Goal: Task Accomplishment & Management: Manage account settings

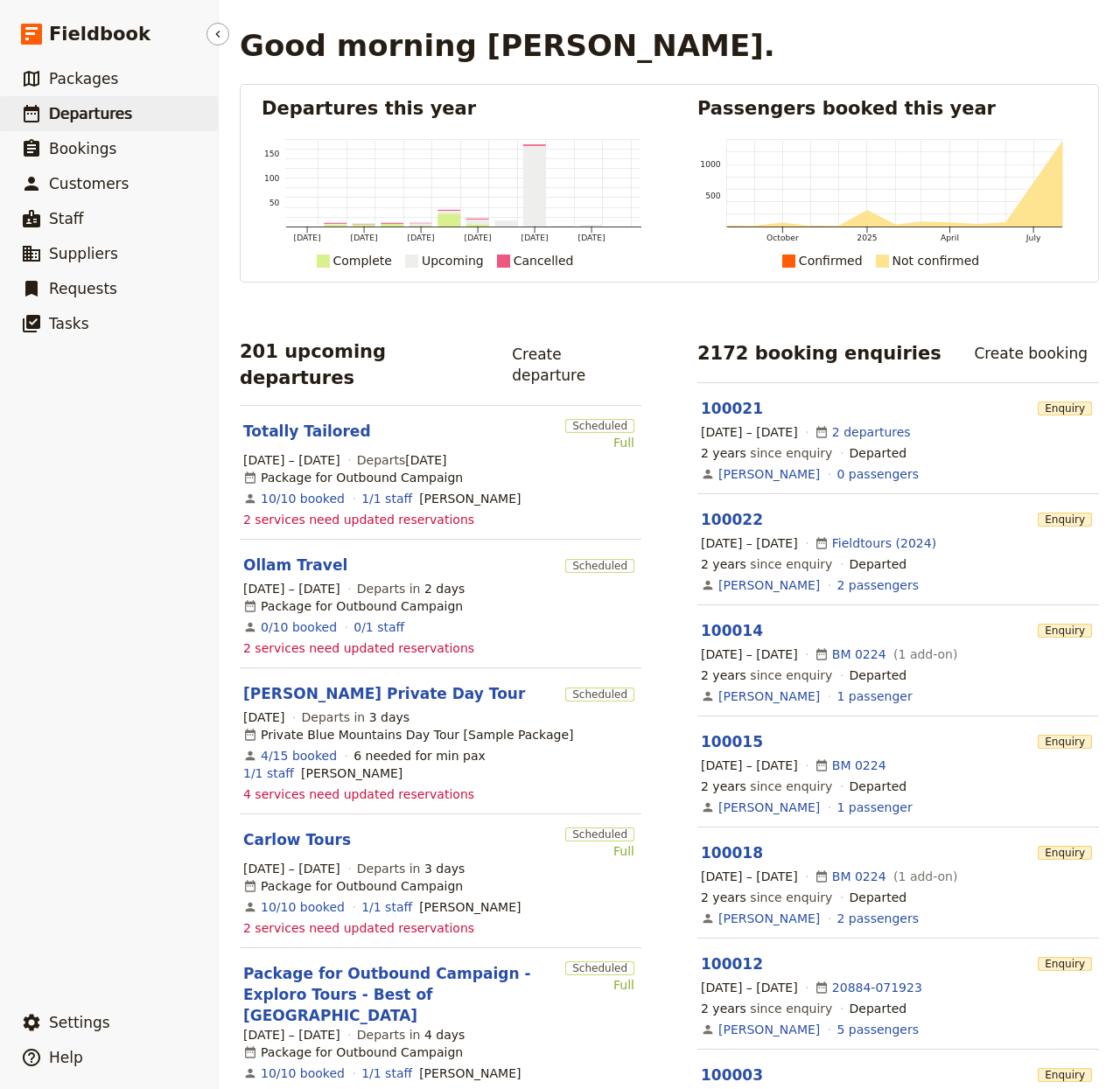
click at [61, 119] on span "Departures" at bounding box center [90, 113] width 83 height 17
select select "CREATED_AT"
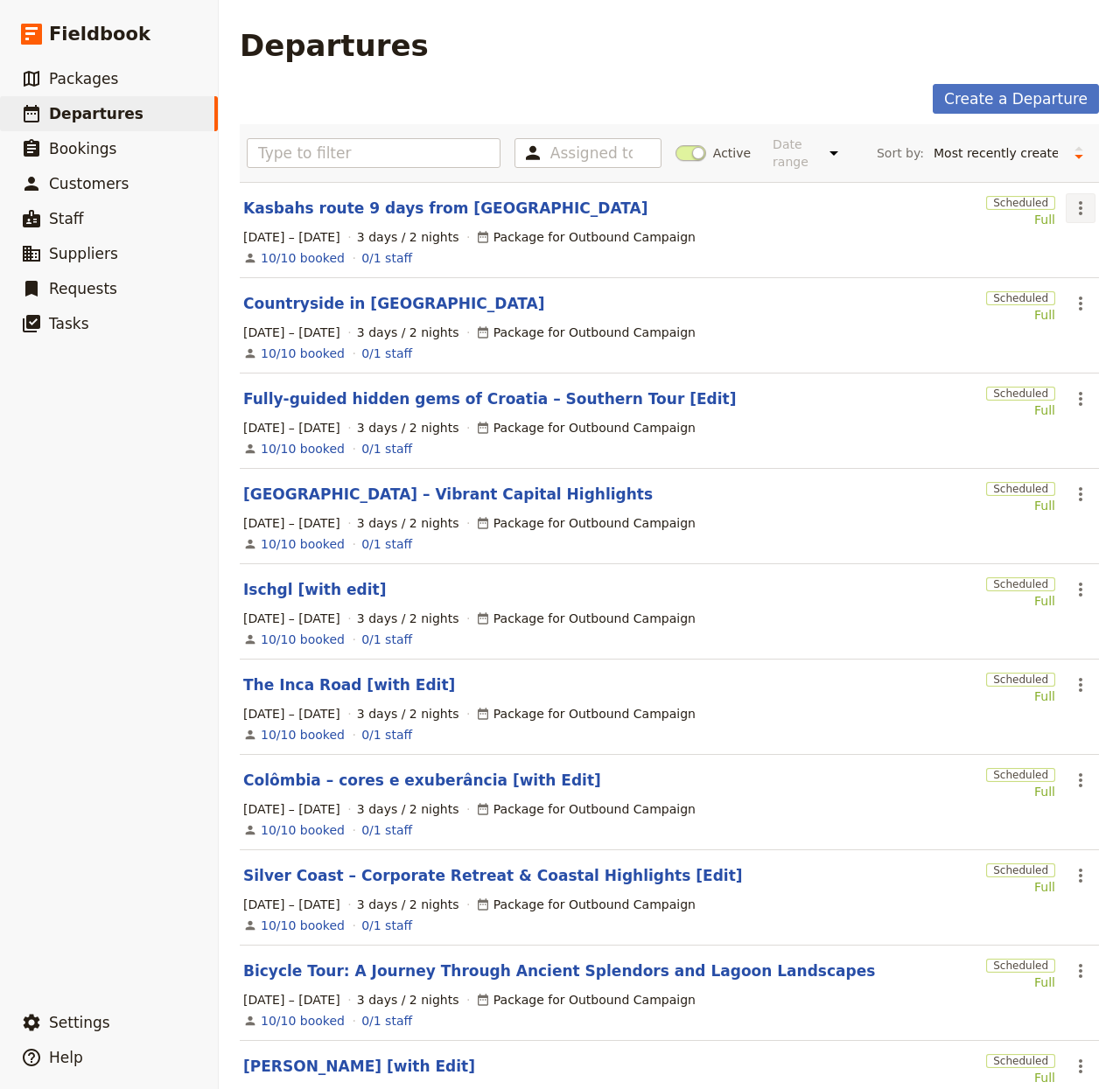
click at [1070, 210] on icon "Actions" at bounding box center [1080, 208] width 21 height 21
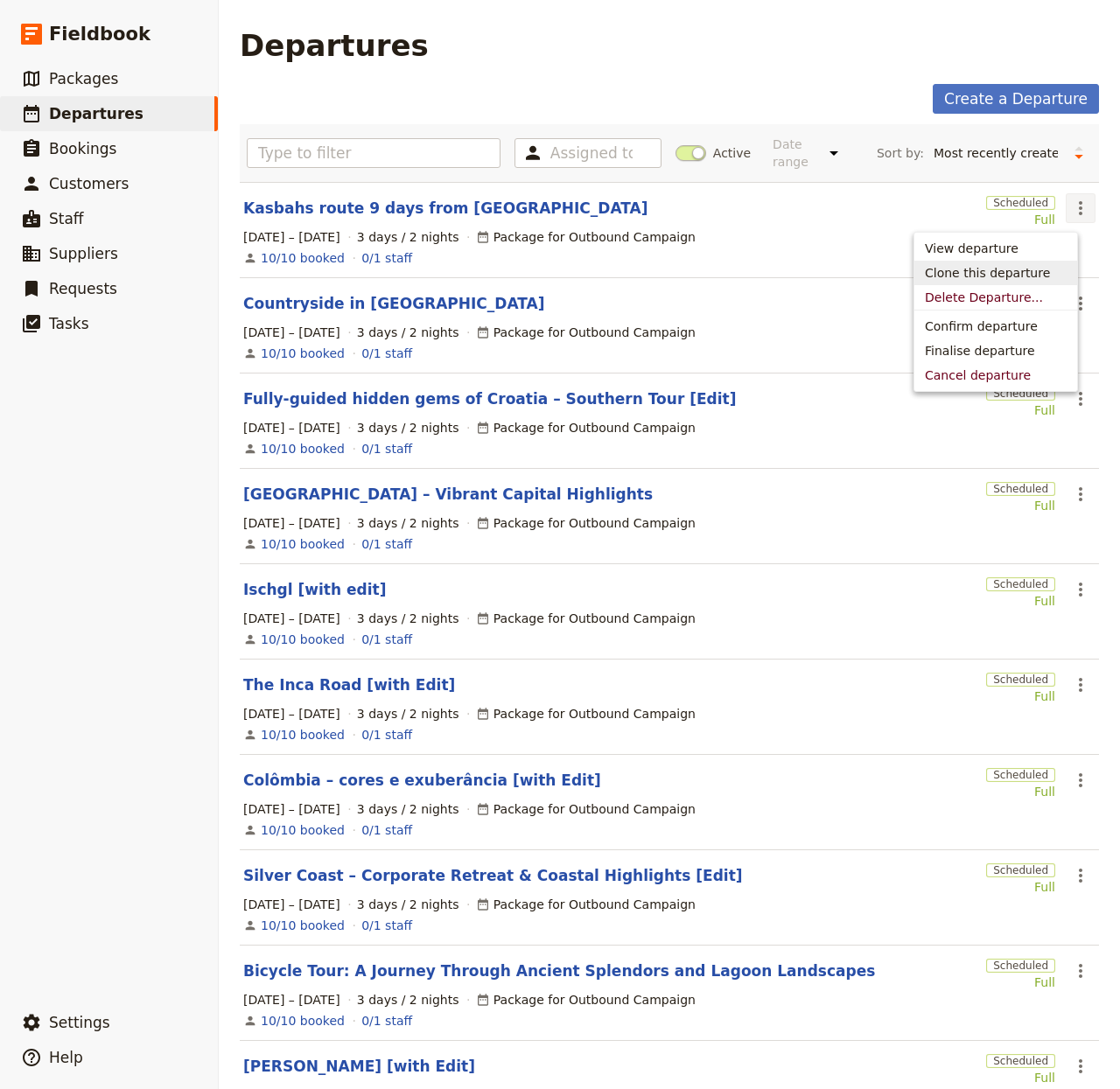
click at [1010, 267] on span "Clone this departure" at bounding box center [988, 272] width 125 height 17
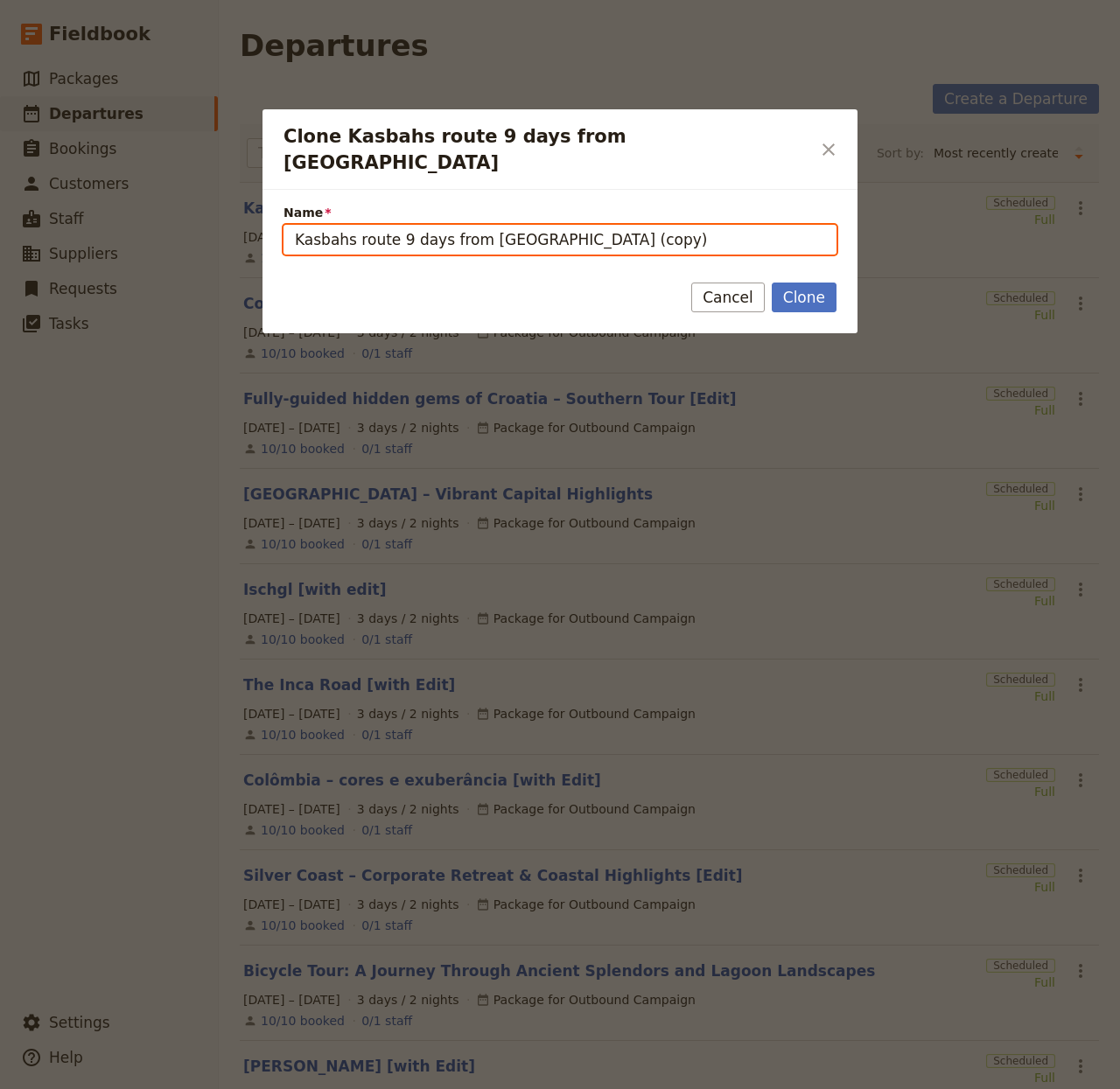
click at [476, 225] on input "Kasbahs route 9 days from [GEOGRAPHIC_DATA] (copy)" at bounding box center [560, 240] width 553 height 30
paste input "Alemanha Encantada"
type input "Alemanha Encantada"
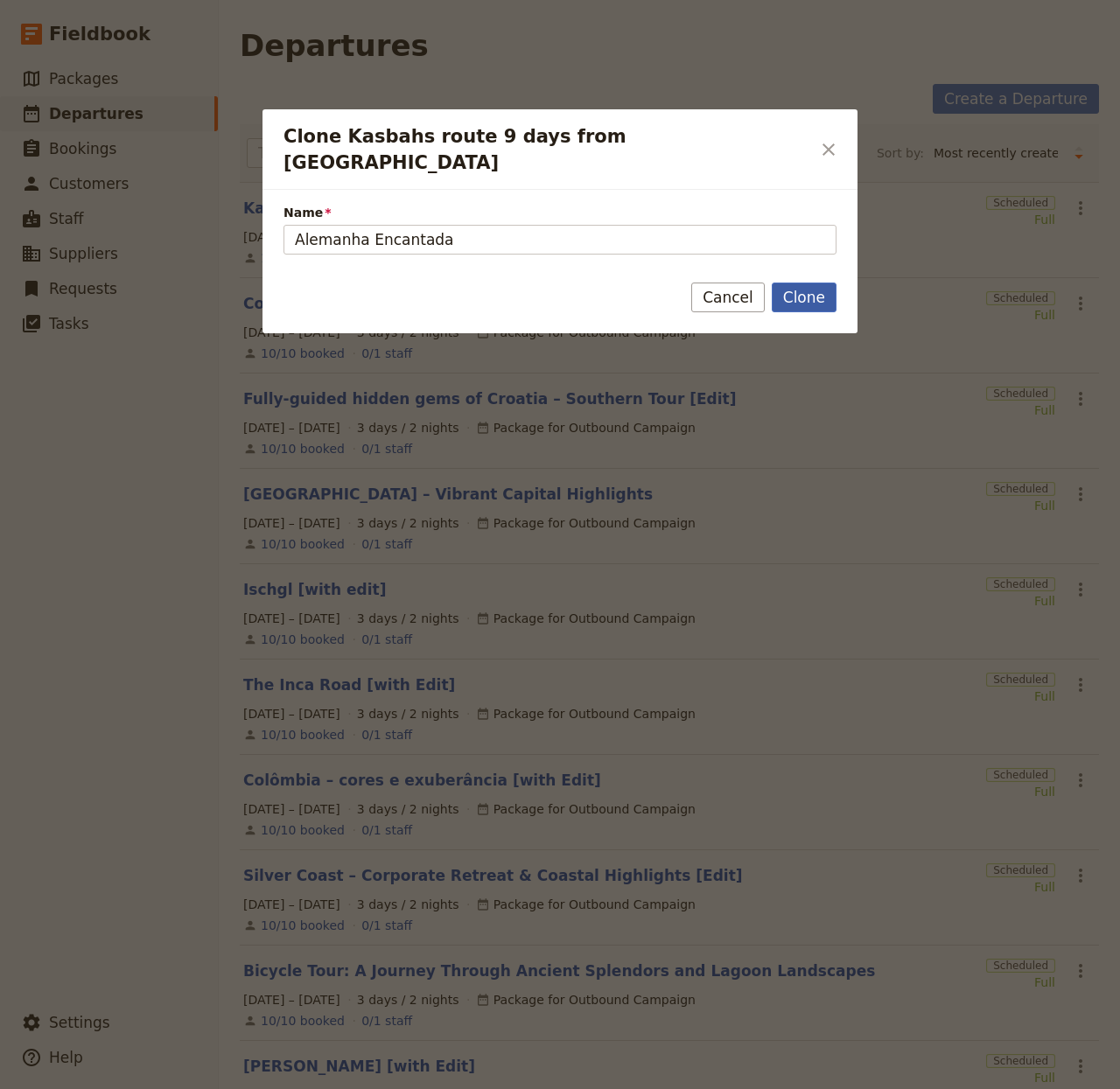
click at [811, 286] on button "Clone" at bounding box center [805, 297] width 65 height 30
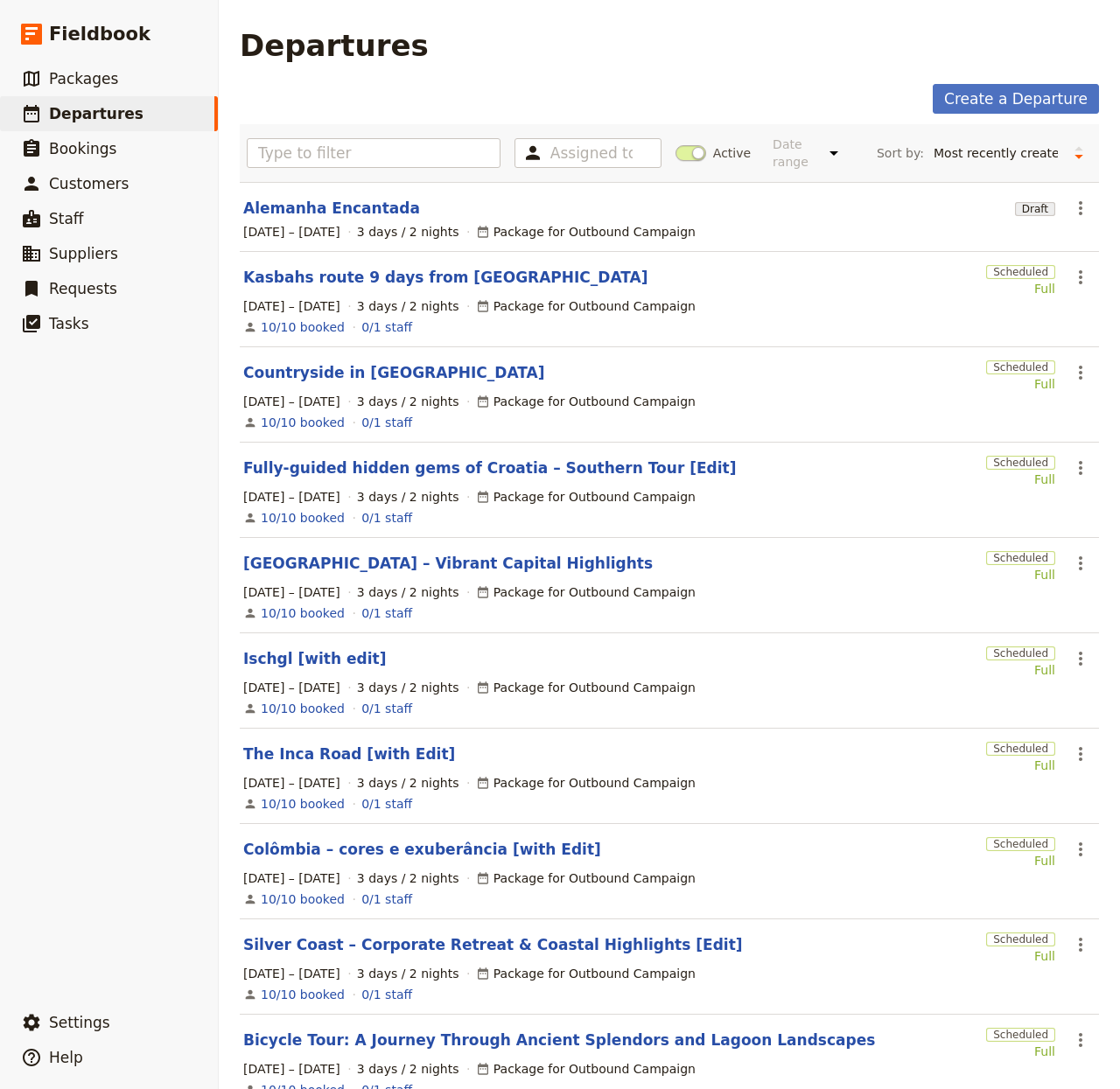
click at [338, 195] on section "Alemanha Encantada Draft ​ [DATE] – [DATE] 3 days / 2 nights Package for Outbou…" at bounding box center [669, 217] width 860 height 70
click at [347, 209] on link "Alemanha Encantada" at bounding box center [332, 208] width 177 height 21
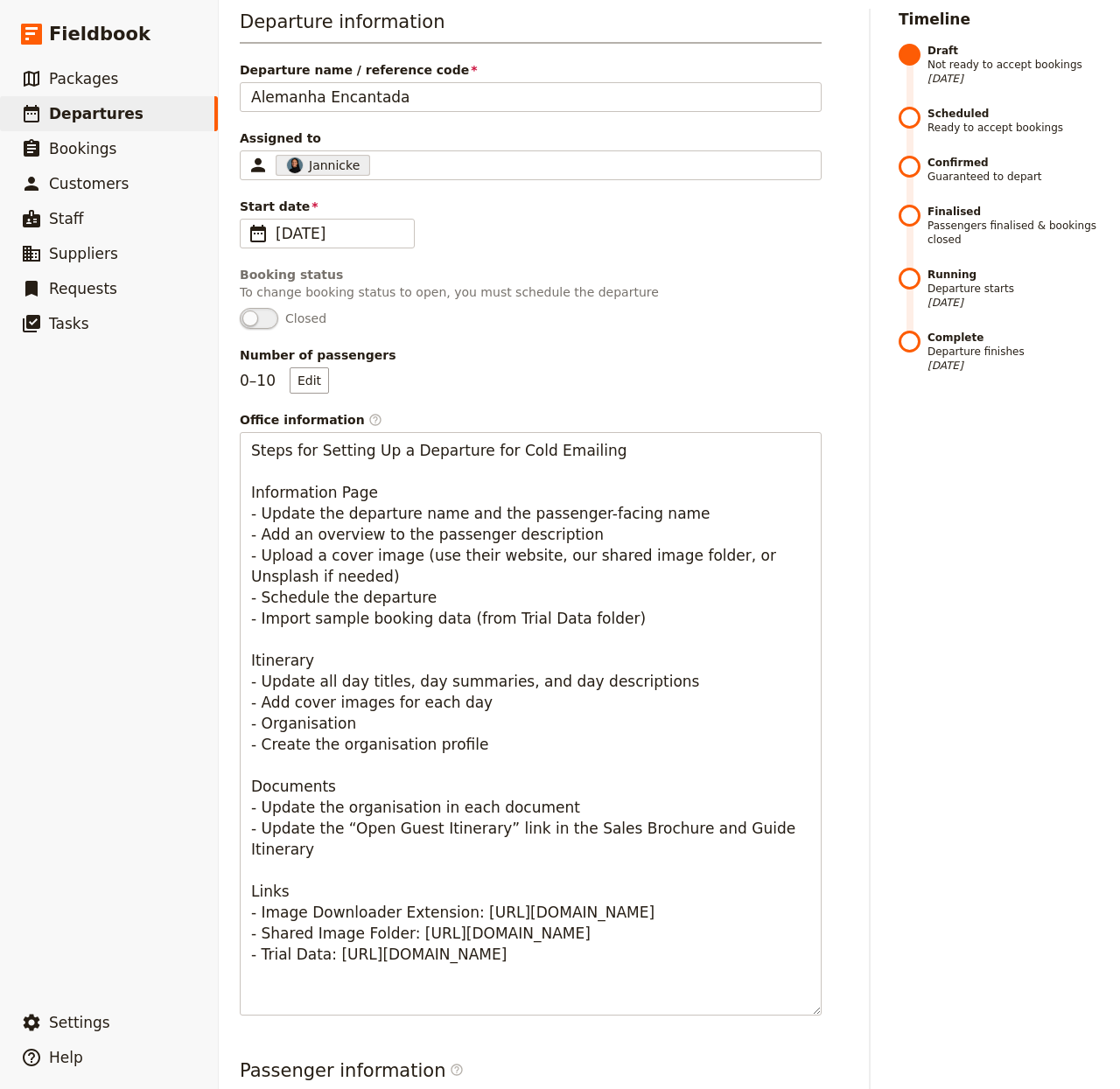
scroll to position [640, 0]
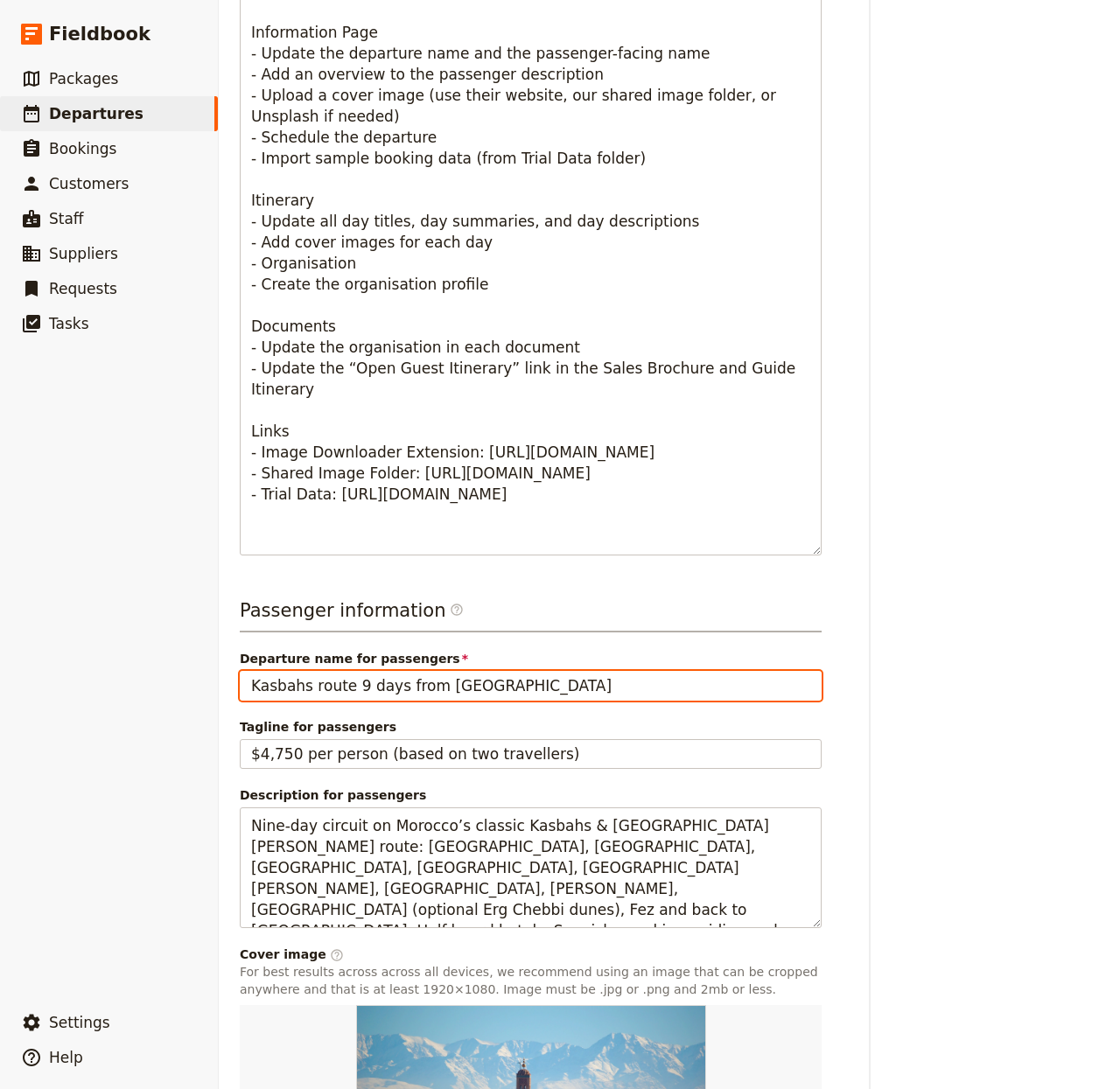
click at [240, 688] on input "Kasbahs route 9 days from [GEOGRAPHIC_DATA]" at bounding box center [531, 685] width 582 height 30
paste input "Alemanha Encantada"
type input "Alemanha Encantada"
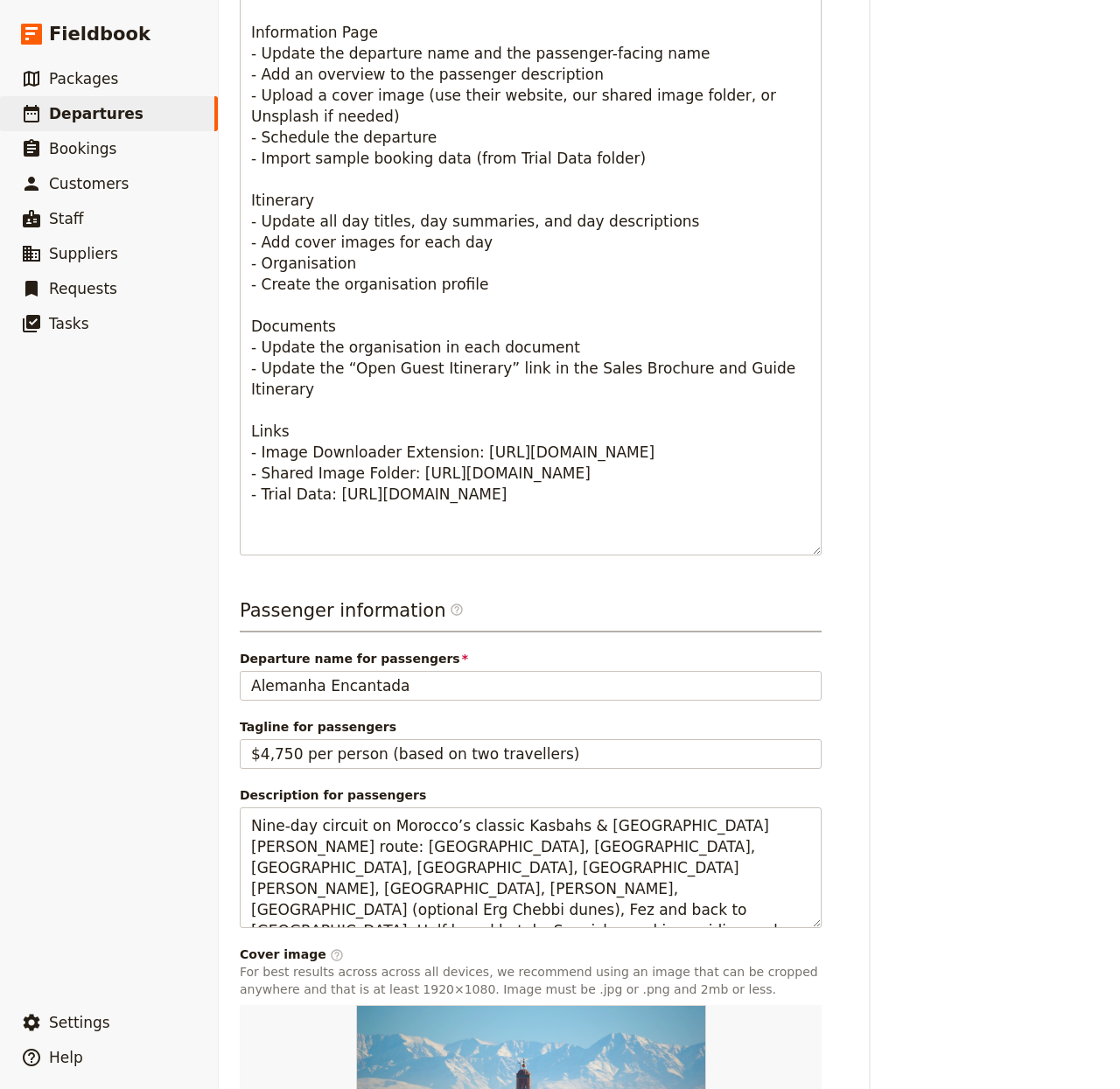
scroll to position [0, 0]
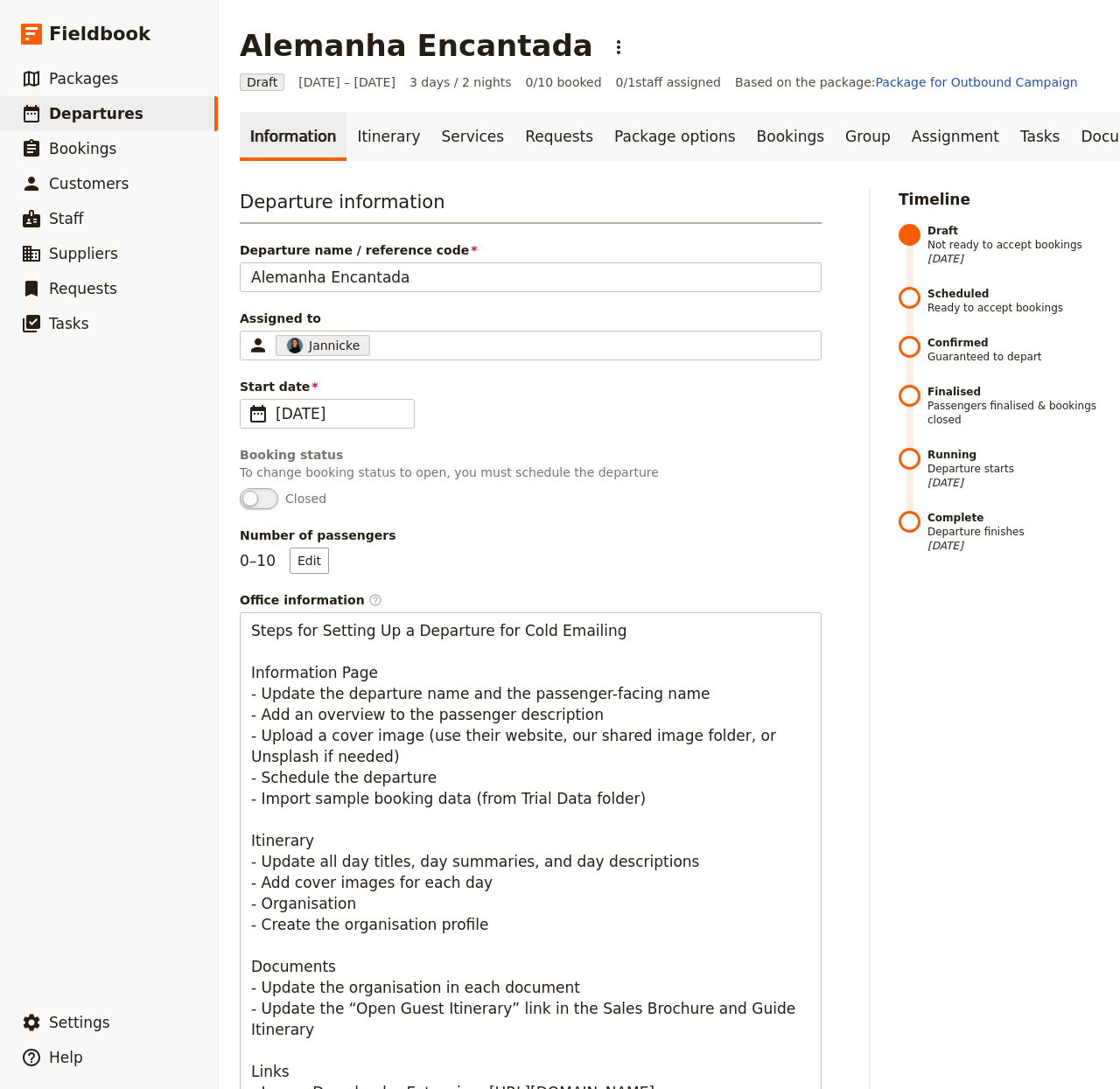
click at [378, 270] on div "Departure name / reference code Alemanha Encantada" at bounding box center [531, 267] width 582 height 50
click at [399, 307] on div "Departure information Departure name / reference code [GEOGRAPHIC_DATA] Encanta…" at bounding box center [531, 693] width 582 height 1007
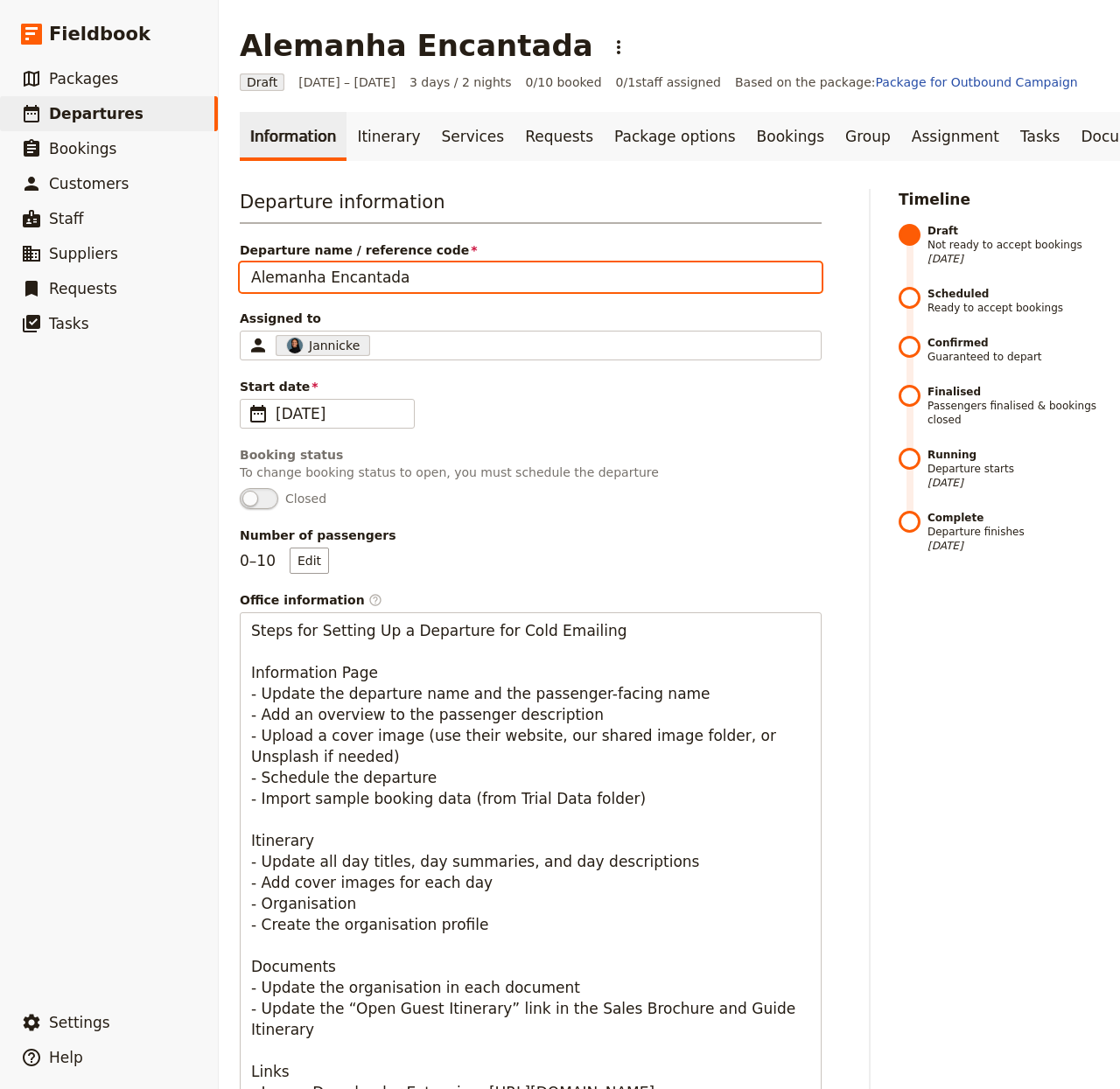
click at [404, 292] on input "Alemanha Encantada" at bounding box center [531, 277] width 582 height 30
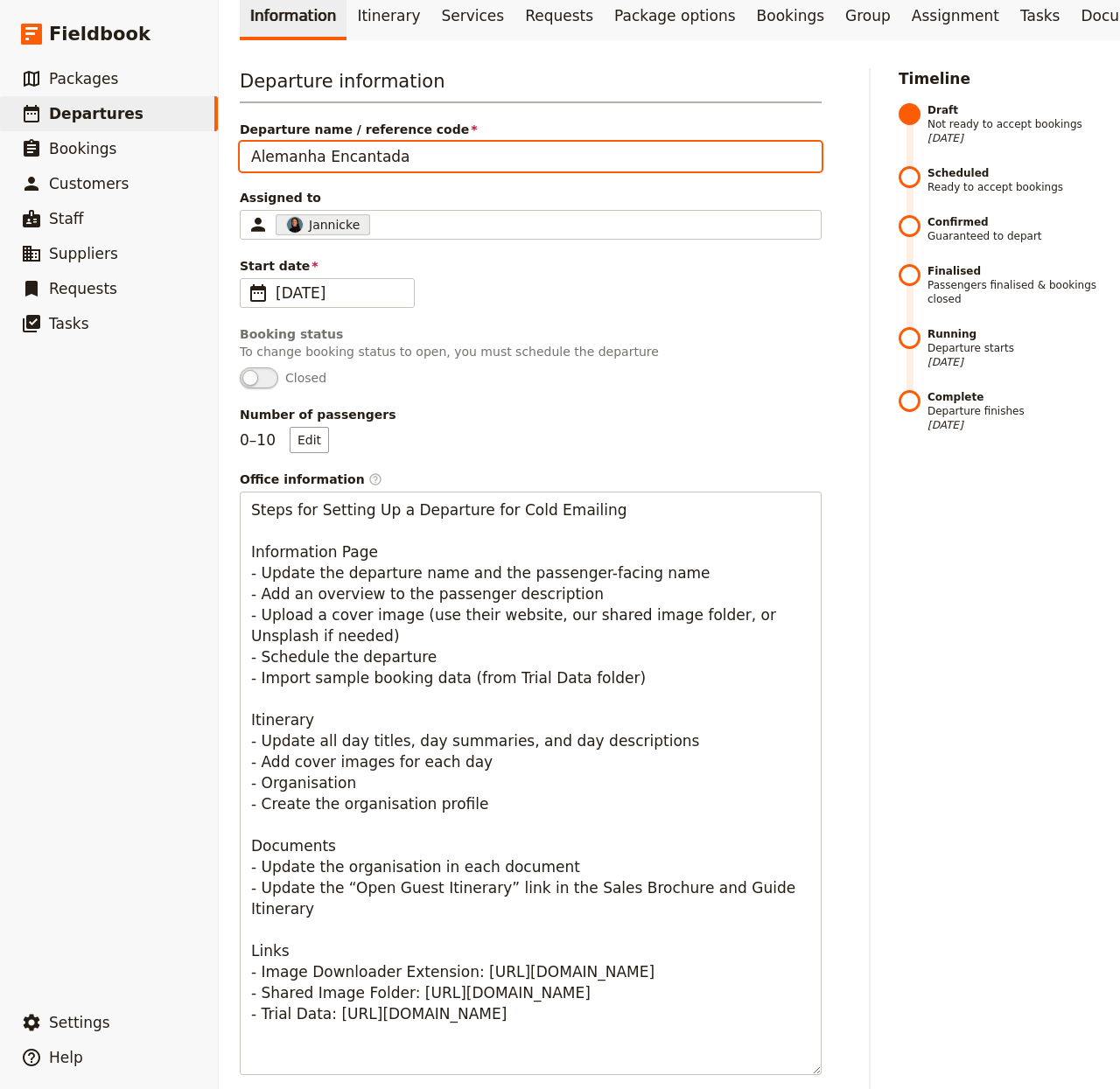
scroll to position [904, 0]
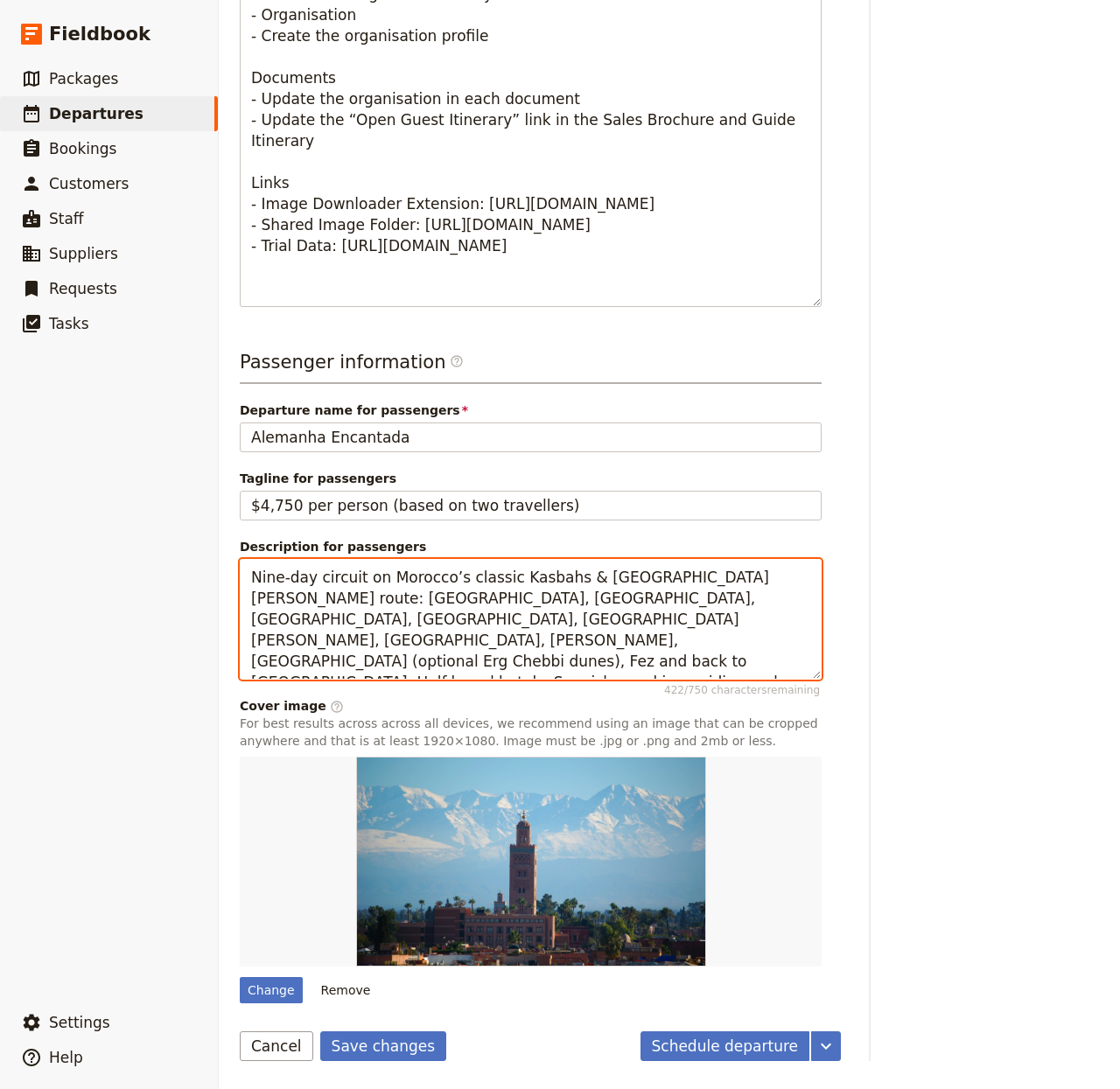
click at [340, 580] on textarea "Nine-day circuit on Morocco’s classic Kasbahs & [GEOGRAPHIC_DATA][PERSON_NAME] …" at bounding box center [531, 620] width 582 height 122
paste textarea "Circuito cultural em português de 7 [PERSON_NAME]/6 noites pela [GEOGRAPHIC_DAT…"
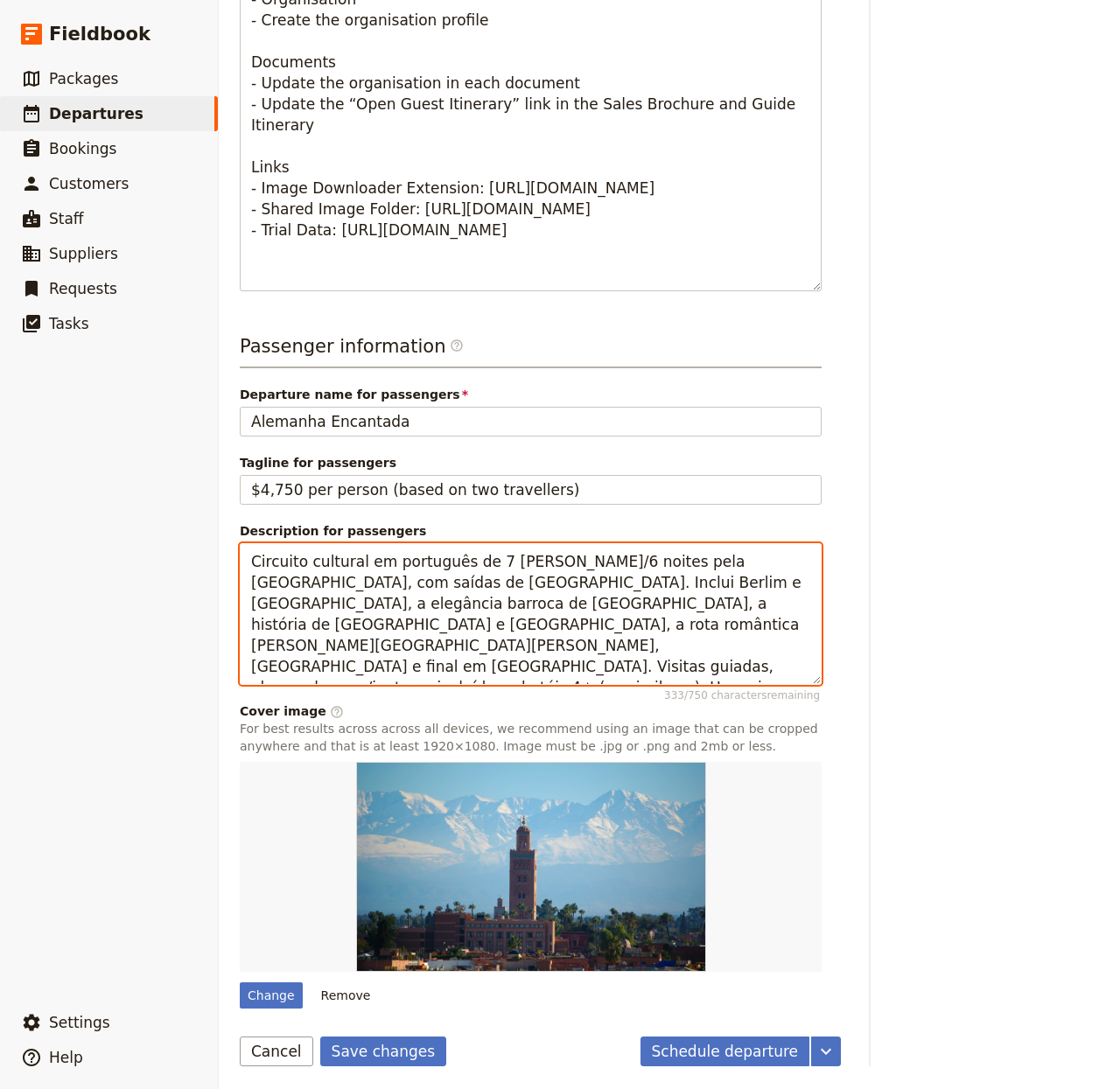
type textarea "Circuito cultural em português de 7 [PERSON_NAME]/6 noites pela [GEOGRAPHIC_DAT…"
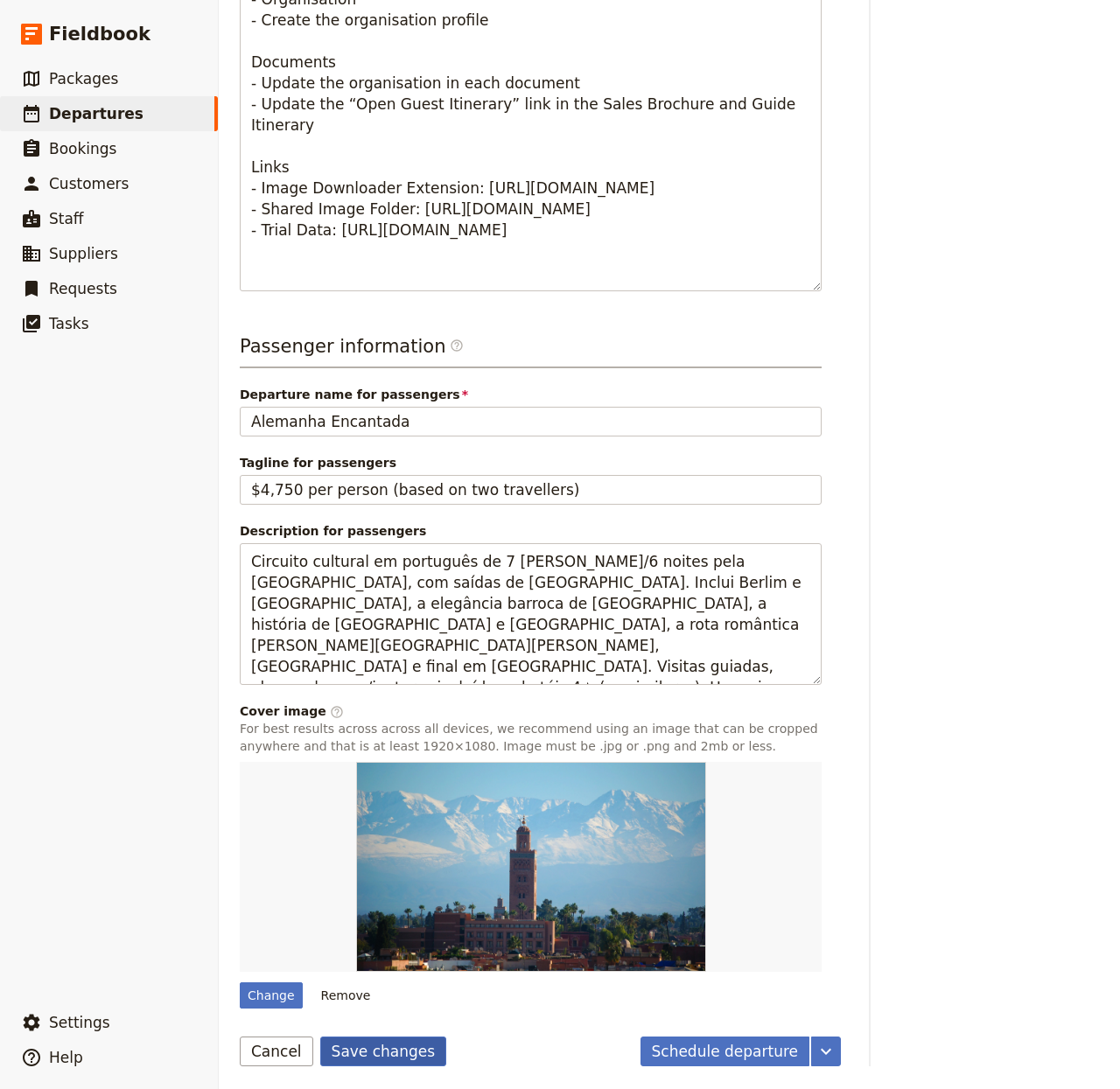
click at [366, 906] on button "Save changes" at bounding box center [384, 1051] width 127 height 30
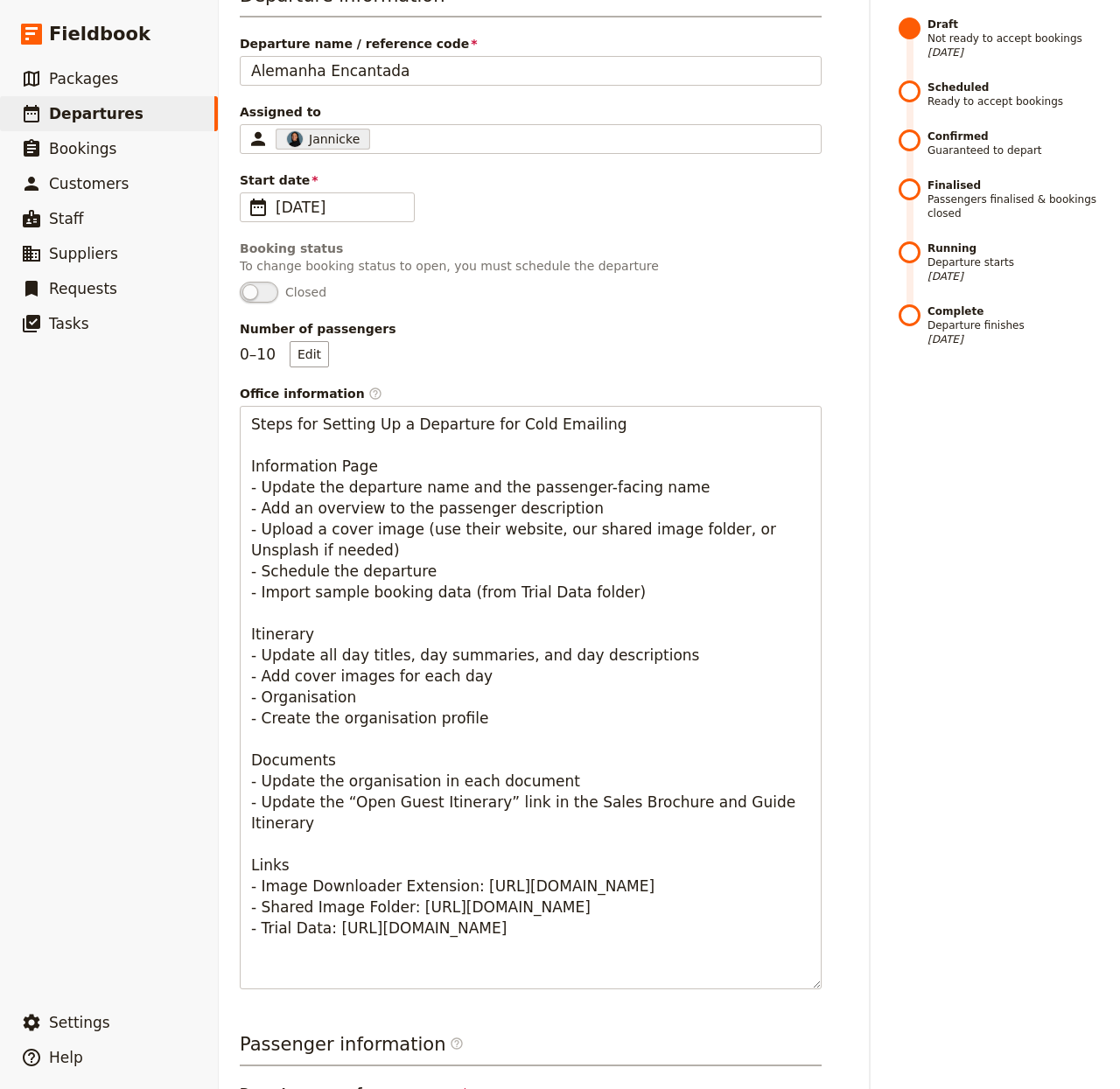
scroll to position [0, 0]
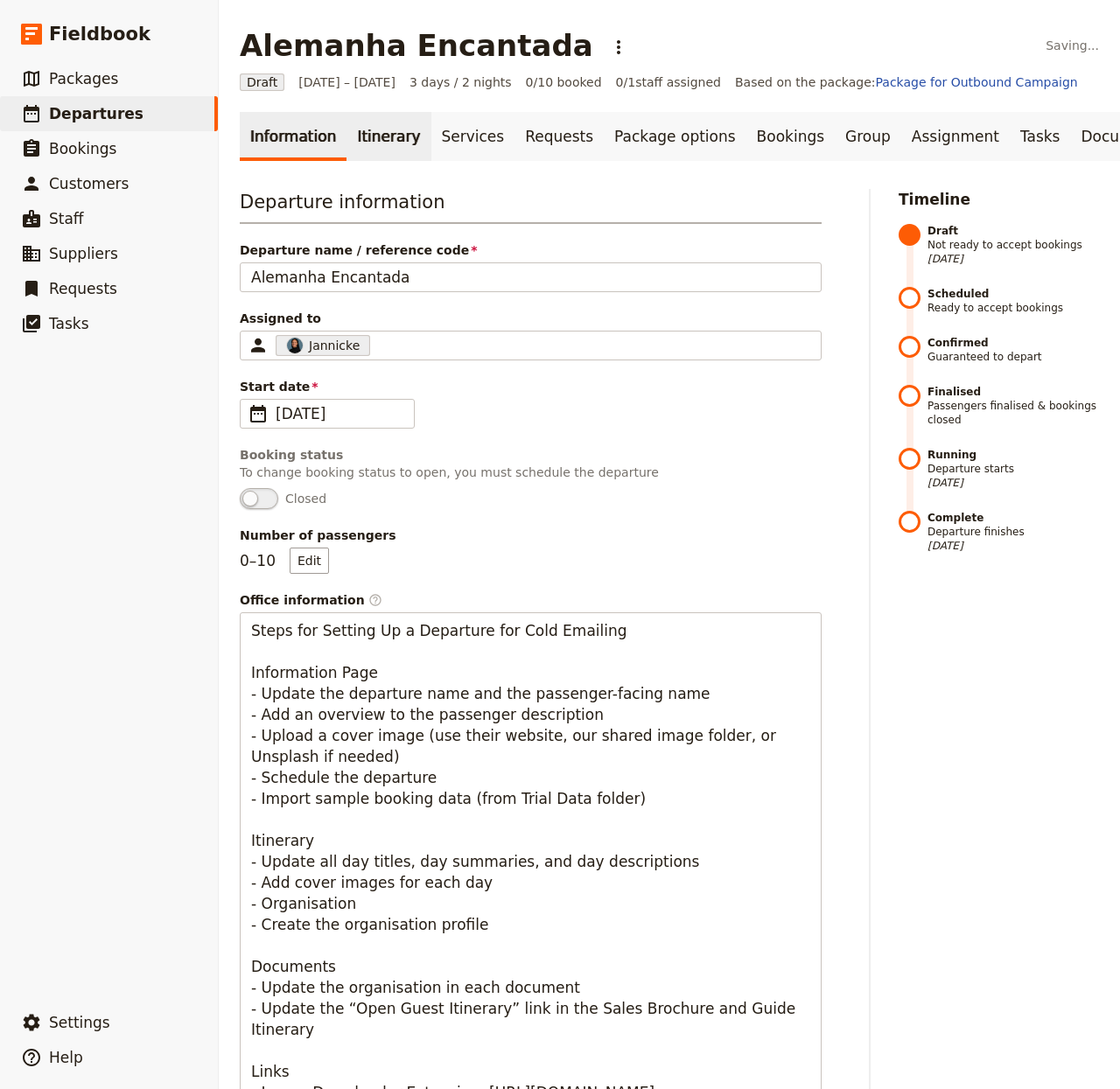
drag, startPoint x: 374, startPoint y: 87, endPoint x: 370, endPoint y: 124, distance: 37.2
click at [373, 90] on span "[DATE] – [DATE]" at bounding box center [347, 82] width 97 height 17
click at [384, 132] on link "Itinerary" at bounding box center [388, 136] width 84 height 49
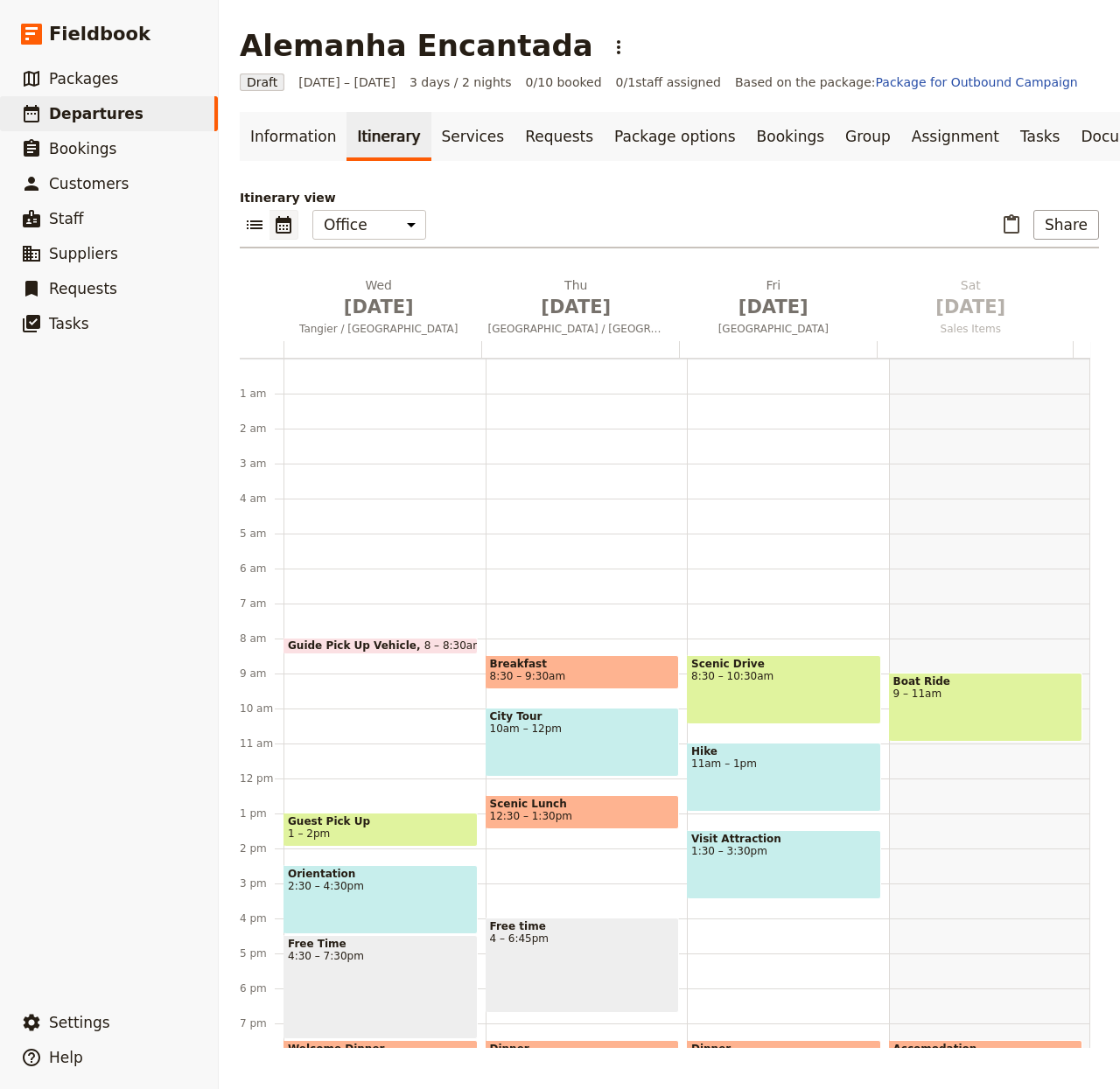
scroll to position [150, 0]
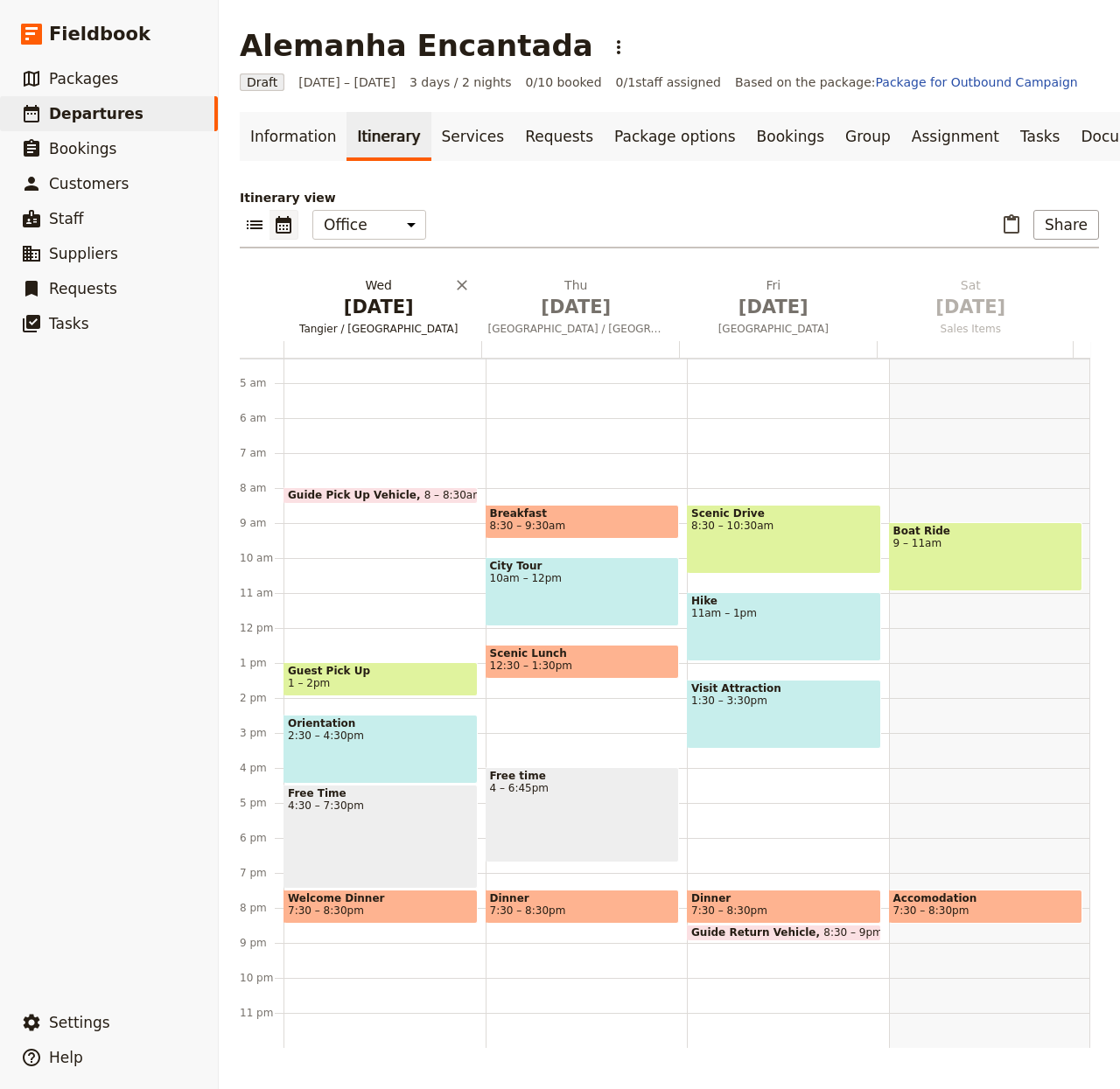
click at [391, 298] on h2 "[DATE] Tangier / [GEOGRAPHIC_DATA]" at bounding box center [379, 298] width 177 height 44
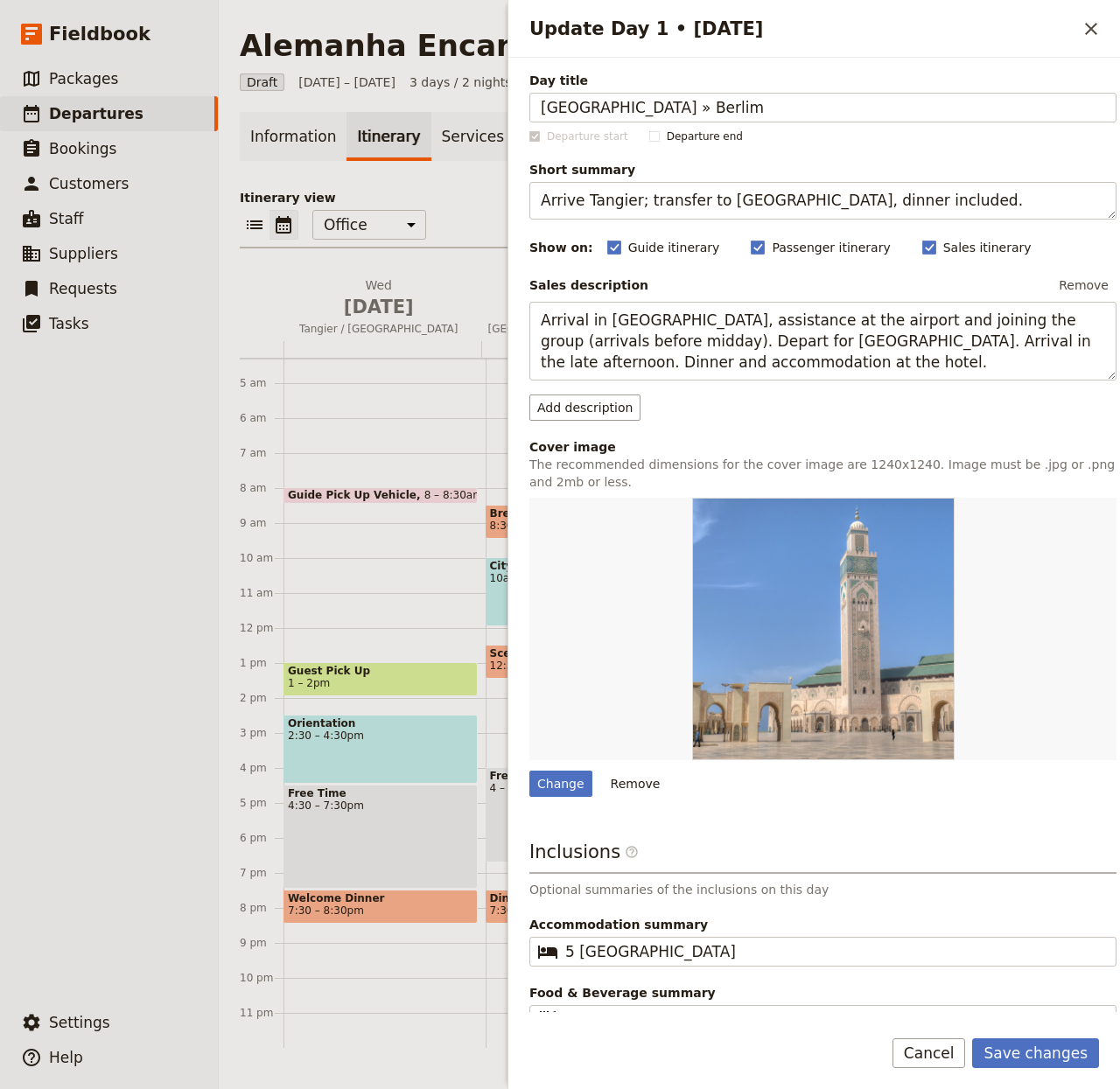
type input "[GEOGRAPHIC_DATA] » Berlim"
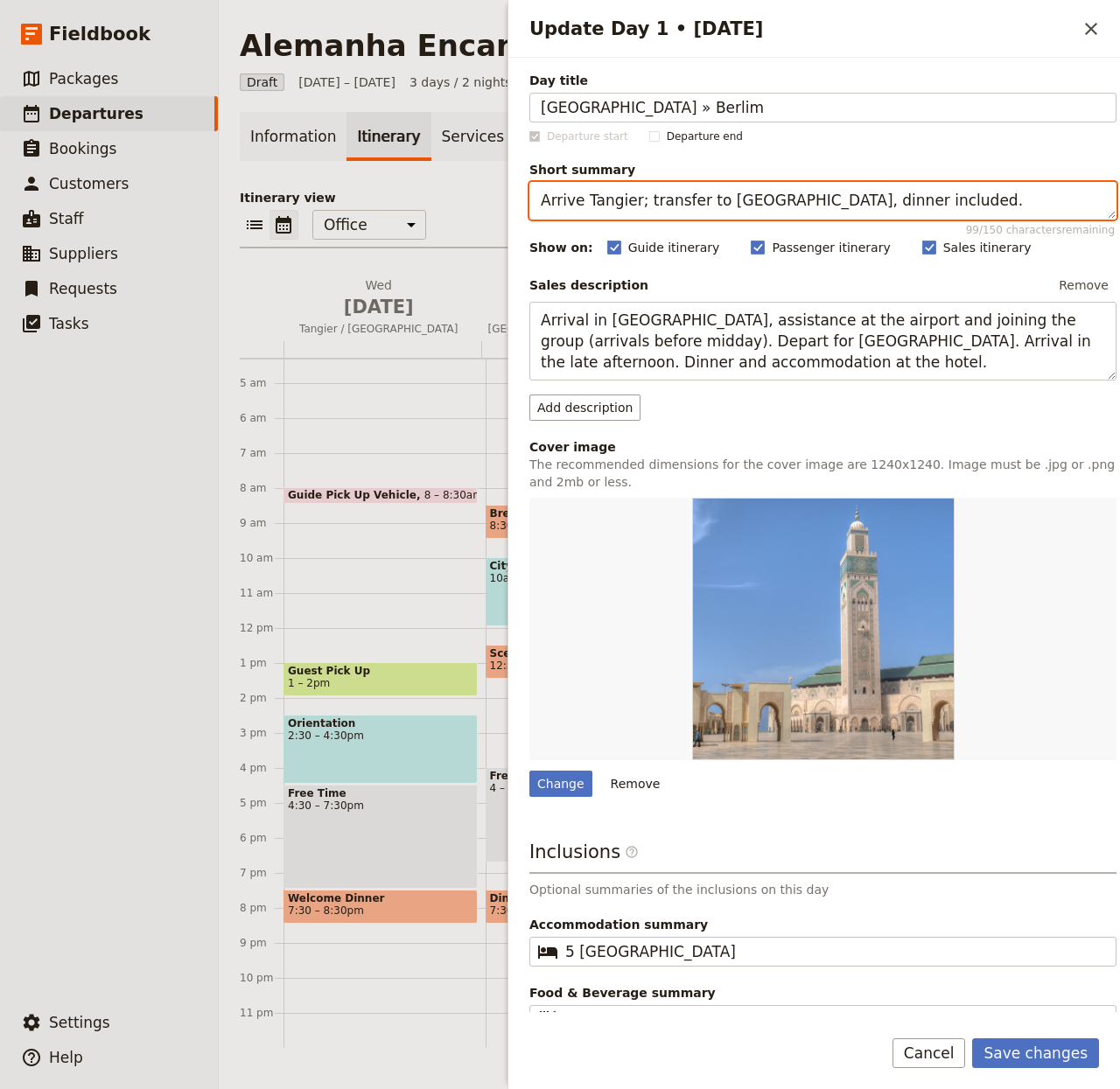
click at [694, 196] on textarea "Arrive Tangier; transfer to [GEOGRAPHIC_DATA], dinner included." at bounding box center [824, 201] width 587 height 38
paste textarea "Voo, panorâmica da cidade e catedral"
type textarea "Voo, panorâmica da cidade e catedral."
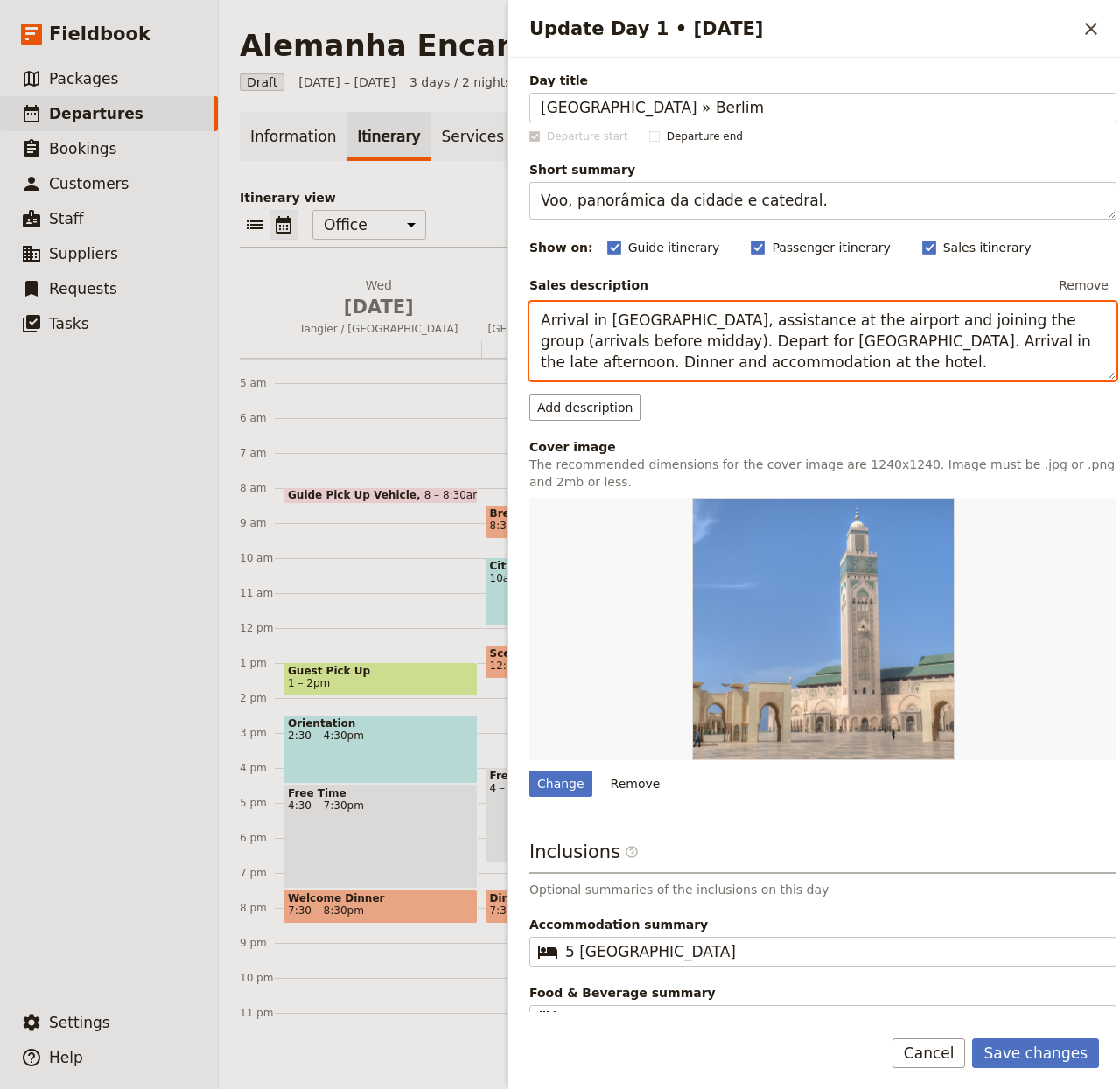
click at [633, 351] on textarea "Arrival in [GEOGRAPHIC_DATA], assistance at the airport and joining the group (…" at bounding box center [824, 341] width 587 height 79
paste textarea "Comparência no aeroporto três horas antes da [PERSON_NAME] em voo regular com d…"
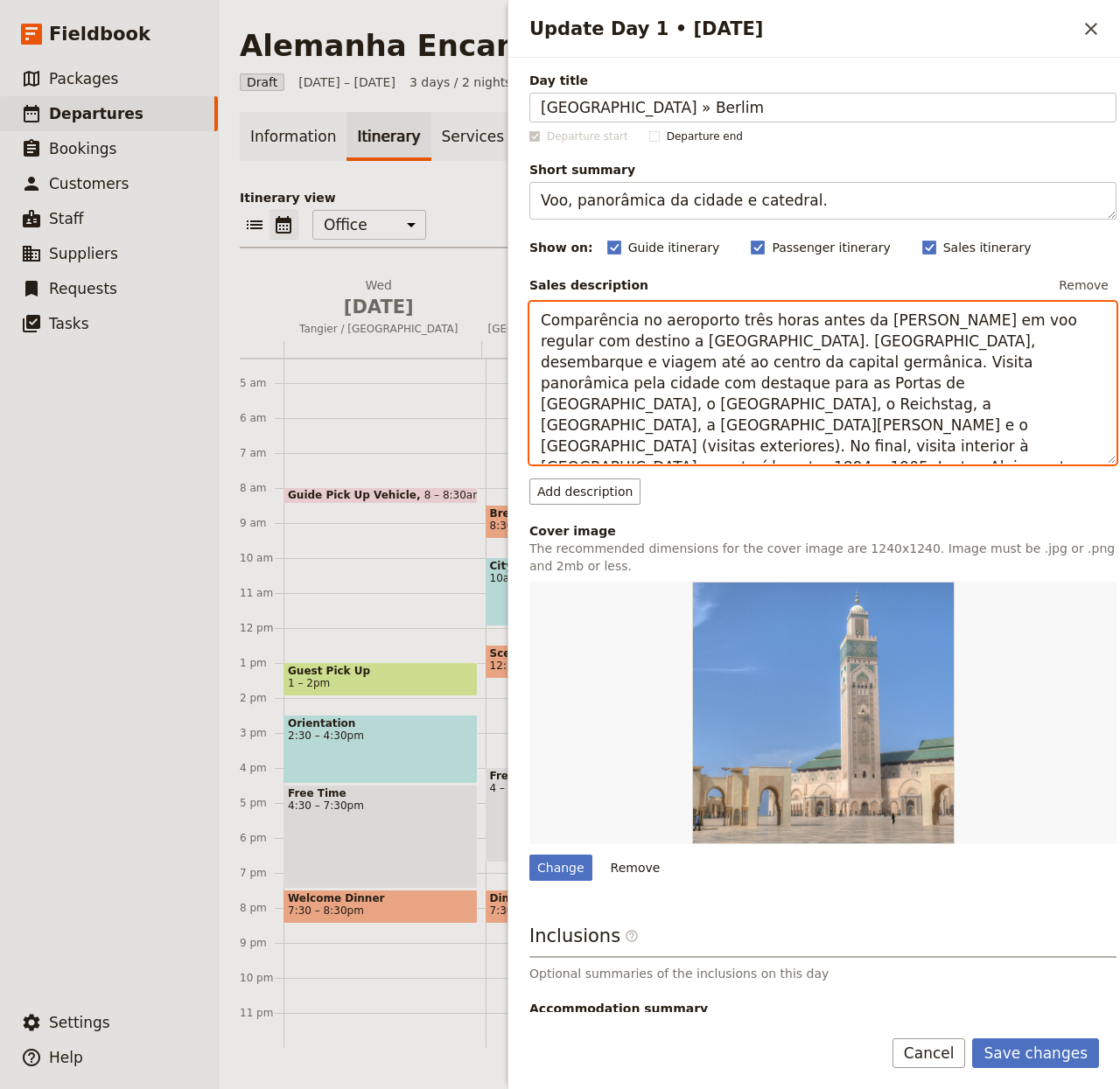
type textarea "Comparência no aeroporto três horas antes da [PERSON_NAME] em voo regular com d…"
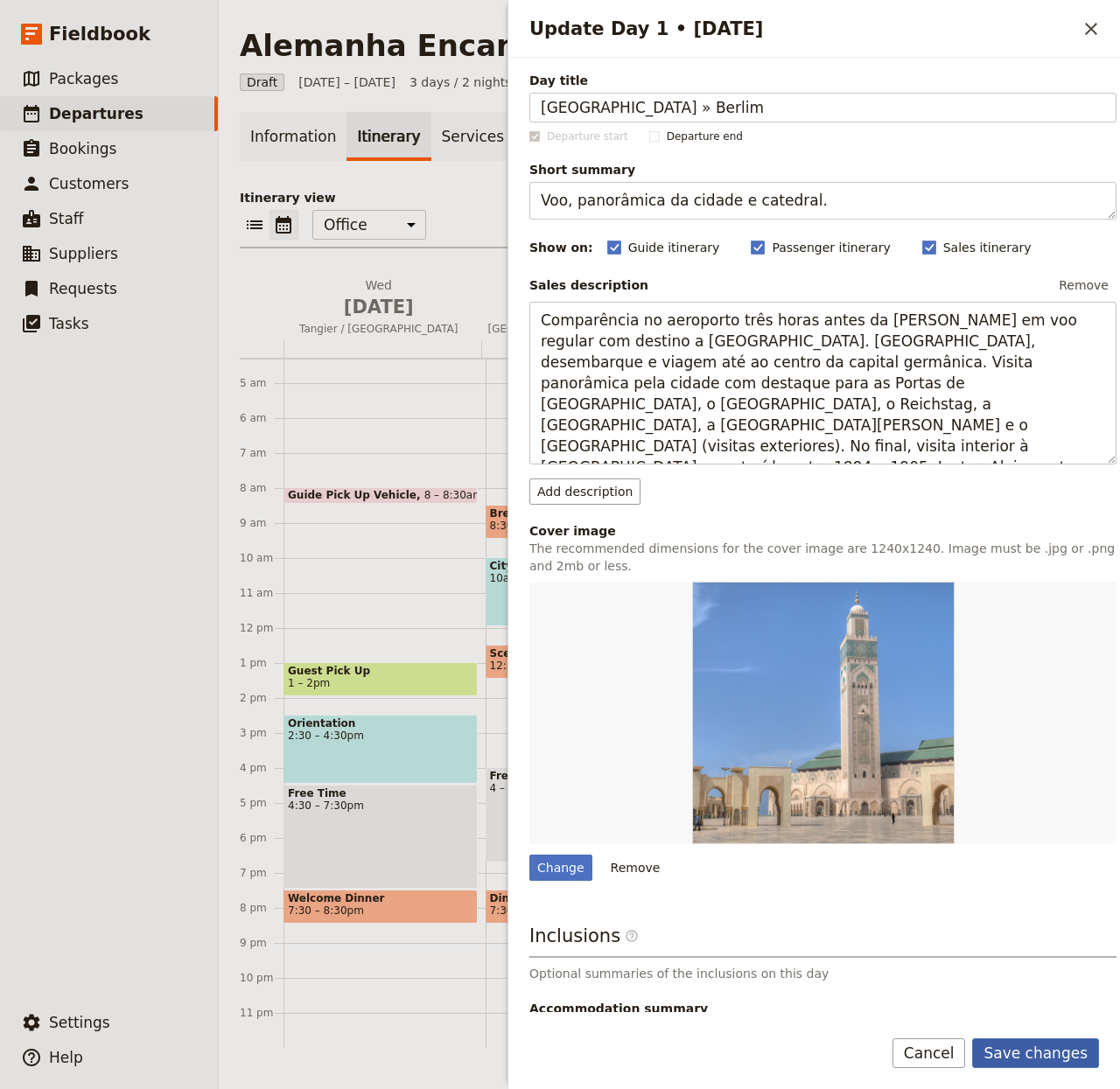
click at [1043, 906] on button "Save changes" at bounding box center [1035, 1053] width 127 height 30
click at [1041, 906] on div "Boat Ride 9 – 11am Accomodation 7:30 – 8:30pm" at bounding box center [990, 628] width 202 height 840
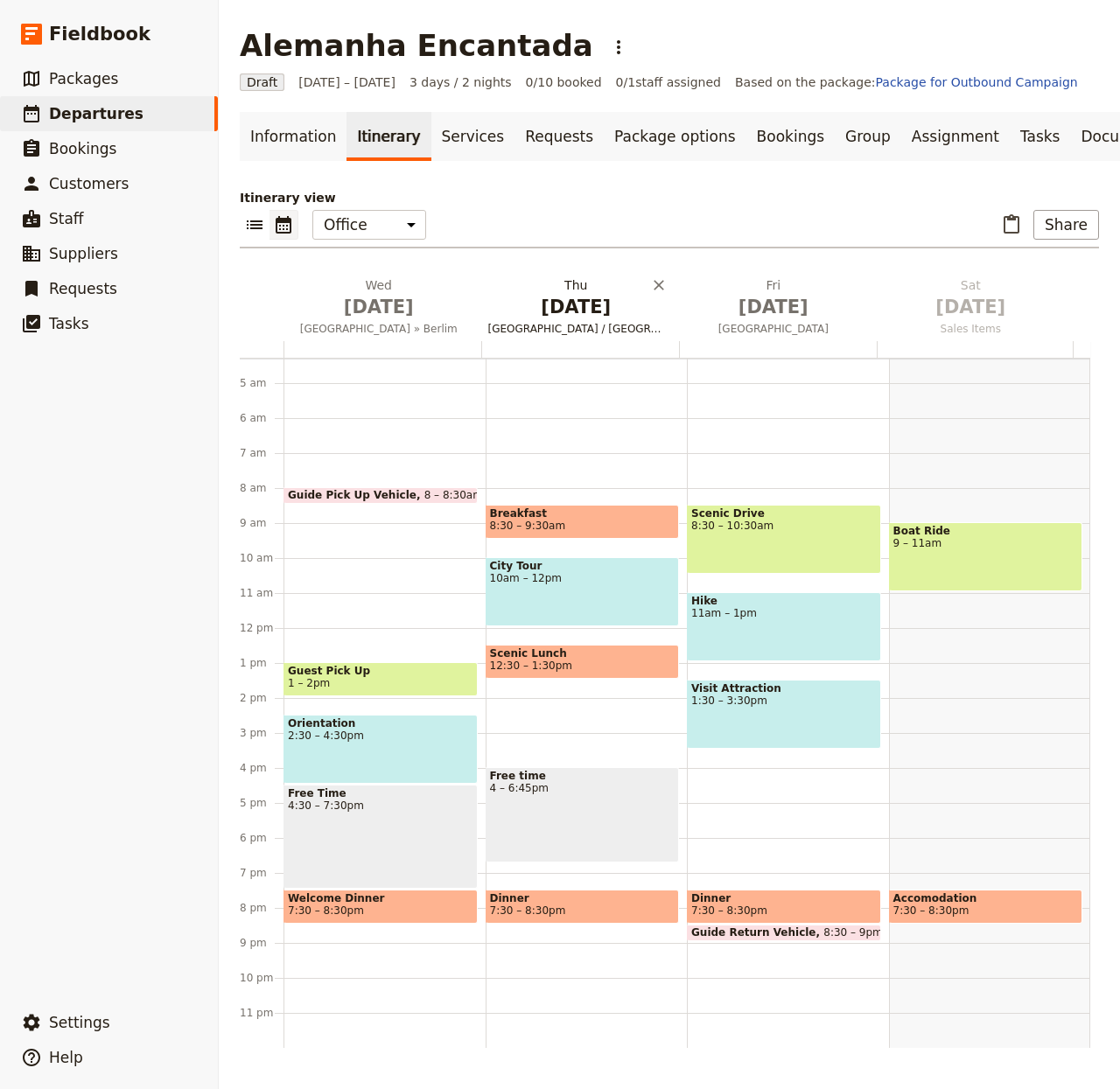
click at [558, 298] on h2 "[DATE] [GEOGRAPHIC_DATA] / [GEOGRAPHIC_DATA] / [GEOGRAPHIC_DATA]" at bounding box center [577, 298] width 177 height 44
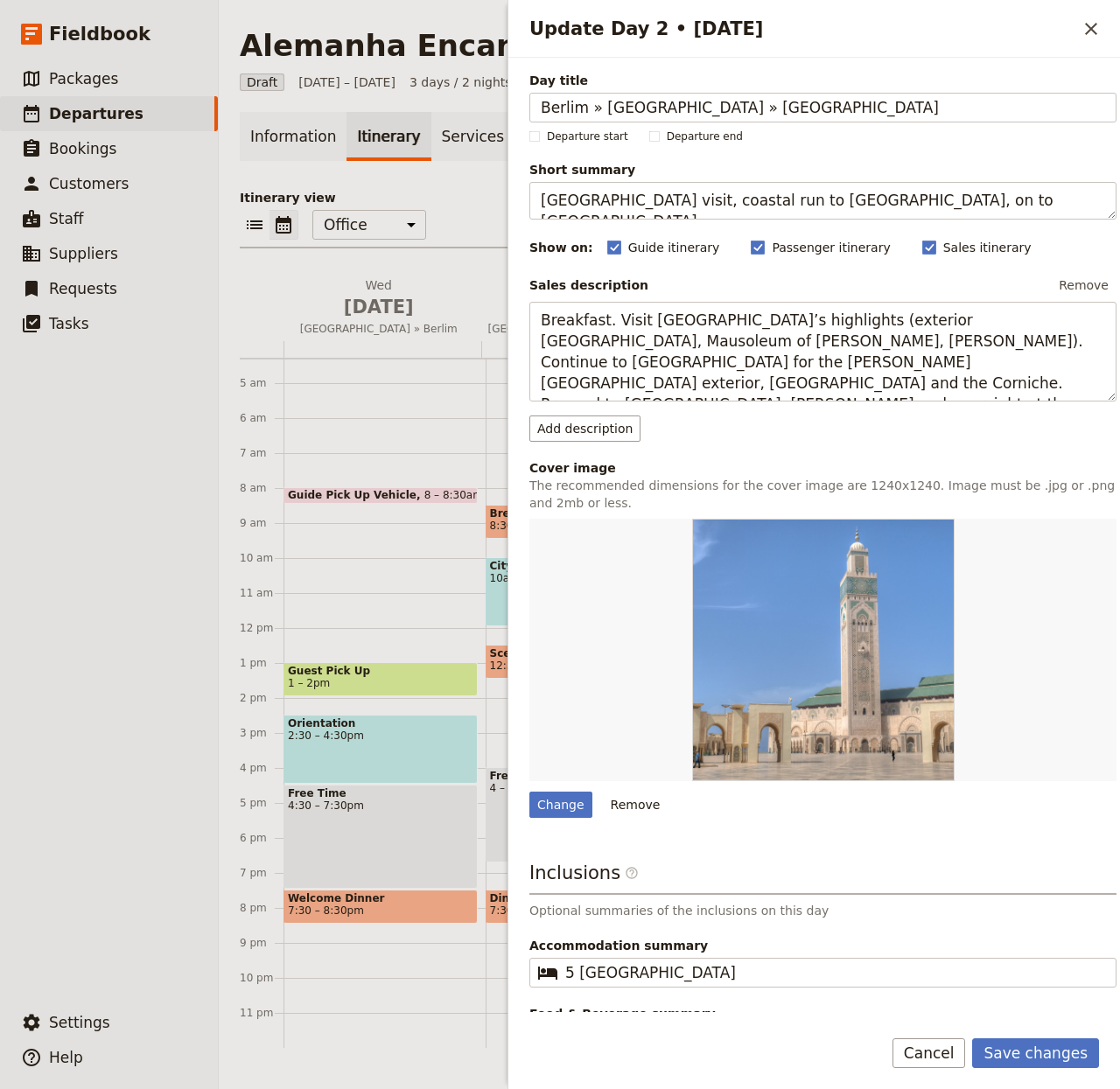
type input "Berlim » [GEOGRAPHIC_DATA] » [GEOGRAPHIC_DATA]"
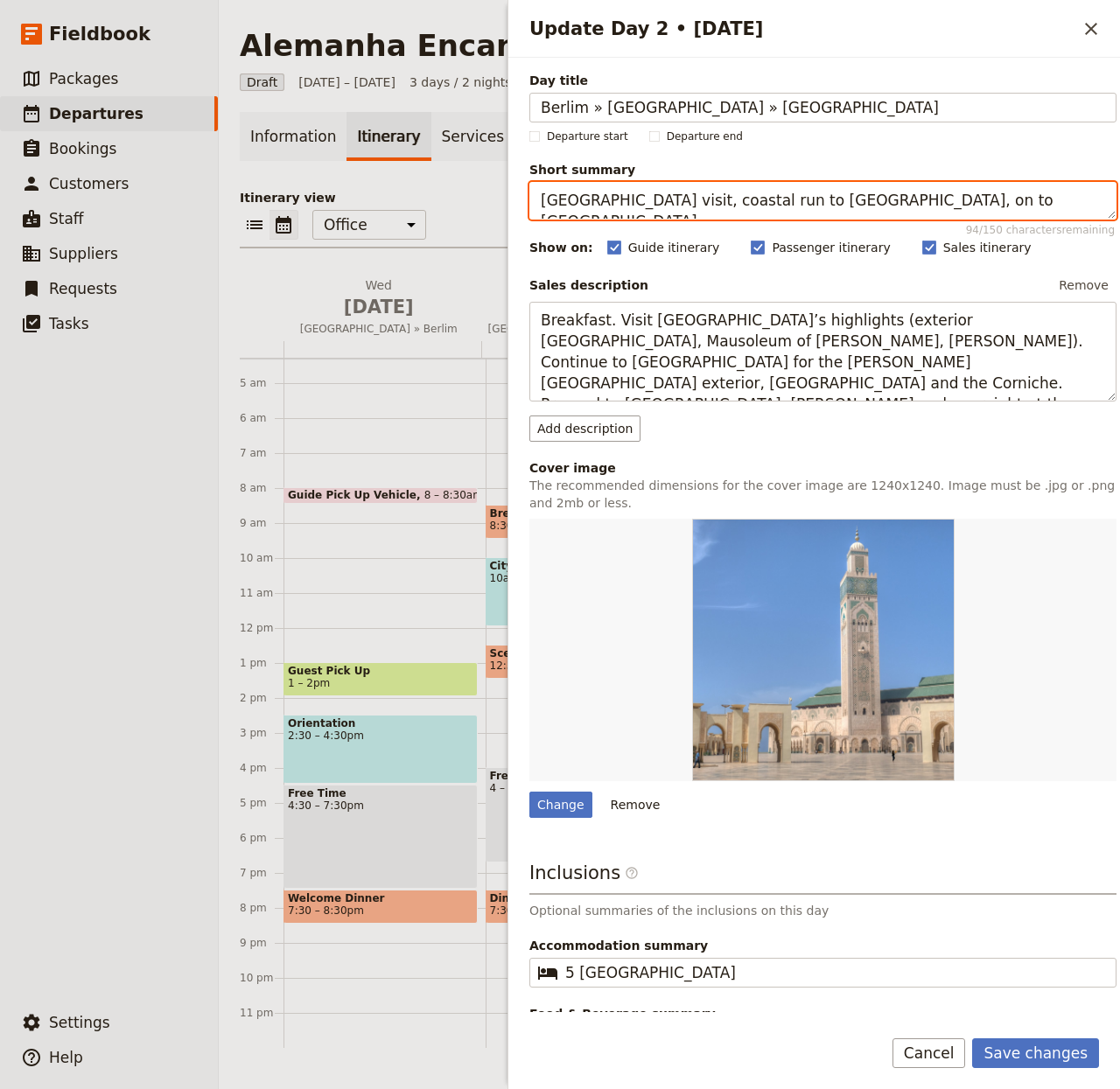
click at [668, 209] on textarea "[GEOGRAPHIC_DATA] visit, coastal run to [GEOGRAPHIC_DATA], on to [GEOGRAPHIC_DA…" at bounding box center [824, 201] width 587 height 38
paste textarea "Sanssouci e tarde livre em [GEOGRAPHIC_DATA]"
type textarea "Sanssouci e tarde livre em [GEOGRAPHIC_DATA]."
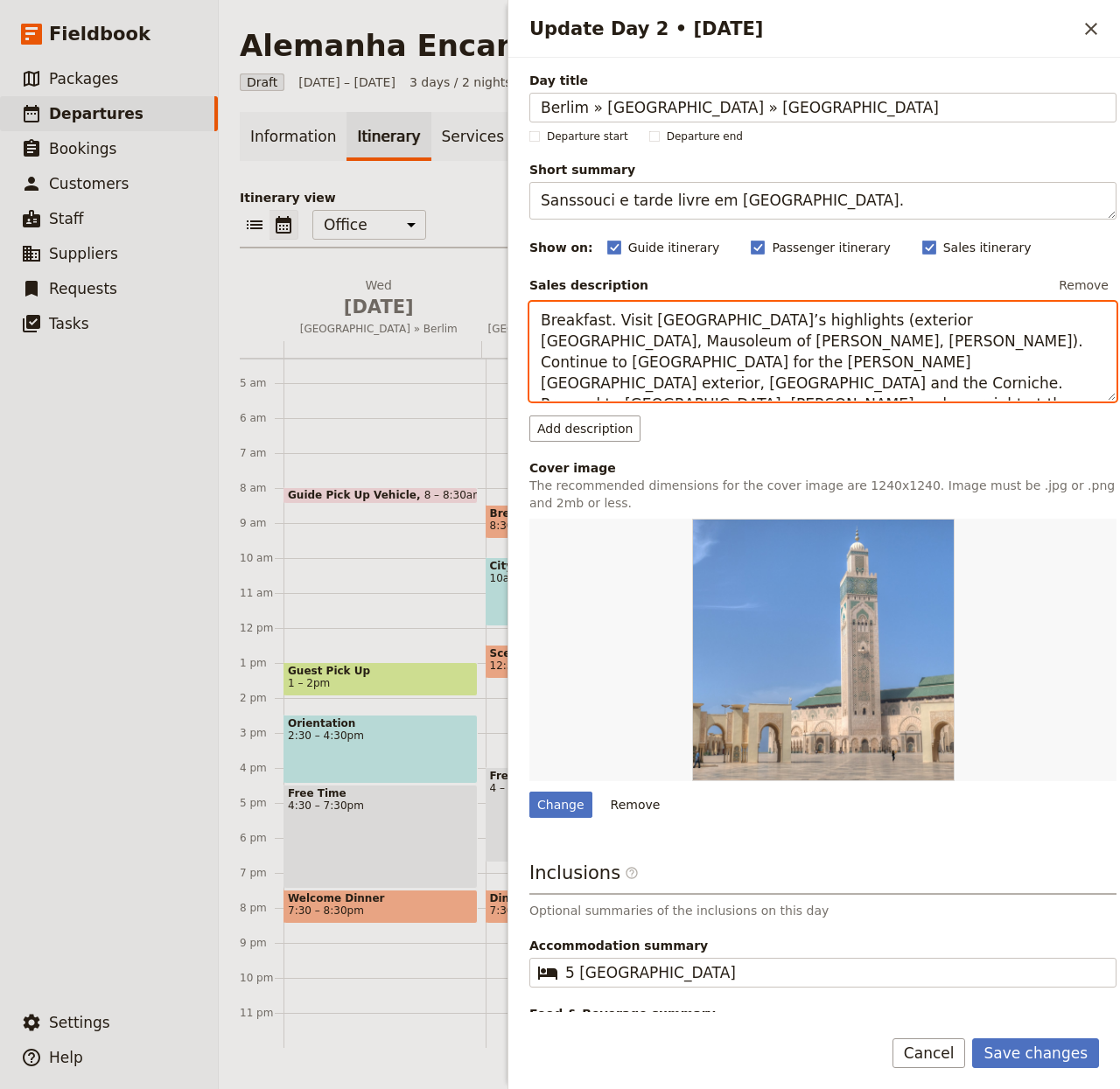
click at [693, 372] on textarea "Breakfast. Visit [GEOGRAPHIC_DATA]’s highlights (exterior [GEOGRAPHIC_DATA], Ma…" at bounding box center [824, 352] width 587 height 101
paste textarea "Pequeno-almoço no hotel. Saída para [GEOGRAPHIC_DATA], cidade famosa pelos seus…"
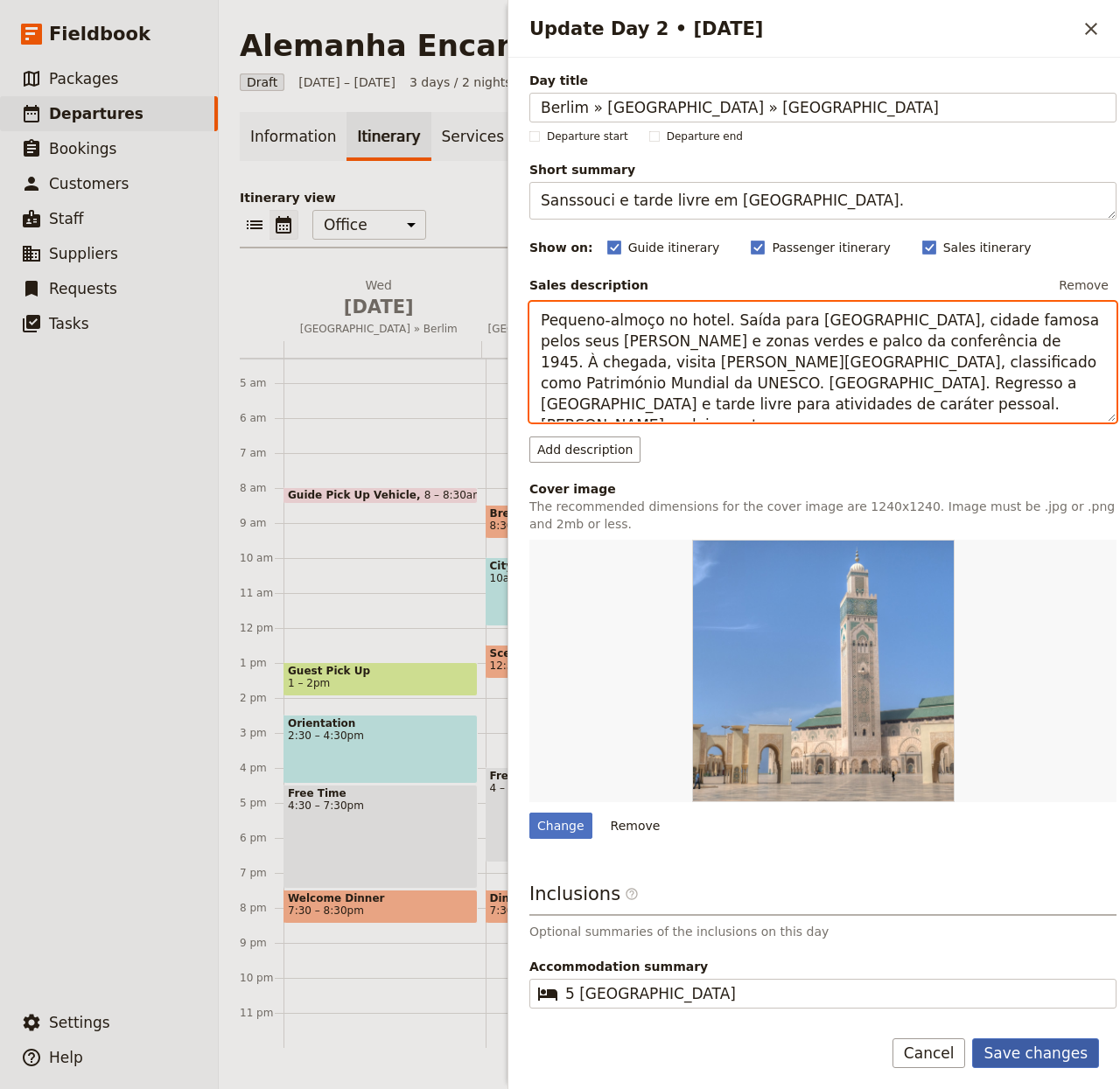
type textarea "Pequeno-almoço no hotel. Saída para [GEOGRAPHIC_DATA], cidade famosa pelos seus…"
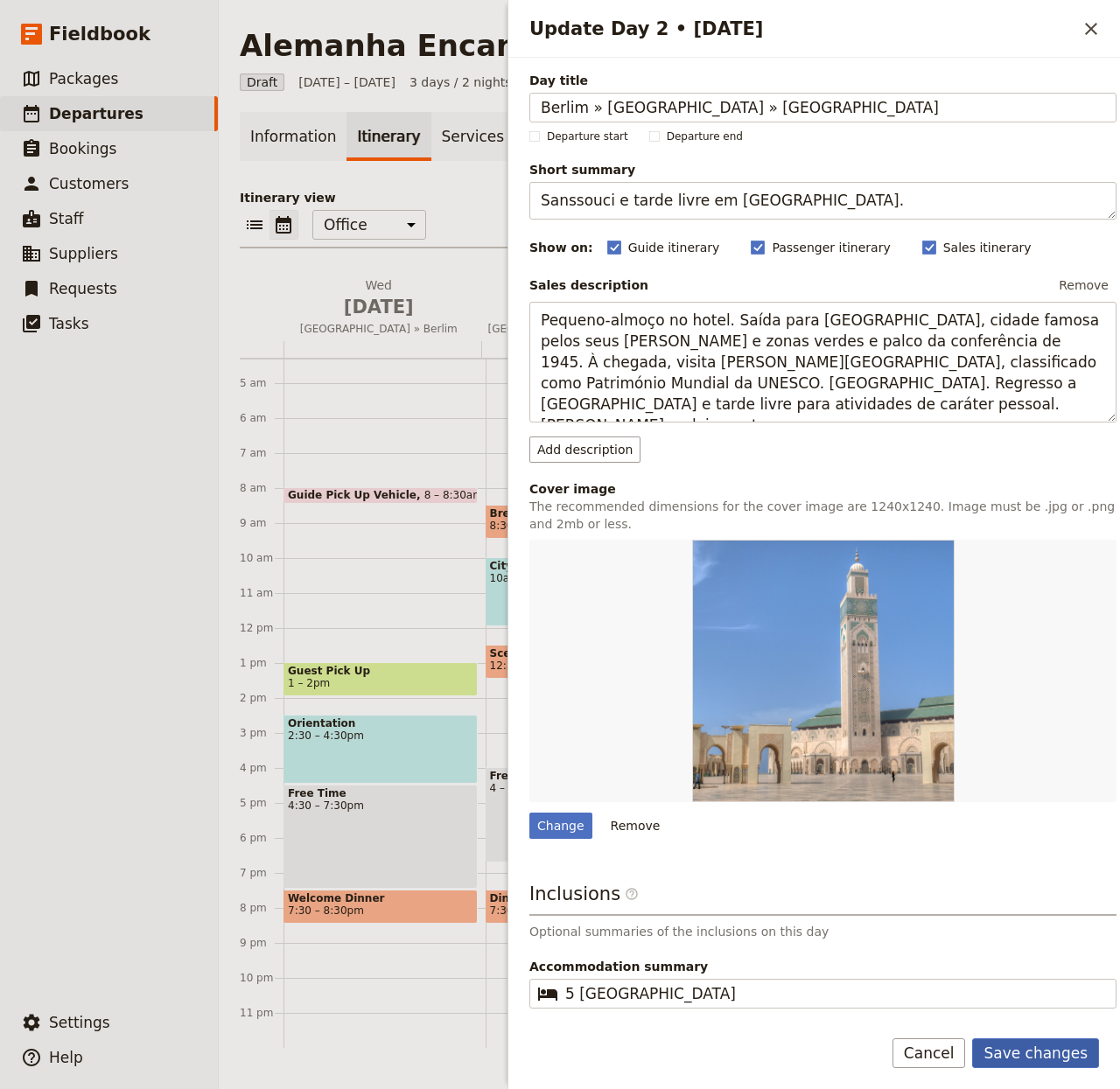
click at [1015, 906] on button "Save changes" at bounding box center [1035, 1053] width 127 height 30
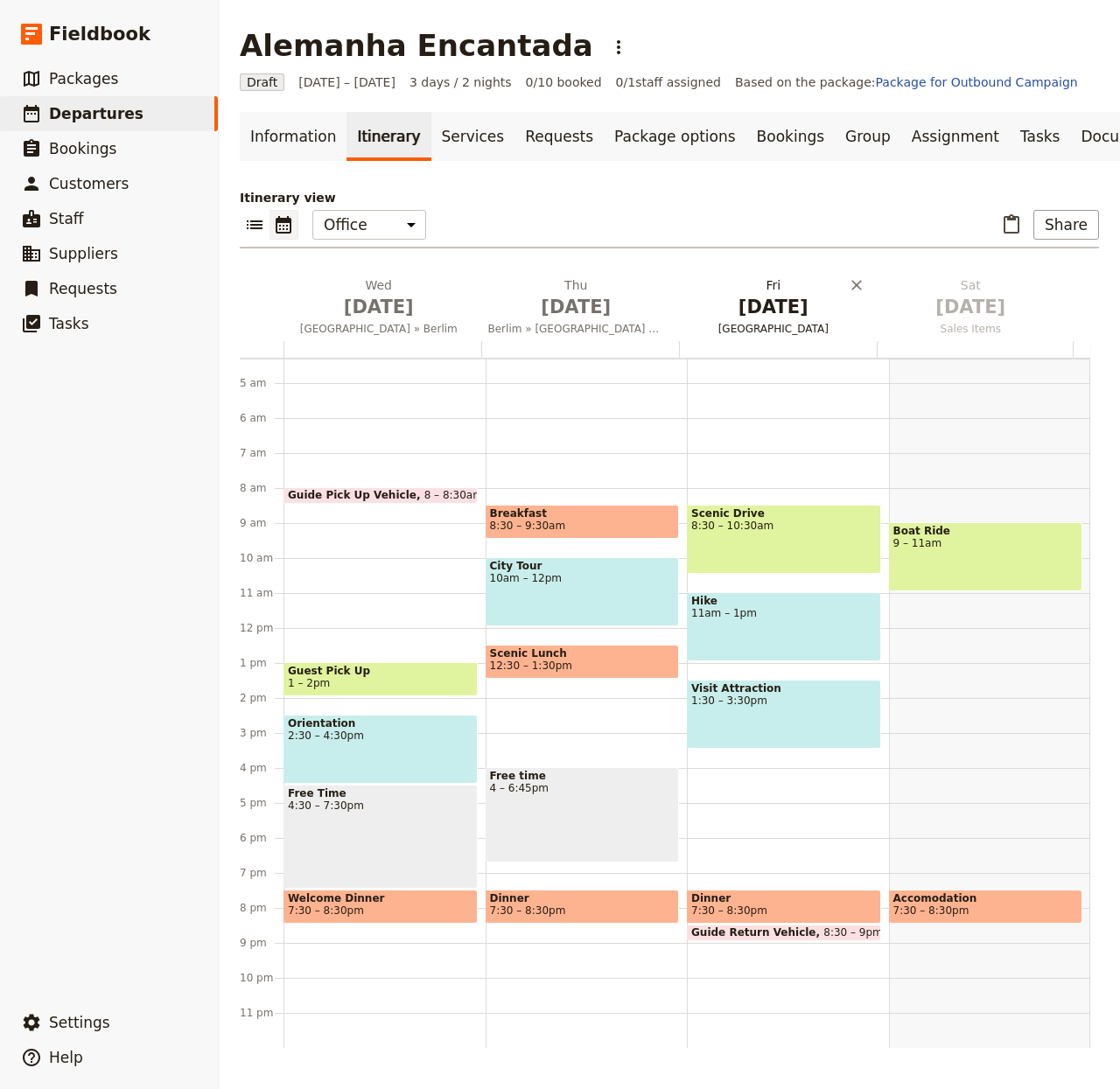
click at [795, 305] on h2 "[DATE] [GEOGRAPHIC_DATA]" at bounding box center [774, 298] width 177 height 44
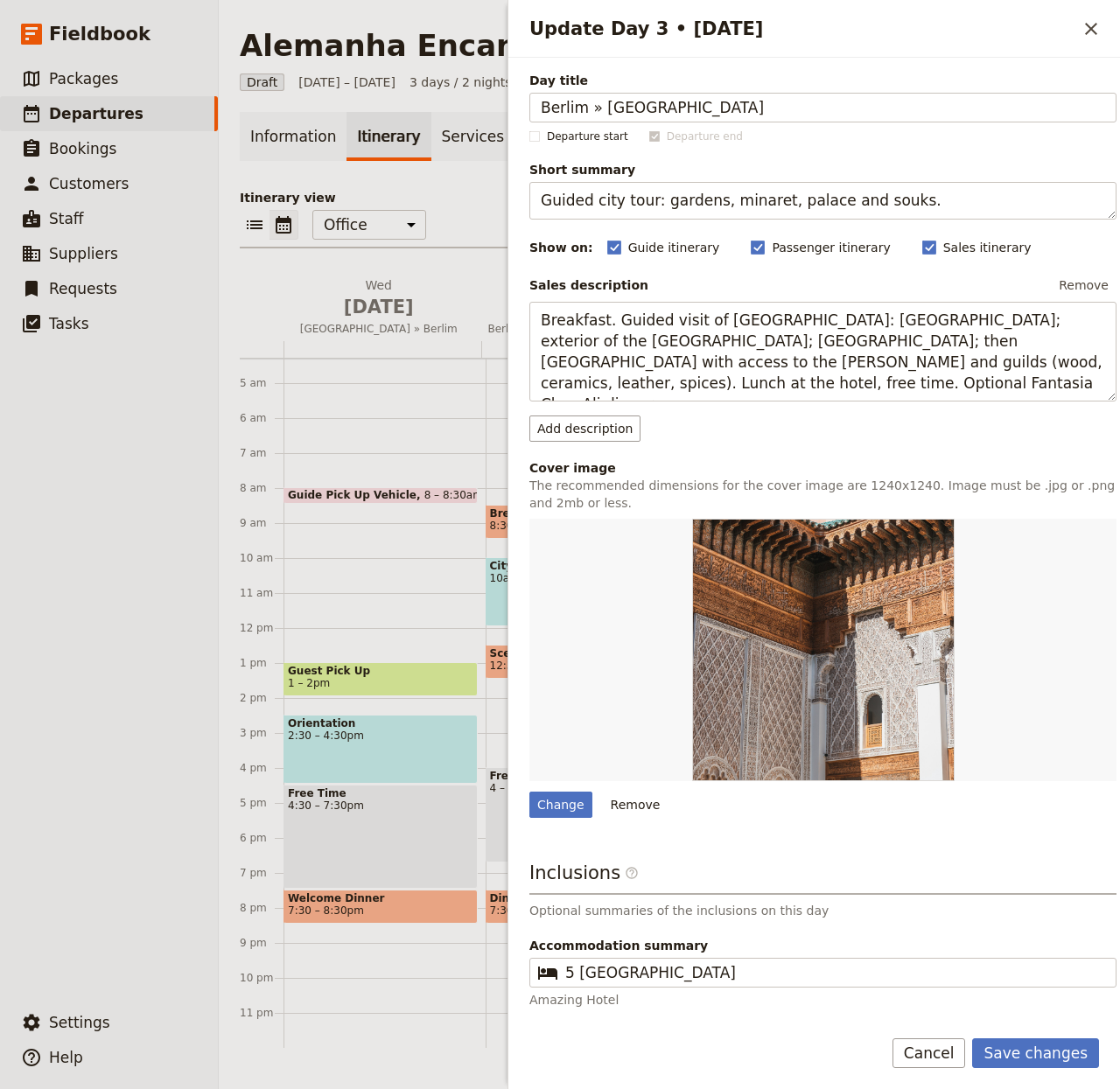
type input "Berlim » [GEOGRAPHIC_DATA]"
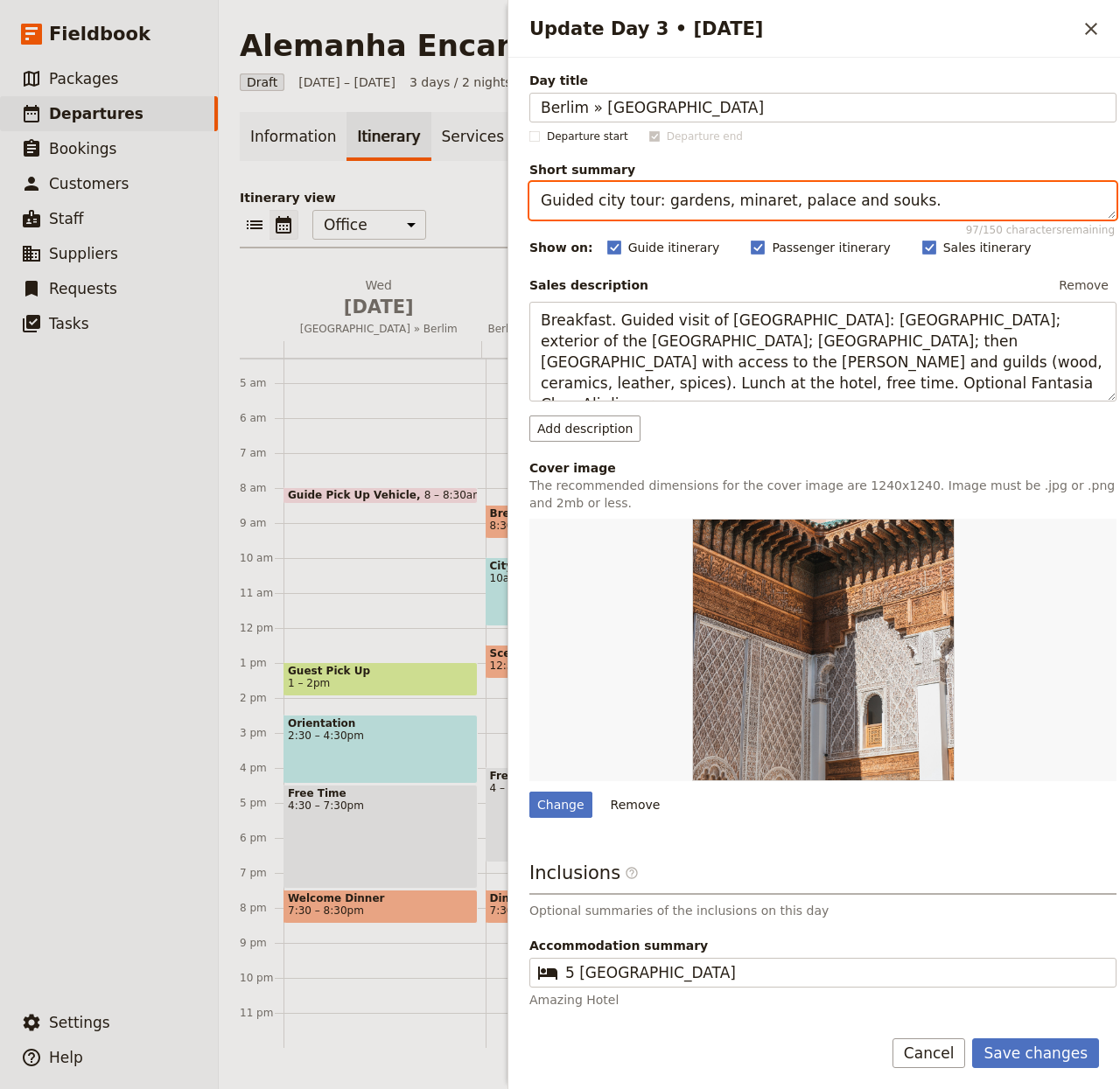
click at [767, 200] on textarea "Guided city tour: gardens, minaret, palace and souks." at bounding box center [824, 201] width 587 height 38
paste textarea "Barroco [PERSON_NAME] e [PERSON_NAME][GEOGRAPHIC_DATA]"
type textarea "Barroco [PERSON_NAME] e [PERSON_NAME][GEOGRAPHIC_DATA]."
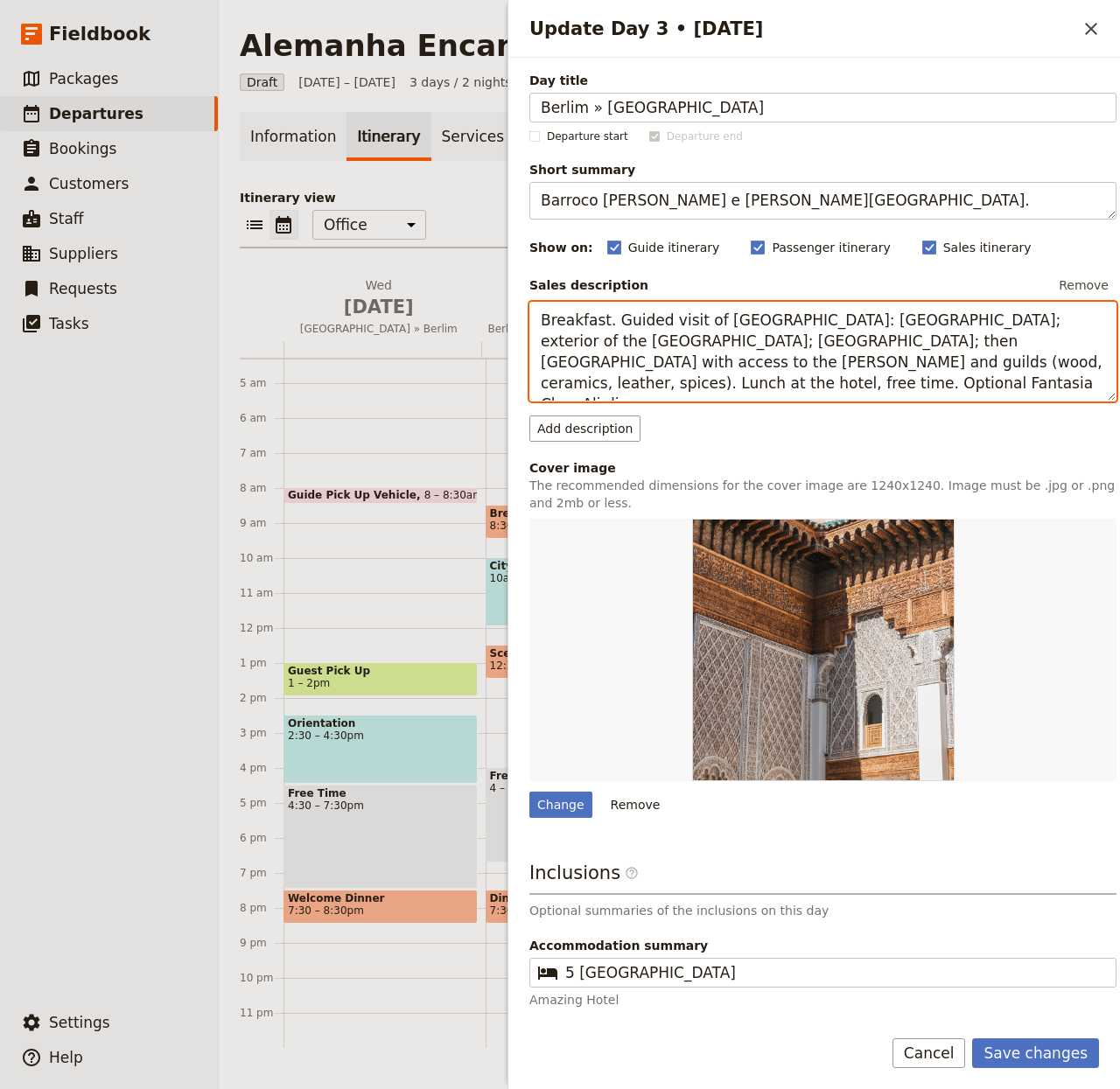
click at [704, 339] on textarea "Breakfast. Guided visit of [GEOGRAPHIC_DATA]: [GEOGRAPHIC_DATA]; exterior of th…" at bounding box center [824, 352] width 587 height 101
paste textarea "Pequeno-almoço no hotel. Viagem até [GEOGRAPHIC_DATA], a “[GEOGRAPHIC_DATA] do …"
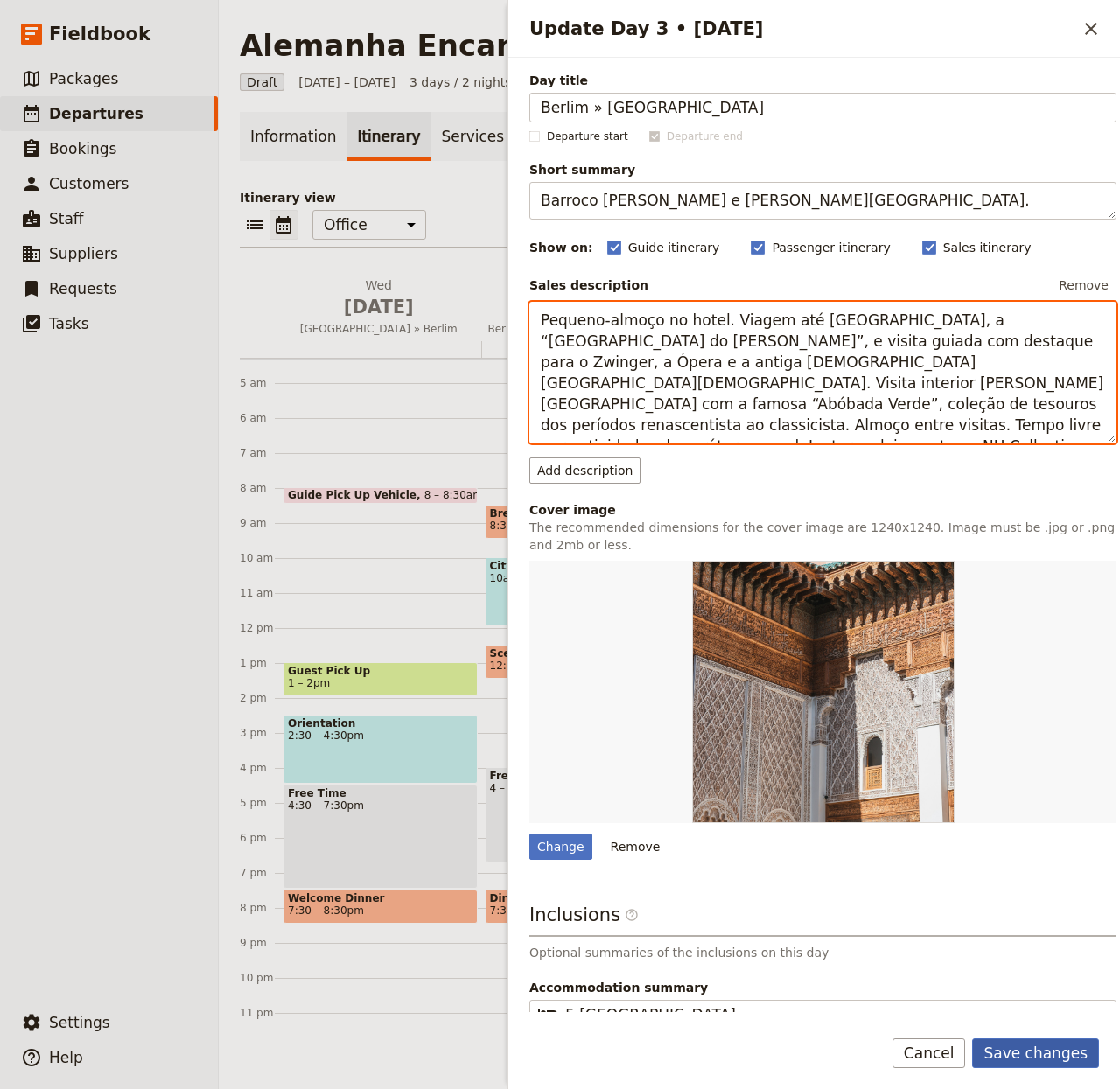
type textarea "Pequeno-almoço no hotel. Viagem até [GEOGRAPHIC_DATA], a “[GEOGRAPHIC_DATA] do …"
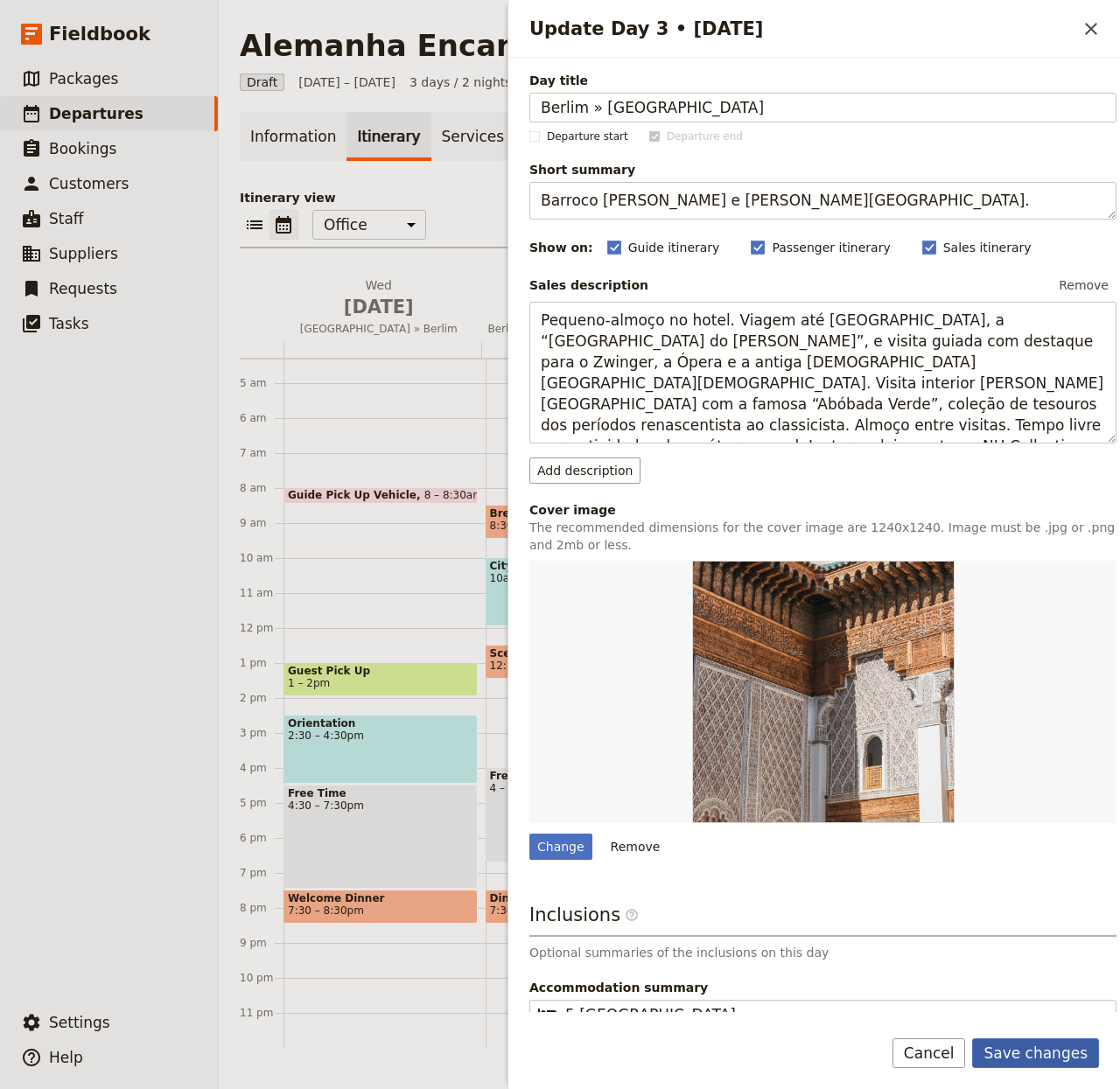
click at [1024, 906] on button "Save changes" at bounding box center [1035, 1053] width 127 height 30
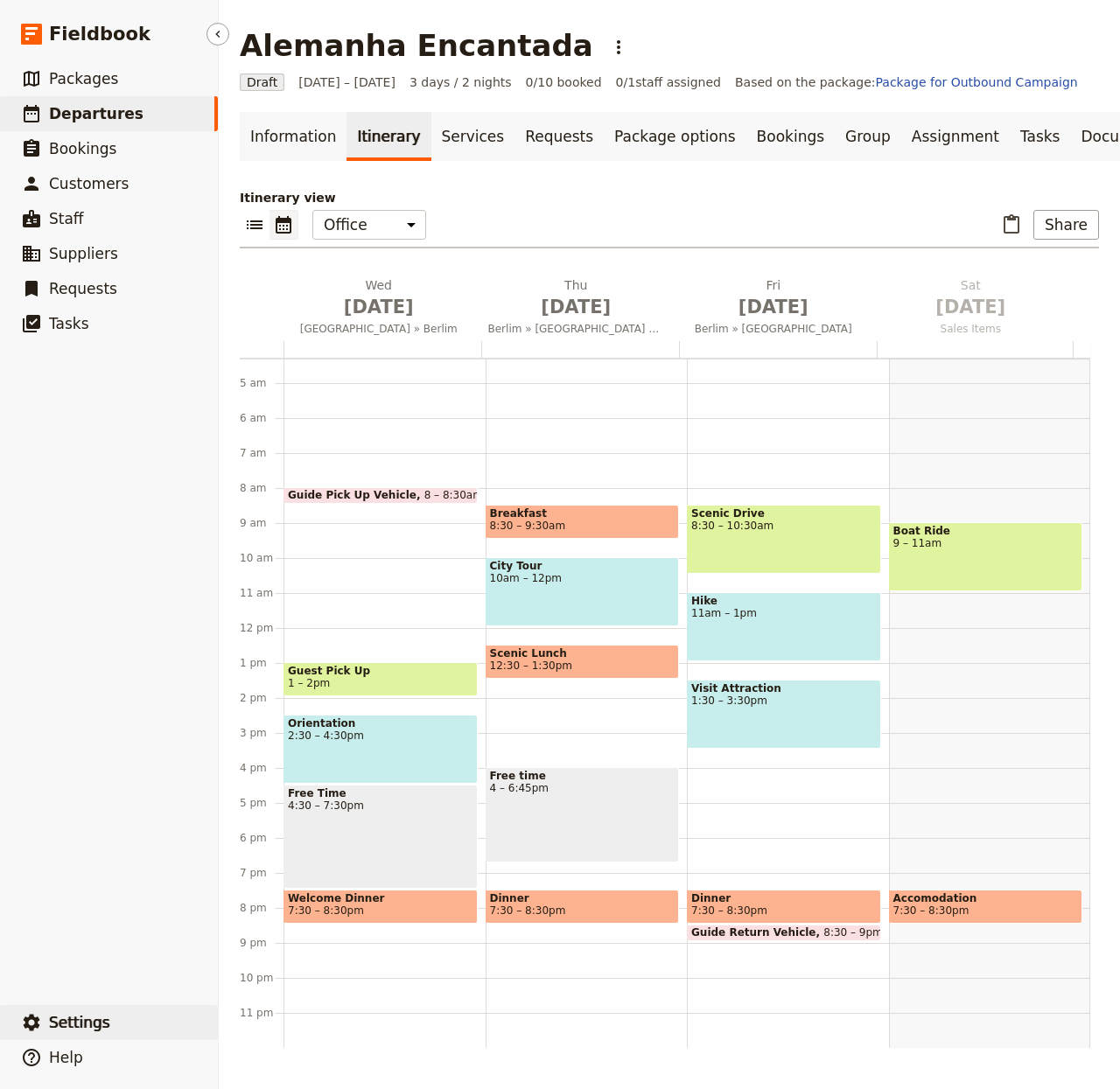
click at [83, 906] on span "Settings" at bounding box center [79, 1022] width 61 height 17
click at [265, 126] on link "Information" at bounding box center [293, 136] width 107 height 49
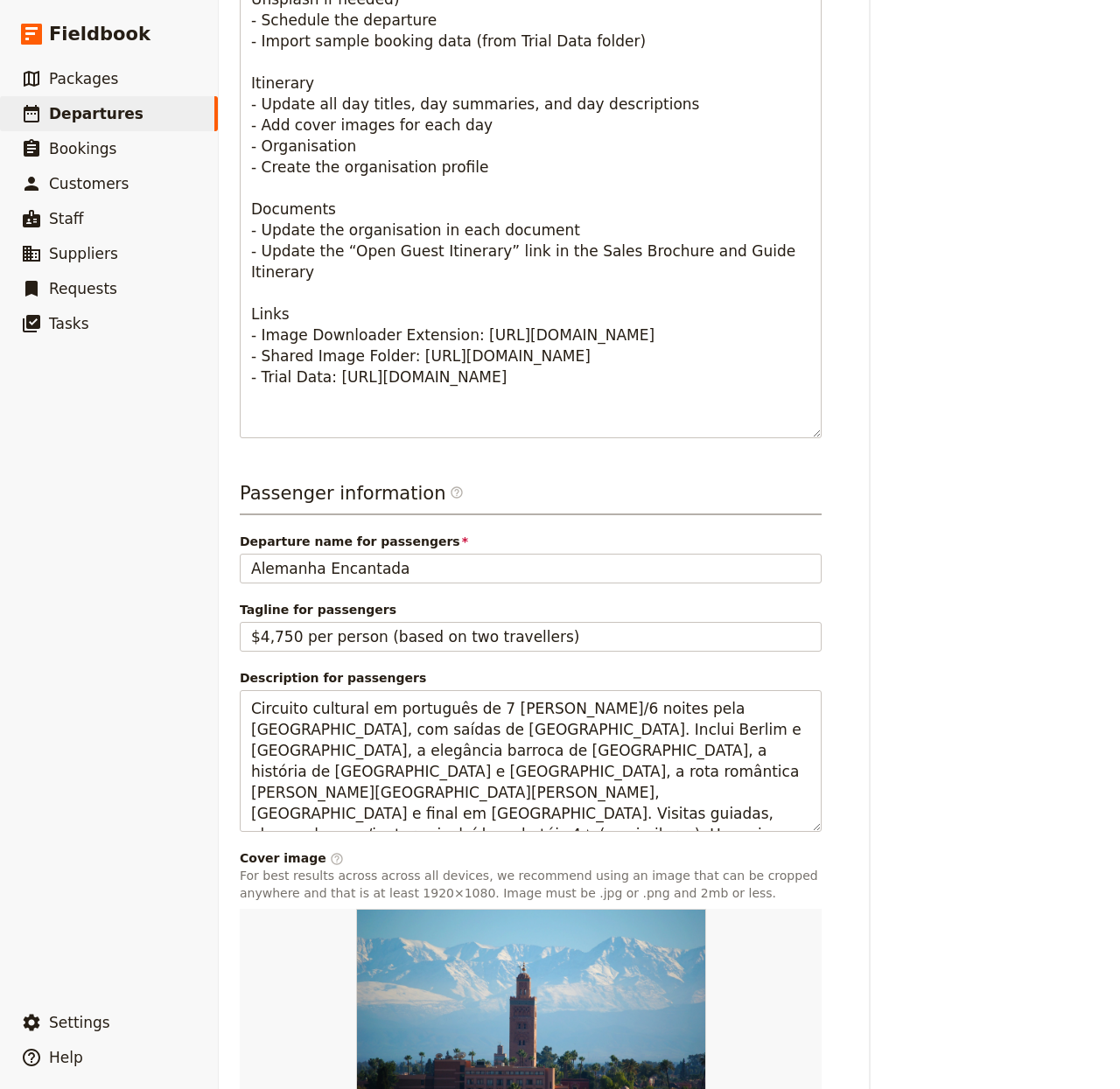
scroll to position [926, 0]
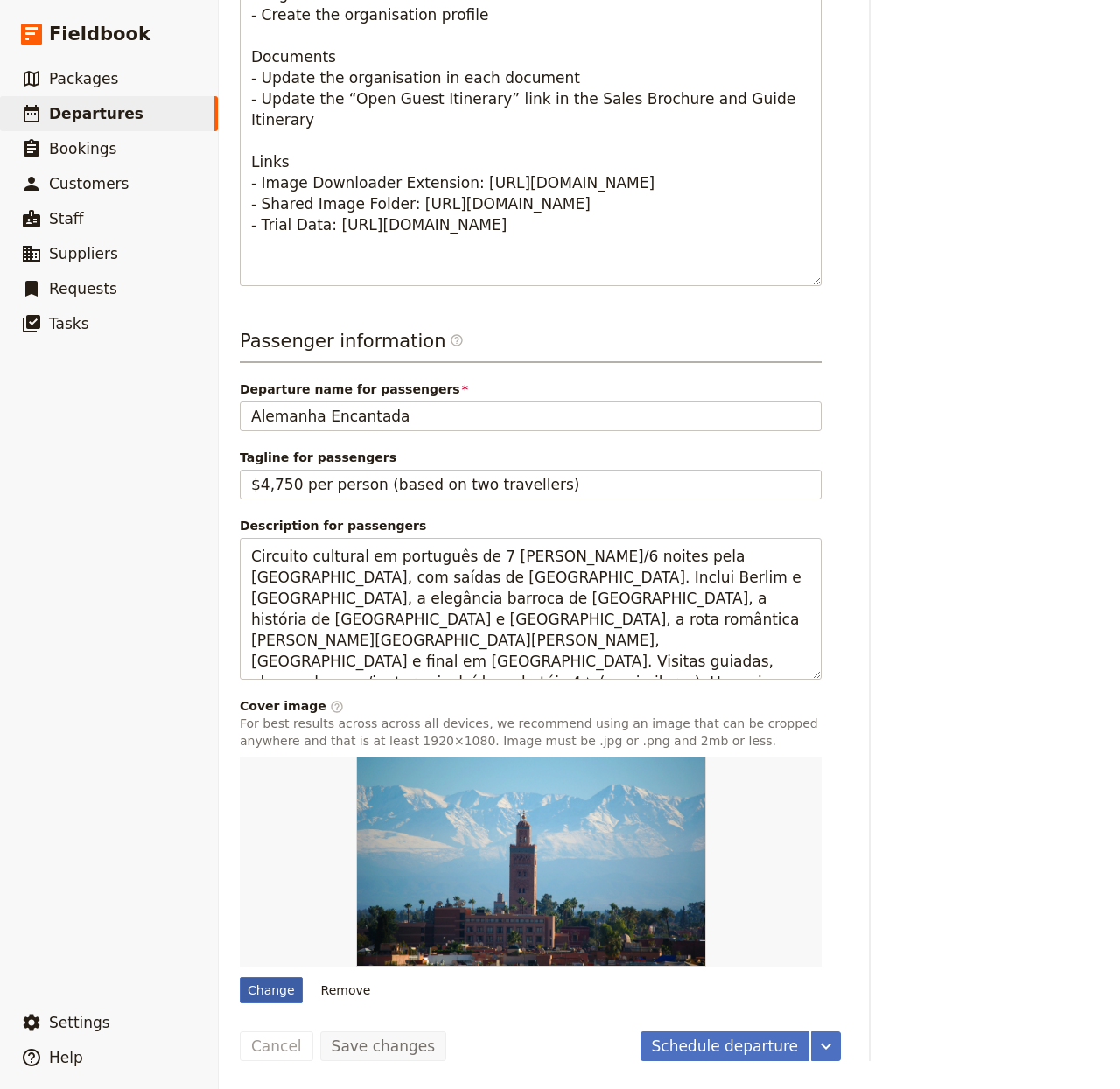
click at [260, 906] on div "Change" at bounding box center [271, 990] width 63 height 26
click at [240, 906] on input "Change" at bounding box center [239, 976] width 1 height 1
type input "C:\fakepath\PKT_31_685e54b6349d2.jpg"
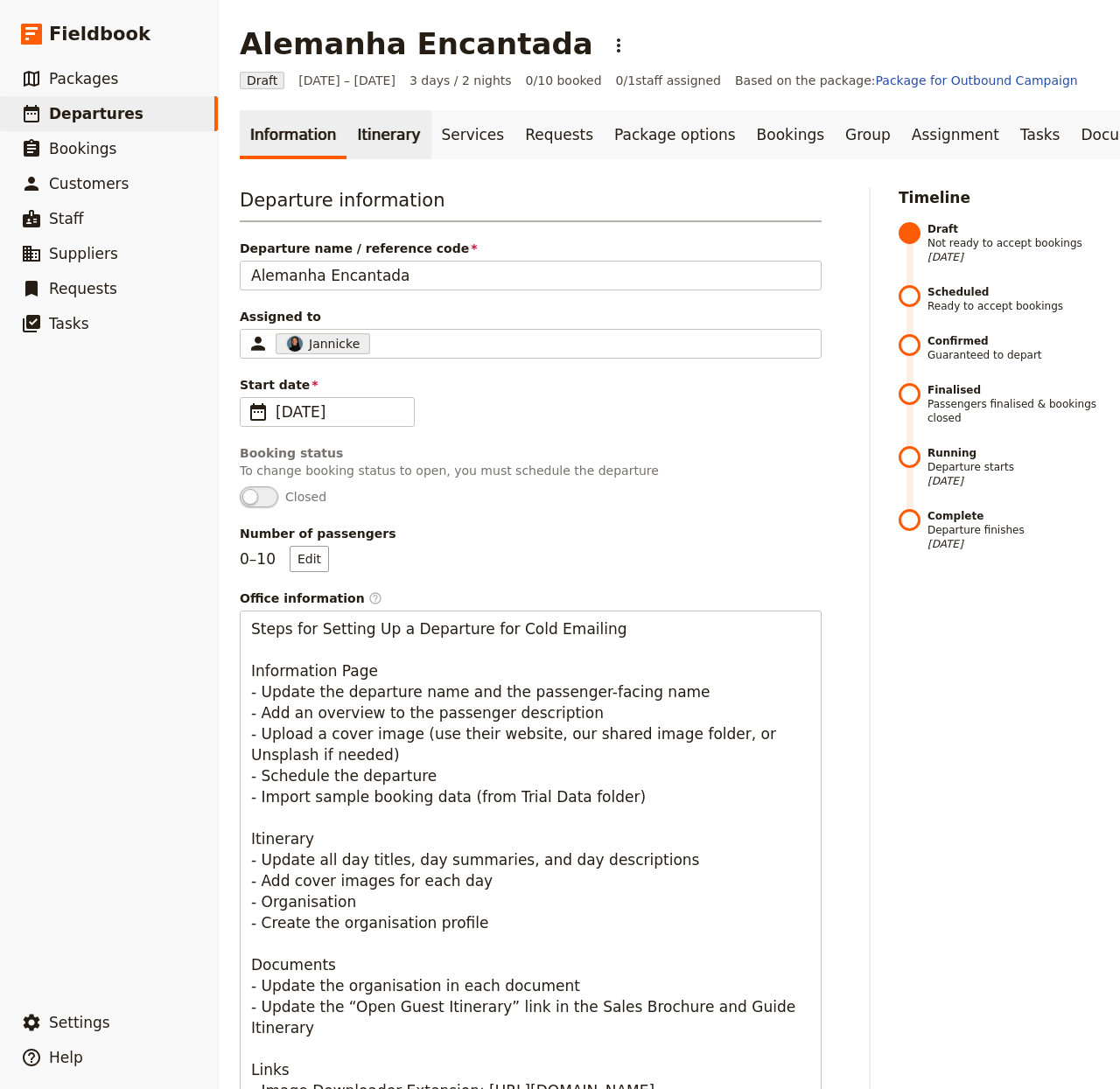
scroll to position [0, 0]
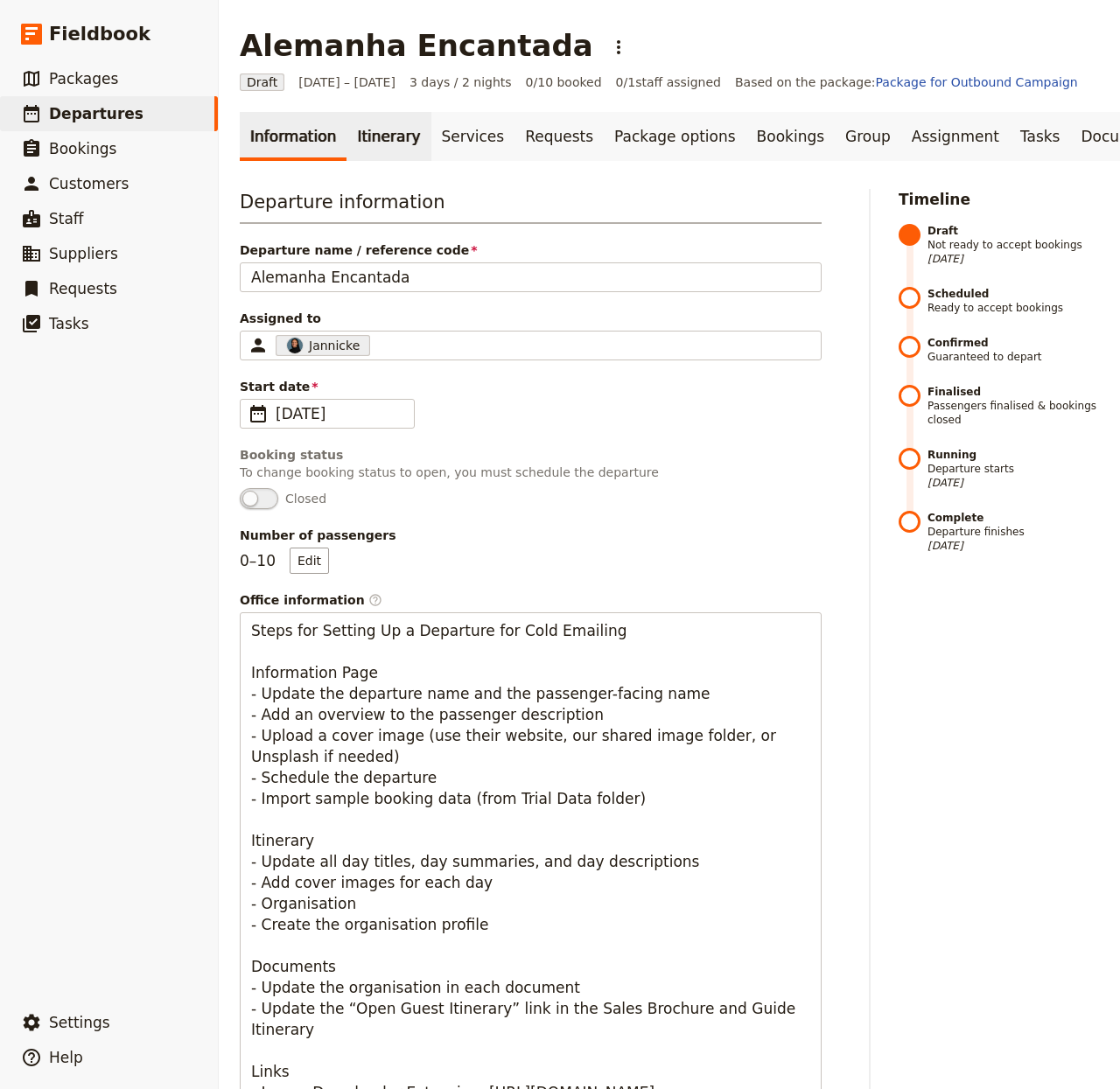
click at [386, 146] on link "Itinerary" at bounding box center [388, 136] width 84 height 49
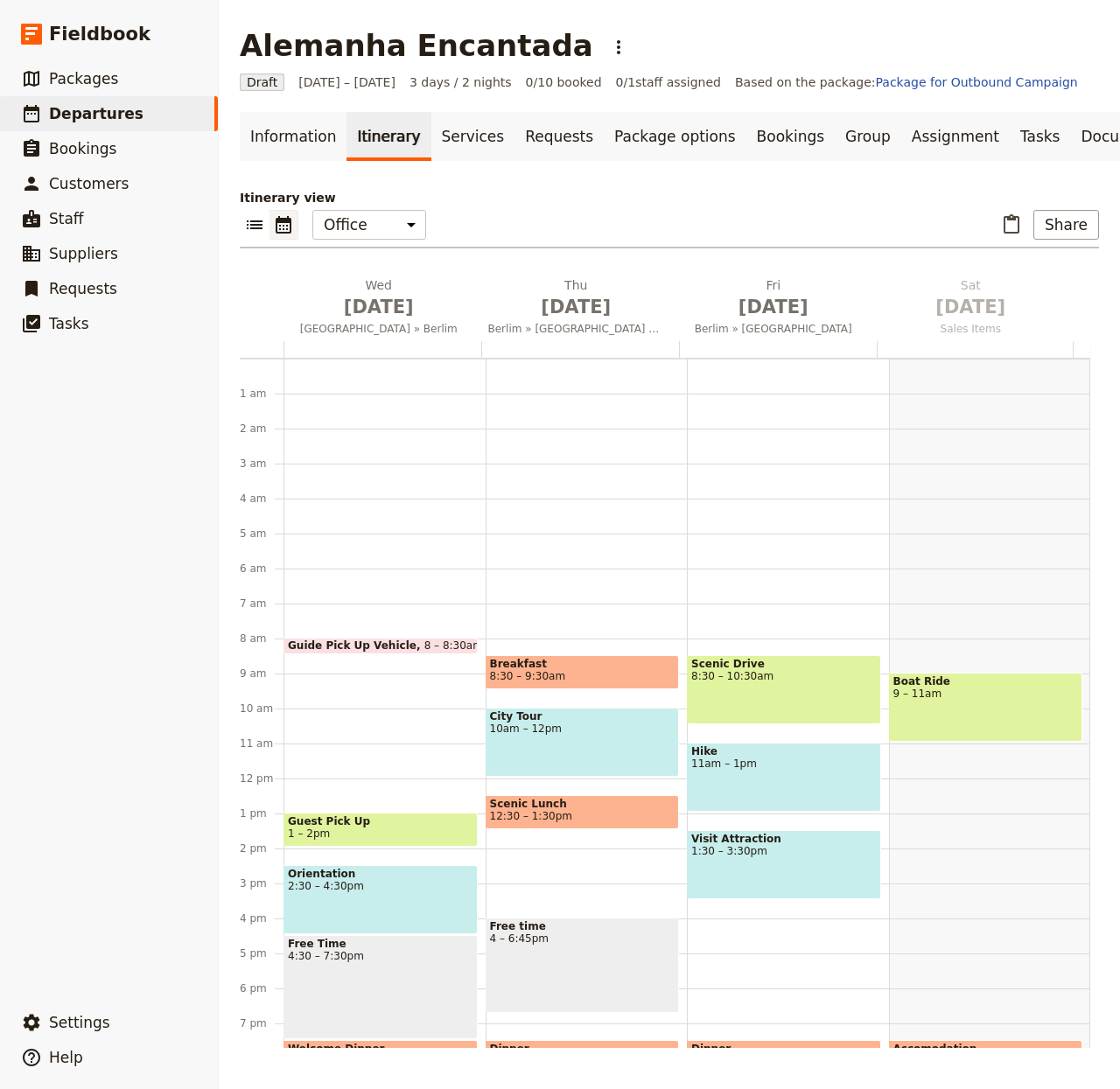
scroll to position [150, 0]
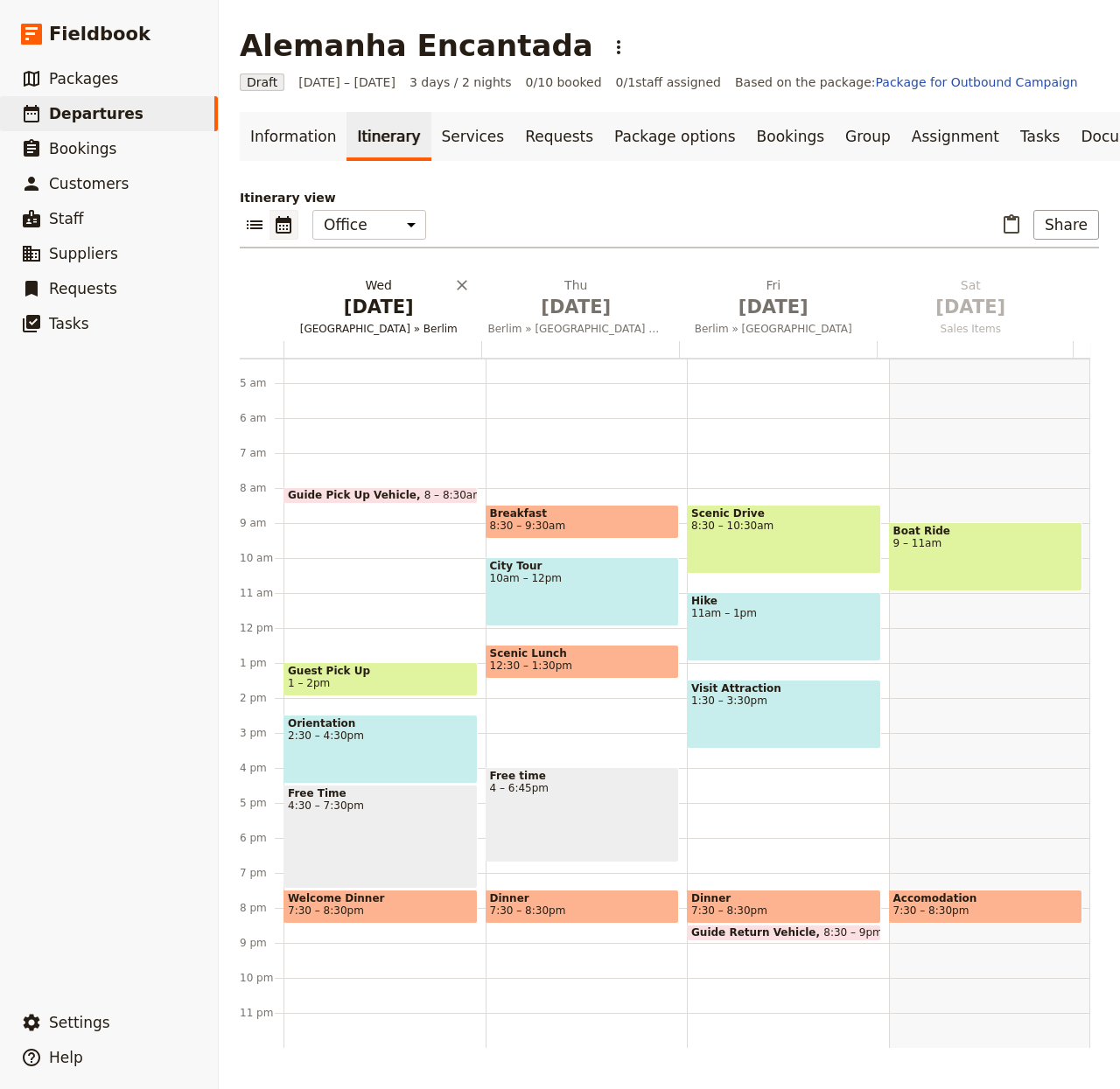
click at [387, 321] on span "[DATE]" at bounding box center [379, 306] width 177 height 26
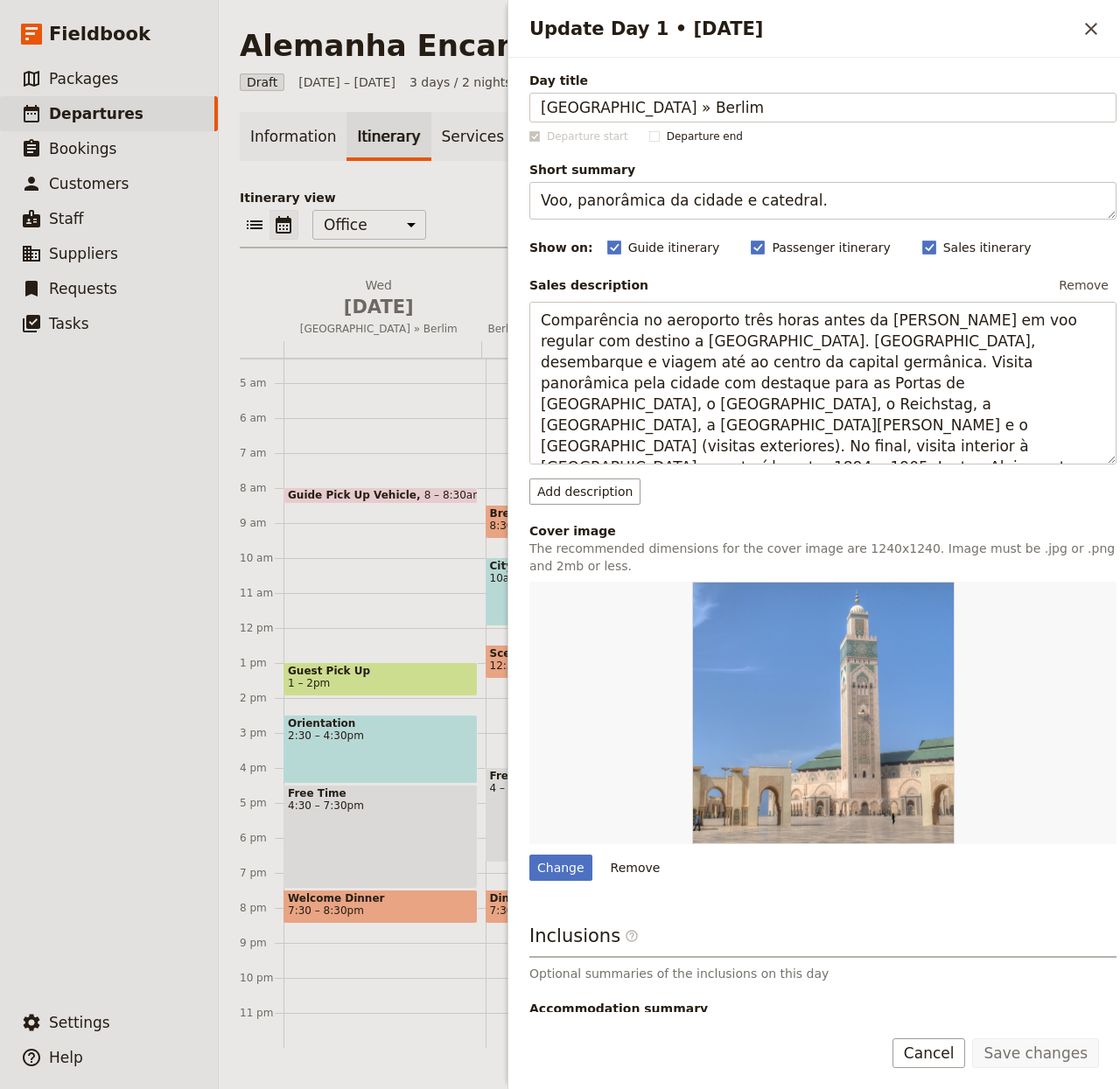
click at [560, 843] on div "Update Day 1 • 1 Oct" at bounding box center [824, 712] width 587 height 262
click at [553, 860] on div "Change" at bounding box center [561, 867] width 63 height 26
click at [530, 855] on input "Change" at bounding box center [529, 854] width 1 height 1
type input "C:\fakepath\PKT_31_685e537f80399.jpg"
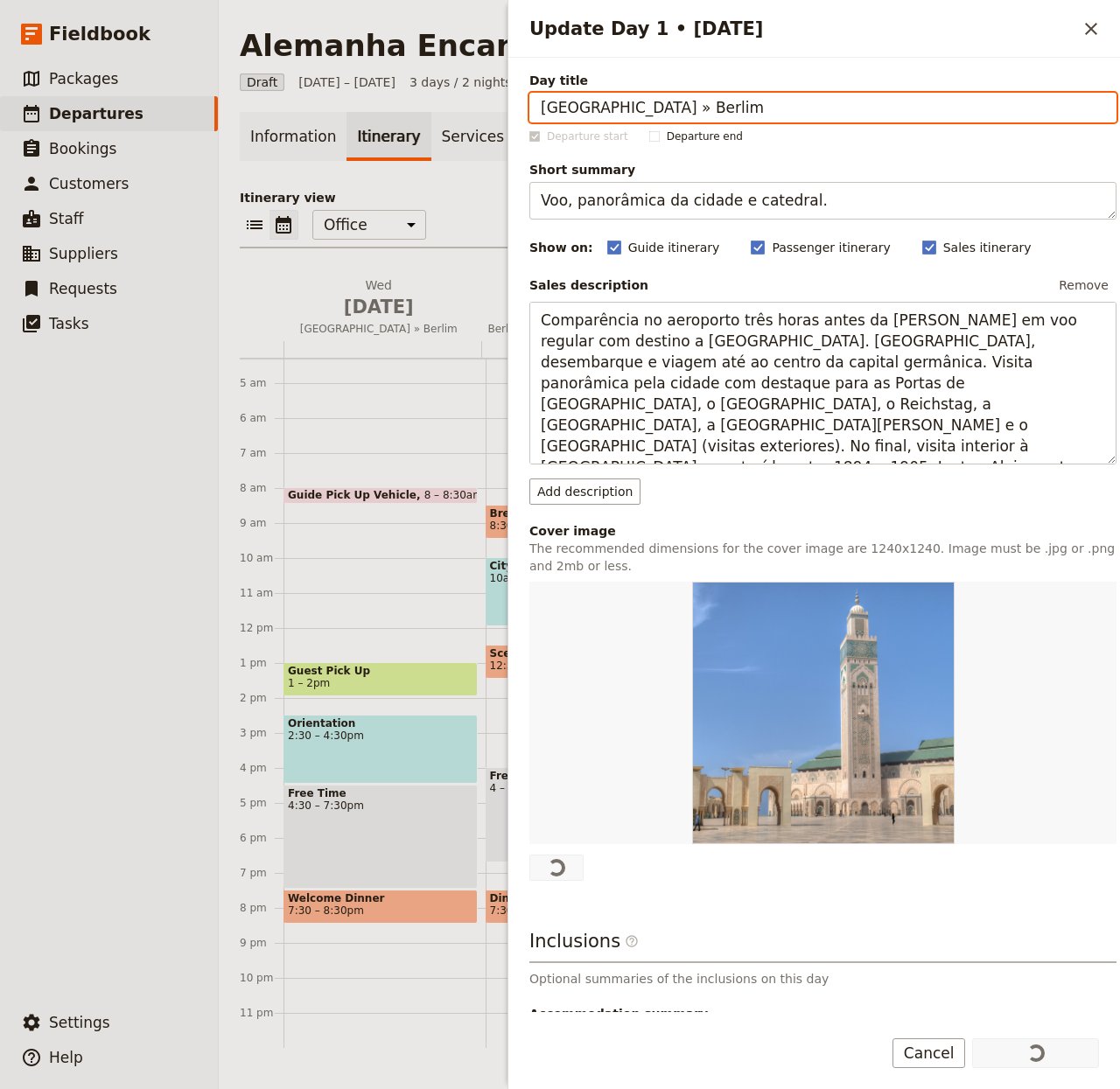
click at [484, 220] on div "Itinerary view ​ ​ Office Guide Passenger Sales ​ Share [DATE] [GEOGRAPHIC_DATA…" at bounding box center [669, 619] width 860 height 859
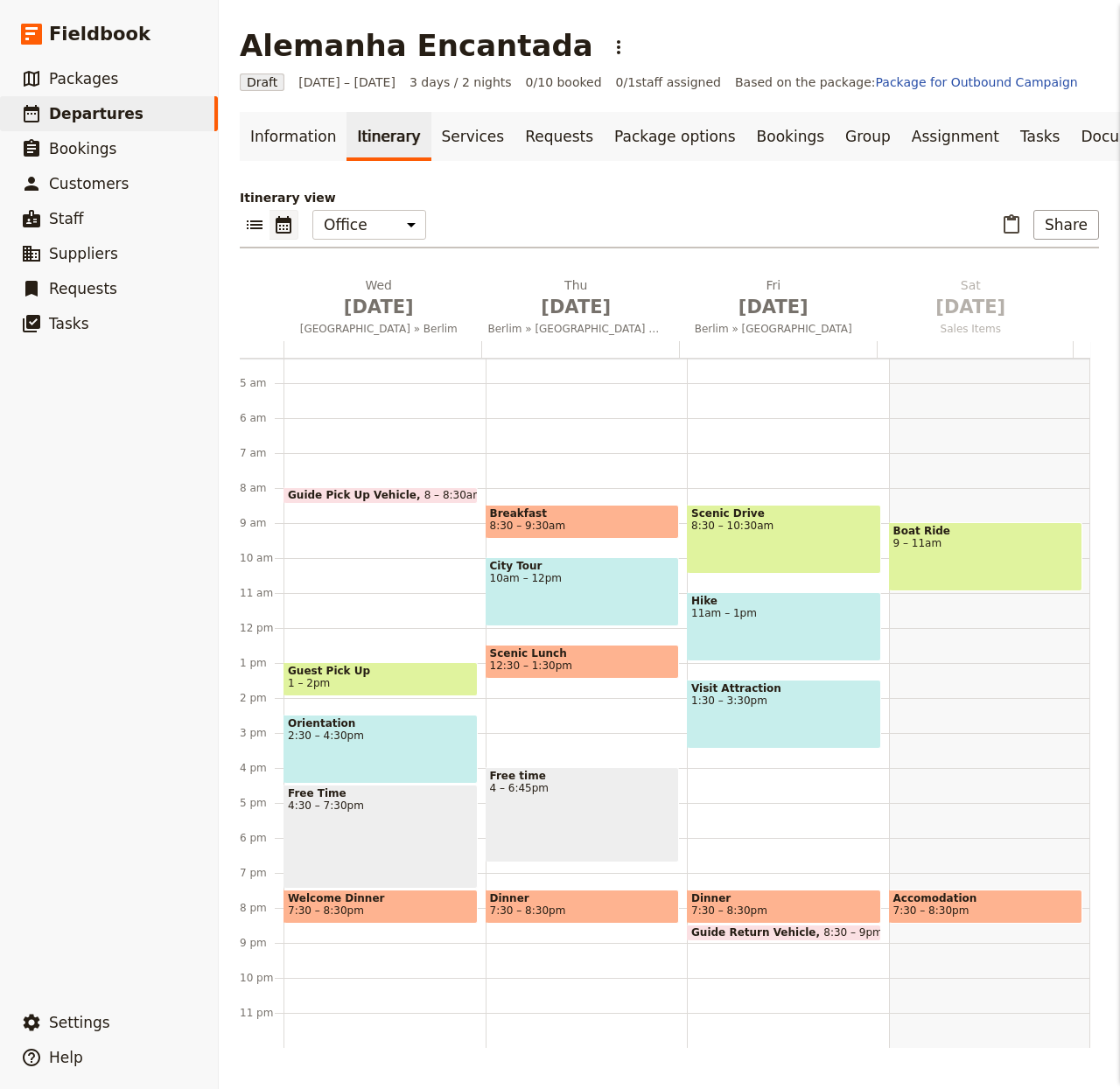
click at [548, 321] on span "[DATE]" at bounding box center [577, 306] width 177 height 26
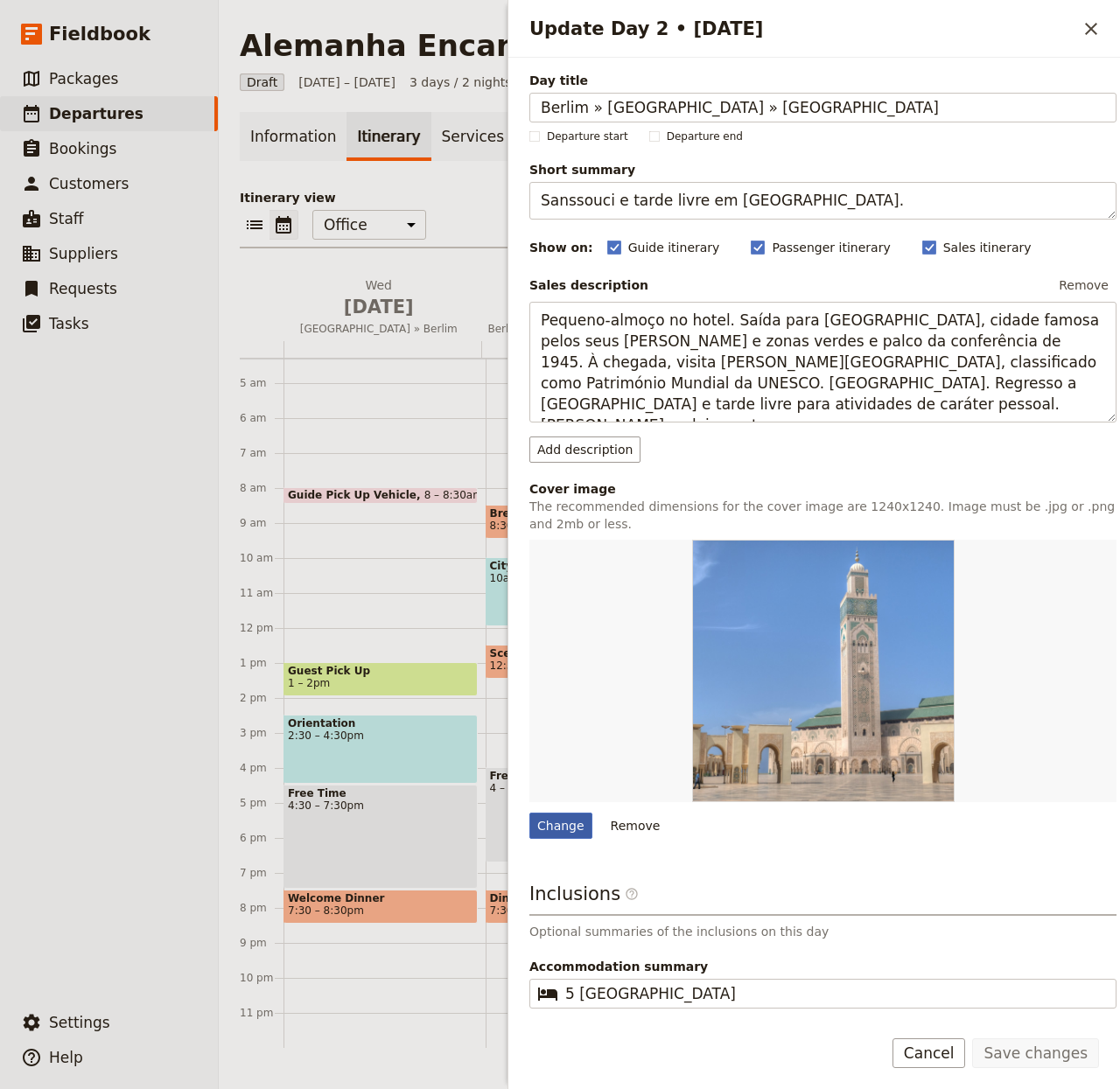
click at [552, 823] on div "Change" at bounding box center [561, 825] width 63 height 26
click at [530, 812] on input "Change" at bounding box center [529, 812] width 1 height 1
type input "C:\fakepath\PKT_31_685e57129b33c.jpg"
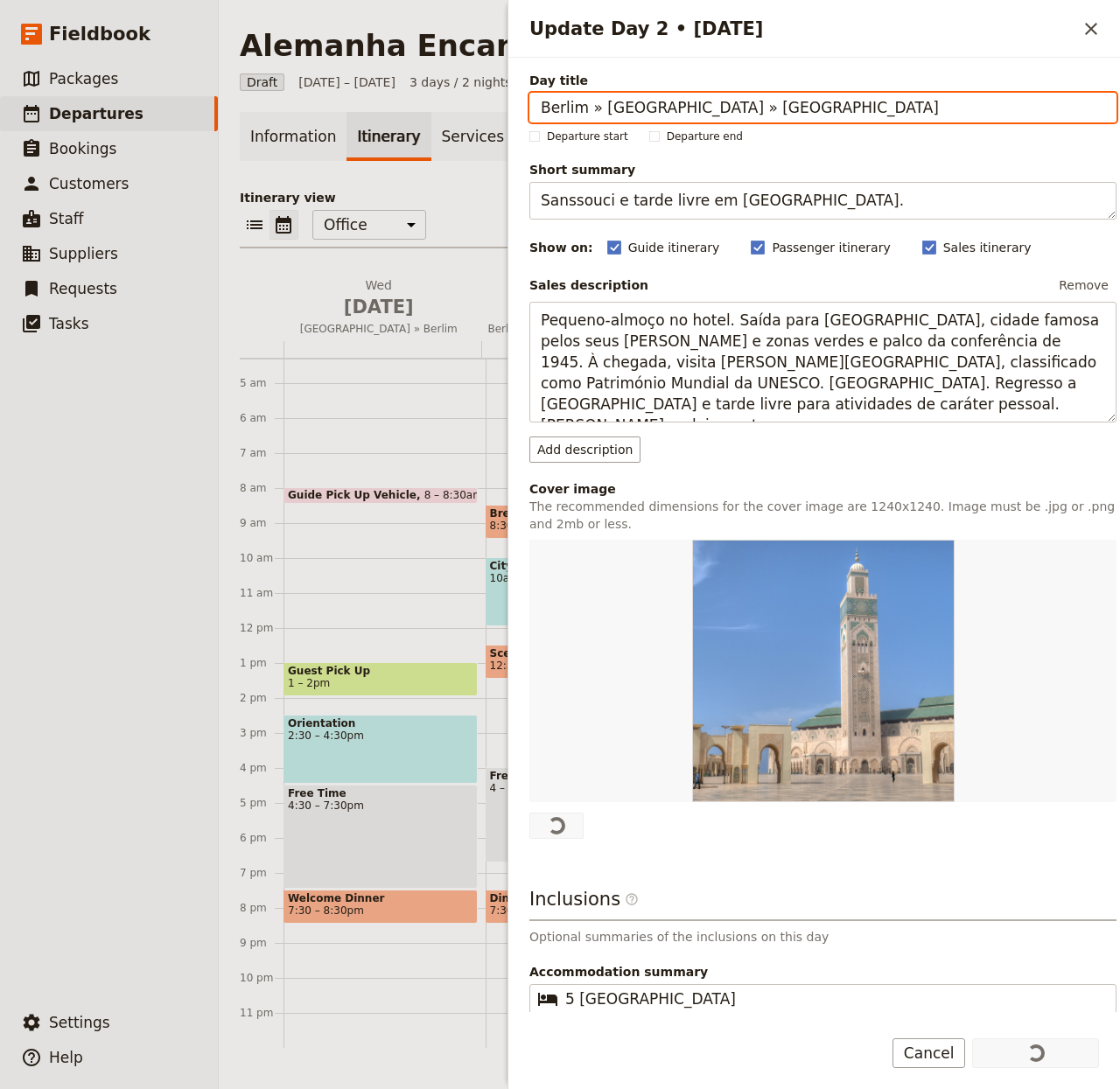
click at [440, 192] on div "Information Itinerary Services Requests Package options Bookings Group Assignme…" at bounding box center [669, 579] width 860 height 936
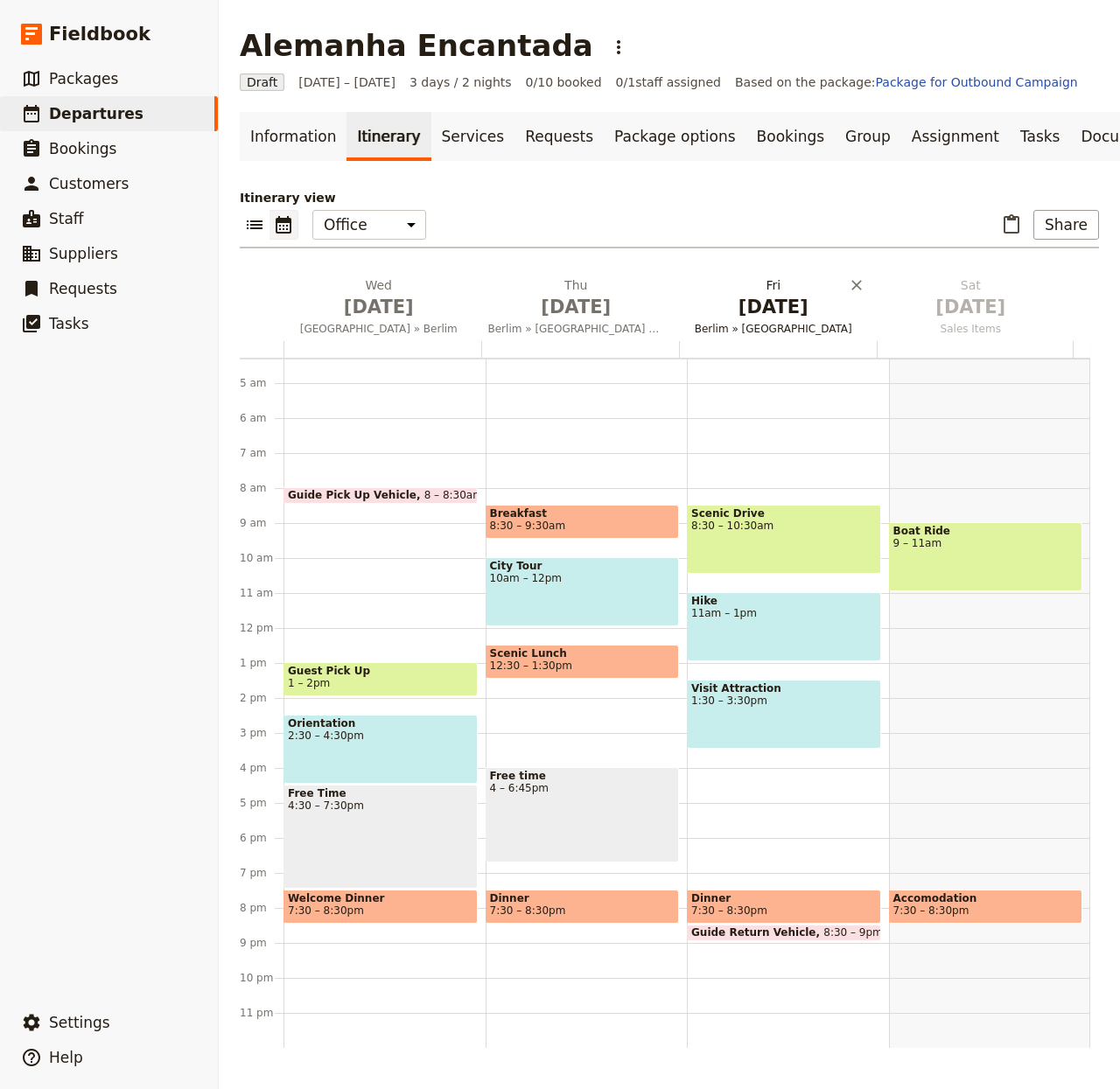
click at [755, 311] on span "[DATE]" at bounding box center [774, 306] width 177 height 26
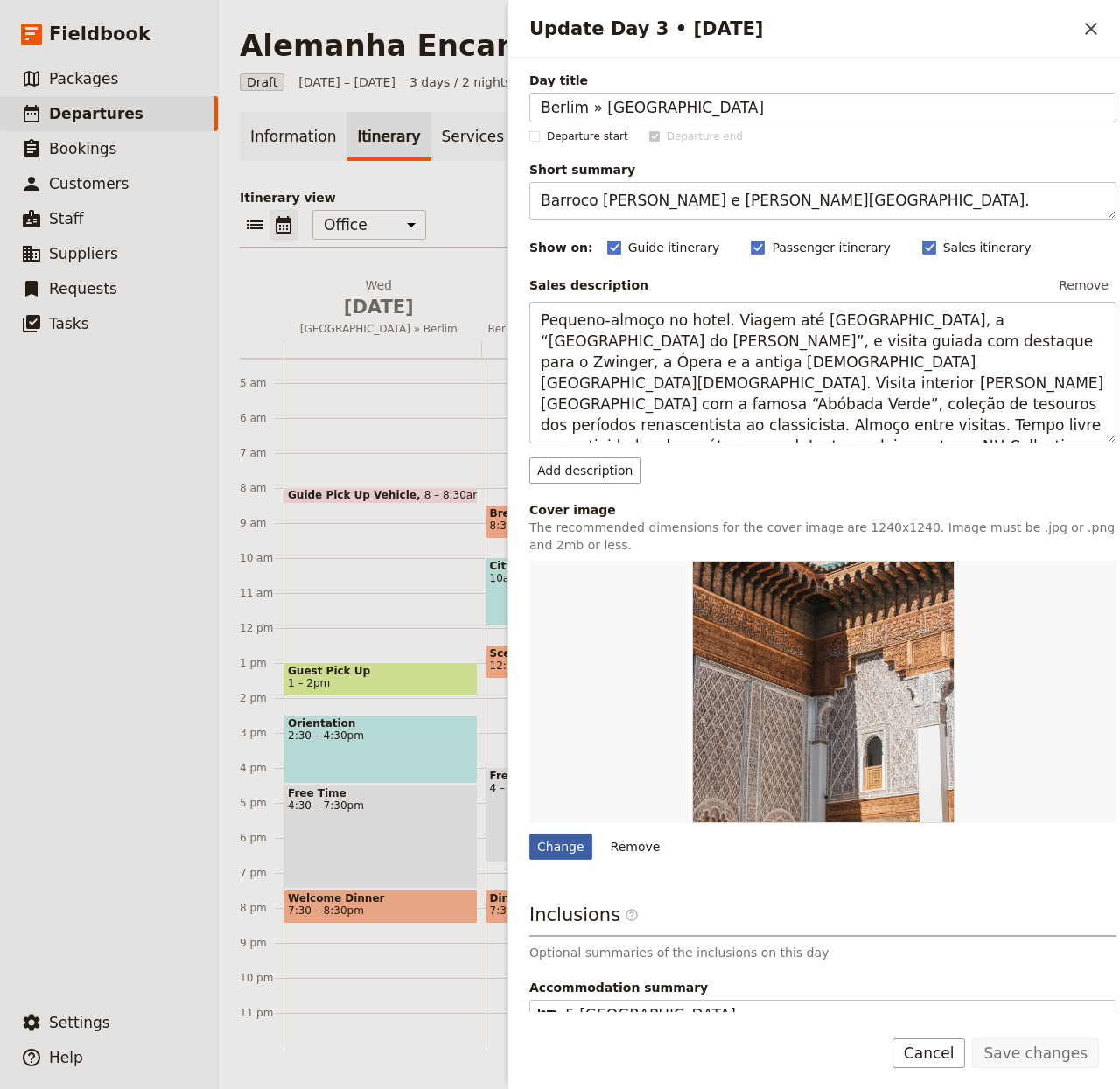
click at [556, 854] on div "Change" at bounding box center [561, 847] width 63 height 26
click at [530, 834] on input "Change" at bounding box center [529, 833] width 1 height 1
type input "C:\fakepath\PKT_31_685e58374aa1a.jpg"
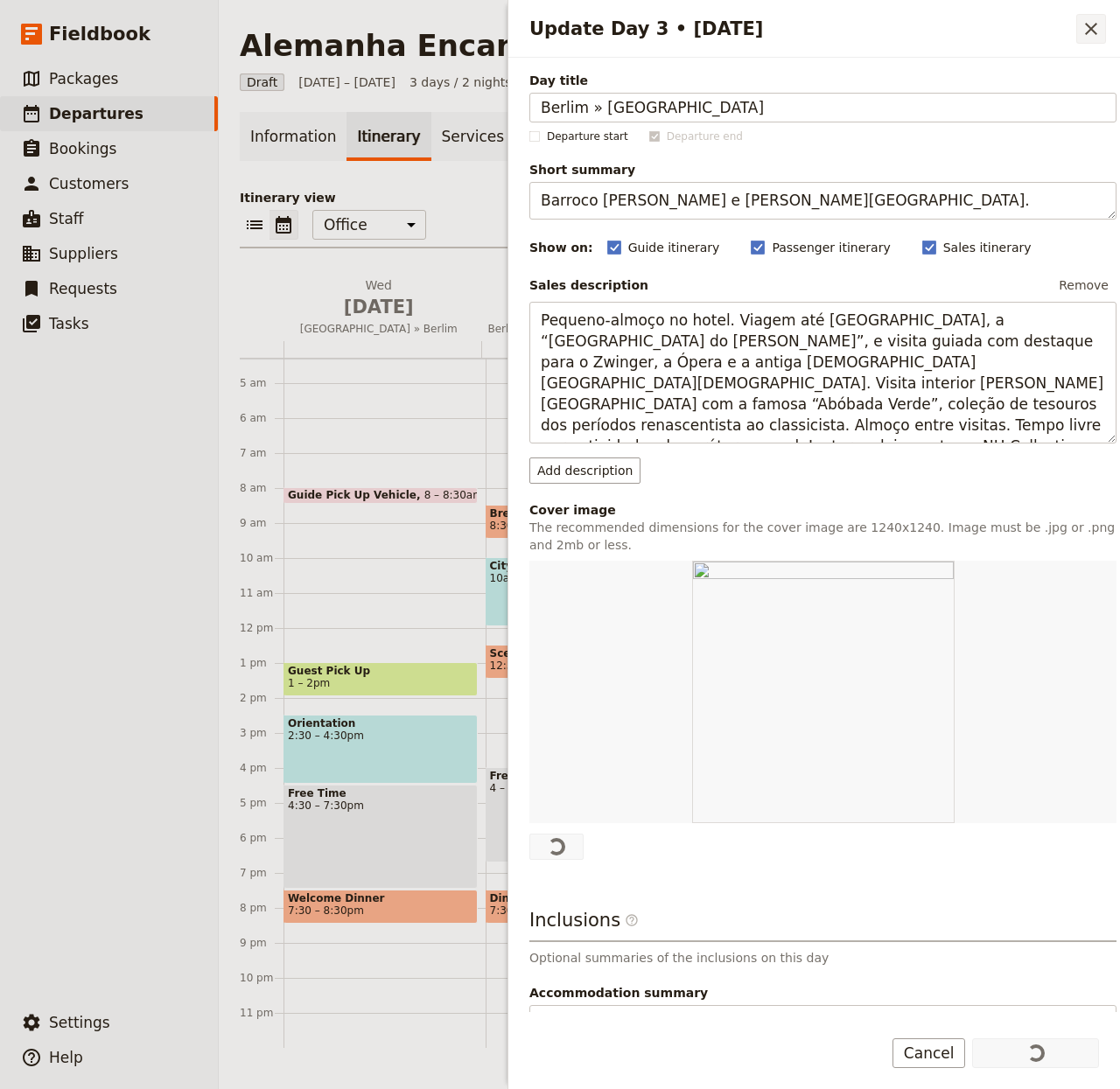
click at [1083, 29] on icon "Close drawer" at bounding box center [1091, 28] width 21 height 21
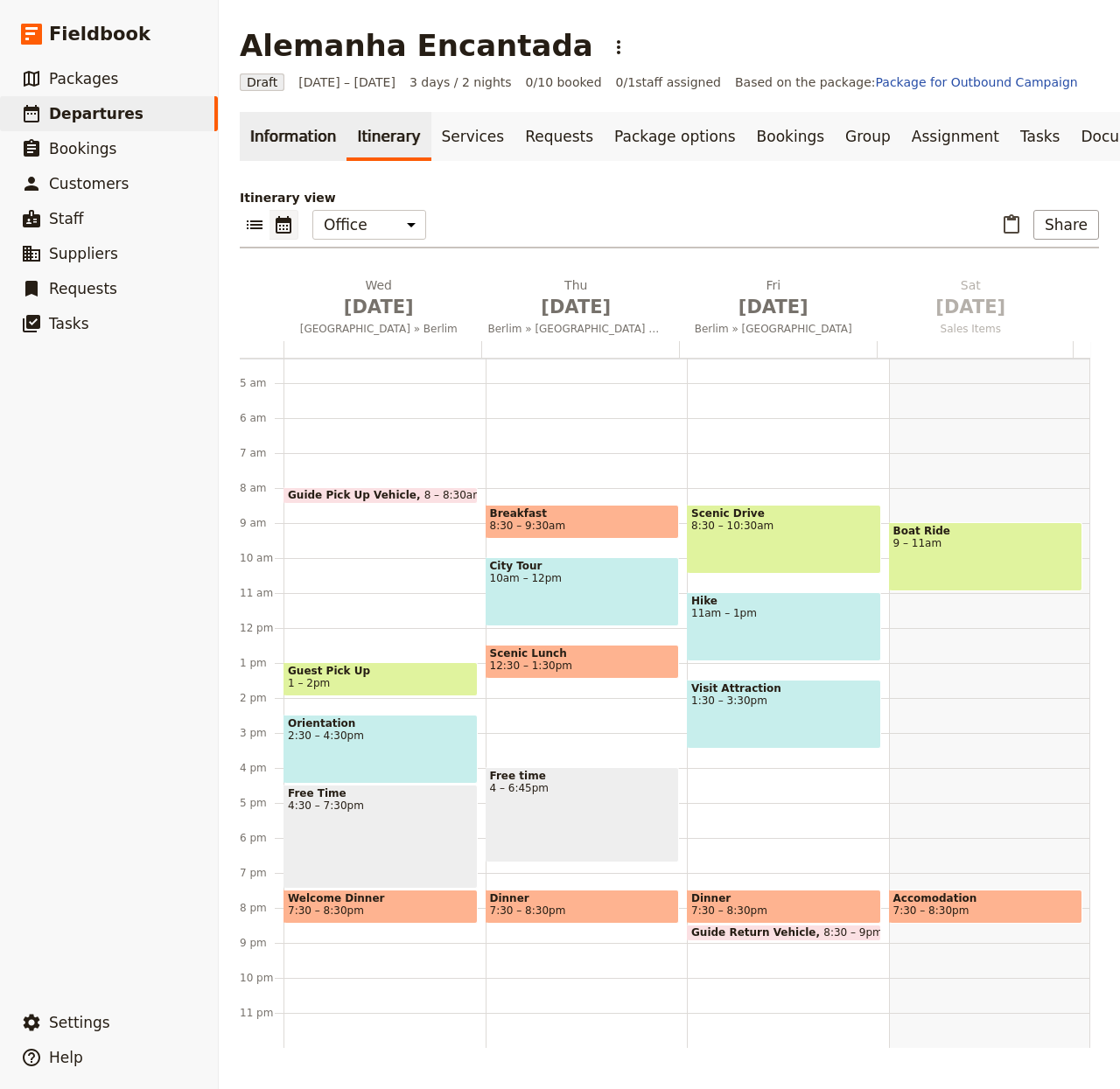
click at [314, 134] on link "Information" at bounding box center [293, 136] width 107 height 49
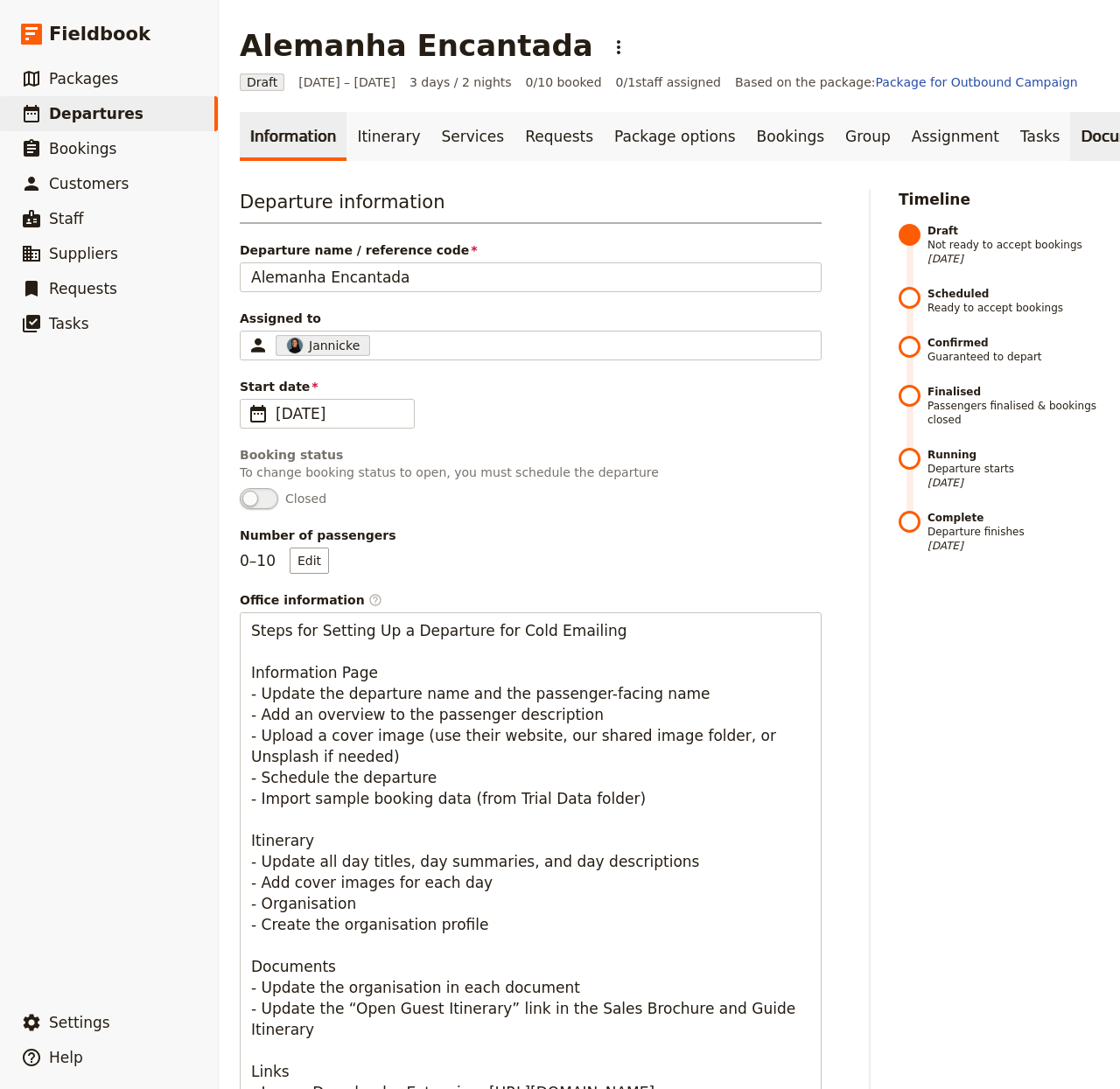
click at [1070, 120] on link "Documents" at bounding box center [1124, 136] width 106 height 49
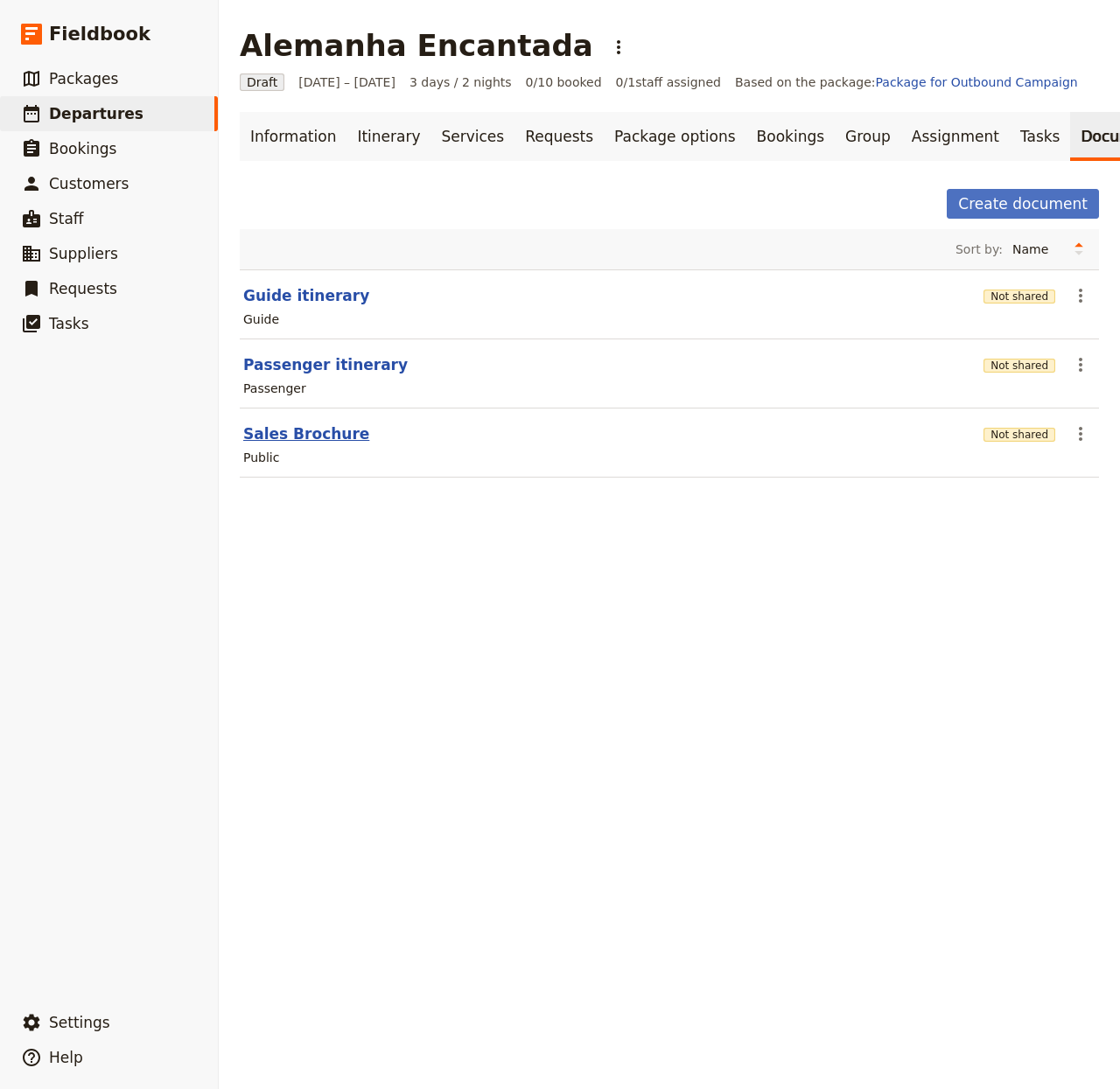
click at [298, 443] on button "Sales Brochure" at bounding box center [306, 433] width 126 height 21
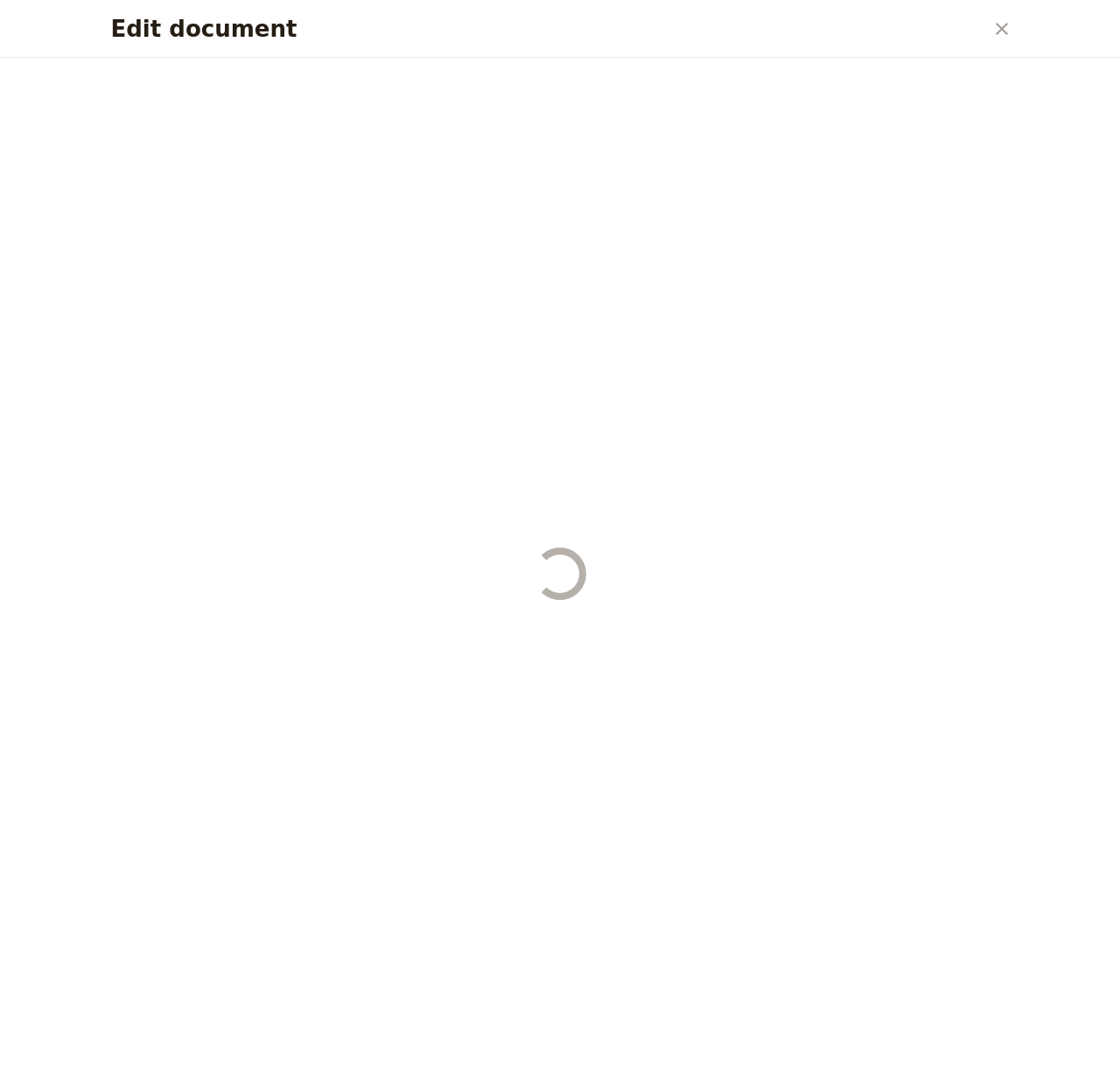
select select "DEFAULT"
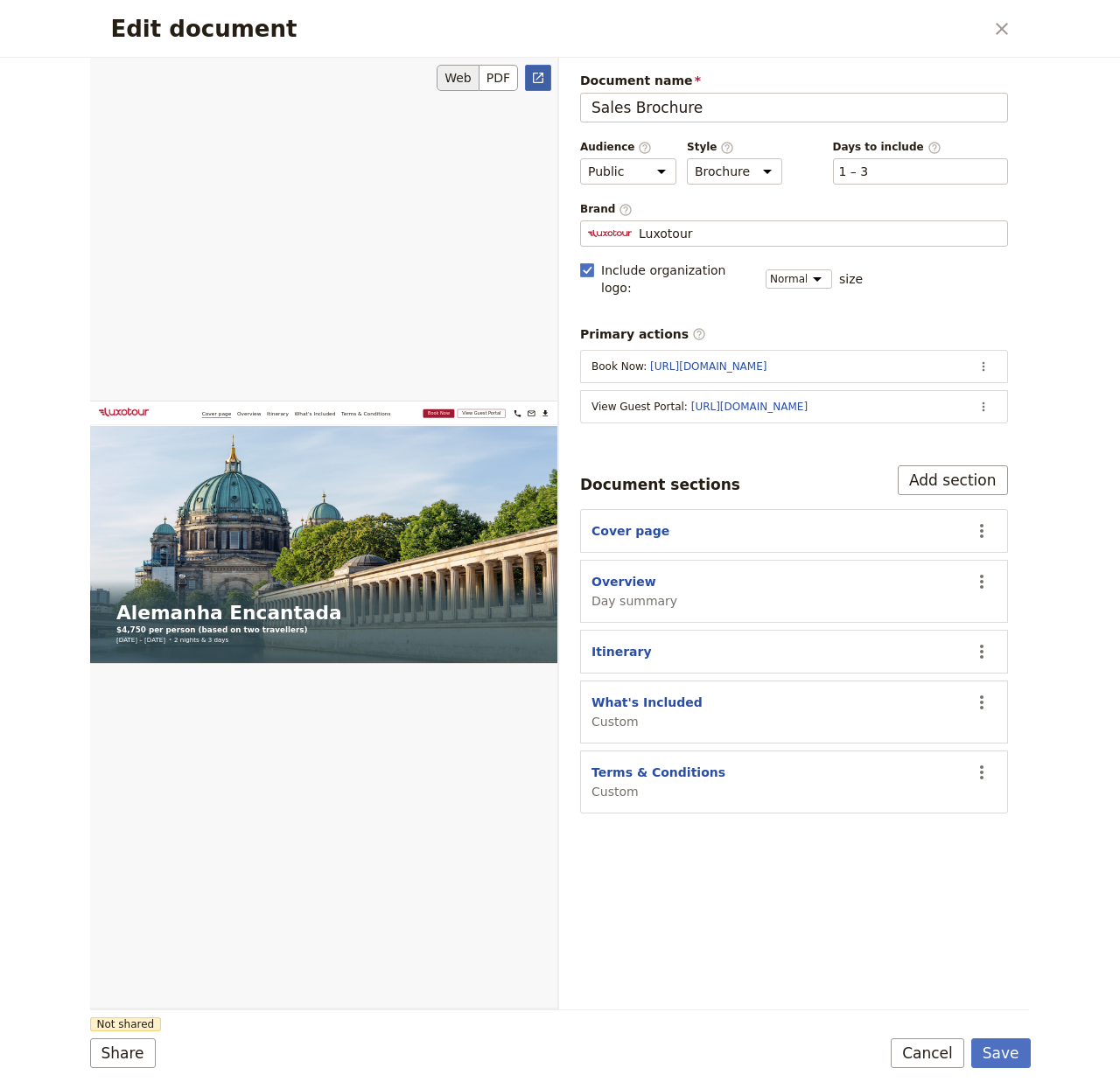
click at [545, 65] on link "​" at bounding box center [538, 77] width 26 height 26
click at [815, 231] on div "Luxotour" at bounding box center [795, 233] width 413 height 17
click at [588, 222] on input "Luxotour" at bounding box center [587, 221] width 1 height 1
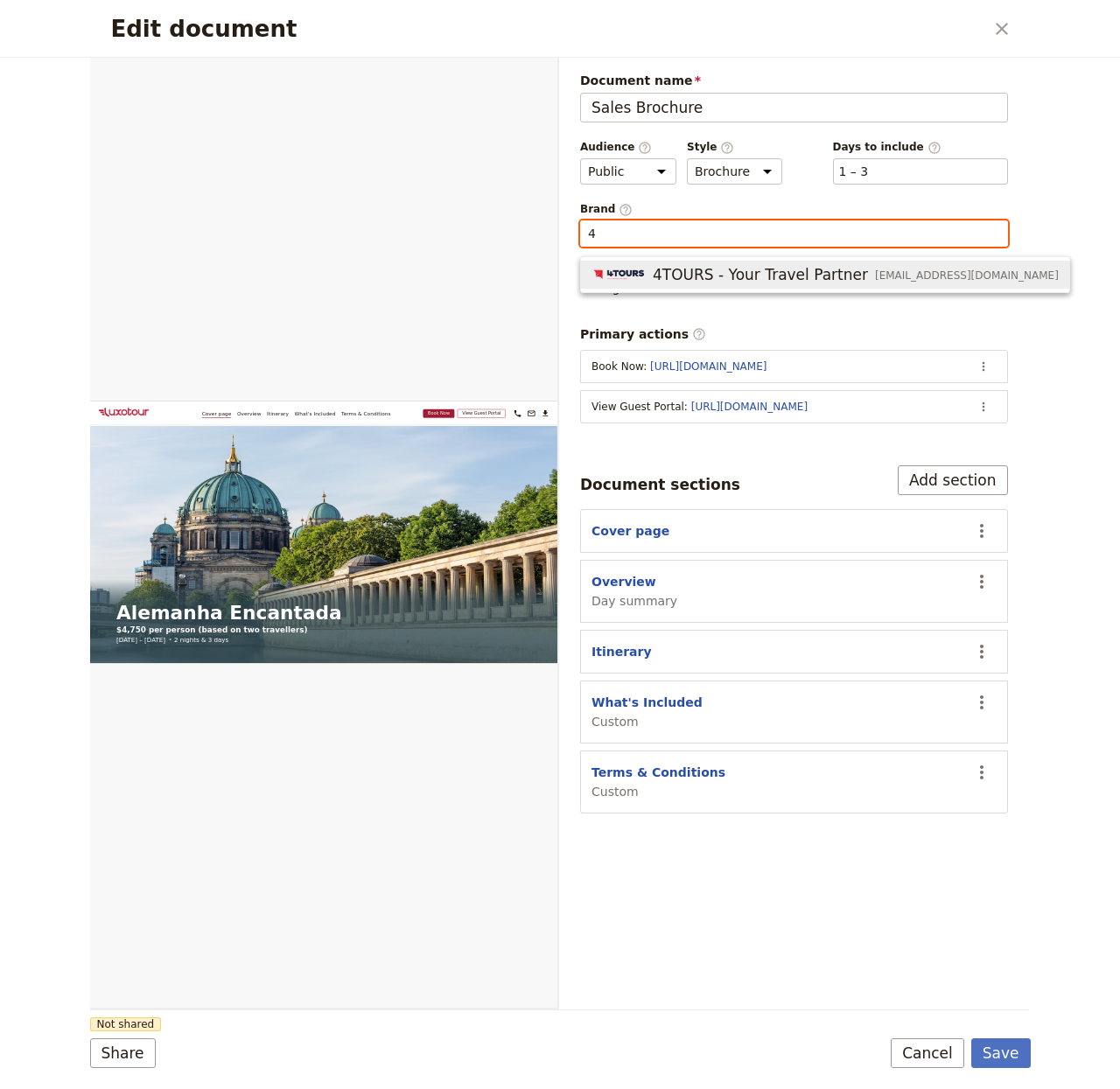
click at [735, 266] on span "4TOURS - Your Travel Partner" at bounding box center [760, 274] width 215 height 21
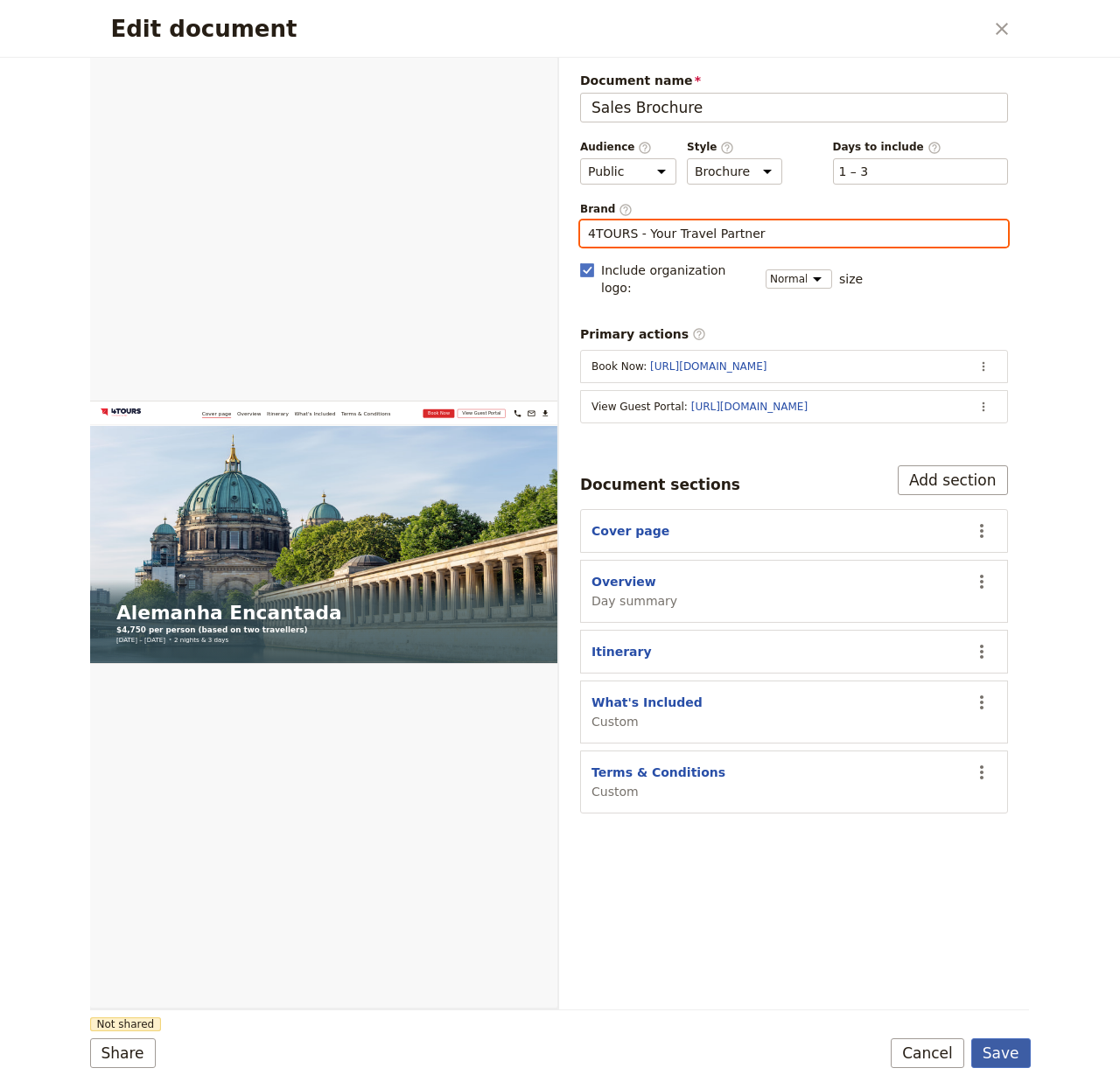
type input "4TOURS - Your Travel Partner"
click at [1015, 906] on button "Save" at bounding box center [1001, 1053] width 59 height 30
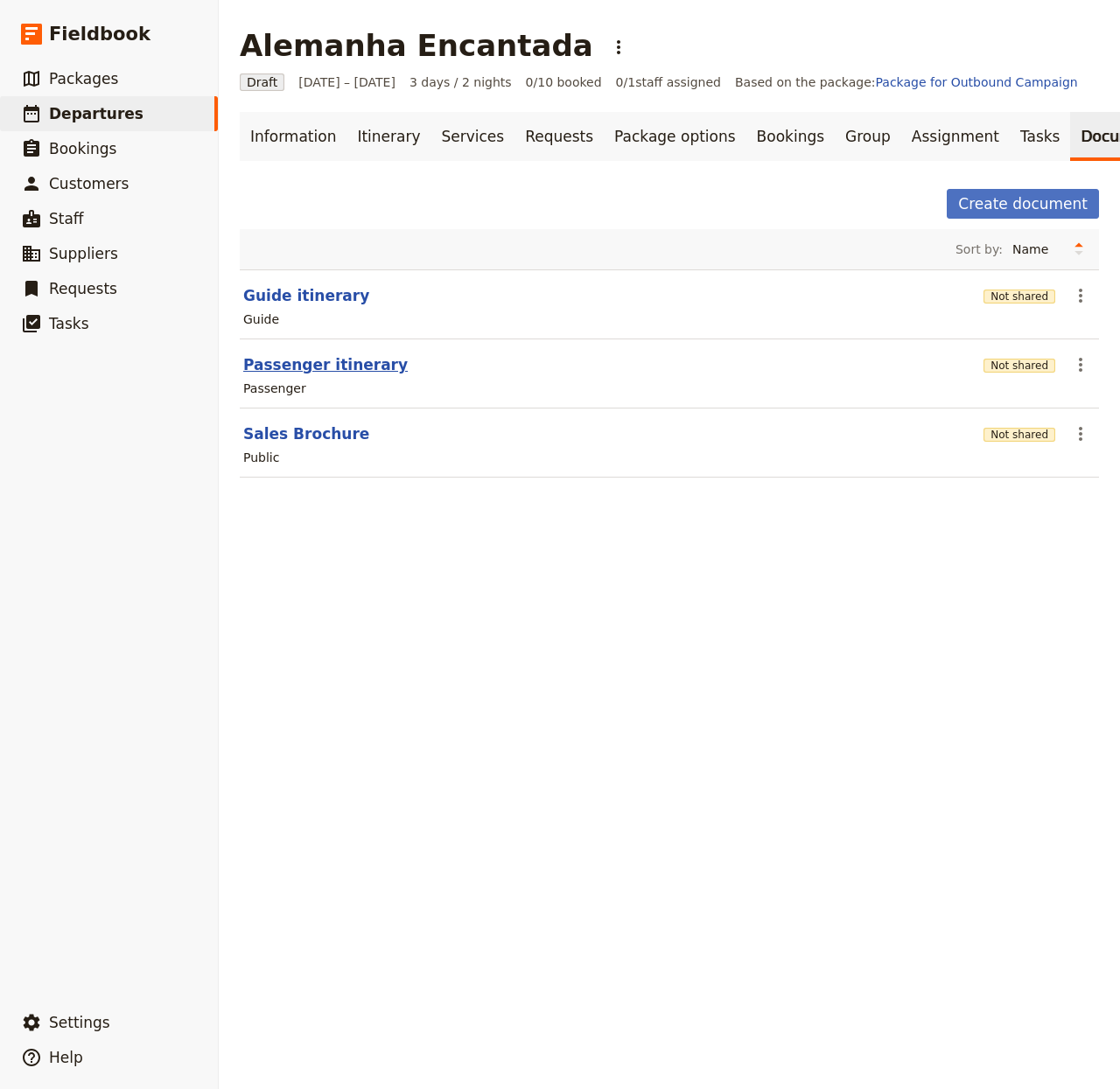
click at [361, 376] on button "Passenger itinerary" at bounding box center [325, 364] width 165 height 21
select select "PASSENGER"
select select "RUN_SHEET"
select select "LARGE"
click at [326, 376] on button "Passenger itinerary" at bounding box center [325, 364] width 165 height 21
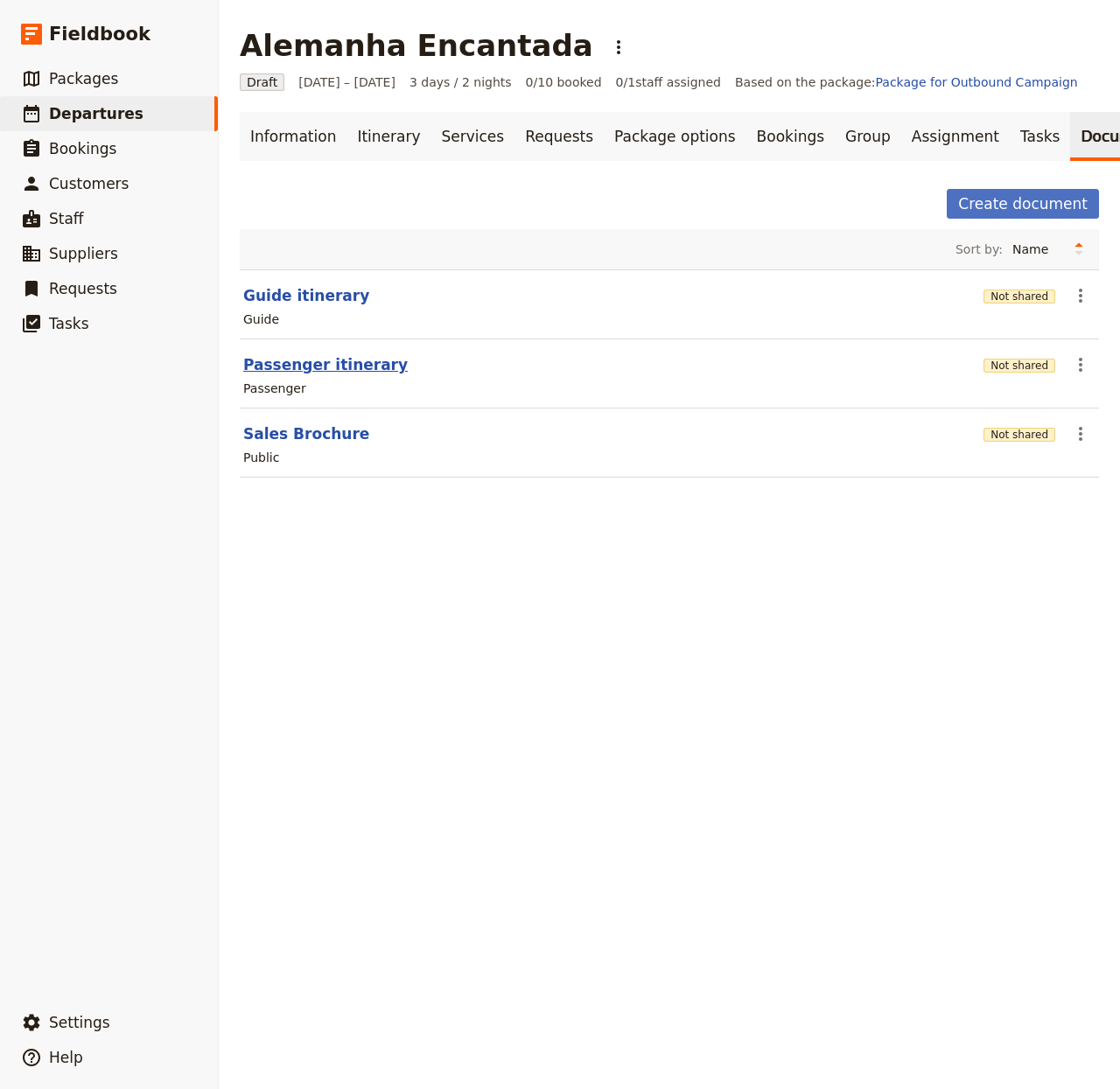
select select "PASSENGER"
select select "RUN_SHEET"
select select "LARGE"
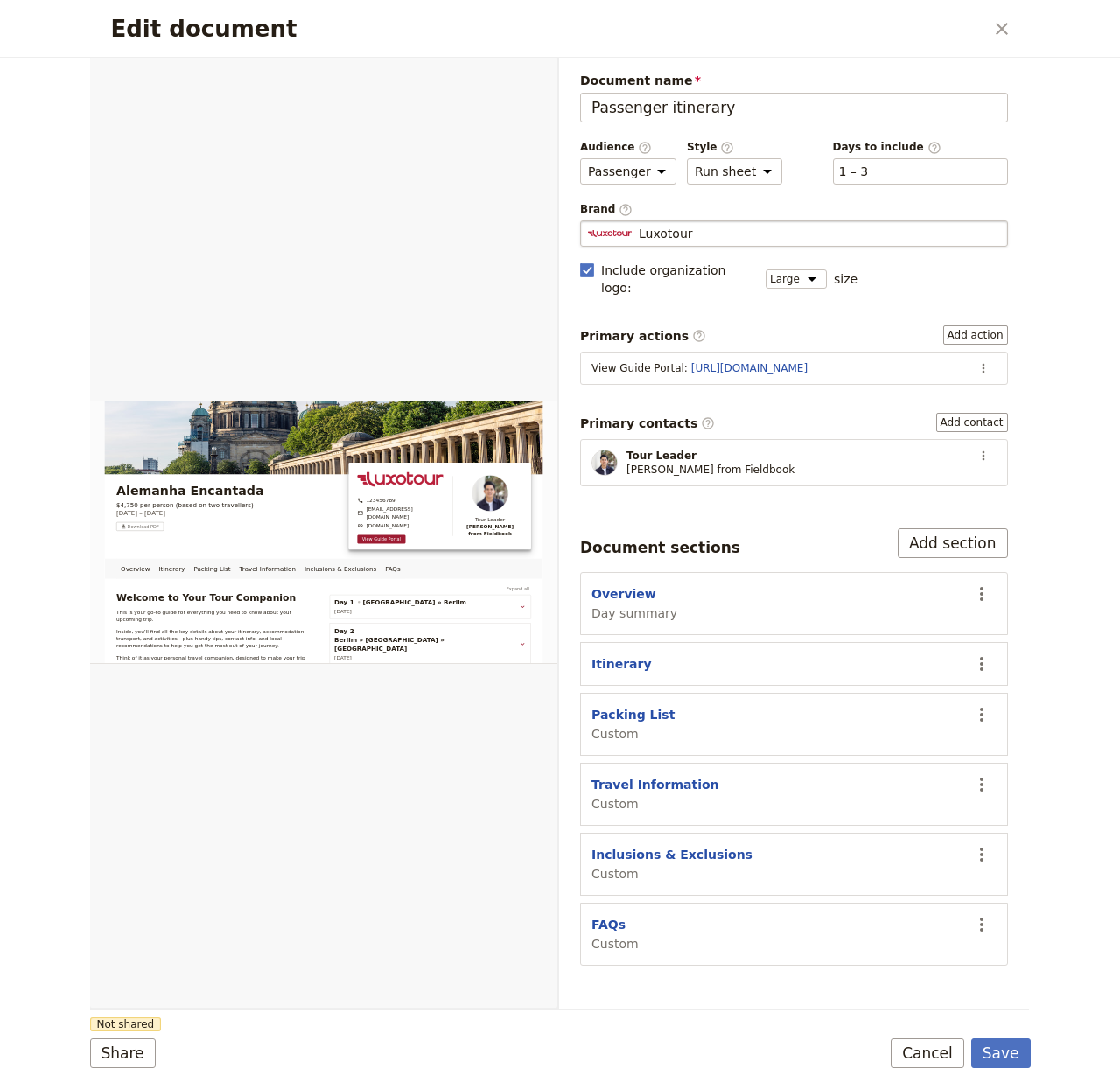
click at [692, 243] on fieldset "Luxotour Luxotour" at bounding box center [794, 233] width 428 height 26
click at [588, 222] on input "Luxotour" at bounding box center [587, 221] width 1 height 1
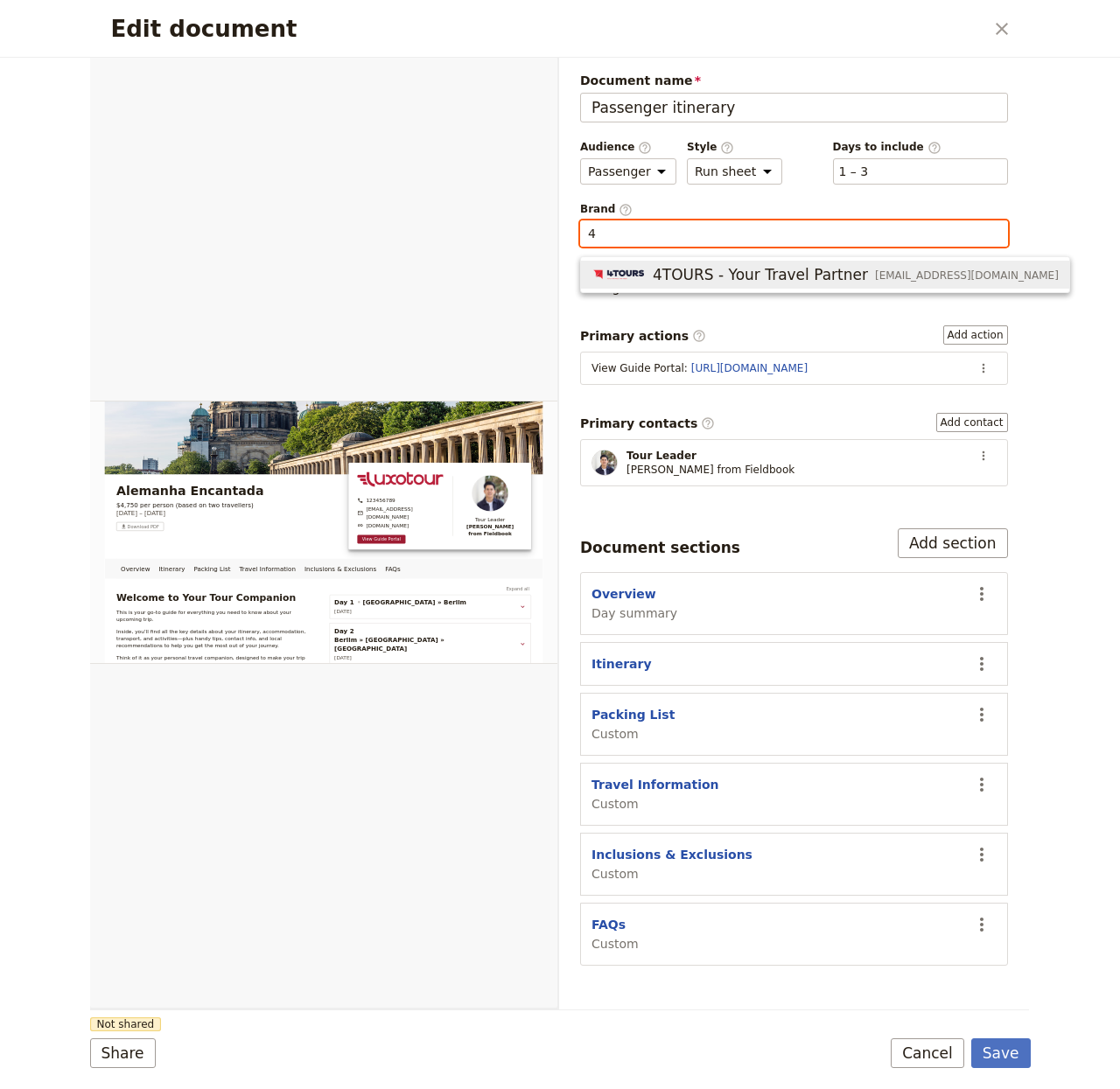
click at [729, 260] on button "4TOURS - Your Travel Partner geral@4tours.pt" at bounding box center [825, 274] width 488 height 28
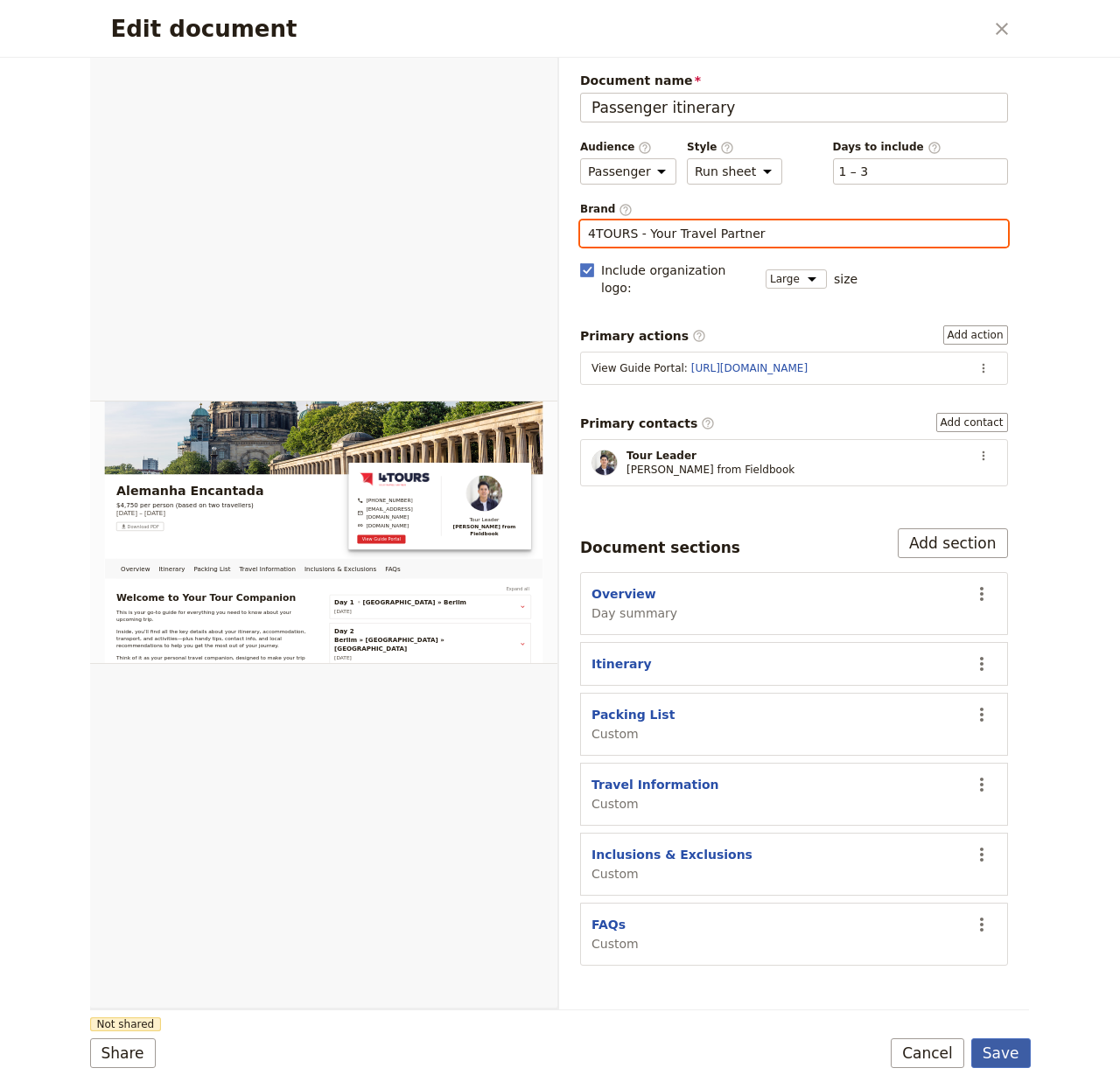
type input "4TOURS - Your Travel Partner"
click at [1001, 906] on button "Save" at bounding box center [1001, 1053] width 59 height 30
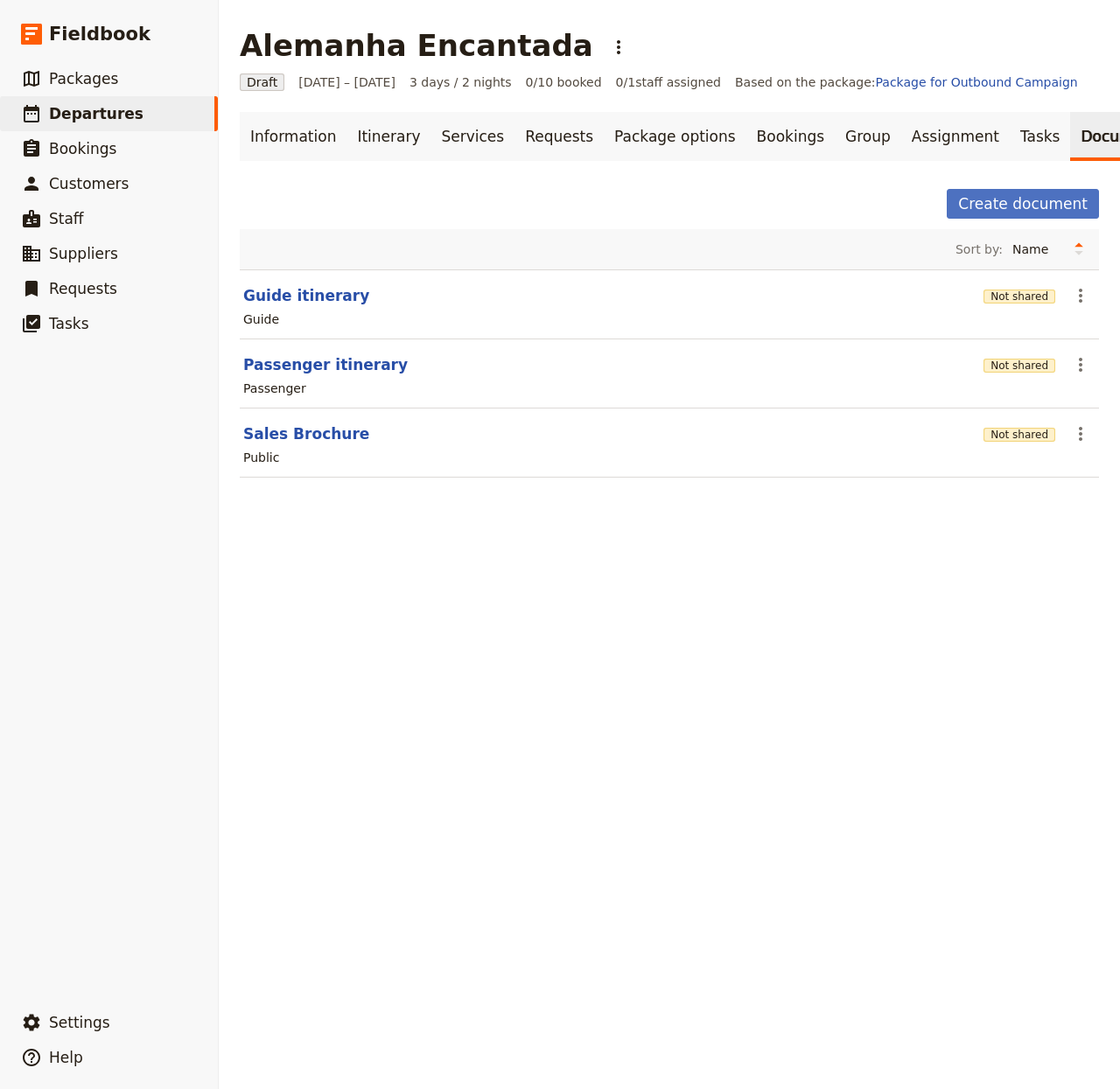
click at [1006, 30] on div "Alemanha Encantada ​" at bounding box center [669, 45] width 860 height 35
click at [293, 298] on header "Guide itinerary" at bounding box center [610, 295] width 733 height 21
click at [298, 305] on button "Guide itinerary" at bounding box center [306, 295] width 126 height 21
select select "STAFF"
select select "RUN_SHEET"
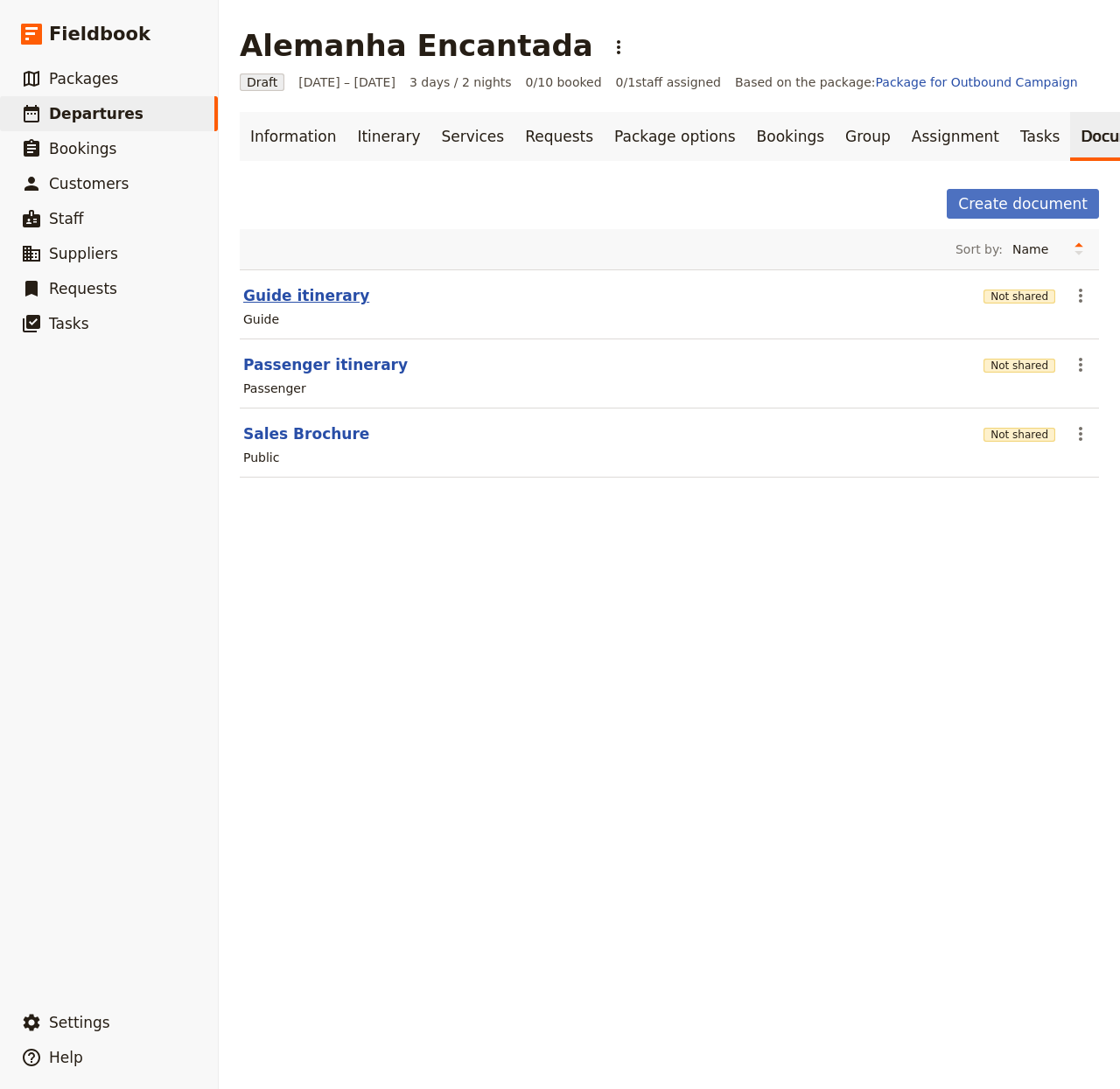
select select "LARGE"
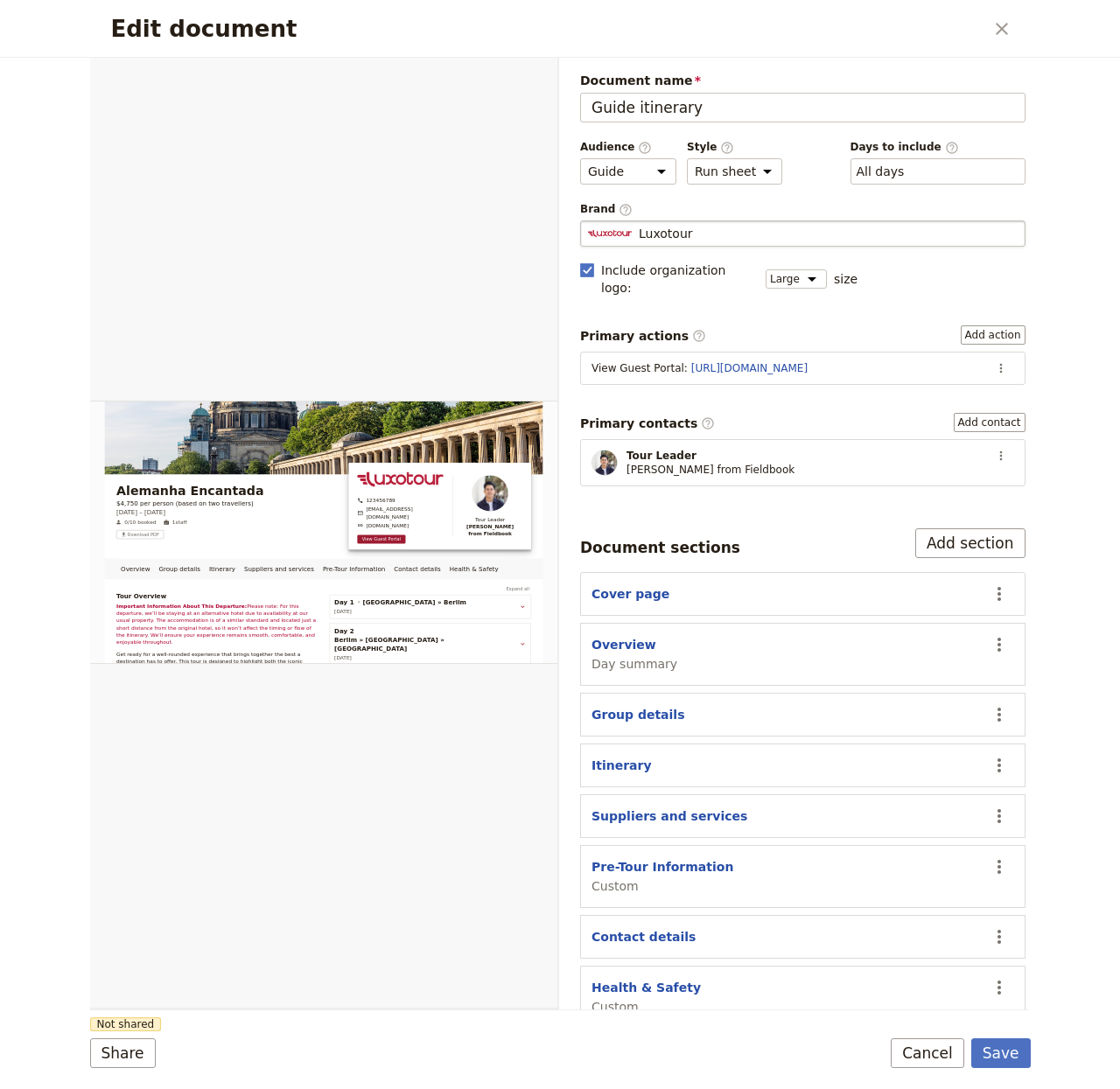
click at [658, 232] on span "Luxotour" at bounding box center [666, 233] width 54 height 17
click at [588, 222] on input "Luxotour" at bounding box center [587, 221] width 1 height 1
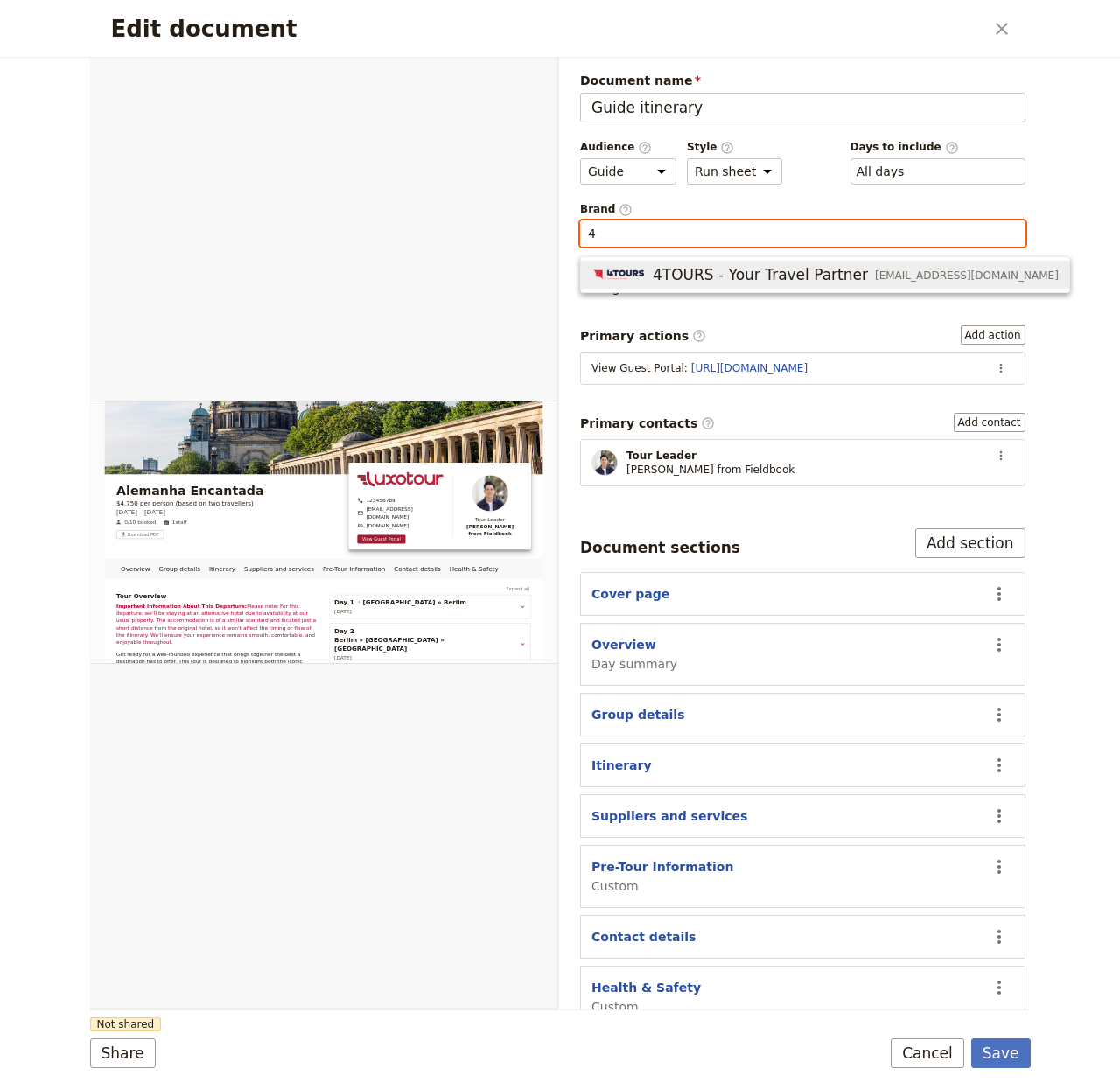
drag, startPoint x: 697, startPoint y: 272, endPoint x: 710, endPoint y: 271, distance: 13.0
click at [697, 271] on span "4TOURS - Your Travel Partner" at bounding box center [760, 274] width 215 height 21
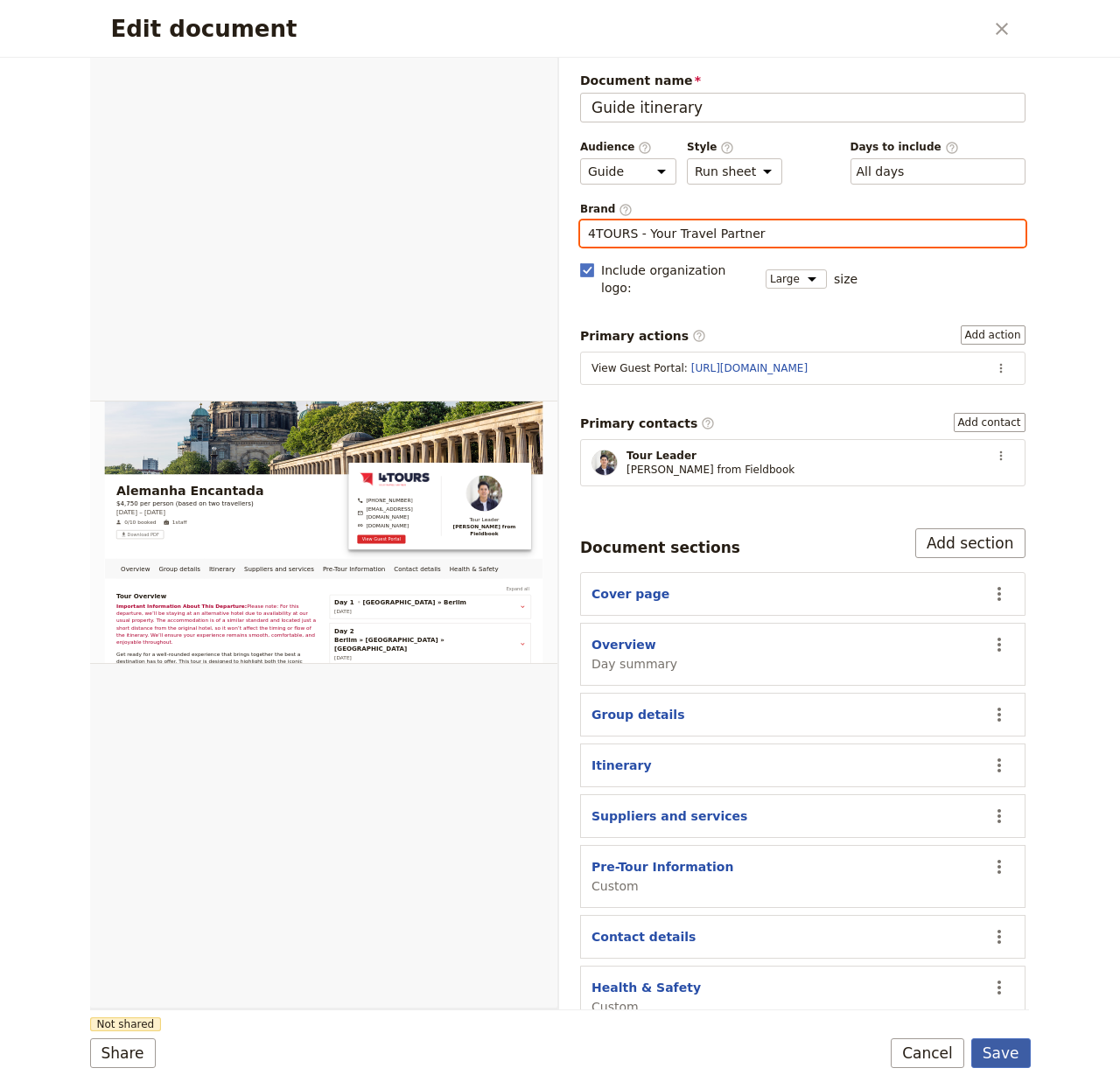
type input "4TOURS - Your Travel Partner"
click at [1006, 906] on button "Save" at bounding box center [1001, 1053] width 59 height 30
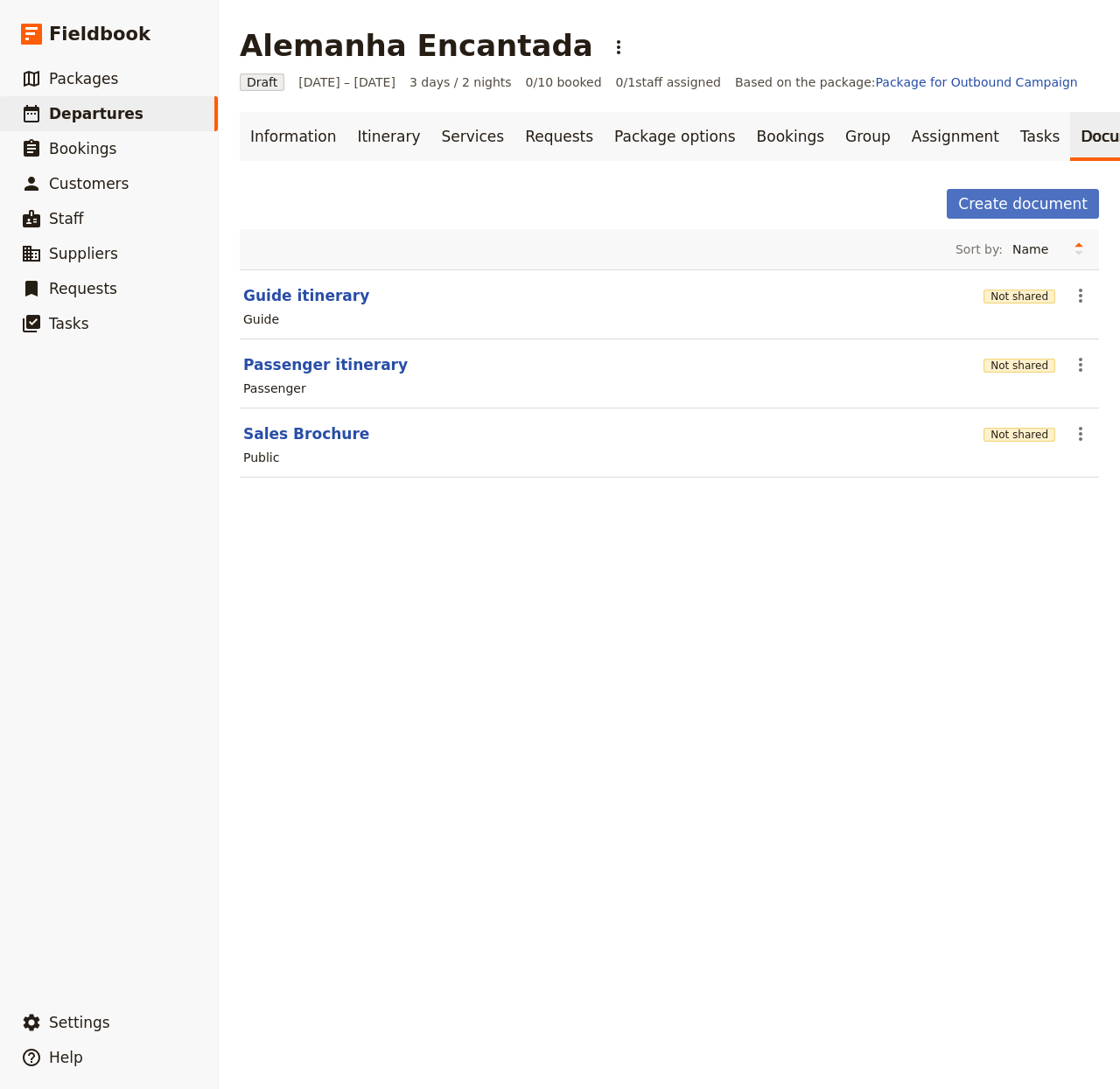
click at [305, 294] on section "Guide itinerary Not shared ​ Guide" at bounding box center [669, 304] width 860 height 70
click at [306, 303] on button "Guide itinerary" at bounding box center [306, 295] width 126 height 21
select select "STAFF"
select select "RUN_SHEET"
select select "LARGE"
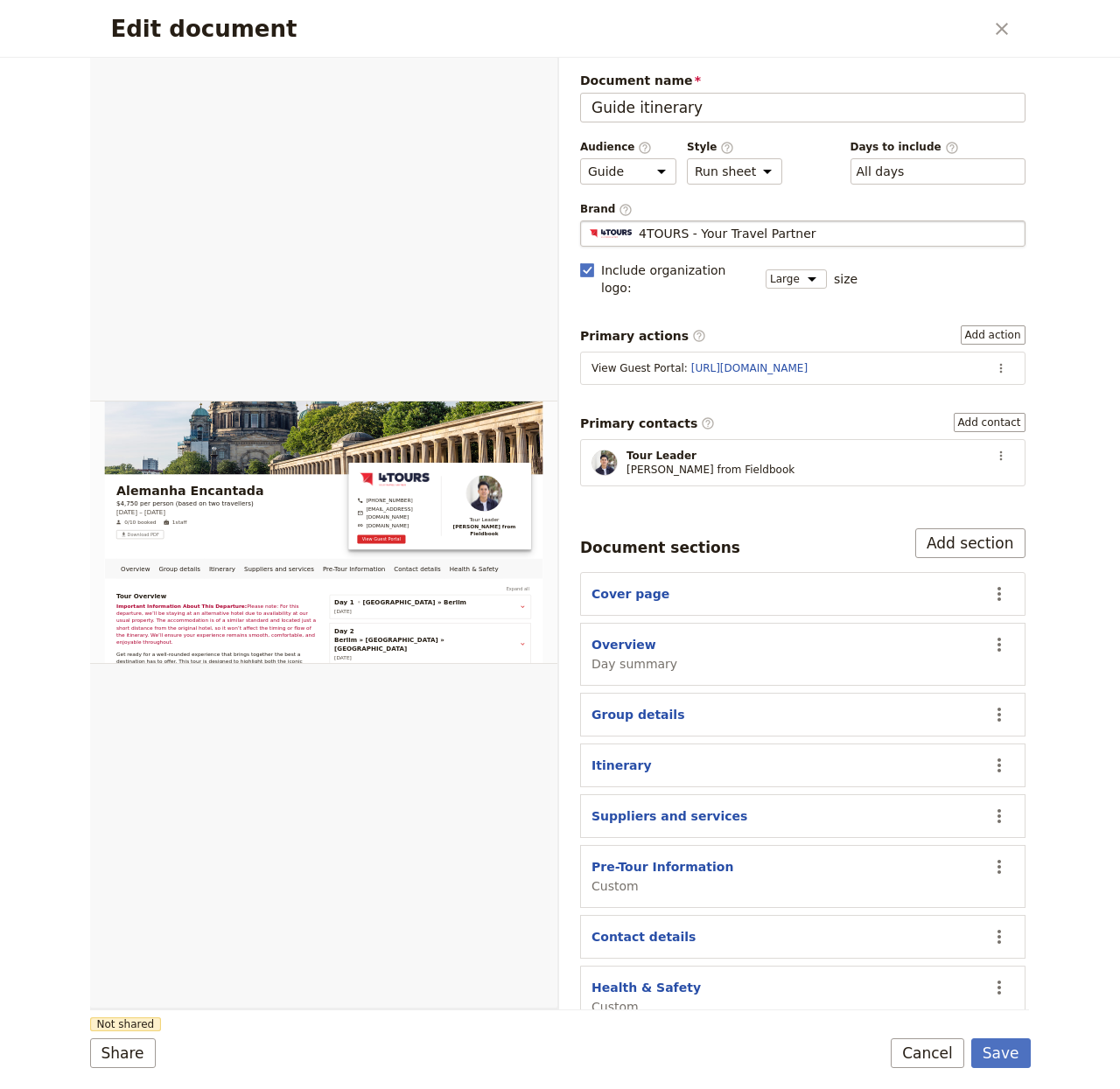
click at [811, 237] on div "4TOURS - Your Travel Partner" at bounding box center [803, 233] width 430 height 17
click at [588, 222] on input "4TOURS - Your Travel Partner" at bounding box center [587, 221] width 1 height 1
click at [1006, 906] on button "Save" at bounding box center [1001, 1053] width 59 height 30
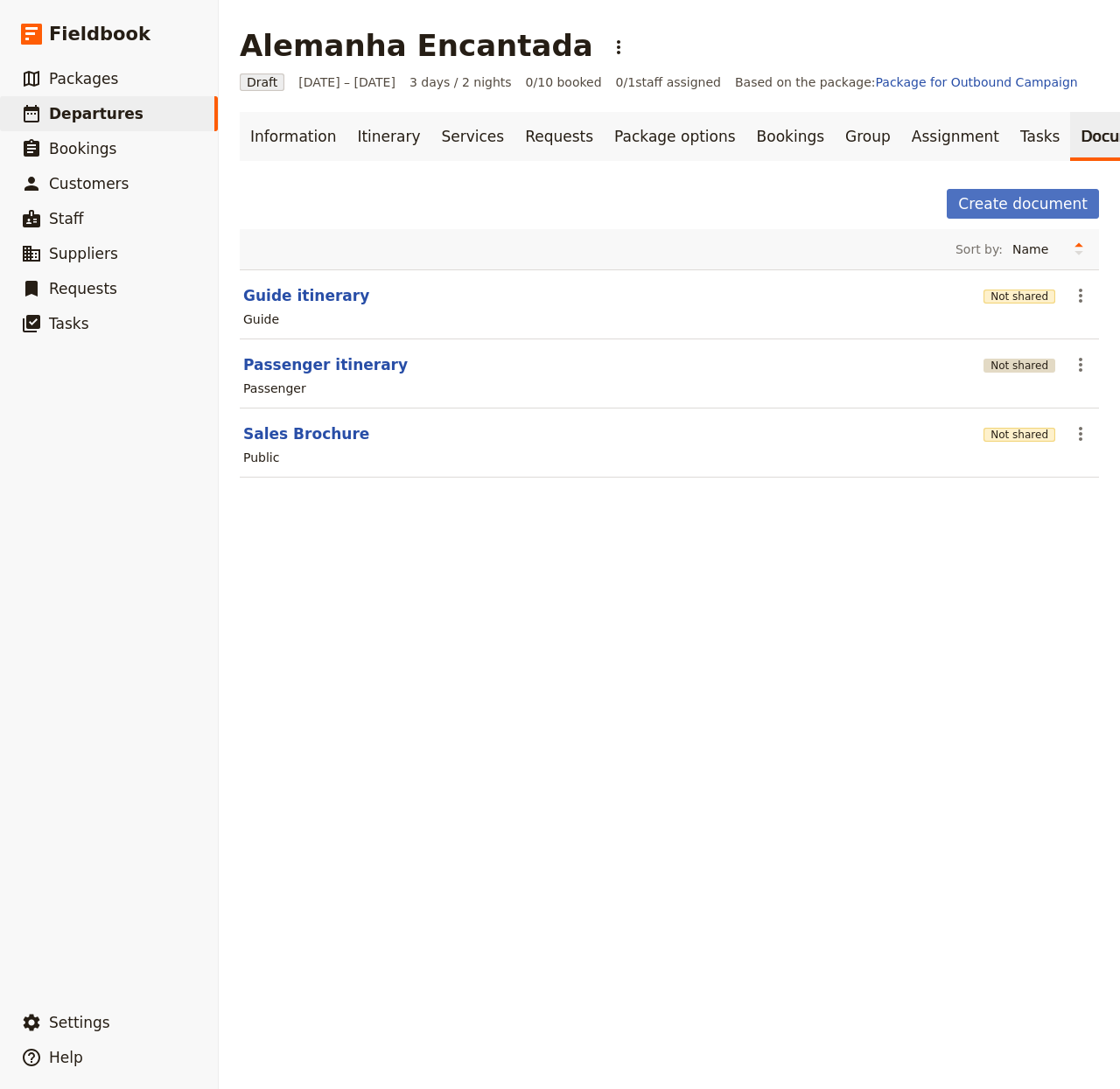
click at [989, 373] on button "Not shared" at bounding box center [1020, 366] width 72 height 14
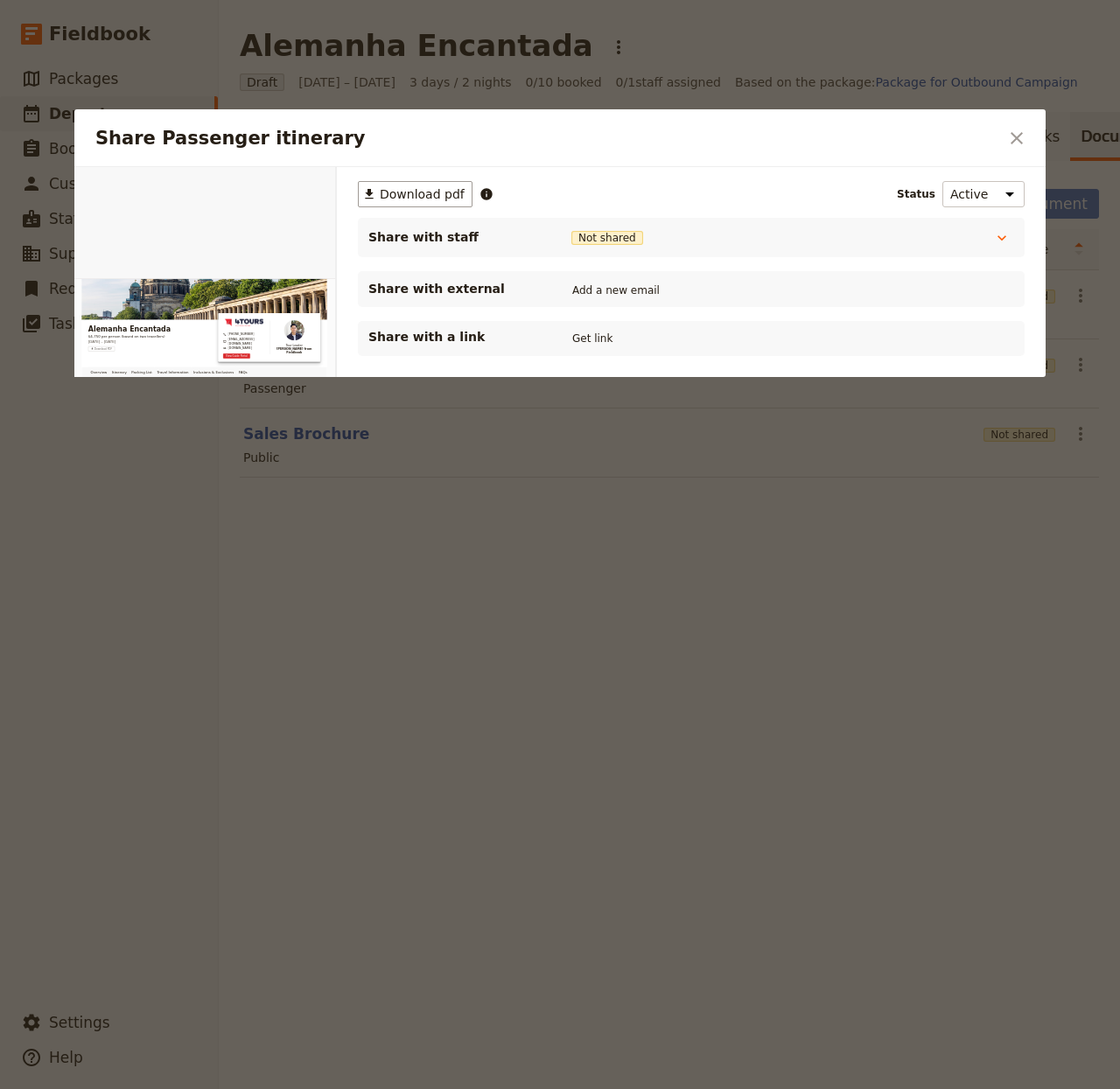
click at [561, 356] on div "Share with a link Get link" at bounding box center [691, 339] width 667 height 35
click at [578, 340] on button "Get link" at bounding box center [592, 338] width 49 height 19
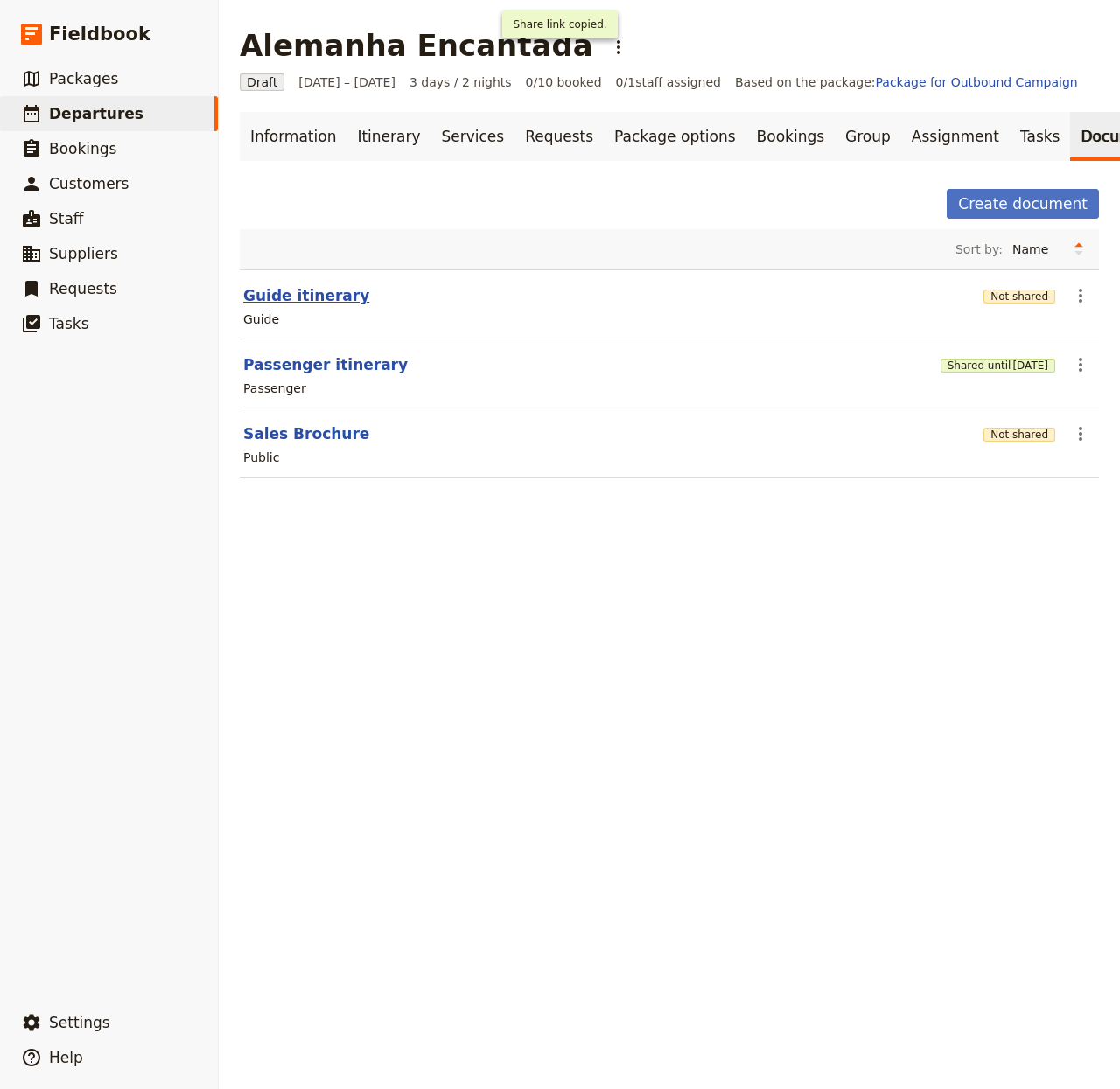
click at [295, 304] on button "Guide itinerary" at bounding box center [306, 295] width 126 height 21
select select "STAFF"
select select "RUN_SHEET"
select select "LARGE"
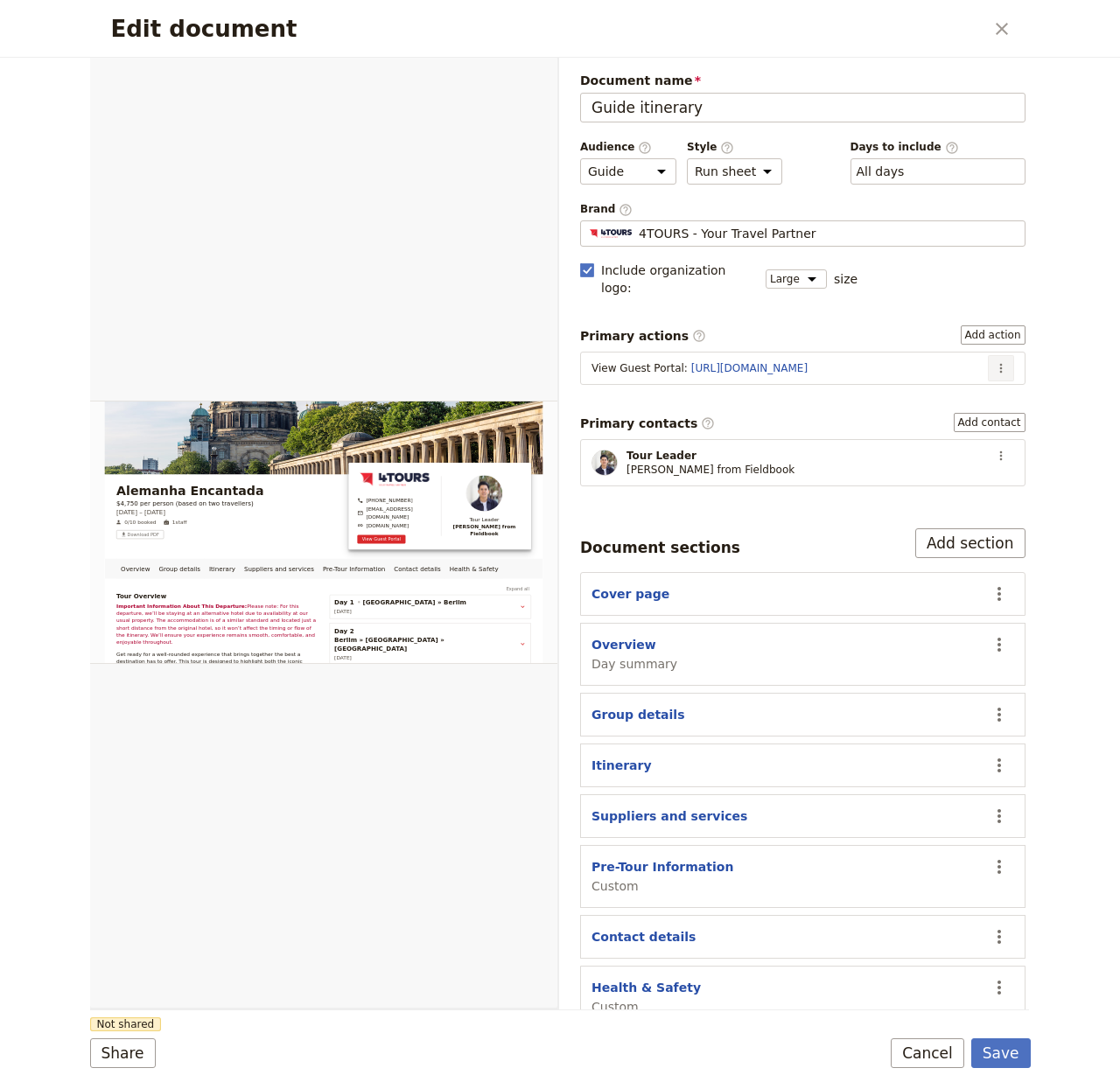
click at [995, 352] on section "View Guest Portal : https://trips.fieldbook.com/d/A5SVpIl60YYWjgMJCQpjB ​" at bounding box center [803, 368] width 445 height 33
click at [990, 355] on button "​" at bounding box center [1001, 368] width 26 height 26
click at [947, 383] on span "Edit action" at bounding box center [926, 390] width 66 height 17
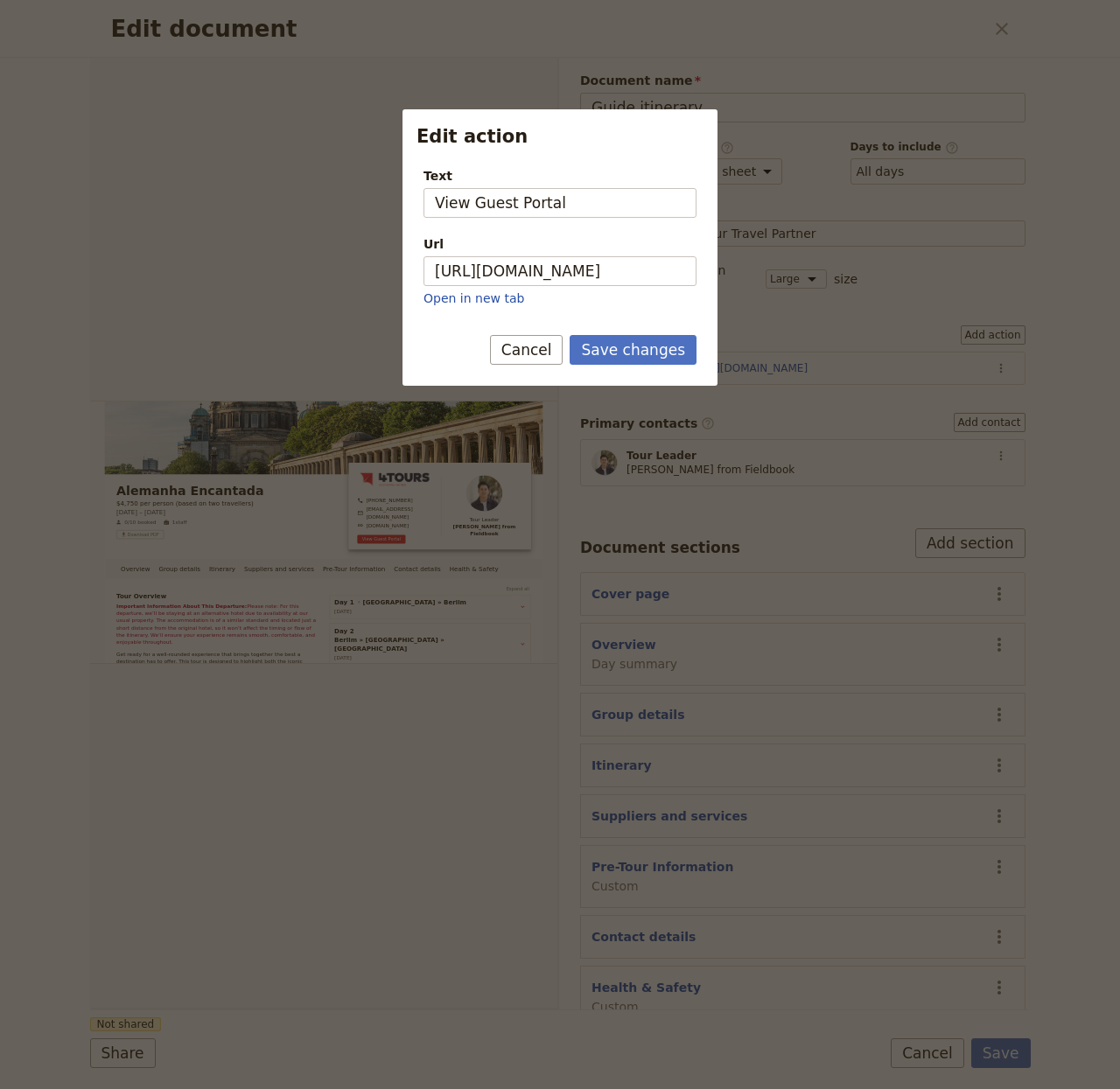
click at [602, 291] on p "Open in new tab" at bounding box center [560, 298] width 273 height 17
click at [616, 268] on input "https://trips.fieldbook.com/d/A5SVpIl60YYWjgMJCQpjB" at bounding box center [560, 271] width 273 height 30
paste input "a5vE57hLchKhCtw2hlsVP"
type input "https://trips.fieldbook.com/d/a5vE57hLchKhCtw2hlsVP"
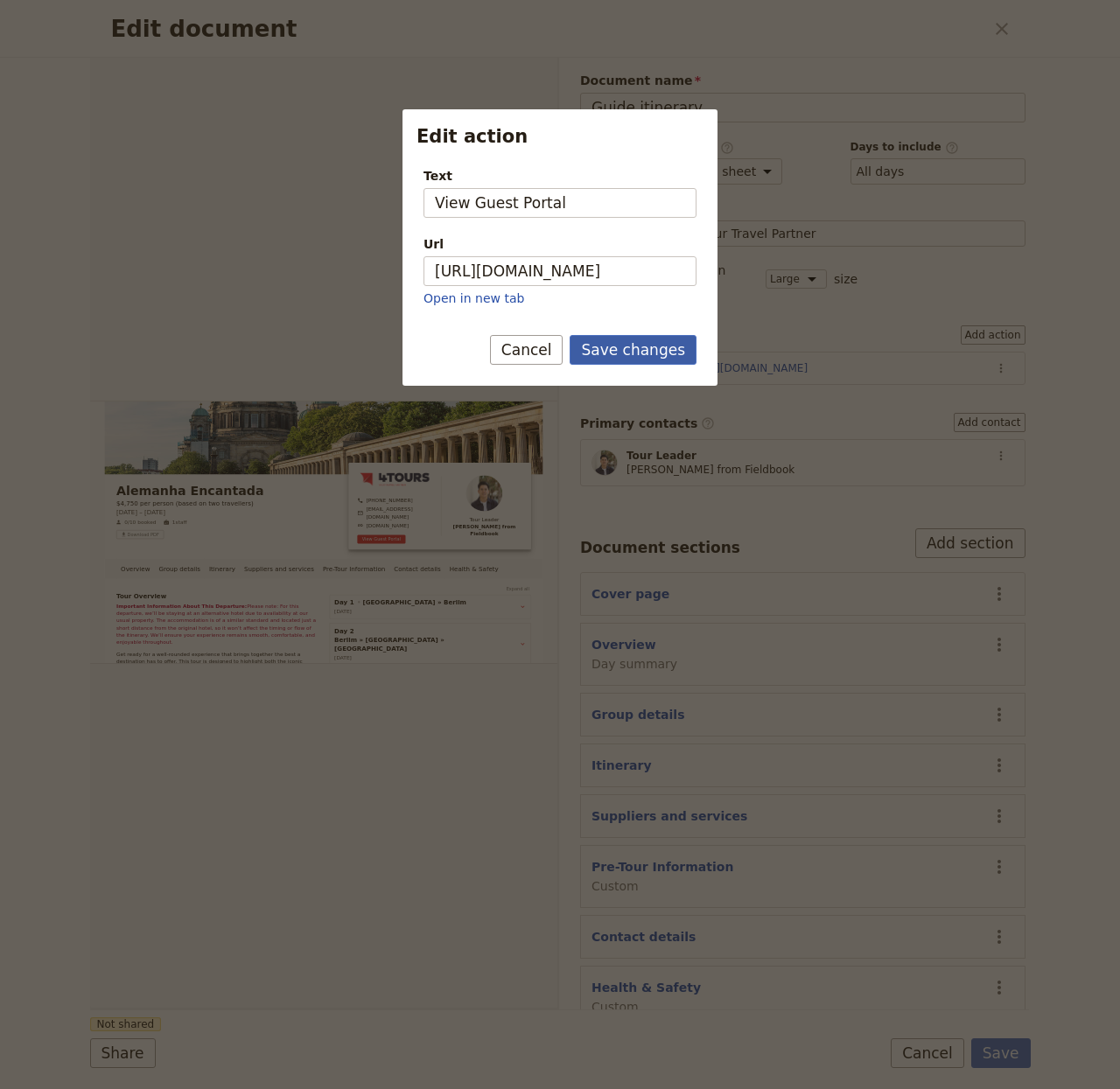
click at [654, 340] on button "Save changes" at bounding box center [633, 349] width 127 height 30
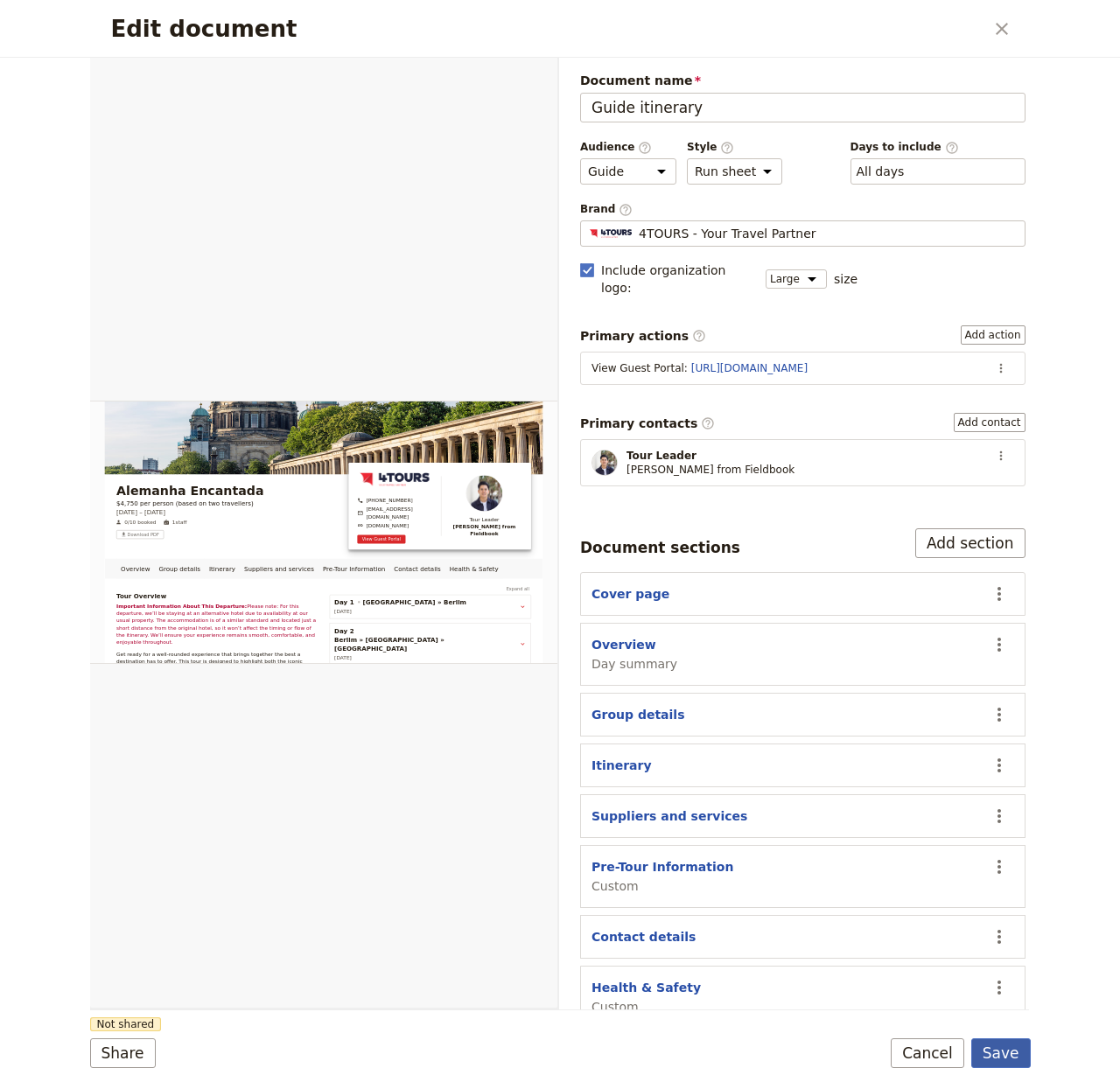
click at [994, 906] on button "Save" at bounding box center [1001, 1053] width 59 height 30
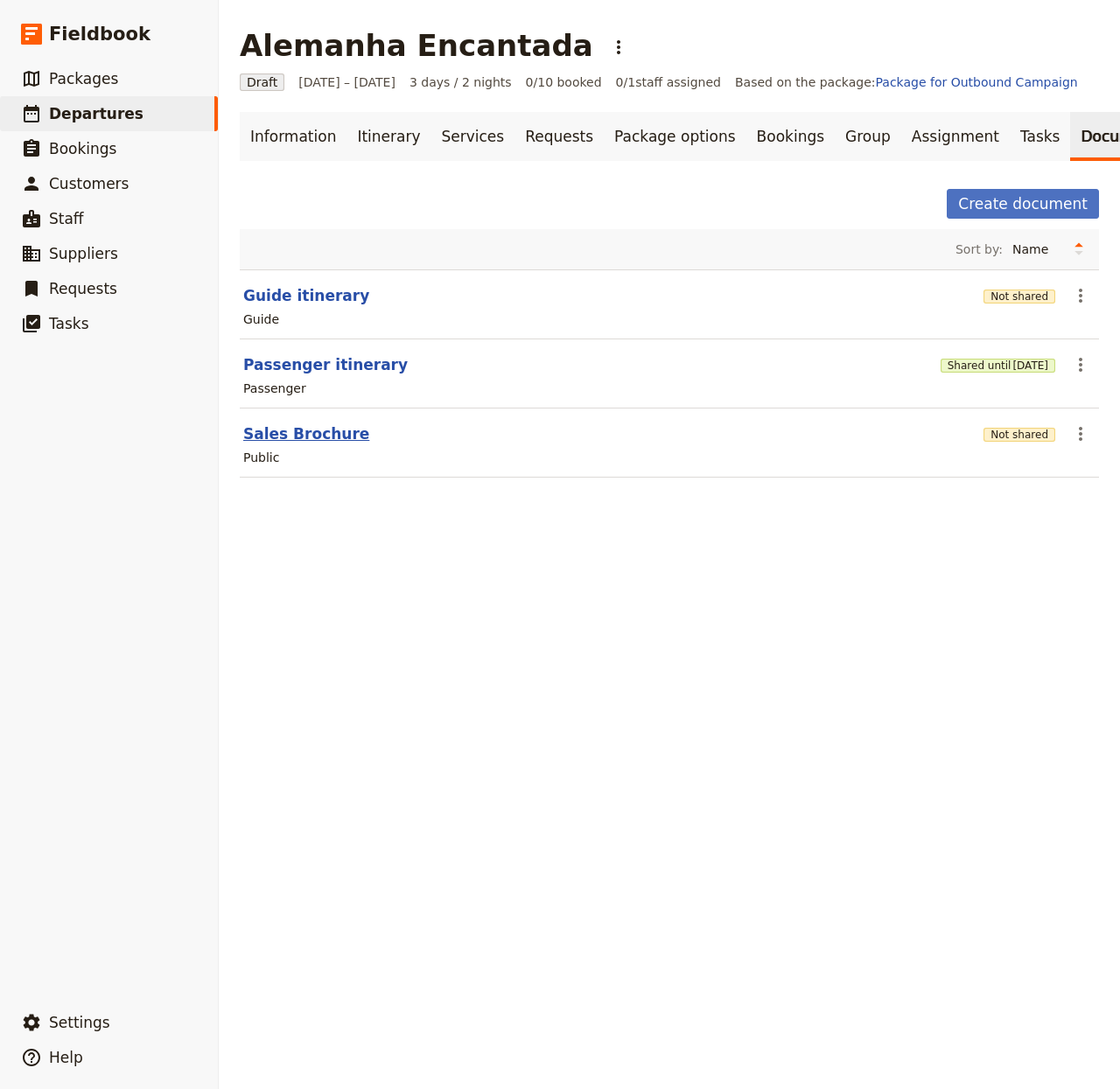
click at [318, 444] on button "Sales Brochure" at bounding box center [306, 433] width 126 height 21
select select "DEFAULT"
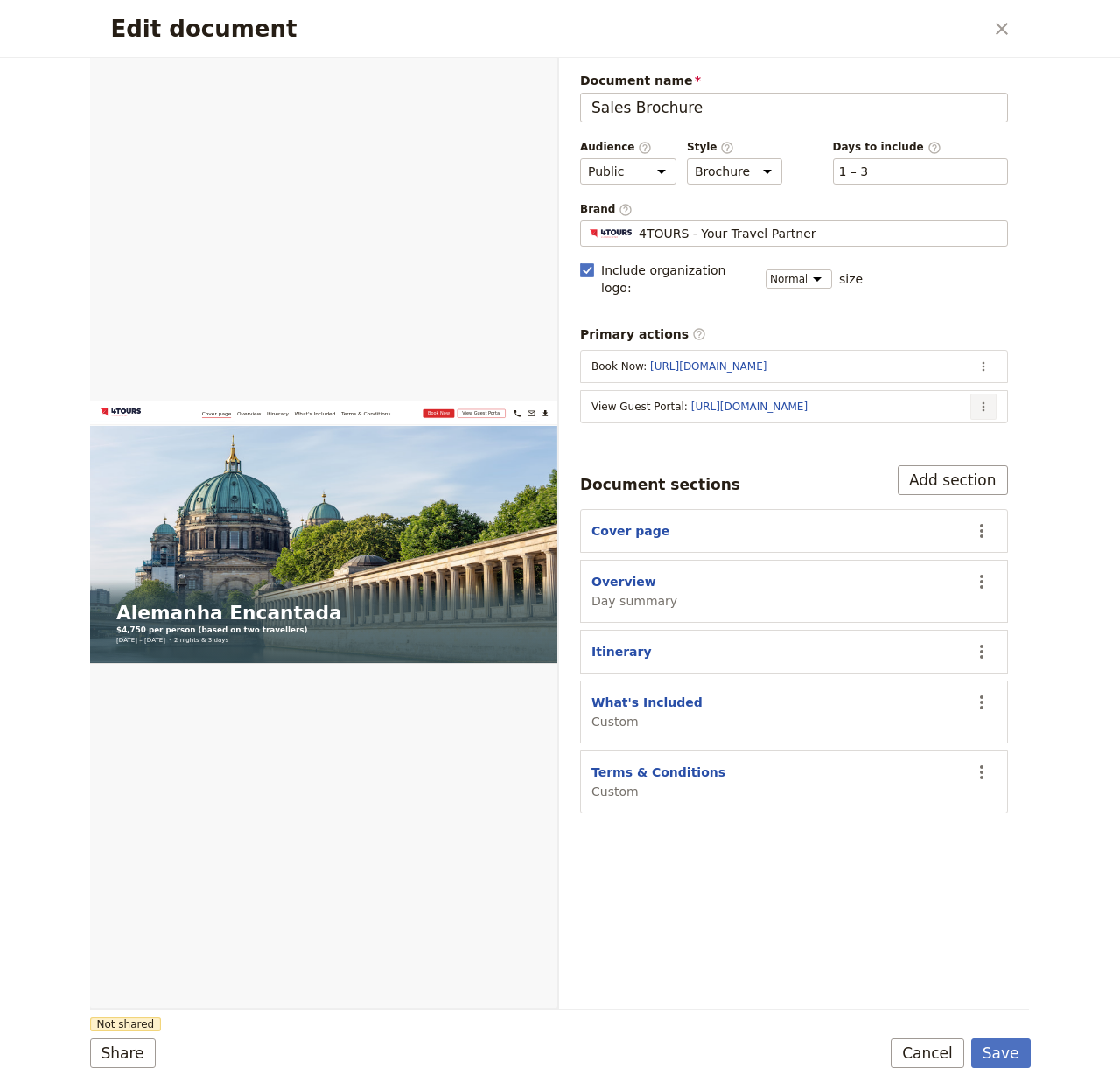
click at [983, 394] on button "​" at bounding box center [983, 406] width 26 height 26
click at [961, 419] on button "Edit action" at bounding box center [914, 429] width 163 height 24
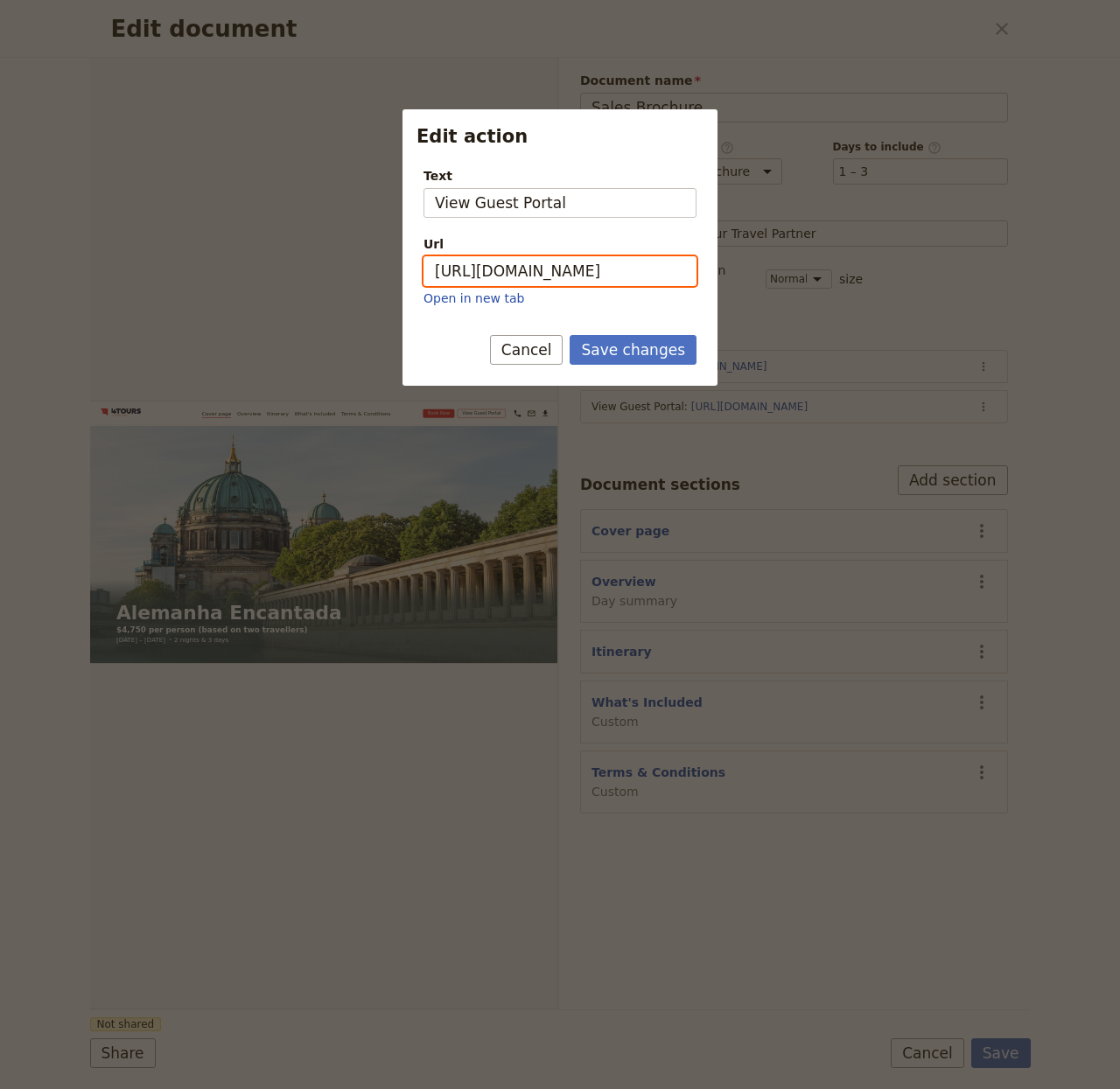
click at [592, 268] on input "https://trips.fieldbook.com/d/A5SVpIl60YYWjgMJCQpjB" at bounding box center [560, 271] width 273 height 30
paste input "a5vE57hLchKhCtw2hlsVP"
type input "https://trips.fieldbook.com/d/a5vE57hLchKhCtw2hlsVP"
click at [628, 352] on button "Save changes" at bounding box center [633, 349] width 127 height 30
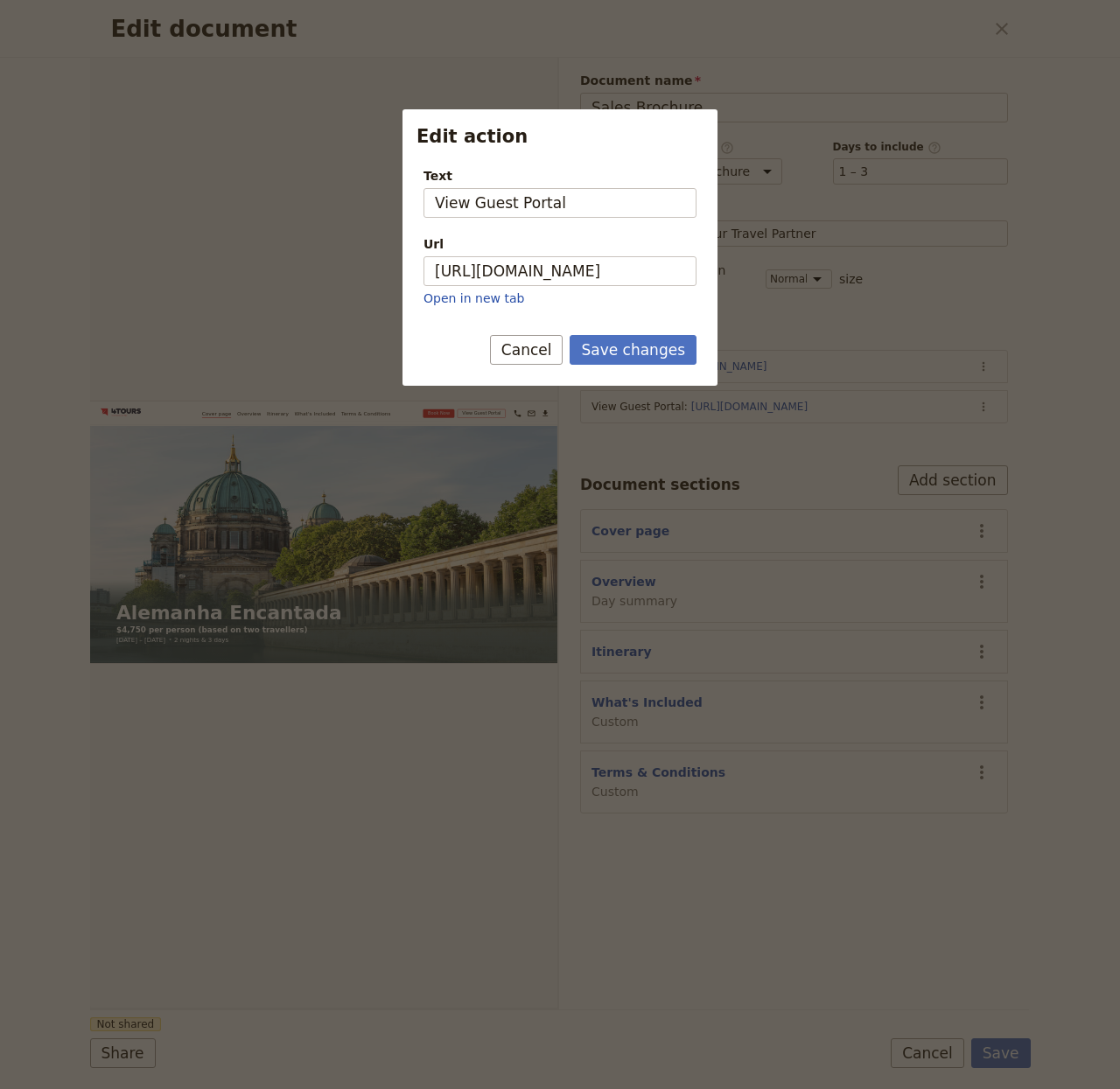
scroll to position [0, 0]
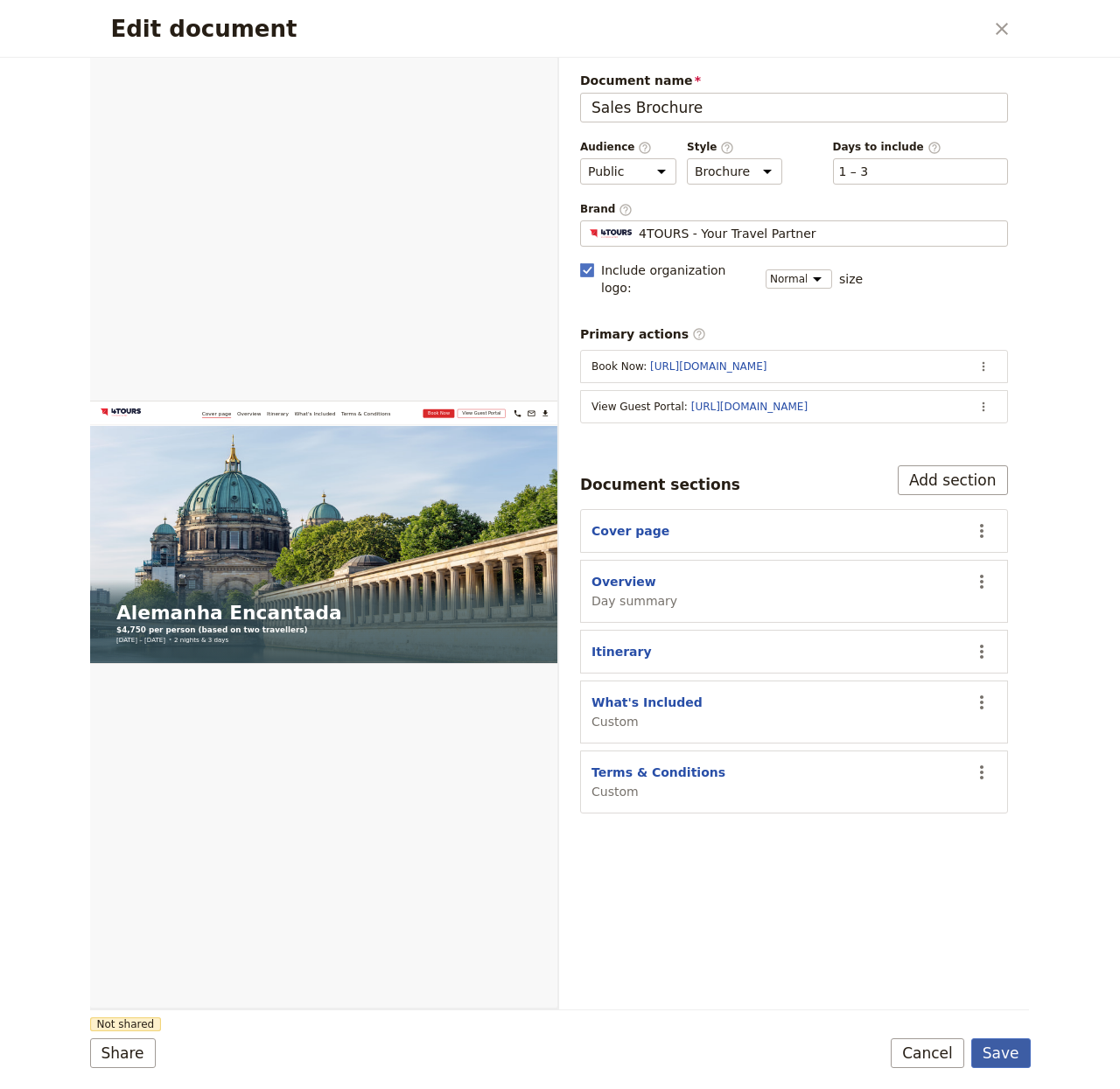
click at [996, 906] on button "Save" at bounding box center [1001, 1053] width 59 height 30
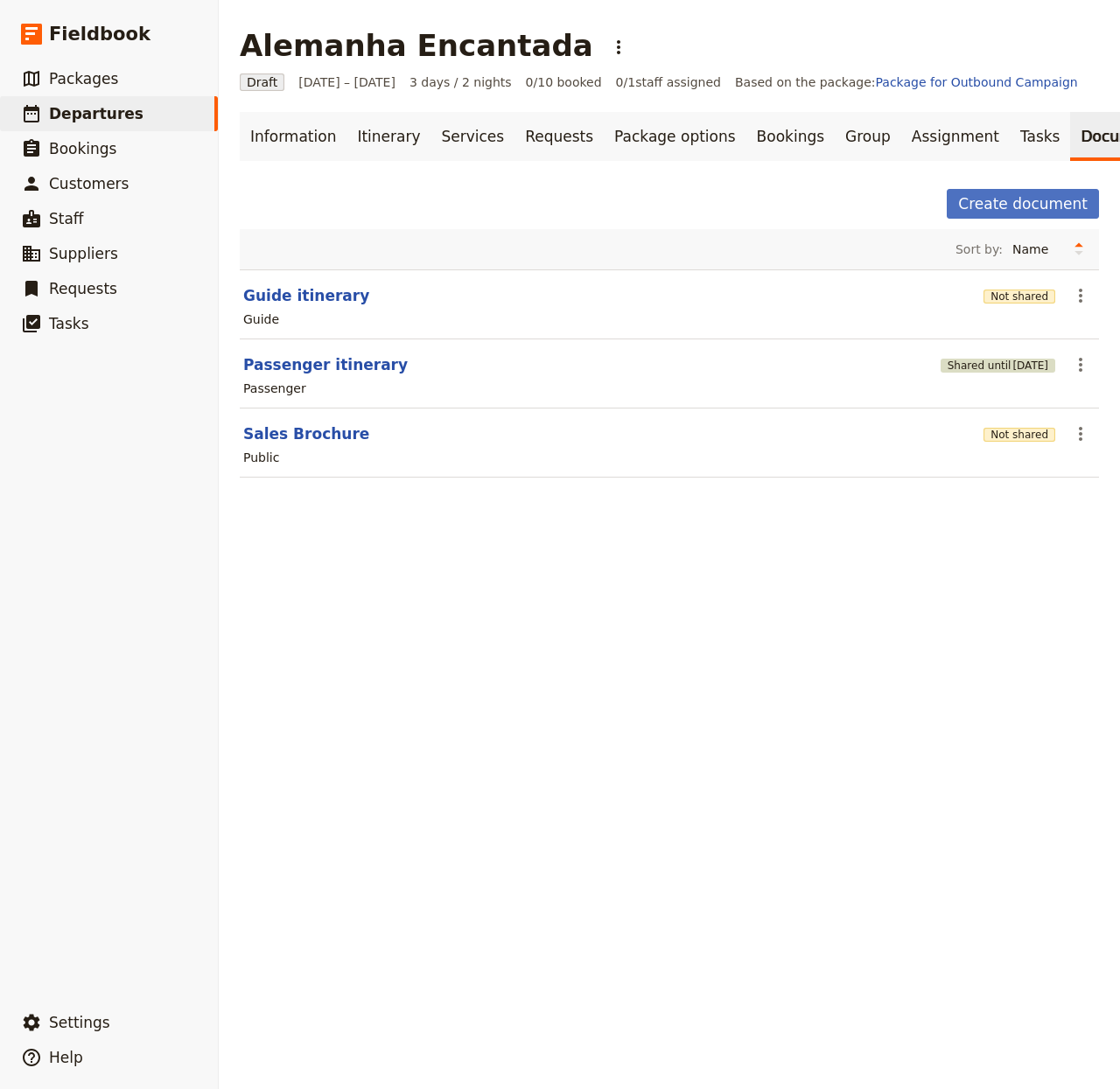
click at [970, 373] on button "Shared until [DATE]" at bounding box center [997, 366] width 114 height 14
click at [1012, 299] on div "Not shared" at bounding box center [1020, 295] width 72 height 30
click at [1016, 304] on button "Not shared" at bounding box center [1020, 297] width 72 height 14
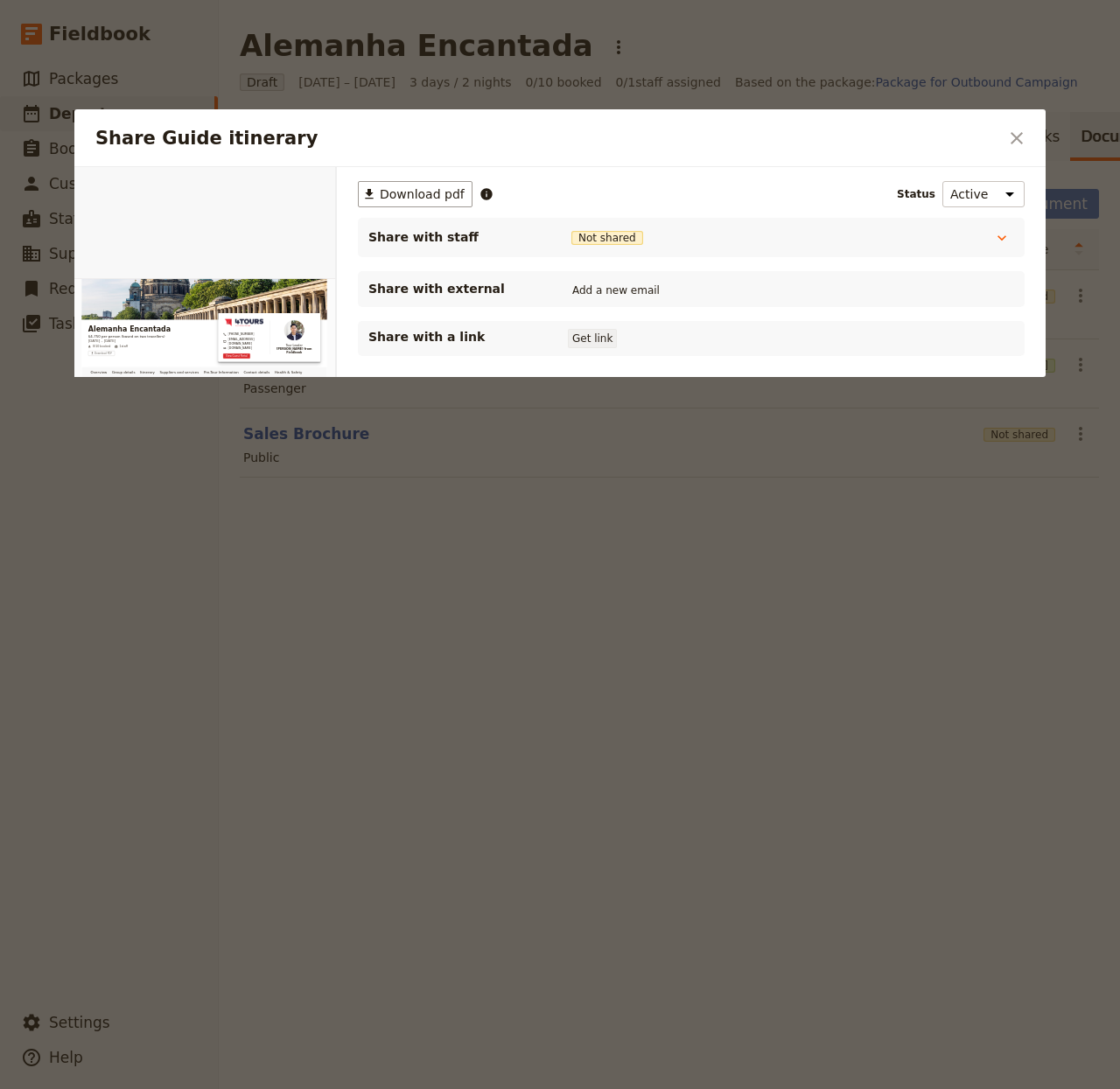
click at [585, 333] on button "Get link" at bounding box center [592, 338] width 49 height 19
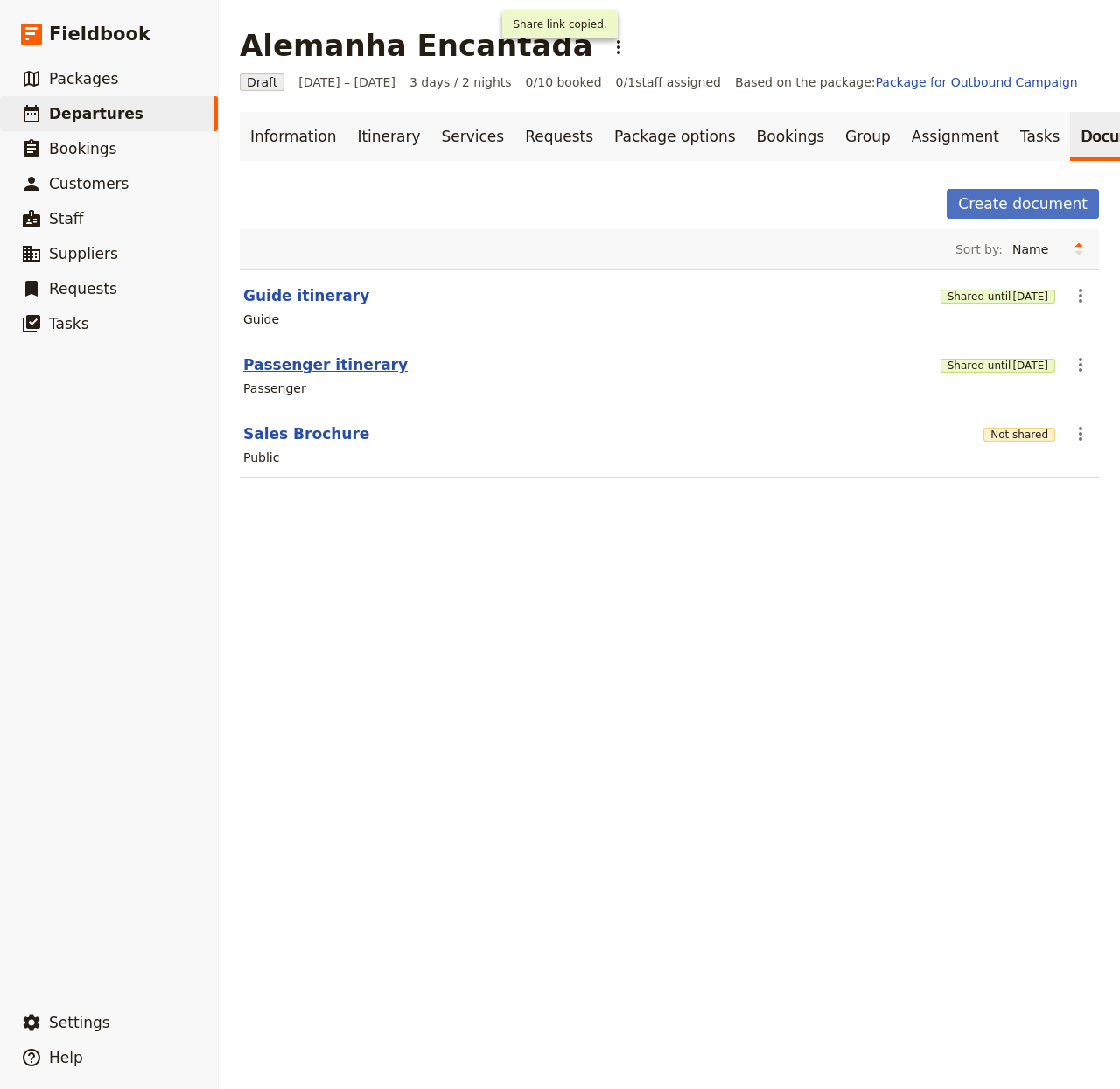
click at [322, 376] on button "Passenger itinerary" at bounding box center [325, 364] width 165 height 21
select select "PASSENGER"
select select "RUN_SHEET"
select select "LARGE"
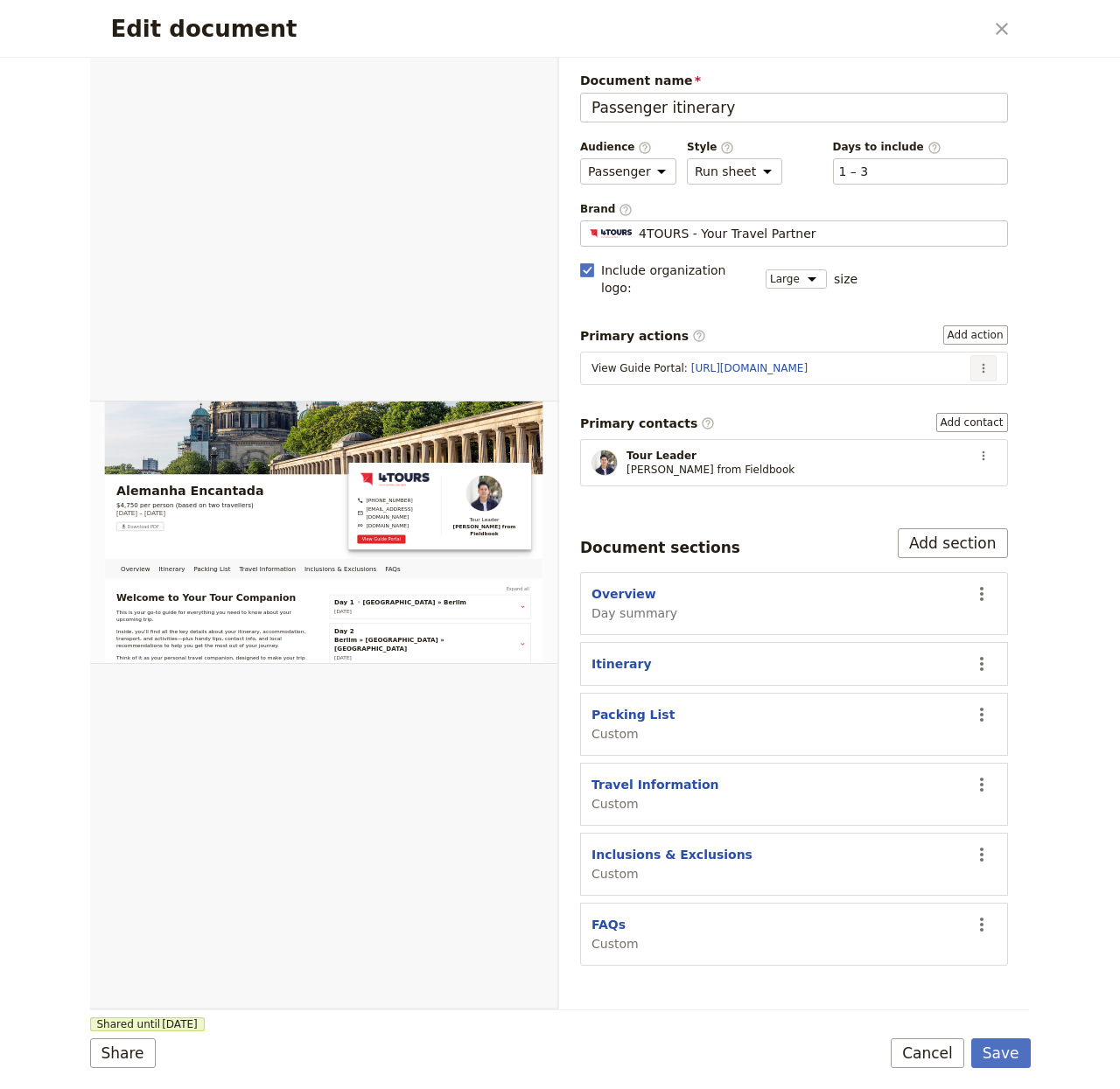
click at [980, 361] on icon "Actions" at bounding box center [984, 368] width 14 height 14
click at [952, 382] on span "Edit action" at bounding box center [926, 390] width 66 height 17
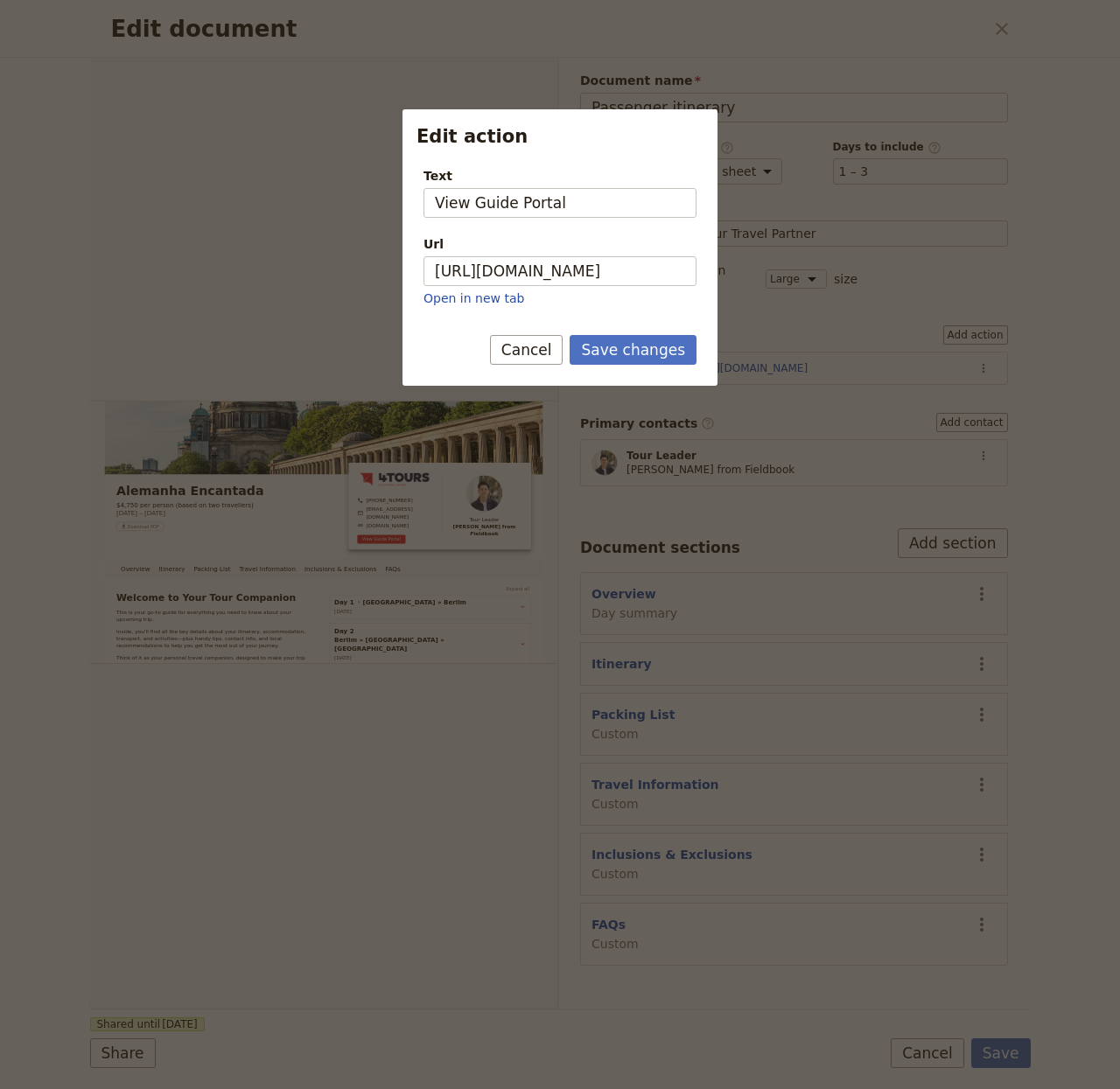
click at [647, 247] on div "Url" at bounding box center [560, 243] width 273 height 17
click at [647, 257] on input "https://trips.fieldbook.com/d/2NAgocg_HO-Kttc1CjmAu" at bounding box center [560, 271] width 273 height 30
click at [646, 260] on input "https://trips.fieldbook.com/d/2NAgocg_HO-Kttc1CjmAu" at bounding box center [560, 271] width 273 height 30
paste input "Q2rMcGC5L2ZX4rC7MXSmf"
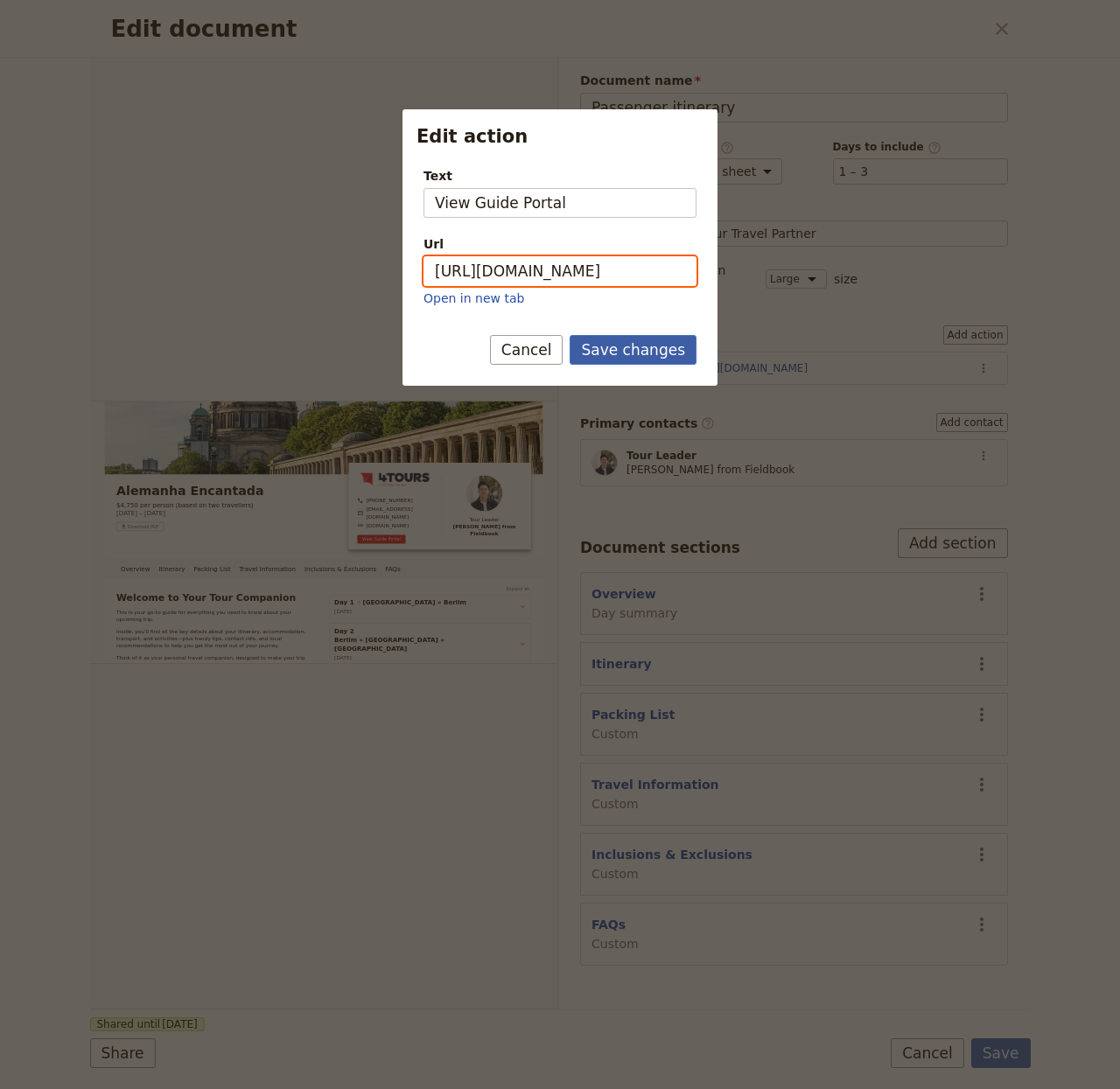
type input "https://trips.fieldbook.com/d/Q2rMcGC5L2ZX4rC7MXSmf"
click at [626, 352] on button "Save changes" at bounding box center [633, 349] width 127 height 30
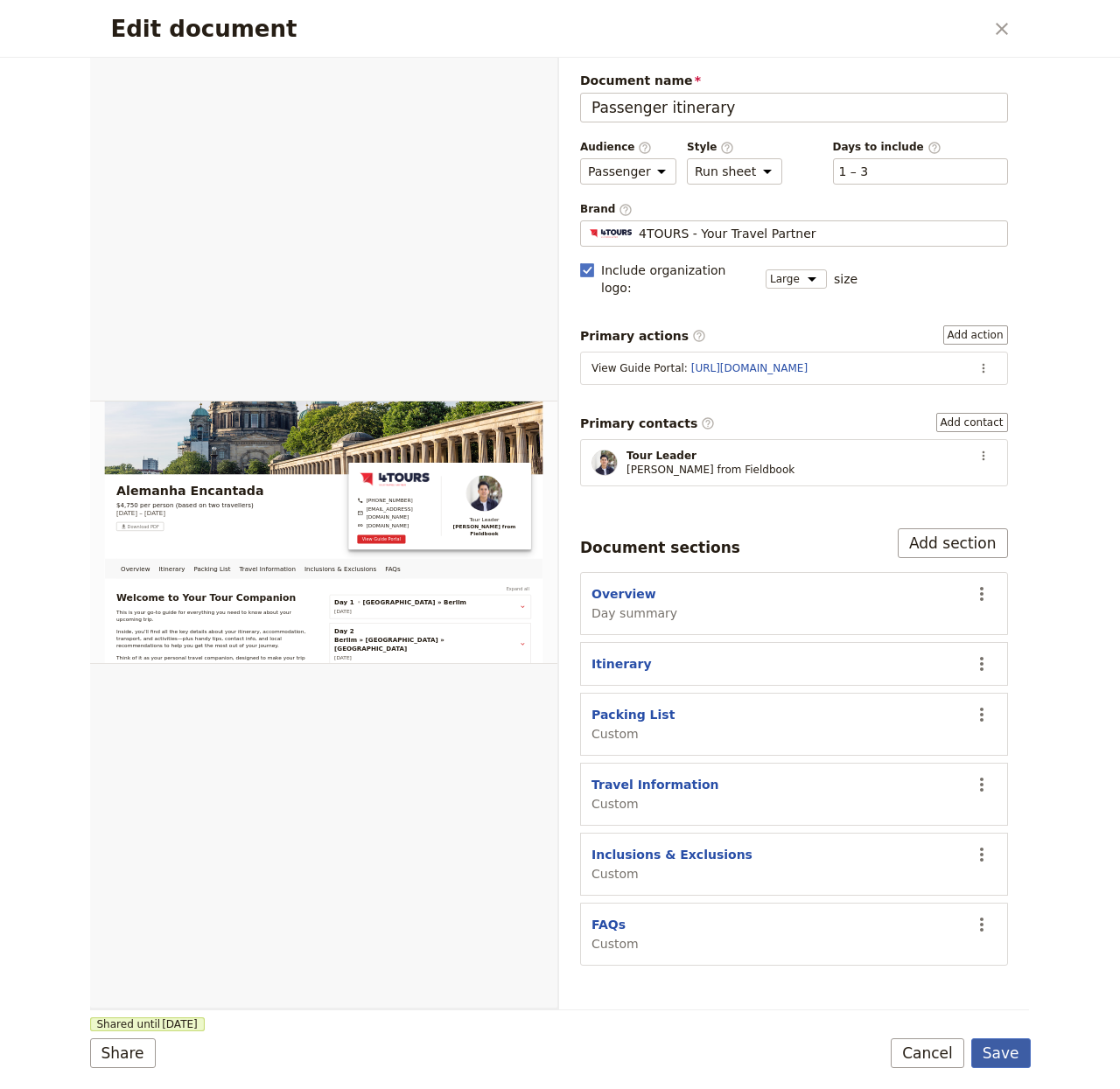
click at [1009, 906] on button "Save" at bounding box center [1001, 1053] width 59 height 30
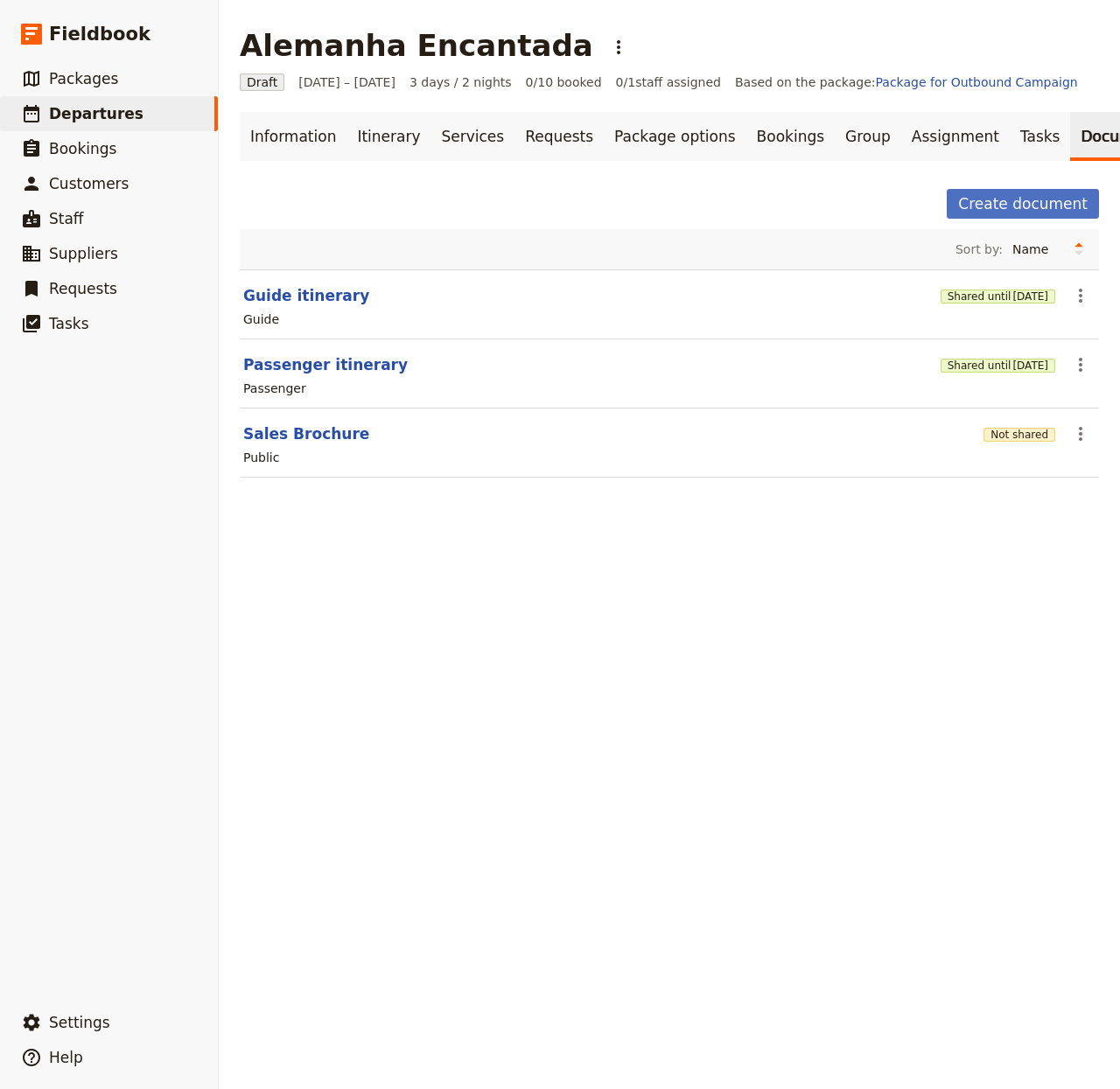
click at [985, 468] on div "Public" at bounding box center [669, 457] width 856 height 21
click at [993, 442] on button "Not shared" at bounding box center [1020, 435] width 72 height 14
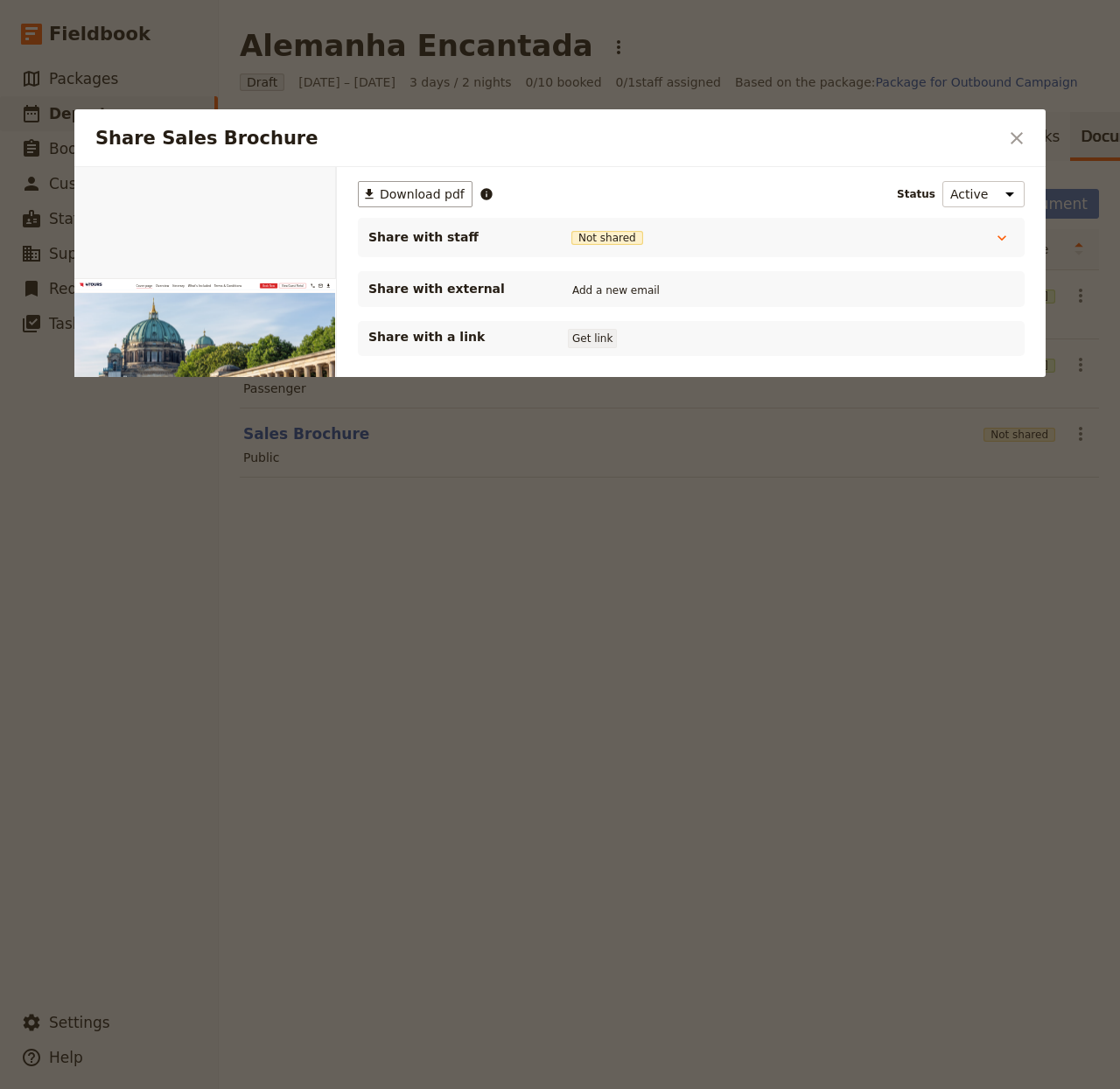
click at [597, 342] on button "Get link" at bounding box center [592, 338] width 49 height 19
click at [1016, 132] on icon "Close dialog" at bounding box center [1016, 138] width 21 height 21
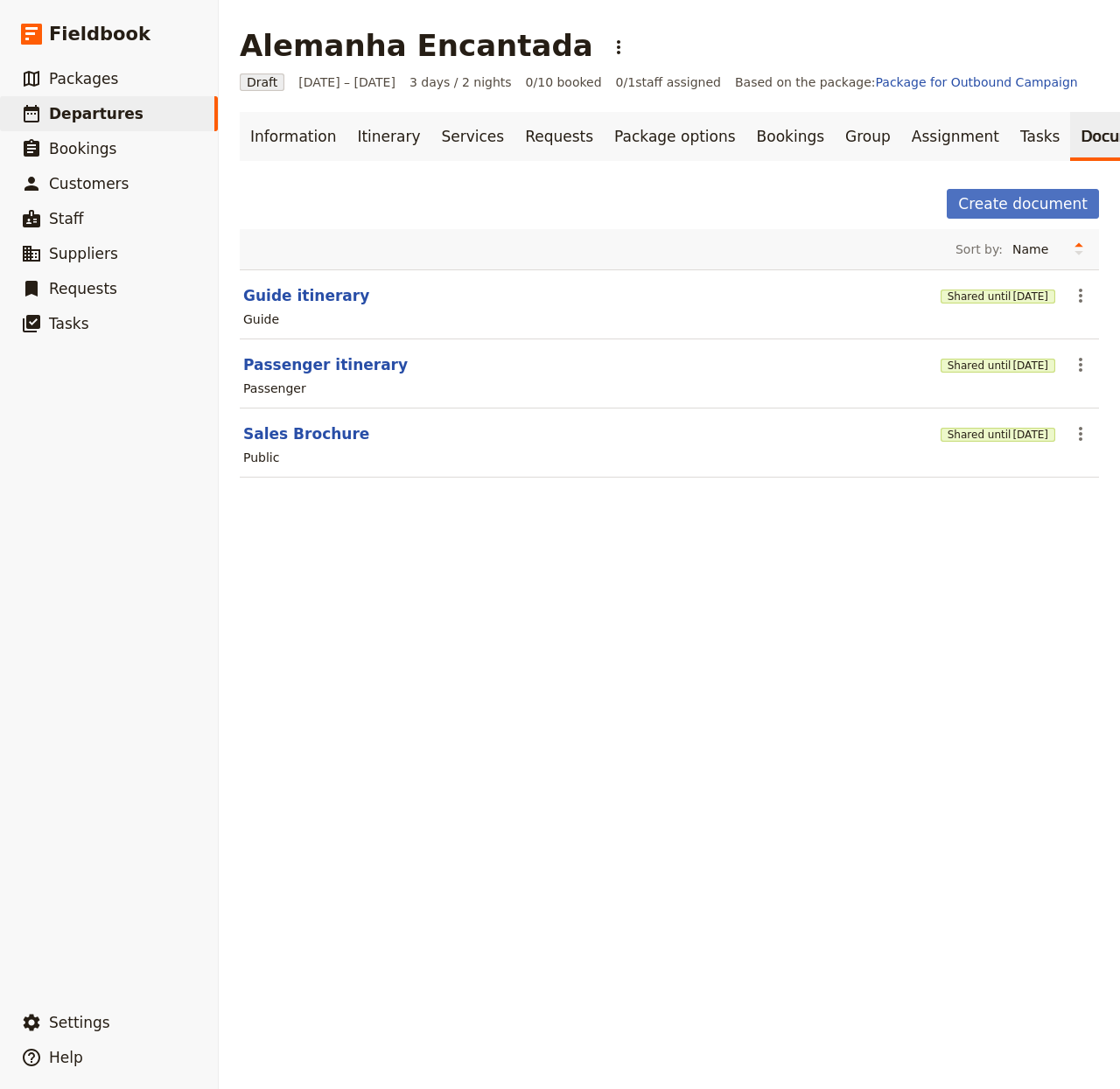
click at [968, 302] on div "Shared until [DATE]" at bounding box center [997, 295] width 114 height 17
click at [942, 303] on button "Shared until [DATE]" at bounding box center [997, 297] width 114 height 14
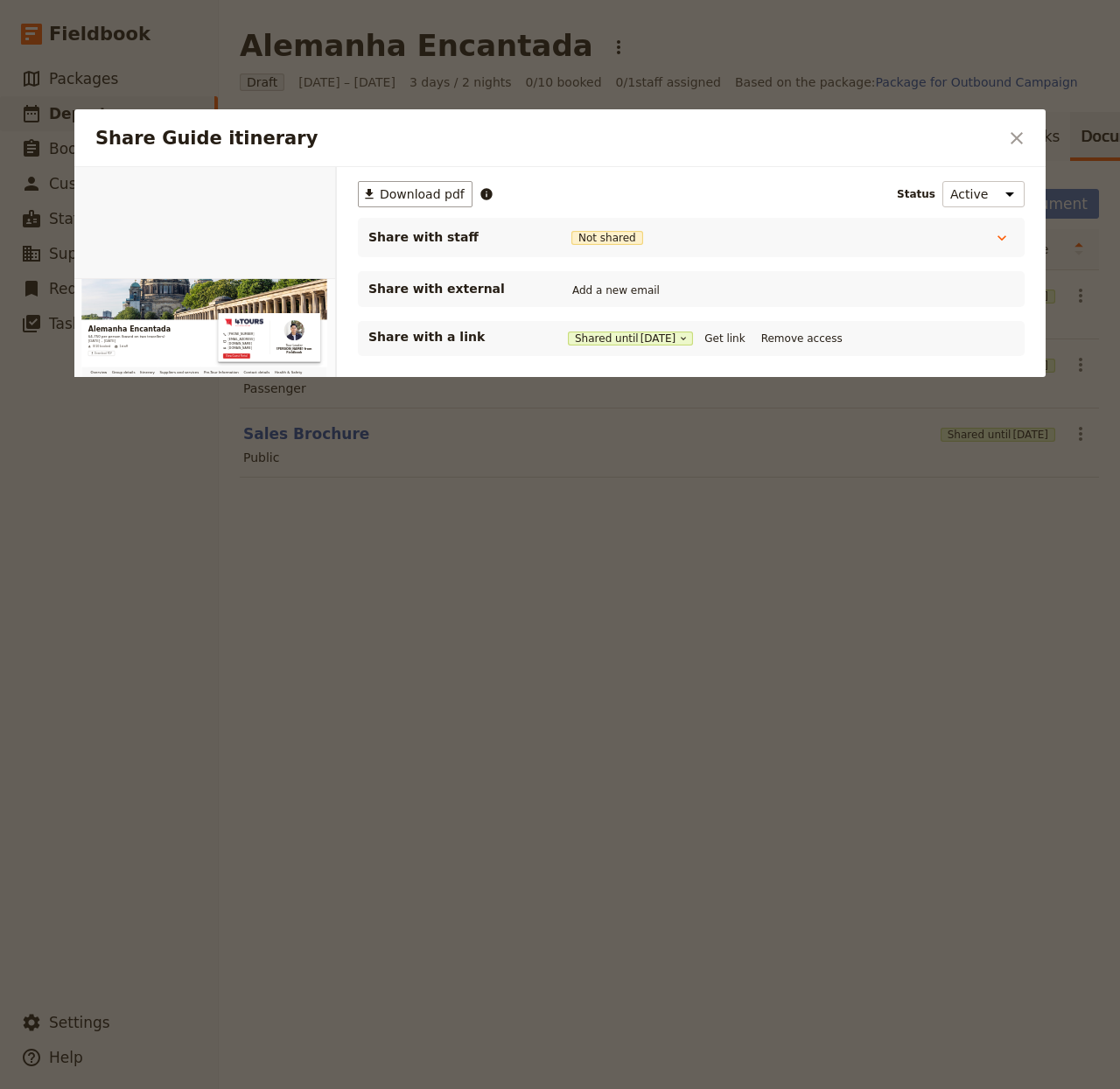
click at [717, 331] on div "Shared until 4 Nov 2025 Get link Remove access" at bounding box center [707, 338] width 279 height 19
click at [724, 335] on button "Get link" at bounding box center [724, 338] width 49 height 19
drag, startPoint x: 815, startPoint y: 974, endPoint x: 815, endPoint y: 1070, distance: 96.0
click at [815, 906] on div at bounding box center [560, 544] width 1120 height 1089
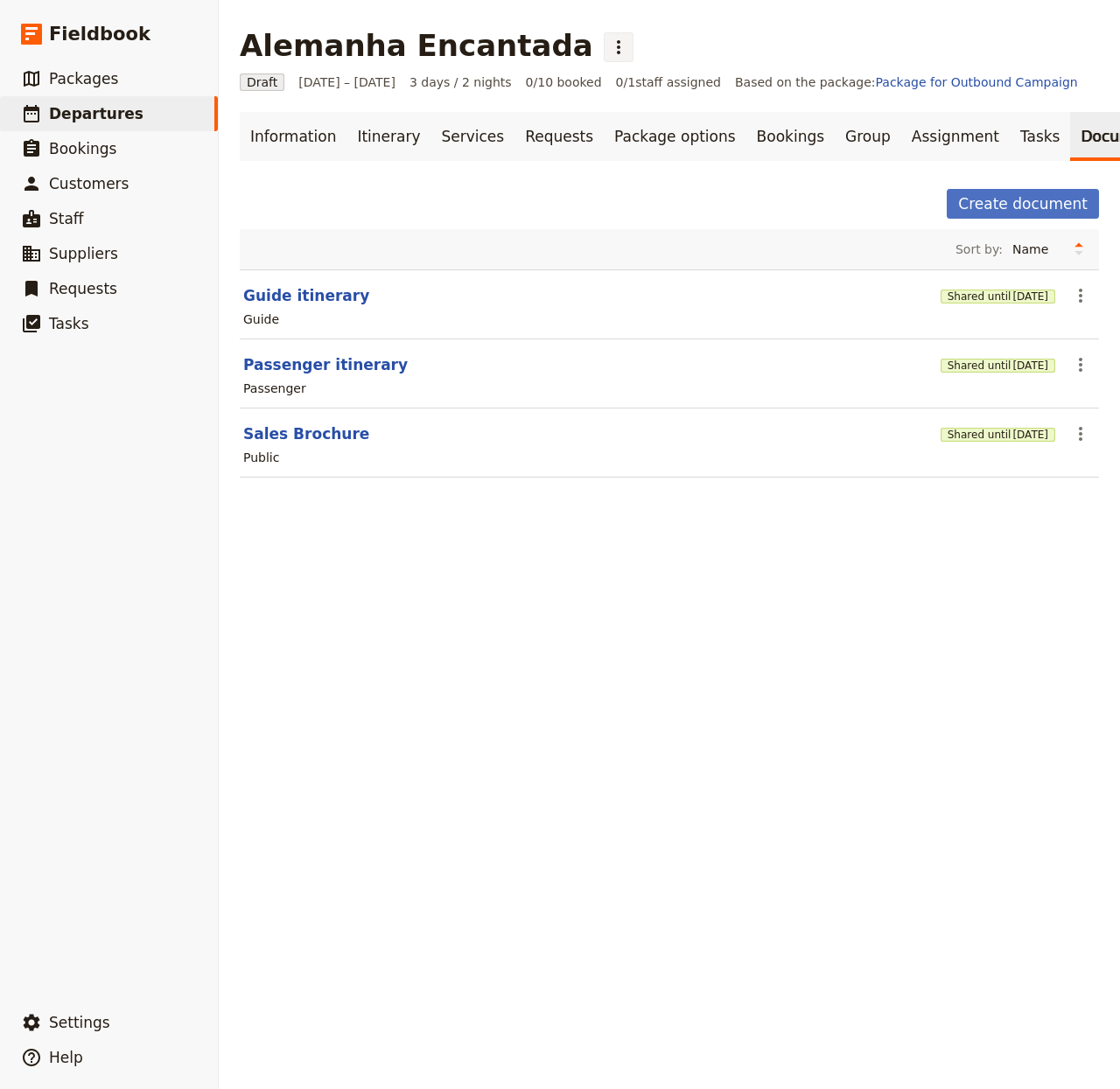
click at [608, 37] on icon "Actions" at bounding box center [618, 47] width 21 height 21
click at [615, 128] on button "Schedule departure" at bounding box center [618, 139] width 163 height 24
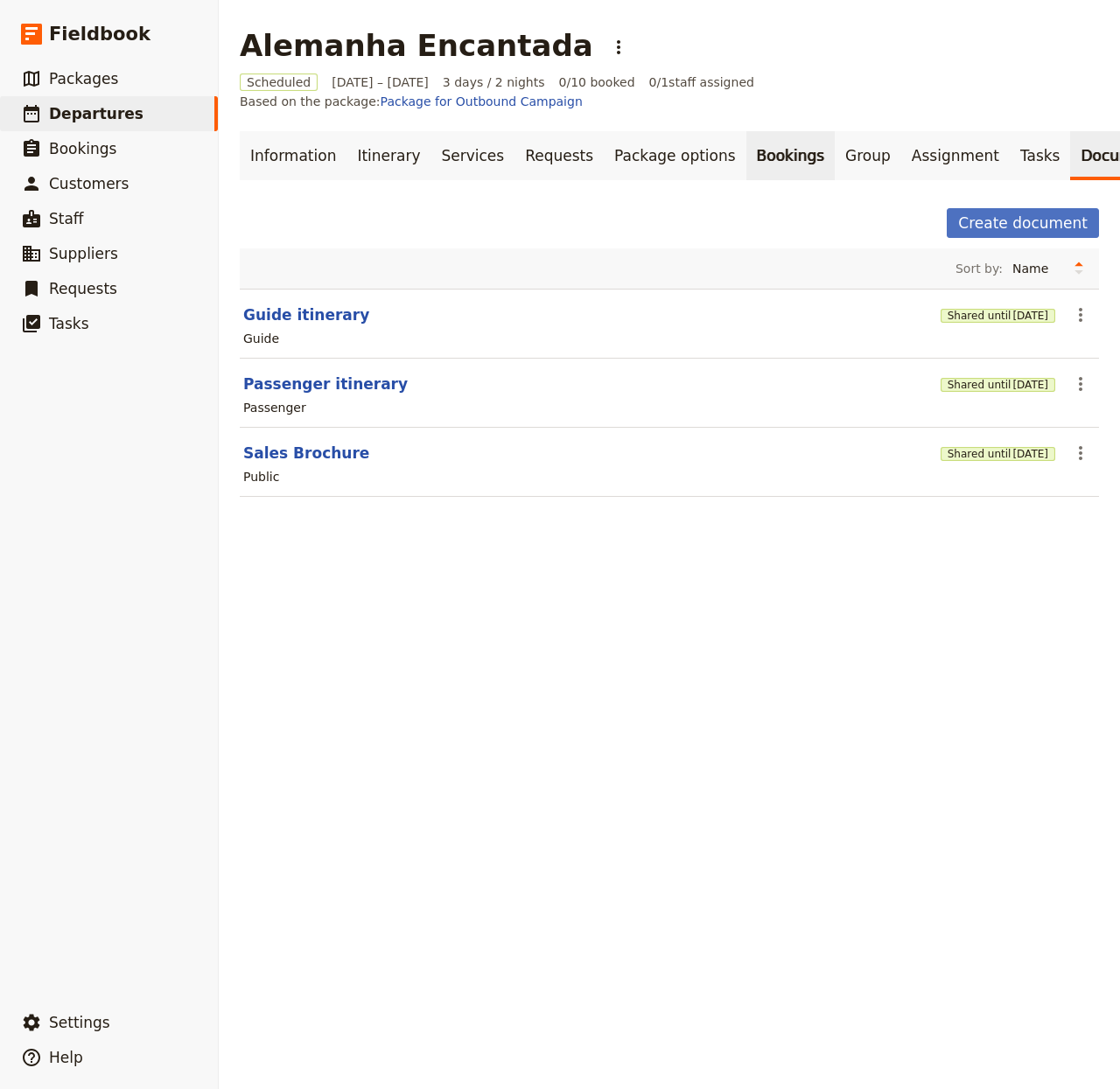
drag, startPoint x: 724, startPoint y: 132, endPoint x: 757, endPoint y: 150, distance: 37.6
click at [747, 132] on link "Bookings" at bounding box center [791, 156] width 88 height 49
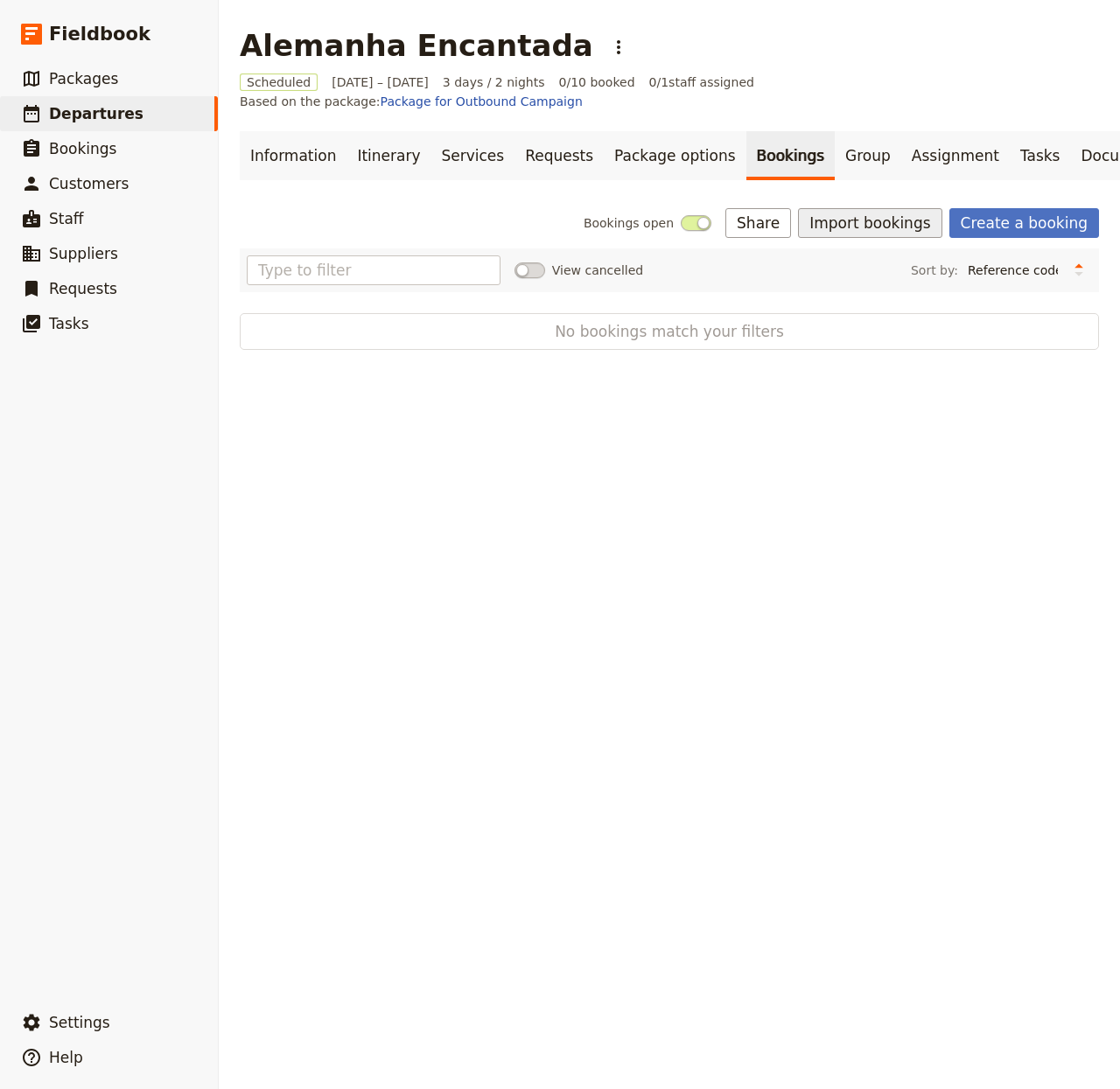
click at [875, 220] on button "Import bookings" at bounding box center [870, 222] width 143 height 30
click at [873, 264] on span "Import Bookings" at bounding box center [862, 255] width 101 height 17
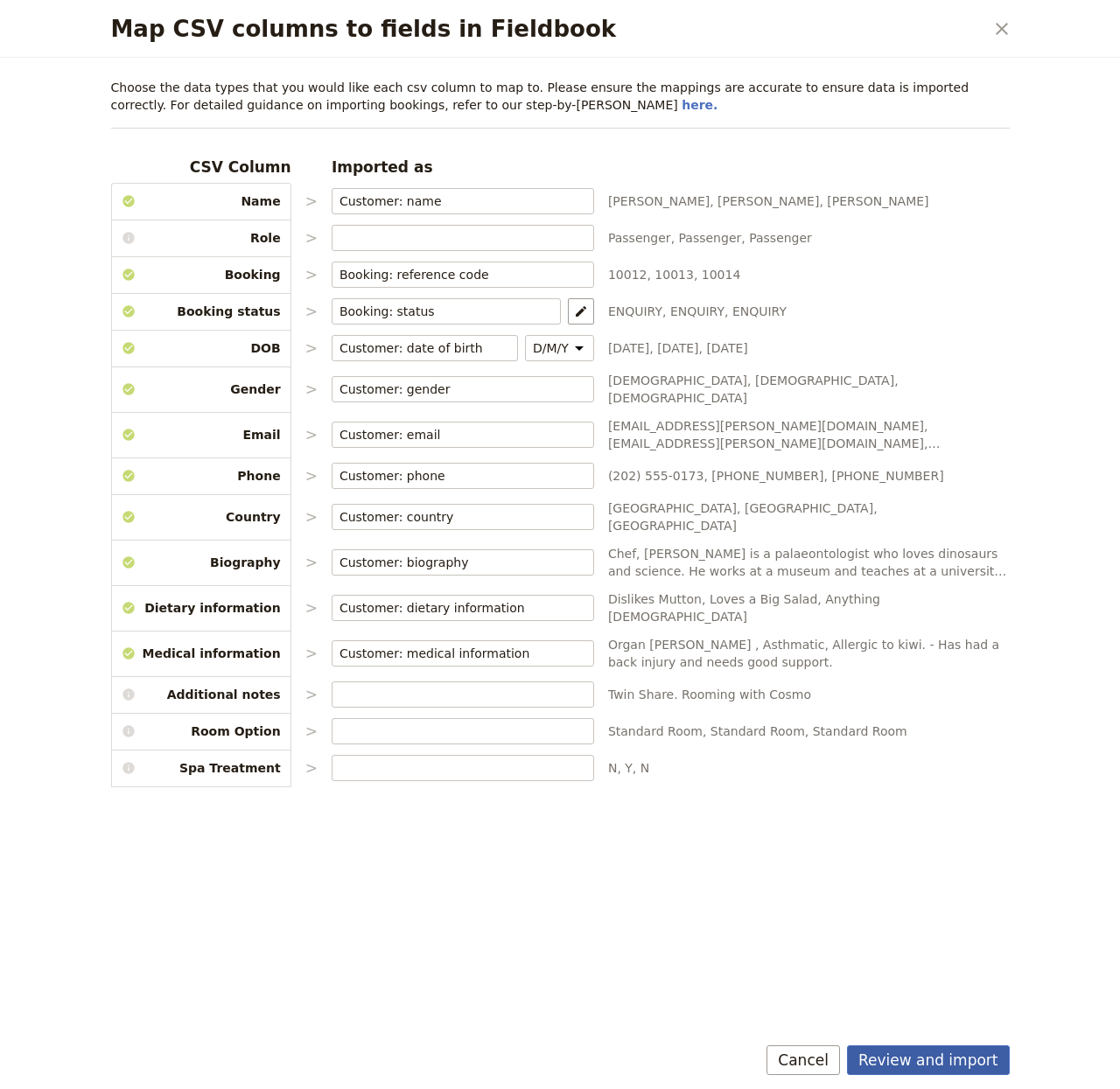
click at [940, 906] on button "Review and import" at bounding box center [928, 1060] width 163 height 30
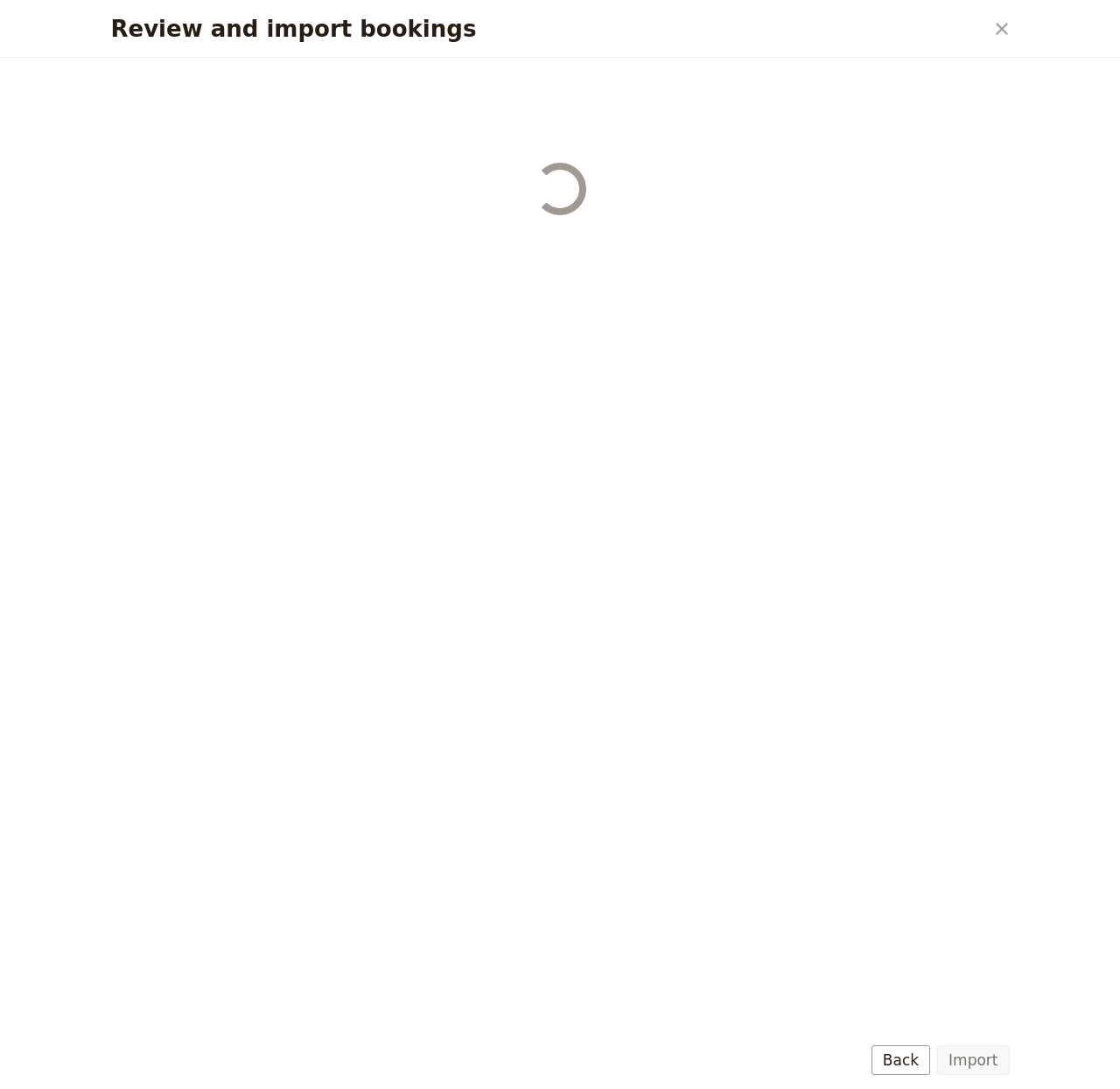
select select "655d56b39948720cb8e55355"
select select "655d57ca9948720cb8e553ec"
select select "655d57fa9948720cb8e553f3"
select select "655d58079948720cb8e553fa"
select select "655d584c9948720cb8e55401"
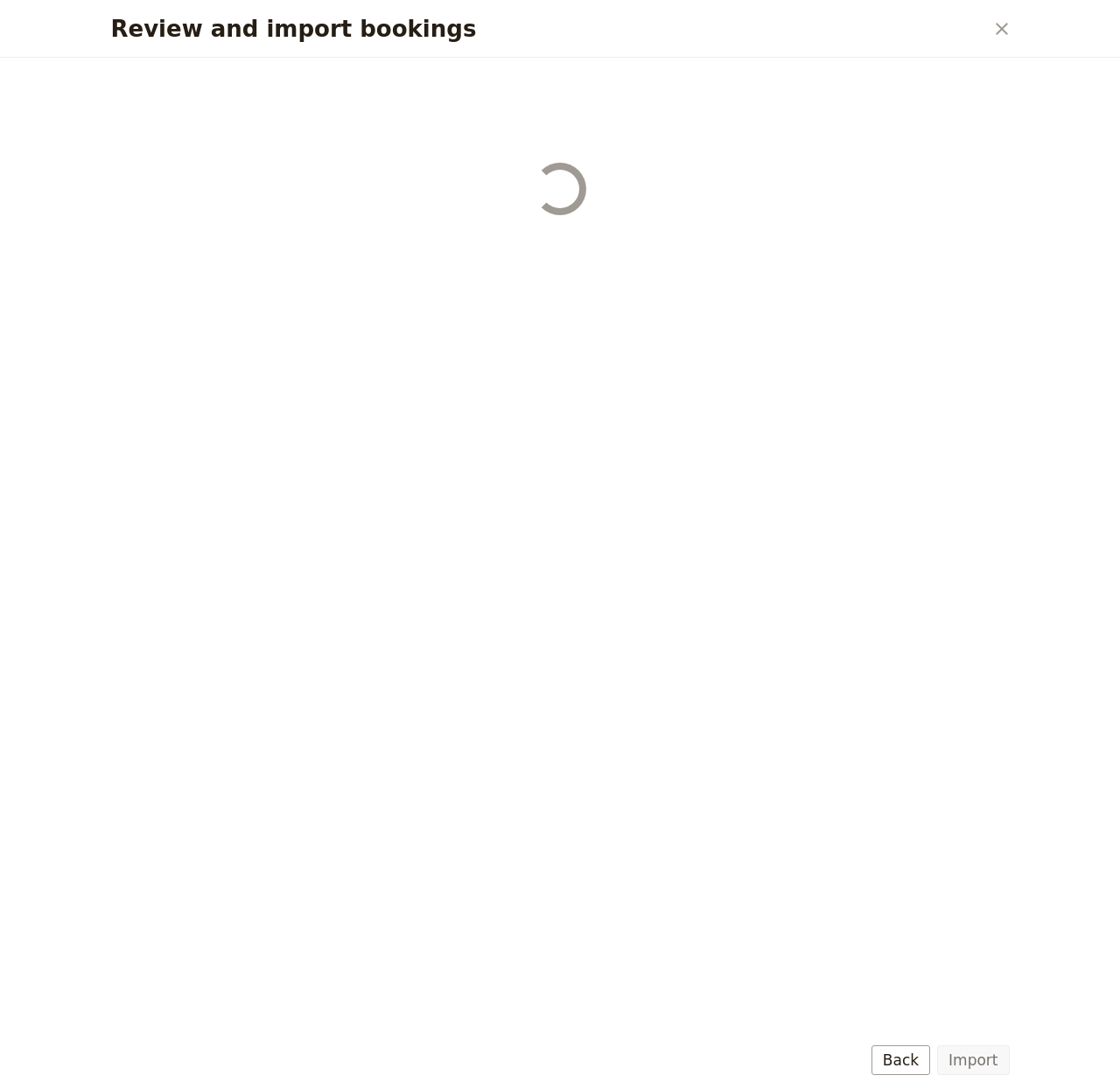
select select "655d58679948720cb8e5540d"
select select "650e6b6659641ed5ee156647"
select select "650e6b4b59641ed5ee156605"
select select "650e2104408bbede5b0c60fd"
select select "650e1d73408bbede5b0c60a6"
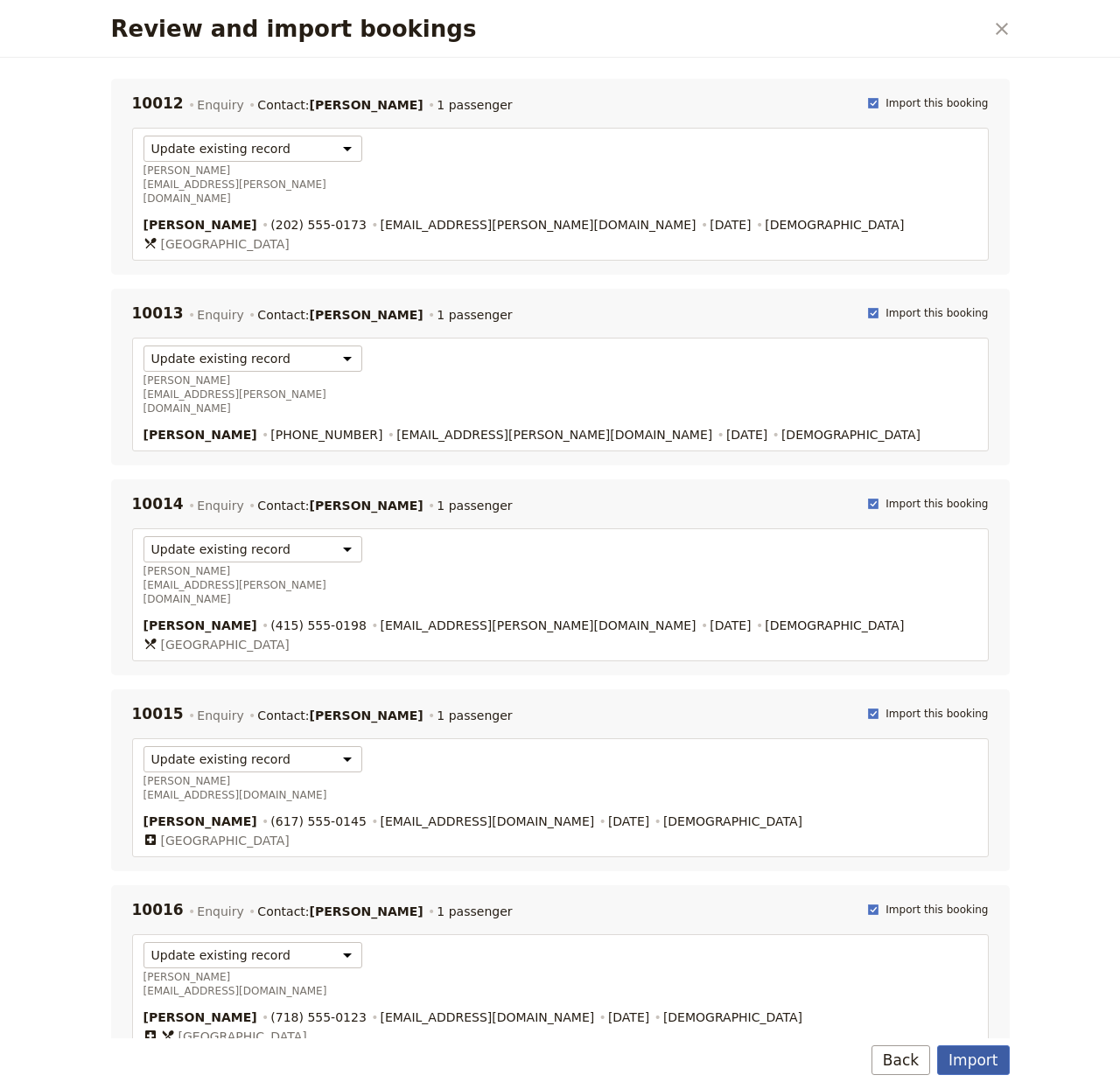
click at [960, 906] on button "Import" at bounding box center [973, 1060] width 72 height 30
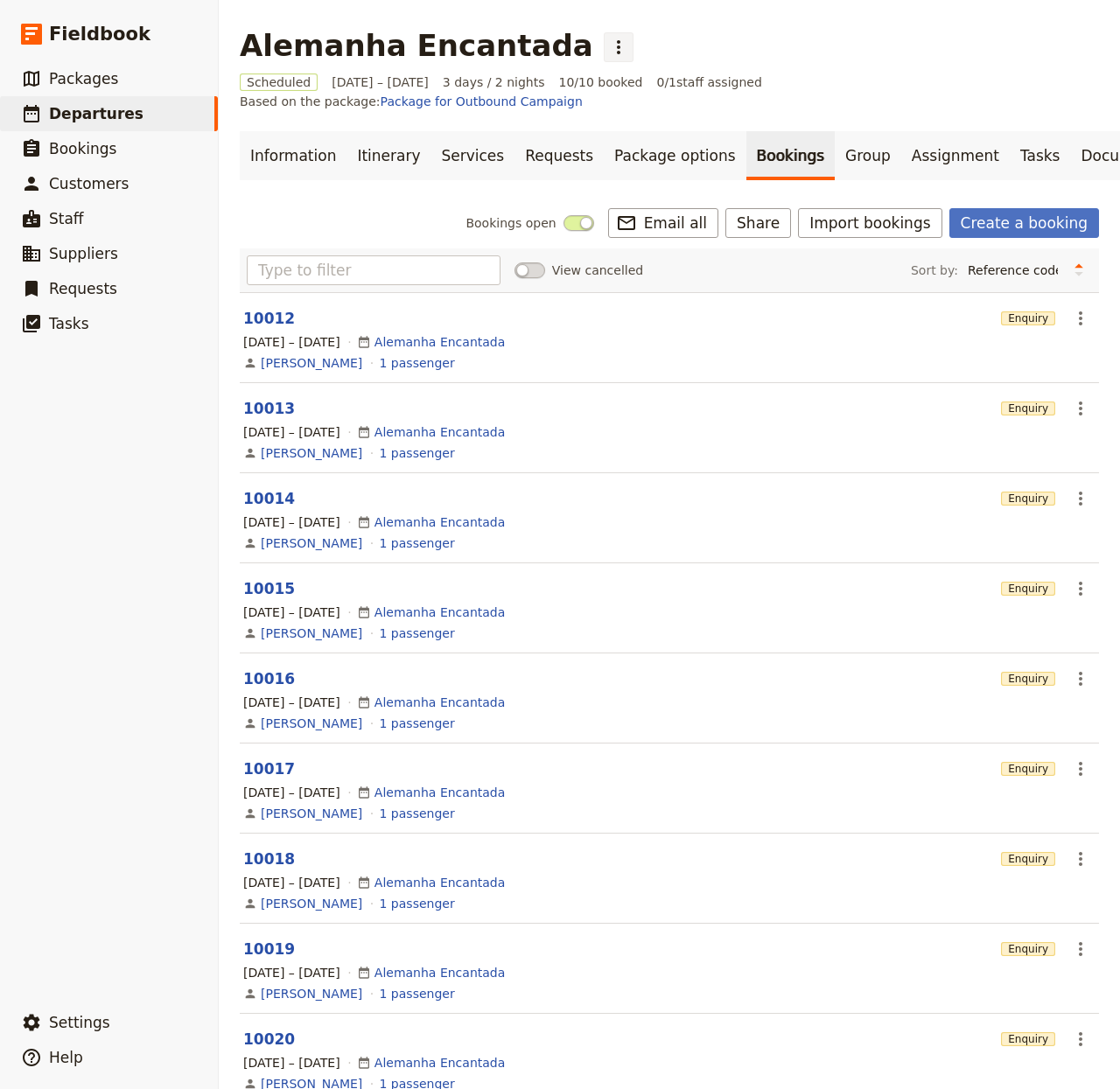
click at [608, 44] on icon "Actions" at bounding box center [618, 47] width 21 height 21
click at [632, 86] on span "Clone this departure" at bounding box center [610, 85] width 125 height 17
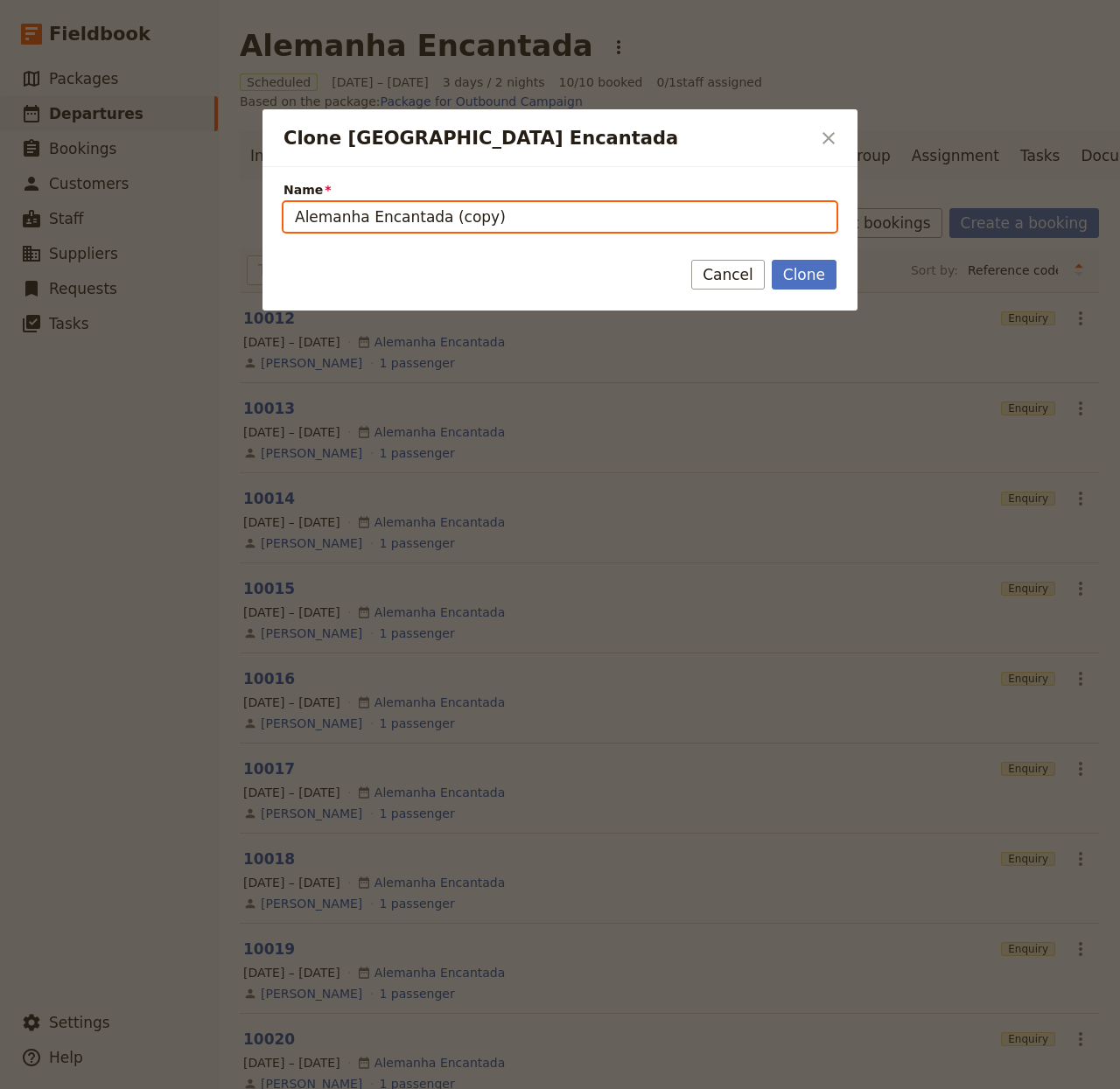
click at [547, 223] on input "Alemanha Encantada (copy)" at bounding box center [560, 216] width 553 height 30
paste input "Cambogia – Dove vesti ocra danzano al vento"
type input "Cambogia – Dove vesti ocra danzano al vento"
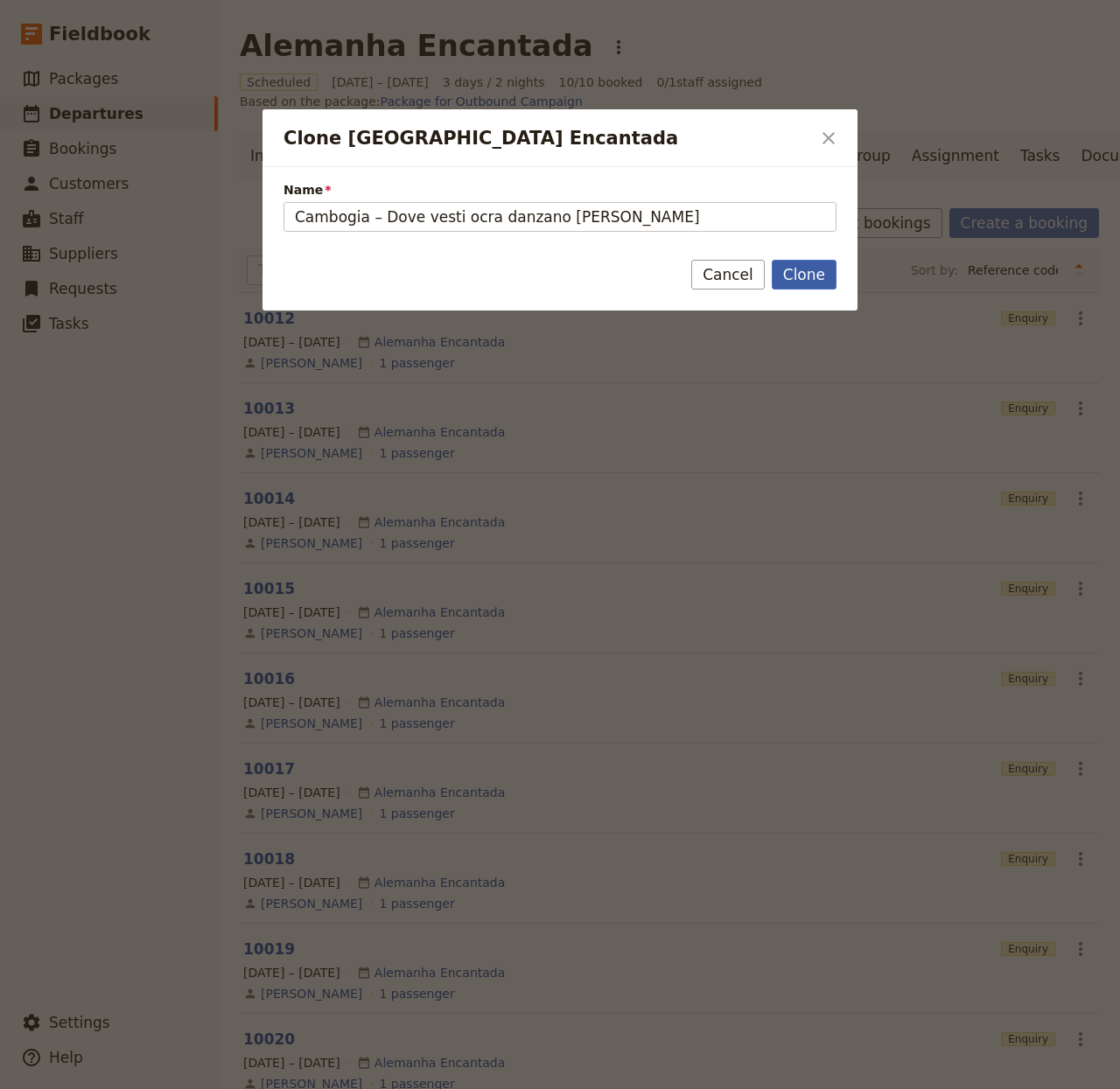
click at [797, 281] on button "Clone" at bounding box center [805, 275] width 65 height 30
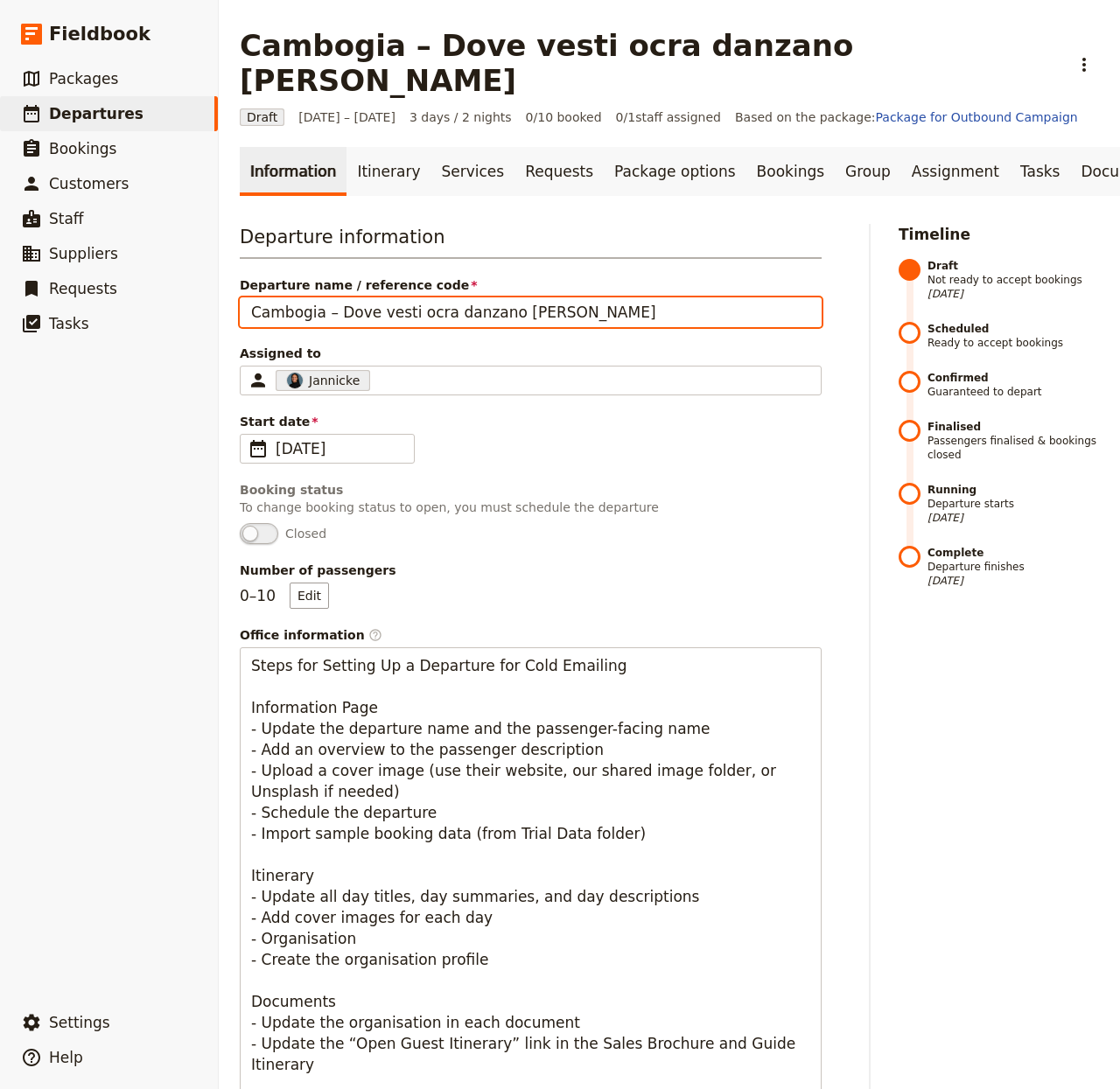
drag, startPoint x: 324, startPoint y: 286, endPoint x: 769, endPoint y: 297, distance: 445.1
click at [765, 299] on input "Cambogia – Dove vesti ocra danzano al vento" at bounding box center [531, 312] width 582 height 30
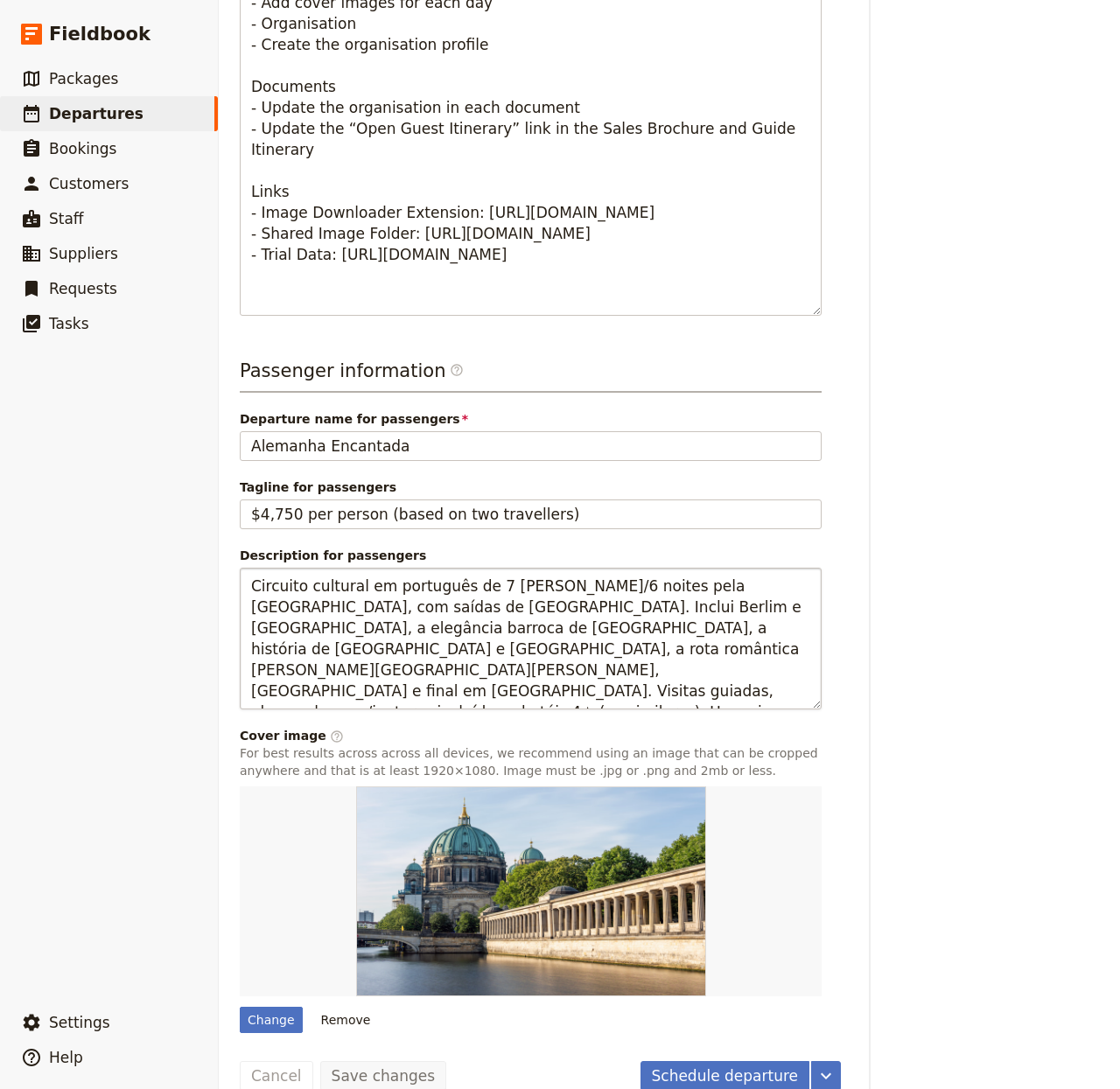
scroll to position [926, 0]
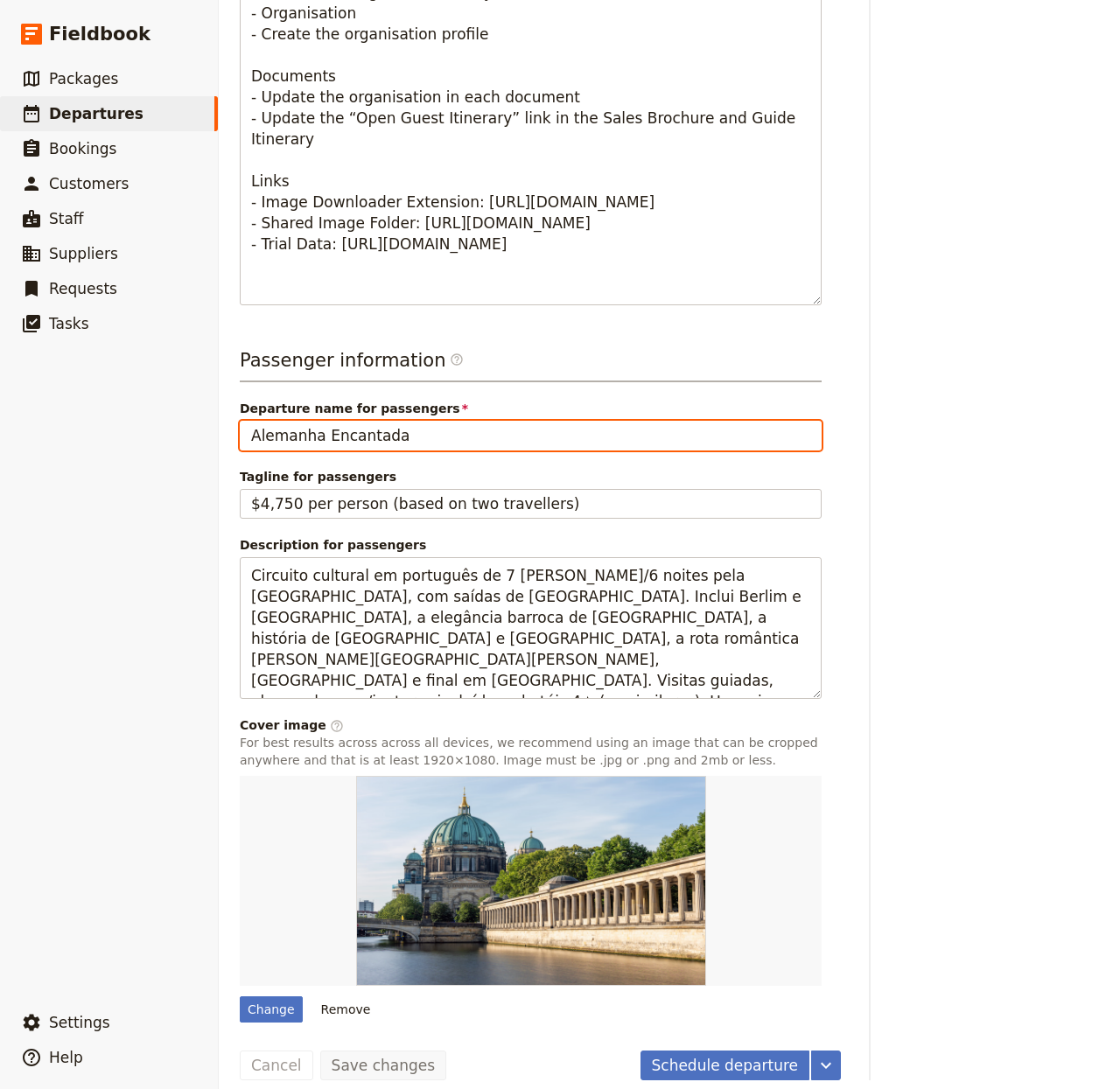
click at [431, 421] on input "Alemanha Encantada" at bounding box center [531, 435] width 582 height 30
paste input "Cambogia – Dove vesti ocra danzano al vento"
type input "Cambogia – Dove vesti ocra danzano al vento"
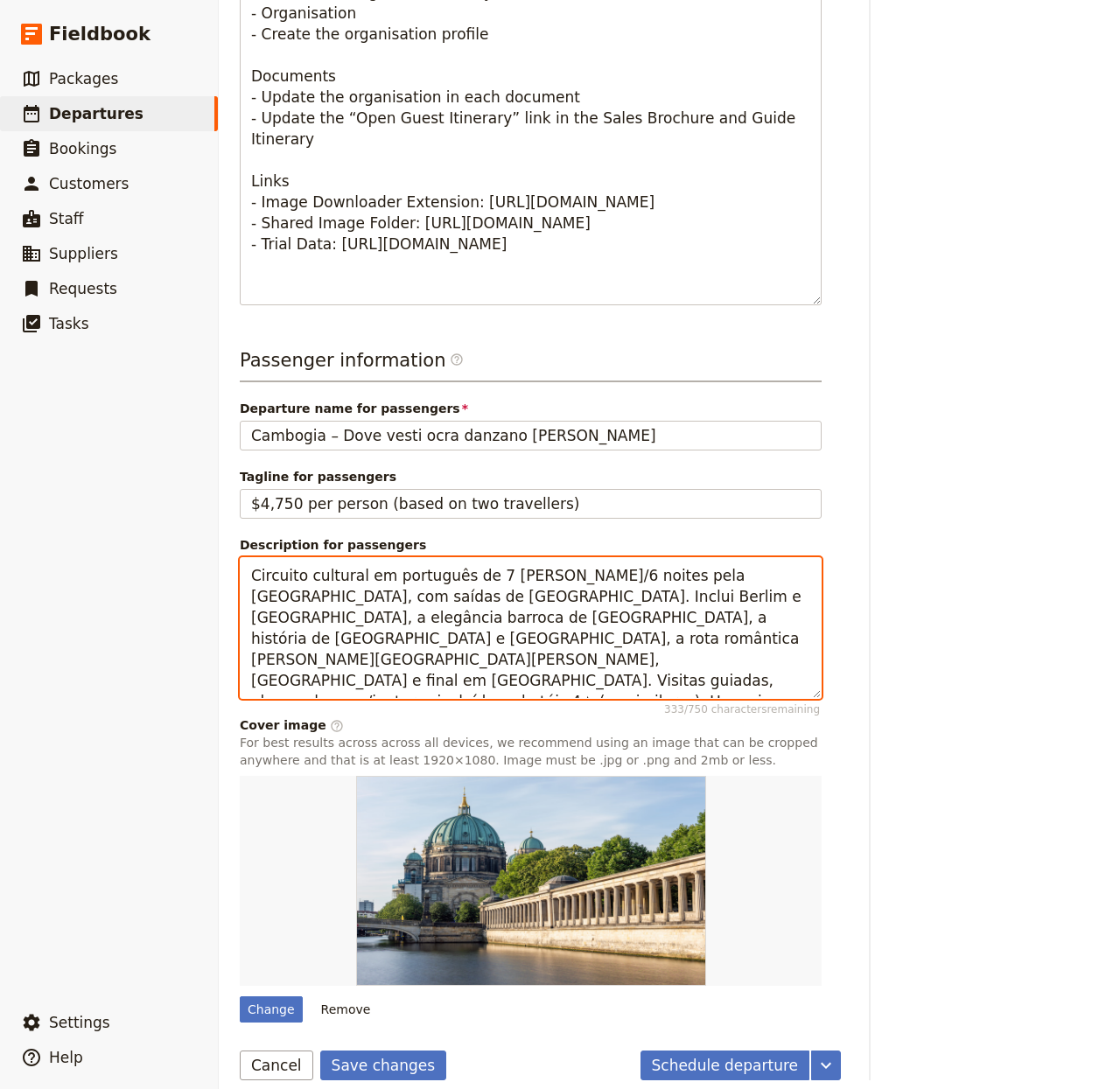
click at [320, 616] on textarea "Circuito cultural em português de 7 dias/6 noites pela Alemanha, com saídas de …" at bounding box center [531, 629] width 582 height 142
paste textarea "A small-group journey through Cambodia linking Phnom Penh, Battambang and Siem …"
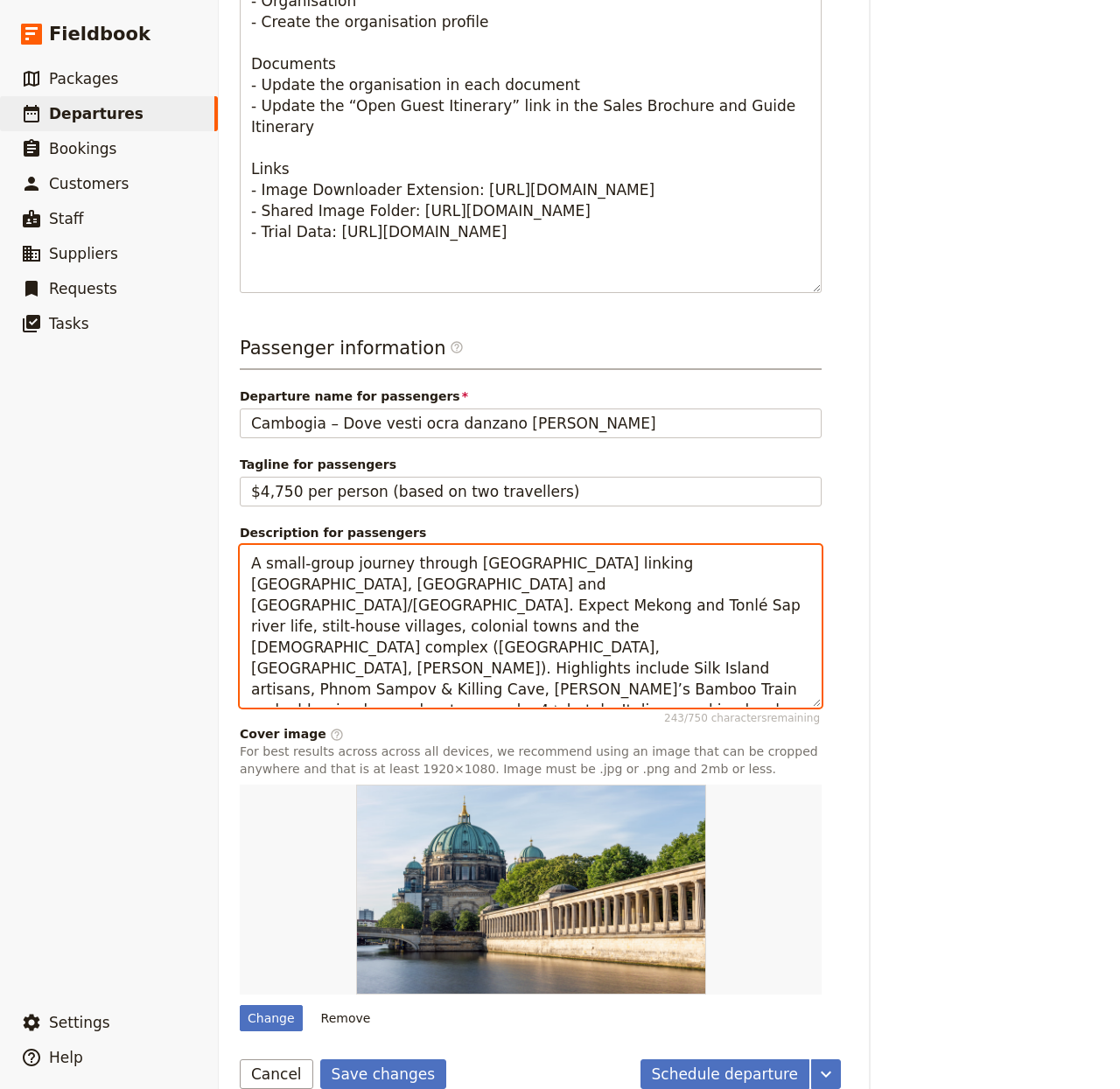
scroll to position [947, 0]
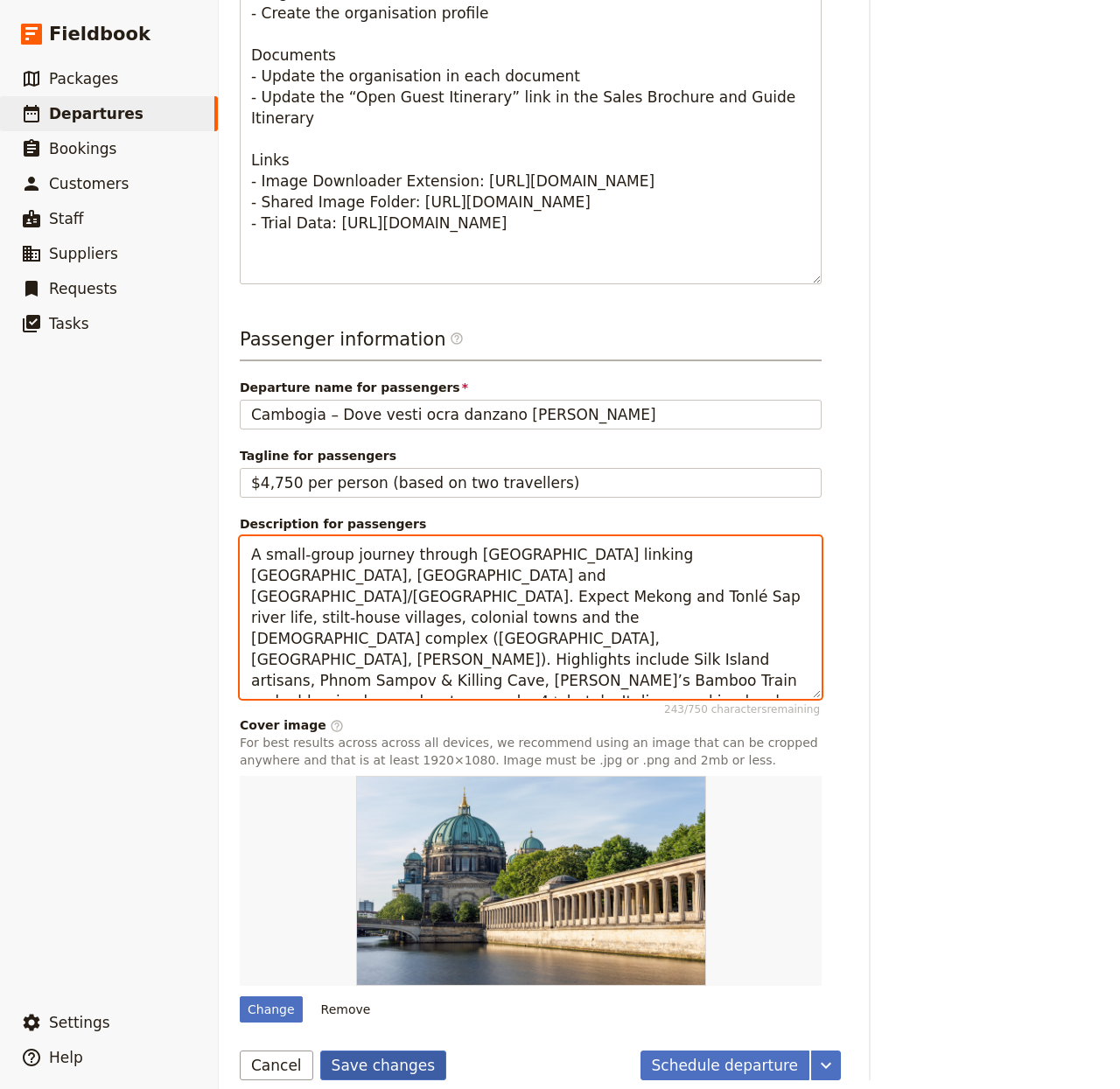
type textarea "A small-group journey through Cambodia linking Phnom Penh, Battambang and Siem …"
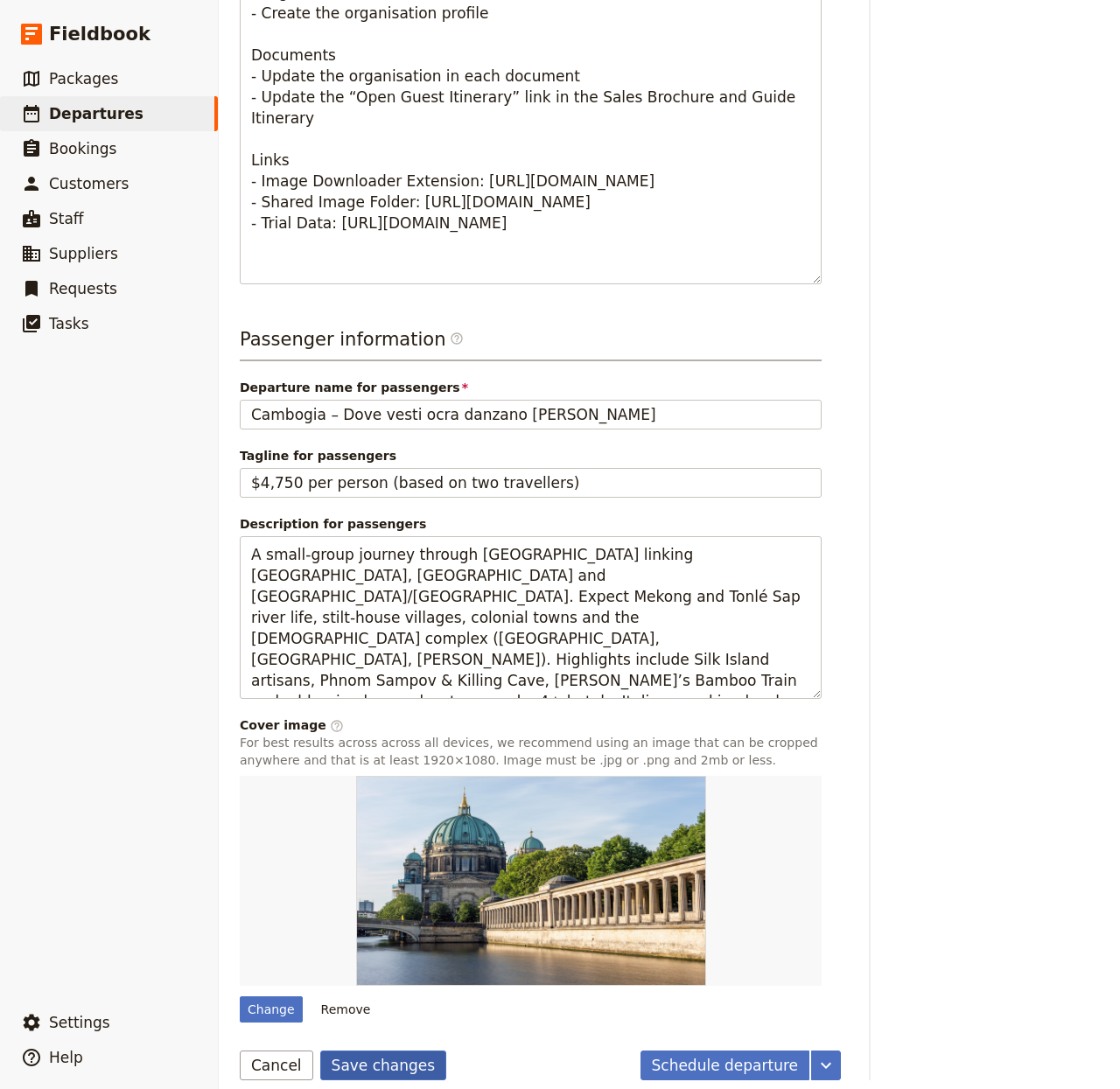
click at [377, 906] on button "Save changes" at bounding box center [384, 1066] width 127 height 30
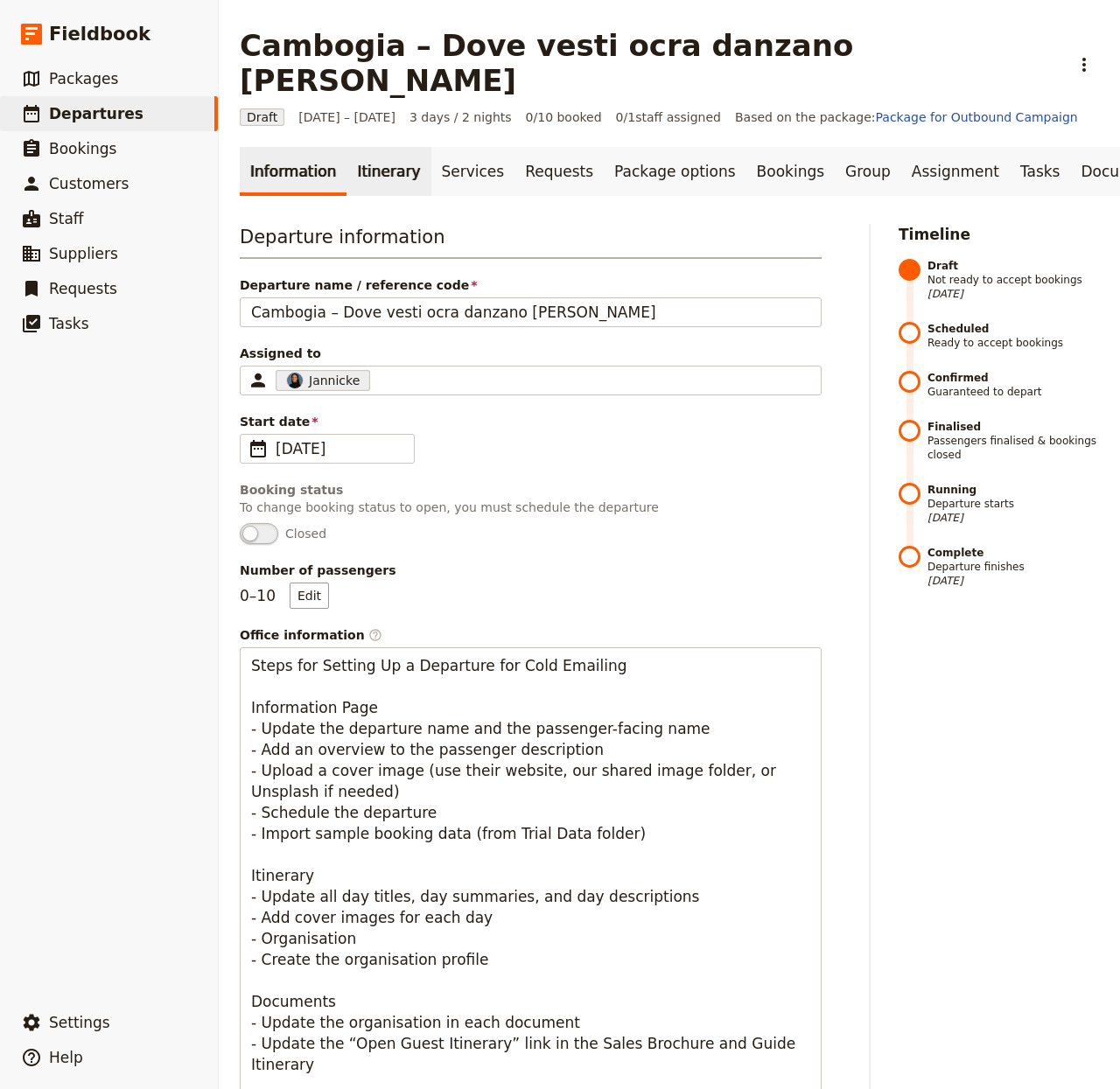
click at [382, 147] on link "Itinerary" at bounding box center [388, 171] width 84 height 49
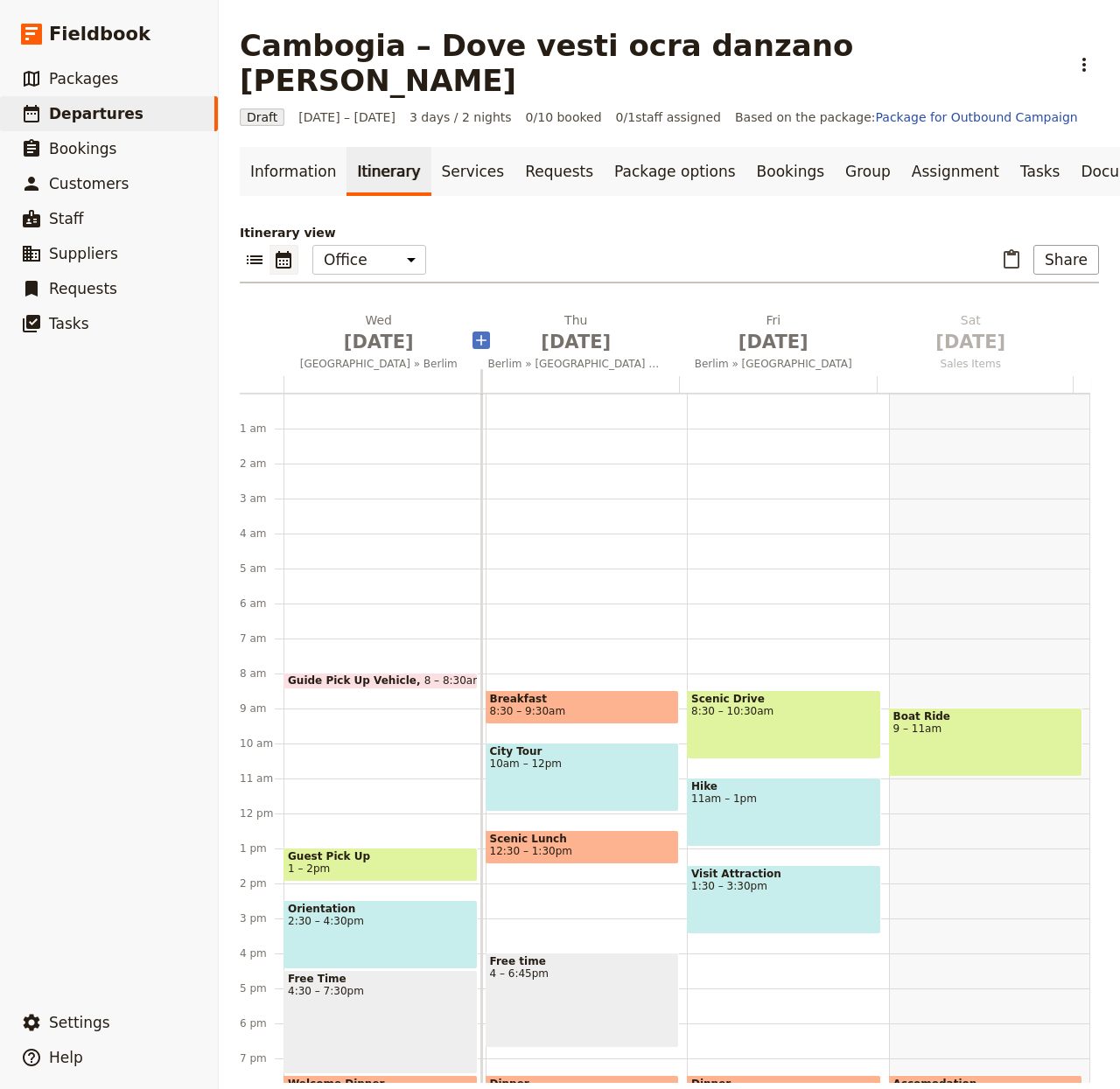
scroll to position [150, 0]
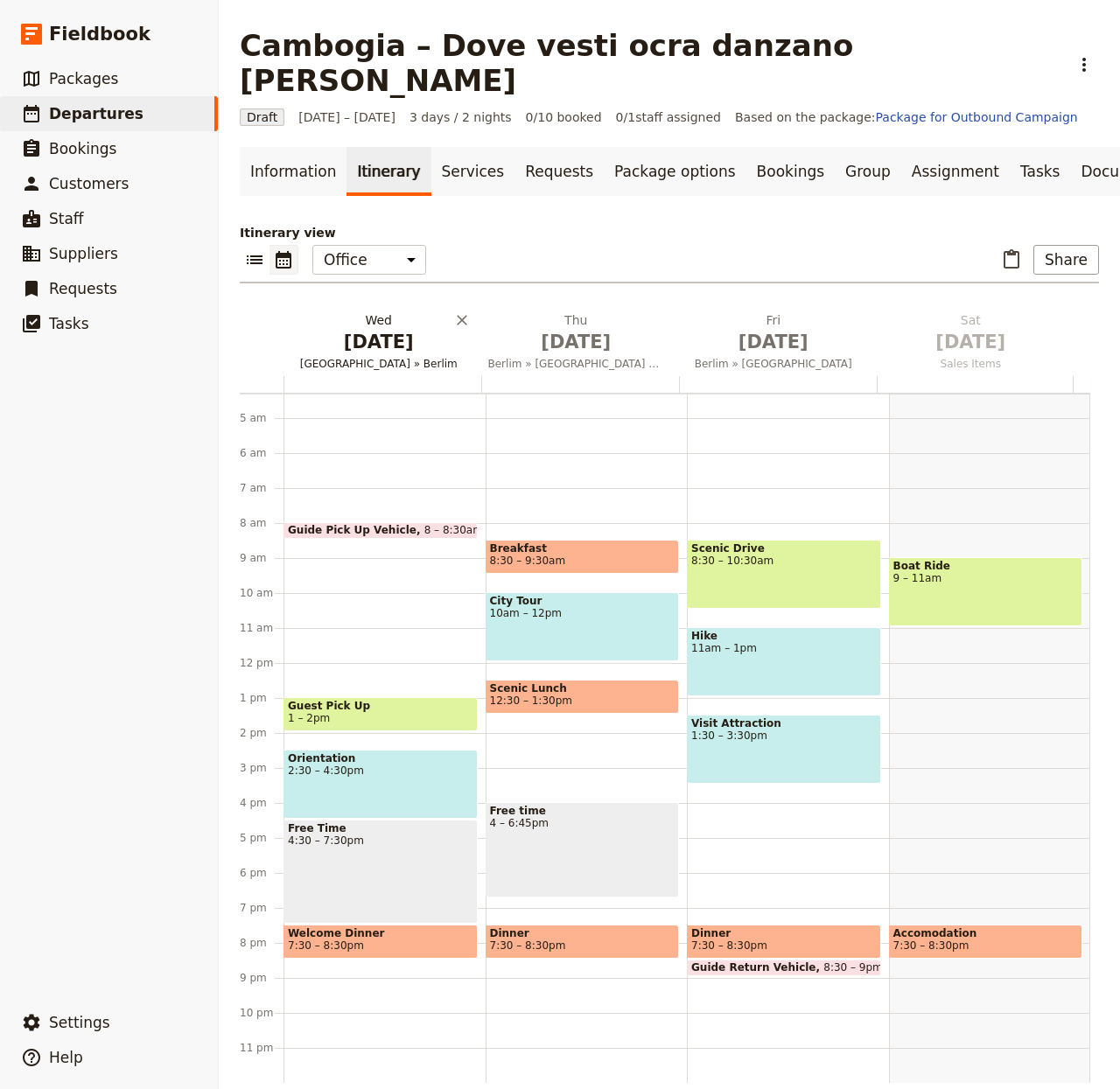
click at [388, 329] on span "Oct 1" at bounding box center [379, 341] width 177 height 26
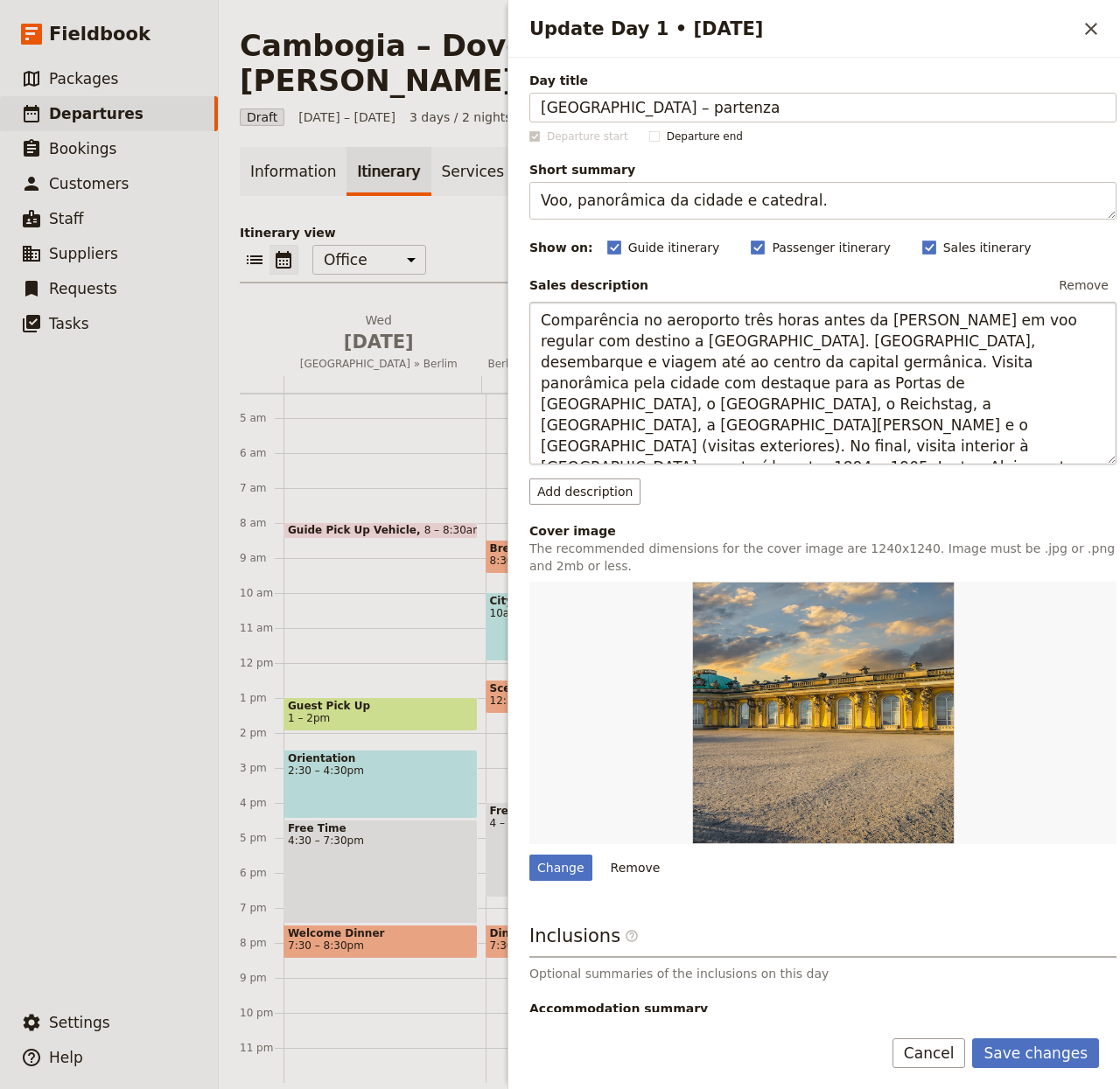
type input "Italia – partenza"
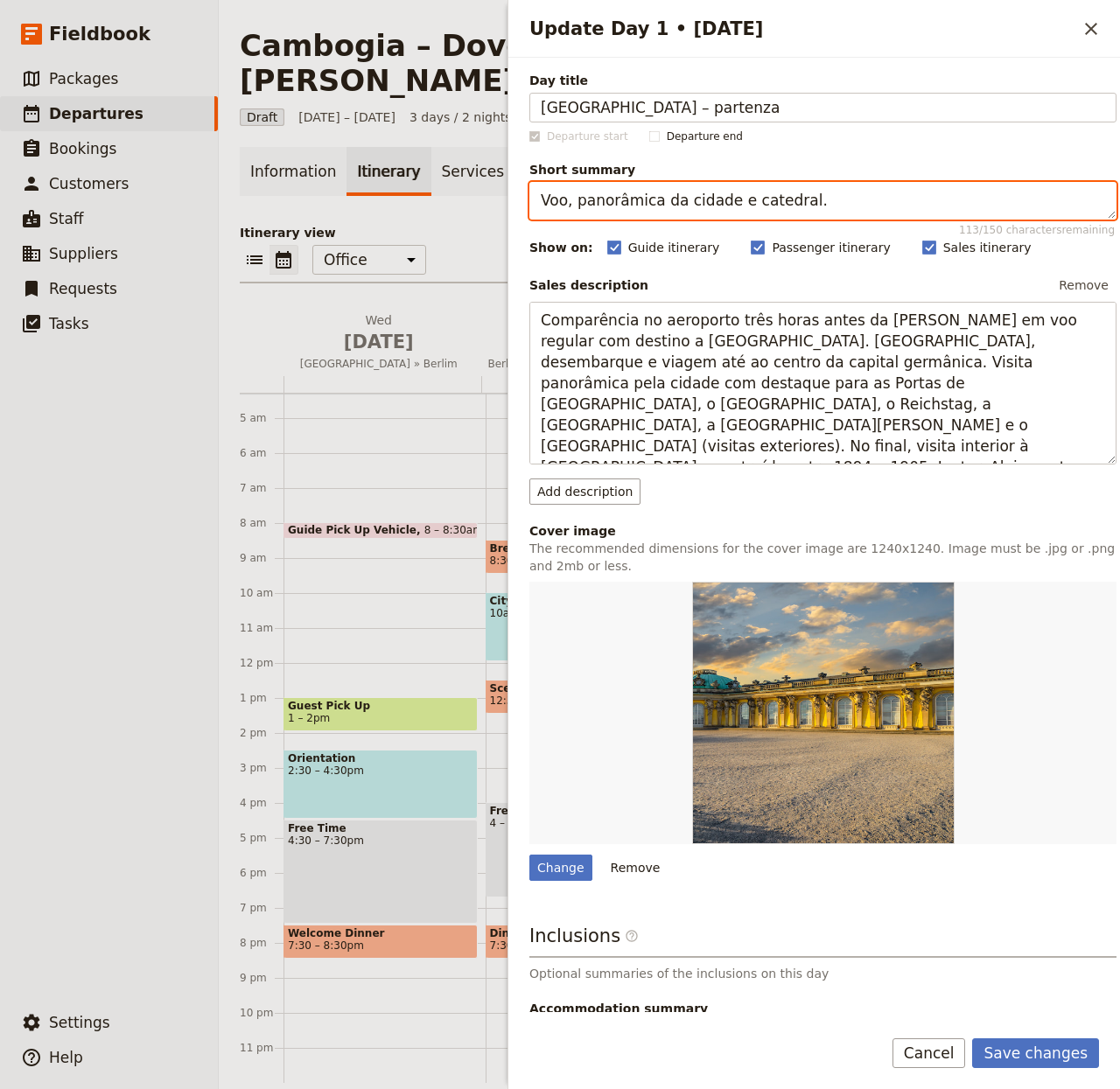
click at [651, 182] on textarea "Voo, panorâmica da cidade e catedral." at bounding box center [824, 201] width 587 height 38
paste textarea "Overnight intercontinental flight via Dubai"
type textarea "Overnight intercontinental flight via Dubai."
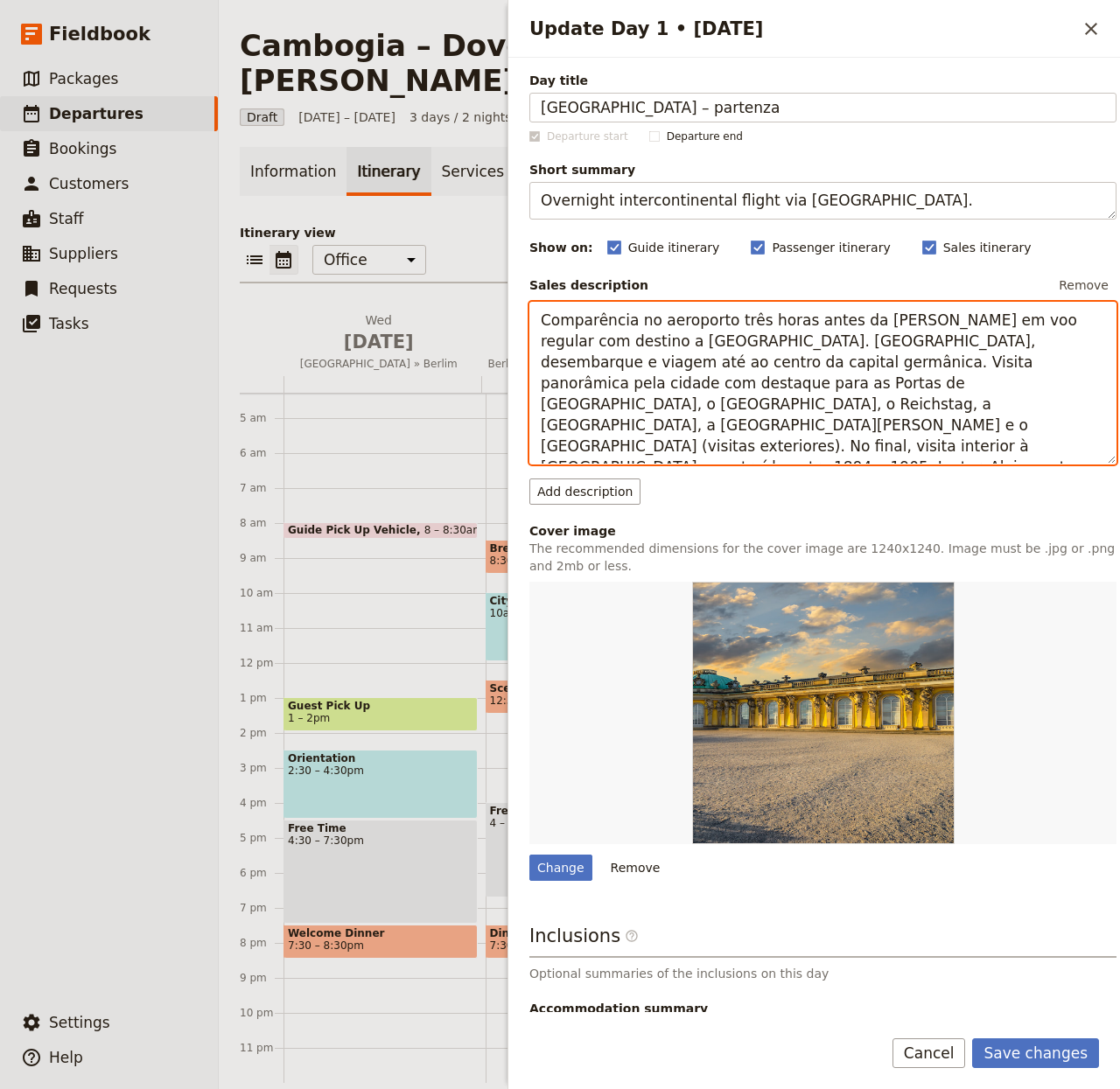
click at [728, 396] on textarea "Comparência no aeroporto três horas antes da partida e partida em voo regular c…" at bounding box center [824, 384] width 587 height 164
paste textarea "Partenza da Milano Malpensa o Roma Fiumicino con voli di linea Emirates, via Du…"
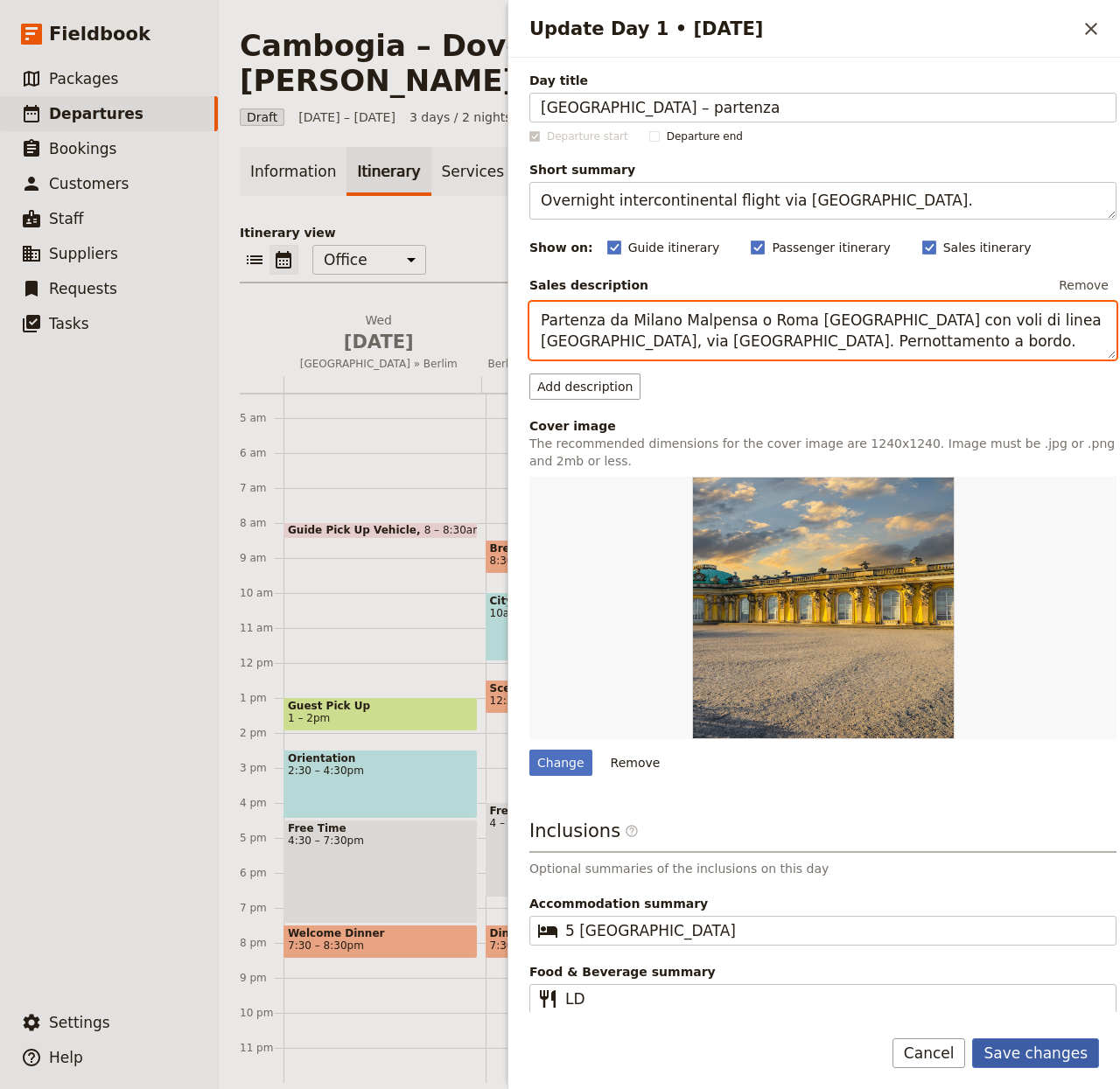
type textarea "Partenza da Milano Malpensa o Roma Fiumicino con voli di linea Emirates, via Du…"
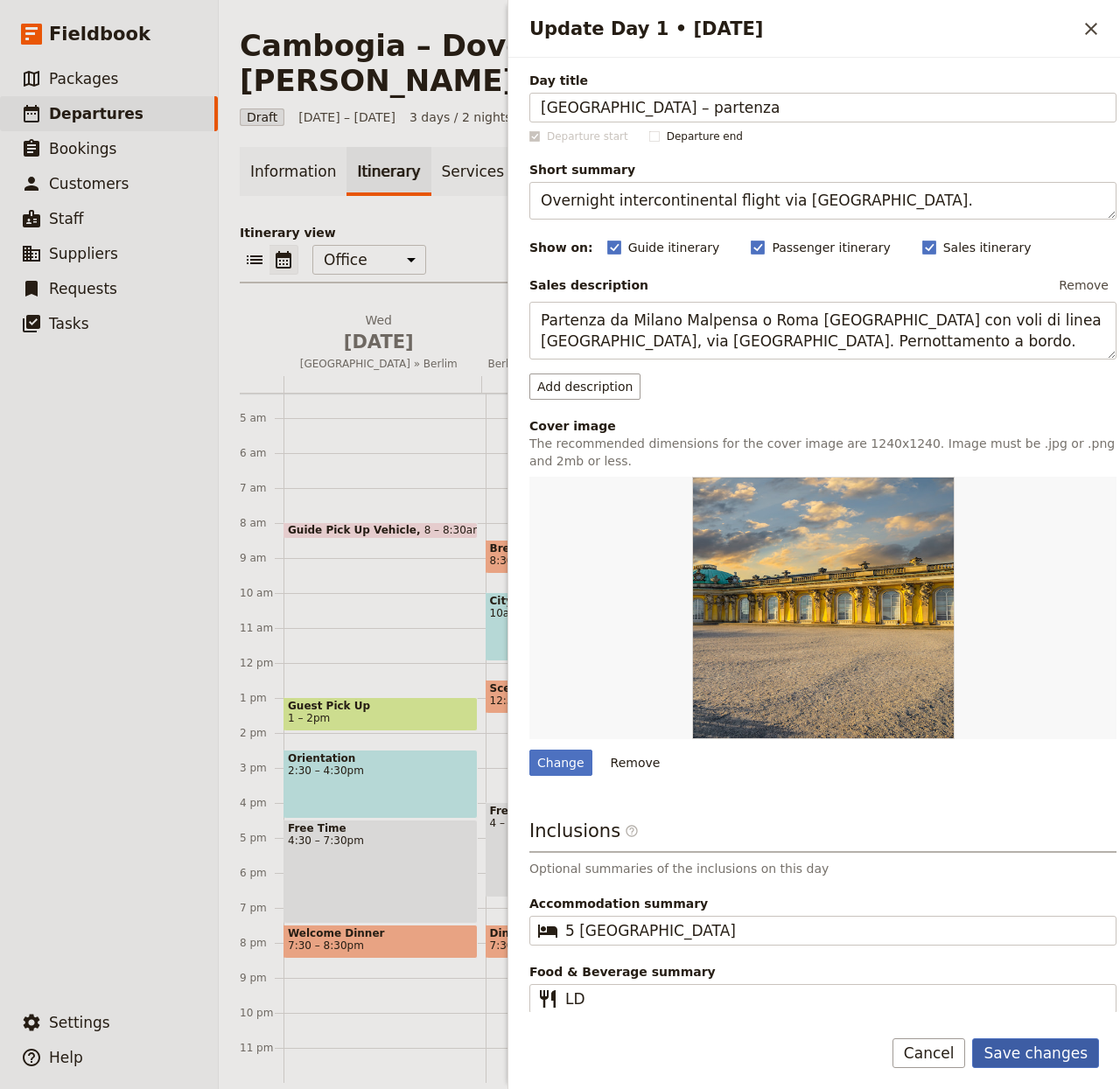
click at [1026, 906] on button "Save changes" at bounding box center [1035, 1053] width 127 height 30
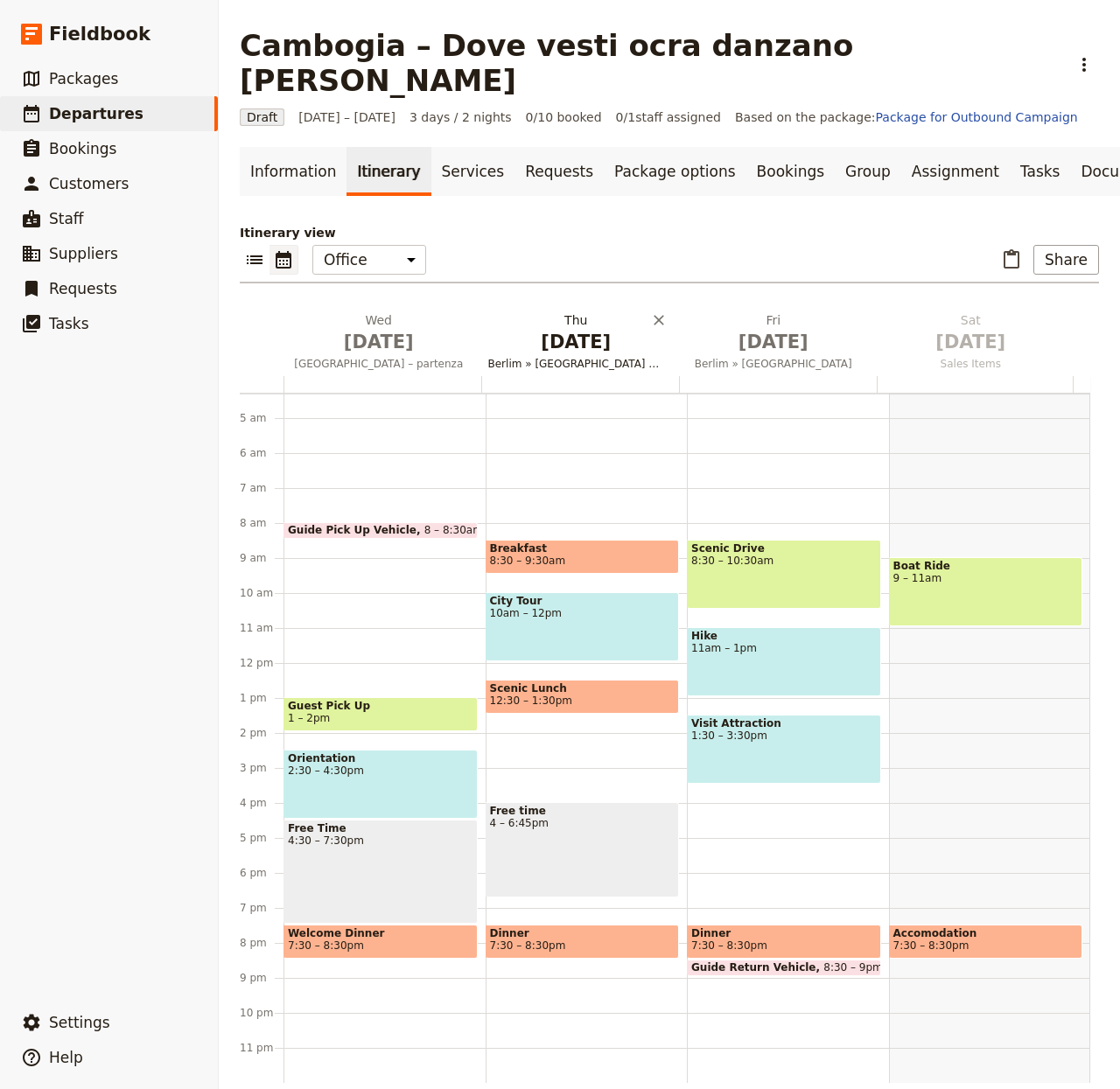
click at [526, 312] on h2 "Thu Oct 2 Berlim » Potsdam » Berlim" at bounding box center [577, 333] width 177 height 44
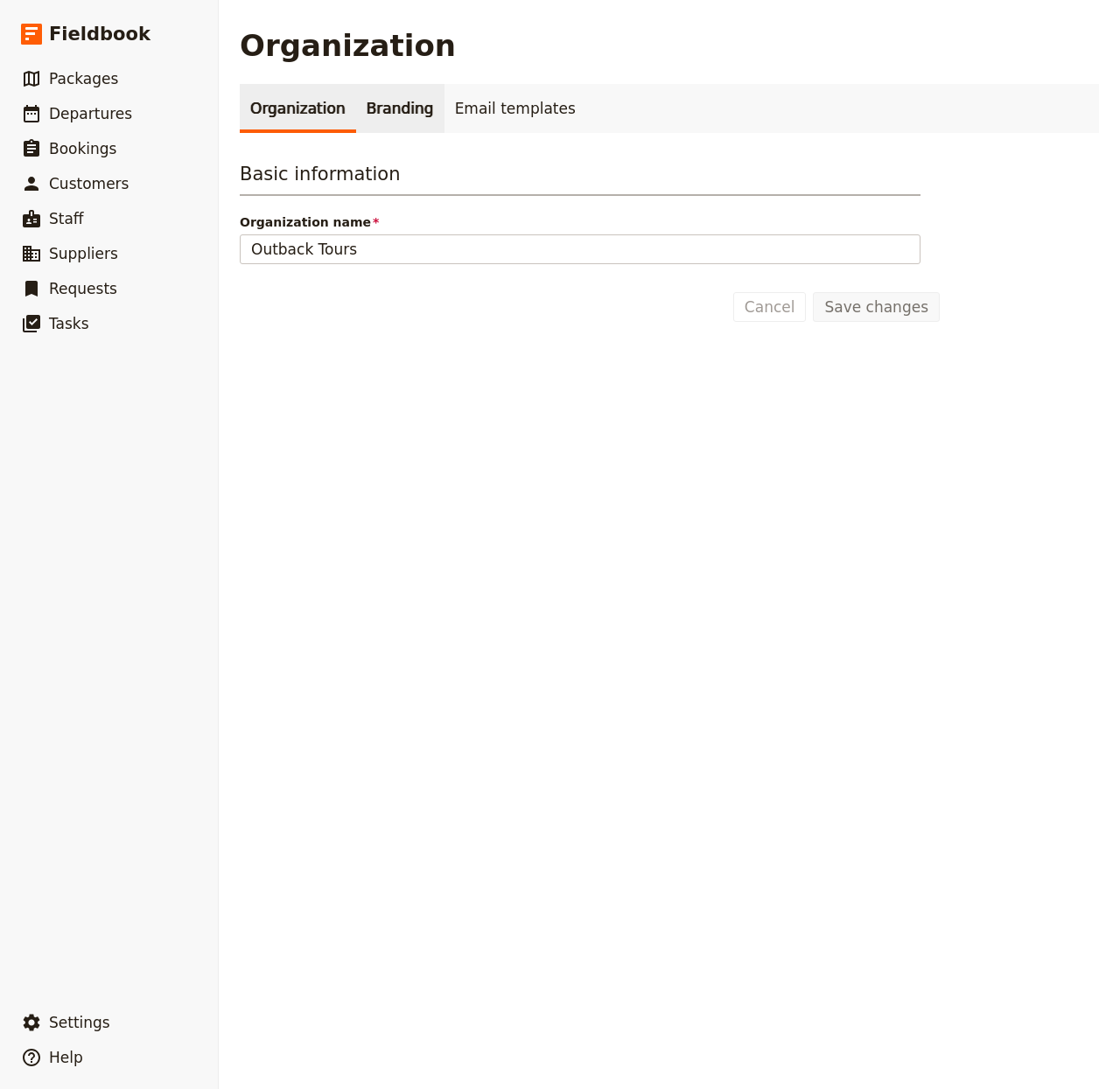
click at [405, 103] on link "Branding" at bounding box center [400, 108] width 88 height 49
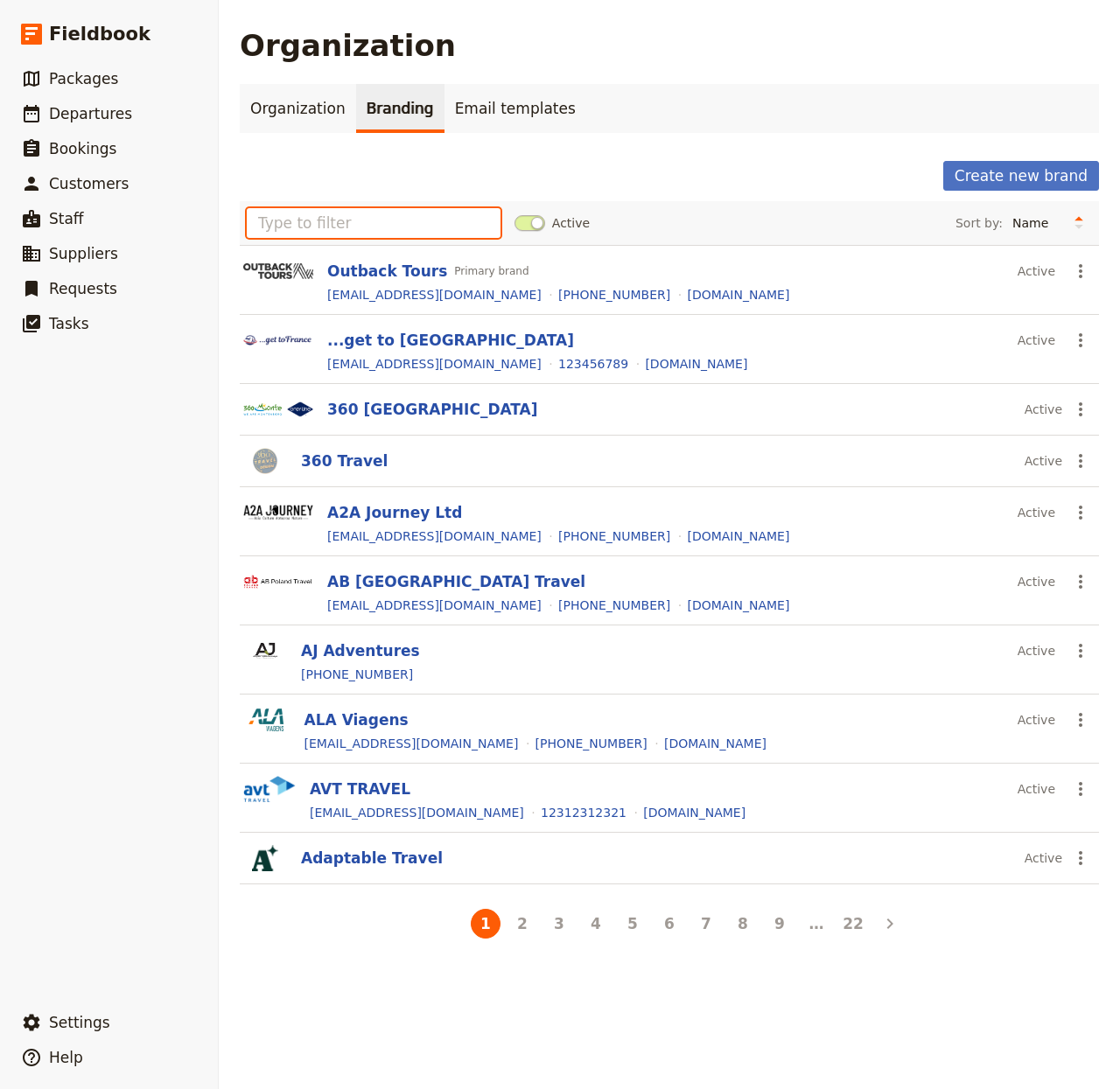
click at [421, 226] on input "text" at bounding box center [374, 222] width 254 height 30
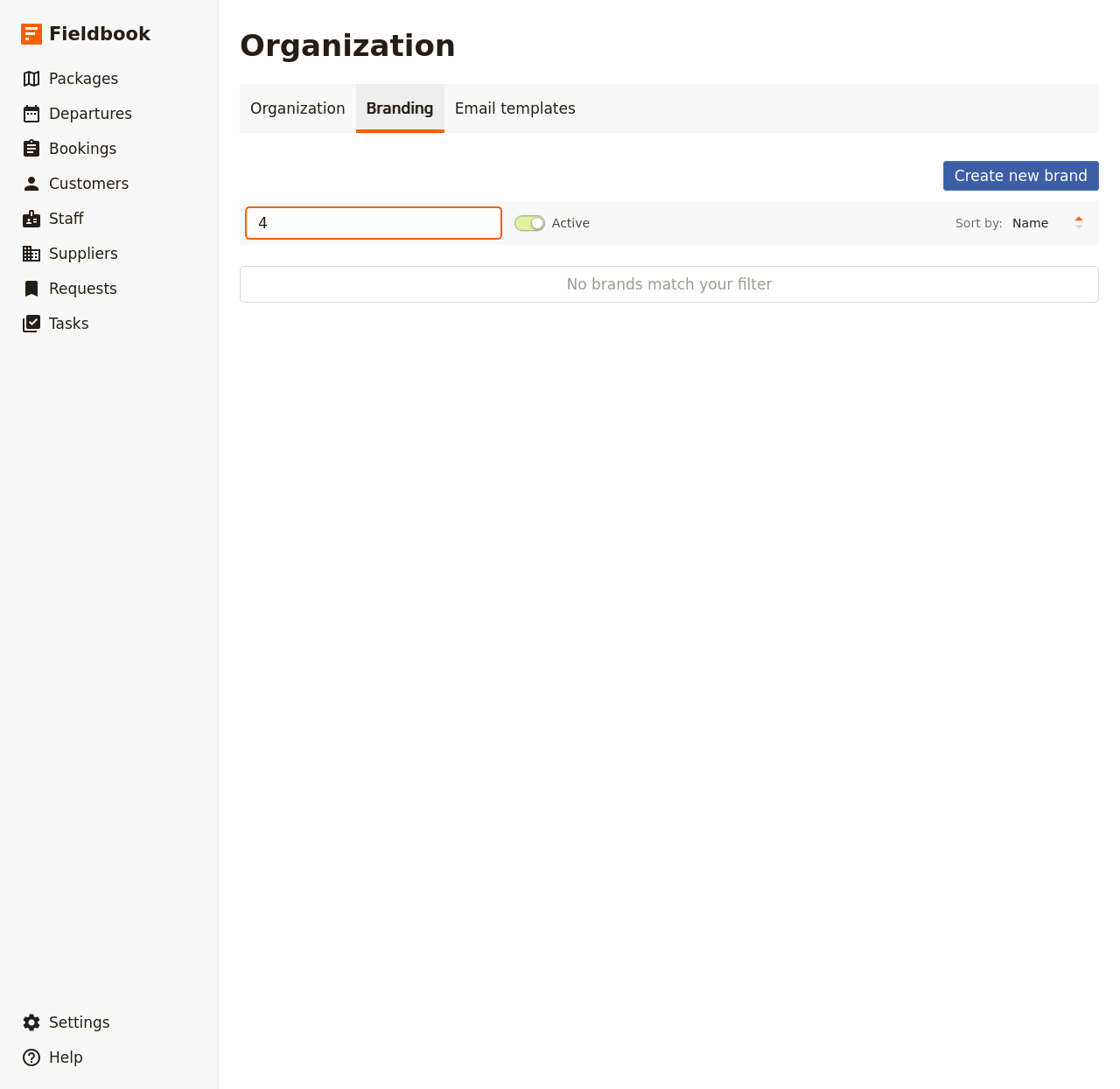
type input "4"
click at [966, 191] on button "Create new brand" at bounding box center [1021, 176] width 156 height 30
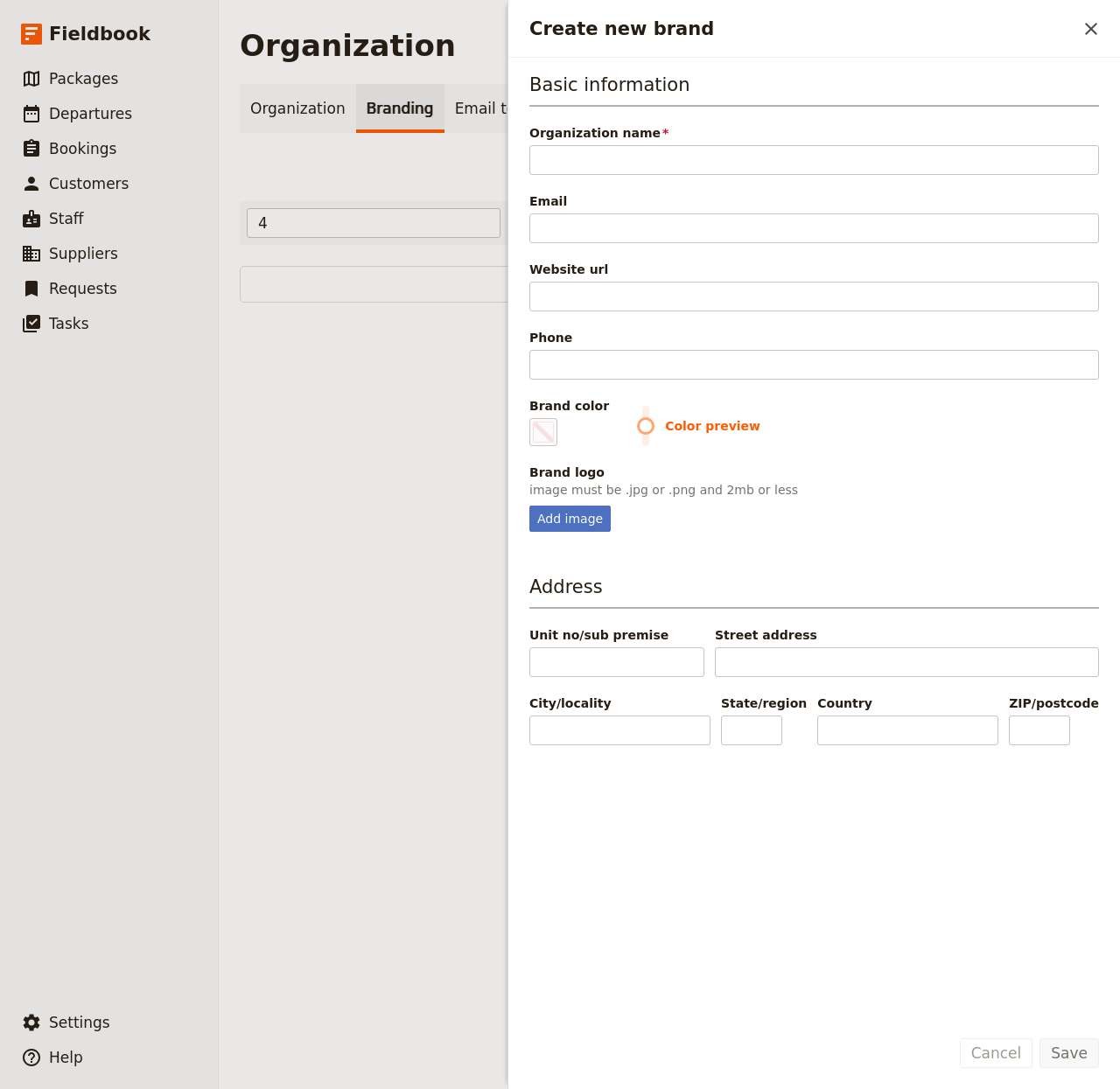
type input "4TOURS - Your Travel Partner"
type input "#000000"
type input "4TOURS - Your Travel Partner"
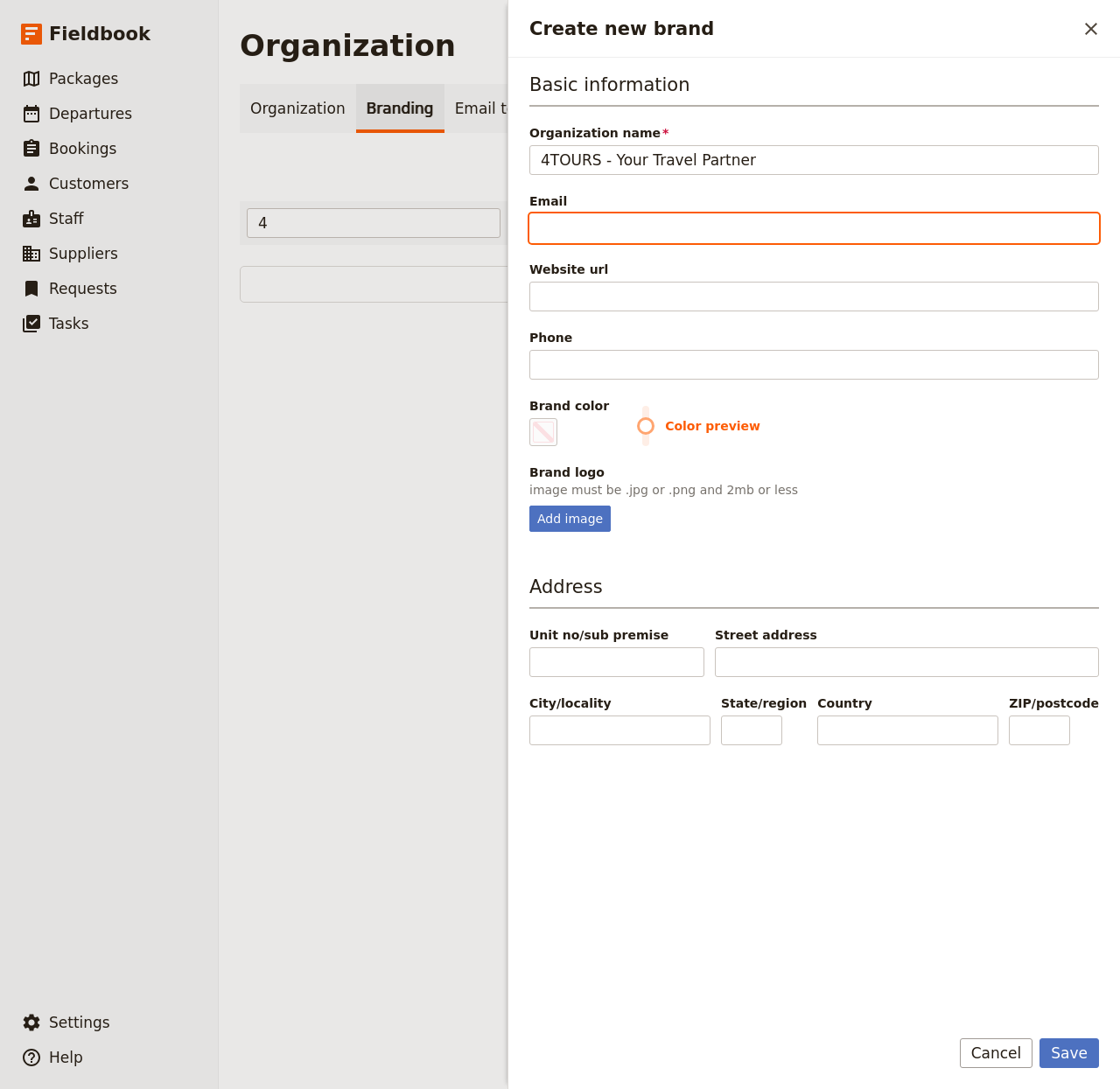
click at [727, 220] on input "Email" at bounding box center [815, 228] width 569 height 30
paste input "[EMAIL_ADDRESS][DOMAIN_NAME]"
type input "[EMAIL_ADDRESS][DOMAIN_NAME]"
type input "#000000"
type input "[EMAIL_ADDRESS][DOMAIN_NAME]"
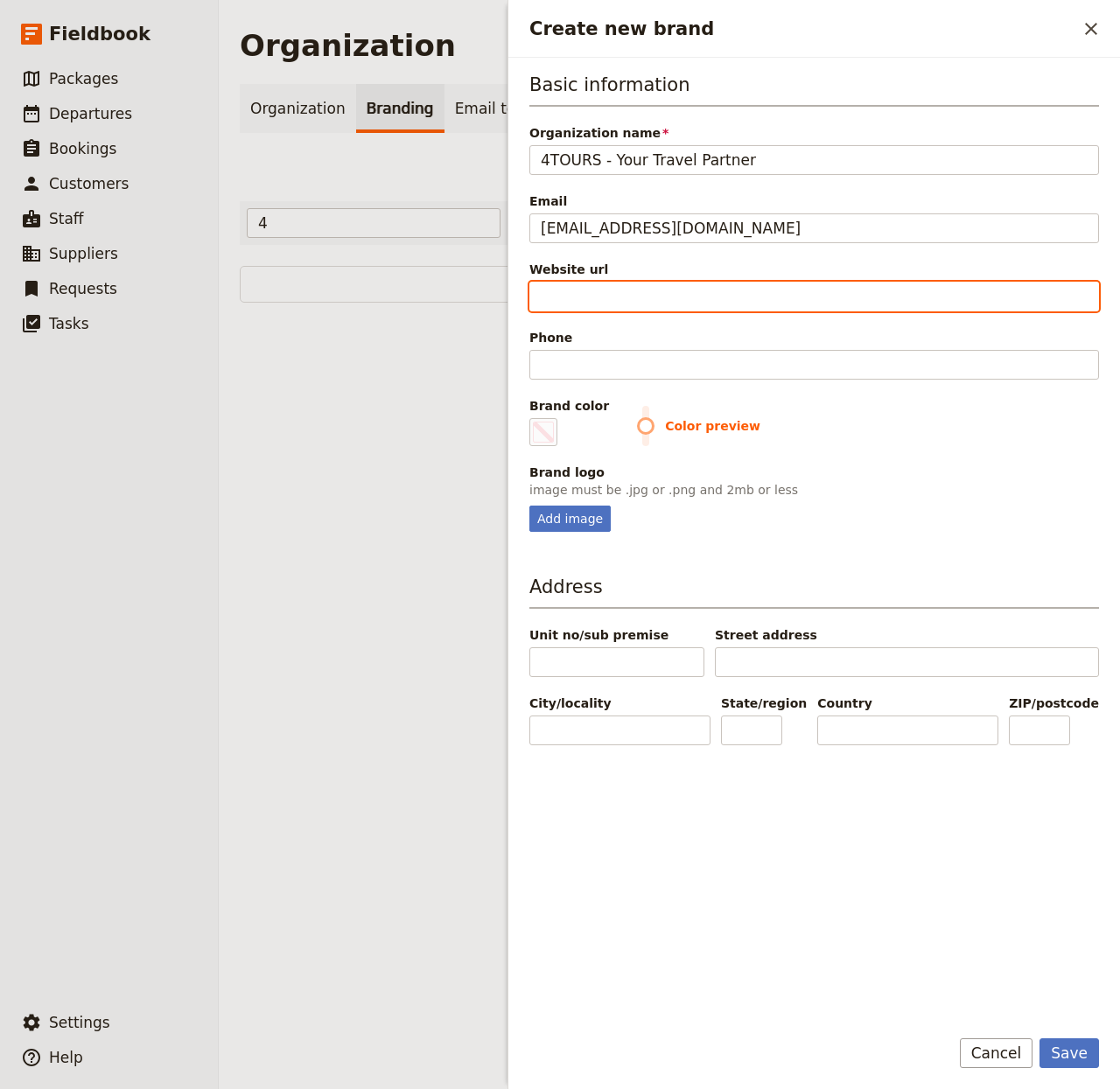
click at [693, 297] on input "Website url" at bounding box center [815, 296] width 569 height 30
paste input "https://www.4tours.pt"
type input "https://www.4tours.pt"
type input "#000000"
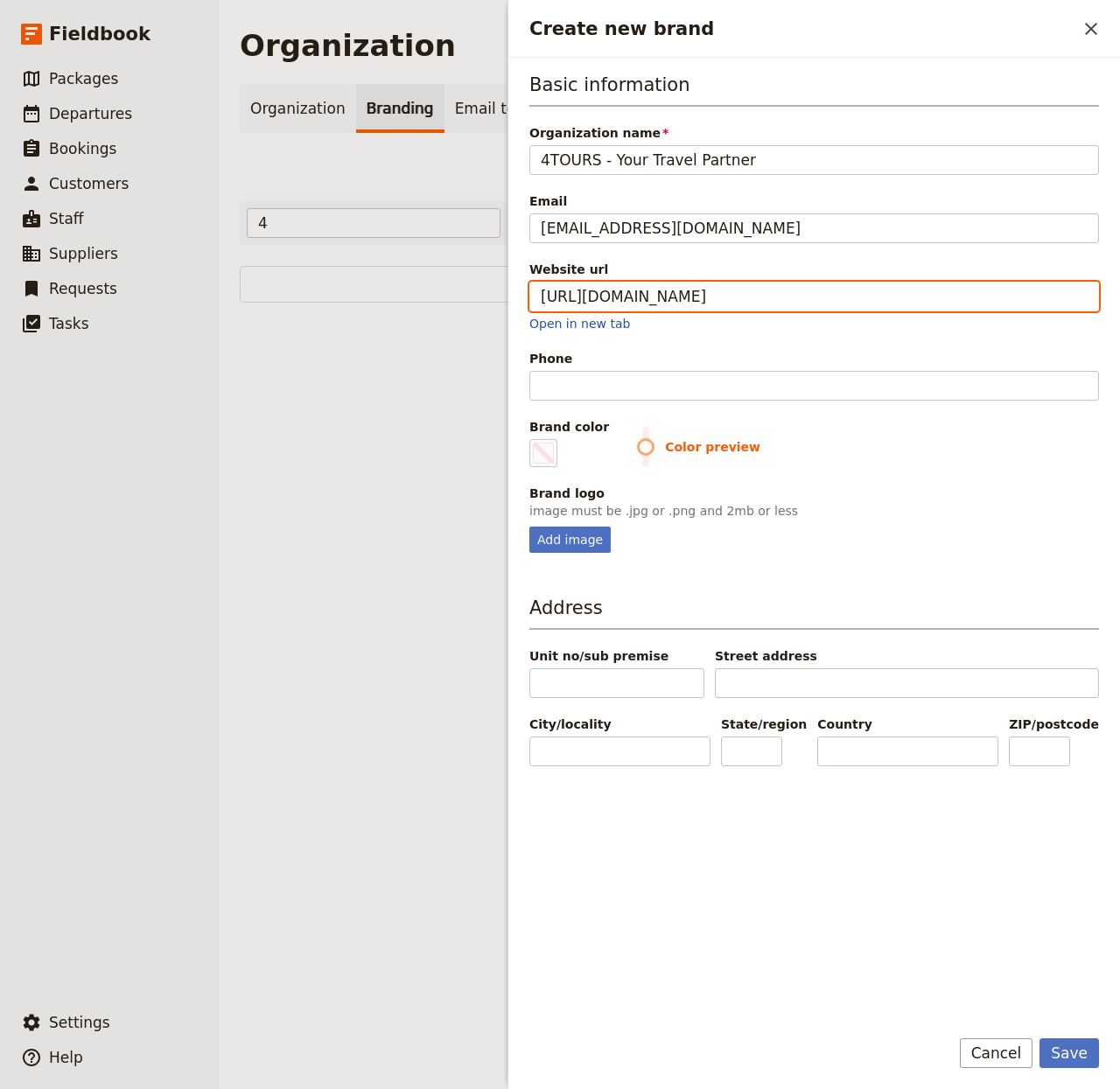
type input "https://www.4tours.pt"
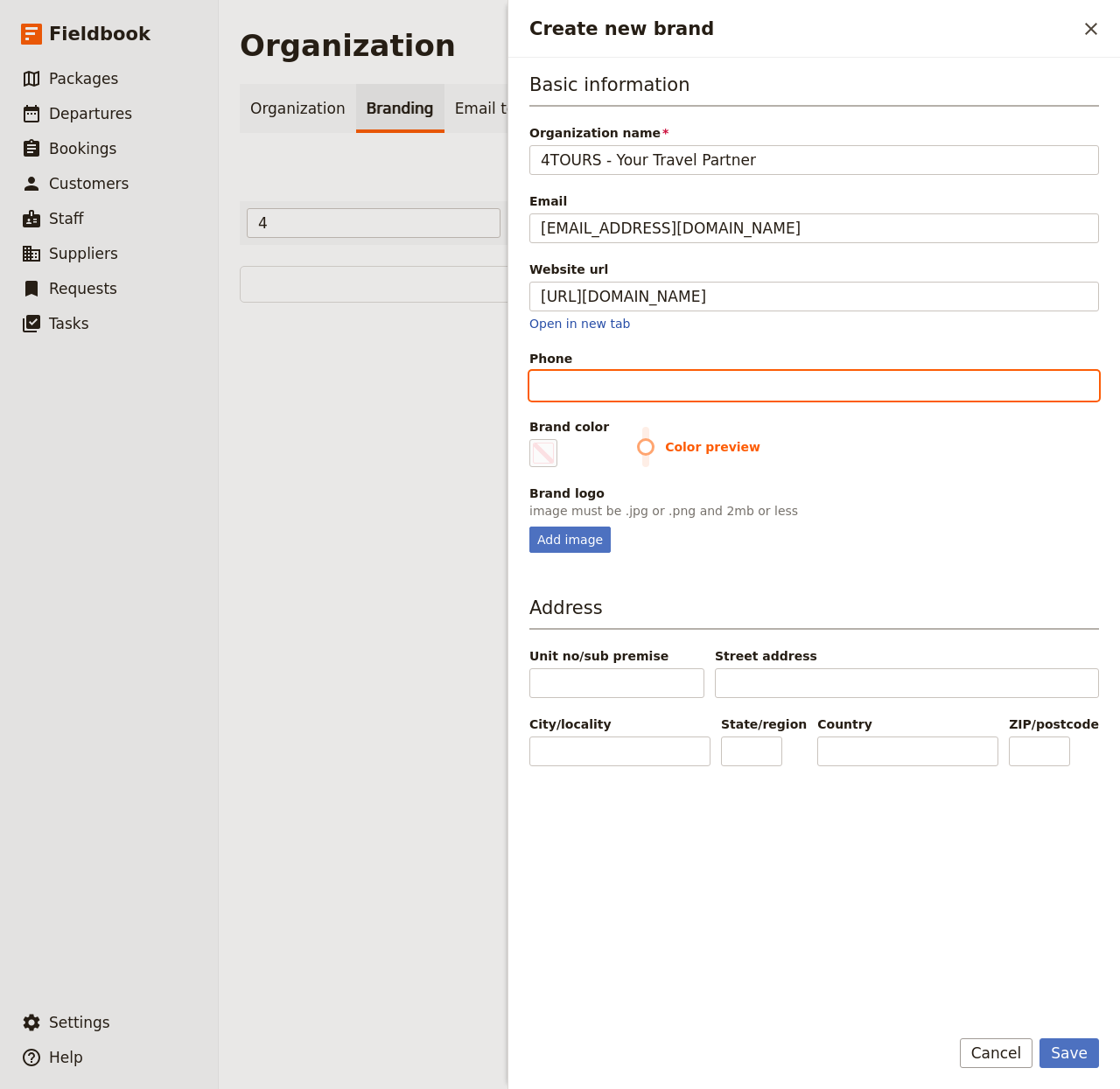
type input "#000000"
click at [615, 389] on input "Phone" at bounding box center [815, 386] width 569 height 30
paste input "[PHONE_NUMBER]"
type input "[PHONE_NUMBER]"
type input "#000000"
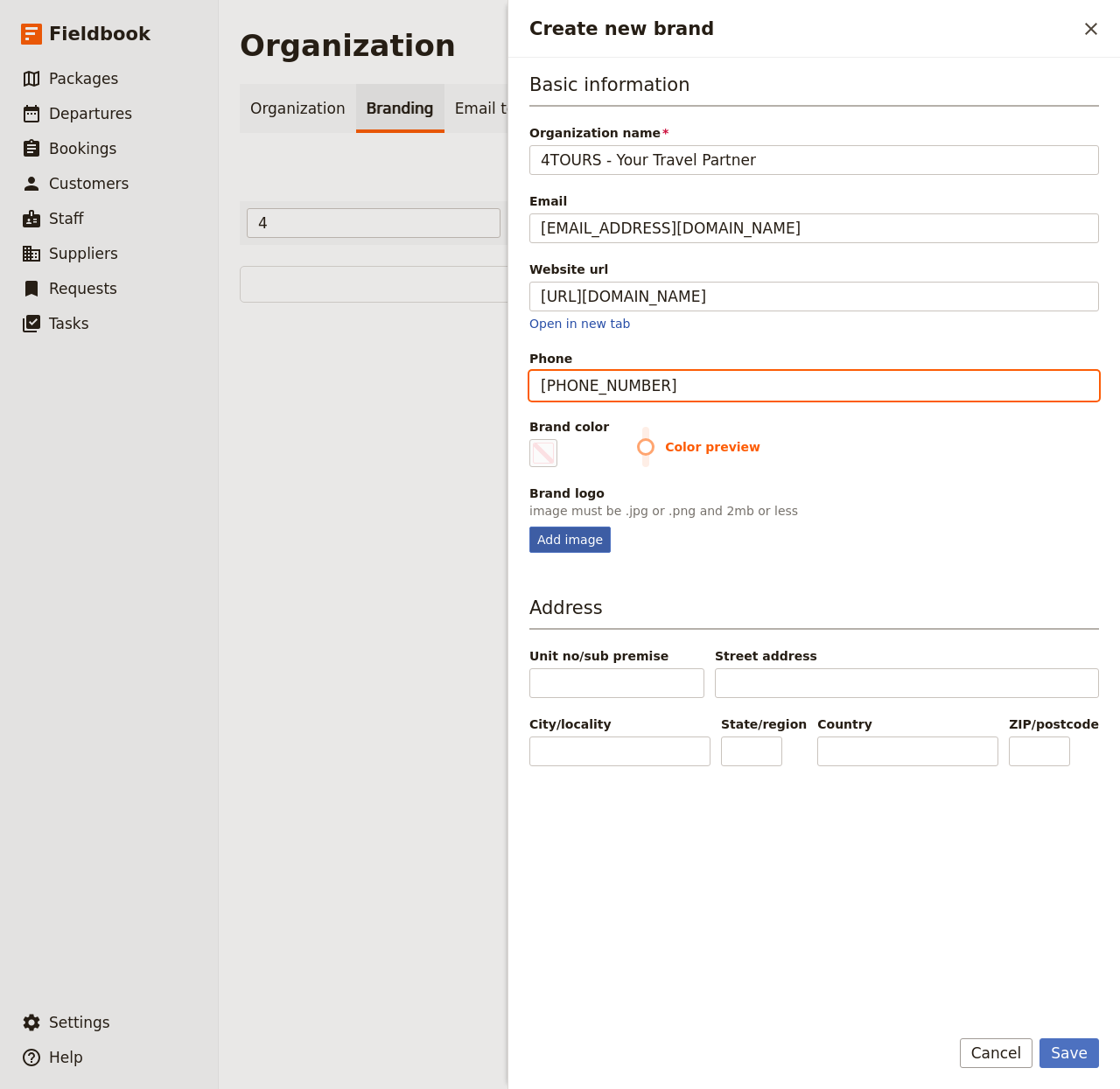
type input "[PHONE_NUMBER]"
click at [558, 542] on div "Add image" at bounding box center [570, 540] width 81 height 26
click at [530, 527] on input "Add image" at bounding box center [529, 526] width 1 height 1
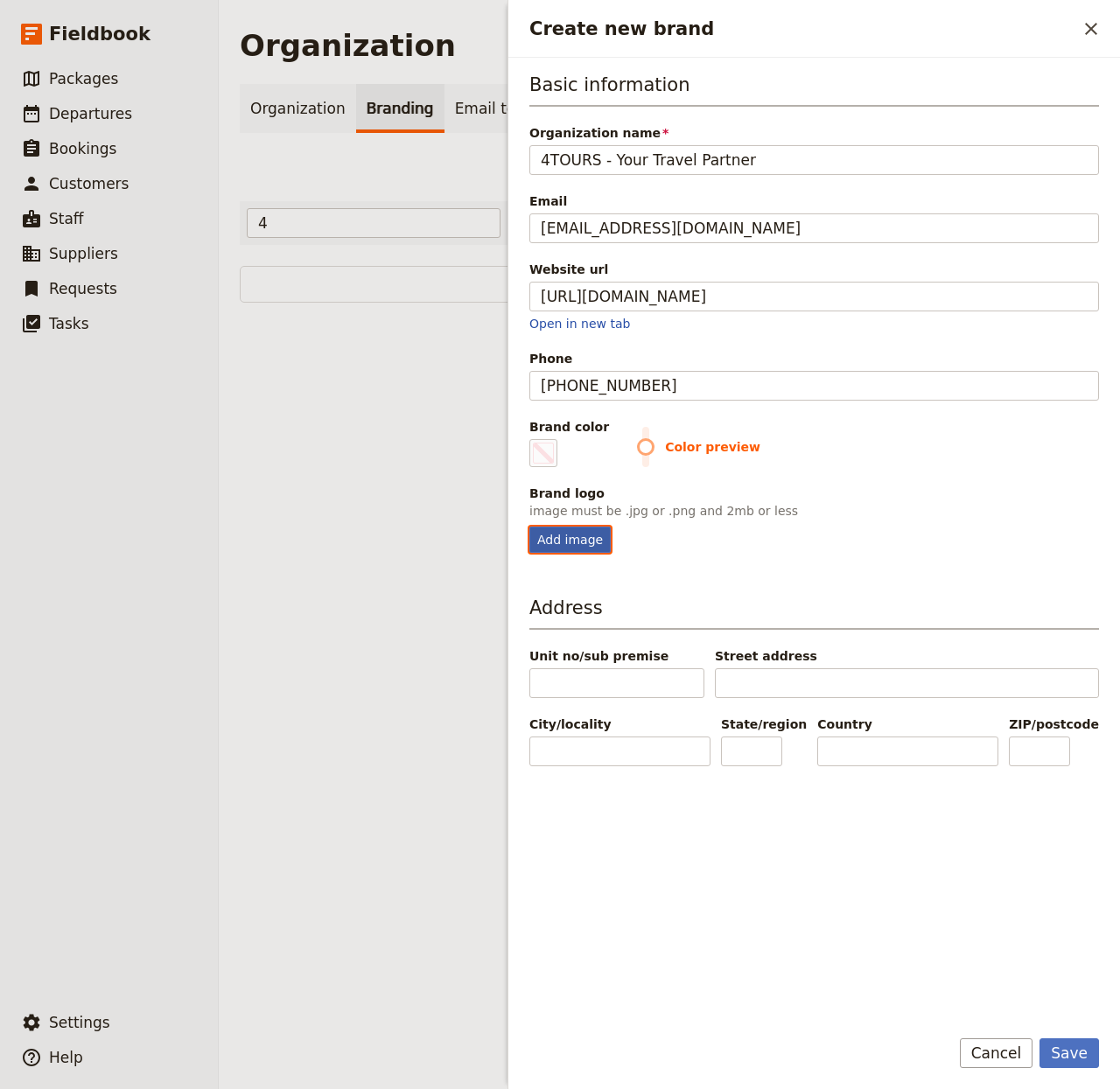
type input "C:\fakepath\4tours_hor.png"
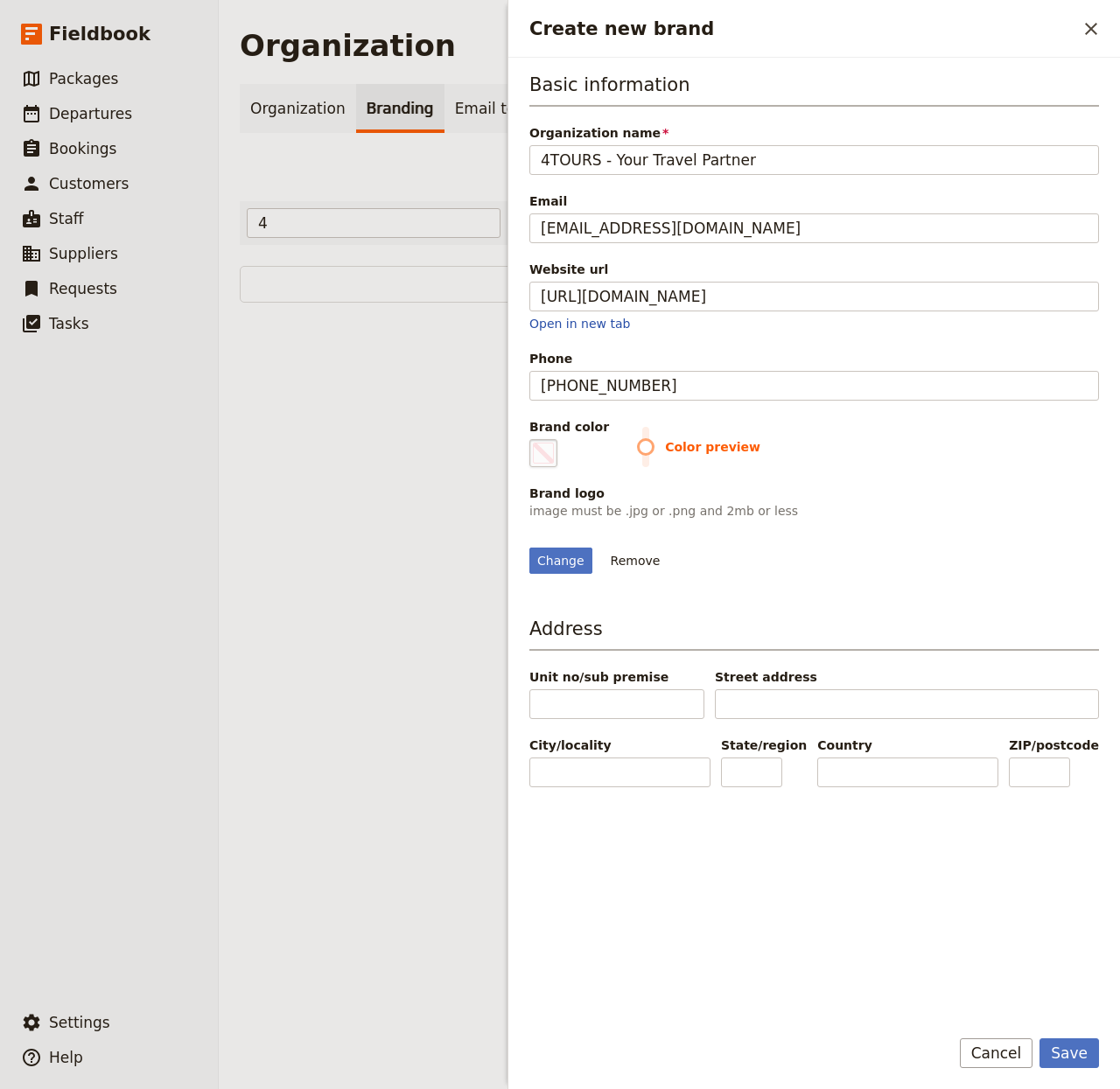
click at [543, 466] on fieldset "#000000" at bounding box center [543, 453] width 28 height 28
click at [534, 440] on input "#000000" at bounding box center [533, 439] width 1 height 1
type input "#d9292b"
click at [1076, 1051] on button "Save" at bounding box center [1070, 1053] width 59 height 30
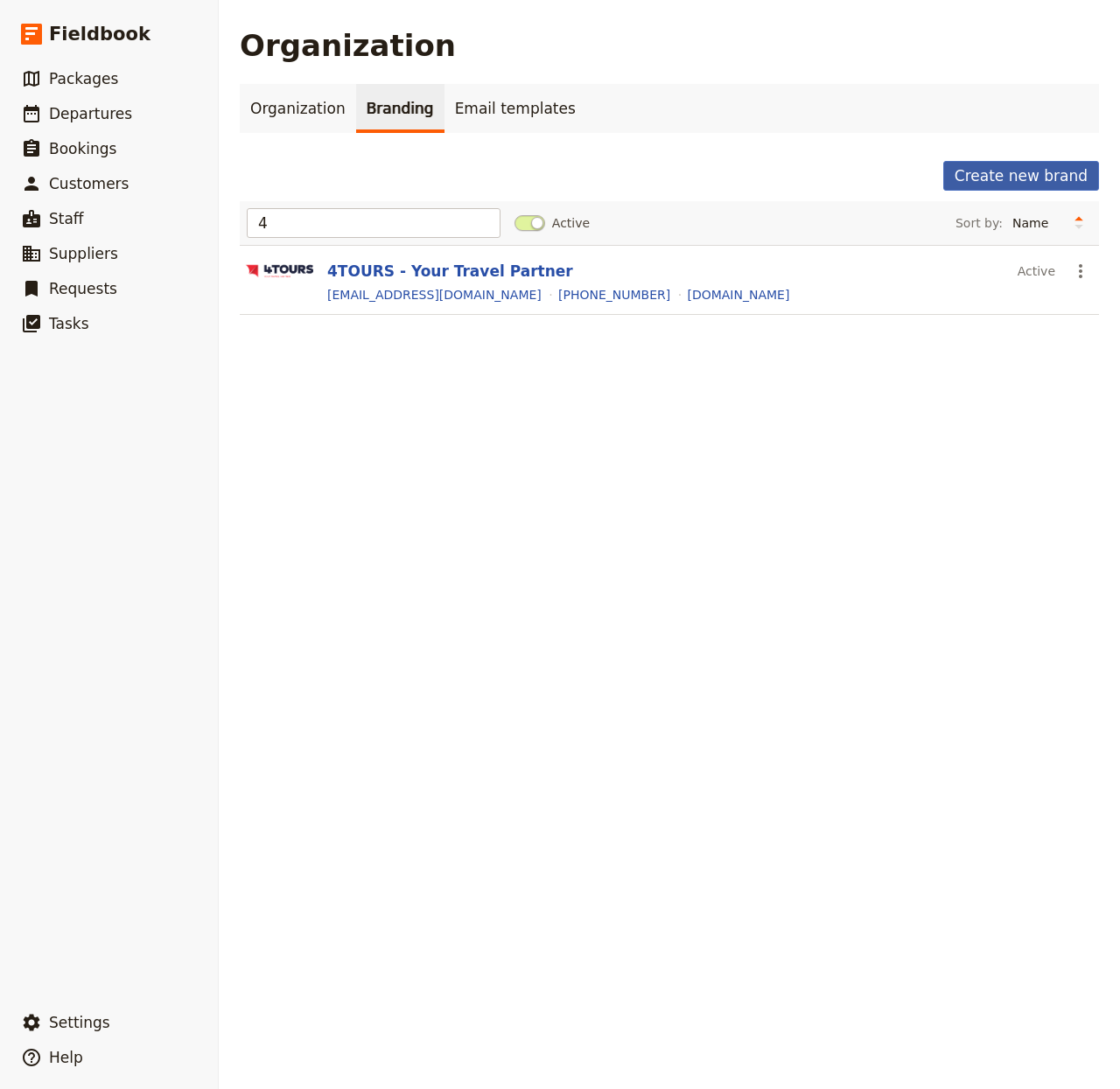
click at [996, 168] on button "Create new brand" at bounding box center [1021, 176] width 156 height 30
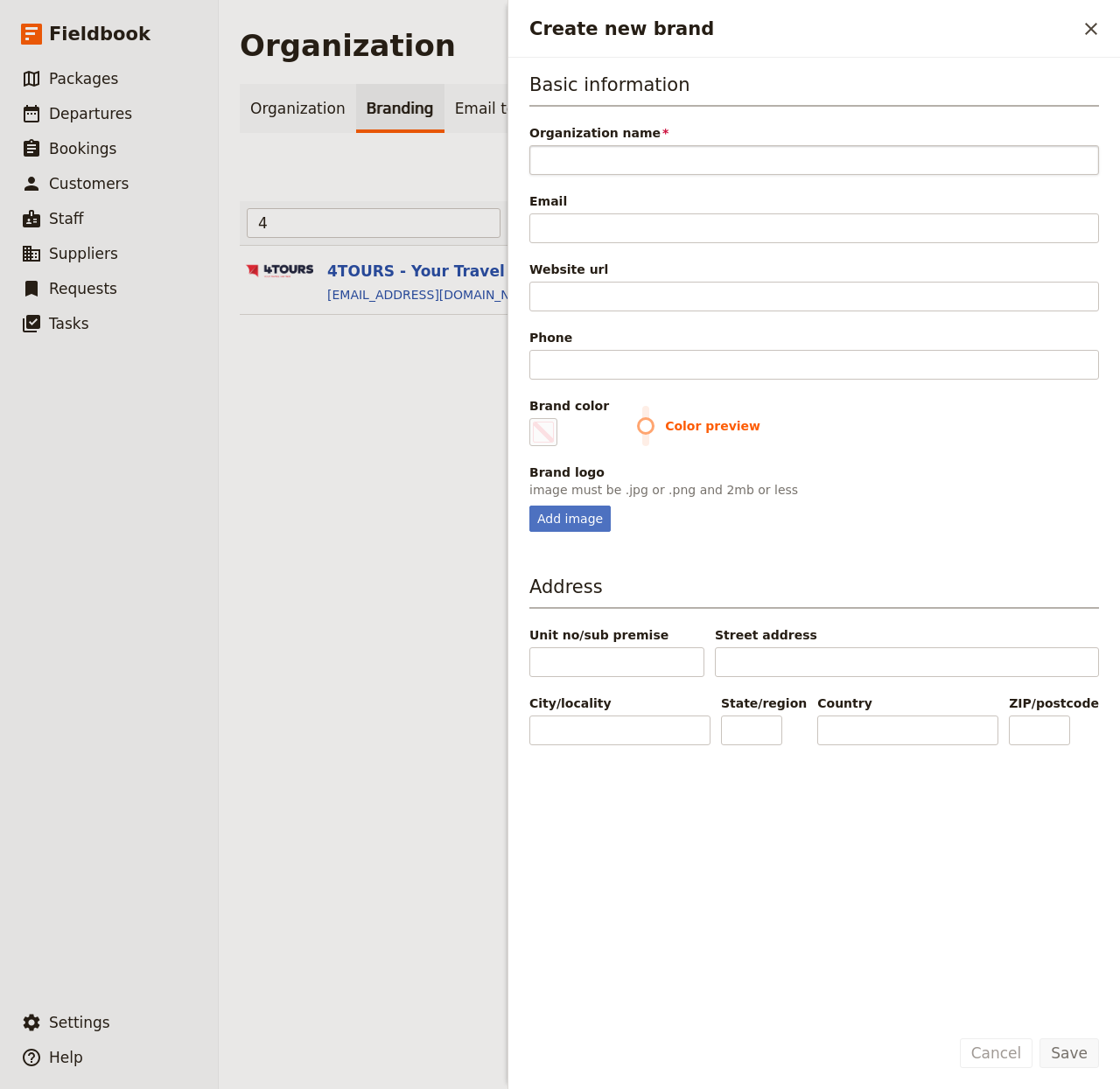
type input "Endless Luxe Travel"
type input "#000000"
type input "Endless Luxe Travel"
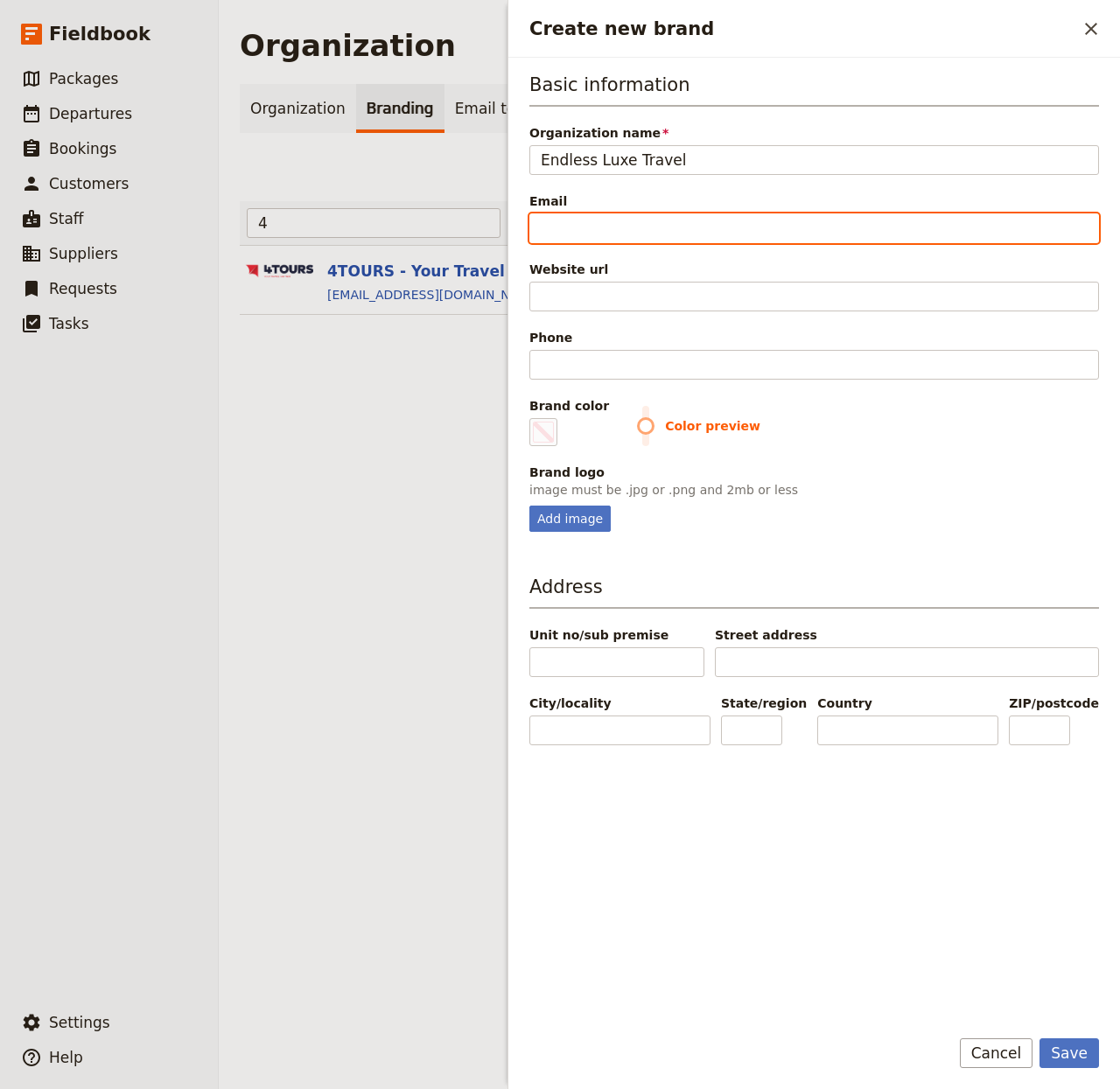
click at [617, 217] on input "Email" at bounding box center [815, 228] width 569 height 30
paste input "info@endlessluxetravel.com"
type input "info@endlessluxetravel.com"
type input "#000000"
type input "info@endlessluxetravel.com"
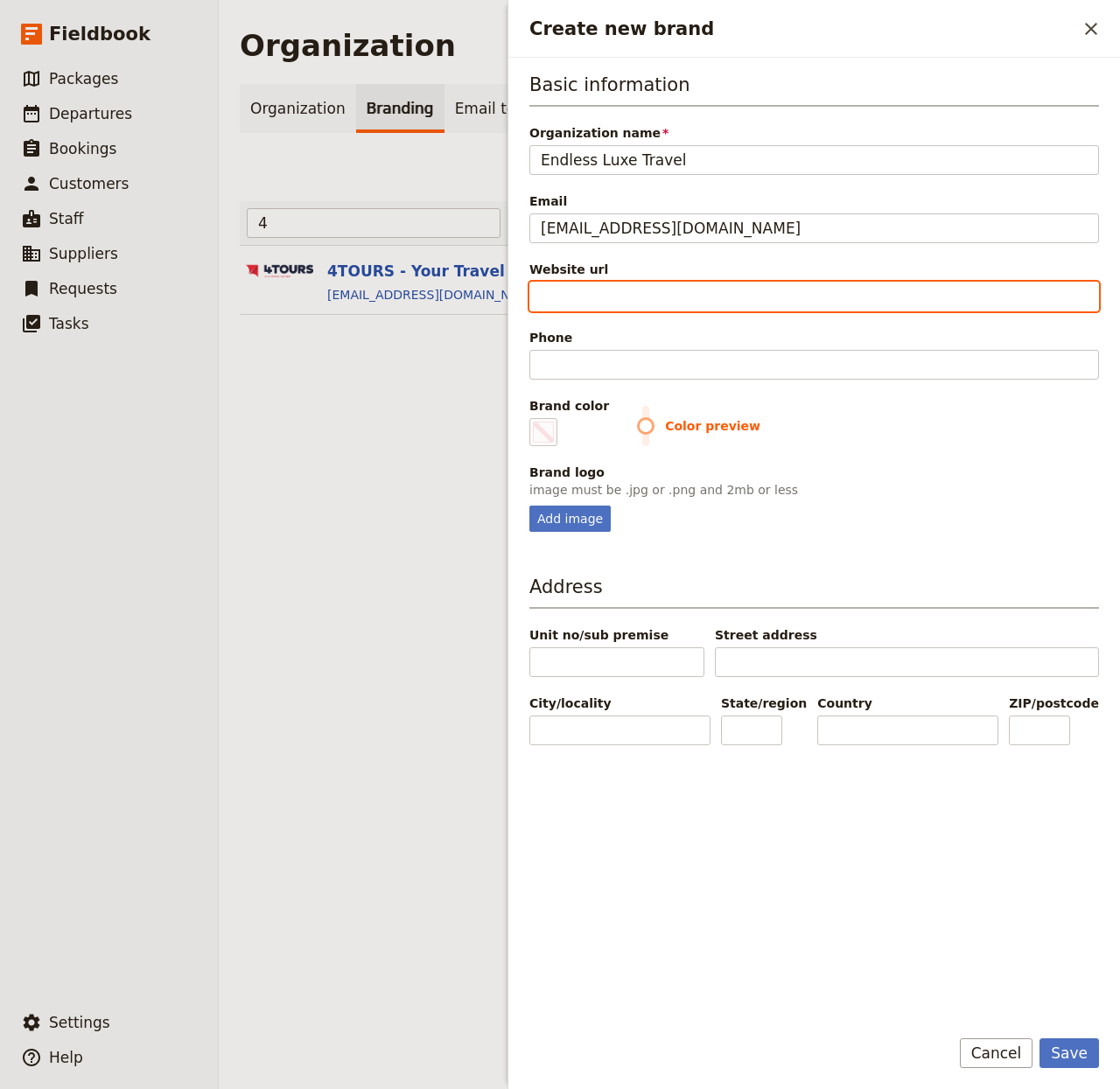
click at [620, 303] on input "Website url" at bounding box center [815, 296] width 569 height 30
paste input "https://www.endlessluxetravel.com/"
type input "https://www.endlessluxetravel.com/"
type input "#000000"
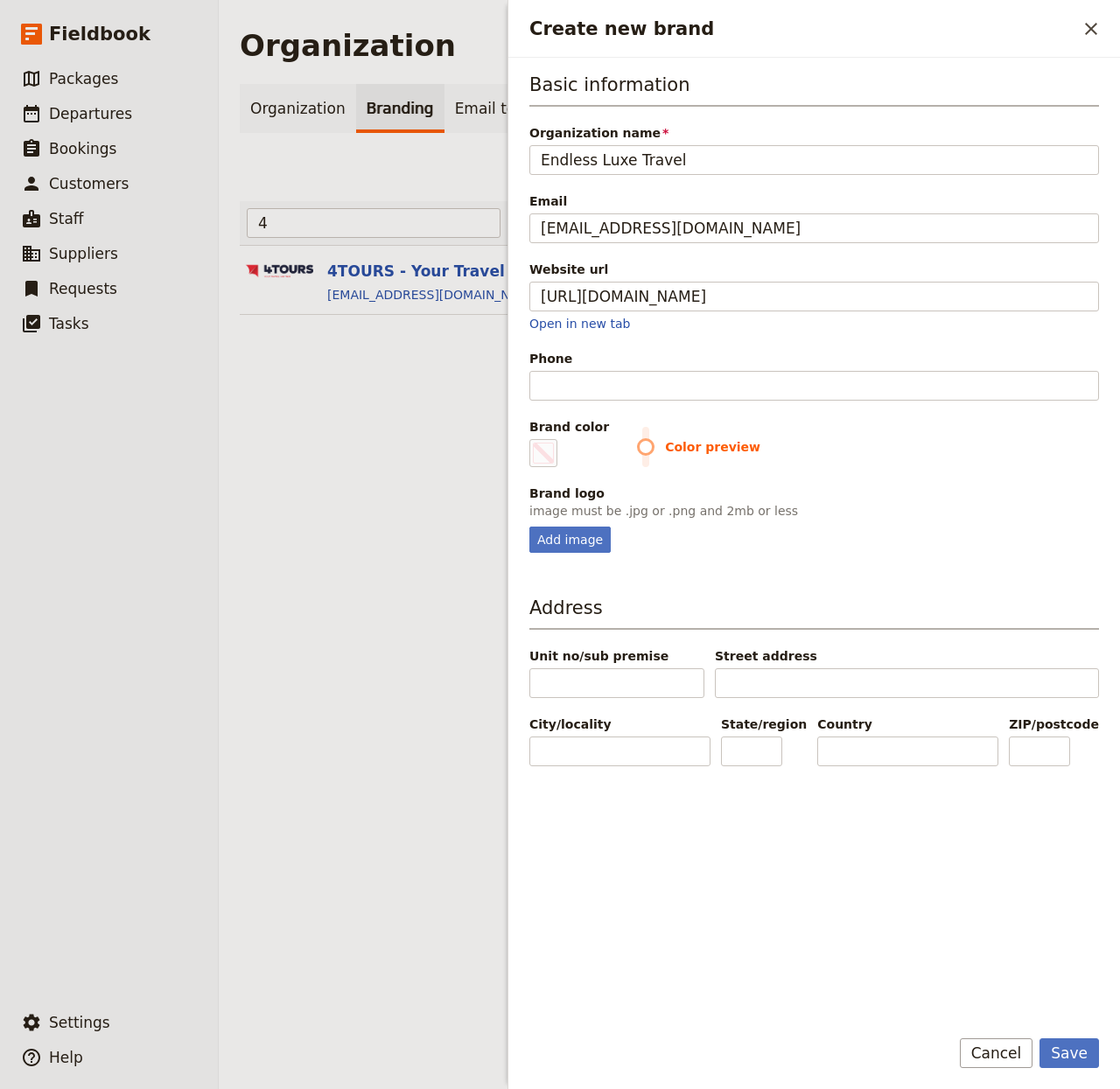
type input "https://www.endlessluxetravel.com"
type input "#000000"
click at [568, 549] on div "Add image" at bounding box center [570, 540] width 81 height 26
click at [530, 527] on input "Add image" at bounding box center [529, 526] width 1 height 1
type input "C:\fakepath\Prancheta-1-cópia-13.png"
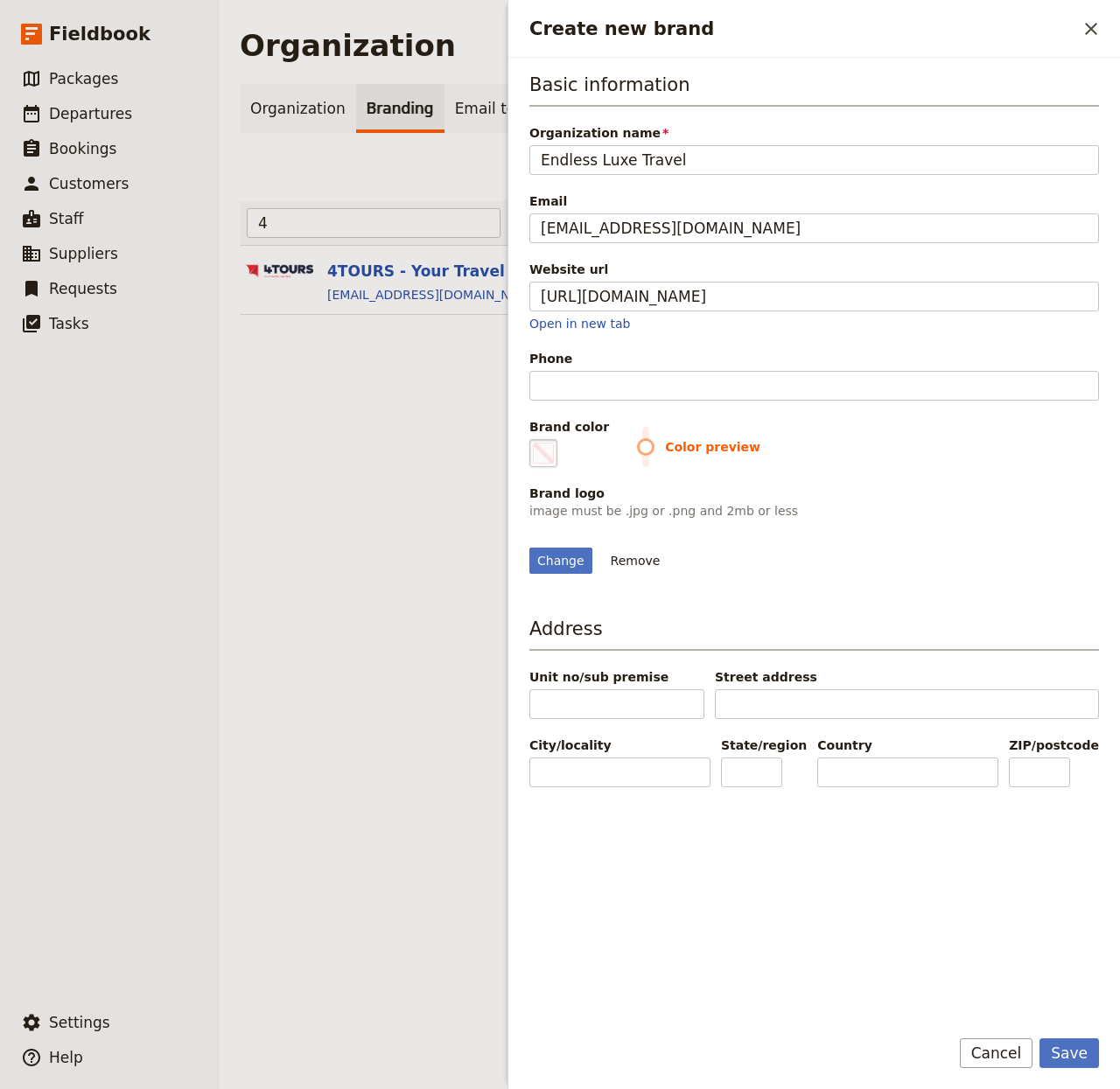
click at [540, 458] on span "Create new brand" at bounding box center [543, 453] width 21 height 21
click at [534, 440] on input "#000000" at bounding box center [533, 439] width 1 height 1
type input "#face47"
click at [1075, 1068] on button "Save" at bounding box center [1070, 1053] width 59 height 30
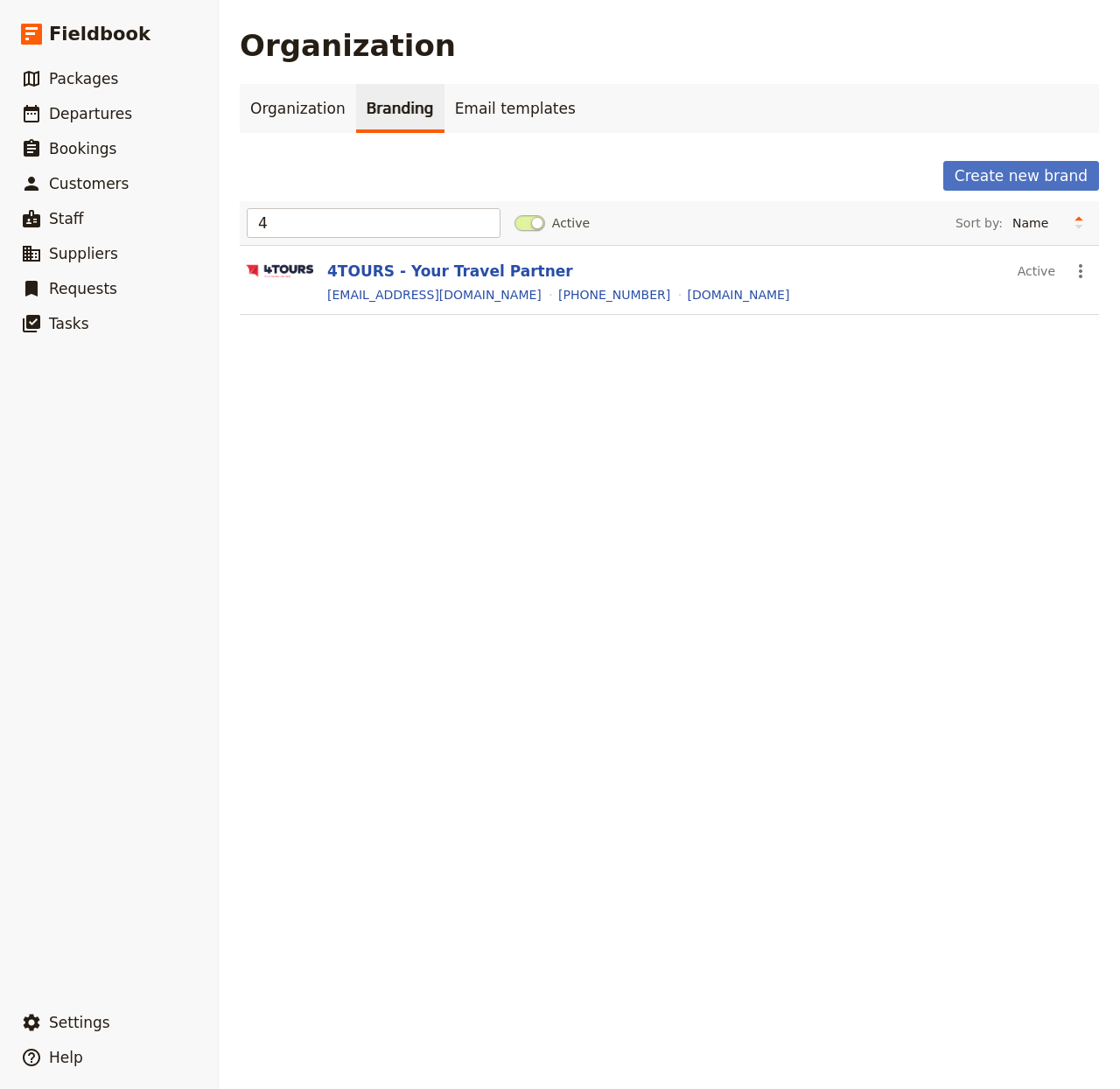
click at [322, 388] on div "Organization Organization Branding Email templates Create new brand 4 Active So…" at bounding box center [669, 544] width 902 height 1089
click at [405, 227] on input "4" at bounding box center [374, 222] width 254 height 30
type input "endl"
click at [315, 223] on input "endl" at bounding box center [374, 222] width 254 height 30
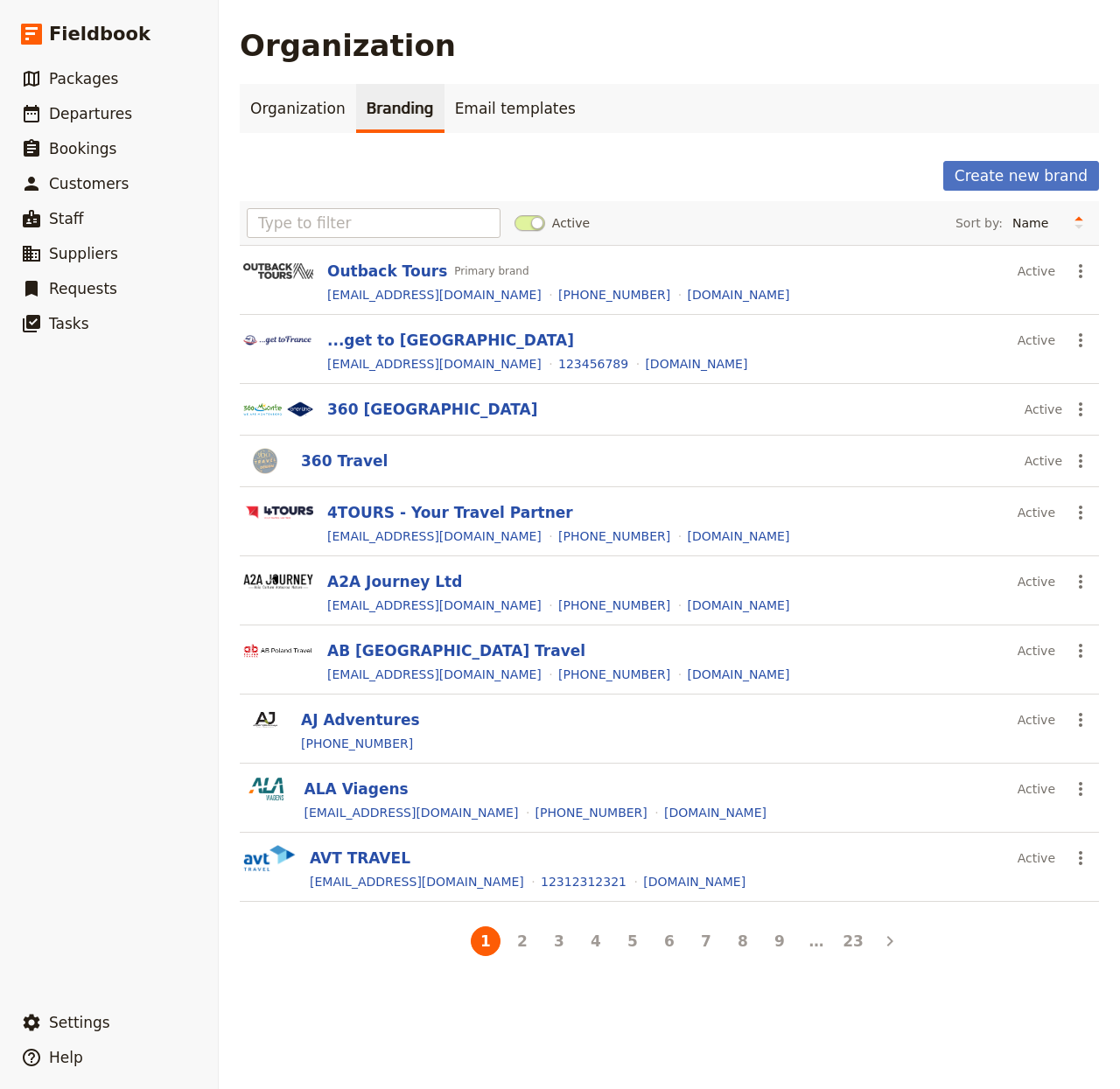
click at [690, 175] on div "Create new brand" at bounding box center [669, 176] width 860 height 30
drag, startPoint x: 437, startPoint y: 213, endPoint x: 431, endPoint y: 222, distance: 10.8
click at [437, 213] on input "text" at bounding box center [374, 222] width 254 height 30
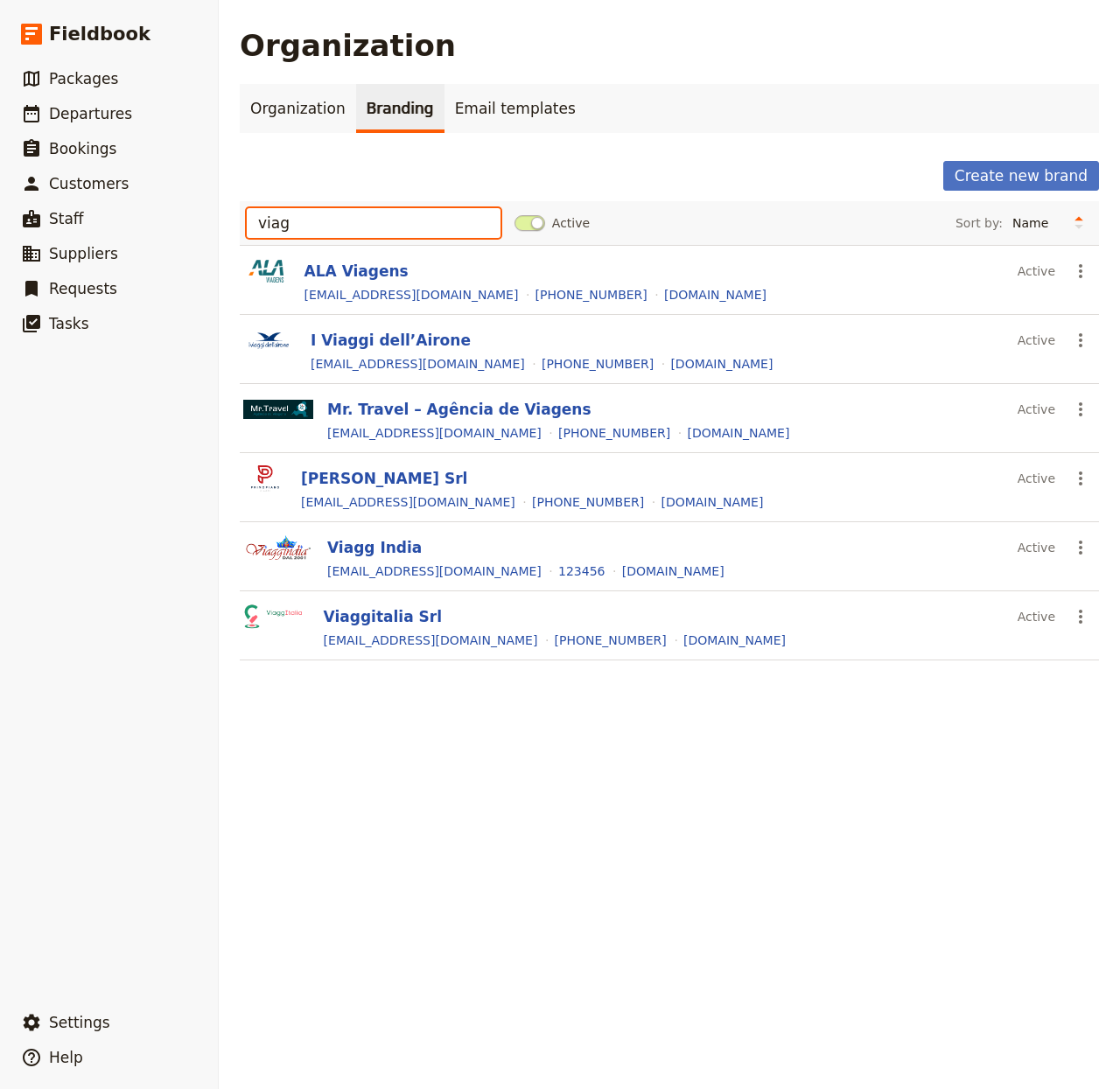
type input "viag"
click at [407, 617] on button "Viaggitalia Srl" at bounding box center [382, 616] width 118 height 21
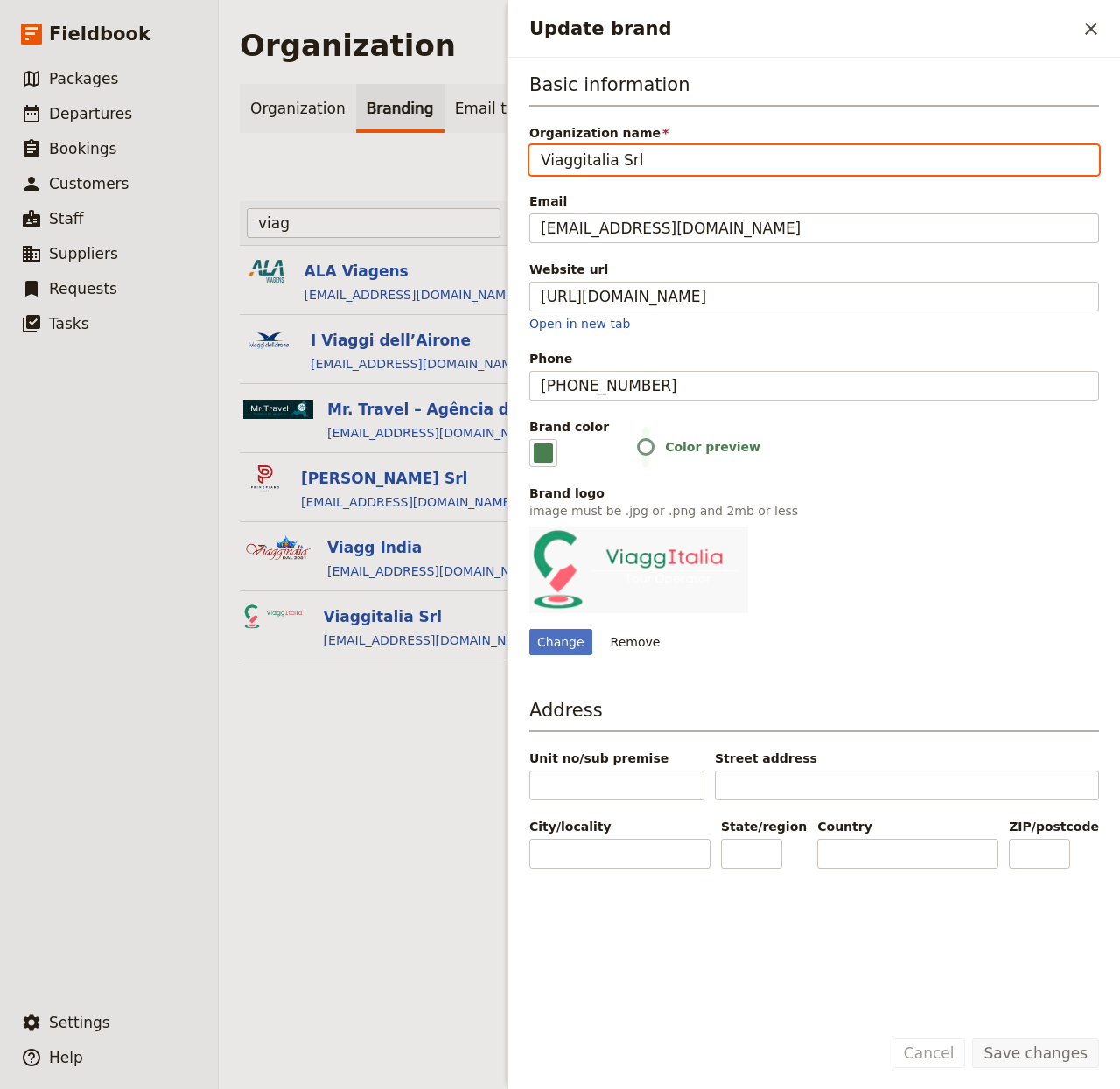
drag, startPoint x: 620, startPoint y: 153, endPoint x: 631, endPoint y: 157, distance: 11.7
click at [620, 153] on input "Viaggitalia Srl" at bounding box center [815, 159] width 569 height 30
paste input "Shiruq Viaggi"
type input "Shiruq Viaggi"
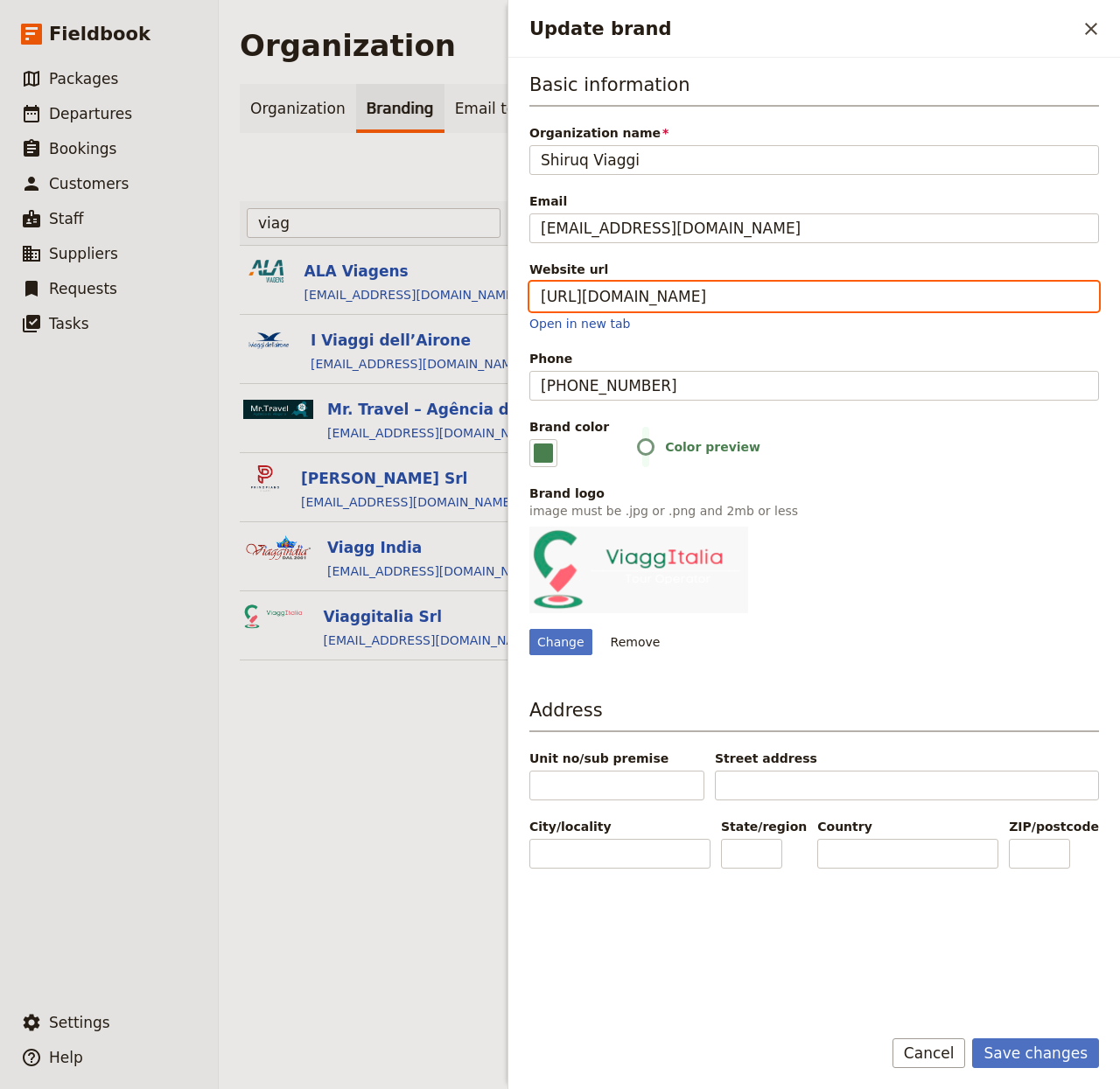
click at [618, 298] on input "https://viaggitalia.srl" at bounding box center [815, 296] width 569 height 30
paste input "www.shiruqviaggi.com"
type input "https://www.shiruqviaggi.com"
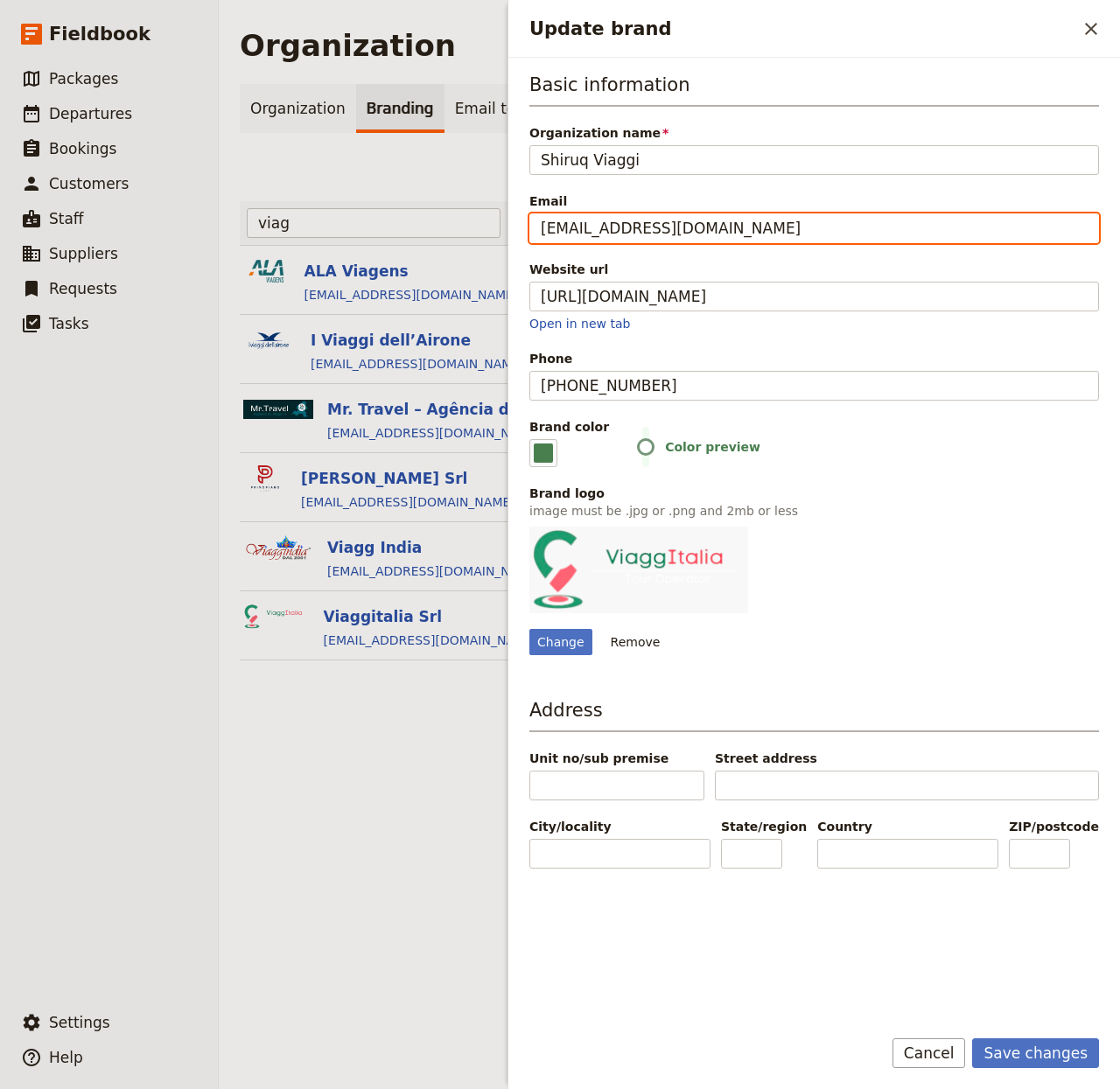
drag, startPoint x: 612, startPoint y: 231, endPoint x: 920, endPoint y: 234, distance: 308.0
click at [992, 230] on input "booking@viaggitalia.srl" at bounding box center [815, 228] width 569 height 30
type input "booking@email.com"
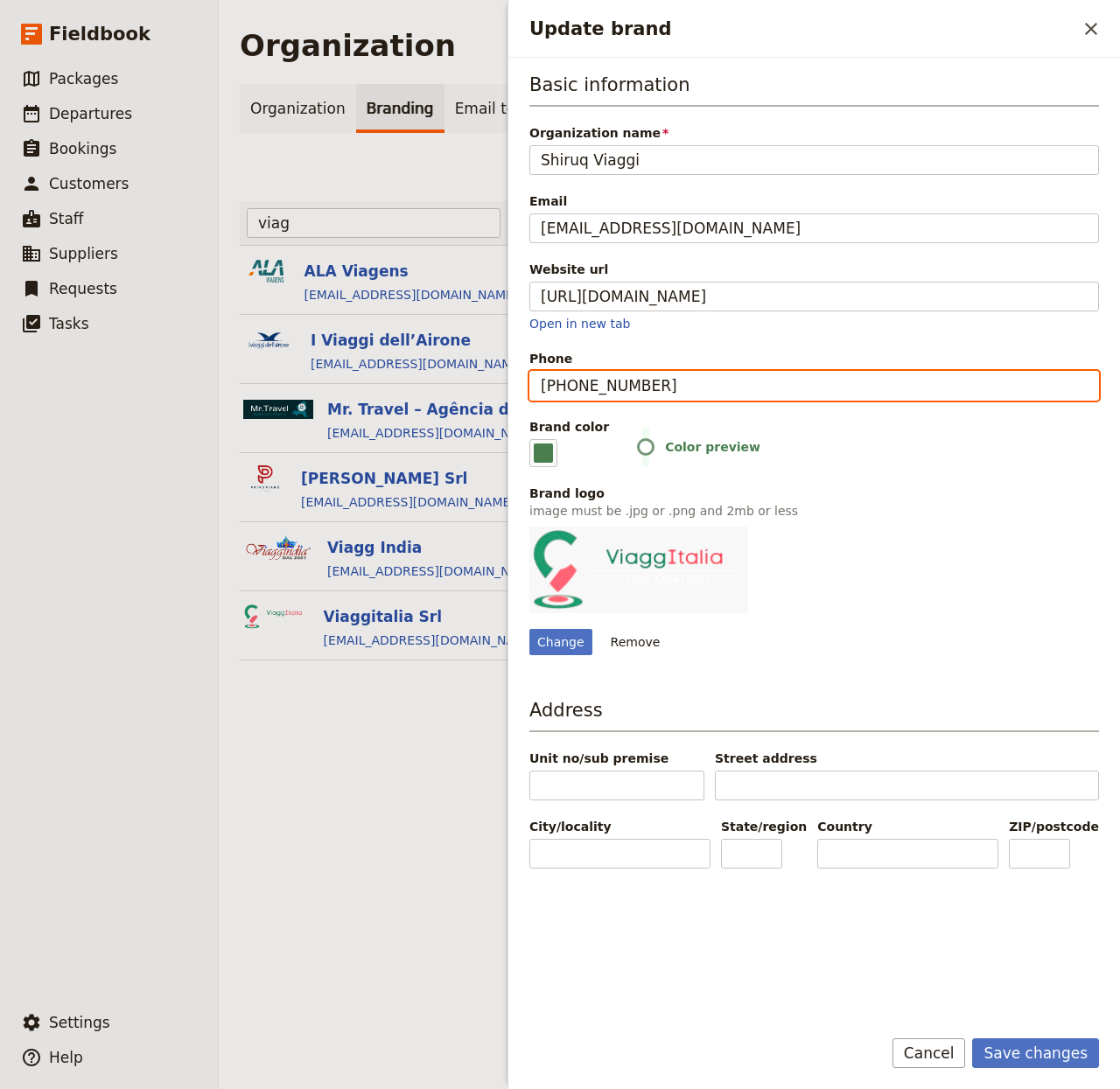
click at [617, 390] on input "+39 351 174 0116" at bounding box center [815, 386] width 569 height 30
paste input "06 487 89800"
type input "+39 06 487 89800"
click at [564, 633] on div "Change" at bounding box center [561, 641] width 63 height 26
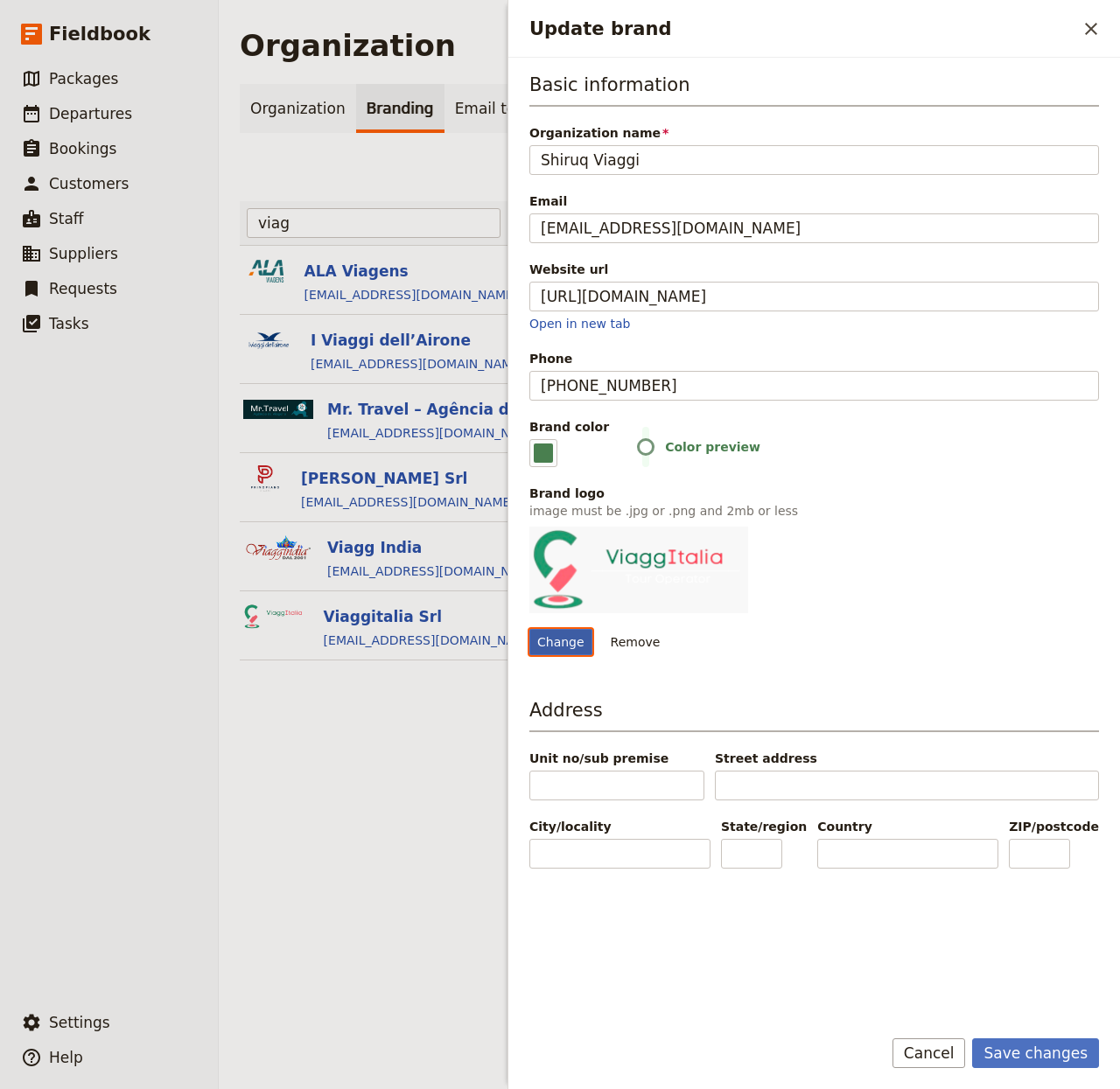
click at [530, 629] on input "Change" at bounding box center [529, 628] width 1 height 1
type input "C:\fakepath\1_Logo_Shiruq_VCbyM_rgb.png"
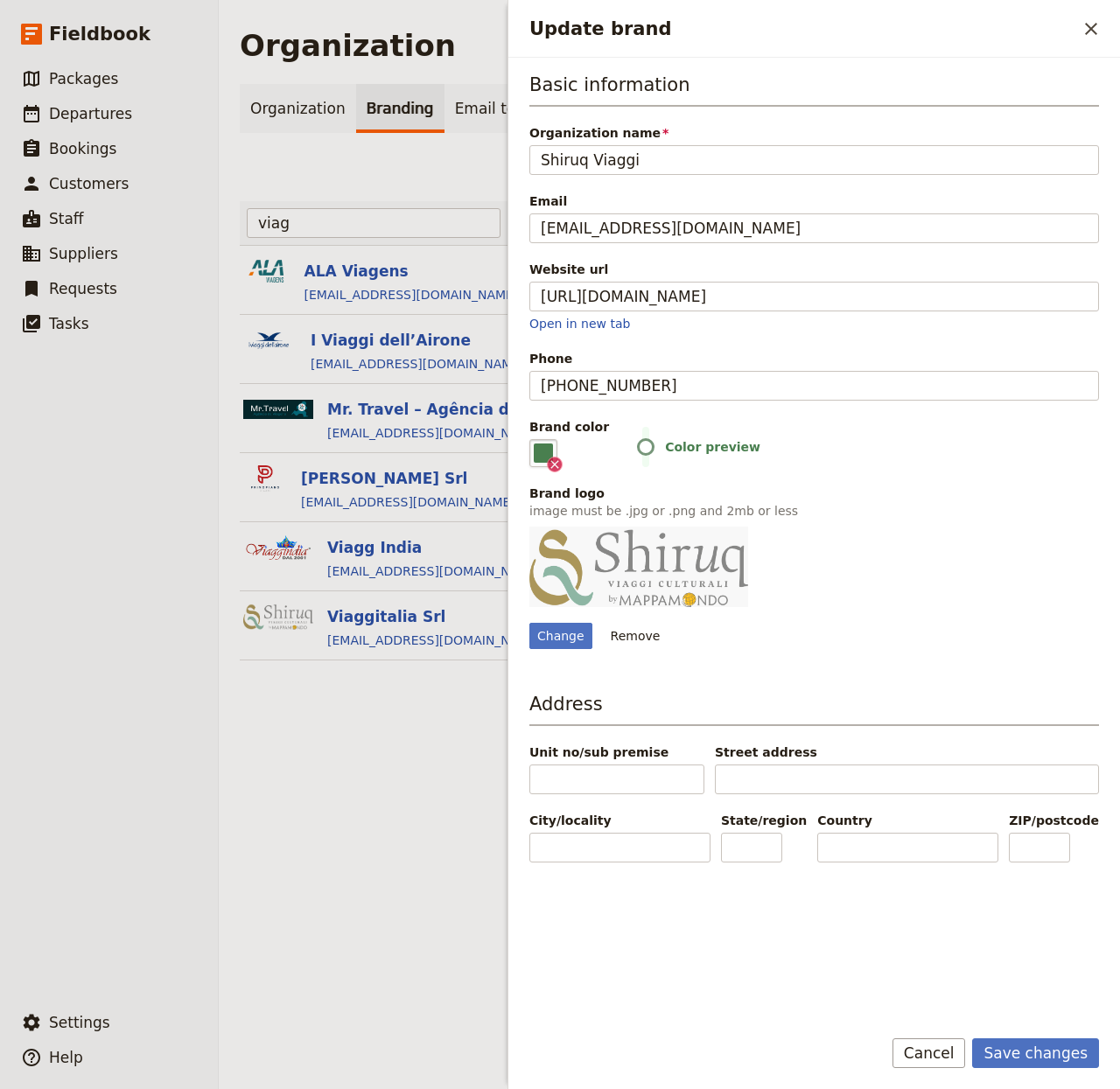
click at [539, 448] on fieldset "#497f4f" at bounding box center [543, 453] width 28 height 28
click at [534, 440] on input "#497f4f" at bounding box center [533, 439] width 1 height 1
type input "#36a99d"
click at [1061, 1050] on button "Save changes" at bounding box center [1035, 1053] width 127 height 30
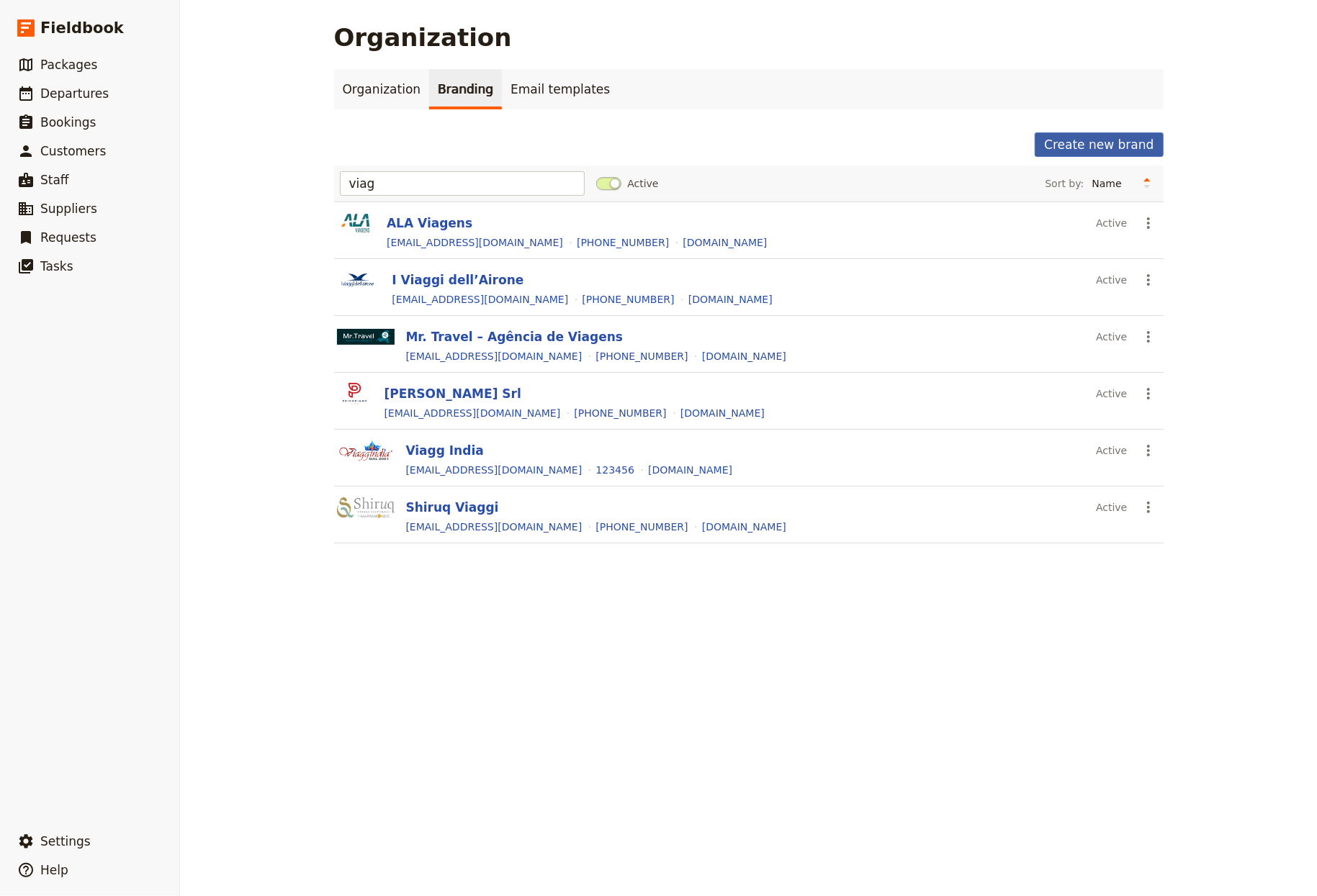
click at [920, 141] on button "Create new brand" at bounding box center [1098, 145] width 128 height 24
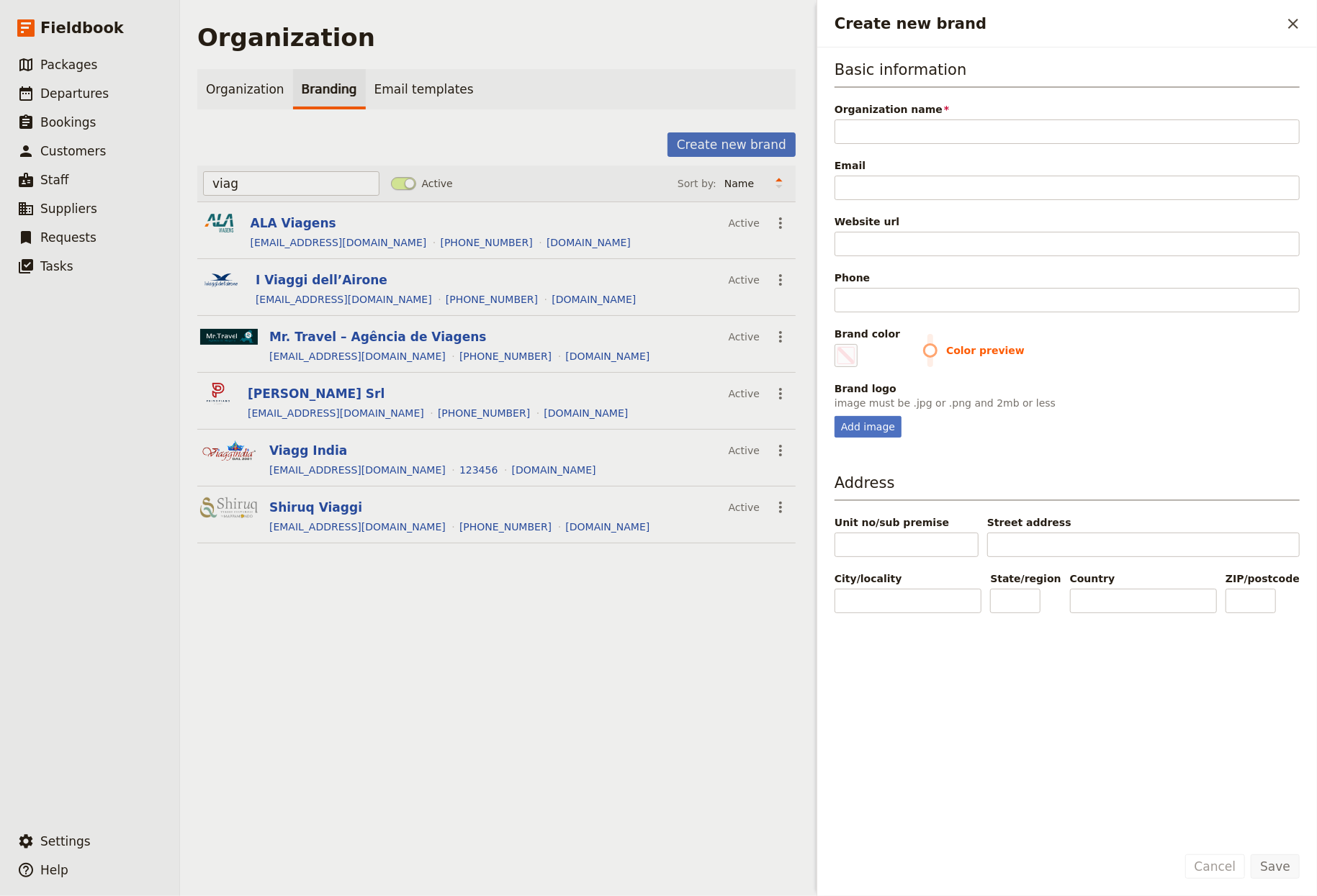
type input "Tour2000AmericaLatina"
type input "#000000"
click at [920, 129] on input "Tour2000AmericaLatina" at bounding box center [1067, 131] width 465 height 24
type input "Tour2000AmericaLatina"
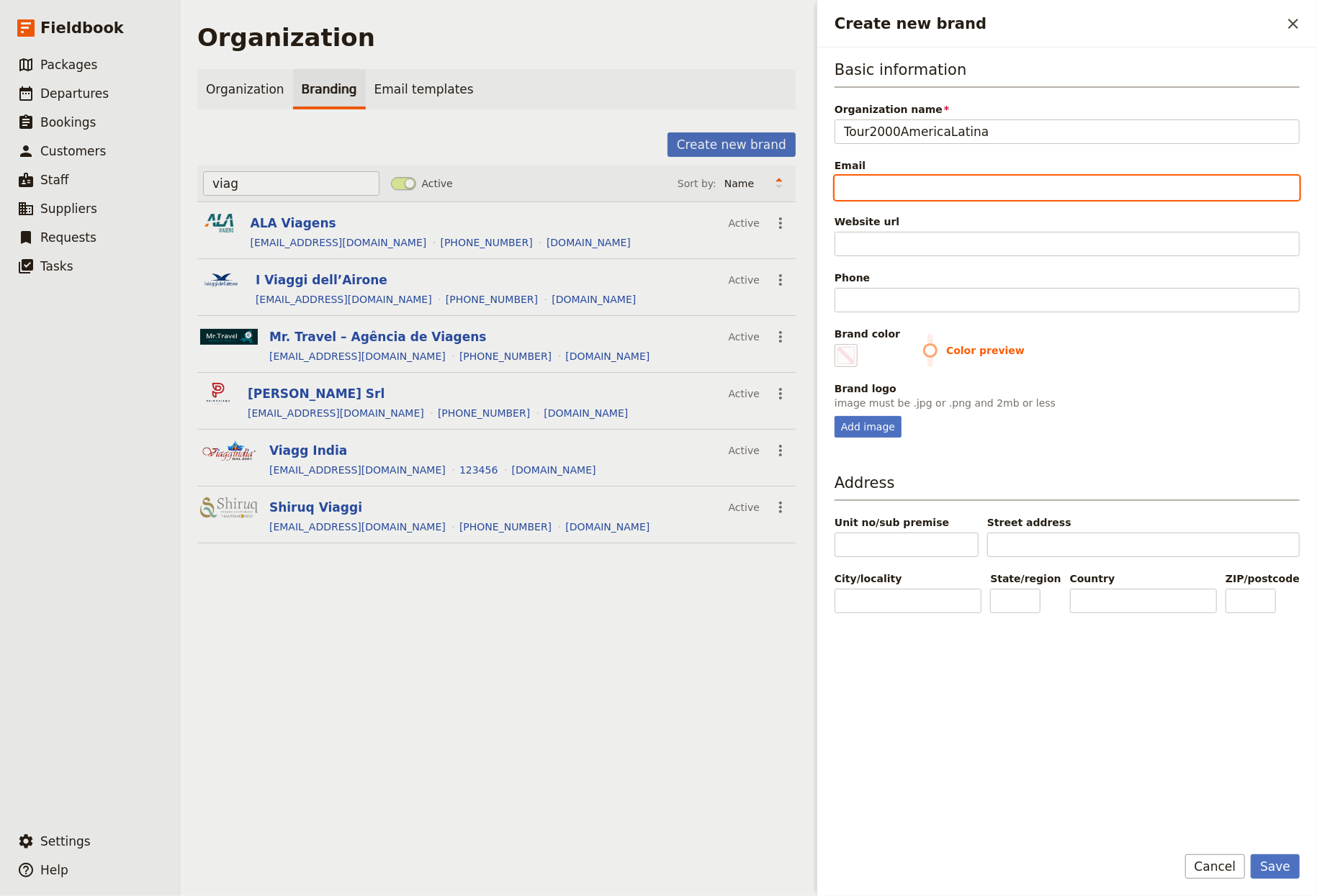
click at [920, 190] on input "Email" at bounding box center [1067, 188] width 465 height 24
paste input "https://www.tour2000.it"
type input "https://www.tour2000.it"
type input "#000000"
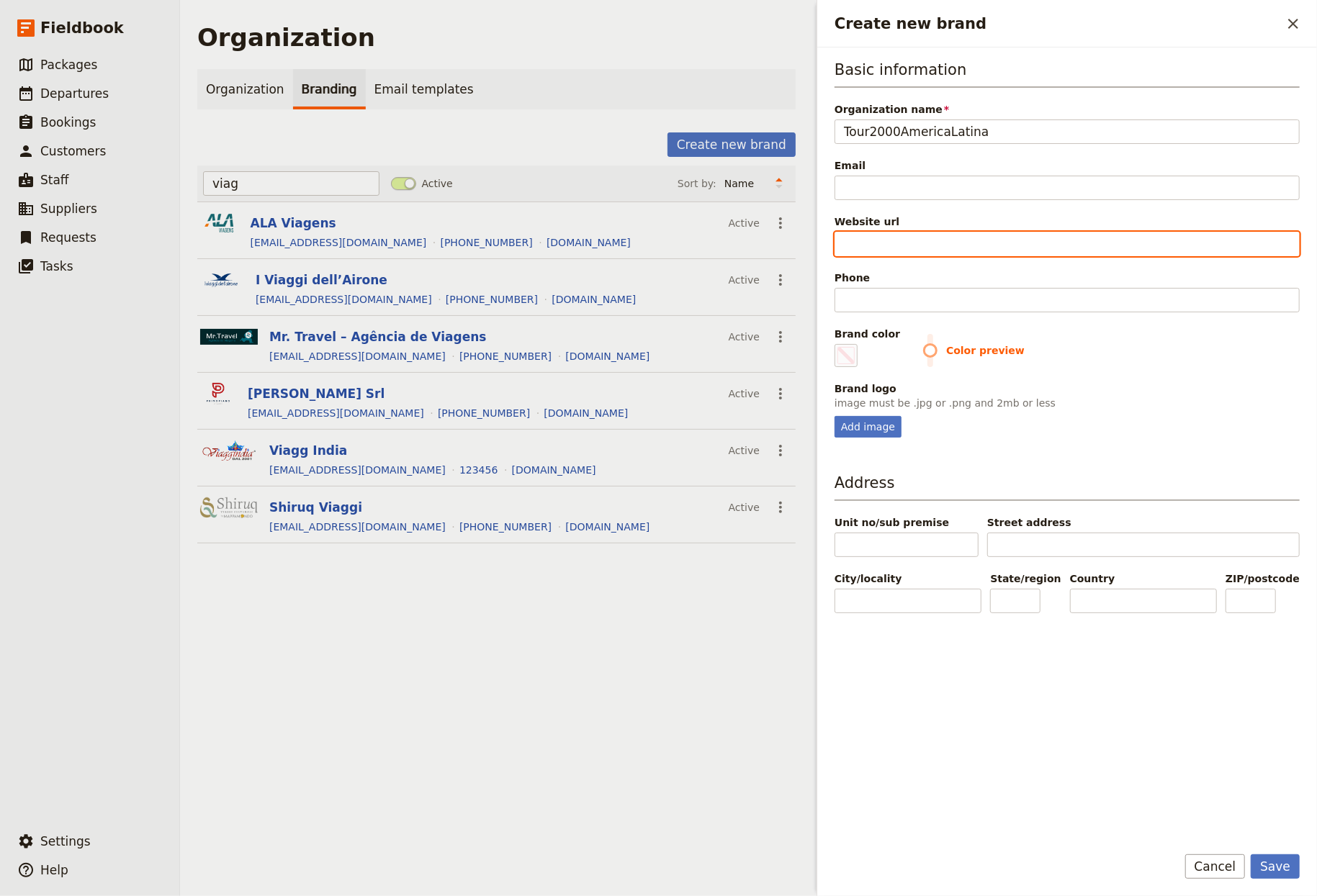
click at [920, 241] on input "Website url" at bounding box center [1067, 244] width 465 height 24
paste input "https://www.tour2000.it"
type input "https://www.tour2000.it"
type input "#000000"
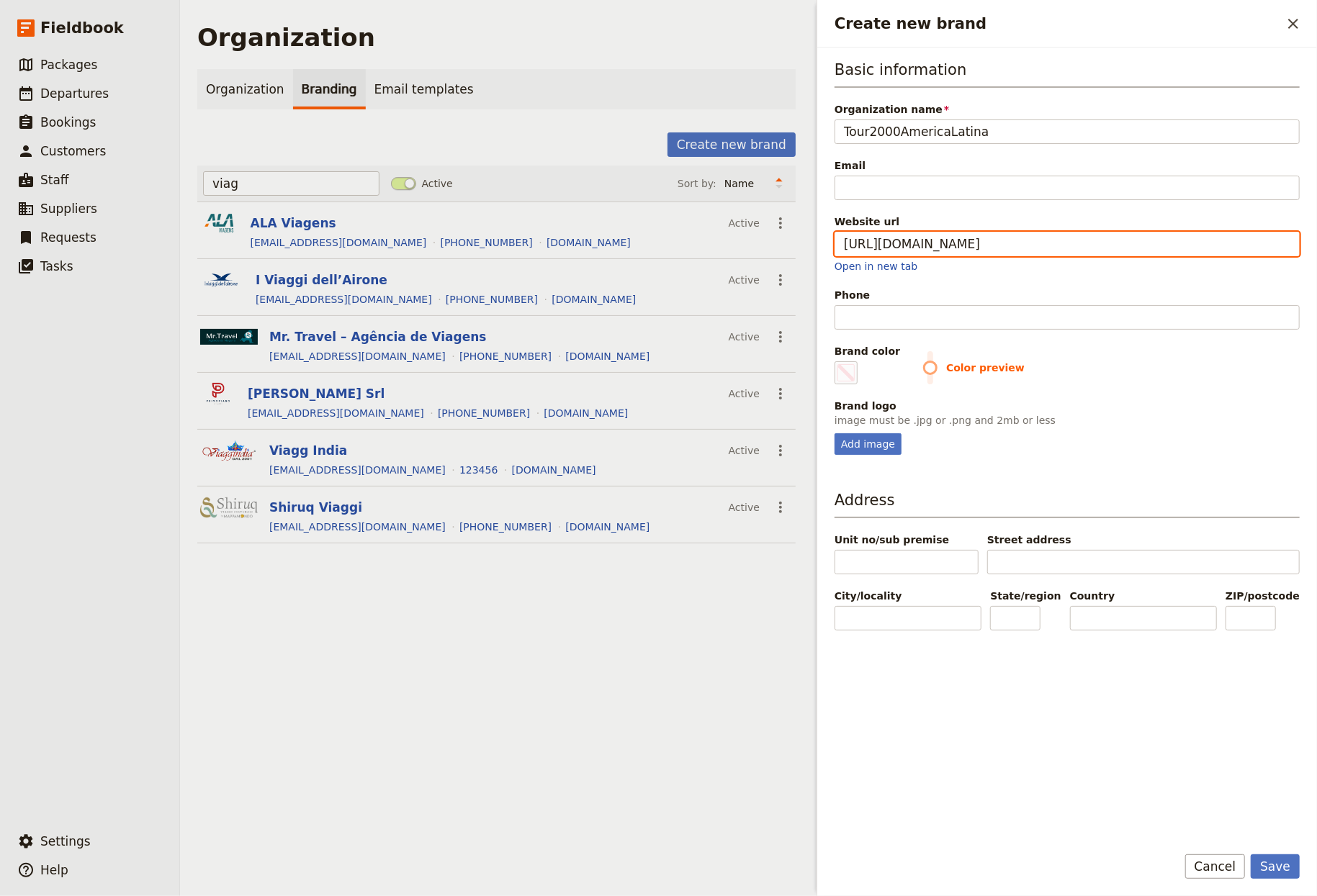
type input "https://www.tour2000.it"
type input "#000000"
click at [872, 446] on div "Add image" at bounding box center [868, 444] width 67 height 21
click at [835, 434] on input "Add image" at bounding box center [834, 433] width 1 height 1
type input "C:\fakepath\logo-retina.png"
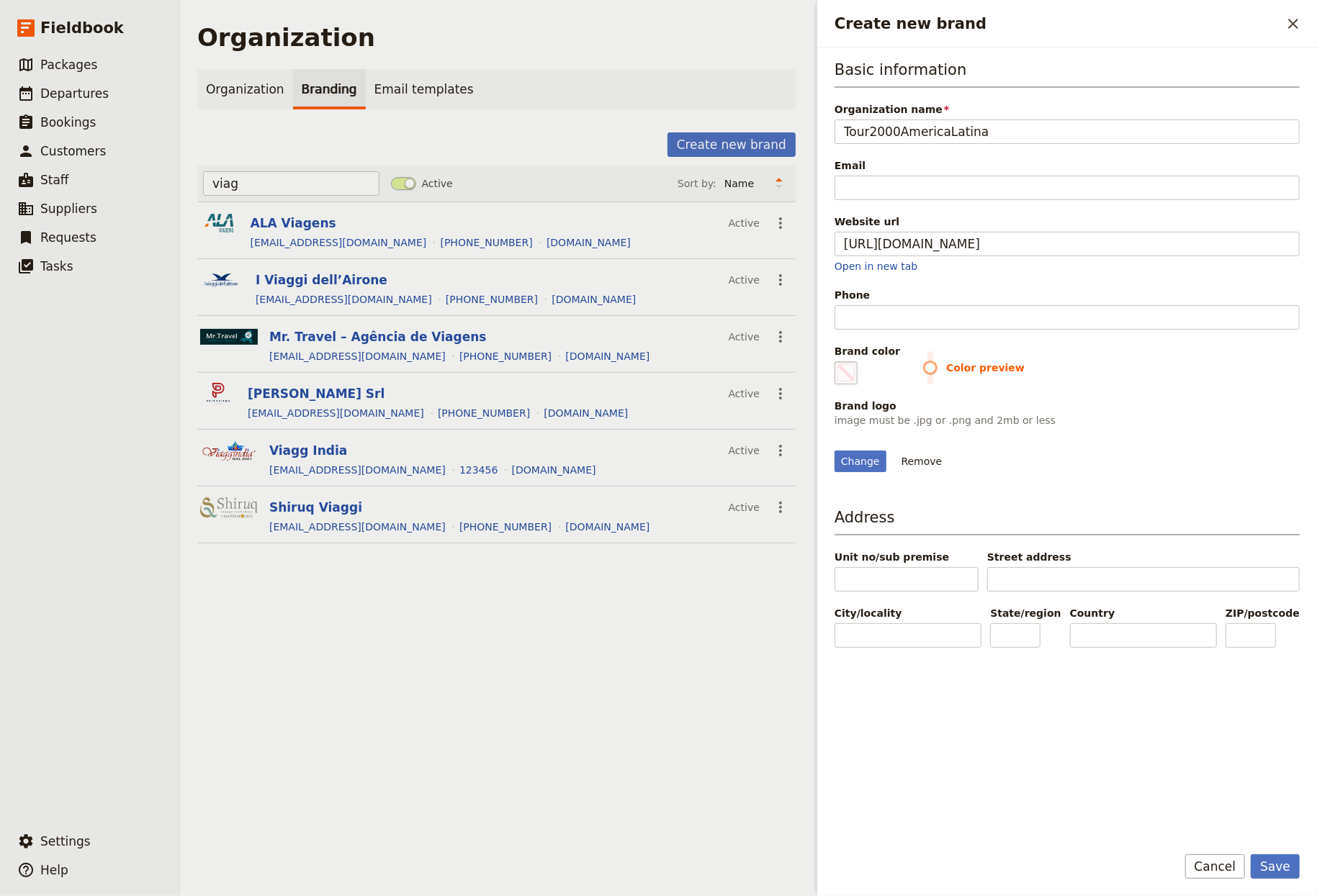
click at [853, 376] on span "Create new brand" at bounding box center [846, 373] width 17 height 17
click at [838, 362] on input "#000000" at bounding box center [837, 361] width 1 height 1
type input "#c4642d"
click at [920, 472] on div "Change Remove" at bounding box center [1067, 453] width 465 height 39
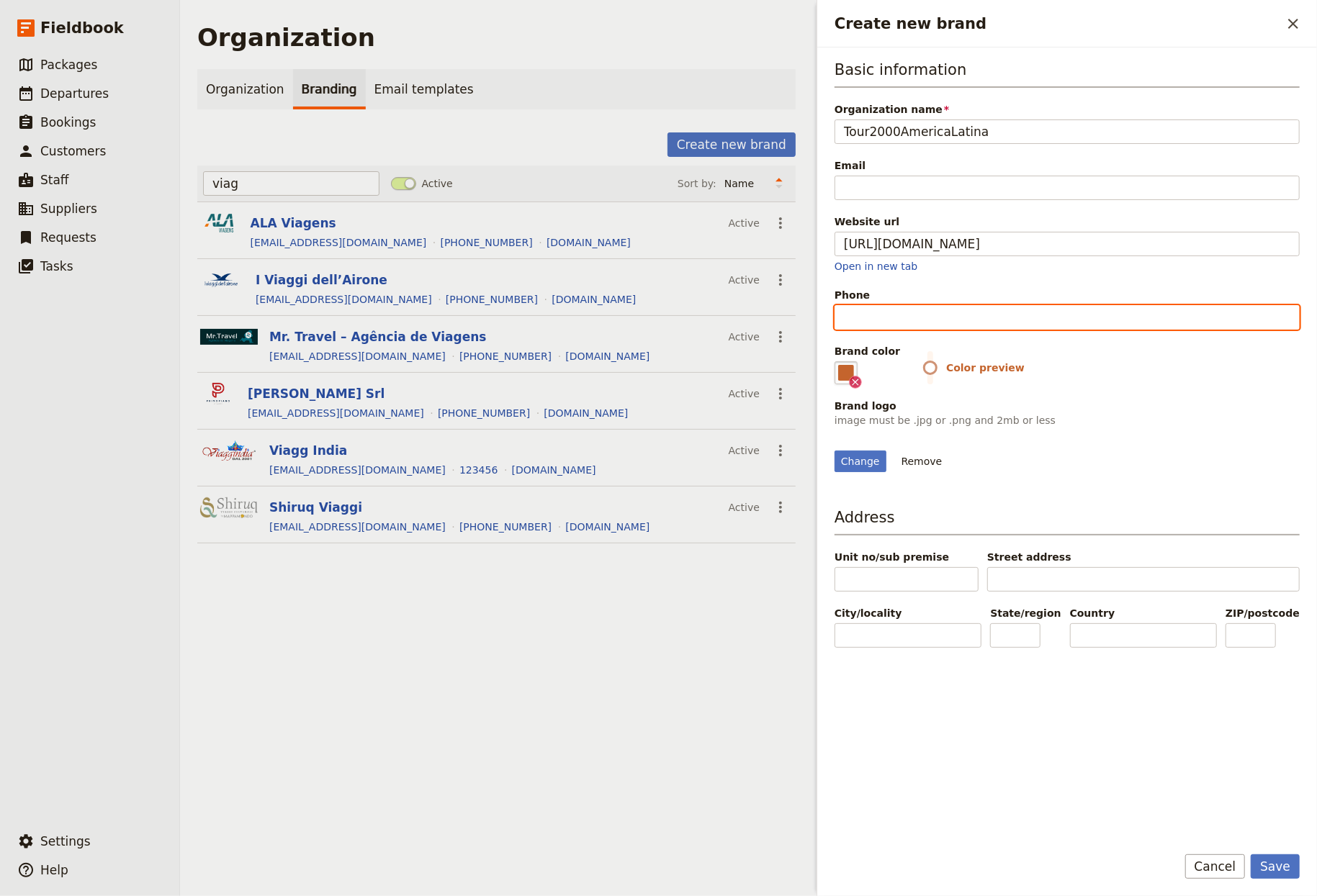
drag, startPoint x: 892, startPoint y: 322, endPoint x: 1310, endPoint y: 142, distance: 455.1
click at [892, 322] on input "Phone" at bounding box center [1067, 317] width 465 height 24
type input "123456789"
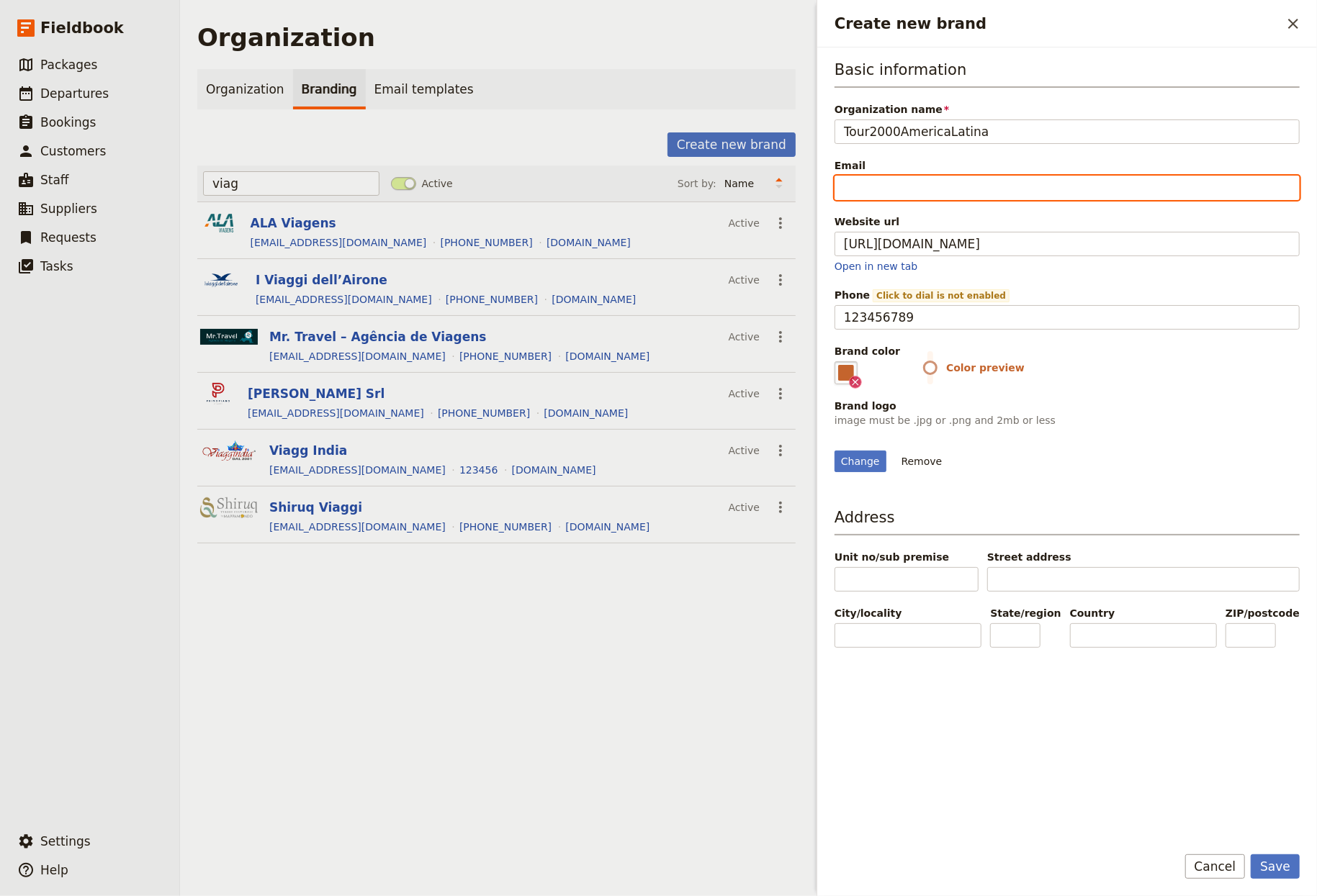
click at [920, 194] on input "Email" at bounding box center [1067, 188] width 465 height 24
type input "info@email.lcom"
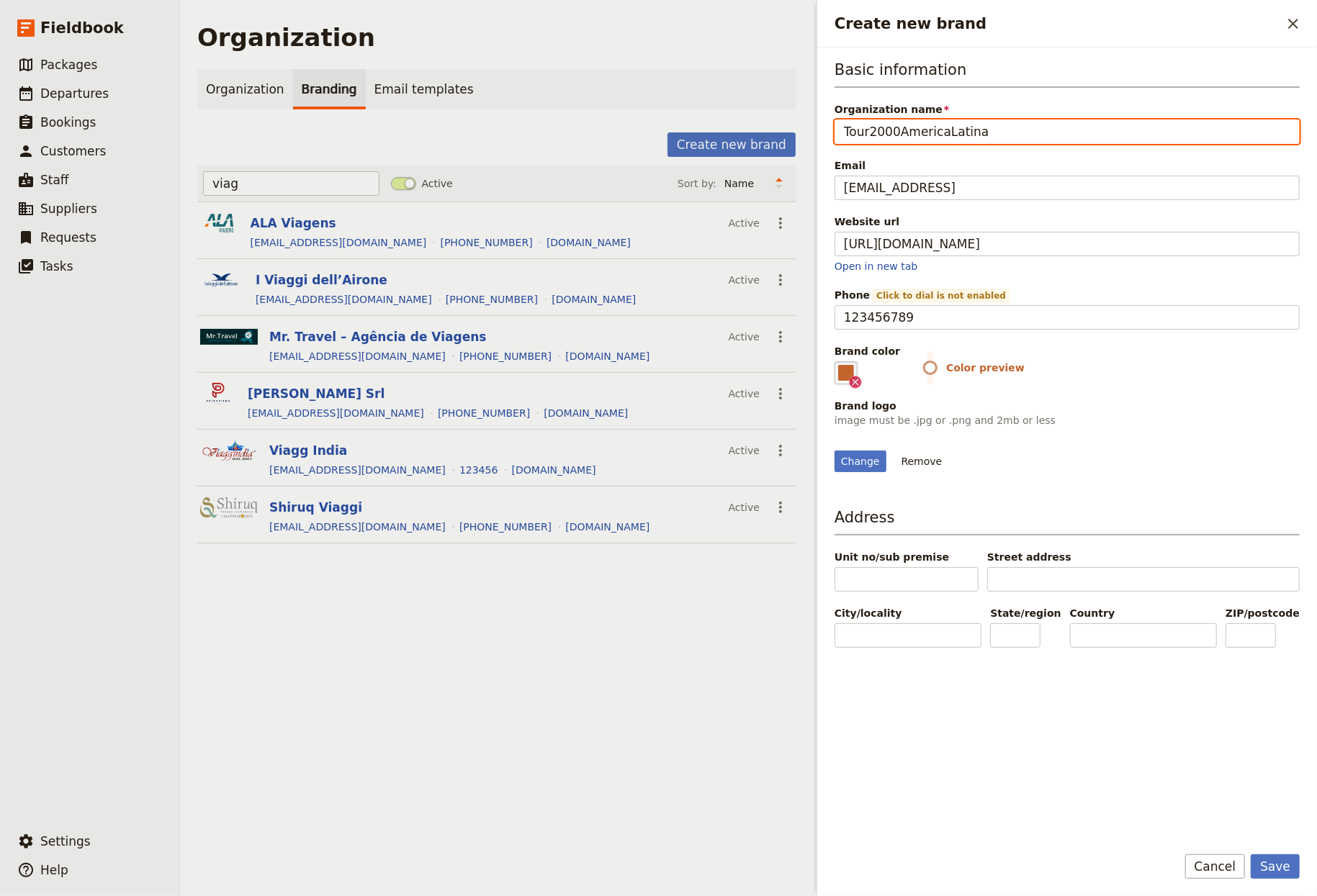
click at [898, 129] on input "Tour2000AmericaLatina" at bounding box center [1067, 131] width 465 height 24
click at [920, 854] on button "Save" at bounding box center [1275, 866] width 49 height 24
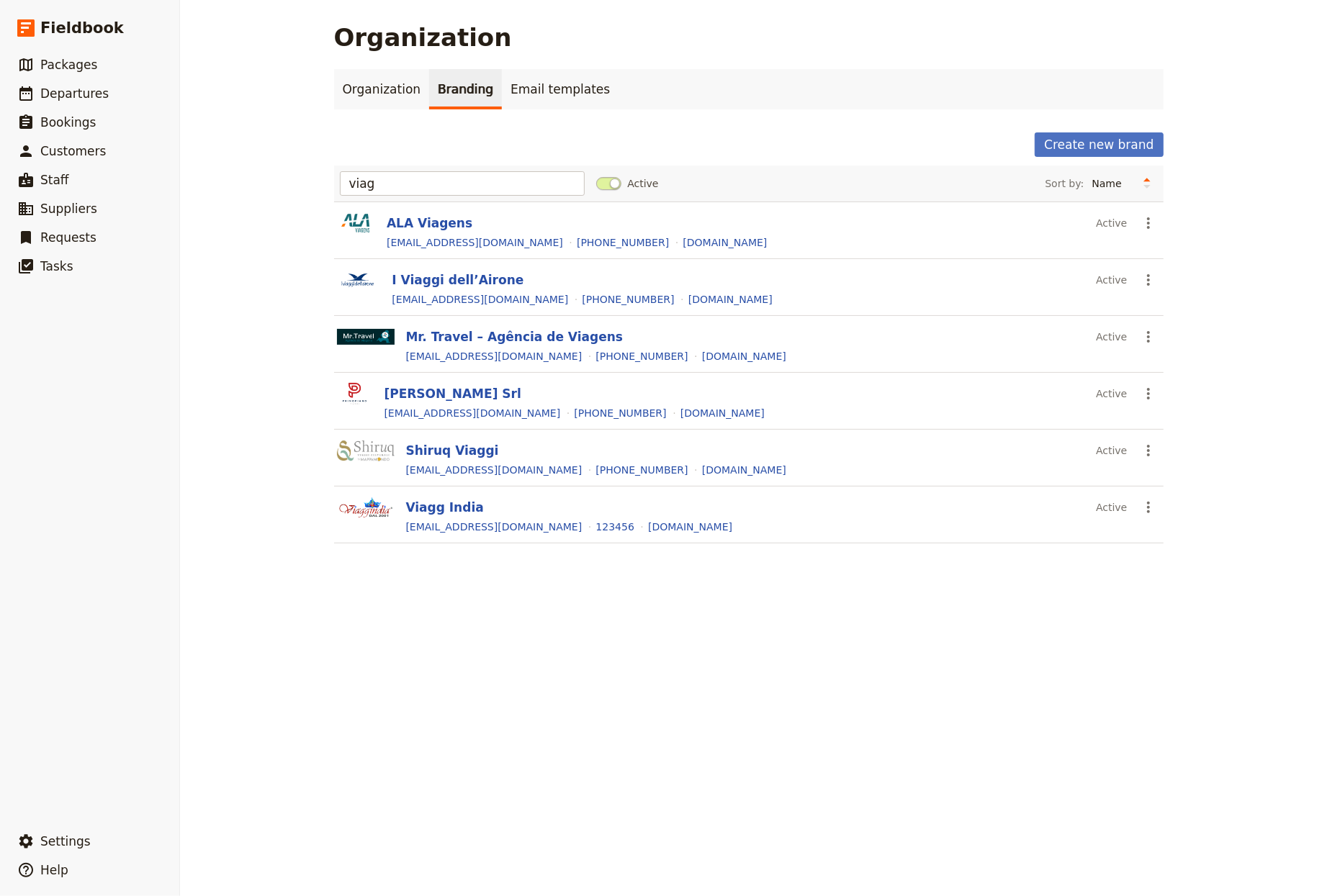
click at [920, 130] on main "Organization Organization Branding Email templates Create new brand viag Active…" at bounding box center [749, 292] width 864 height 584
click at [920, 142] on button "Create new brand" at bounding box center [1098, 145] width 128 height 24
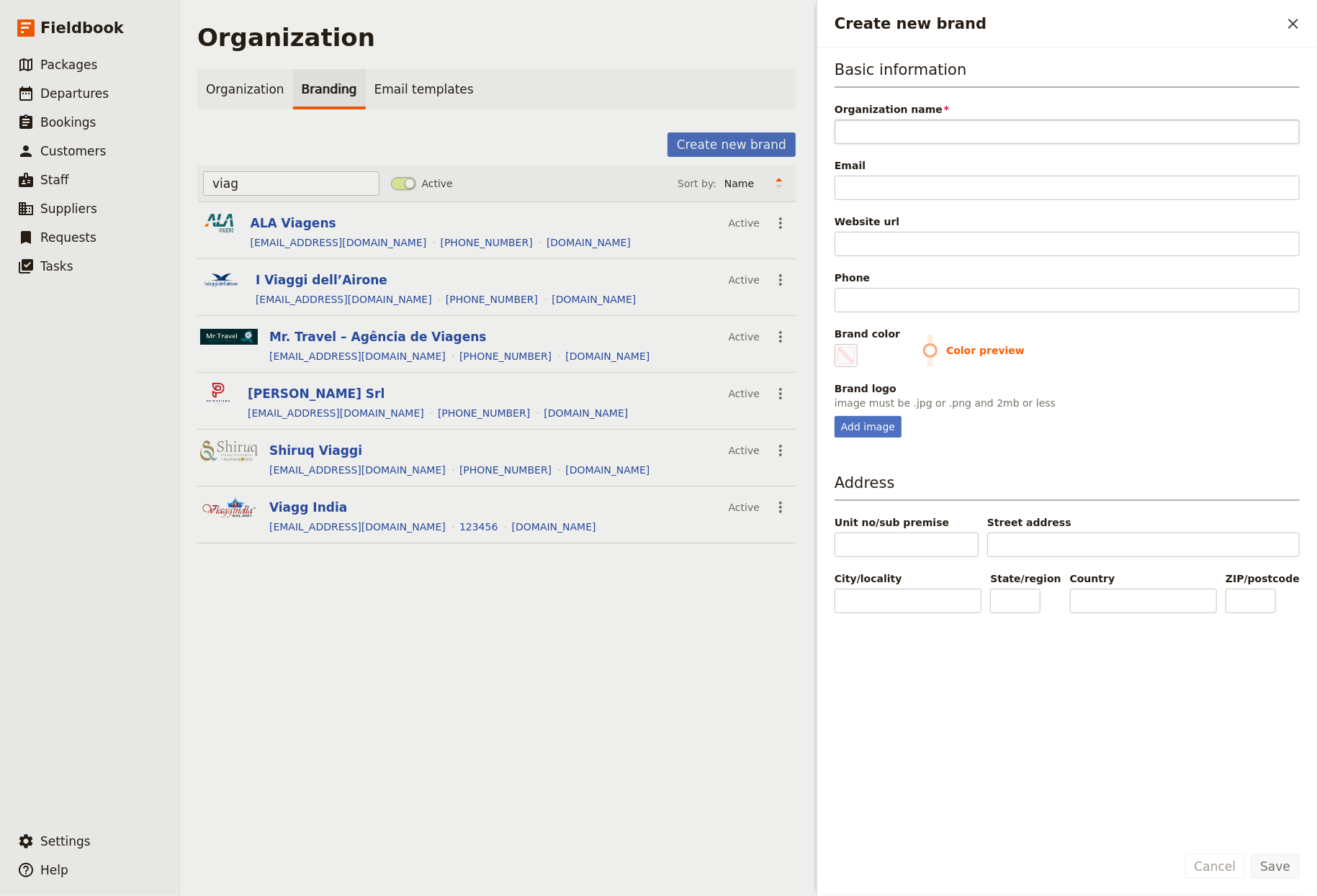
type input "https://luxury-travel.secretdalmatia.com/"
type input "#000000"
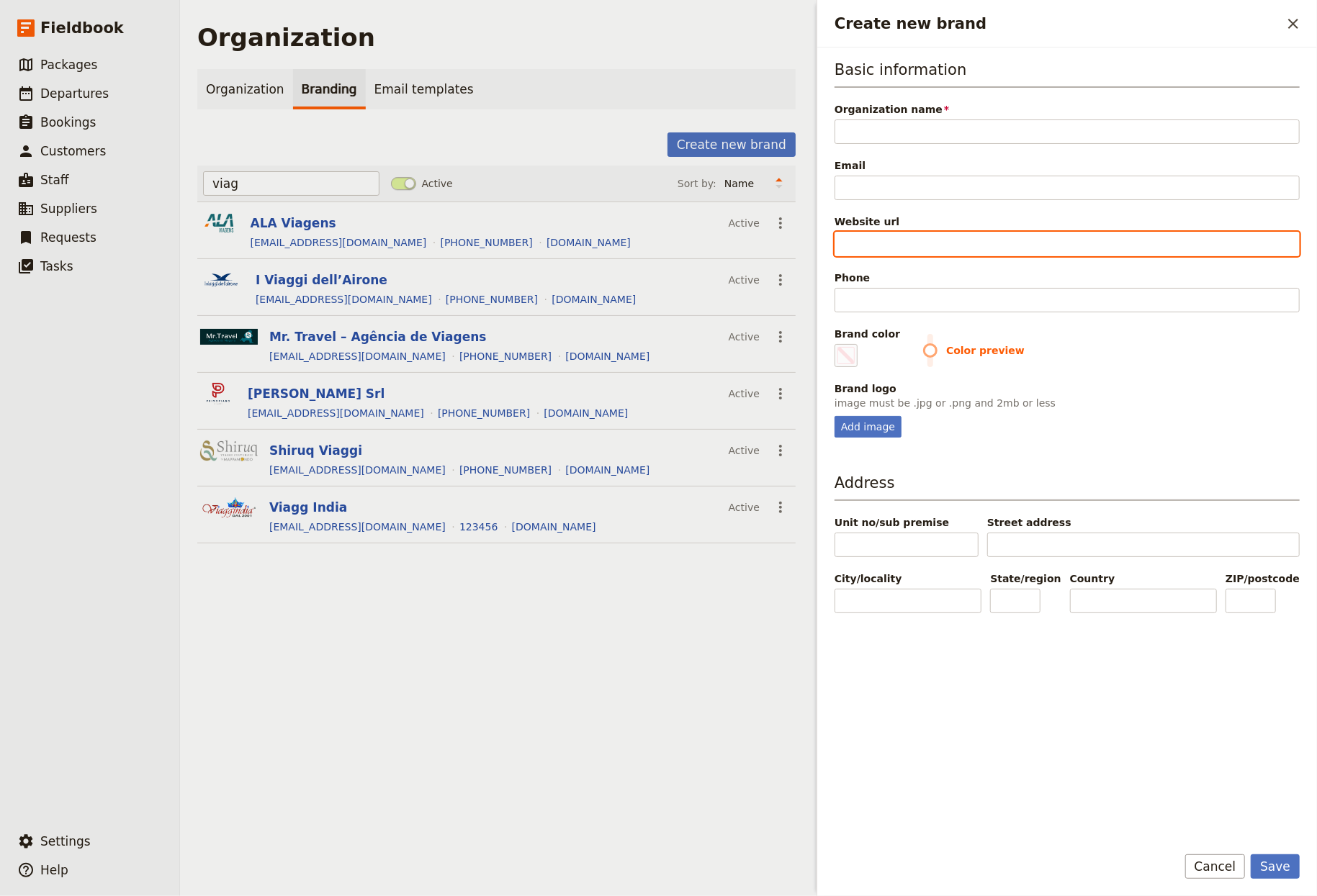
click at [902, 238] on input "Website url" at bounding box center [1067, 244] width 465 height 24
paste input "https://luxury-travel.secretdalmatia.com/"
type input "https://luxury-travel.secretdalmatia.com/"
type input "#000000"
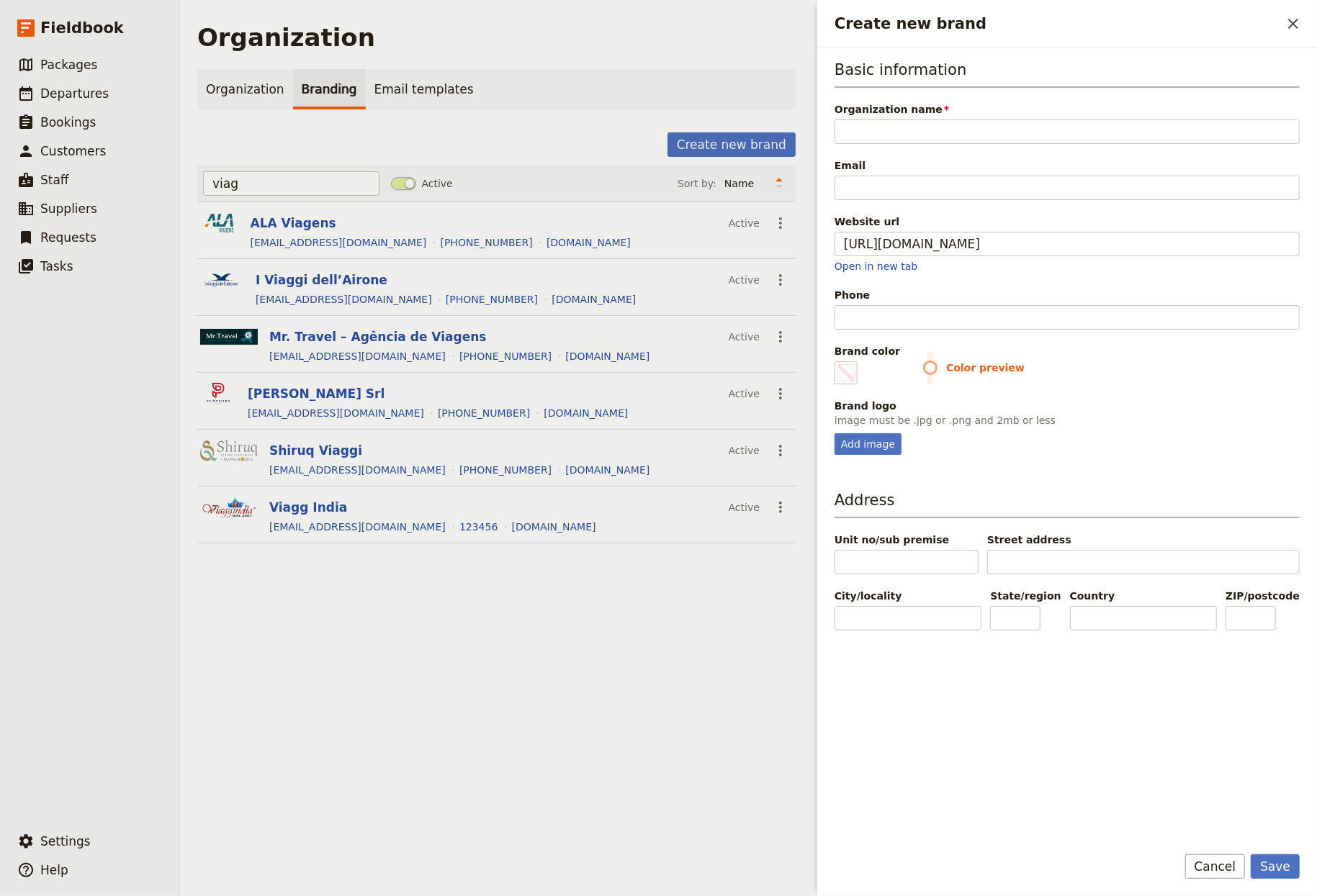
type input "https://luxury-travel.secretdalmatia.com"
type input "#000000"
click at [920, 136] on input "Organization name" at bounding box center [1067, 131] width 465 height 24
type input "S"
type input "#000000"
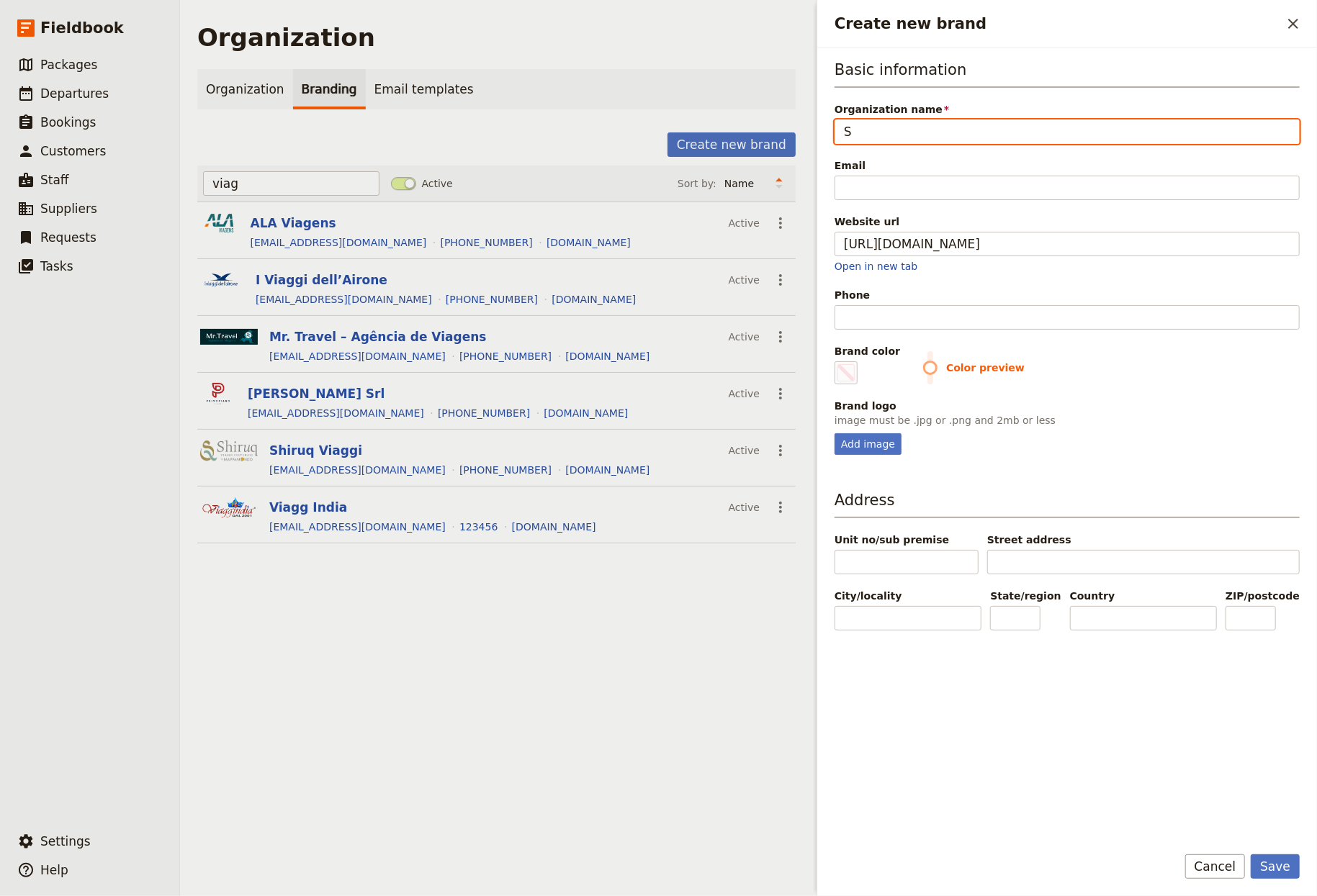
type input "Se"
type input "#000000"
type input "Sec"
type input "#000000"
type input "Secr"
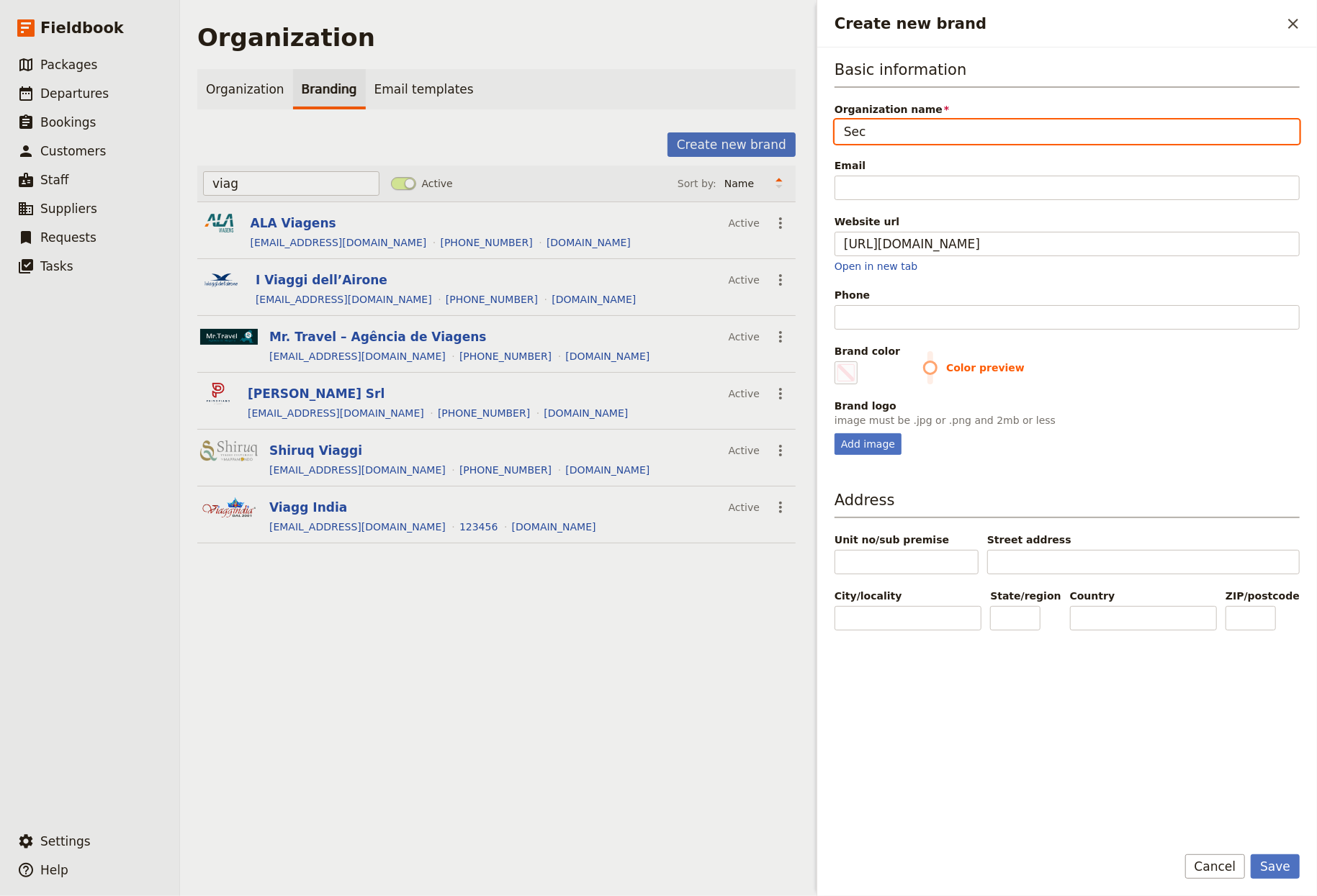
type input "#000000"
type input "Secre"
type input "#000000"
type input "Secret"
type input "#000000"
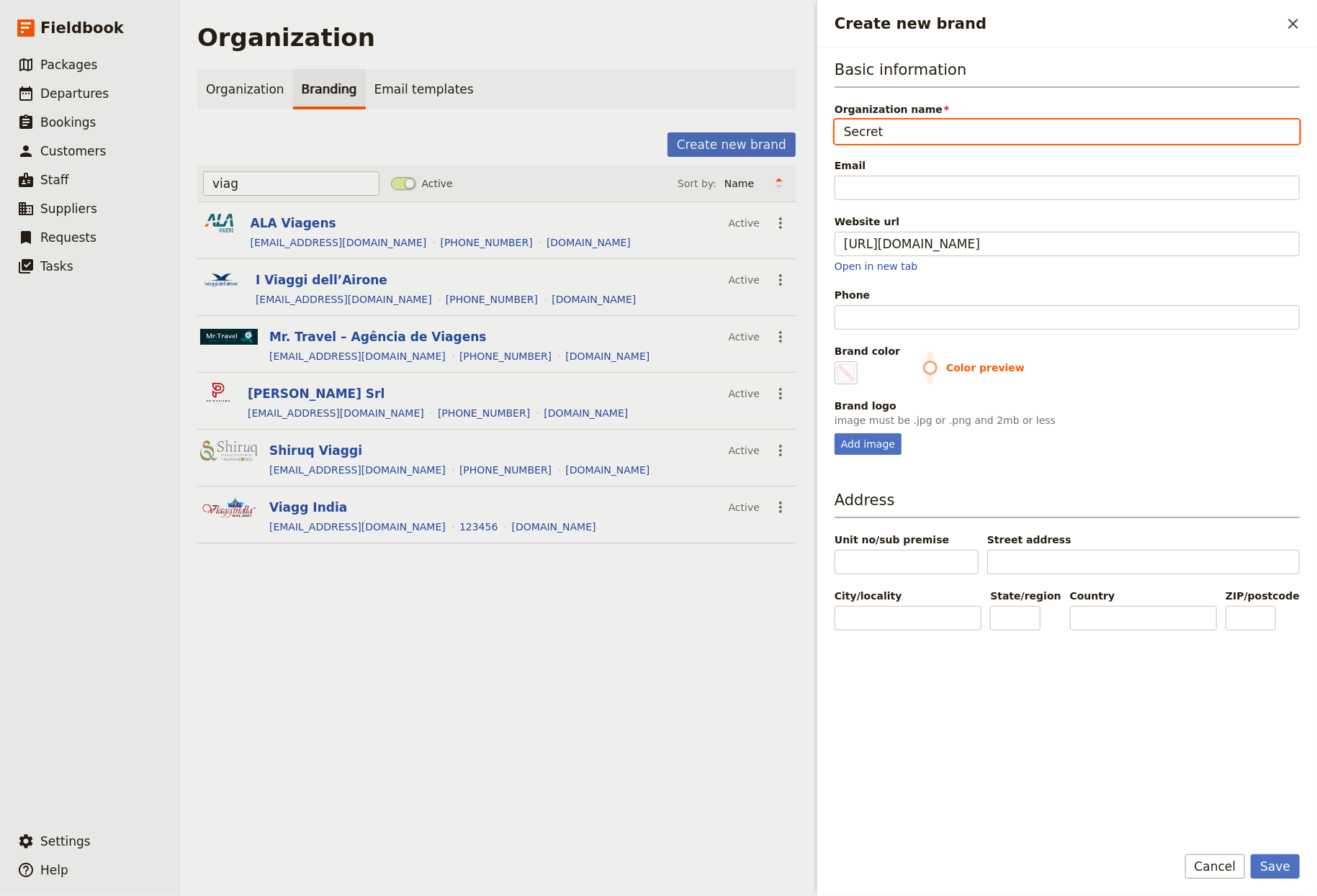
type input "Secret"
type input "#000000"
type input "Secret D"
type input "#000000"
type input "Secret Da"
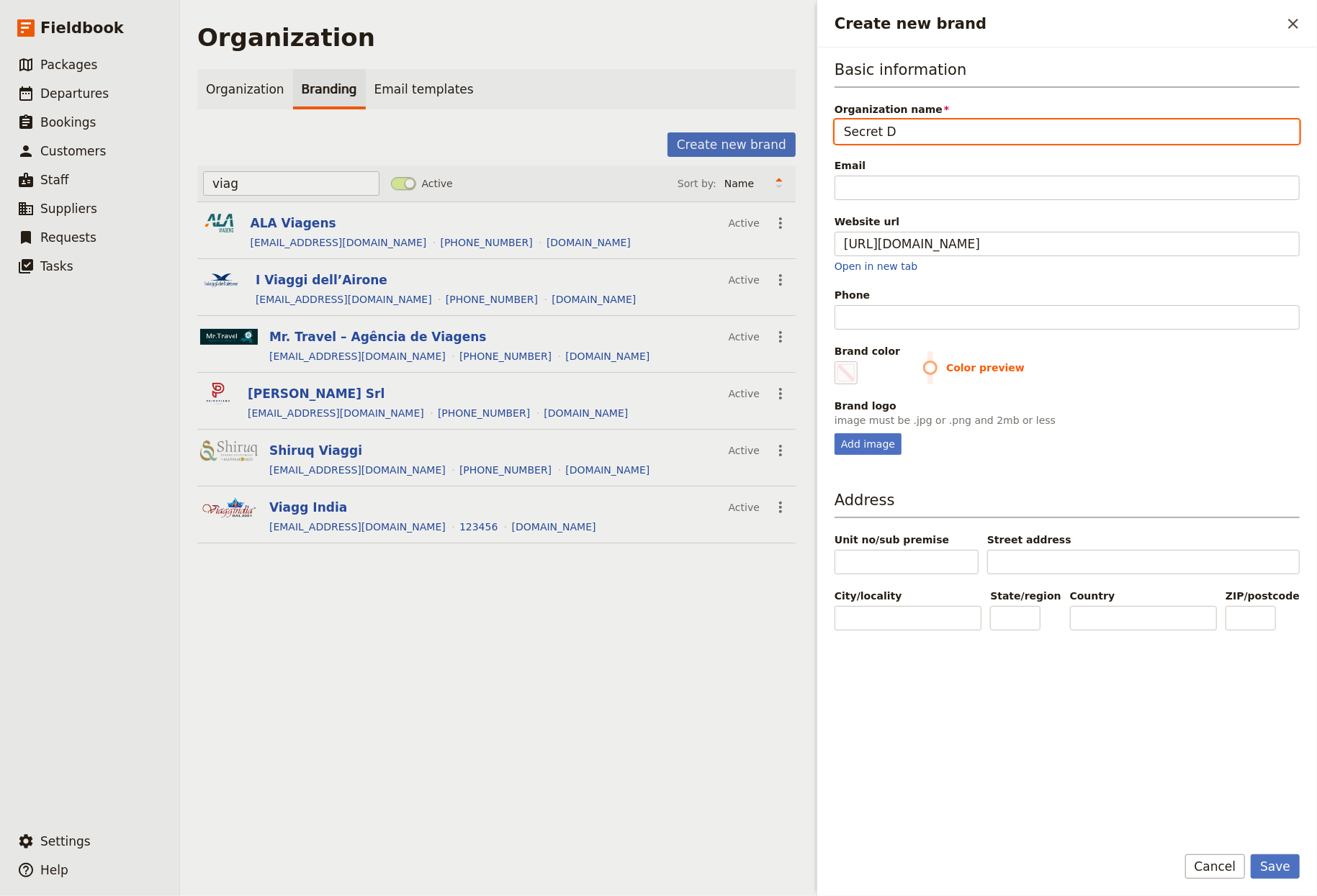
type input "#000000"
type input "Secret Dal"
type input "#000000"
type input "Secret Dalm"
type input "#000000"
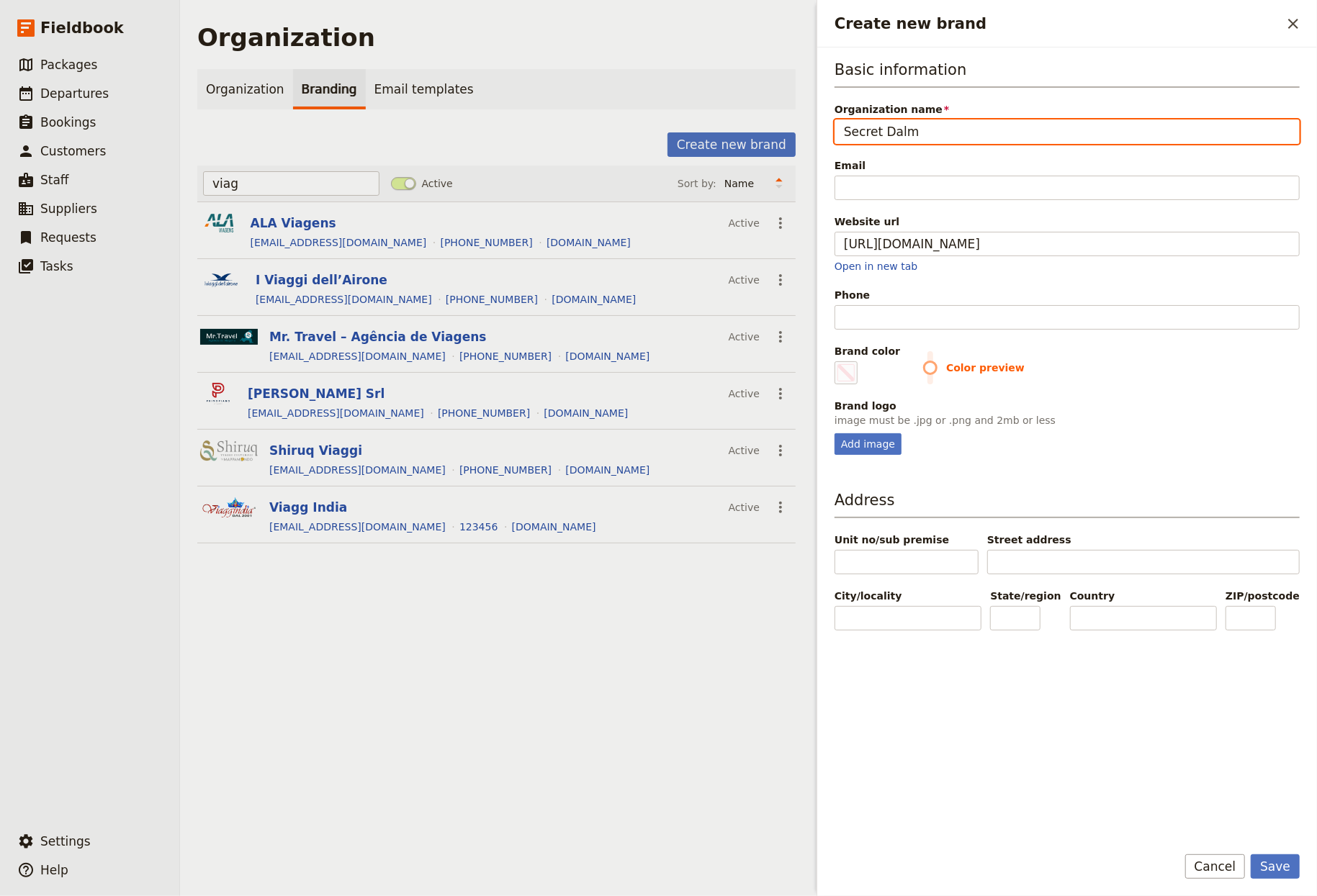
type input "Secret Dalma"
type input "#000000"
type input "Secret Dalmat"
type input "#000000"
type input "Secret Dalmati"
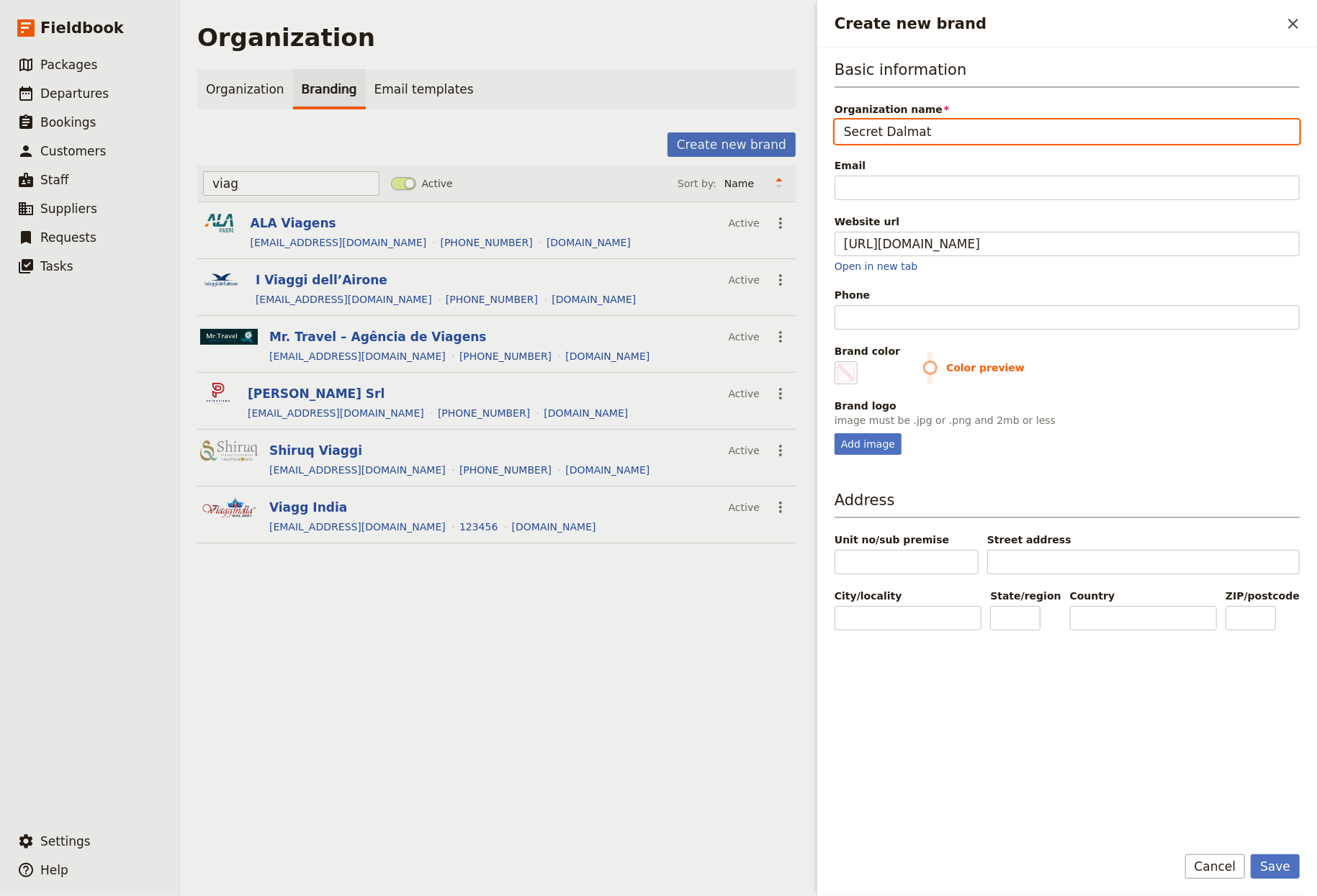
type input "#000000"
type input "Secret Dalmatia"
type input "#000000"
type input "Secret Dalmatia"
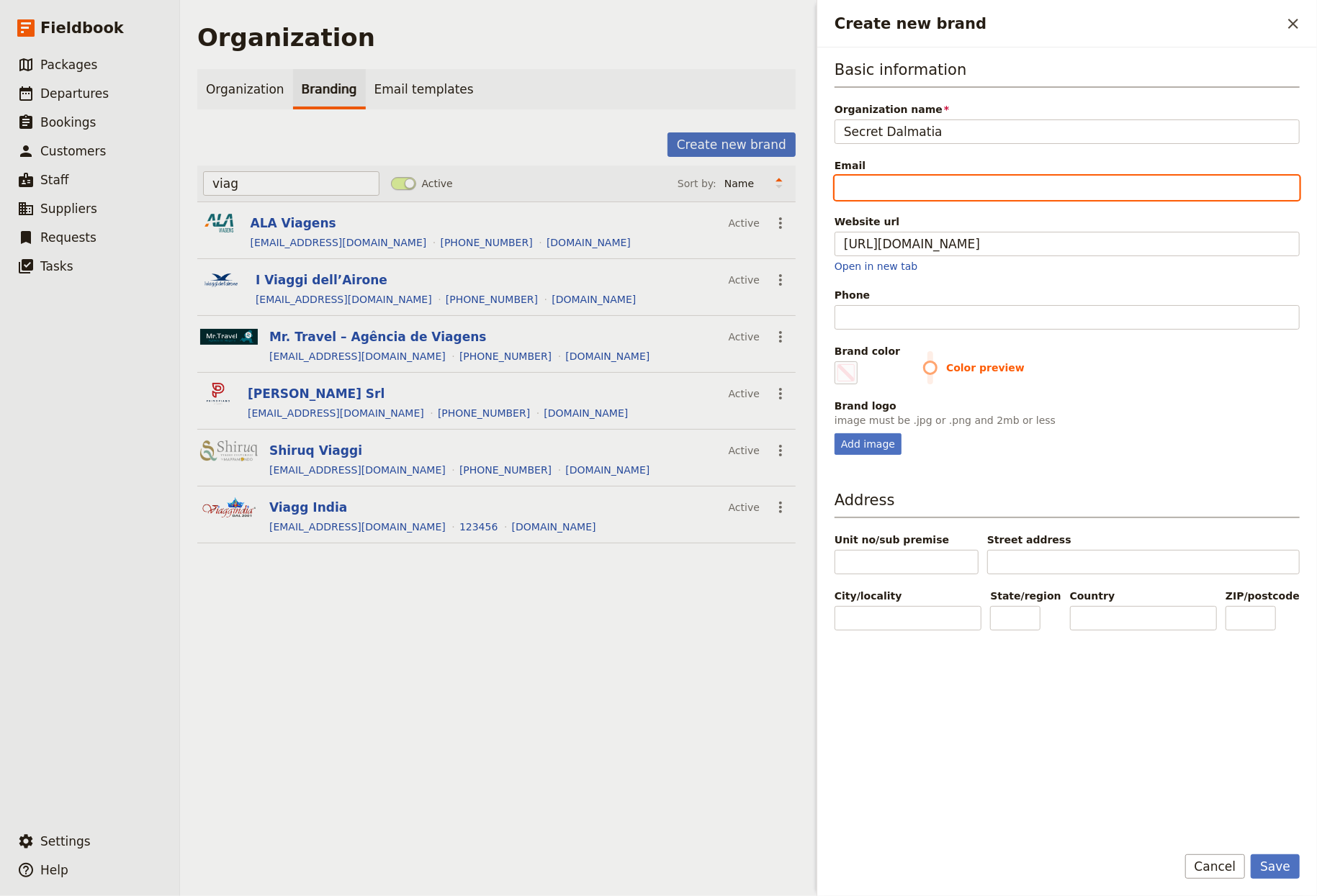
click at [920, 189] on input "Email" at bounding box center [1067, 188] width 465 height 24
type input "i"
type input "#000000"
type input "in"
type input "#000000"
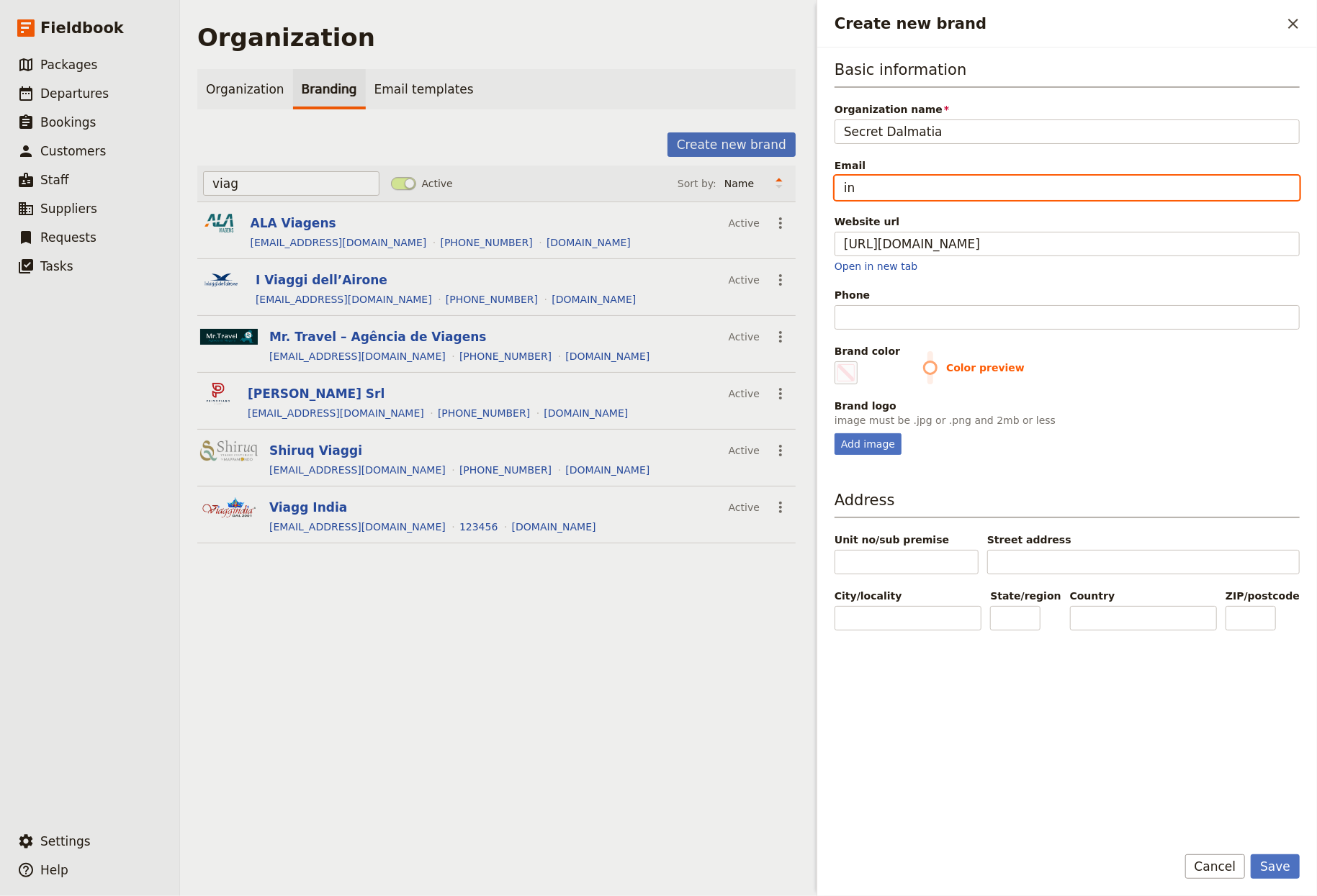
type input "inf"
type input "#000000"
type input "info"
type input "#000000"
type input "info@"
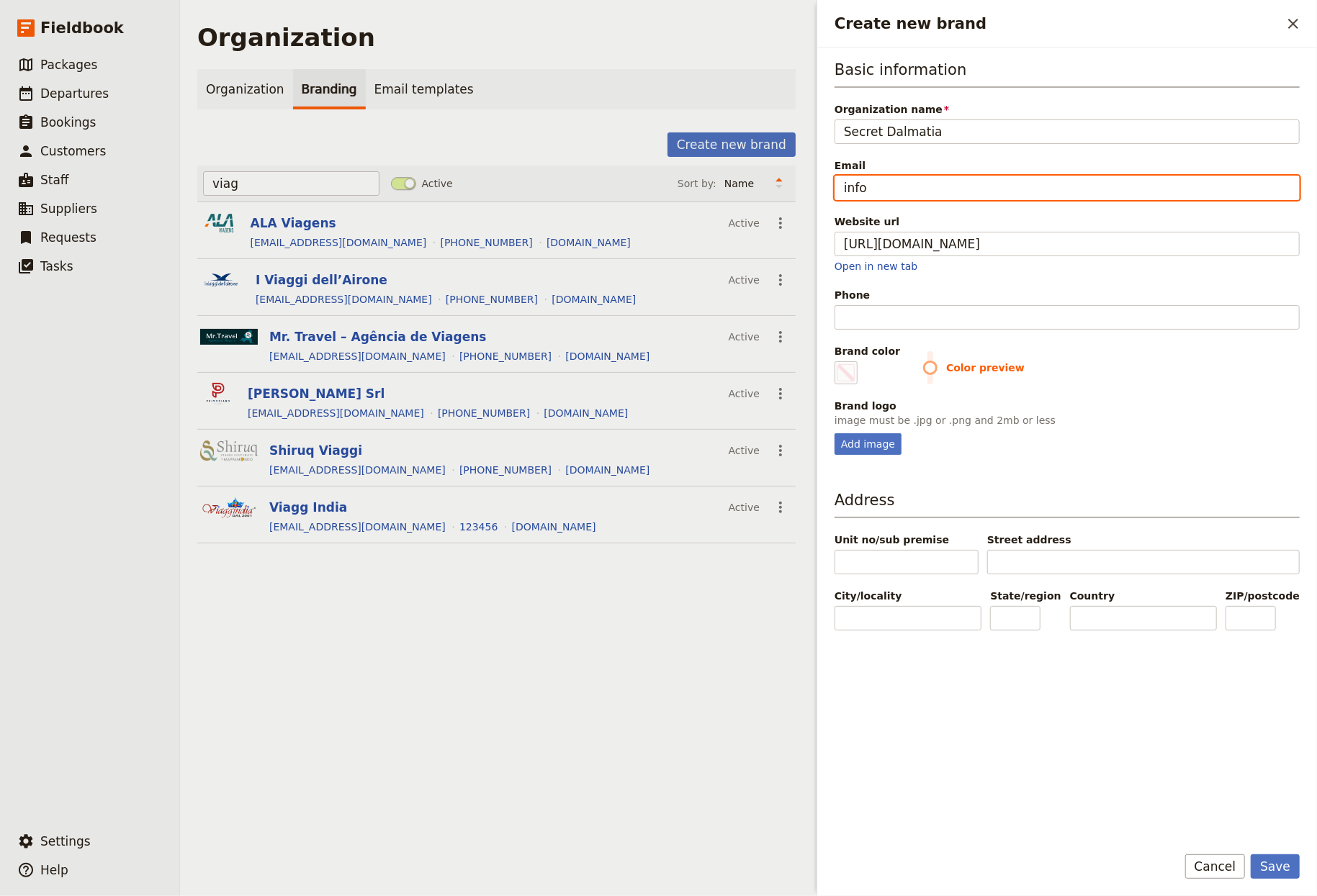
type input "#000000"
type input "info@e"
type input "#000000"
type input "info@em"
type input "#000000"
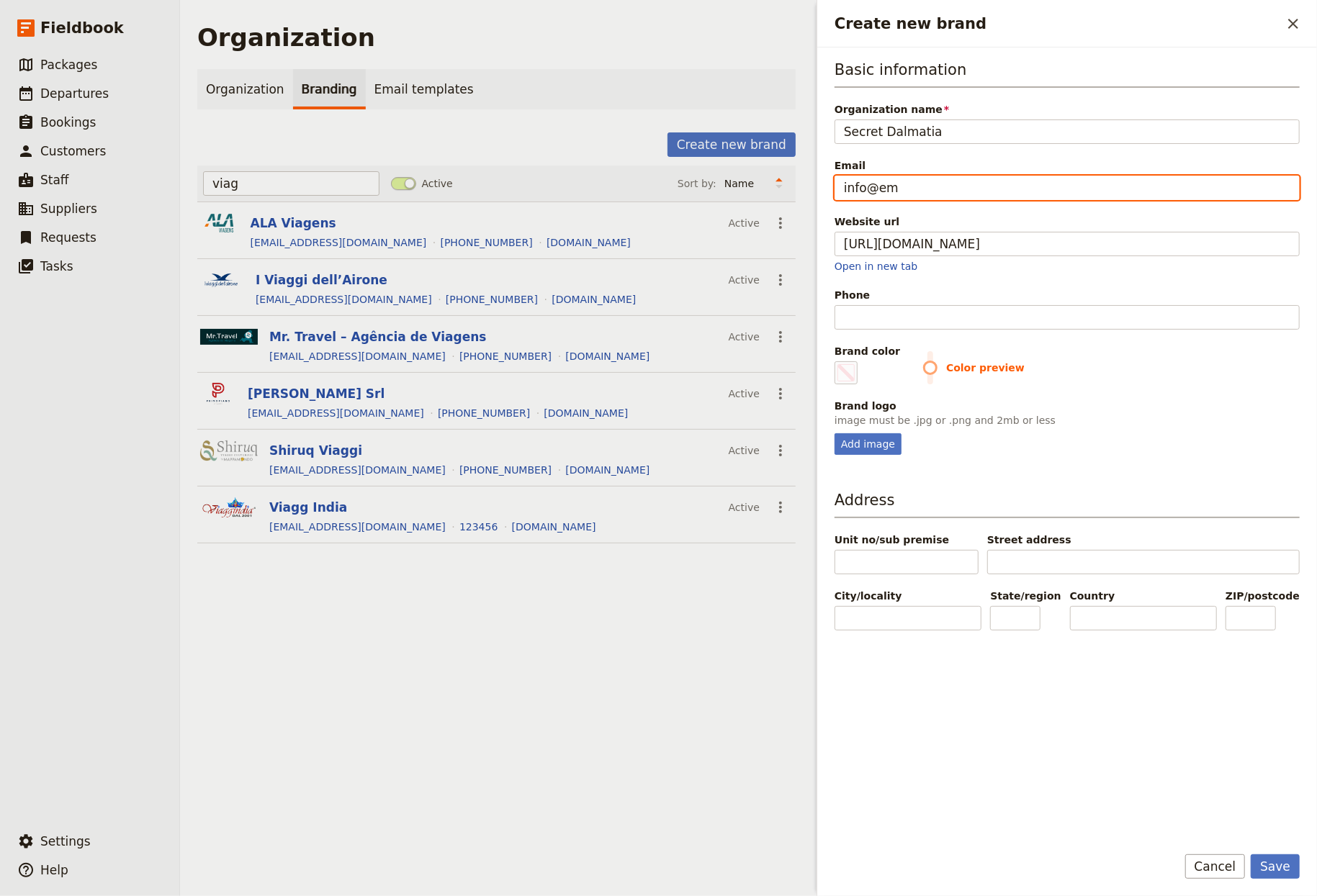
type input "info@emi"
type input "#000000"
type input "info@em"
type input "#000000"
type input "info@ema"
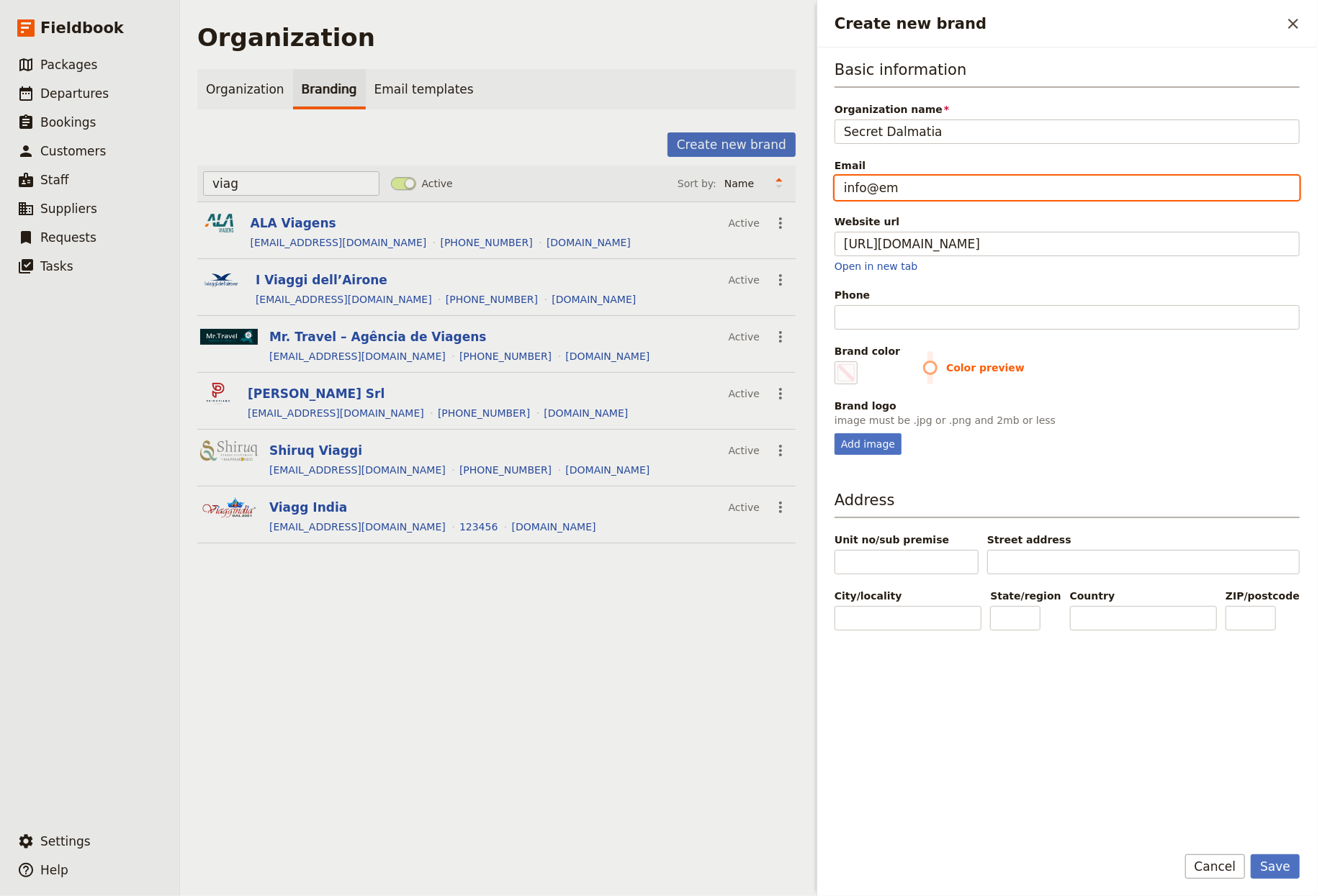
type input "#000000"
type input "info@emai"
type input "#000000"
type input "info@email"
type input "#000000"
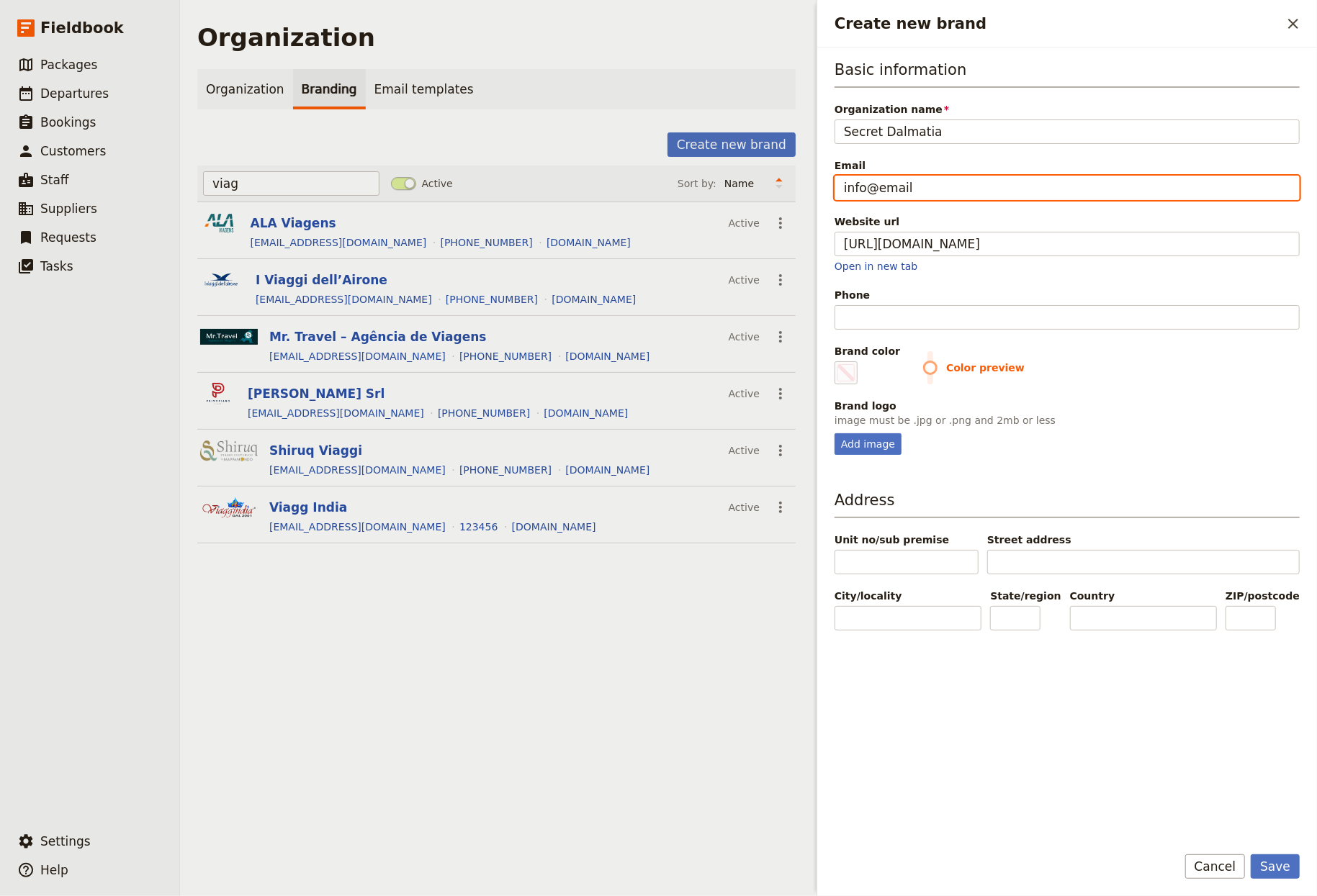
type input "info@email."
type input "#000000"
type input "info@email.c"
type input "#000000"
type input "info@email.co"
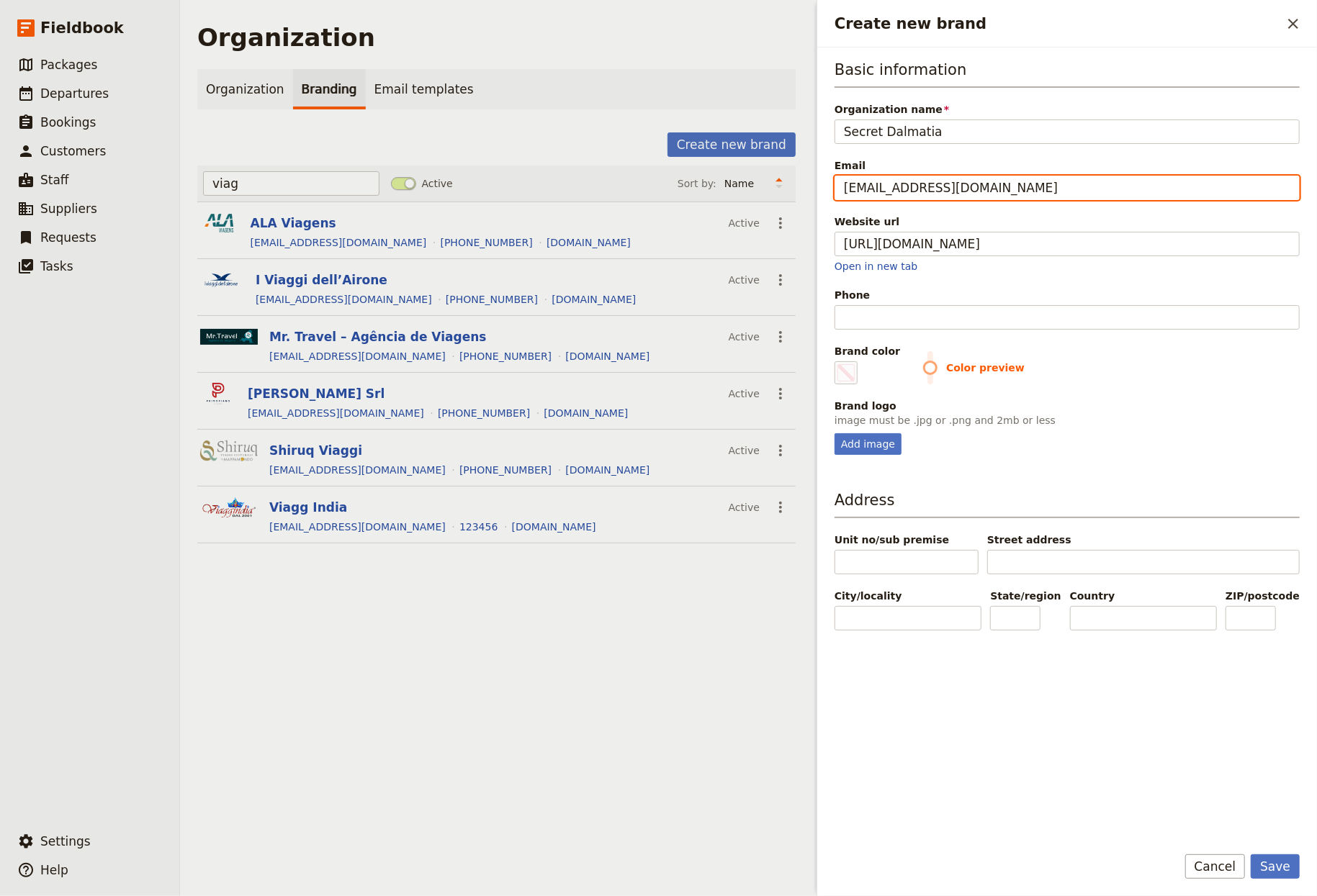
type input "#000000"
type input "[EMAIL_ADDRESS][DOMAIN_NAME]"
type input "#000000"
type input "[EMAIL_ADDRESS][DOMAIN_NAME]"
type input "#000000"
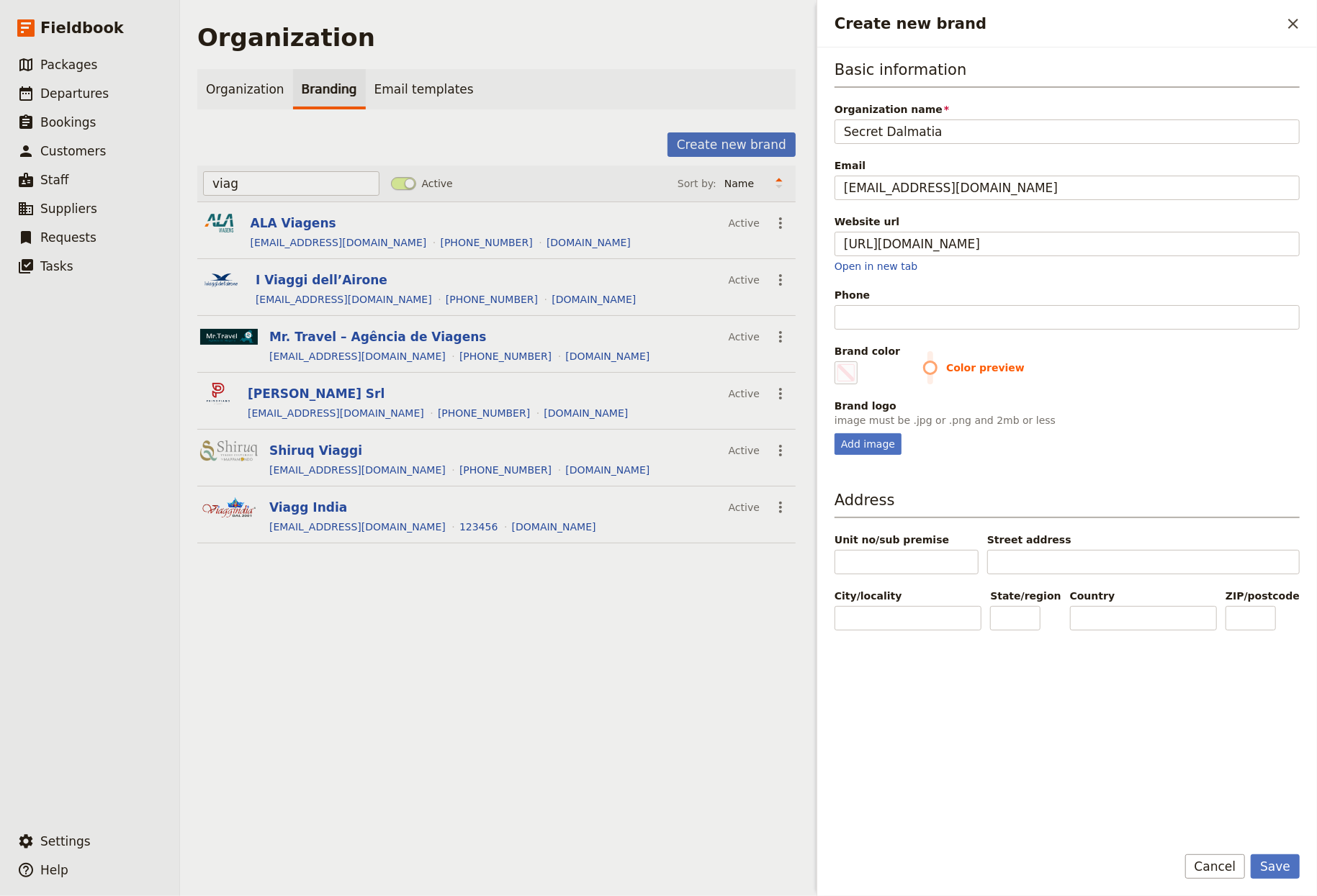
click at [917, 300] on div "Phone" at bounding box center [1067, 295] width 465 height 14
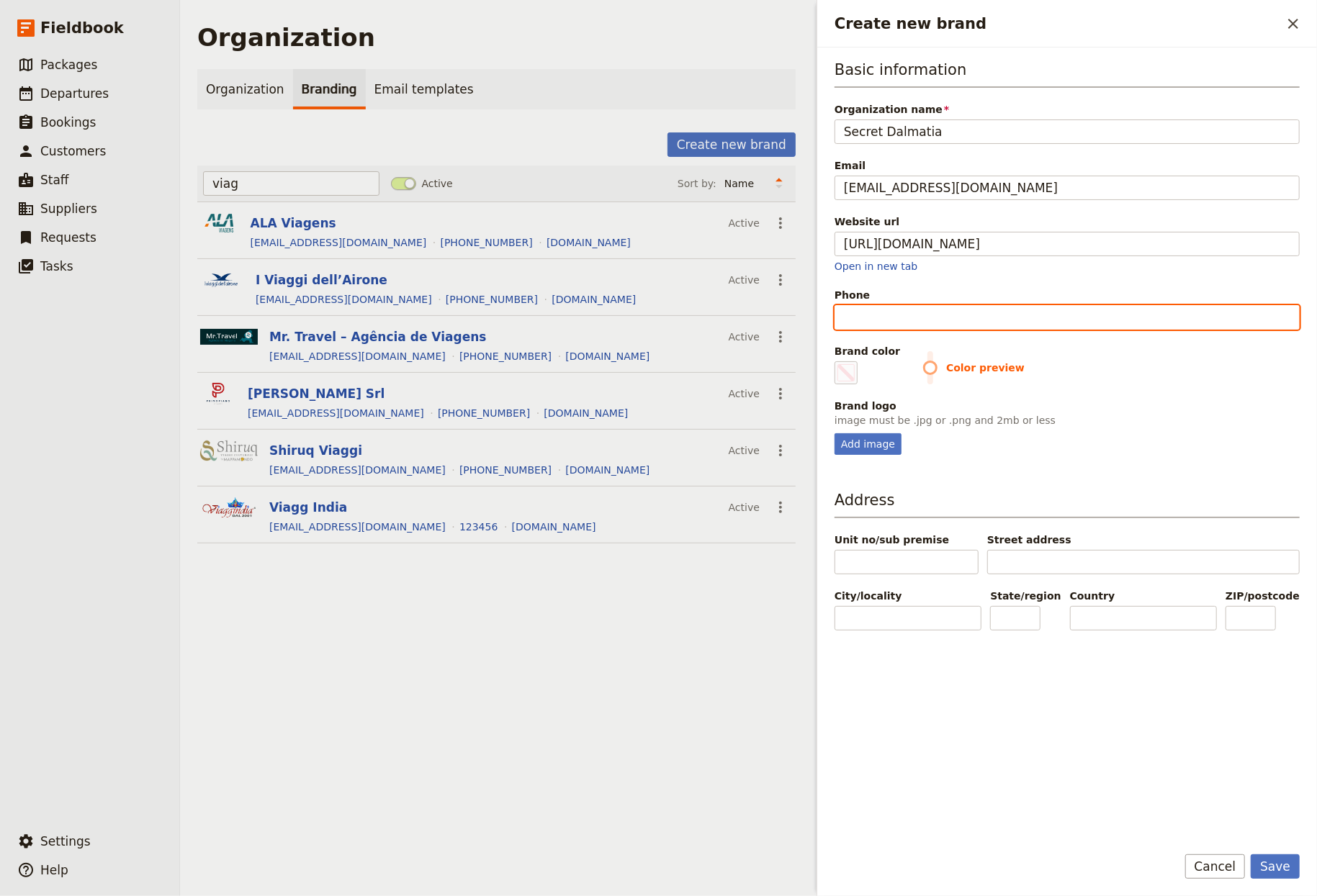
click at [917, 305] on input "Phone" at bounding box center [1067, 317] width 465 height 24
click at [910, 325] on input "Phone" at bounding box center [1067, 317] width 465 height 24
type input "1"
type input "#000000"
type input "12"
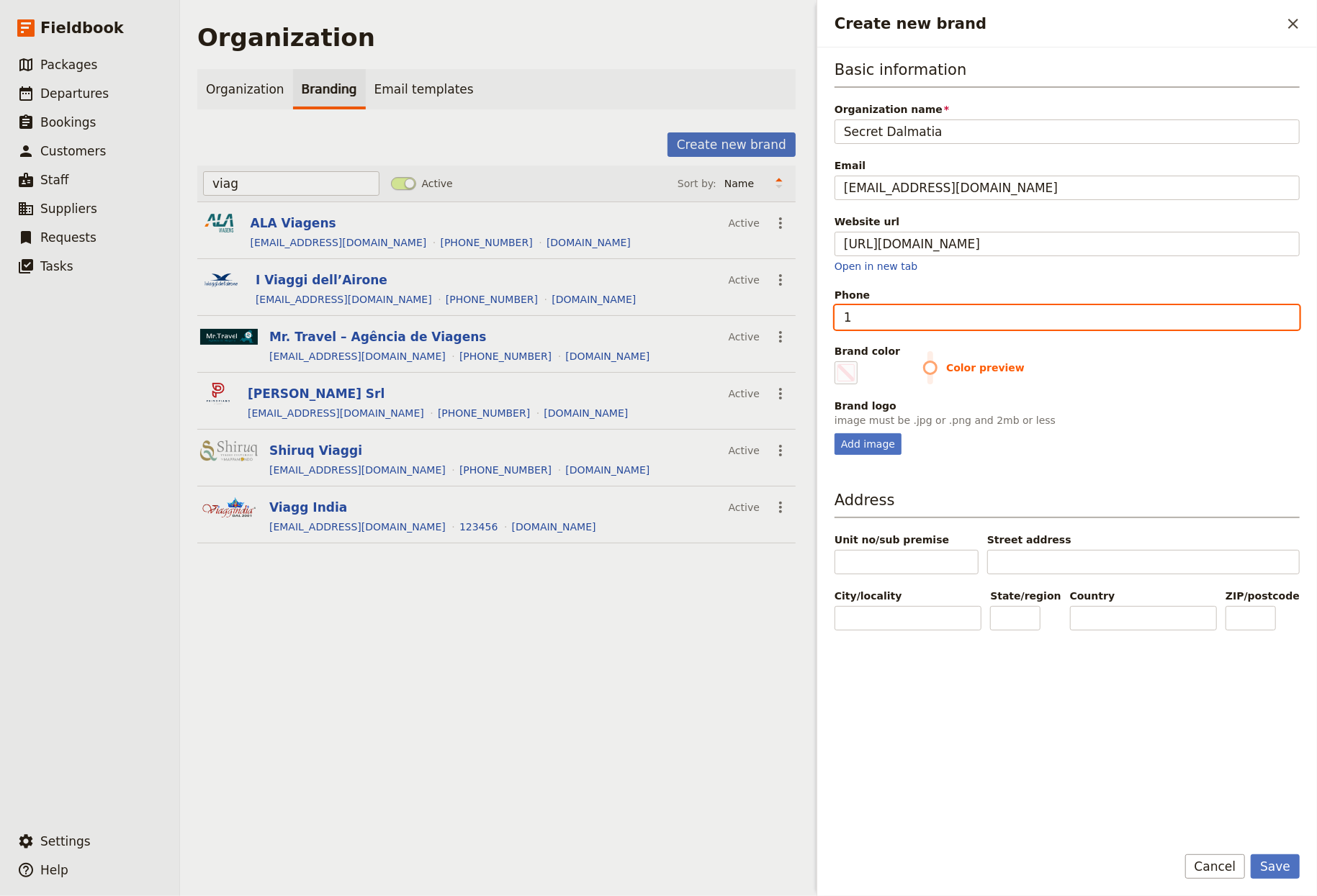
type input "#000000"
type input "123"
type input "#000000"
type input "1234"
type input "#000000"
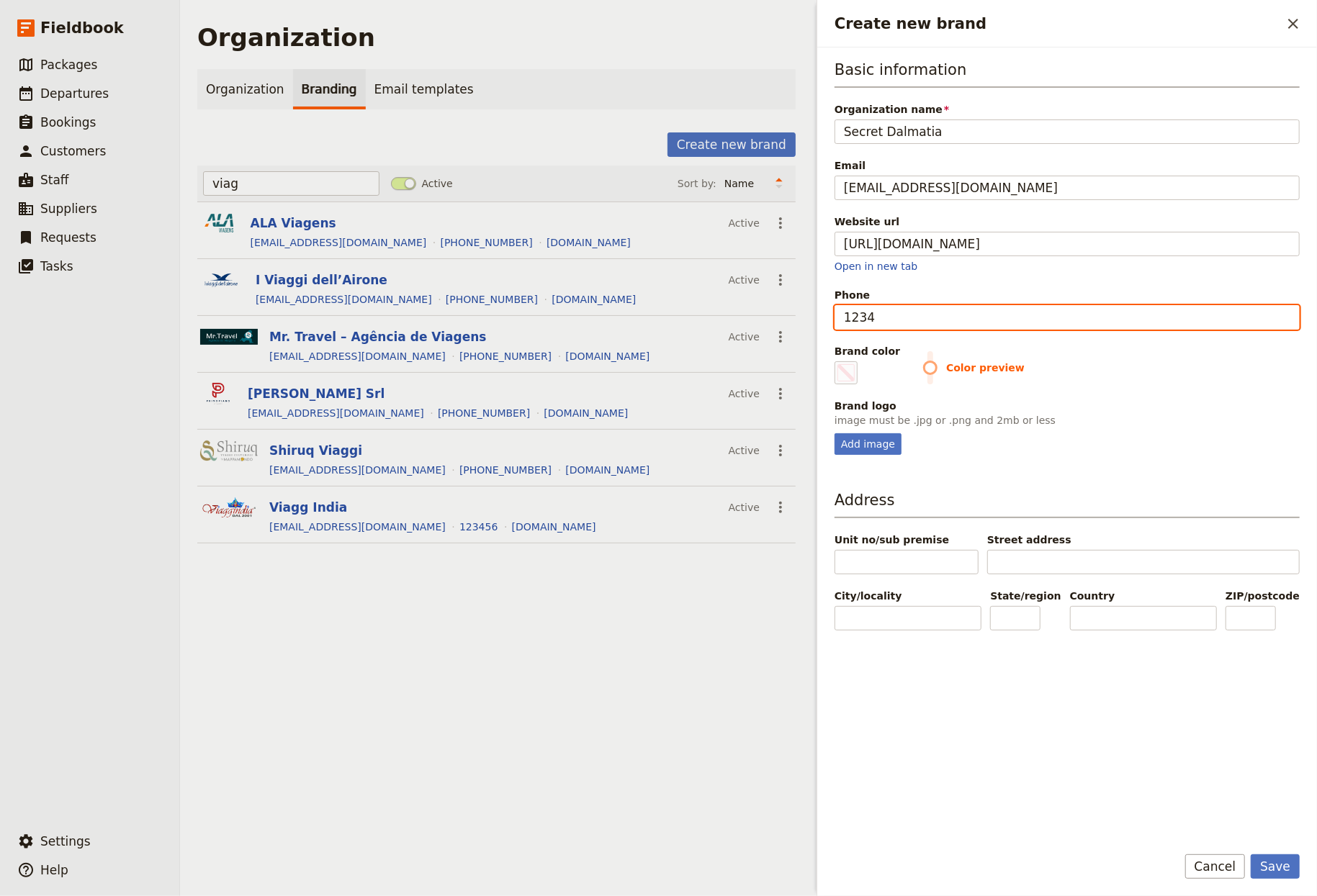
type input "12345"
type input "#000000"
type input "123456"
type input "#000000"
type input "123456"
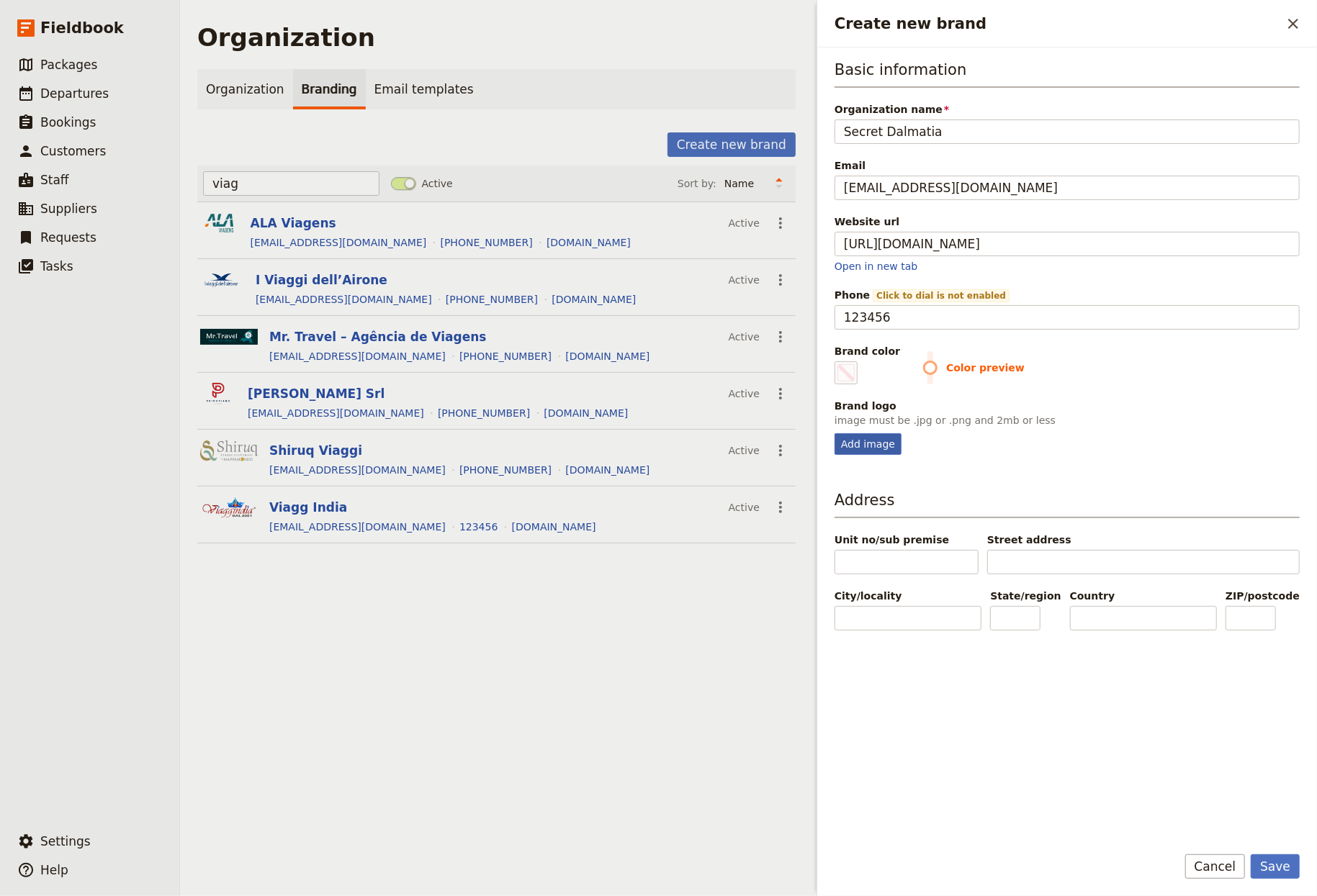
click at [867, 444] on div "Add image" at bounding box center [868, 444] width 67 height 21
click at [835, 434] on input "Add image" at bounding box center [834, 433] width 1 height 1
type input "C:\fakepath\Screenshot 2025-08-26 at 6.38.45 AM.png"
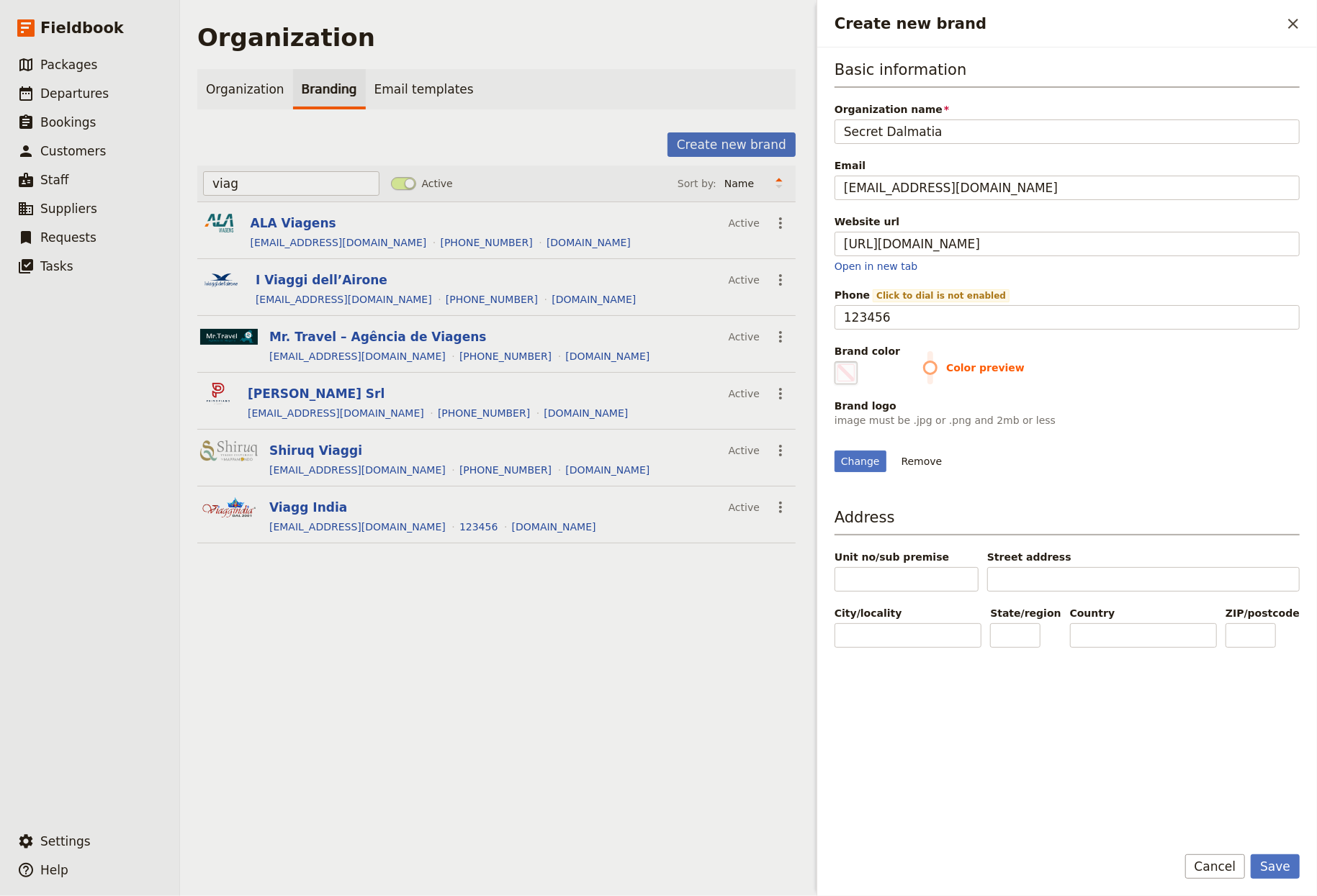
click at [841, 368] on span "Create new brand" at bounding box center [846, 373] width 17 height 17
click at [838, 362] on input "#000000" at bounding box center [837, 361] width 1 height 1
type input "#f0e9d7"
click at [920, 472] on div "Change Remove" at bounding box center [1067, 453] width 465 height 39
click at [920, 873] on button "Save" at bounding box center [1275, 866] width 49 height 24
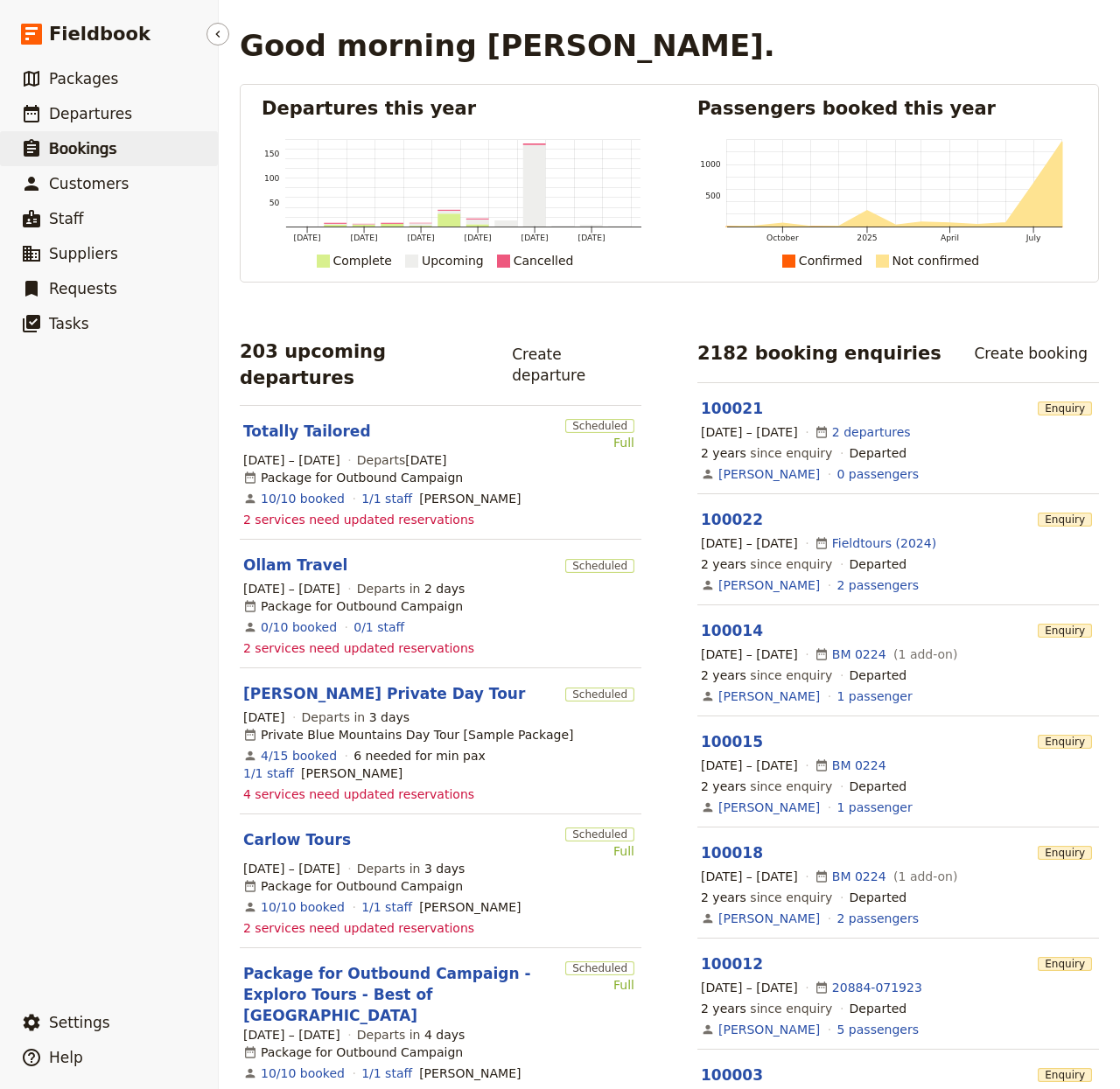
click at [152, 138] on link "​ Bookings" at bounding box center [109, 149] width 218 height 35
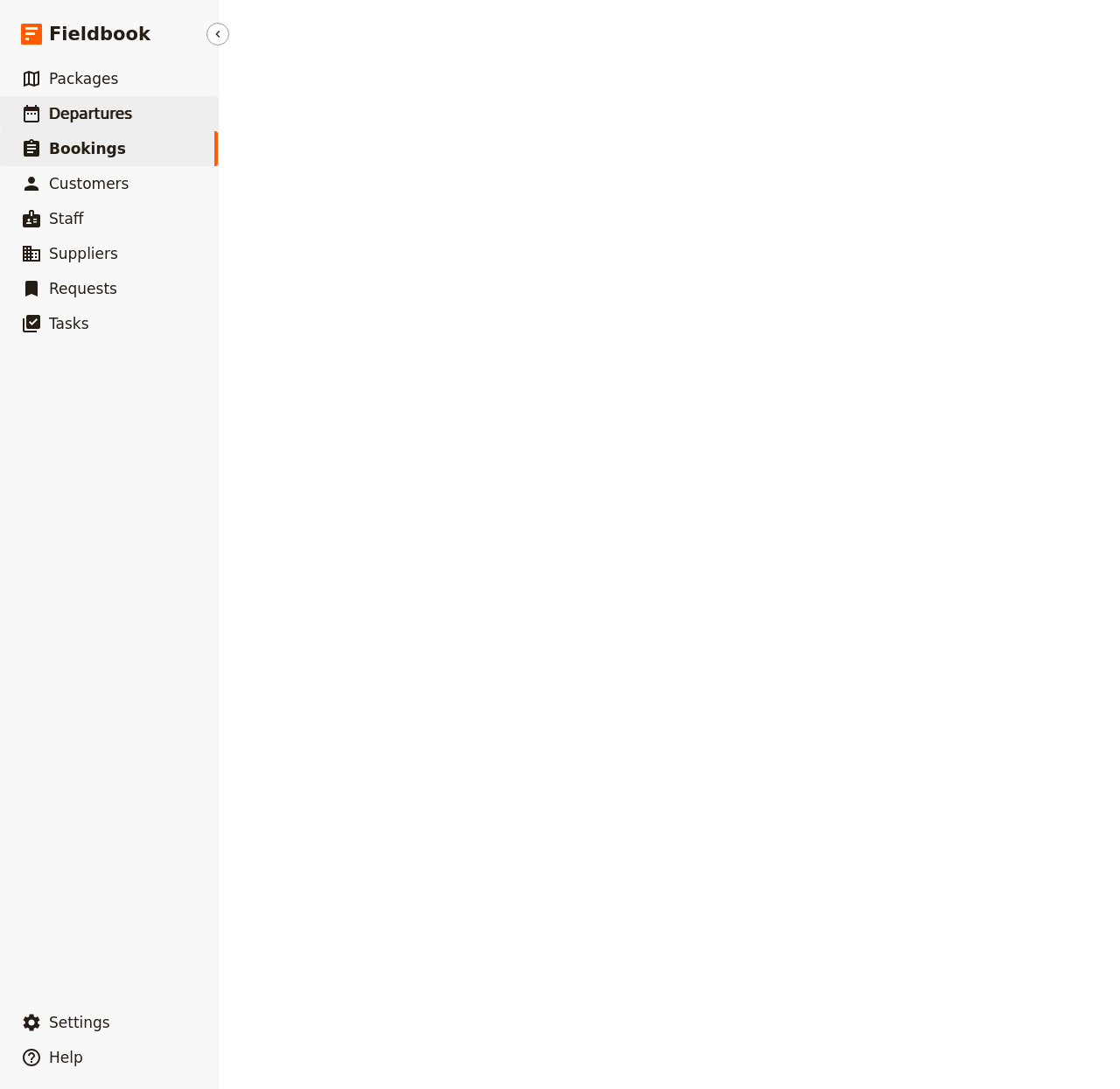
click at [147, 124] on link "​ Departures" at bounding box center [109, 113] width 218 height 35
select select "CREATED_AT"
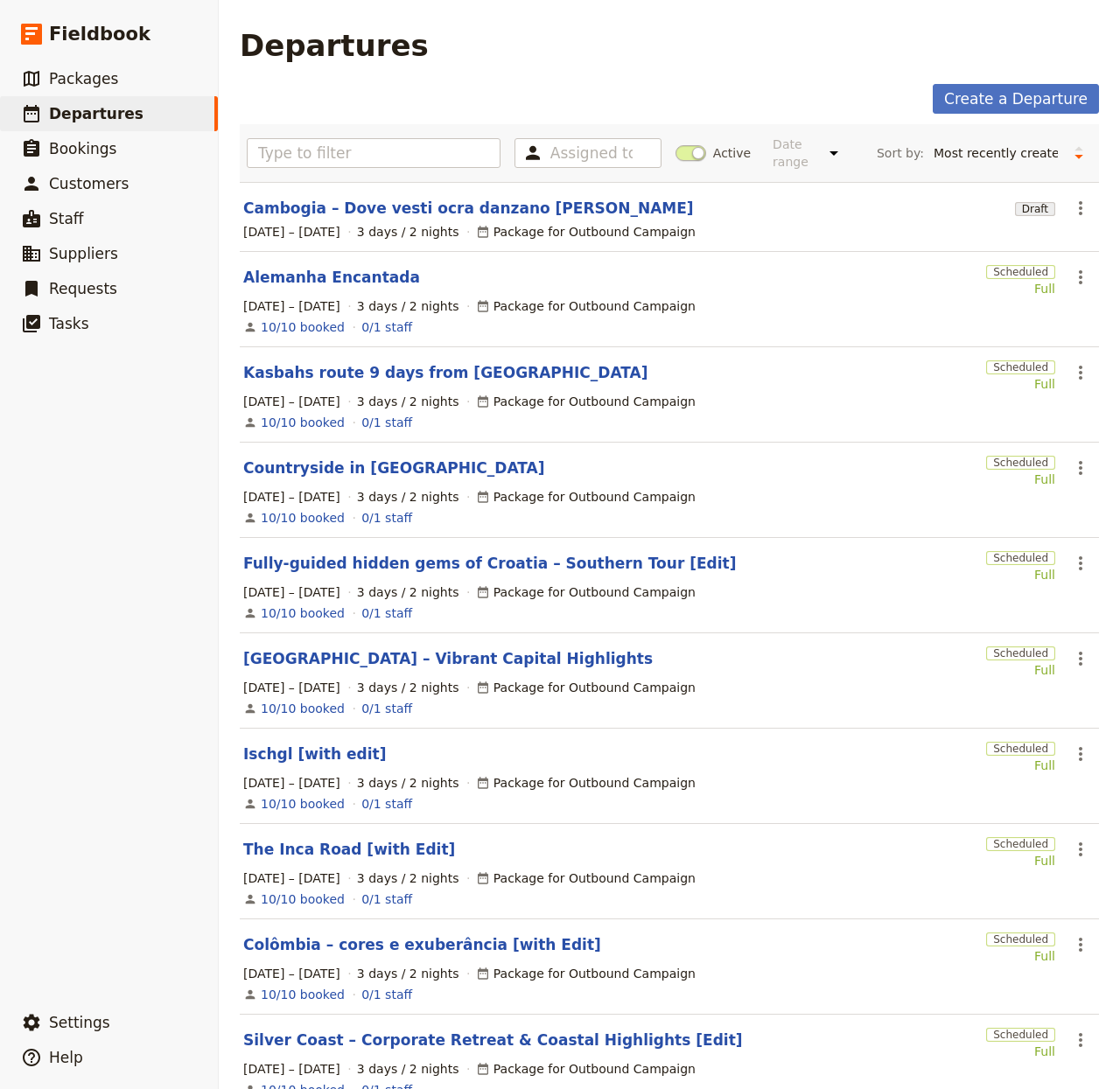
click at [1079, 201] on section "Cambogia – Dove vesti ocra danzano al vento Draft ​ 1 – 3 Oct 2025 3 days / 2 n…" at bounding box center [669, 217] width 860 height 70
click at [1070, 216] on icon "Actions" at bounding box center [1080, 208] width 21 height 21
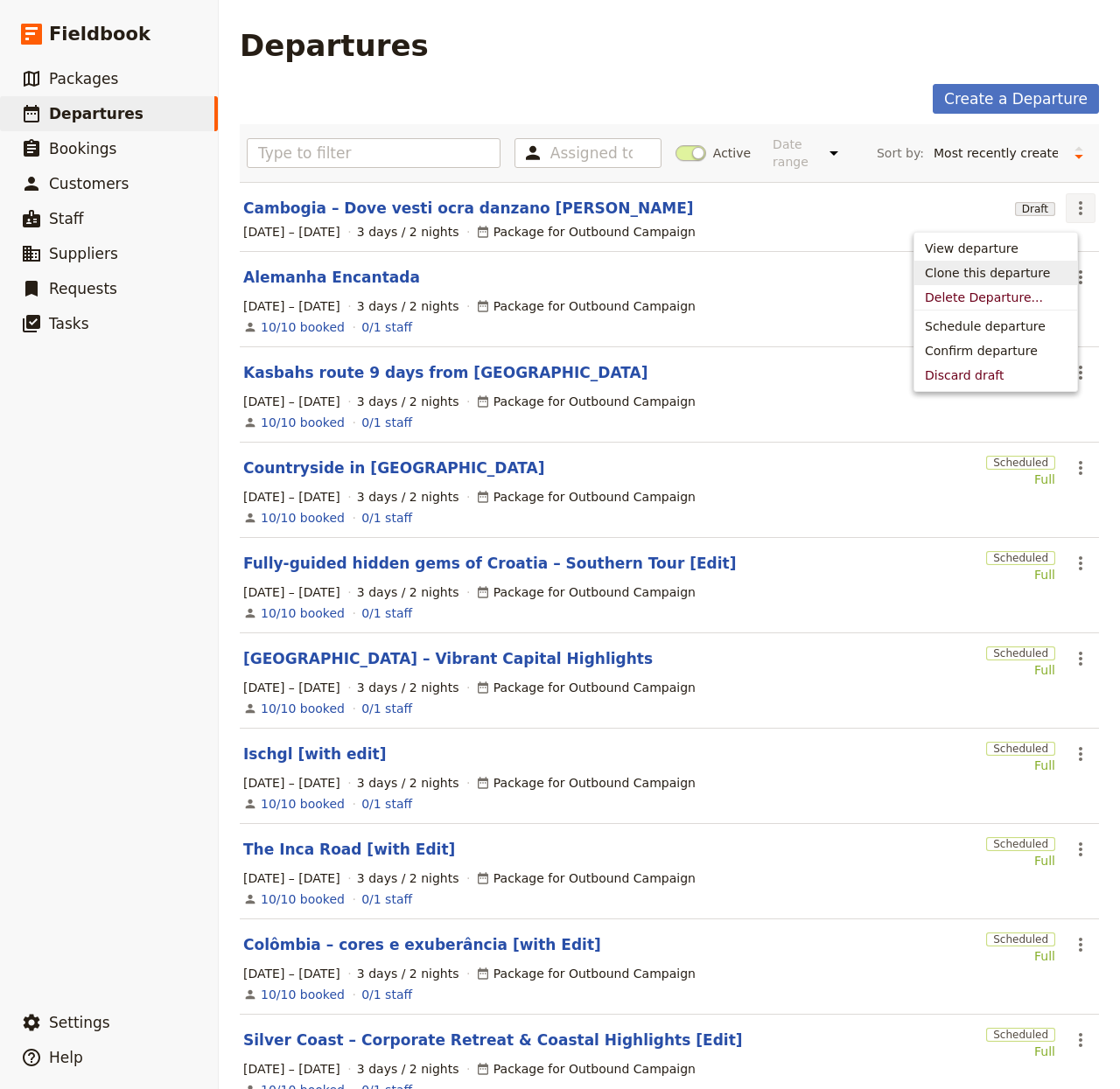
click at [1028, 265] on span "Clone this departure" at bounding box center [988, 272] width 125 height 17
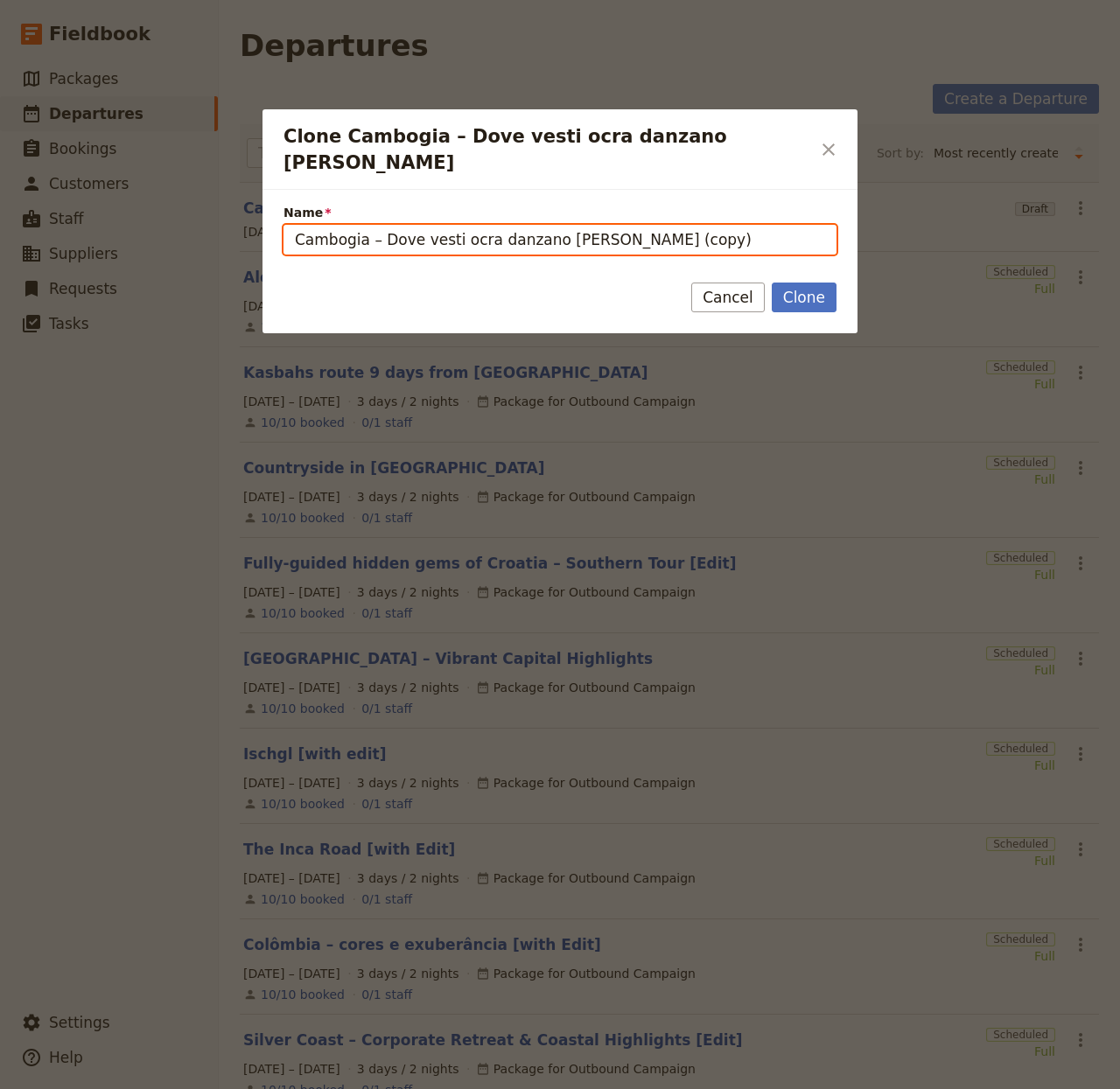
click at [403, 225] on input "Cambogia – Dove vesti ocra danzano al vento (copy)" at bounding box center [560, 240] width 553 height 30
paste input "LISBON CITY BREAK – GASTRONOMY EDITION"
type input "LISBON CITY BREAK – GASTRONOMY EDITION"
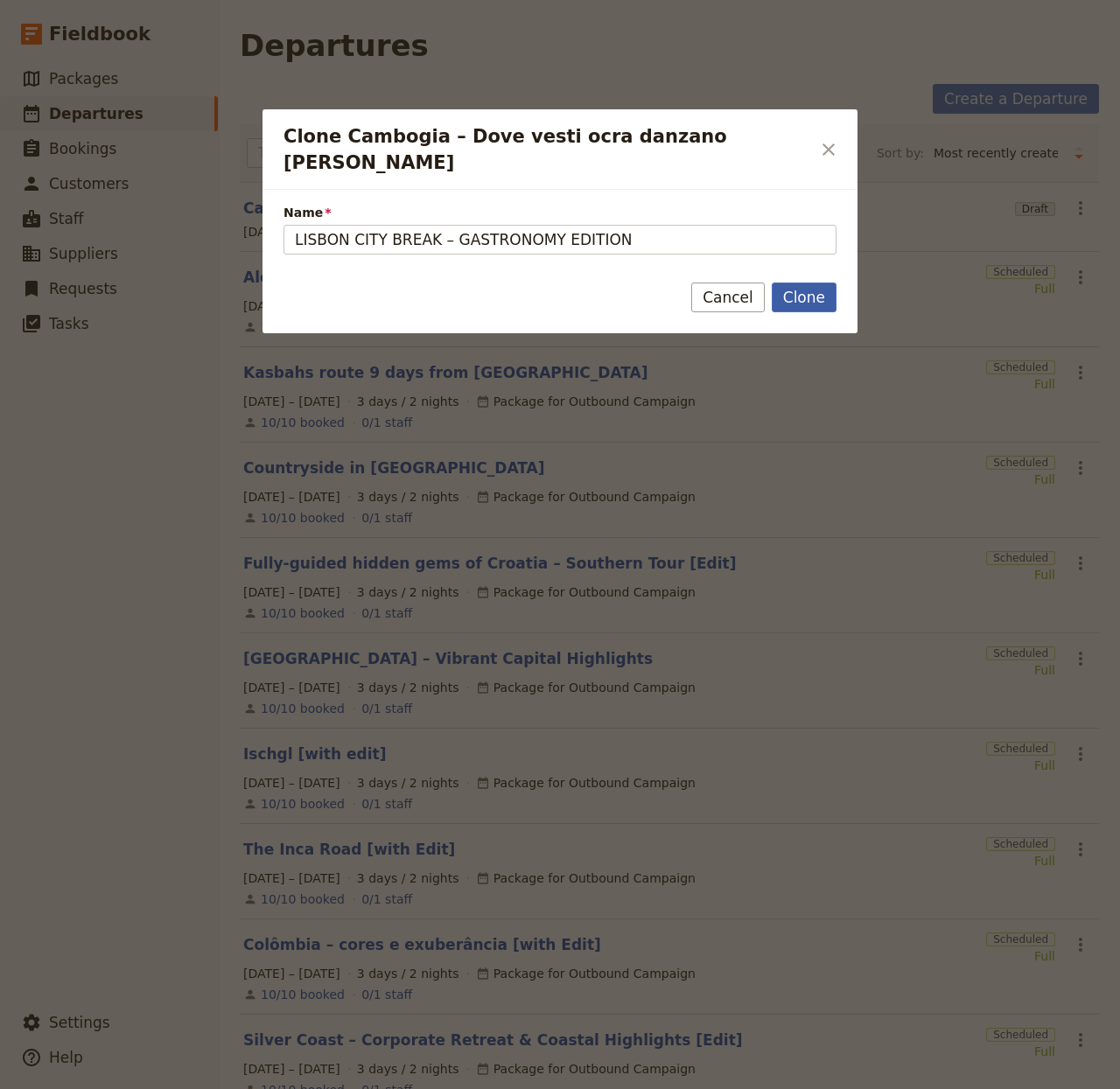
click at [792, 283] on button "Clone" at bounding box center [805, 297] width 65 height 30
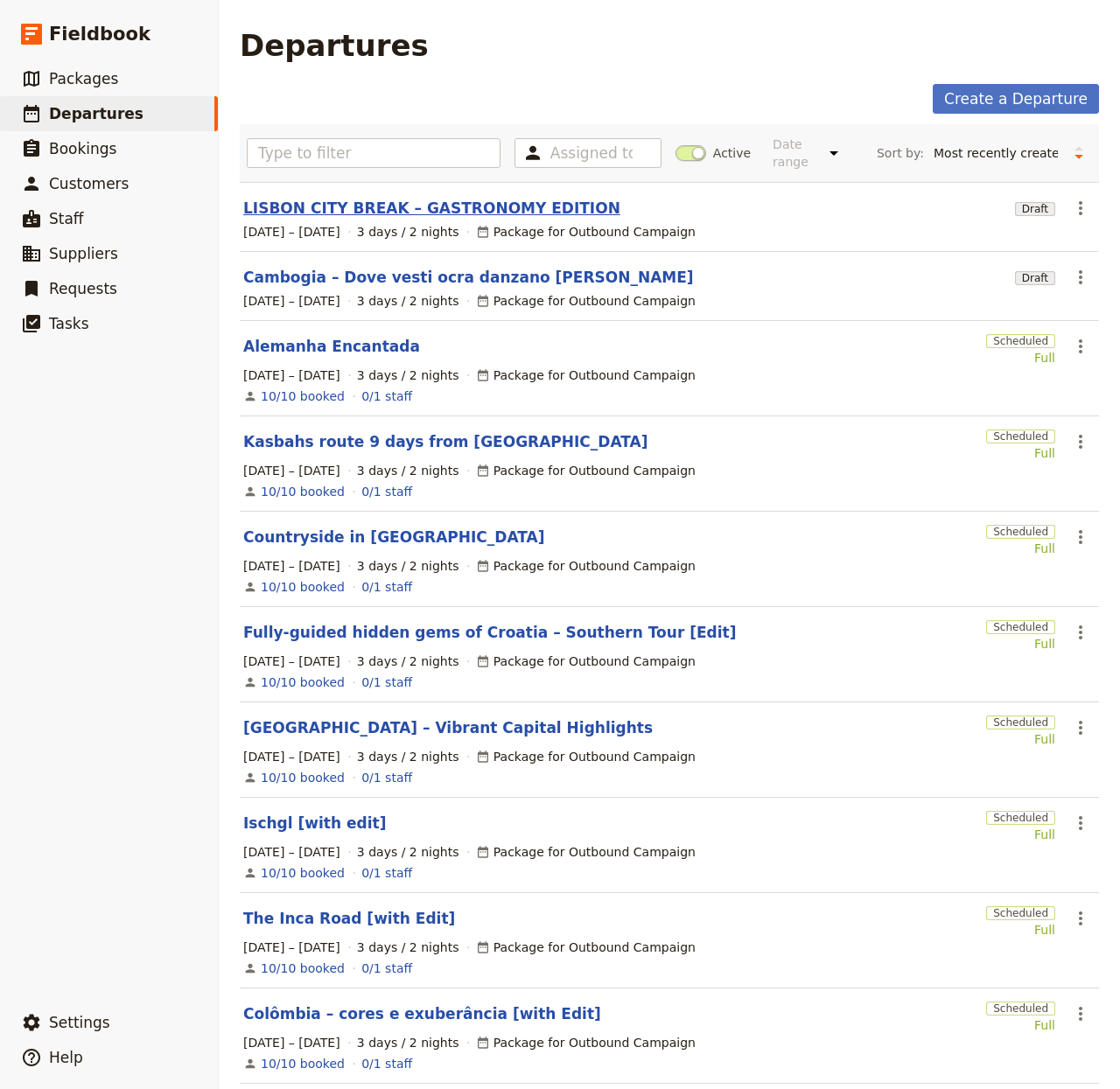
click at [458, 215] on link "LISBON CITY BREAK – GASTRONOMY EDITION" at bounding box center [432, 208] width 378 height 21
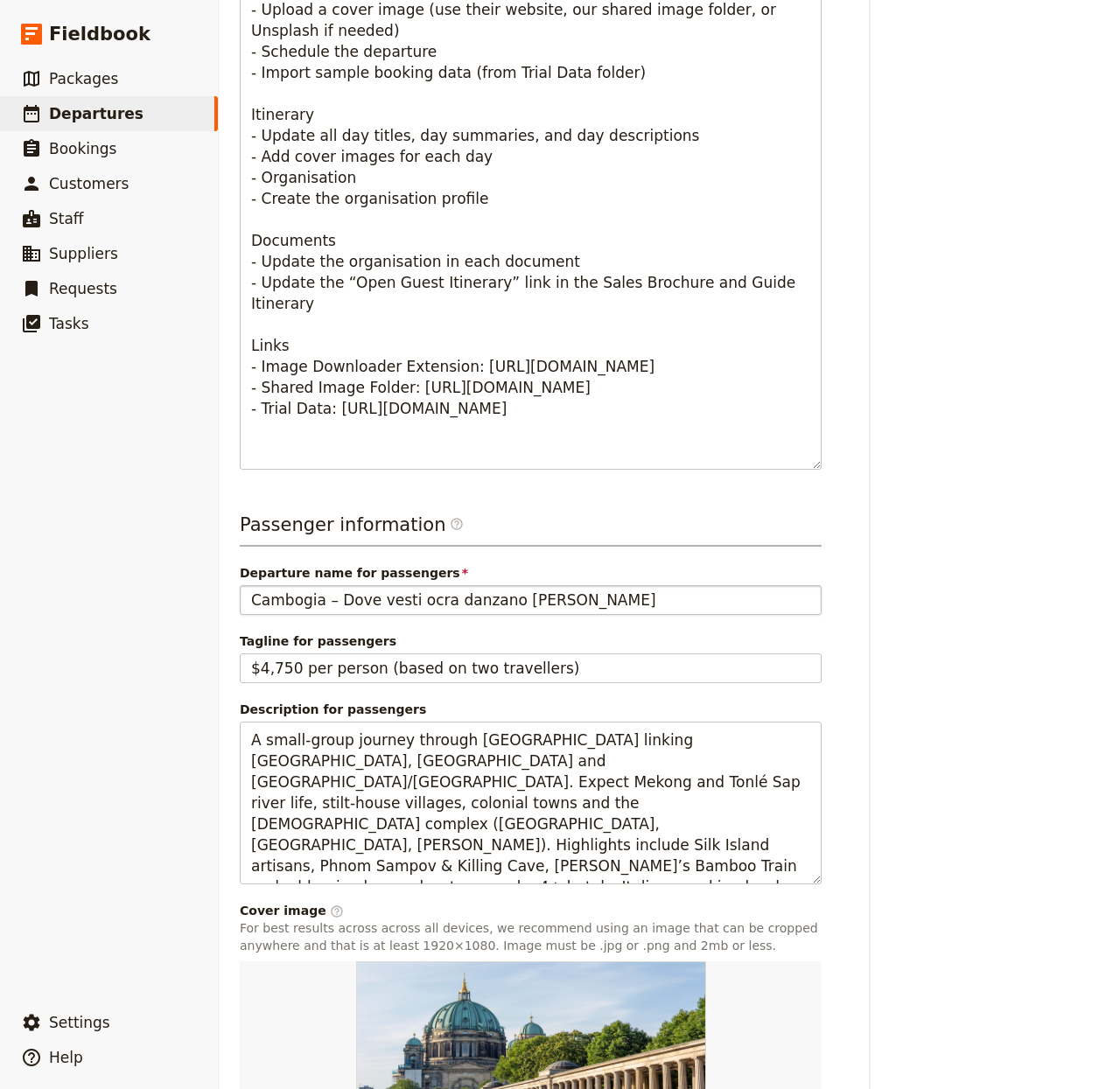
scroll to position [812, 0]
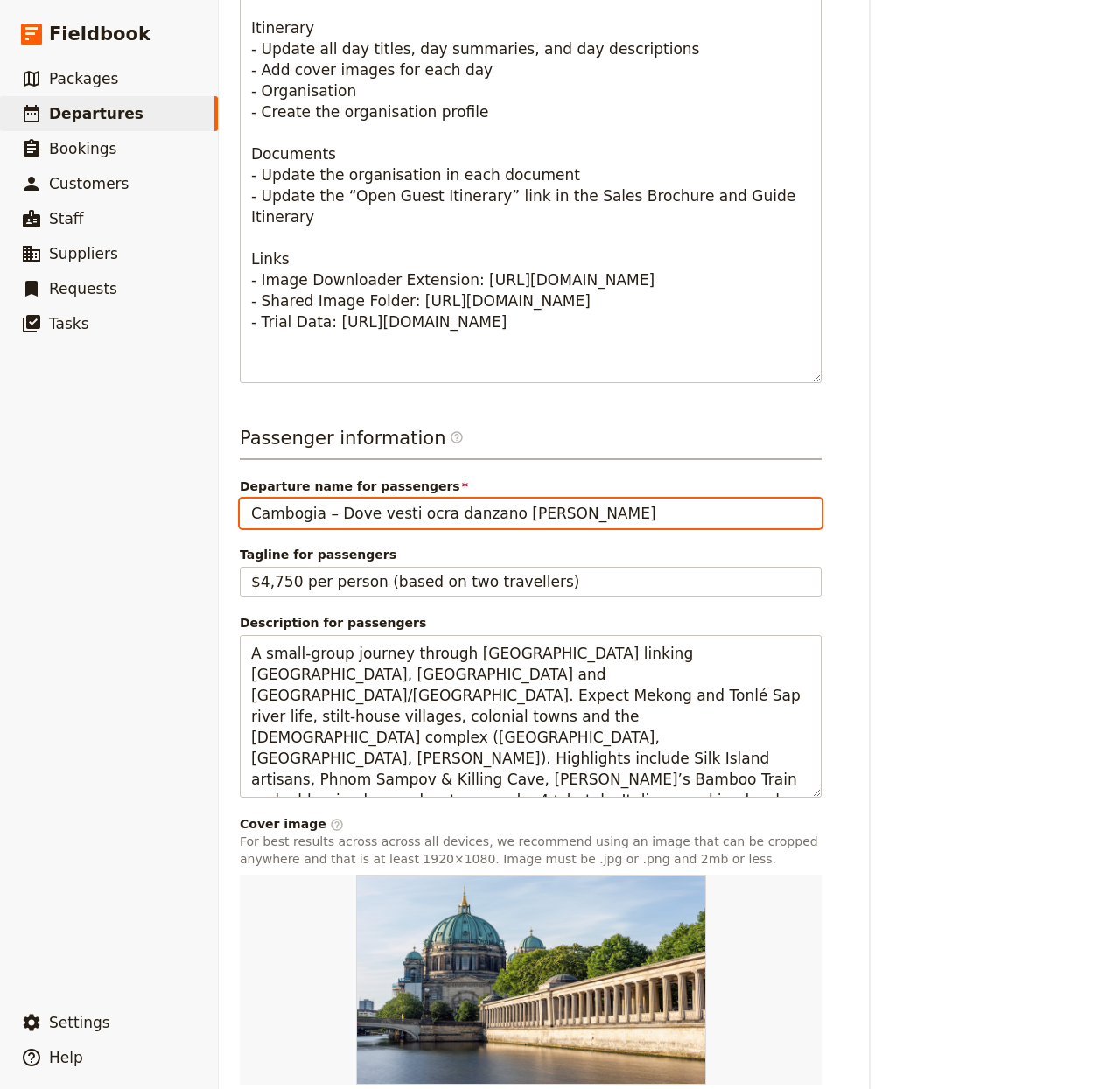
click at [536, 523] on input "Cambogia – Dove vesti ocra danzano [PERSON_NAME]" at bounding box center [531, 513] width 582 height 30
paste input "LISBON CITY BREAK – GASTRONOMY EDITION"
type input "LISBON CITY BREAK – GASTRONOMY EDITION"
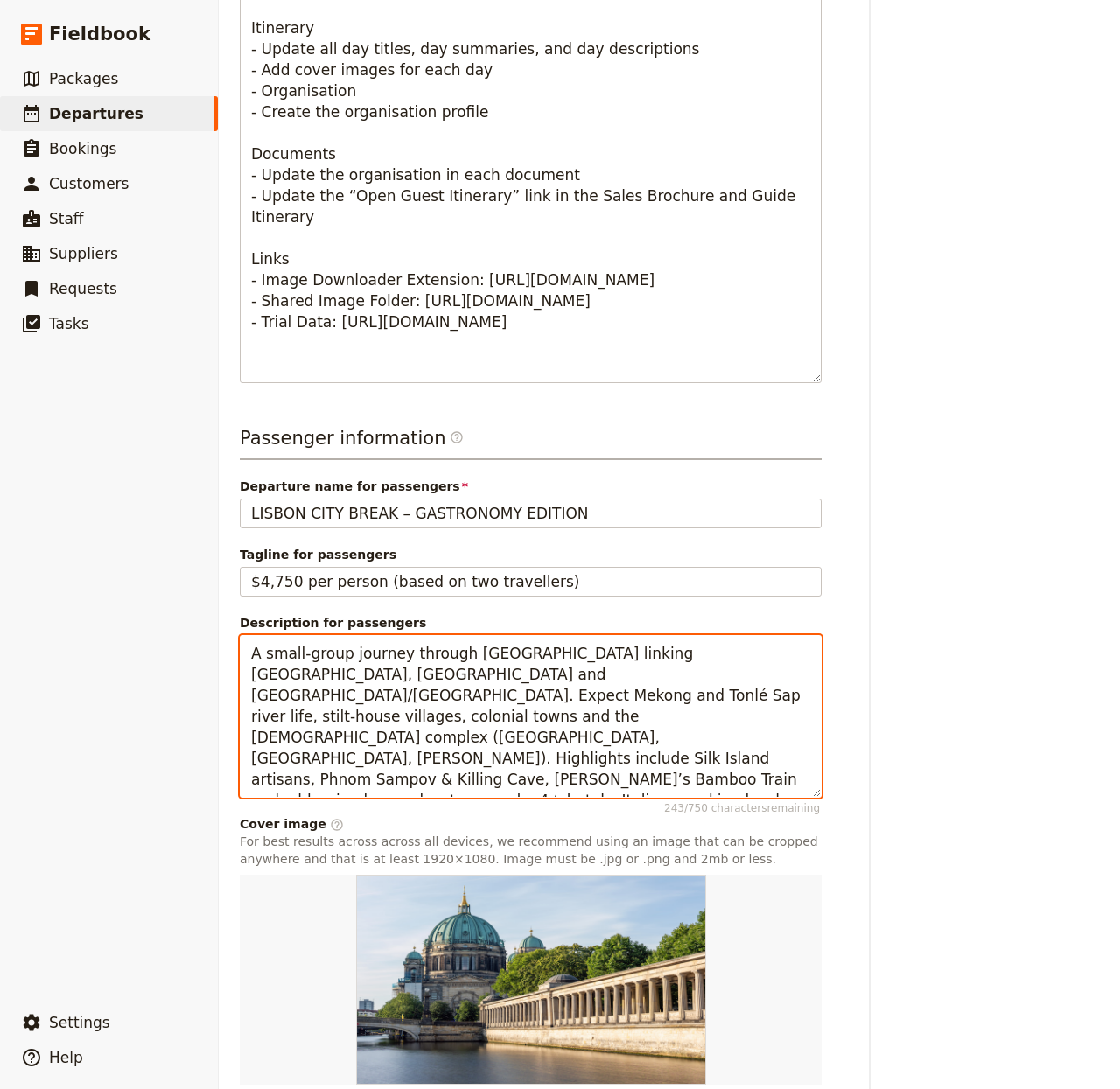
click at [356, 720] on textarea "A small-group journey through [GEOGRAPHIC_DATA] linking [GEOGRAPHIC_DATA], [GEO…" at bounding box center [531, 717] width 582 height 164
paste textarea "Five-day foodie city break pairing Lisbon’s heritage with tastings, a walking f…"
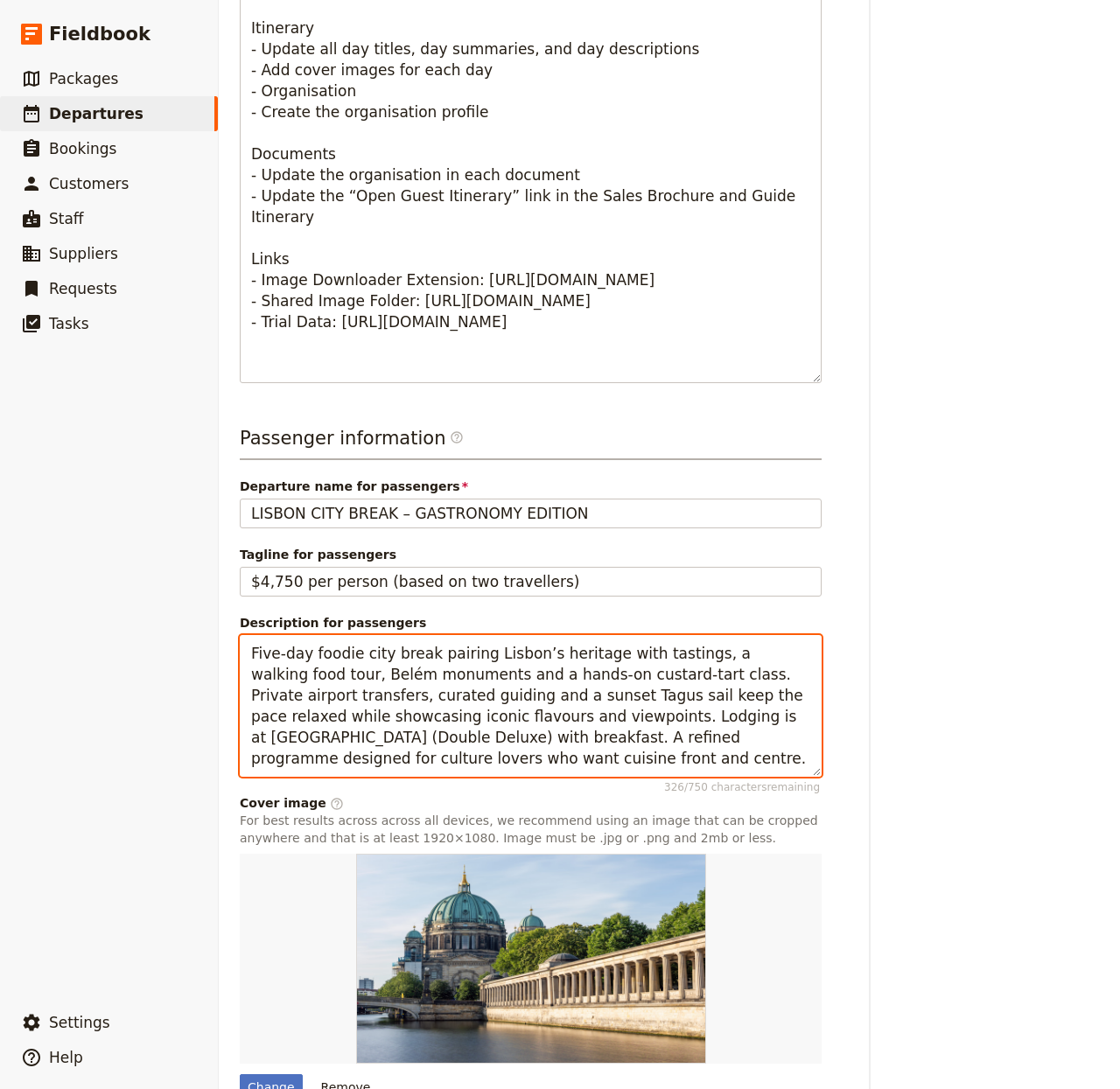
type textarea "Five-day foodie city break pairing Lisbon’s heritage with tastings, a walking f…"
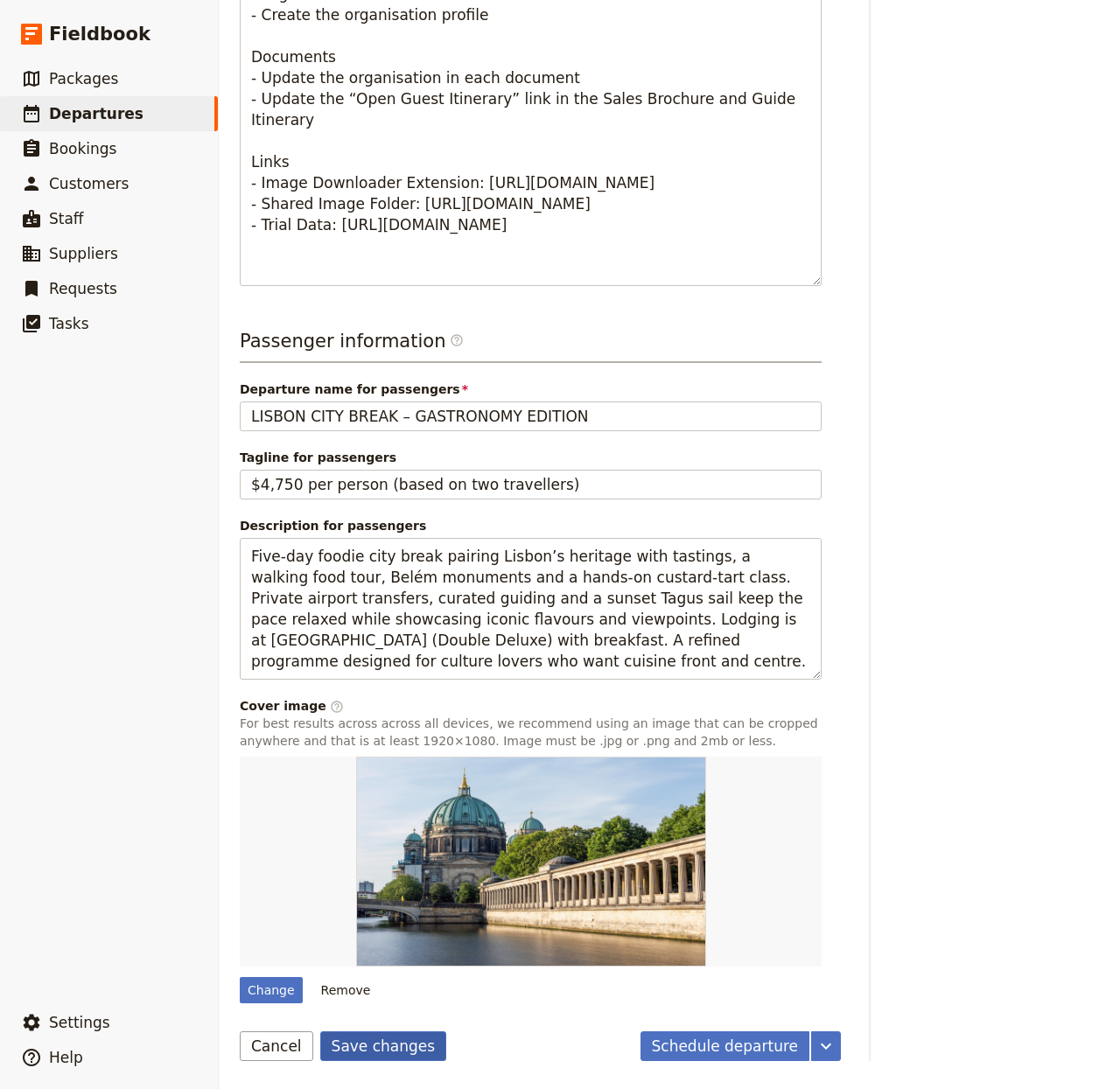
click at [405, 1050] on button "Save changes" at bounding box center [384, 1046] width 127 height 30
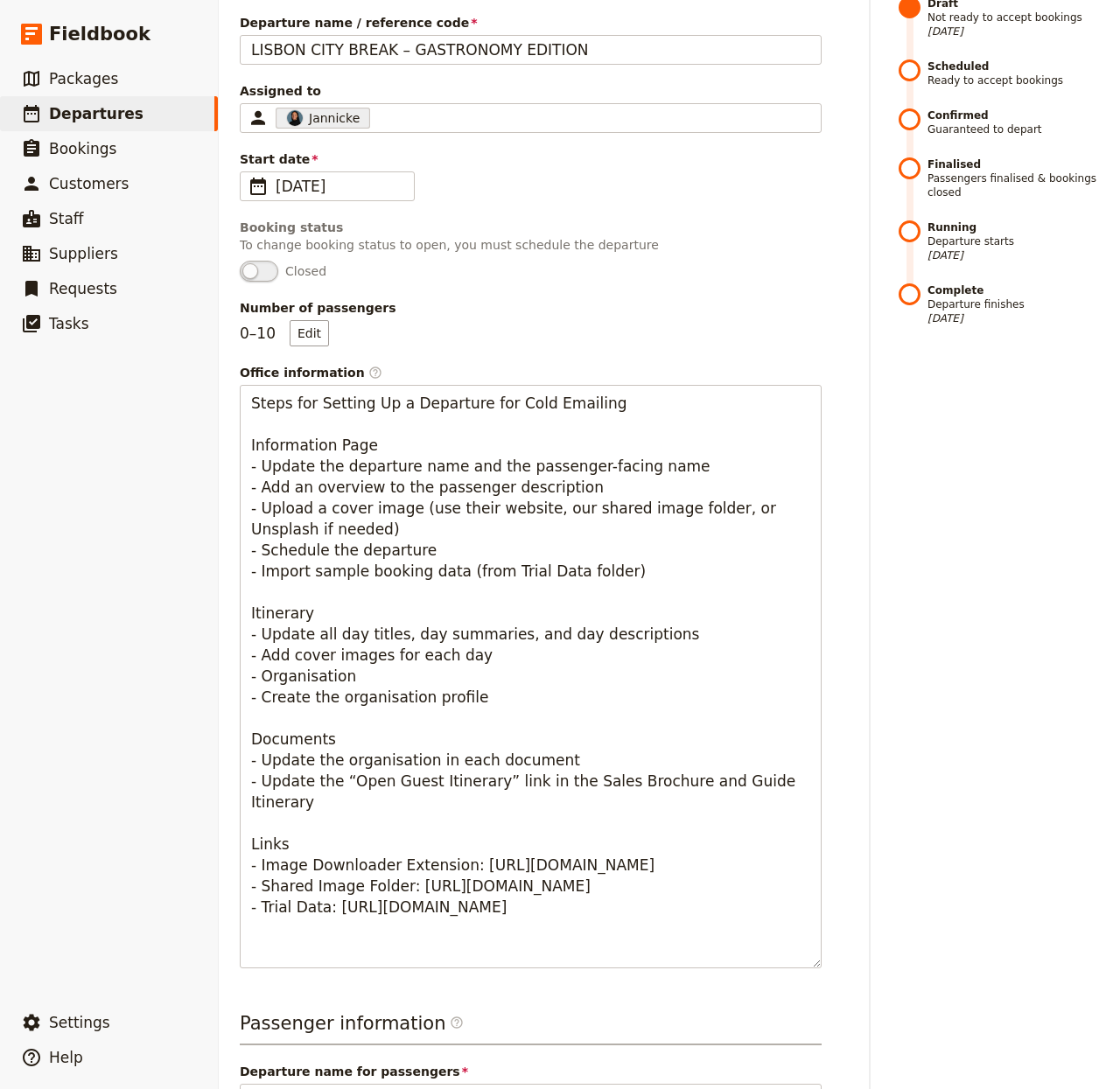
scroll to position [0, 0]
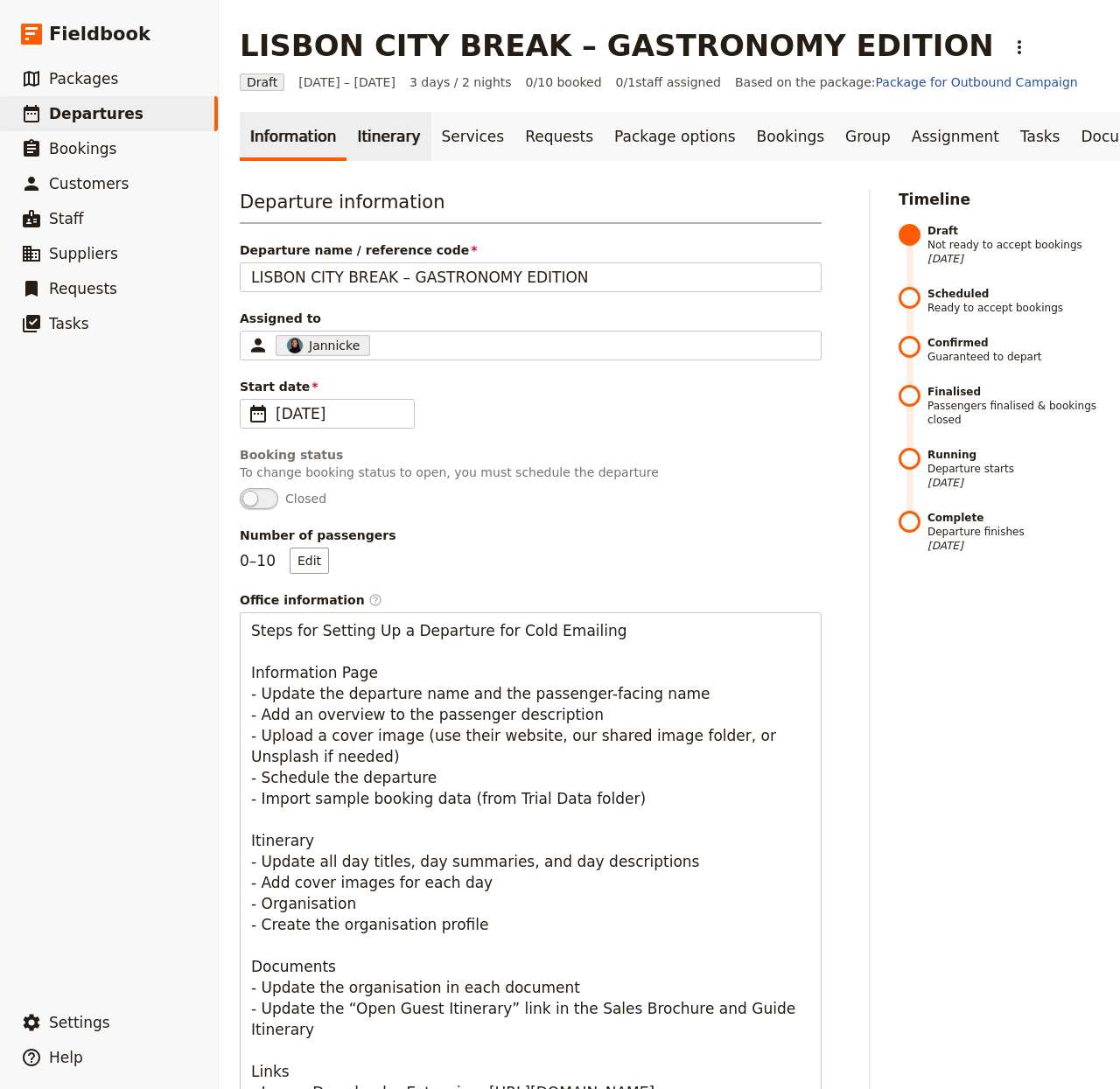
click at [361, 112] on link "Itinerary" at bounding box center [388, 136] width 84 height 49
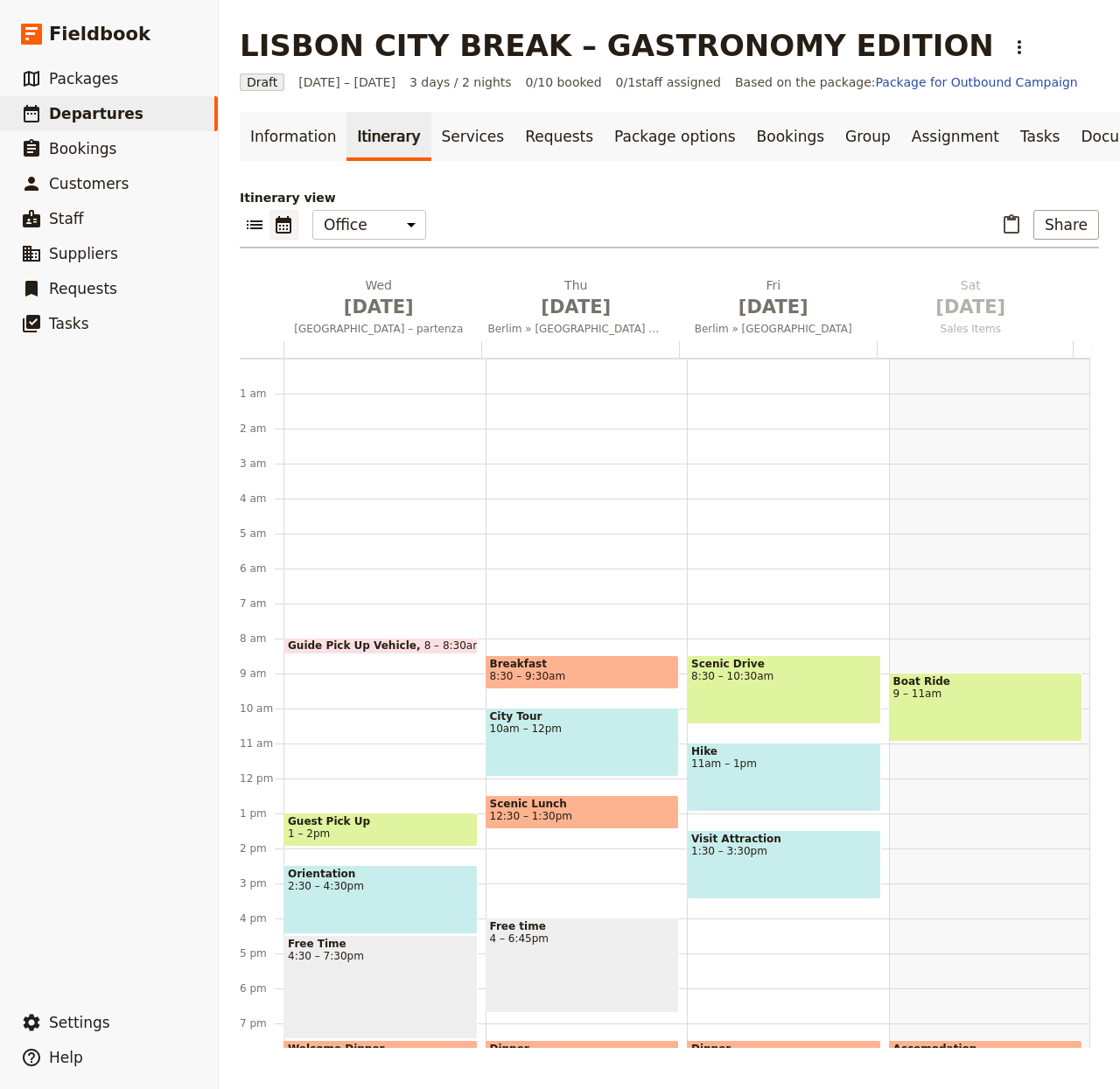
scroll to position [150, 0]
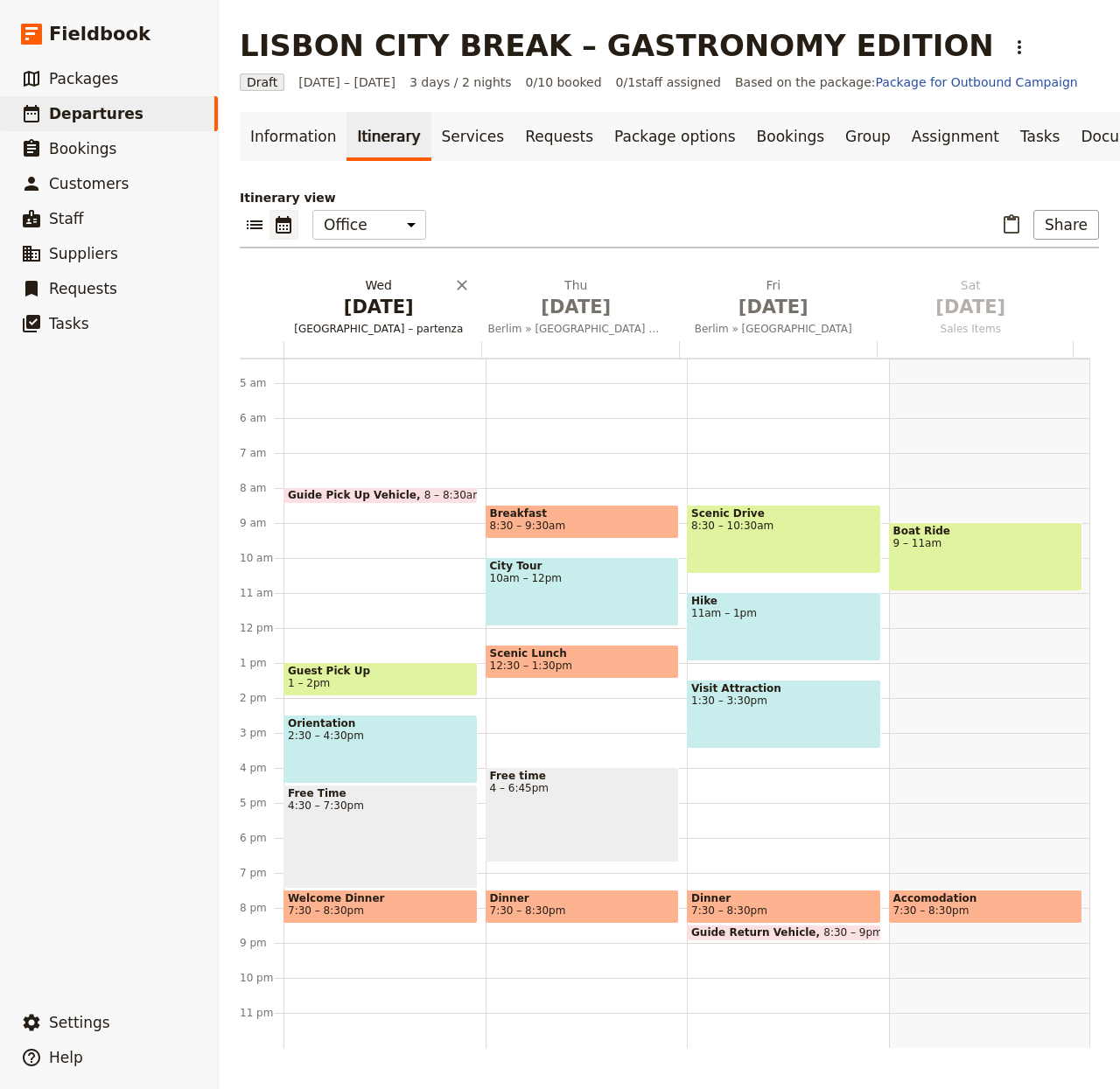
click at [379, 306] on span "[DATE]" at bounding box center [379, 306] width 177 height 26
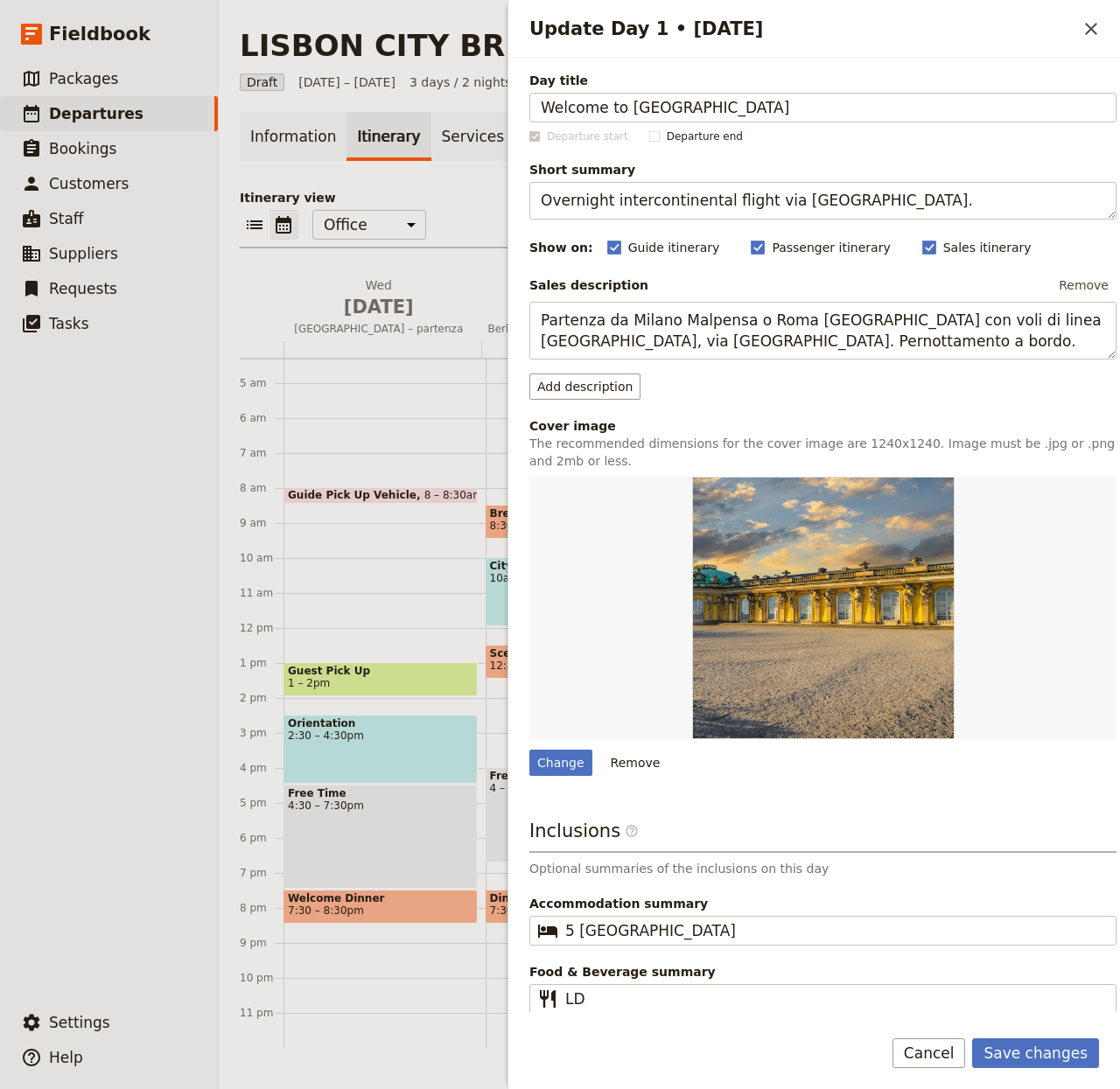
type input "Welcome to Lisbon"
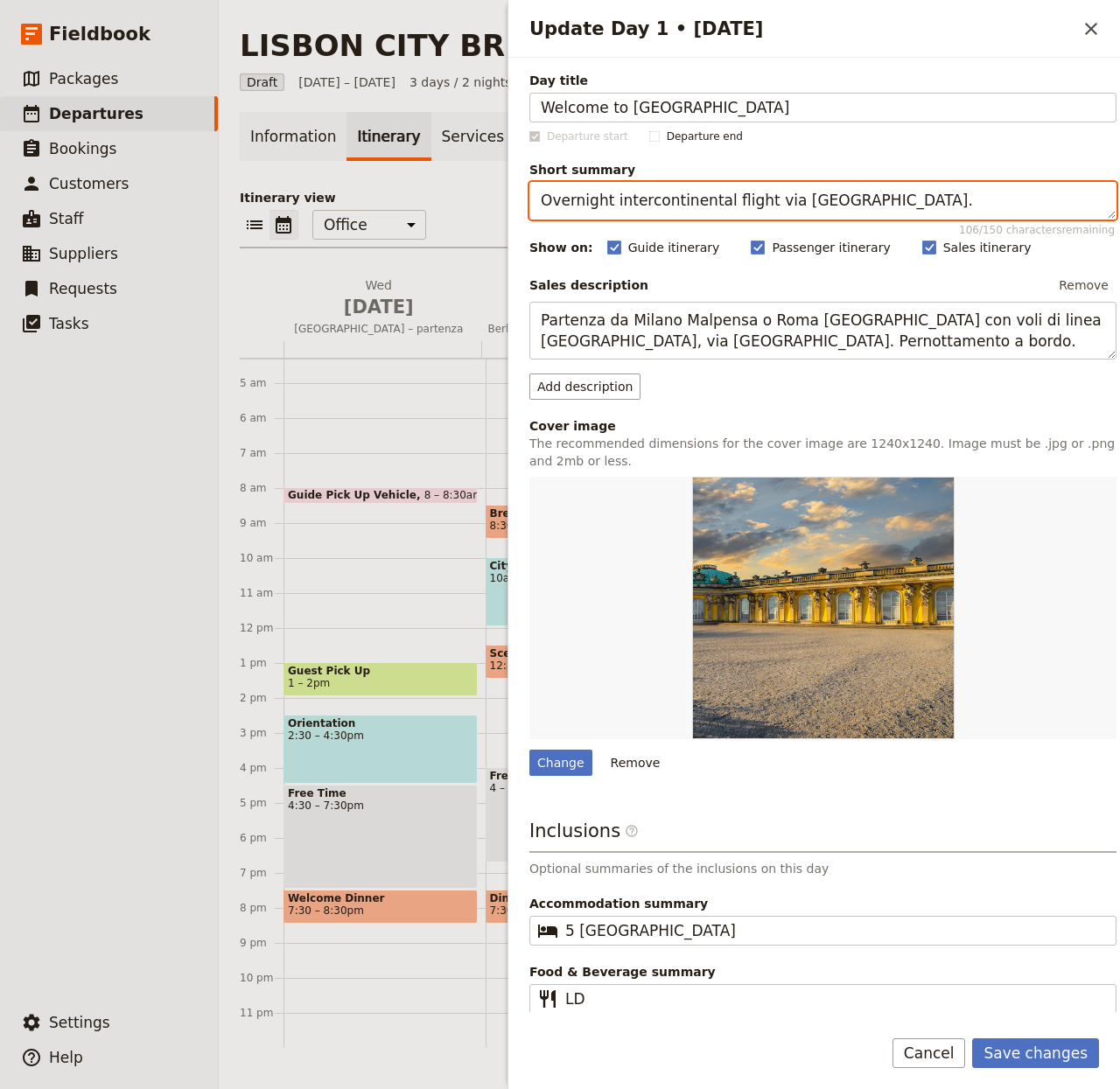
click at [733, 198] on textarea "Overnight intercontinental flight via [GEOGRAPHIC_DATA]." at bounding box center [824, 201] width 587 height 38
paste textarea "Private transfer, hotel check-in, evening at leisure"
type textarea "Private transfer, hotel check-in, evening at leisure."
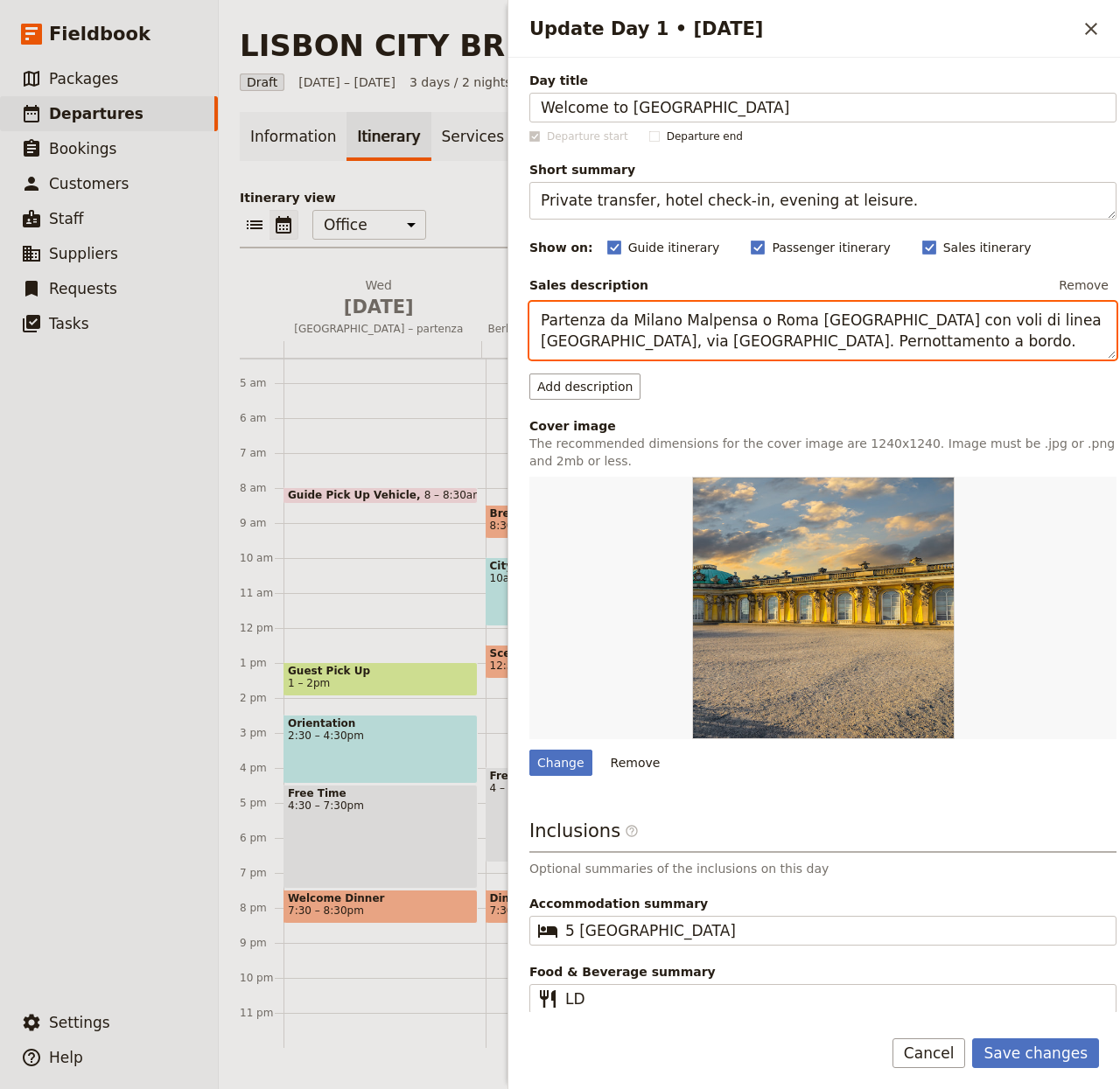
click at [714, 304] on textarea "Partenza da Milano Malpensa o Roma [GEOGRAPHIC_DATA] con voli di linea [GEOGRAP…" at bounding box center [824, 331] width 587 height 59
click at [708, 312] on textarea "Partenza da Milano Malpensa o Roma [GEOGRAPHIC_DATA] con voli di linea [GEOGRAP…" at bounding box center [824, 331] width 587 height 59
paste textarea "Welcome to Lisbon! A transfer will be waiting at the airport to take you to you…"
type textarea "Welcome to Lisbon! A transfer will be waiting at the airport to take you to you…"
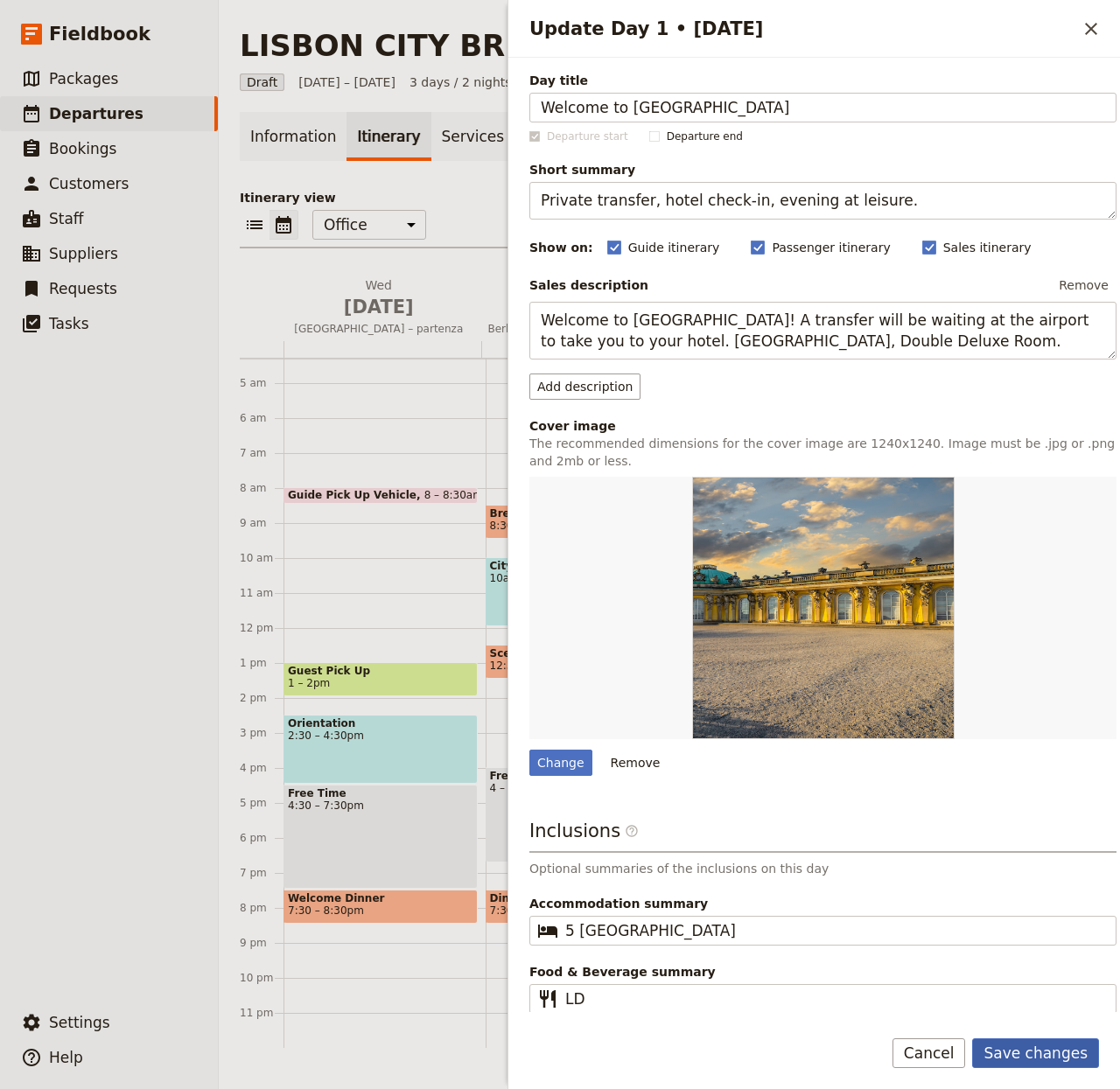
click at [1053, 1054] on button "Save changes" at bounding box center [1035, 1053] width 127 height 30
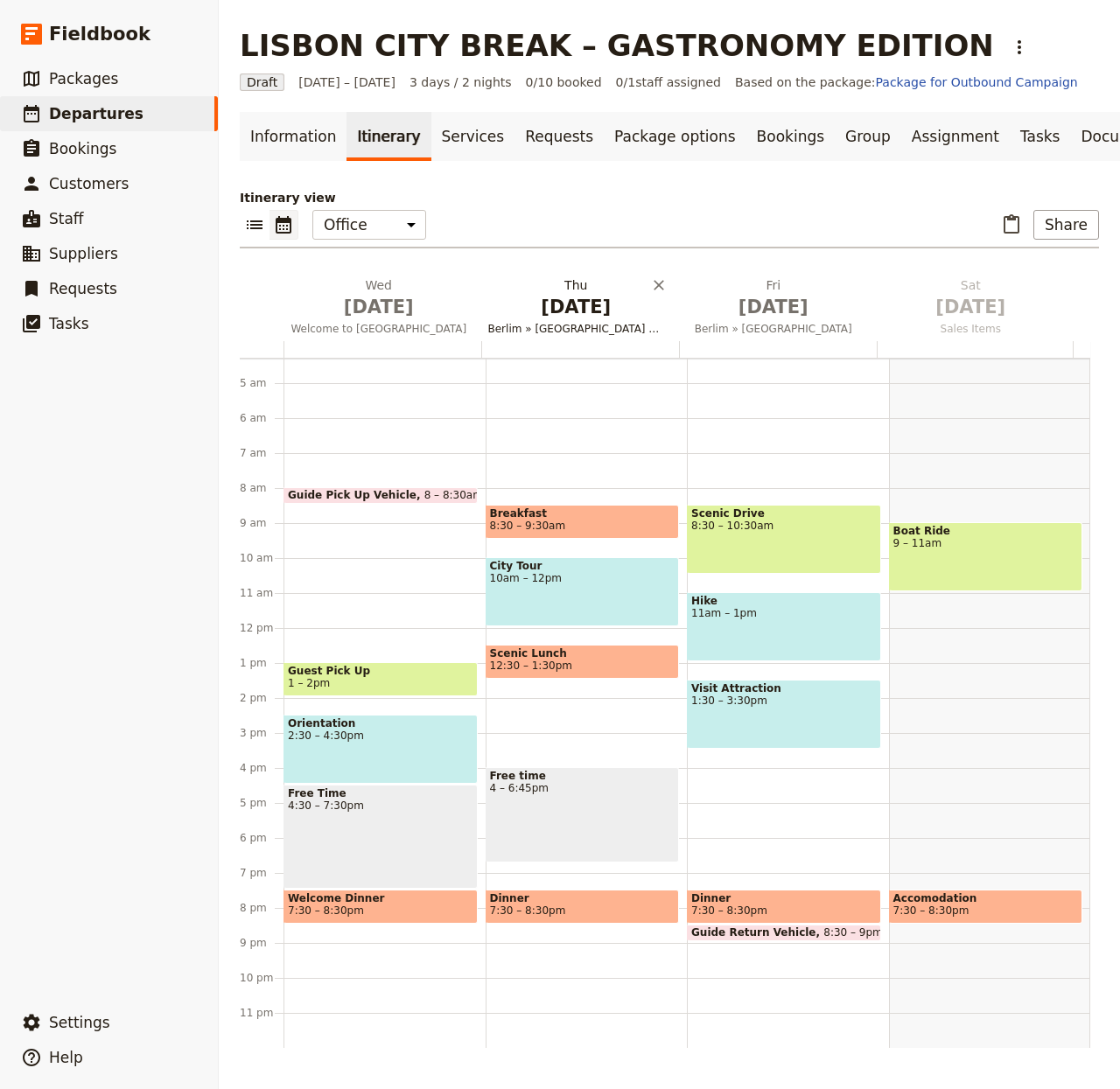
click at [536, 336] on span "Berlim » [GEOGRAPHIC_DATA] » [GEOGRAPHIC_DATA]" at bounding box center [577, 329] width 191 height 14
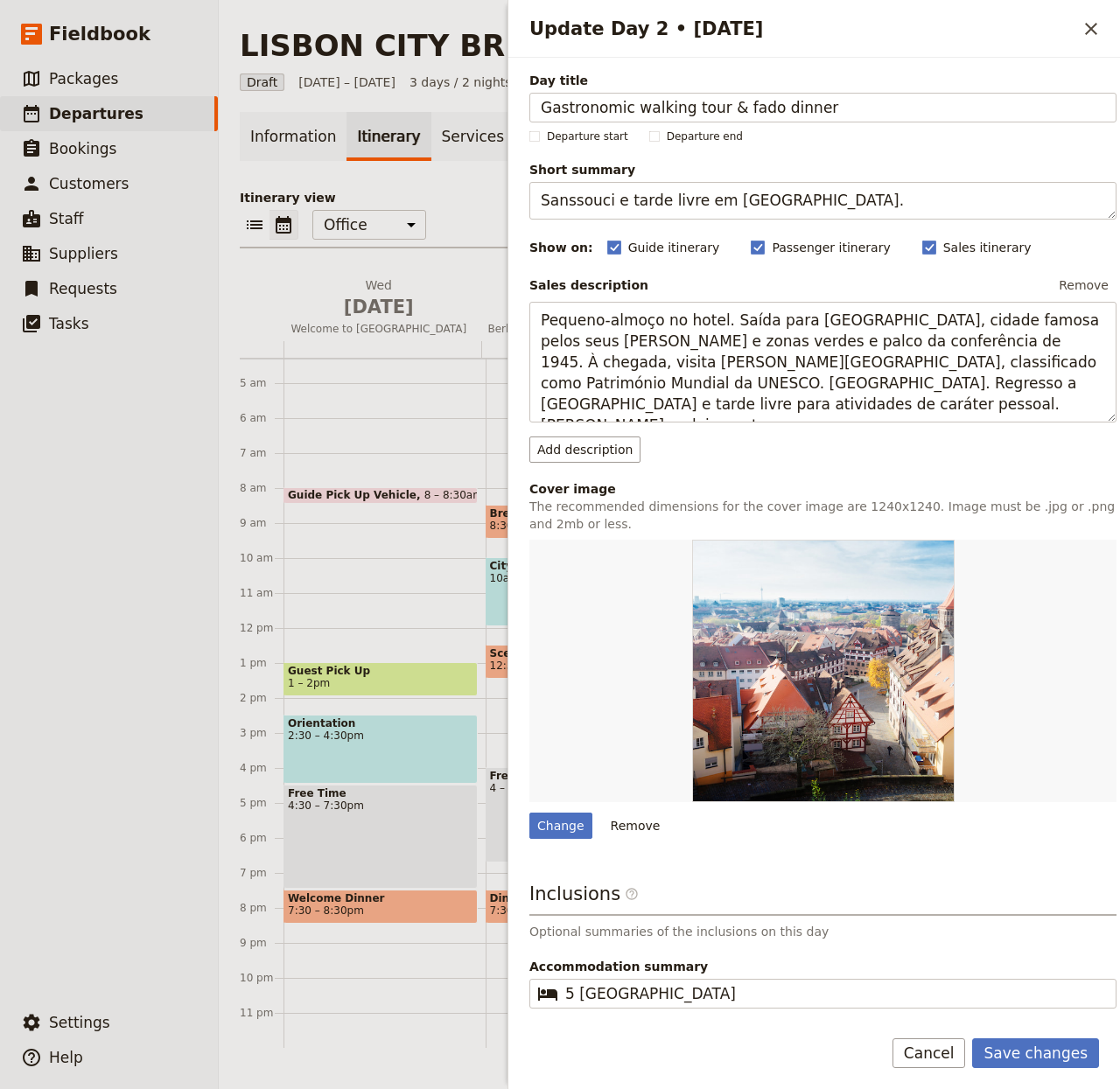
type input "Gastronomic walking tour & fado dinner"
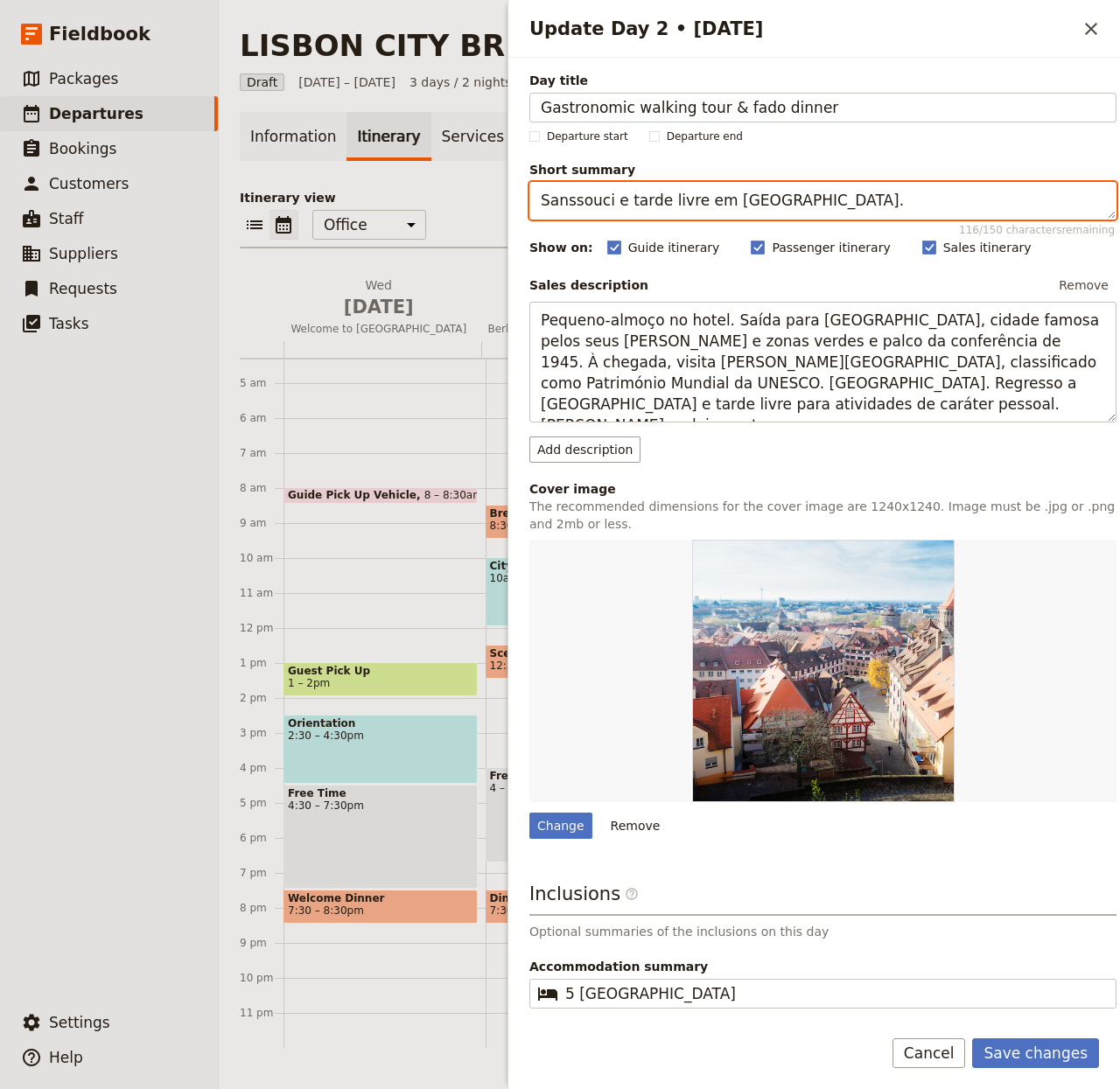
click at [771, 195] on textarea "Sanssouci e tarde livre em [GEOGRAPHIC_DATA]." at bounding box center [824, 201] width 587 height 38
paste textarea "Half-day private tasting tour and live fado dinner"
type textarea "Half-day private tasting tour and live fado dinner."
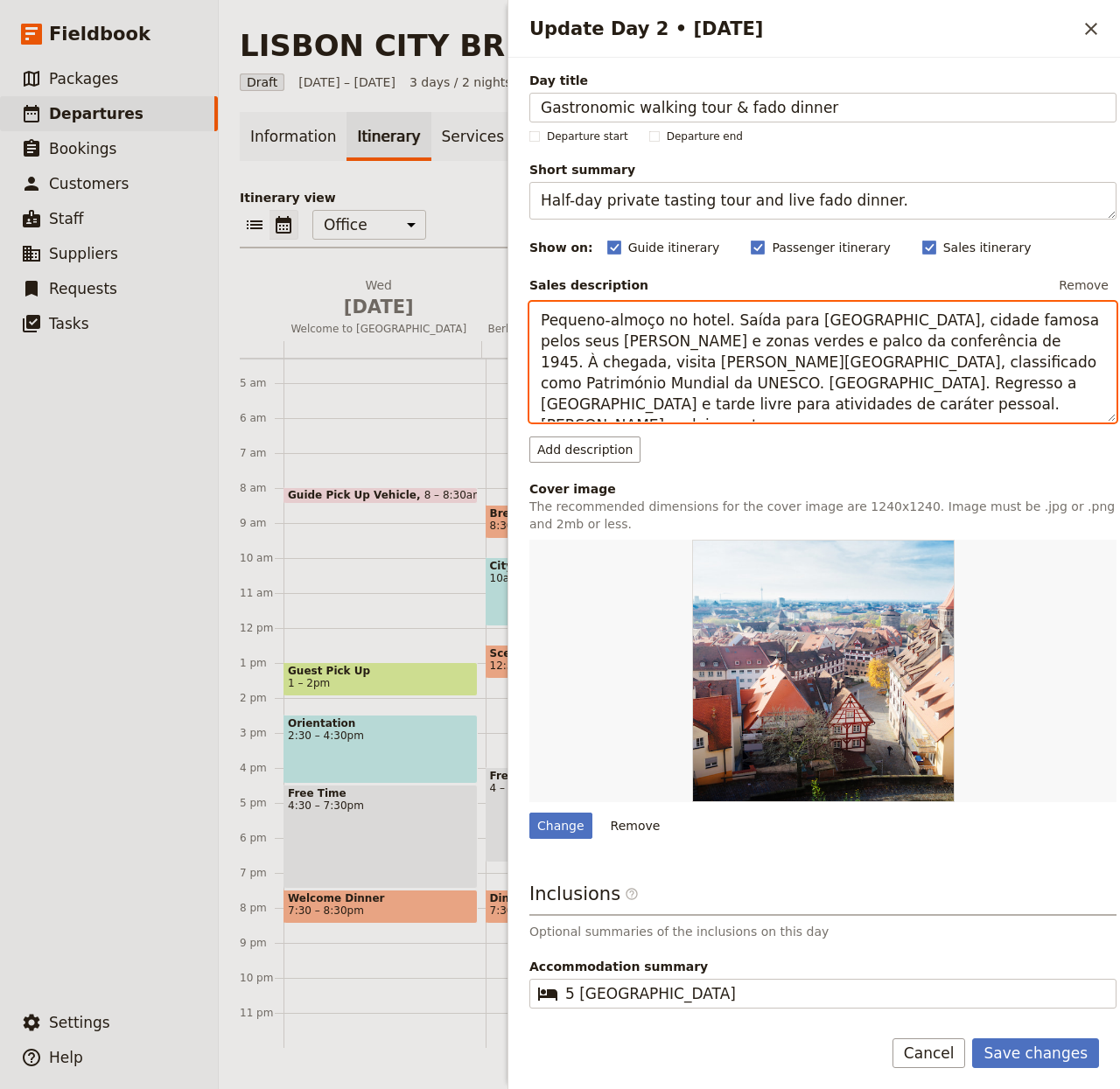
click at [659, 358] on textarea "Pequeno-almoço no hotel. Saída para [GEOGRAPHIC_DATA], cidade famosa pelos seus…" at bounding box center [824, 362] width 587 height 122
click at [659, 358] on textarea "Pequeno-almoço no hotel. Saída para [GEOGRAPHIC_DATA], cidade famosa pelos seus…" at bounding box center [824, 362] width 587 height 122
paste textarea "On this day, a half day private gastronomic tour will be organized where you wi…"
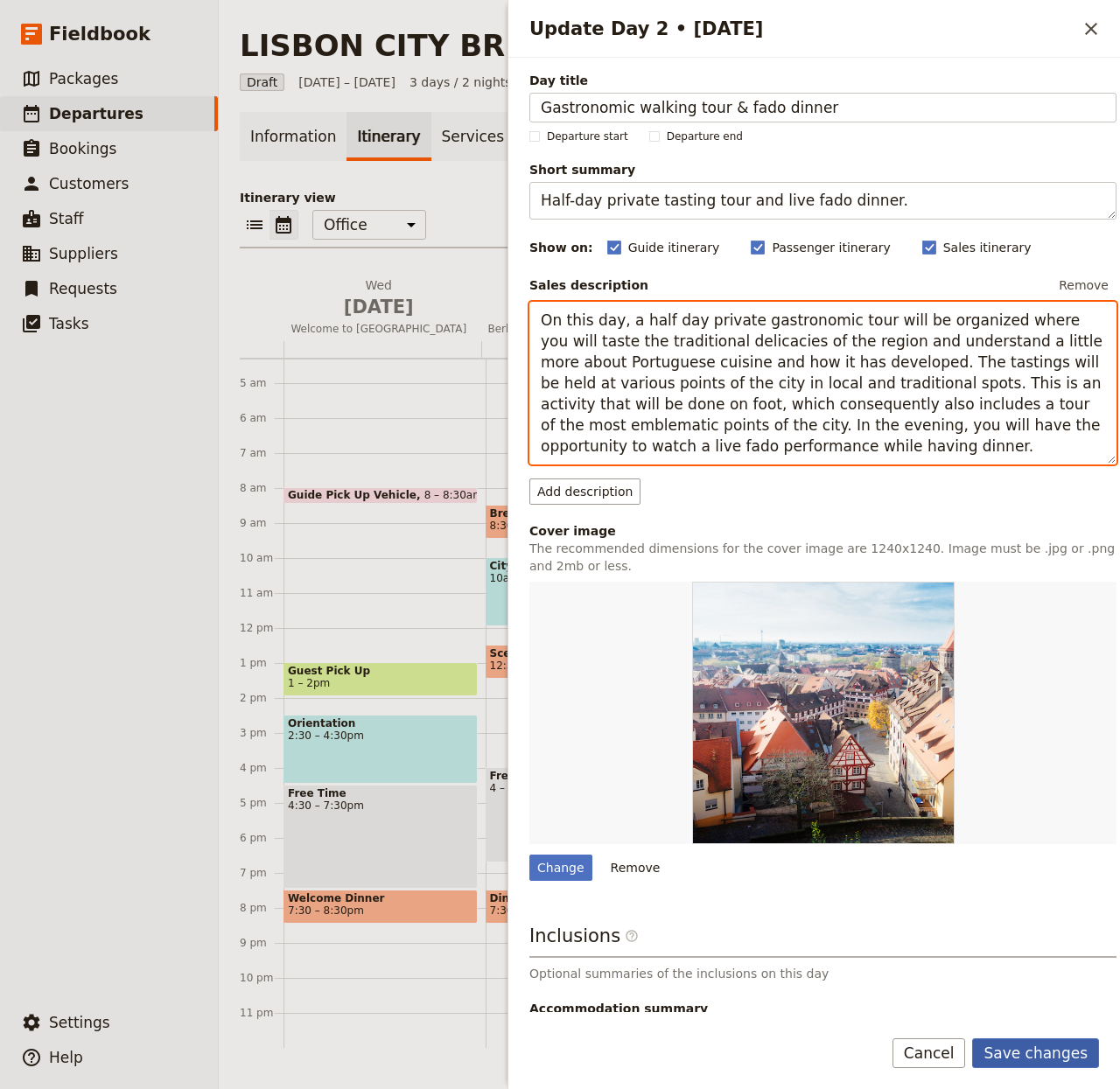
type textarea "On this day, a half day private gastronomic tour will be organized where you wi…"
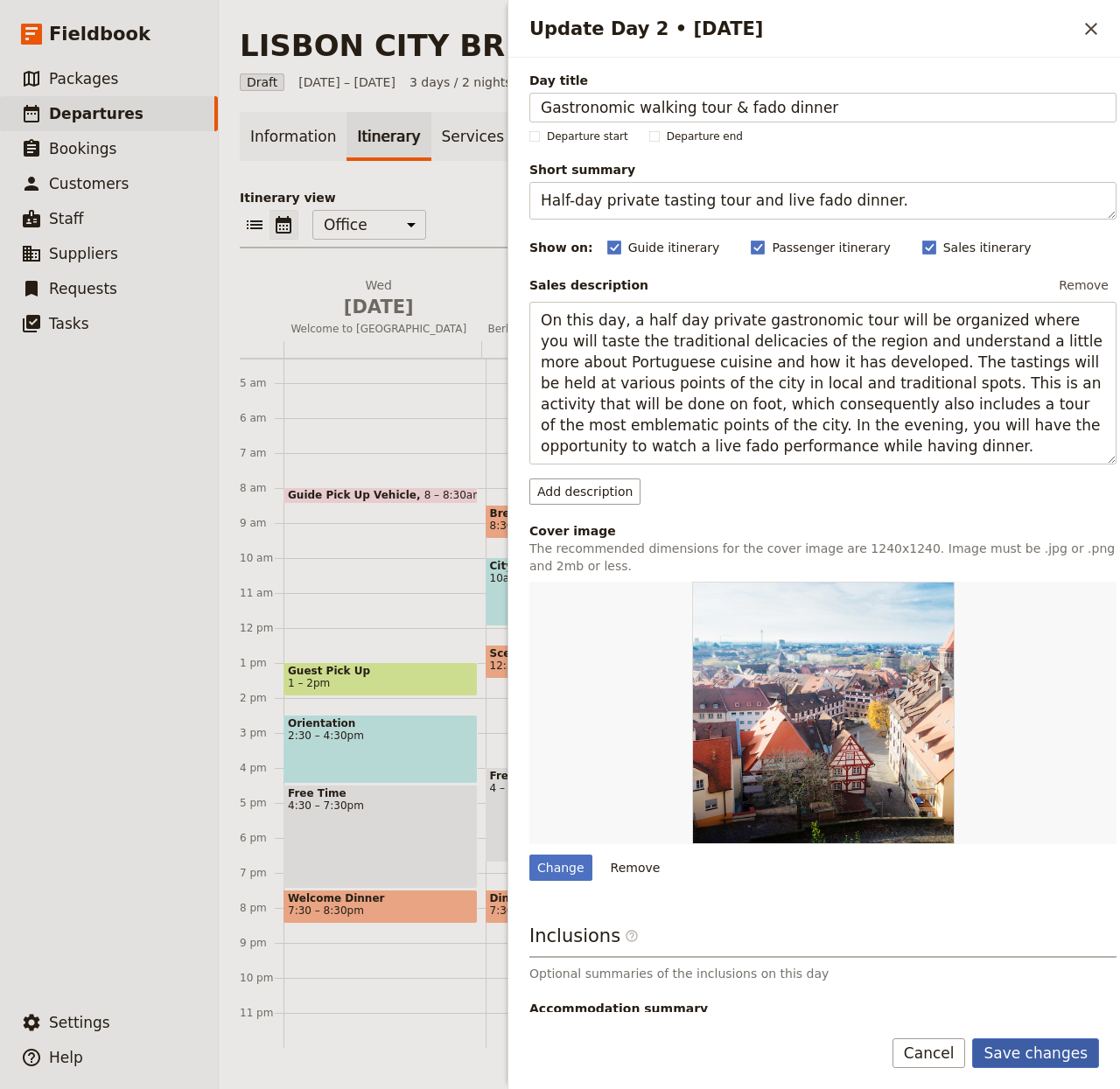
click at [1004, 1050] on button "Save changes" at bounding box center [1035, 1053] width 127 height 30
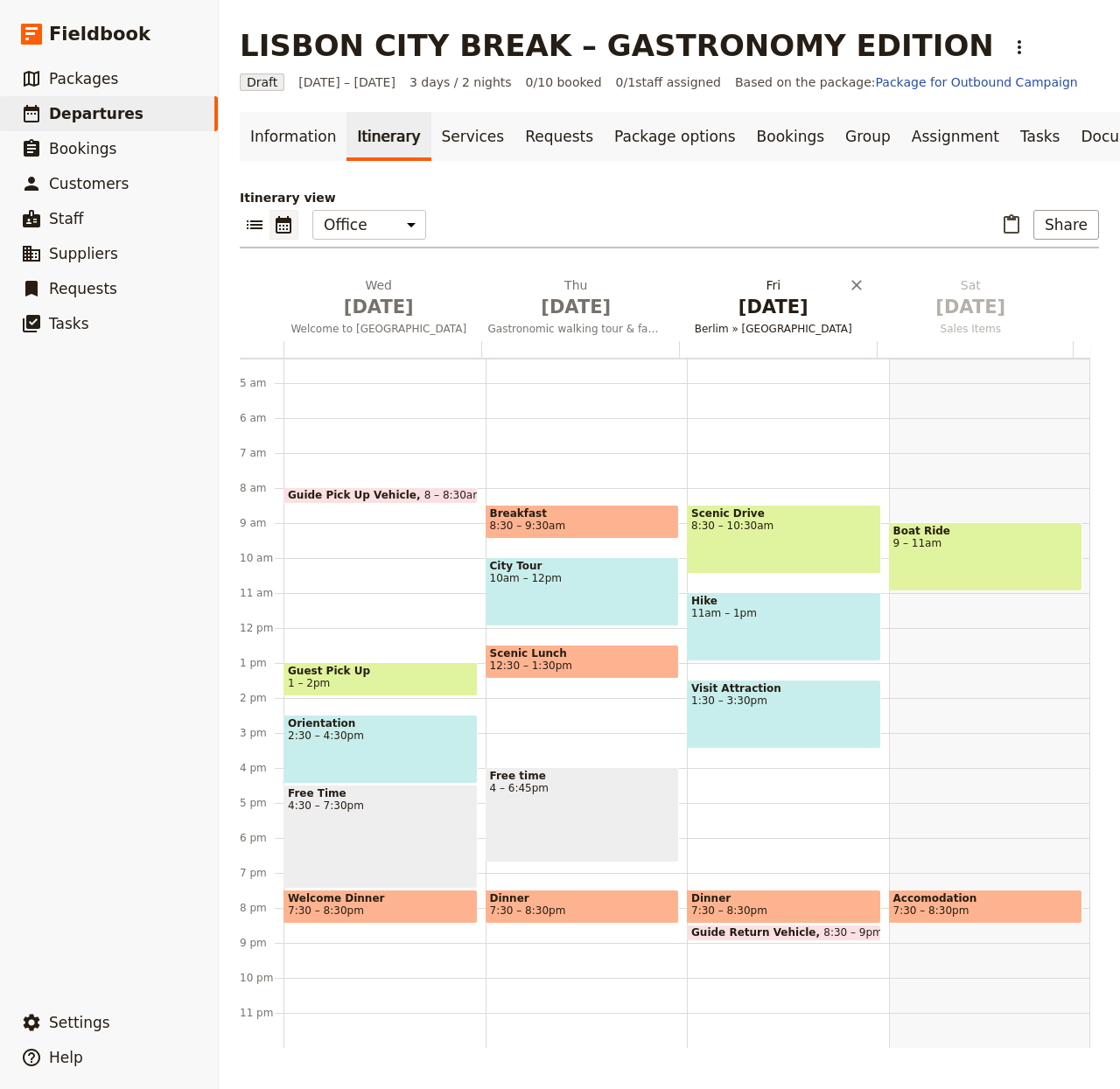
click at [798, 303] on h2 "[DATE] Berlim » [GEOGRAPHIC_DATA]" at bounding box center [774, 298] width 177 height 44
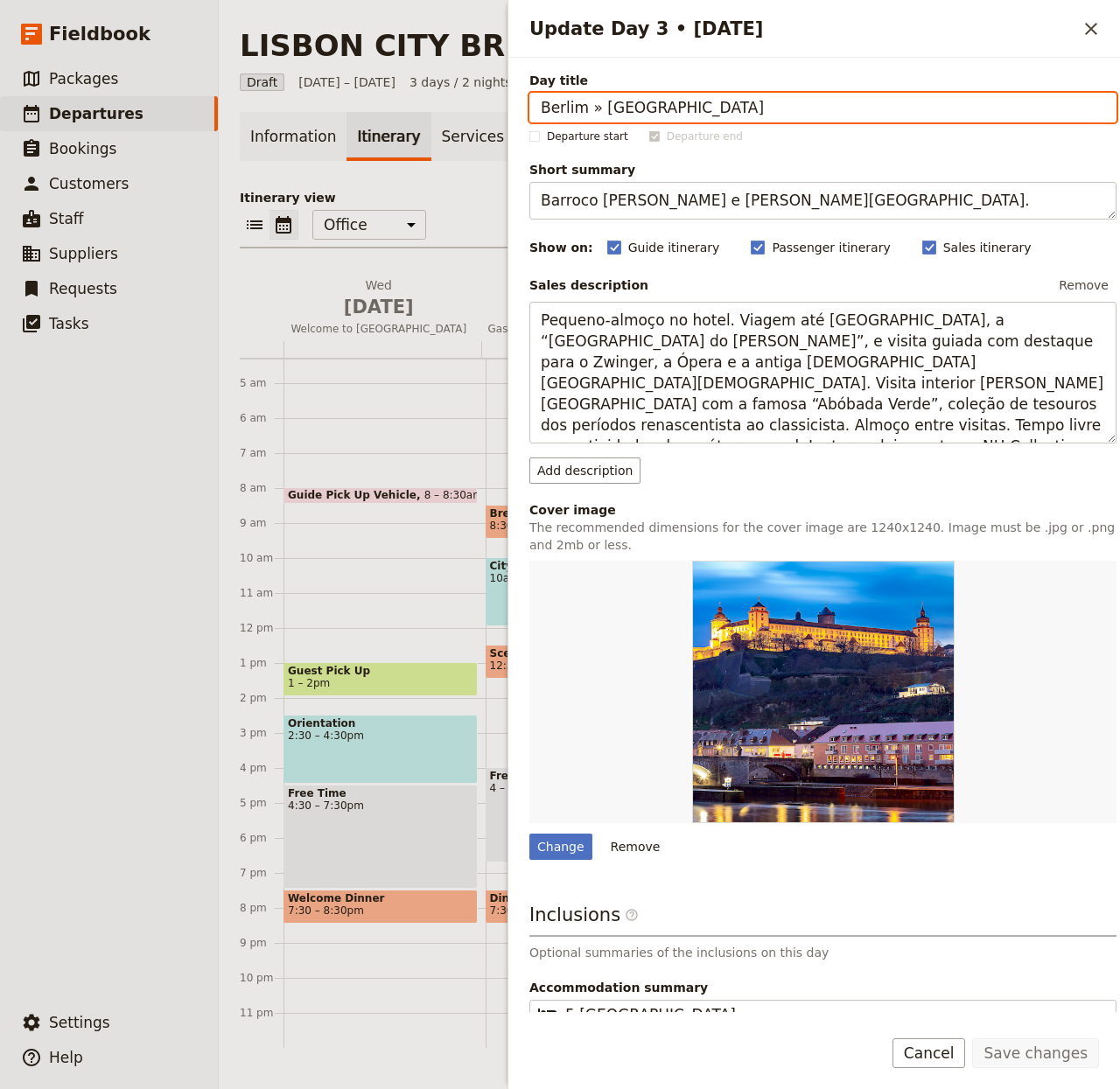
click at [778, 105] on input "Berlim » [GEOGRAPHIC_DATA]" at bounding box center [824, 107] width 587 height 30
paste input "lém monuments & Pastéis de Belém"
type input "Belém monuments & Pastéis de Belém"
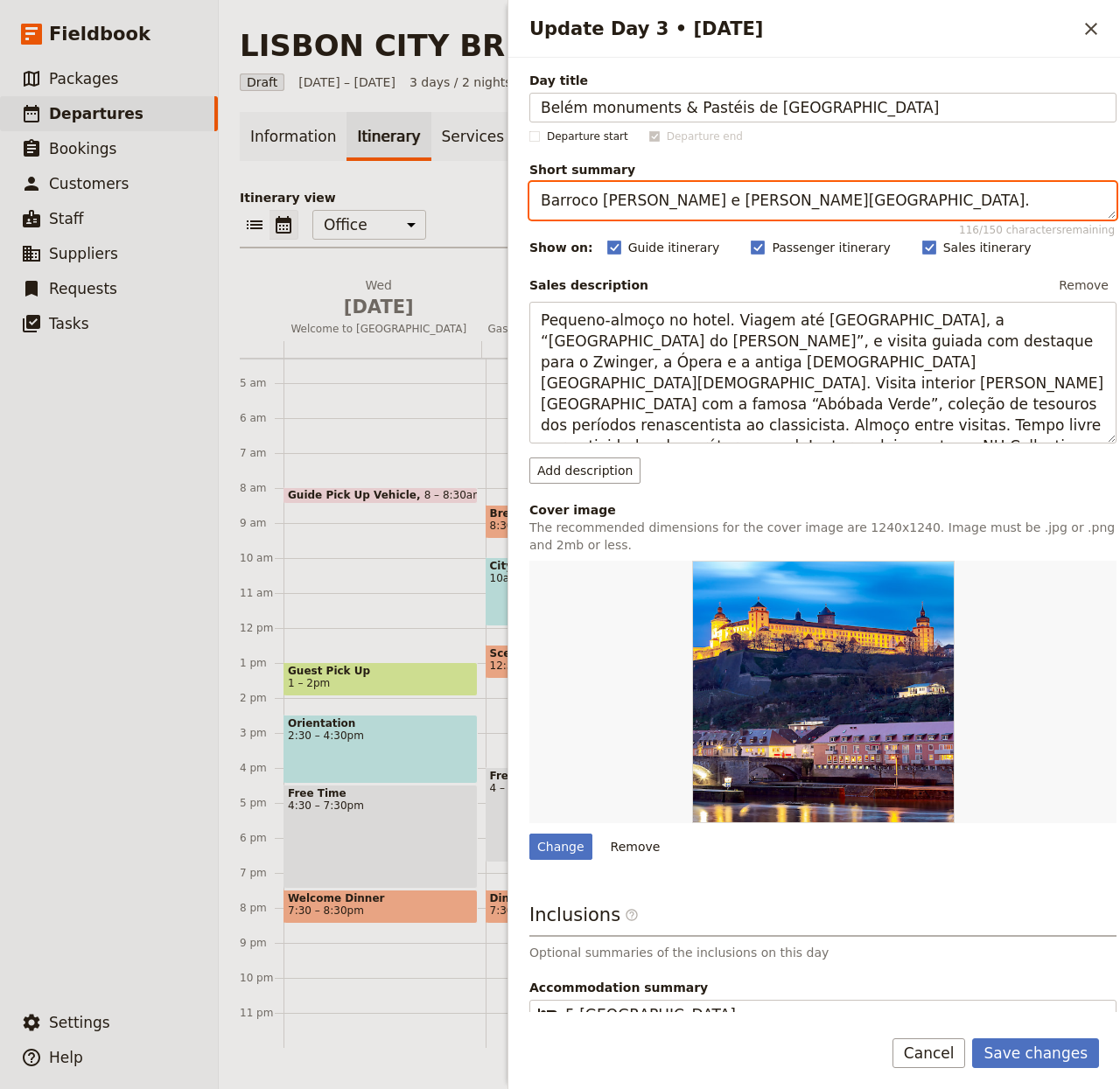
click at [749, 192] on textarea "Barroco [PERSON_NAME] e [PERSON_NAME][GEOGRAPHIC_DATA]." at bounding box center [824, 201] width 587 height 38
paste textarea "Jerónimos, Belém Tower, MAAT and pastry tasting"
type textarea "Jerónimos, Belém Tower, MAAT and pastry tasting."
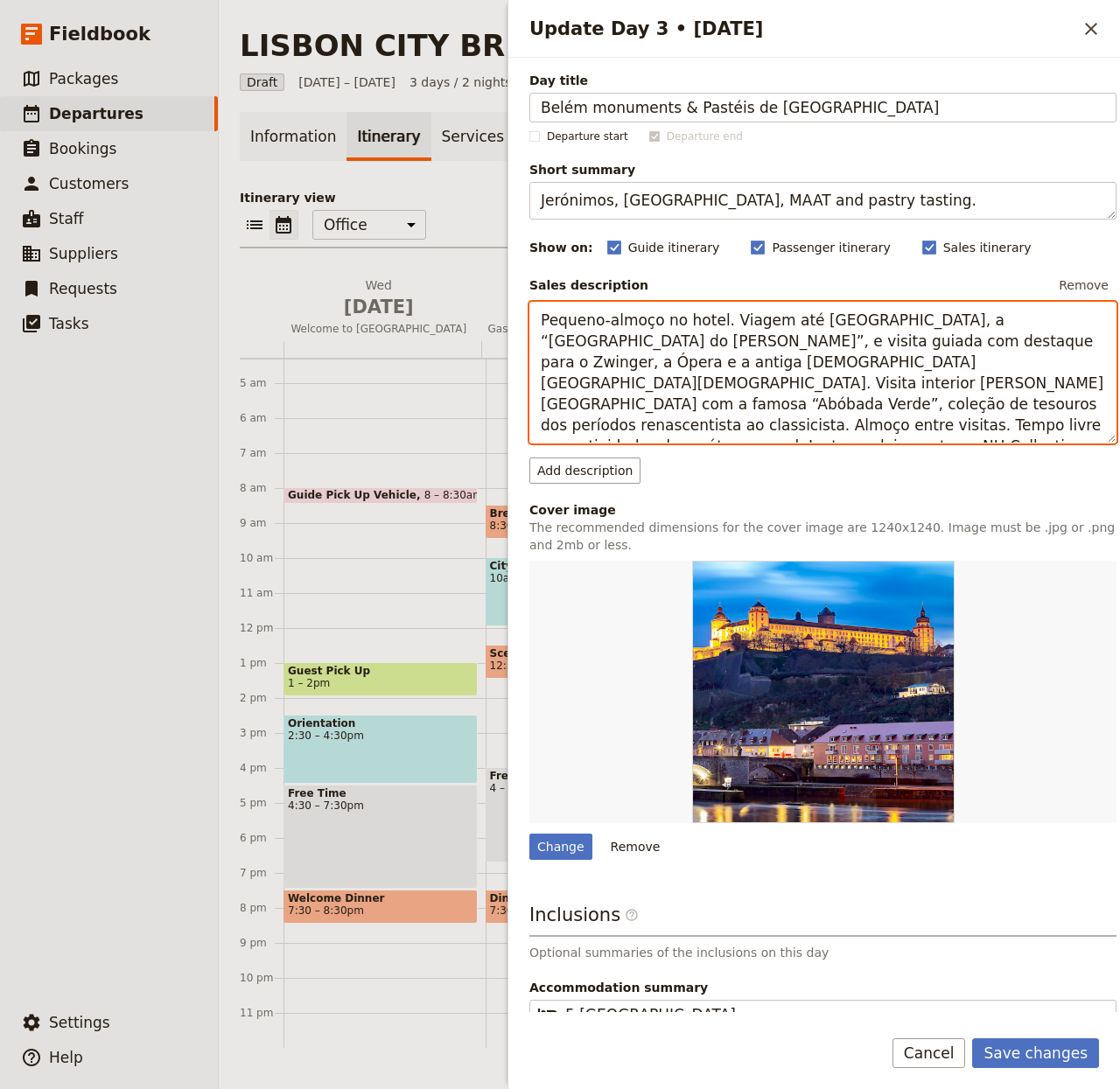
click at [664, 387] on textarea "Pequeno-almoço no hotel. Viagem até [GEOGRAPHIC_DATA], a “[GEOGRAPHIC_DATA] do …" at bounding box center [824, 373] width 587 height 142
paste textarea "Belém is an area full with history. Today you'll experience a half day private …"
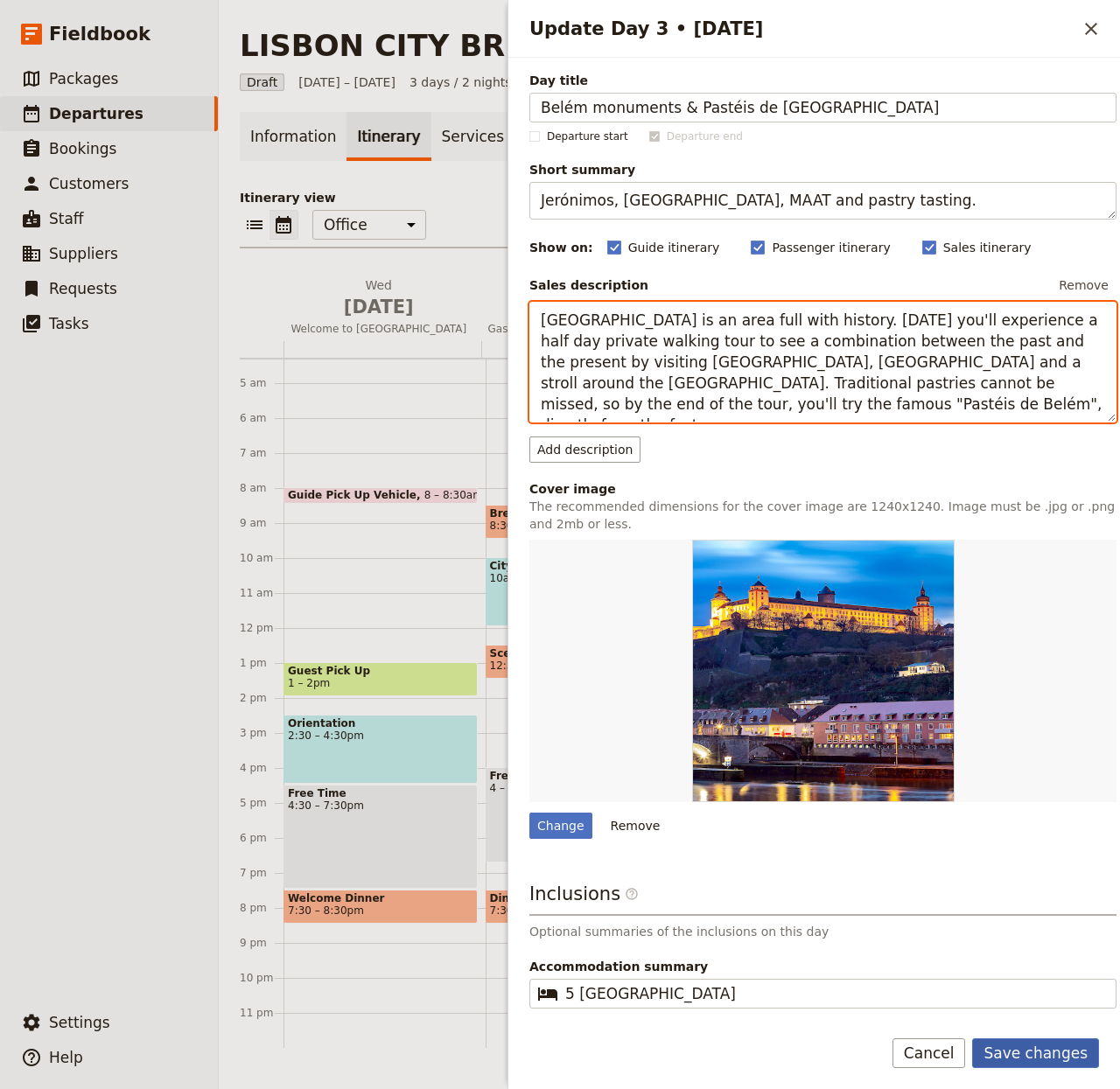
type textarea "Belém is an area full with history. Today you'll experience a half day private …"
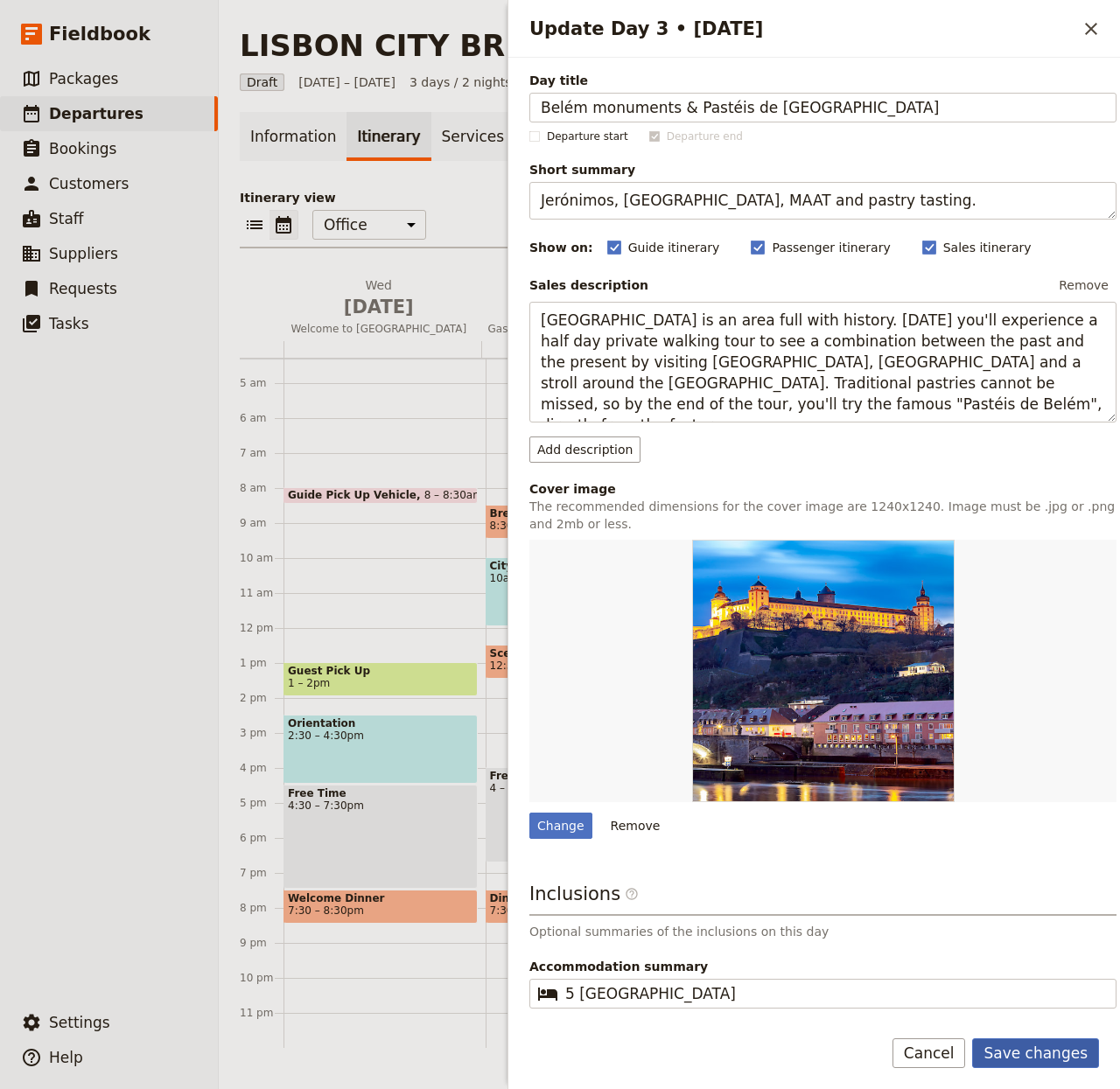
click at [1037, 1041] on button "Save changes" at bounding box center [1035, 1053] width 127 height 30
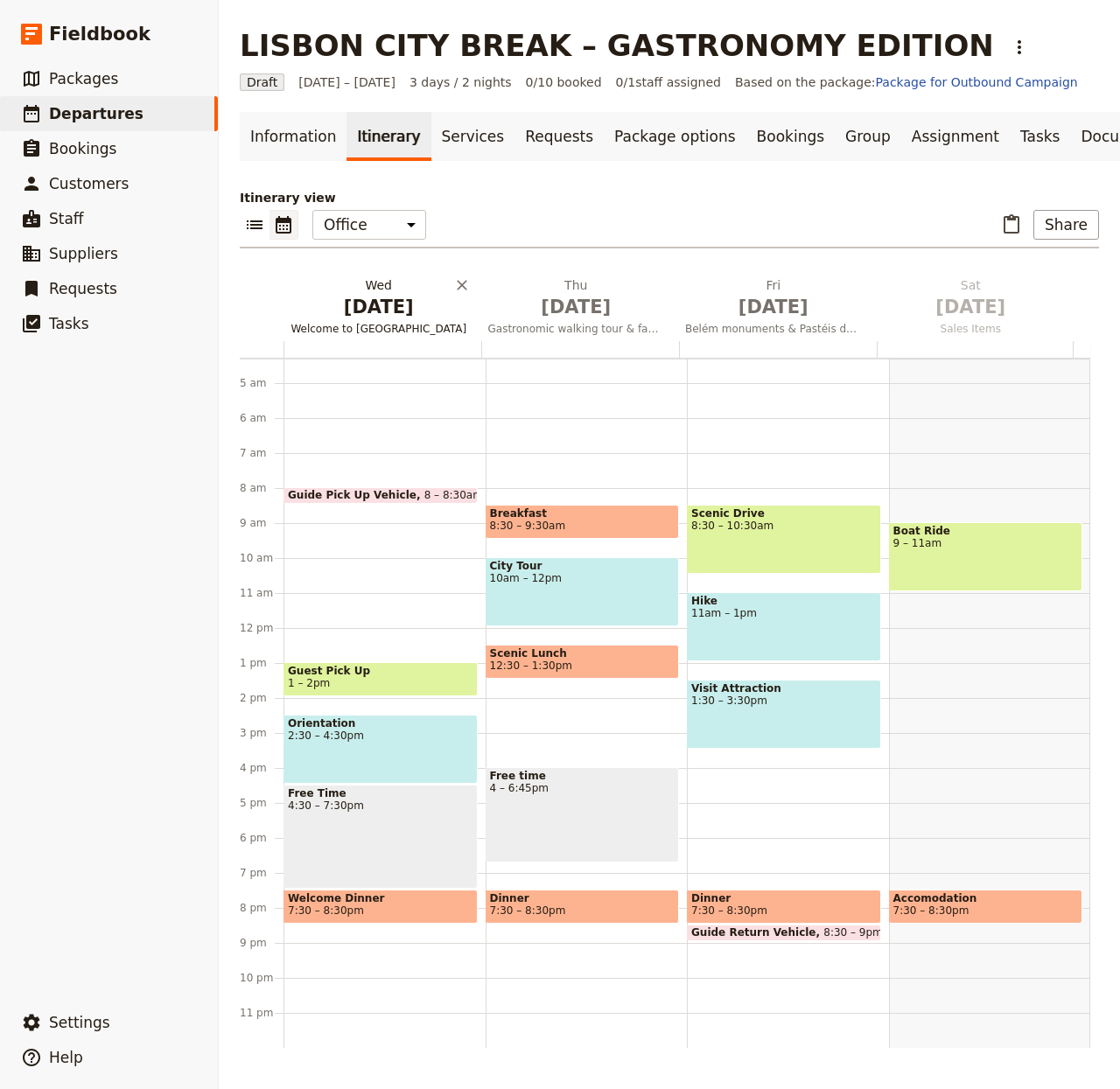
click at [384, 321] on span "[DATE]" at bounding box center [379, 306] width 177 height 26
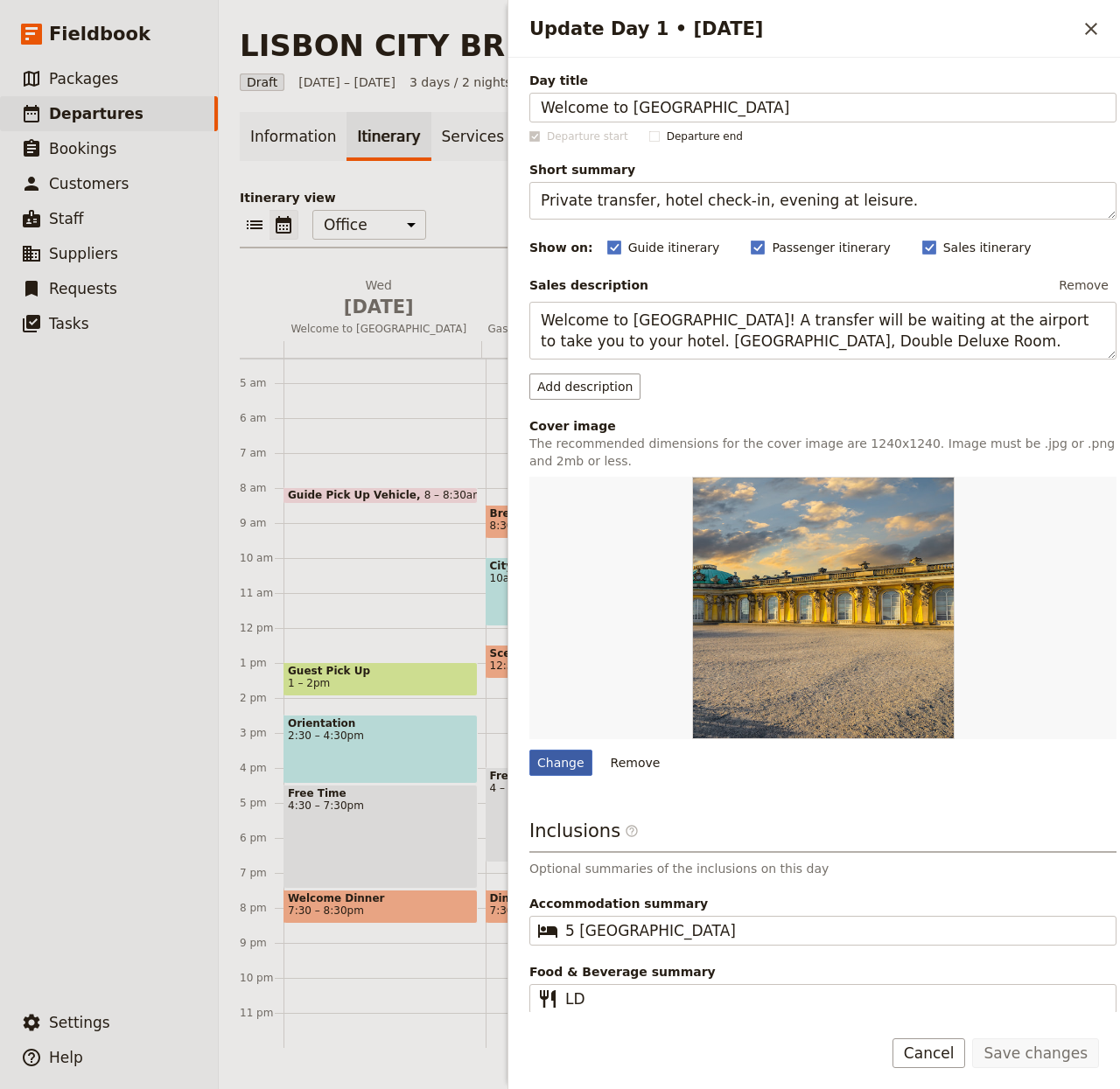
click at [551, 761] on div "Change" at bounding box center [561, 763] width 63 height 26
click at [530, 750] on input "Change" at bounding box center [529, 749] width 1 height 1
type input "C:\fakepath\julian-dik-WVVmRyJ98XY-unsplash.jpg"
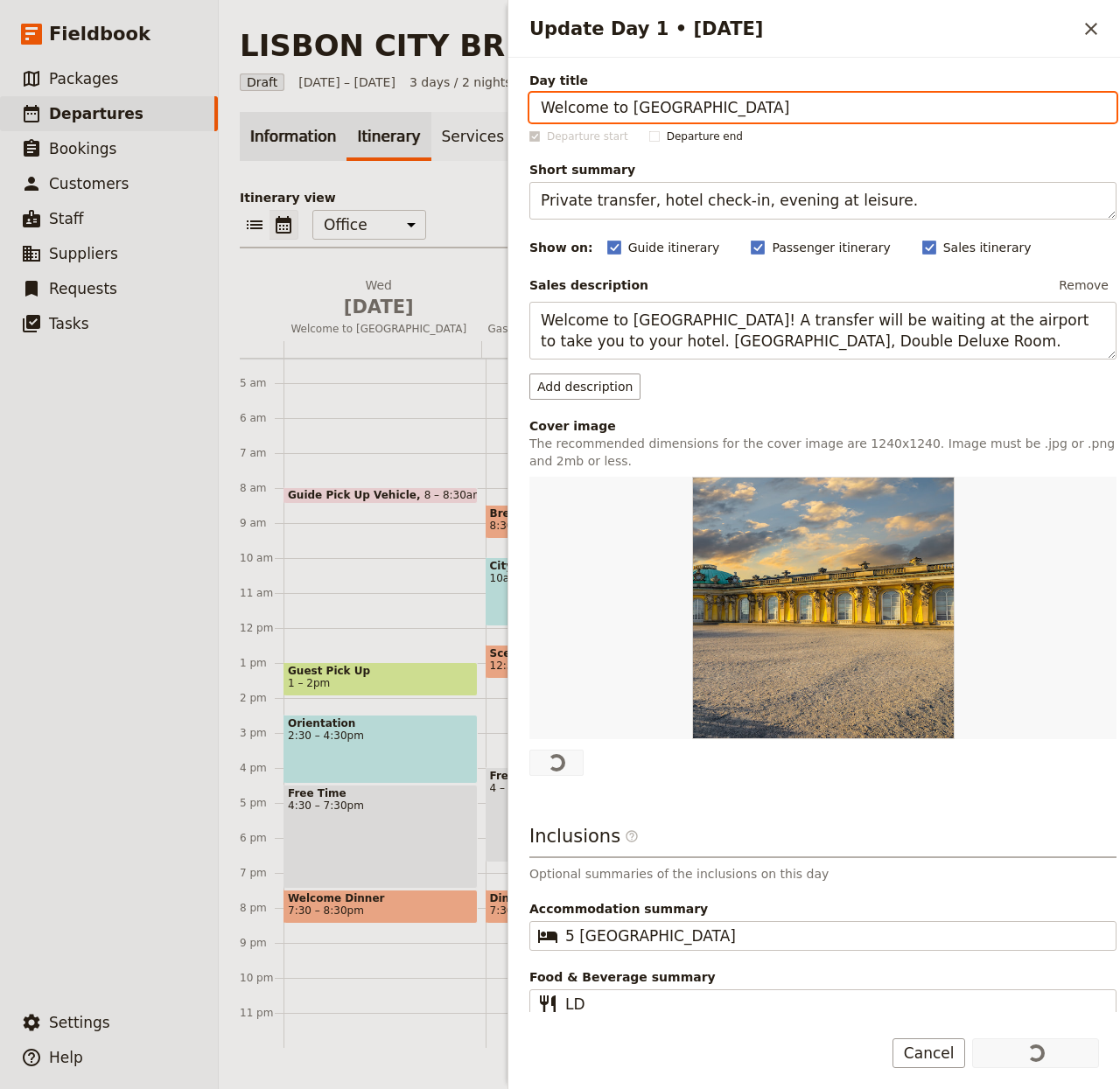
click at [268, 145] on link "Information" at bounding box center [293, 136] width 107 height 49
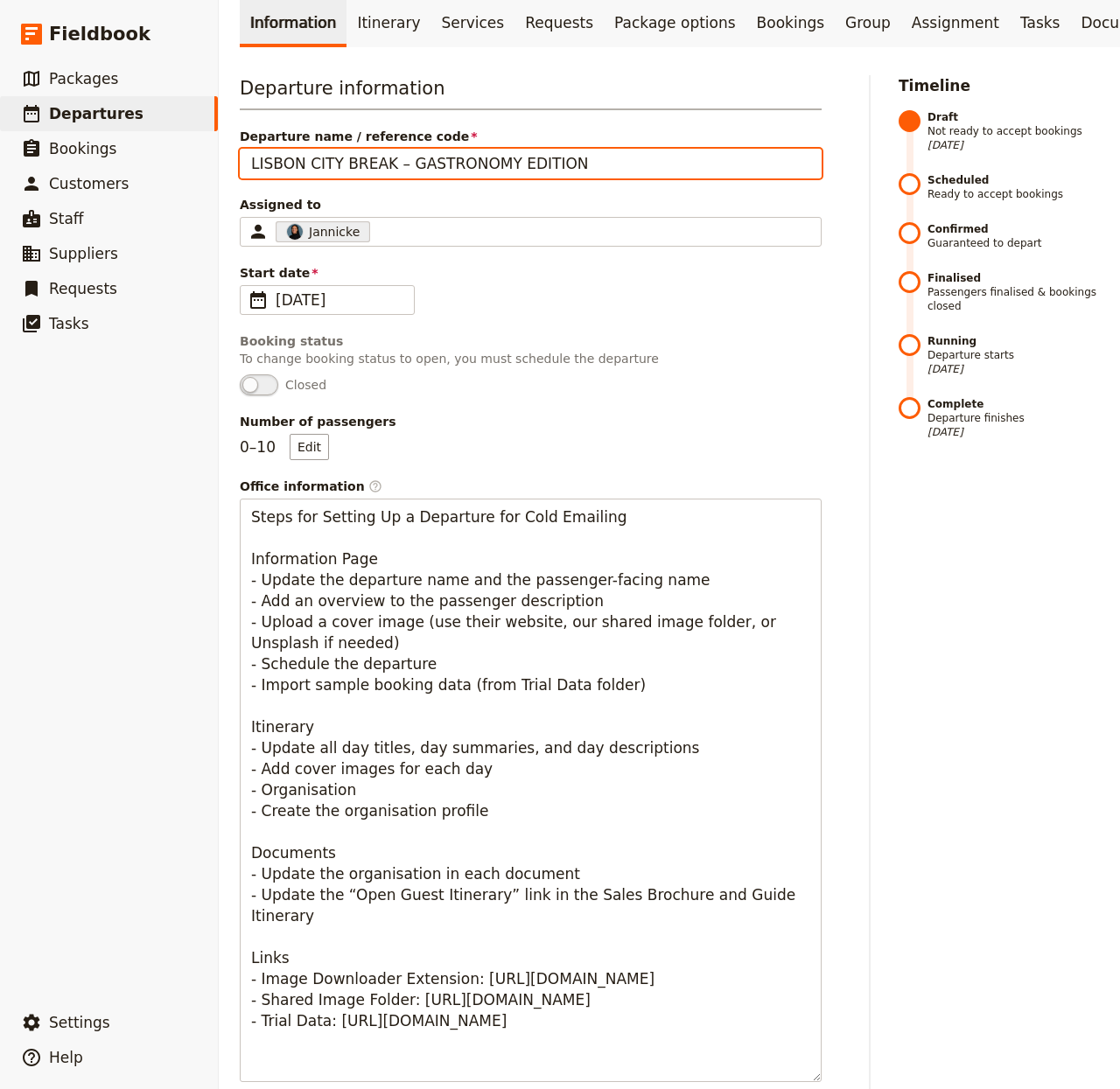
scroll to position [926, 0]
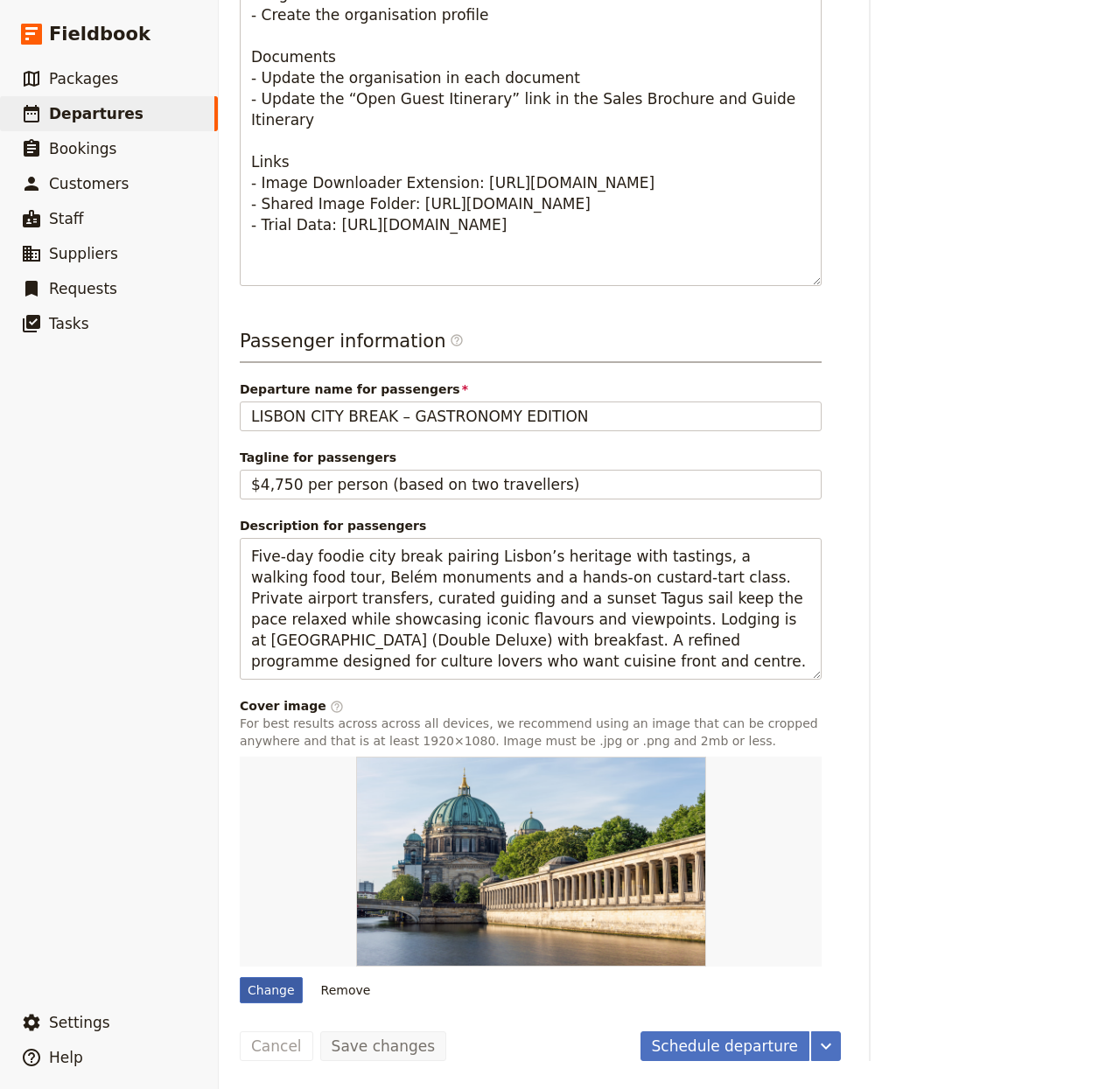
click at [252, 989] on div "Change" at bounding box center [271, 990] width 63 height 26
click at [240, 977] on input "Change" at bounding box center [239, 976] width 1 height 1
type input "C:\fakepath\claudio-schwarz-K3XGEoZgA0s-unsplash.jpg"
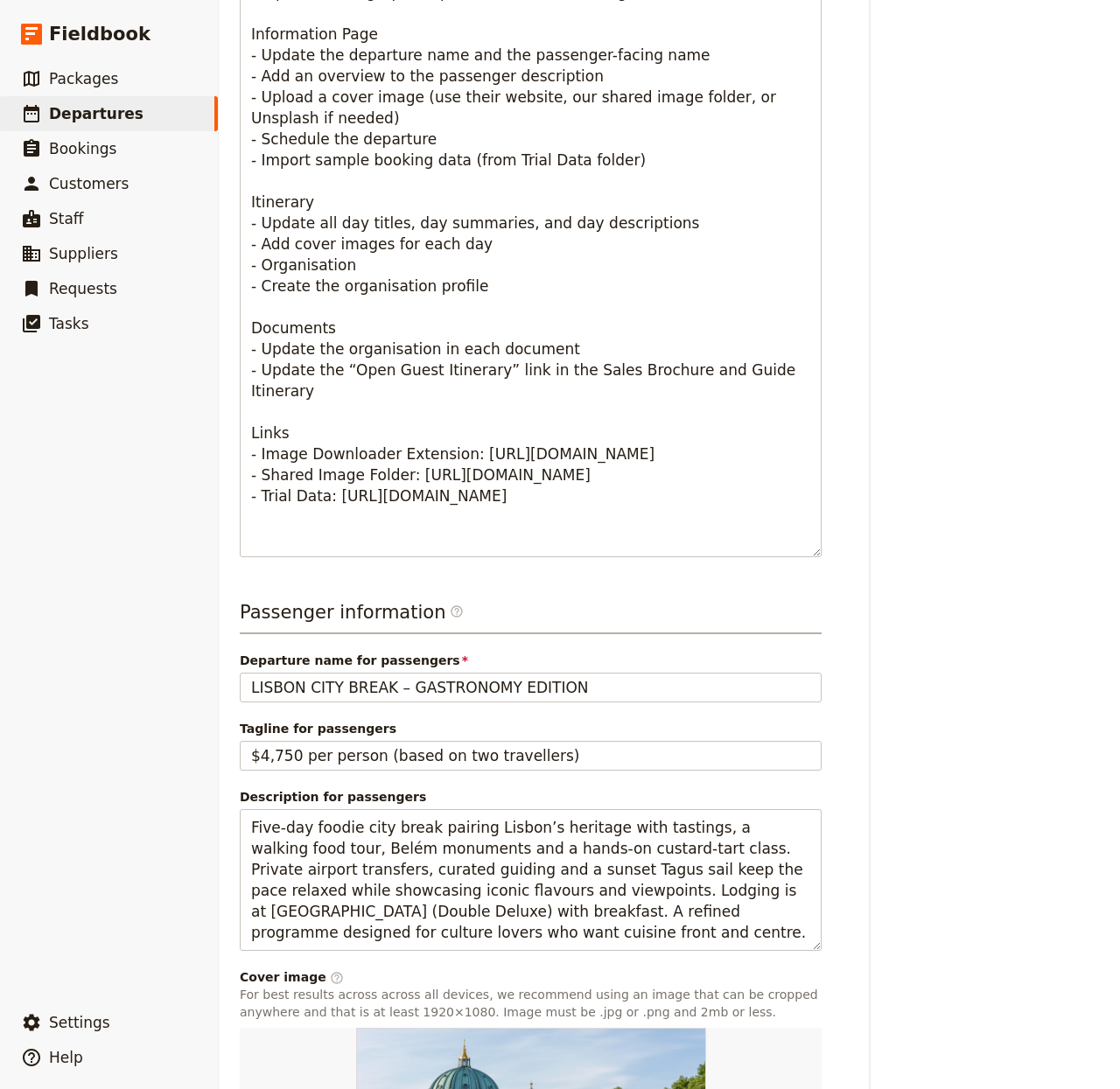
scroll to position [0, 0]
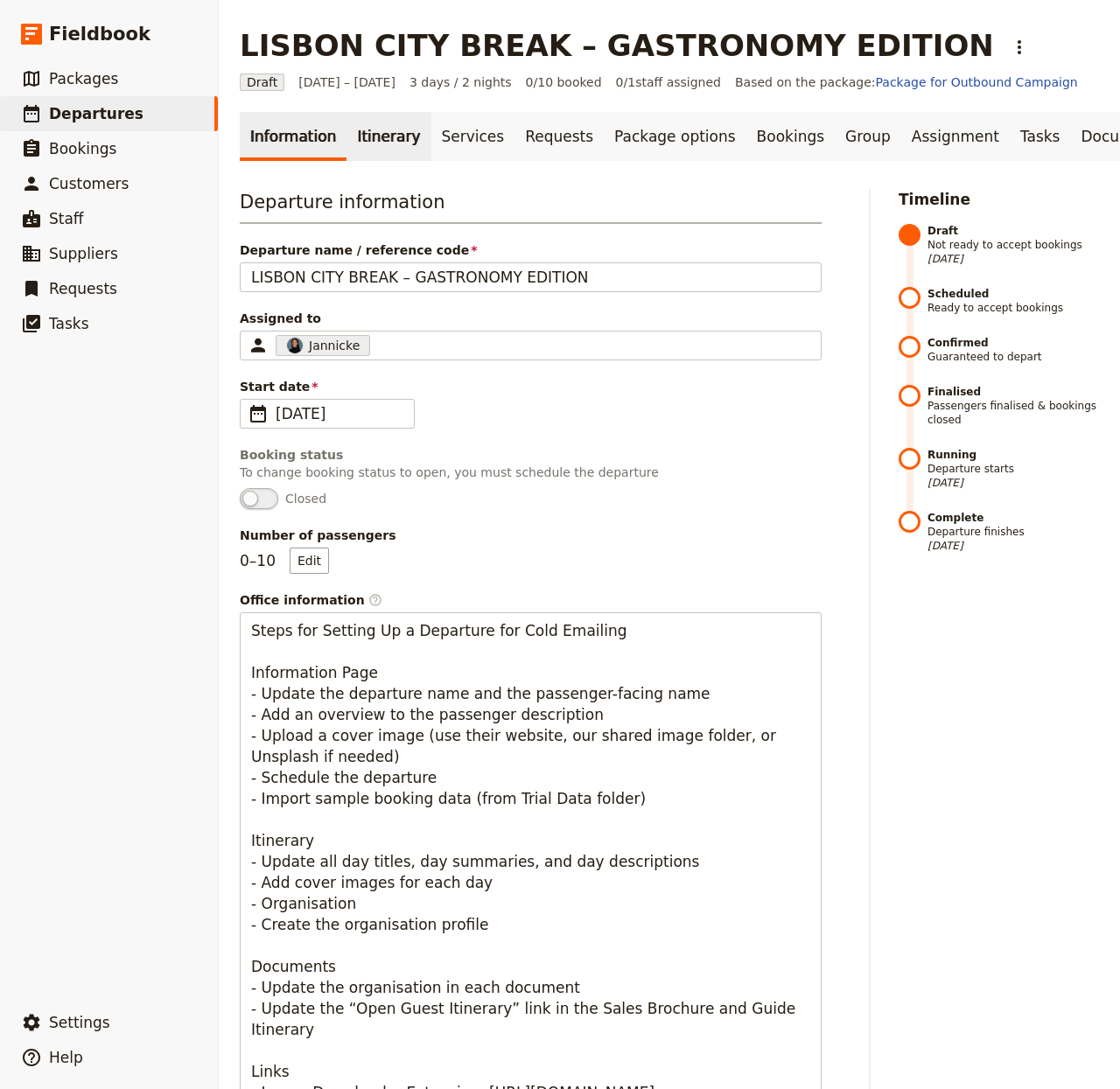
click at [359, 136] on link "Itinerary" at bounding box center [388, 136] width 84 height 49
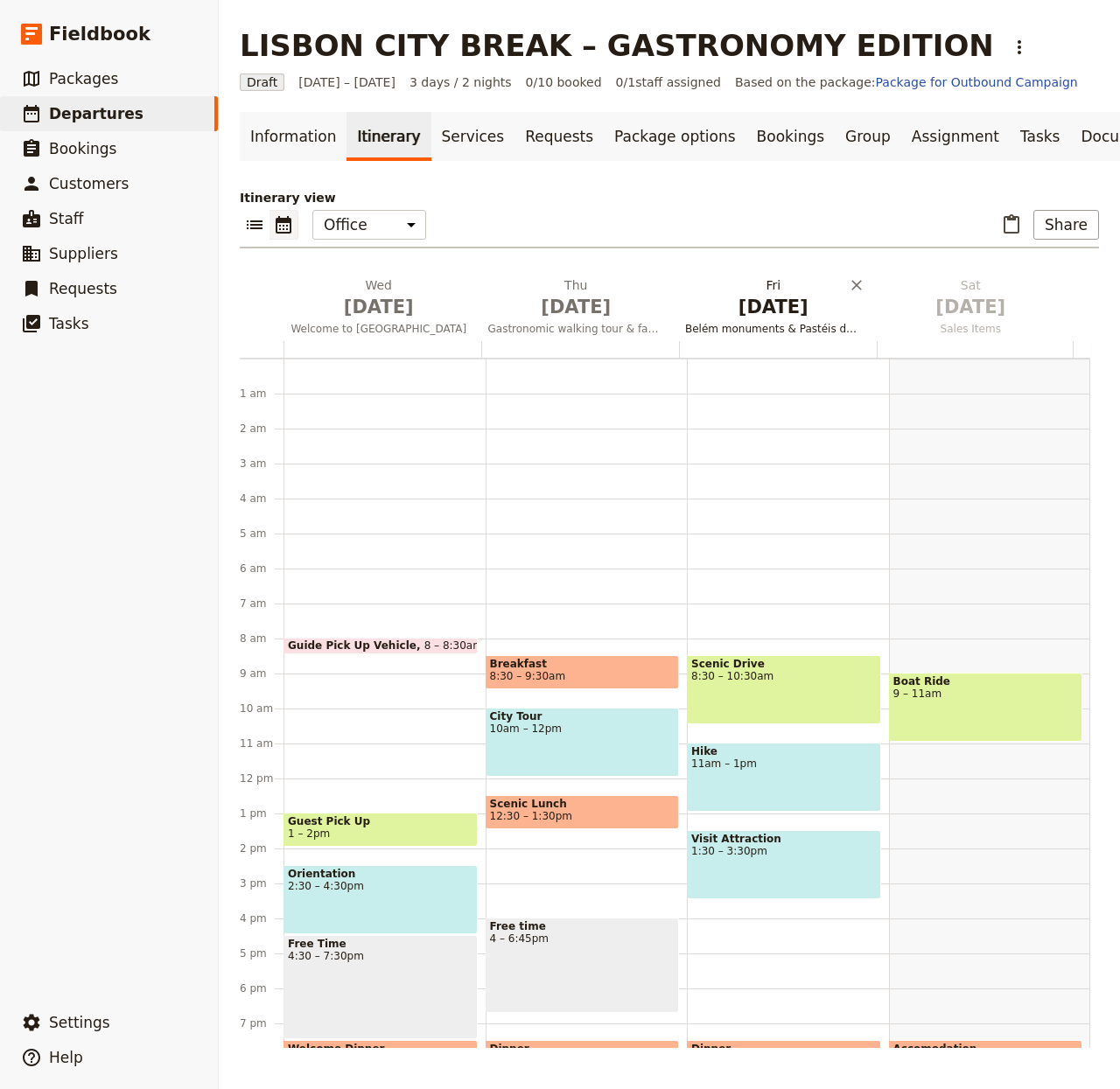
scroll to position [150, 0]
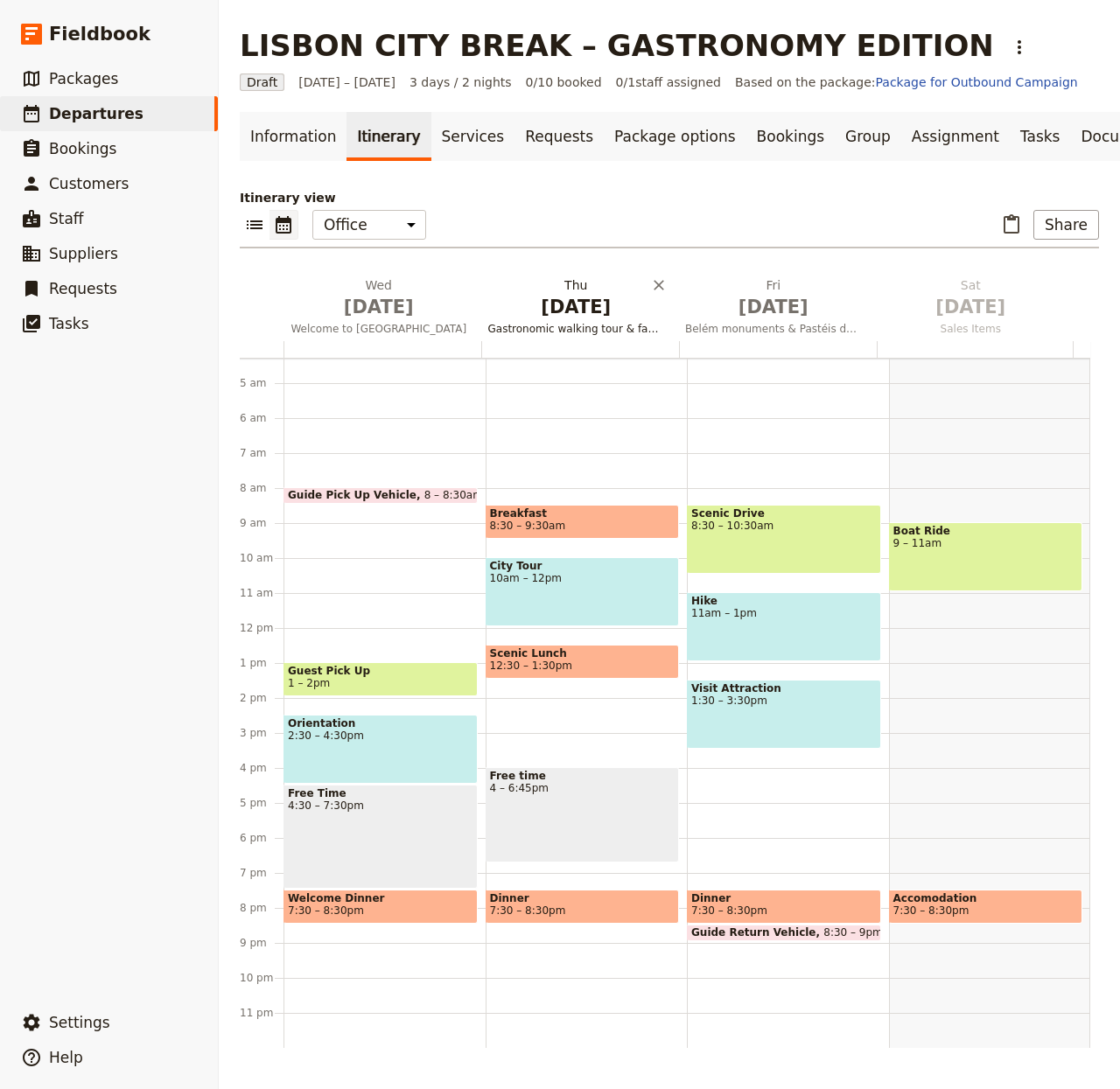
click at [556, 336] on span "Gastronomic walking tour & fado dinner" at bounding box center [577, 329] width 191 height 14
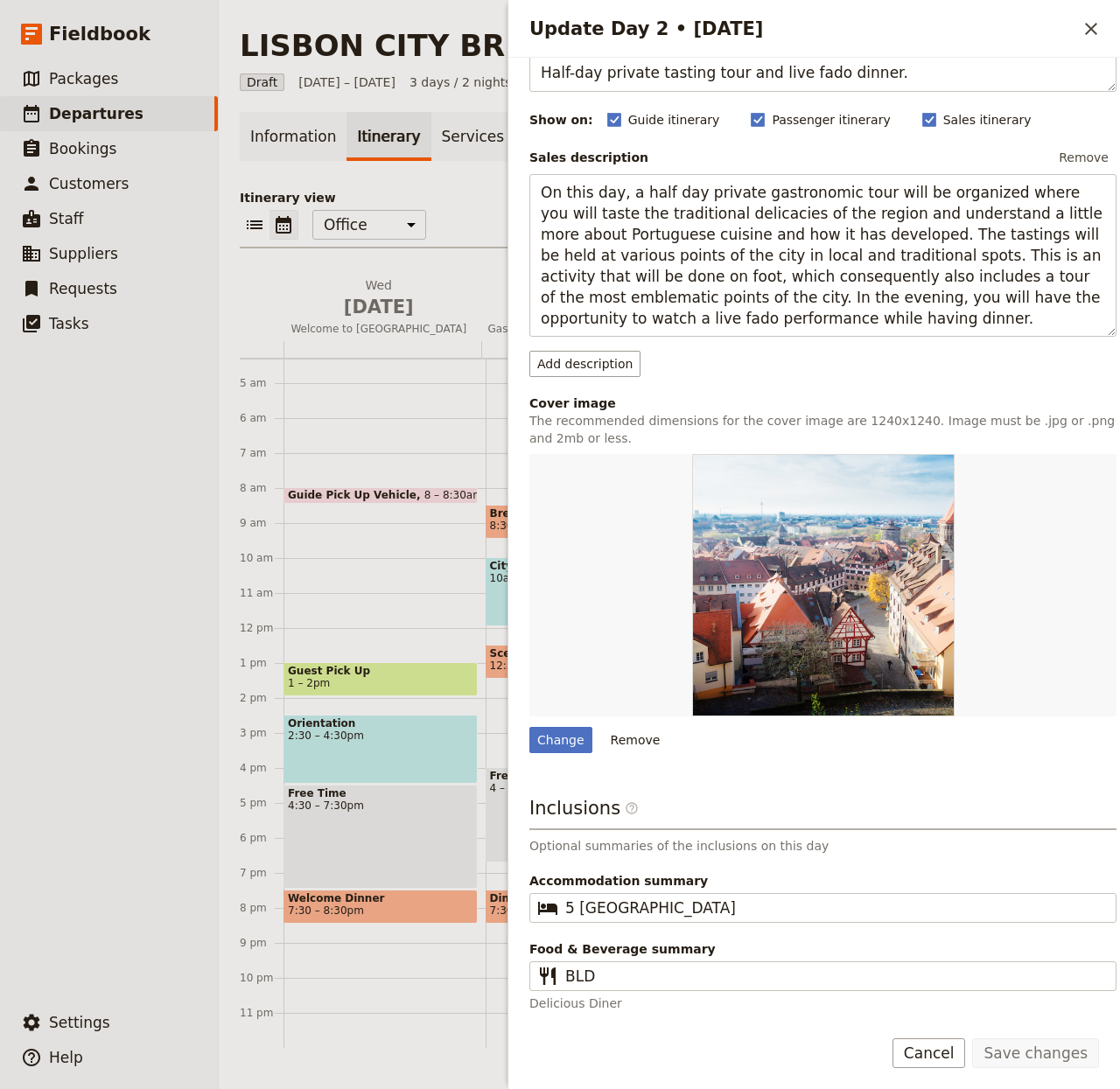
scroll to position [133, 0]
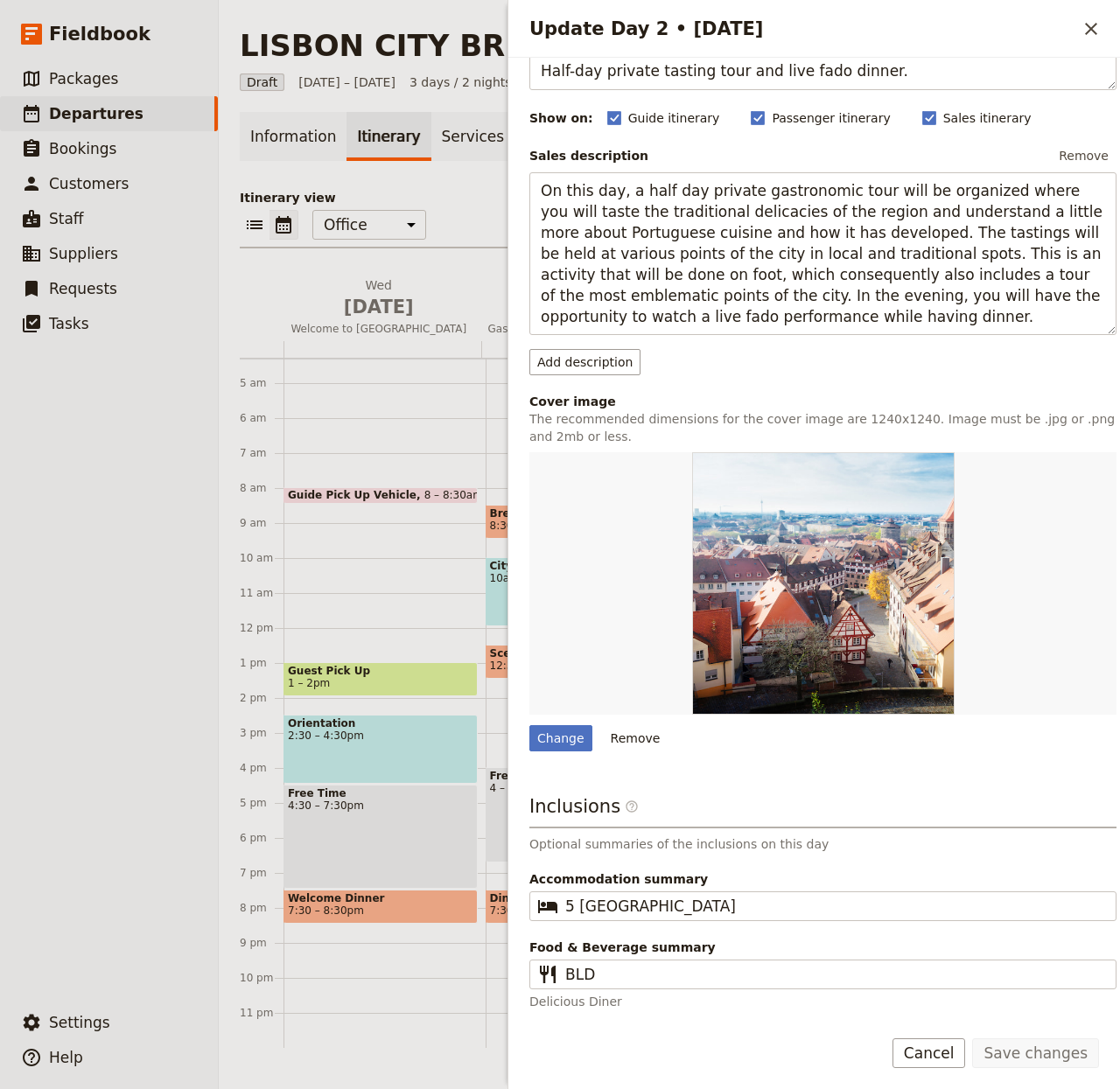
click at [560, 754] on div "Day title Gastronomic walking tour & fado dinner Departure start Departure end …" at bounding box center [824, 476] width 587 height 1068
click at [560, 738] on div "Change" at bounding box center [561, 738] width 63 height 26
click at [530, 725] on input "Change" at bounding box center [529, 724] width 1 height 1
type input "C:\fakepath\tom-byrom-hgFX7SydvFk-unsplash.jpg"
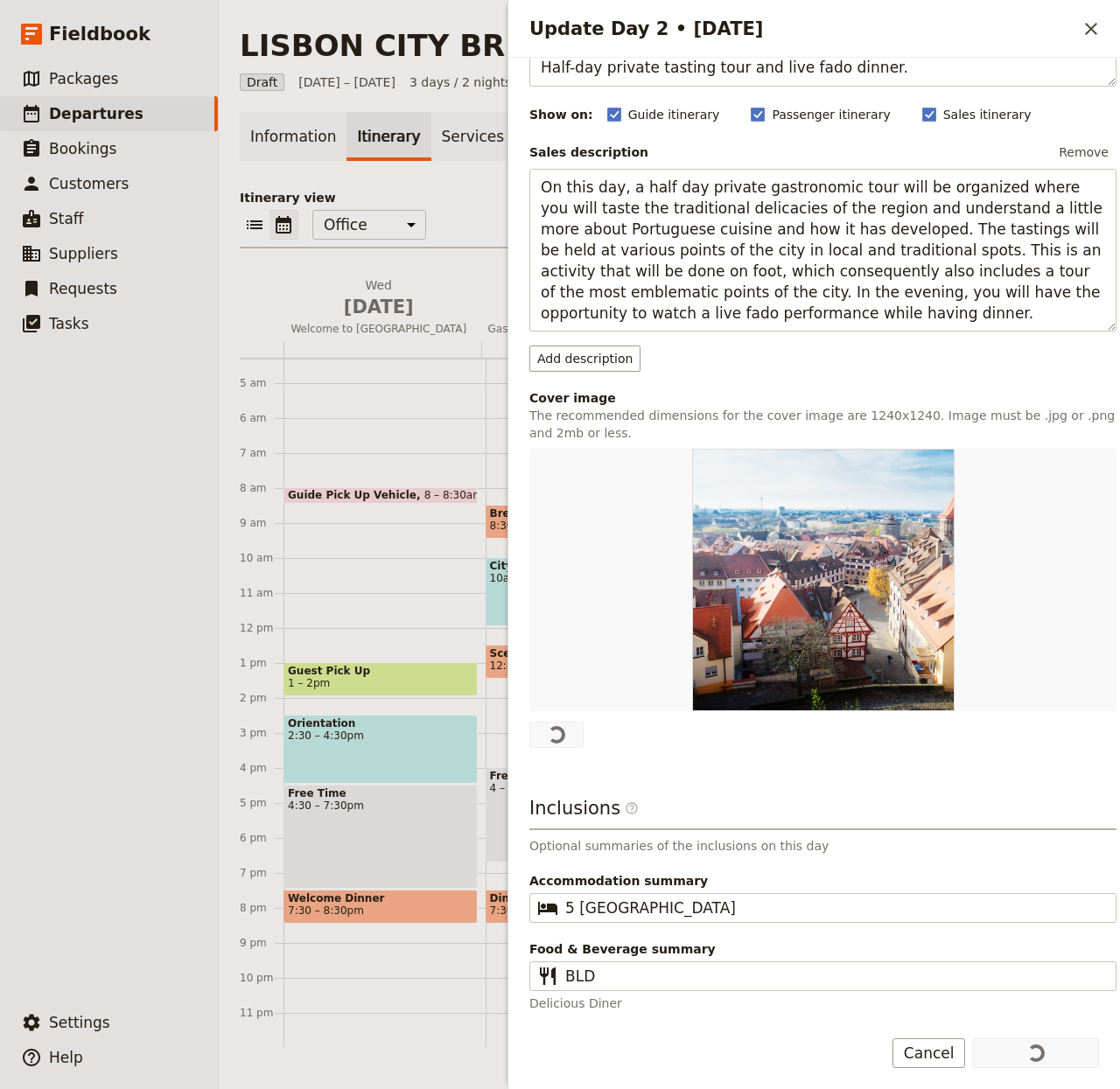
scroll to position [0, 0]
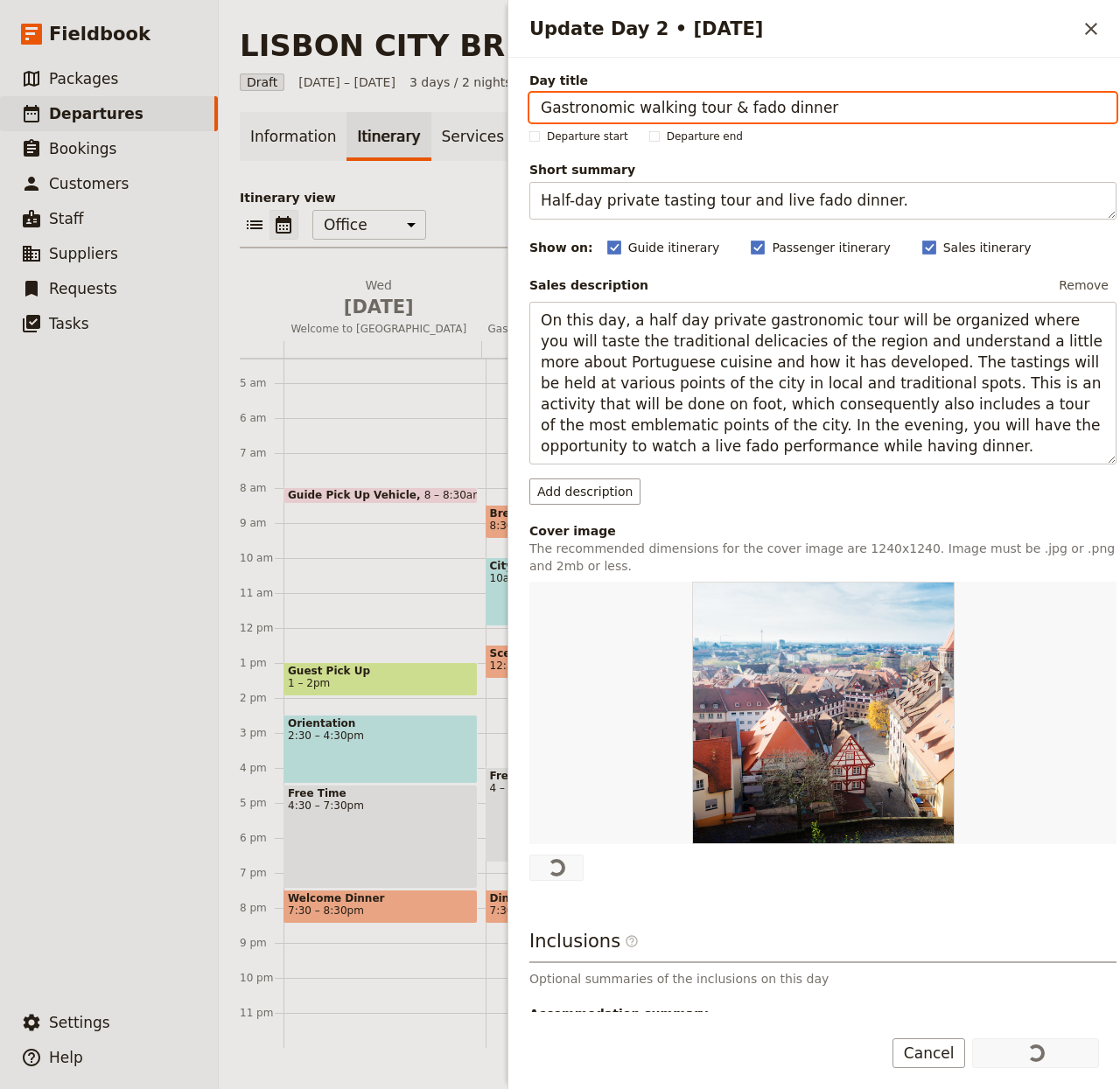
click at [447, 195] on div "Information Itinerary Services Requests Package options Bookings Group Assignme…" at bounding box center [669, 579] width 860 height 936
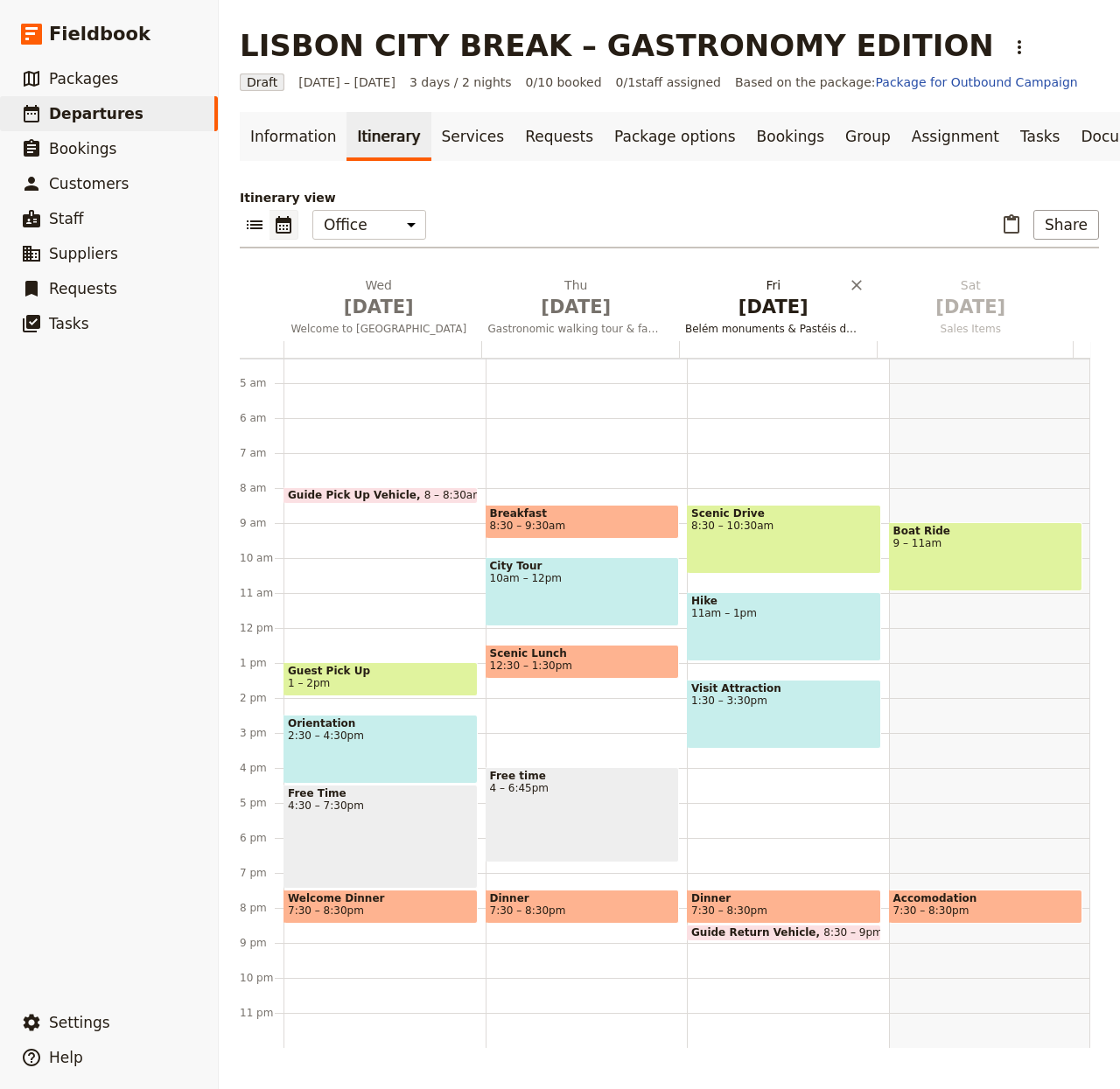
click at [730, 304] on h2 "Fri Oct 3 Belém monuments & Pastéis de Belém" at bounding box center [774, 298] width 177 height 44
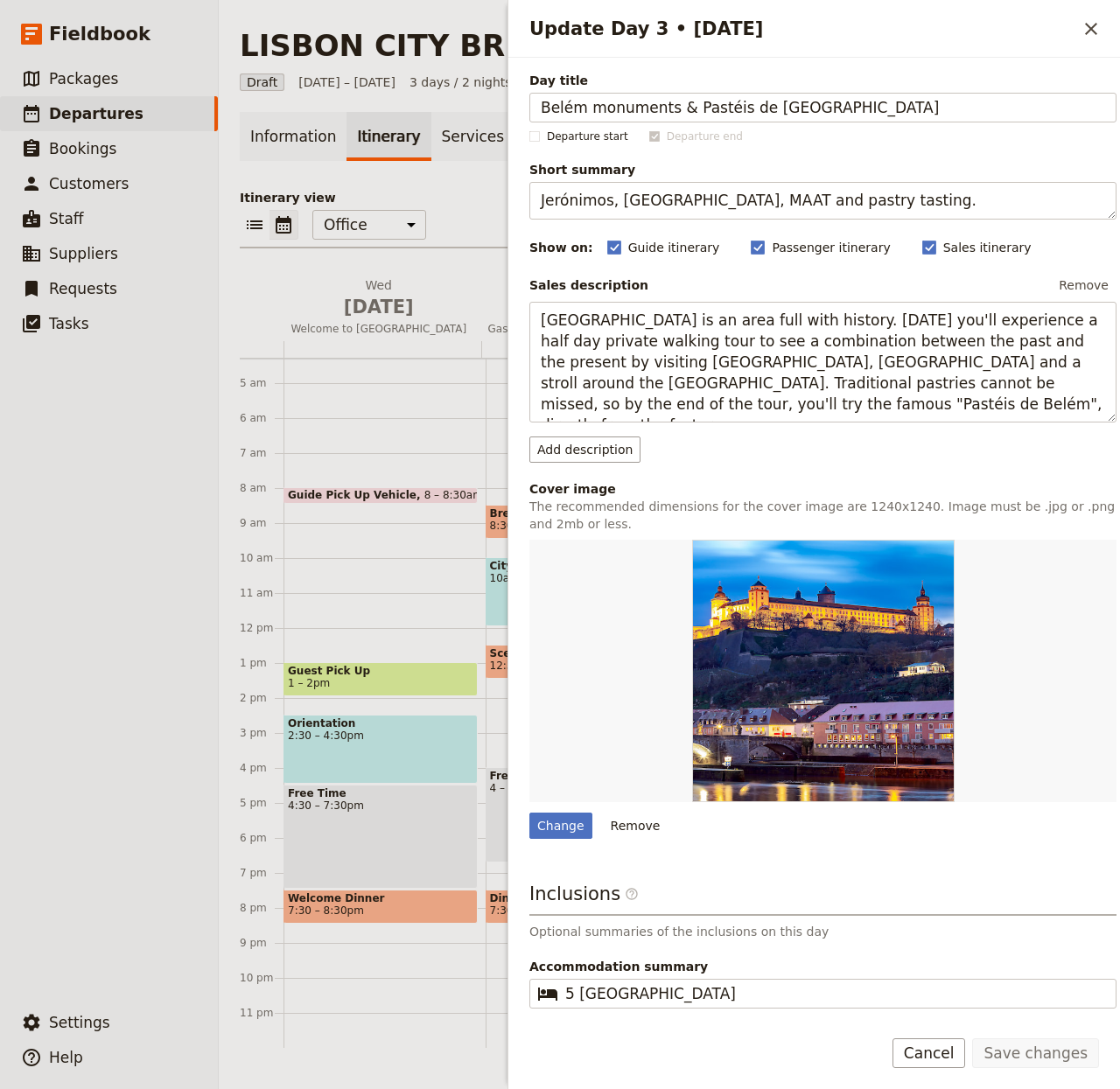
drag, startPoint x: 599, startPoint y: 107, endPoint x: 393, endPoint y: 89, distance: 206.8
click at [393, 89] on div "LISBON CITY BREAK – GASTRONOMY EDITION ​ Draft 1 – 3 Oct 2025 3 days / 2 nights…" at bounding box center [669, 544] width 902 height 1089
click at [564, 830] on div "Change" at bounding box center [561, 825] width 63 height 26
click at [530, 812] on input "Change" at bounding box center [529, 812] width 1 height 1
type input "C:\fakepath\michael-lammli-aHW41TWBw4k-unsplash.jpg"
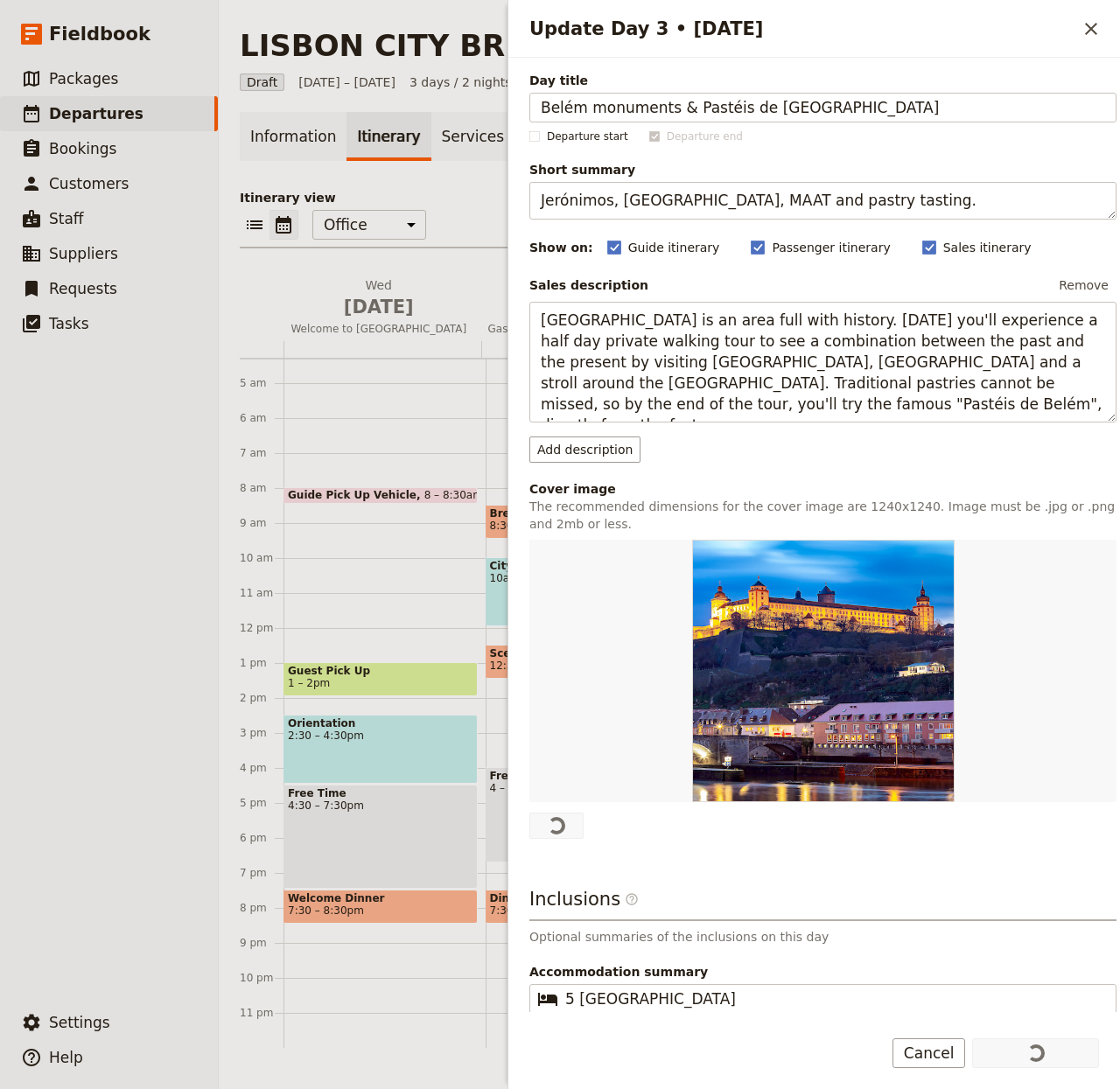
click at [1045, 22] on h2 "Update Day 3 • [DATE]" at bounding box center [803, 28] width 547 height 26
click at [1088, 30] on icon "Close drawer" at bounding box center [1091, 28] width 21 height 21
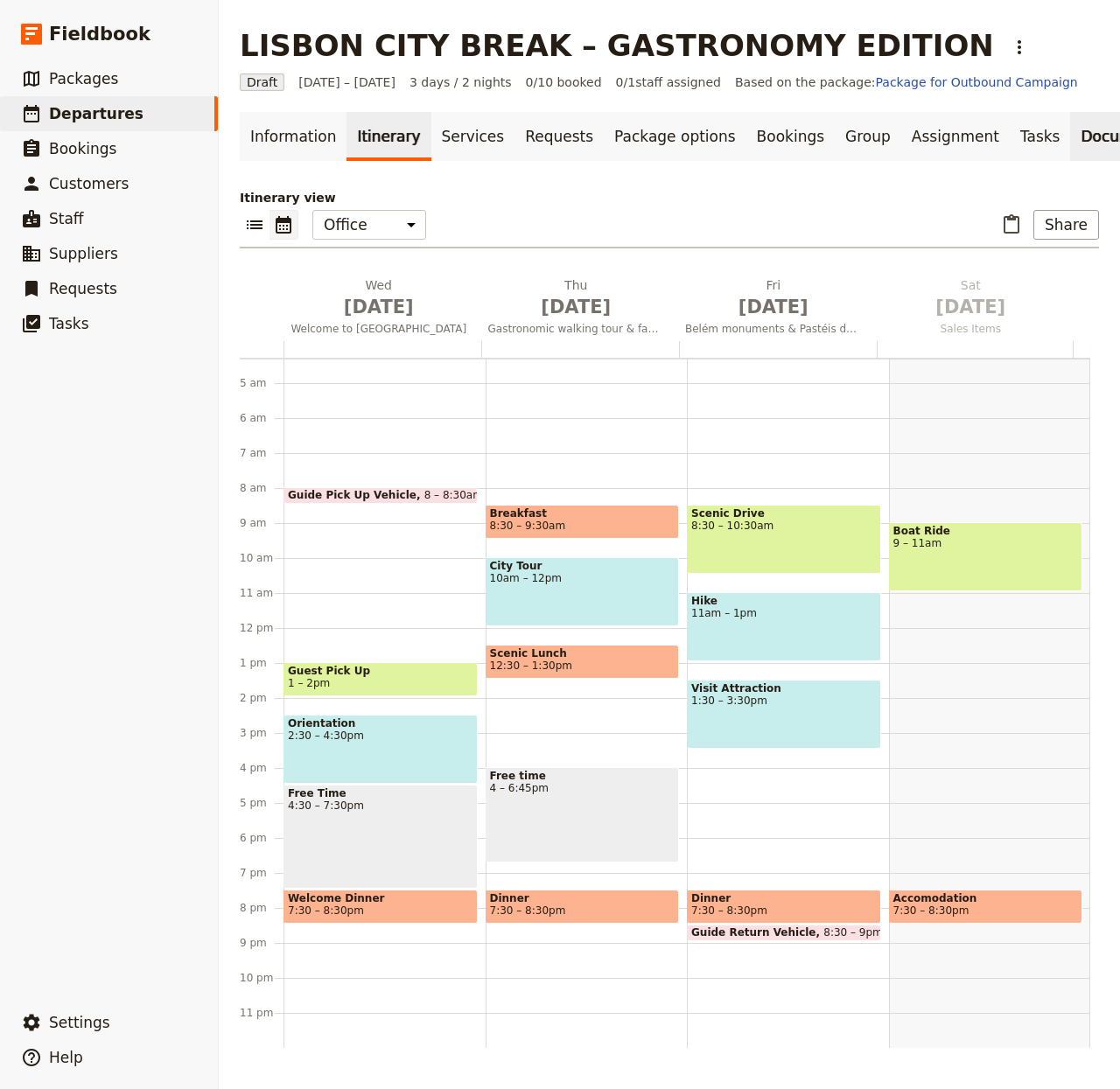
click at [1072, 134] on link "Documents" at bounding box center [1124, 136] width 106 height 49
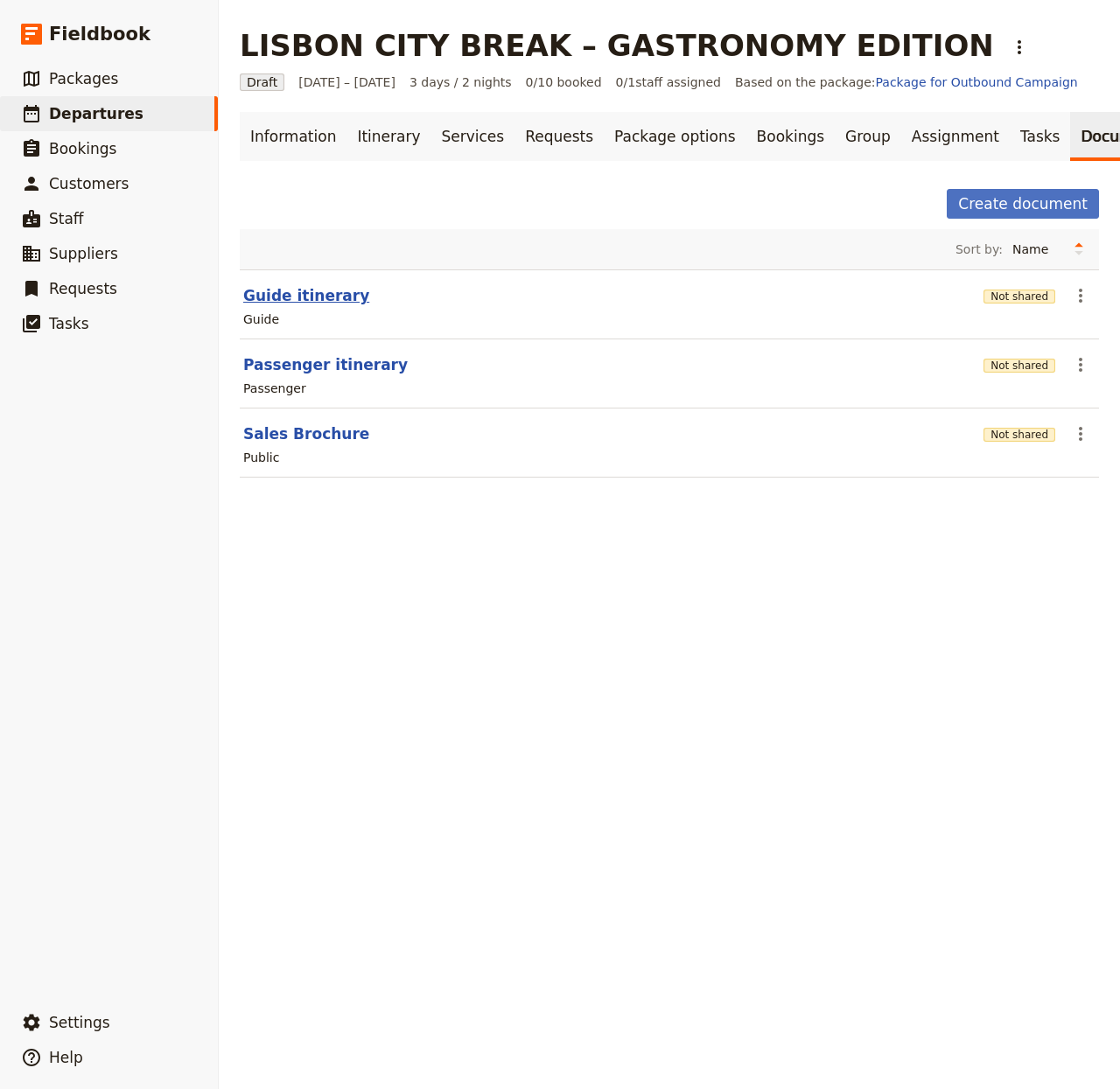
click at [306, 305] on button "Guide itinerary" at bounding box center [306, 295] width 126 height 21
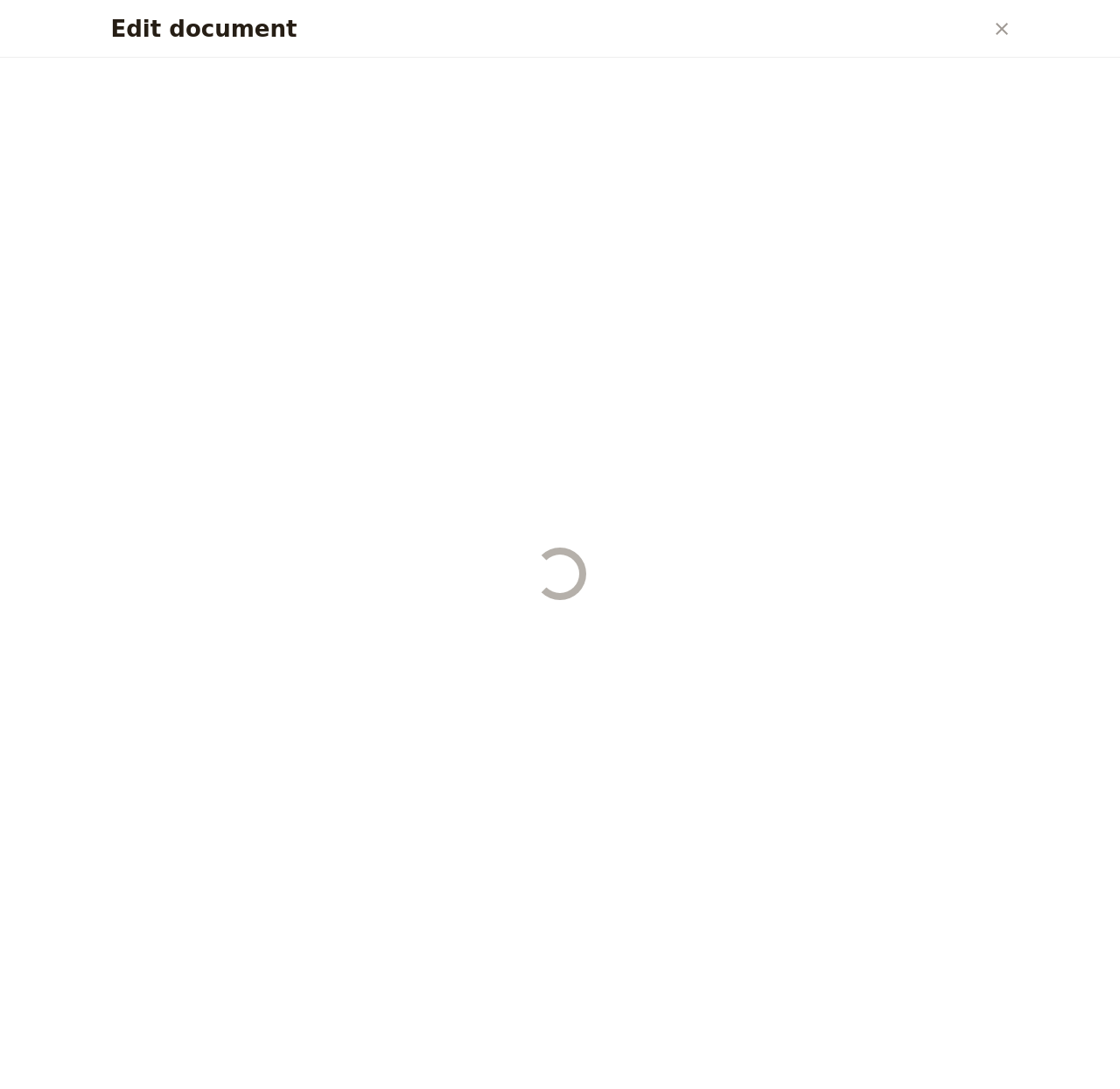
select select "STAFF"
select select "RUN_SHEET"
select select "LARGE"
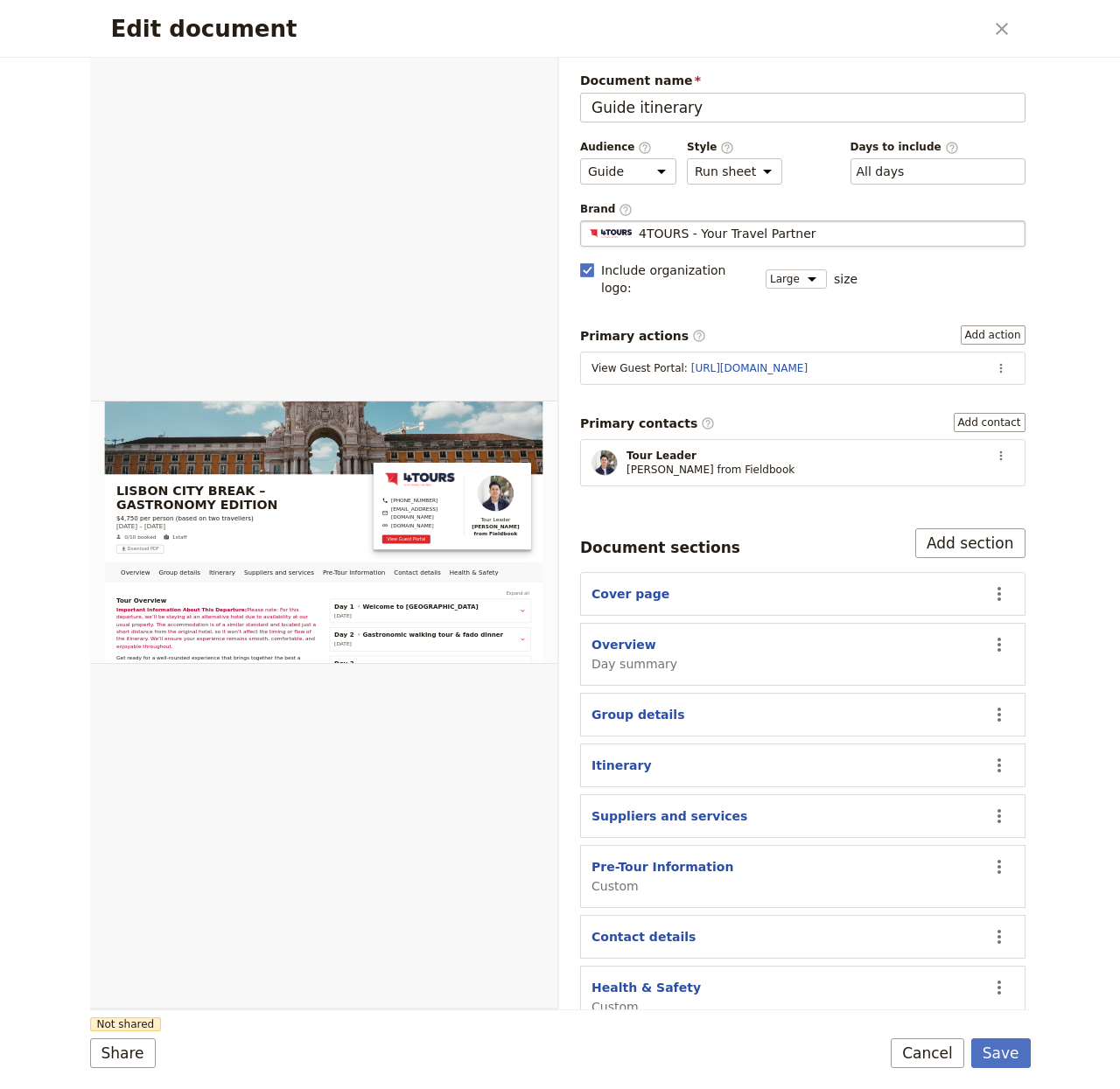
click at [779, 239] on span "4TOURS - Your Travel Partner" at bounding box center [727, 233] width 178 height 17
click at [588, 222] on input "4TOURS - Your Travel Partner" at bounding box center [587, 221] width 1 height 1
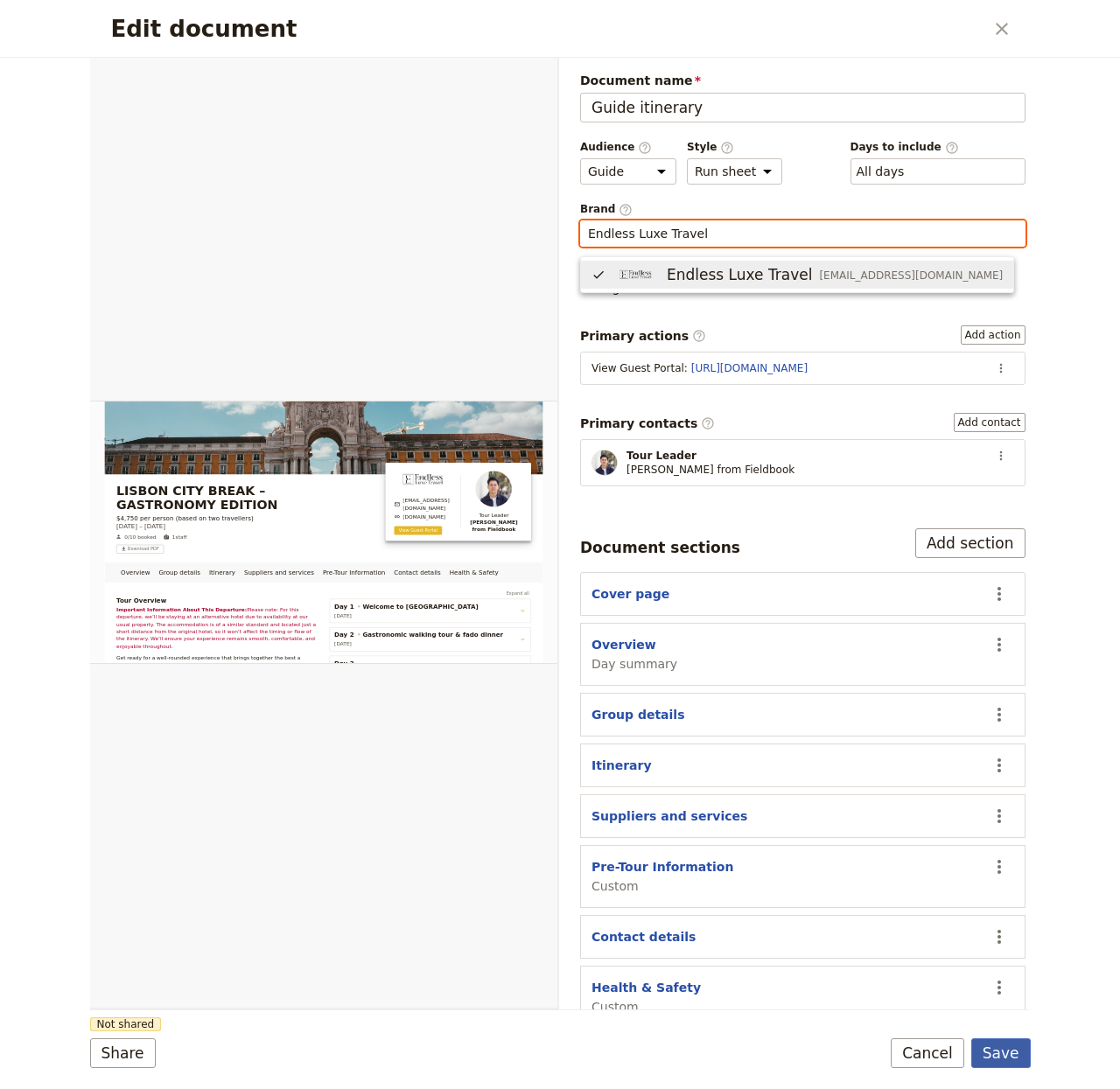
type input "Endless Luxe Travel"
click at [997, 1045] on button "Save" at bounding box center [1001, 1053] width 59 height 30
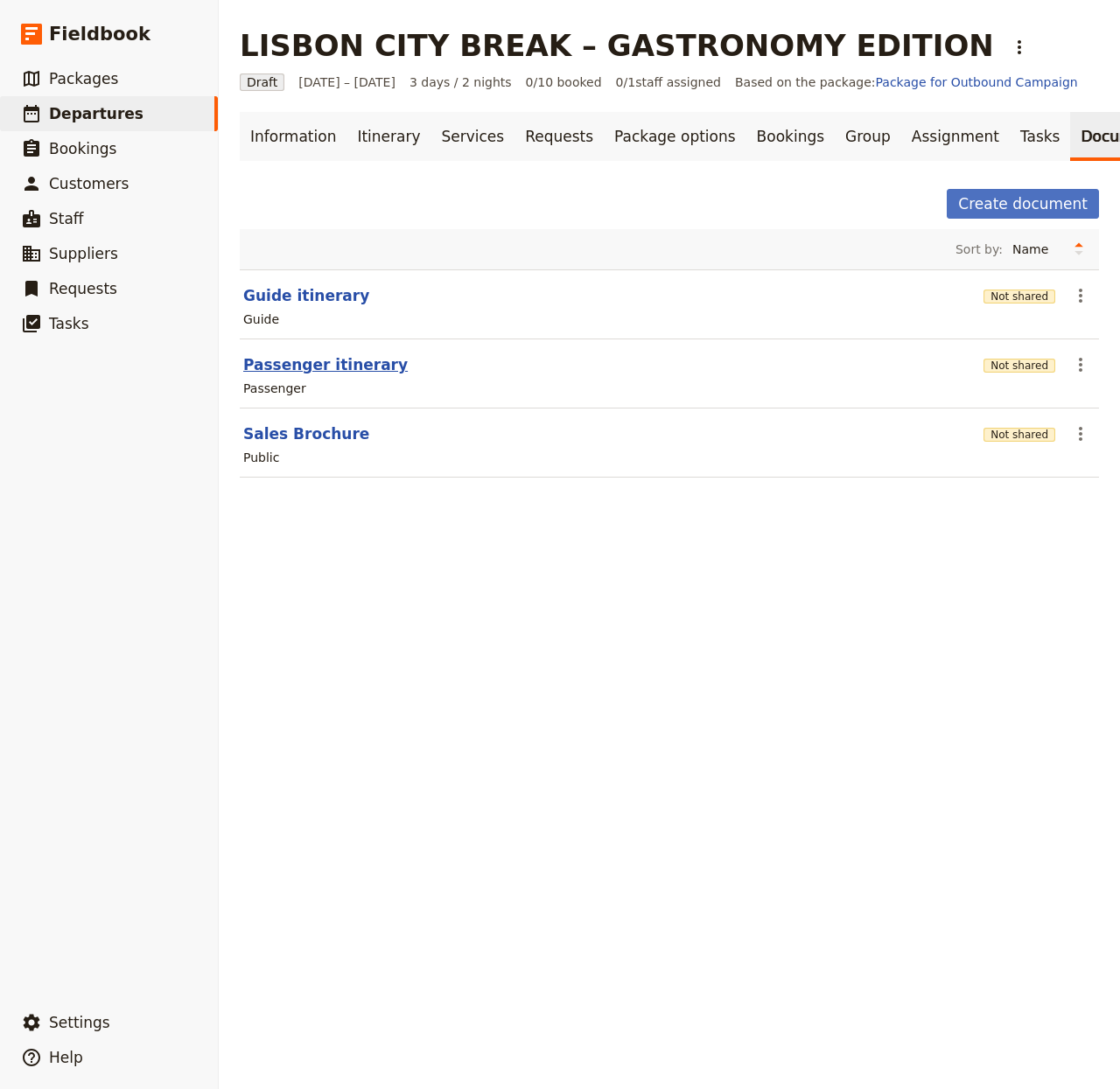
click at [319, 376] on button "Passenger itinerary" at bounding box center [325, 364] width 165 height 21
select select "PASSENGER"
select select "RUN_SHEET"
select select "LARGE"
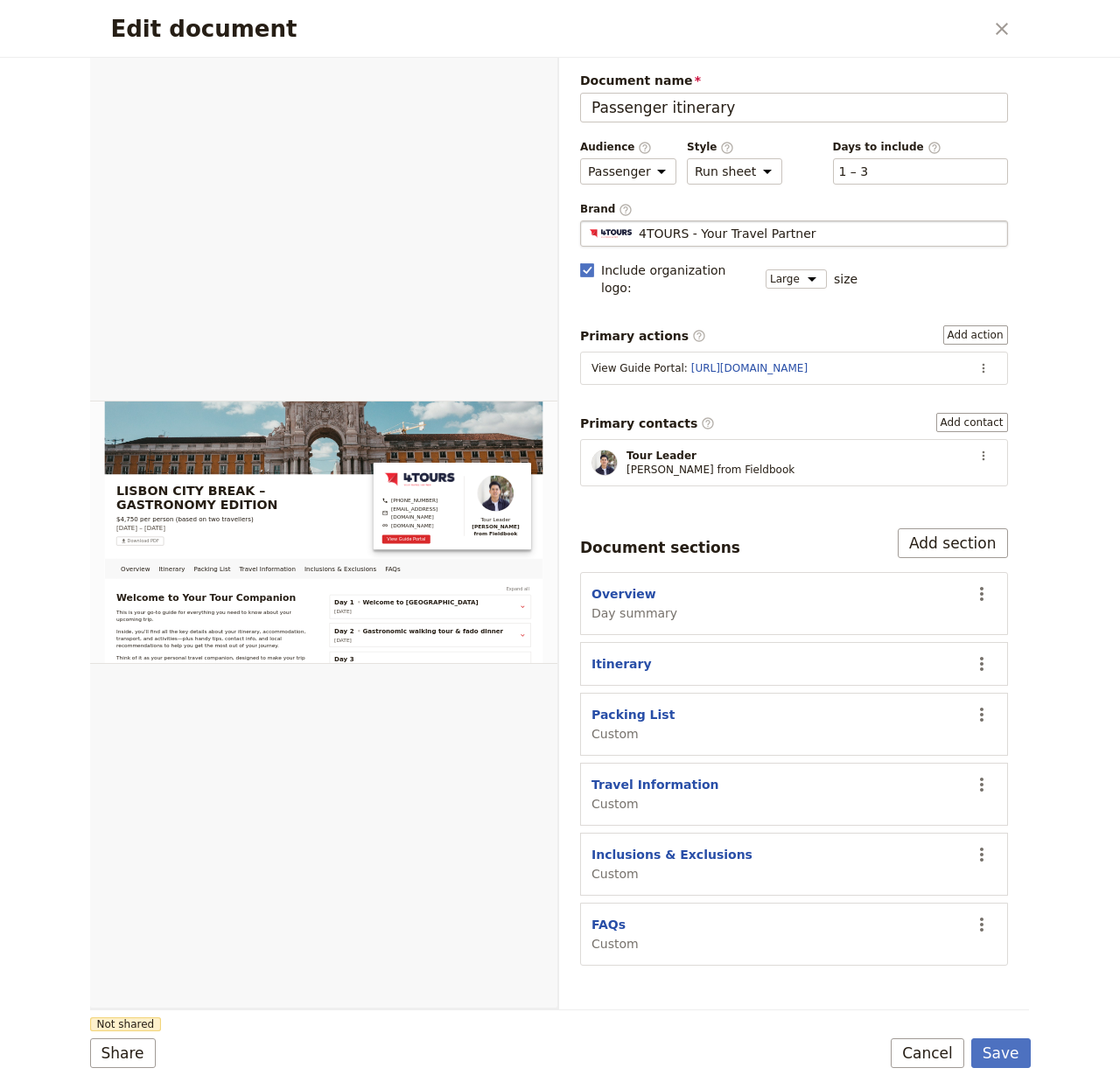
click at [744, 228] on span "4TOURS - Your Travel Partner" at bounding box center [727, 233] width 178 height 17
click at [588, 222] on input "4TOURS - Your Travel Partner" at bounding box center [587, 221] width 1 height 1
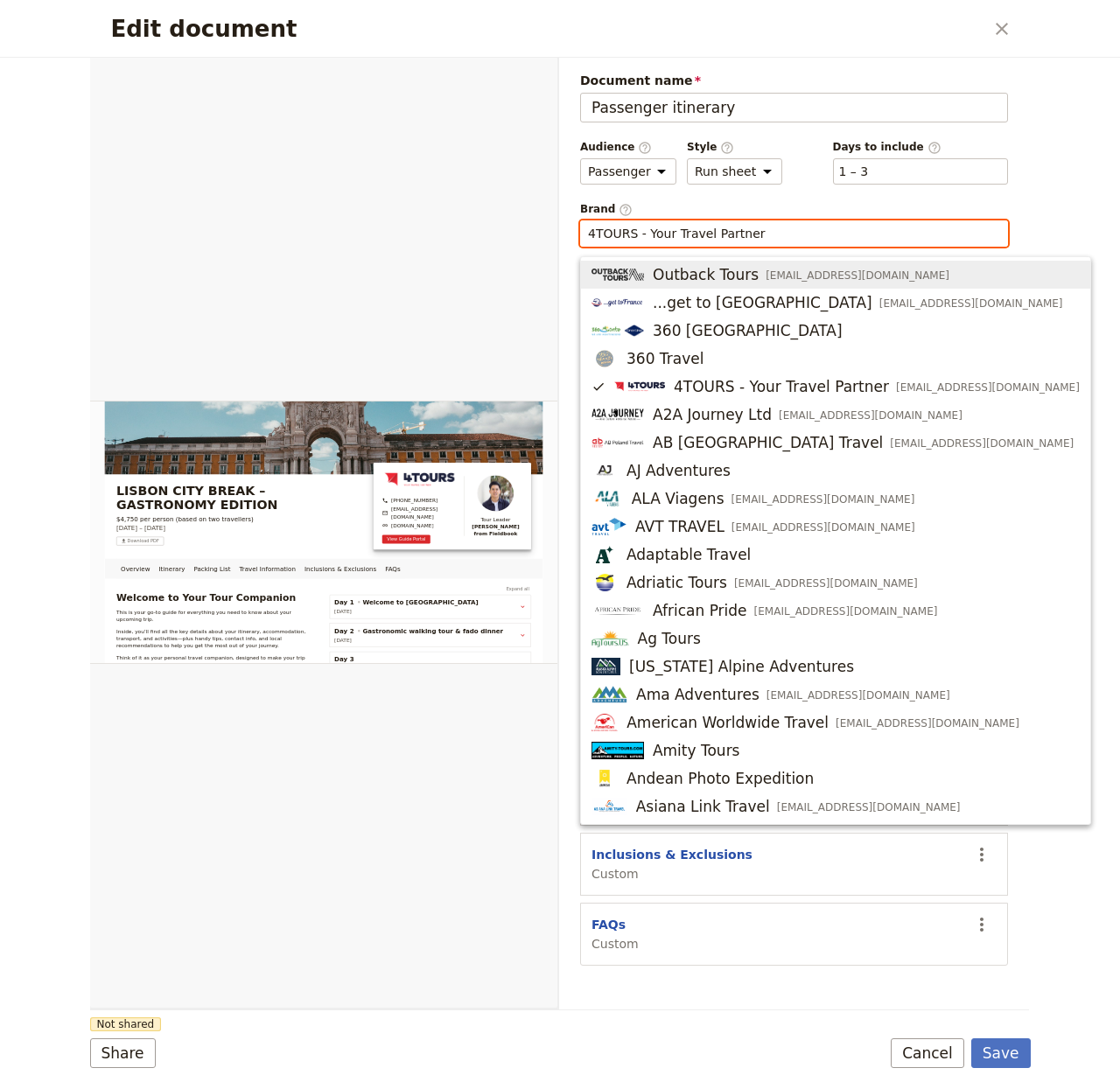
paste input "Endless Luxe Travel"
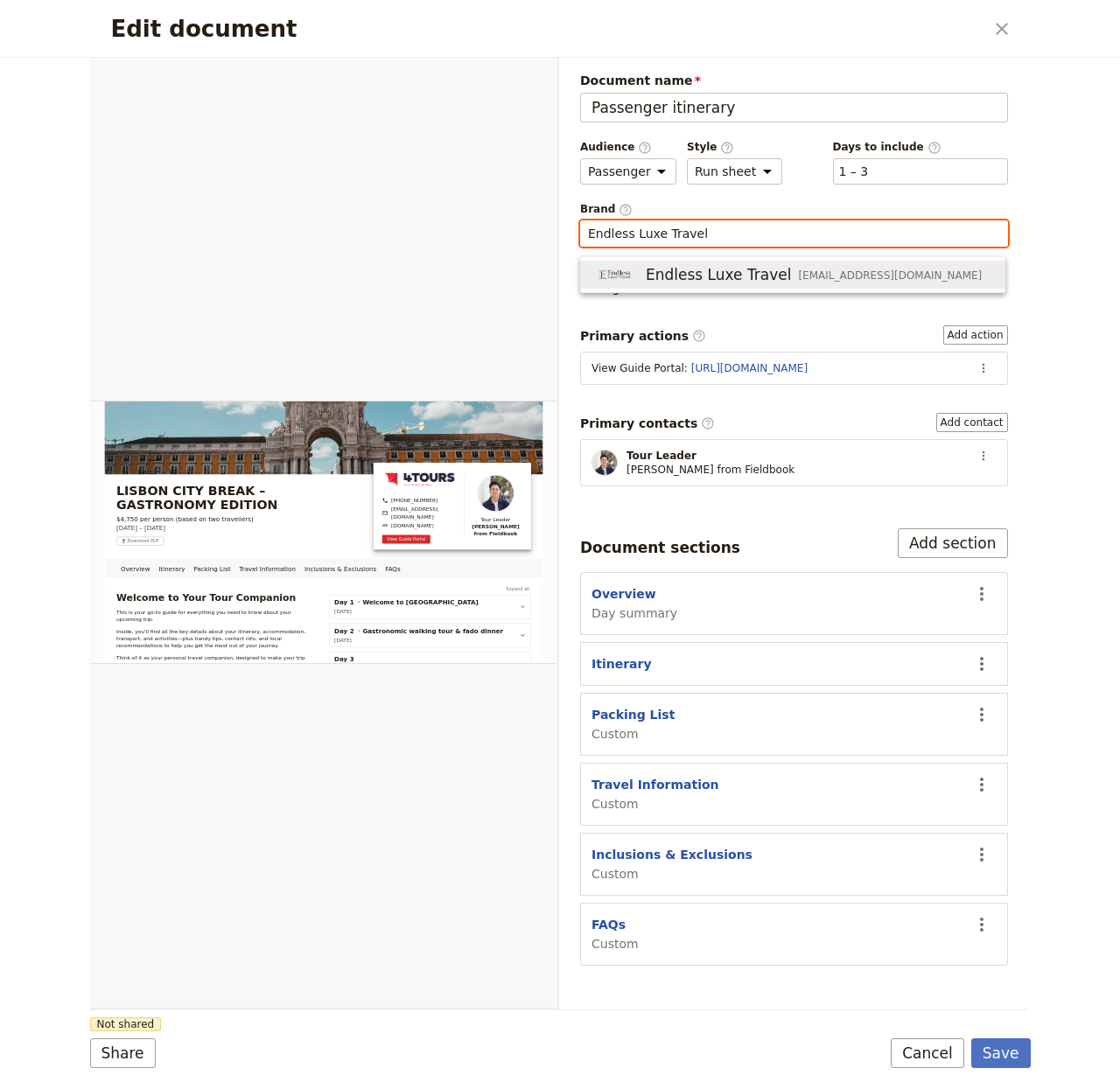
click at [706, 267] on span "Endless Luxe Travel" at bounding box center [719, 274] width 146 height 21
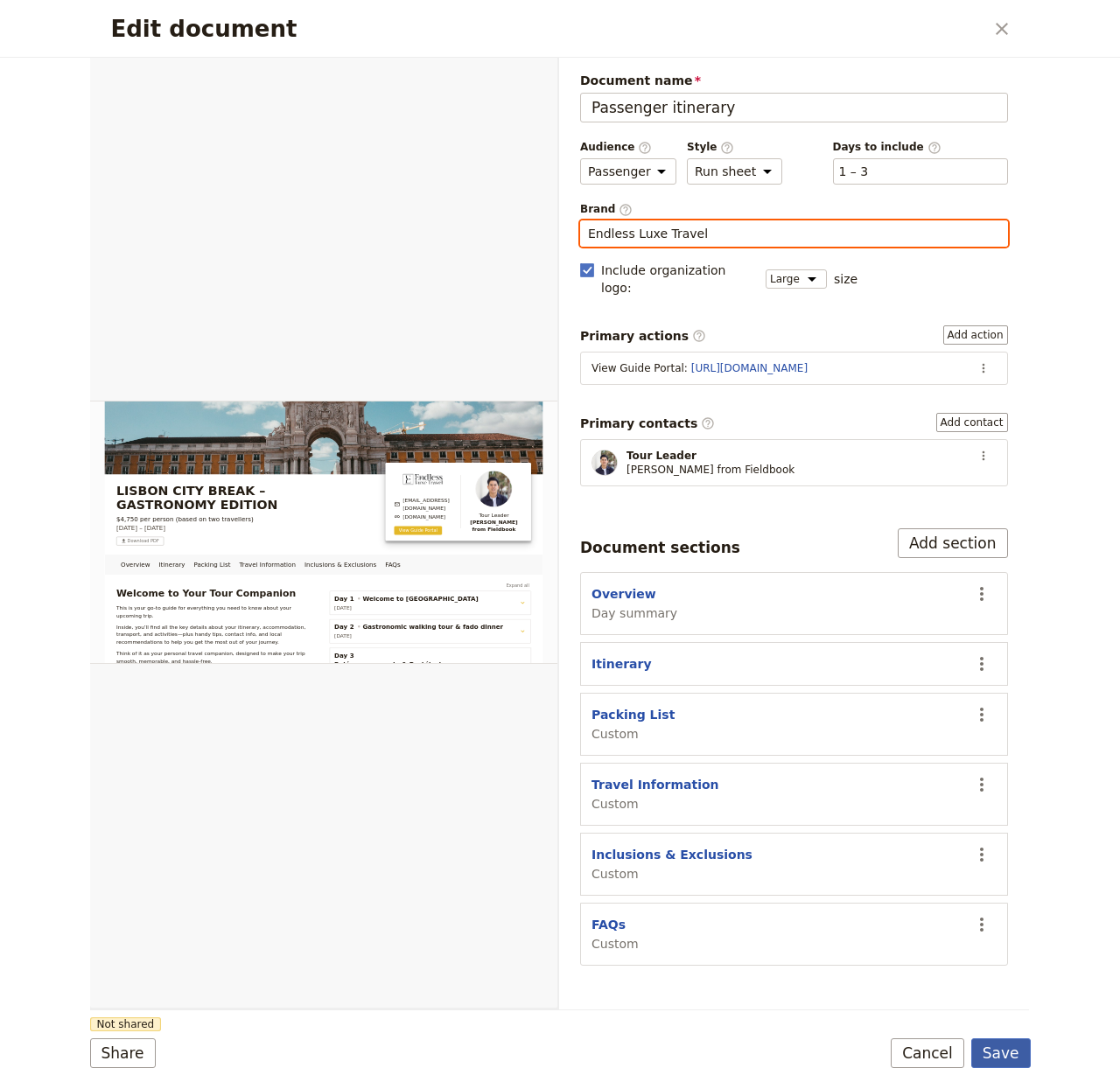
type input "Endless Luxe Travel"
click at [999, 1058] on button "Save" at bounding box center [1001, 1053] width 59 height 30
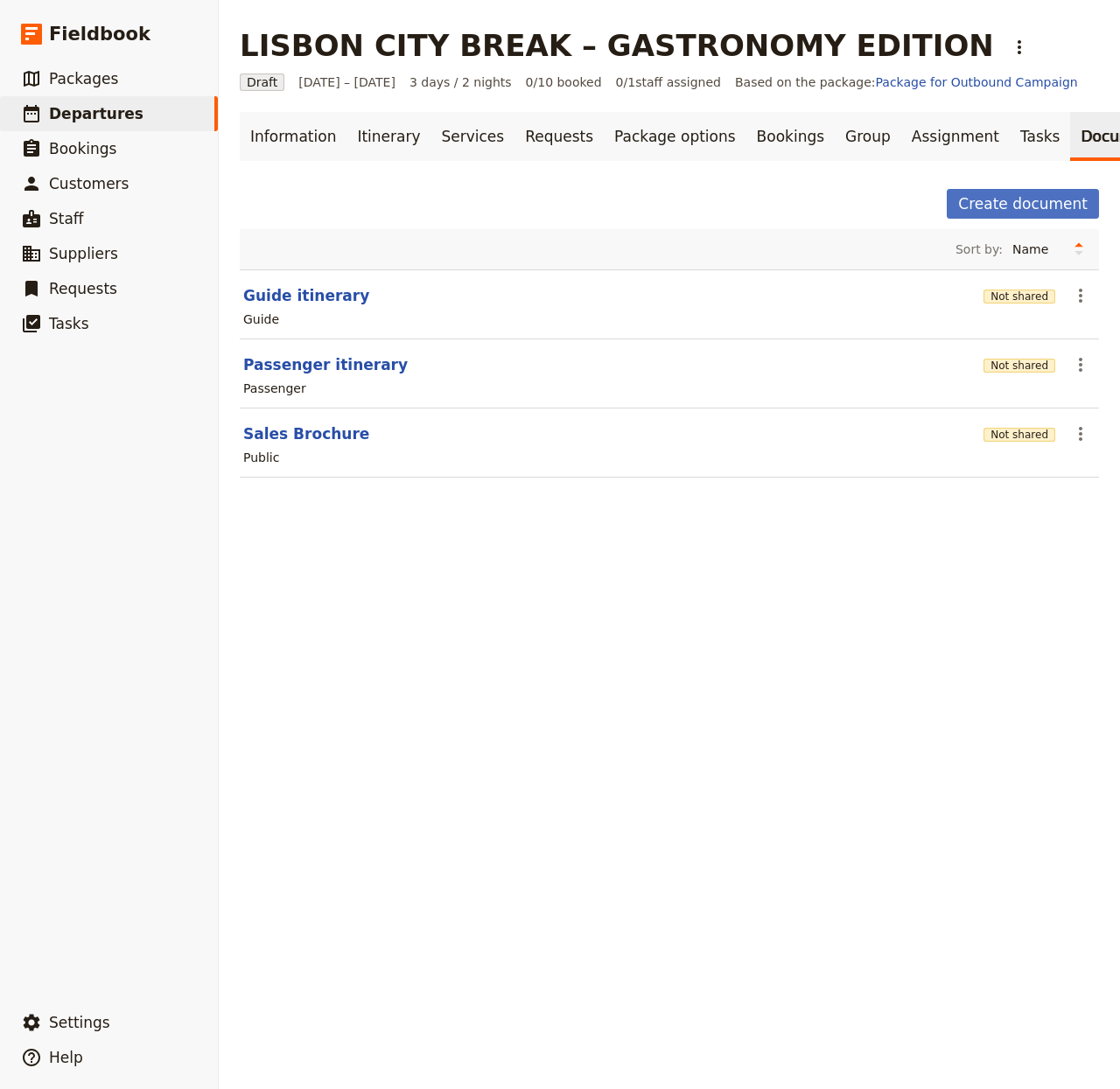
click at [303, 431] on section "Sales Brochure Not shared ​ Public" at bounding box center [669, 443] width 860 height 69
click at [301, 444] on button "Sales Brochure" at bounding box center [306, 433] width 126 height 21
select select "DEFAULT"
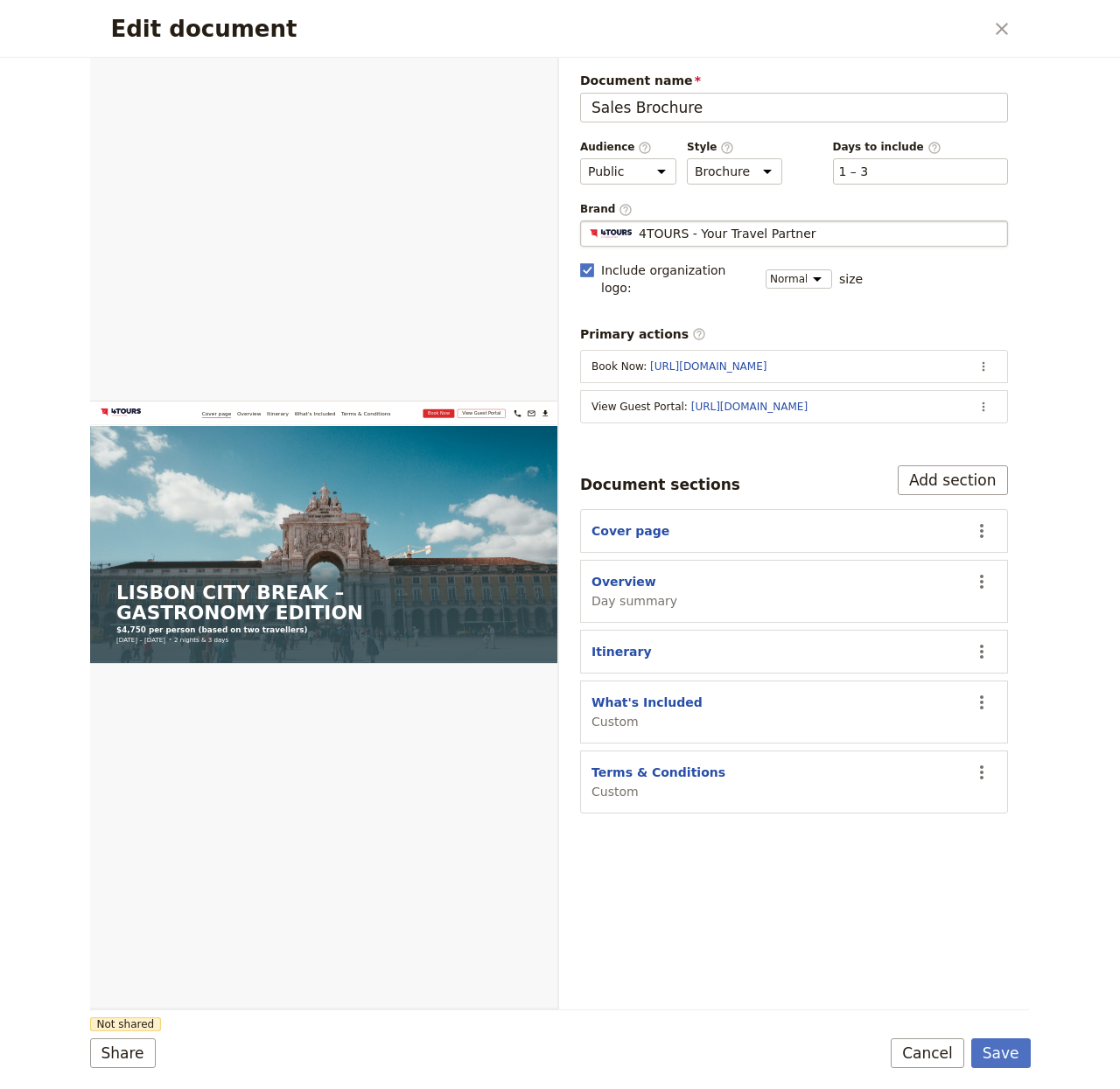
click at [720, 221] on fieldset "4TOURS - Your Travel Partner 4TOURS - Your Travel Partner" at bounding box center [794, 233] width 428 height 26
click at [588, 221] on input "4TOURS - Your Travel Partner" at bounding box center [587, 221] width 1 height 1
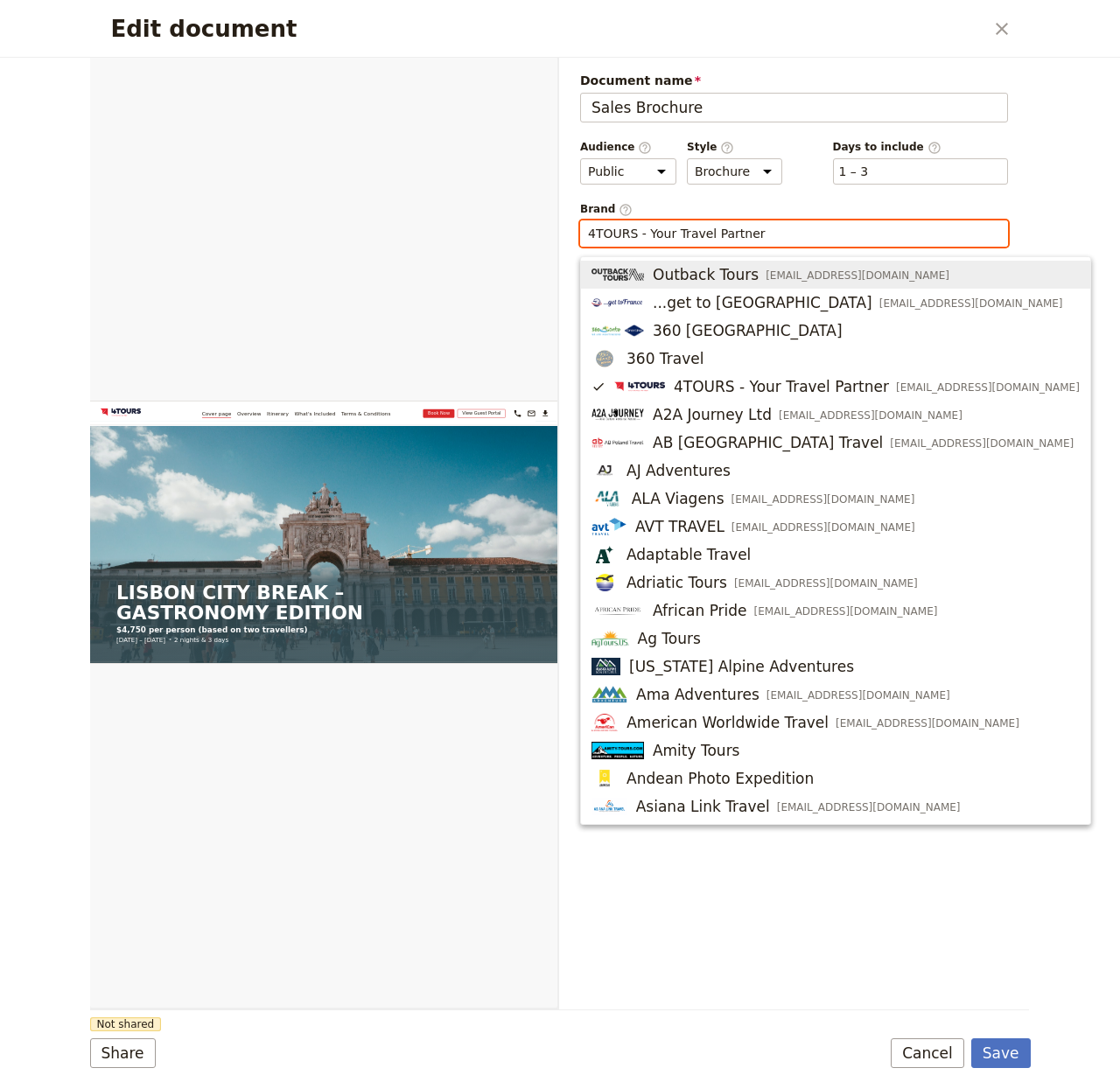
paste input "Endless Luxe Travel"
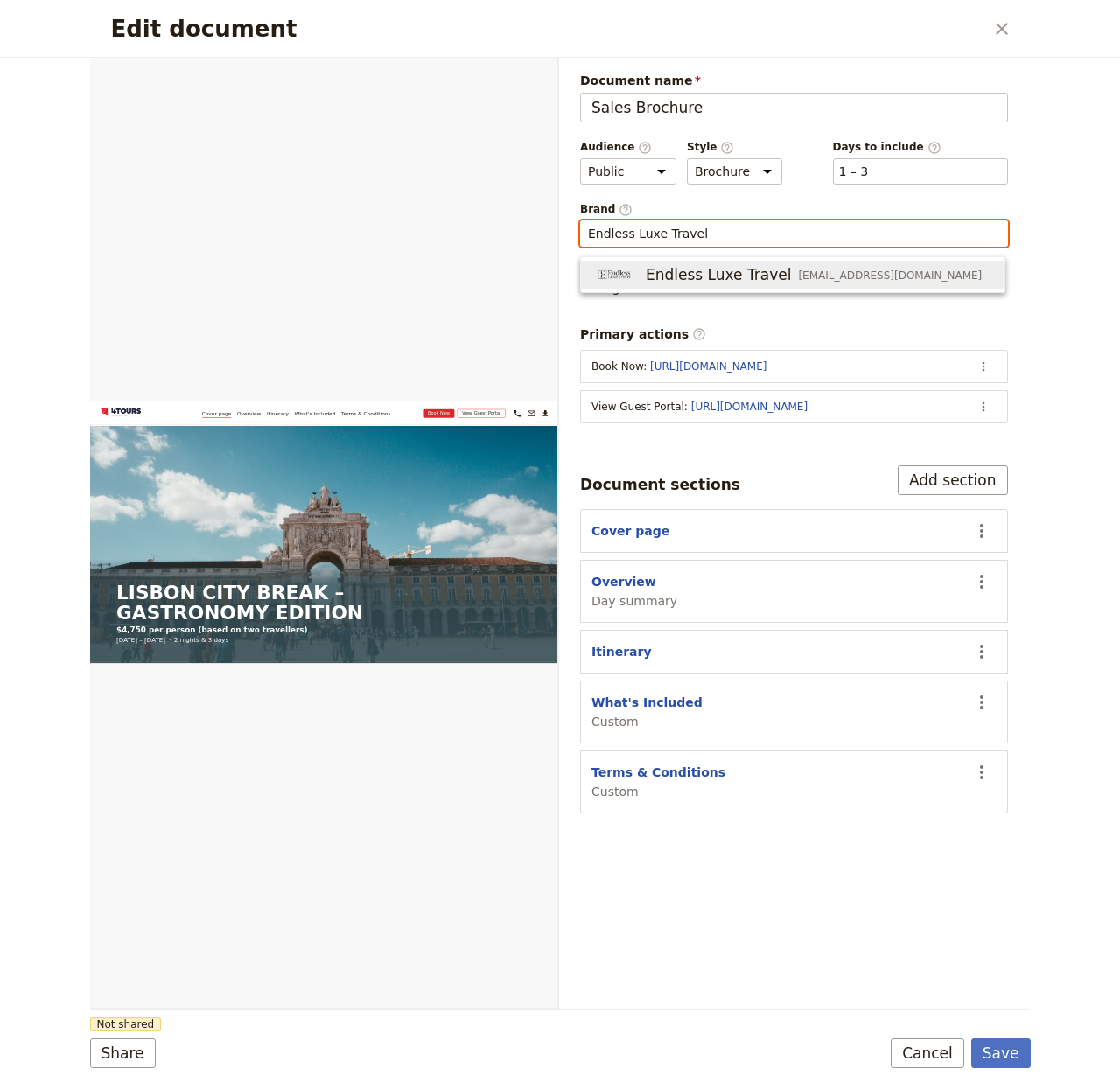
click at [677, 268] on span "Endless Luxe Travel" at bounding box center [719, 274] width 146 height 21
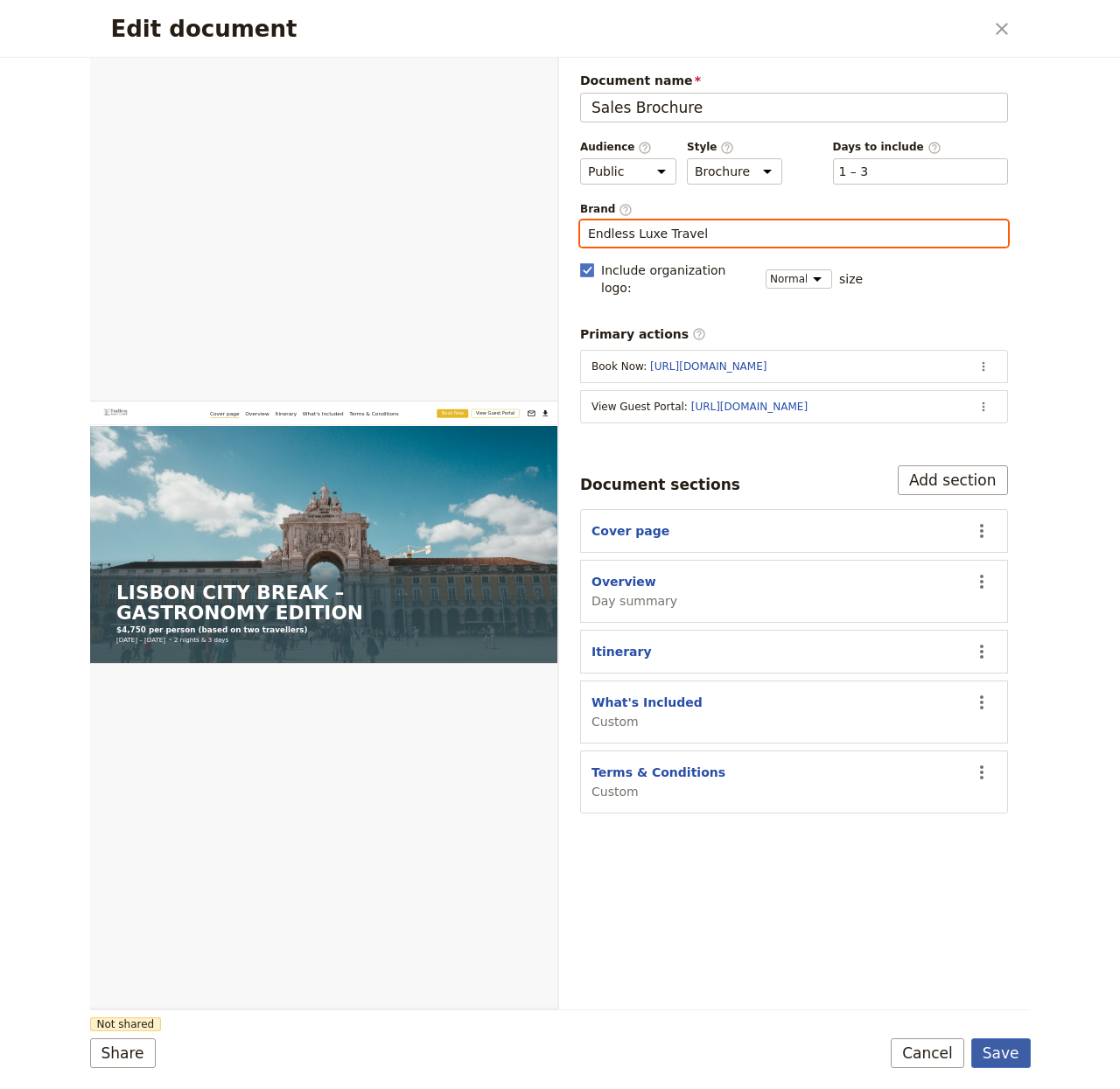
type input "Endless Luxe Travel"
click at [996, 1048] on button "Save" at bounding box center [1001, 1053] width 59 height 30
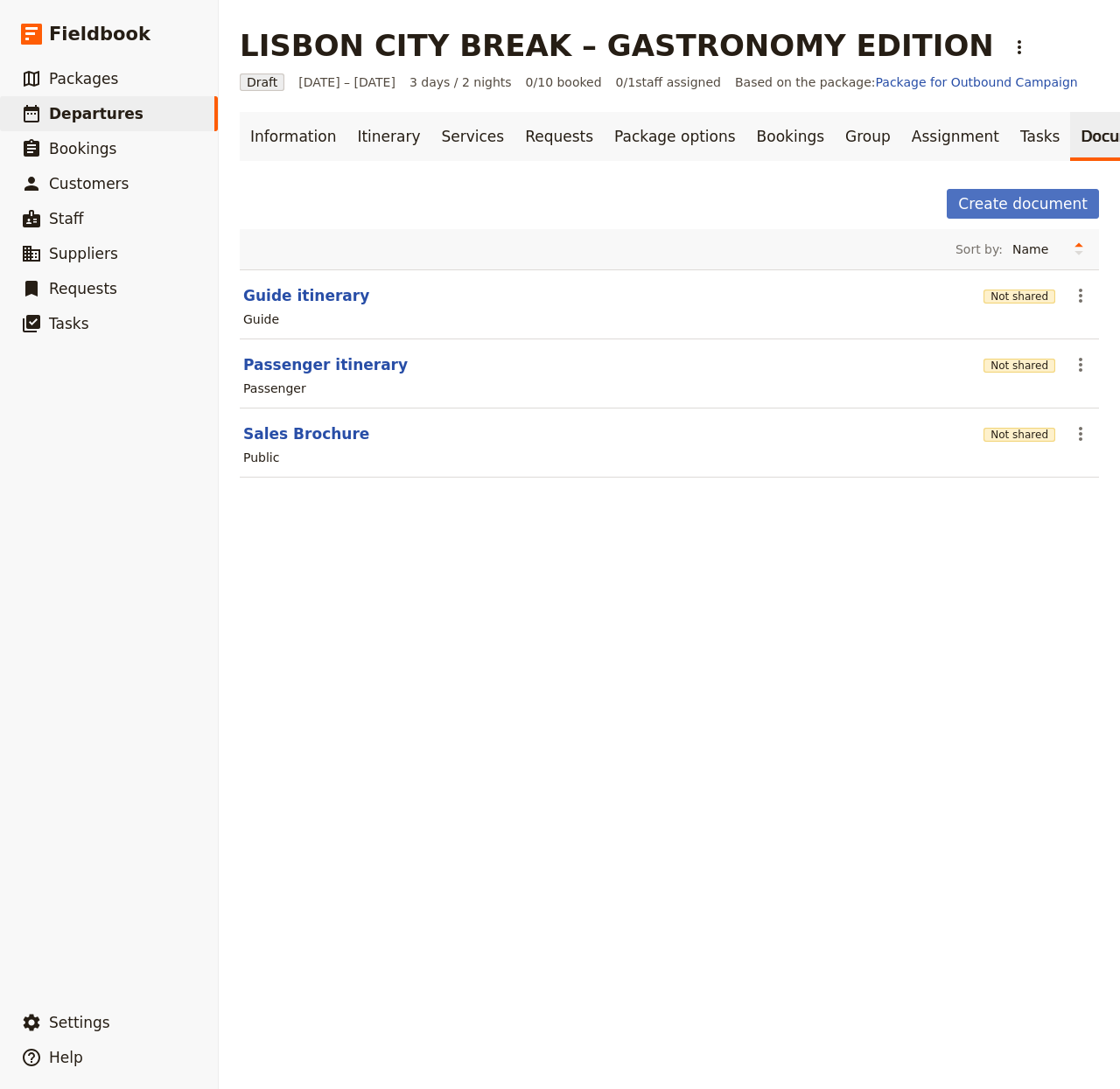
click at [997, 374] on div "Not shared" at bounding box center [1020, 364] width 72 height 17
click at [997, 373] on button "Not shared" at bounding box center [1020, 366] width 72 height 14
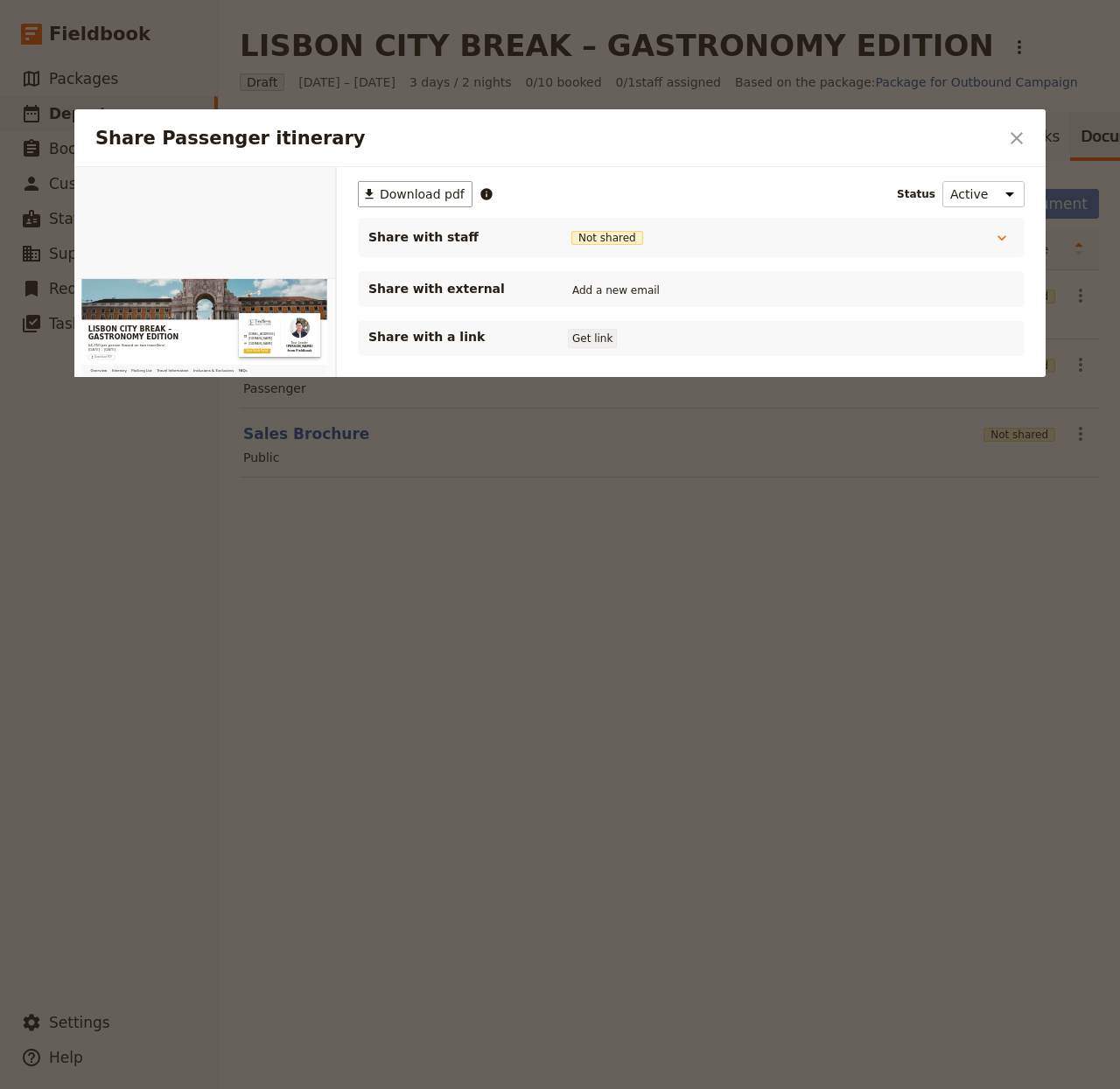
click at [578, 335] on button "Get link" at bounding box center [592, 338] width 49 height 19
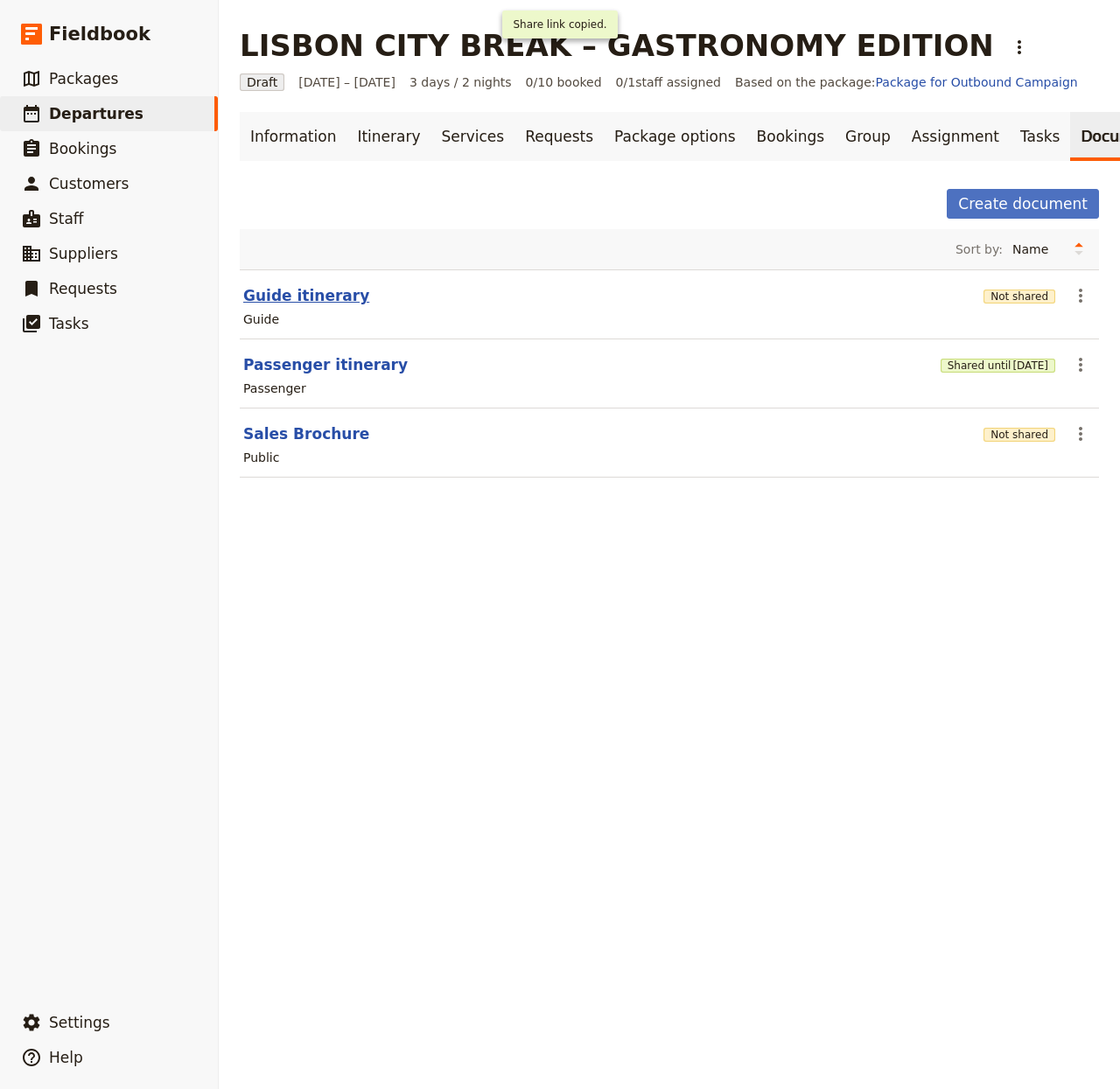
click at [296, 306] on button "Guide itinerary" at bounding box center [306, 295] width 126 height 21
select select "STAFF"
select select "RUN_SHEET"
select select "LARGE"
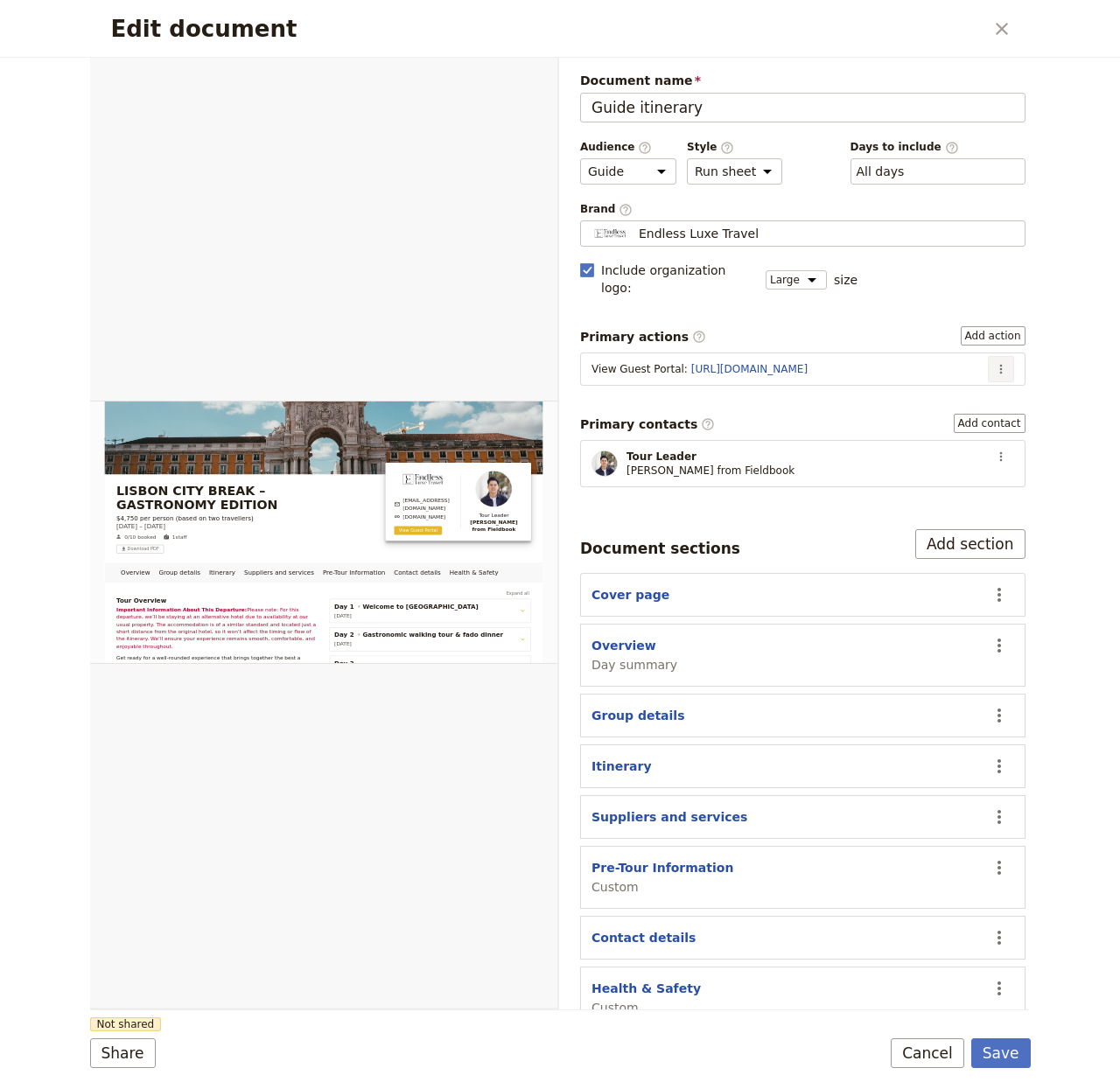
click at [988, 362] on button "​" at bounding box center [1001, 368] width 26 height 26
click at [965, 390] on span "Edit action" at bounding box center [939, 391] width 91 height 17
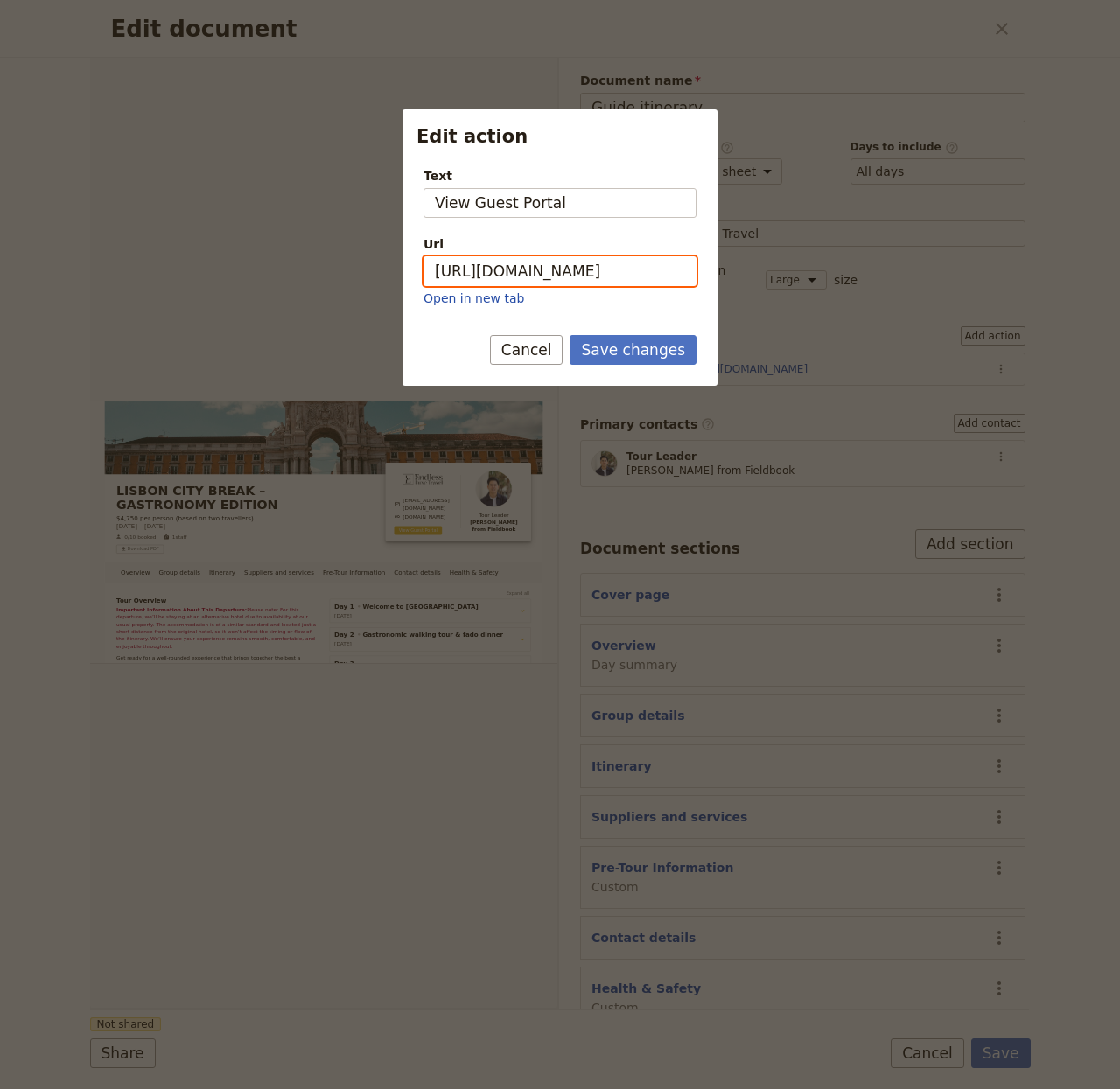
drag, startPoint x: 564, startPoint y: 265, endPoint x: 594, endPoint y: 288, distance: 37.8
click at [564, 266] on input "https://trips.fieldbook.com/d/a5vE57hLchKhCtw2hlsVP" at bounding box center [560, 271] width 273 height 30
paste input "BSR85Wl89KJl6l-OLpg1H"
type input "https://trips.fieldbook.com/d/BSR85Wl89KJl6l-OLpg1H"
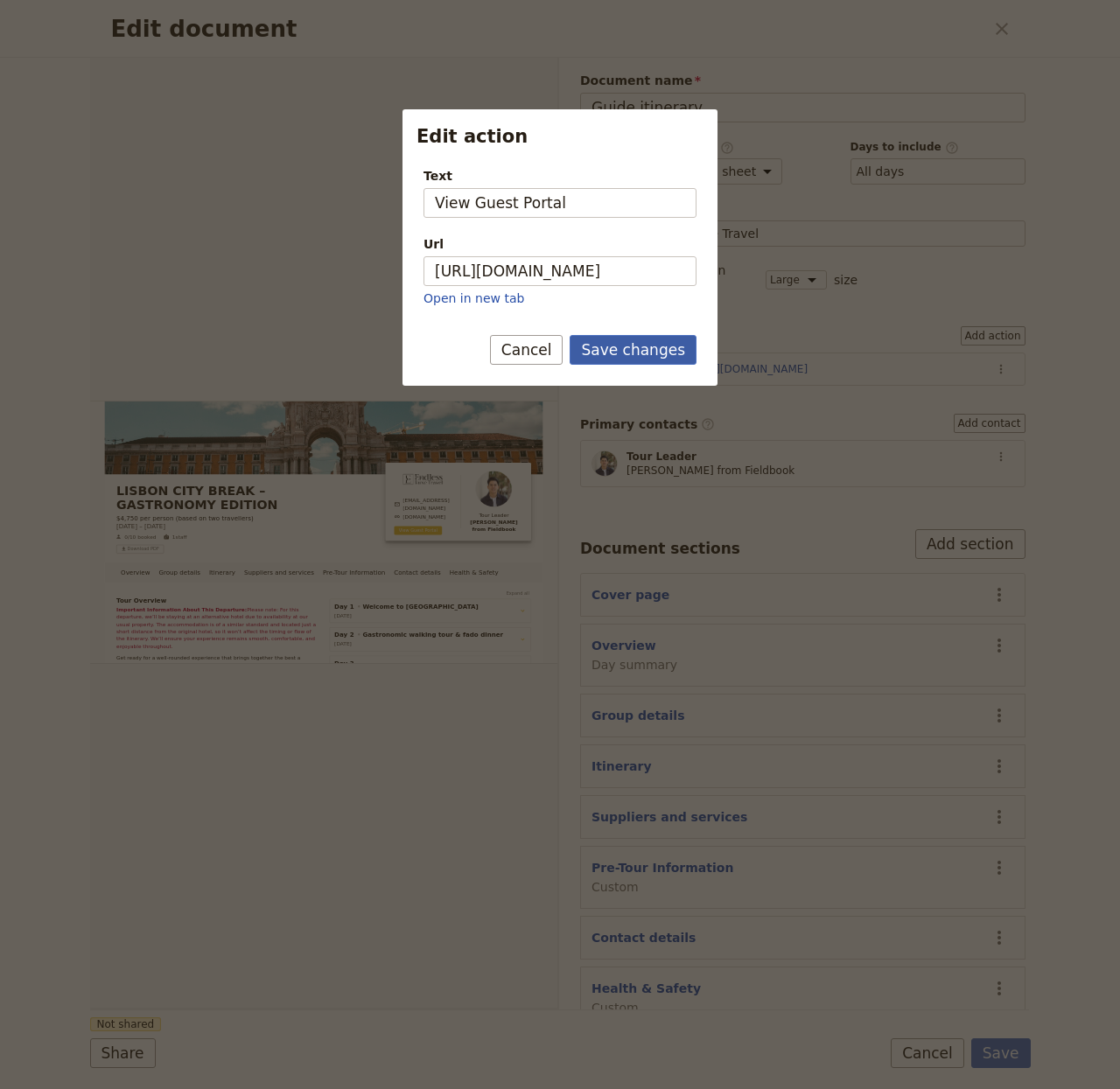
click at [633, 338] on button "Save changes" at bounding box center [633, 349] width 127 height 30
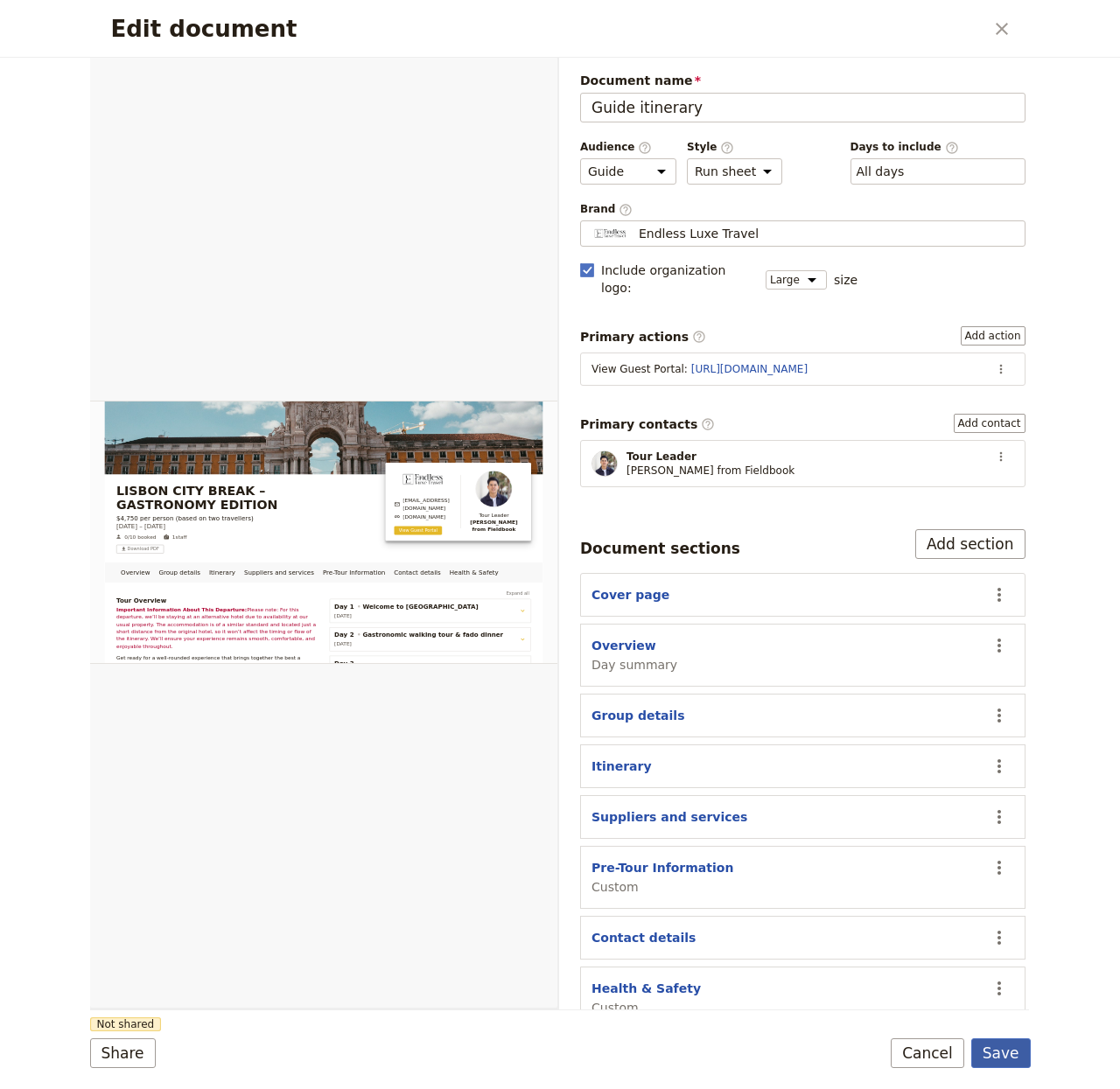
click at [996, 1046] on button "Save" at bounding box center [1001, 1053] width 59 height 30
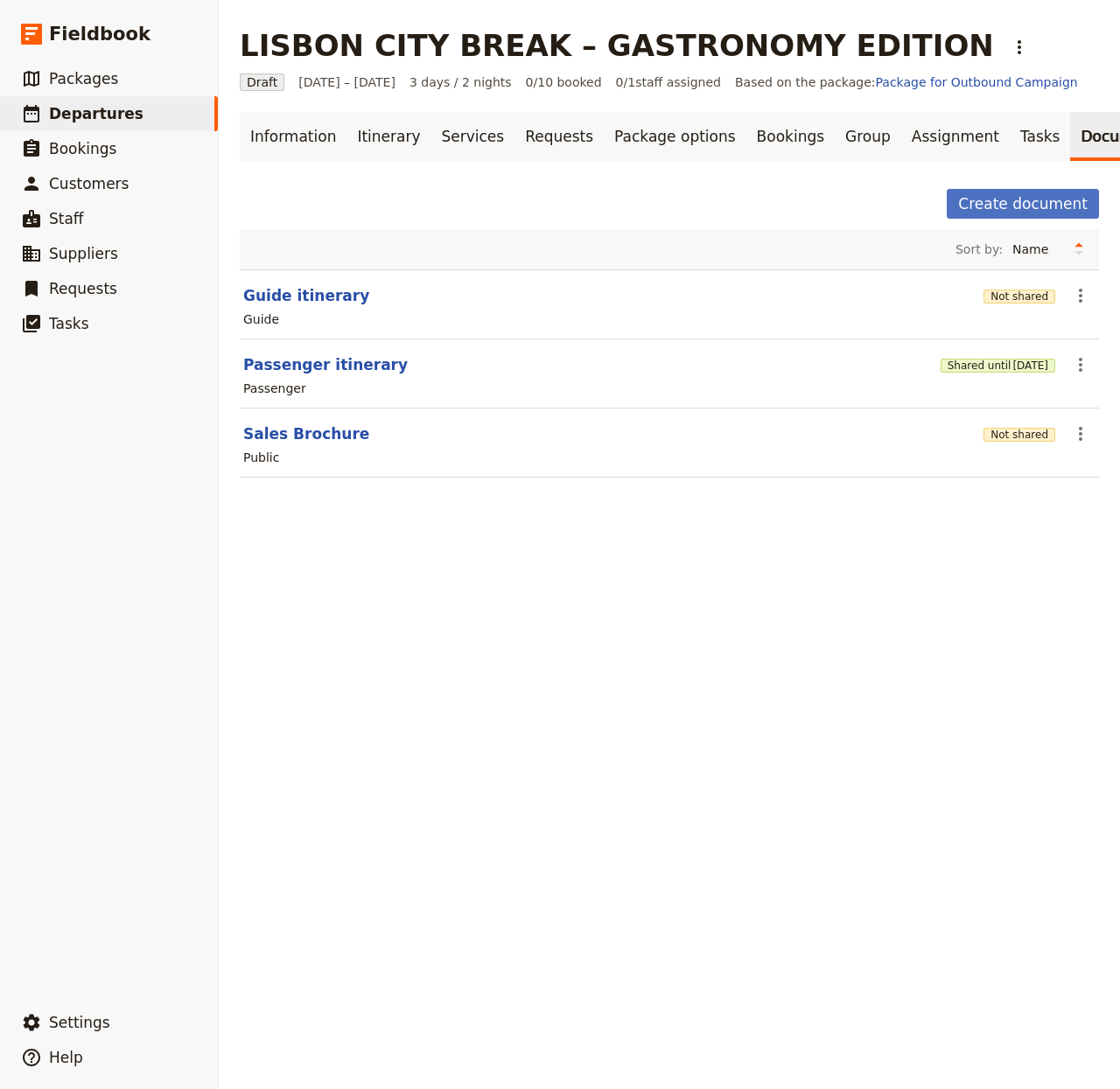
click at [359, 444] on header "Sales Brochure" at bounding box center [610, 433] width 733 height 21
click at [305, 444] on button "Sales Brochure" at bounding box center [306, 433] width 126 height 21
select select "DEFAULT"
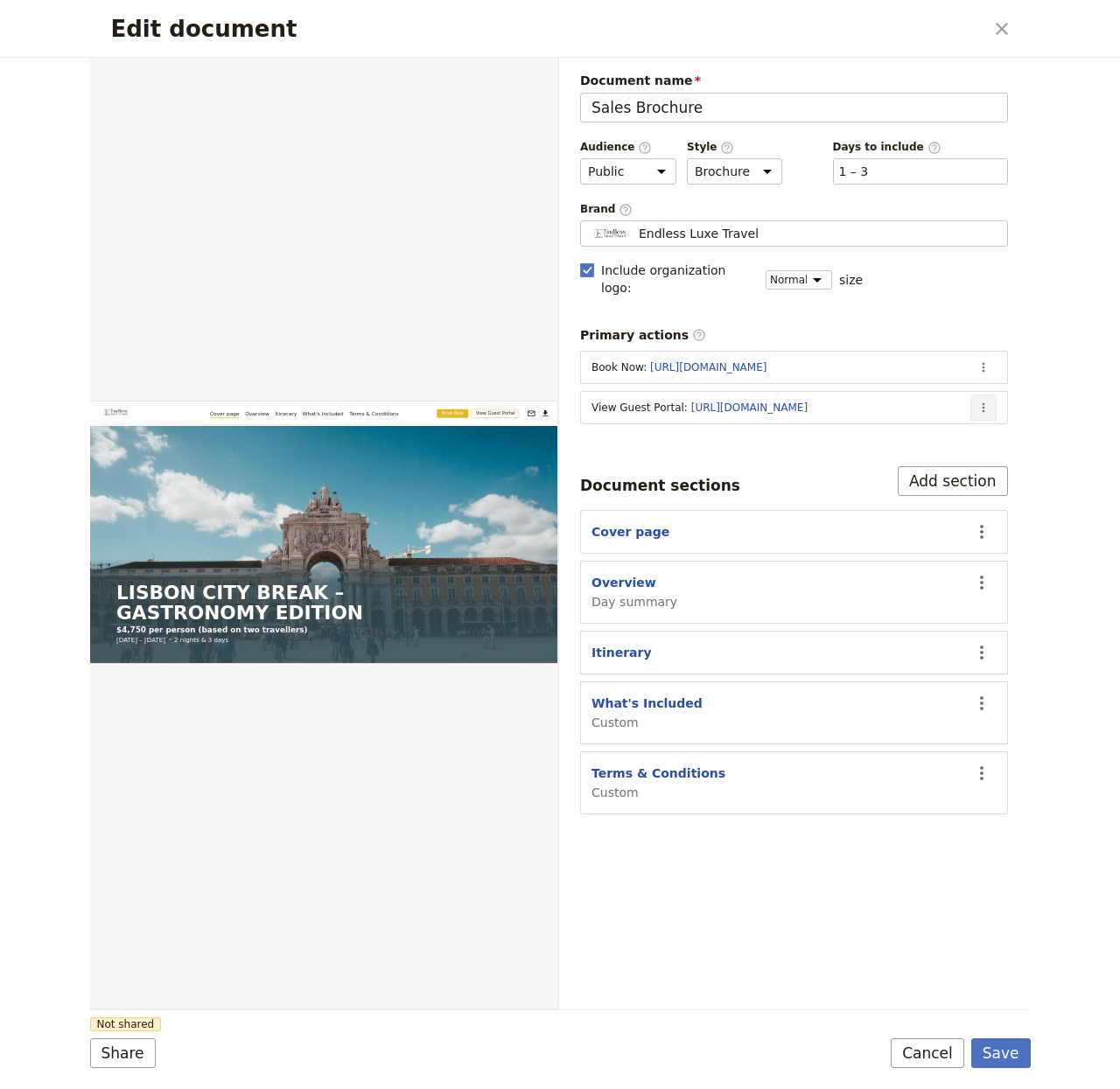
click at [985, 401] on icon "Actions" at bounding box center [984, 408] width 14 height 14
click at [945, 436] on span "Edit action" at bounding box center [913, 430] width 141 height 17
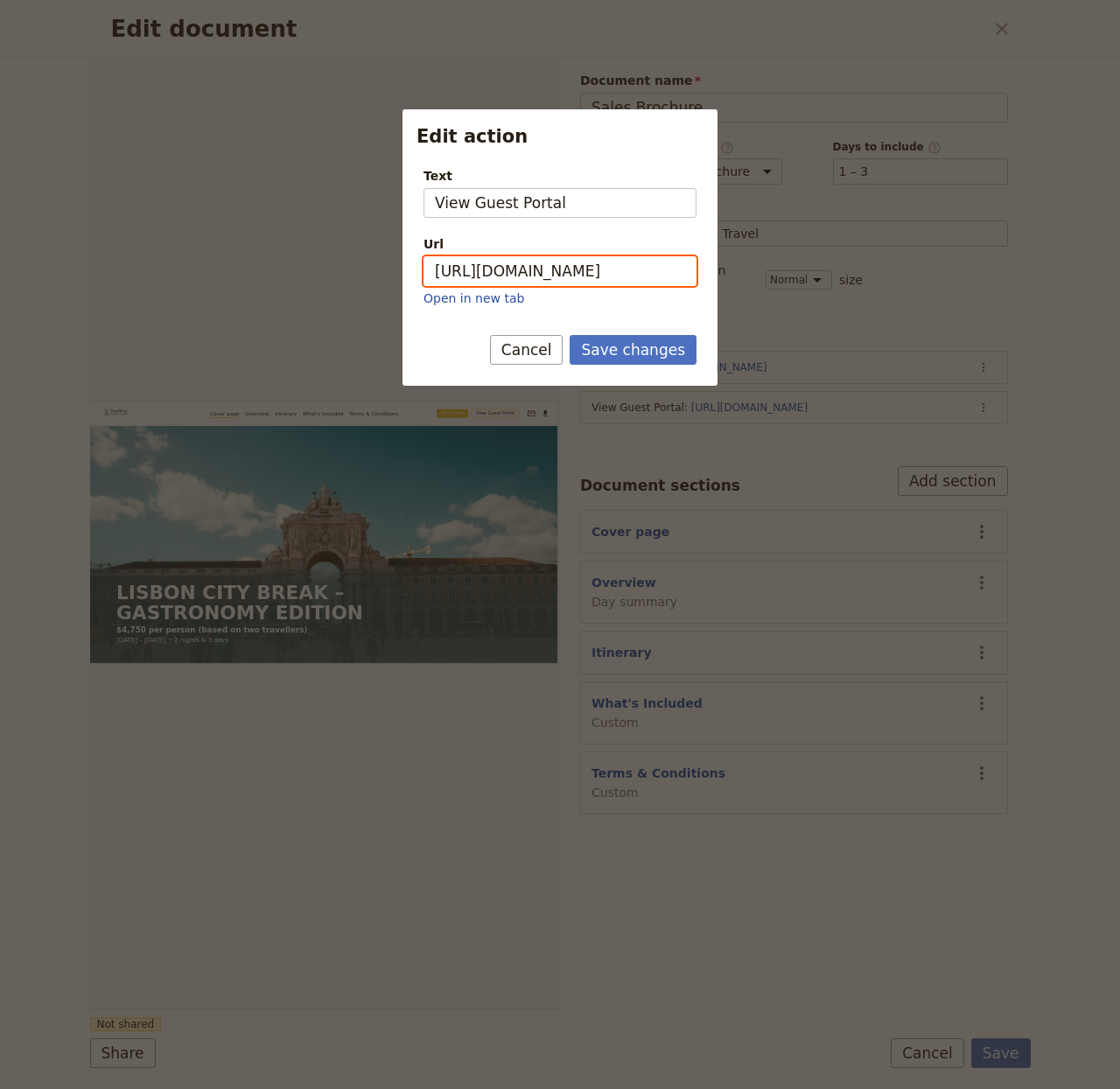
click at [563, 271] on input "https://trips.fieldbook.com/d/a5vE57hLchKhCtw2hlsVP" at bounding box center [560, 271] width 273 height 30
paste input "BSR85Wl89KJl6l-OLpg1H"
type input "https://trips.fieldbook.com/d/BSR85Wl89KJl6l-OLpg1H"
click at [663, 358] on button "Save changes" at bounding box center [633, 349] width 127 height 30
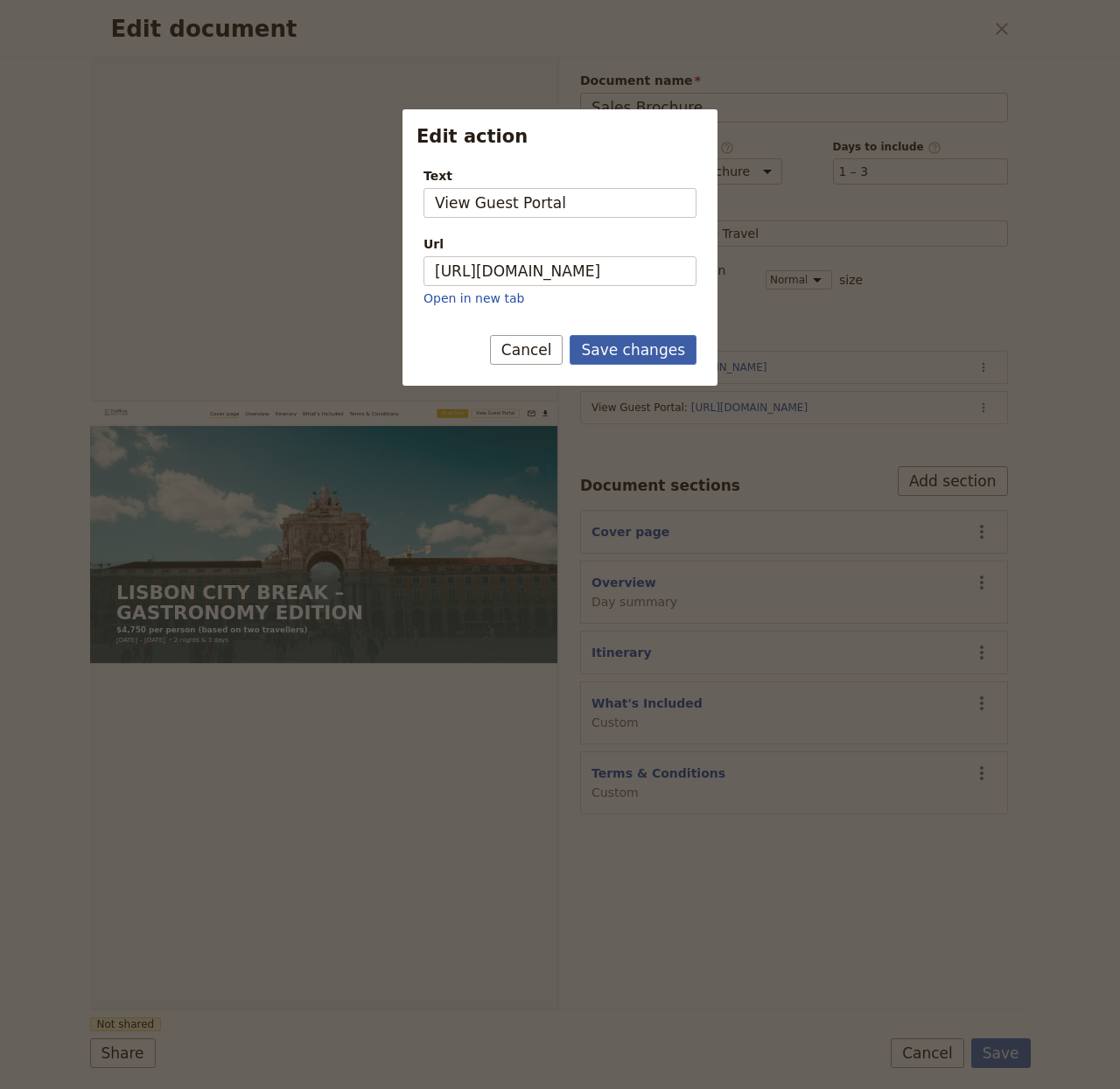
scroll to position [0, 0]
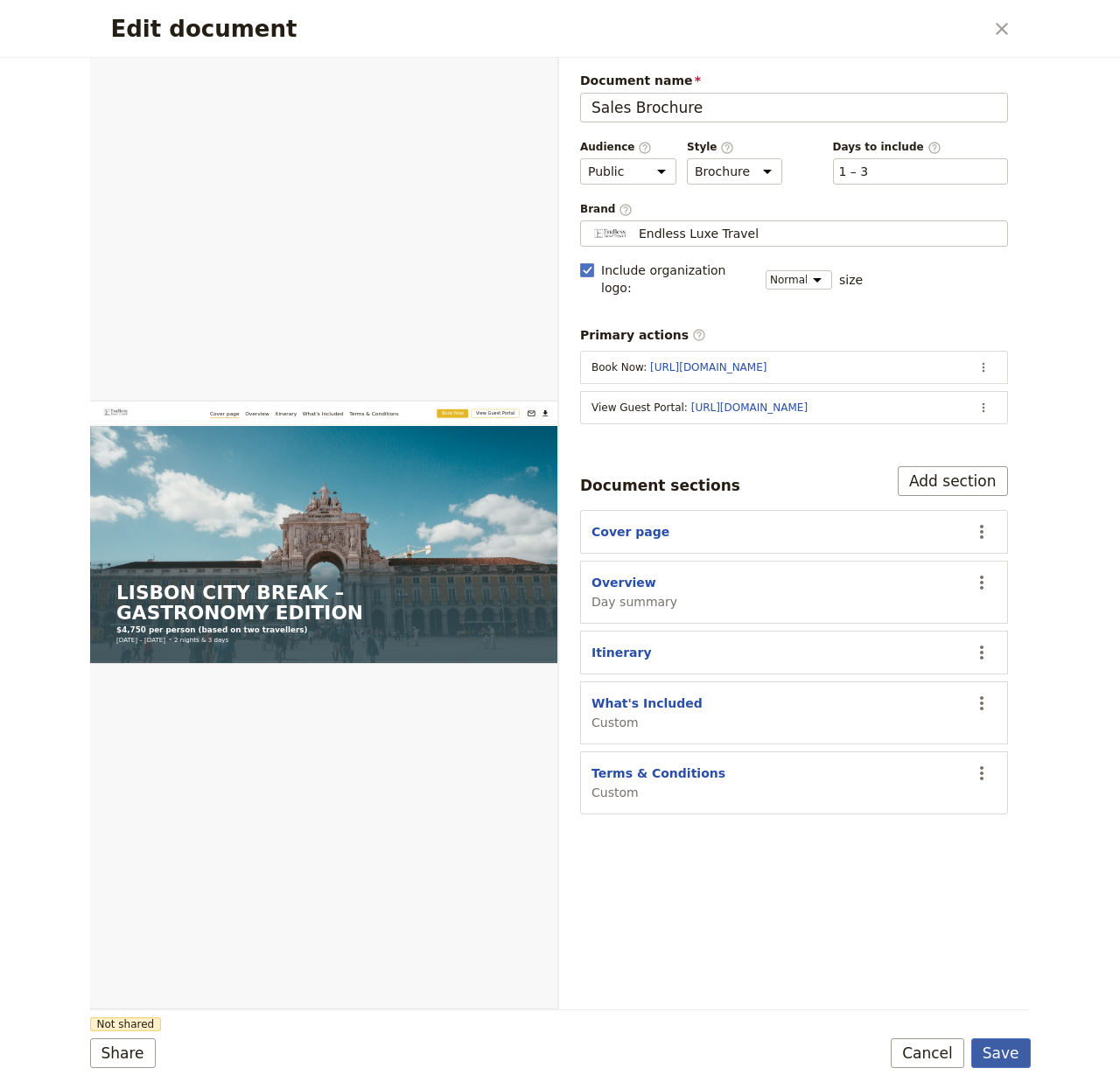
click at [994, 1051] on button "Save" at bounding box center [1001, 1053] width 59 height 30
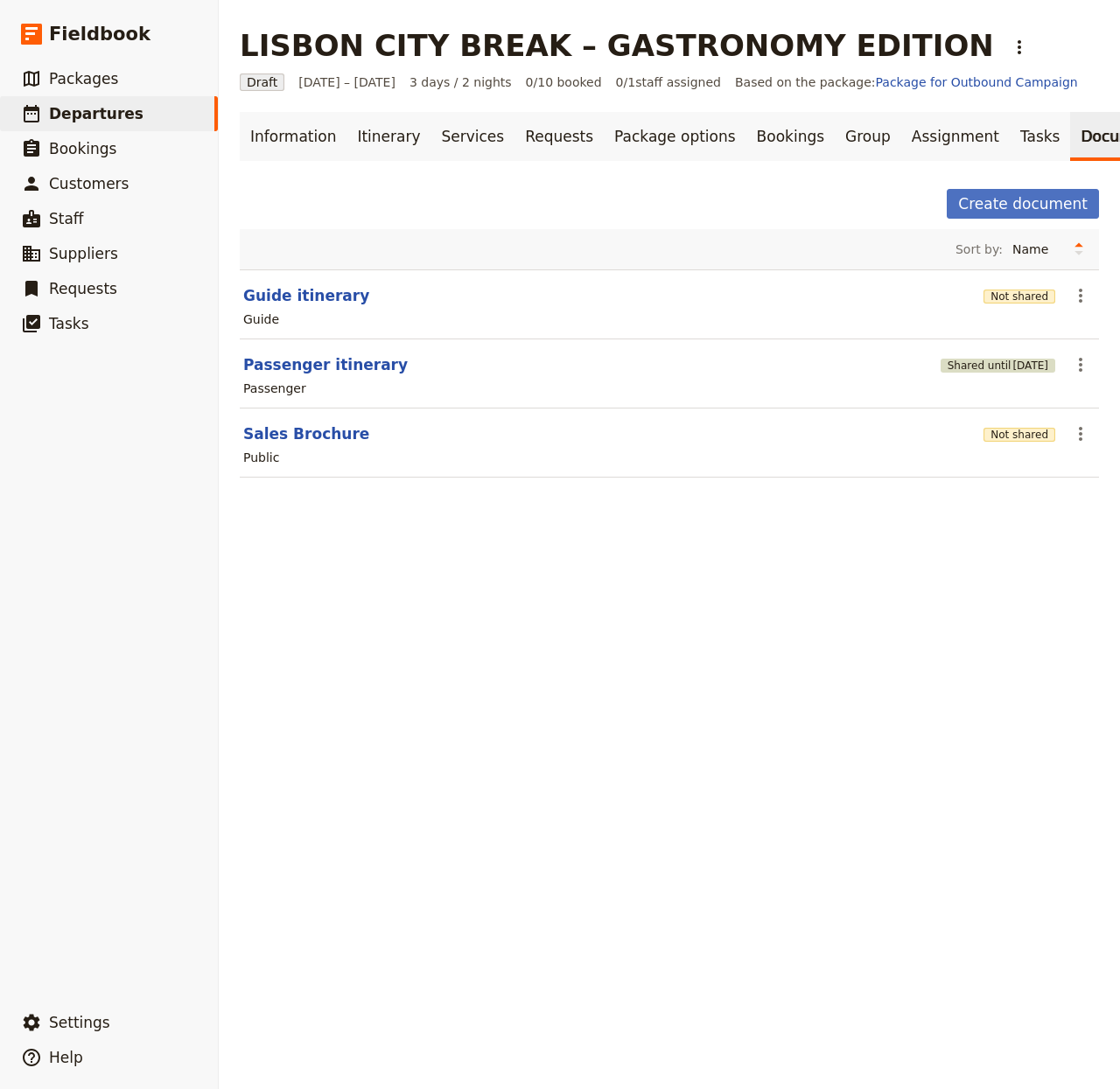
click at [942, 373] on button "Shared until [DATE]" at bounding box center [997, 366] width 114 height 14
click at [1015, 304] on button "Not shared" at bounding box center [1020, 297] width 72 height 14
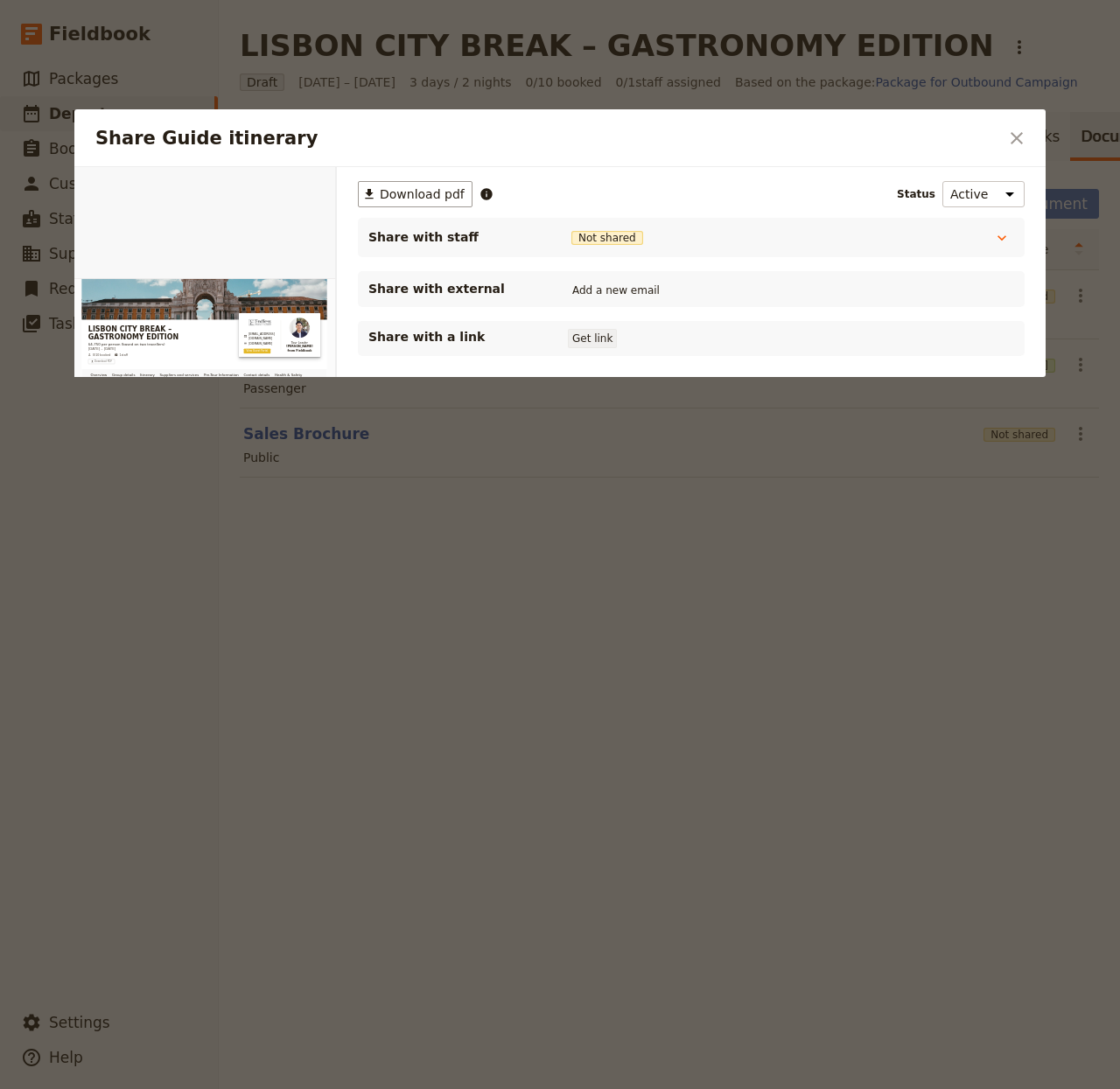
click at [587, 340] on button "Get link" at bounding box center [592, 338] width 49 height 19
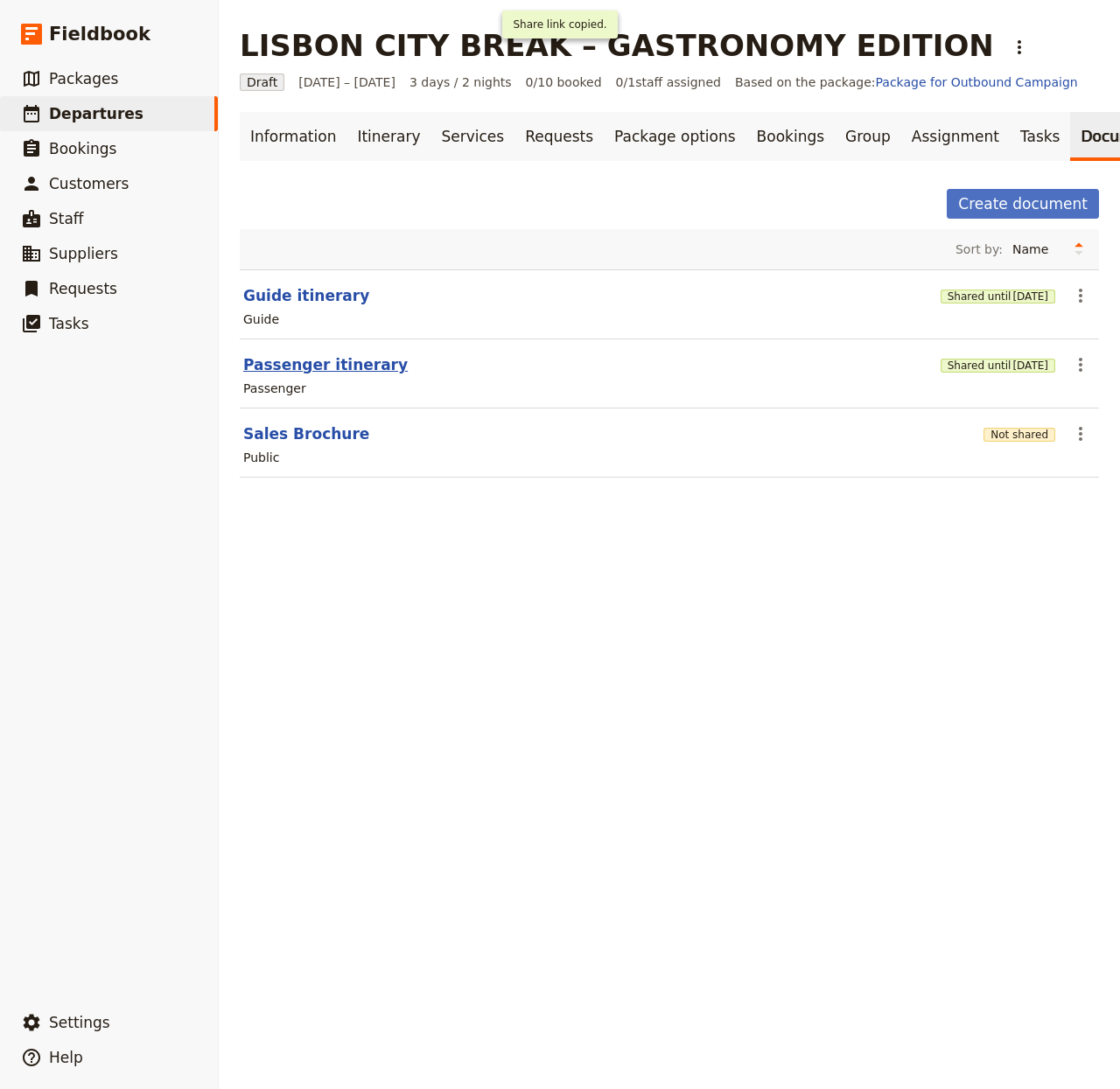
click at [336, 370] on button "Passenger itinerary" at bounding box center [325, 364] width 165 height 21
select select "PASSENGER"
select select "RUN_SHEET"
select select "LARGE"
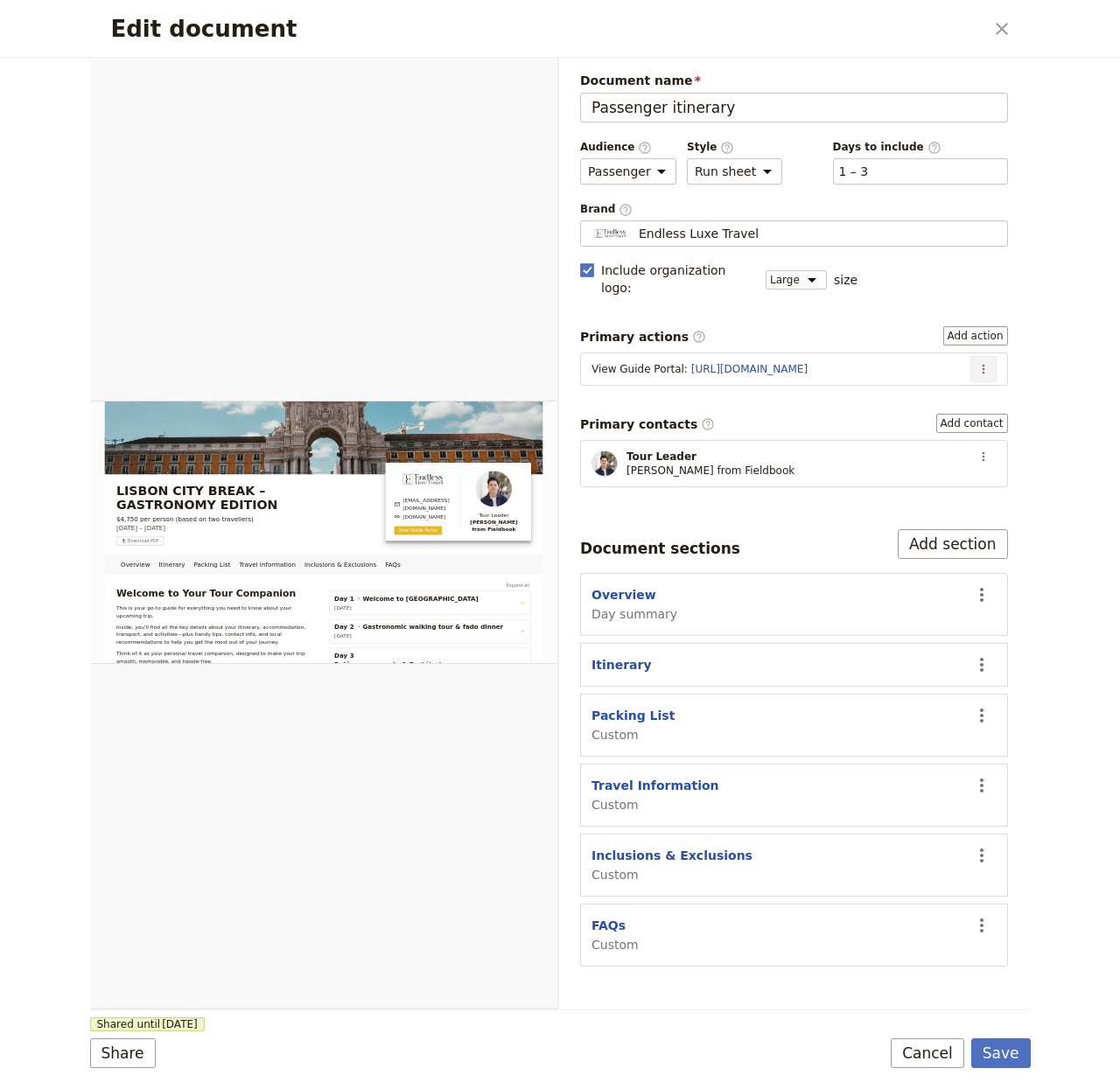
click at [982, 362] on icon "Actions" at bounding box center [984, 369] width 14 height 14
click at [914, 393] on span "Edit action" at bounding box center [926, 391] width 66 height 17
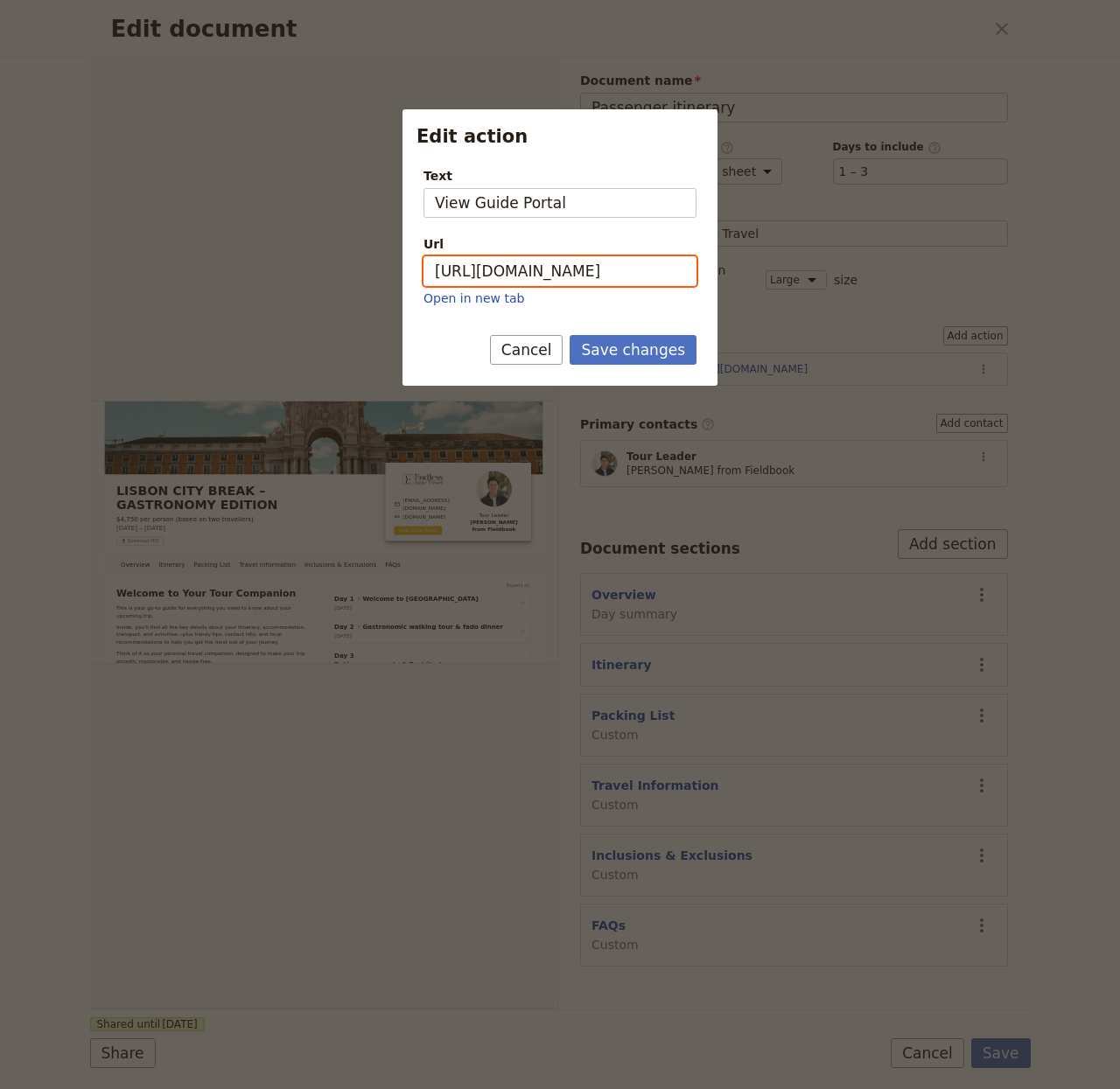
click at [597, 261] on input "https://trips.fieldbook.com/d/Q2rMcGC5L2ZX4rC7MXSmf" at bounding box center [560, 271] width 273 height 30
paste input "Oco_tjT2GlSMQveHQeh-z"
type input "https://trips.fieldbook.com/d/Oco_tjT2GlSMQveHQeh-z"
click at [614, 358] on button "Save changes" at bounding box center [633, 349] width 127 height 30
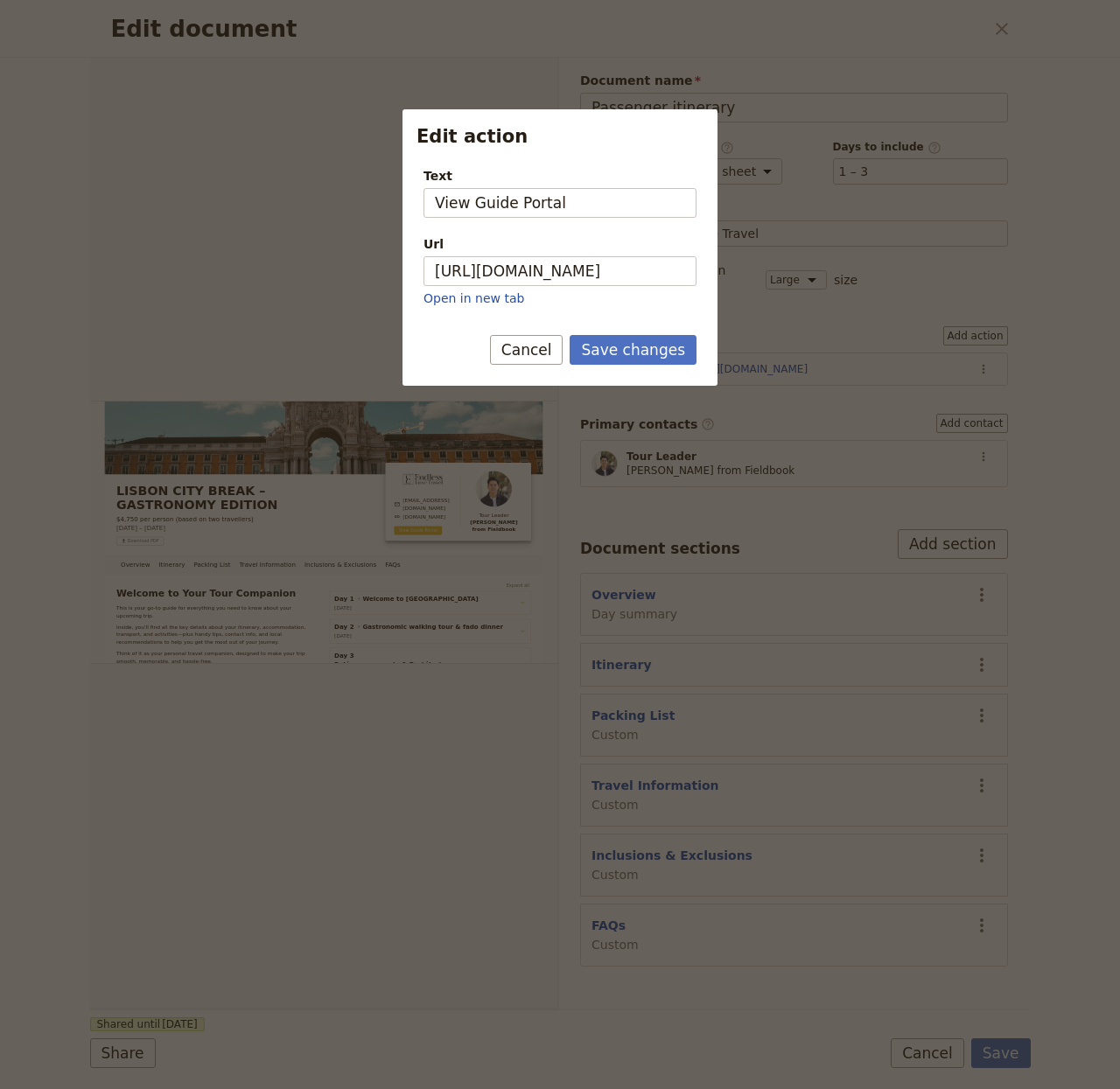
scroll to position [0, 0]
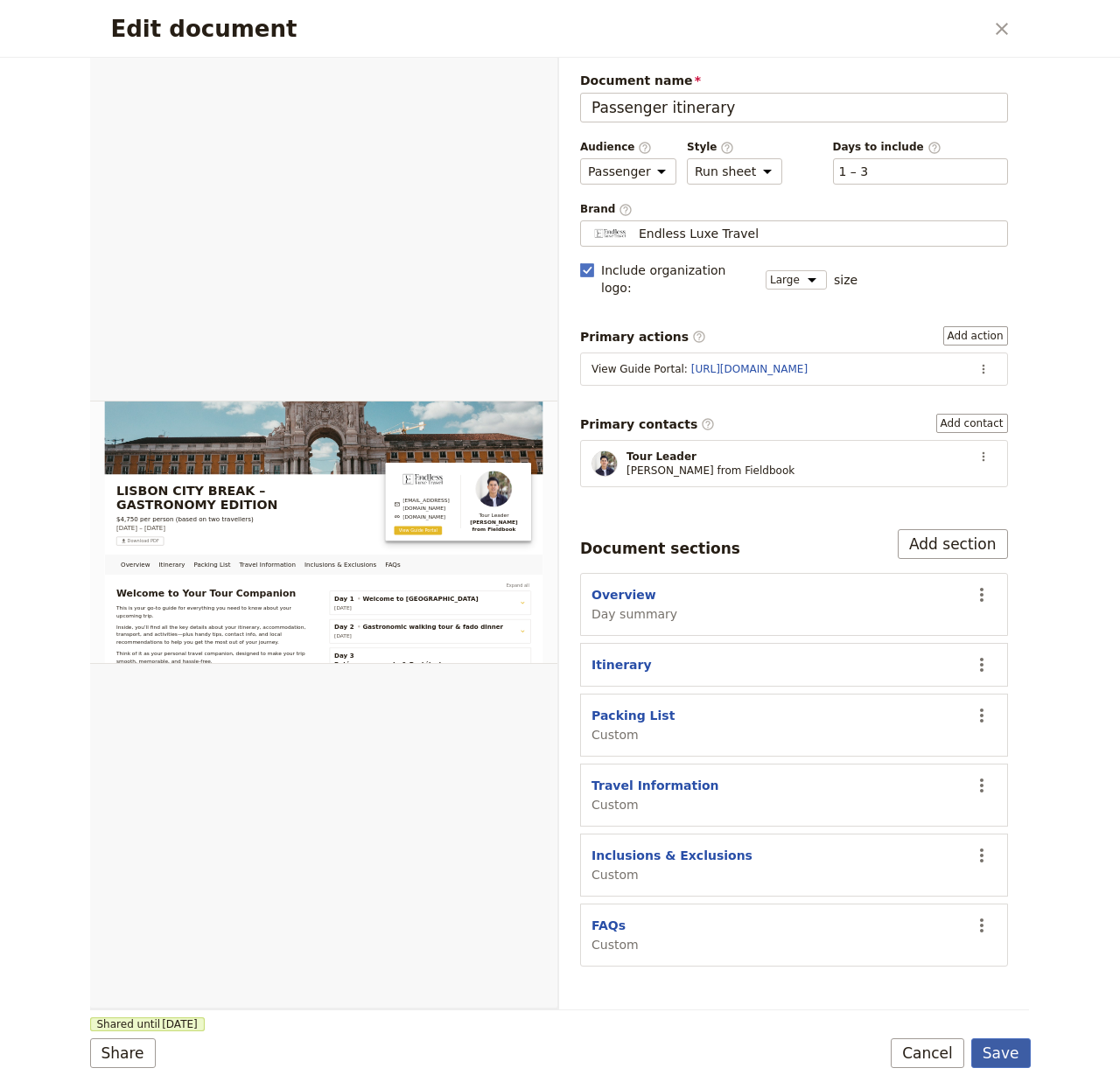
click at [1026, 1061] on button "Save" at bounding box center [1001, 1053] width 59 height 30
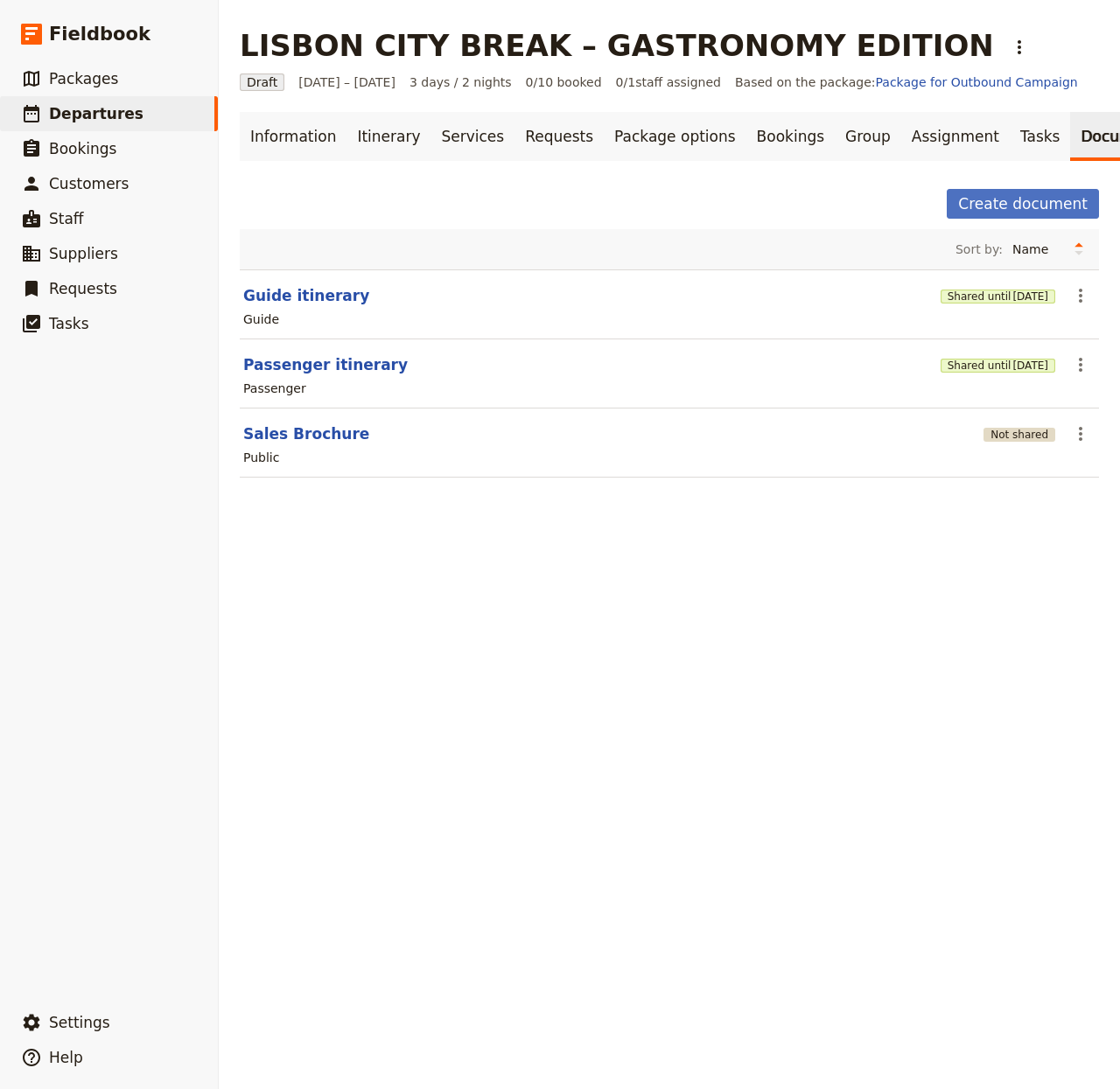
click at [992, 442] on button "Not shared" at bounding box center [1020, 435] width 72 height 14
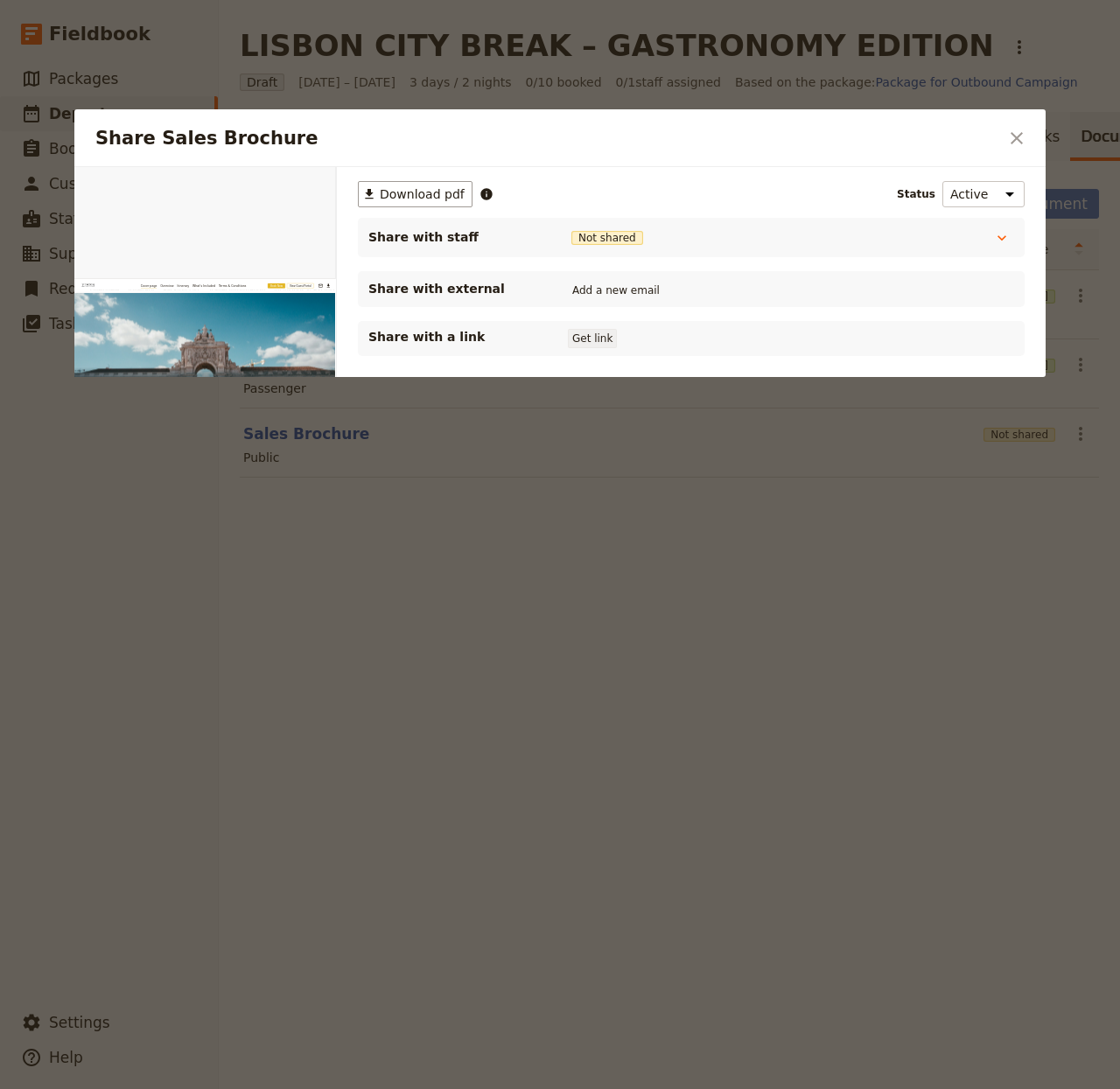
click at [599, 340] on button "Get link" at bounding box center [592, 338] width 49 height 19
click at [717, 720] on div at bounding box center [560, 544] width 1120 height 1089
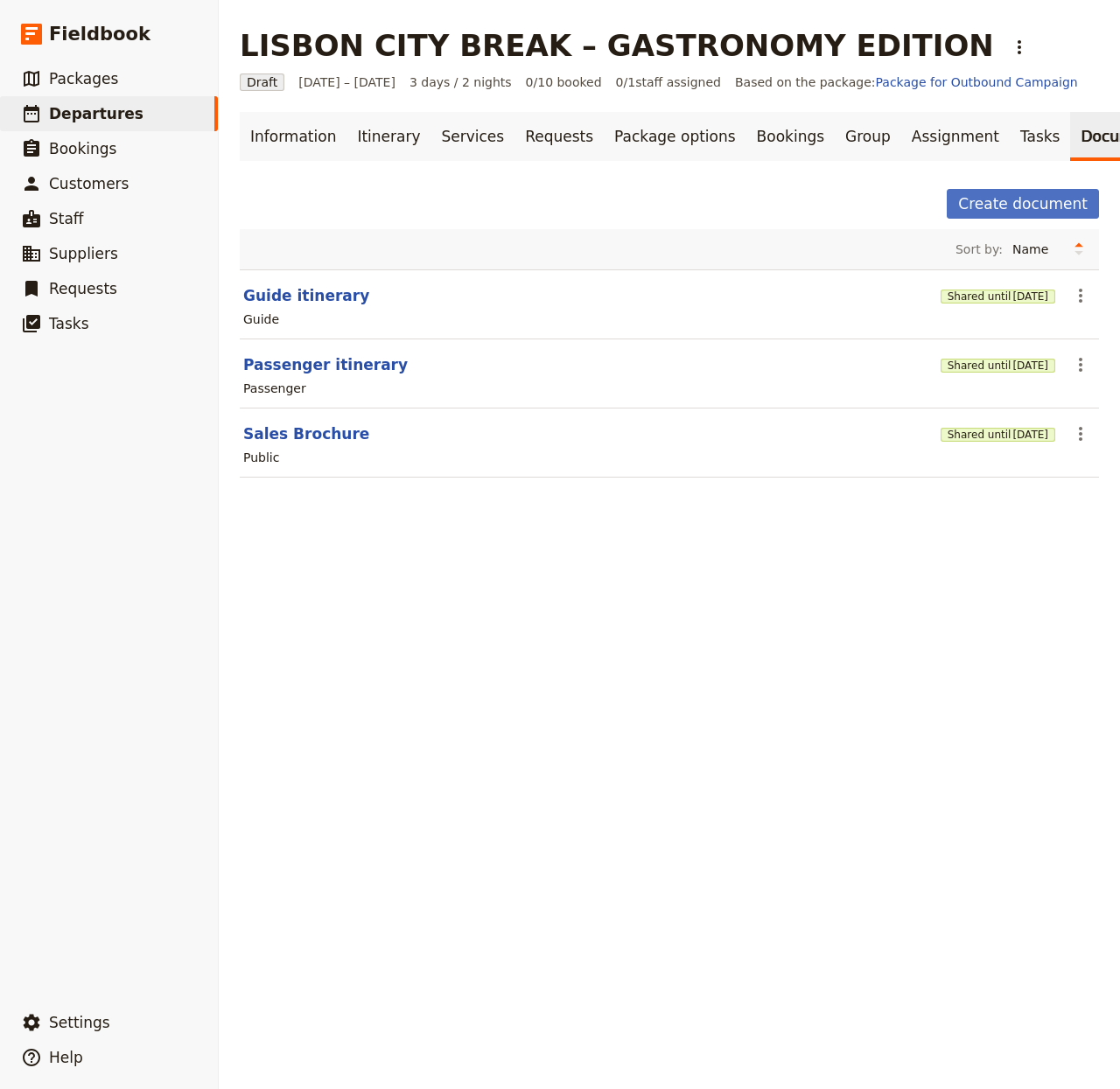
click at [998, 301] on div "Shared until 4 Nov 2025" at bounding box center [997, 295] width 114 height 17
click at [1013, 304] on span "[DATE]" at bounding box center [1031, 297] width 36 height 14
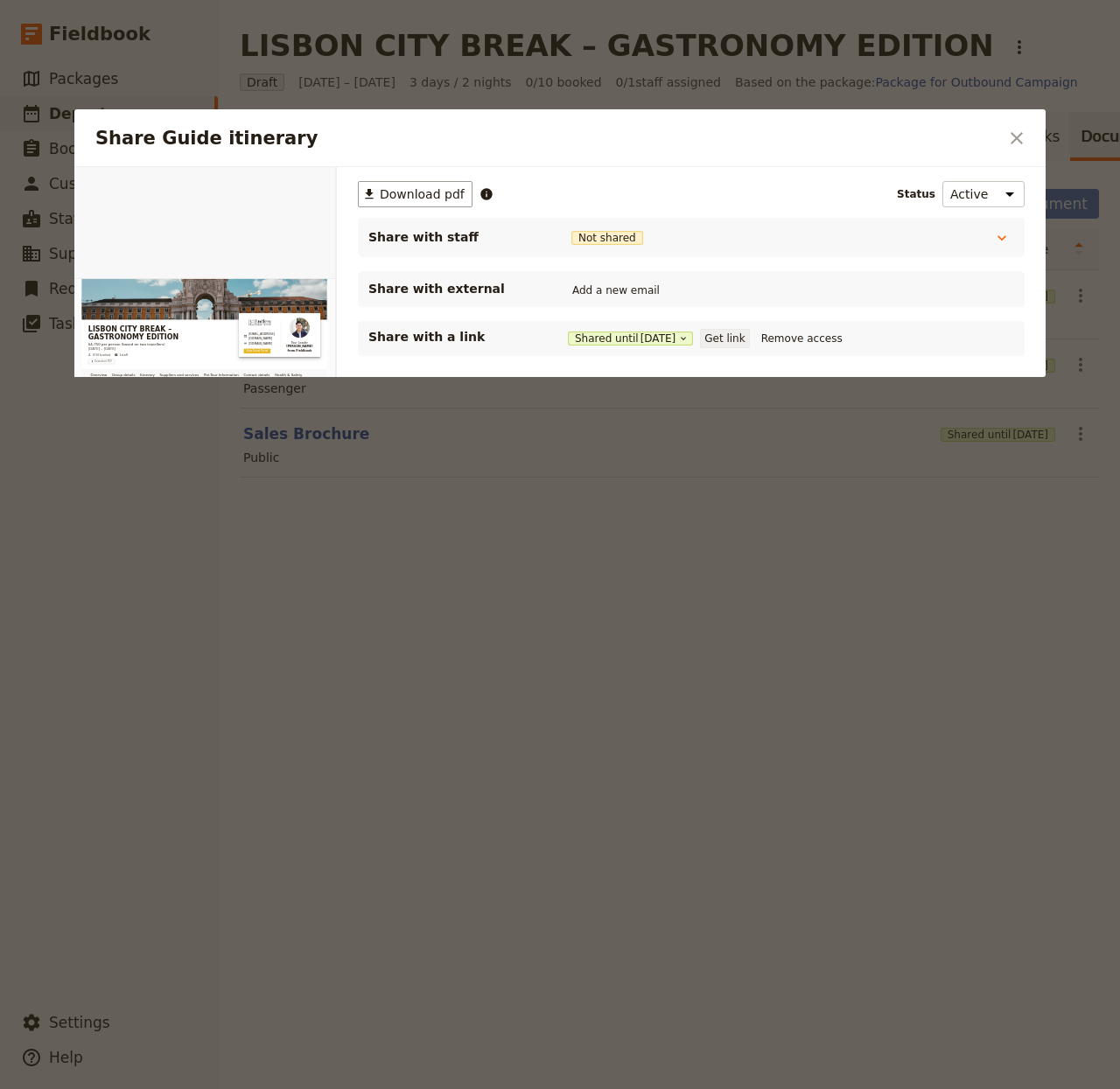
click at [750, 340] on button "Get link" at bounding box center [724, 338] width 49 height 19
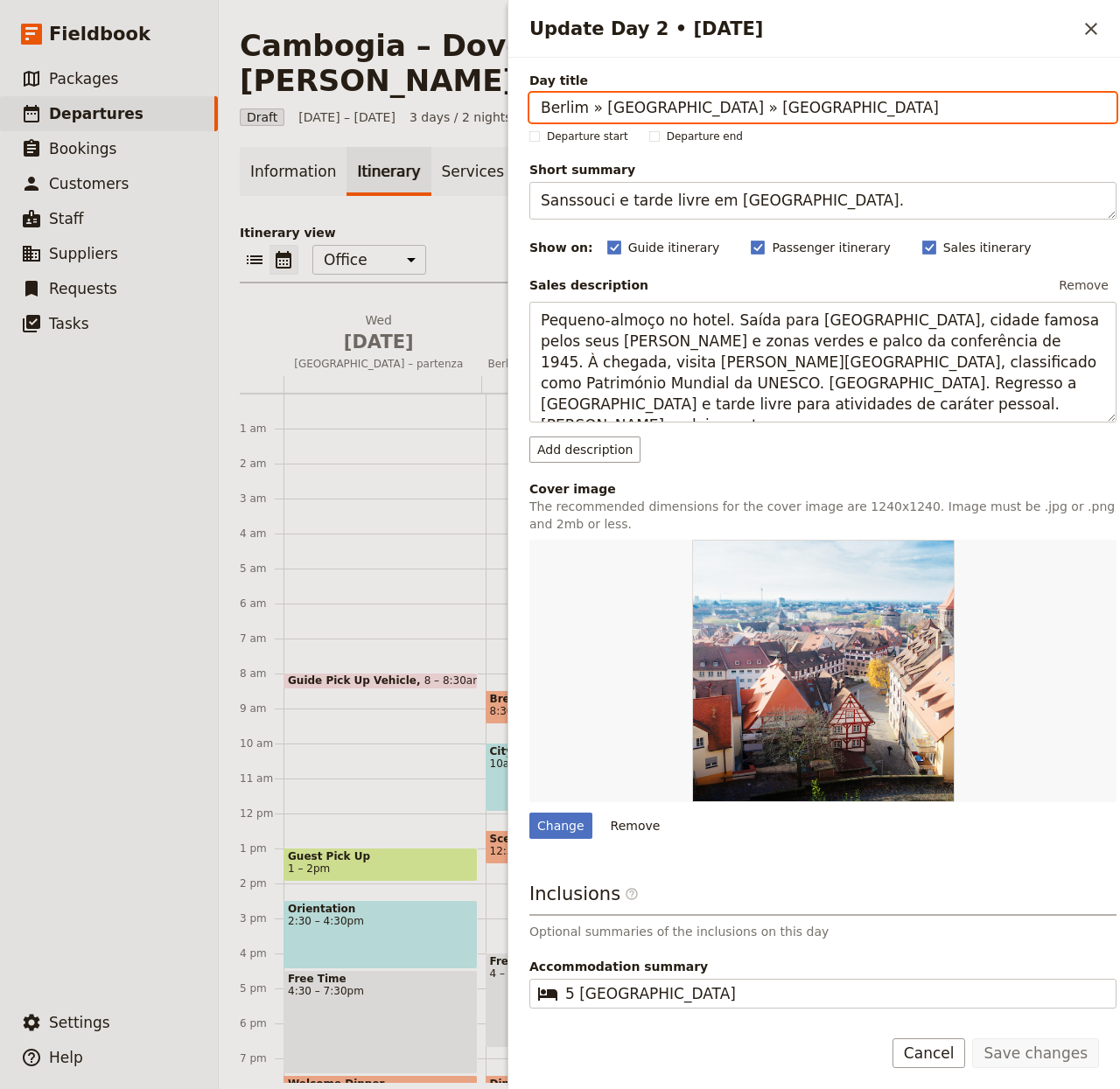
scroll to position [150, 0]
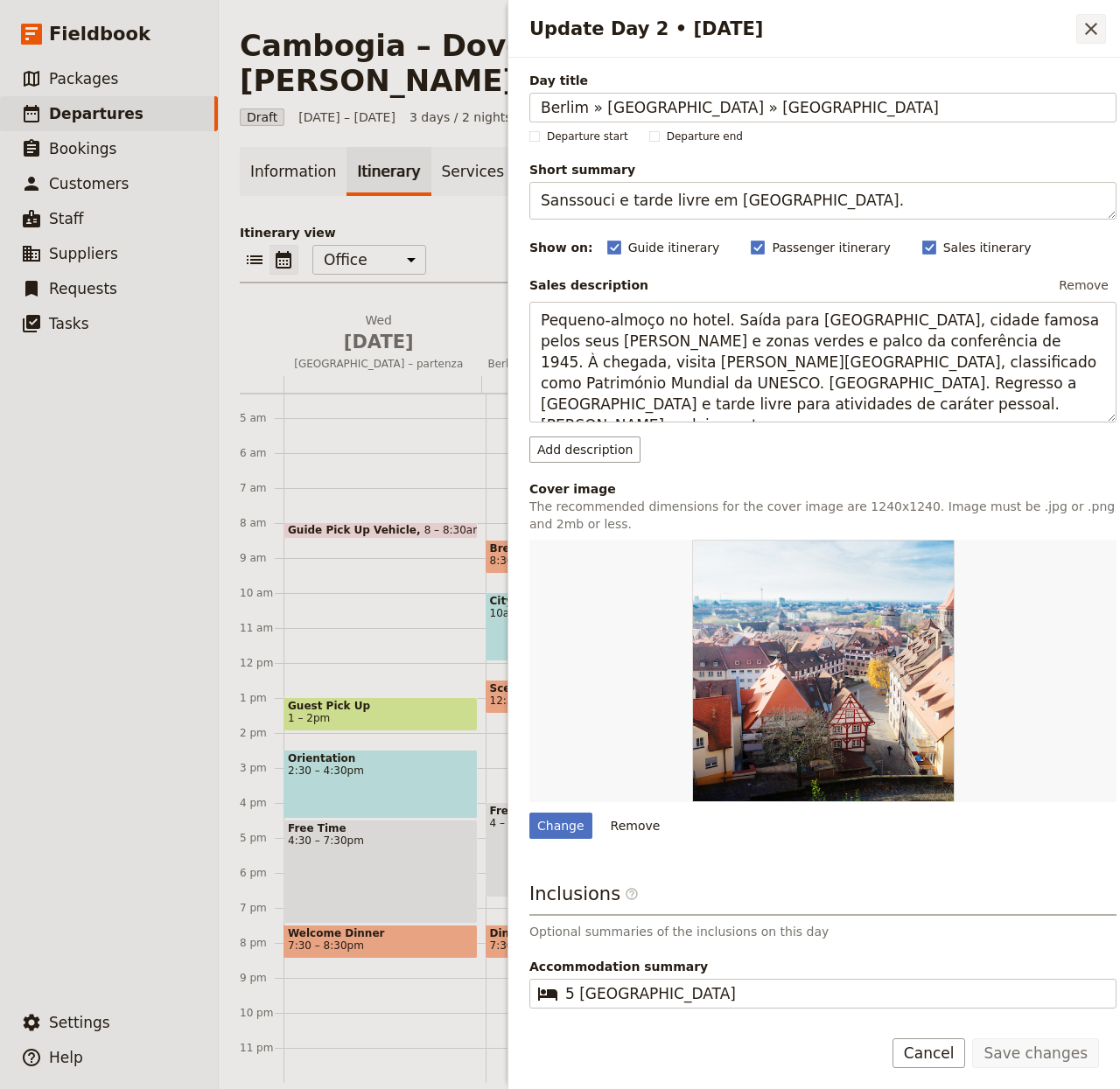
click at [1102, 21] on button "​" at bounding box center [1091, 29] width 30 height 30
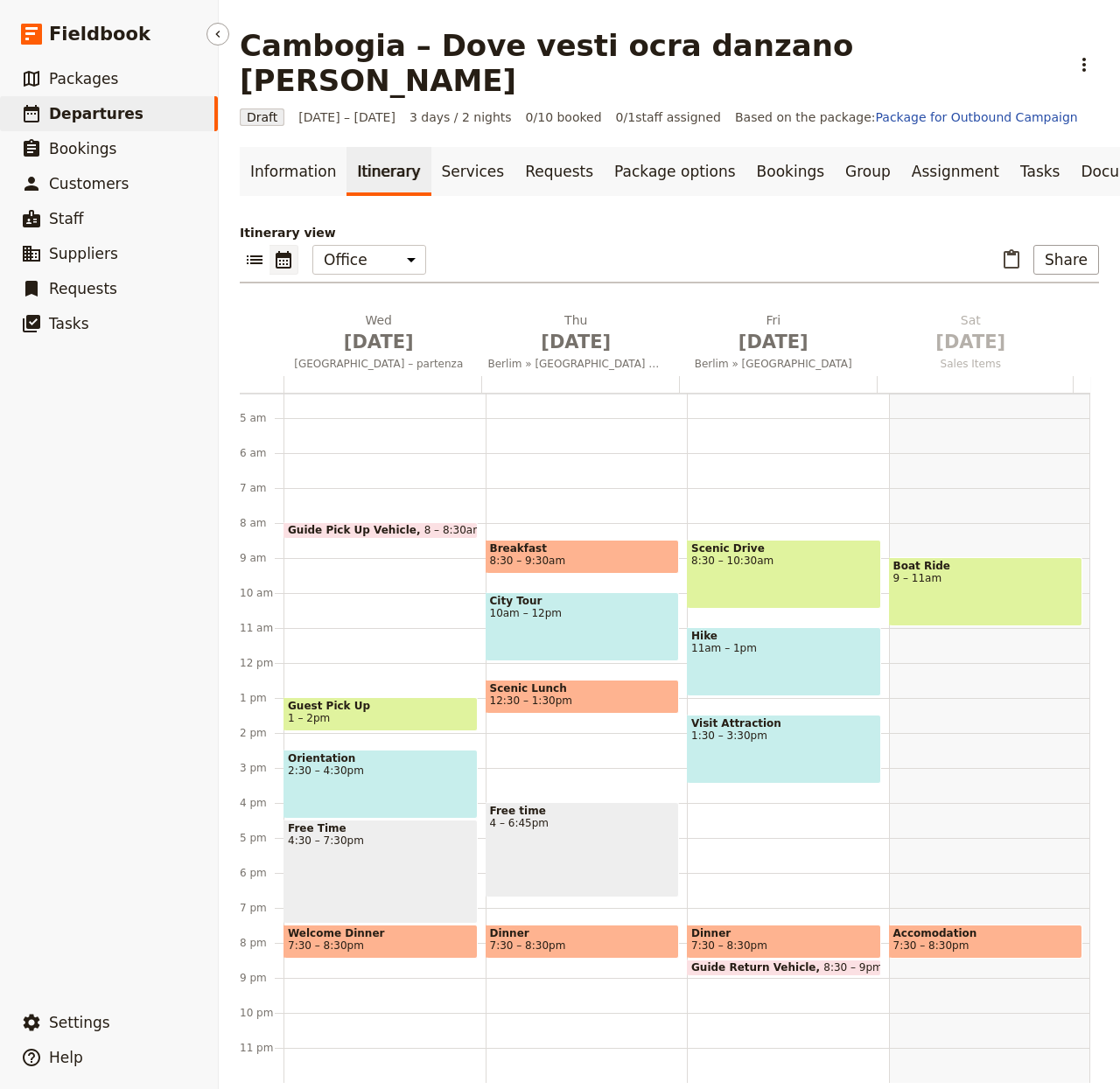
click at [107, 106] on span "Departures" at bounding box center [96, 113] width 95 height 17
select select "CREATED_AT"
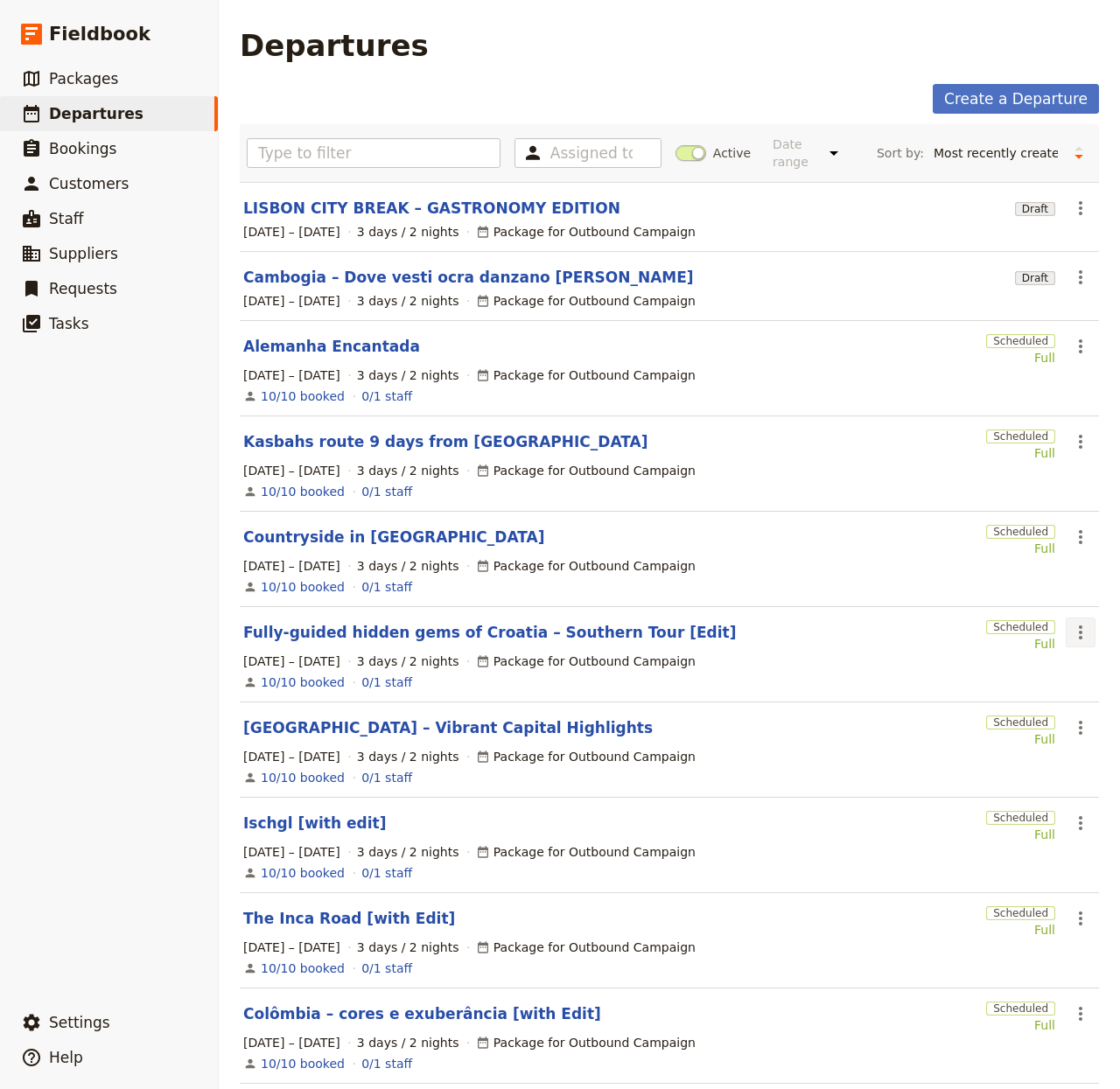
drag, startPoint x: 1050, startPoint y: 656, endPoint x: 1067, endPoint y: 628, distance: 32.8
click at [1050, 655] on div "1 – 3 Oct 2025 3 days / 2 nights Package for Outbound Campaign" at bounding box center [669, 661] width 856 height 21
click at [1070, 628] on icon "Actions" at bounding box center [1080, 632] width 21 height 21
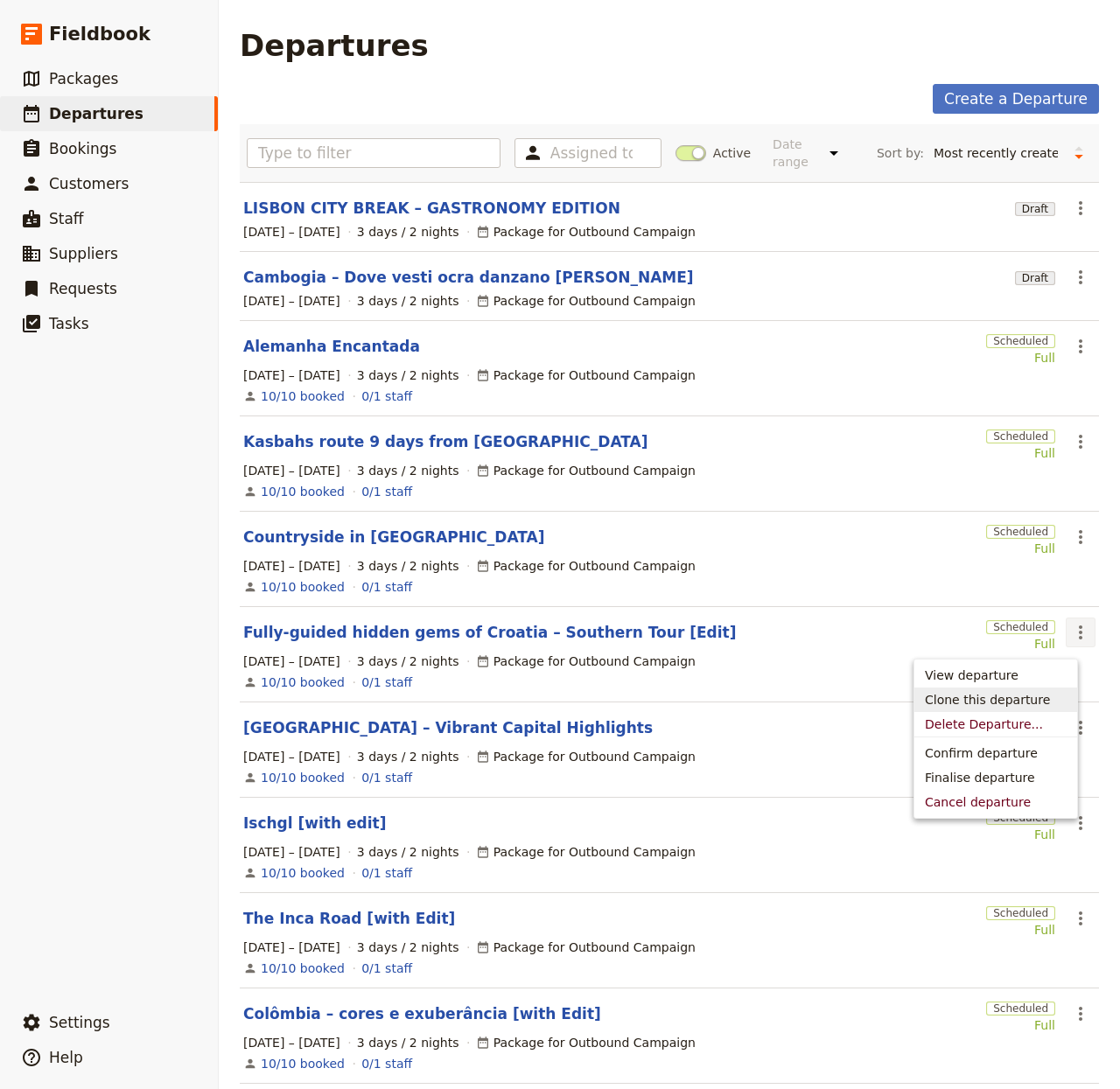
click at [976, 703] on span "Clone this departure" at bounding box center [988, 699] width 125 height 17
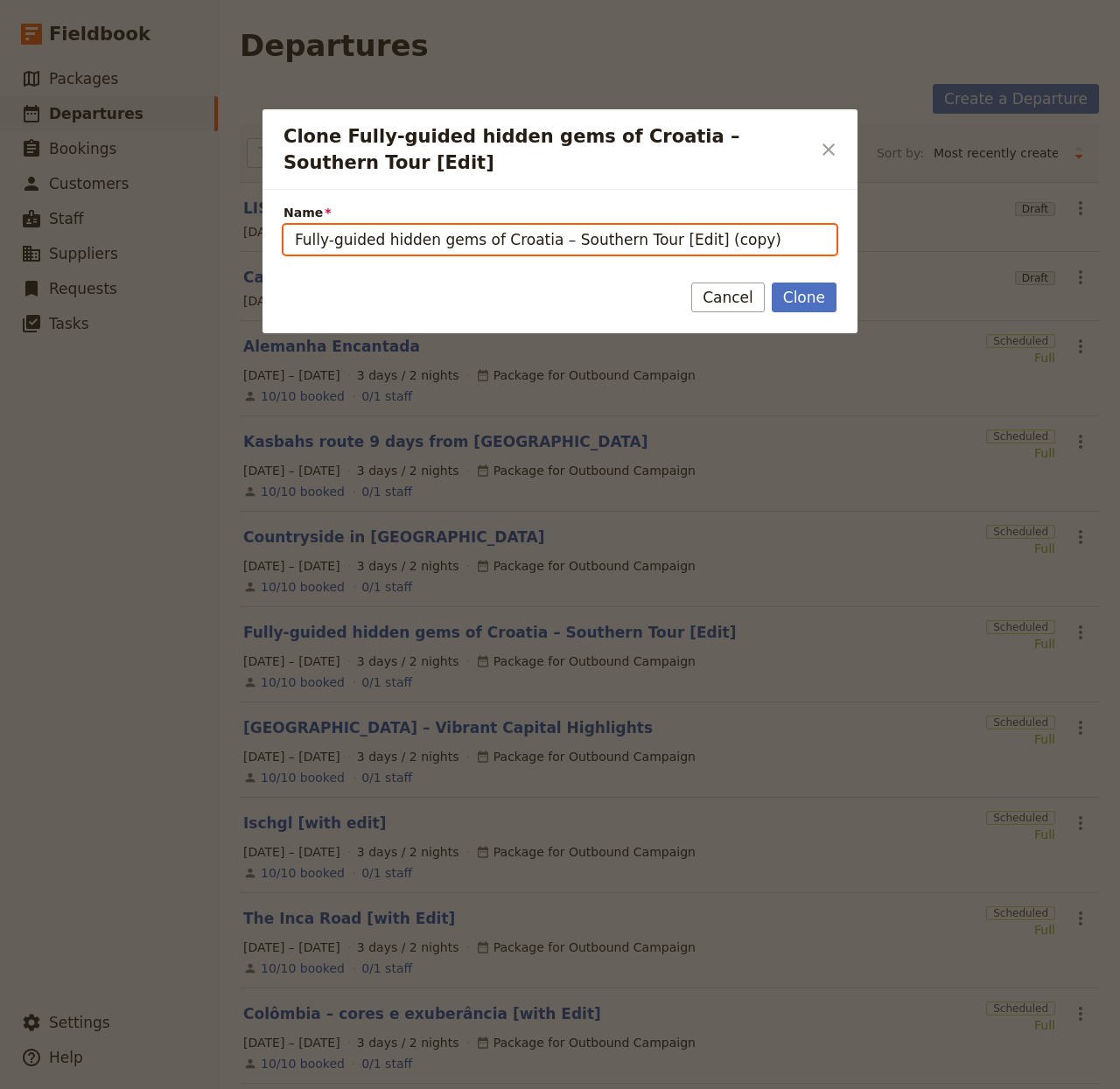
drag, startPoint x: 598, startPoint y: 238, endPoint x: 0, endPoint y: 199, distance: 599.3
click at [0, 1088] on div "Clone Fully-guided hidden gems of Croatia – Southern Tour [Edit] ​ Name Fully-g…" at bounding box center [560, 1089] width 1120 height 0
paste input "Argentina tutto l’anno – Capodanno 2025/26"
type input "Argentina tutto l’anno – Capodanno 2025/26 [Edit]"
click at [772, 283] on button "Clone" at bounding box center [805, 297] width 65 height 30
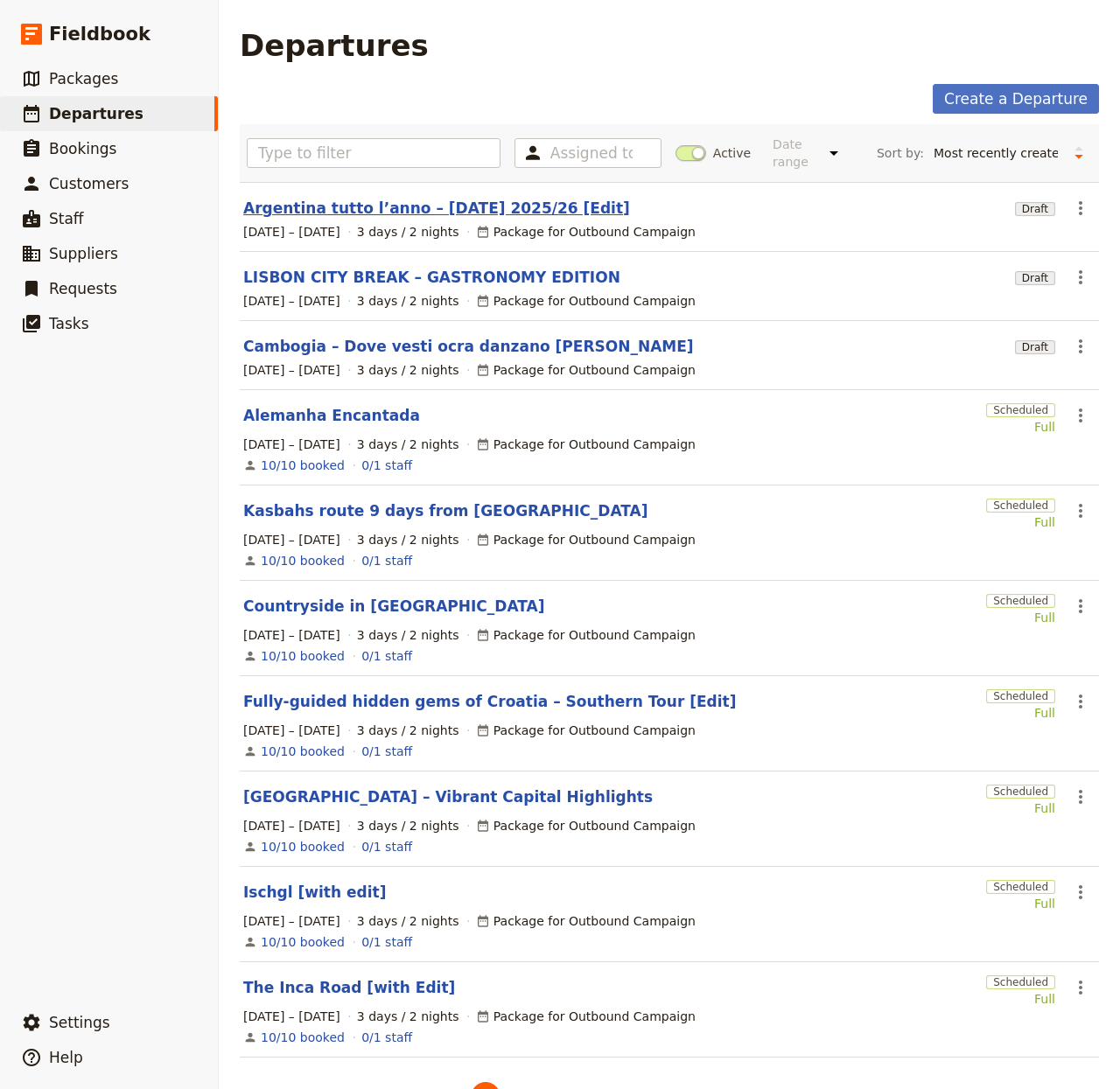
click at [378, 202] on link "Argentina tutto l’anno – Capodanno 2025/26 [Edit]" at bounding box center [436, 208] width 387 height 21
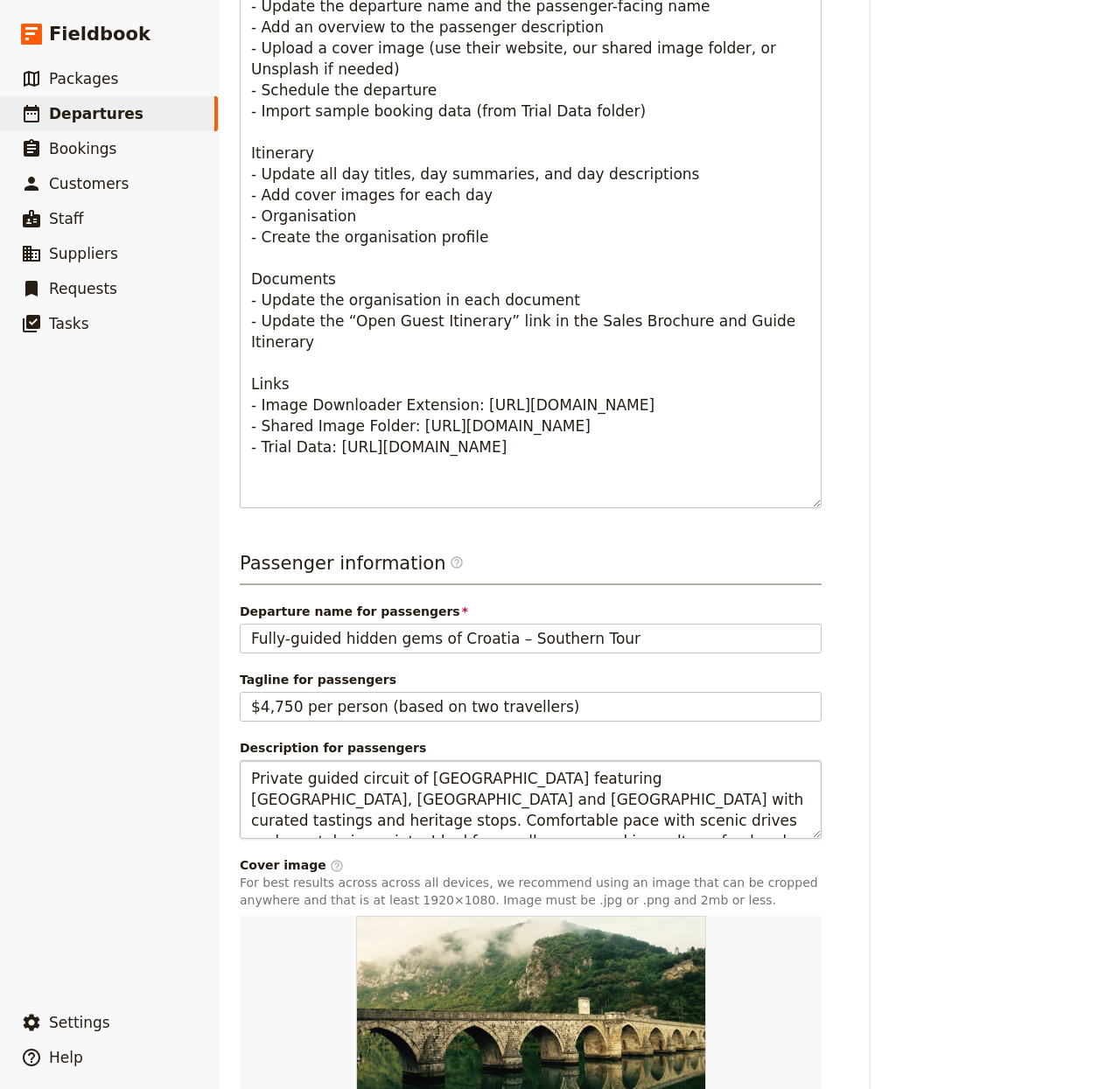
scroll to position [863, 0]
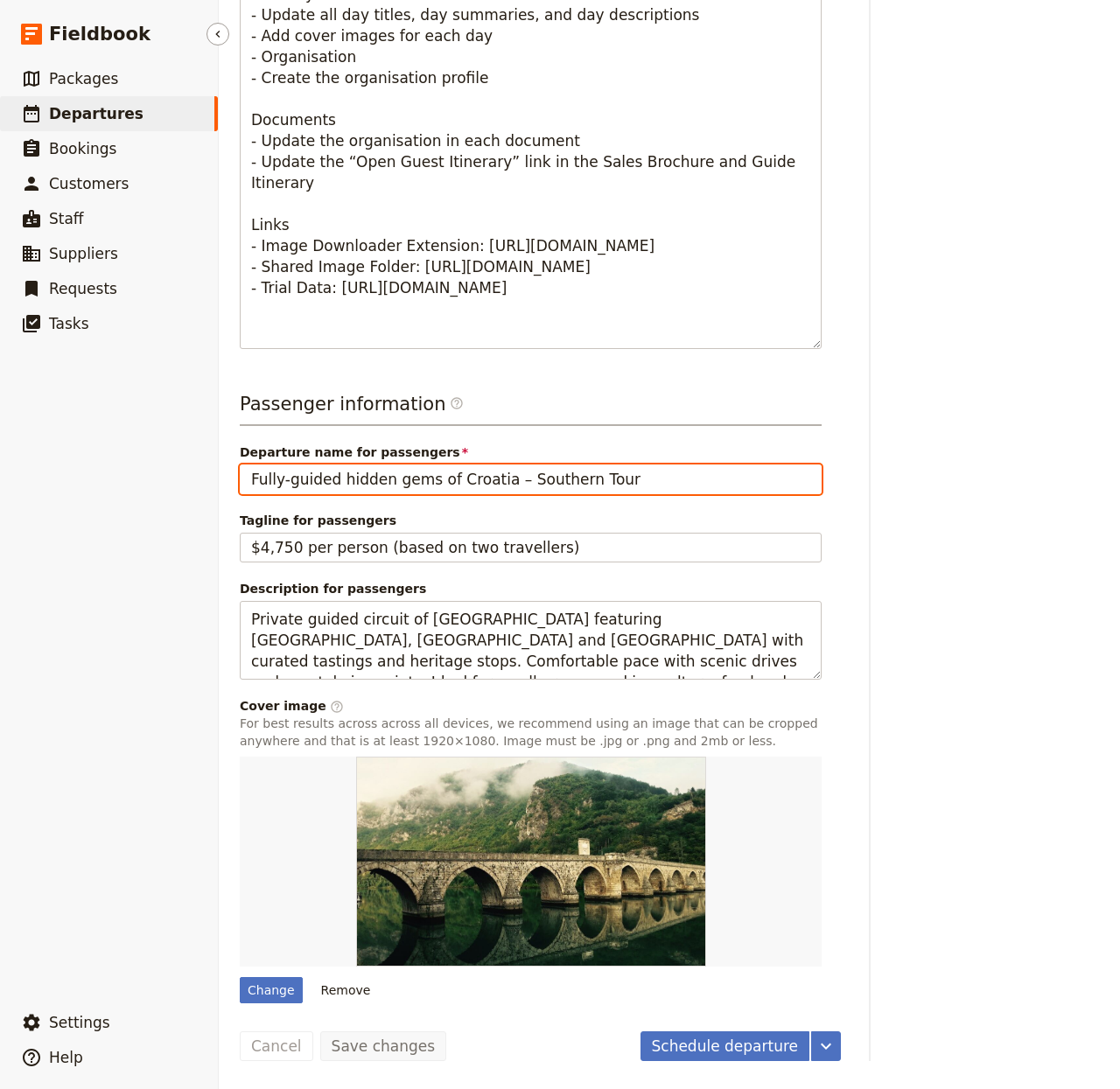
drag, startPoint x: 677, startPoint y: 490, endPoint x: 4, endPoint y: 406, distance: 678.2
click at [0, 404] on div "Fieldbook ​ ​ Fieldbook ​ ​ Packages ​ Departures ​ Bookings ​ Customers ​ Staf…" at bounding box center [560, 544] width 1120 height 1089
paste input "Argentina tutto l’anno – Capodanno 2025/26"
type input "Argentina tutto l’anno – Capodanno 2025/26"
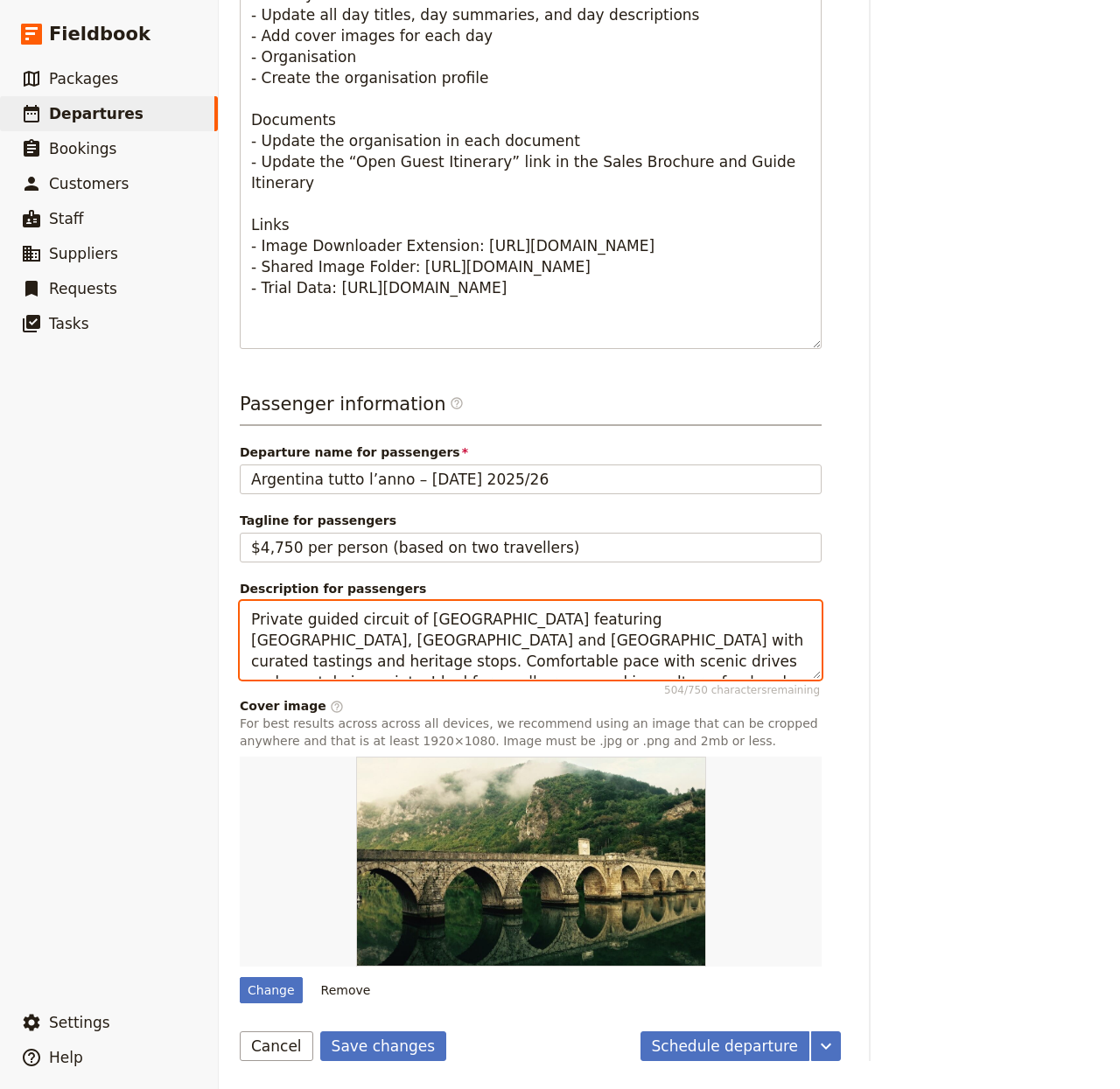
click at [562, 644] on textarea "Private guided circuit of Southern Croatia featuring Dubrovnik, Pelješac and Ši…" at bounding box center [531, 640] width 582 height 79
paste textarea "Festive-season circuit covering Buenos Aires, Valdés fauna, Ushuaia and El Cala…"
type textarea "Festive-season circuit covering Buenos Aires, Valdés fauna, Ushuaia and El Cala…"
click at [453, 655] on textarea "Festive-season circuit covering Buenos Aires, Valdés fauna, Ushuaia and El Cala…" at bounding box center [531, 640] width 582 height 79
paste textarea
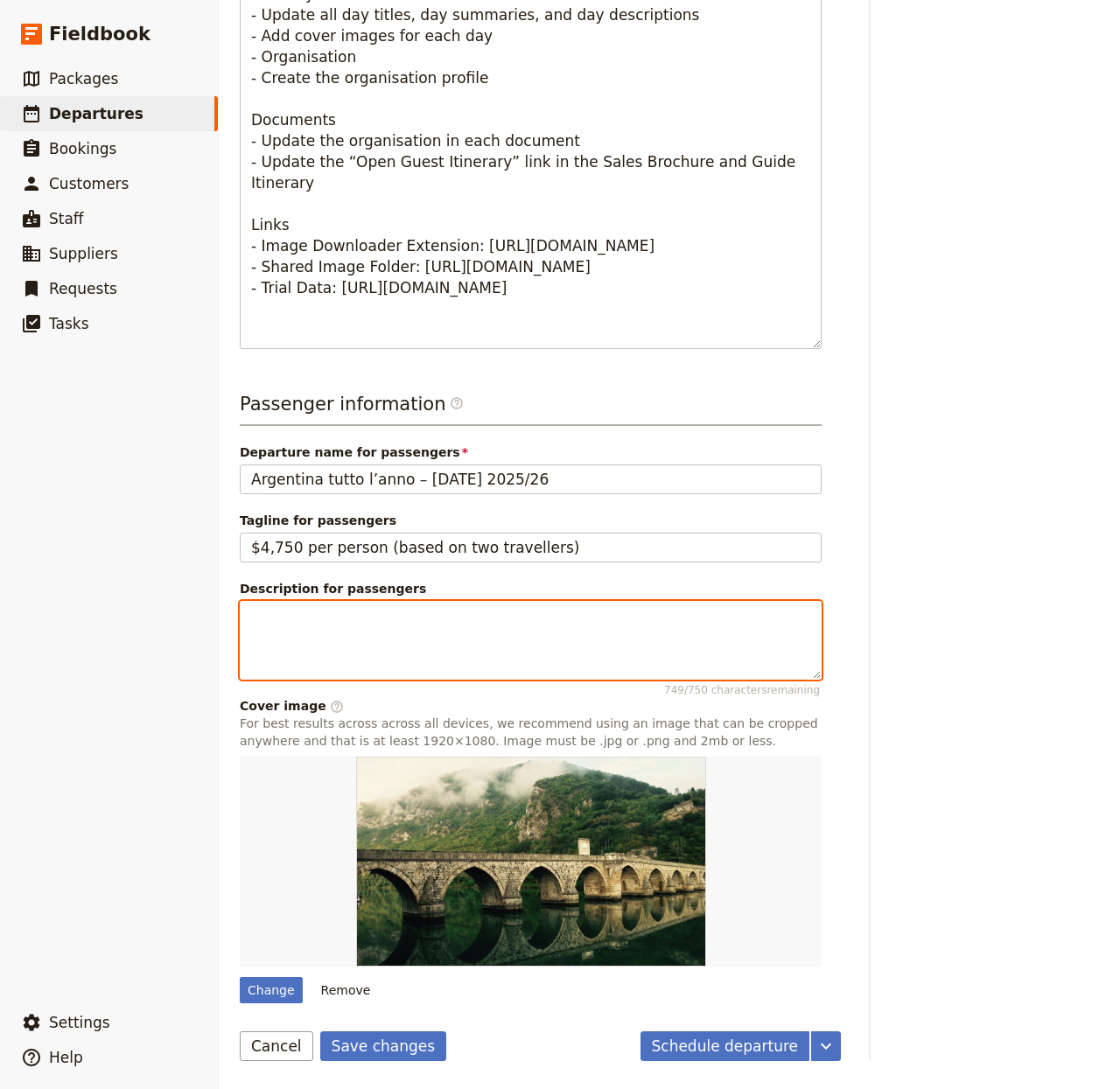
type textarea "Festive-season circuit covering Buenos Aires, Valdés fauna, Ushuaia and El Cala…"
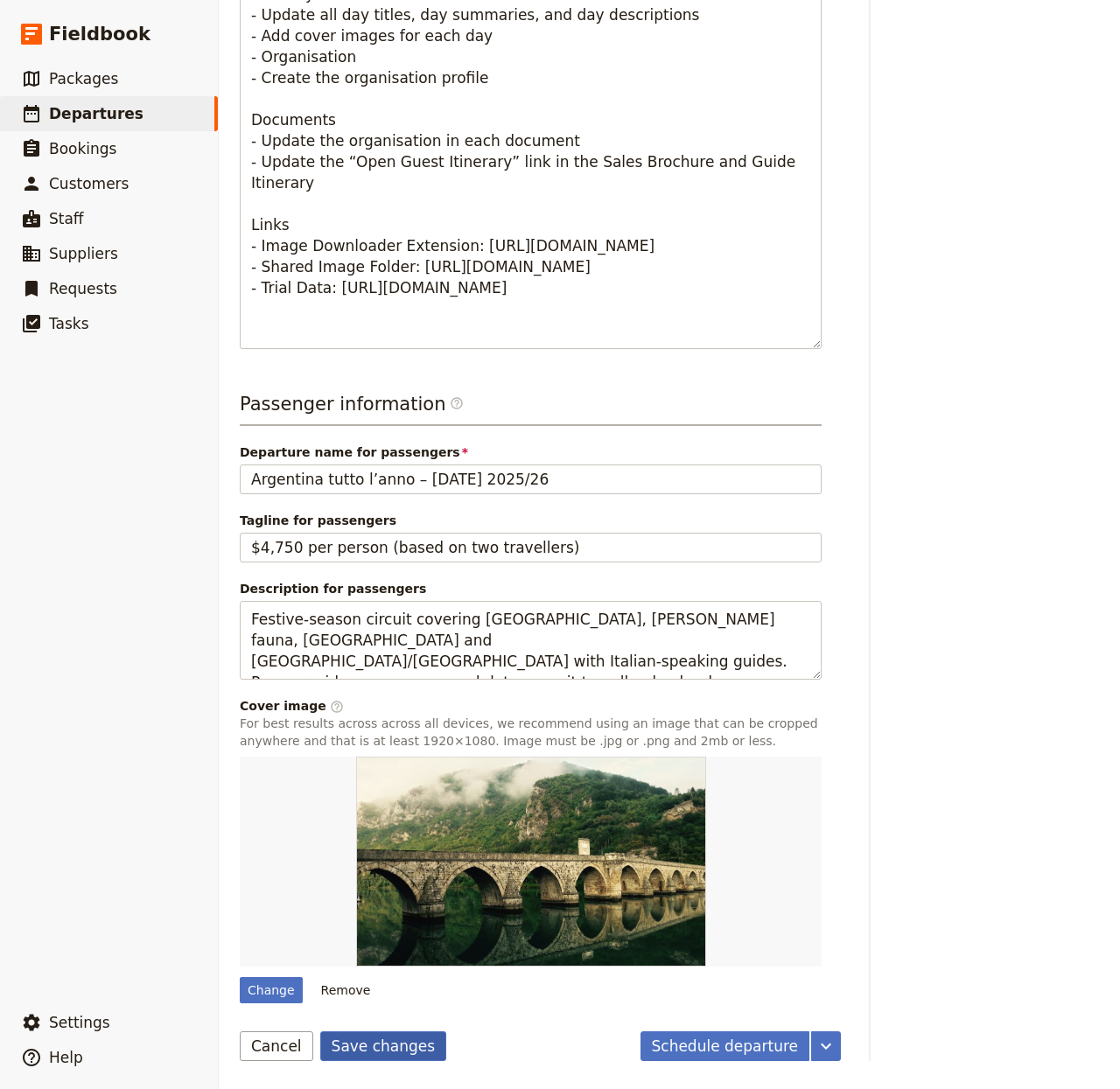
click at [325, 1050] on button "Save changes" at bounding box center [384, 1046] width 127 height 30
click at [117, 107] on span "Departures" at bounding box center [96, 113] width 95 height 17
select select "CREATED_AT"
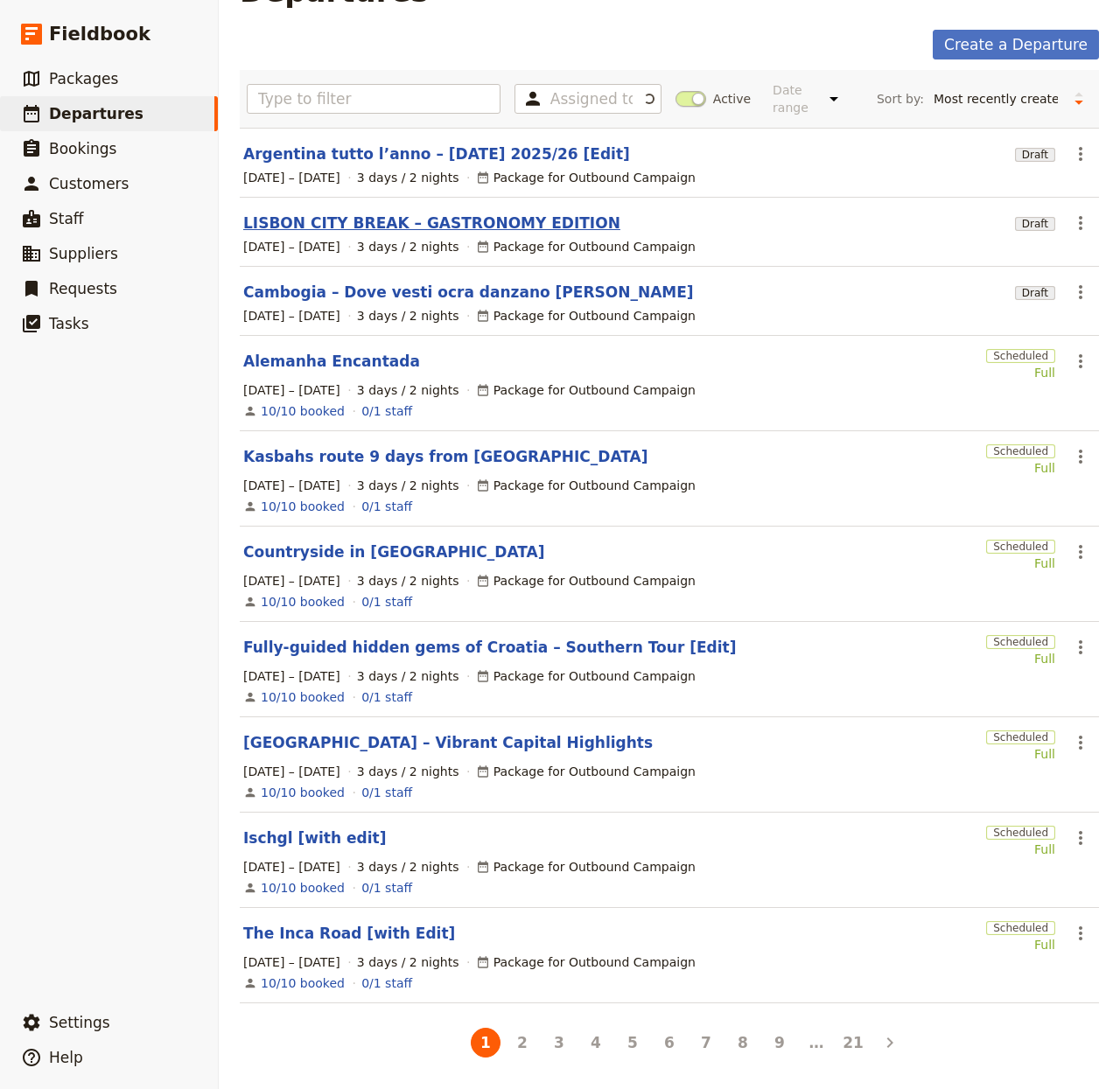
scroll to position [60, 0]
click at [466, 284] on link "Cambogia – Dove vesti ocra danzano [PERSON_NAME]" at bounding box center [469, 292] width 451 height 21
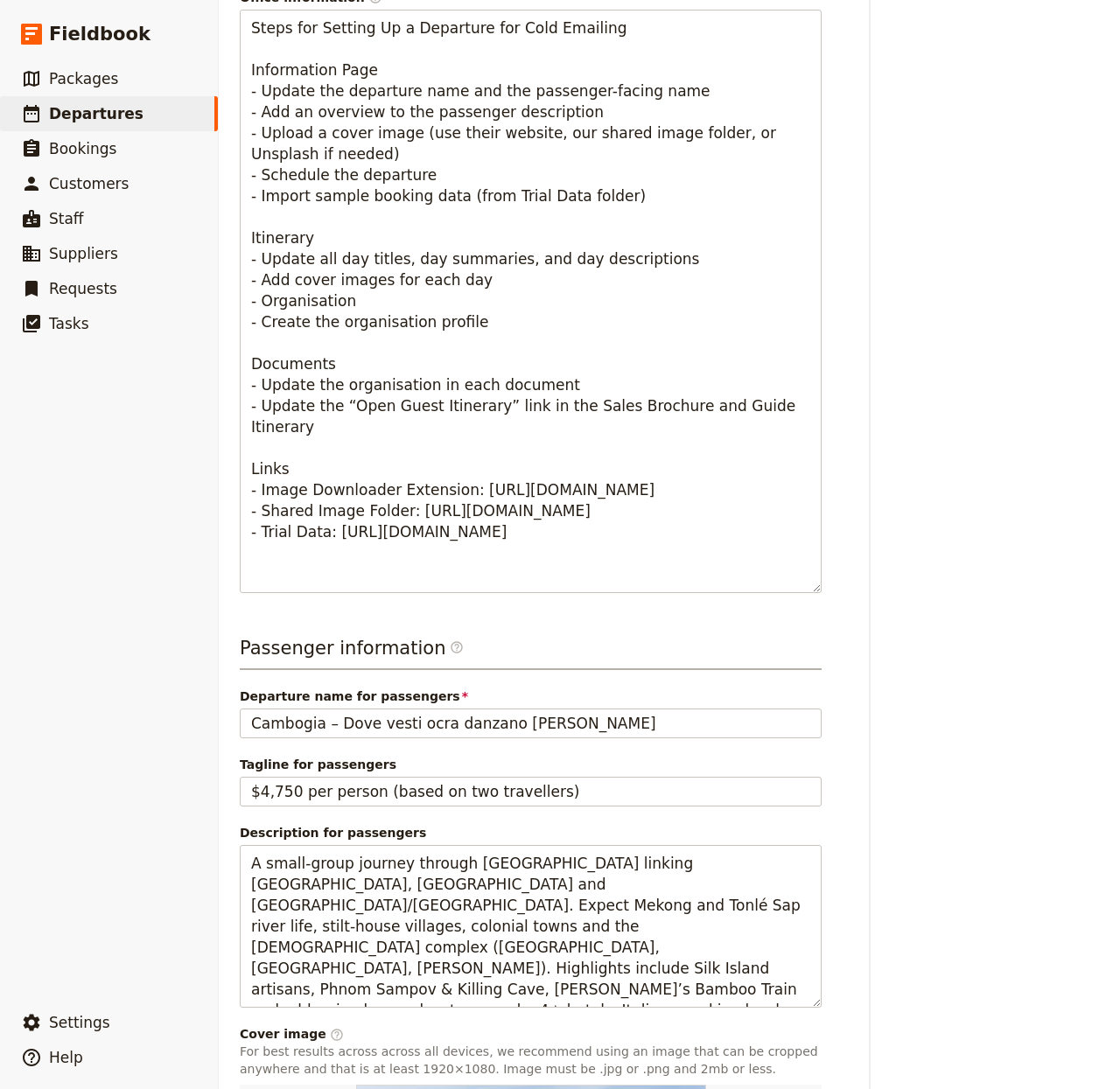
scroll to position [947, 0]
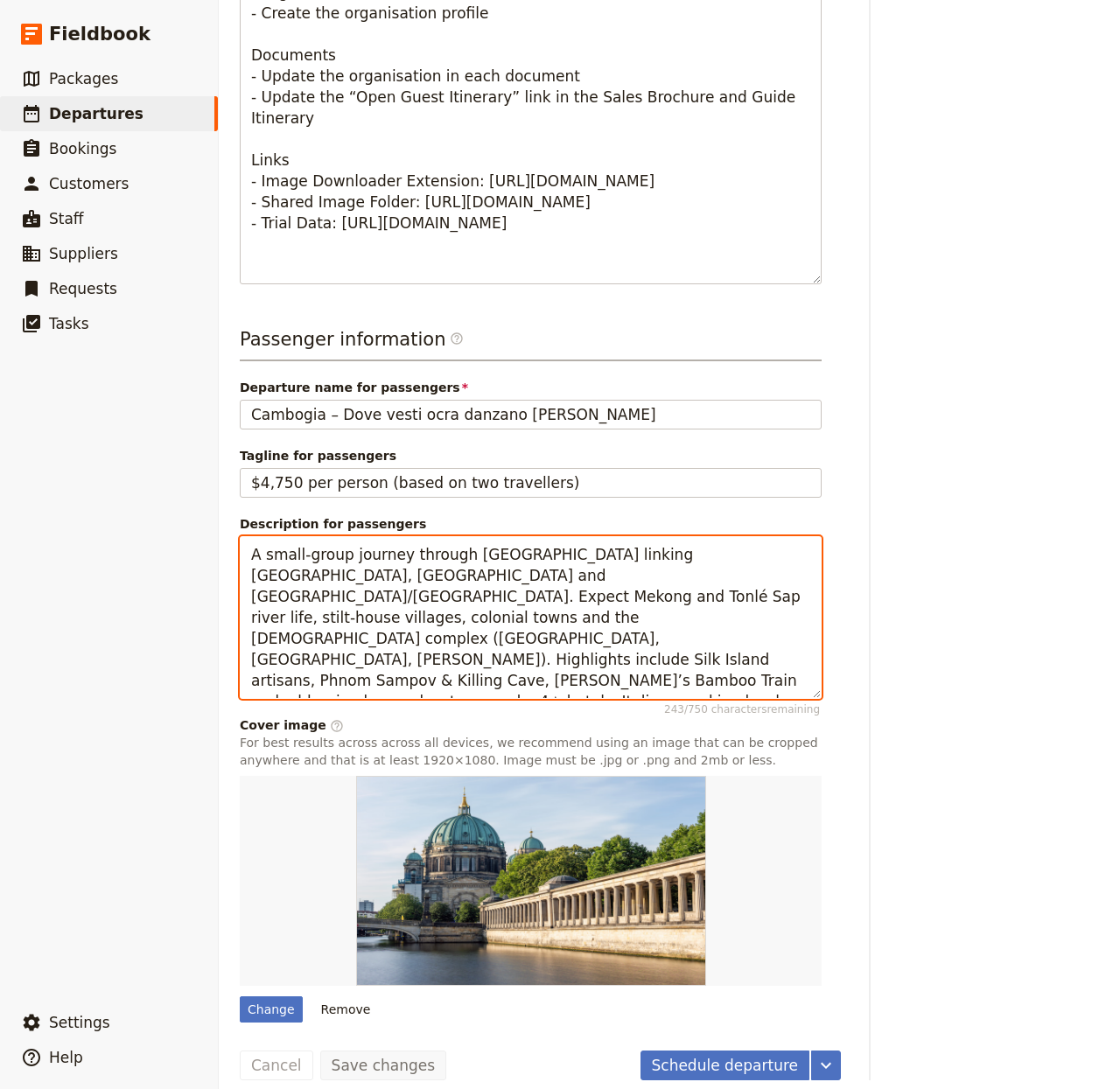
click at [464, 616] on textarea "A small-group journey through [GEOGRAPHIC_DATA] linking [GEOGRAPHIC_DATA], [GEO…" at bounding box center [531, 618] width 582 height 164
paste textarea "Viaggio di gruppo in Cambogia con tour leader dall’Italia, guide locali in ling…"
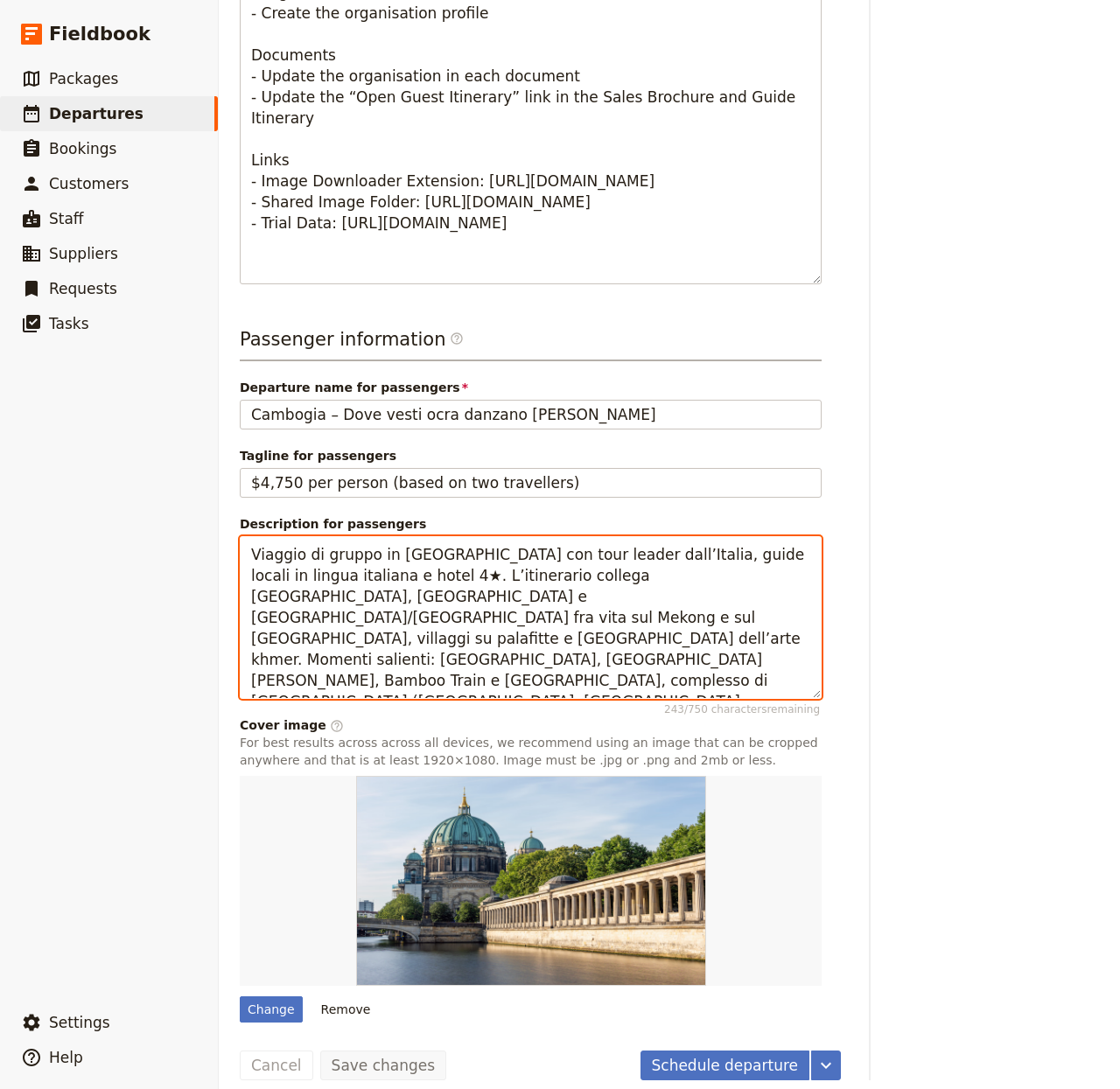
scroll to position [0, 0]
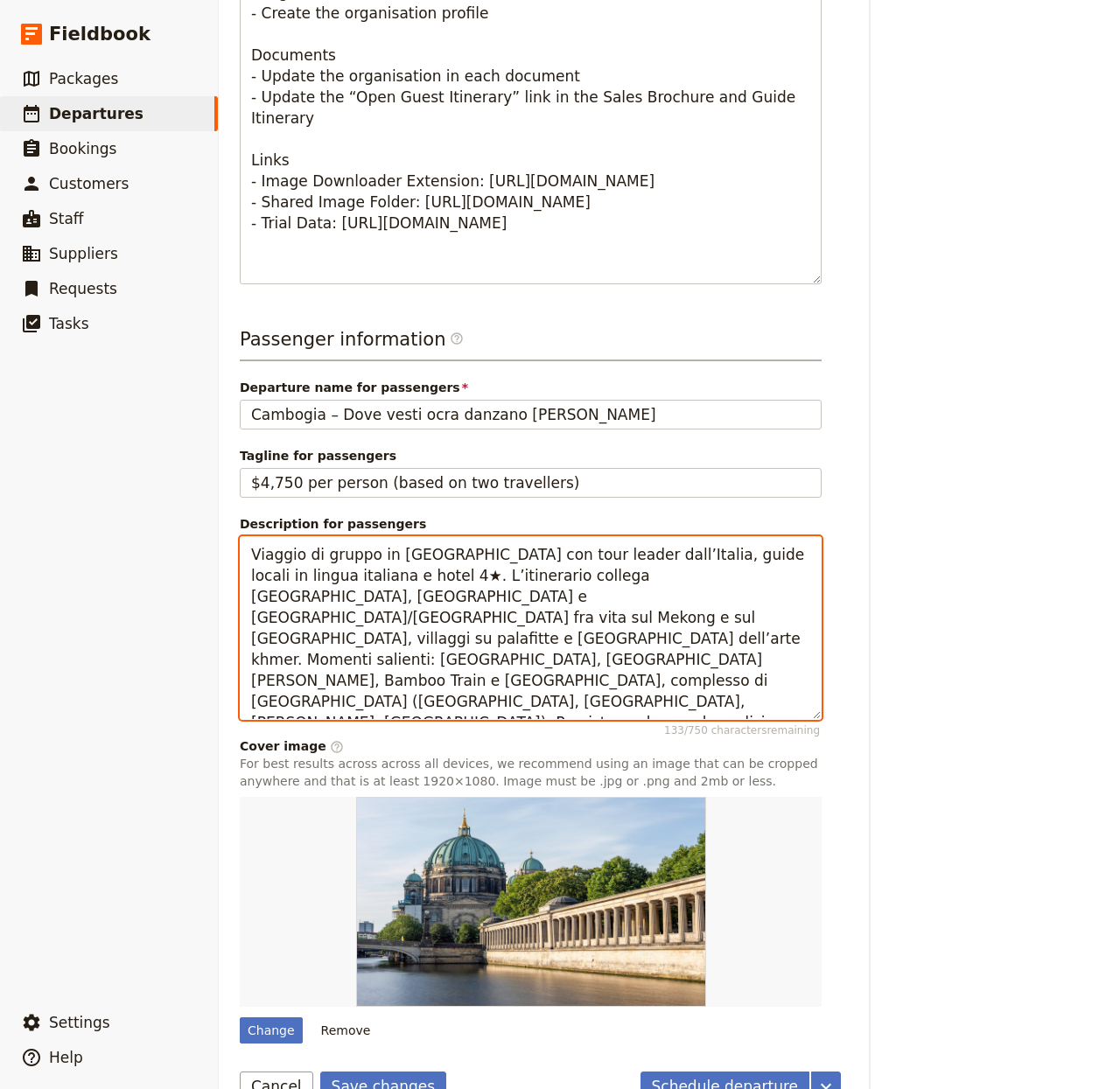
type textarea "Viaggio di gruppo in Cambogia con tour leader dall’Italia, guide locali in ling…"
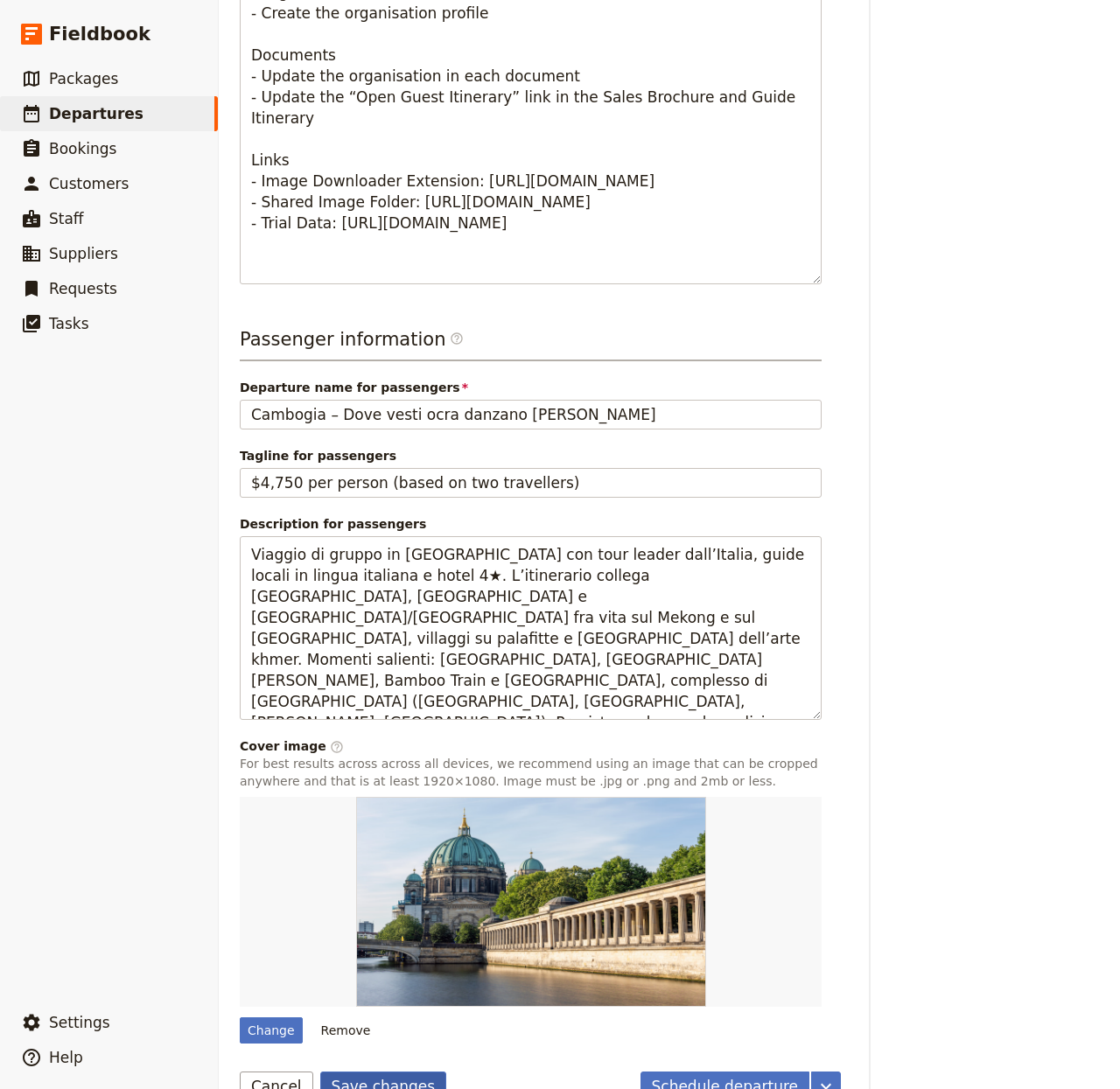
click at [397, 1072] on button "Save changes" at bounding box center [384, 1086] width 127 height 30
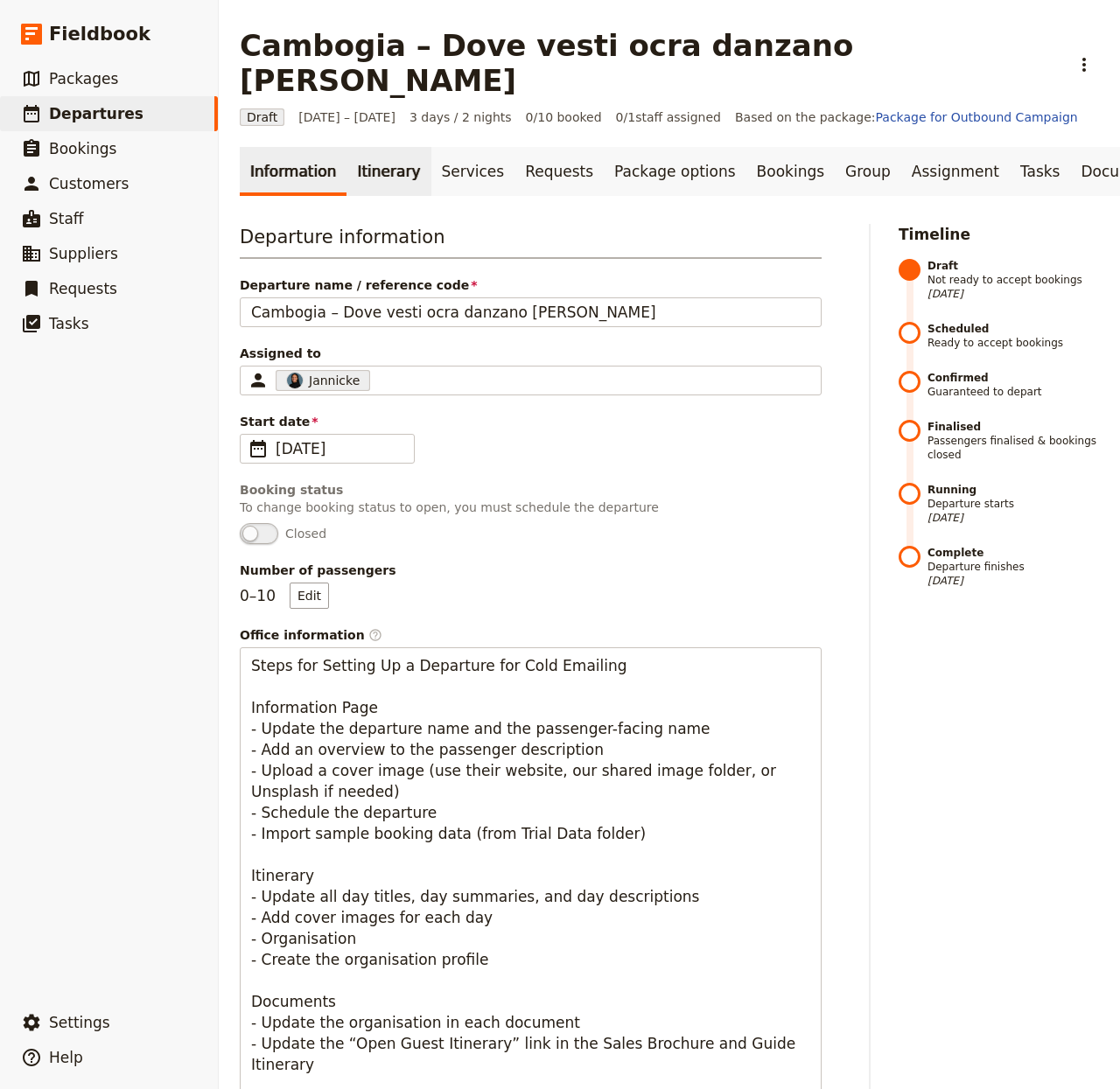
click at [350, 147] on link "Itinerary" at bounding box center [388, 171] width 84 height 49
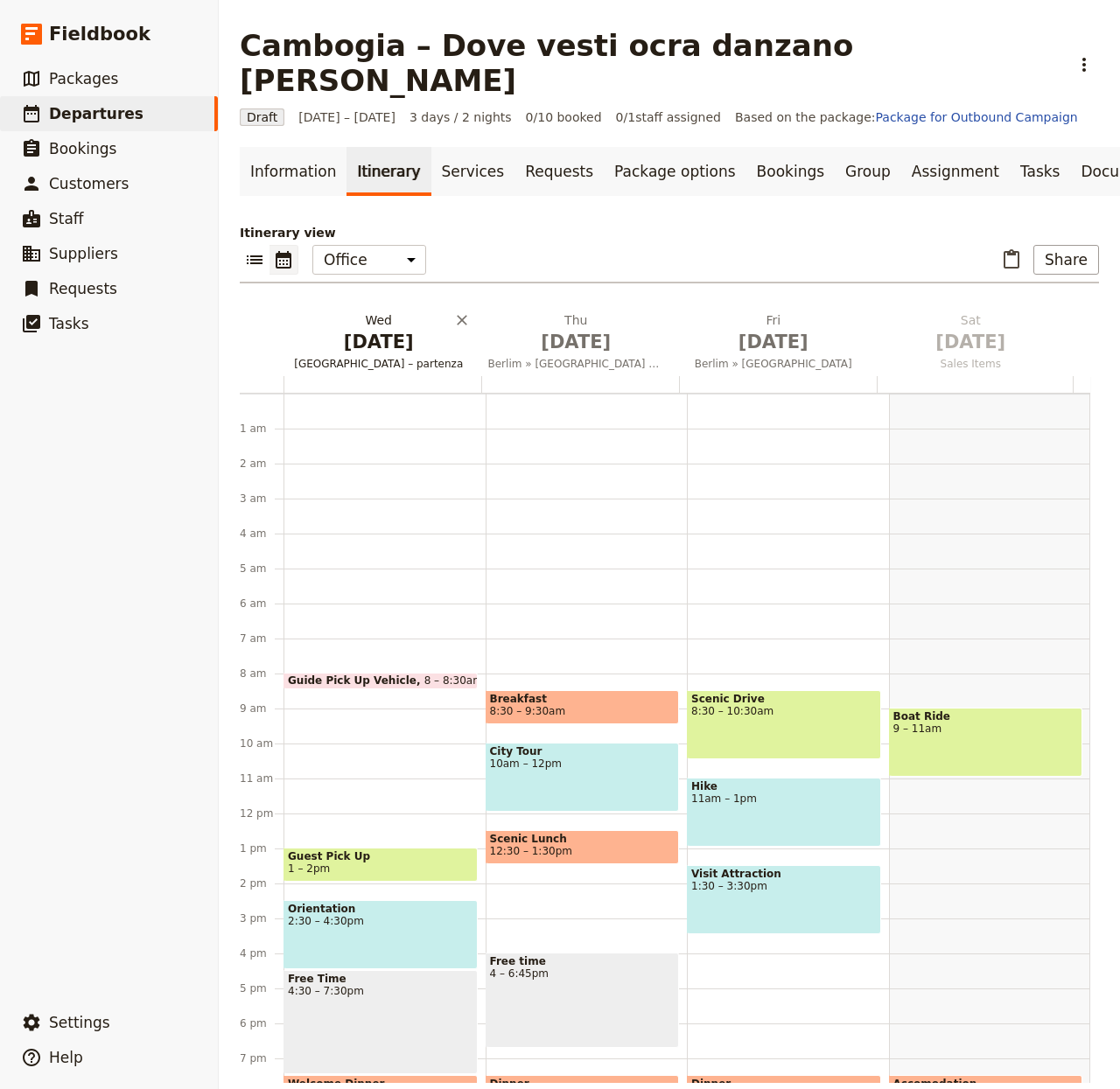
scroll to position [150, 0]
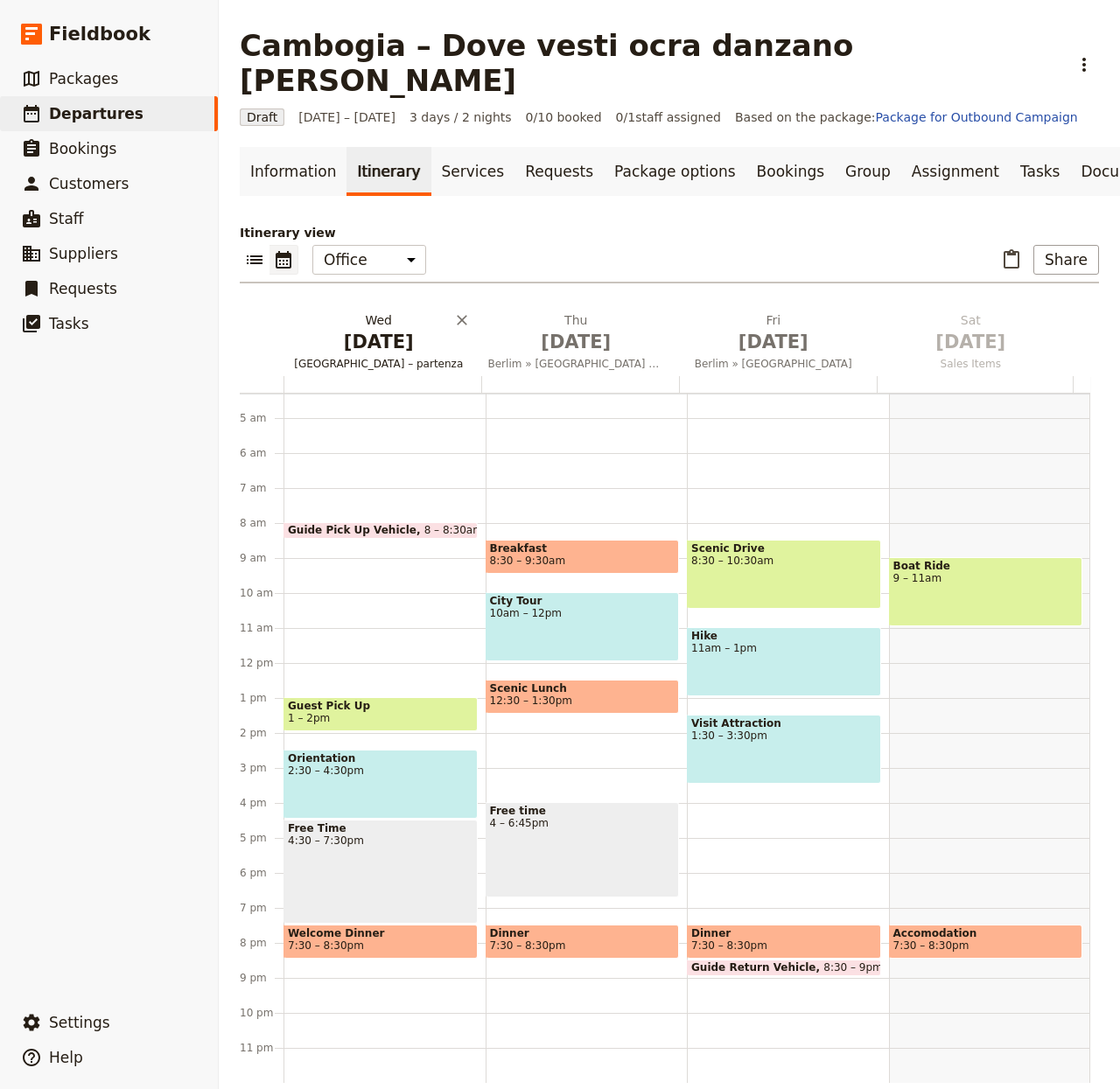
click at [348, 329] on span "[DATE]" at bounding box center [379, 341] width 177 height 26
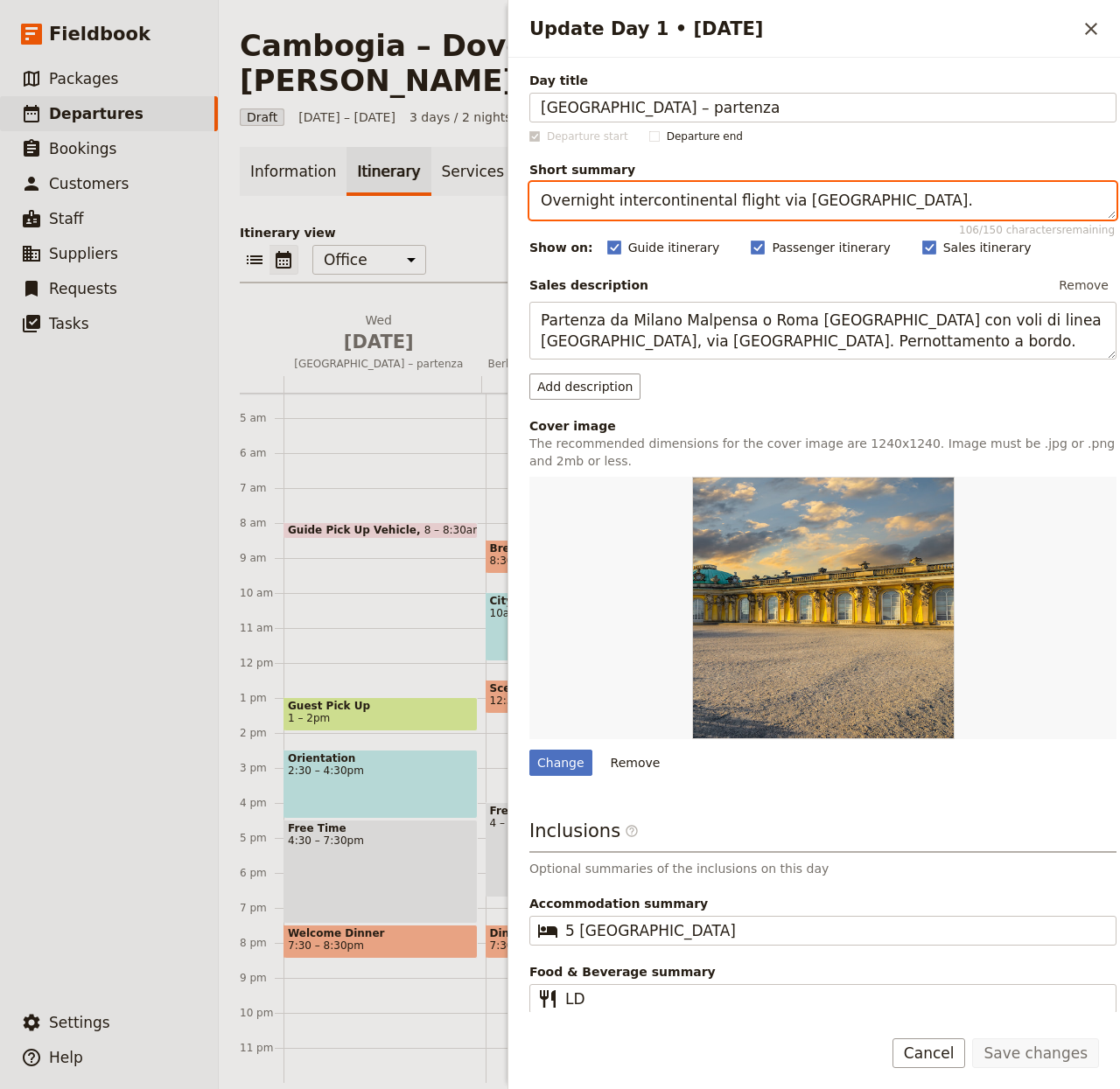
click at [748, 204] on textarea "Overnight intercontinental flight via [GEOGRAPHIC_DATA]." at bounding box center [824, 201] width 587 height 38
paste textarea "Volo intercontinentale via Dubai; notte in viaggio"
type textarea "Volo intercontinentale via Dubai; notte in viaggio."
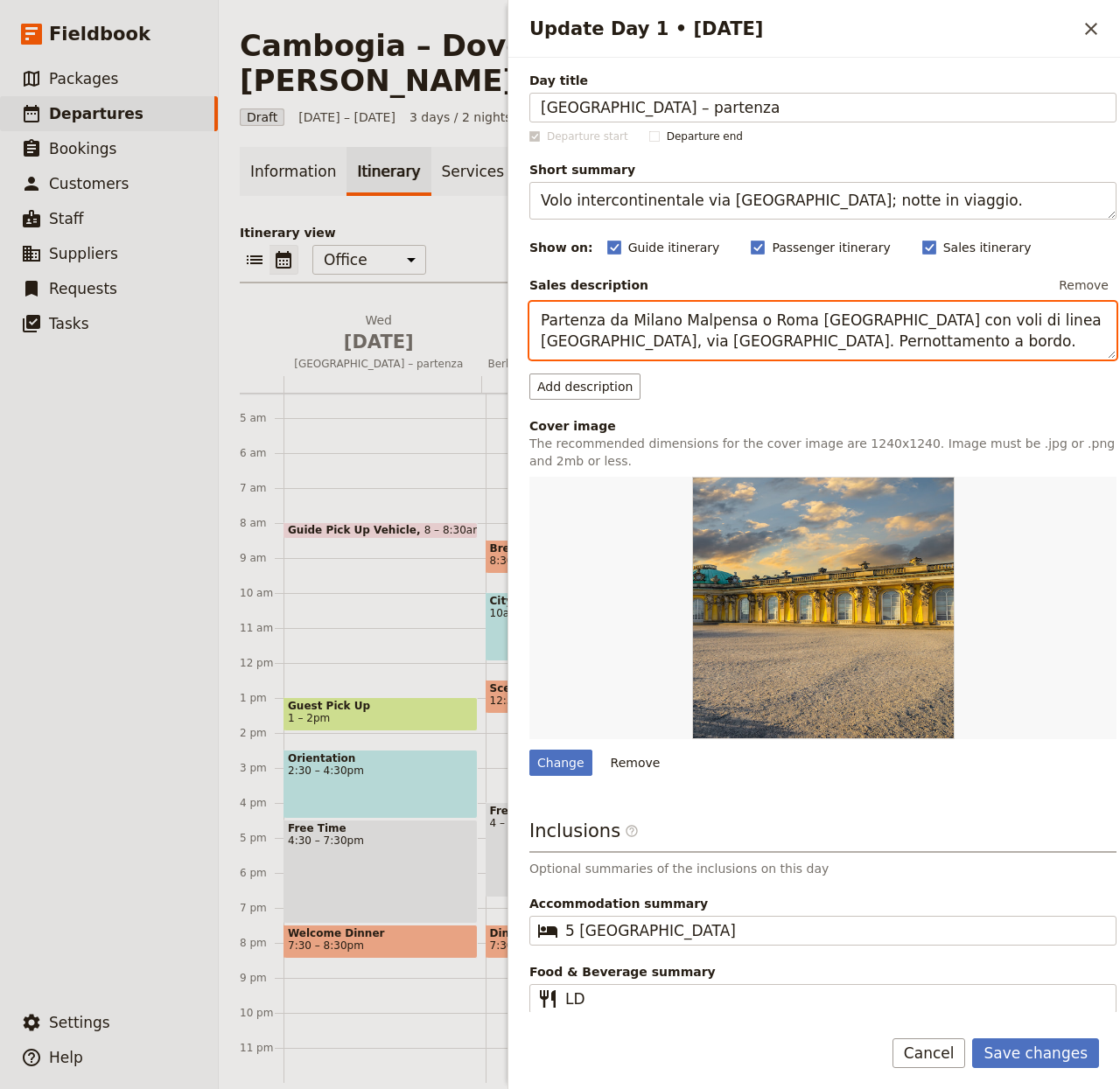
click at [726, 348] on textarea "Partenza da Milano Malpensa o Roma [GEOGRAPHIC_DATA] con voli di linea [GEOGRAP…" at bounding box center [824, 331] width 587 height 59
paste textarea "(es. Emirates) via Dubai. Pasti e p"
type textarea "Partenza da Milano Malpensa o Roma Fiumicino con voli di linea (es. Emirates) v…"
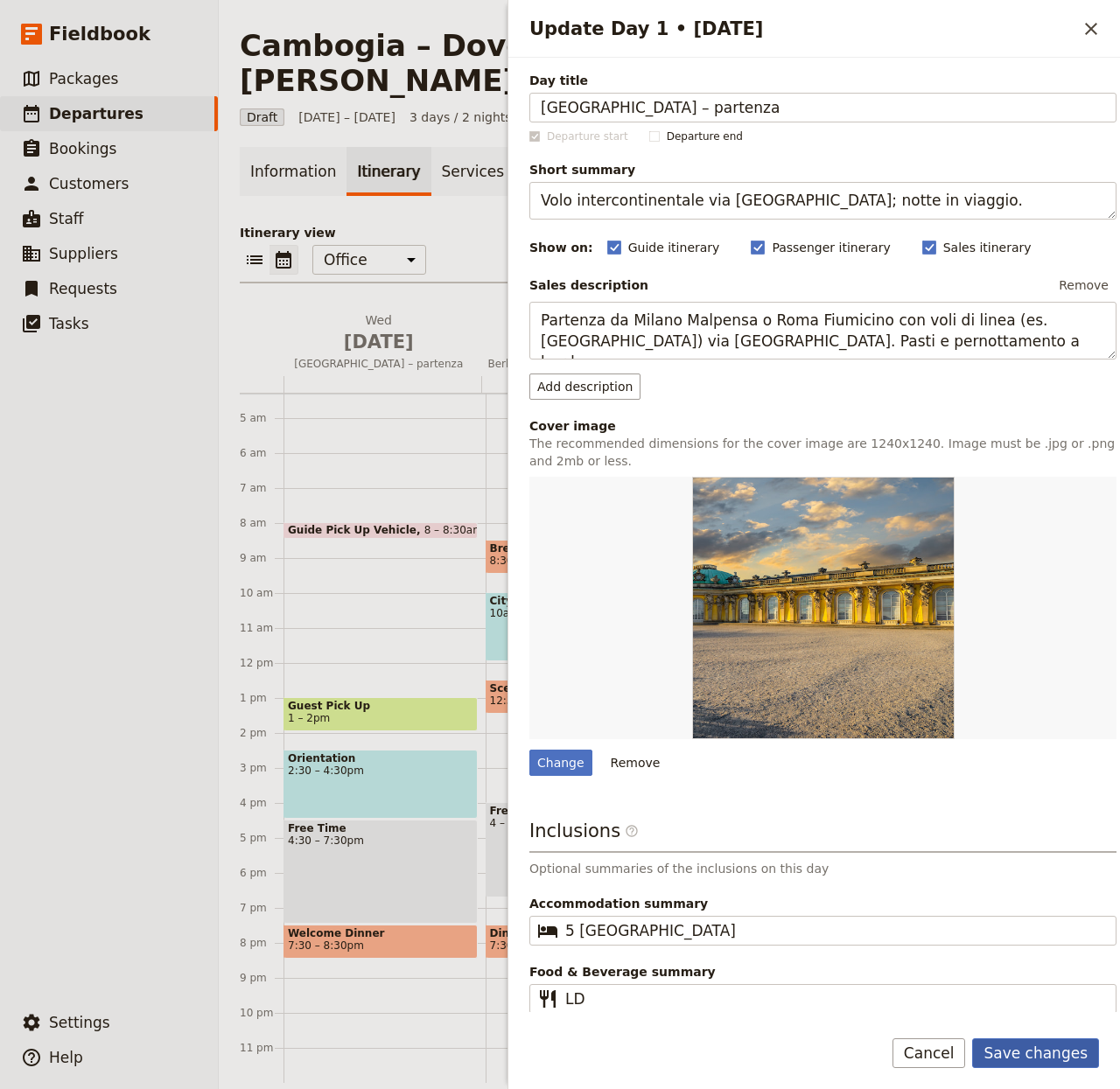
click at [1039, 1064] on button "Save changes" at bounding box center [1035, 1053] width 127 height 30
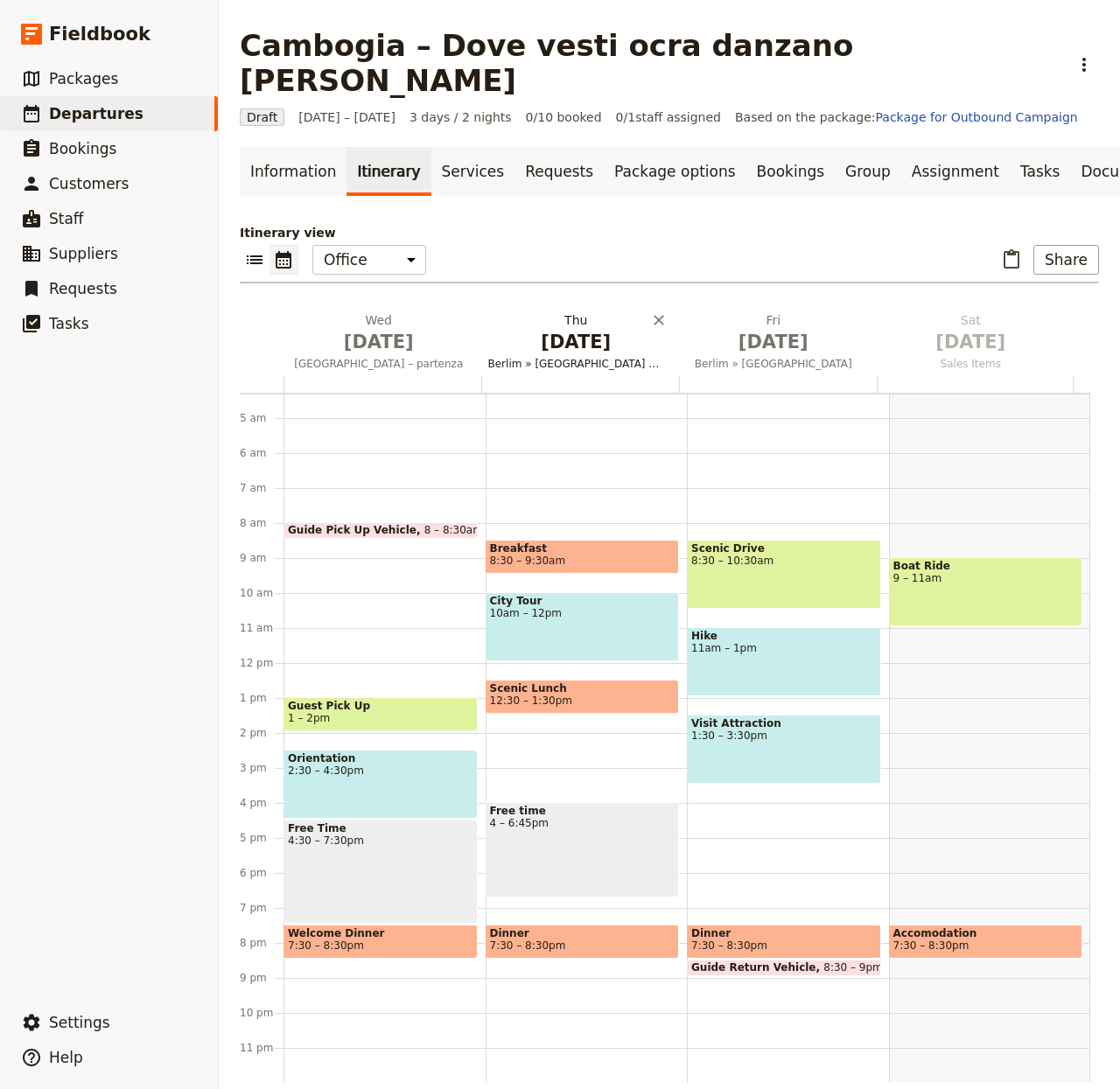
click at [524, 329] on span "[DATE]" at bounding box center [577, 341] width 177 height 26
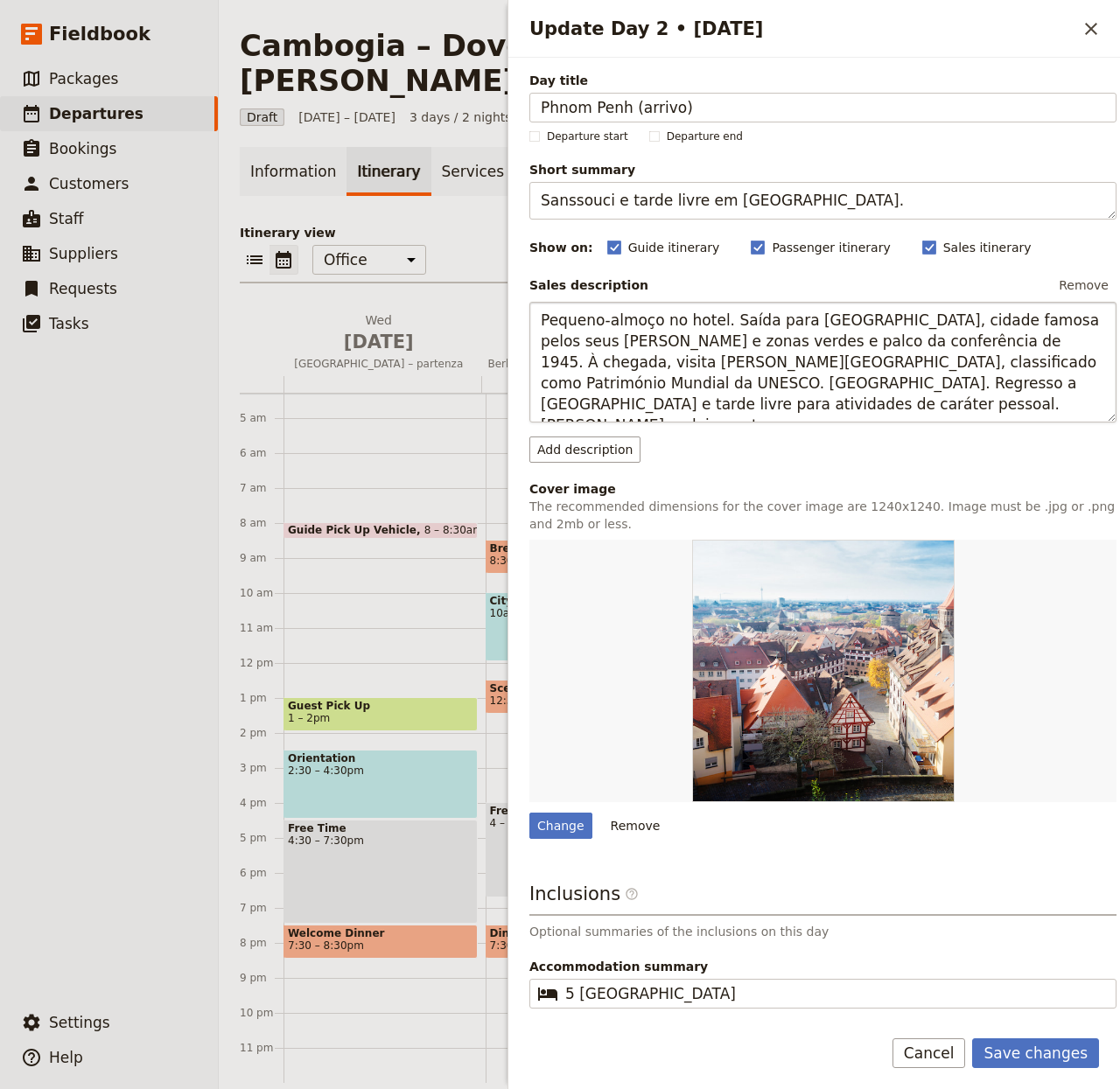
type input "Phnom Penh (arrivo)"
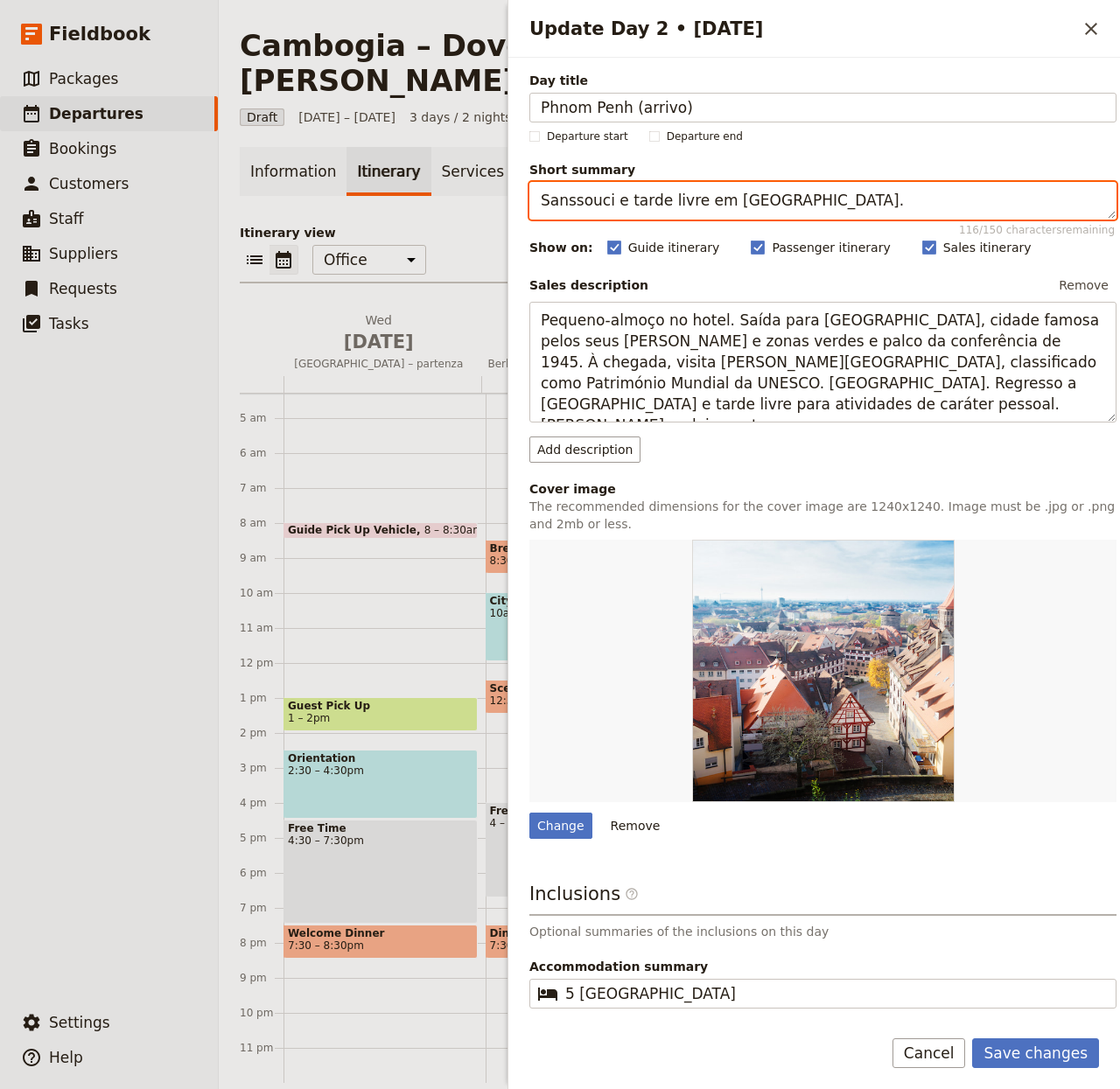
click at [677, 202] on textarea "Sanssouci e tarde livre em [GEOGRAPHIC_DATA]." at bounding box center [824, 201] width 587 height 38
paste textarea "Arrivo, trasferimento e cena locale"
type textarea "Arrivo, trasferimento e cena locale."
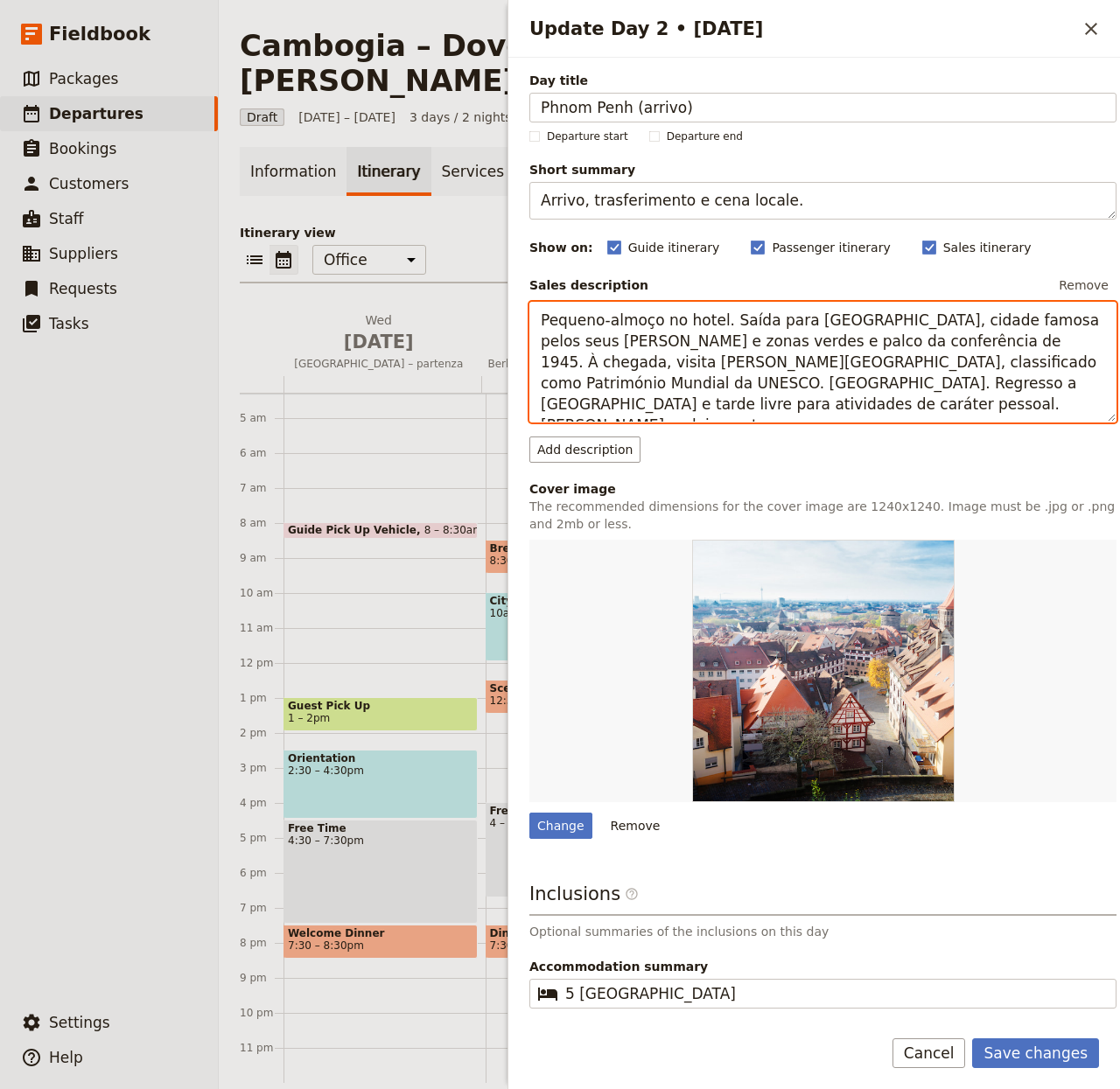
click at [734, 397] on textarea "Pequeno-almoço no hotel. Saída para [GEOGRAPHIC_DATA], cidade famosa pelos seus…" at bounding box center [824, 362] width 587 height 122
paste textarea "All’arrivo a Phnom Penh, accoglienza e trasferimento in hotel. Tempo per riposo…"
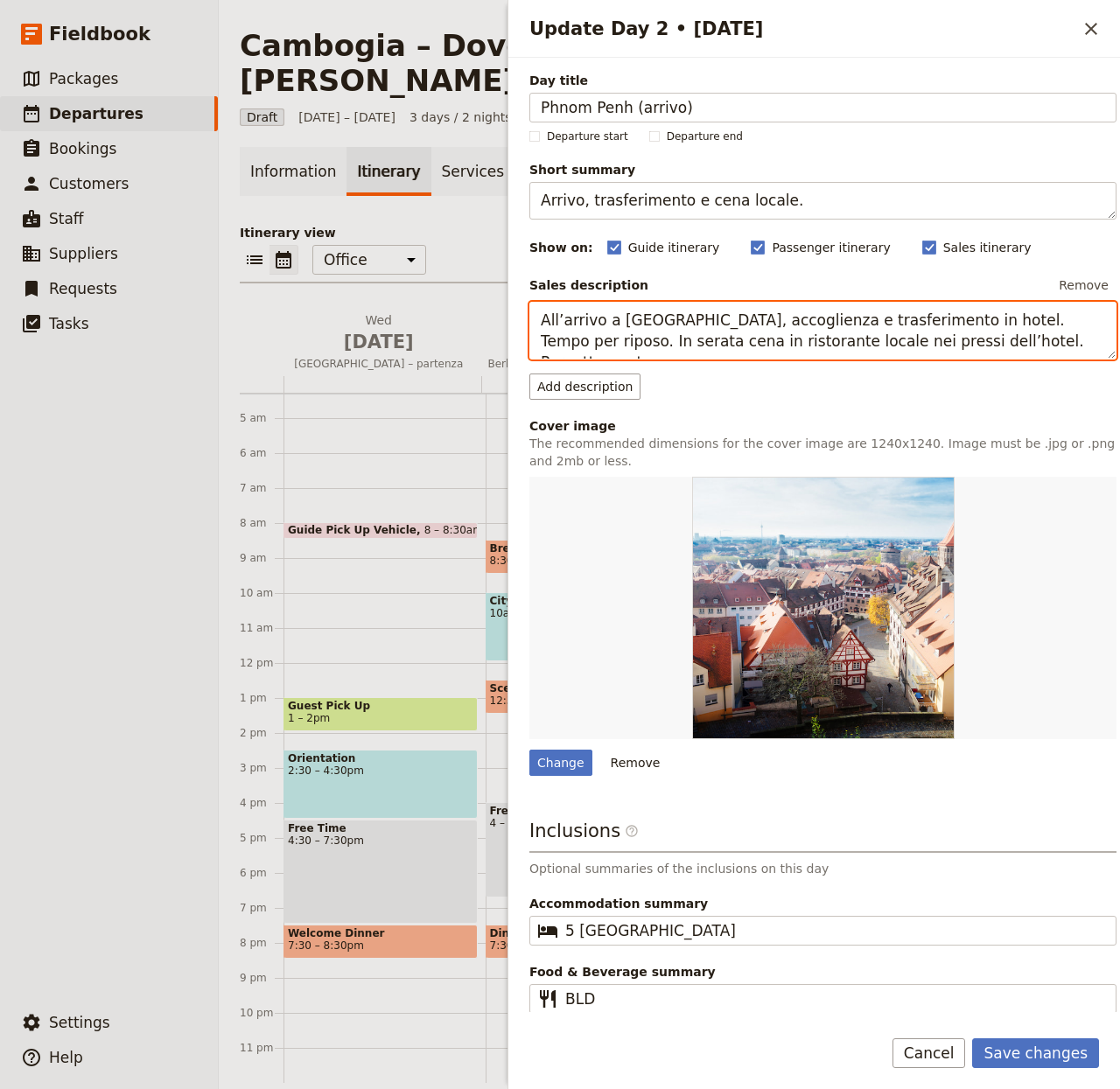
type textarea "All’arrivo a Phnom Penh, accoglienza e trasferimento in hotel. Tempo per riposo…"
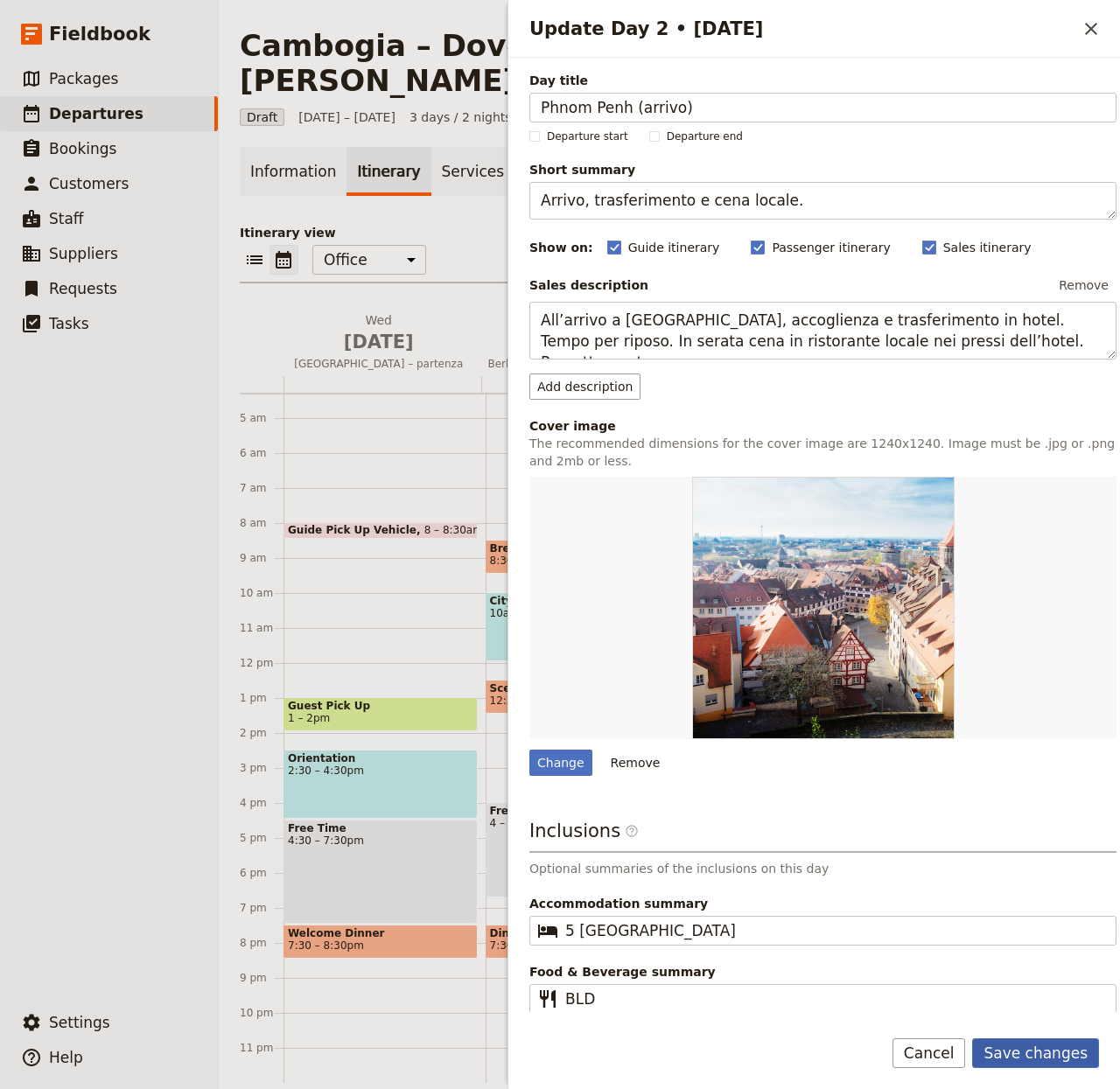
click at [1031, 1049] on button "Save changes" at bounding box center [1035, 1053] width 127 height 30
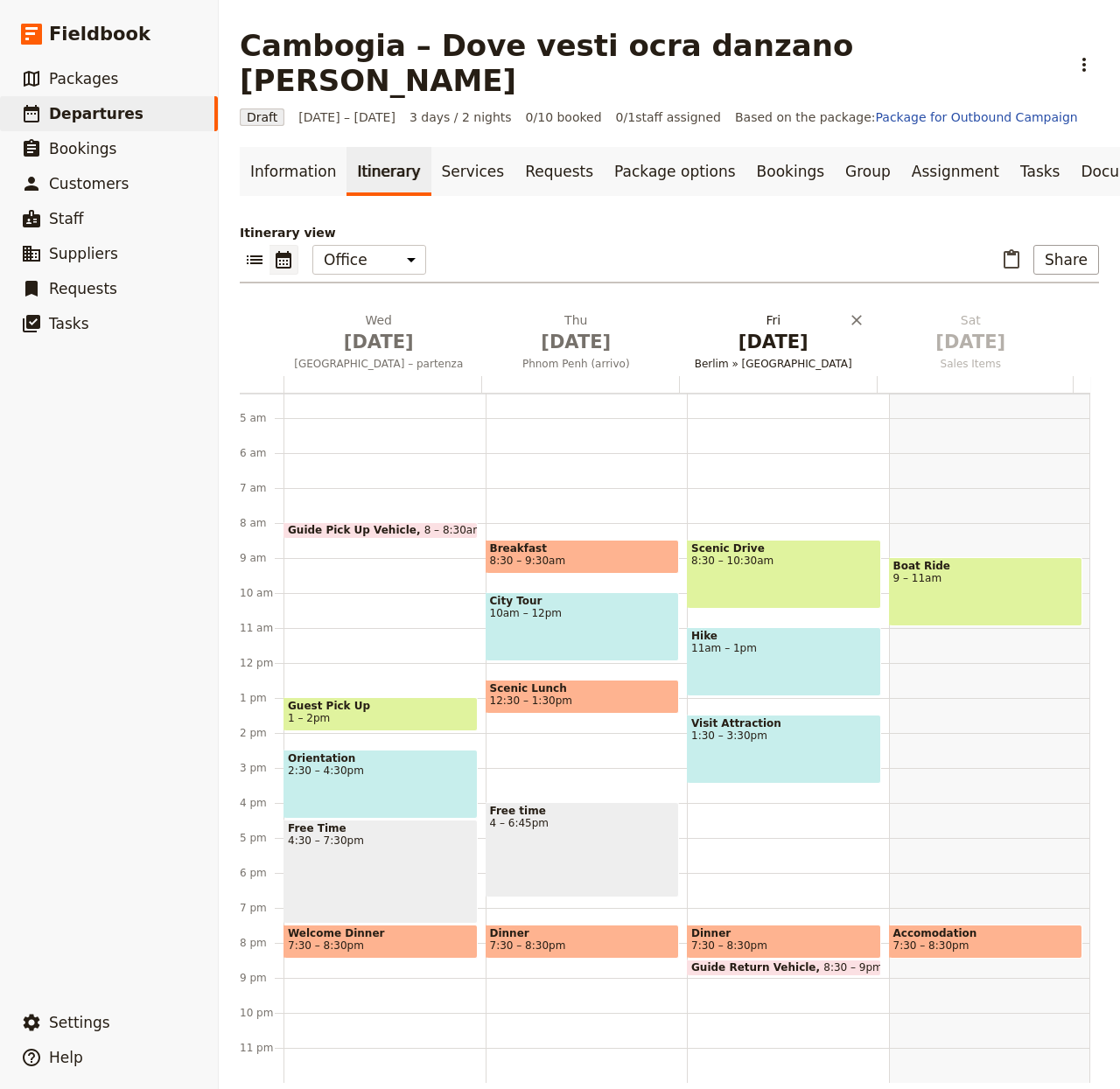
click at [724, 329] on span "[DATE]" at bounding box center [774, 341] width 177 height 26
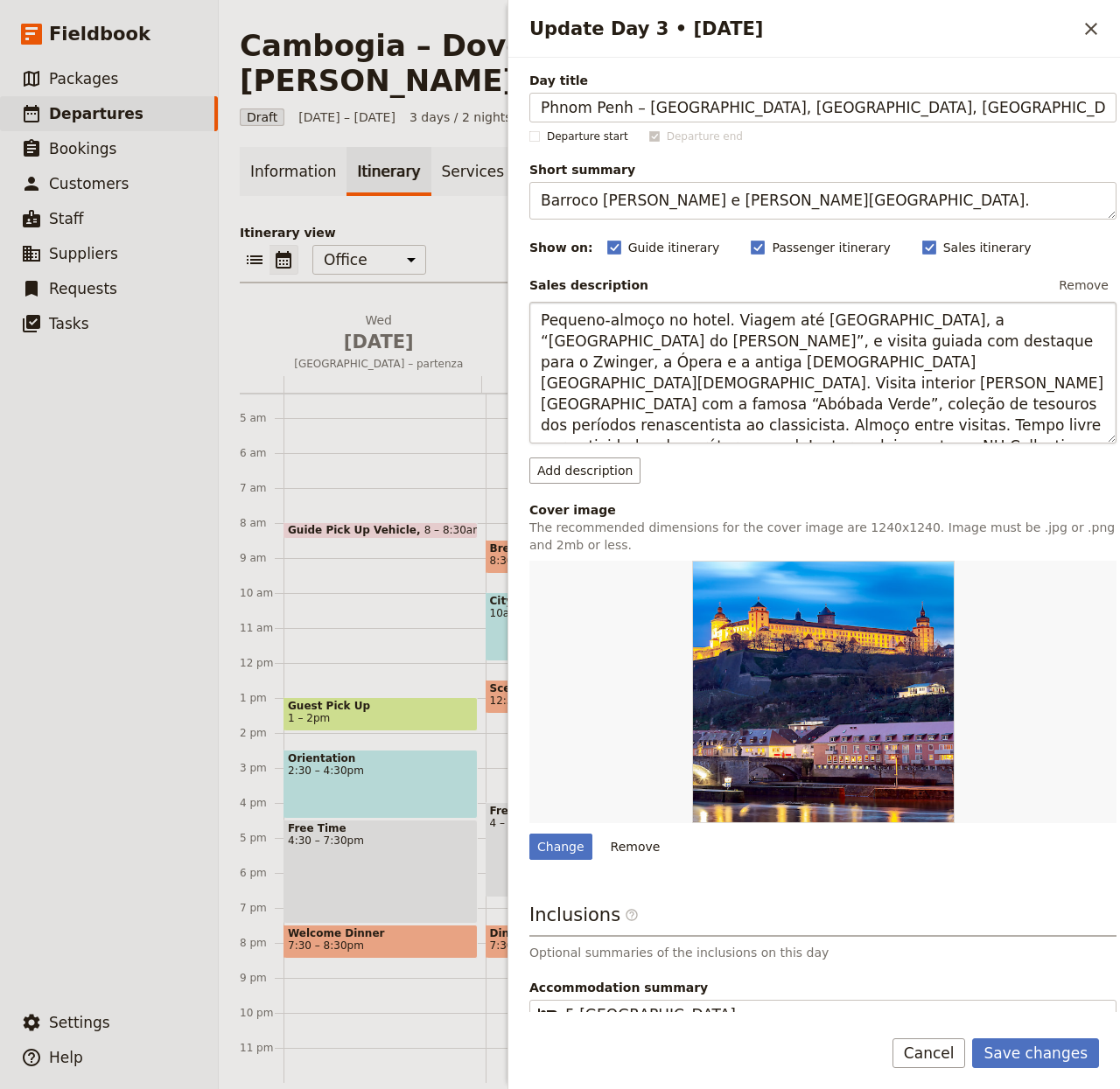
type input "Phnom Penh – Silk Island, Museo Nazionale, Tuol Sleng"
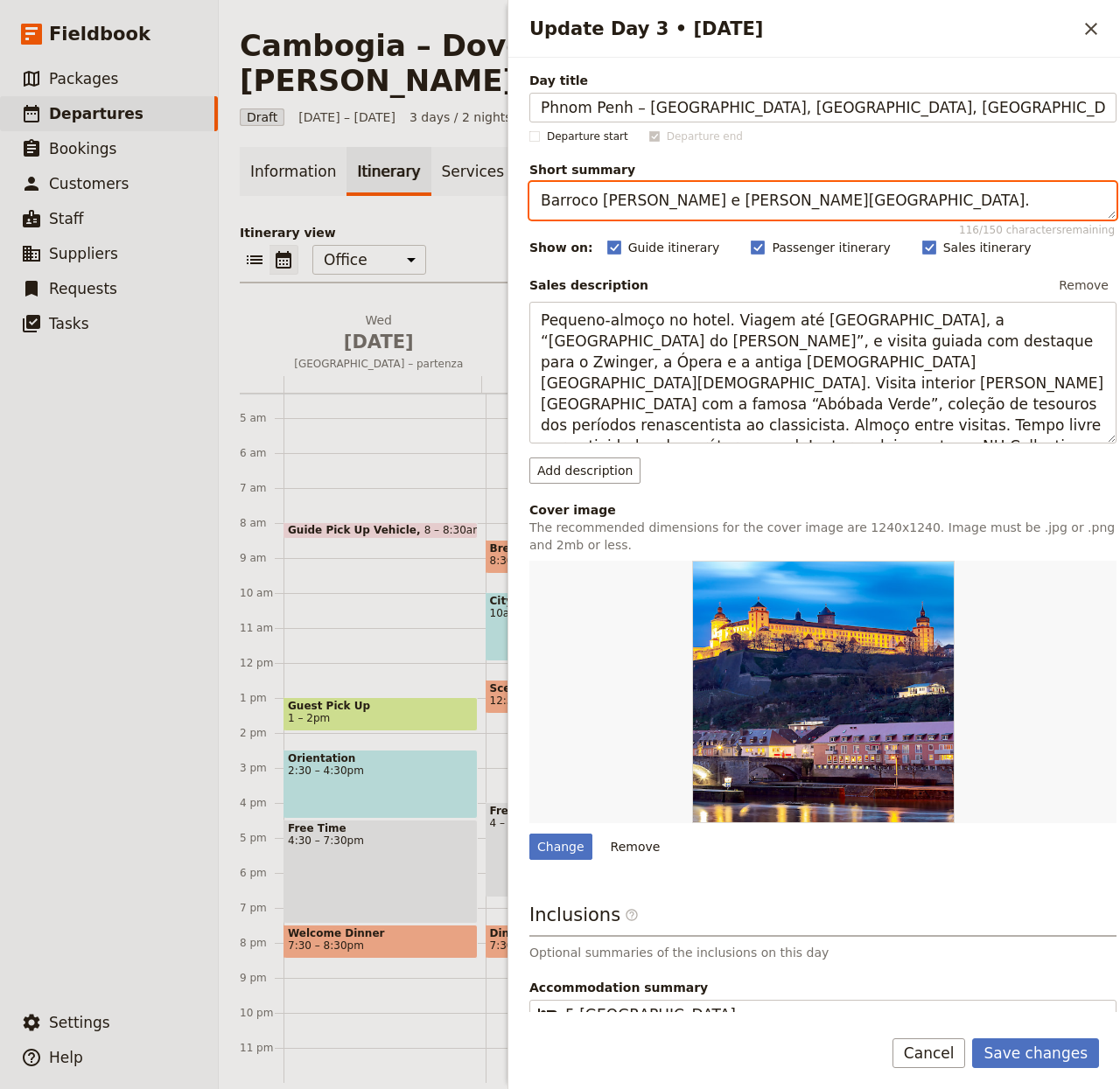
click at [802, 211] on textarea "Barroco [PERSON_NAME] e [PERSON_NAME][GEOGRAPHIC_DATA]." at bounding box center [824, 201] width 587 height 38
paste textarea "Navigazione sul Mekong e icone della capitale"
type textarea "Navigazione sul Mekong e icone della capitale."
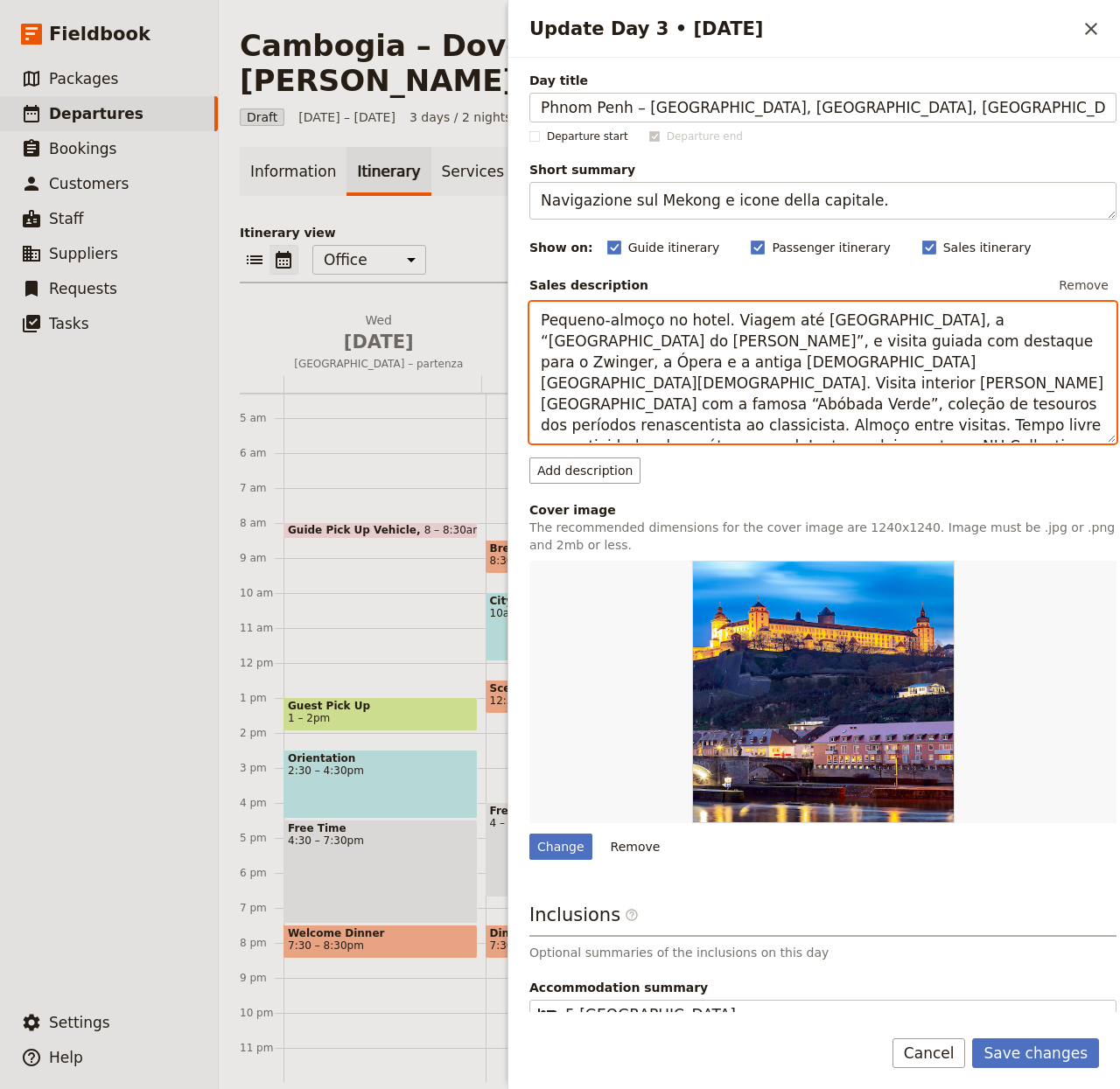
click at [800, 391] on textarea "Pequeno-almoço no hotel. Viagem até [GEOGRAPHIC_DATA], a “[GEOGRAPHIC_DATA] do …" at bounding box center [824, 373] width 587 height 142
paste textarea "Navigazione privata sul Mekong fino a Silk Island (Koh Dach) per incontrare art…"
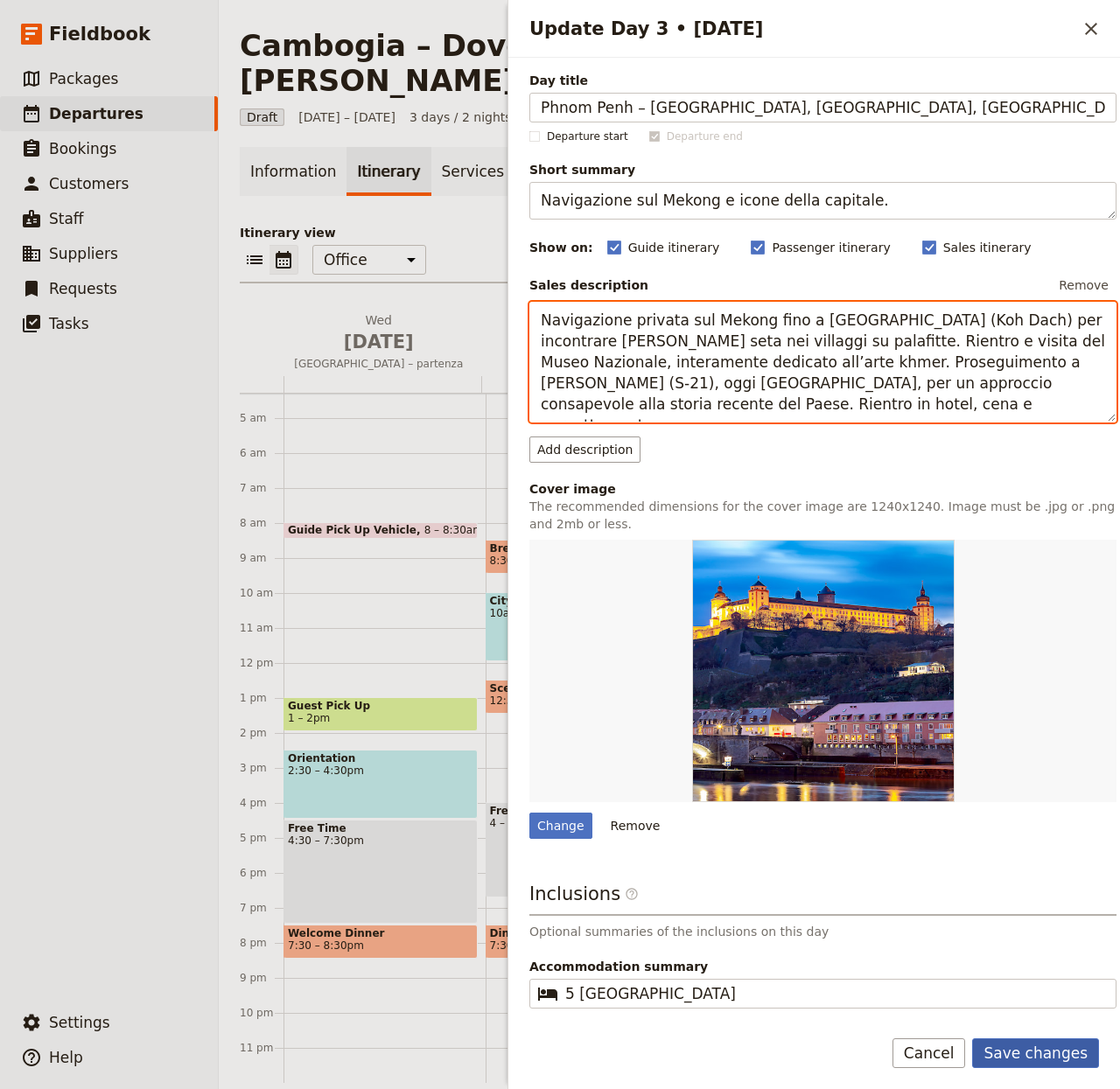
type textarea "Navigazione privata sul Mekong fino a Silk Island (Koh Dach) per incontrare art…"
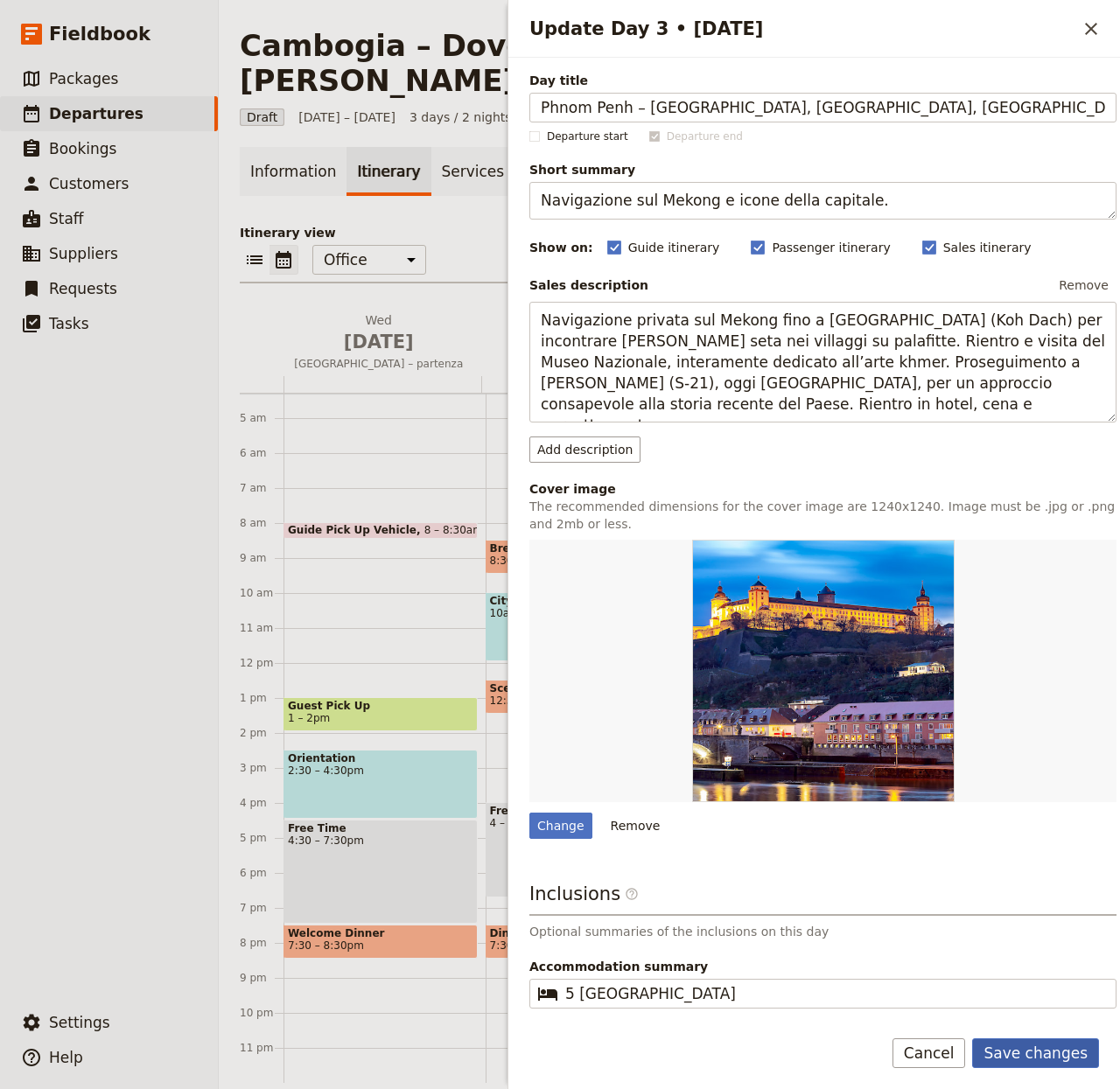
click at [1043, 1040] on button "Save changes" at bounding box center [1035, 1053] width 127 height 30
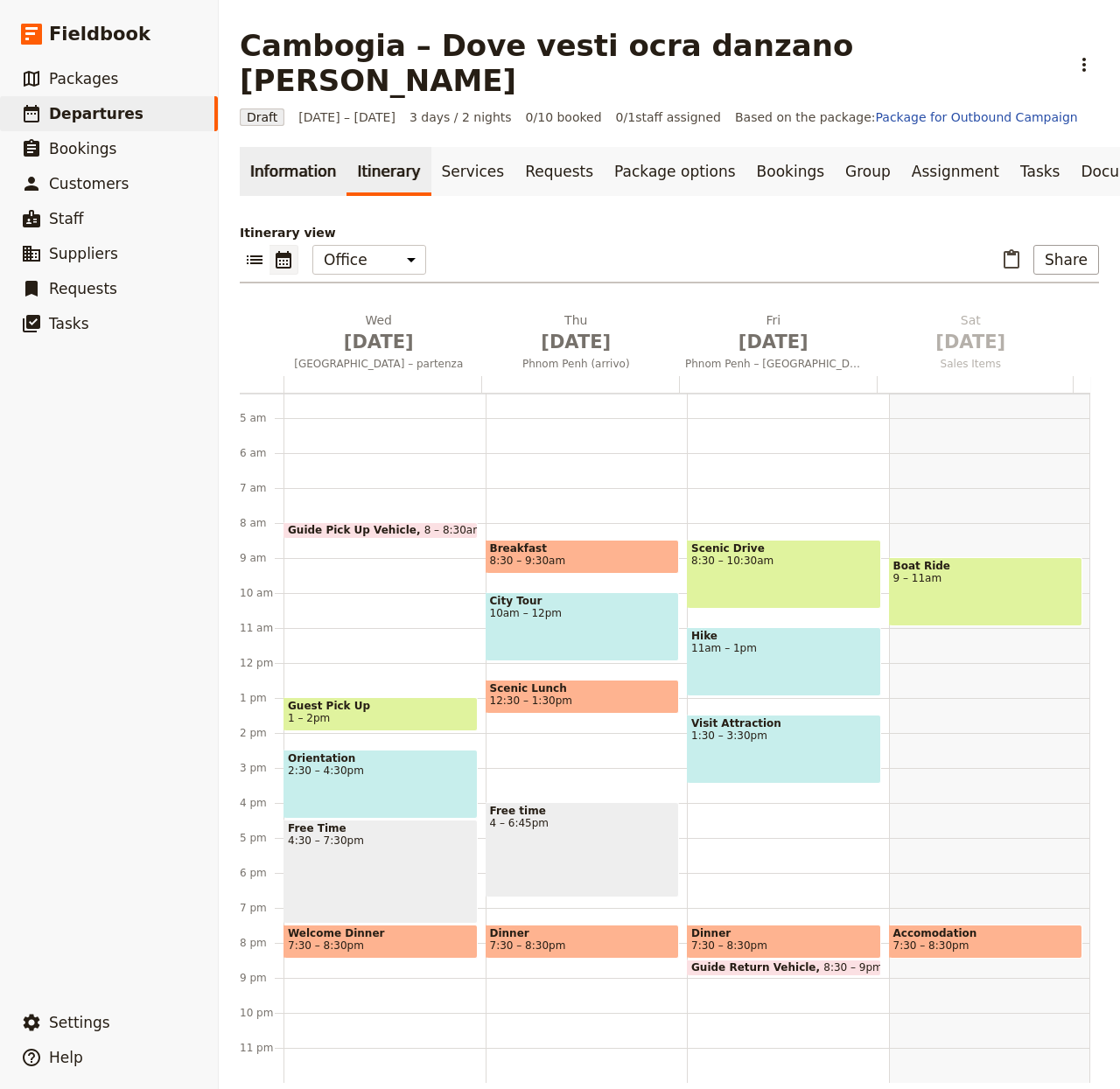
drag, startPoint x: 296, startPoint y: 131, endPoint x: 307, endPoint y: 154, distance: 25.5
click at [296, 147] on link "Information" at bounding box center [293, 171] width 107 height 49
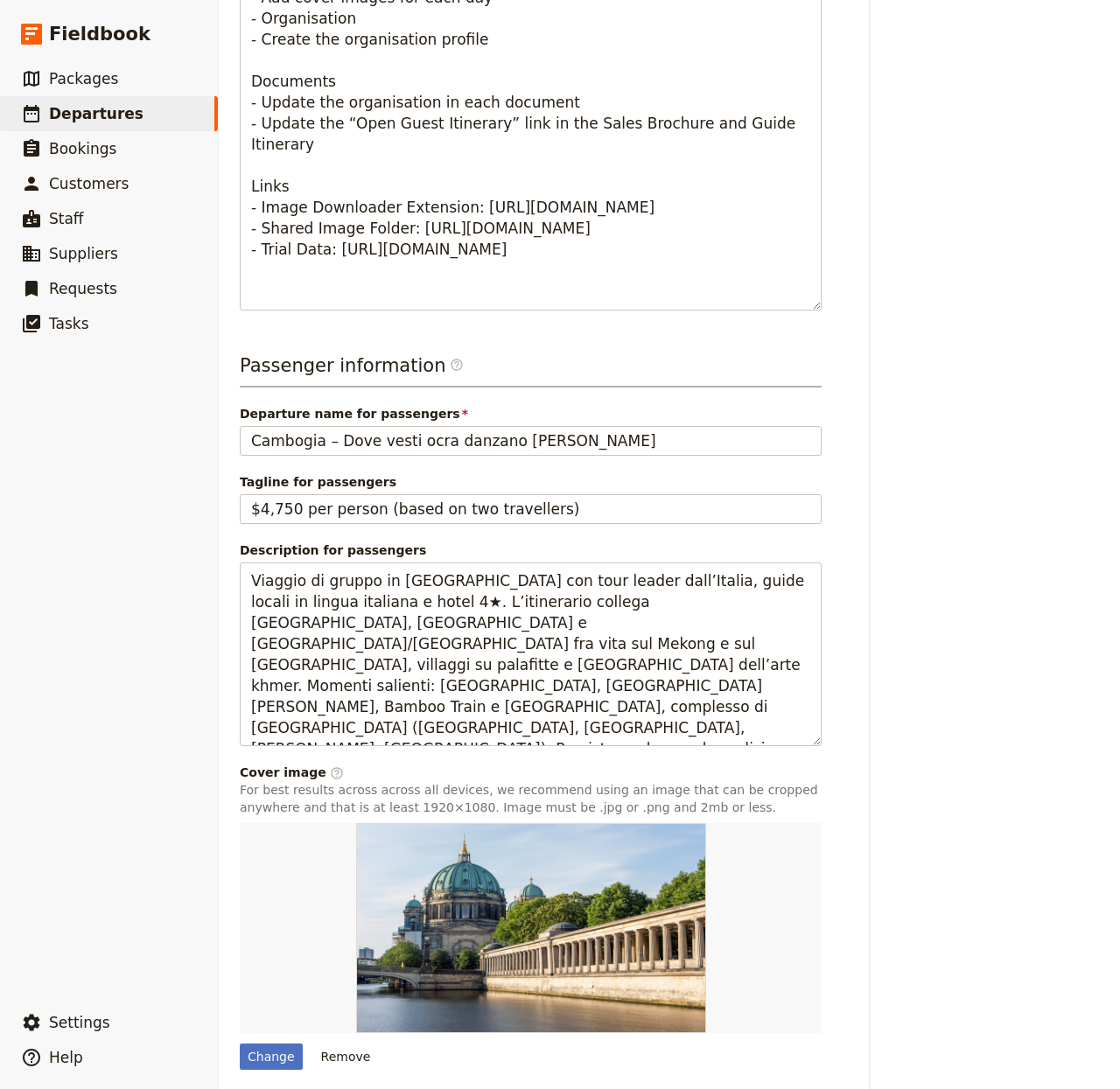
scroll to position [967, 0]
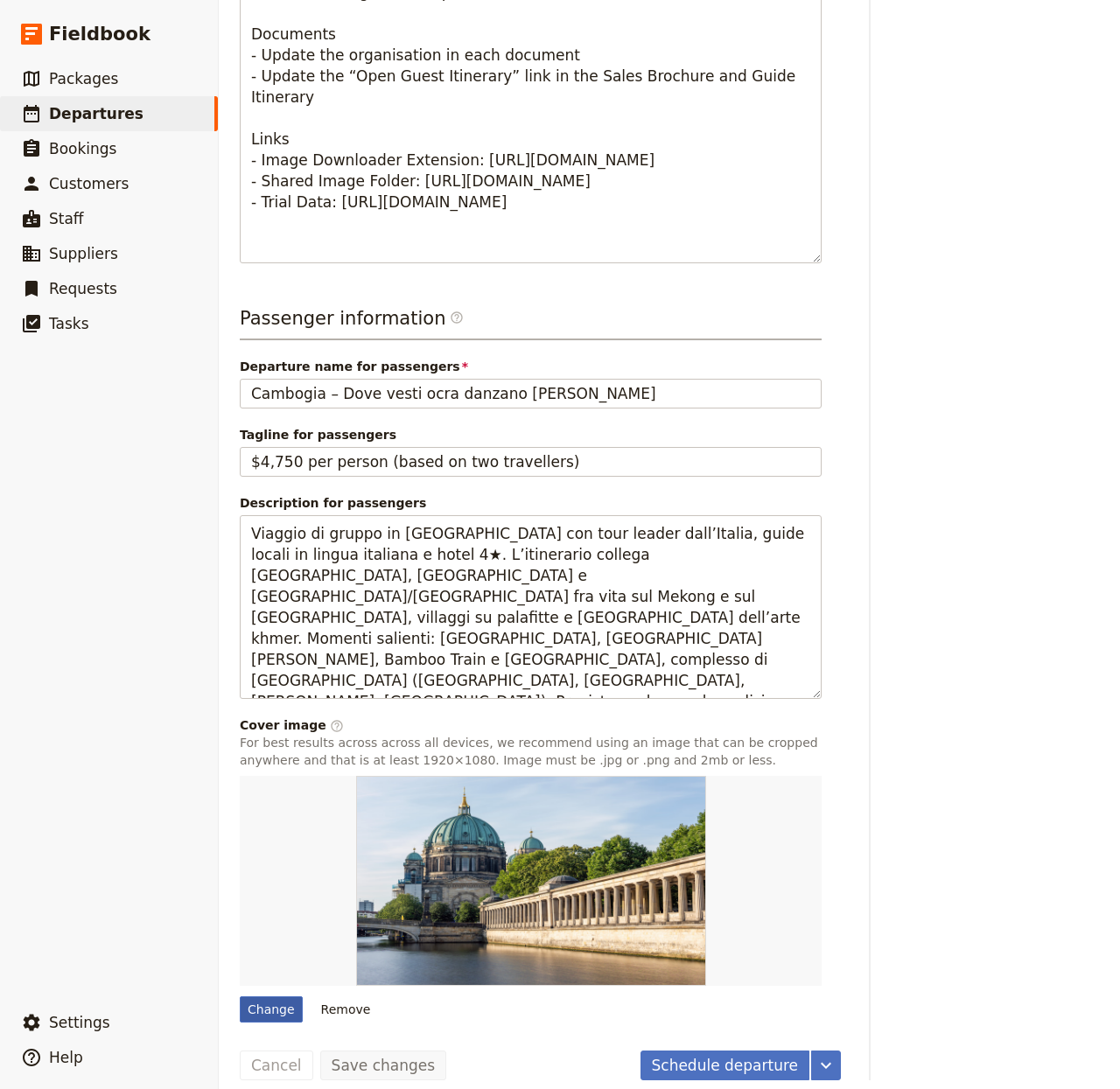
click at [282, 996] on div "Change" at bounding box center [271, 1009] width 63 height 26
click at [240, 995] on input "Change" at bounding box center [239, 995] width 1 height 1
type input "C:\fakepath\florian-hahn-mcEfqFoxQ40-unsplash (1).jpg"
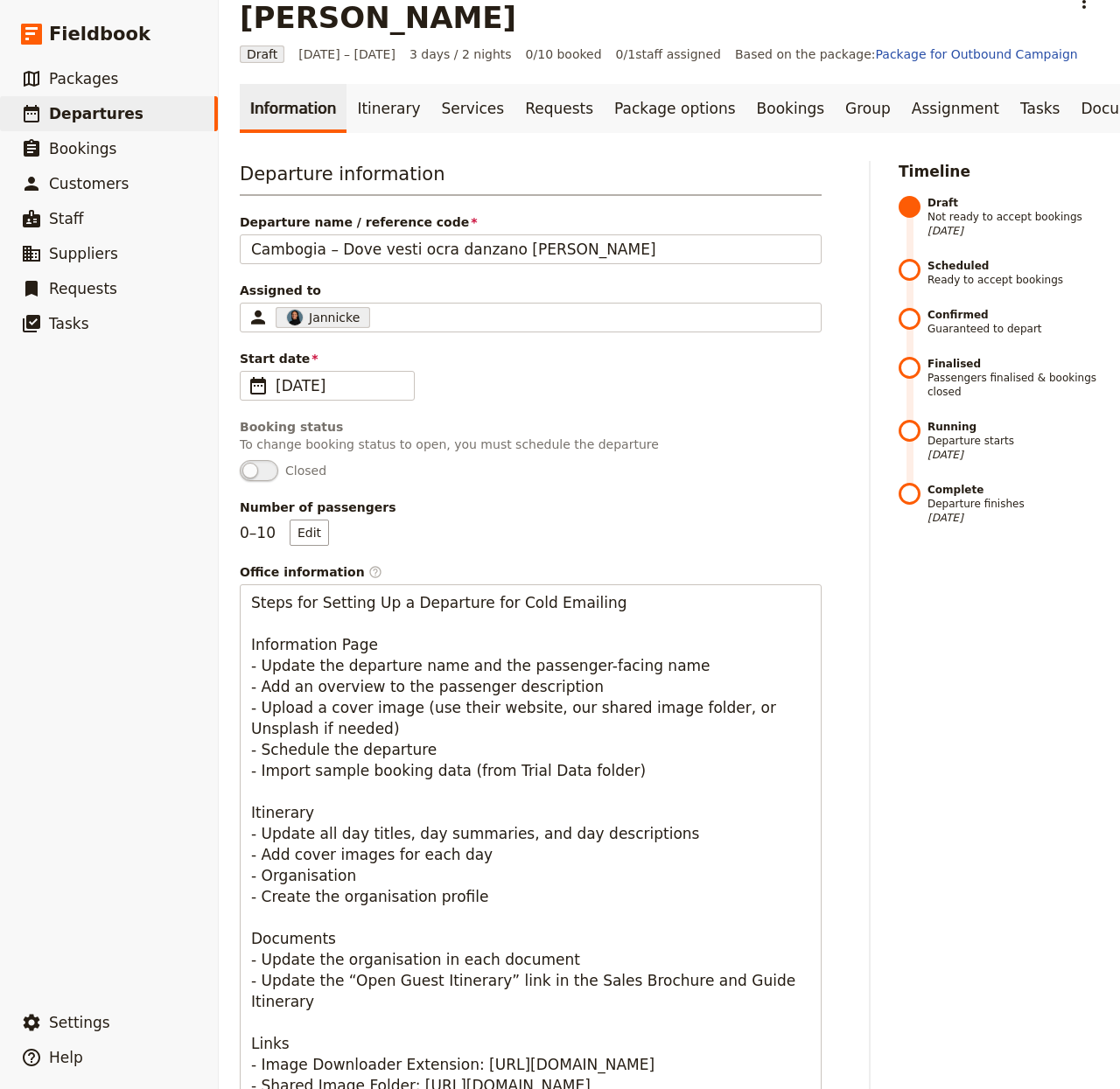
scroll to position [0, 0]
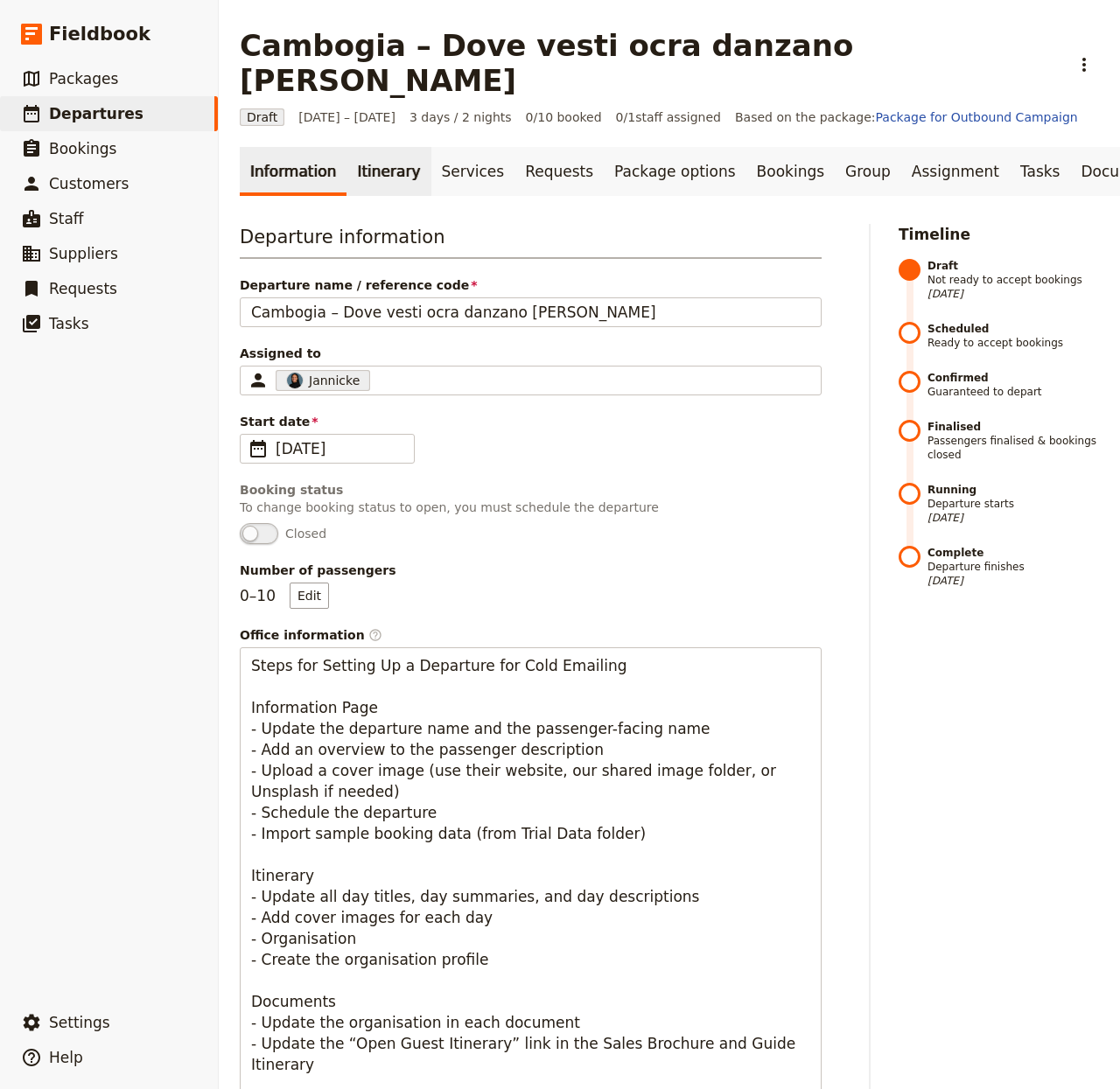
click at [375, 147] on link "Itinerary" at bounding box center [388, 171] width 84 height 49
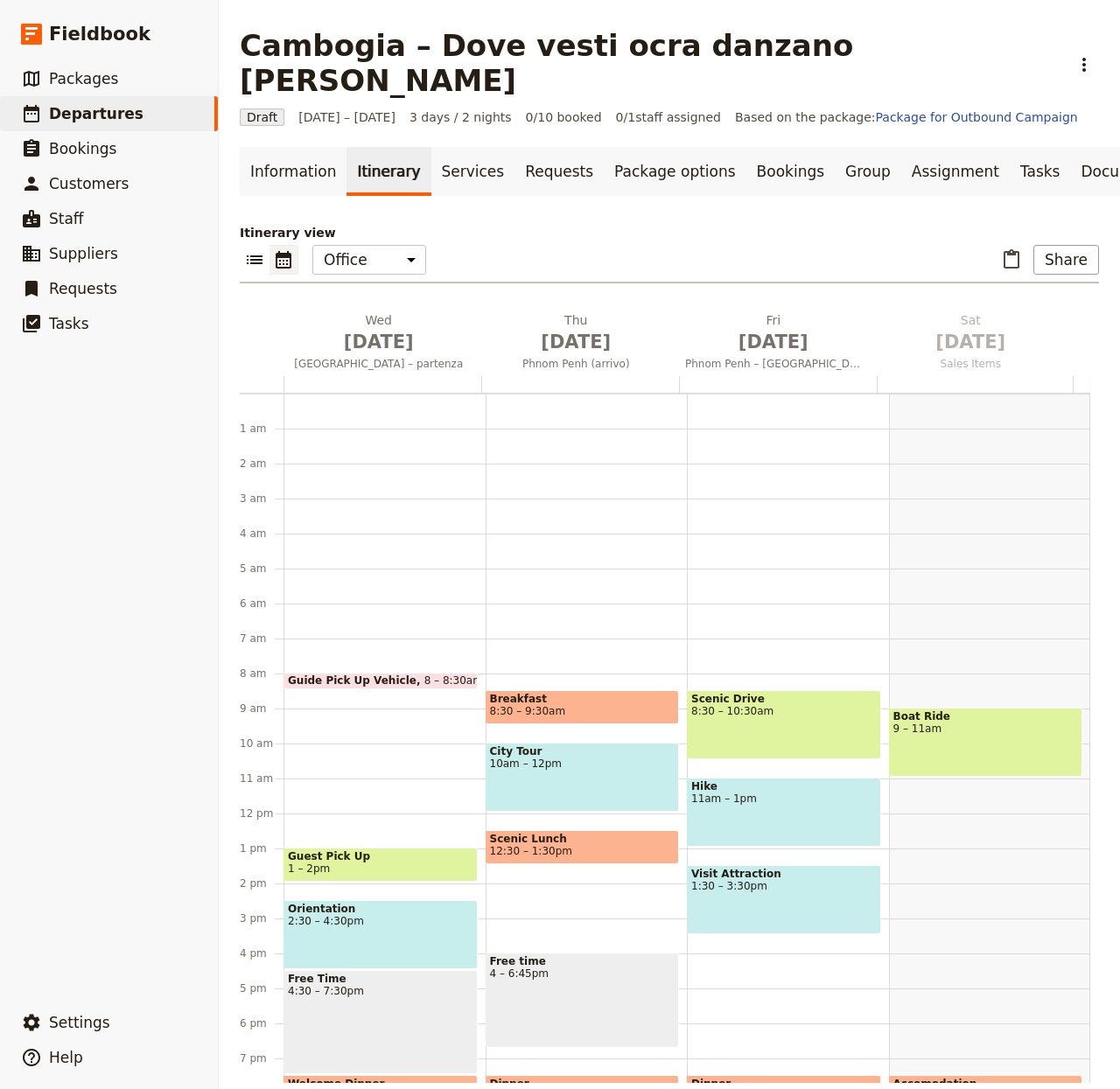
scroll to position [150, 0]
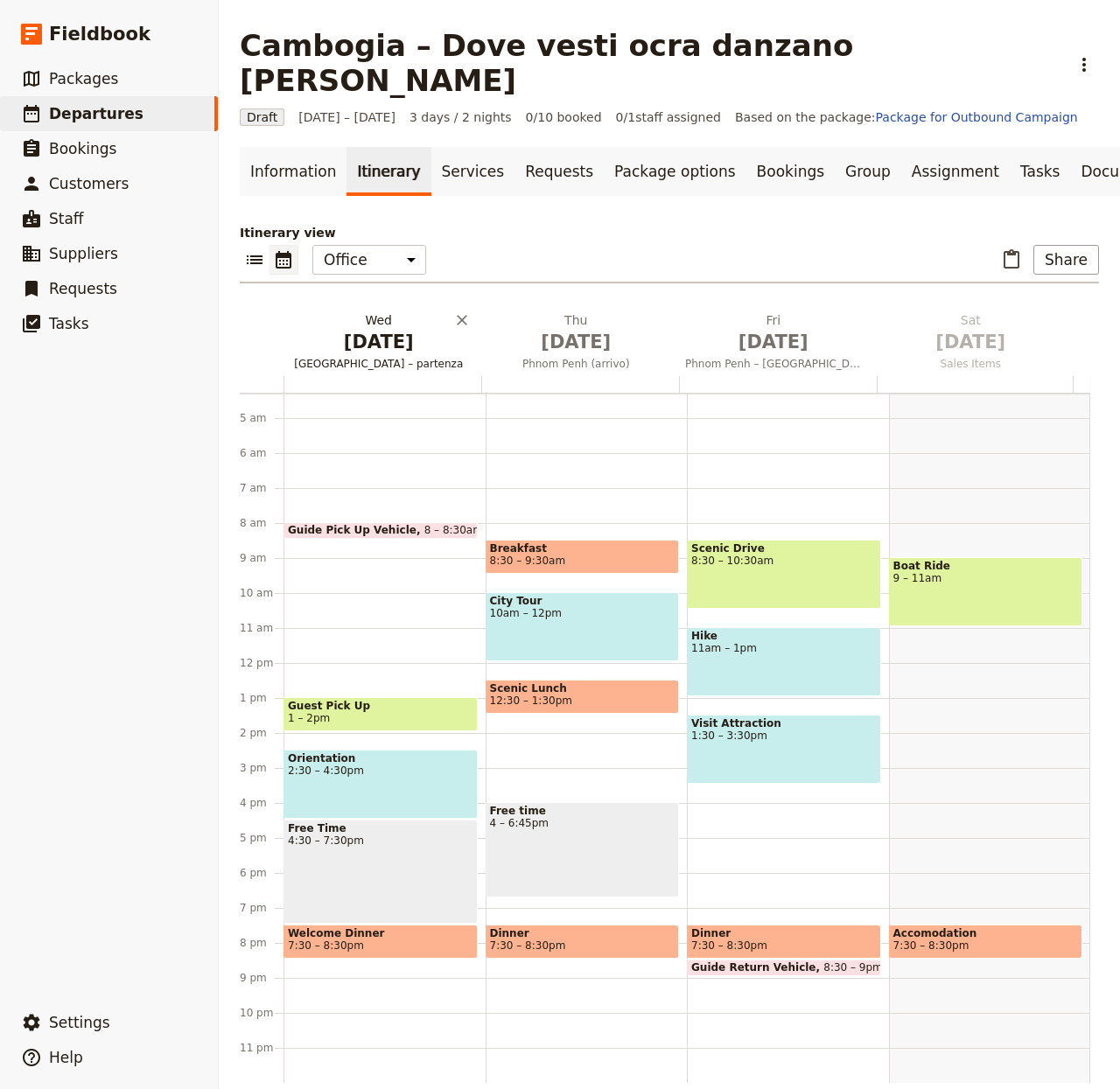
click at [341, 329] on span "[DATE]" at bounding box center [379, 341] width 177 height 26
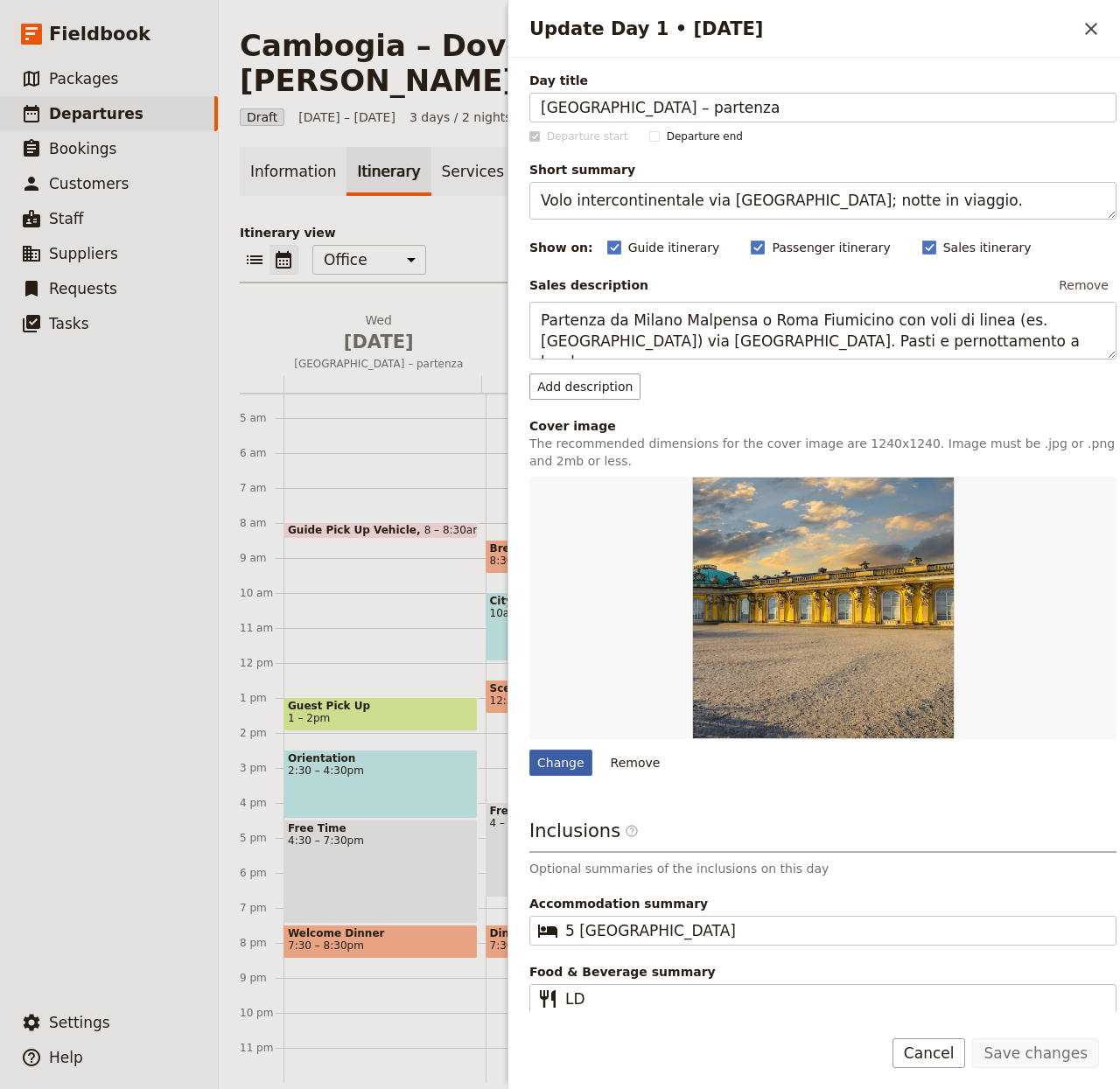
click at [564, 775] on div "Change" at bounding box center [561, 763] width 63 height 26
click at [530, 750] on input "Change" at bounding box center [529, 749] width 1 height 1
click at [556, 774] on div "Change" at bounding box center [561, 763] width 63 height 26
click at [530, 750] on input "Change" at bounding box center [529, 749] width 1 height 1
type input "C:\fakepath\norbert-braun-b2ezQTN2UaQ-unsplash.jpg"
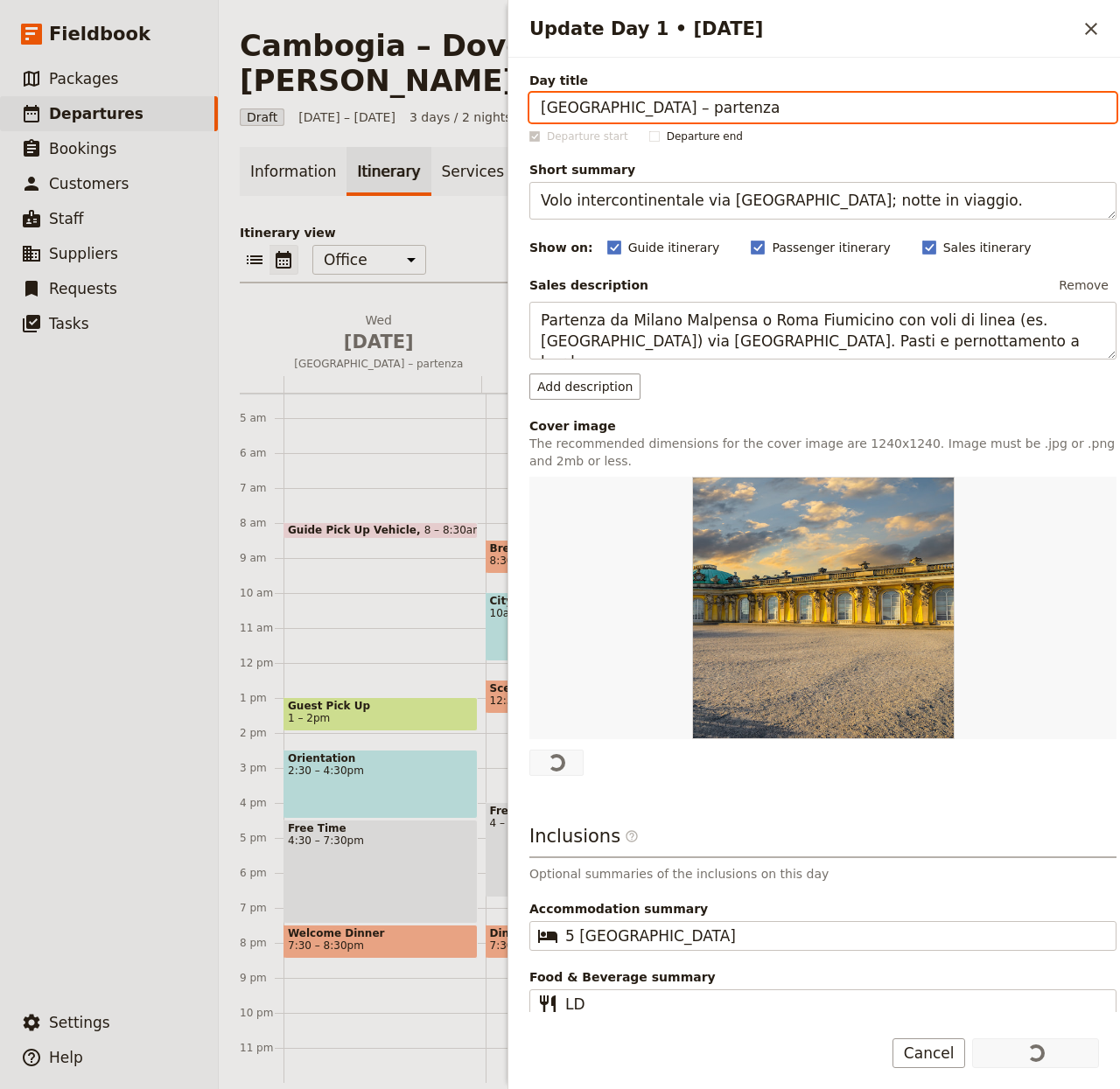
click at [442, 224] on p "Itinerary view" at bounding box center [669, 232] width 860 height 17
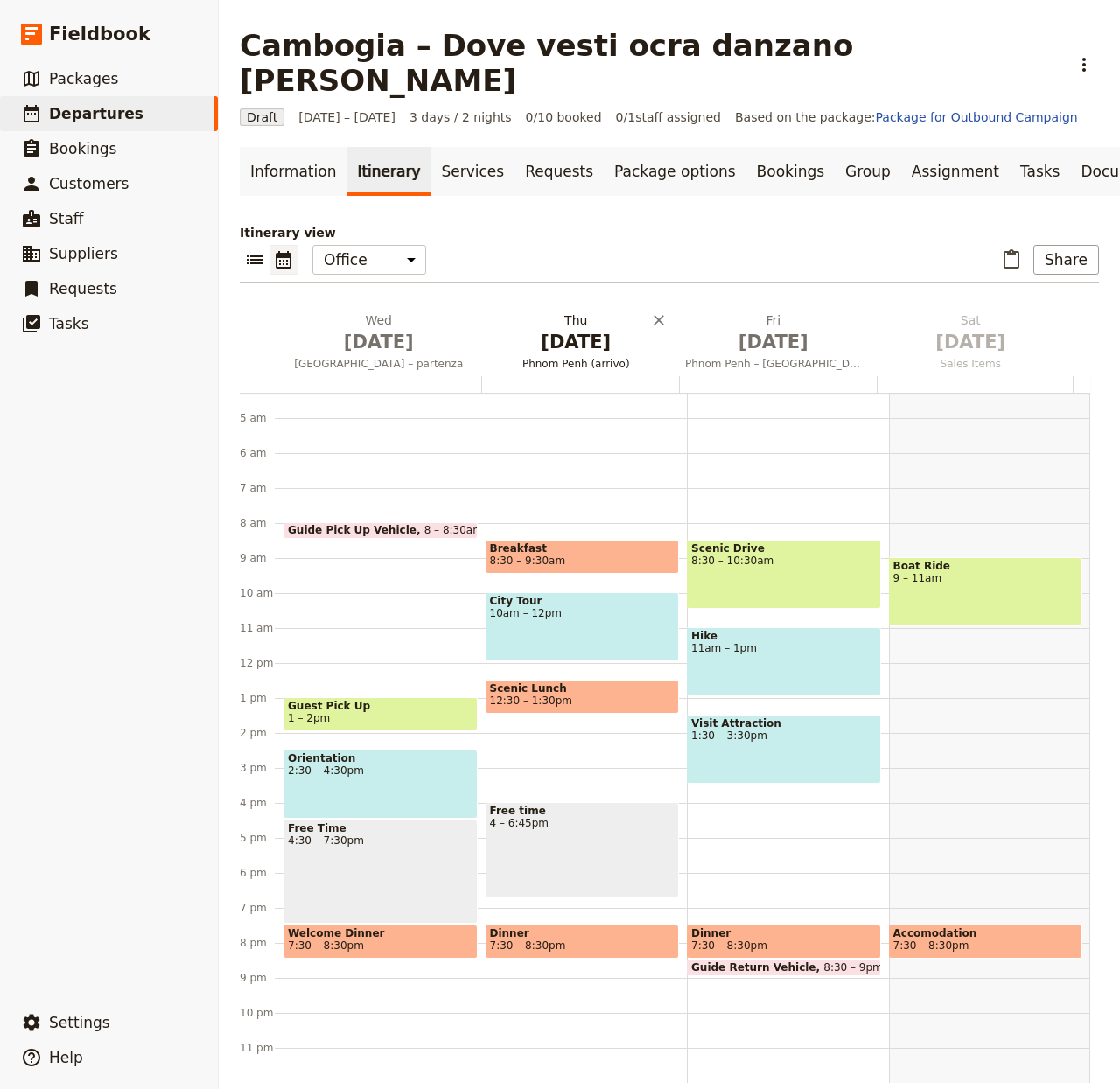
click at [549, 329] on span "[DATE]" at bounding box center [577, 341] width 177 height 26
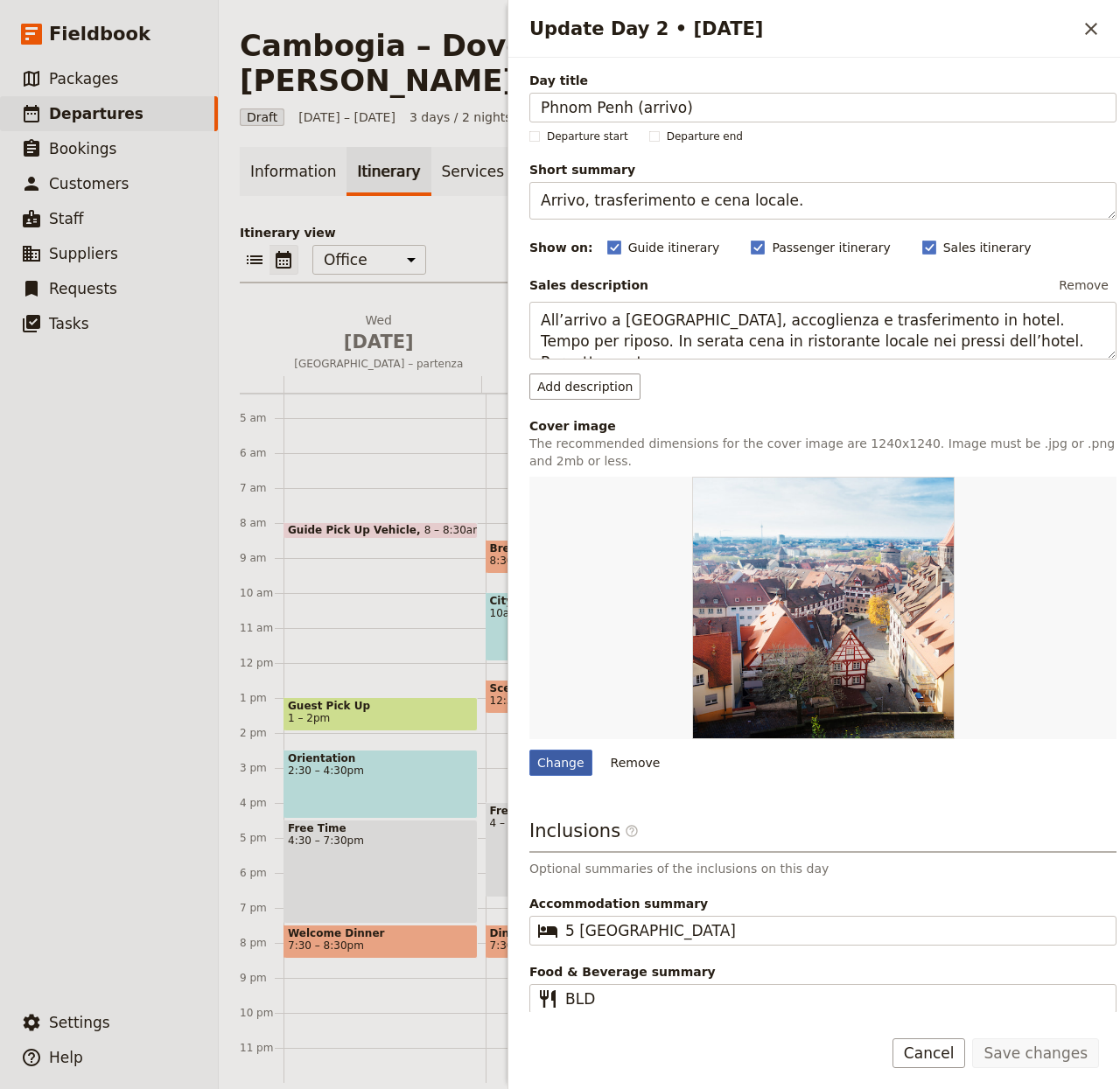
click at [557, 758] on div "Change" at bounding box center [561, 763] width 63 height 26
click at [530, 750] on input "Change" at bounding box center [529, 749] width 1 height 1
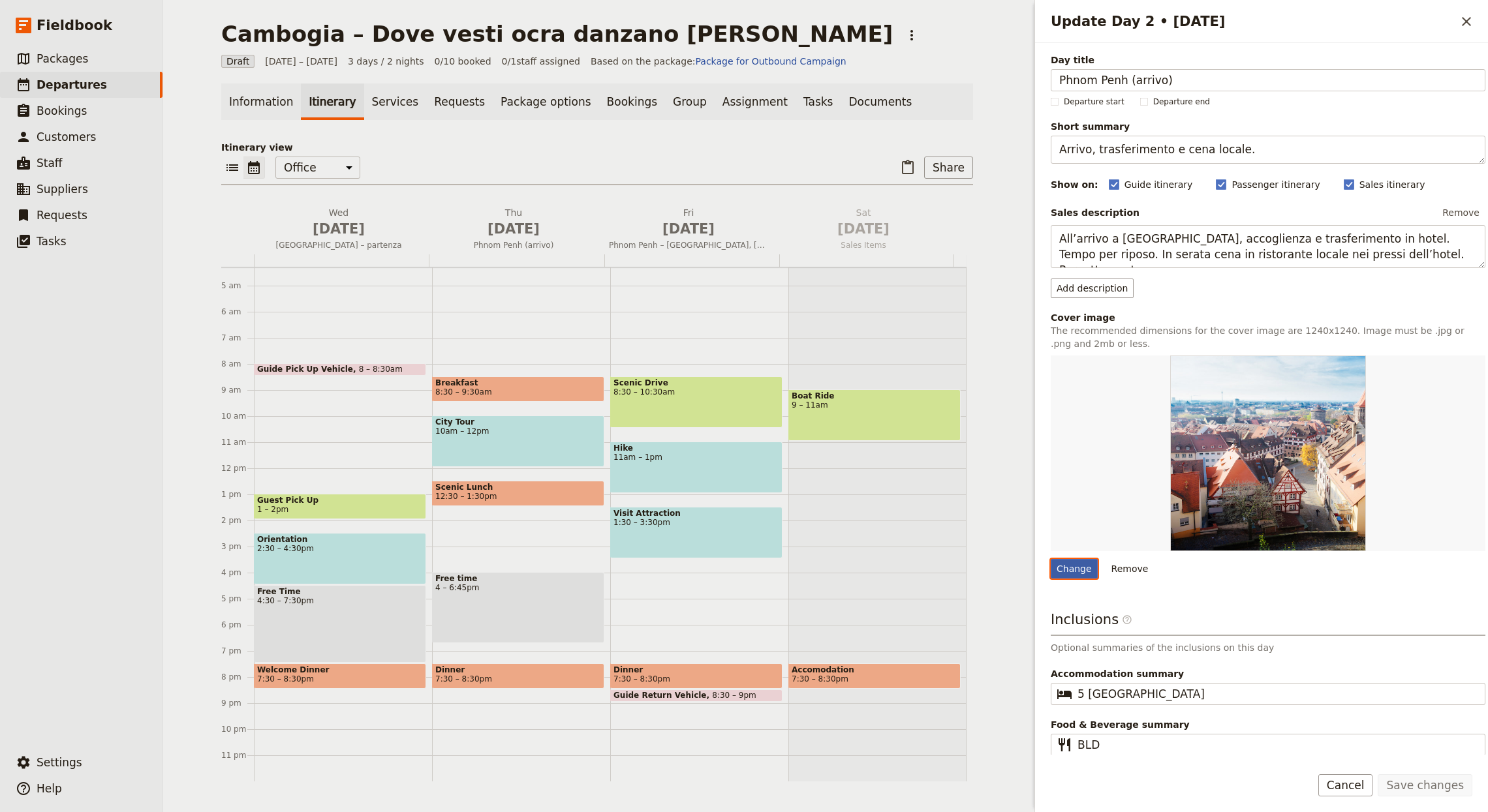
type input "C:\fakepath\allphoto-bangkok-VoLyNETLCSU-unsplash (1).jpg"
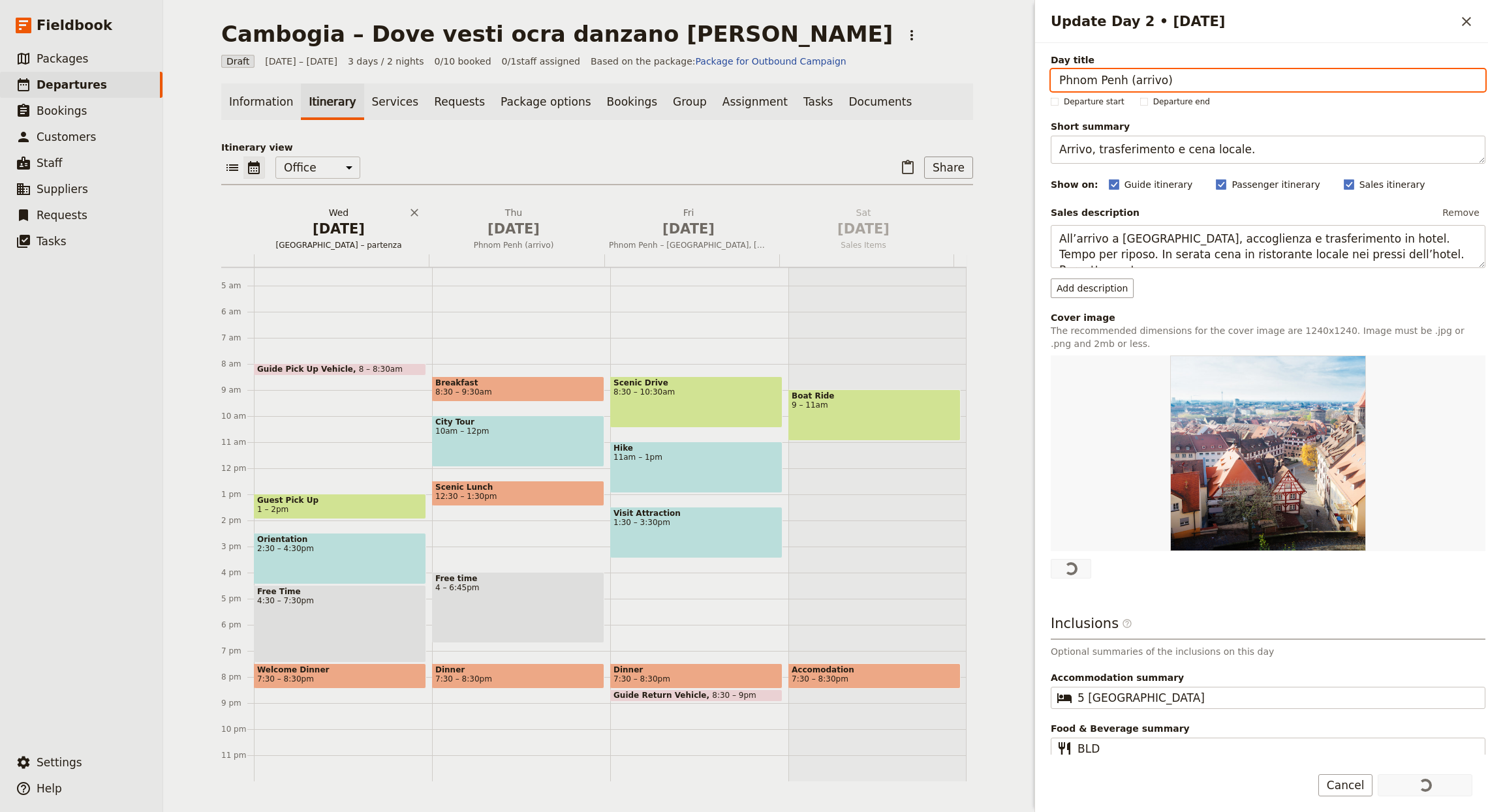
click at [343, 238] on span "[DATE]" at bounding box center [339, 228] width 159 height 19
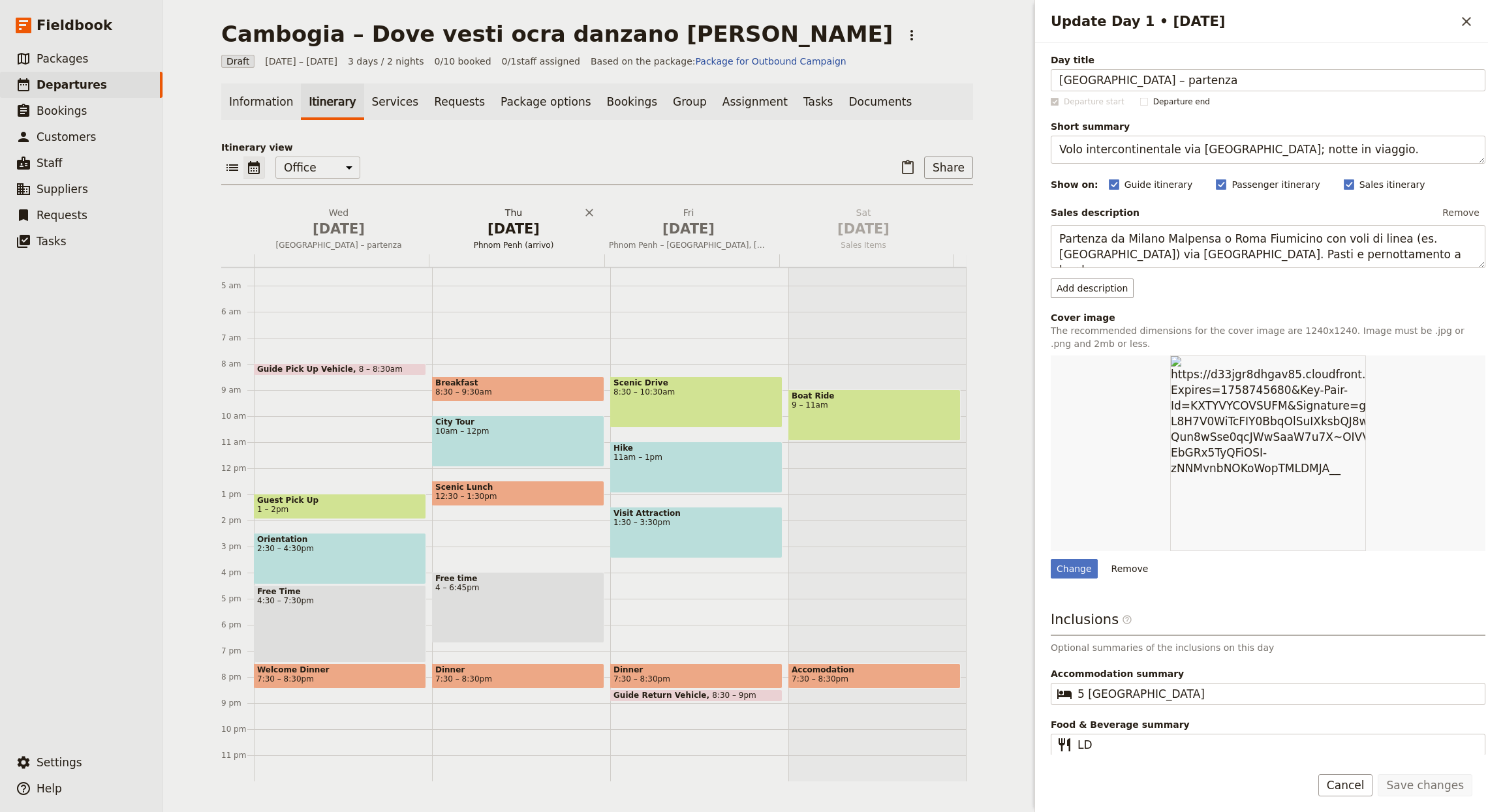
click at [498, 230] on span "[DATE]" at bounding box center [513, 228] width 159 height 19
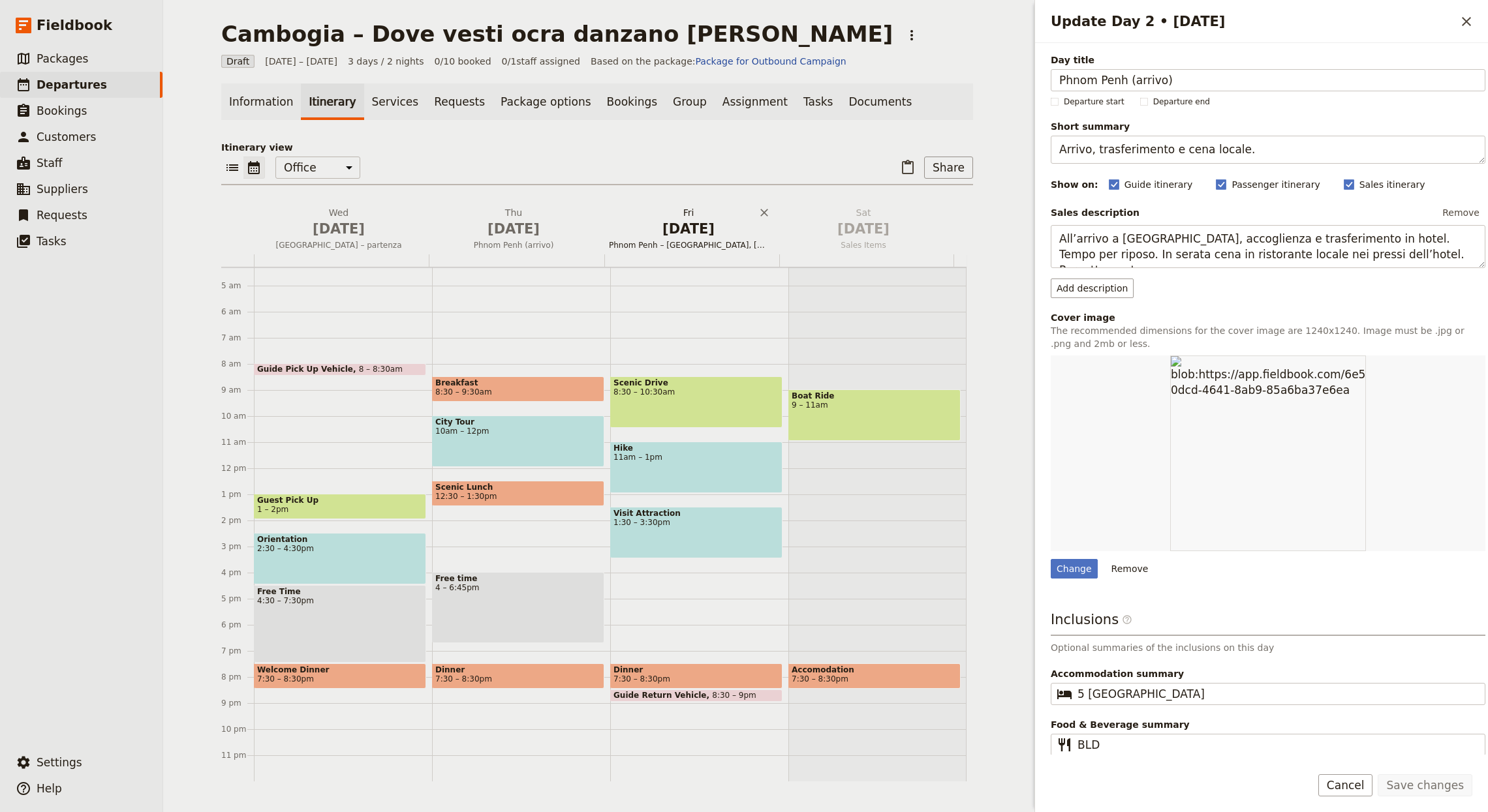
click at [641, 228] on span "[DATE]" at bounding box center [688, 228] width 159 height 19
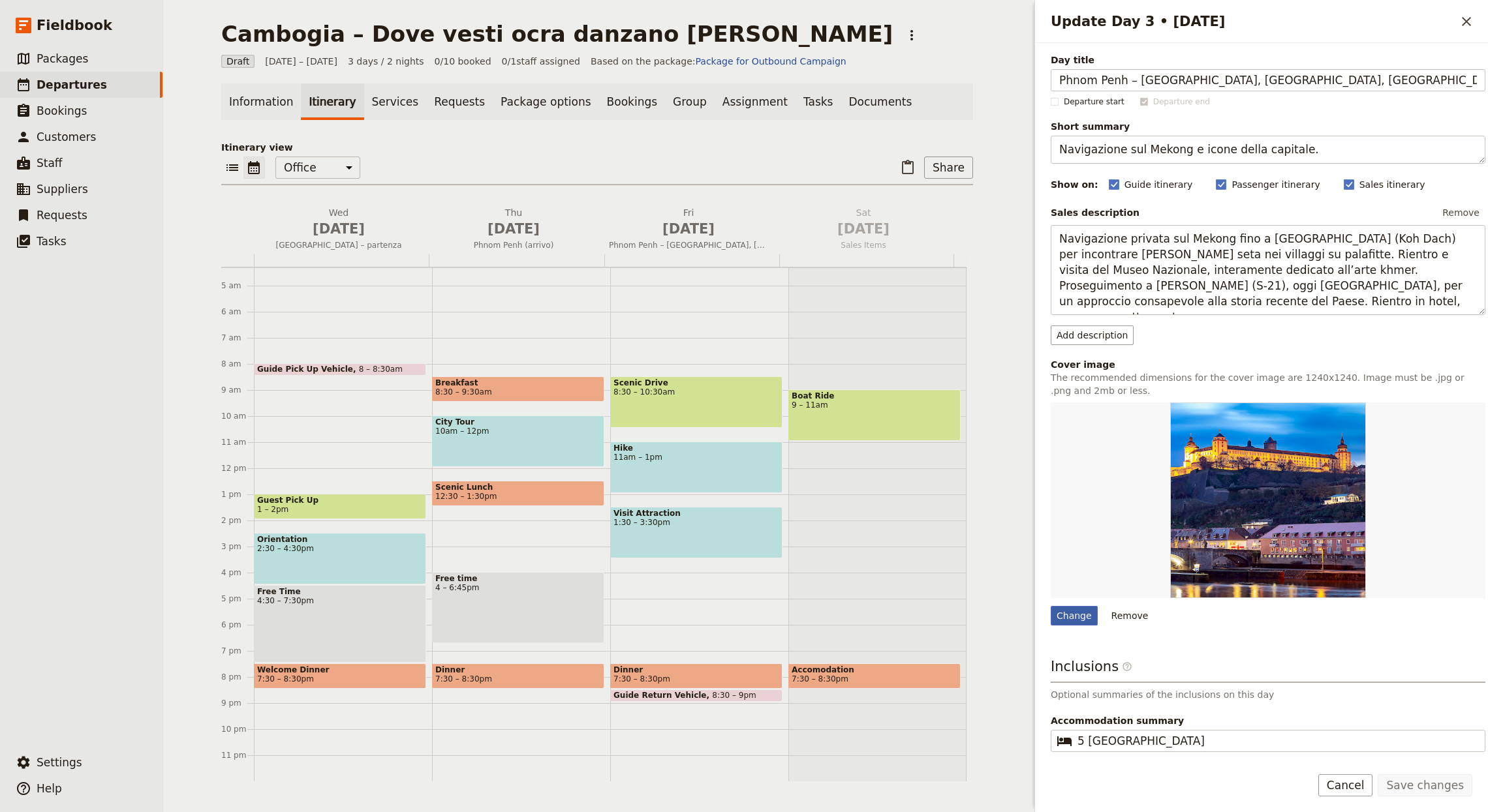
click at [834, 609] on div "Change" at bounding box center [1074, 615] width 47 height 19
click at [834, 606] on input "Change" at bounding box center [1050, 605] width 1 height 1
type input "C:\fakepath\mark-JkI4_sMnlOg-unsplash.jpg"
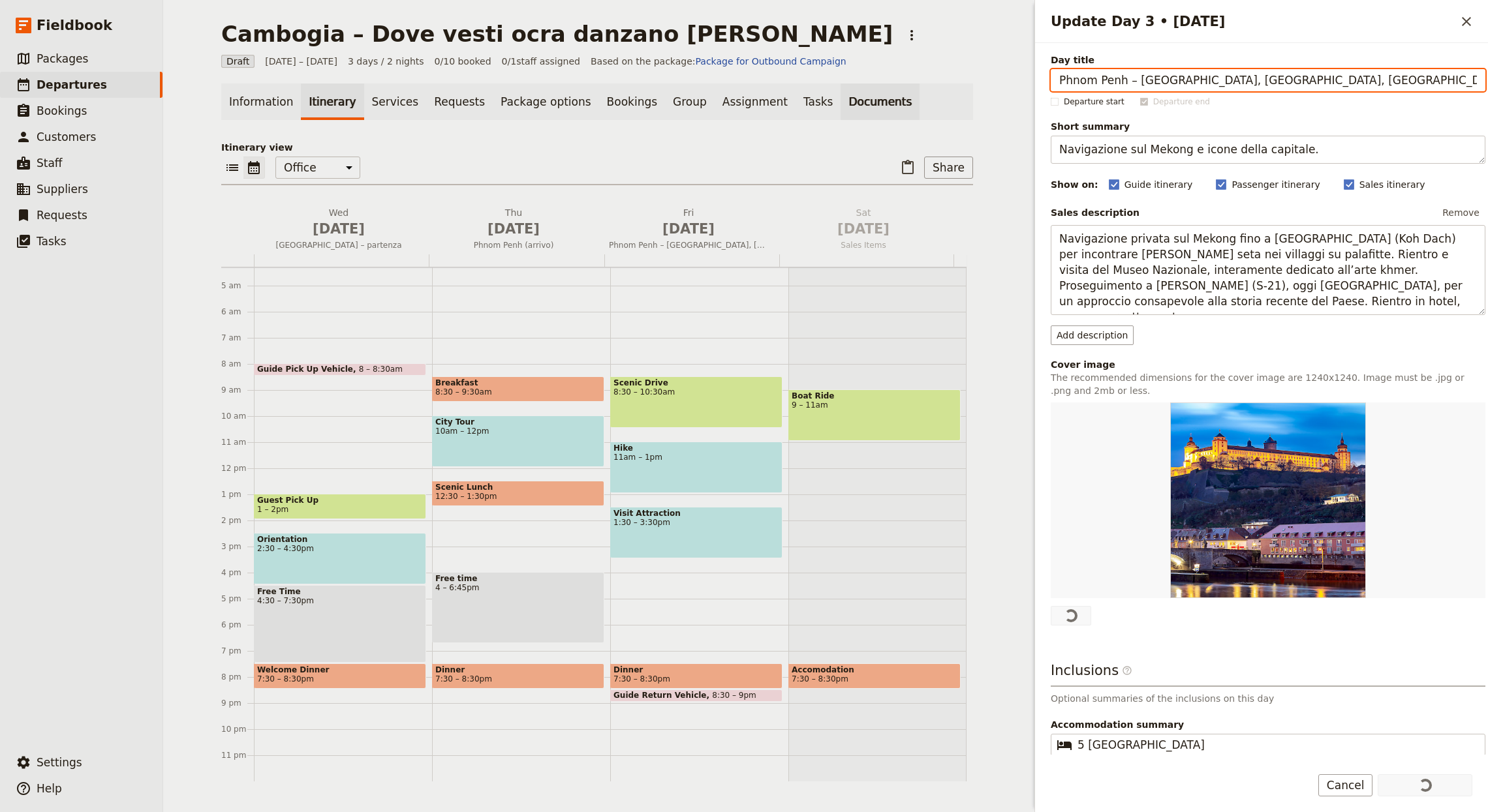
click at [834, 96] on link "Documents" at bounding box center [880, 101] width 79 height 36
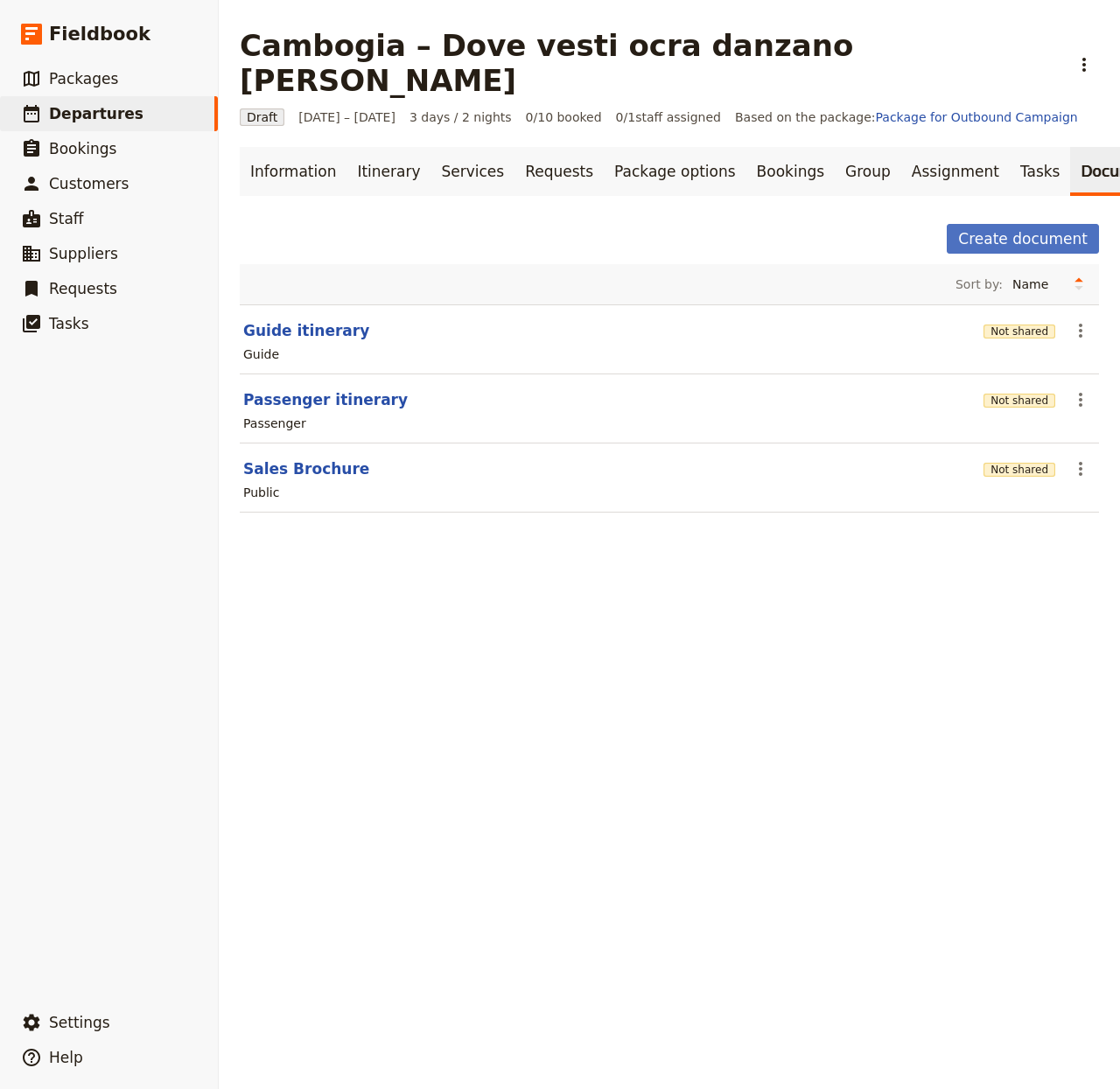
click at [276, 304] on section "Guide itinerary Not shared ​ Guide" at bounding box center [669, 340] width 860 height 70
click at [278, 321] on button "Guide itinerary" at bounding box center [306, 331] width 126 height 21
select select "STAFF"
select select "RUN_SHEET"
select select "LARGE"
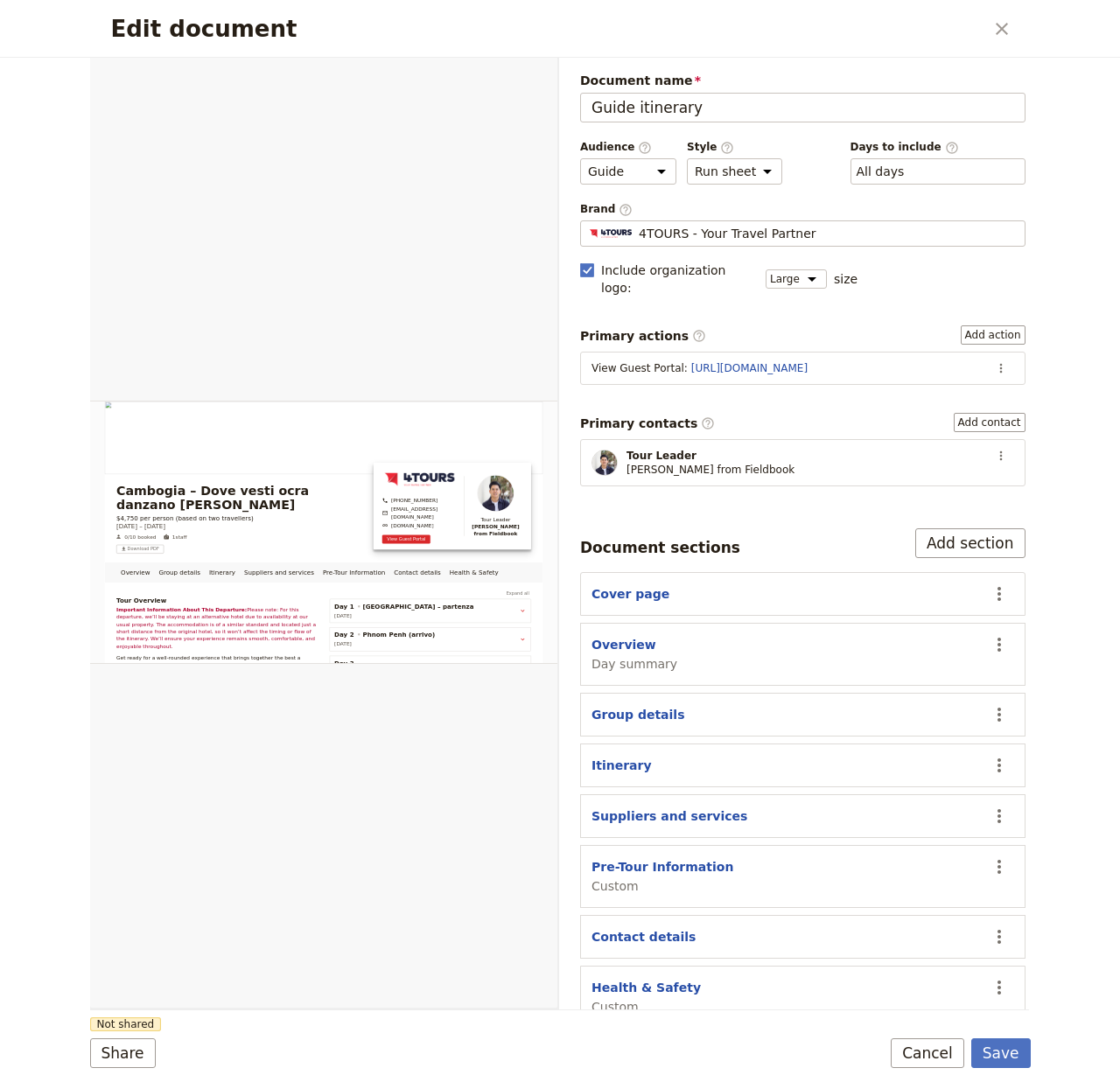
drag, startPoint x: 781, startPoint y: 234, endPoint x: 815, endPoint y: 184, distance: 60.5
click at [781, 233] on span "4TOURS - Your Travel Partner" at bounding box center [727, 233] width 178 height 17
click at [588, 222] on input "4TOURS - Your Travel Partner" at bounding box center [587, 221] width 1 height 1
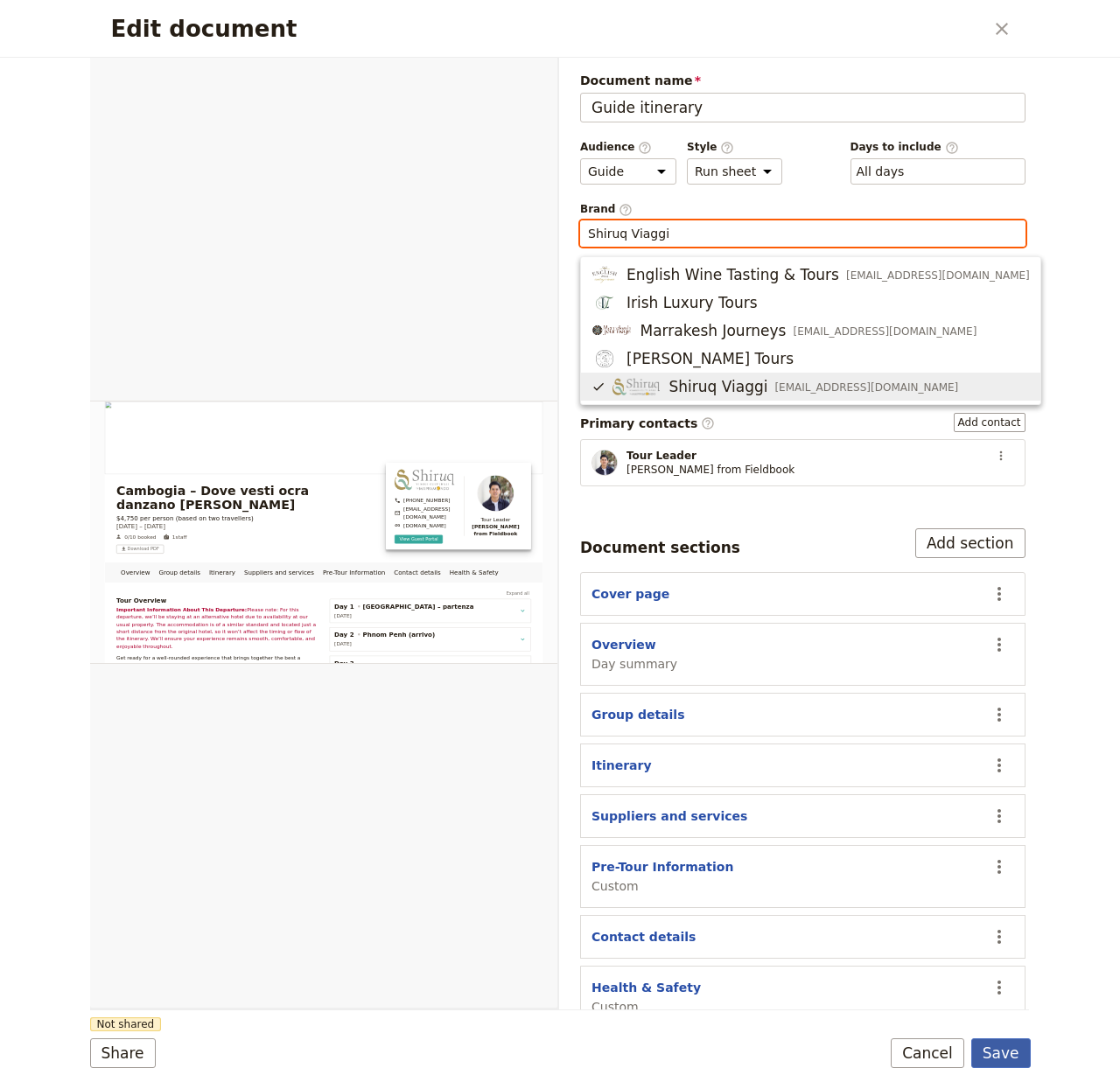
type input "Shiruq Viaggi"
click at [996, 1046] on button "Save" at bounding box center [1001, 1053] width 59 height 30
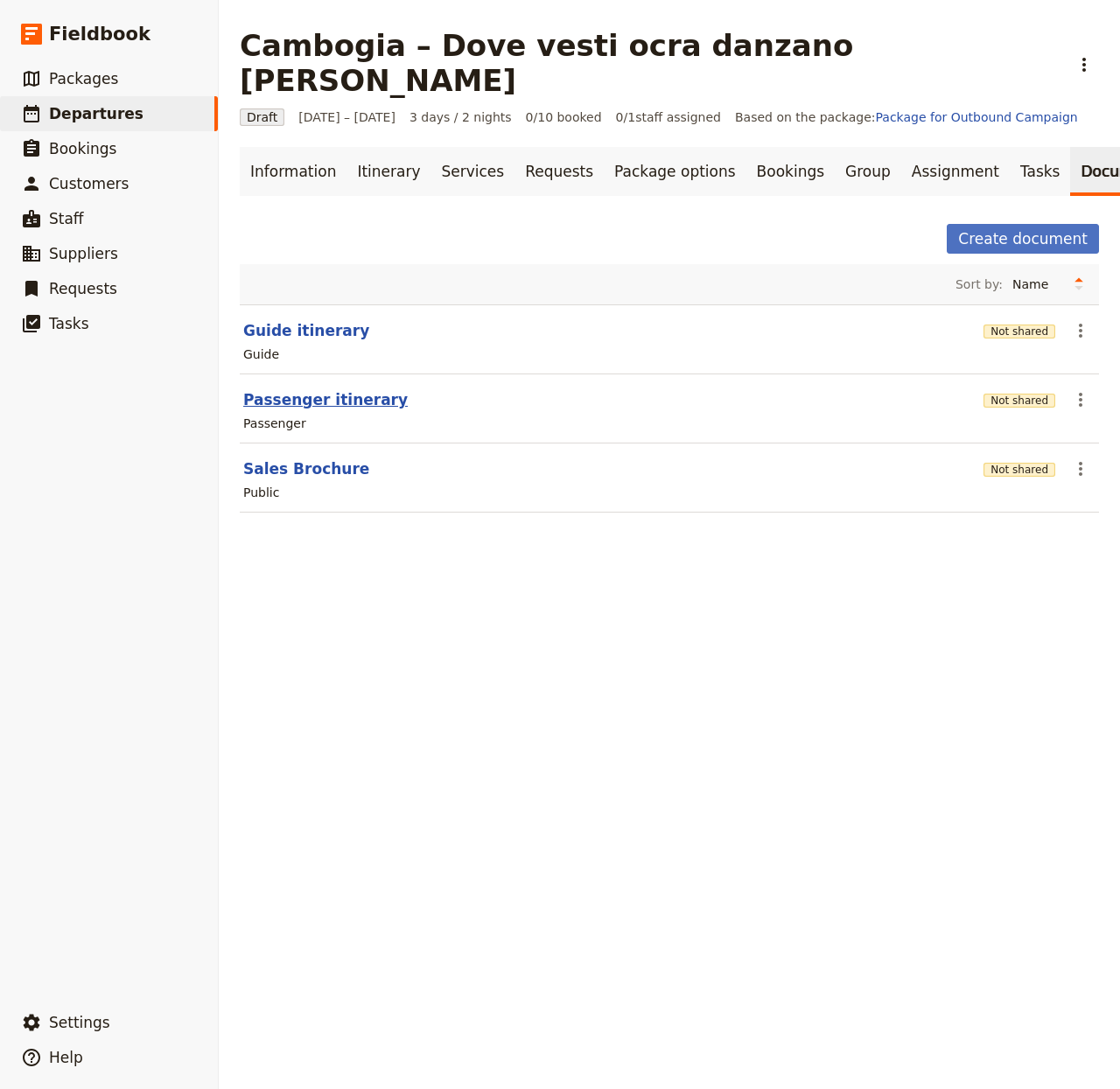
click at [287, 389] on button "Passenger itinerary" at bounding box center [325, 399] width 165 height 21
select select "PASSENGER"
select select "RUN_SHEET"
select select "LARGE"
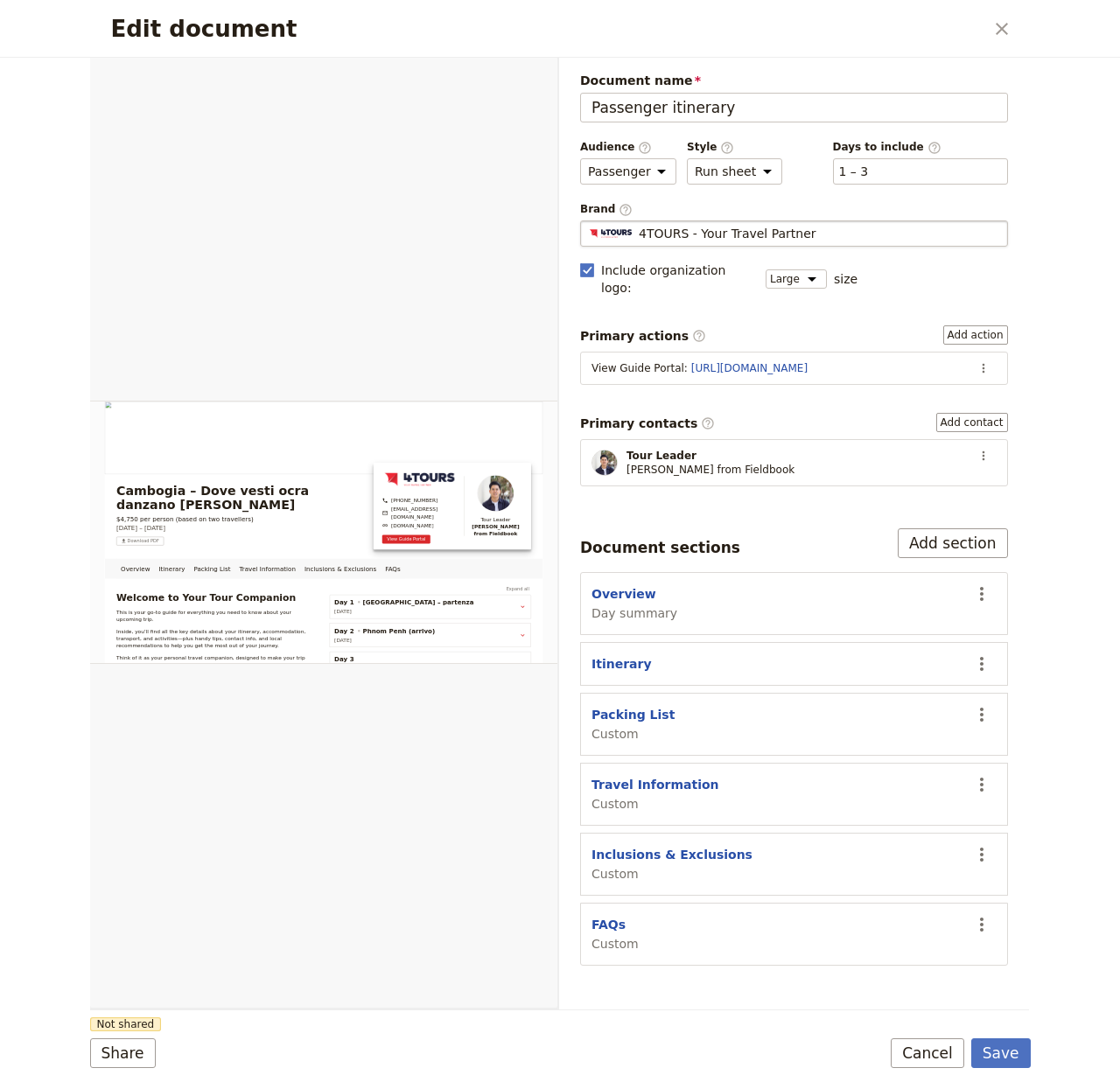
click at [700, 230] on span "4TOURS - Your Travel Partner" at bounding box center [727, 233] width 178 height 17
click at [588, 222] on input "4TOURS - Your Travel Partner" at bounding box center [587, 221] width 1 height 1
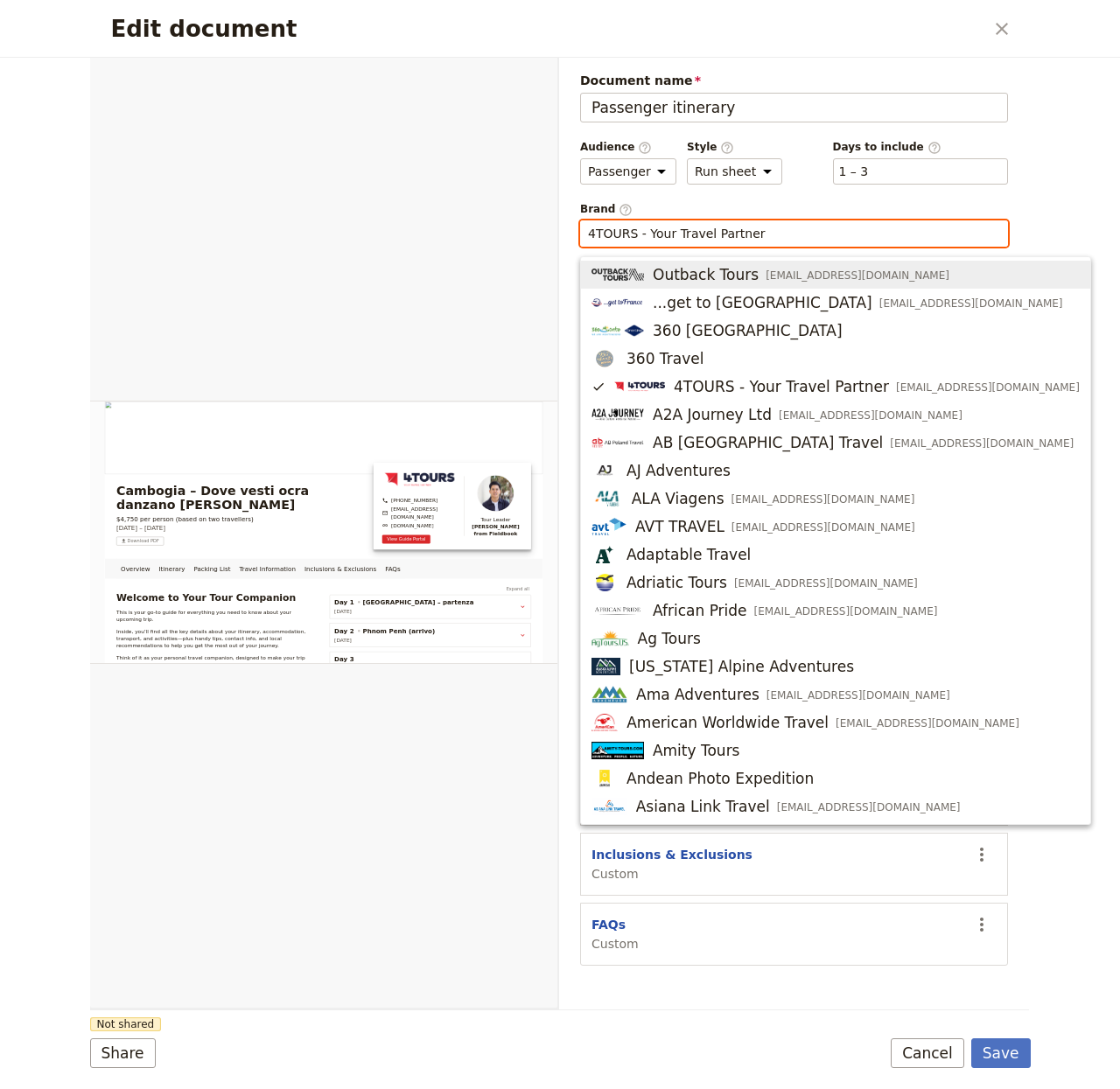
paste input "Shiruq Viaggi"
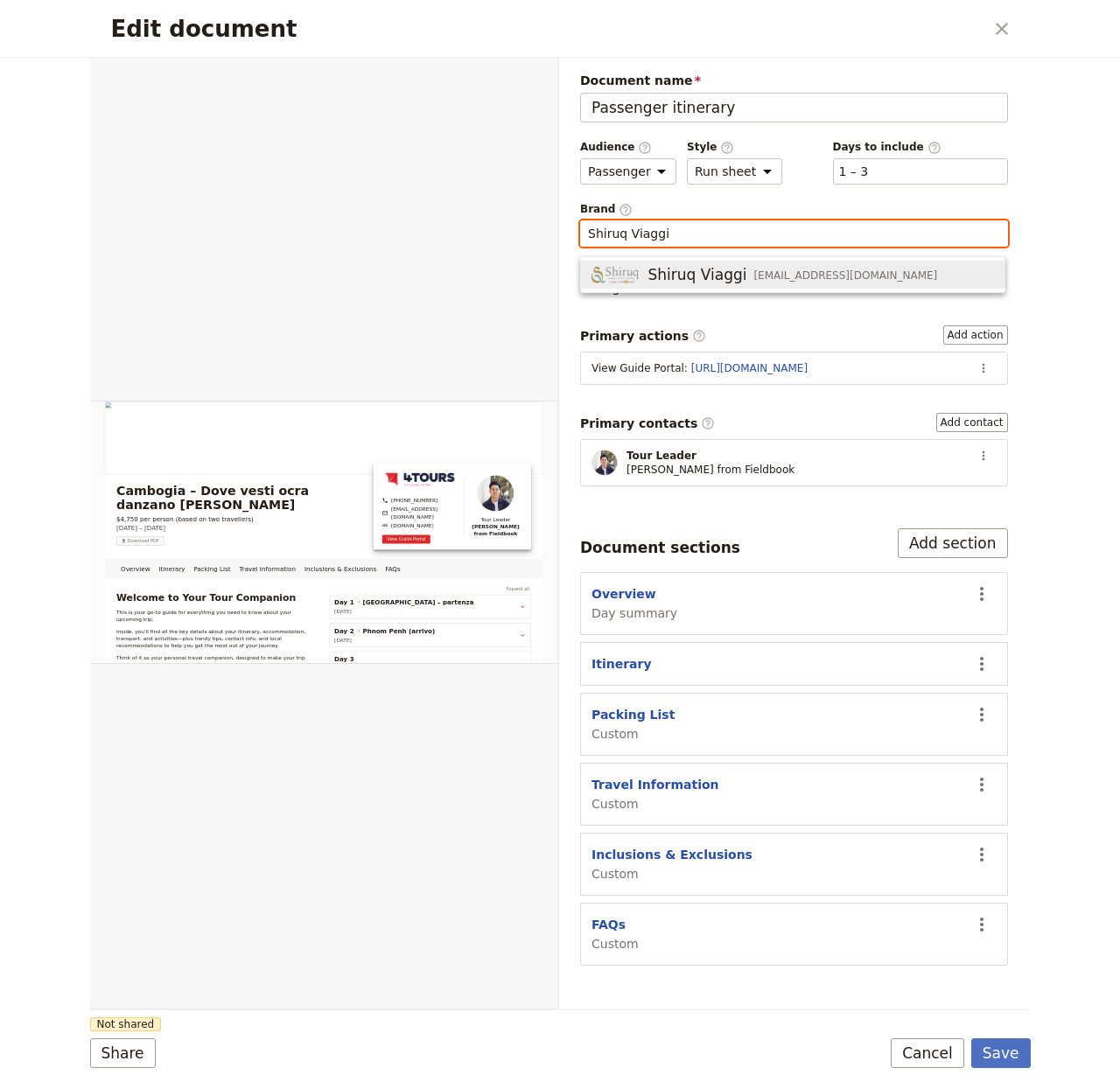
click at [665, 266] on span "Shiruq Viaggi" at bounding box center [697, 274] width 99 height 21
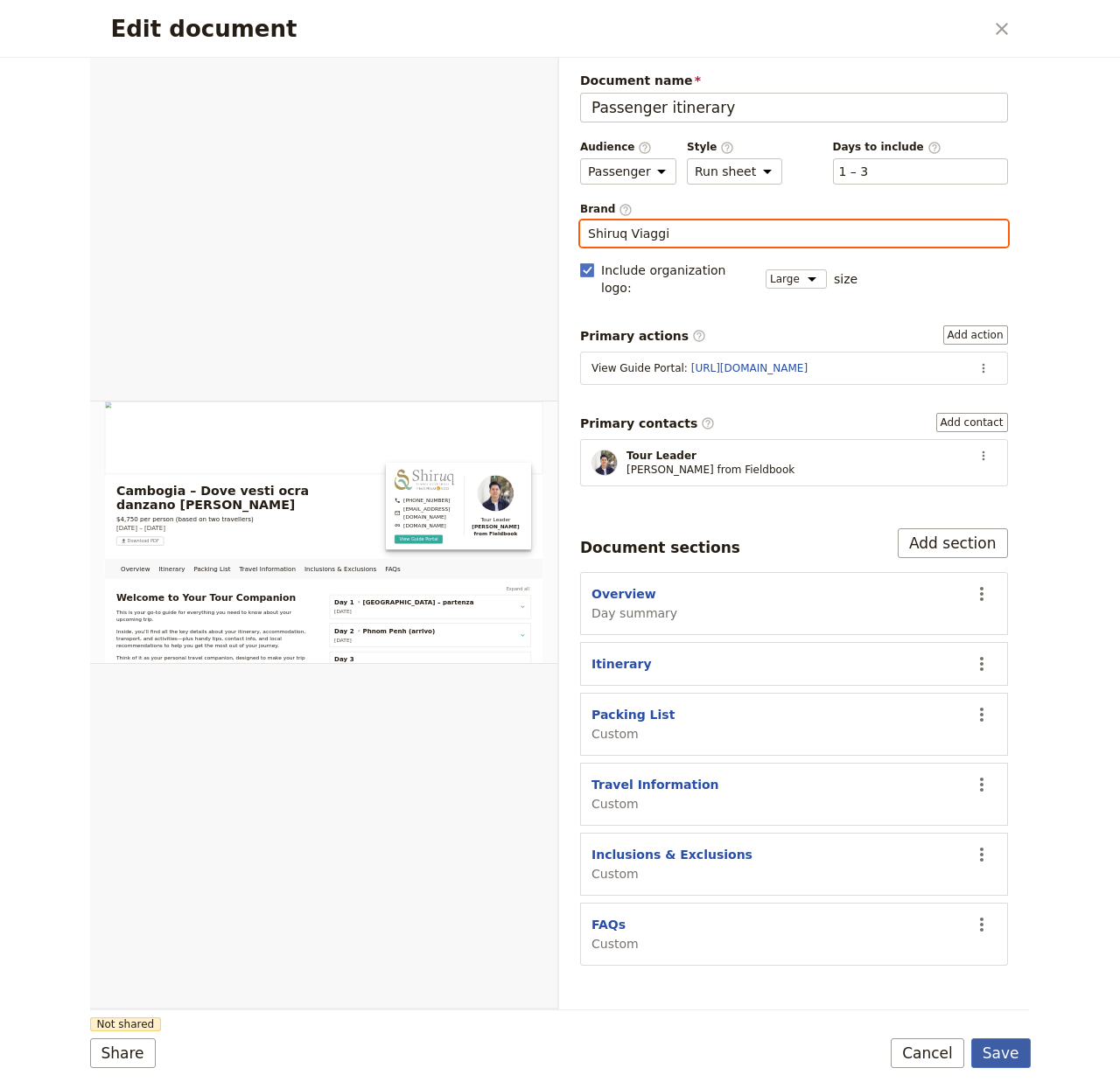
type input "Shiruq Viaggi"
click at [991, 1048] on button "Save" at bounding box center [1001, 1053] width 59 height 30
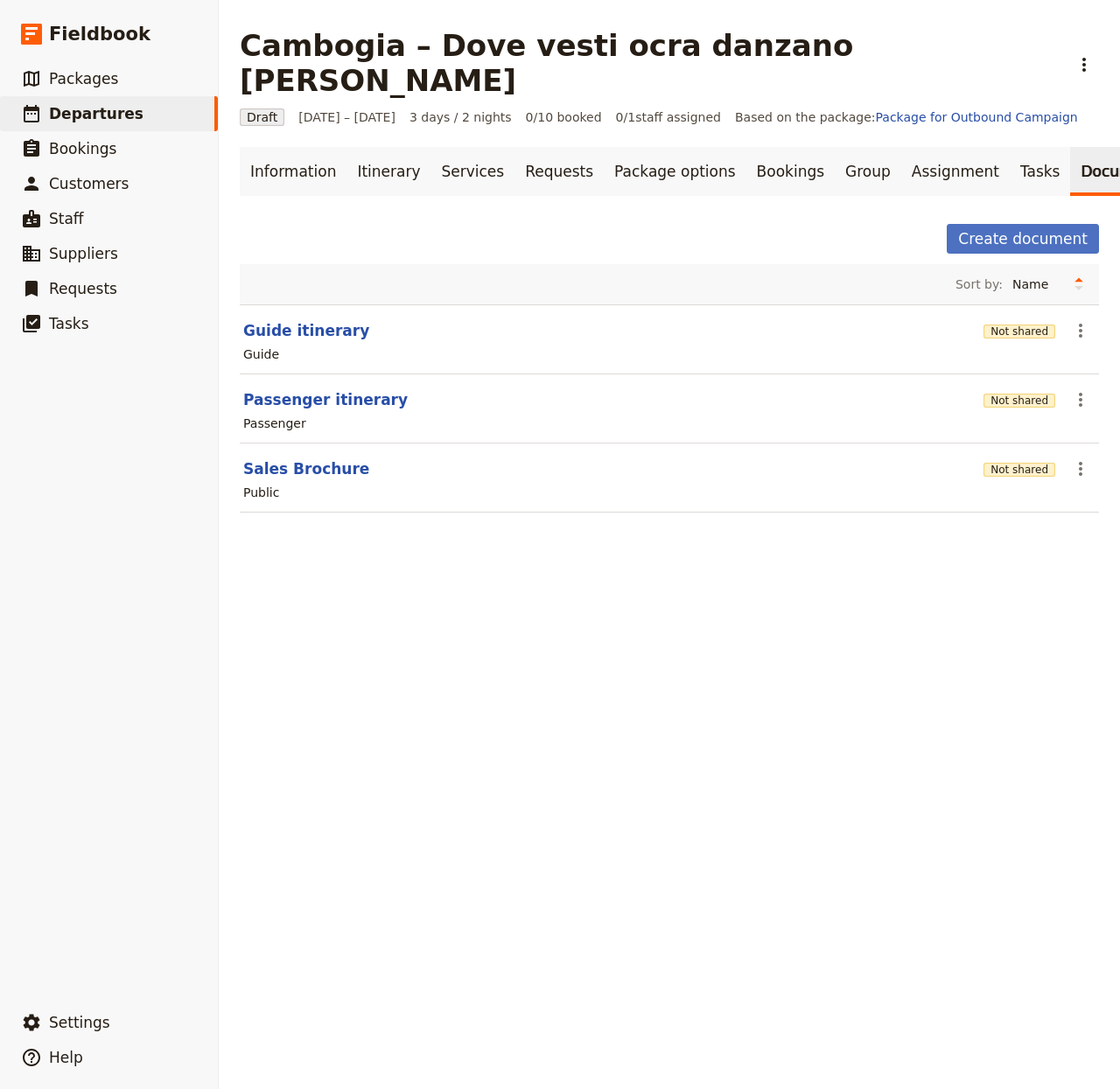
click at [299, 444] on section "Sales Brochure Not shared ​ Public" at bounding box center [669, 478] width 860 height 69
click at [313, 458] on button "Sales Brochure" at bounding box center [306, 468] width 126 height 21
select select "DEFAULT"
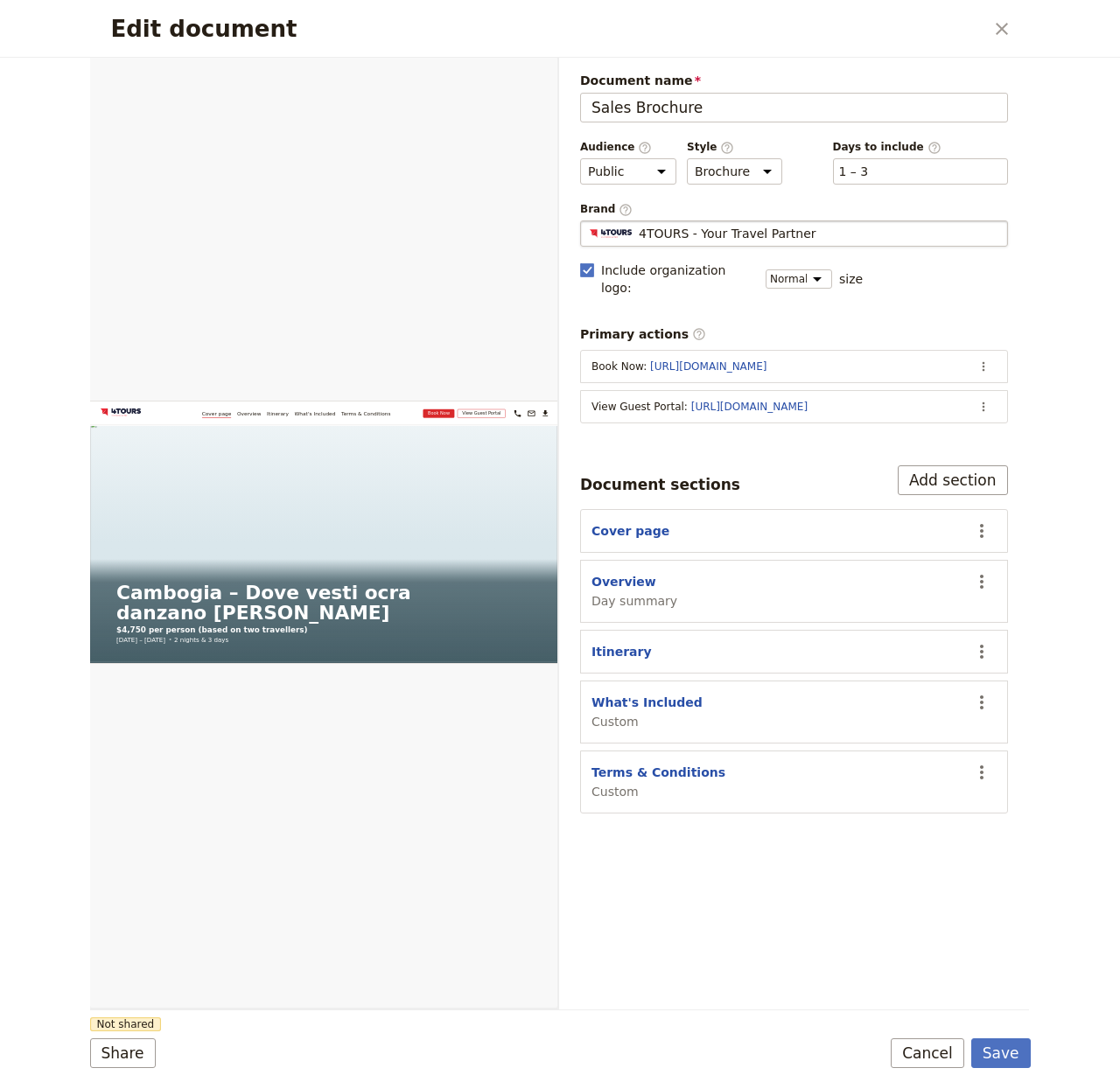
click at [732, 240] on span "4TOURS - Your Travel Partner" at bounding box center [727, 233] width 178 height 17
click at [588, 222] on input "4TOURS - Your Travel Partner" at bounding box center [587, 221] width 1 height 1
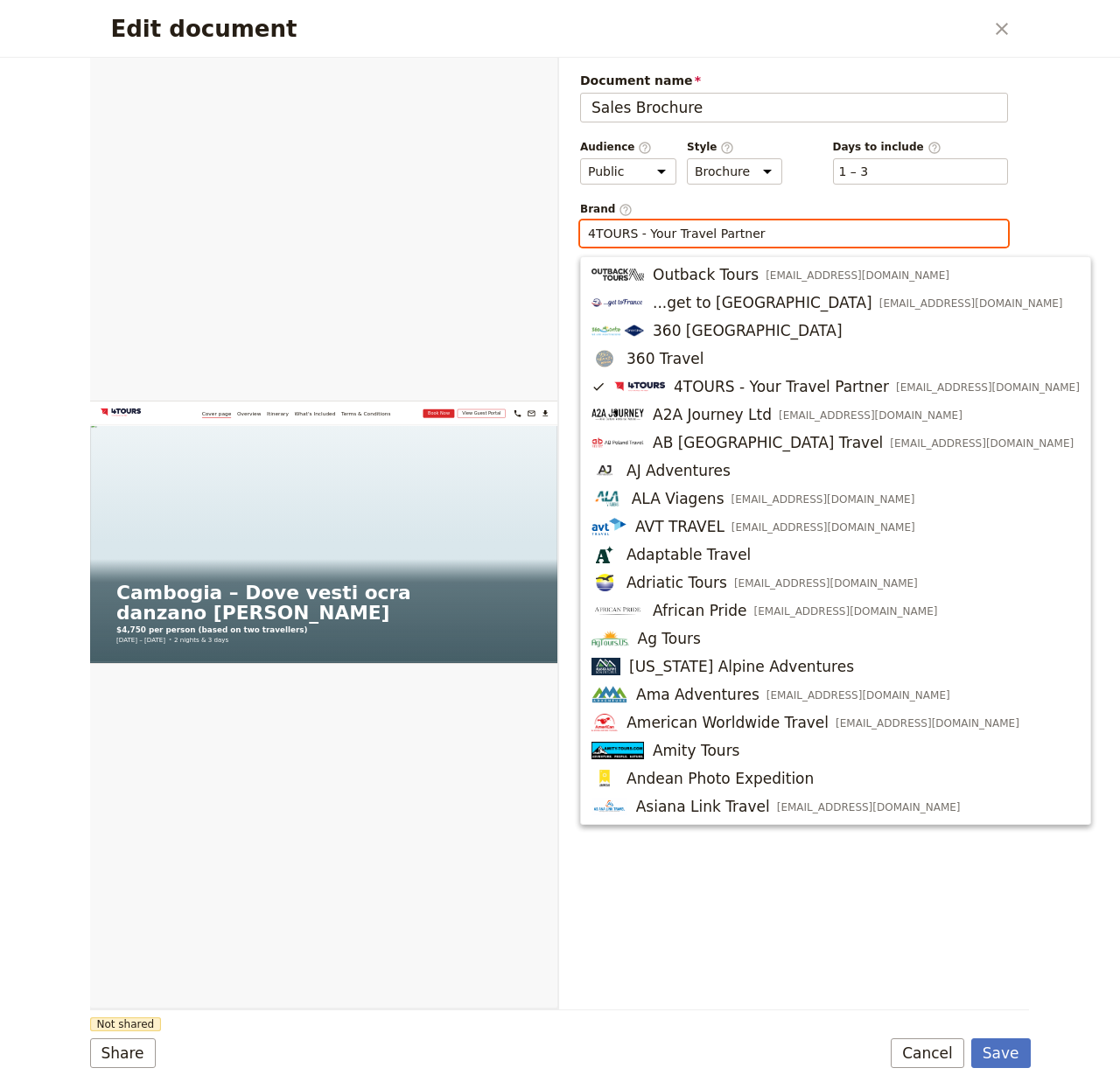
paste input "Shiruq Viaggi"
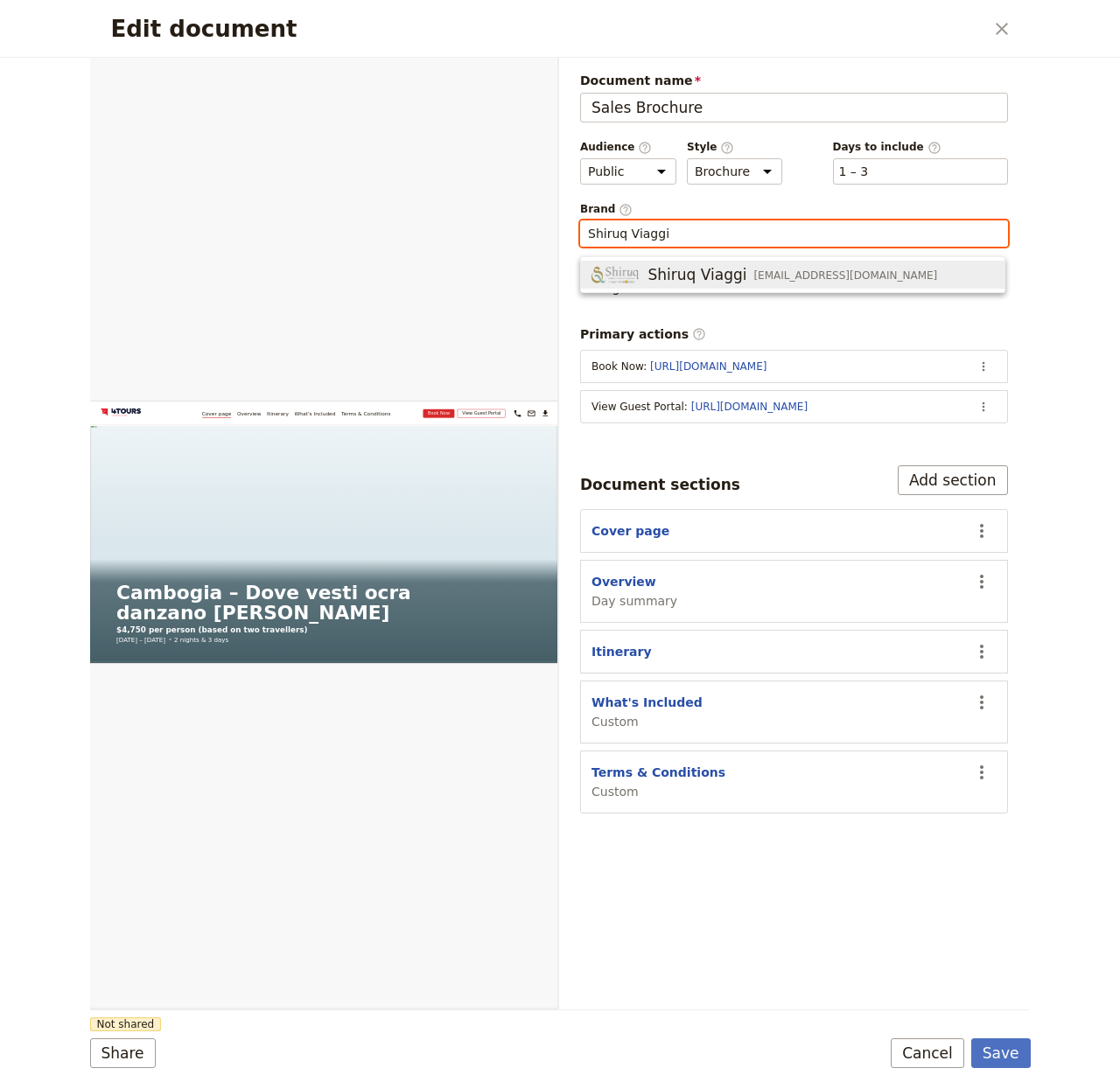
click at [648, 265] on span "Shiruq Viaggi" at bounding box center [697, 274] width 99 height 21
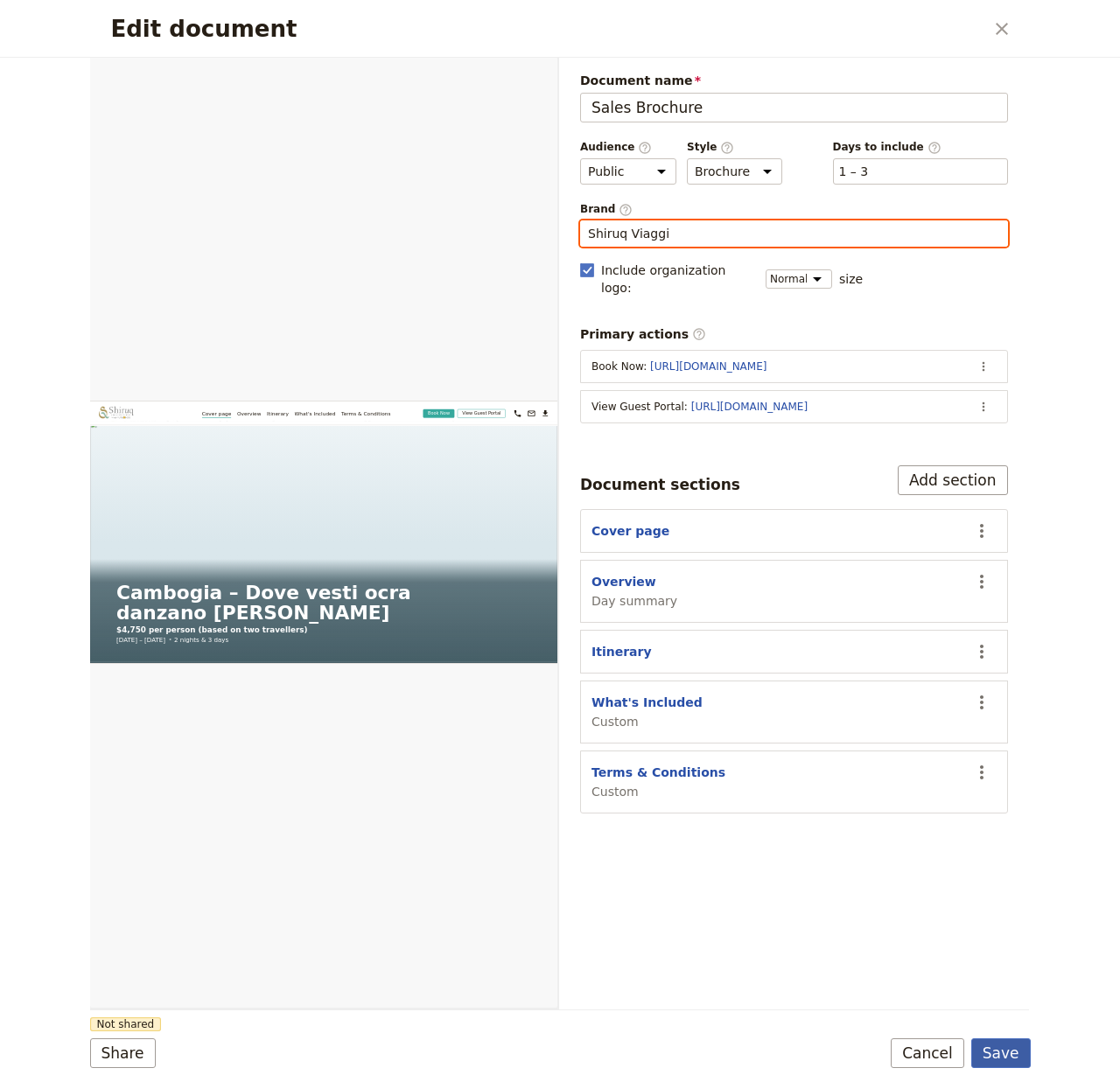
type input "Shiruq Viaggi"
click at [1008, 1063] on button "Save" at bounding box center [1001, 1053] width 59 height 30
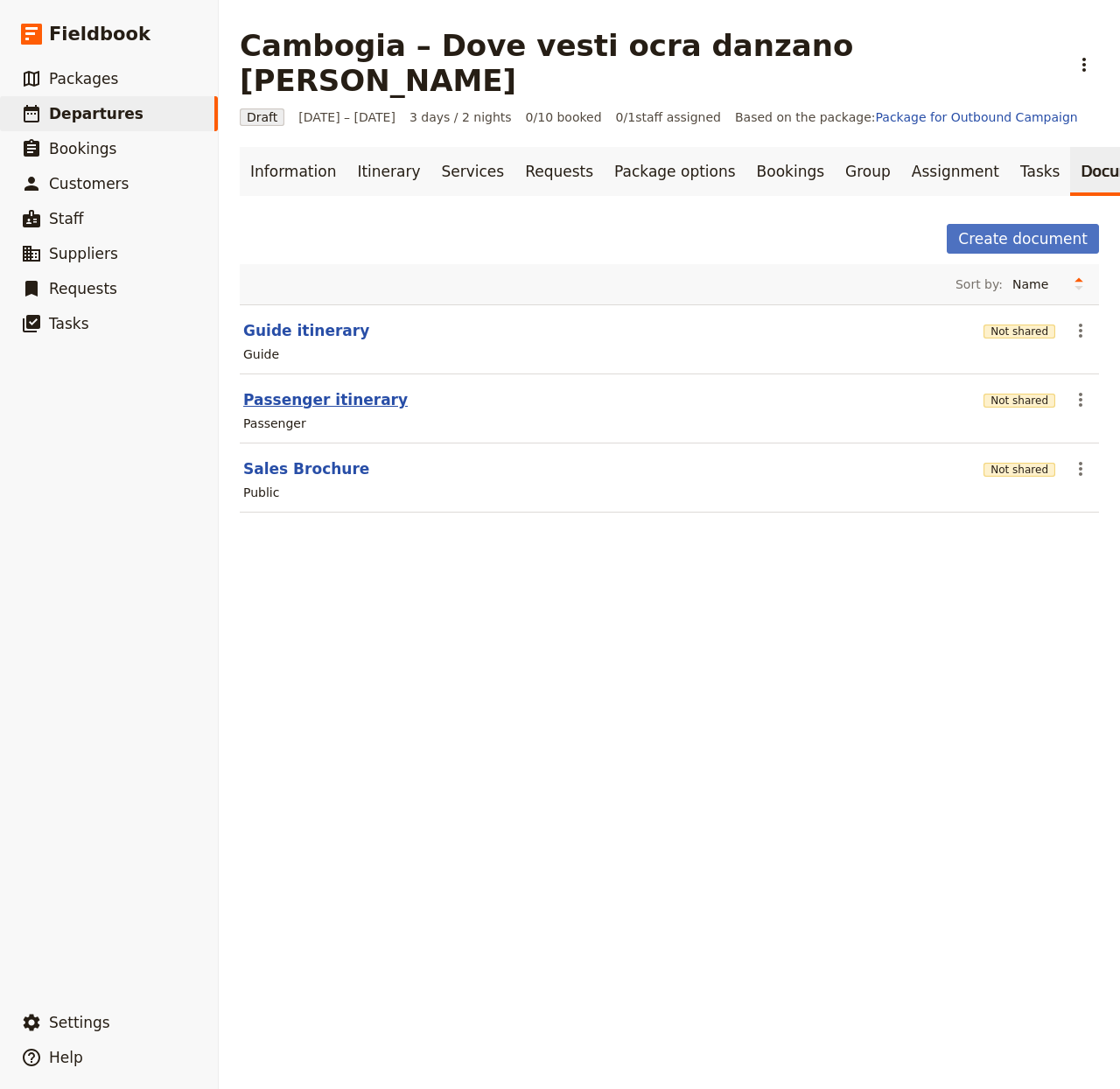
click at [297, 389] on button "Passenger itinerary" at bounding box center [325, 399] width 165 height 21
select select "PASSENGER"
select select "RUN_SHEET"
select select "LARGE"
click at [280, 147] on link "Information" at bounding box center [293, 171] width 107 height 49
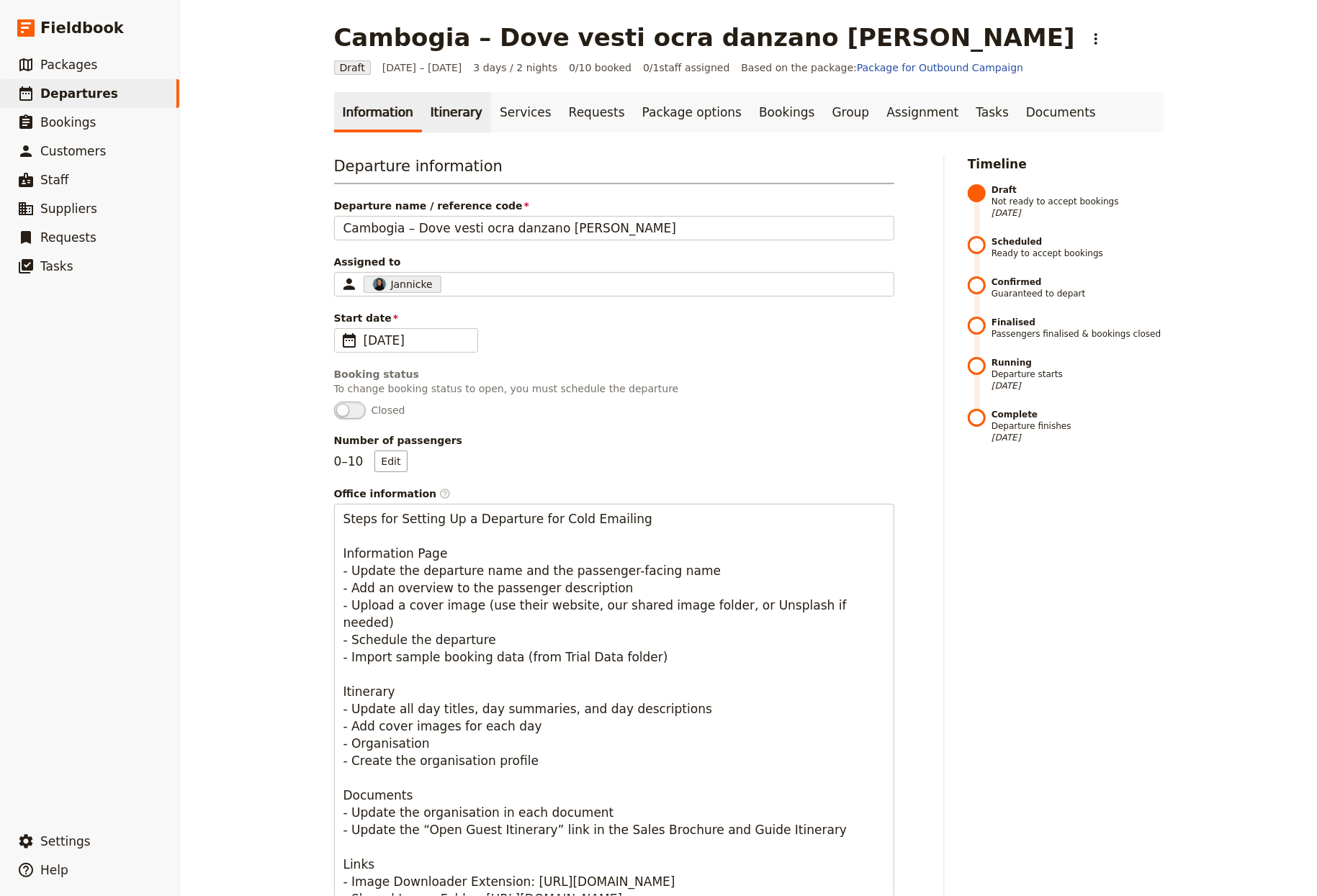
click at [422, 123] on link "Itinerary" at bounding box center [456, 112] width 69 height 40
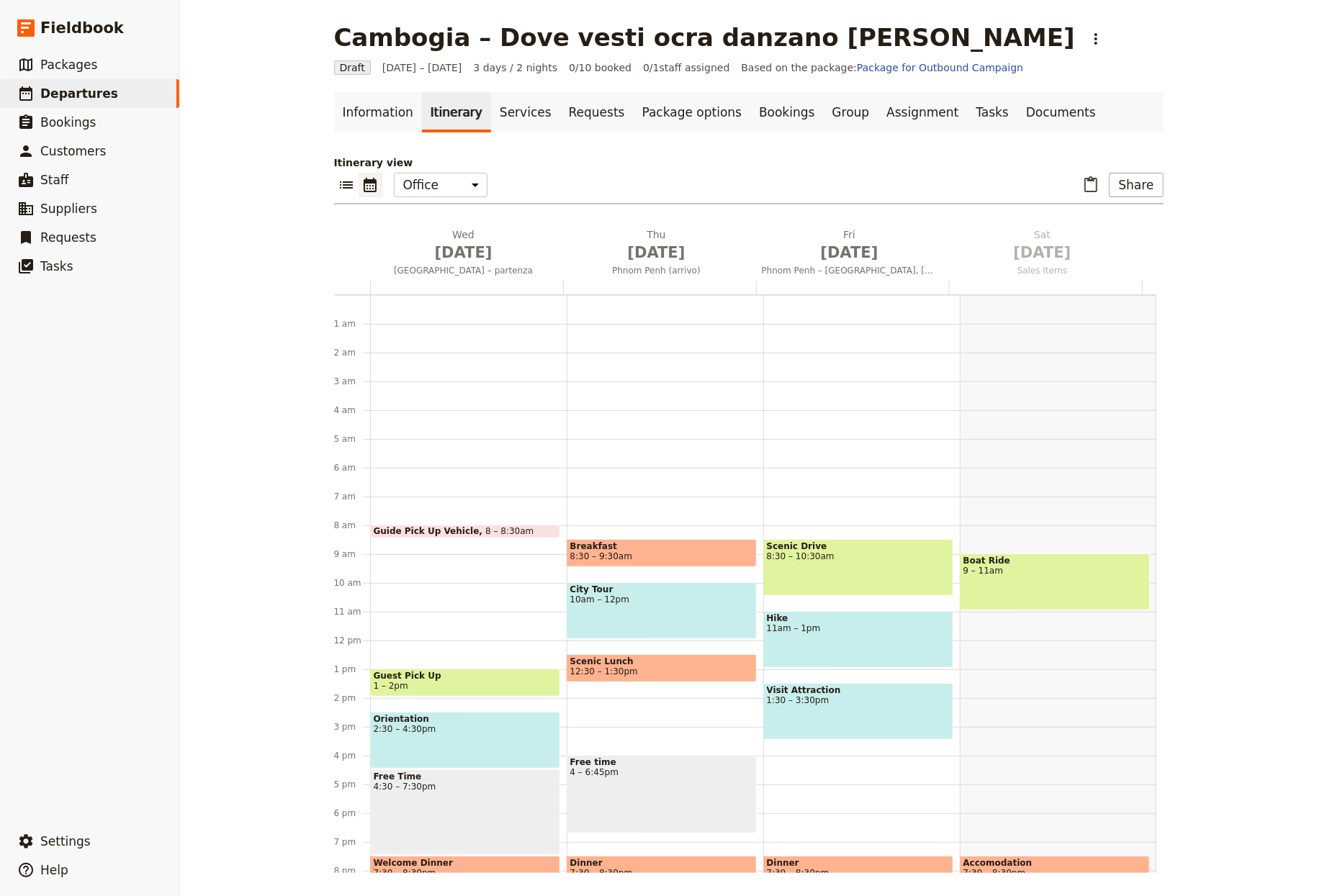
scroll to position [113, 0]
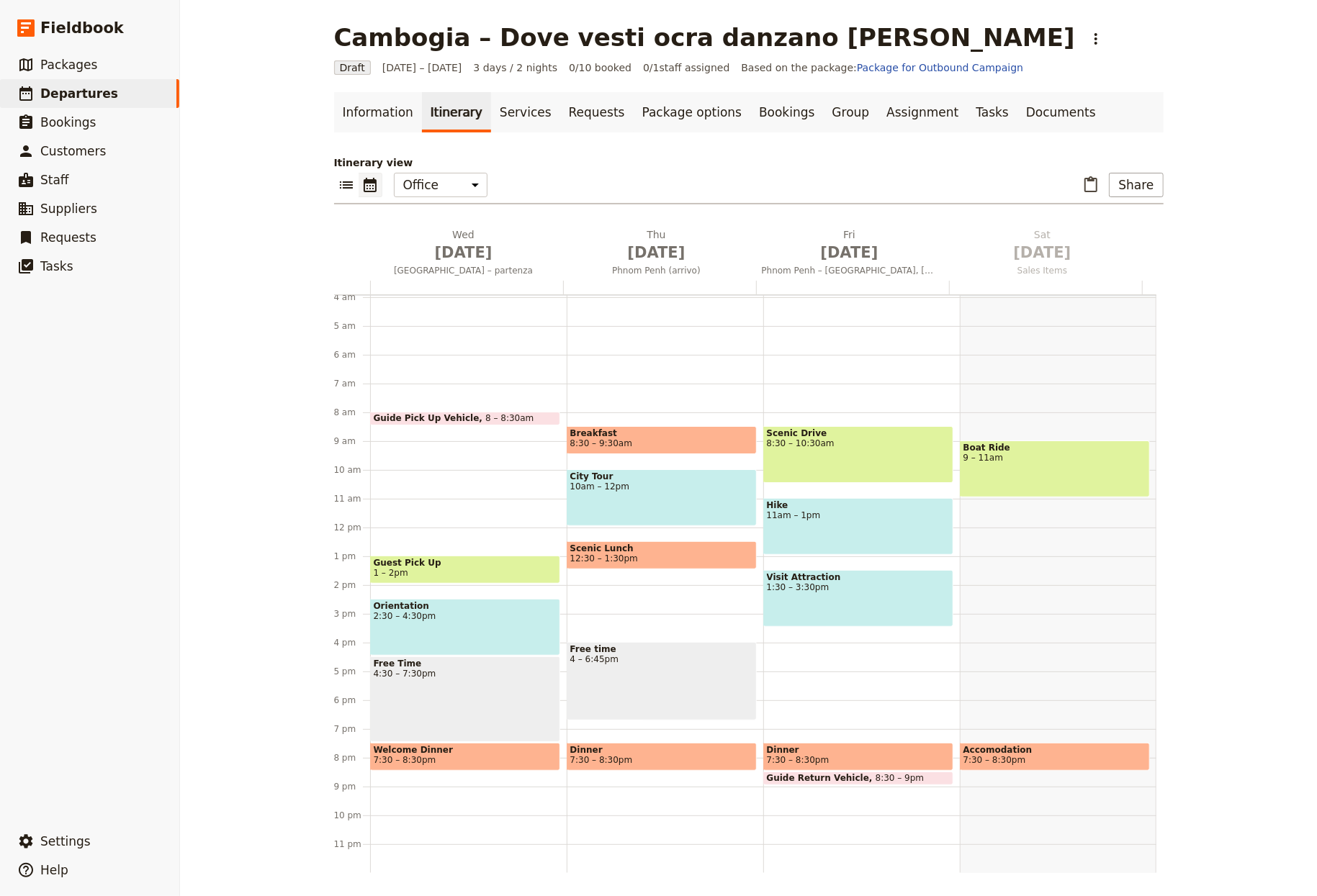
drag, startPoint x: 994, startPoint y: 107, endPoint x: 766, endPoint y: 148, distance: 231.7
click at [920, 107] on link "Documents" at bounding box center [1061, 112] width 87 height 40
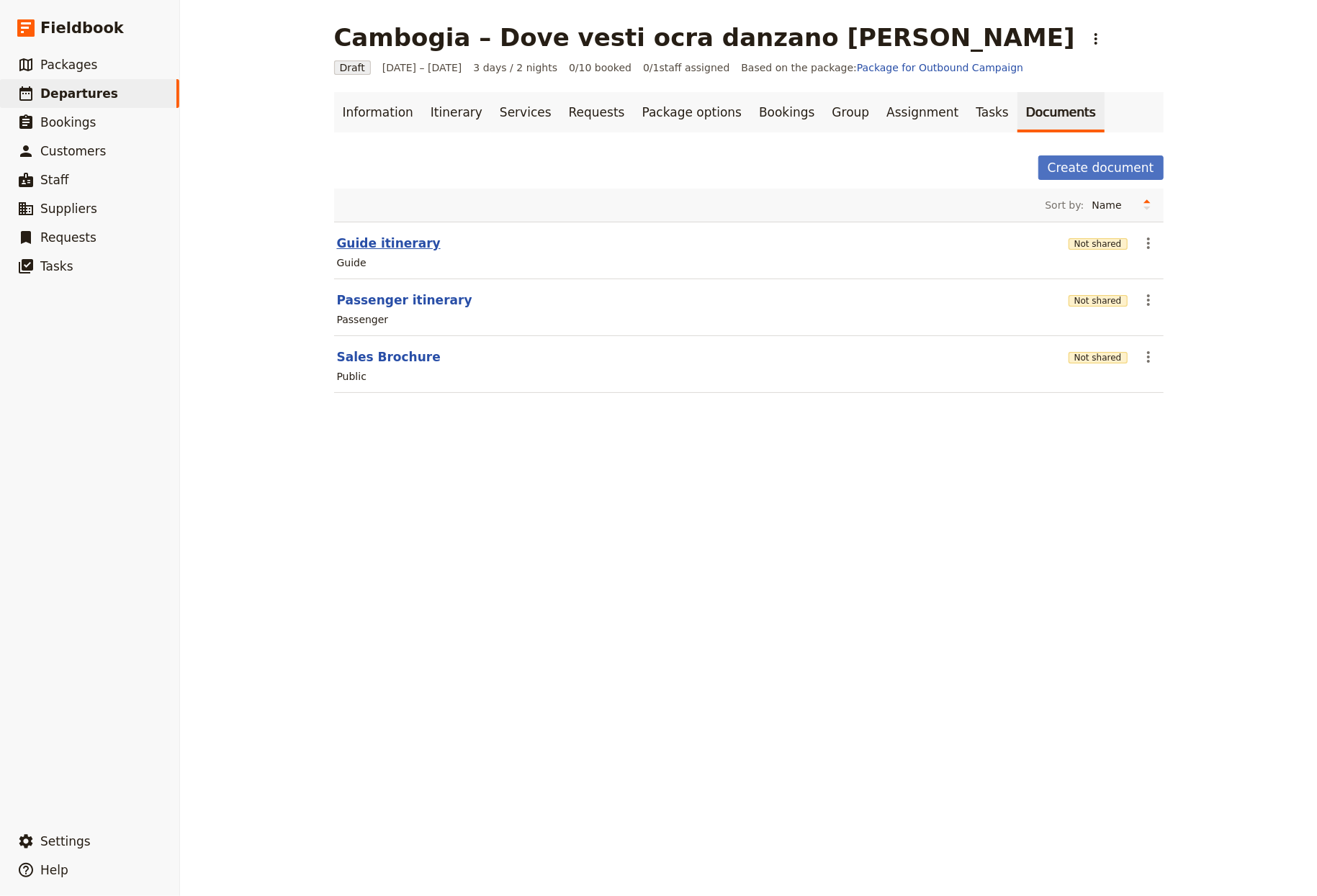
click at [396, 239] on button "Guide itinerary" at bounding box center [389, 243] width 104 height 17
select select "STAFF"
select select "RUN_SHEET"
select select "LARGE"
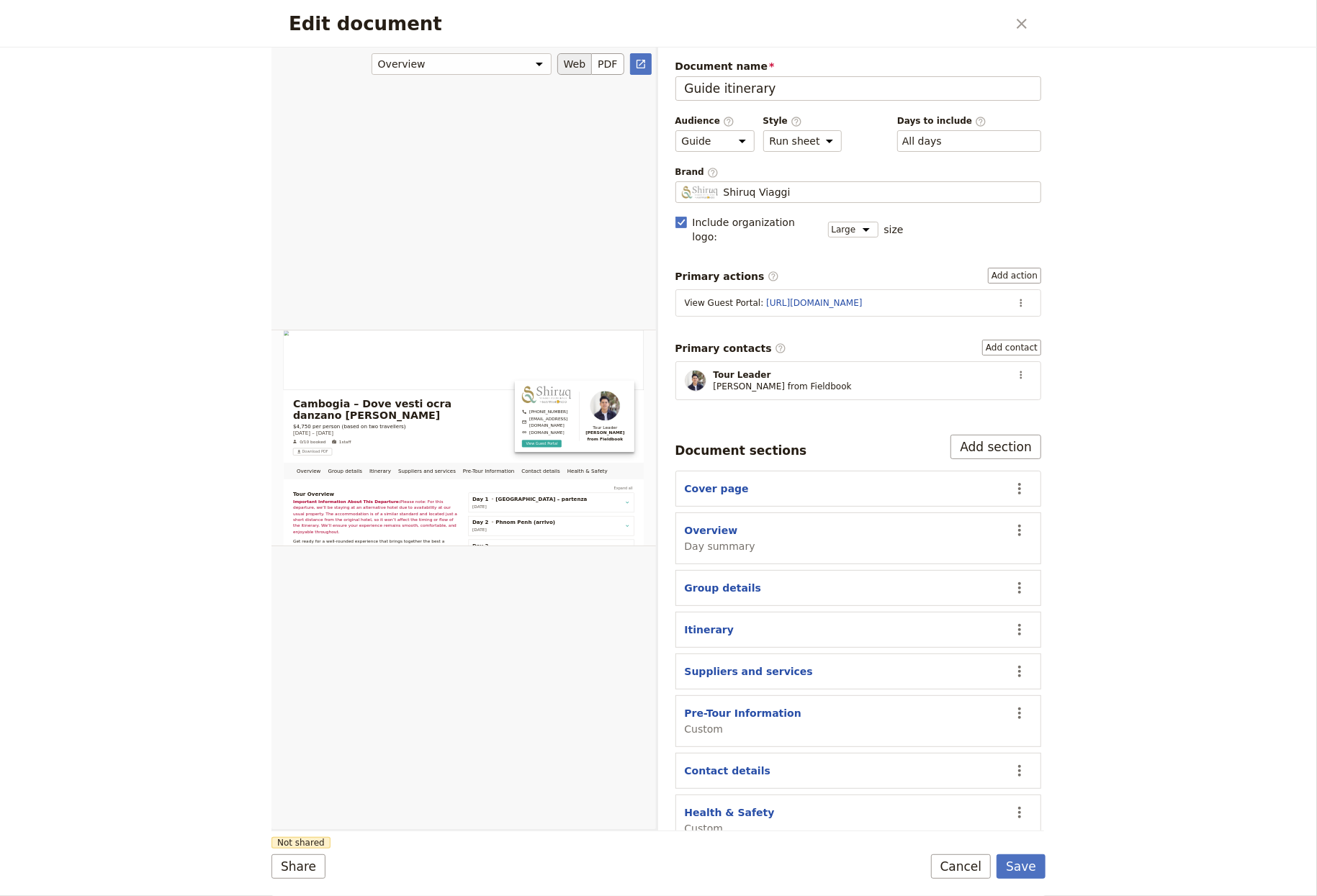
click at [428, 335] on div "Edit document" at bounding box center [463, 438] width 385 height 783
click at [631, 63] on link "​" at bounding box center [640, 64] width 21 height 21
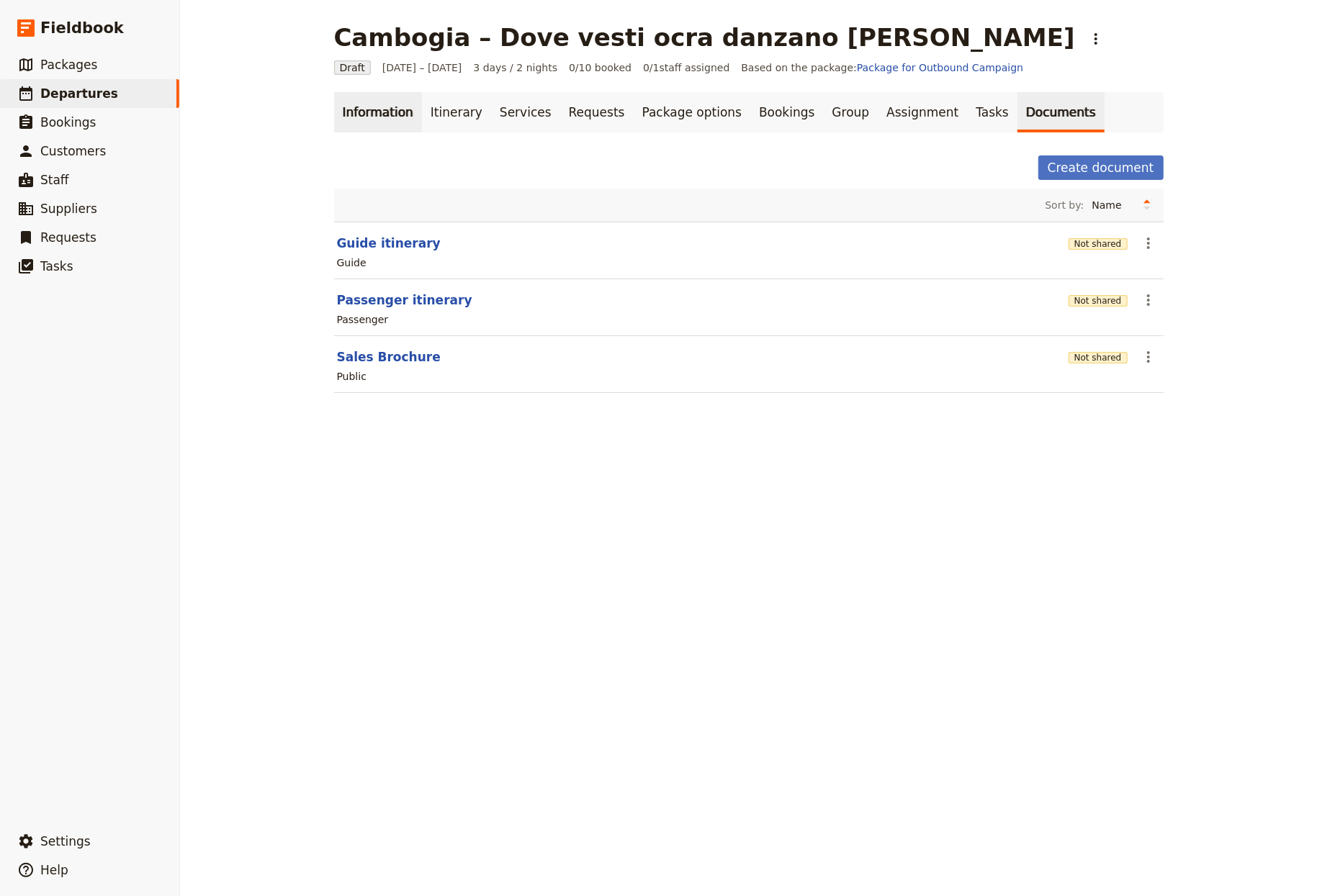
click at [353, 100] on link "Information" at bounding box center [378, 112] width 88 height 40
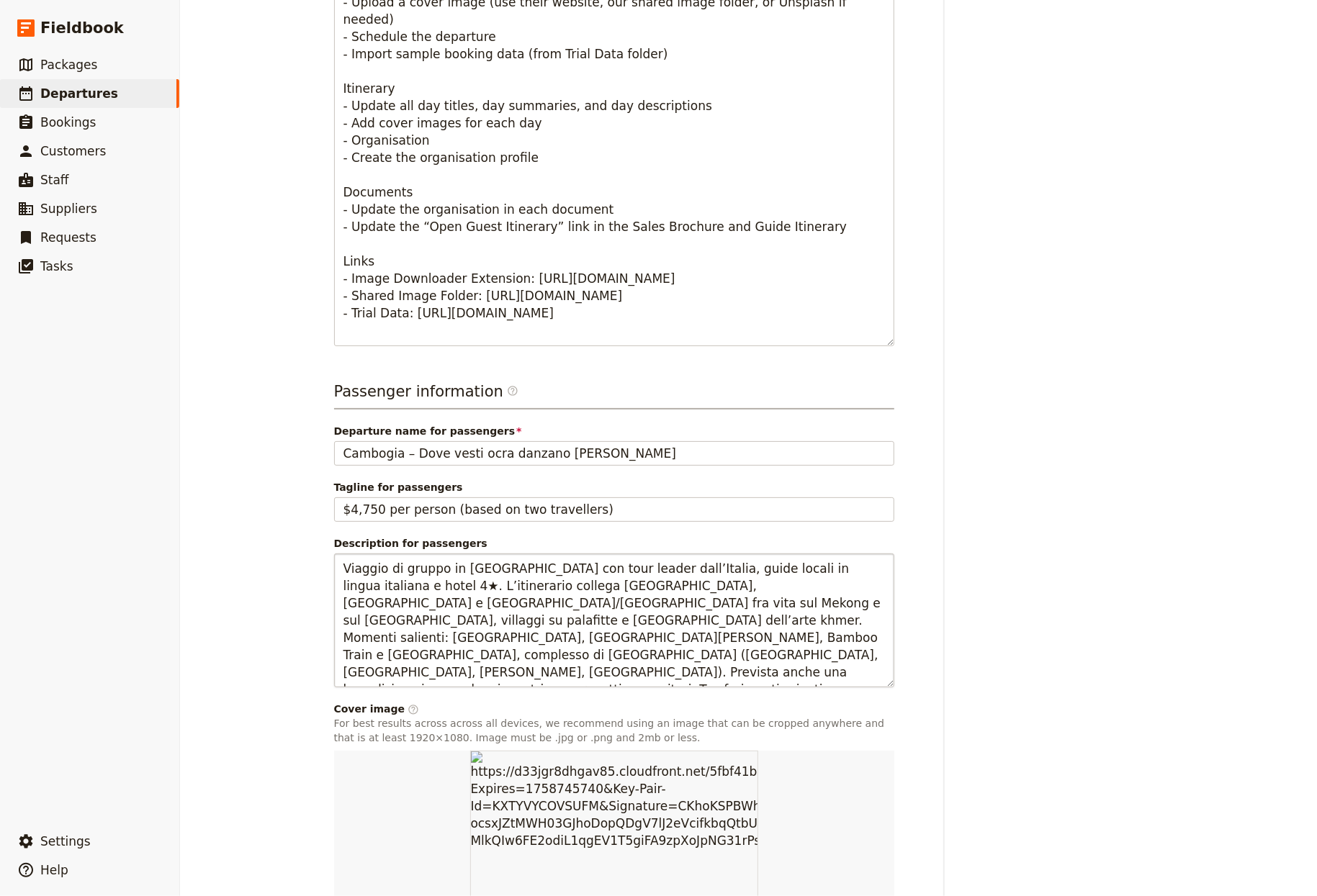
scroll to position [734, 0]
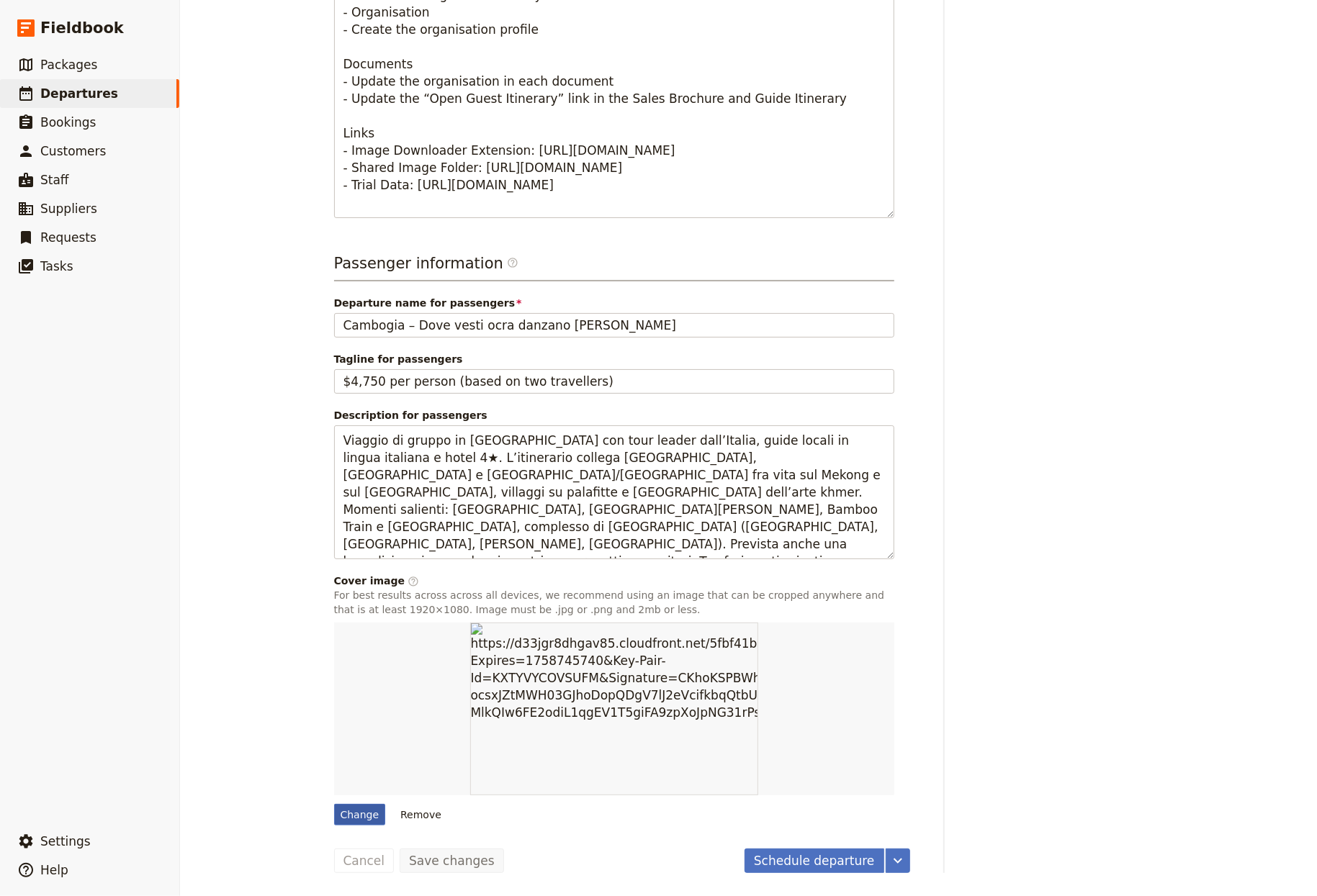
click at [339, 813] on div "Change" at bounding box center [360, 814] width 52 height 21
click at [334, 804] on input "Change" at bounding box center [334, 803] width 1 height 1
type input "C:\fakepath\norbert-braun-b2ezQTN2UaQ-unsplash.jpg"
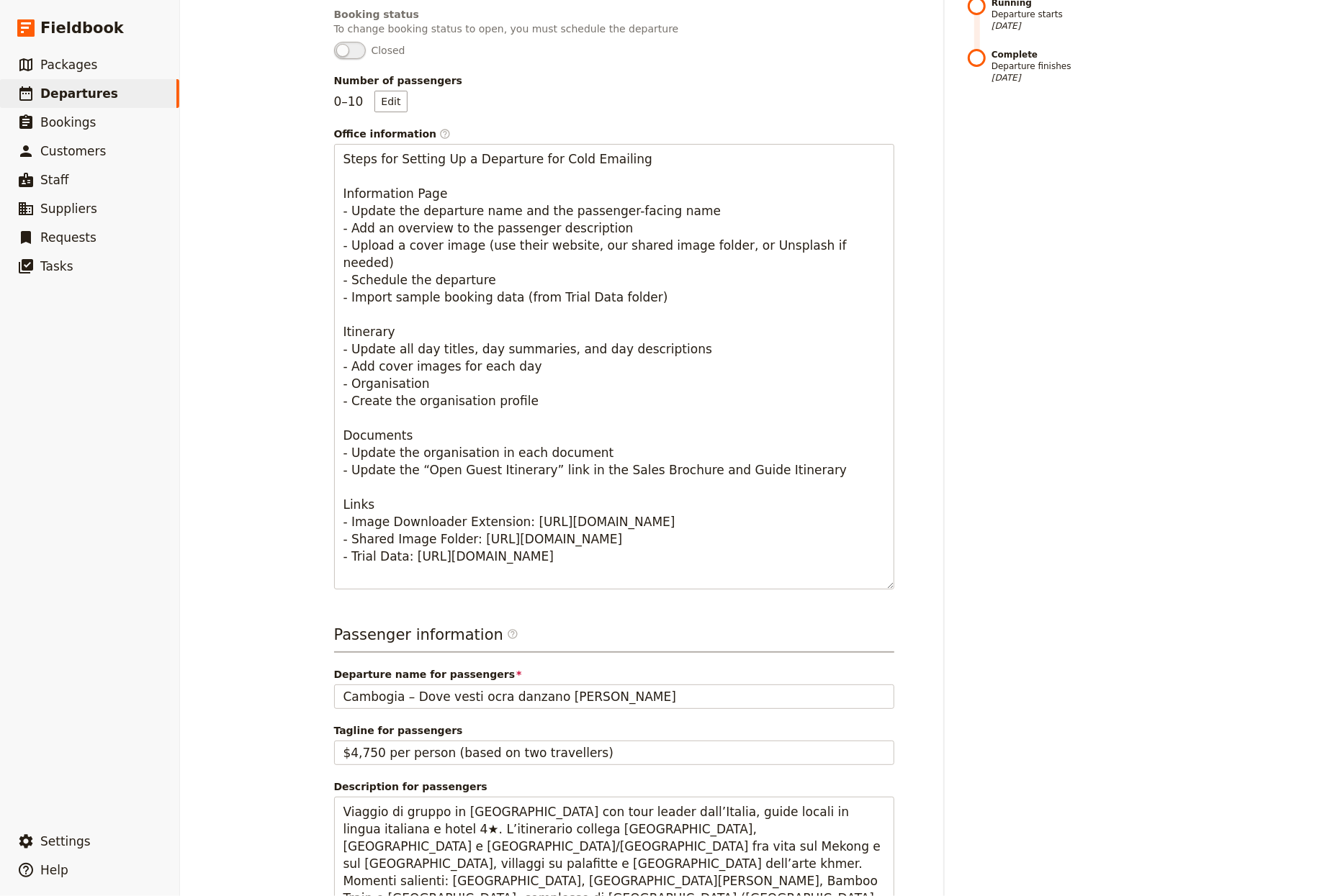
scroll to position [0, 0]
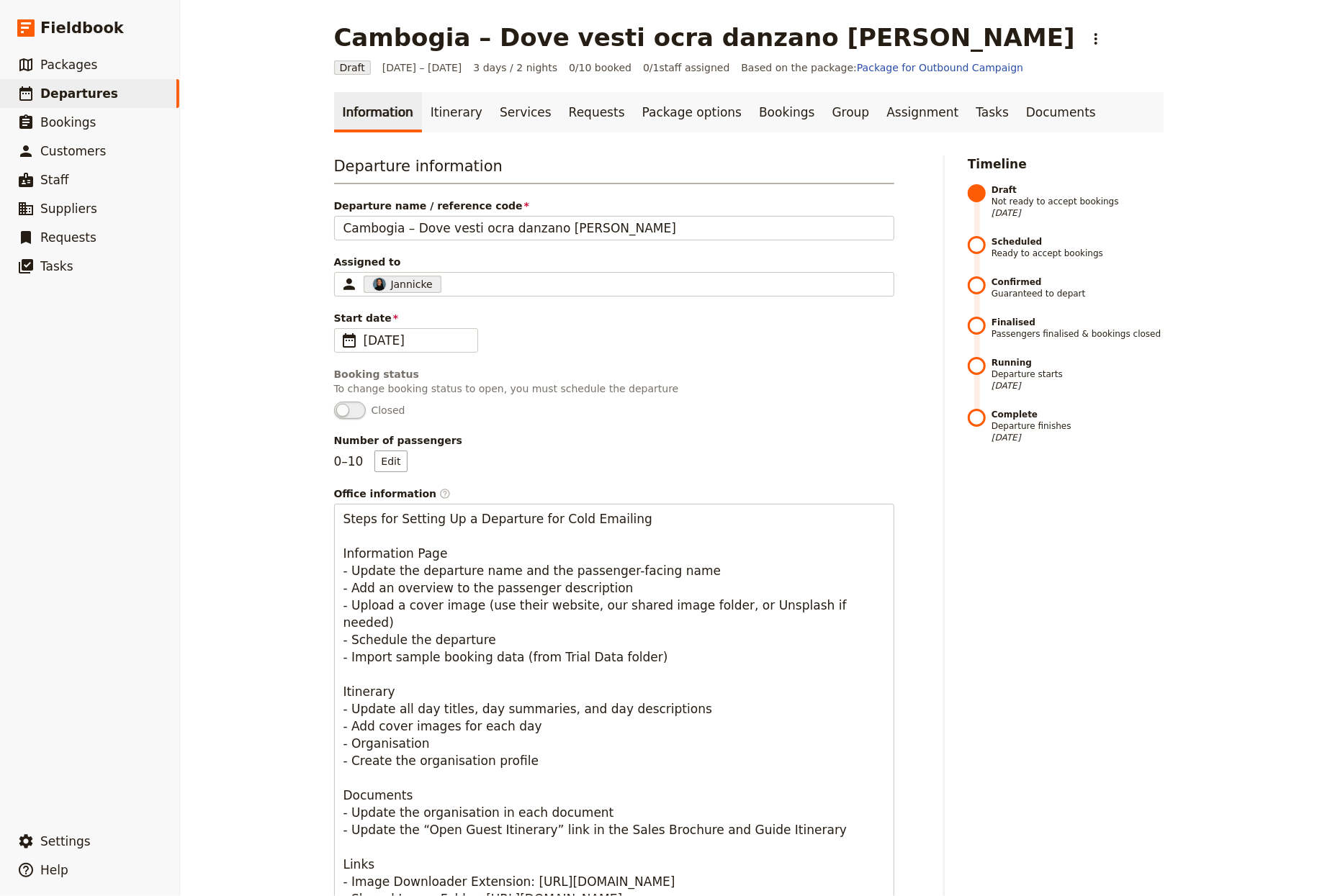
click at [402, 98] on link "Information" at bounding box center [378, 112] width 88 height 40
click at [433, 107] on link "Itinerary" at bounding box center [456, 112] width 69 height 40
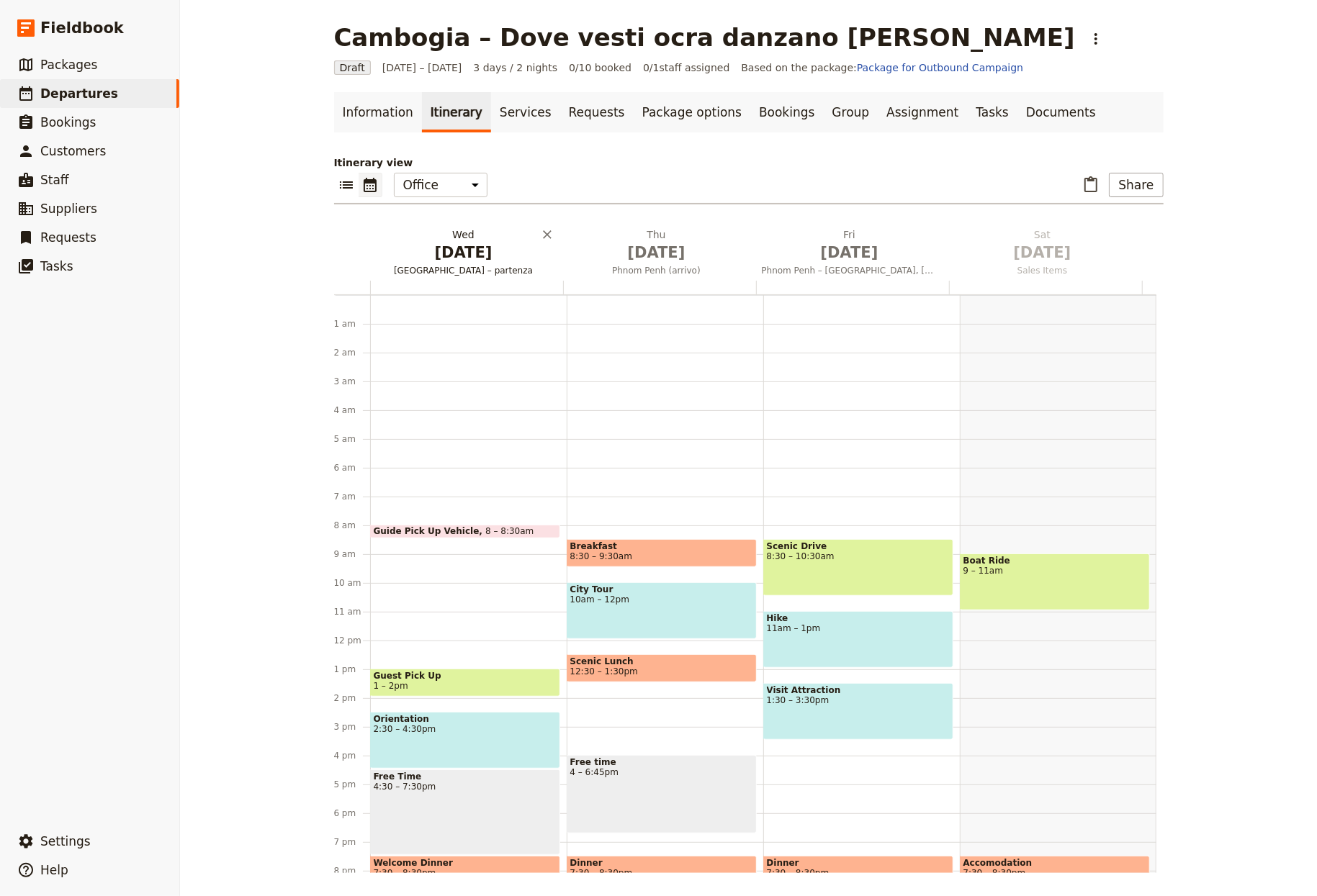
scroll to position [113, 0]
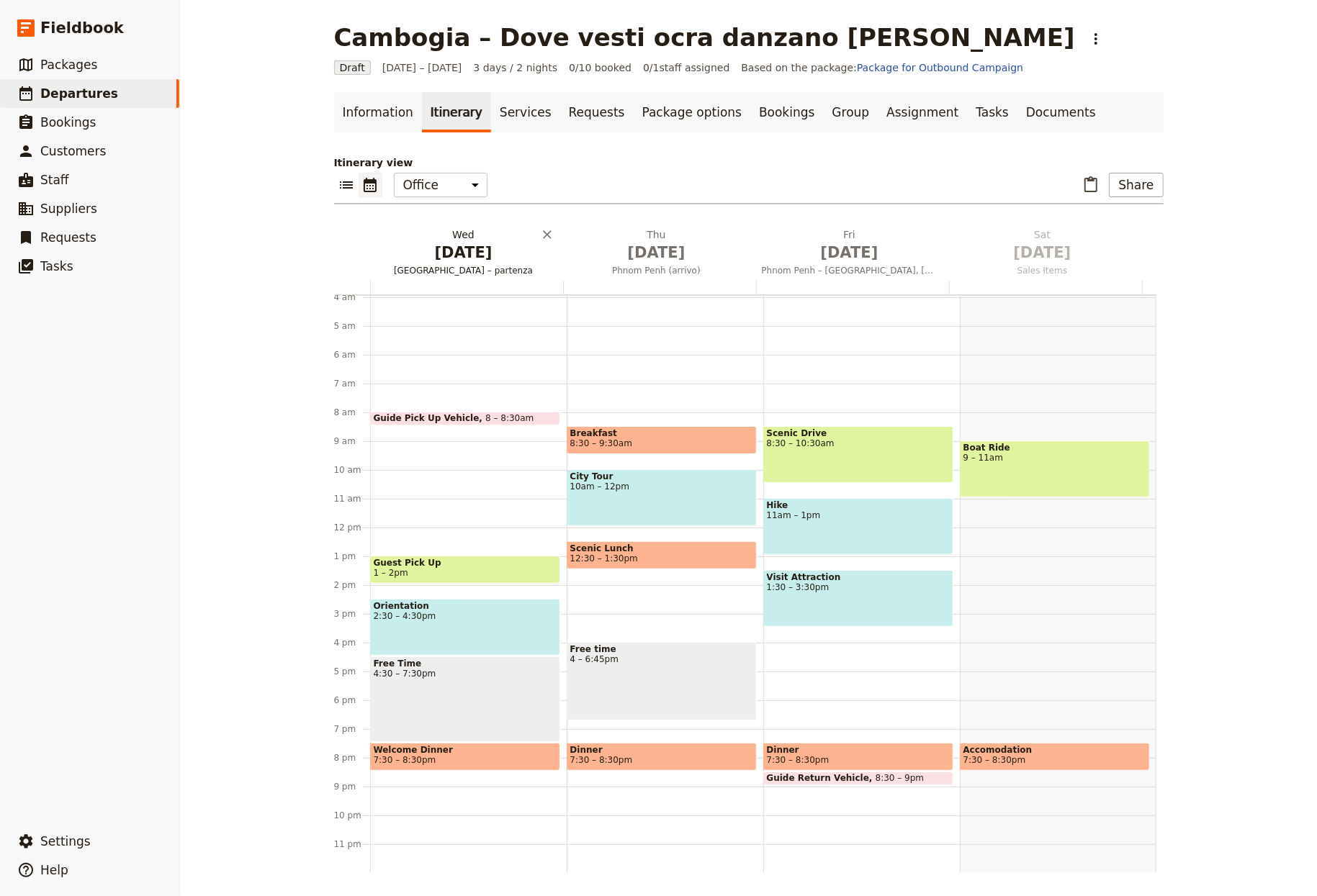
click at [439, 270] on span "Italia – partenza" at bounding box center [463, 271] width 188 height 12
click at [584, 268] on span "Phnom Penh (arrivo)" at bounding box center [657, 271] width 188 height 12
click at [810, 256] on span "[DATE]" at bounding box center [849, 252] width 176 height 21
click at [472, 245] on span "[DATE]" at bounding box center [463, 252] width 176 height 21
click at [417, 258] on span "[DATE]" at bounding box center [463, 252] width 176 height 21
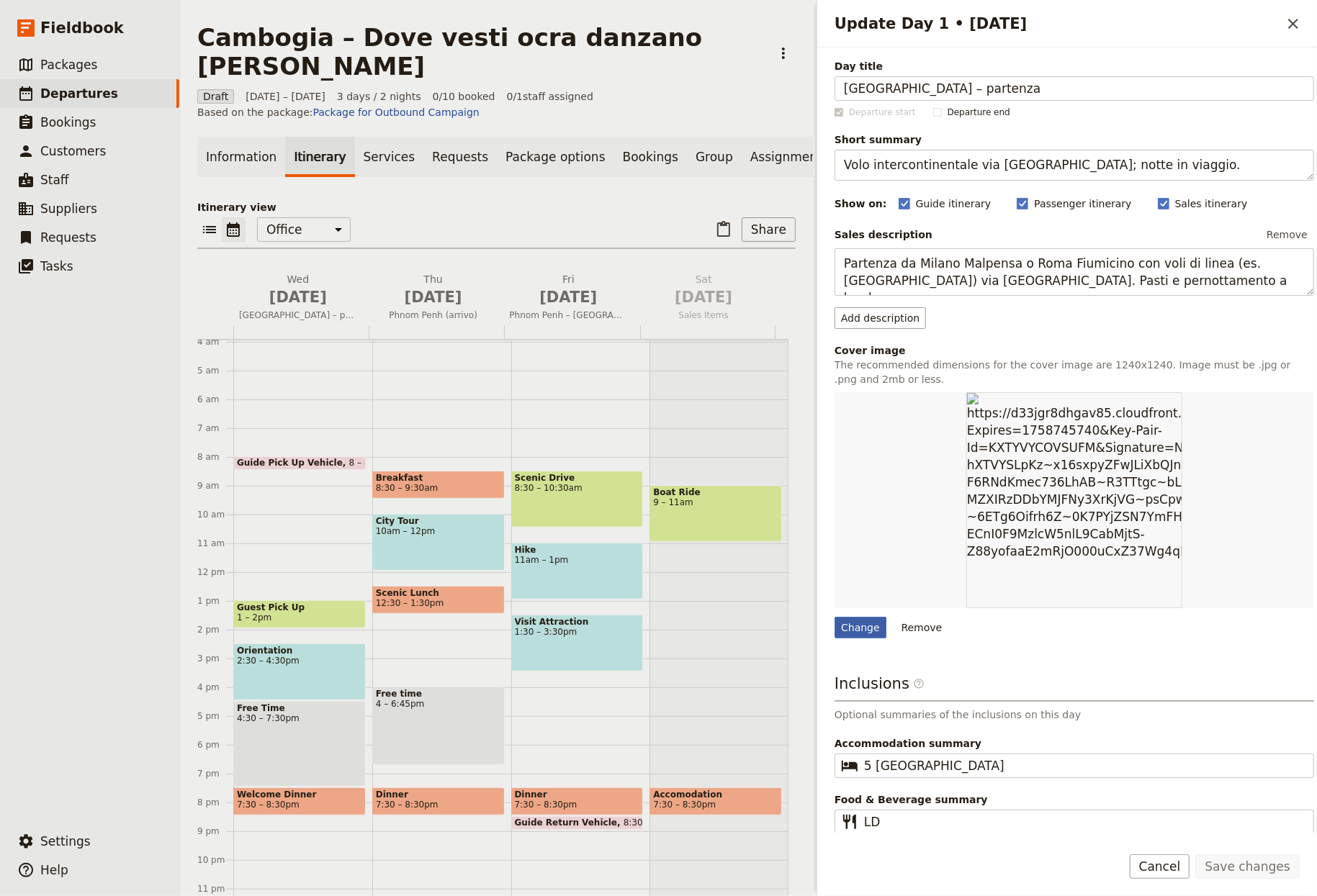
click at [857, 630] on div "Change" at bounding box center [860, 628] width 52 height 21
click at [835, 617] on input "Change" at bounding box center [834, 617] width 1 height 1
click at [859, 628] on div "Change" at bounding box center [860, 628] width 52 height 21
click at [835, 617] on input "Change" at bounding box center [834, 617] width 1 height 1
type input "C:\fakepath\vanna-phon-4kMTsh7FPN4-unsplash.jpg"
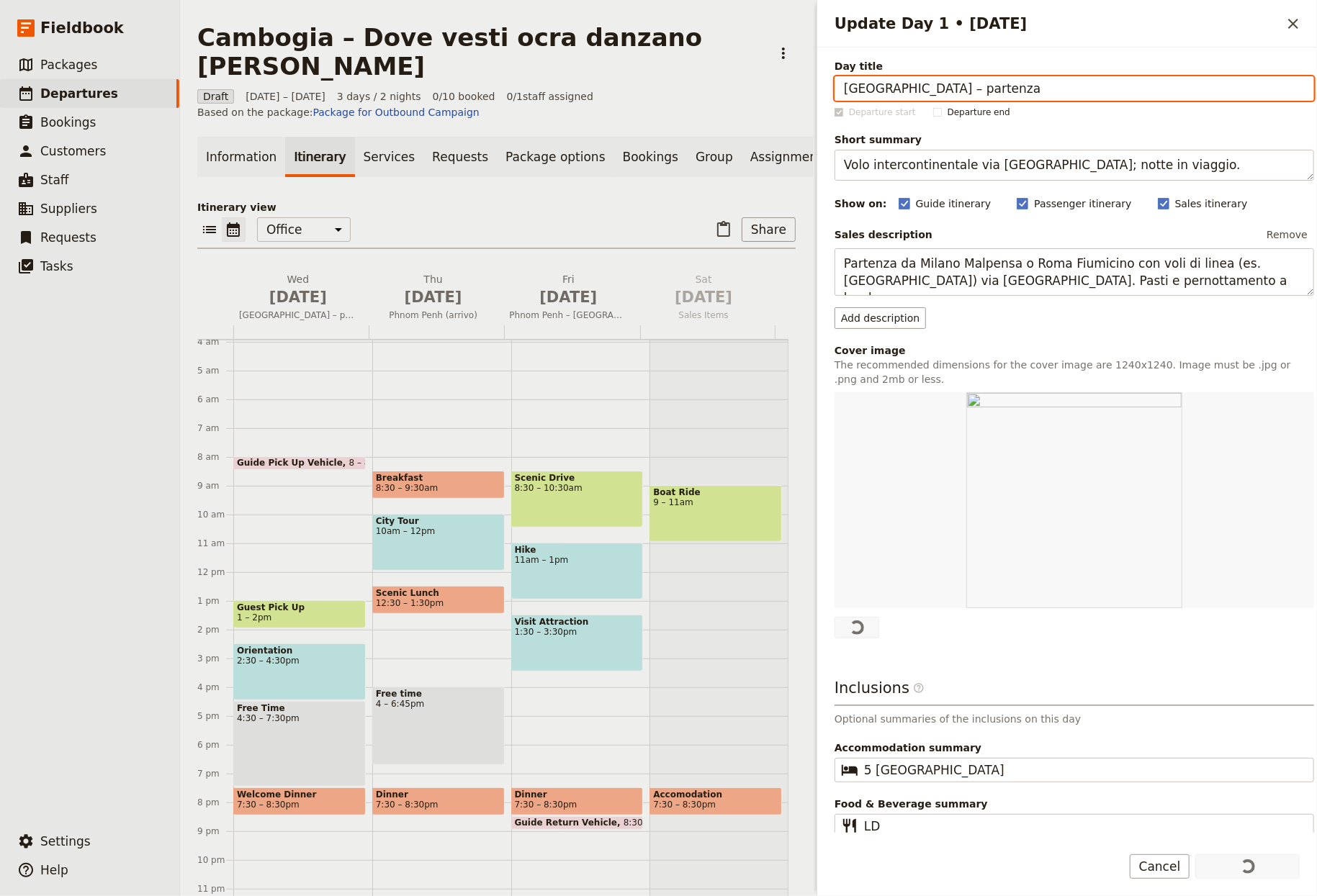
click at [592, 200] on p "Itinerary view" at bounding box center [496, 207] width 598 height 14
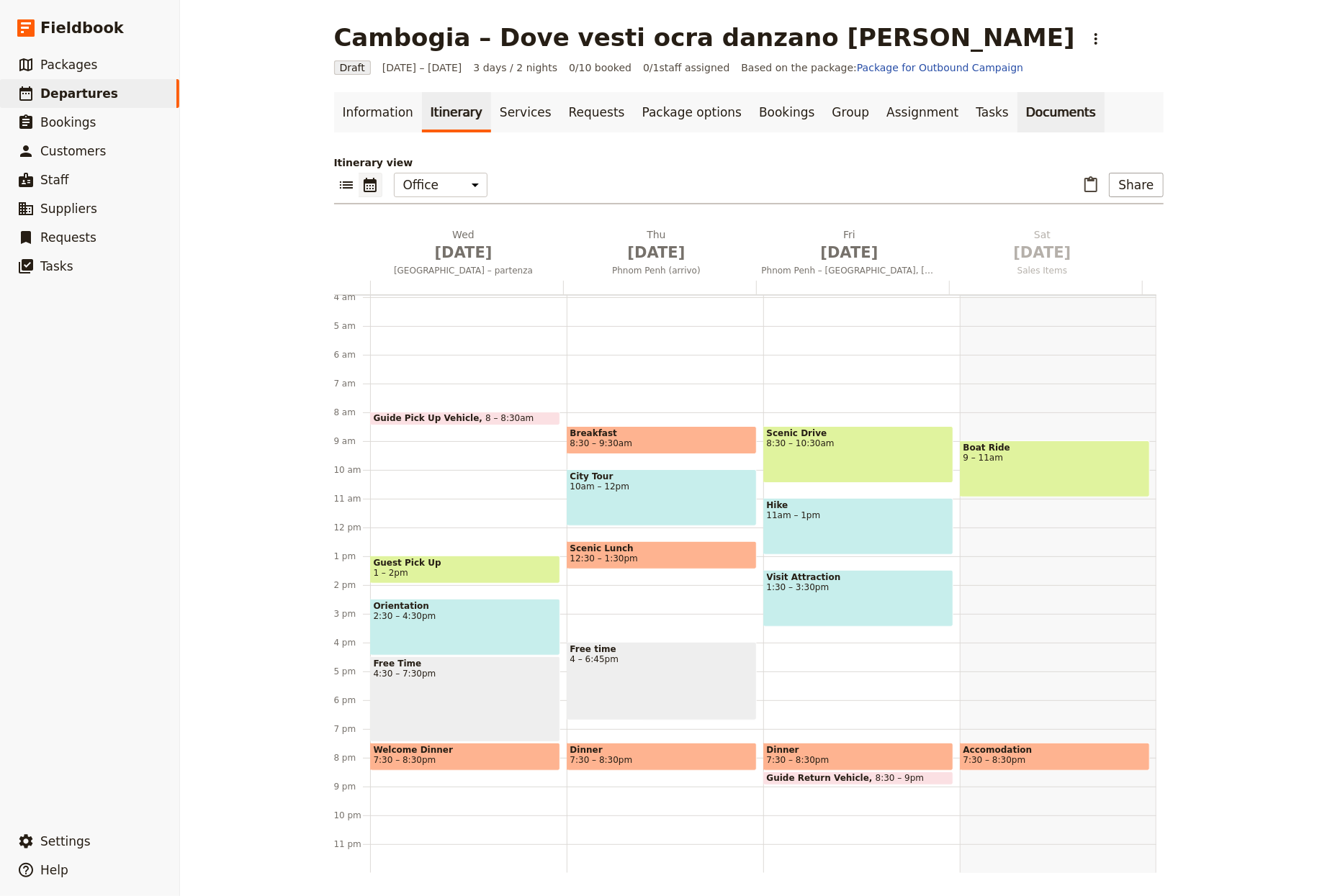
click at [920, 119] on link "Documents" at bounding box center [1061, 112] width 87 height 40
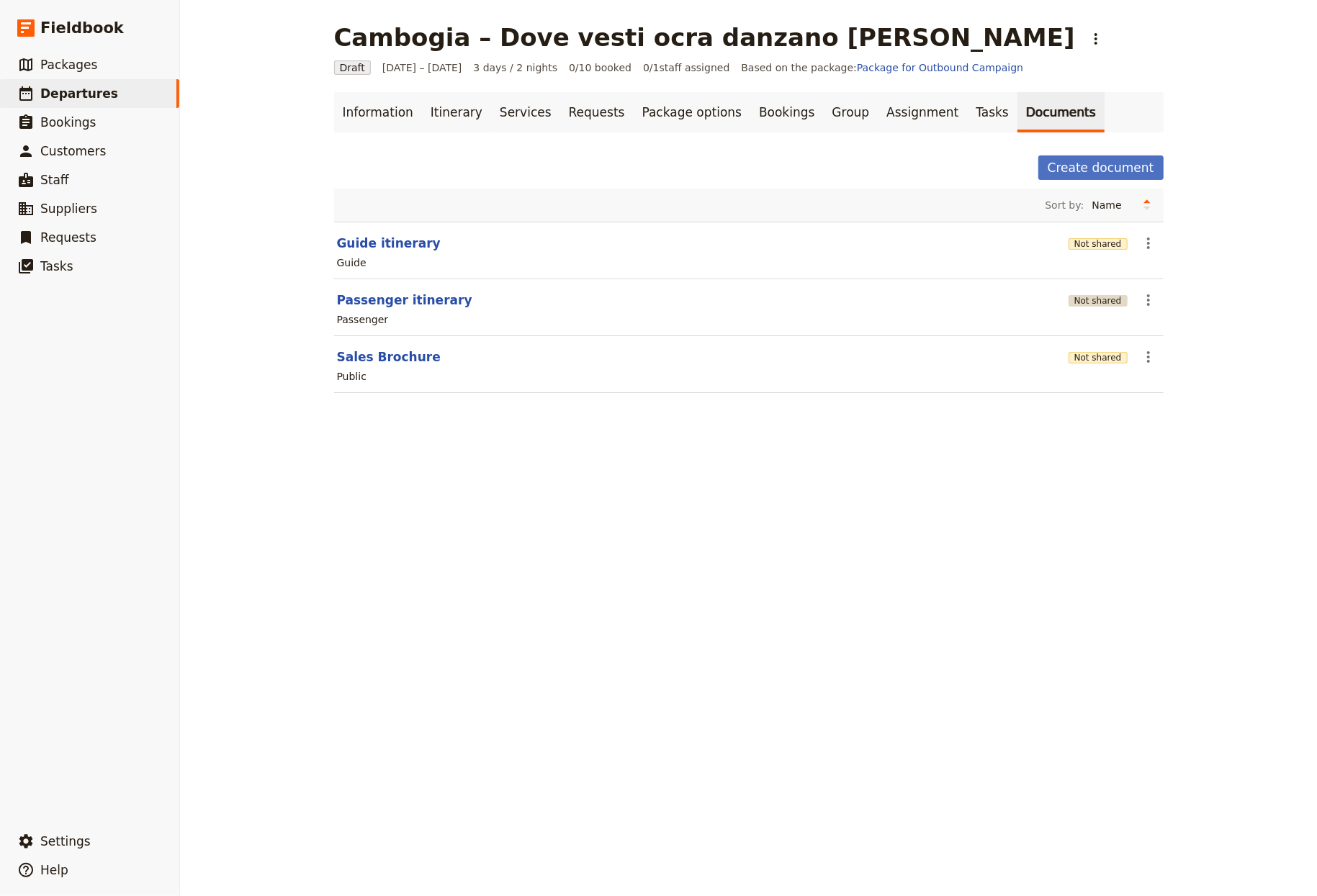
click at [920, 299] on button "Not shared" at bounding box center [1098, 301] width 59 height 12
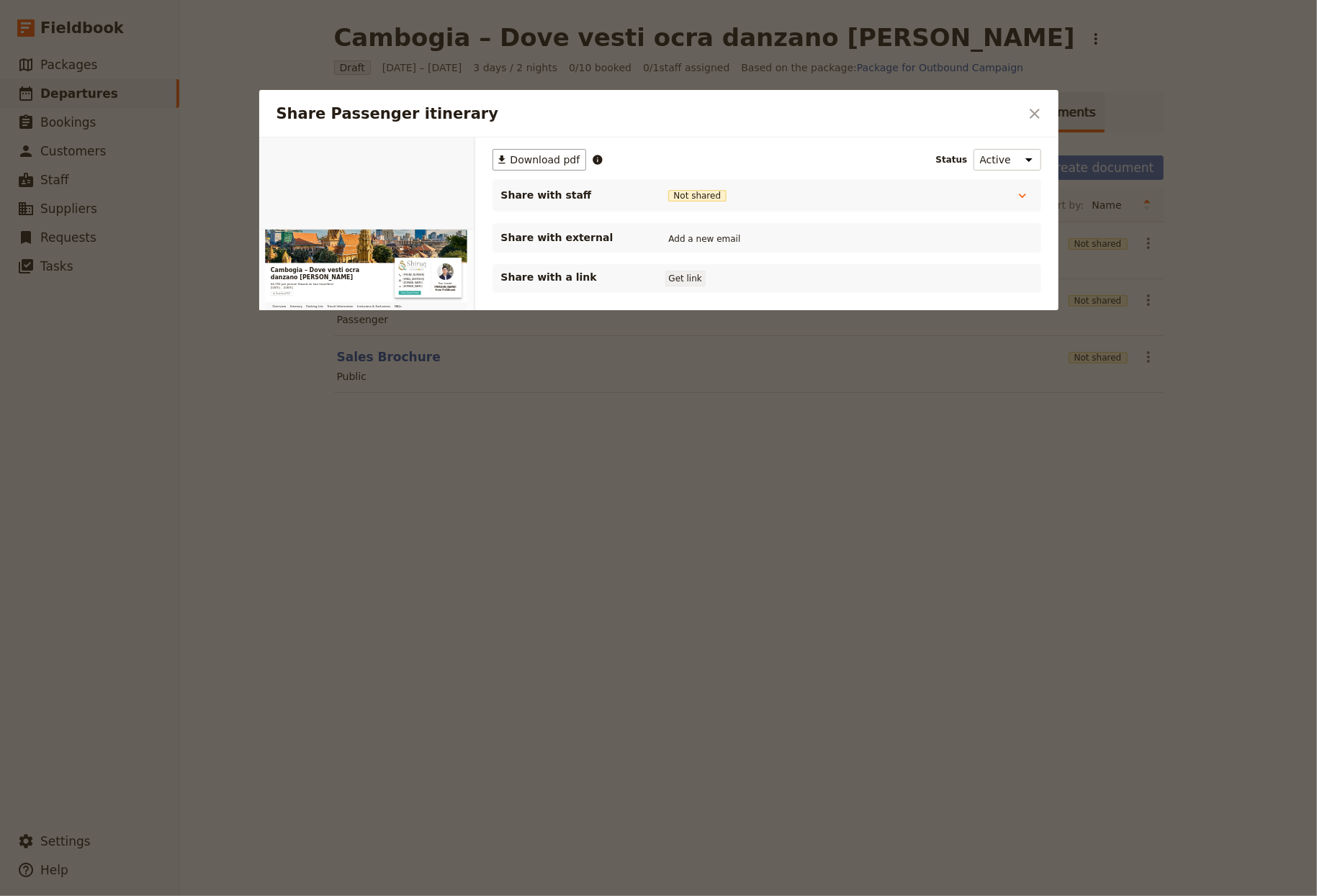
click at [693, 271] on button "Get link" at bounding box center [686, 278] width 40 height 16
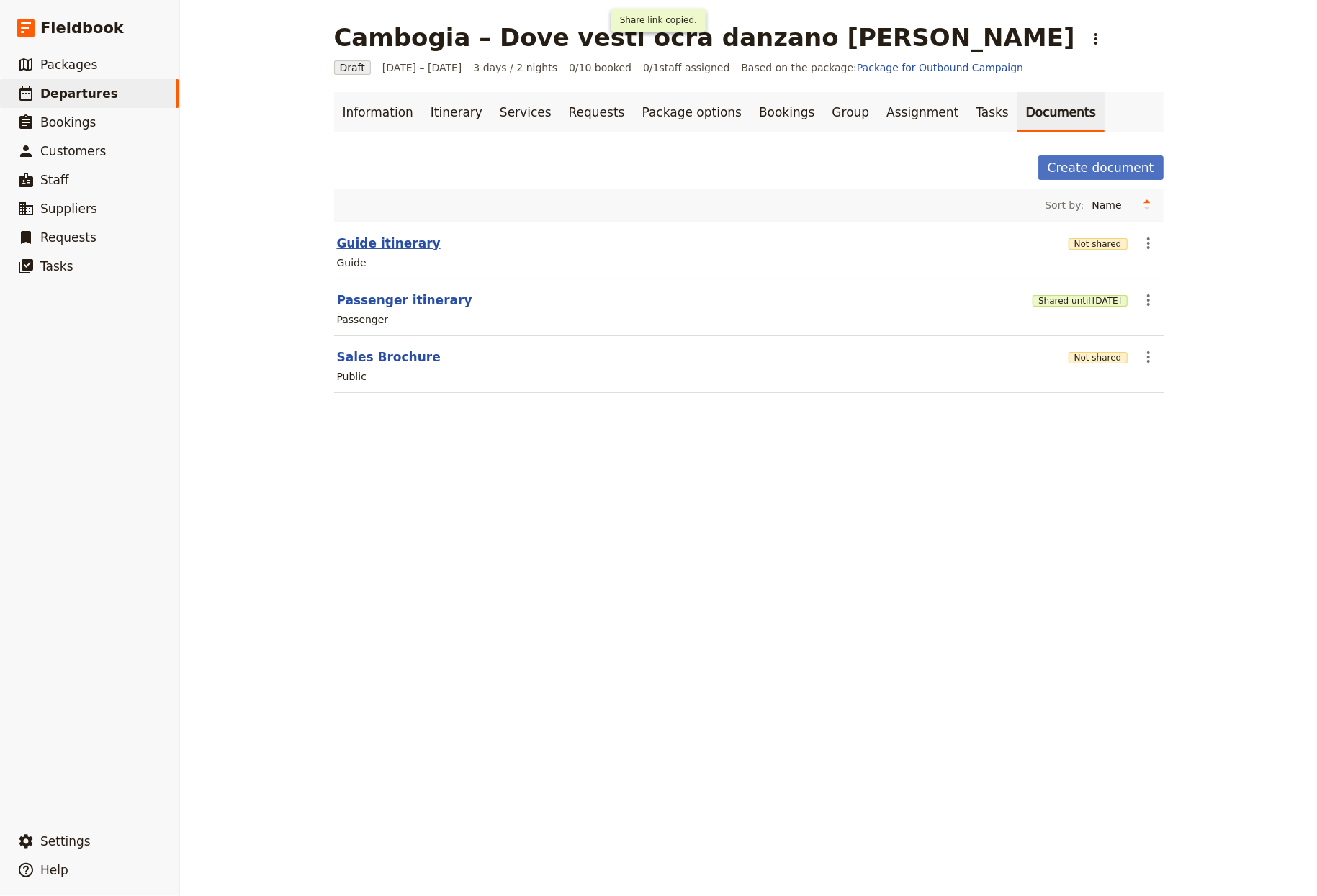
click at [399, 245] on button "Guide itinerary" at bounding box center [389, 243] width 104 height 17
select select "STAFF"
select select "RUN_SHEET"
select select "LARGE"
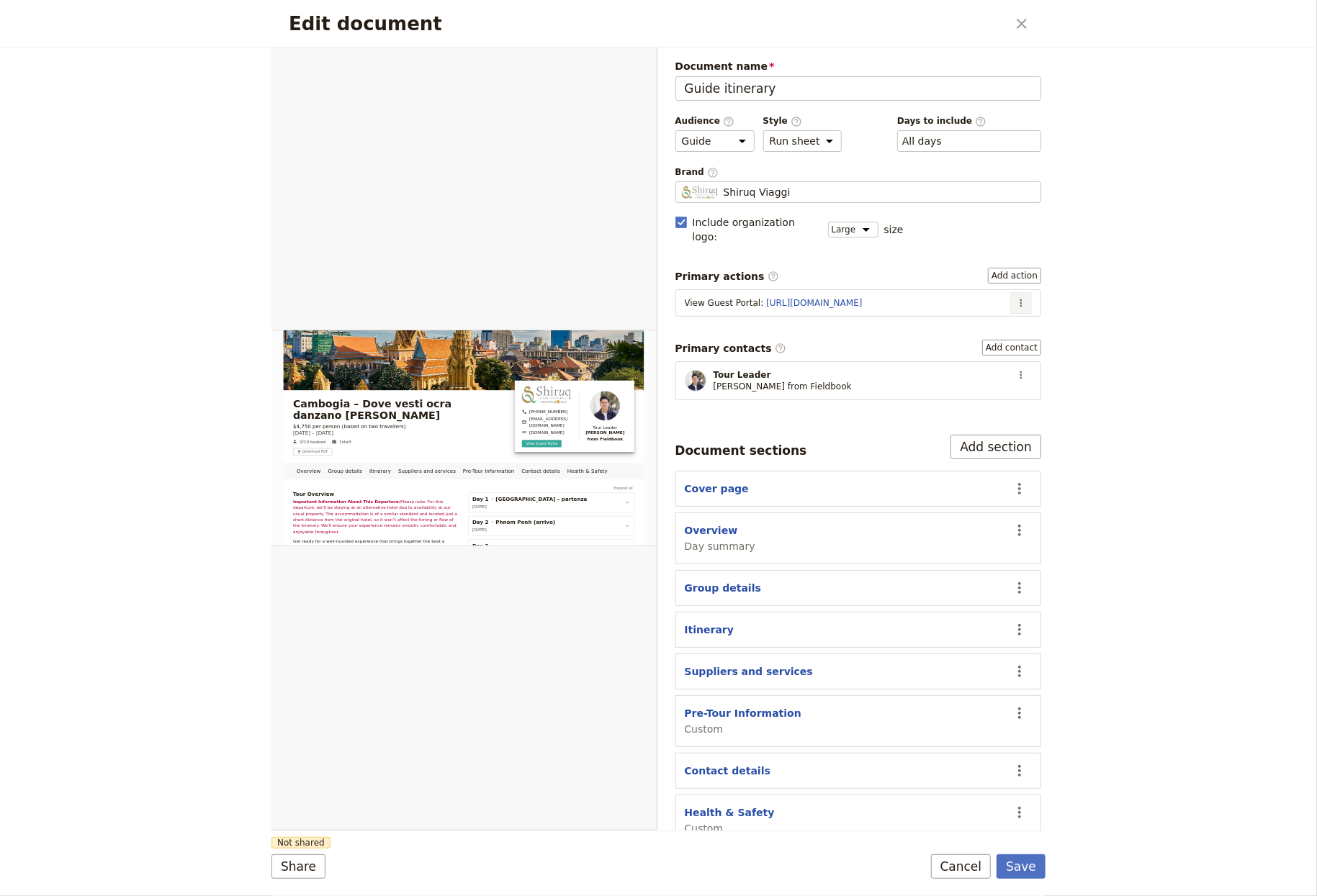
click at [920, 292] on button "​" at bounding box center [1021, 302] width 21 height 21
click at [920, 316] on span "Edit action" at bounding box center [960, 322] width 54 height 14
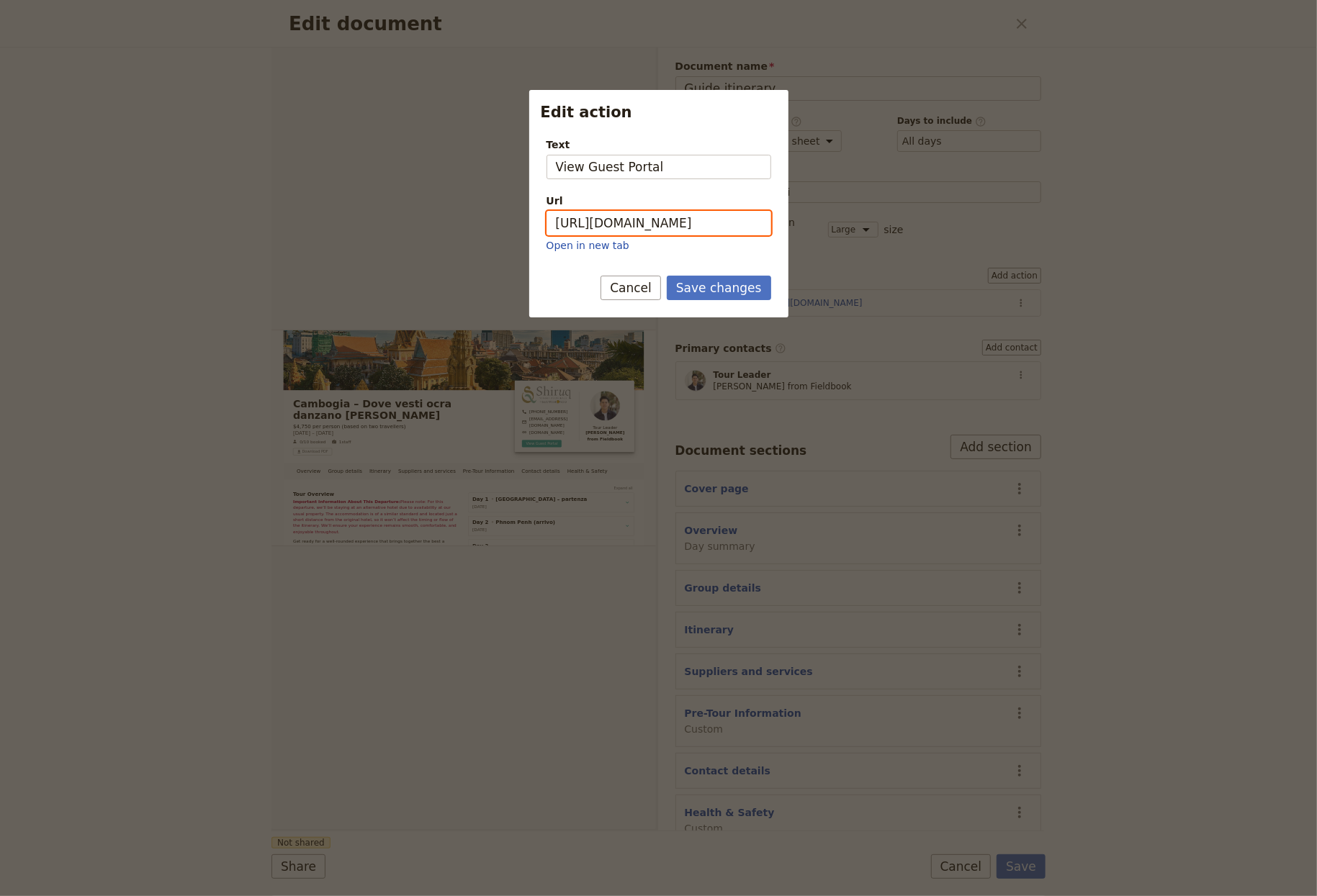
click at [742, 219] on input "https://trips.fieldbook.com/d/a5vE57hLchKhCtw2hlsVP" at bounding box center [658, 223] width 225 height 24
paste input "vFaG5KEaGz_nPwi-XOw9U"
type input "https://trips.fieldbook.com/d/vFaG5KEaGz_nPwi-XOw9U"
click at [722, 282] on button "Save changes" at bounding box center [719, 288] width 105 height 24
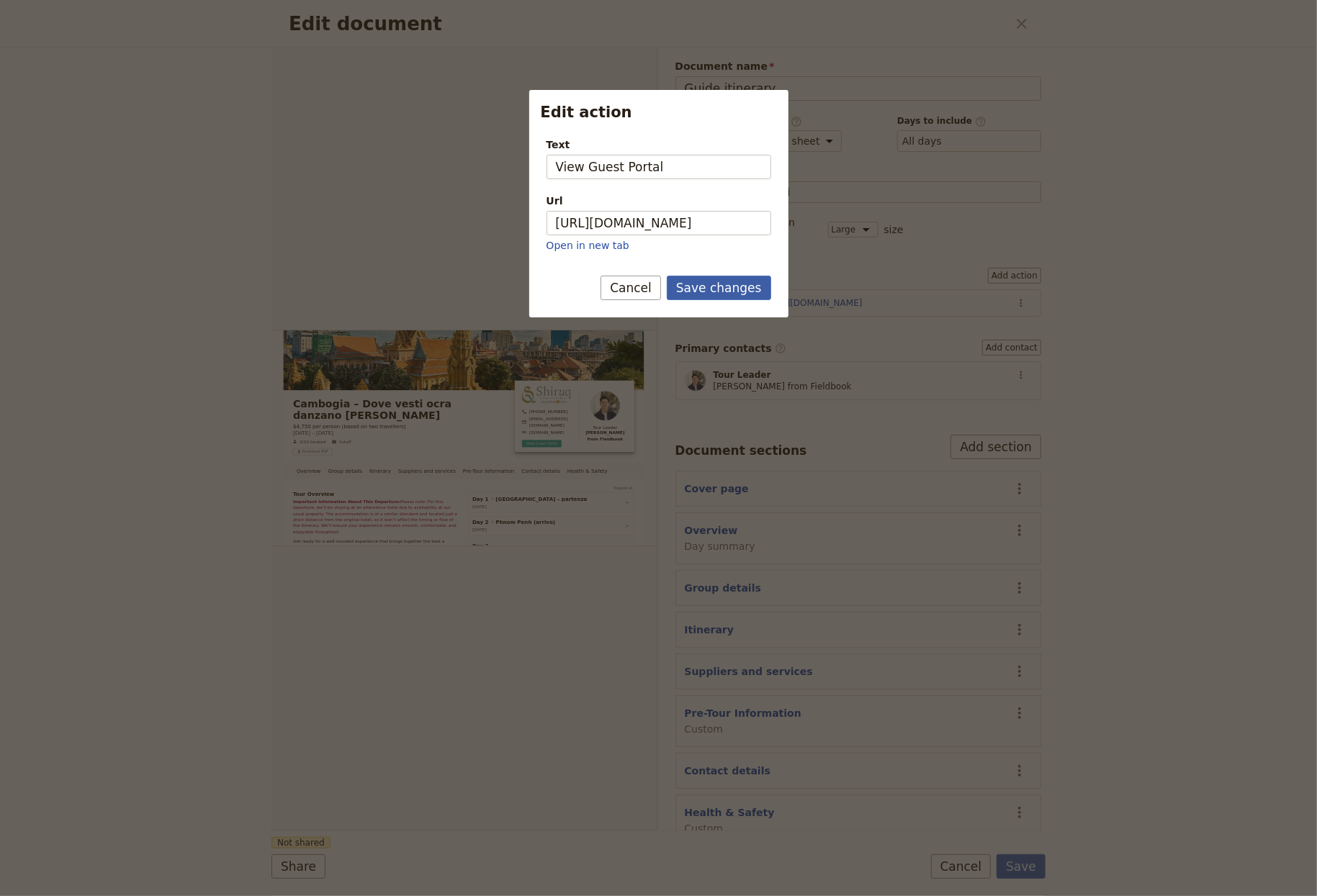
scroll to position [0, 0]
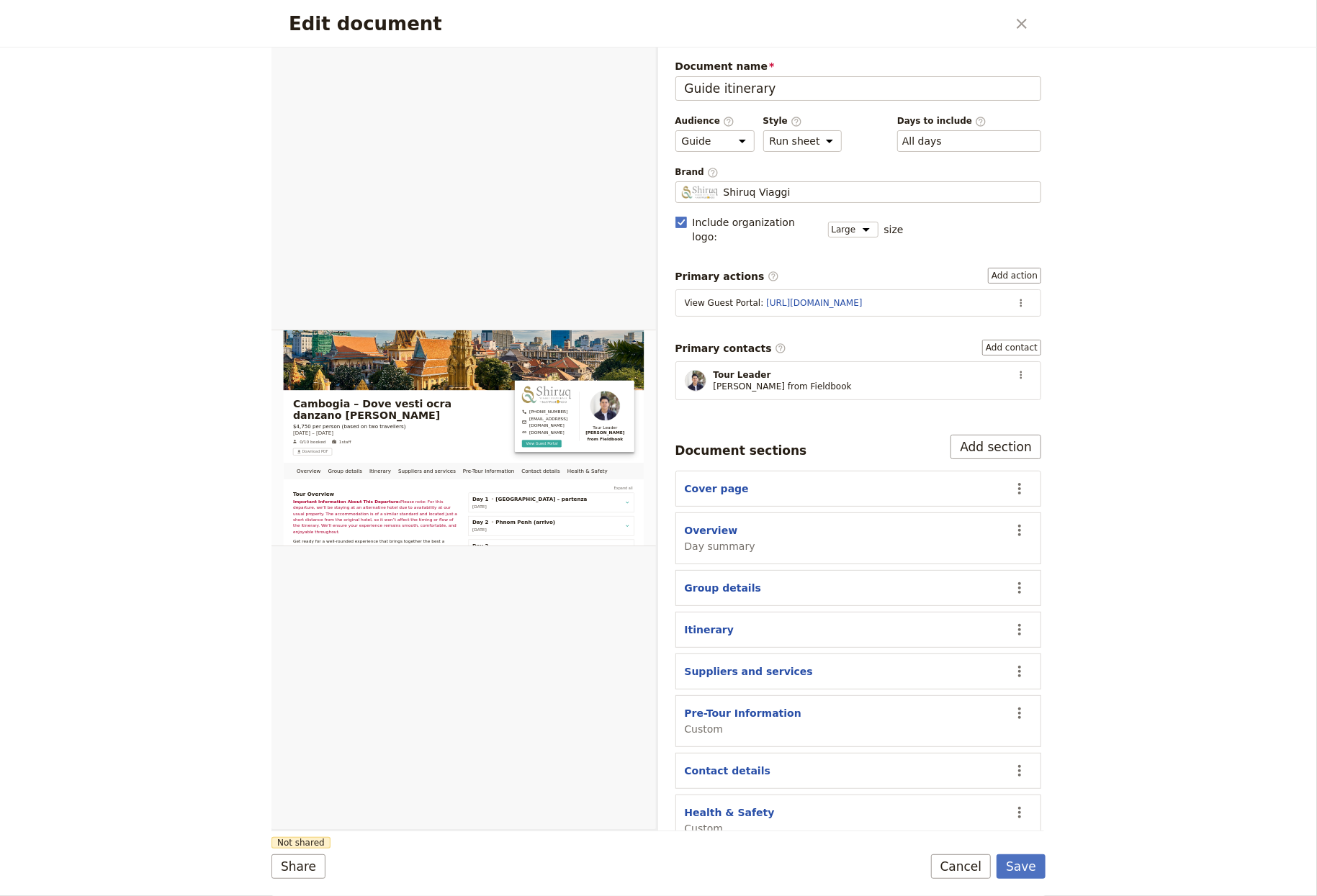
drag, startPoint x: 1024, startPoint y: 863, endPoint x: 832, endPoint y: 566, distance: 353.7
click at [920, 862] on button "Save" at bounding box center [1021, 866] width 49 height 24
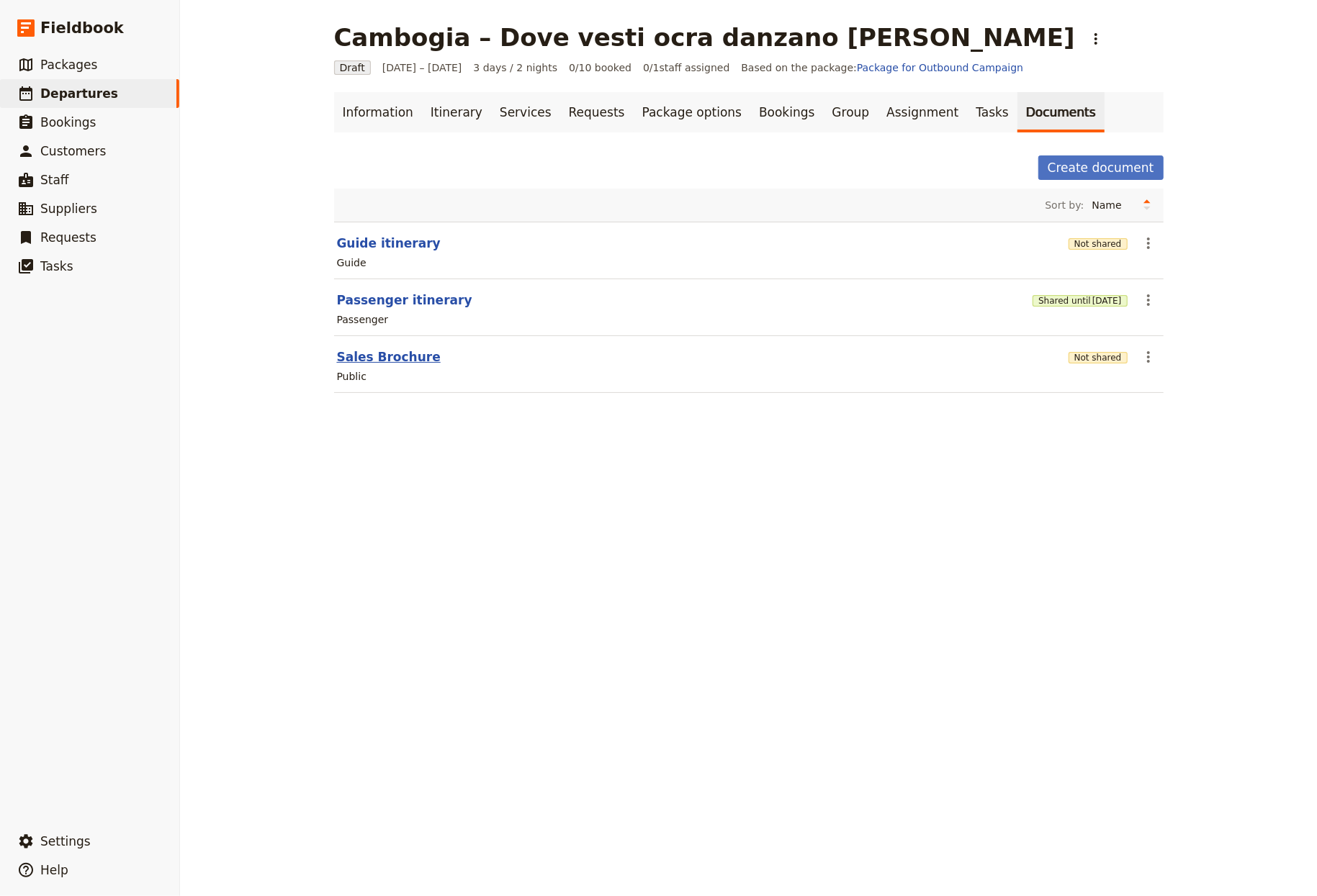
click at [382, 354] on button "Sales Brochure" at bounding box center [389, 356] width 104 height 17
select select "DEFAULT"
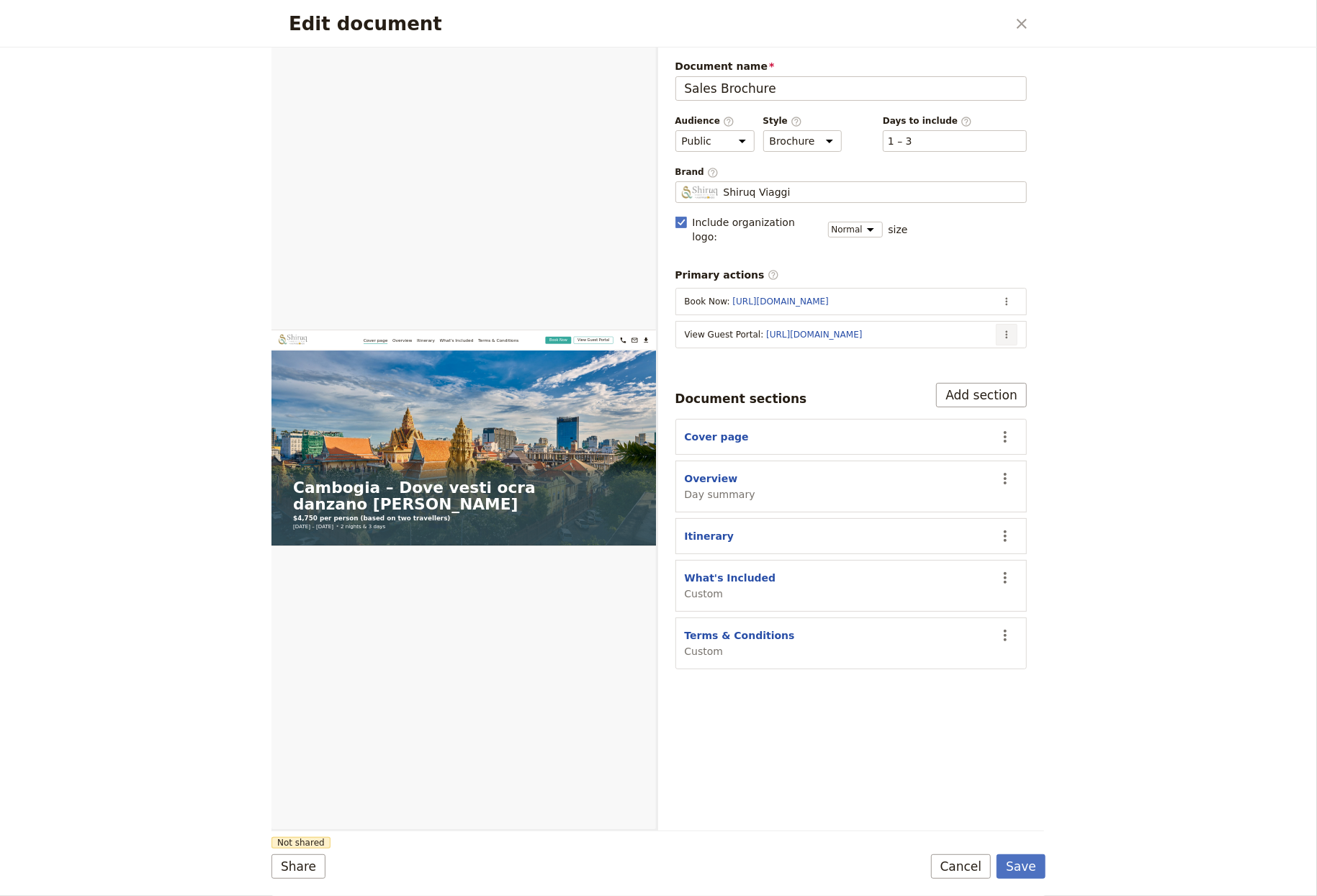
click at [920, 324] on button "​" at bounding box center [1006, 334] width 21 height 21
click at [920, 349] on span "Edit action" at bounding box center [949, 353] width 116 height 14
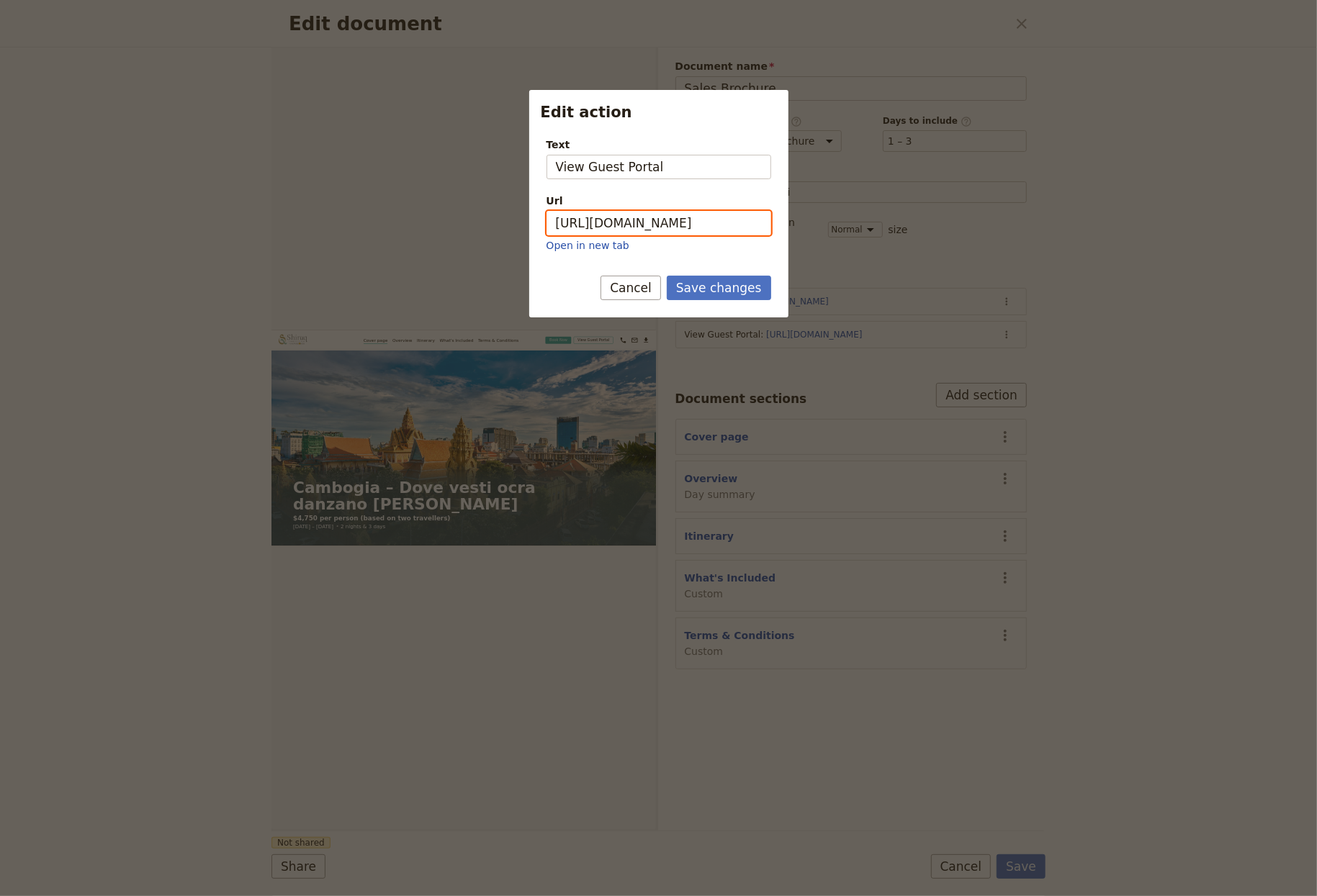
click at [623, 217] on input "https://trips.fieldbook.com/d/a5vE57hLchKhCtw2hlsVP" at bounding box center [658, 223] width 225 height 24
paste input "vFaG5KEaGz_nPwi-XOw9U"
type input "https://trips.fieldbook.com/d/vFaG5KEaGz_nPwi-XOw9U"
click at [699, 295] on button "Save changes" at bounding box center [719, 288] width 105 height 24
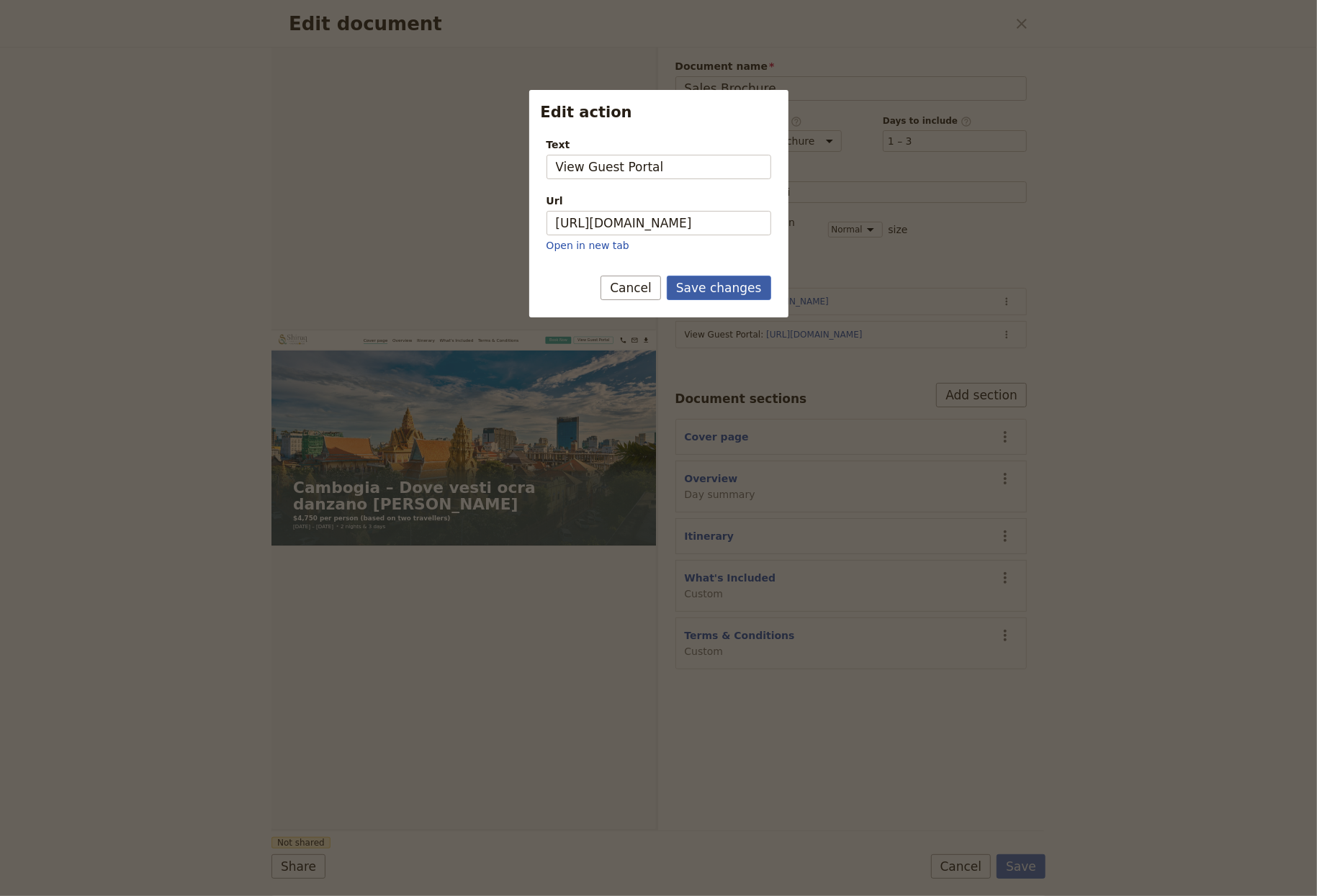
scroll to position [0, 0]
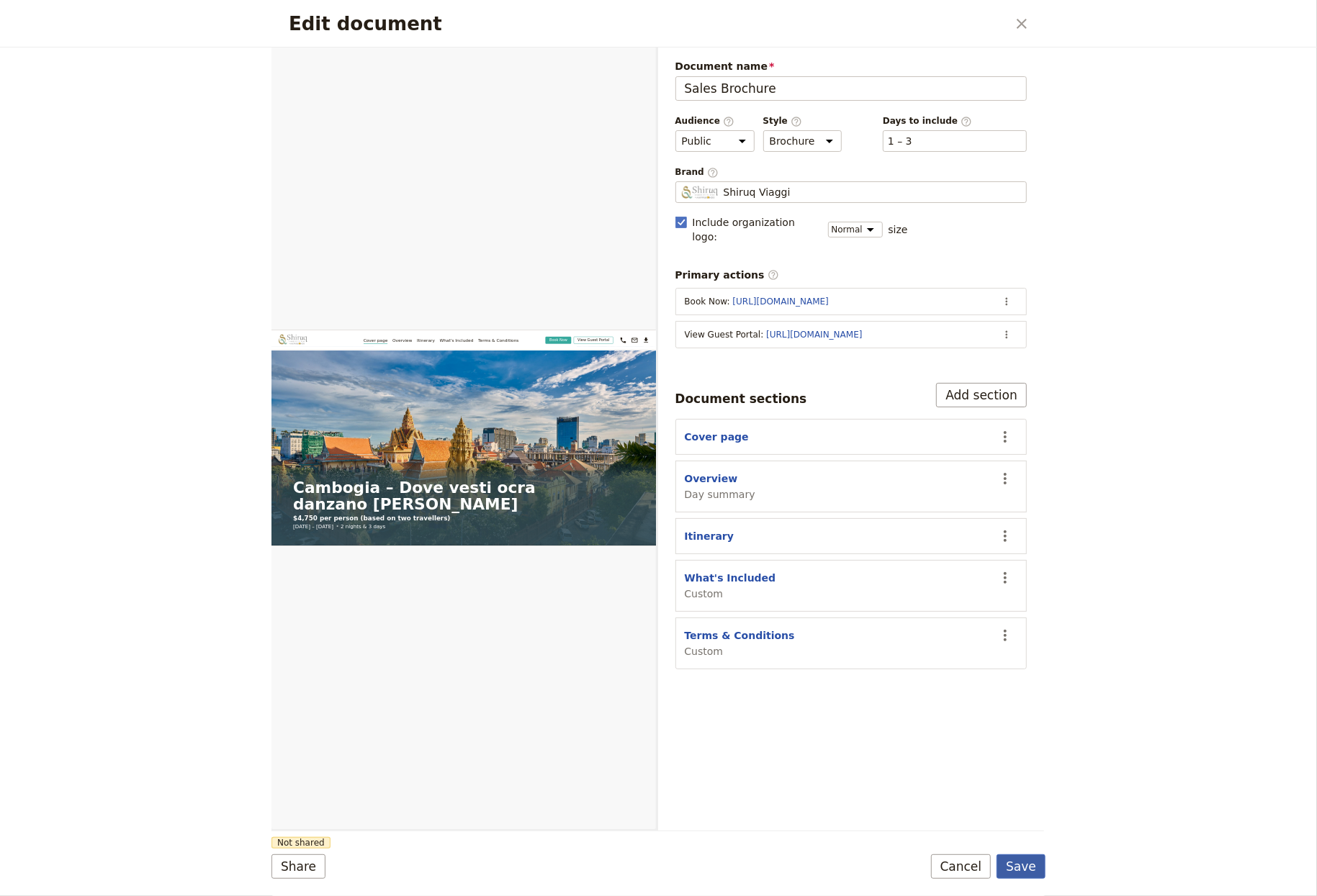
click at [920, 875] on button "Save" at bounding box center [1021, 866] width 49 height 24
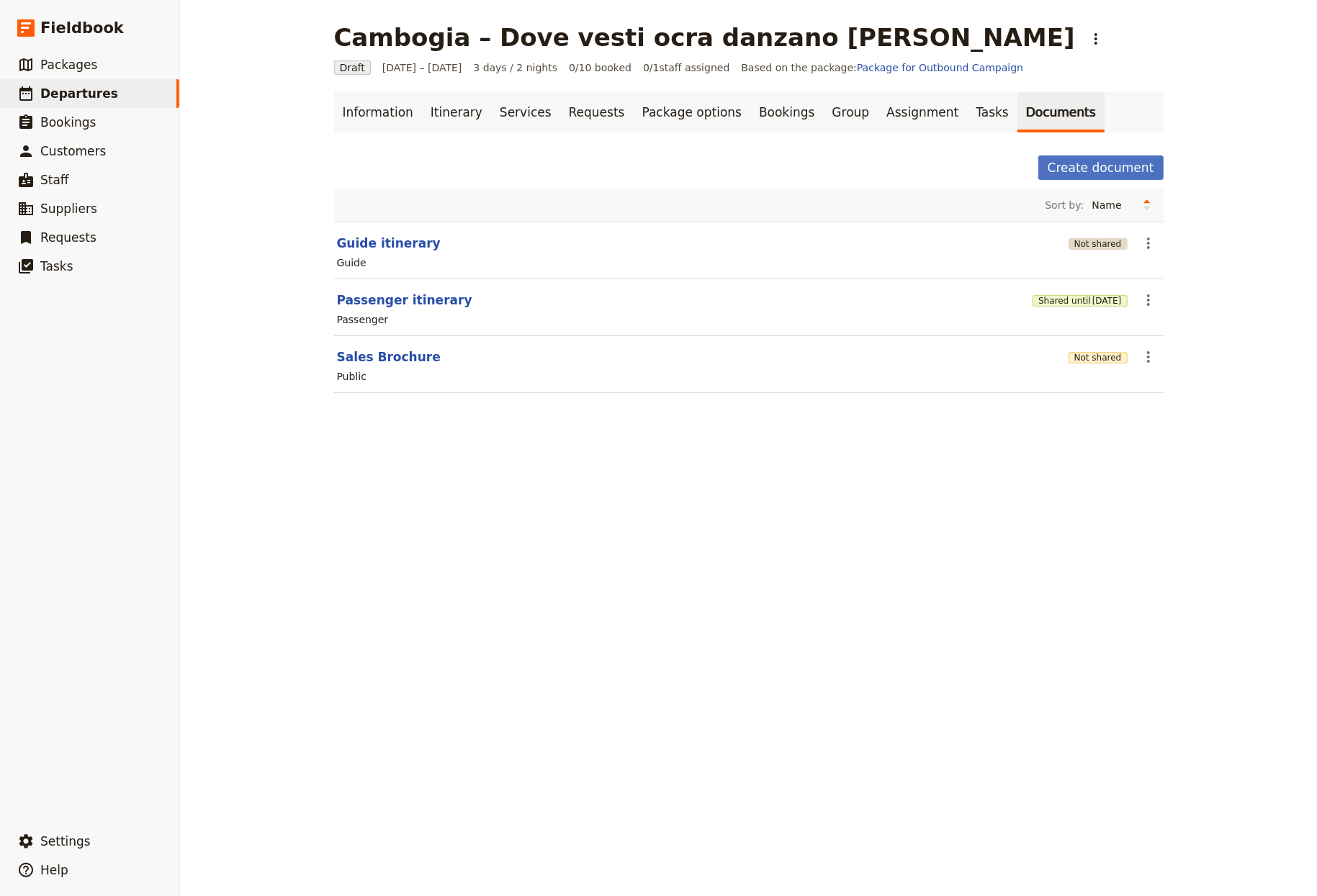
click at [920, 243] on button "Not shared" at bounding box center [1098, 245] width 59 height 12
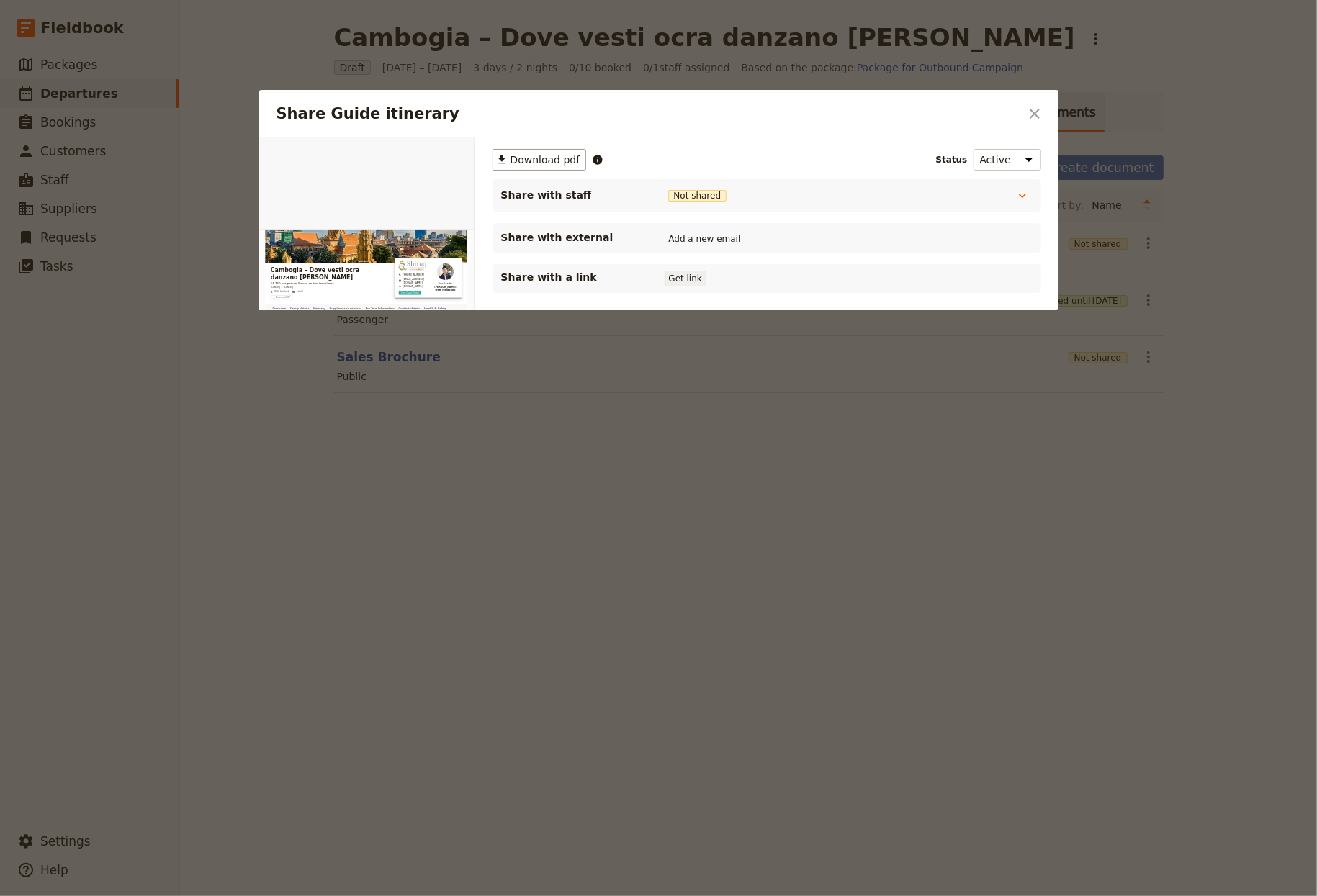
click at [691, 271] on button "Get link" at bounding box center [686, 278] width 40 height 16
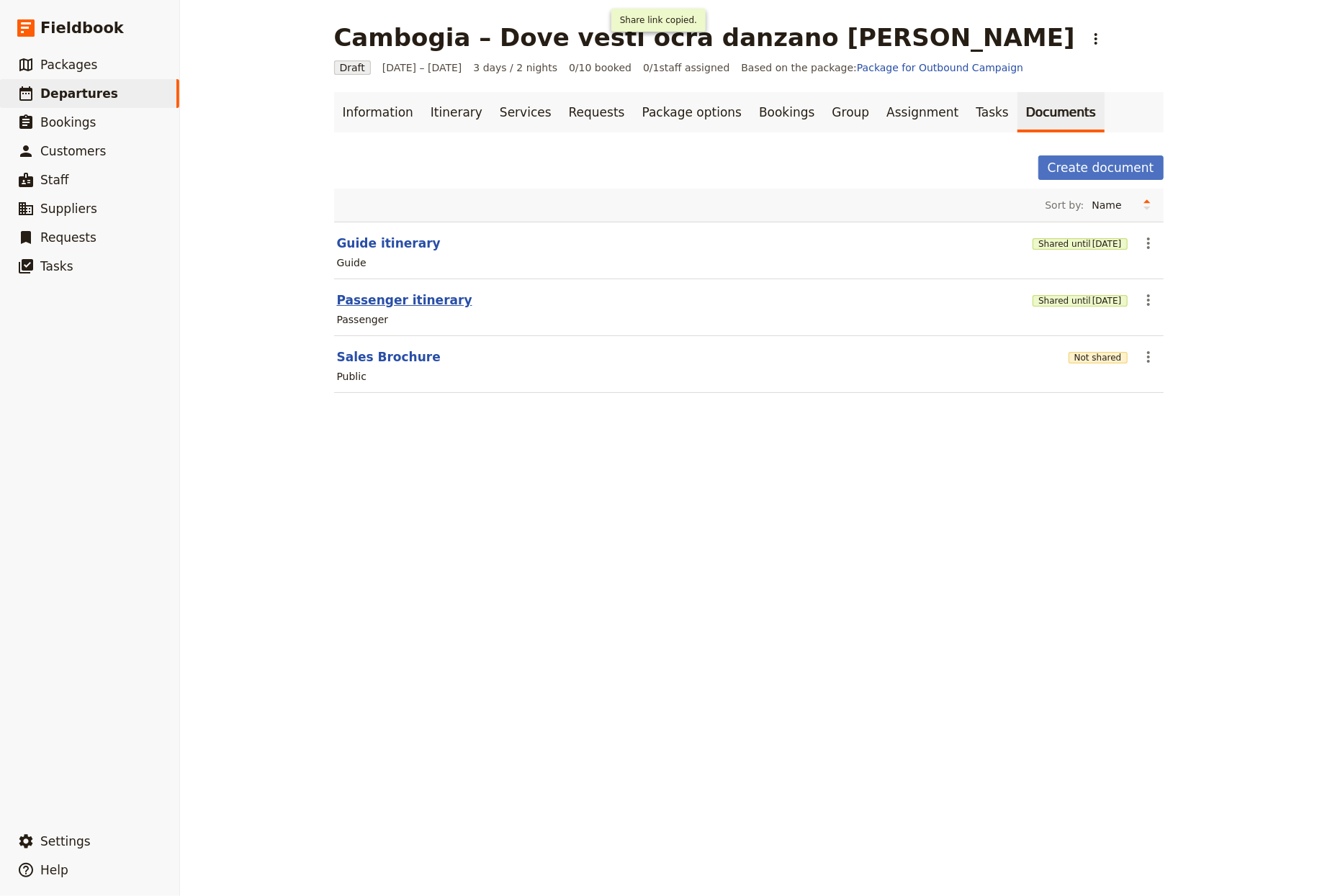
click at [374, 293] on button "Passenger itinerary" at bounding box center [405, 299] width 136 height 17
select select "PASSENGER"
select select "RUN_SHEET"
select select "LARGE"
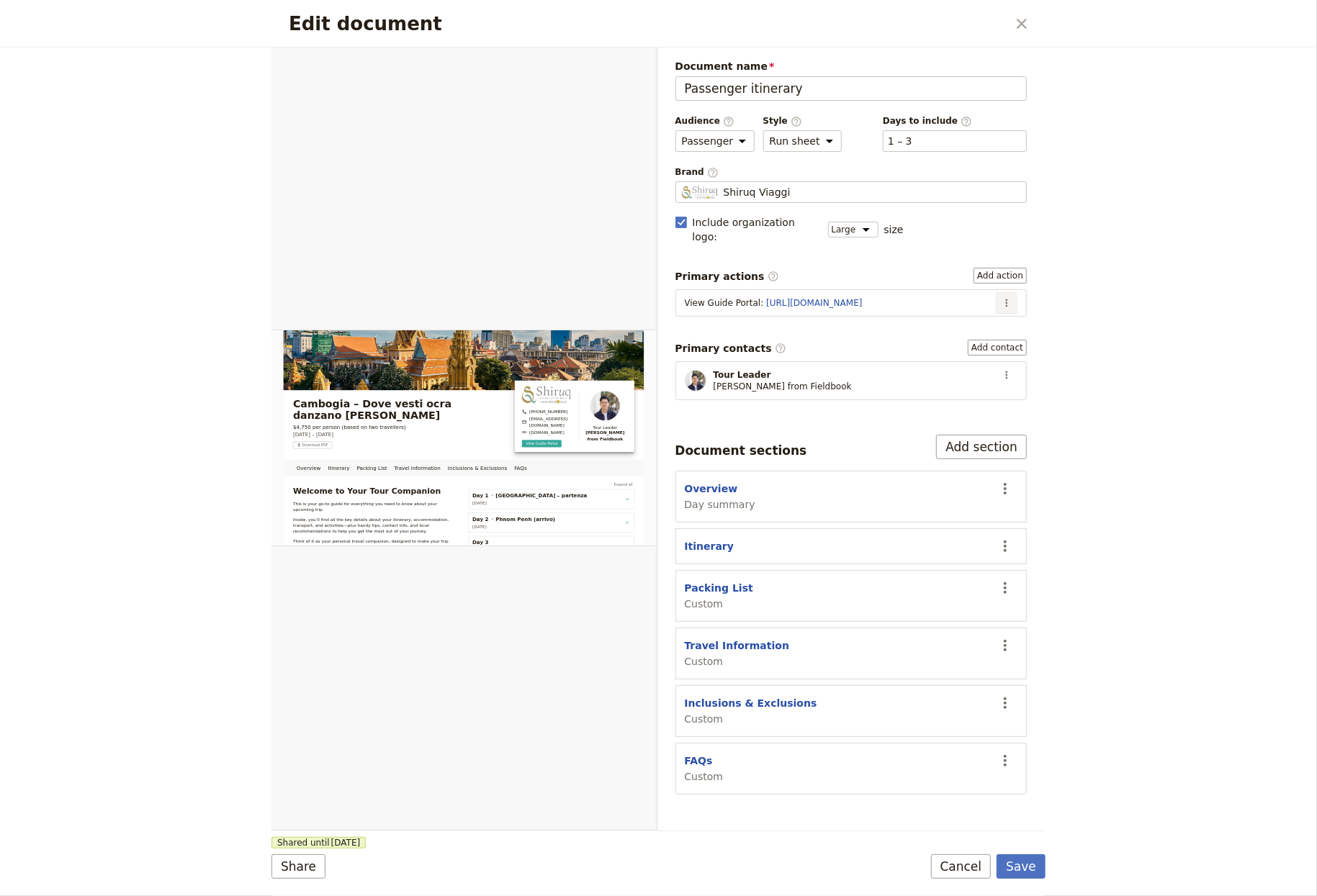
click at [920, 299] on icon "Actions" at bounding box center [1006, 303] width 2 height 8
click at [920, 322] on span "Edit action" at bounding box center [960, 322] width 54 height 14
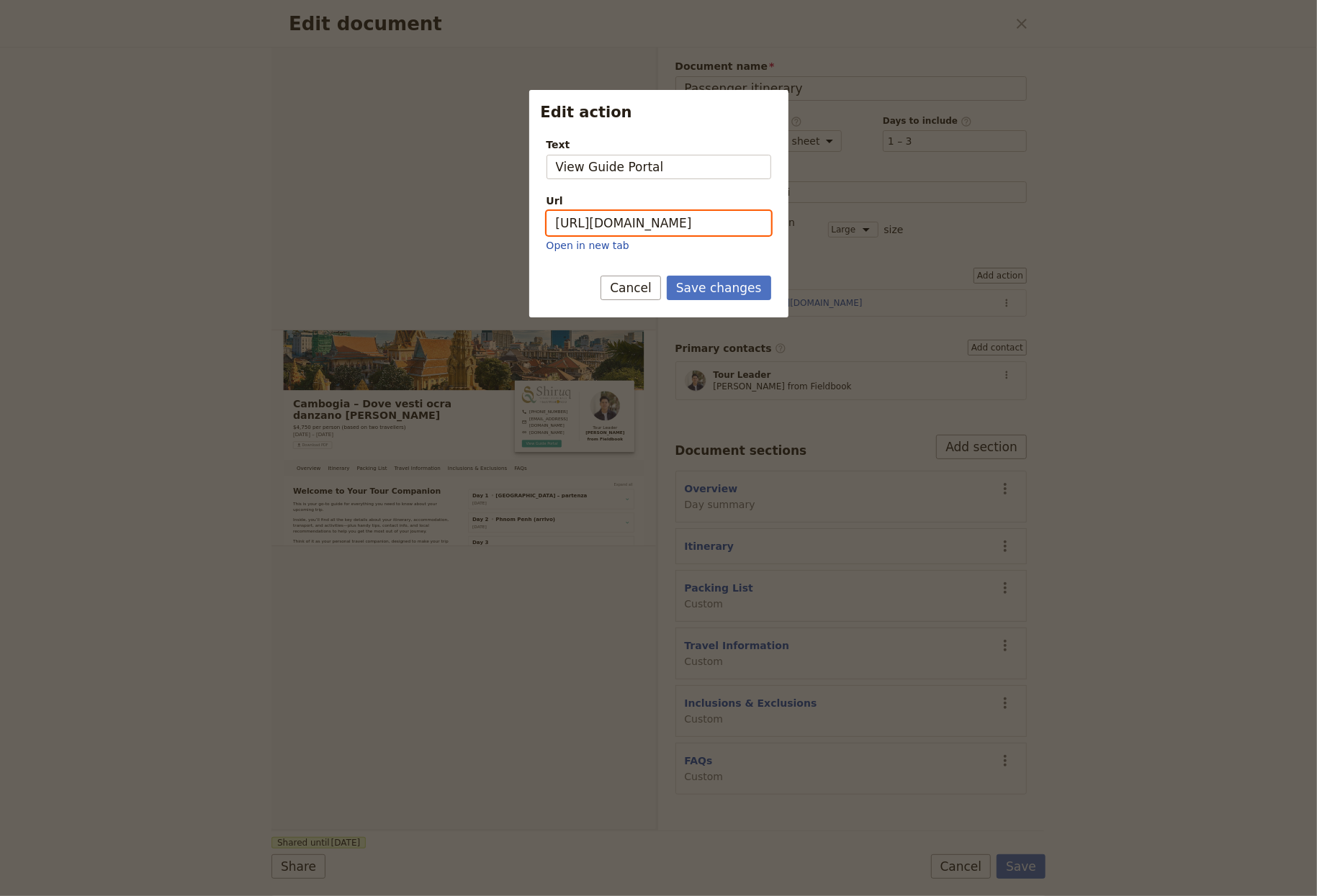
click at [684, 225] on input "https://trips.fieldbook.com/d/Q2rMcGC5L2ZX4rC7MXSmf" at bounding box center [658, 223] width 225 height 24
paste input "Duo8J1PuQiZ-By4lMZ6Sm"
type input "https://trips.fieldbook.com/d/Duo8J1PuQiZ-By4lMZ6Sm"
click at [732, 279] on button "Save changes" at bounding box center [719, 288] width 105 height 24
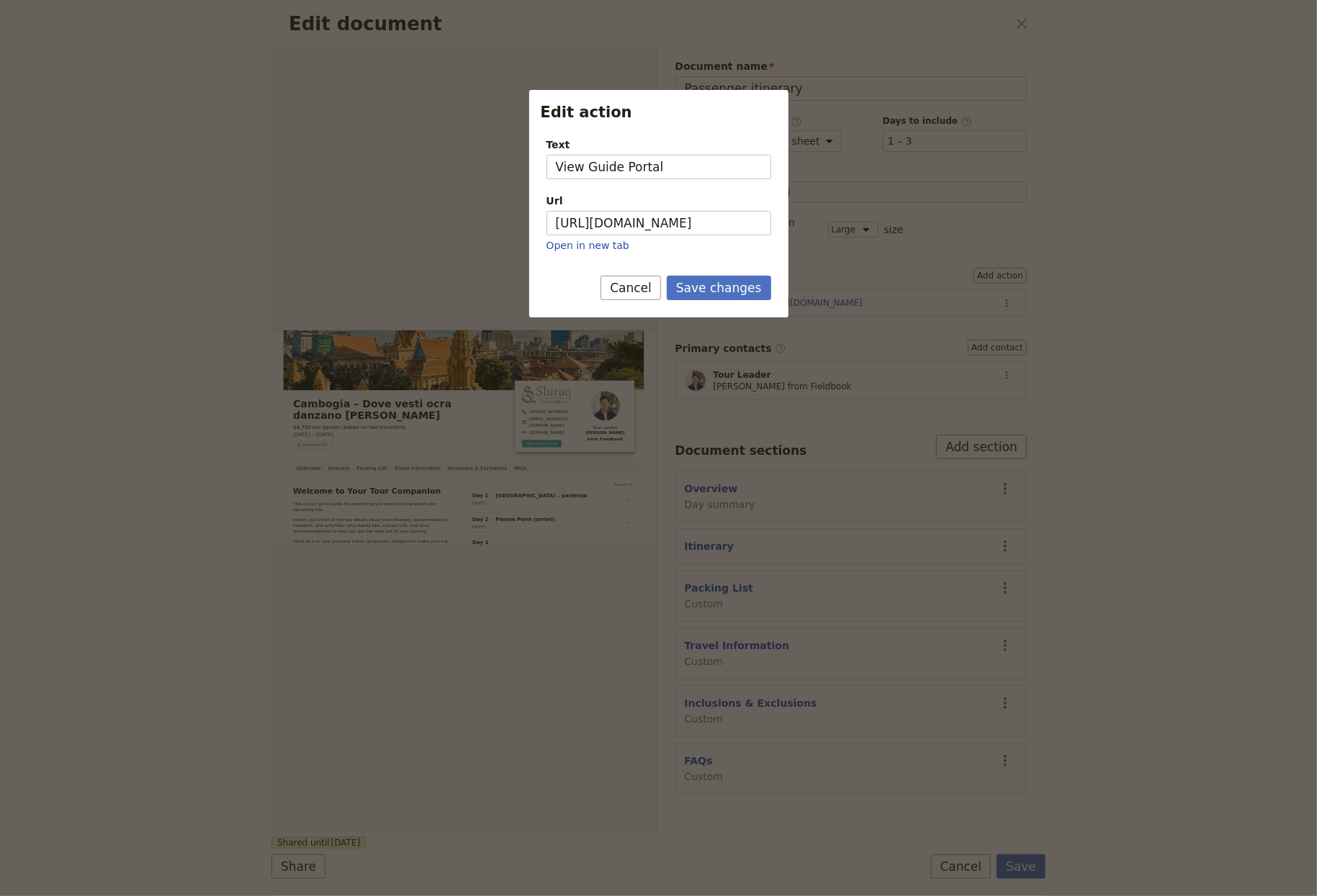
scroll to position [0, 0]
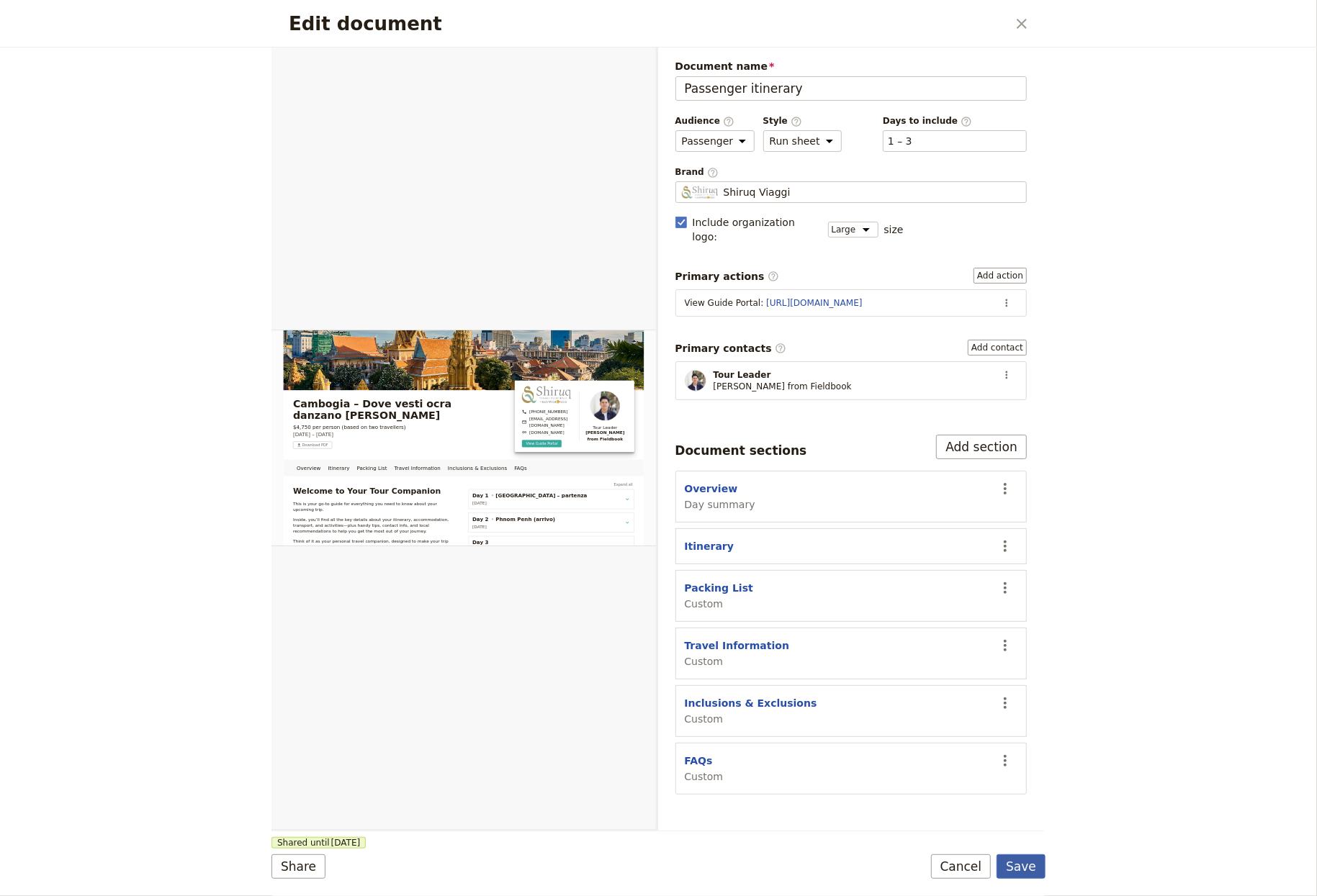
click at [920, 870] on button "Save" at bounding box center [1021, 866] width 49 height 24
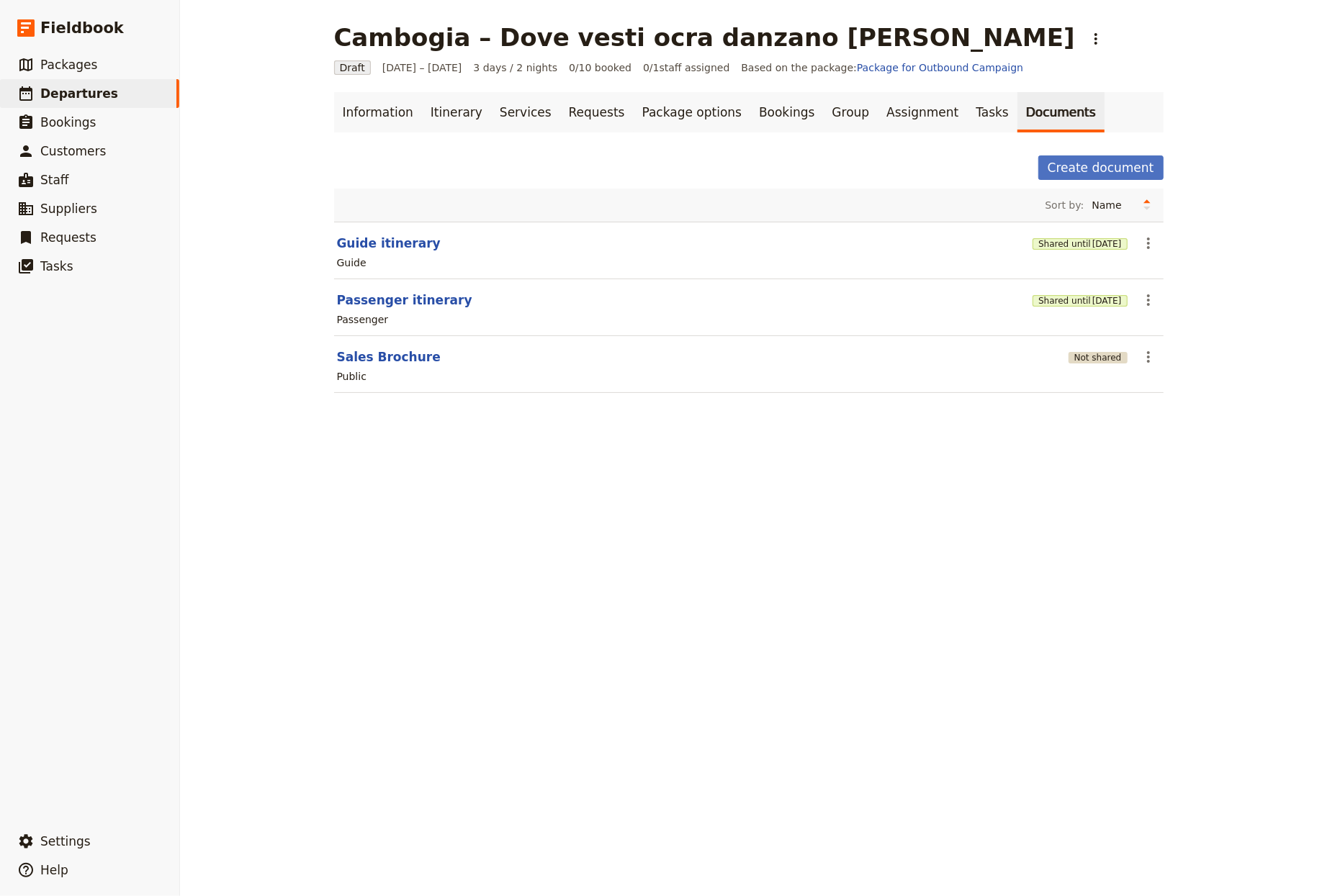
click at [920, 356] on button "Not shared" at bounding box center [1098, 358] width 59 height 12
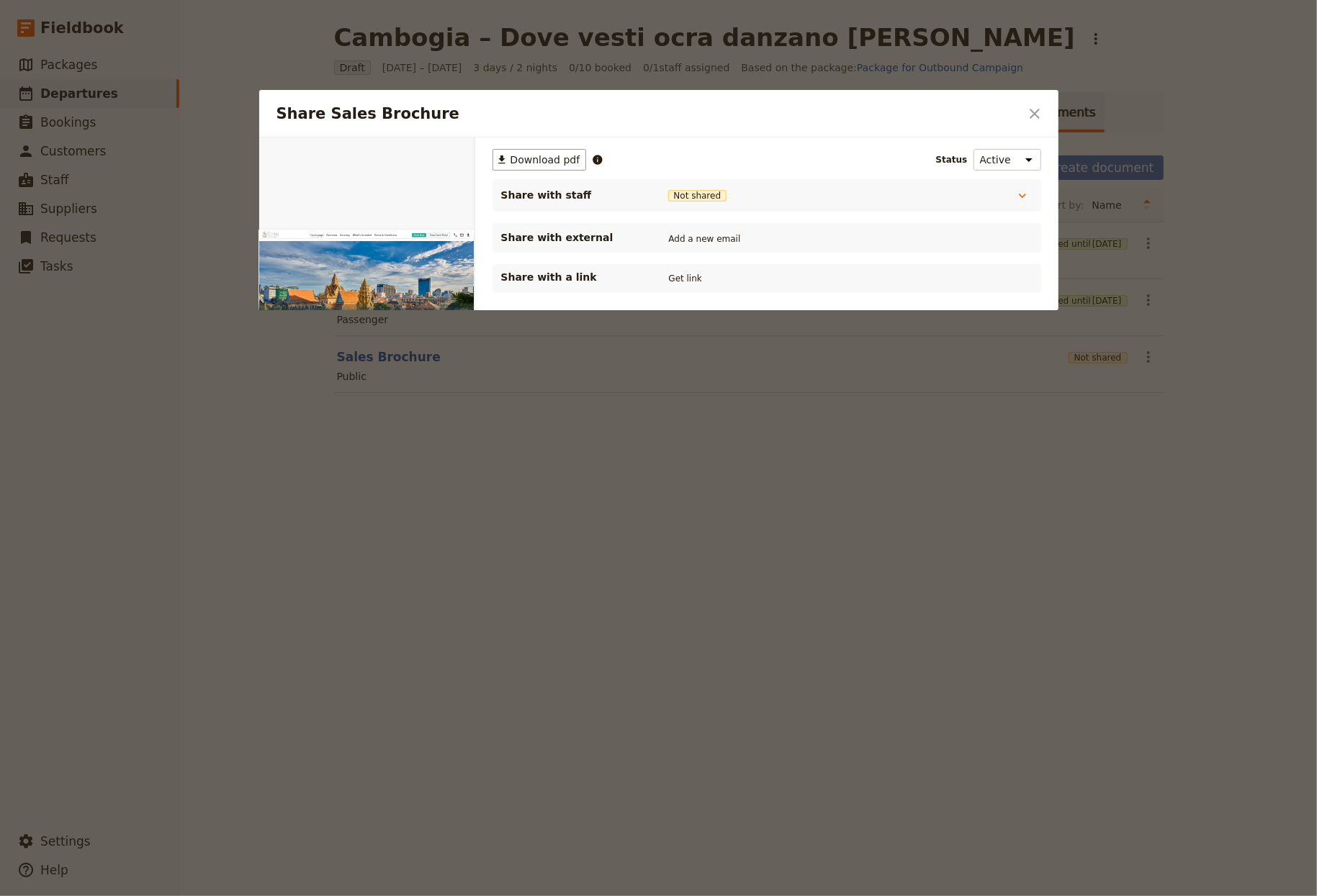
drag, startPoint x: 700, startPoint y: 276, endPoint x: 730, endPoint y: 338, distance: 68.9
click at [700, 276] on button "Get link" at bounding box center [686, 278] width 40 height 16
click at [643, 748] on div at bounding box center [658, 448] width 1317 height 896
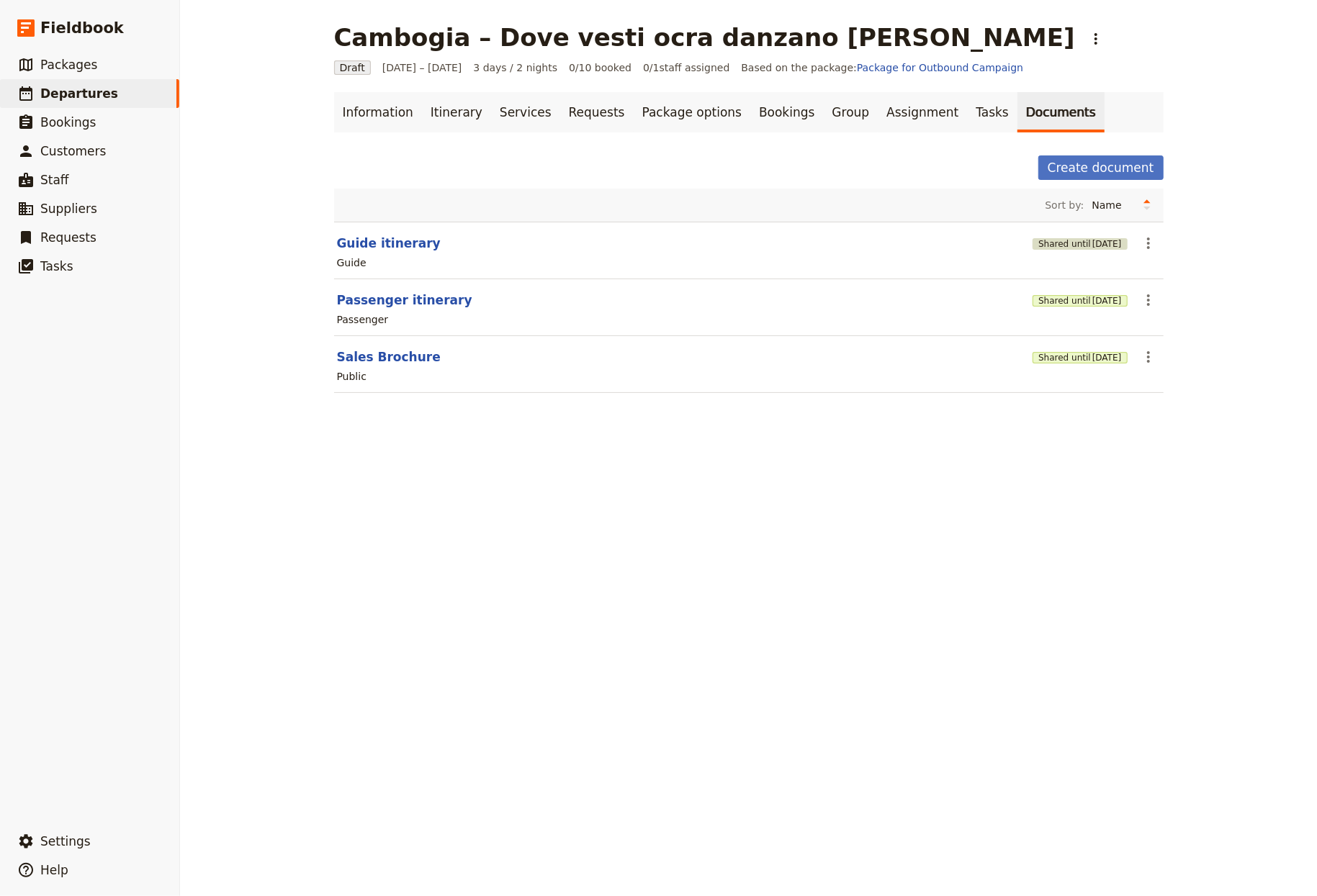
click at [920, 248] on span "[DATE]" at bounding box center [1107, 245] width 30 height 12
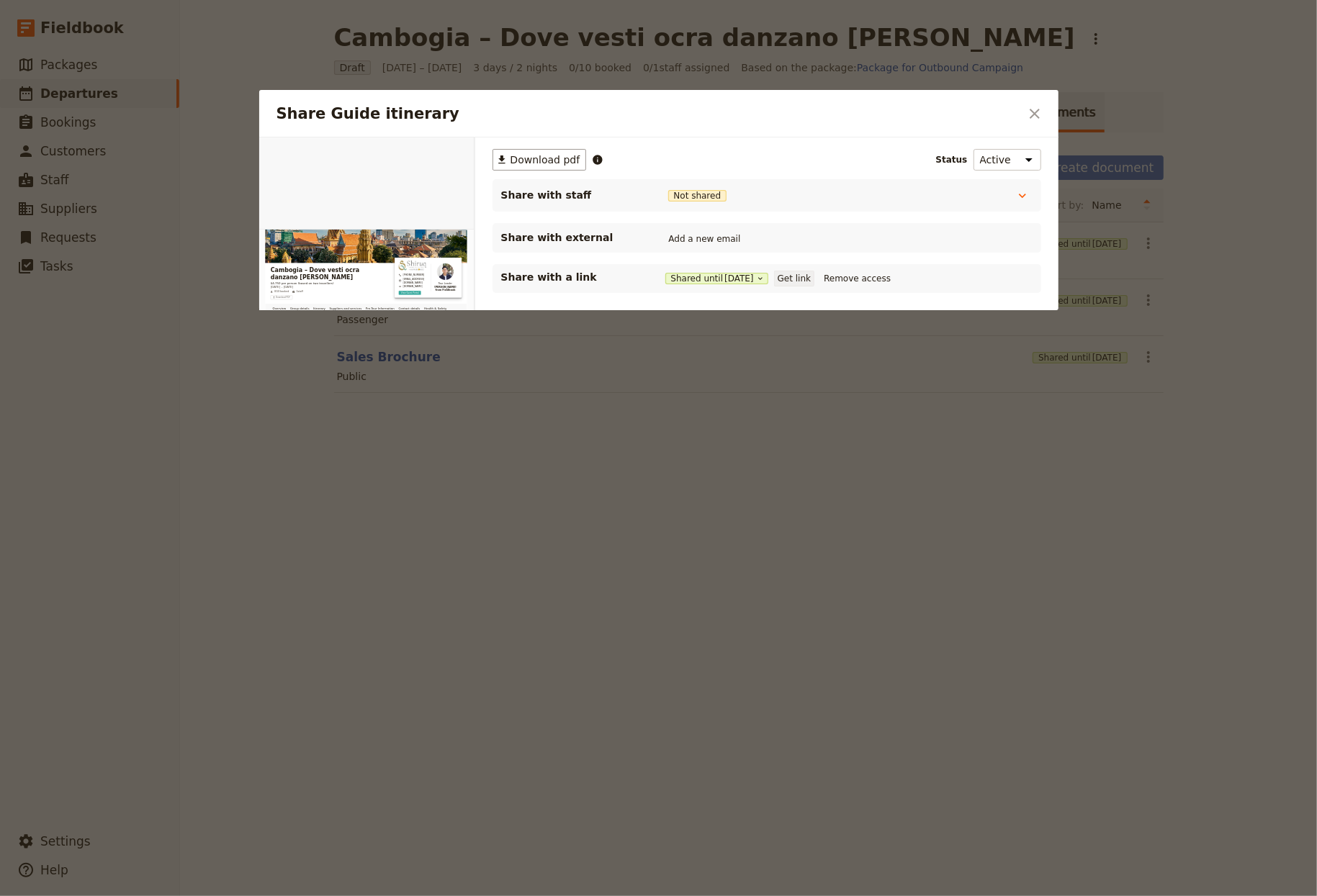
click at [810, 273] on button "Get link" at bounding box center [794, 278] width 40 height 16
drag, startPoint x: 388, startPoint y: 33, endPoint x: 314, endPoint y: 74, distance: 84.6
click at [388, 33] on div at bounding box center [658, 448] width 1317 height 896
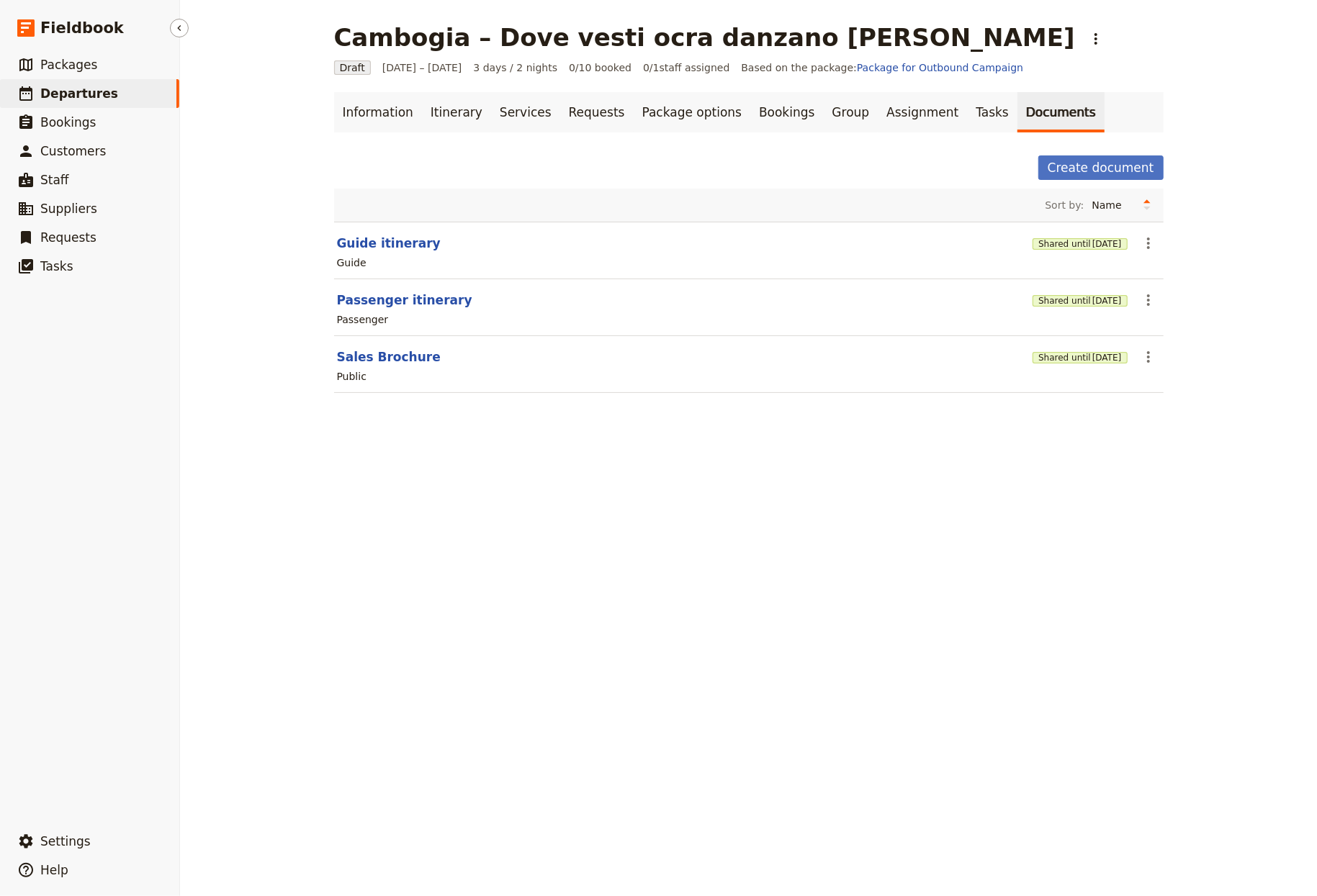
click at [96, 83] on link "​ Departures" at bounding box center [90, 93] width 179 height 29
select select "CREATED_AT"
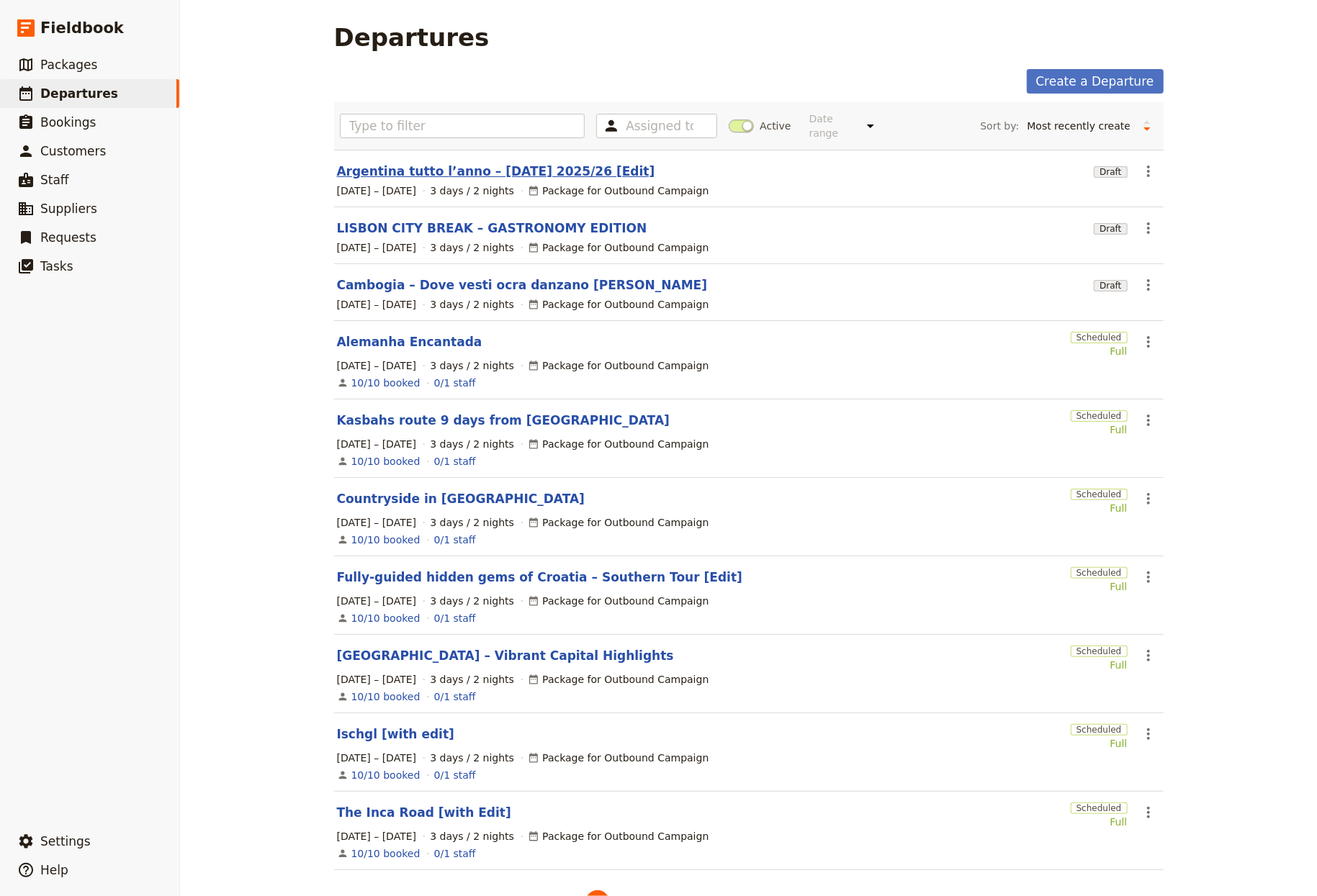
click at [597, 163] on link "Argentina tutto l’anno – Capodanno 2025/26 [Edit]" at bounding box center [496, 171] width 318 height 17
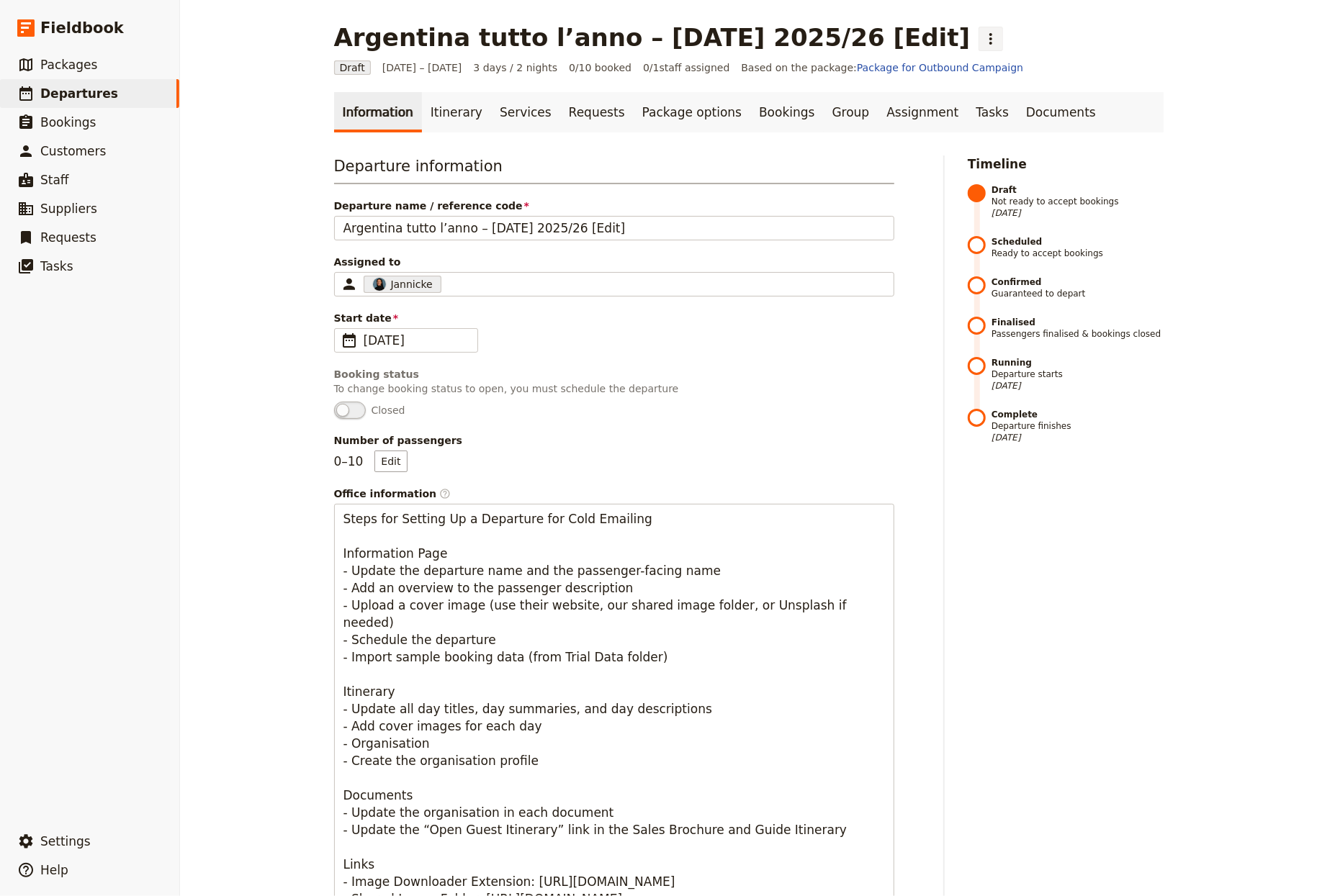
click at [920, 37] on icon "Actions" at bounding box center [990, 39] width 17 height 17
click at [920, 118] on span "Schedule departure" at bounding box center [955, 114] width 99 height 14
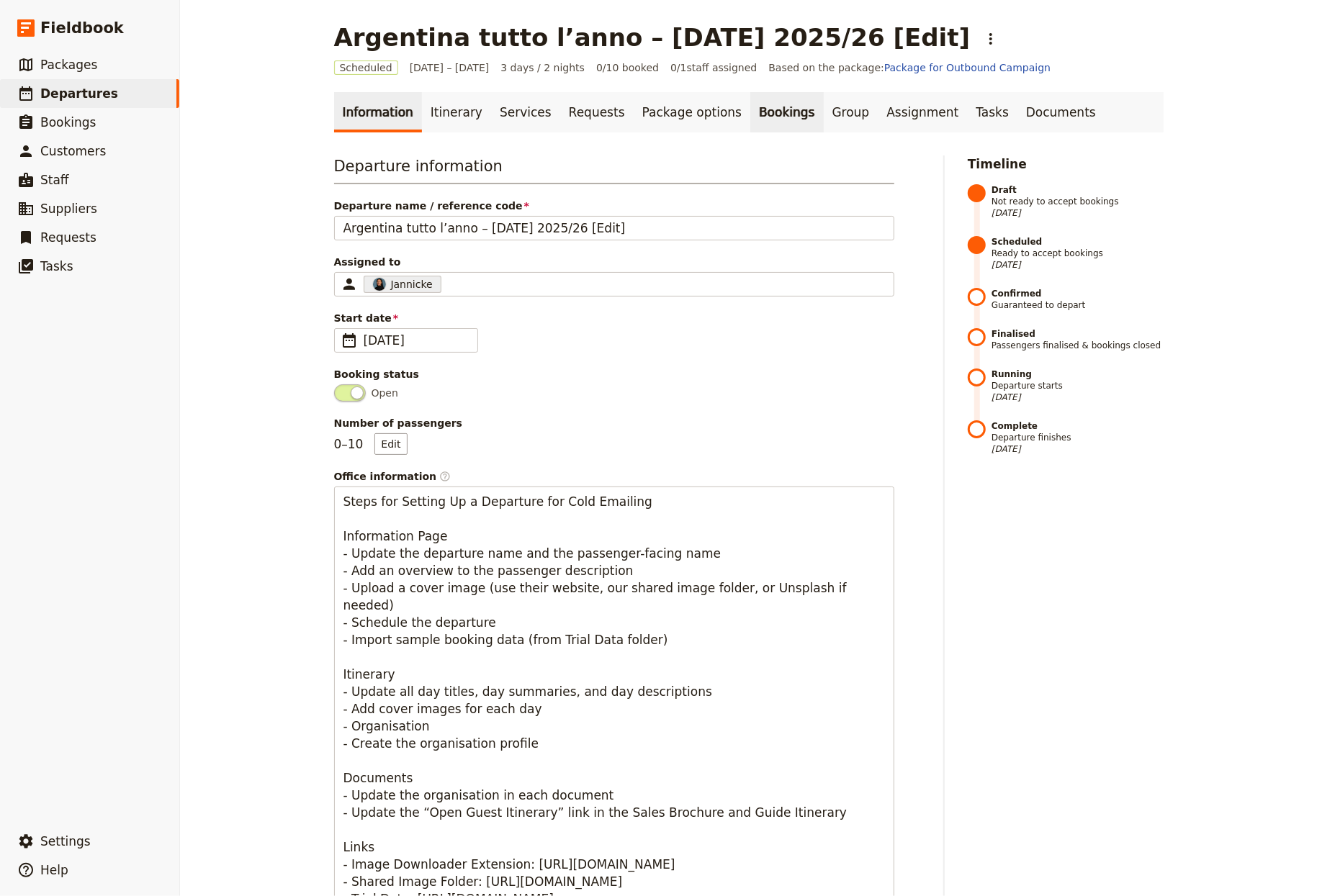
click at [750, 104] on link "Bookings" at bounding box center [786, 112] width 73 height 40
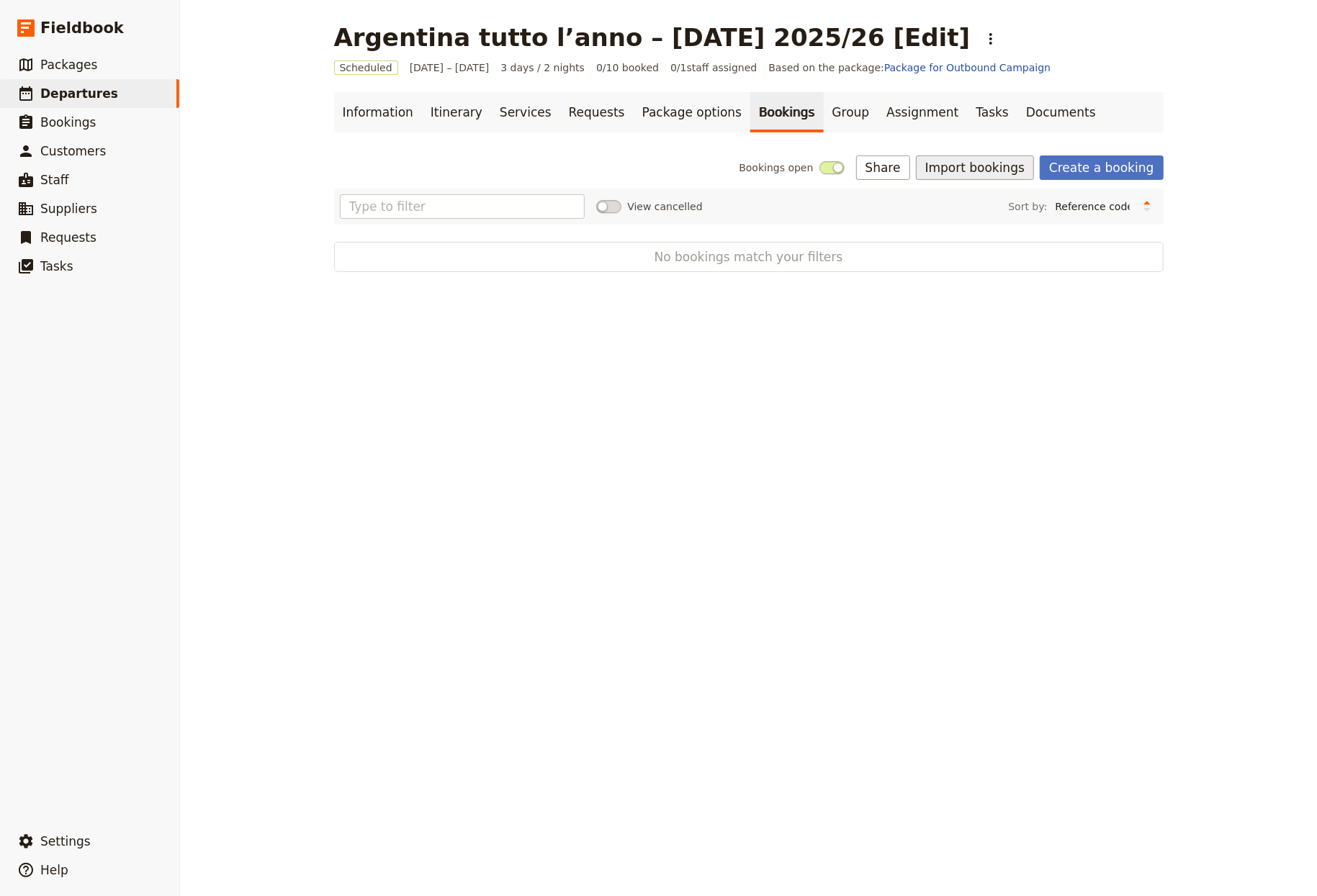
click at [920, 162] on button "Import bookings" at bounding box center [975, 167] width 118 height 24
click at [920, 194] on span "Import Bookings" at bounding box center [976, 199] width 83 height 14
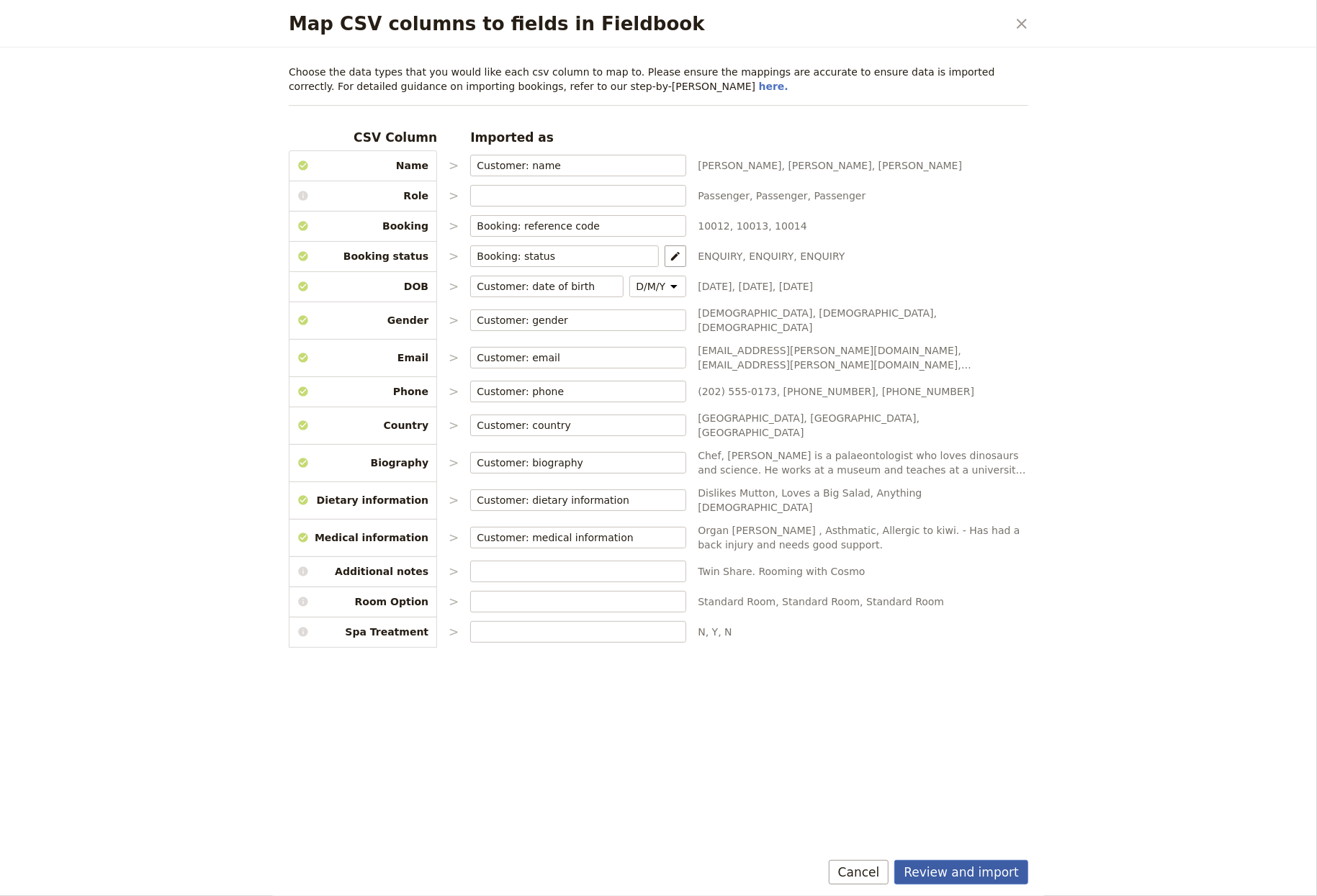
click at [920, 860] on button "Review and import" at bounding box center [961, 872] width 134 height 24
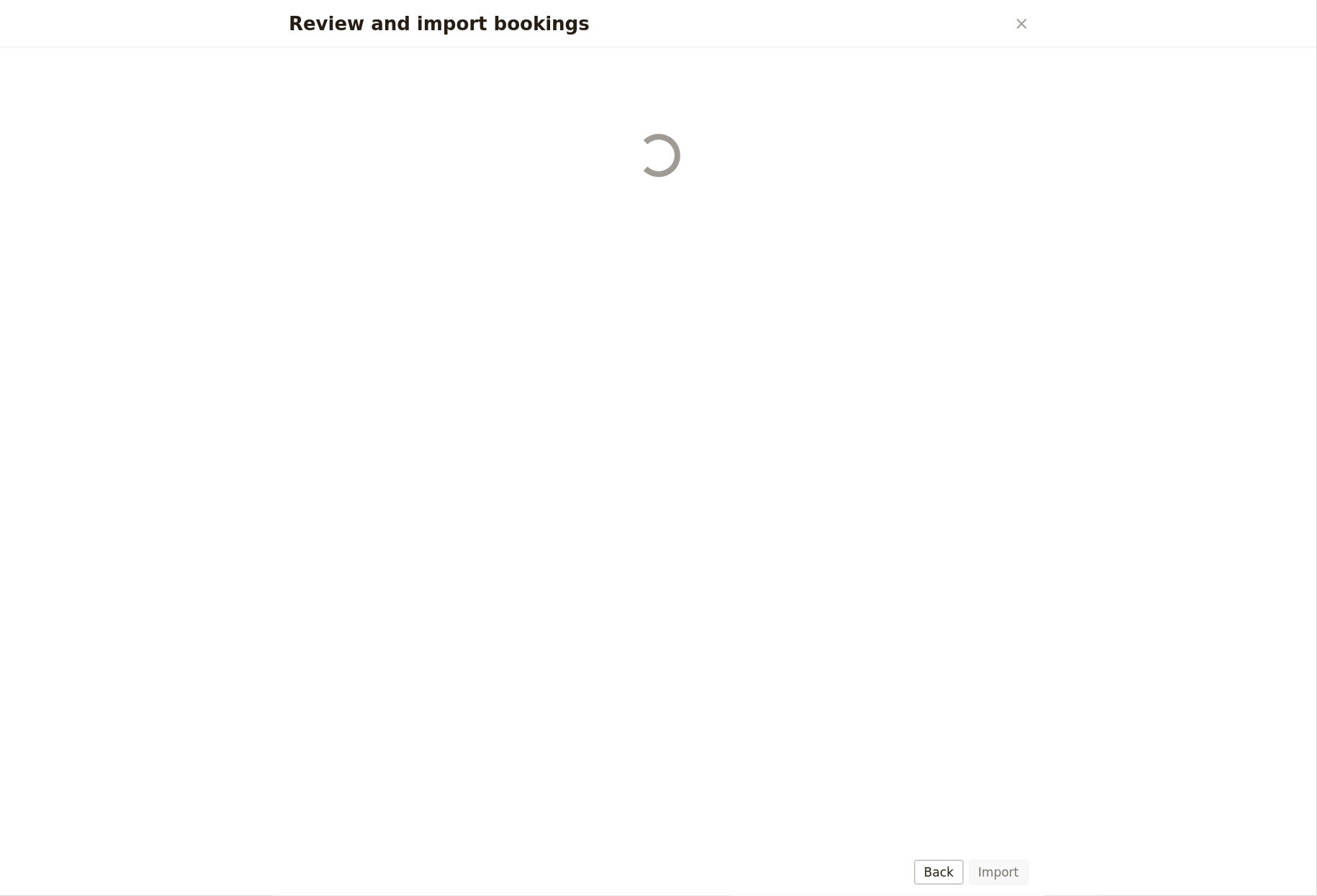
click at [920, 868] on button "Import" at bounding box center [999, 872] width 59 height 24
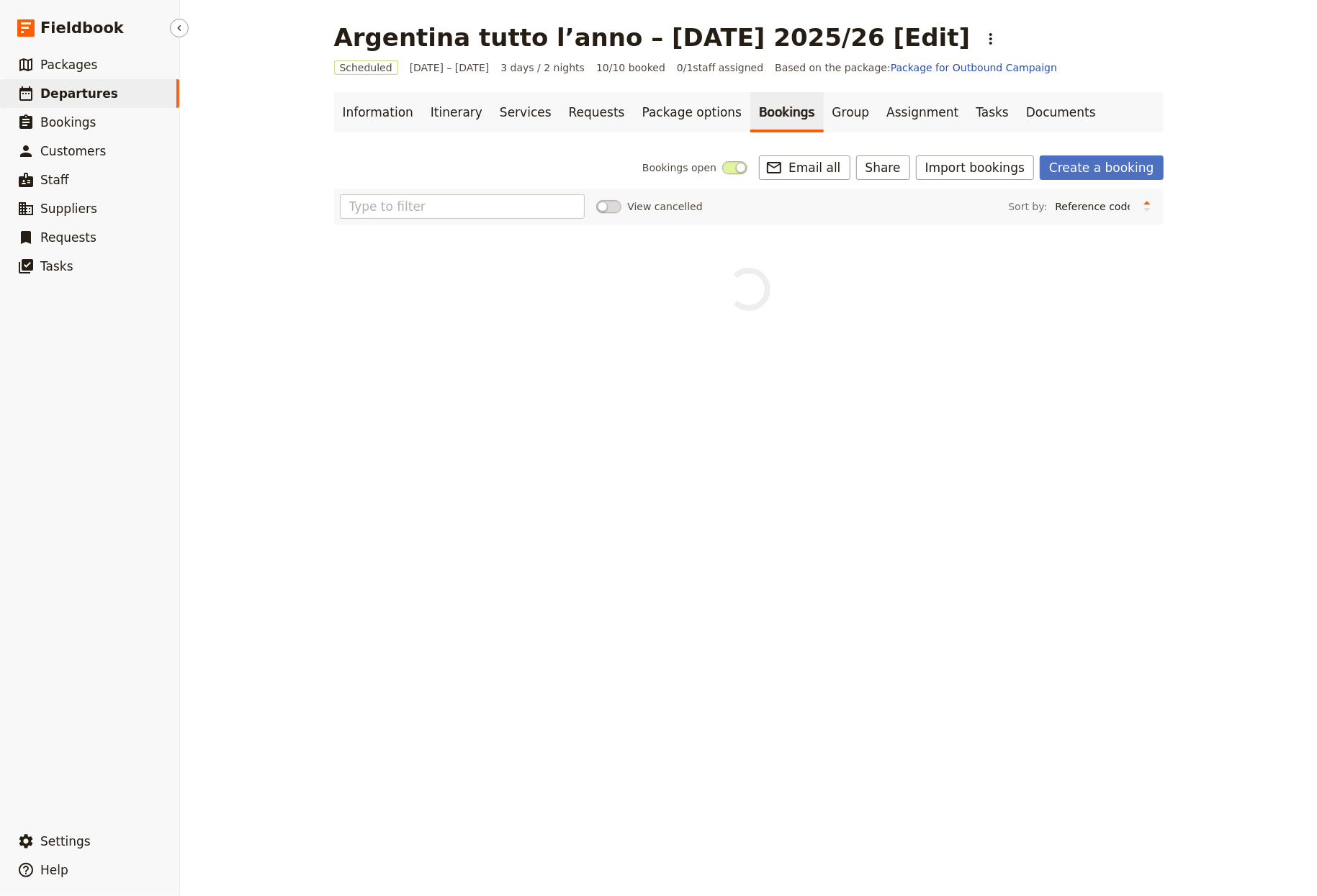
click at [95, 85] on span "Departures" at bounding box center [79, 93] width 78 height 17
select select "CREATED_AT"
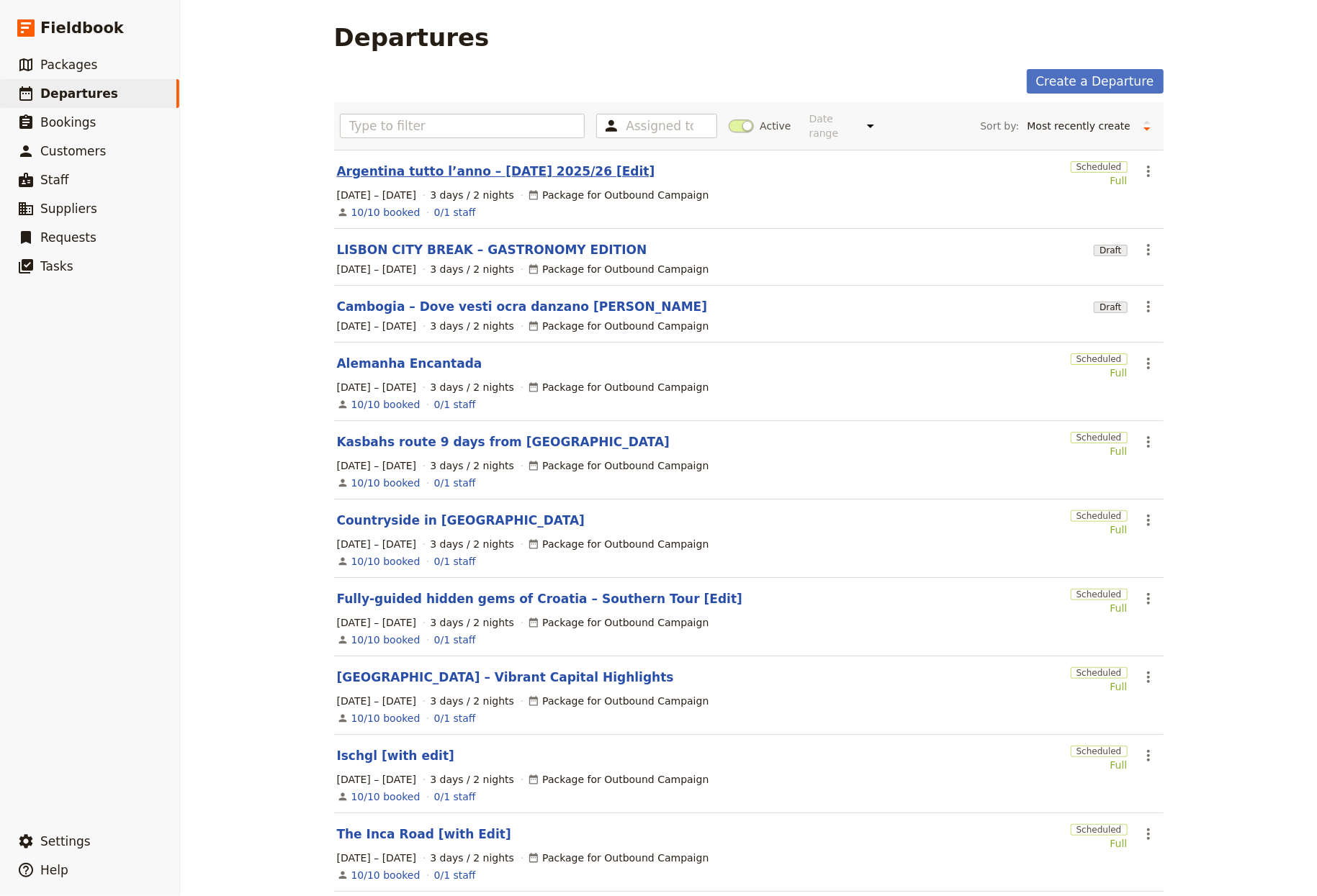
click at [500, 164] on link "Argentina tutto l’anno – Capodanno 2025/26 [Edit]" at bounding box center [496, 171] width 318 height 17
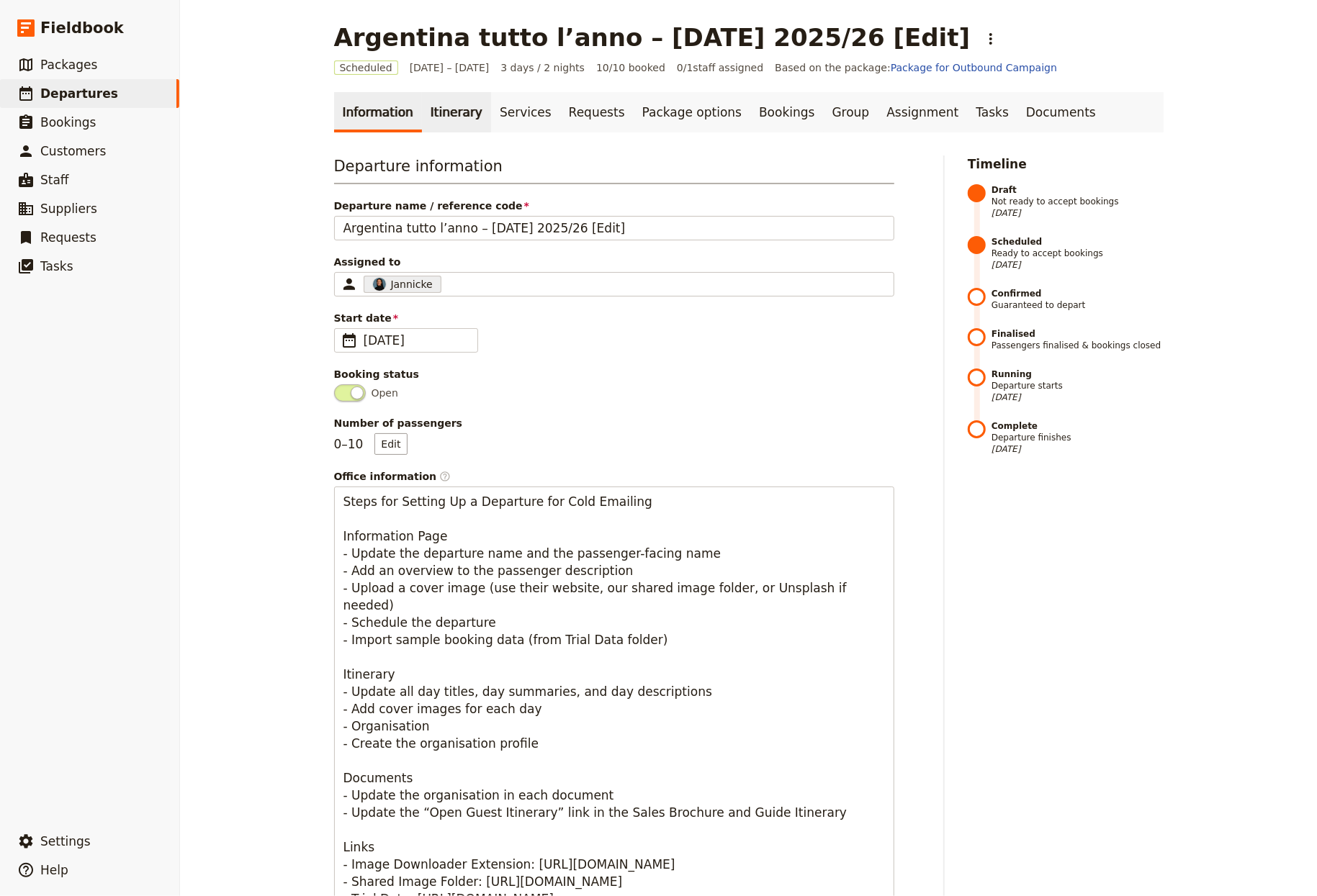
click at [442, 119] on link "Itinerary" at bounding box center [456, 112] width 69 height 40
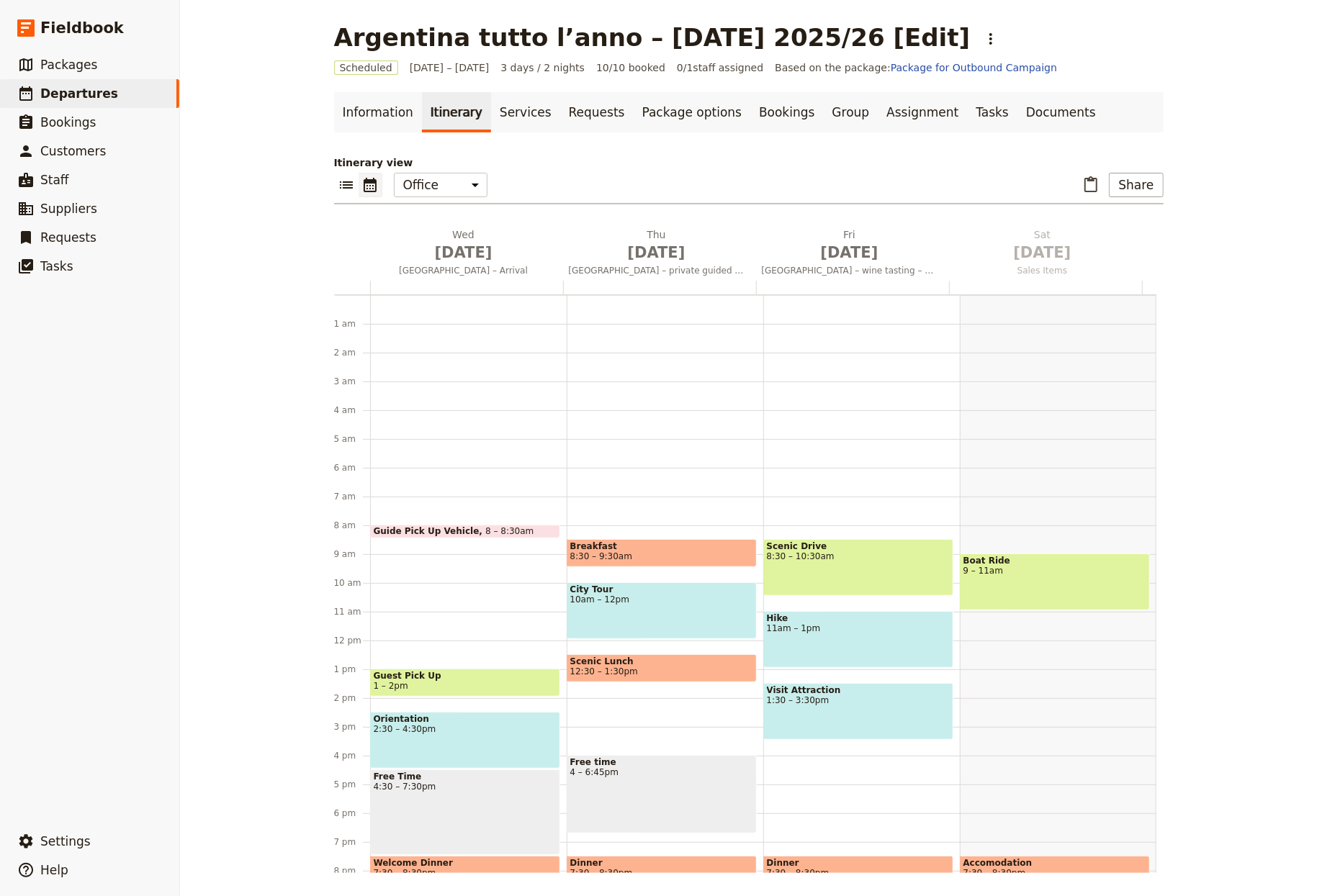
scroll to position [113, 0]
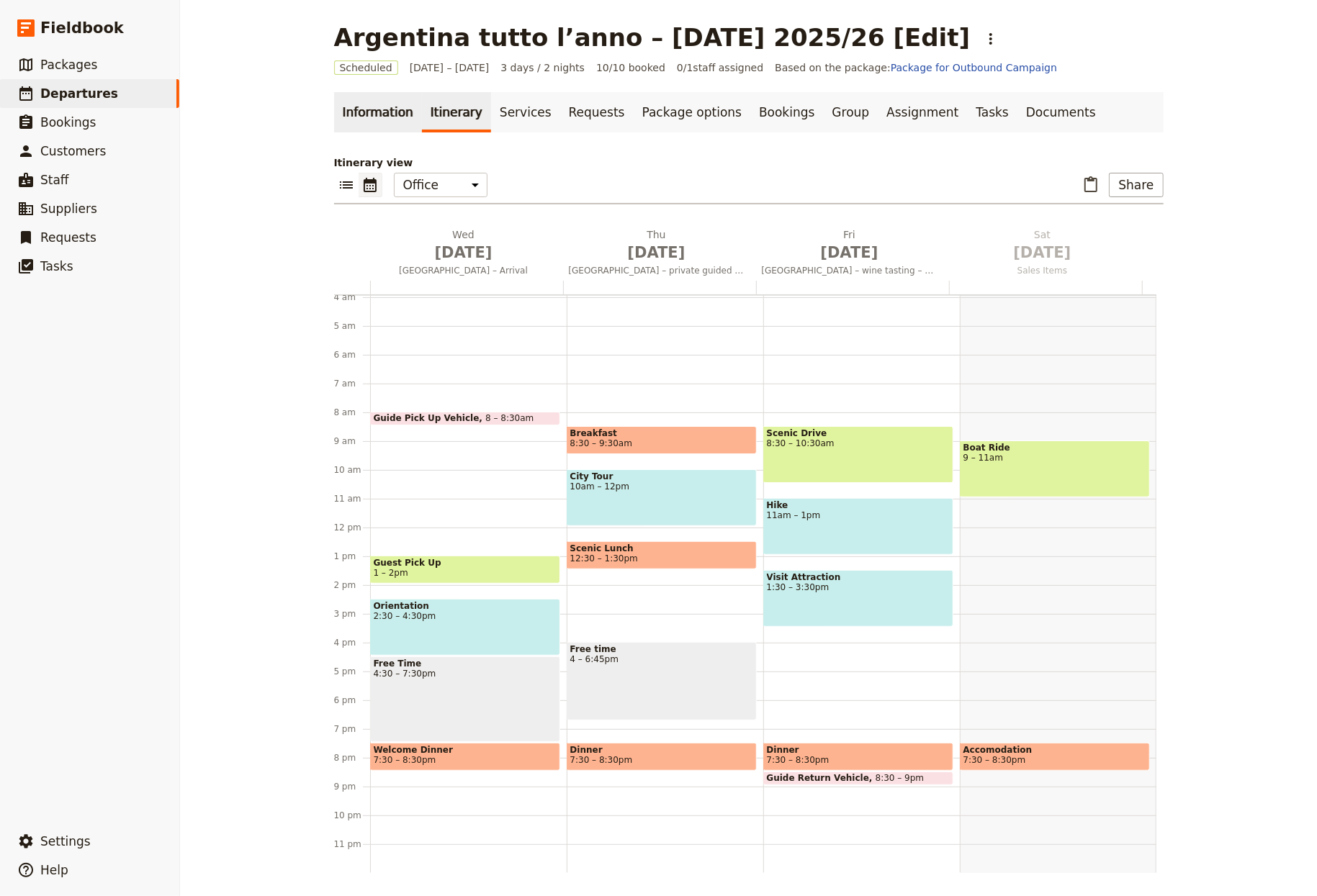
click at [372, 111] on link "Information" at bounding box center [378, 112] width 88 height 40
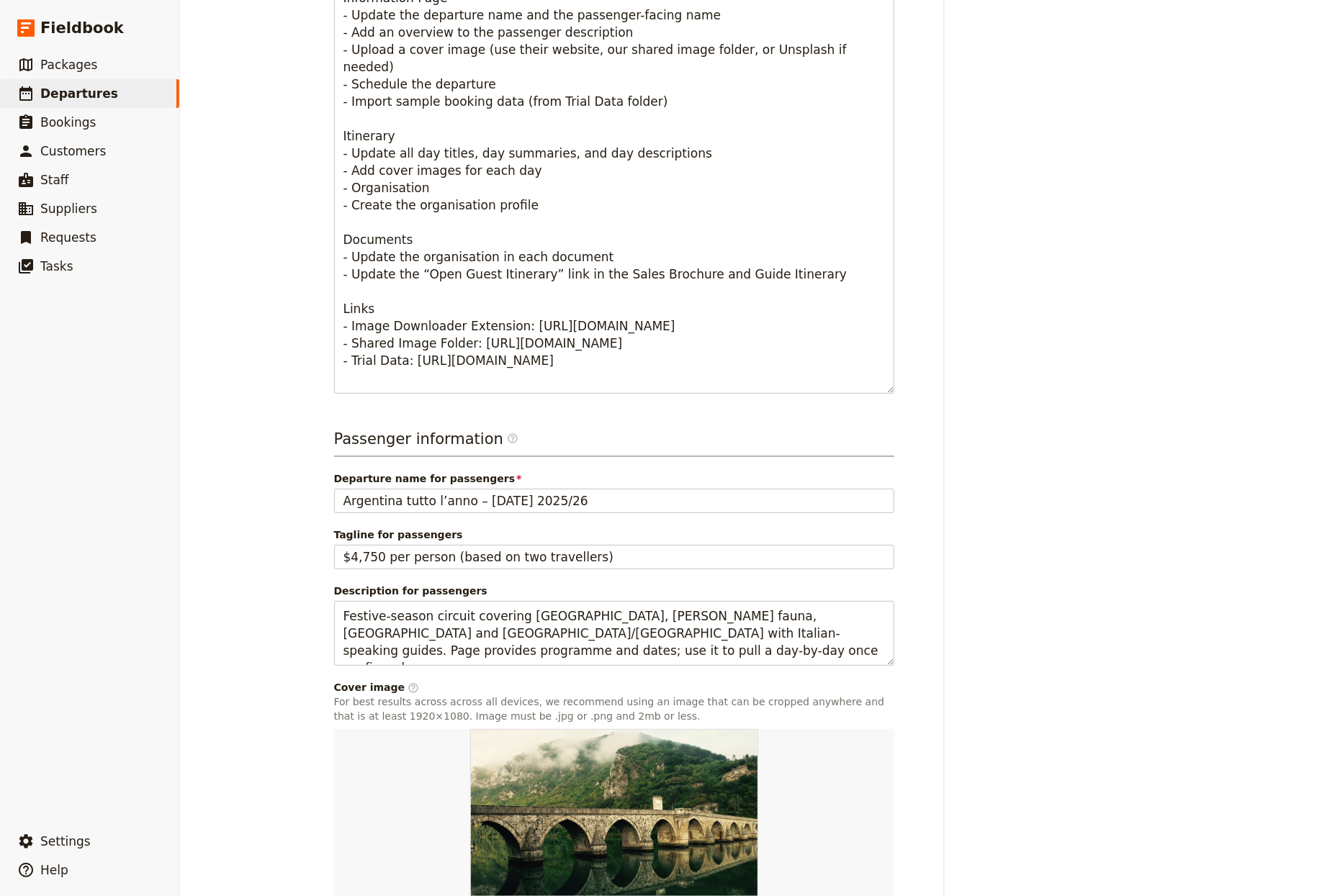
scroll to position [648, 0]
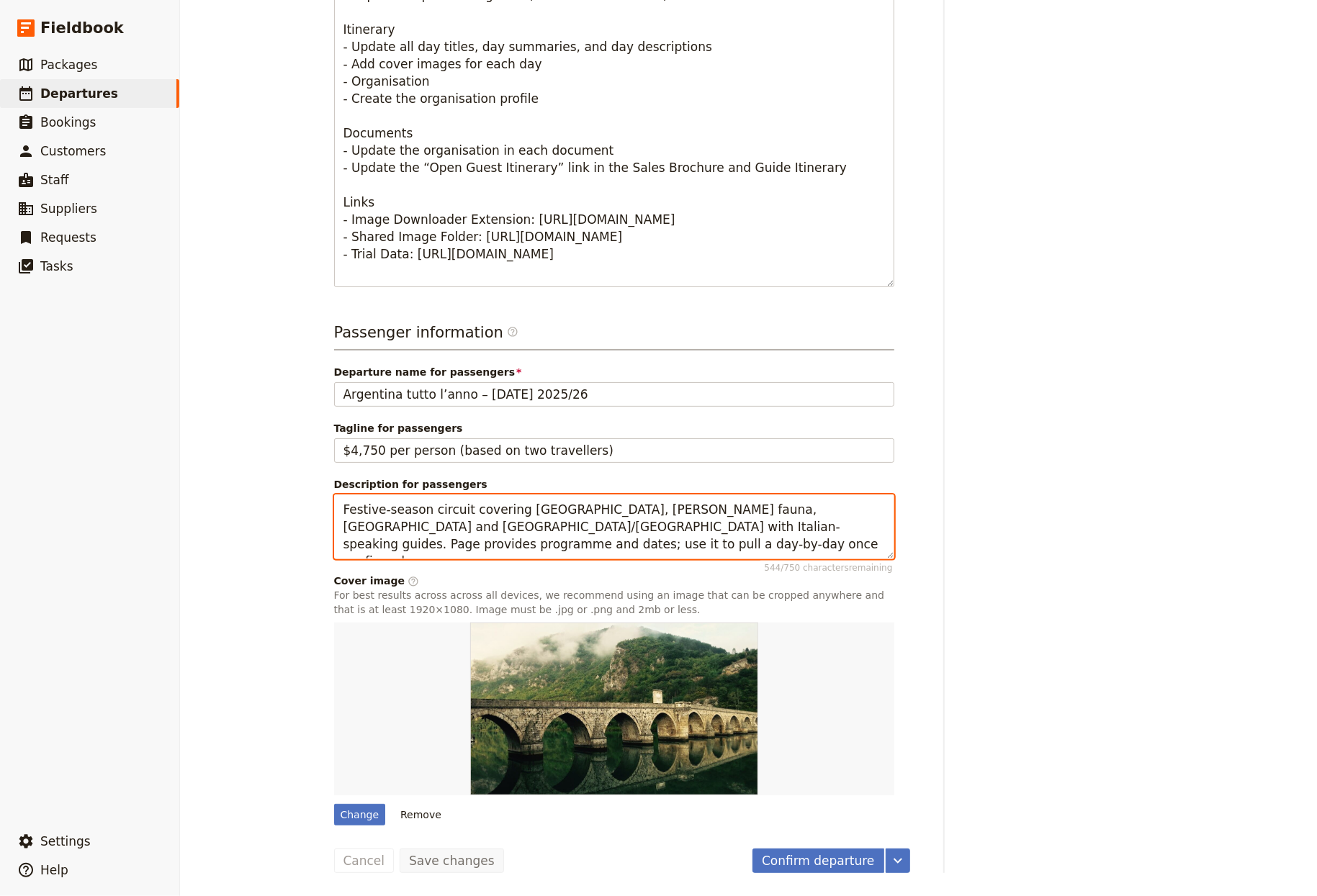
click at [489, 494] on textarea "Festive-season circuit covering Buenos Aires, Valdés fauna, Ushuaia and El Cala…" at bounding box center [614, 527] width 560 height 65
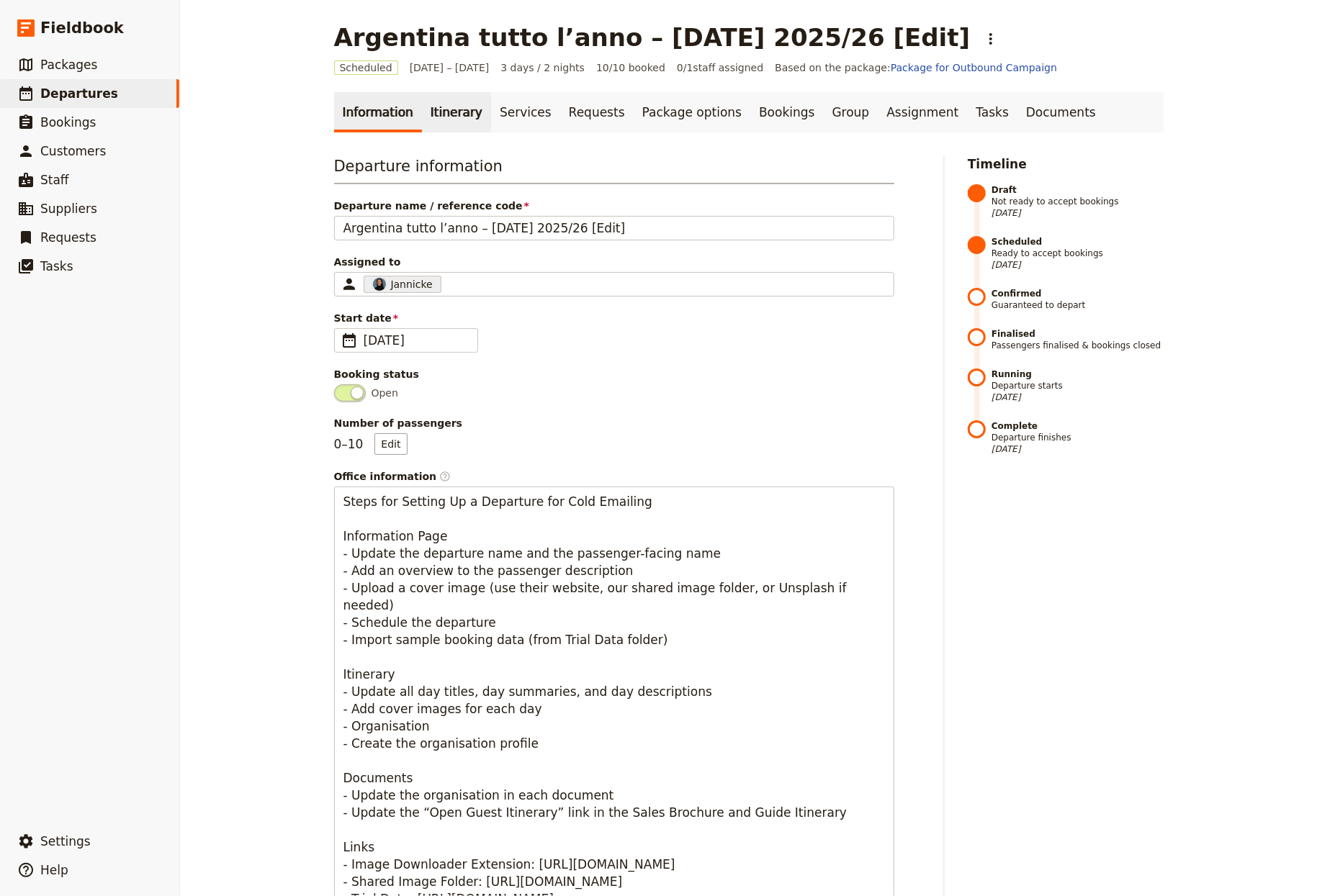
click at [446, 111] on link "Itinerary" at bounding box center [456, 112] width 69 height 40
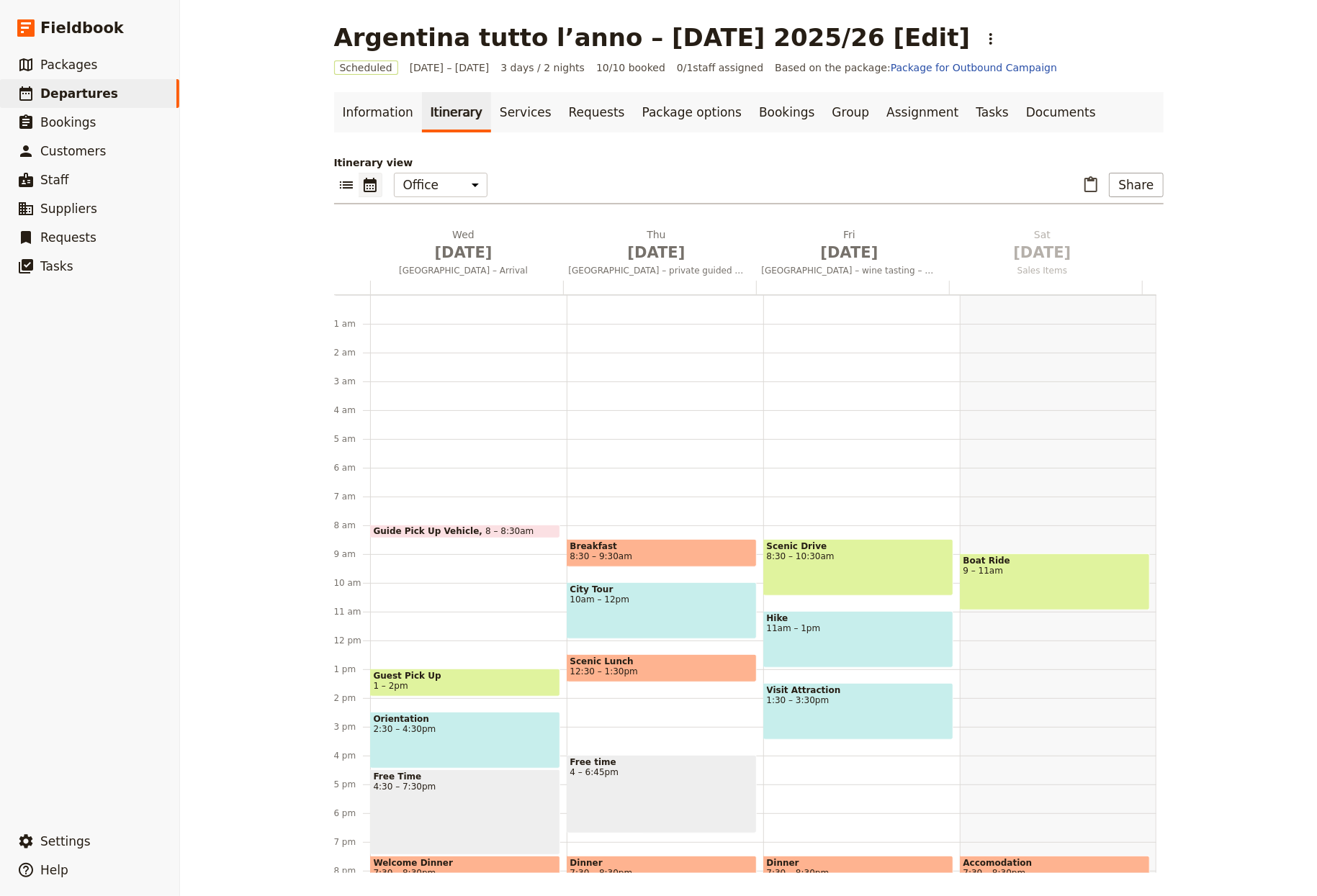
scroll to position [113, 0]
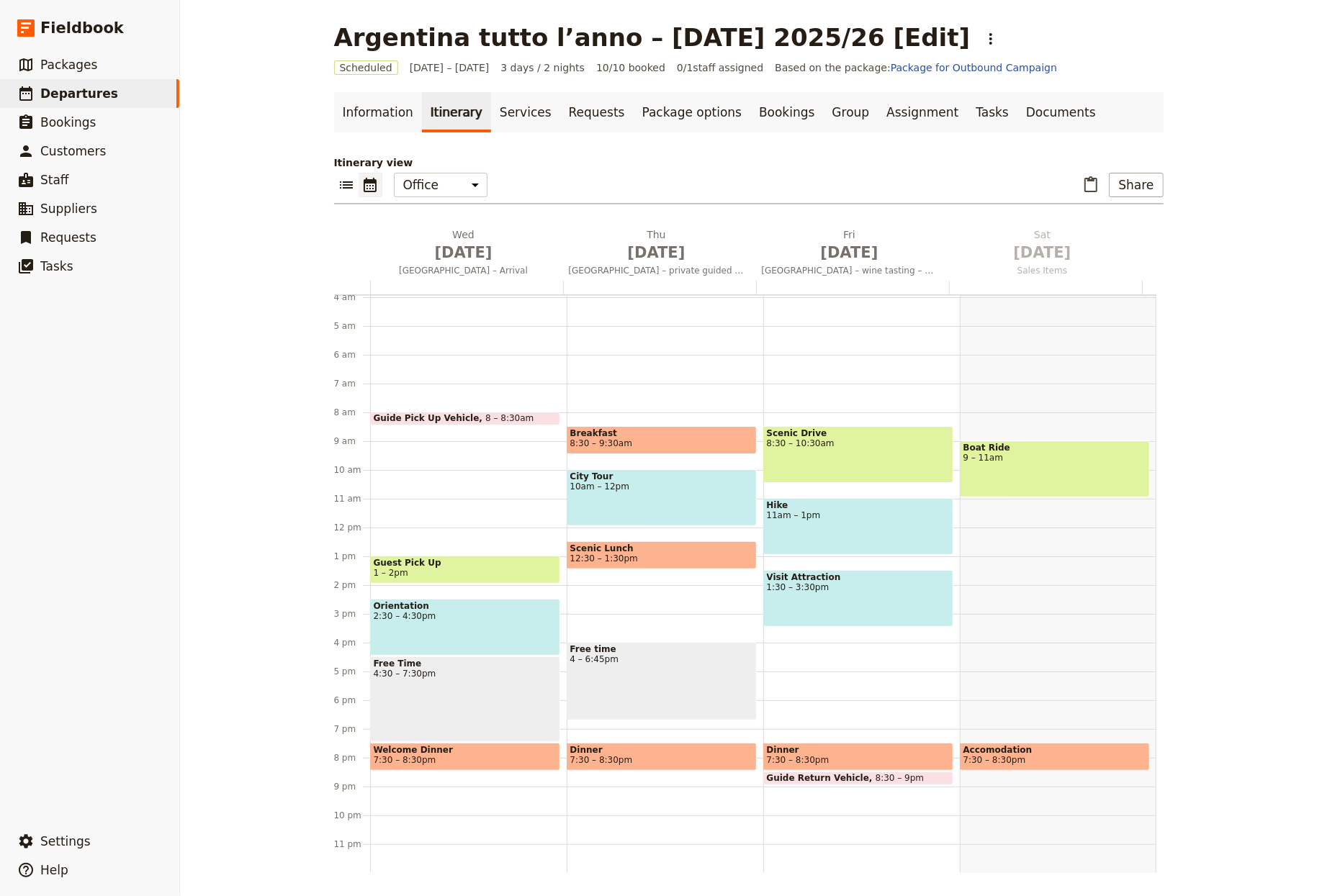
click at [453, 256] on span "Oct 1" at bounding box center [463, 252] width 176 height 21
click at [453, 205] on div "​ ​ Office Guide Passenger Sales ​ Share" at bounding box center [749, 188] width 829 height 32
click at [461, 251] on span "Oct 1" at bounding box center [463, 252] width 176 height 21
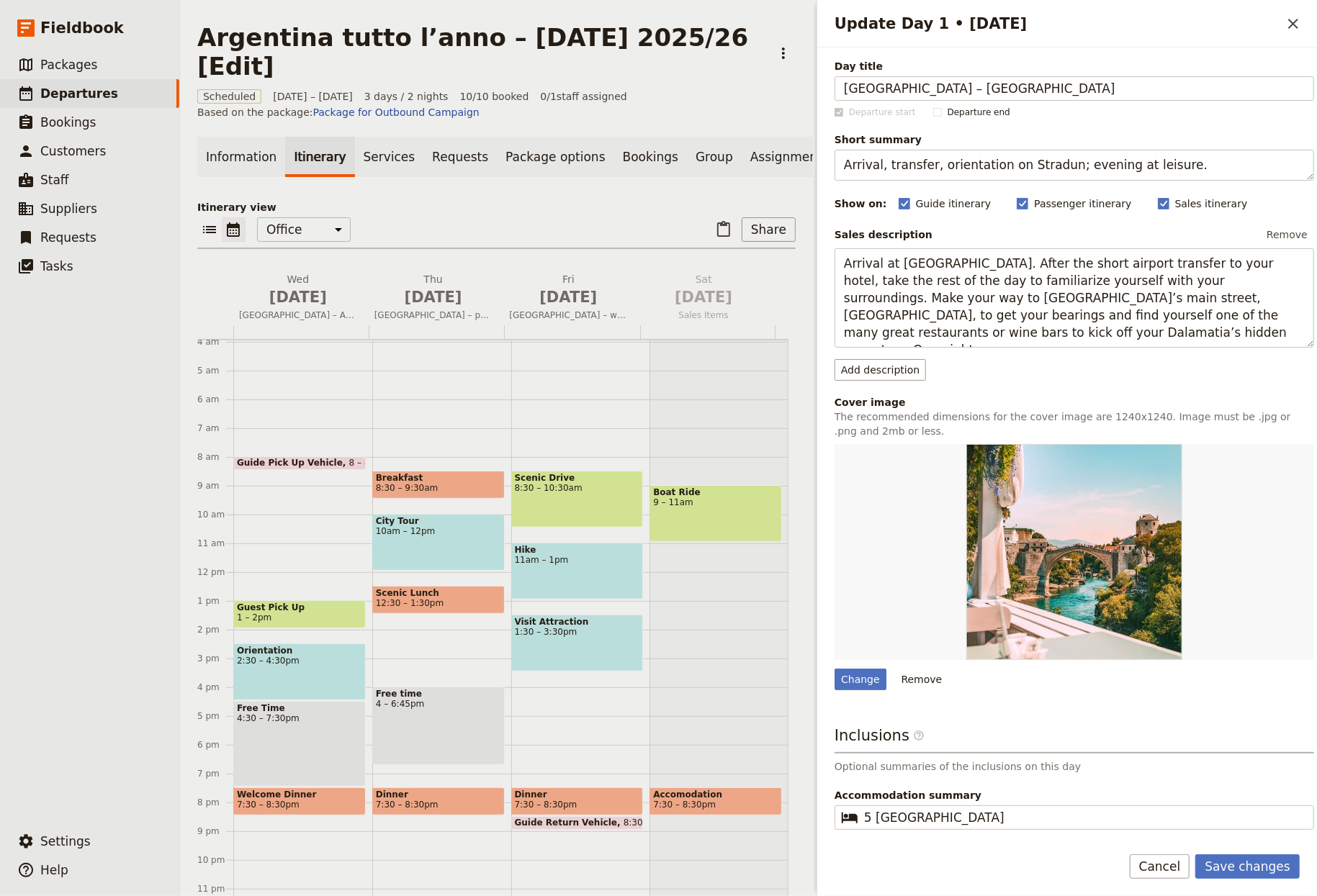
type input "Italia – Buenos Aires"
click at [920, 159] on textarea "Arrival, transfer, orientation on Stradun; evening at leisure." at bounding box center [1074, 165] width 480 height 31
paste textarea "Overnight intercontinental flight to Argentina"
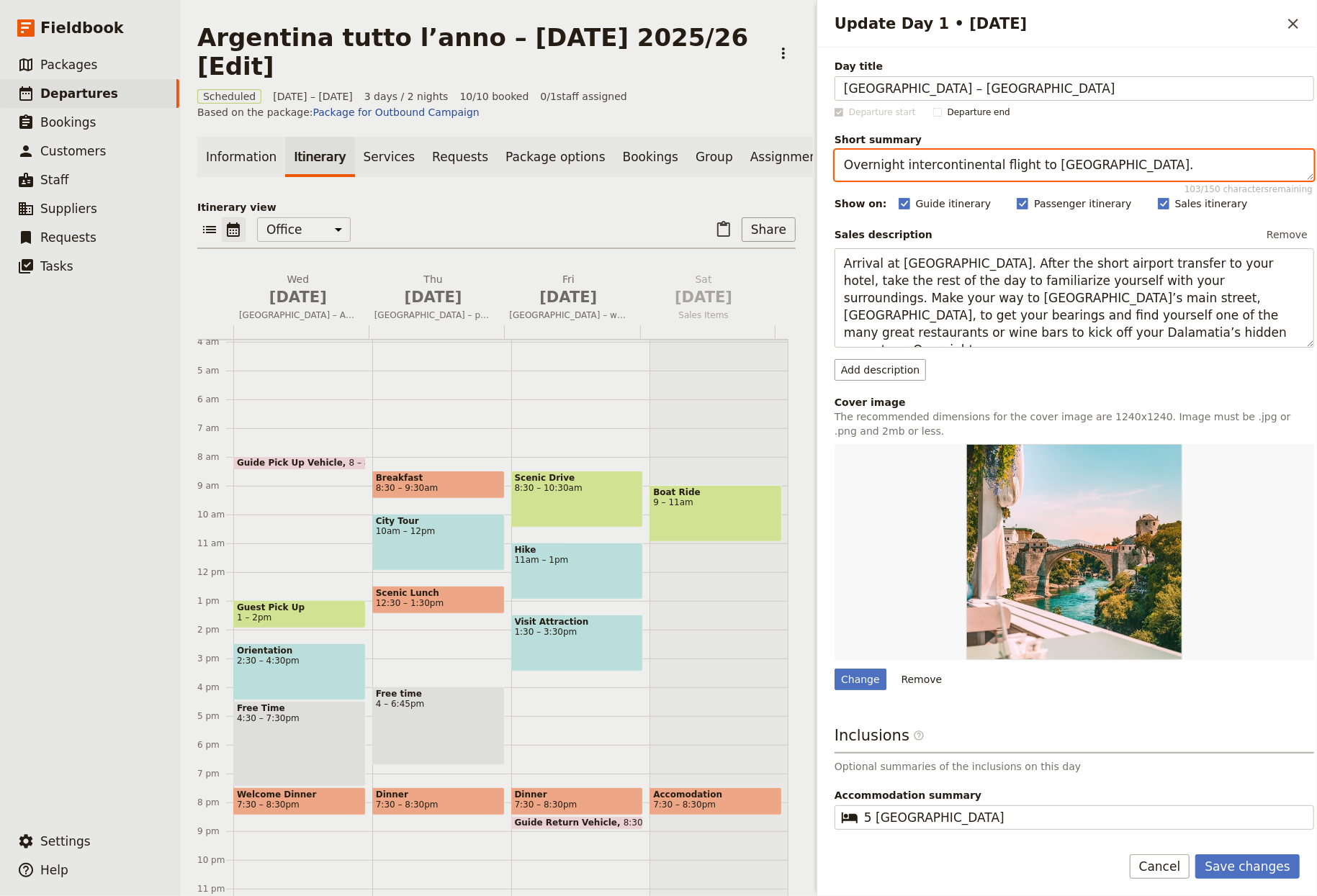
type textarea "Overnight intercontinental flight to Argentina."
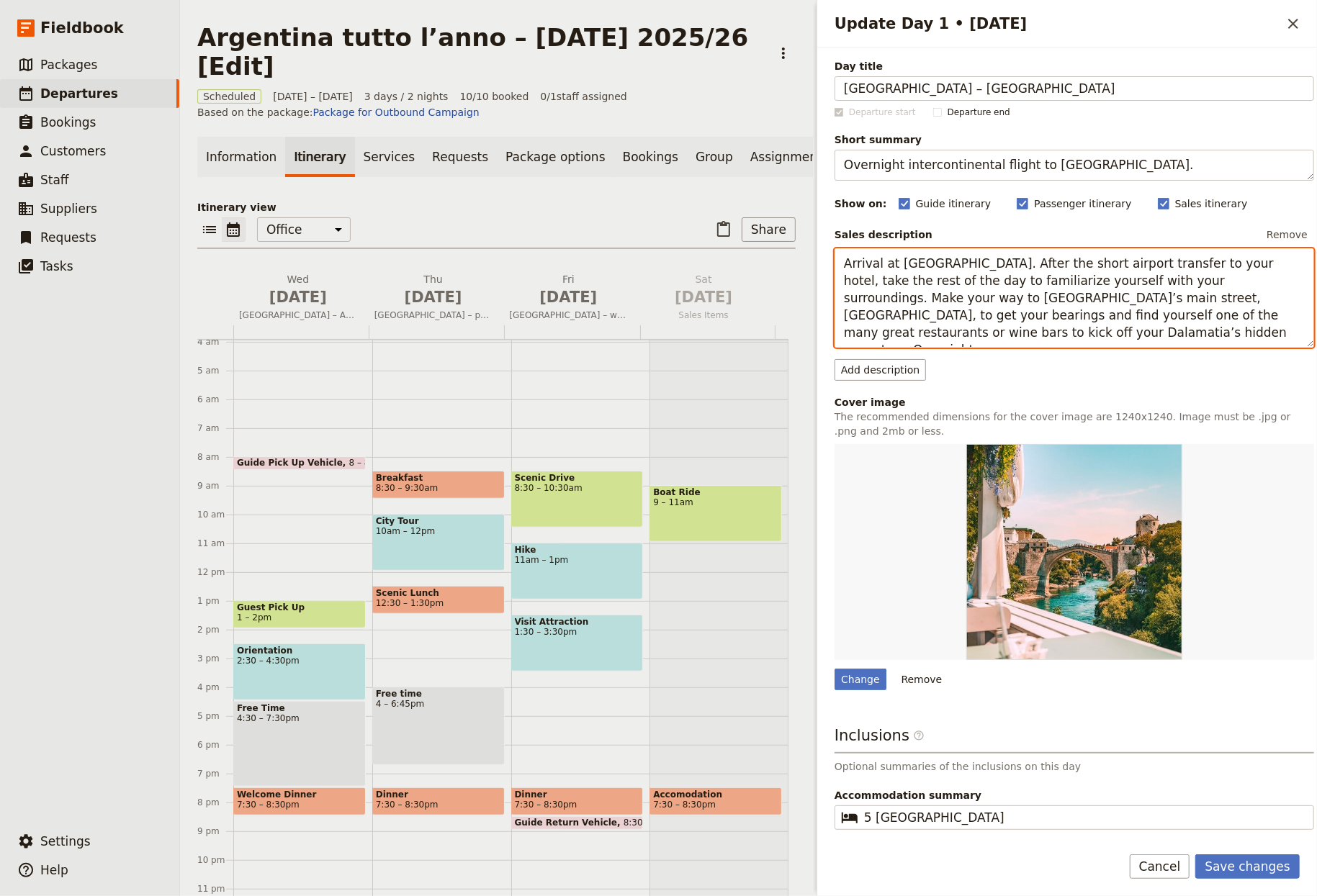
click at [920, 305] on textarea "Arrival at Dubrovnik airport. After the short airport transfer to your hotel, t…" at bounding box center [1074, 298] width 480 height 100
paste textarea "Partenza dall’Italia con volo di linea intercontinentale per Buenos Aires. Past…"
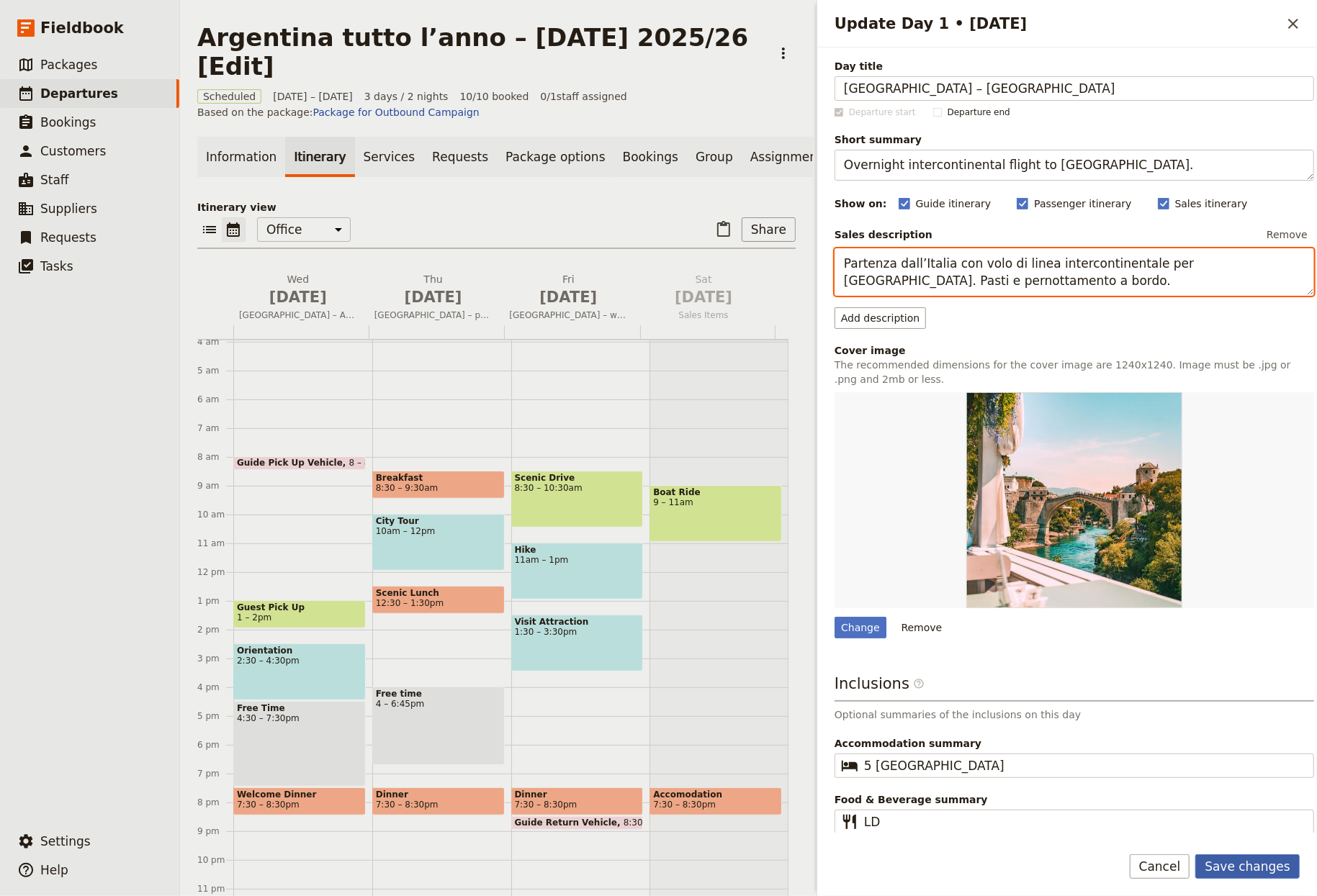
type textarea "Partenza dall’Italia con volo di linea intercontinentale per Buenos Aires. Past…"
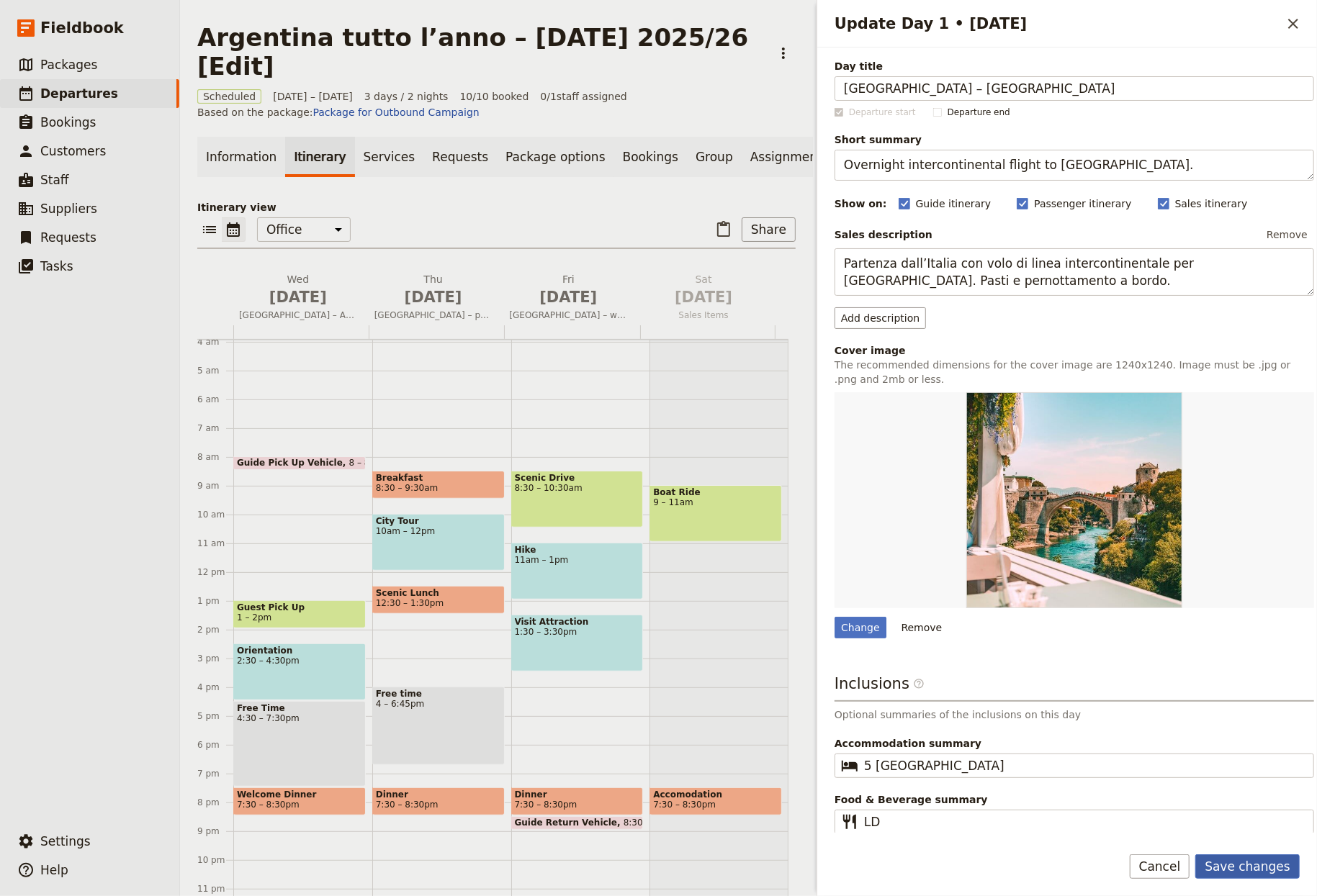
click at [920, 872] on button "Save changes" at bounding box center [1247, 866] width 105 height 24
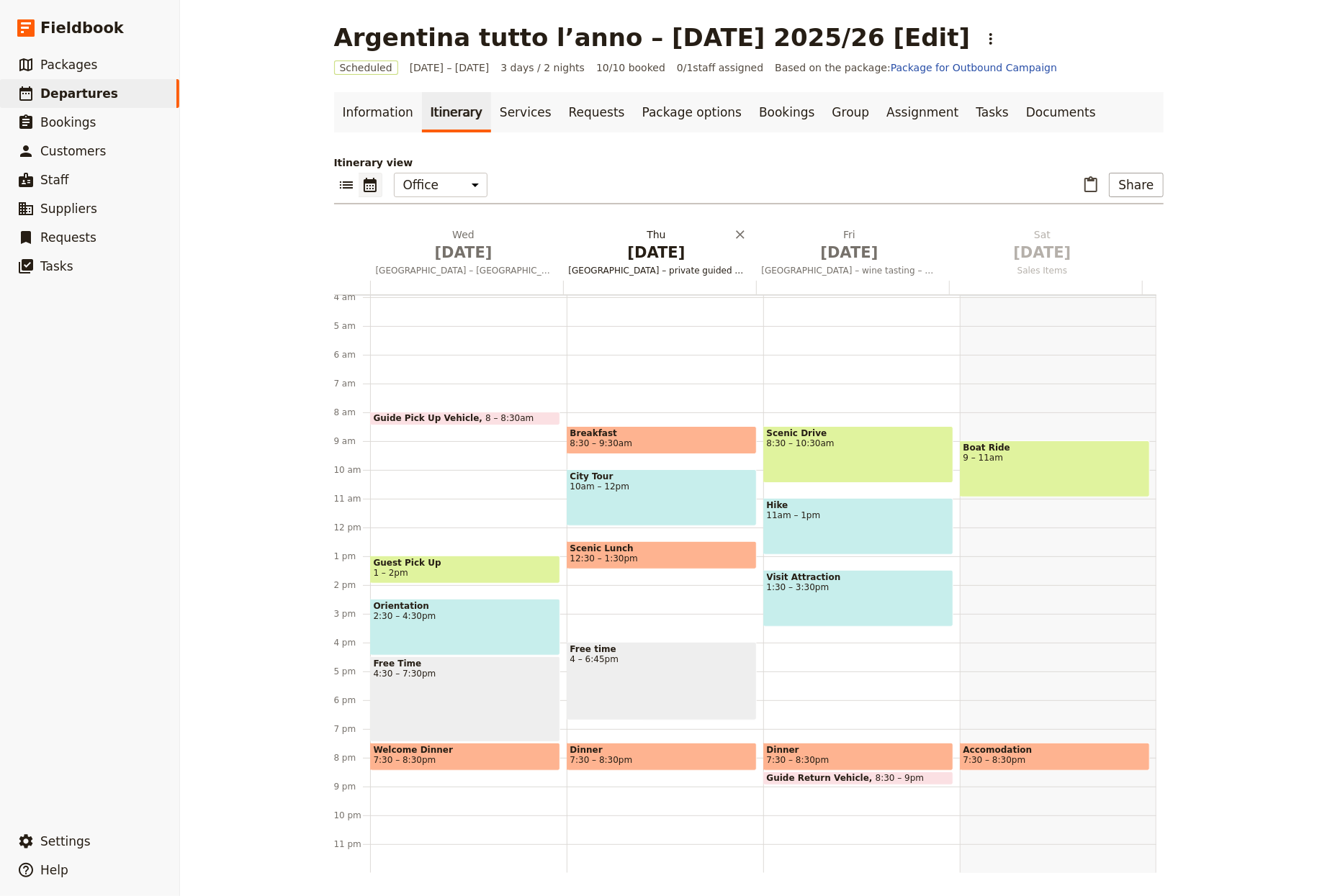
click at [637, 256] on span "Oct 2" at bounding box center [656, 252] width 176 height 21
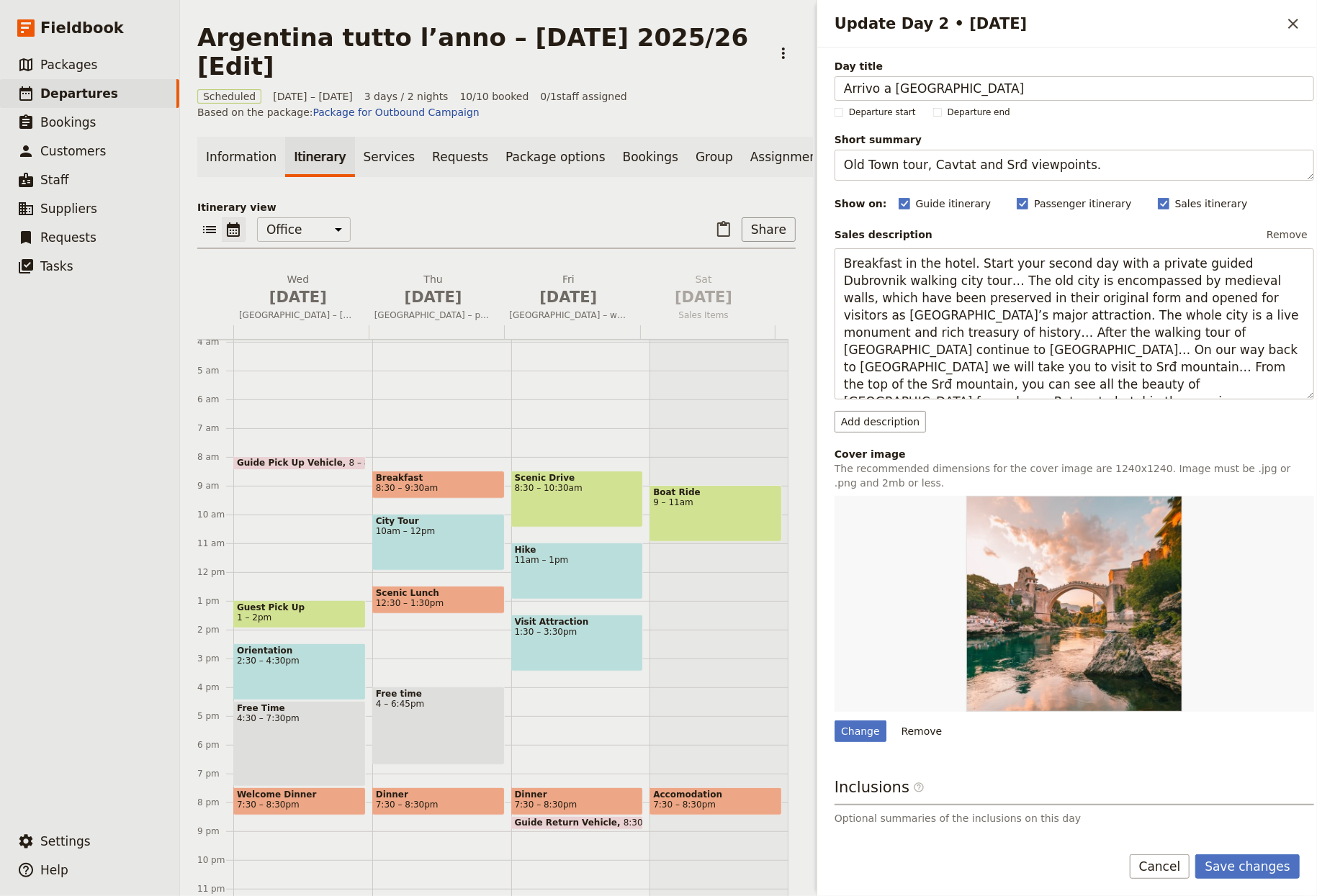
type input "Arrivo a Buenos Aires"
click at [920, 163] on textarea "Old Town tour, Cavtat and Srđ viewpoints." at bounding box center [1074, 165] width 480 height 31
paste textarea "City highlights and tango dinner show"
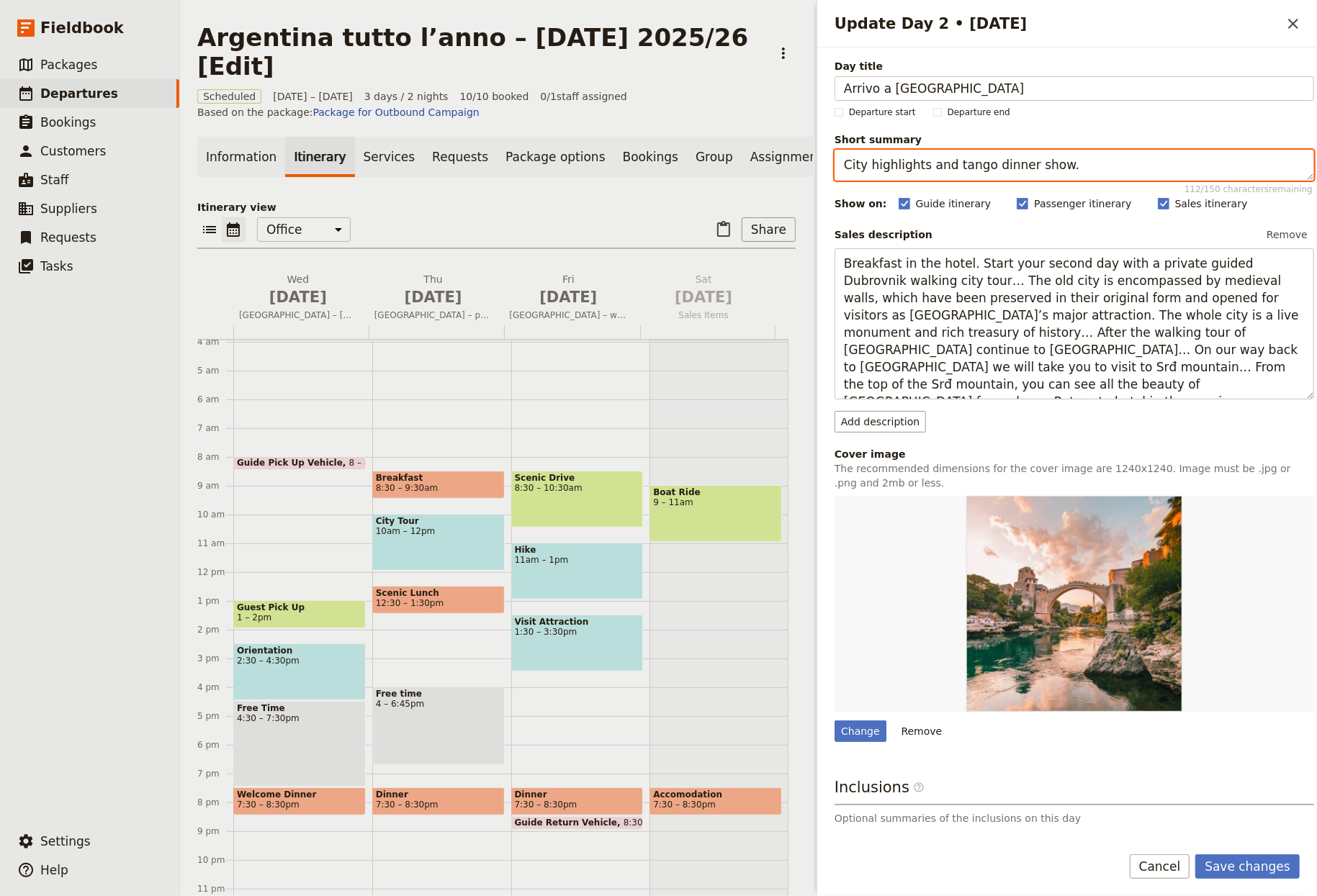
type textarea "City highlights and tango dinner show."
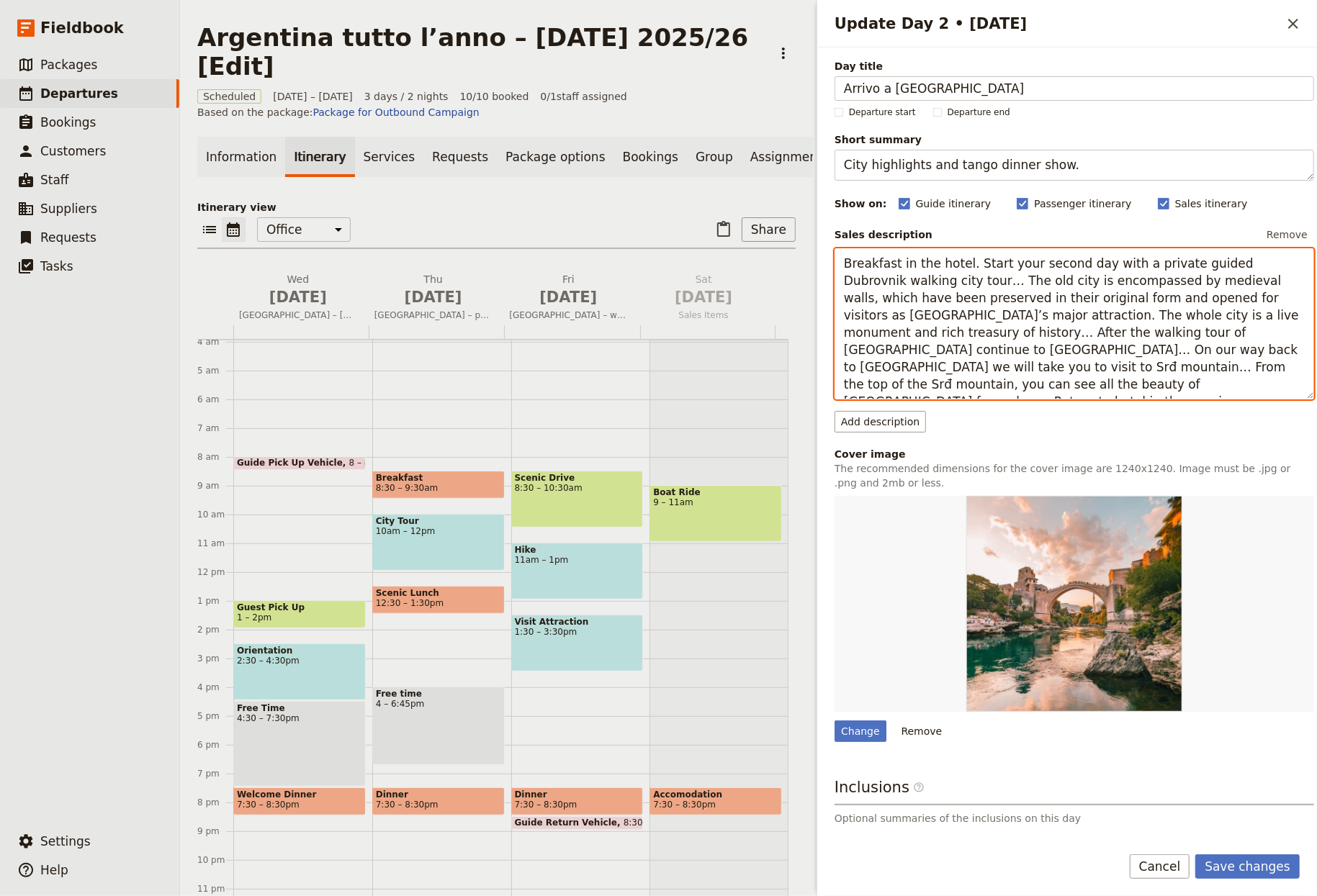
click at [920, 305] on textarea "Breakfast in the hotel. Start your second day with a private guided Dubrovnik w…" at bounding box center [1074, 324] width 480 height 152
paste textarea "Trasferimento e sistemazione in hotel (early check-in previsto). Pomeriggio vis…"
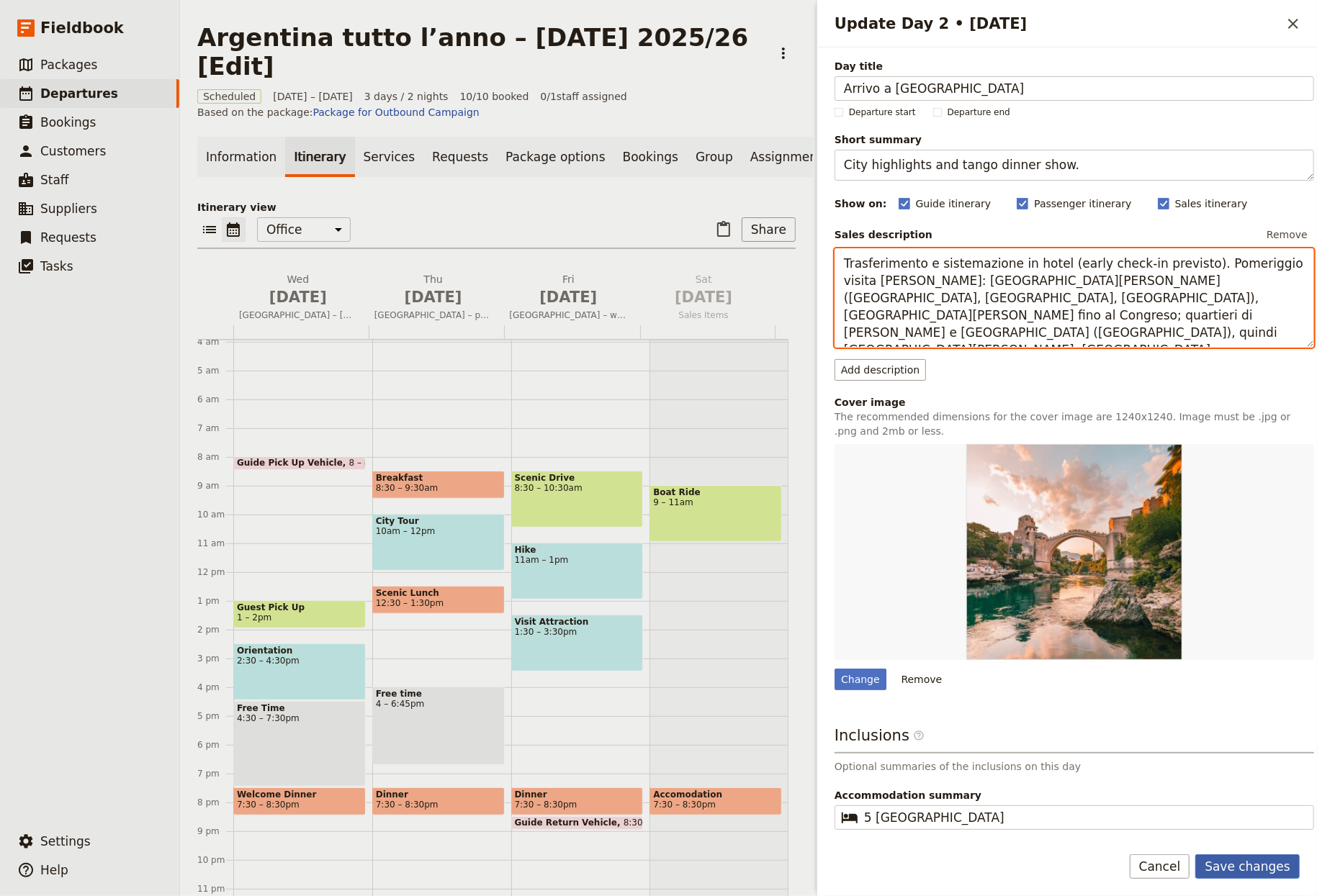
type textarea "Trasferimento e sistemazione in hotel (early check-in previsto). Pomeriggio vis…"
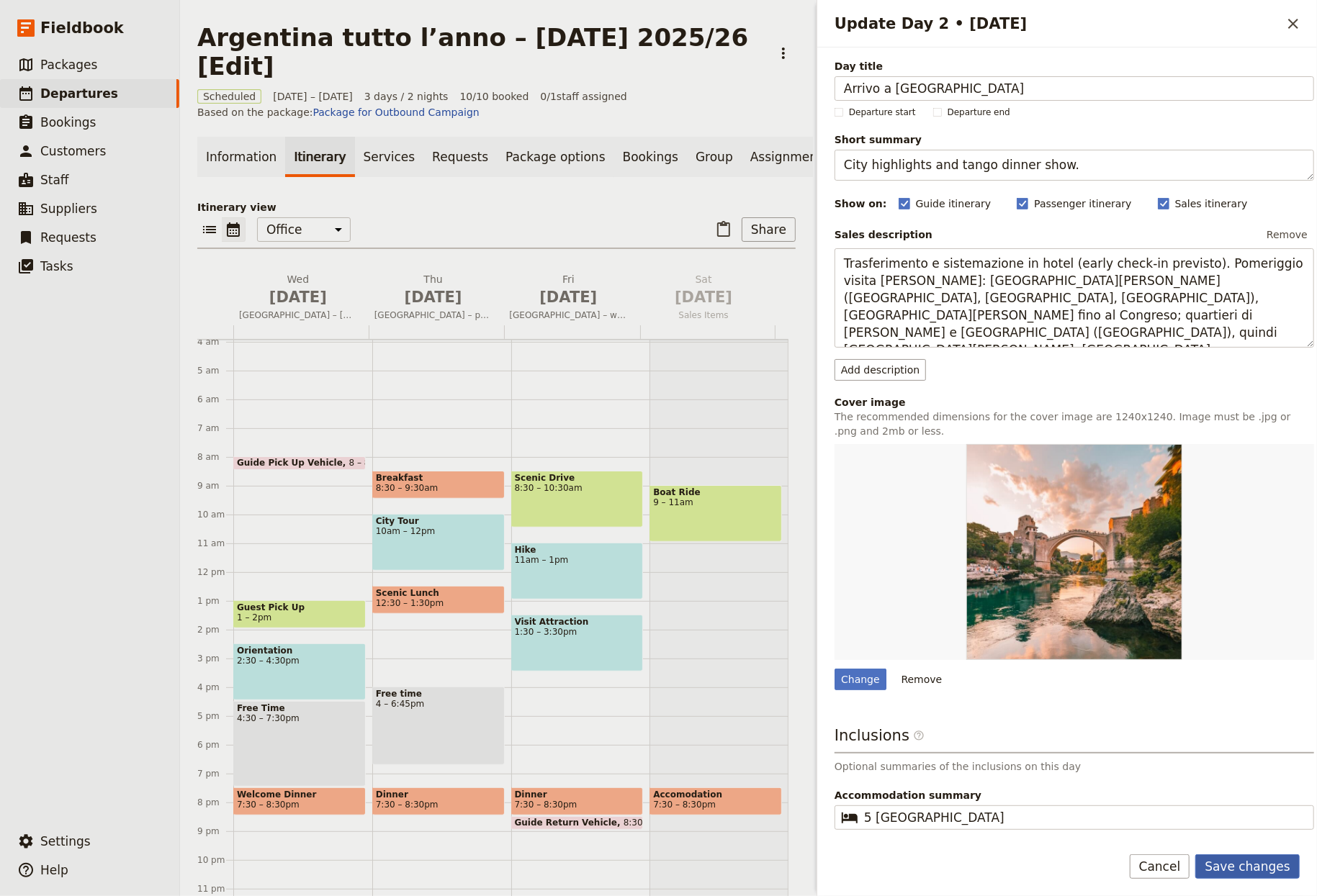
click at [920, 872] on button "Save changes" at bounding box center [1247, 866] width 105 height 24
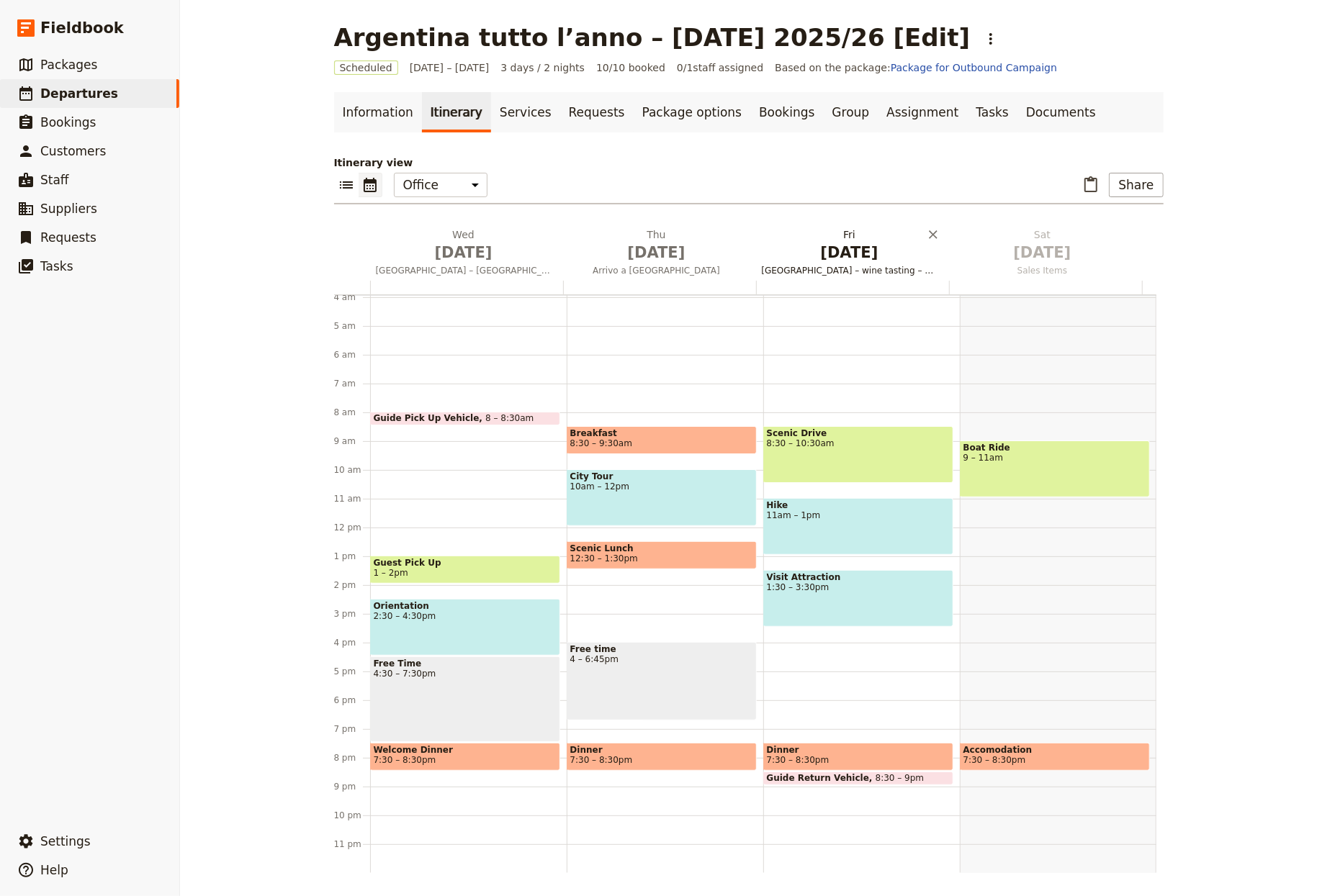
click at [833, 257] on span "Oct 3" at bounding box center [849, 252] width 176 height 21
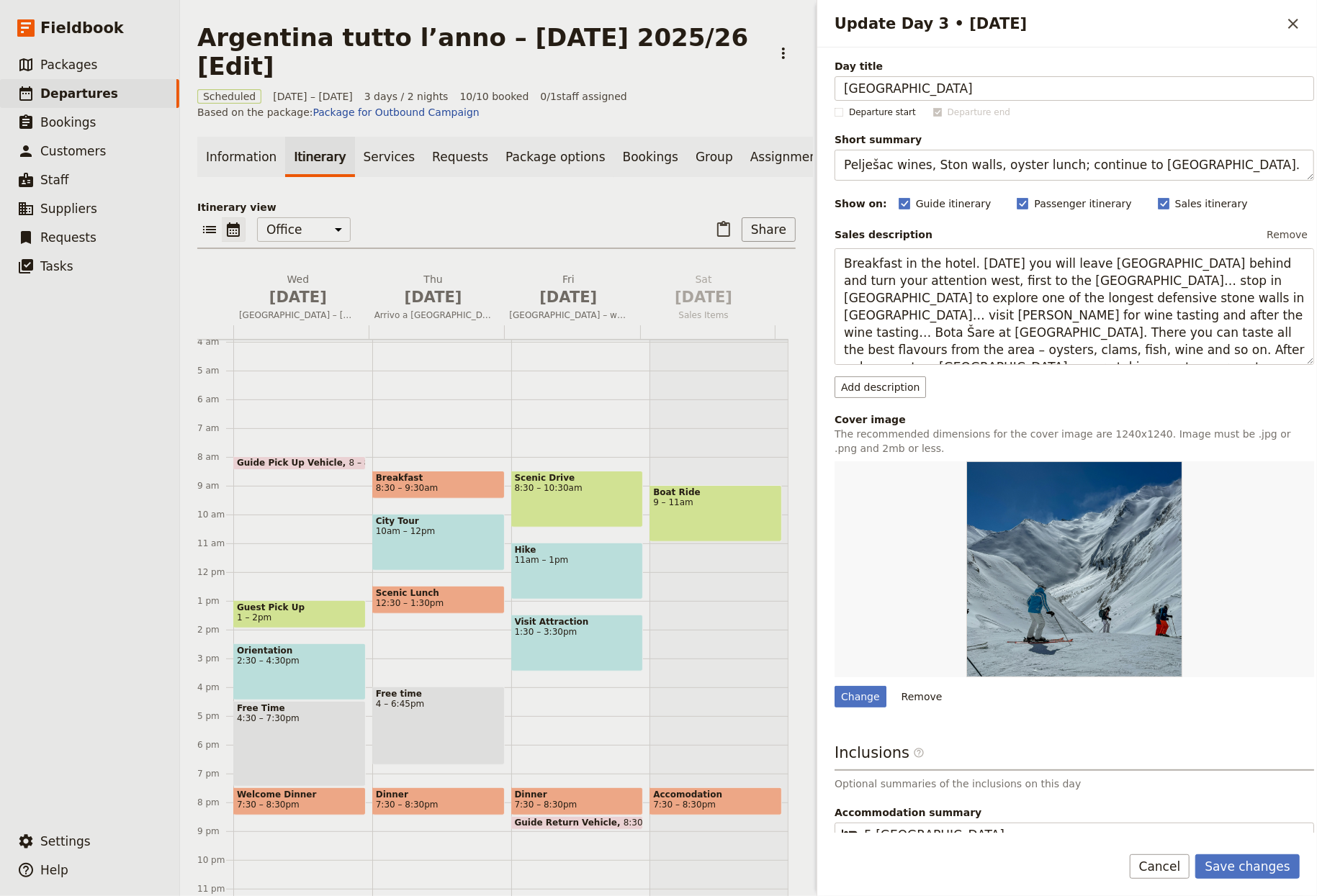
type input "Buenos Aires"
click at [920, 173] on textarea "Pelješac wines, Ston walls, oyster lunch; continue to Šibenik." at bounding box center [1074, 165] width 480 height 31
paste textarea "Free day to explore the capital"
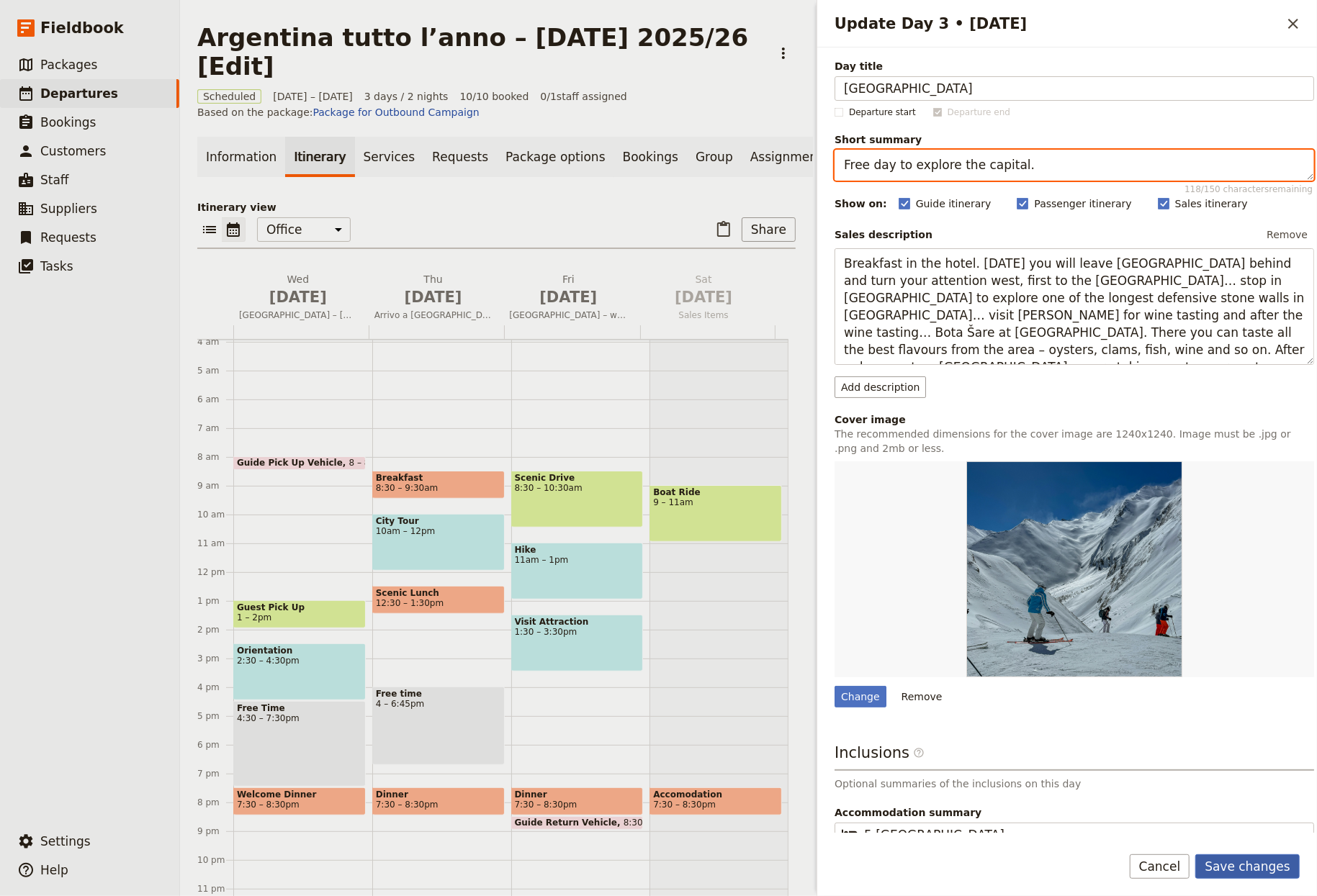
type textarea "Free day to explore the capital."
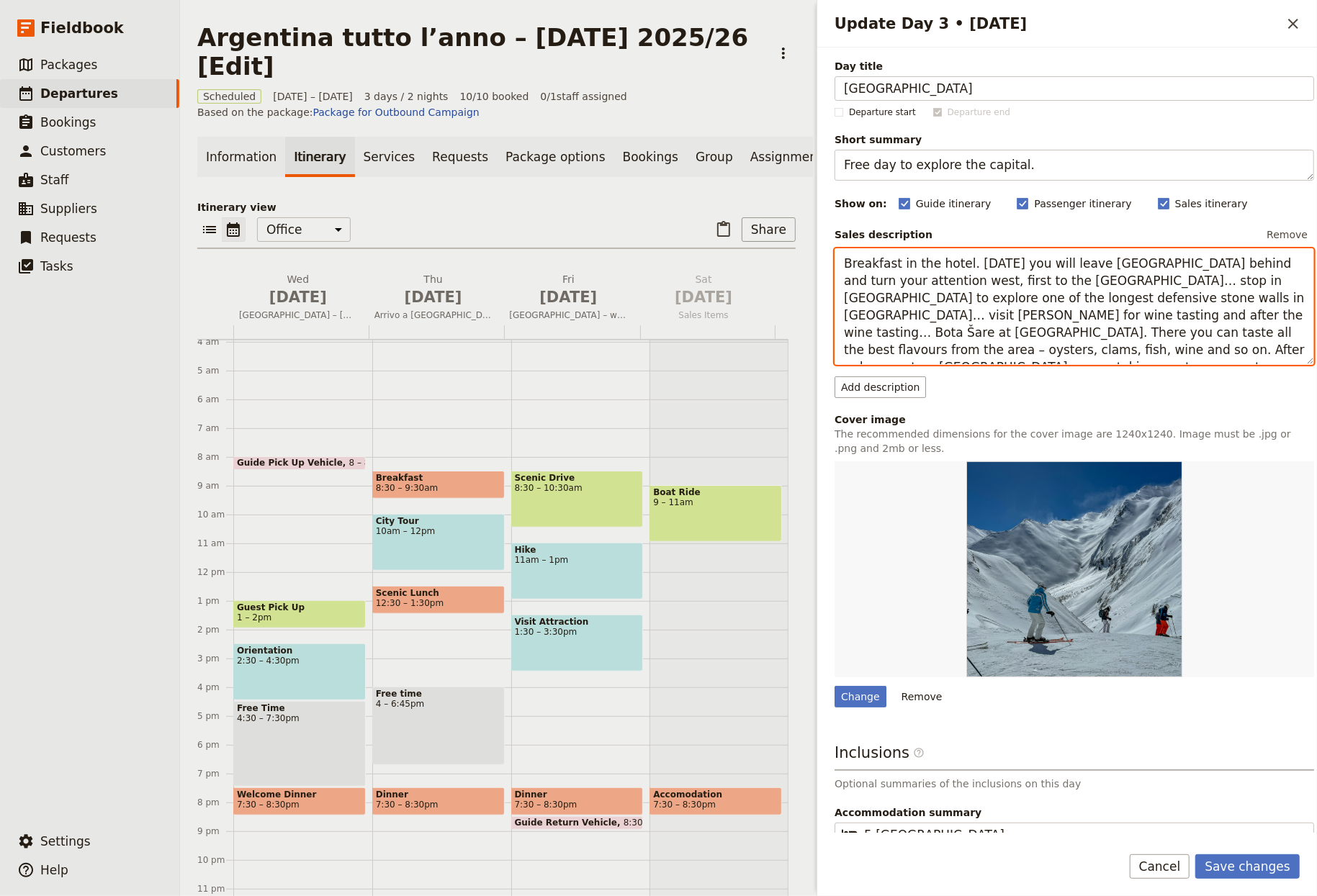
click at [920, 365] on textarea "Breakfast in the hotel. Today you will leave Dubrovnik behind and turn your att…" at bounding box center [1074, 307] width 480 height 117
click at [920, 365] on textarea "Breakfast in the hotel. Today you will leave Dubrovnik behind and turn your att…" at bounding box center [1074, 307] width 480 height 117
paste textarea "Giornata libera a Buenos Aires per visite individuali, musei e passeggiate nei …"
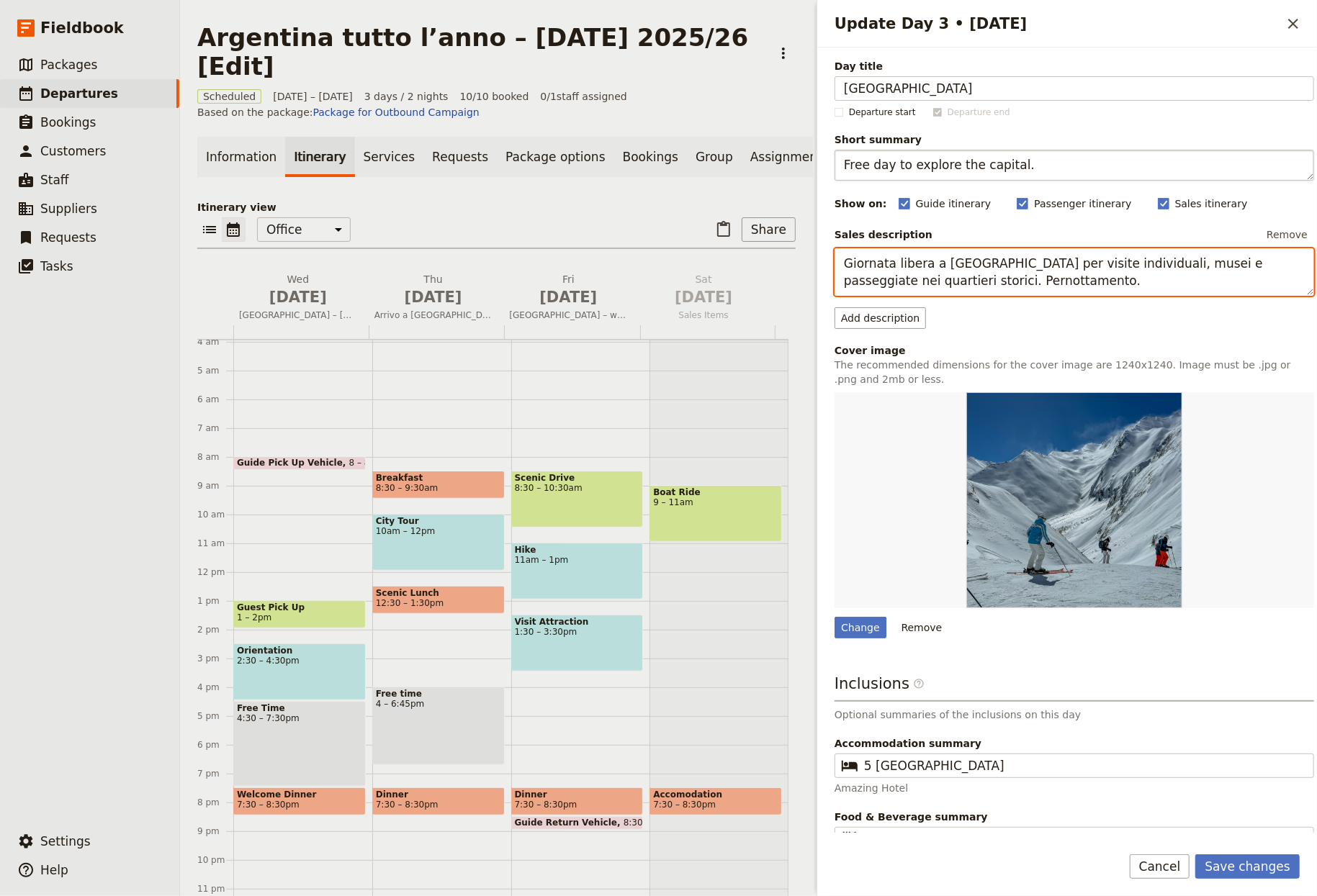
type textarea "Giornata libera a Buenos Aires per visite individuali, musei e passeggiate nei …"
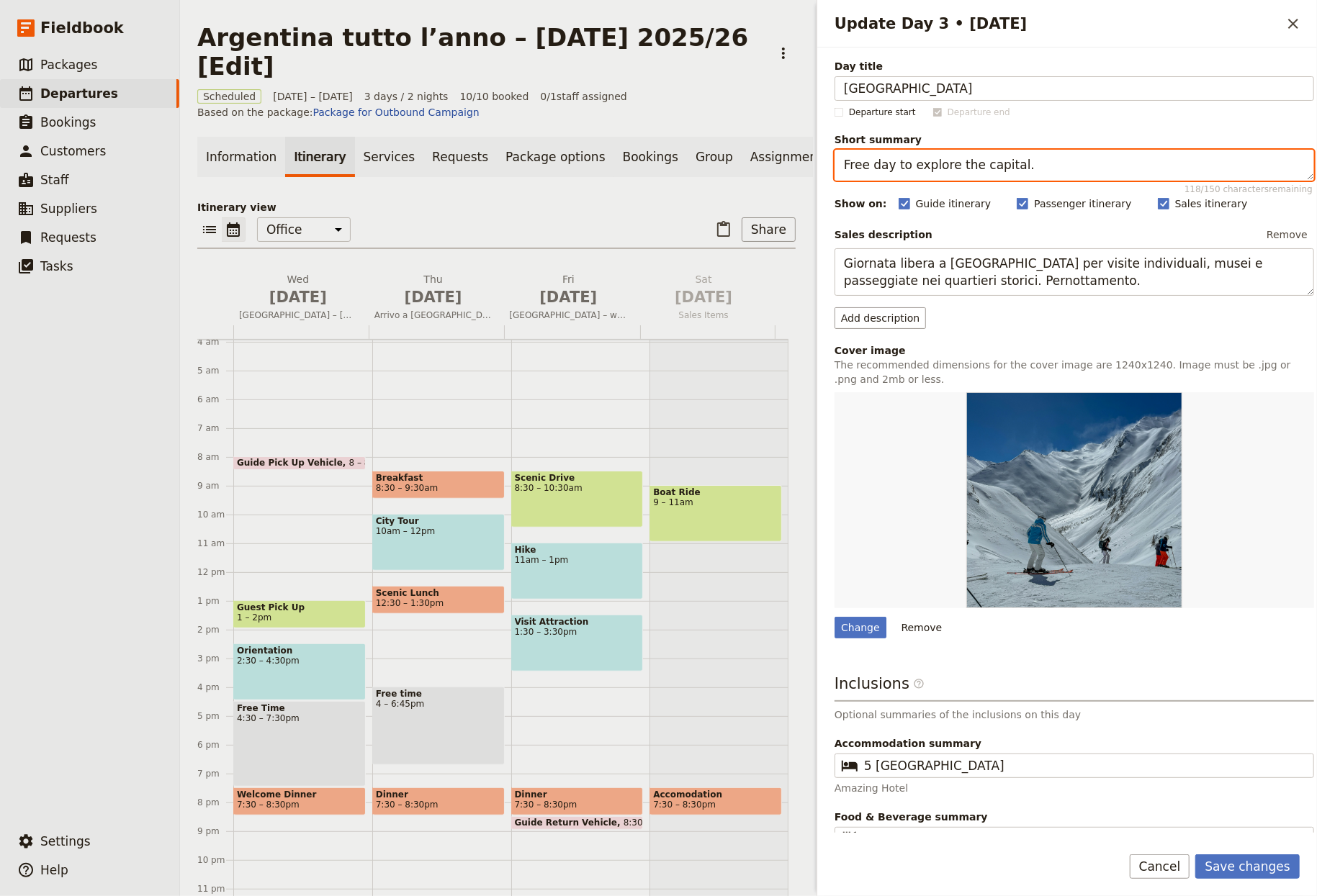
click at [920, 162] on textarea "Free day to explore the capital." at bounding box center [1074, 165] width 480 height 31
paste textarea "Giornata libera per esplorare la capitale"
type textarea "Giornata libera per esplorare la capitale."
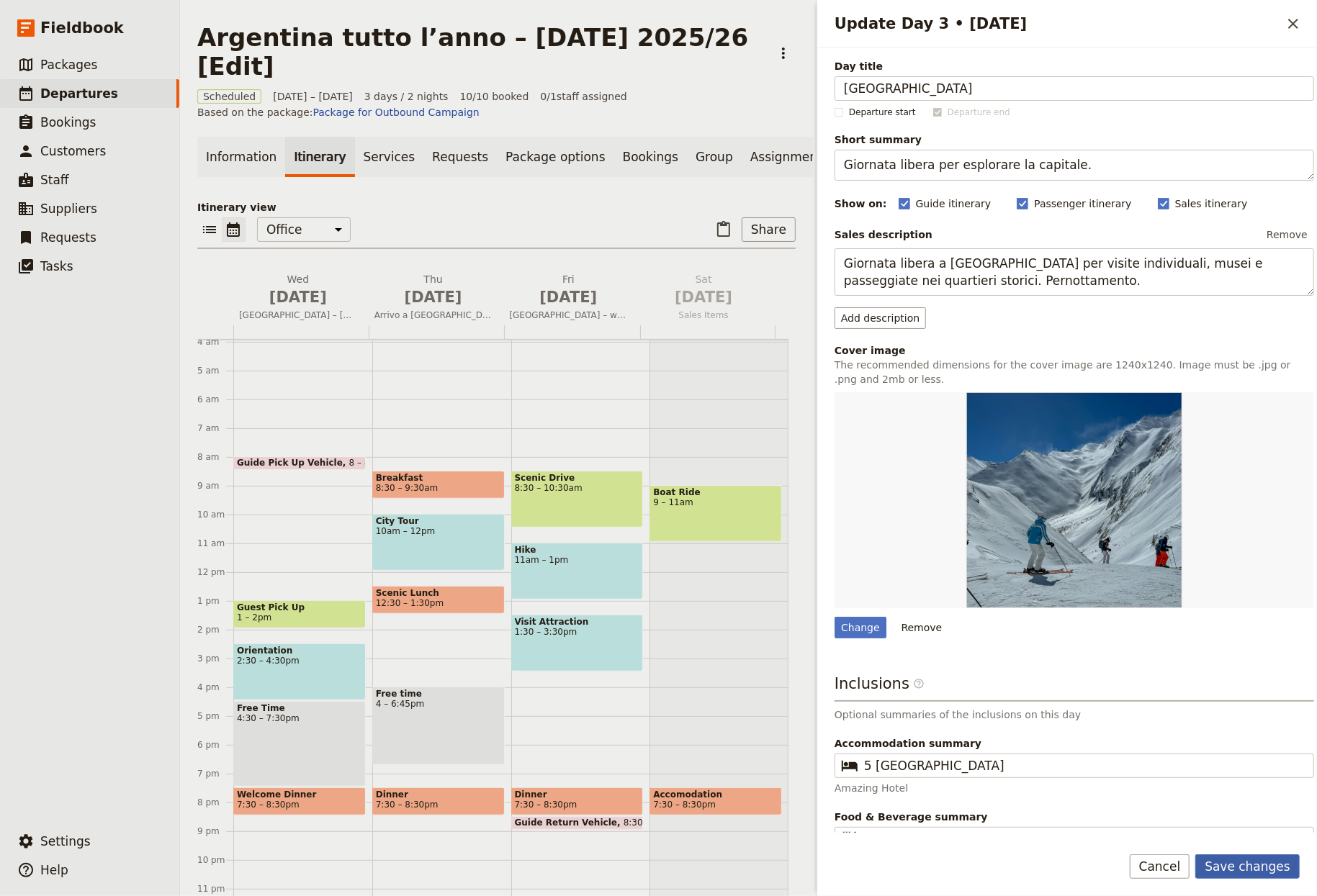
click at [920, 859] on button "Save changes" at bounding box center [1247, 866] width 105 height 24
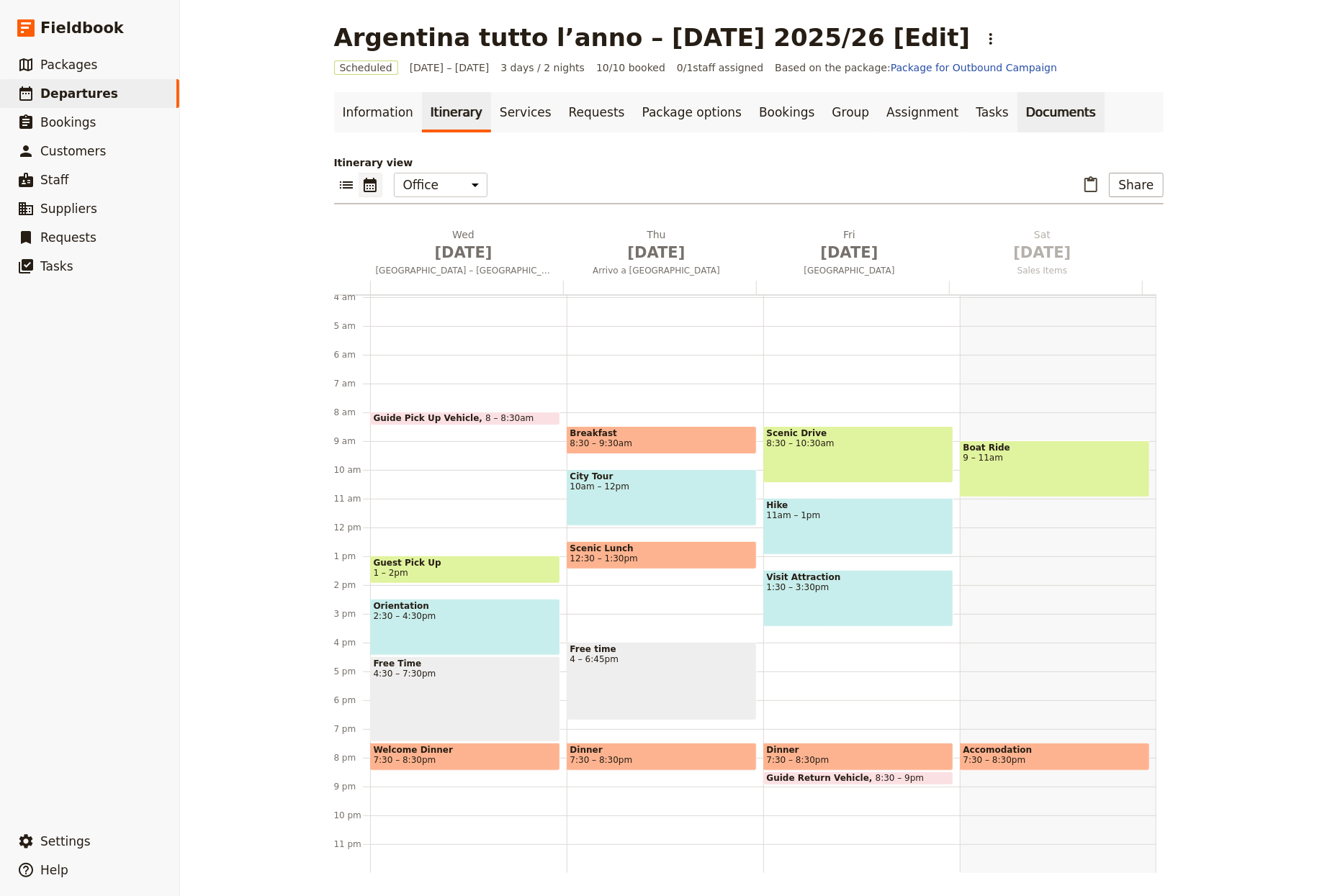
click at [920, 104] on link "Documents" at bounding box center [1061, 112] width 87 height 40
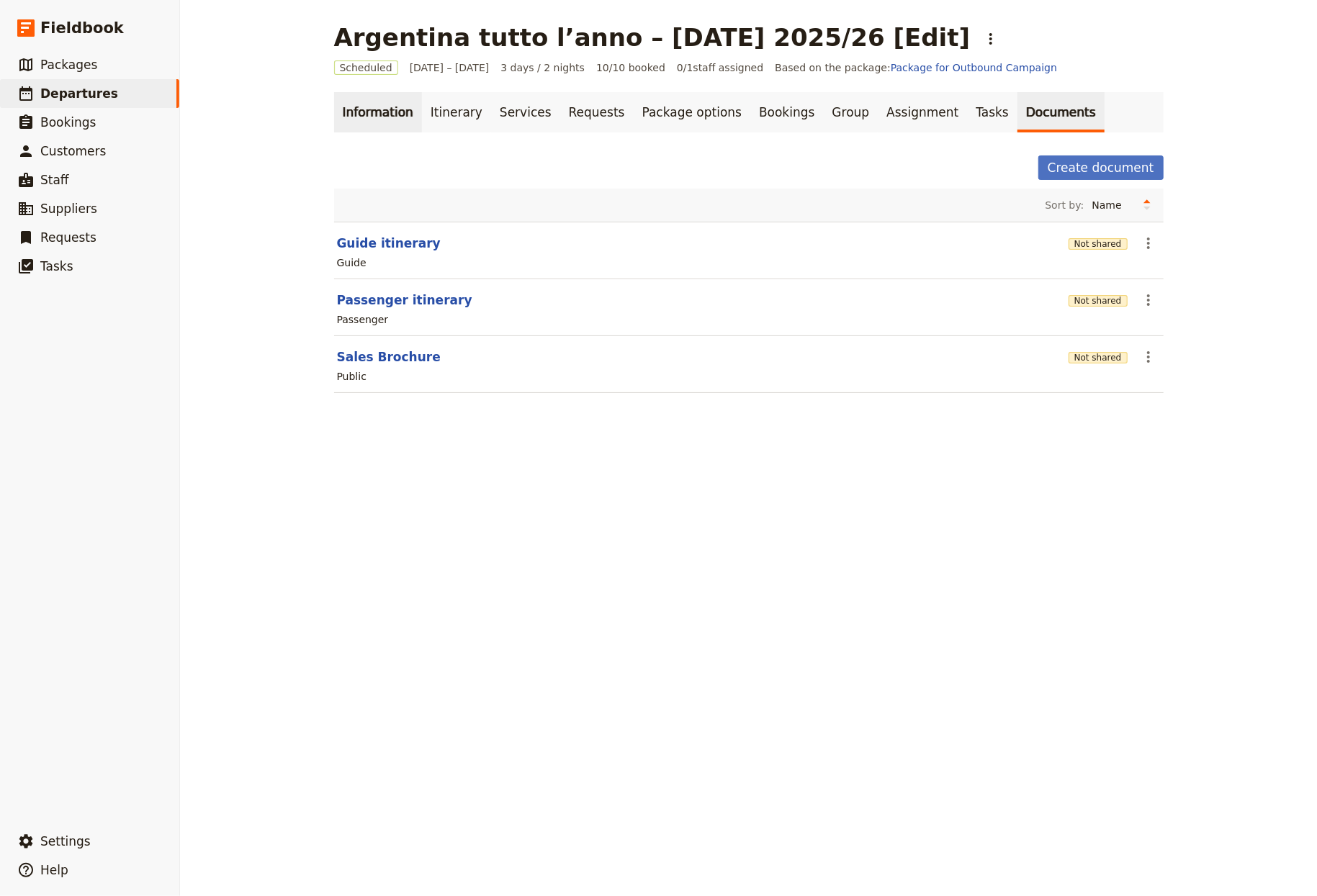
click at [377, 127] on link "Information" at bounding box center [378, 112] width 88 height 40
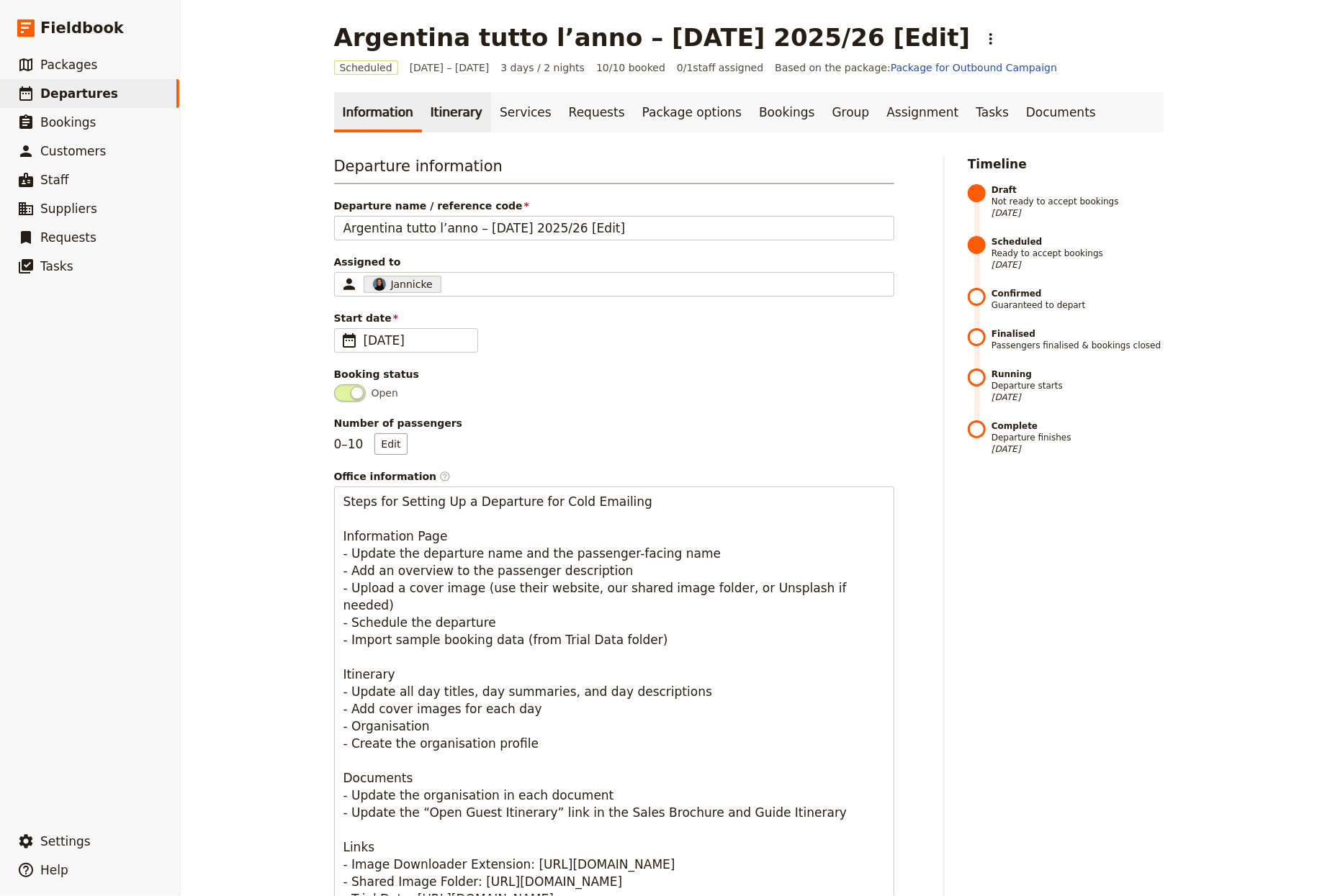
click at [431, 107] on link "Itinerary" at bounding box center [456, 112] width 69 height 40
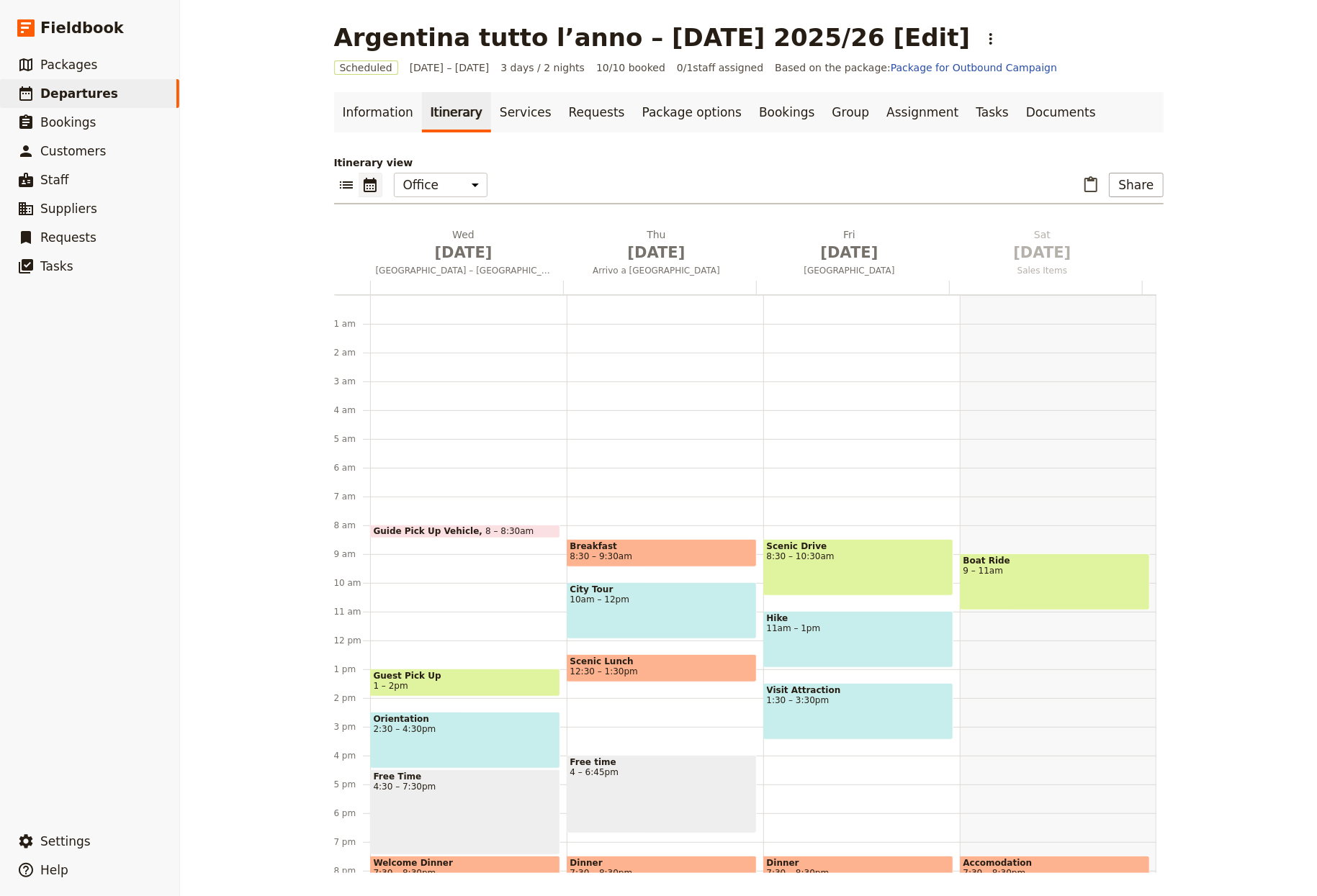
scroll to position [113, 0]
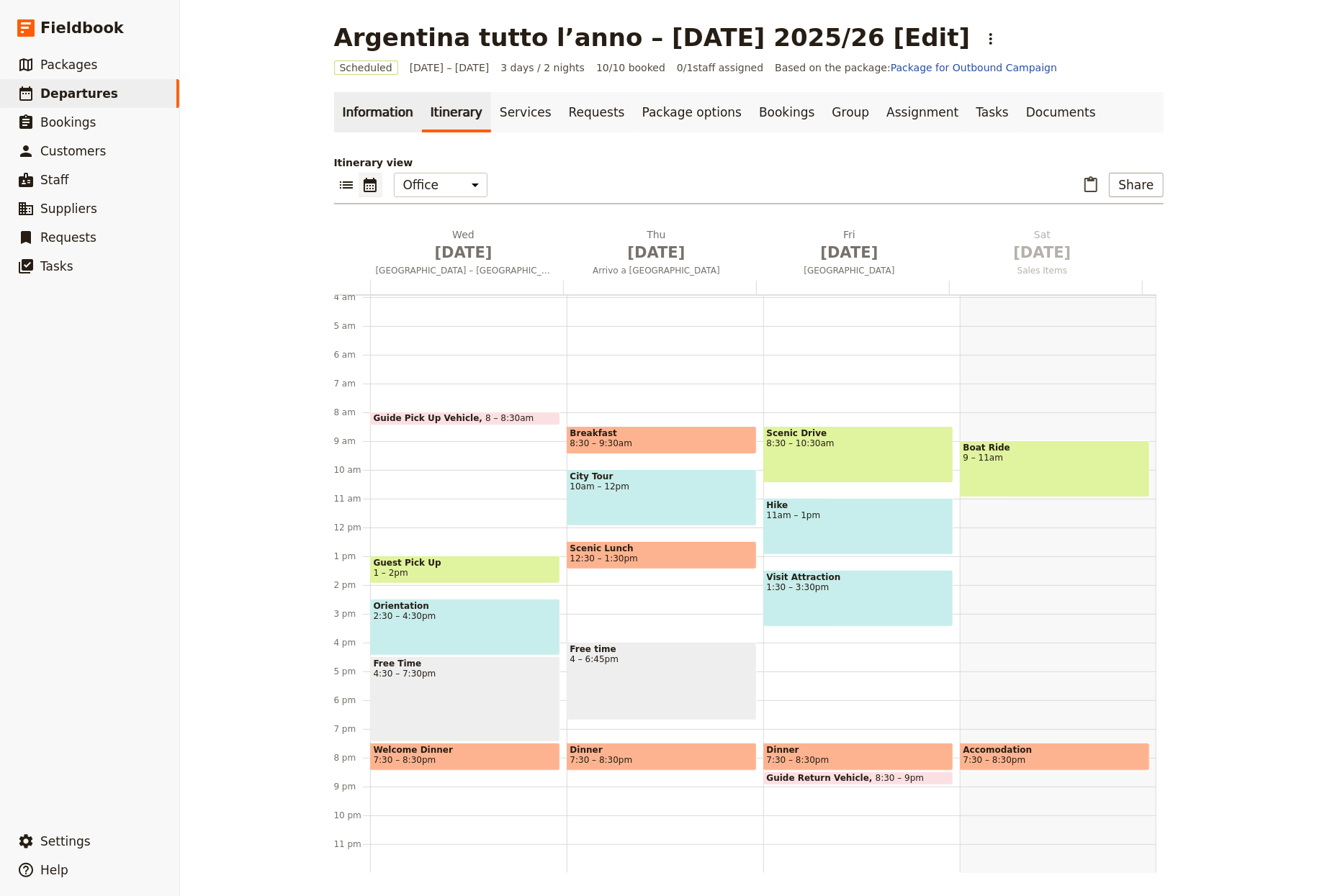
click at [342, 125] on link "Information" at bounding box center [378, 112] width 88 height 40
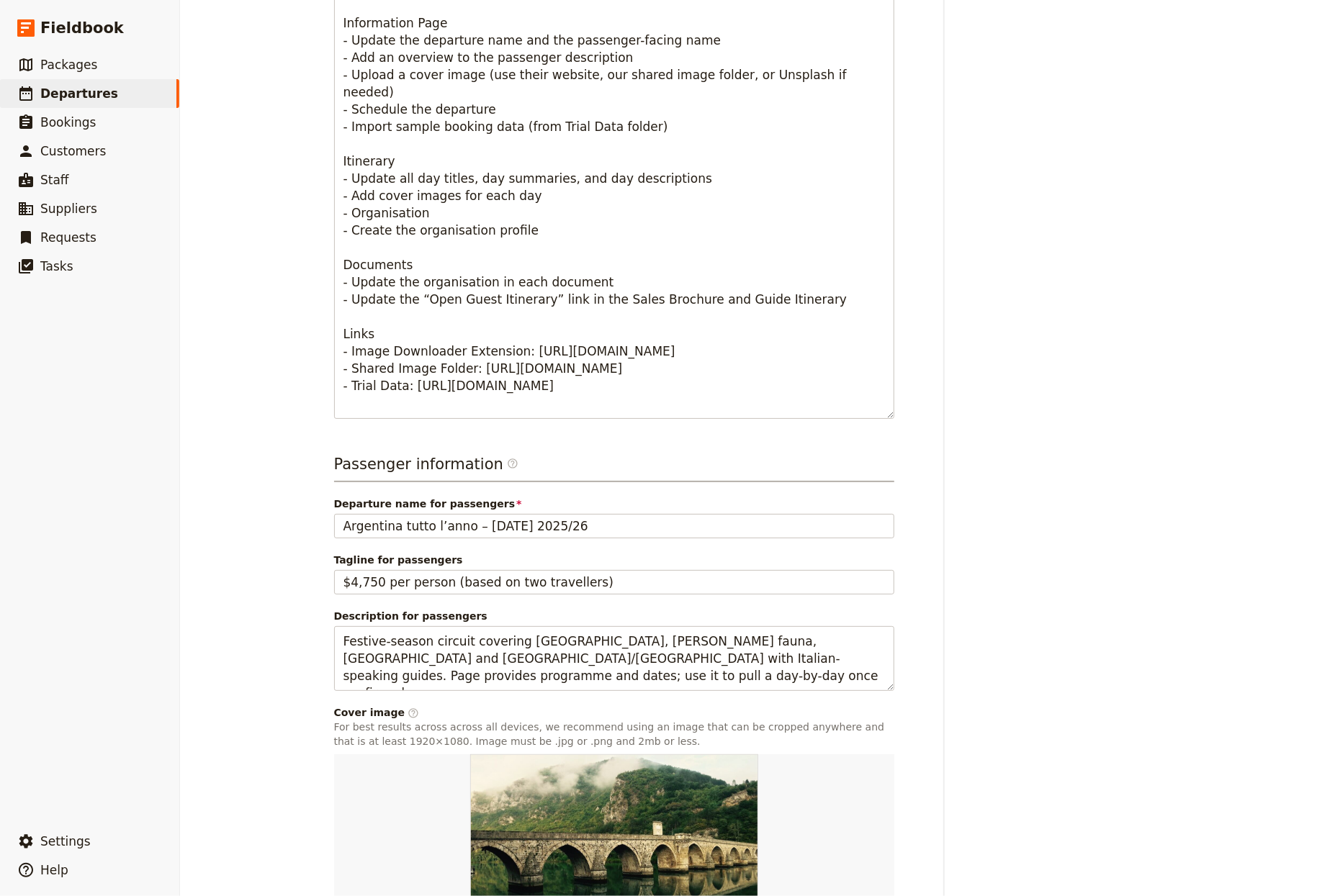
scroll to position [648, 0]
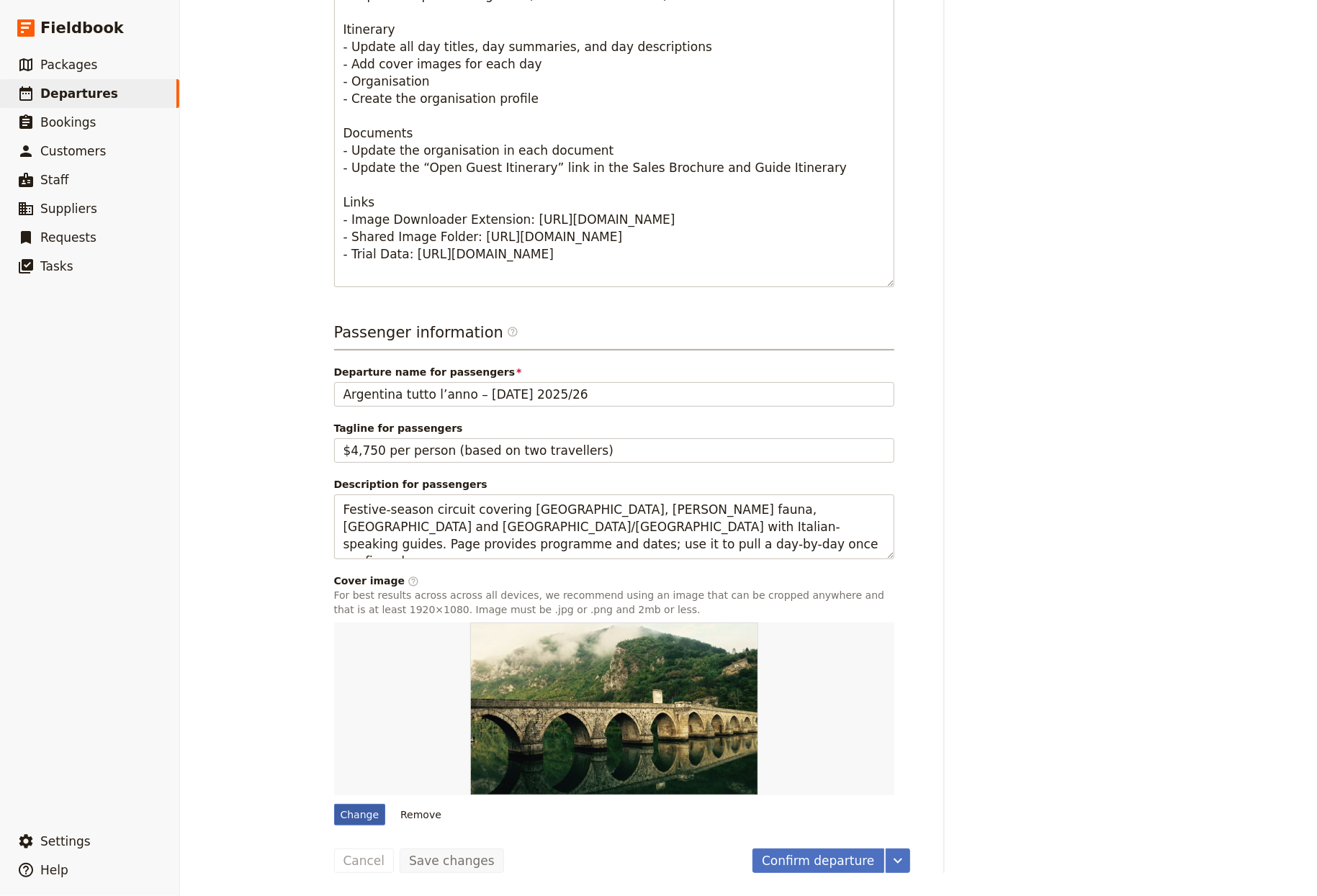
click at [354, 803] on div "Change Remove" at bounding box center [614, 724] width 560 height 203
click at [354, 805] on div "Change" at bounding box center [360, 814] width 52 height 21
click at [334, 804] on input "Change" at bounding box center [334, 803] width 1 height 1
type input "C:\fakepath\hector-ramon-perez-e7D8evFSyww-unsplash.jpg"
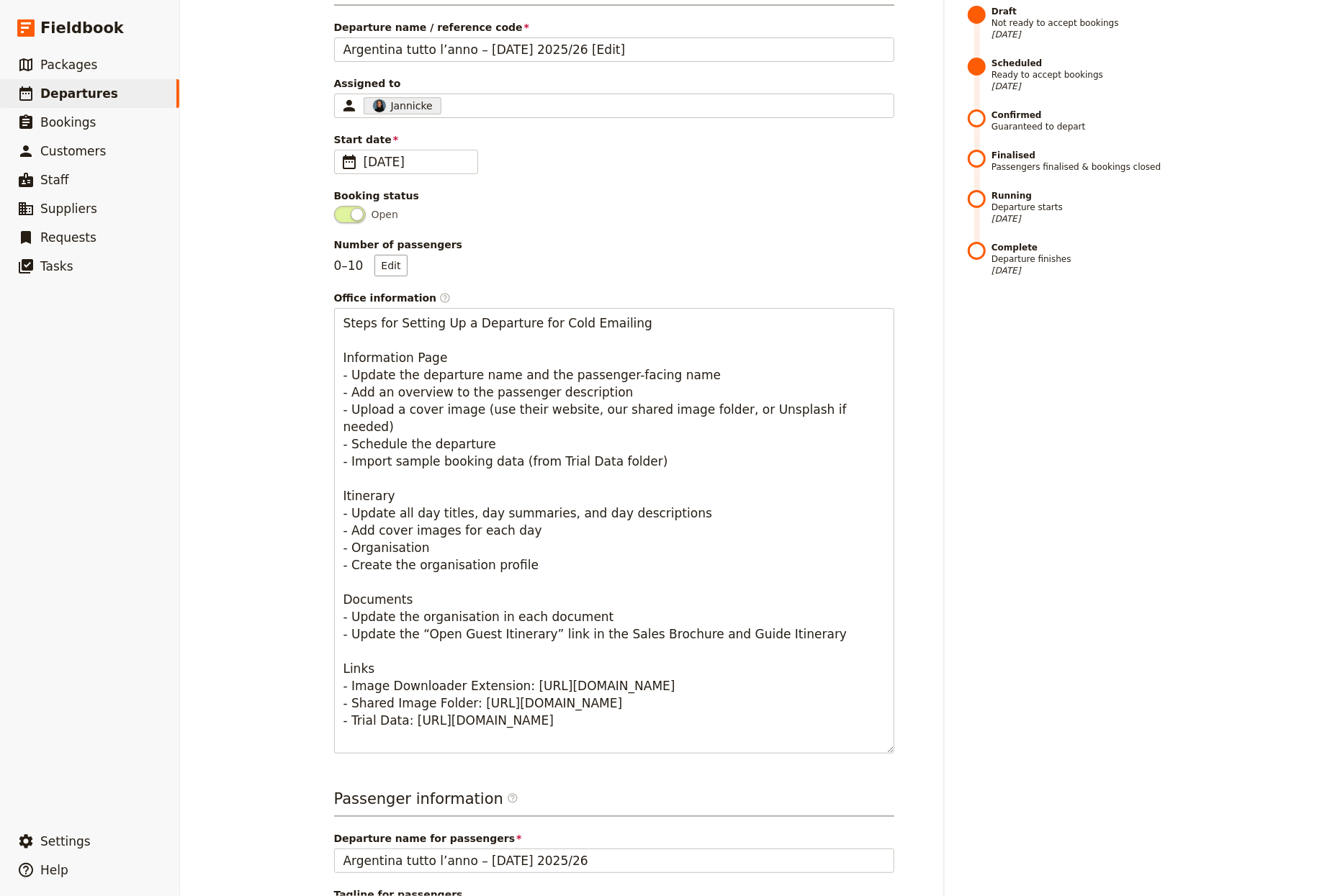
scroll to position [0, 0]
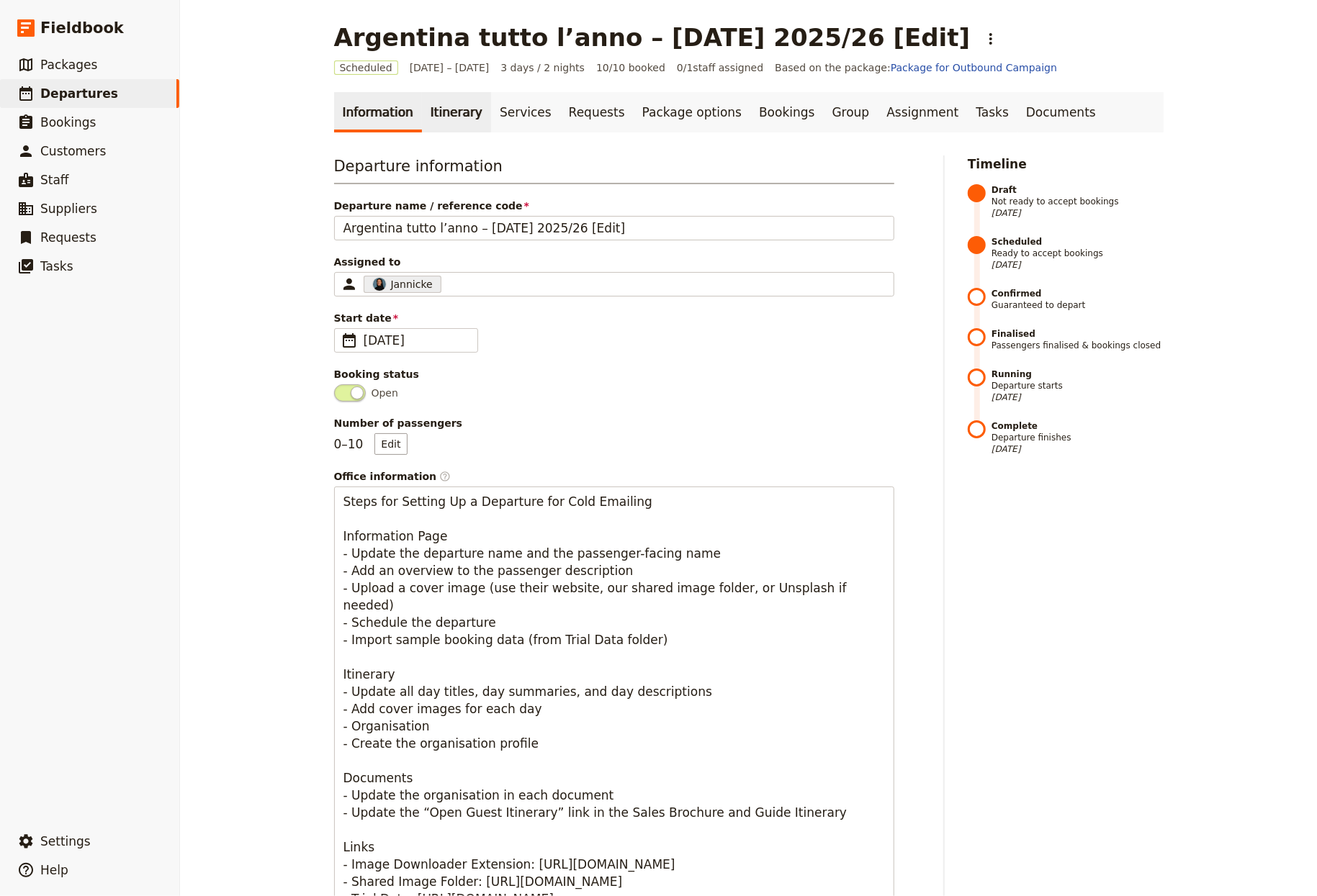
click at [431, 110] on link "Itinerary" at bounding box center [456, 112] width 69 height 40
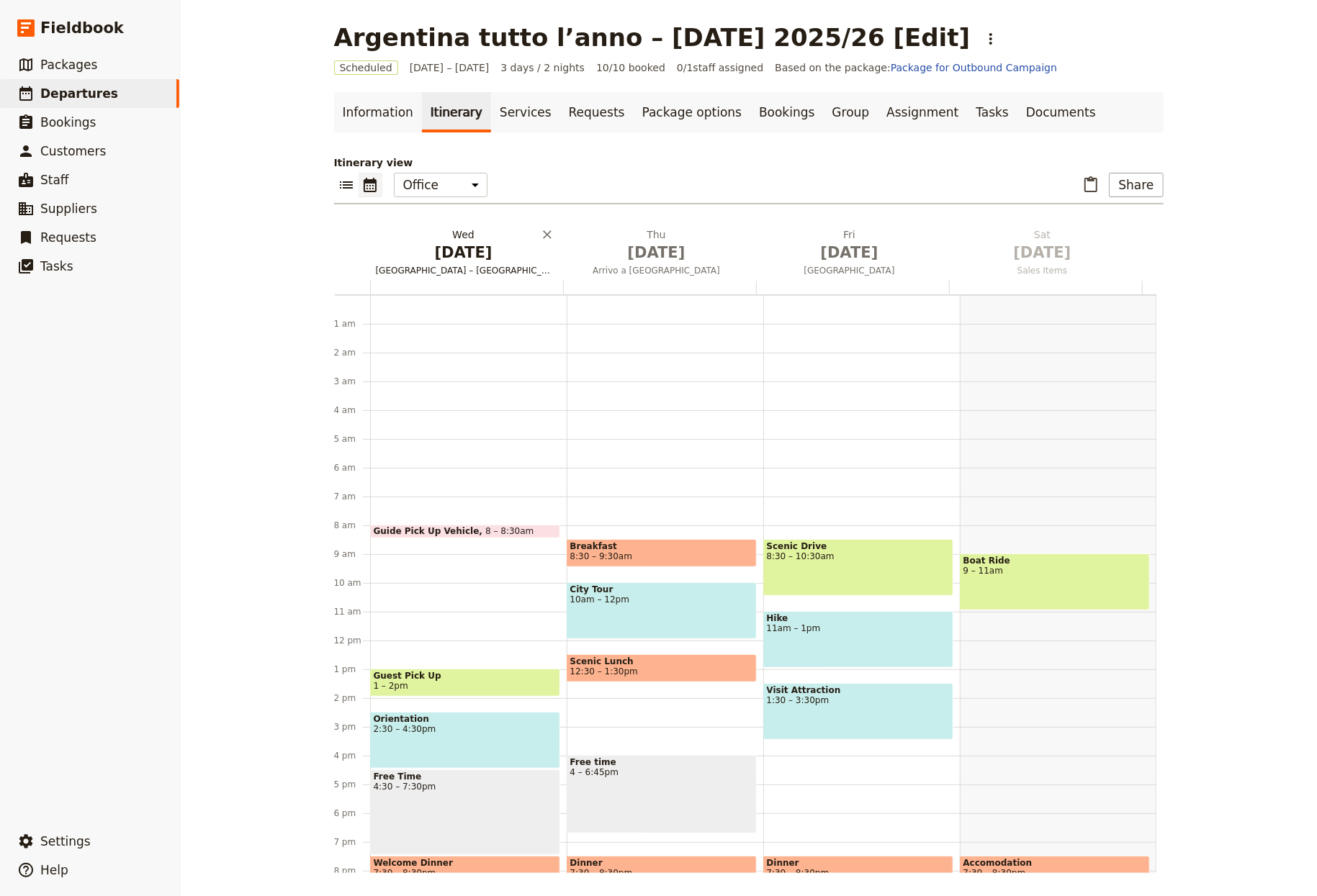
scroll to position [113, 0]
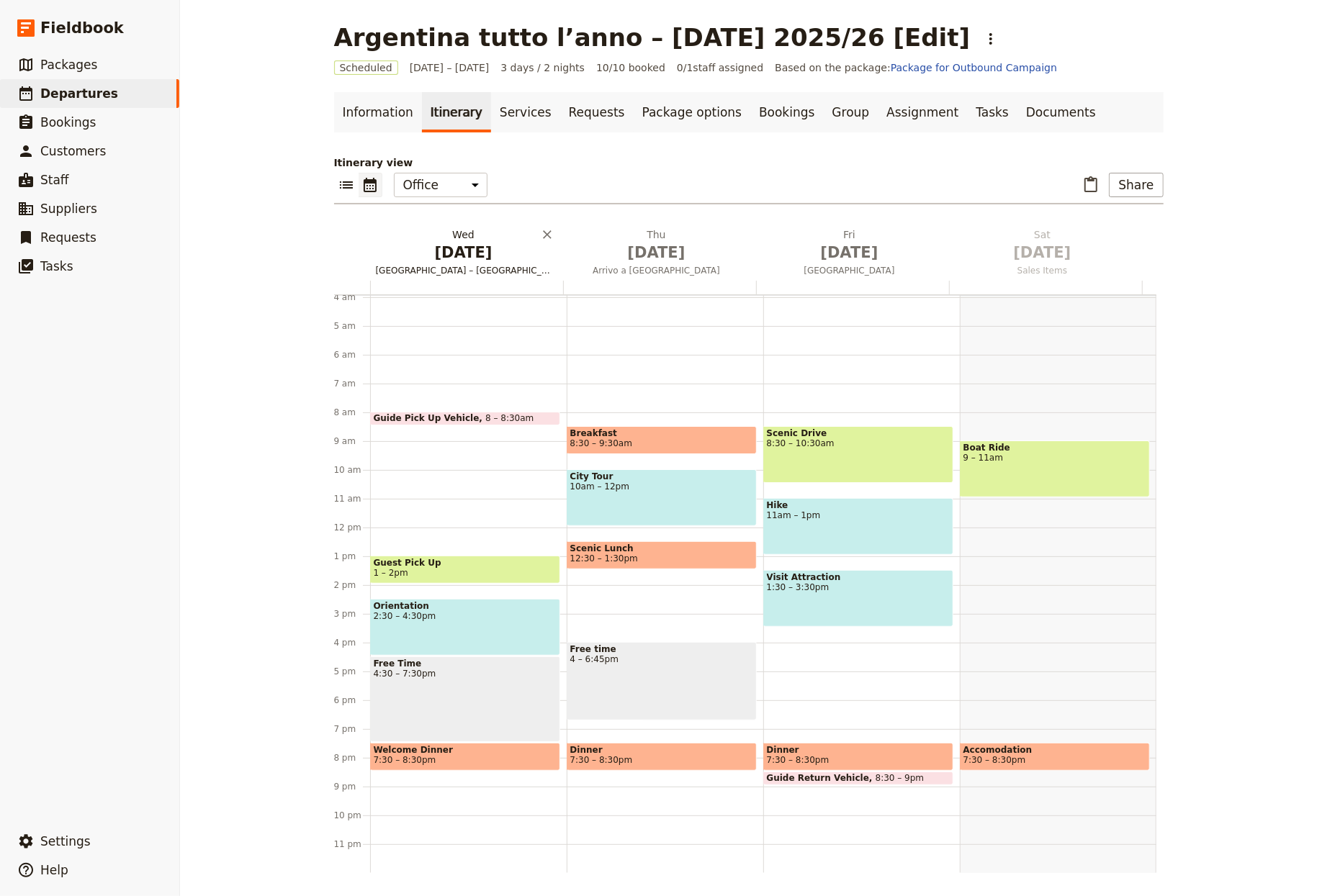
click at [435, 232] on h2 "Wed Oct 1 Italia – Buenos Aires" at bounding box center [463, 245] width 176 height 36
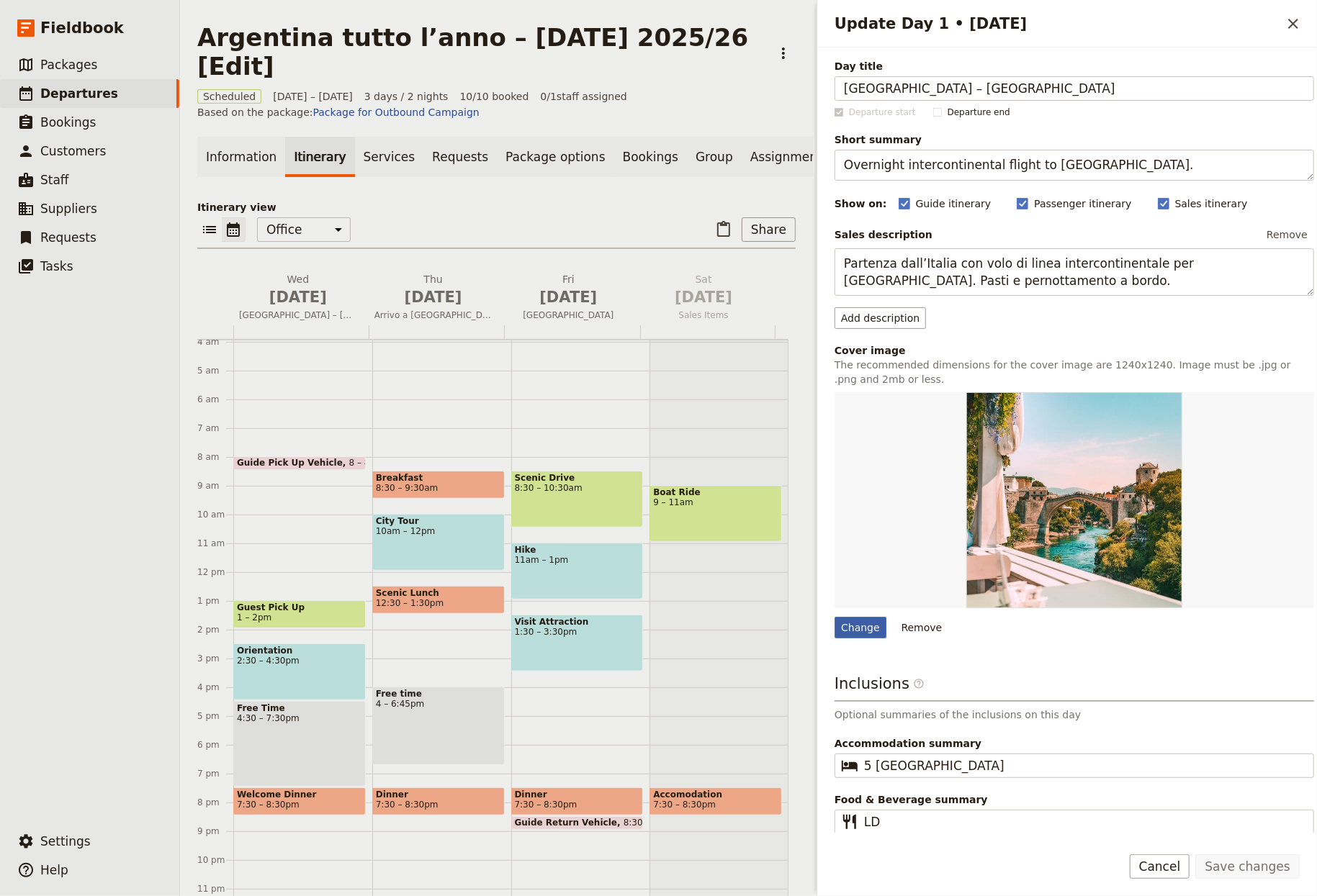
click at [874, 636] on div "Change" at bounding box center [860, 628] width 52 height 21
click at [835, 617] on input "Change" at bounding box center [834, 617] width 1 height 1
type input "C:\fakepath\nestor-barbitta-QhQ4WgX77G0-unsplash.jpg"
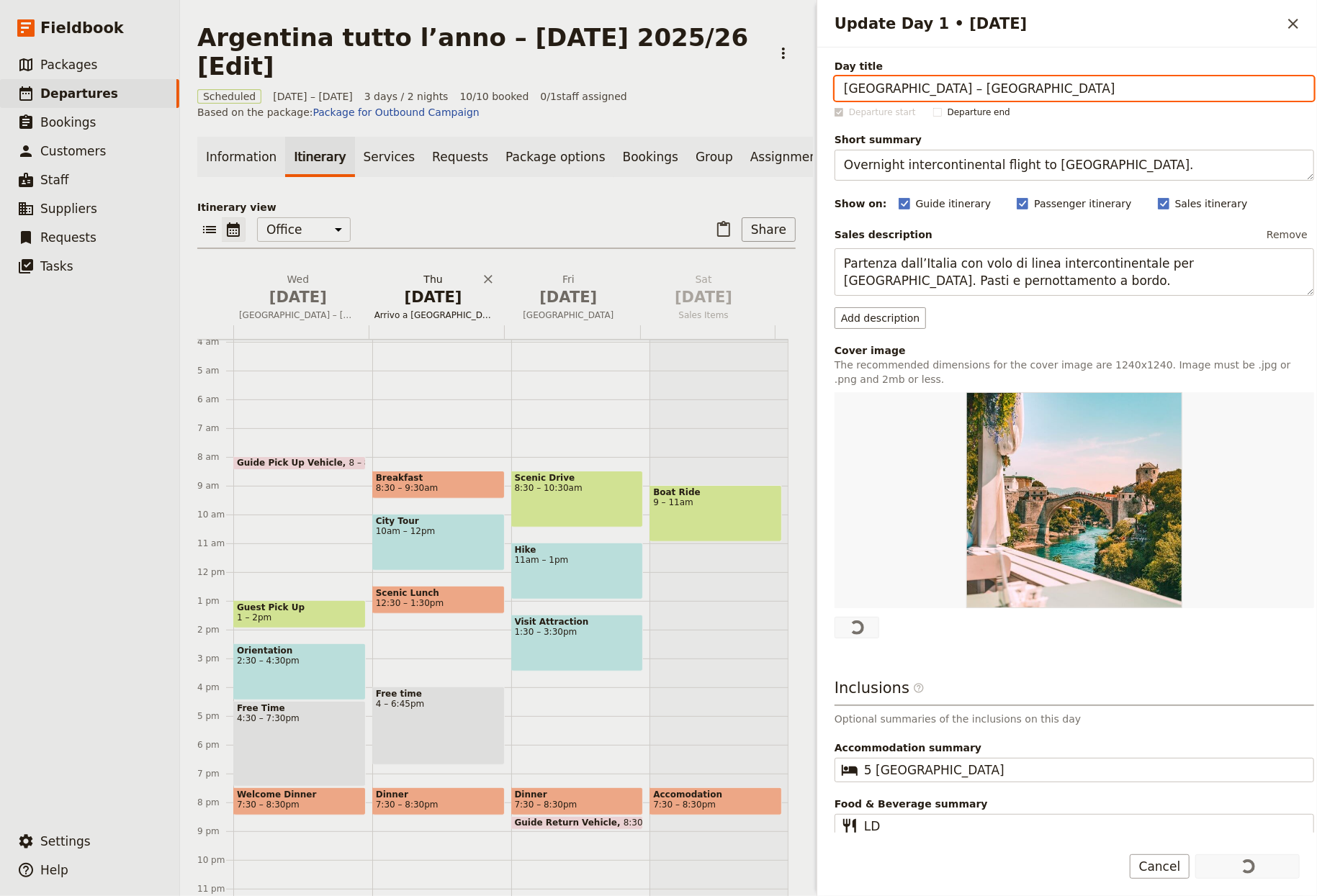
click at [400, 317] on button "Thu Oct 2 Arrivo a Buenos Aires" at bounding box center [436, 299] width 136 height 53
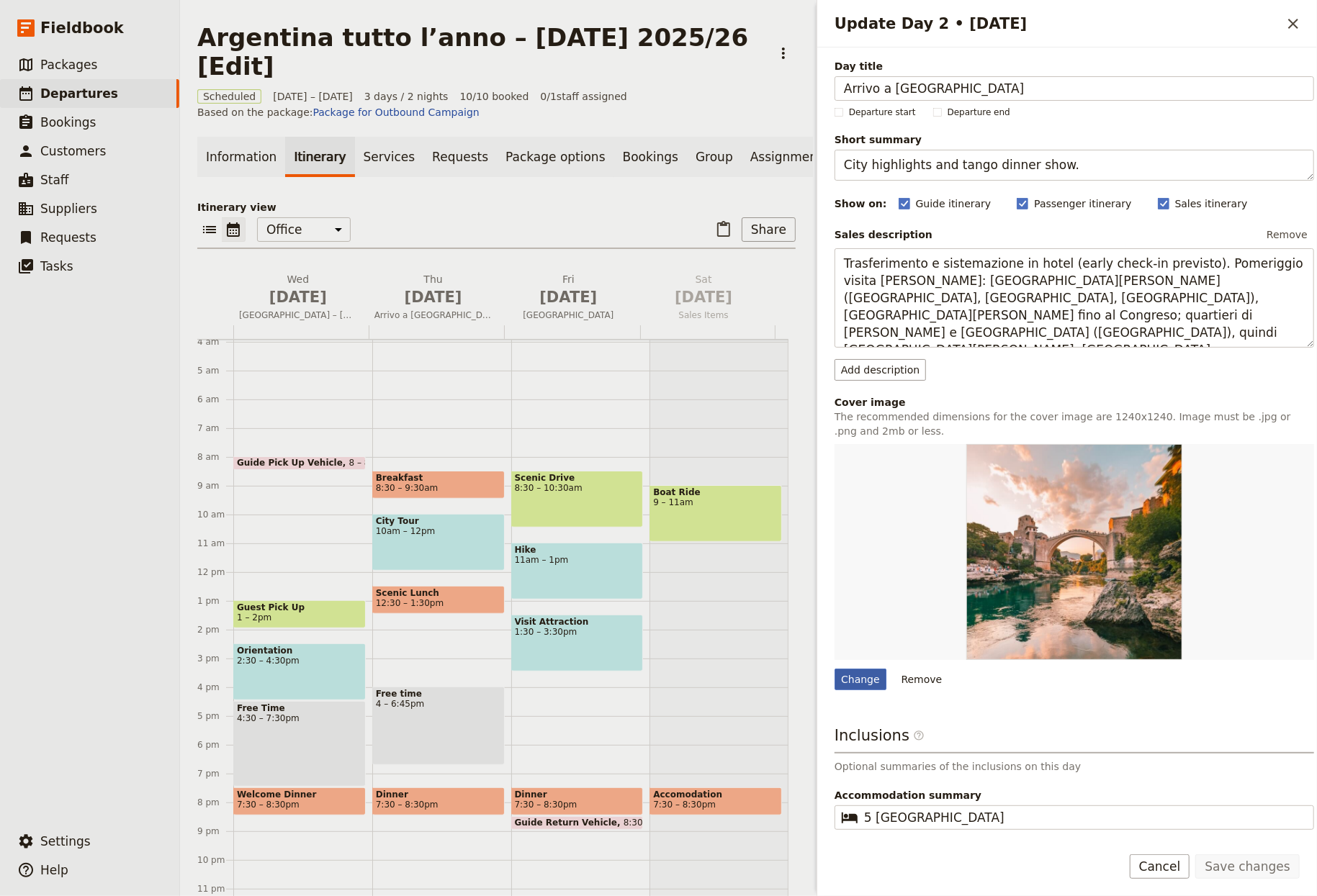
click at [869, 680] on div "Change" at bounding box center [860, 679] width 52 height 21
click at [835, 668] on input "Change" at bounding box center [834, 668] width 1 height 1
type input "C:\fakepath\luca-saunders-OC8ZBVzwFD4-unsplash.jpg"
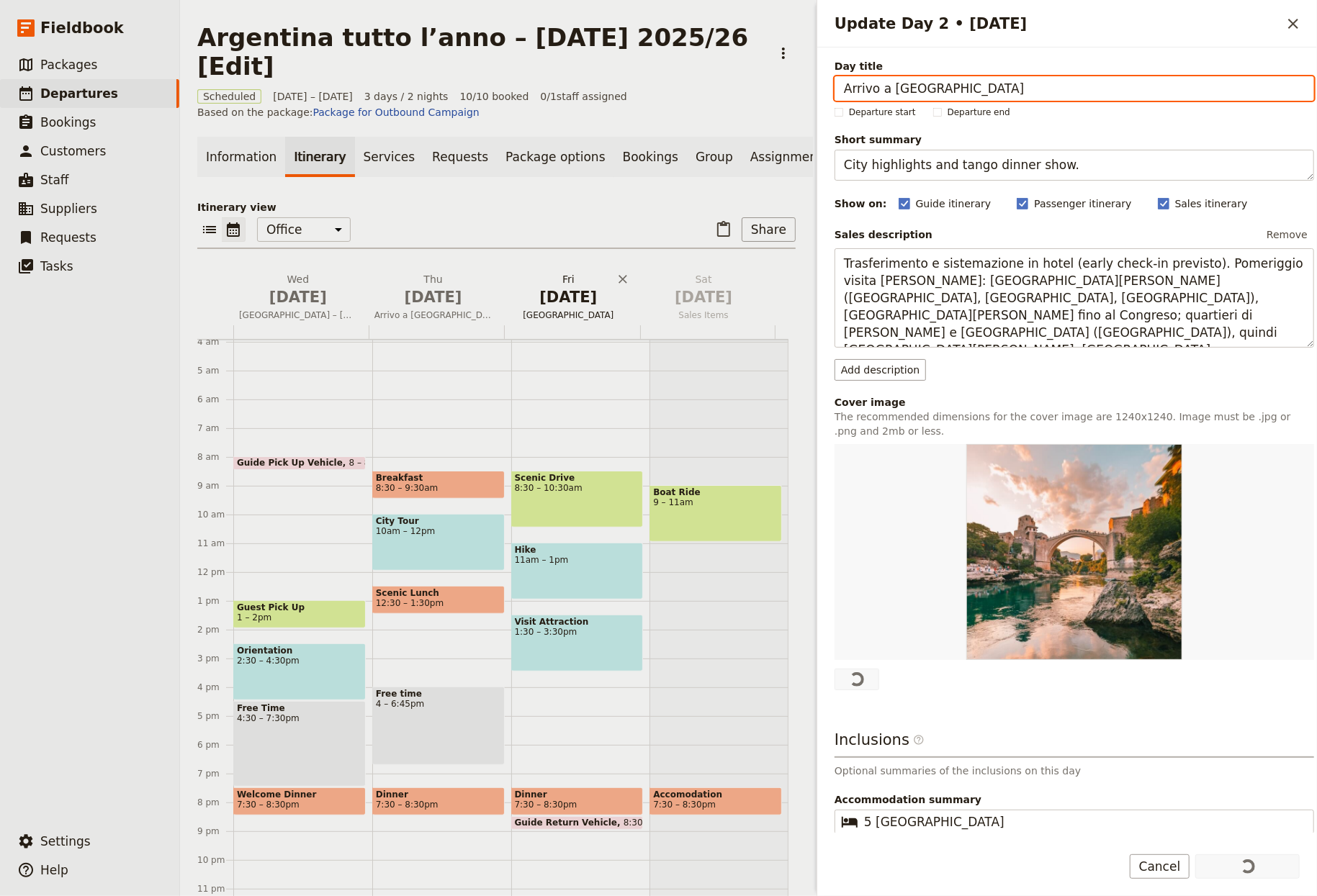
click at [588, 282] on h2 "Fri Oct 3 Buenos Aires" at bounding box center [568, 290] width 118 height 36
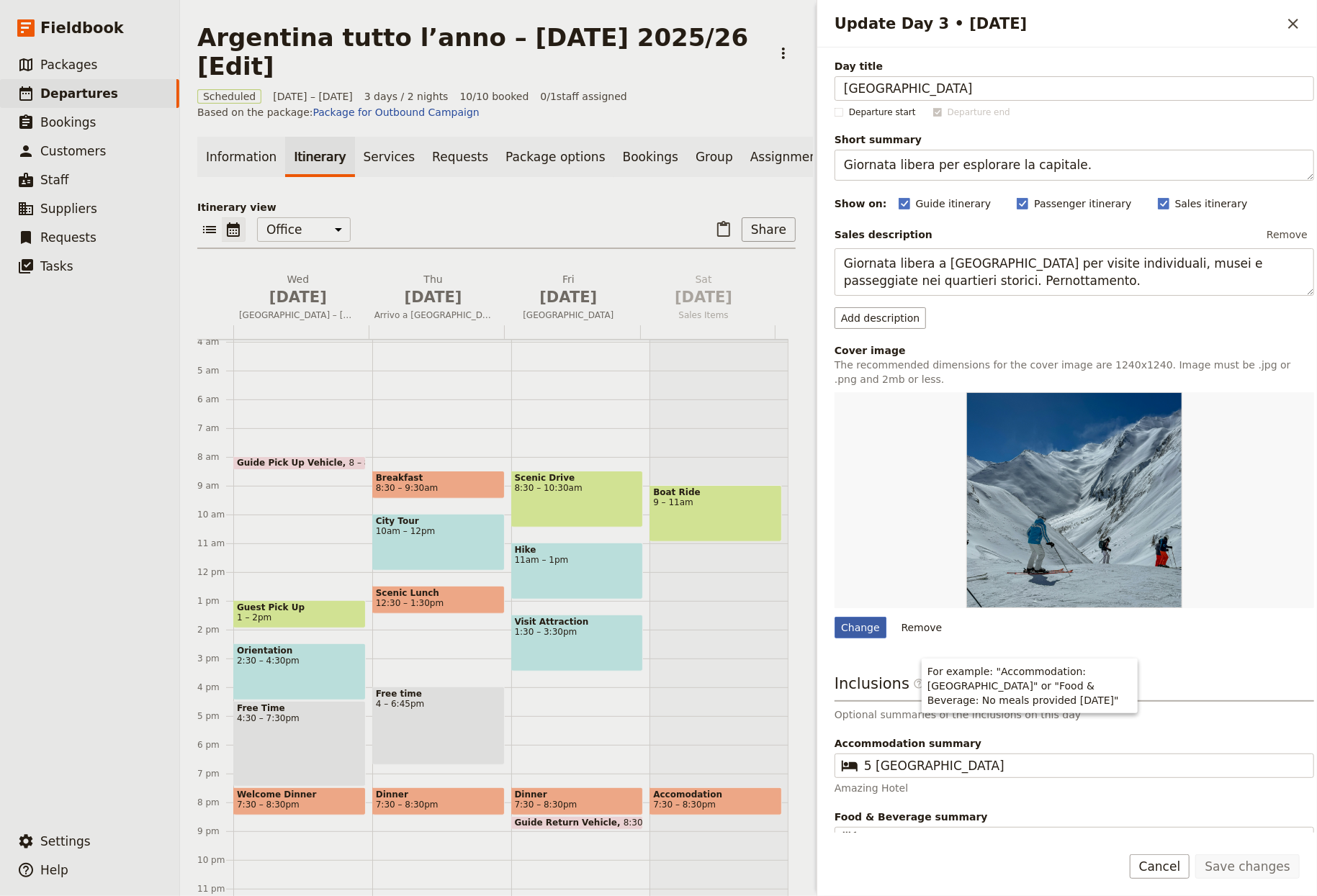
click at [857, 632] on div "Change" at bounding box center [860, 628] width 52 height 21
click at [835, 617] on input "Change" at bounding box center [834, 617] width 1 height 1
type input "C:\fakepath\barbara-zandoval-fl3fdbbtj4Q-unsplash.jpg"
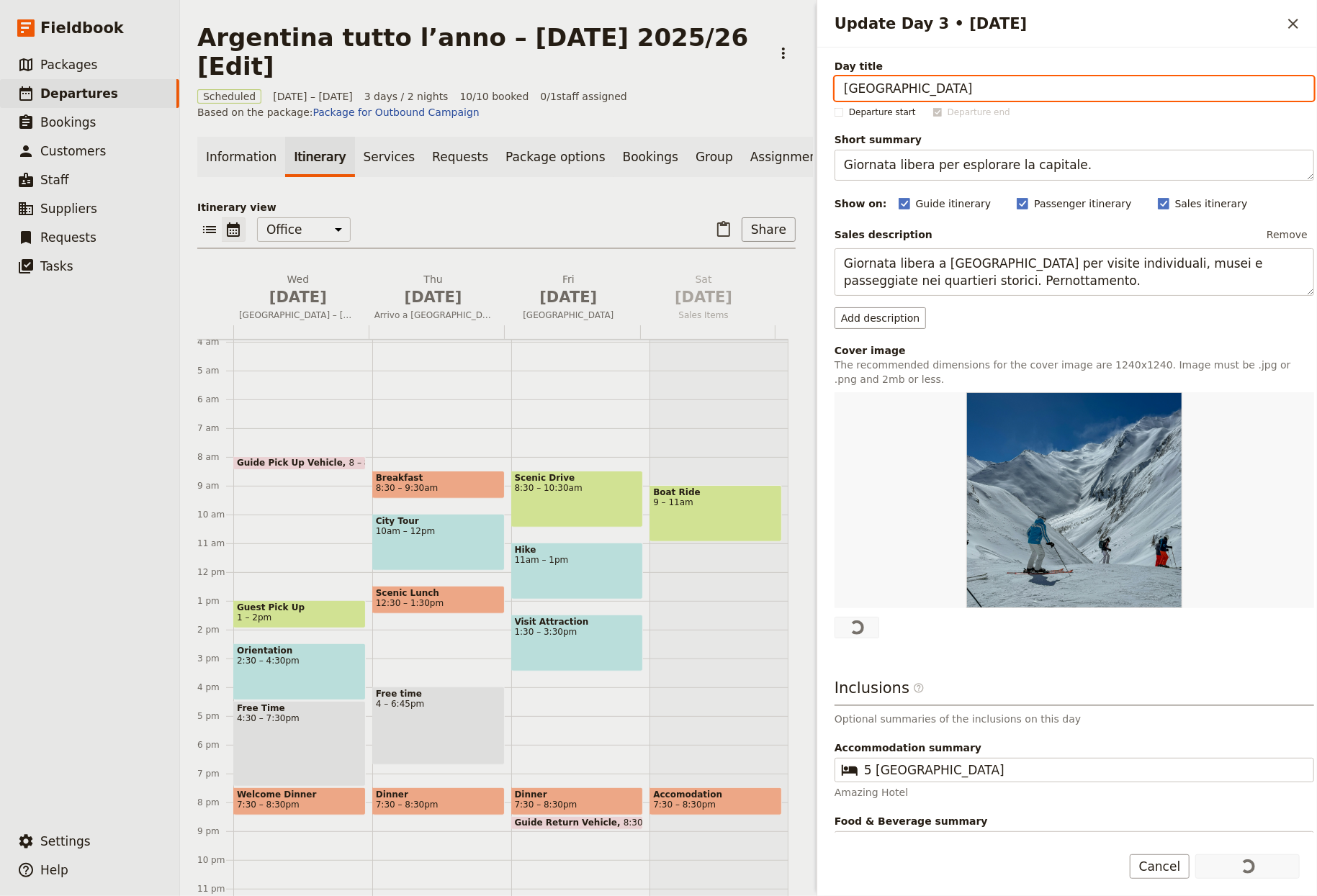
click at [642, 84] on main "Argentina tutto l’anno – Capodanno 2025/26 [Edit] ​ Scheduled 1 – 3 Oct 2025 3 …" at bounding box center [497, 471] width 633 height 941
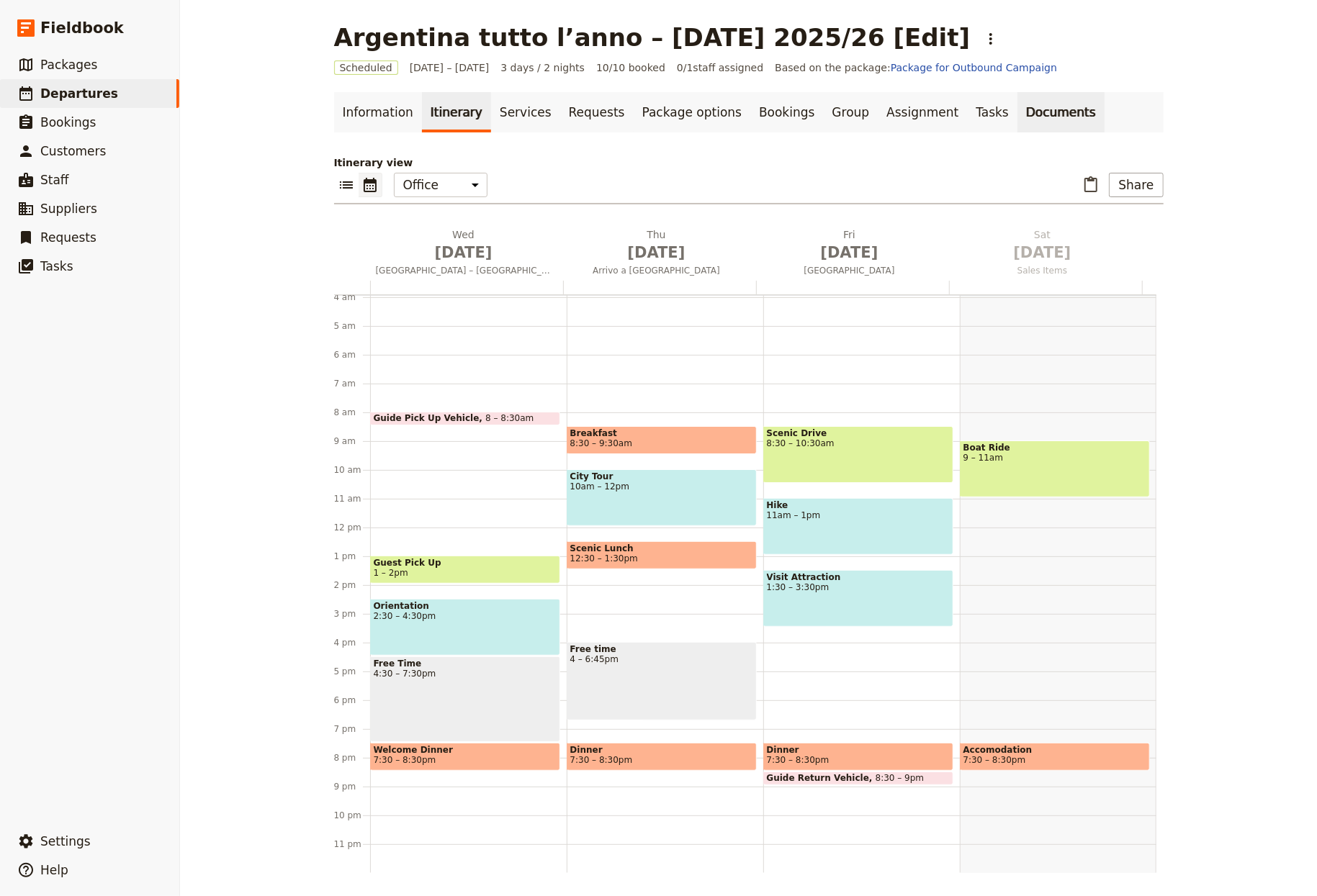
click at [920, 110] on link "Documents" at bounding box center [1061, 112] width 87 height 40
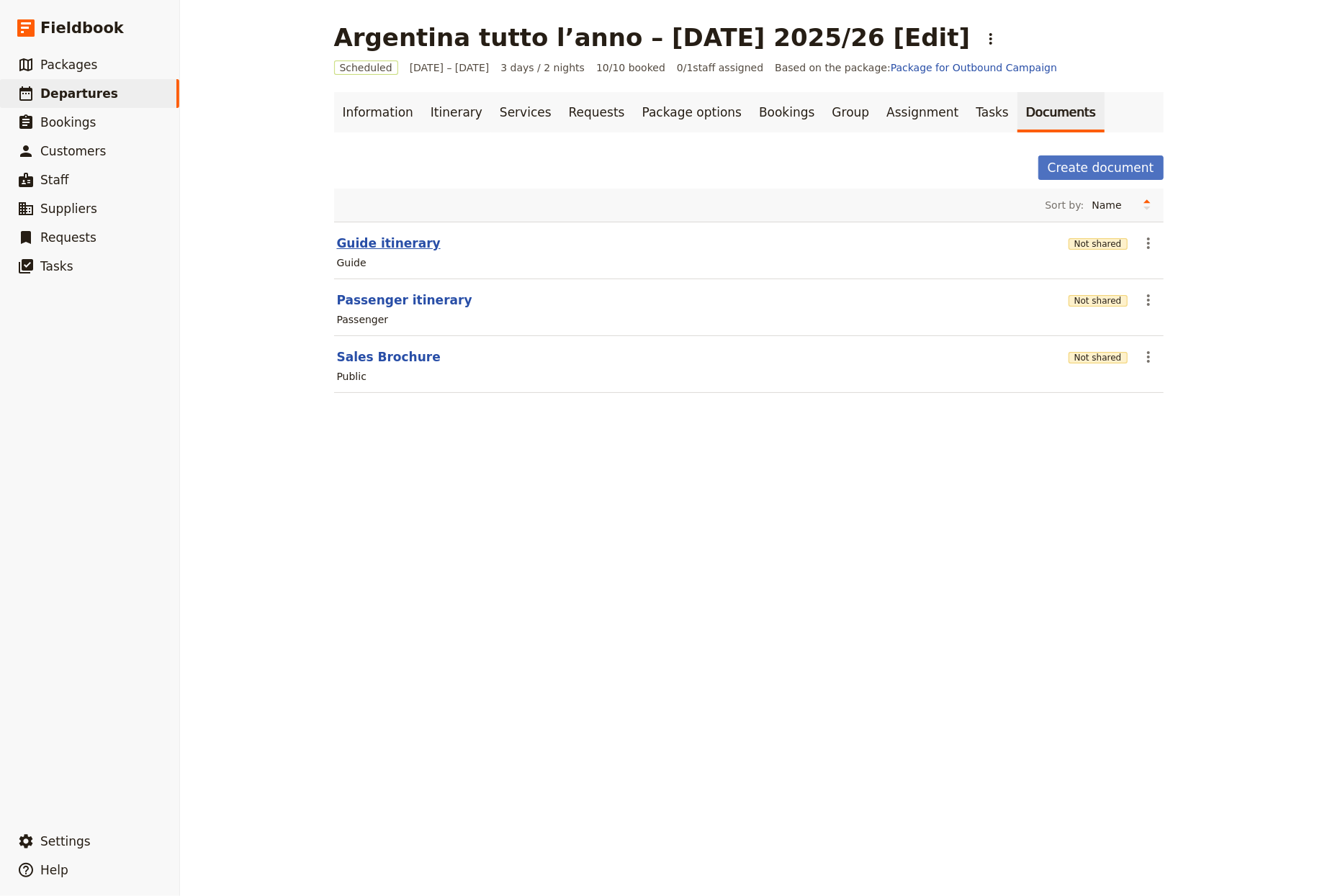
click at [369, 242] on button "Guide itinerary" at bounding box center [389, 243] width 104 height 17
select select "STAFF"
select select "RUN_SHEET"
select select "LARGE"
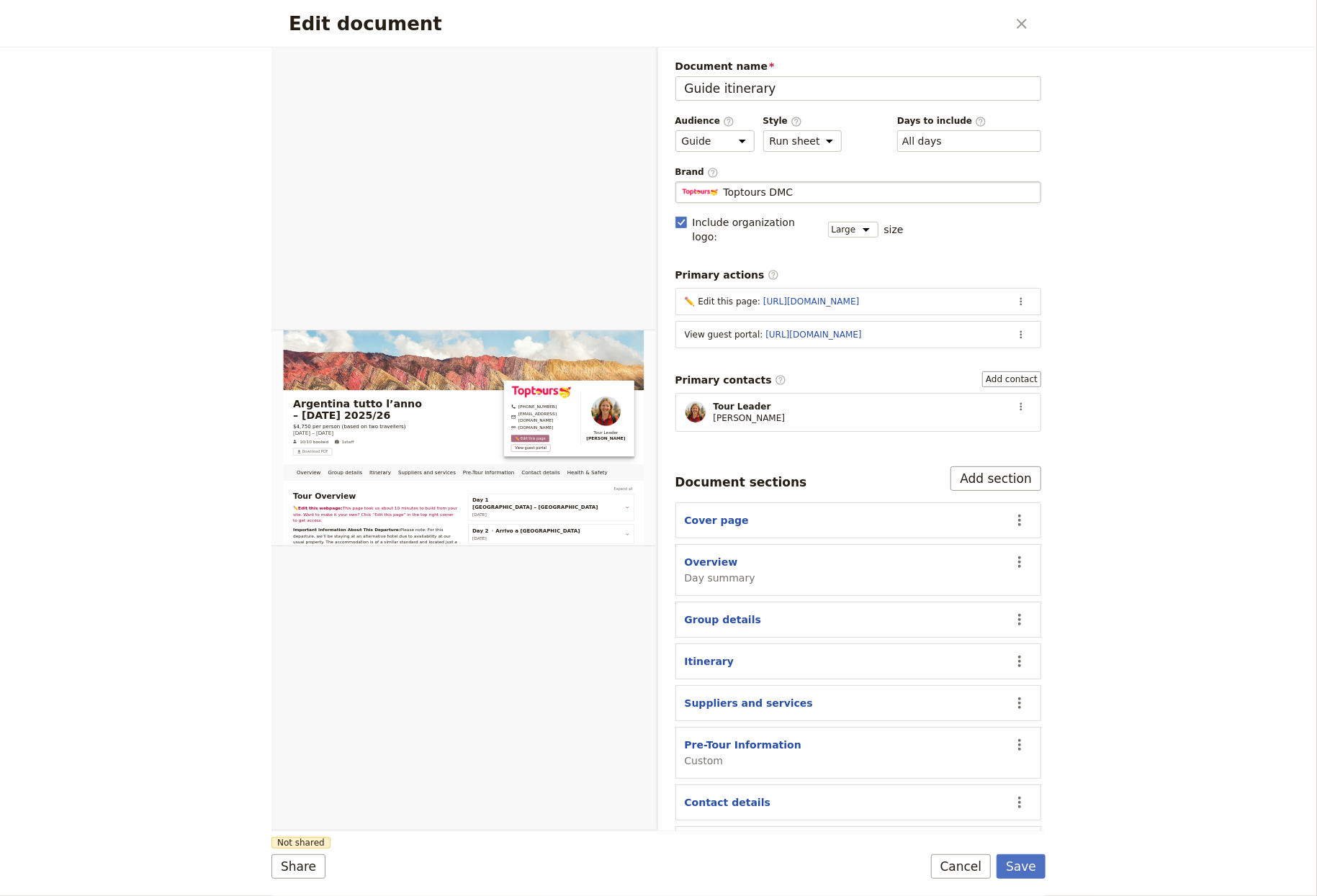
click at [789, 182] on fieldset "Toptours DMC Toptours DMC" at bounding box center [858, 192] width 366 height 21
click at [682, 182] on input "Toptours DMC" at bounding box center [681, 182] width 1 height 1
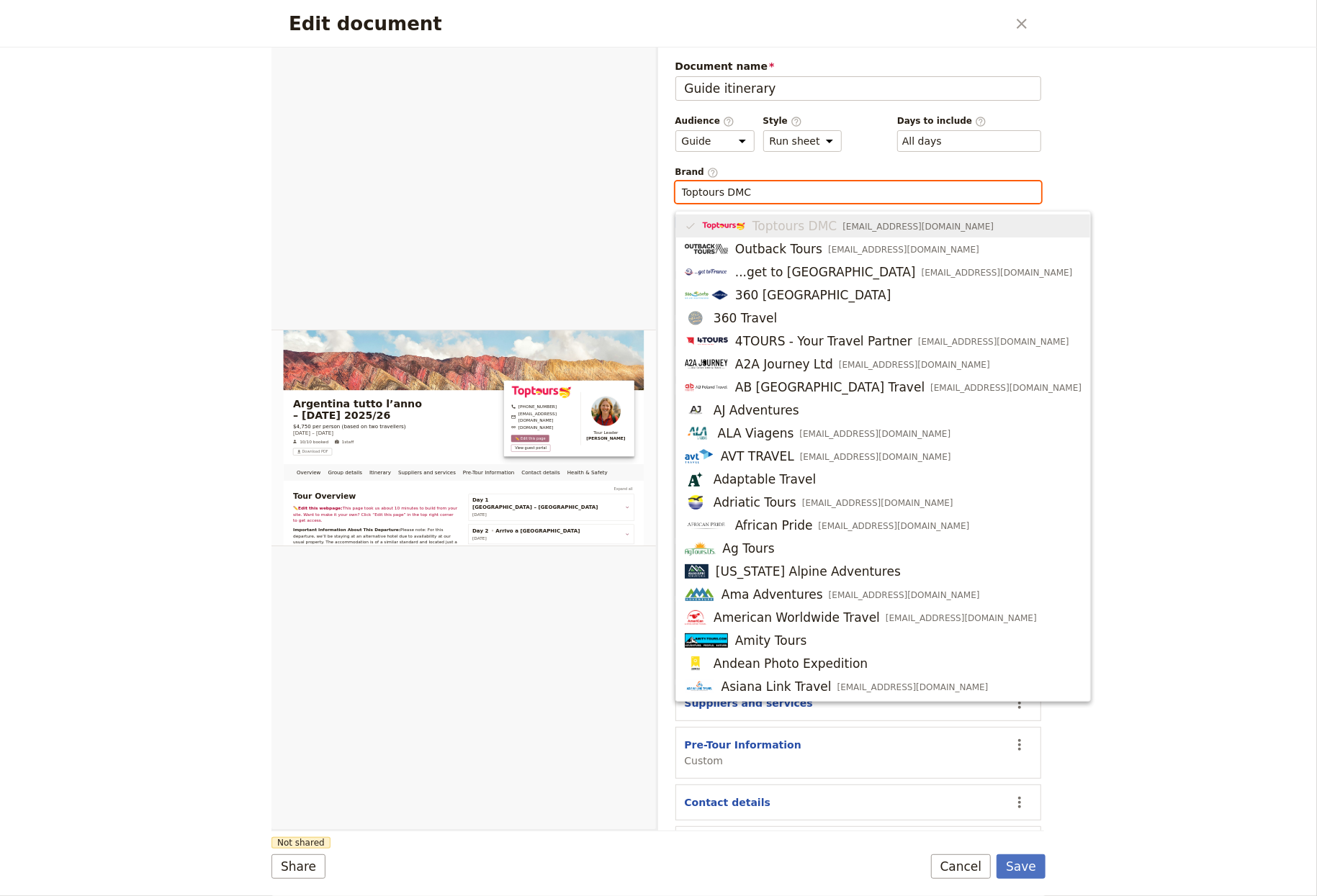
type input "t"
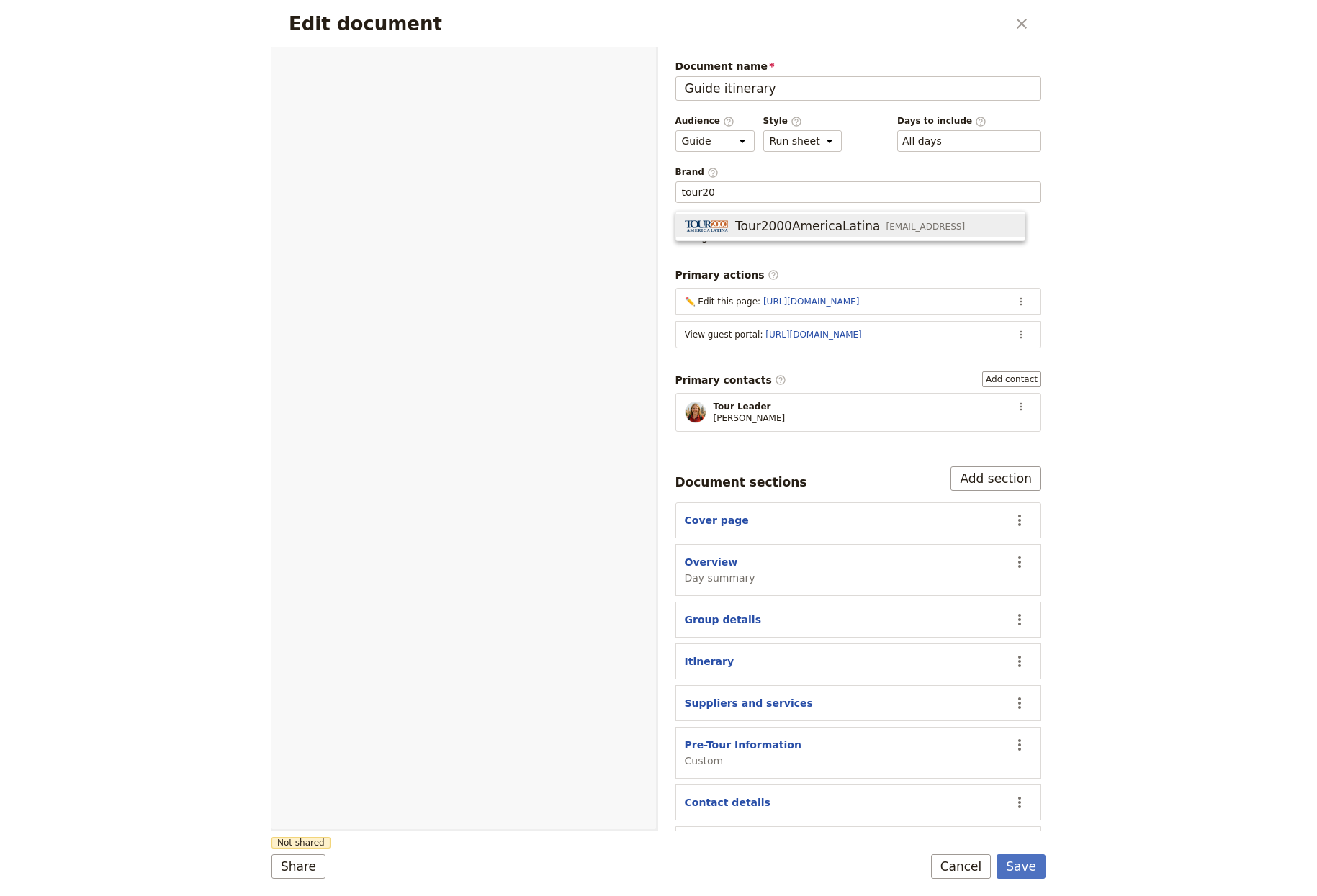
select select "STAFF"
select select "RUN_SHEET"
select select "LARGE"
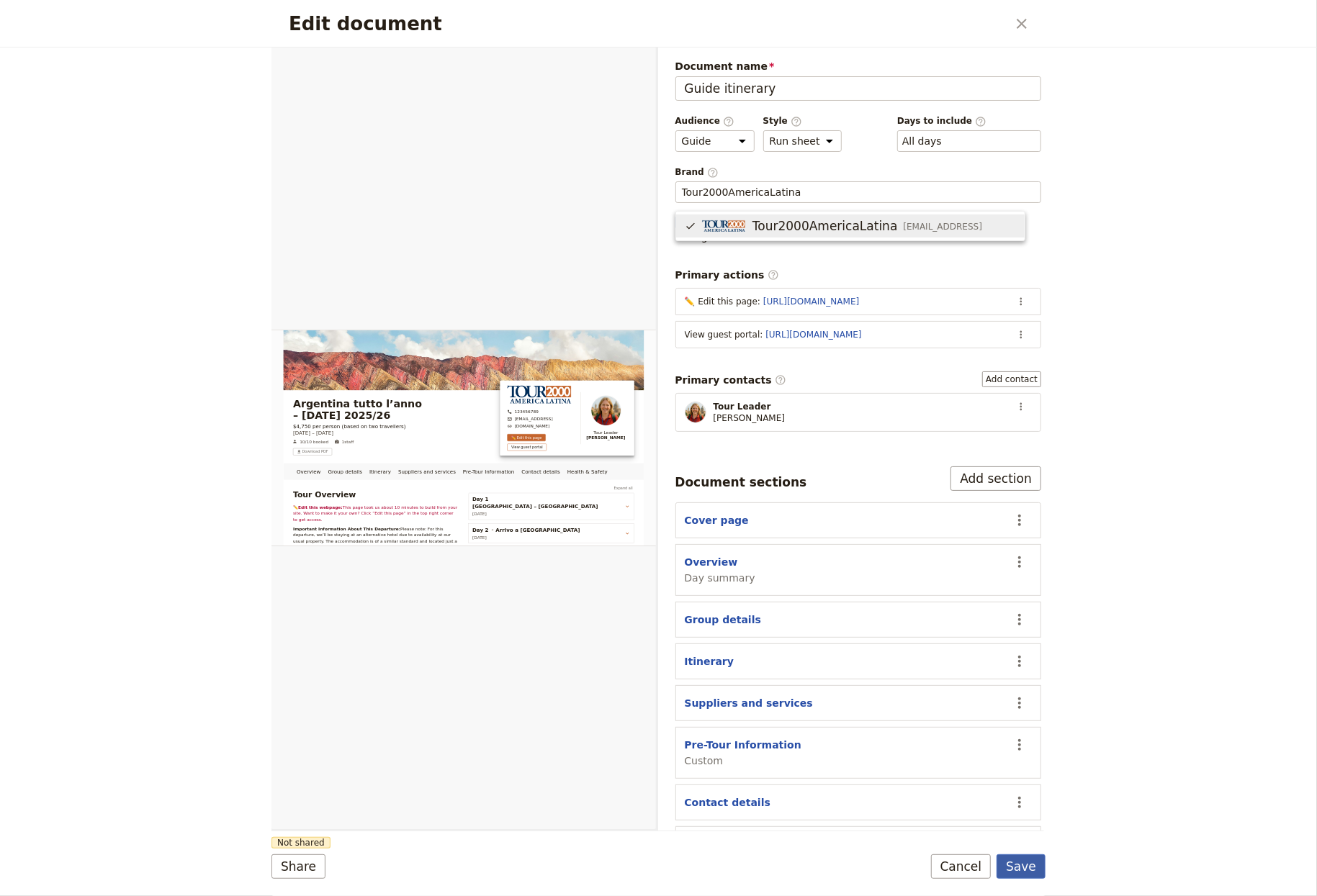
type input "Tour2000AmericaLatina"
click at [1020, 877] on button "Save" at bounding box center [1021, 866] width 49 height 24
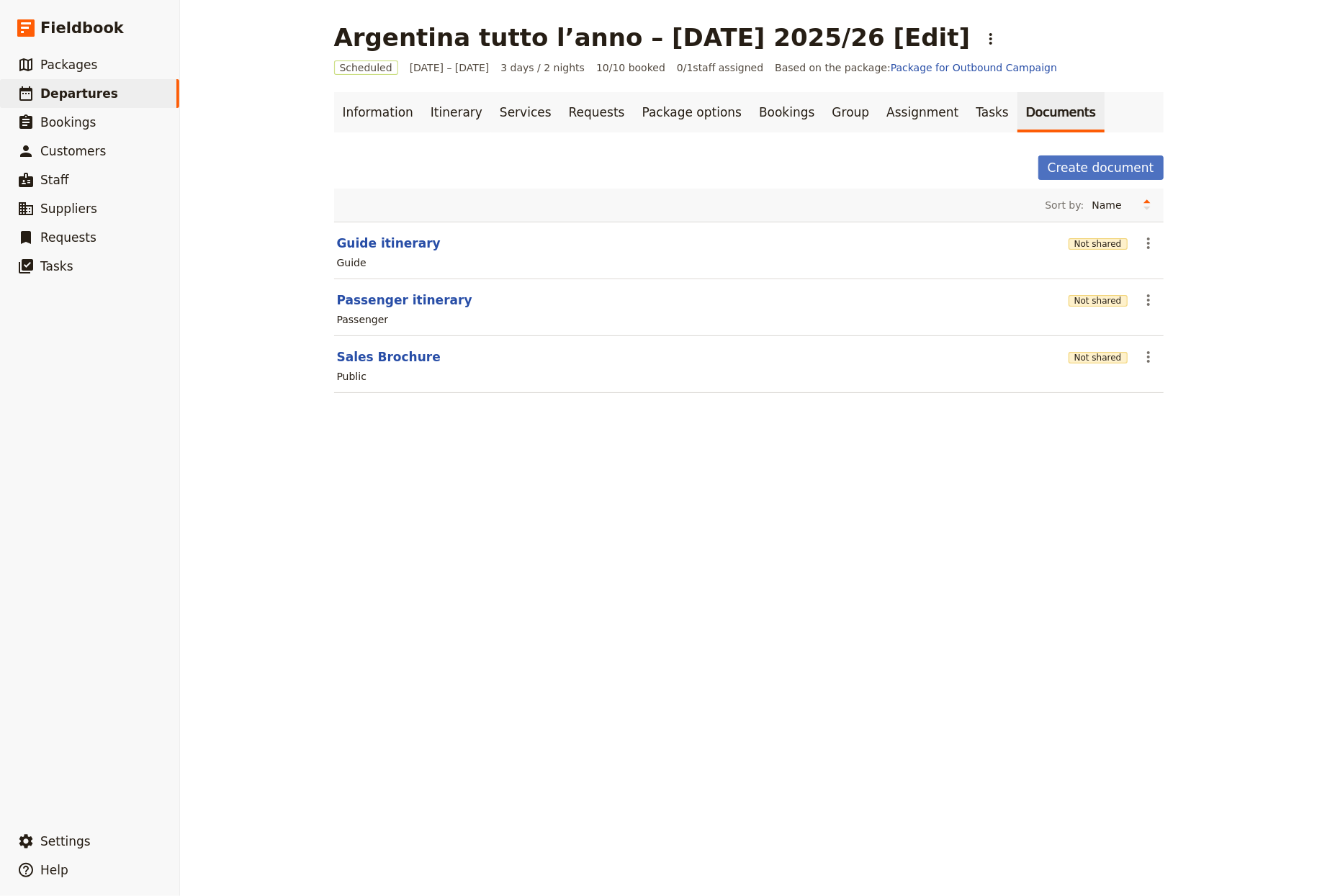
click at [356, 313] on div "Passenger" at bounding box center [749, 319] width 826 height 17
click at [351, 306] on button "Passenger itinerary" at bounding box center [405, 299] width 136 height 17
select select "PASSENGER"
select select "RUN_SHEET"
select select "LARGE"
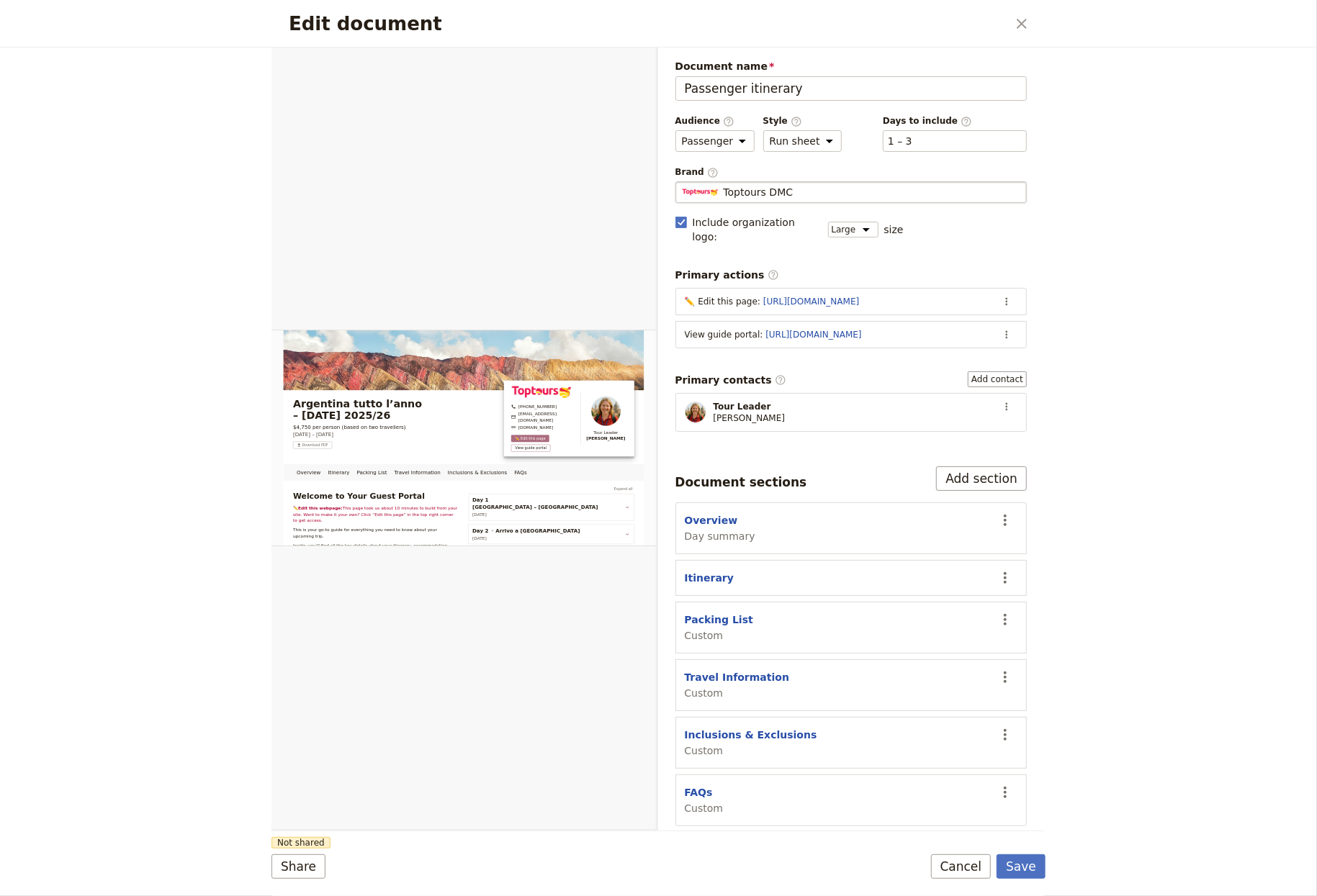
click at [865, 186] on div "Toptours DMC" at bounding box center [852, 192] width 339 height 14
click at [682, 182] on input "Toptours DMC" at bounding box center [681, 182] width 1 height 1
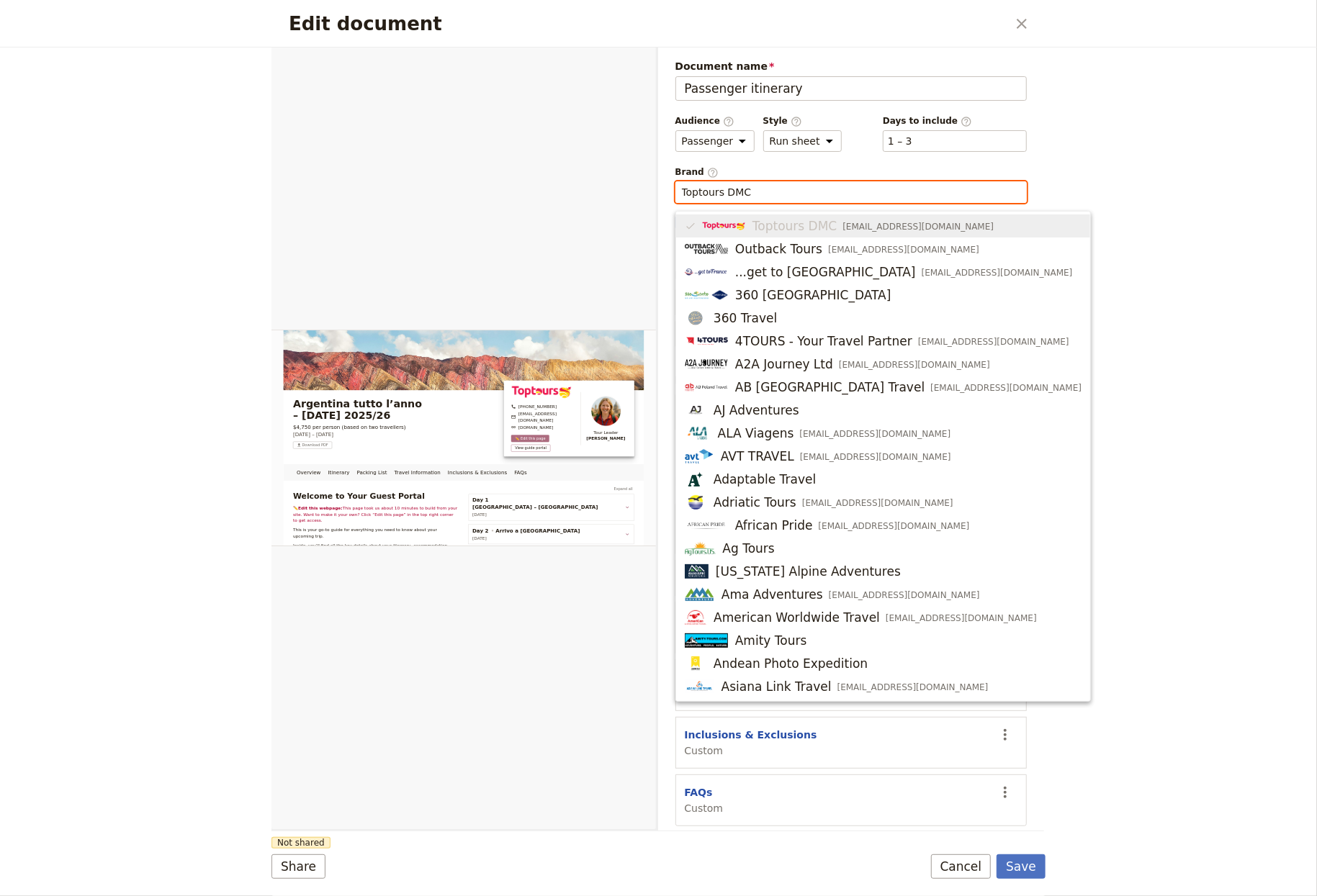
paste input "ur2000AmericaLatina"
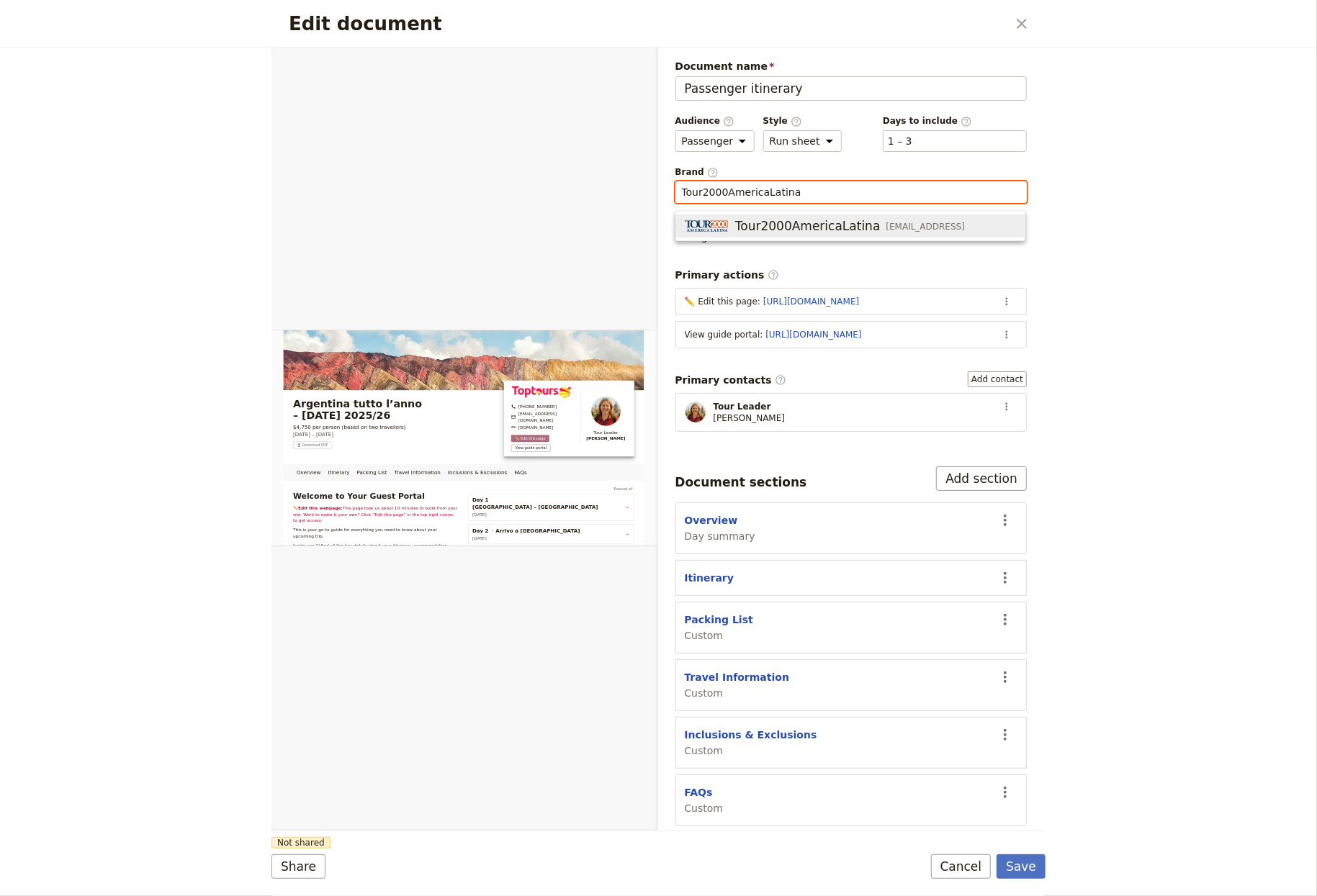
click at [760, 219] on span "Tour2000AmericaLatina" at bounding box center [808, 225] width 145 height 17
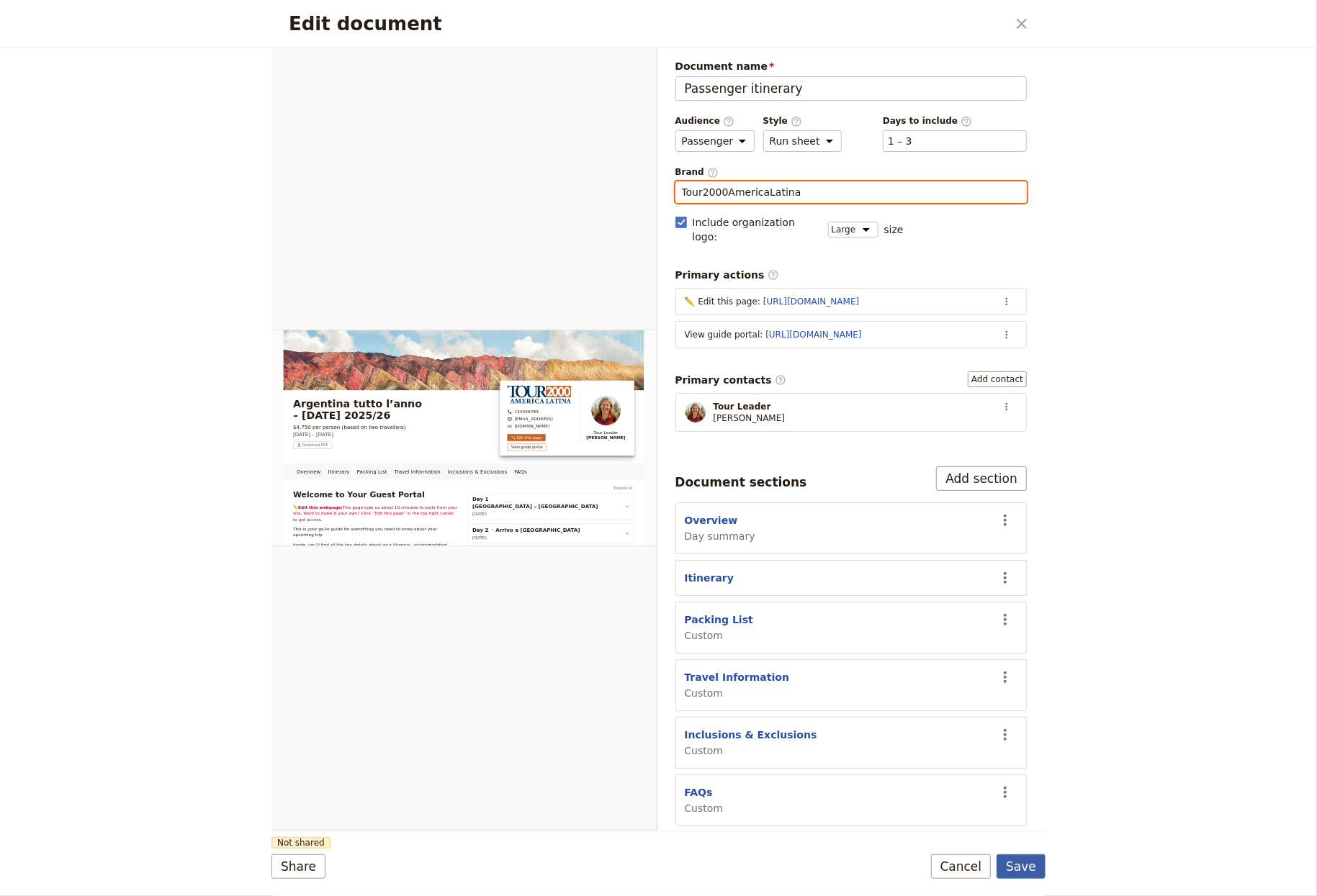
type input "Tour2000AmericaLatina"
click at [1036, 865] on button "Save" at bounding box center [1021, 866] width 49 height 24
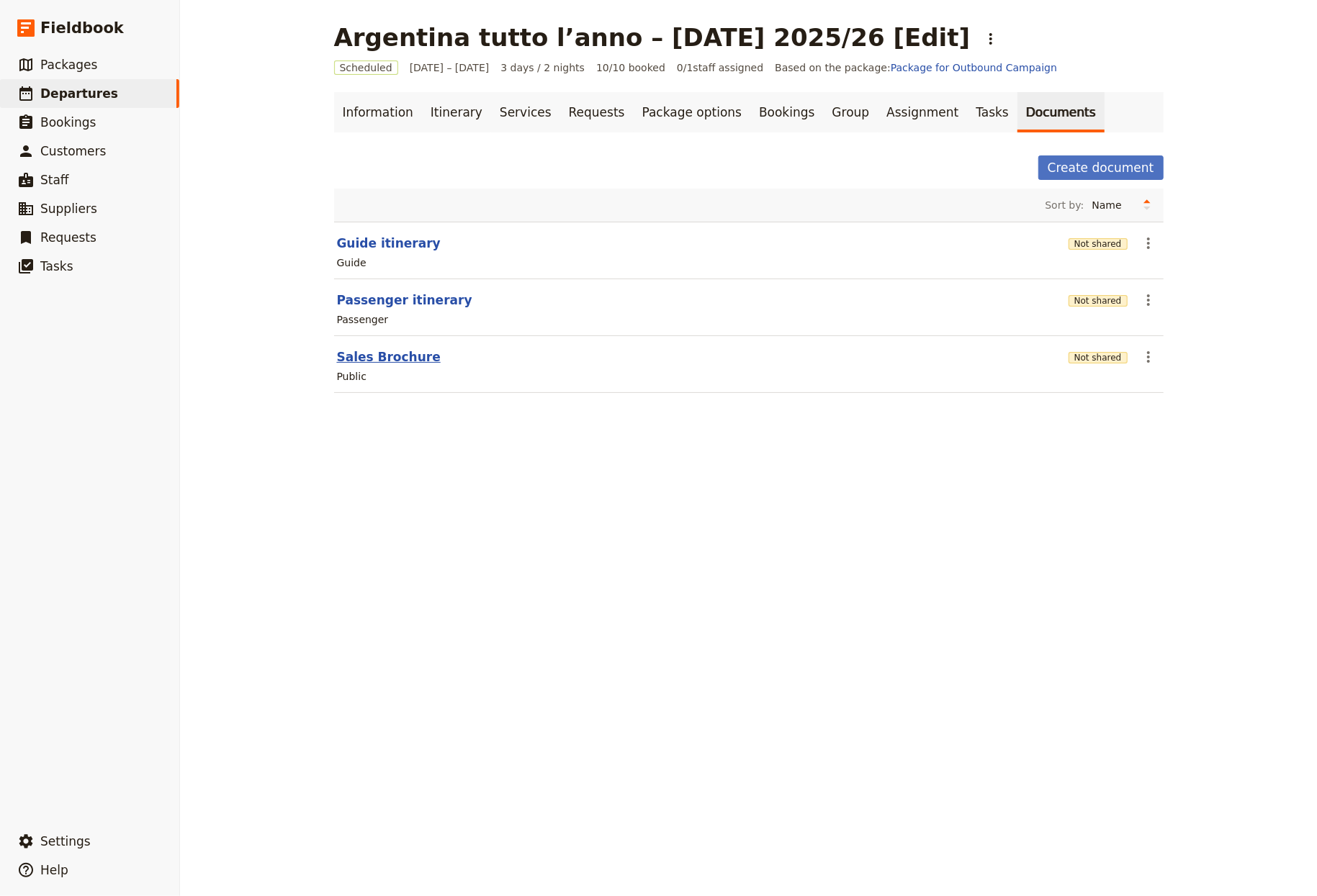
click at [367, 365] on button "Sales Brochure" at bounding box center [389, 356] width 104 height 17
select select "DEFAULT"
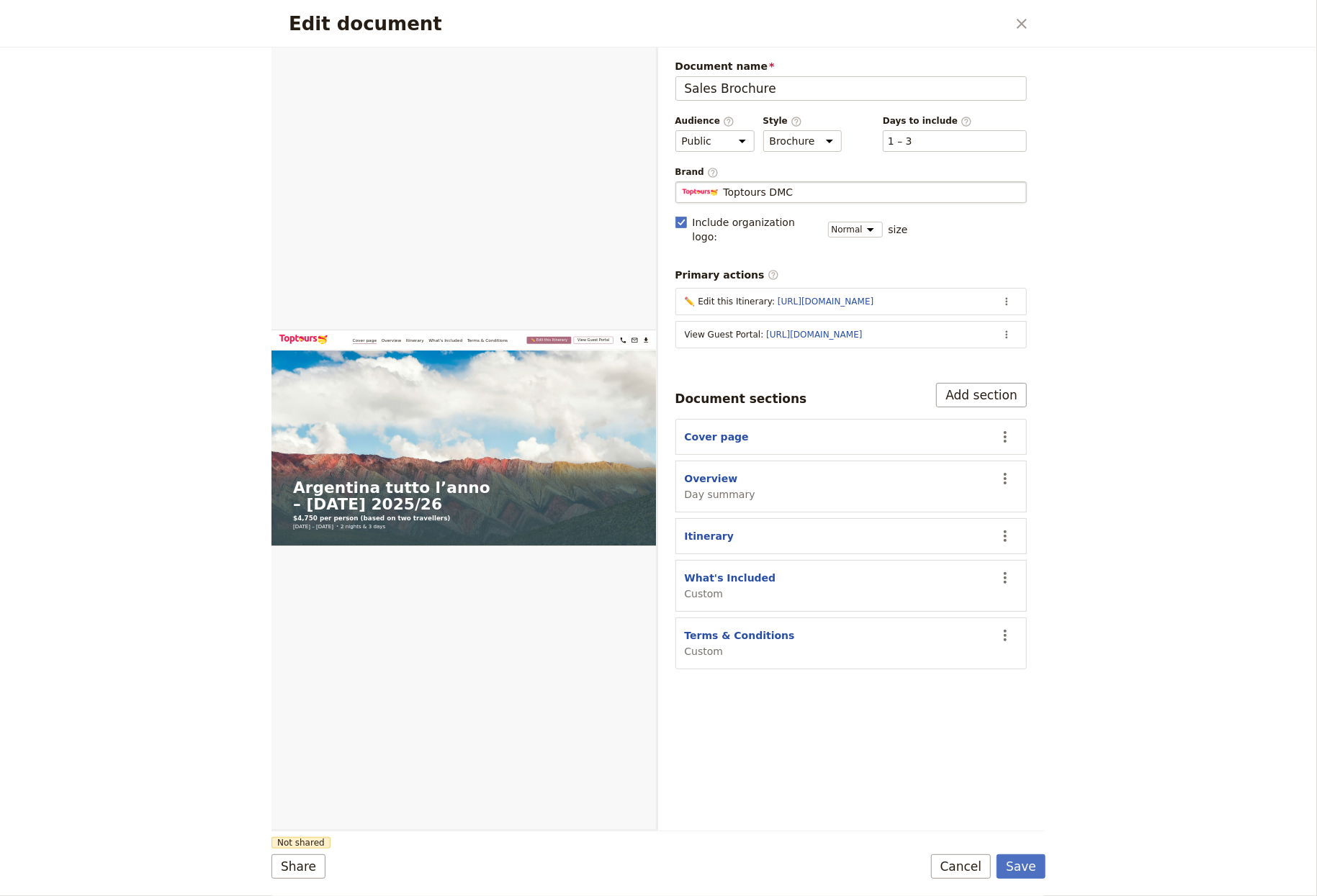
click at [783, 202] on fieldset "Toptours DMC Toptours DMC" at bounding box center [851, 192] width 352 height 21
click at [682, 182] on input "Toptours DMC" at bounding box center [681, 182] width 1 height 1
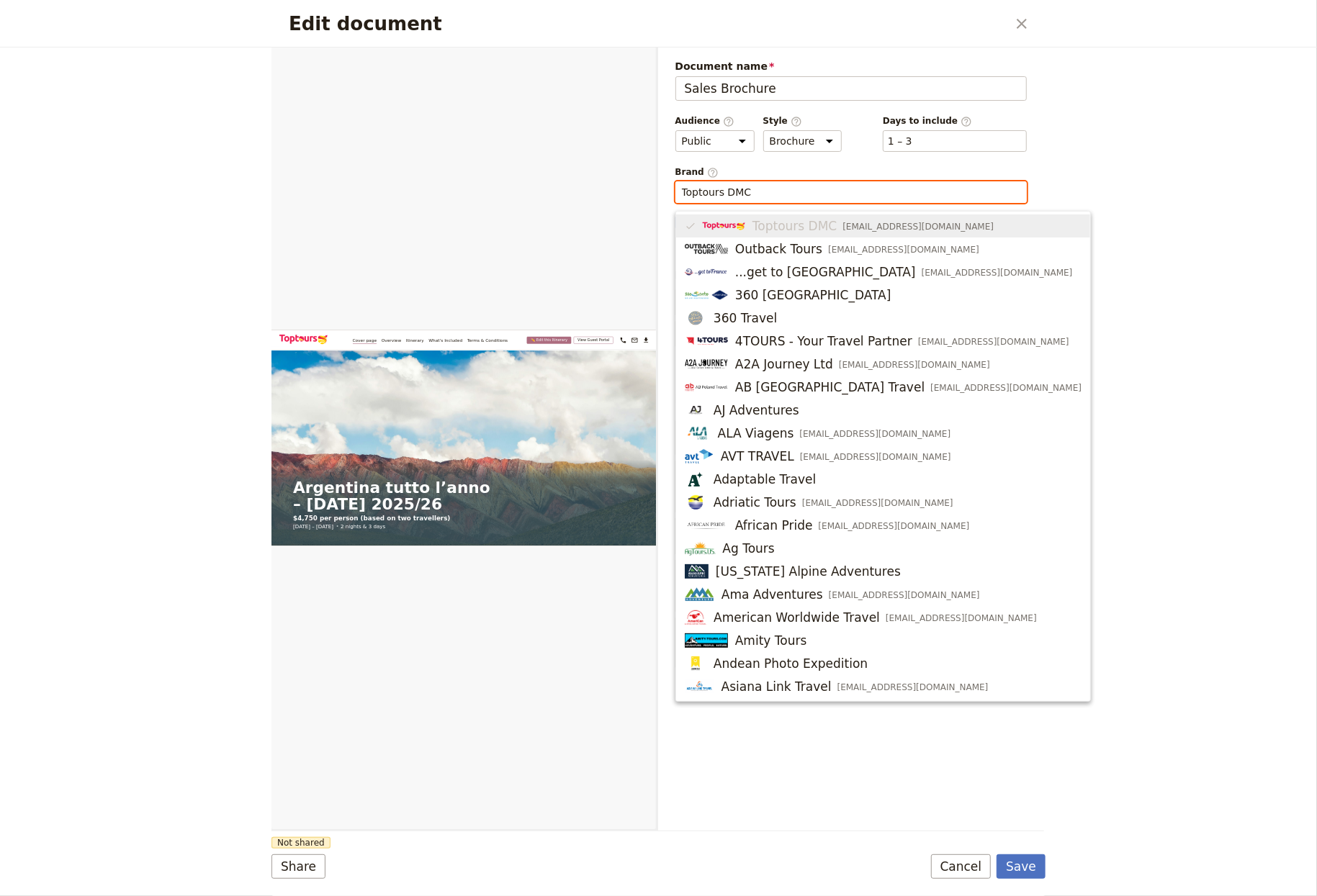
click at [786, 193] on input "Toptours DMC" at bounding box center [852, 192] width 339 height 14
paste input "ur2000AmericaLatina"
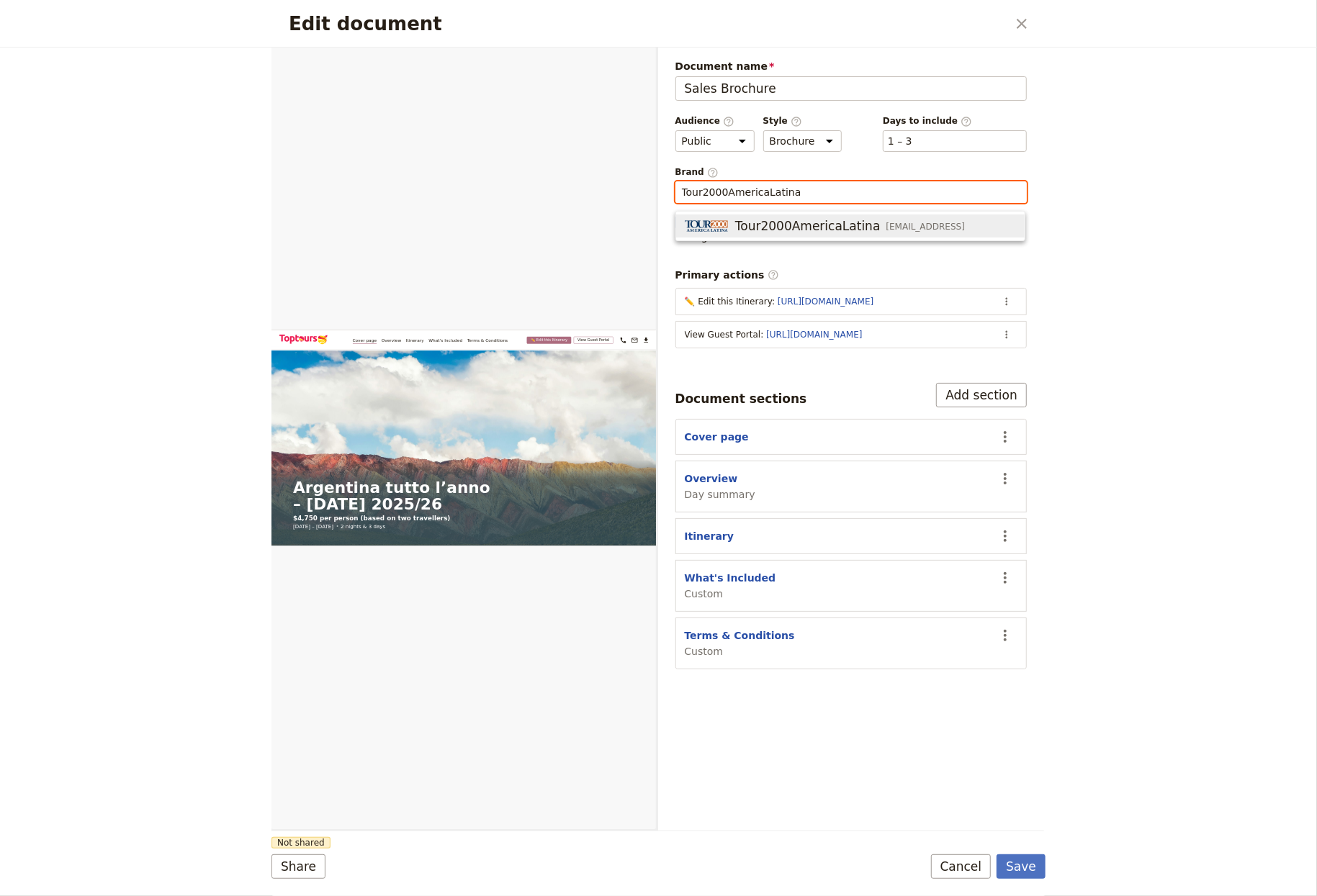
click at [760, 218] on span "Tour2000AmericaLatina" at bounding box center [808, 225] width 145 height 17
type input "Tour2000AmericaLatina"
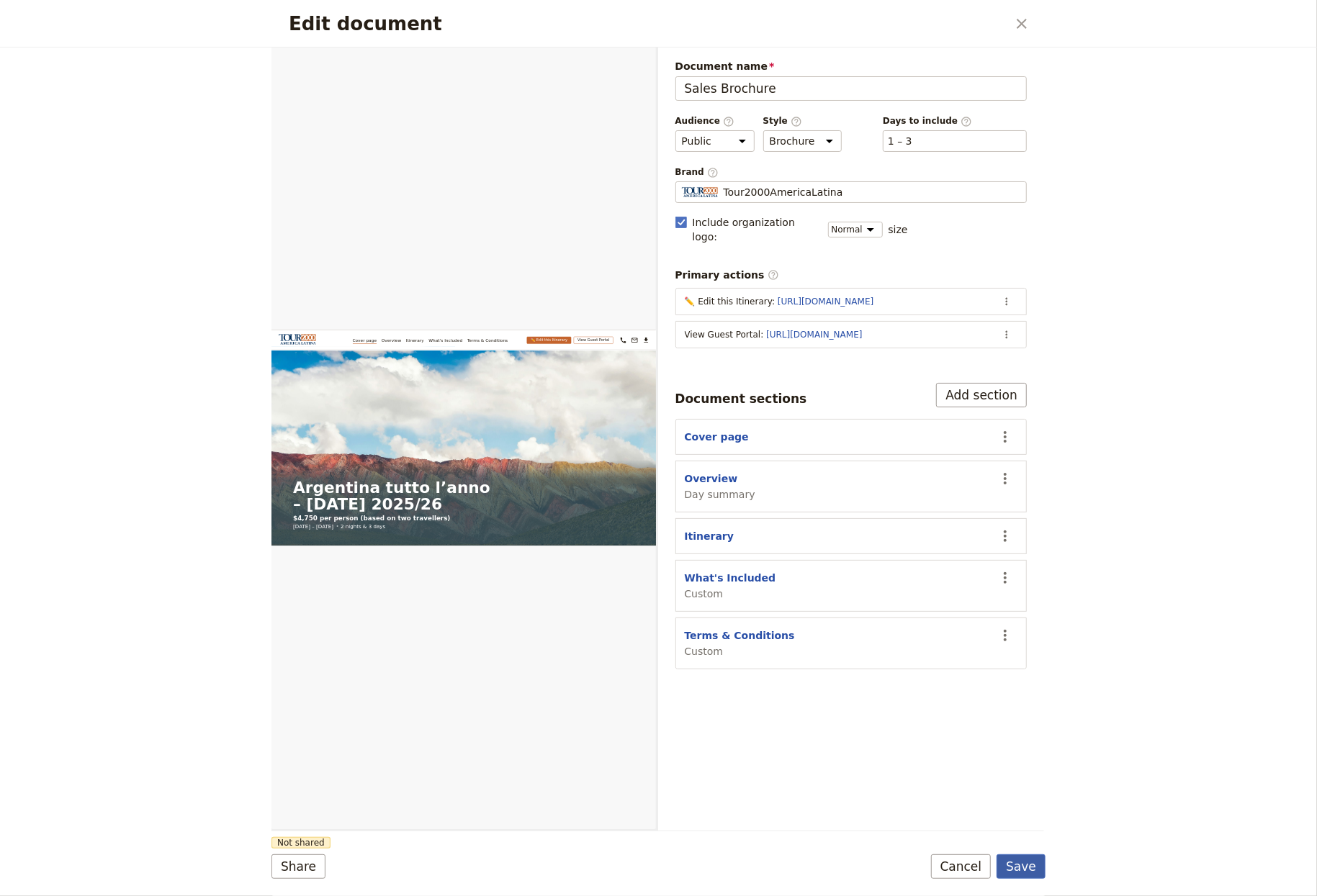
click at [1034, 869] on button "Save" at bounding box center [1021, 866] width 49 height 24
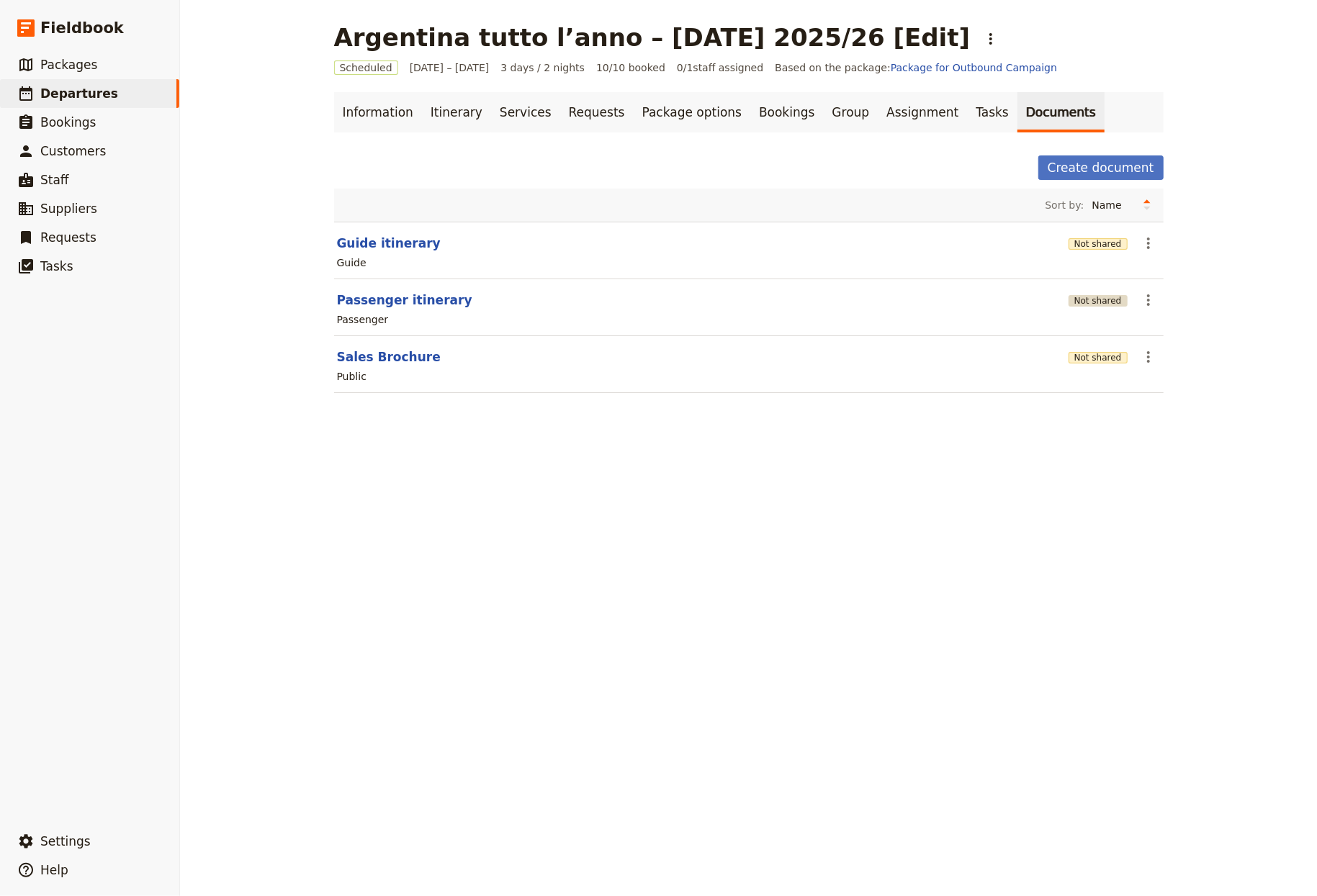
click at [1092, 305] on button "Not shared" at bounding box center [1098, 301] width 59 height 12
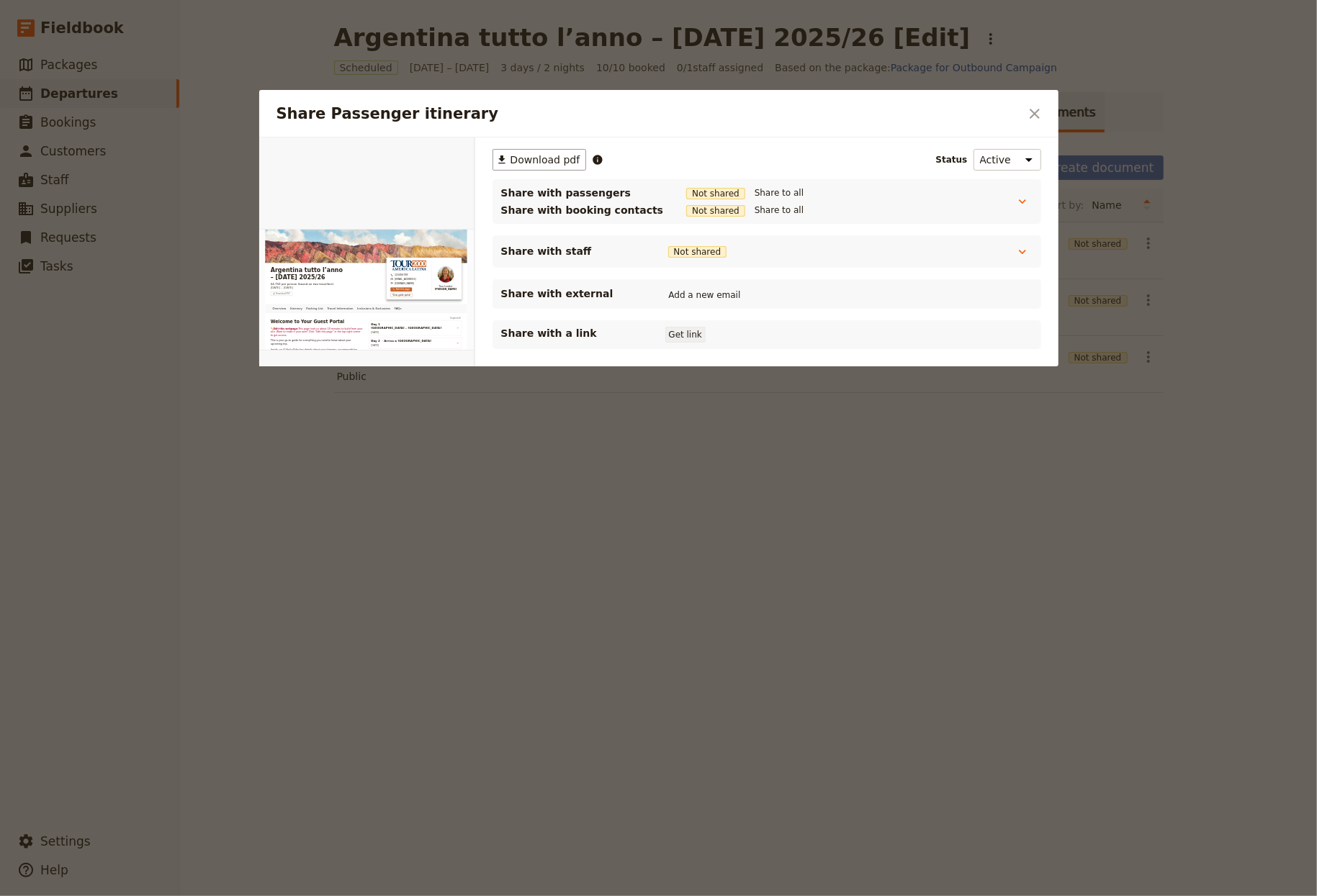
click at [683, 333] on button "Get link" at bounding box center [686, 334] width 40 height 16
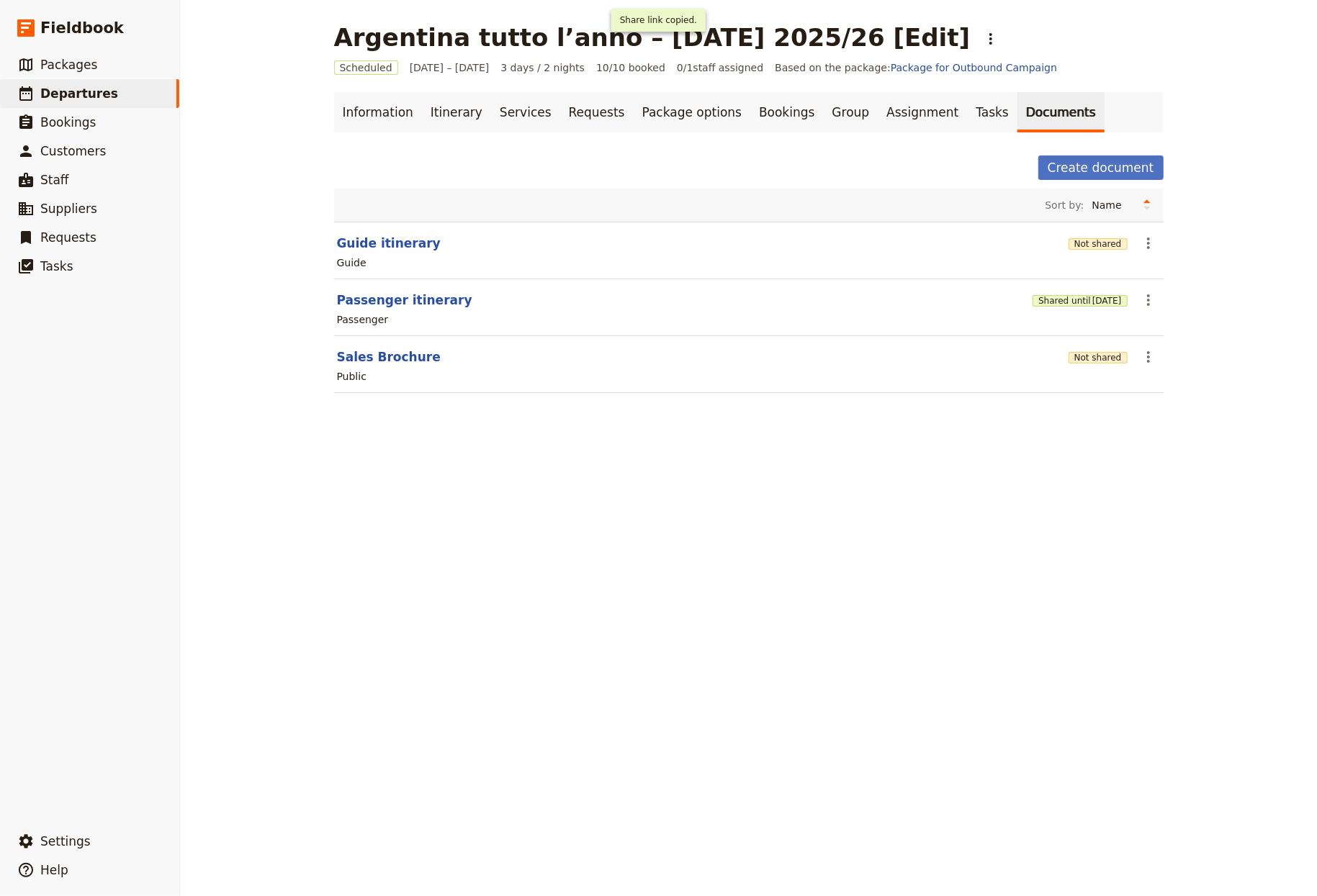
click at [318, 352] on main "Argentina tutto l’anno – [DATE] 2025/26 [Edit] ​ Scheduled [DATE] – [DATE] 3 da…" at bounding box center [749, 216] width 864 height 434
click at [337, 354] on button "Sales Brochure" at bounding box center [389, 356] width 104 height 17
select select "DEFAULT"
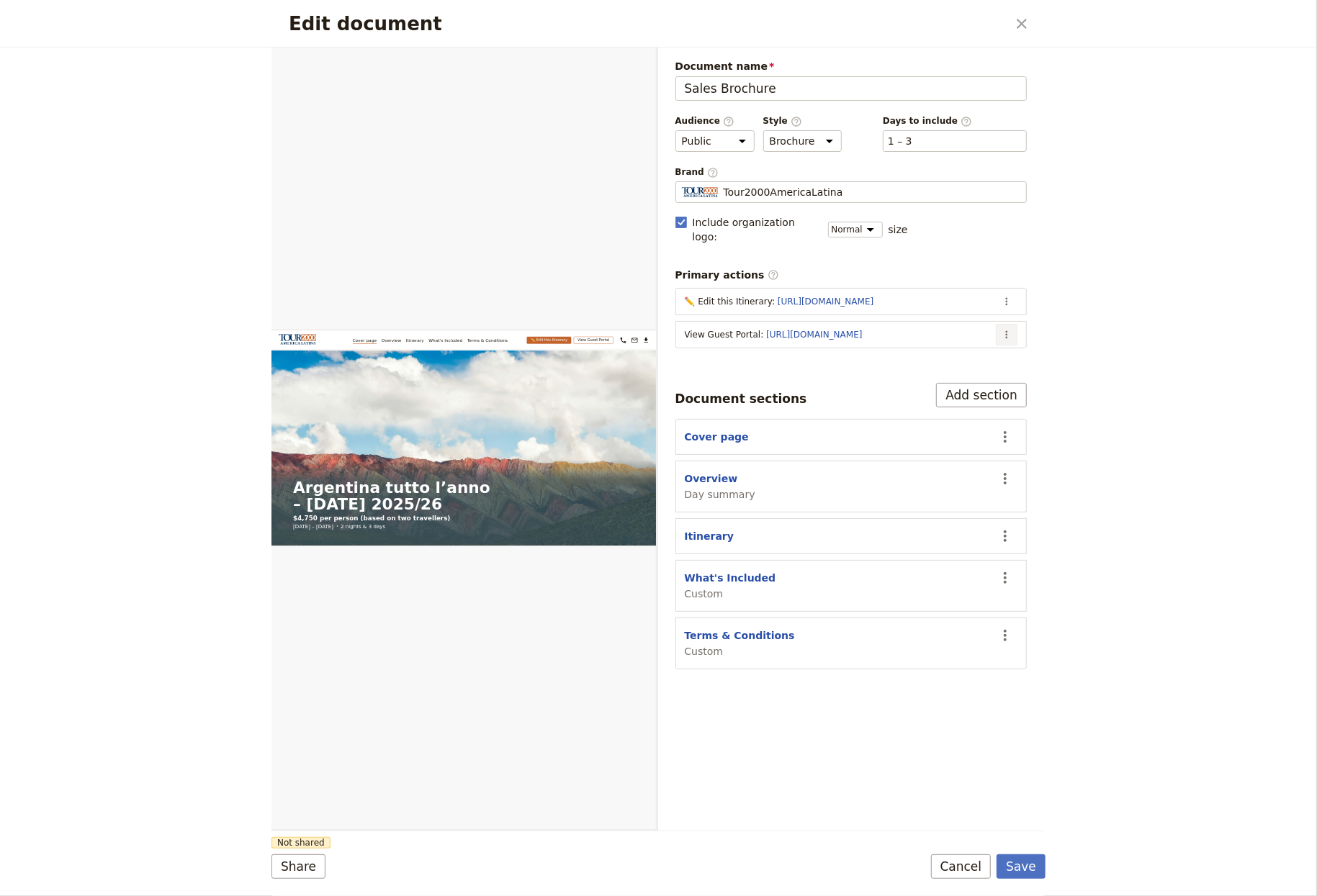
click at [1000, 324] on button "​" at bounding box center [1006, 334] width 21 height 21
click at [949, 356] on span "Edit action" at bounding box center [949, 353] width 116 height 14
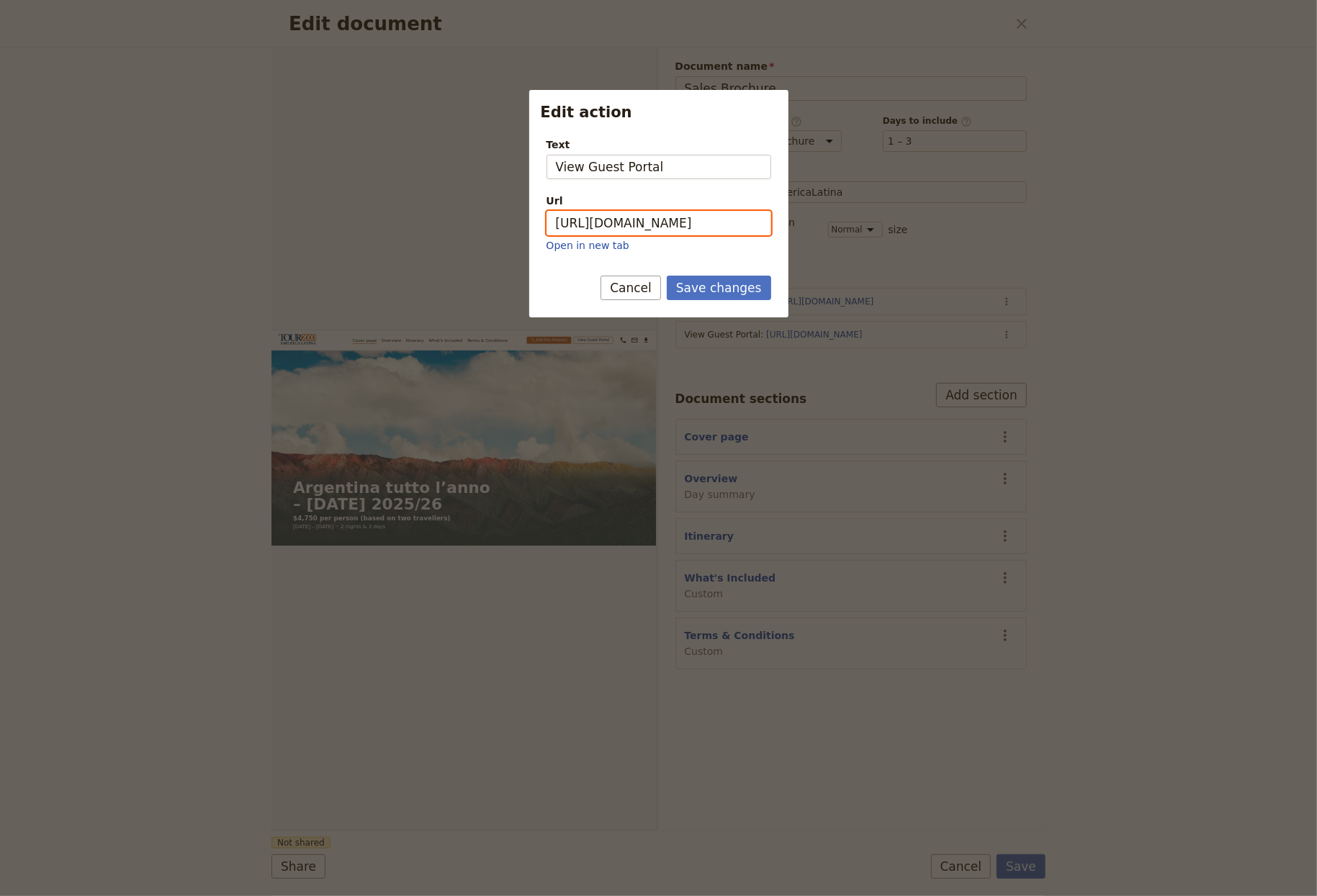
click at [661, 214] on input "https://trips.fieldbook.com/d/e3Kj_5jHxEaEa8bInbT4_" at bounding box center [658, 223] width 225 height 24
paste input "IcxmKRxM36ePFjTIL25Qn"
type input "https://trips.fieldbook.com/d/IcxmKRxM36ePFjTIL25Qn"
click at [752, 279] on button "Save changes" at bounding box center [719, 288] width 105 height 24
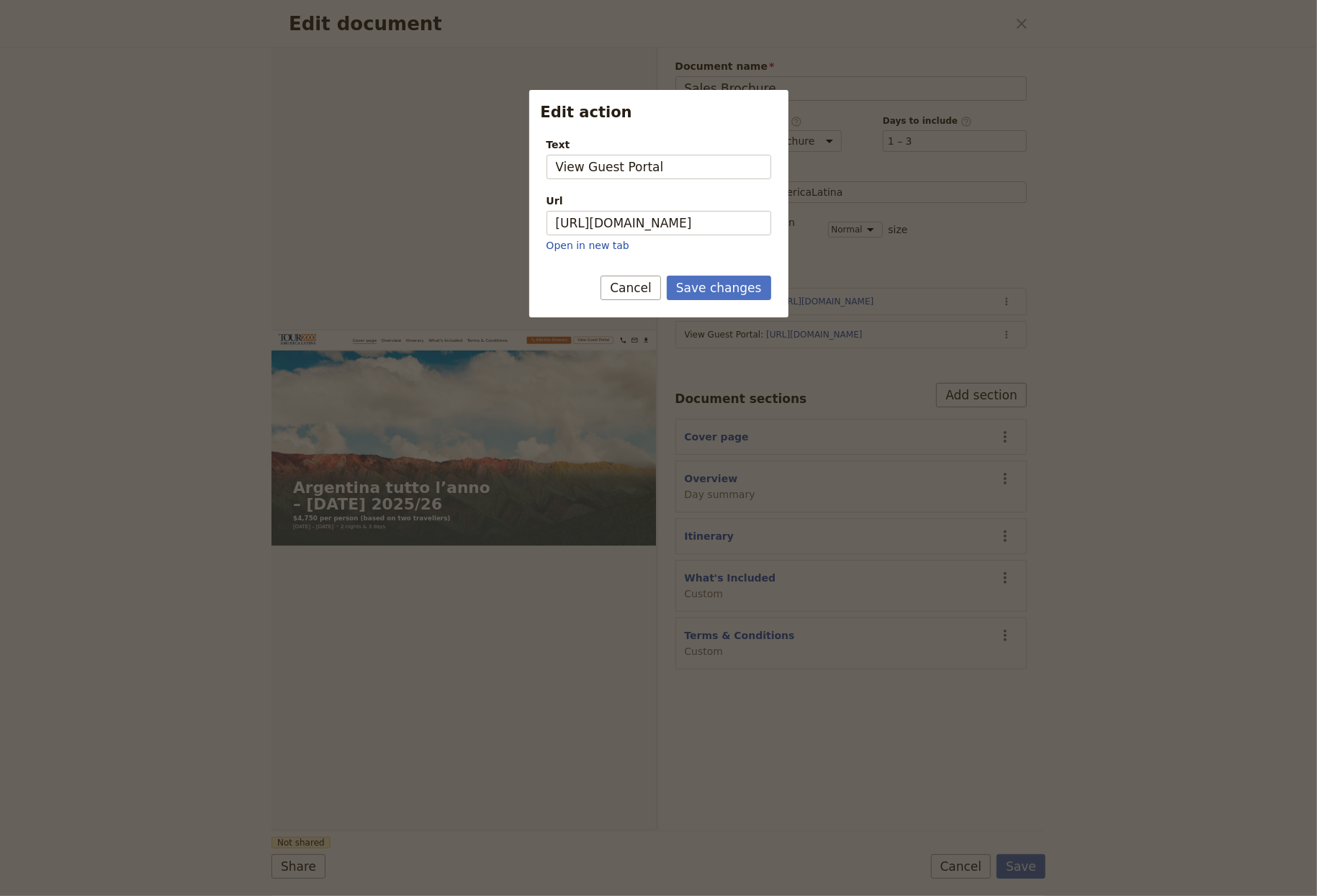
scroll to position [0, 0]
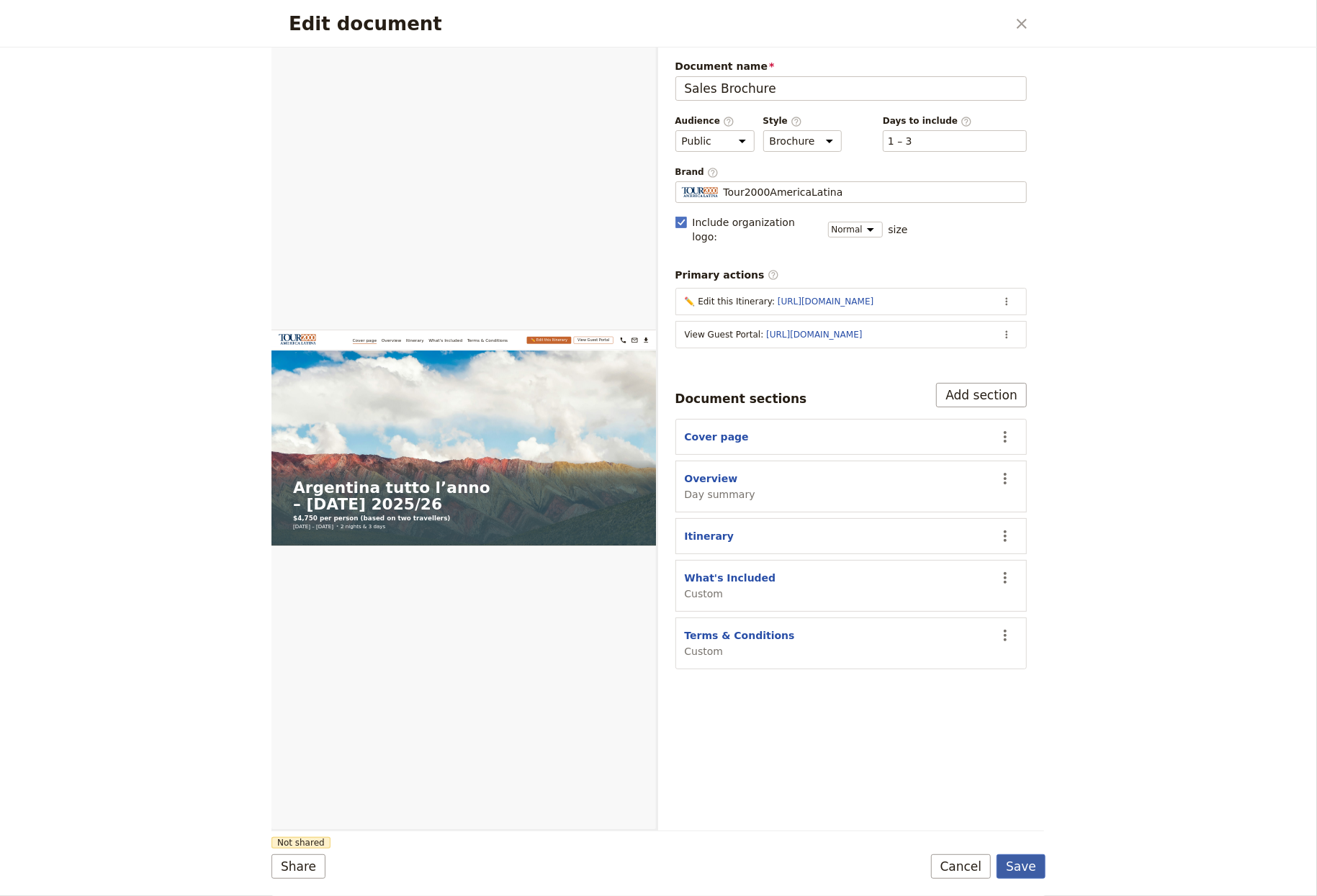
click at [1019, 868] on button "Save" at bounding box center [1021, 866] width 49 height 24
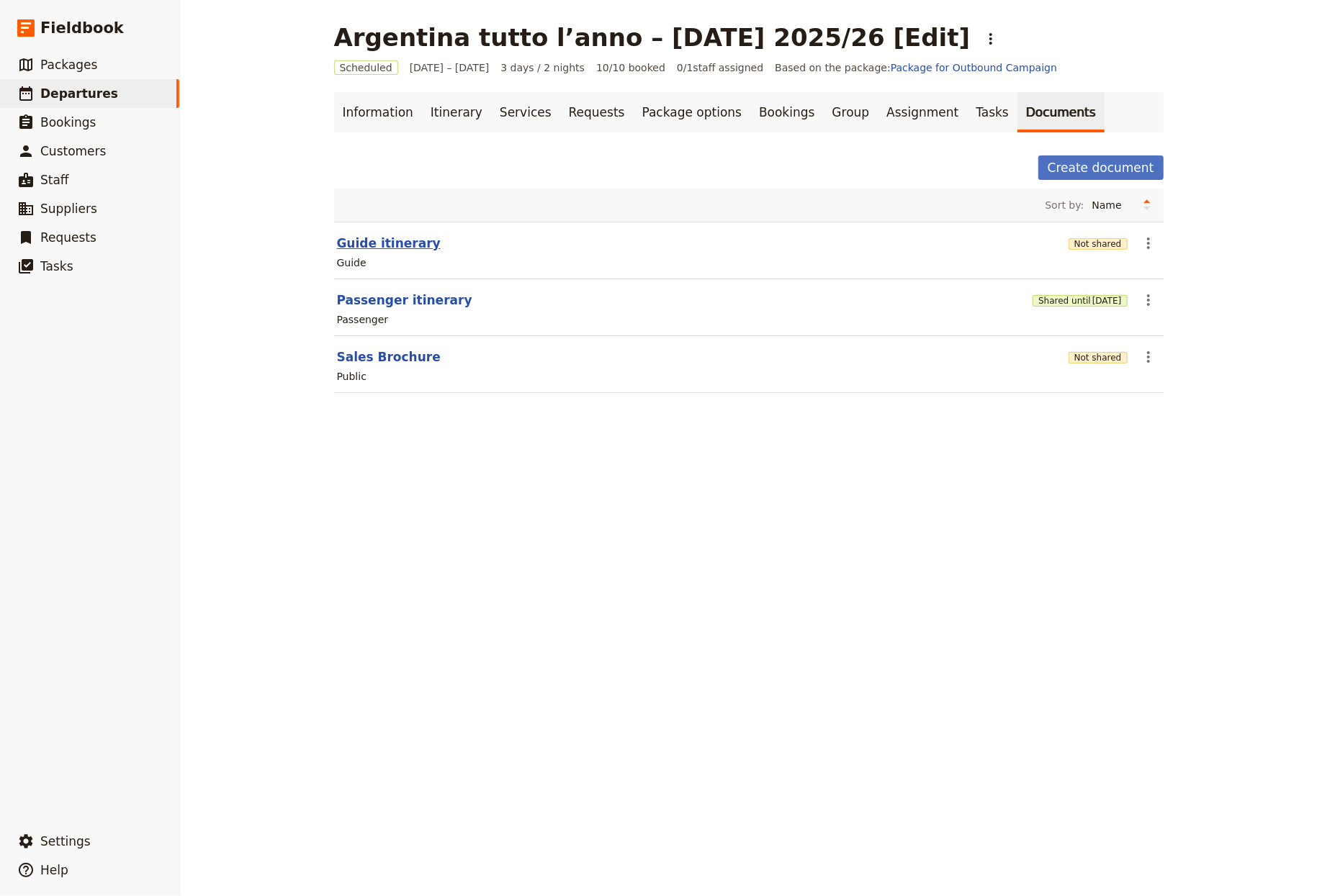
click at [360, 252] on button "Guide itinerary" at bounding box center [389, 243] width 104 height 17
select select "STAFF"
select select "RUN_SHEET"
select select "LARGE"
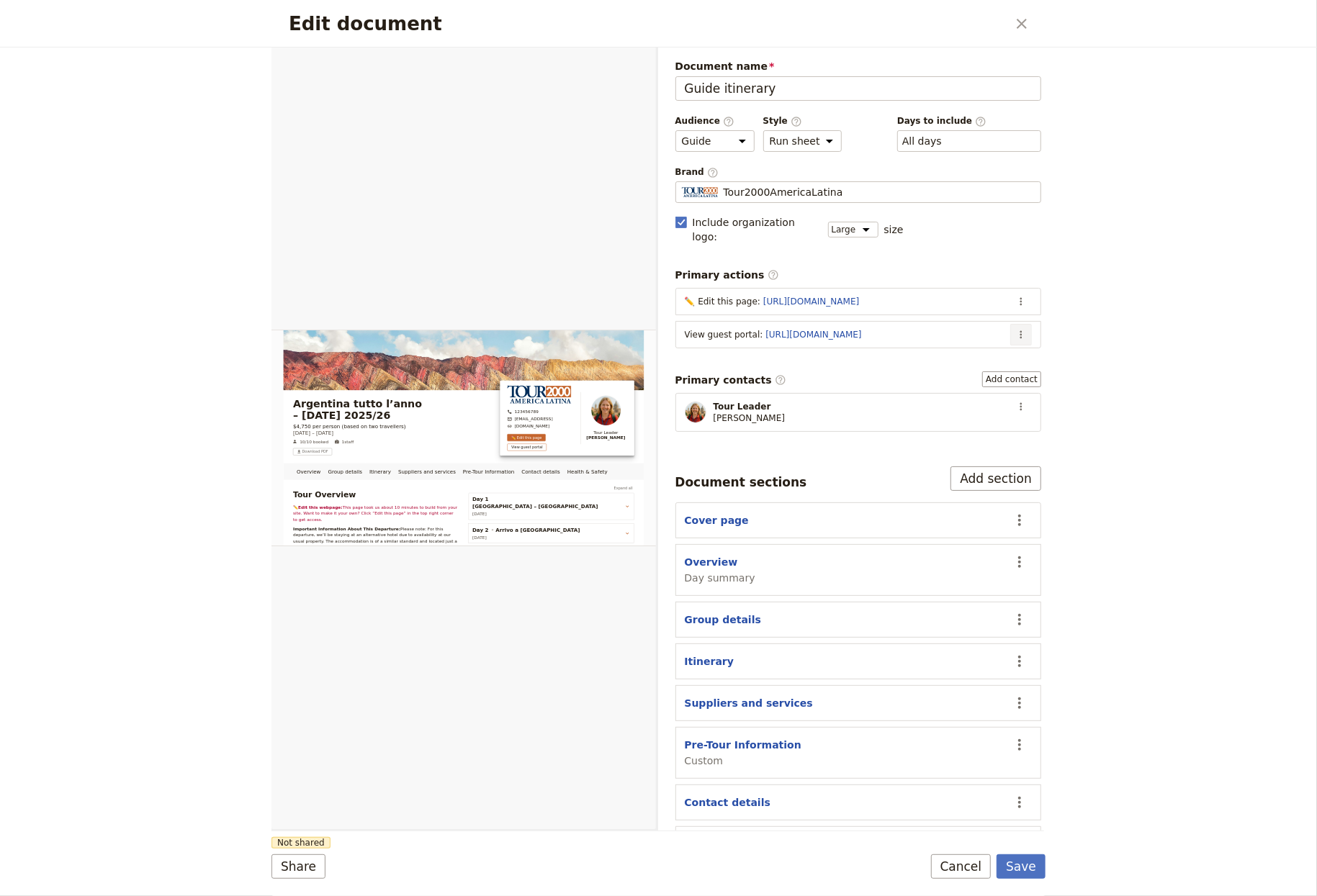
click at [1012, 326] on button "​" at bounding box center [1021, 334] width 21 height 21
click at [995, 344] on button "Edit action" at bounding box center [949, 353] width 134 height 20
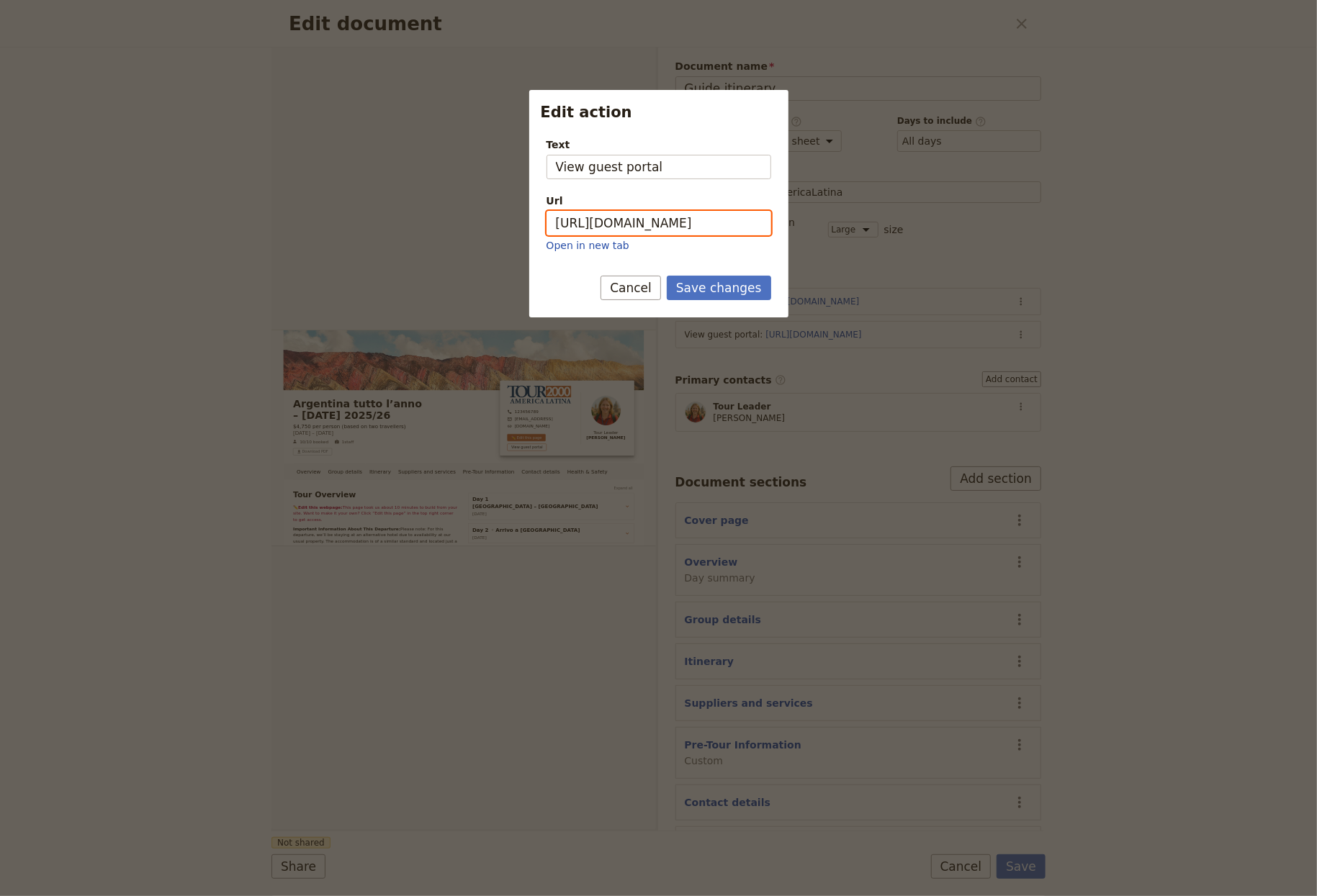
click at [681, 216] on input "https://trips.fieldbook.com/d/e3Kj_5jHxEaEa8bInbT4_" at bounding box center [658, 223] width 225 height 24
paste input "IcxmKRxM36ePFjTIL25Qn"
type input "https://trips.fieldbook.com/d/IcxmKRxM36ePFjTIL25Qn"
click at [690, 288] on button "Save changes" at bounding box center [719, 288] width 105 height 24
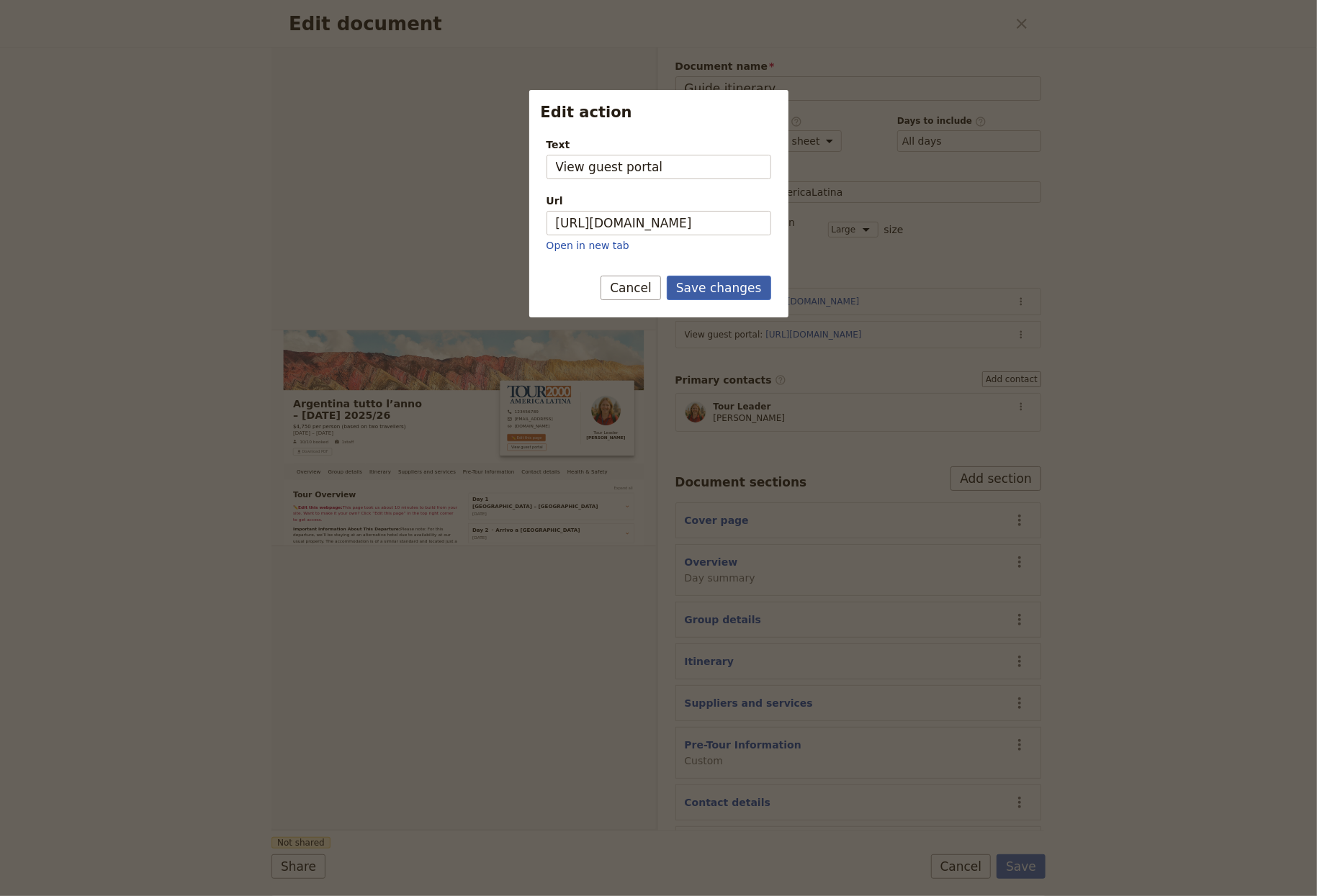
scroll to position [0, 0]
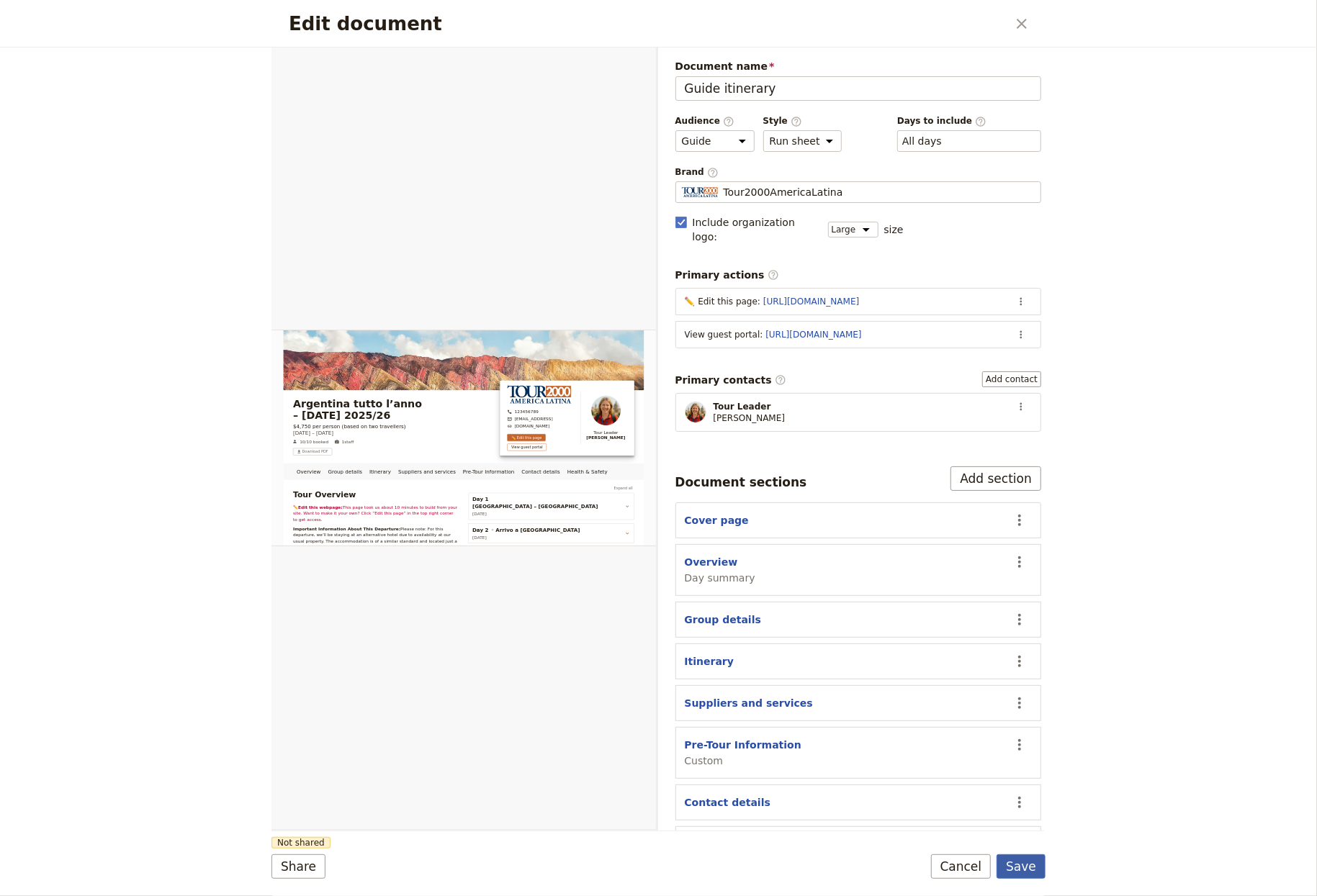
click at [1038, 866] on button "Save" at bounding box center [1021, 866] width 49 height 24
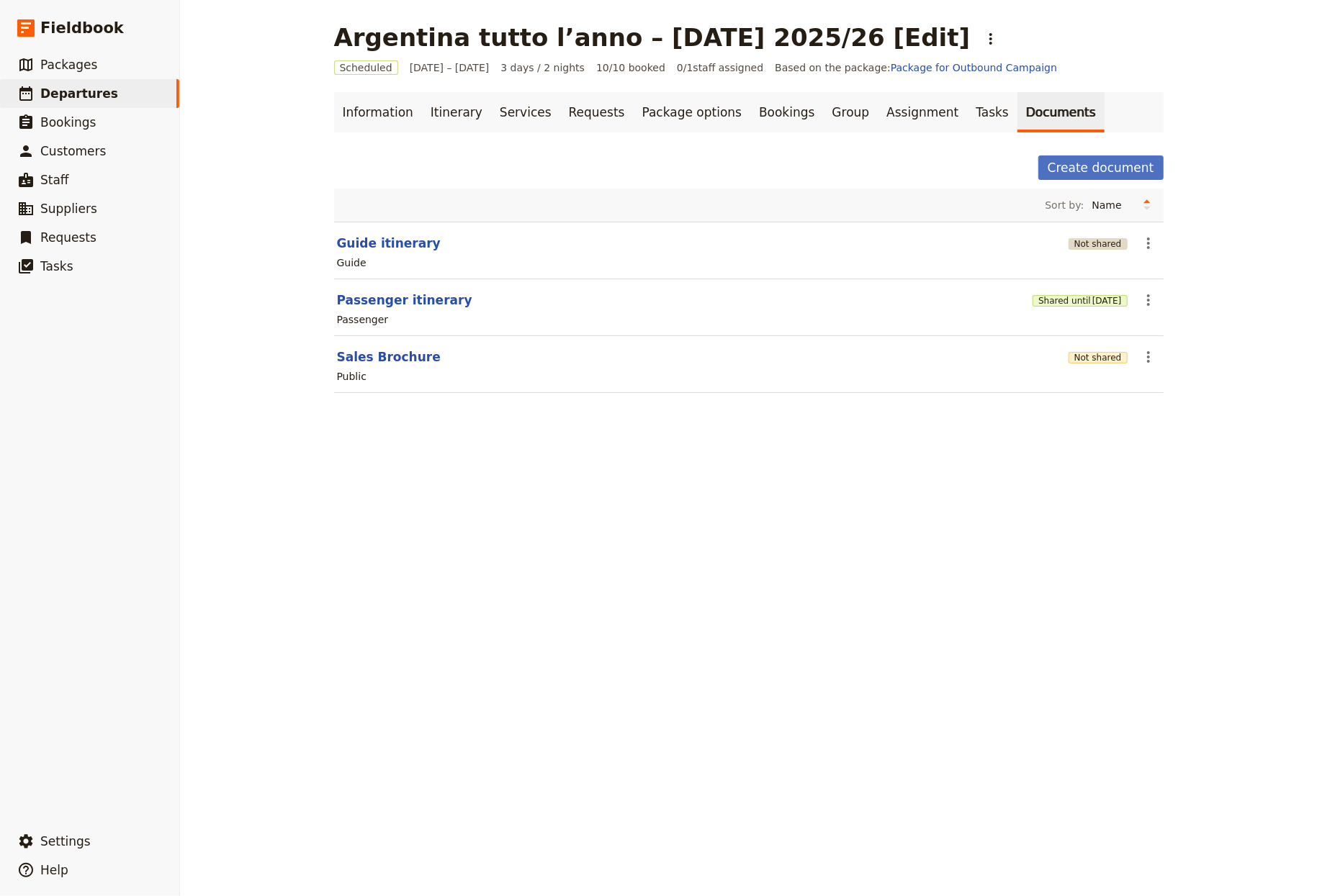
click at [1092, 248] on button "Not shared" at bounding box center [1098, 245] width 59 height 12
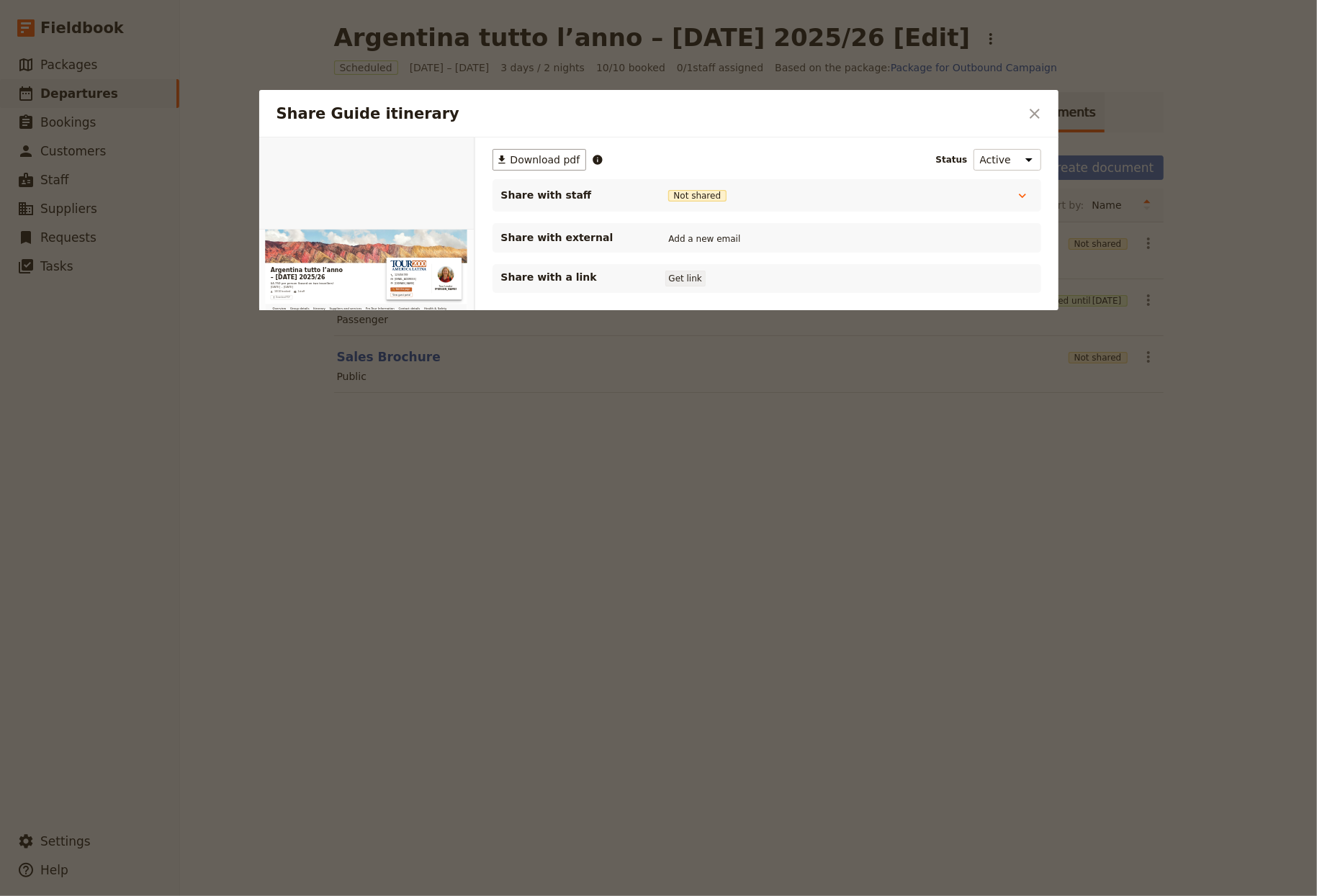
click at [674, 276] on button "Get link" at bounding box center [686, 278] width 40 height 16
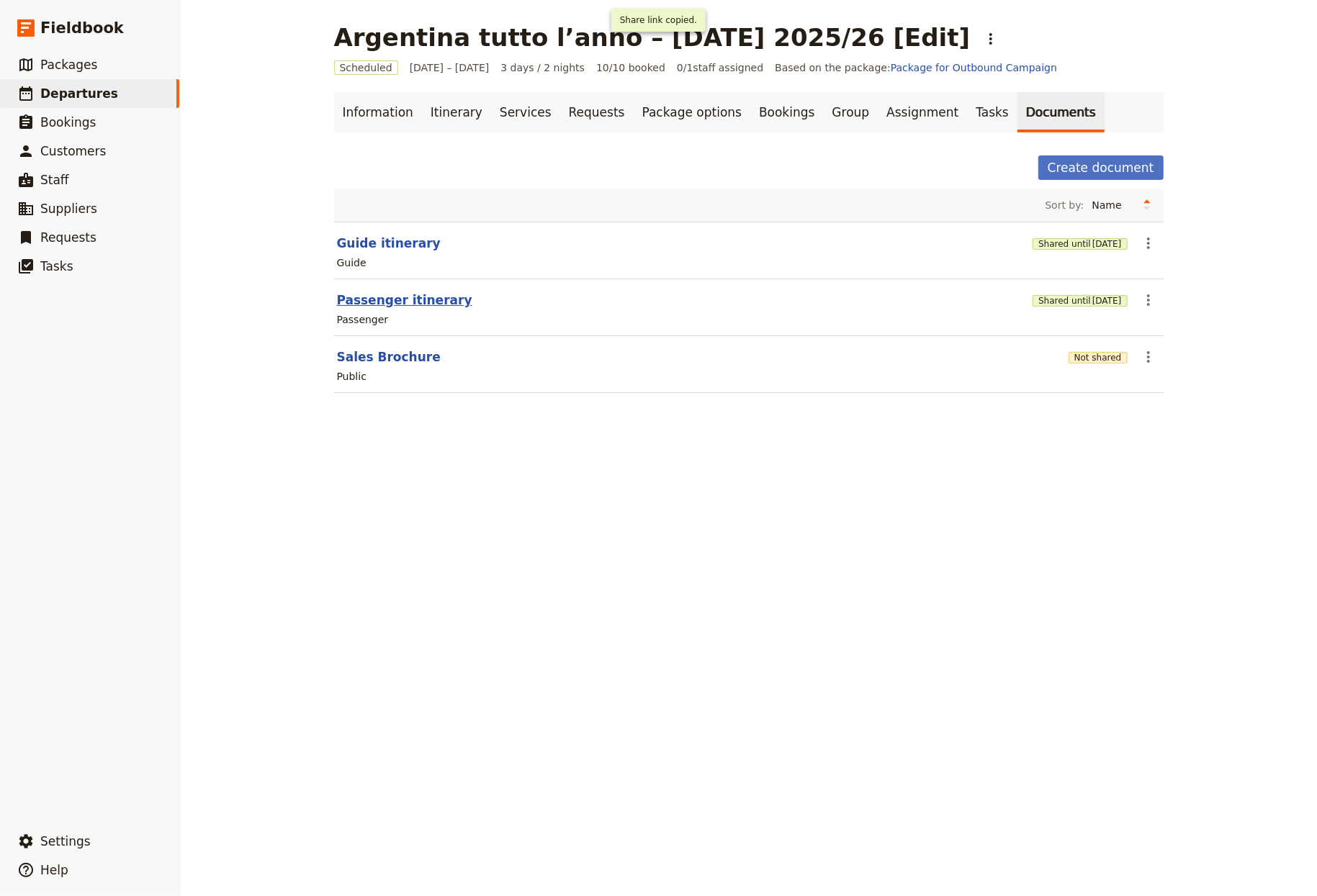
click at [397, 304] on button "Passenger itinerary" at bounding box center [405, 299] width 136 height 17
select select "PASSENGER"
select select "RUN_SHEET"
select select "LARGE"
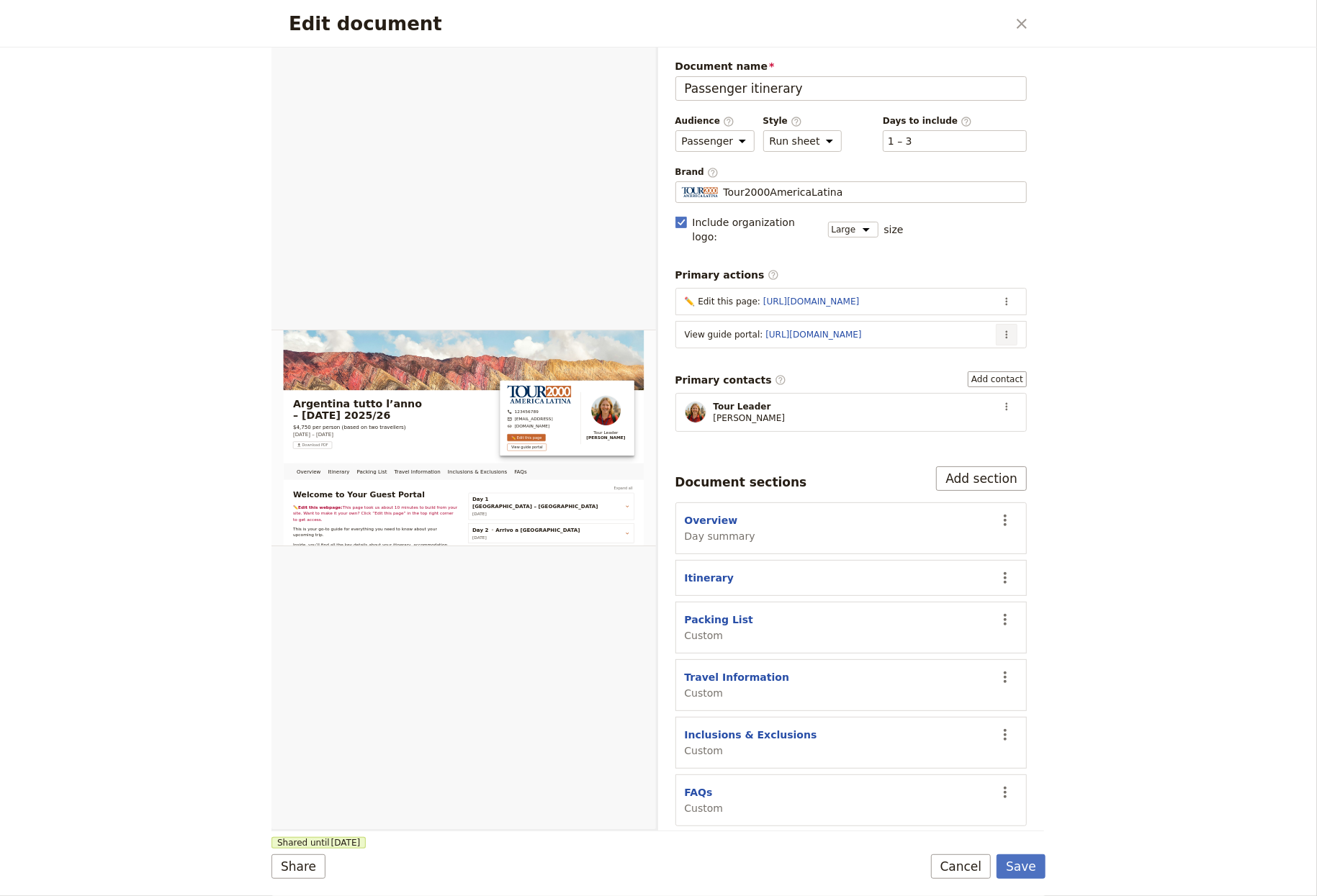
drag, startPoint x: 1018, startPoint y: 316, endPoint x: 1012, endPoint y: 319, distance: 6.7
click at [1018, 321] on section "View guide portal : https://trips.fieldbook.com/d/1PIZKqSTXvKCfy40l1__2 ​" at bounding box center [851, 334] width 352 height 27
click at [1012, 329] on icon "Actions" at bounding box center [1006, 335] width 12 height 12
click at [978, 348] on span "Edit action" at bounding box center [949, 353] width 116 height 14
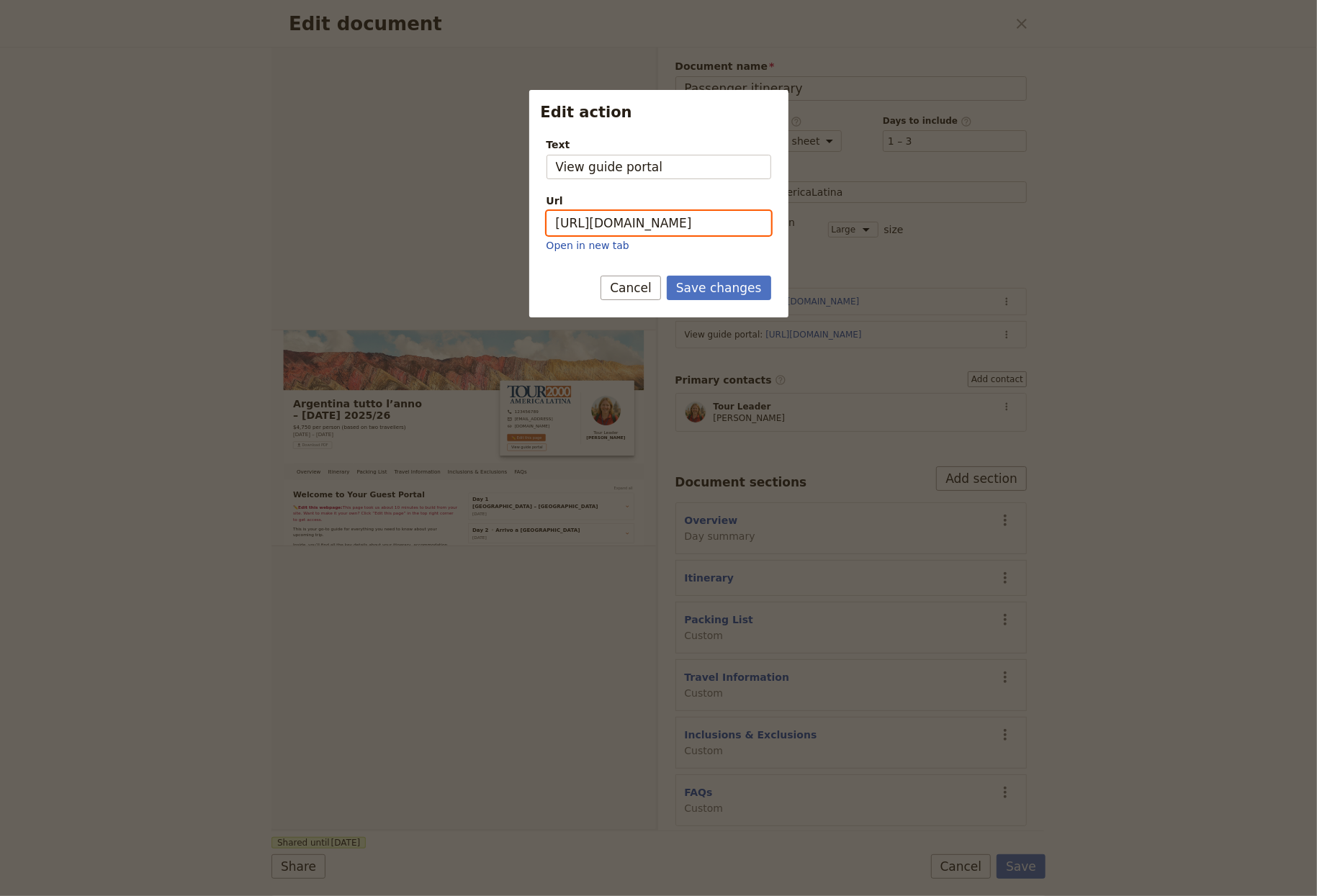
click at [666, 219] on input "https://trips.fieldbook.com/d/1PIZKqSTXvKCfy40l1__2" at bounding box center [658, 223] width 225 height 24
paste input "NeKyFhjtYIVqXMxf9Zx_Y"
type input "https://trips.fieldbook.com/d/NeKyFhjtYIVqXMxf9Zx_Y"
click at [712, 282] on button "Save changes" at bounding box center [719, 288] width 105 height 24
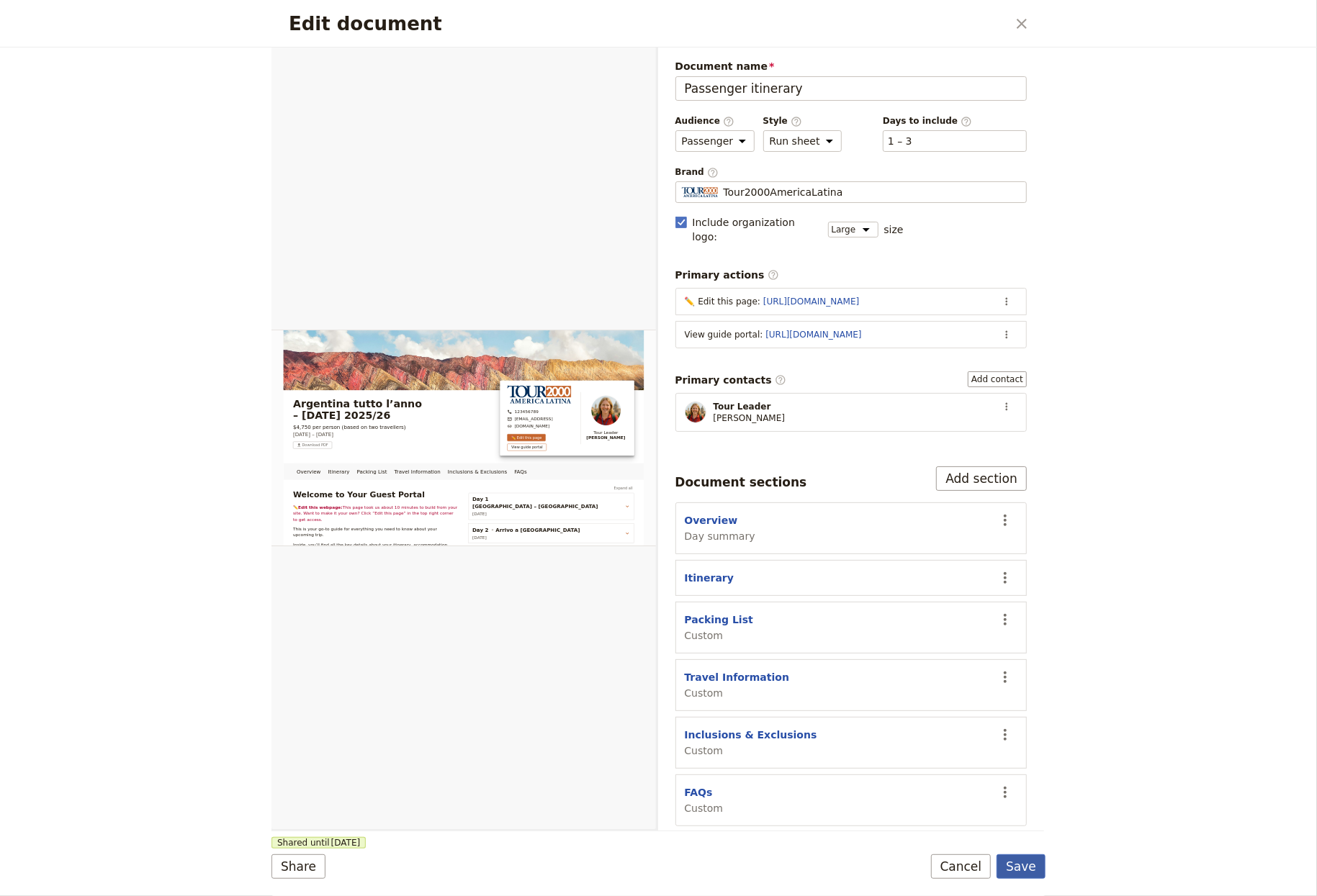
click at [1011, 864] on button "Save" at bounding box center [1021, 866] width 49 height 24
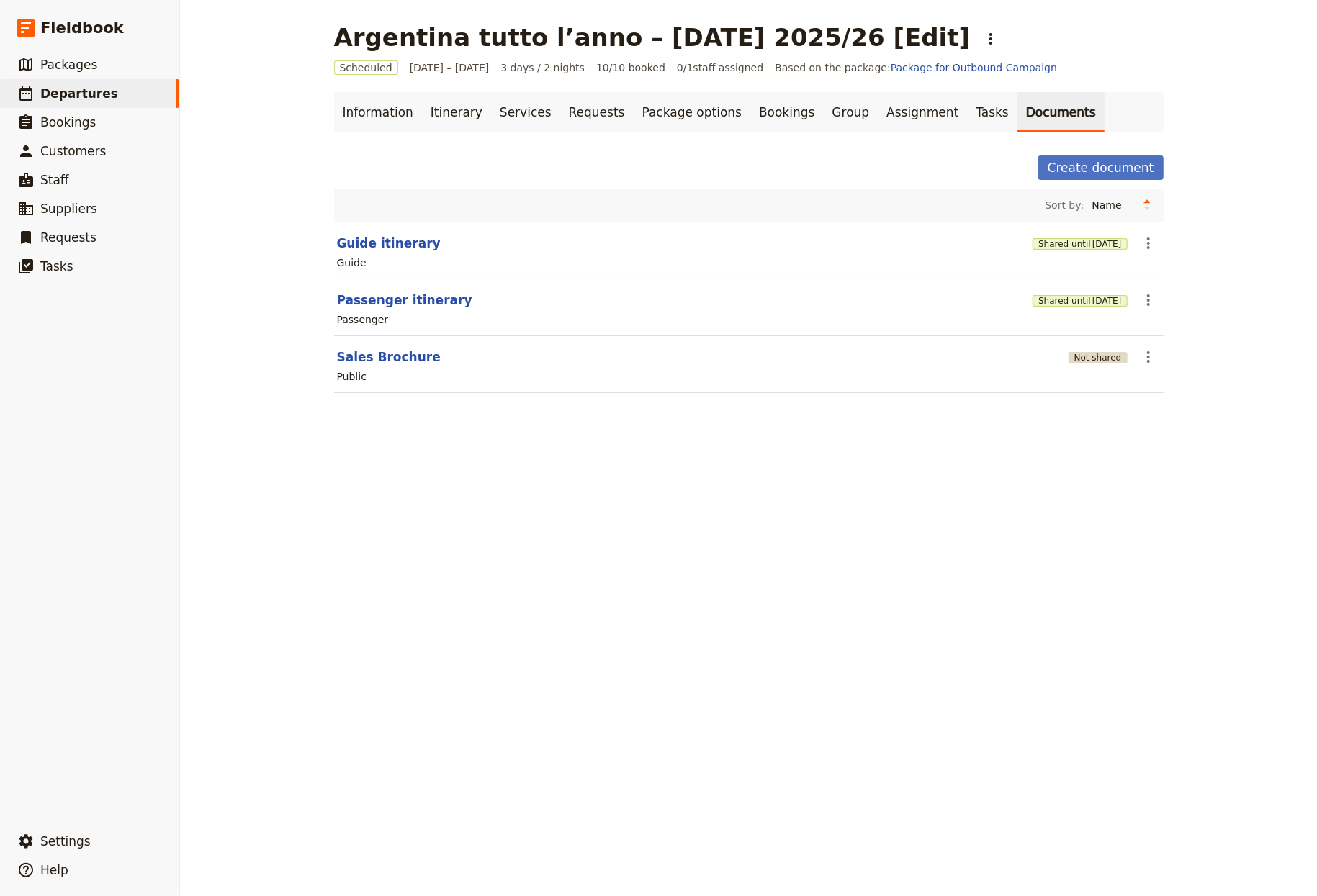
click at [1069, 364] on button "Not shared" at bounding box center [1098, 358] width 59 height 12
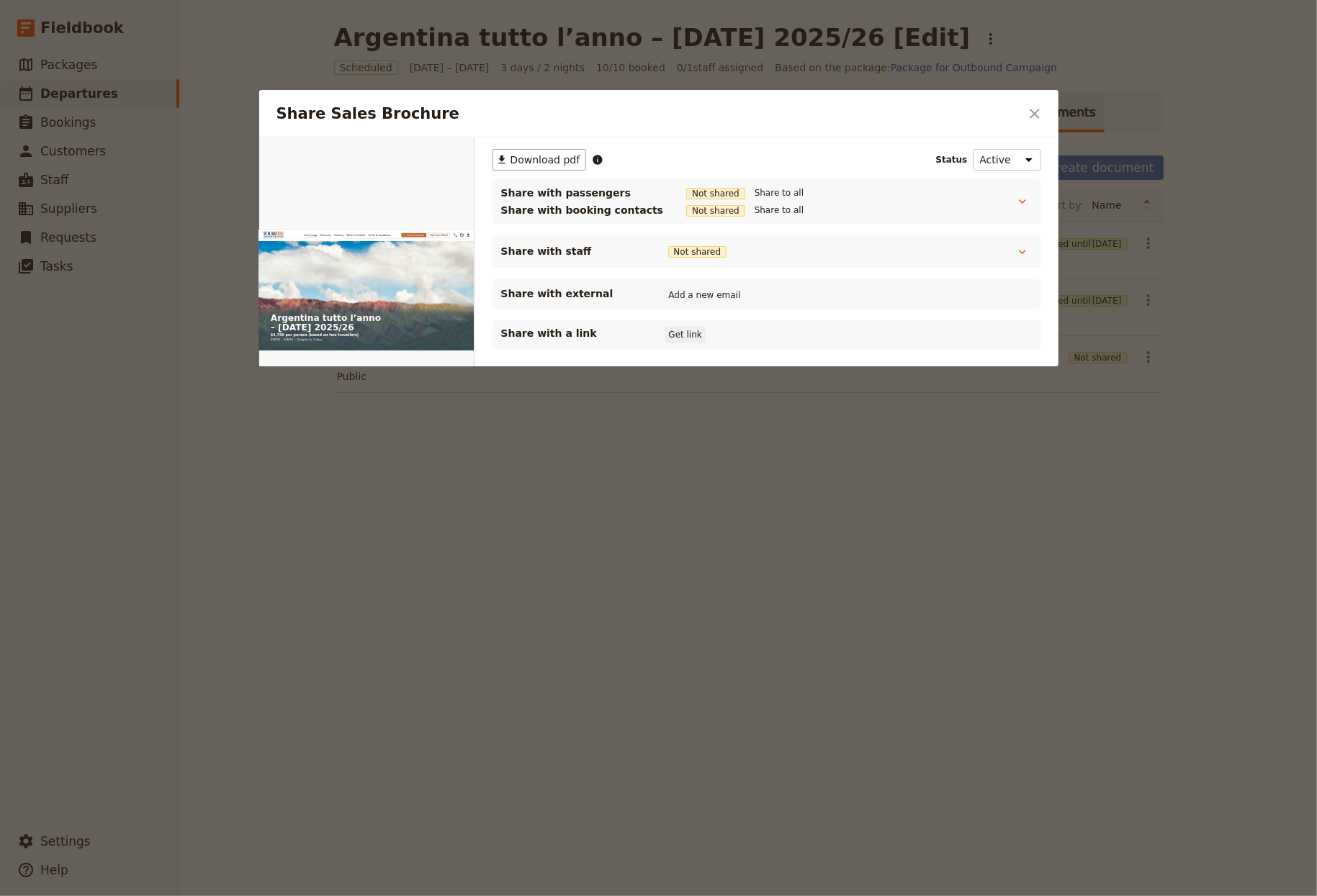
click at [690, 329] on button "Get link" at bounding box center [686, 334] width 40 height 16
click at [1119, 525] on div at bounding box center [658, 448] width 1317 height 896
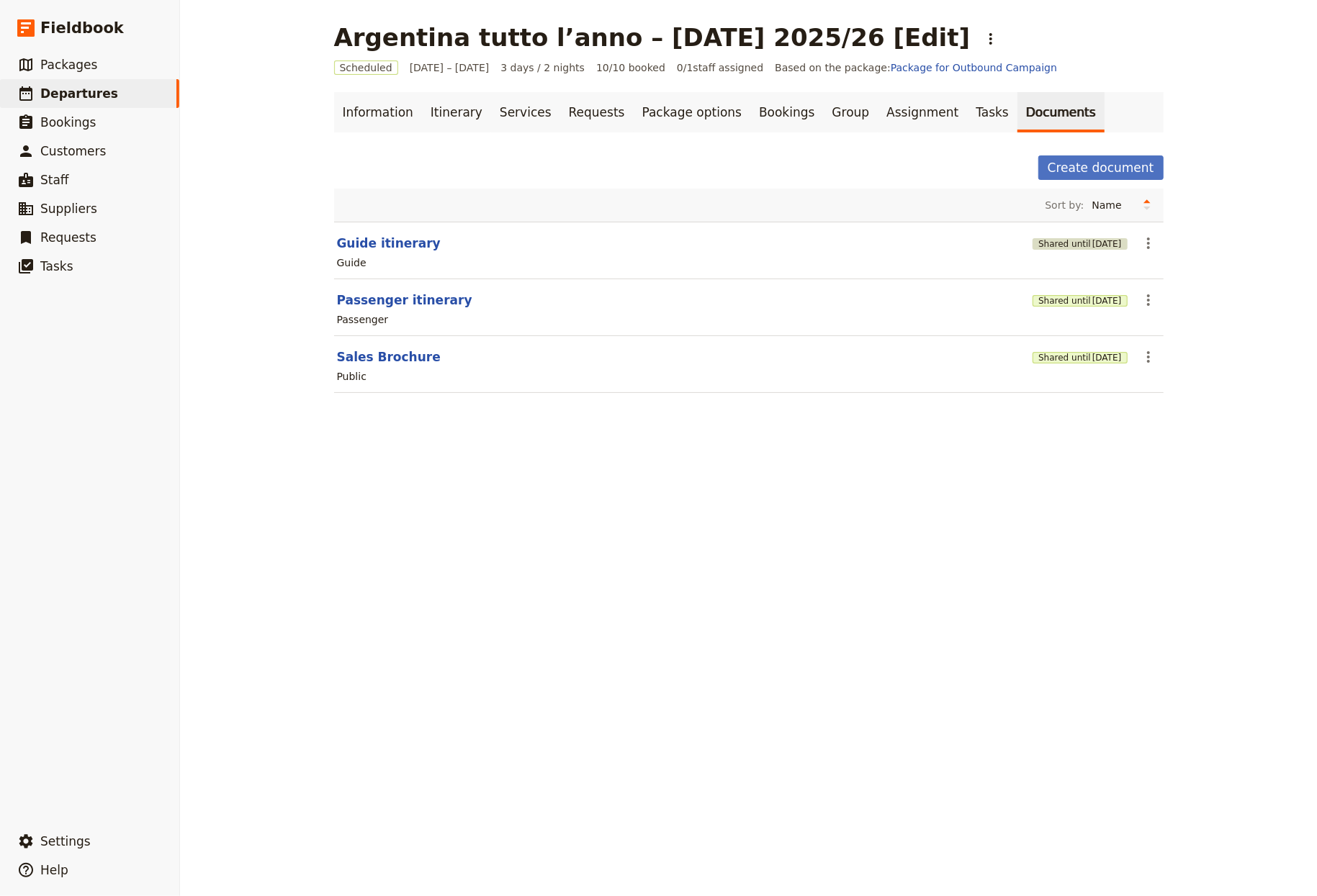
click at [1092, 248] on span "[DATE]" at bounding box center [1107, 245] width 30 height 12
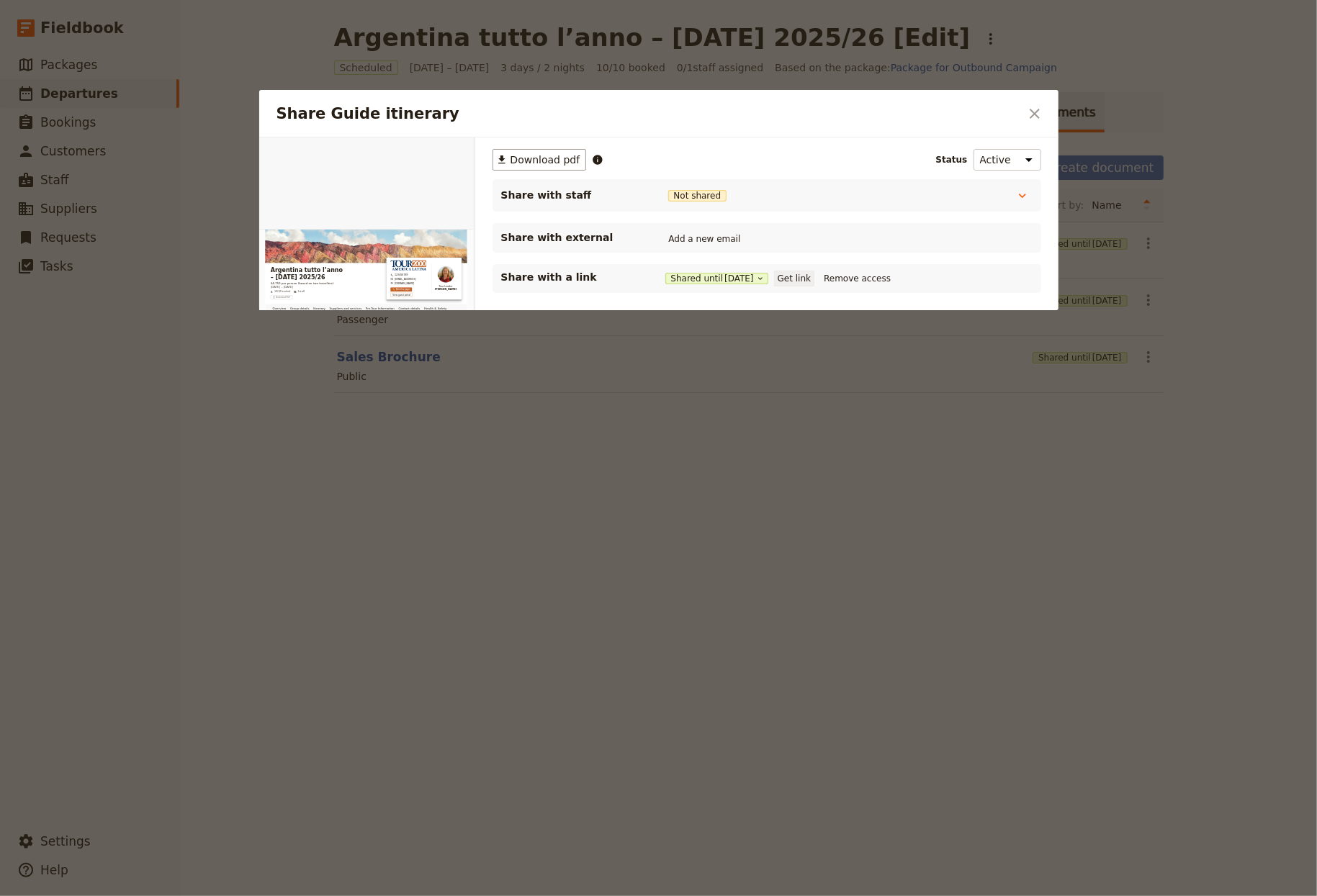
drag, startPoint x: 791, startPoint y: 273, endPoint x: 789, endPoint y: 287, distance: 14.1
click at [792, 272] on button "Get link" at bounding box center [794, 278] width 40 height 16
click at [886, 708] on div at bounding box center [658, 448] width 1317 height 896
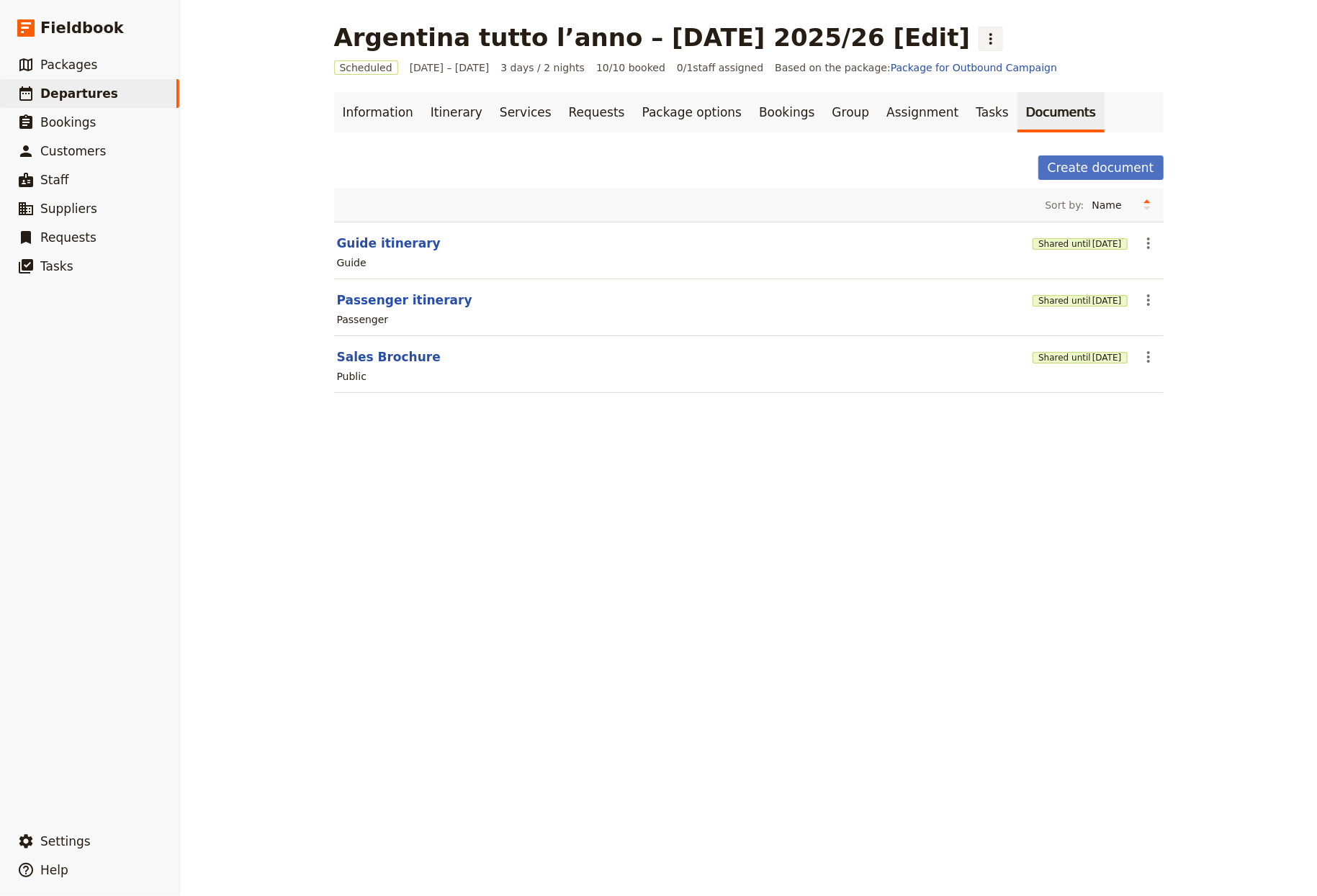
click at [982, 30] on icon "Actions" at bounding box center [990, 39] width 17 height 17
click at [343, 114] on link "Information" at bounding box center [378, 112] width 88 height 40
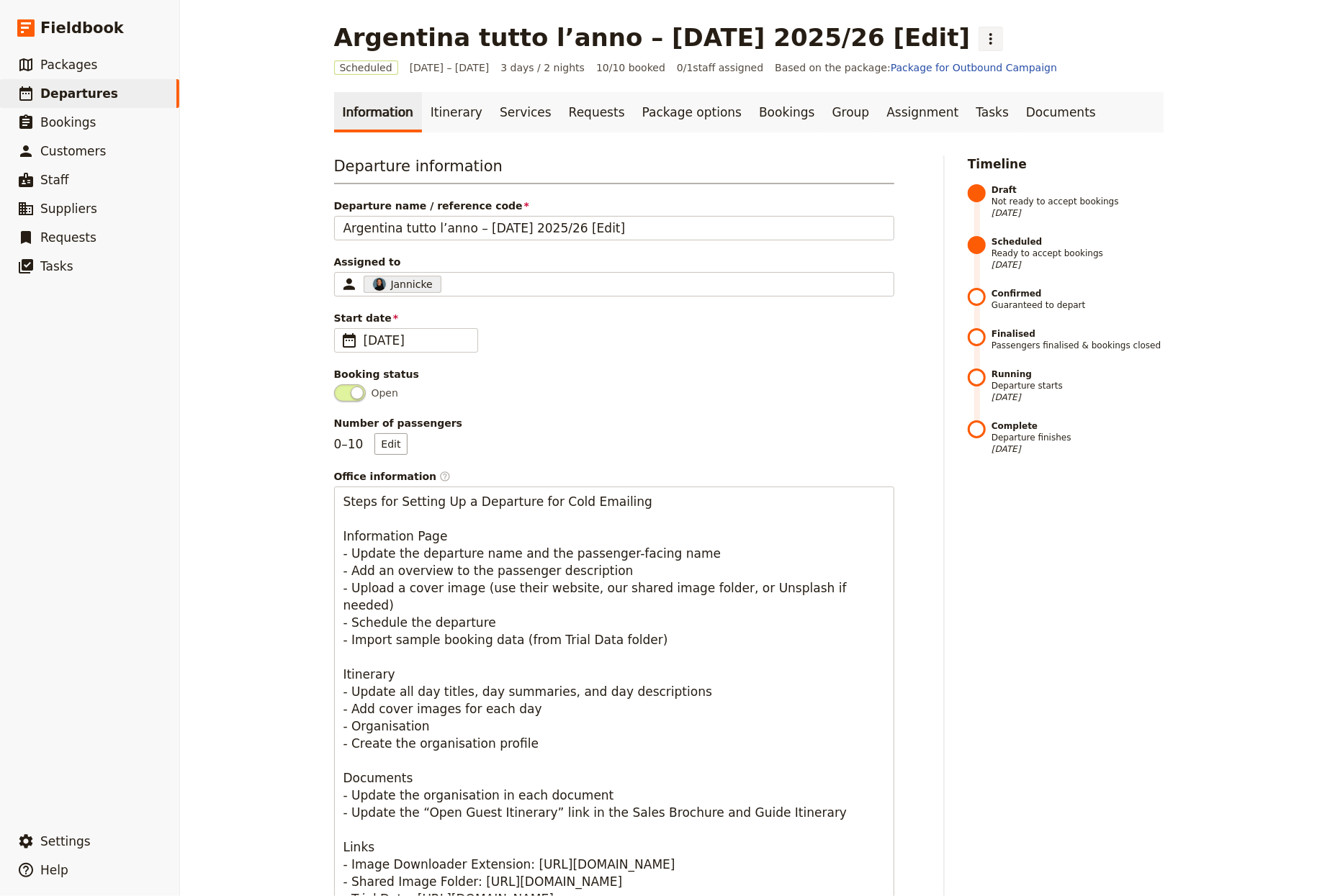
click at [982, 33] on icon "Actions" at bounding box center [990, 39] width 17 height 17
click at [921, 14] on main "Argentina tutto l’anno – Capodanno 2025/26 [Edit] ​ Scheduled 1 – 3 Oct 2025 3 …" at bounding box center [749, 771] width 864 height 1542
click at [750, 120] on link "Bookings" at bounding box center [786, 112] width 73 height 40
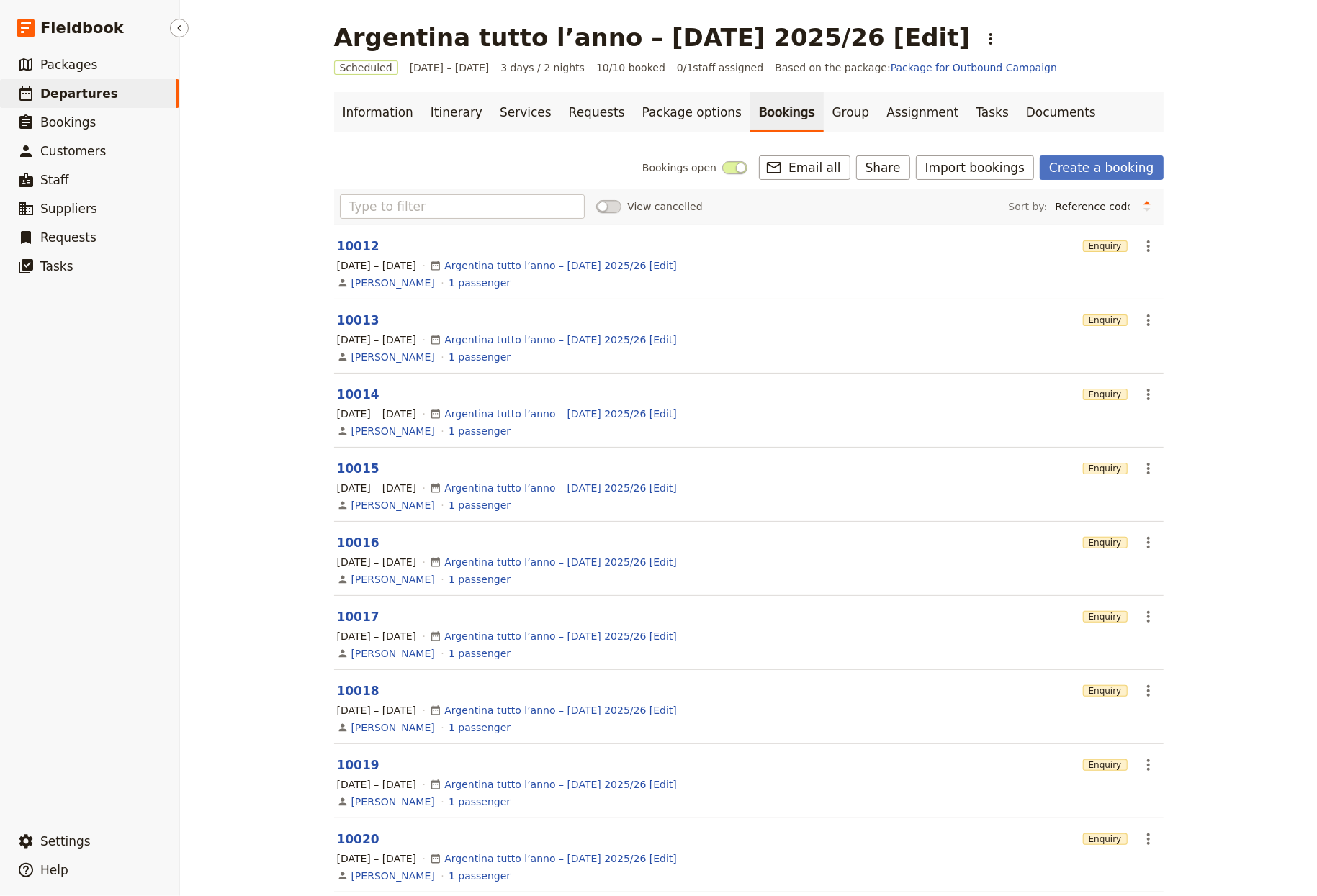
click at [105, 90] on link "​ Departures" at bounding box center [90, 93] width 179 height 29
select select "CREATED_AT"
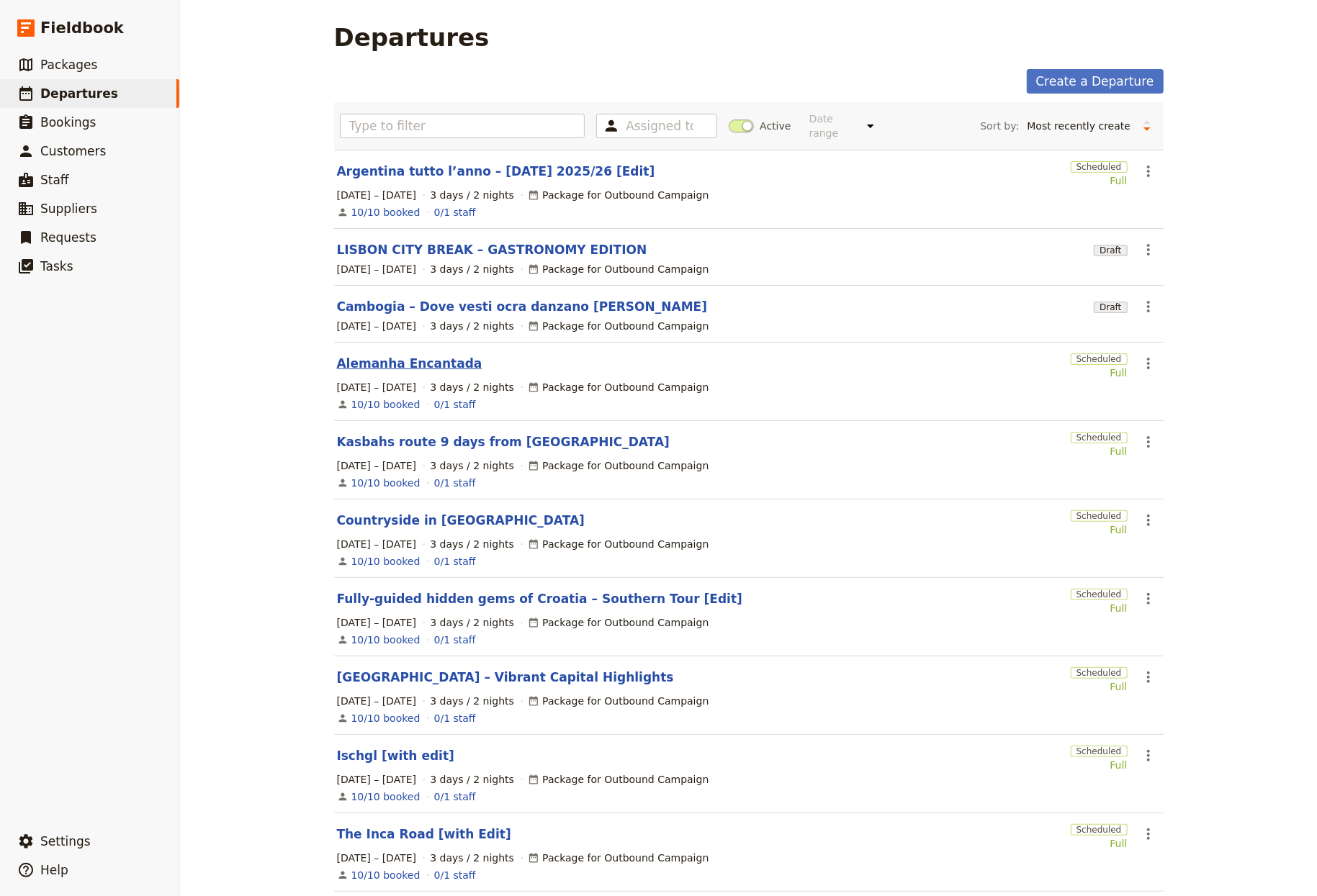
click at [432, 355] on link "Alemanha Encantada" at bounding box center [410, 363] width 145 height 17
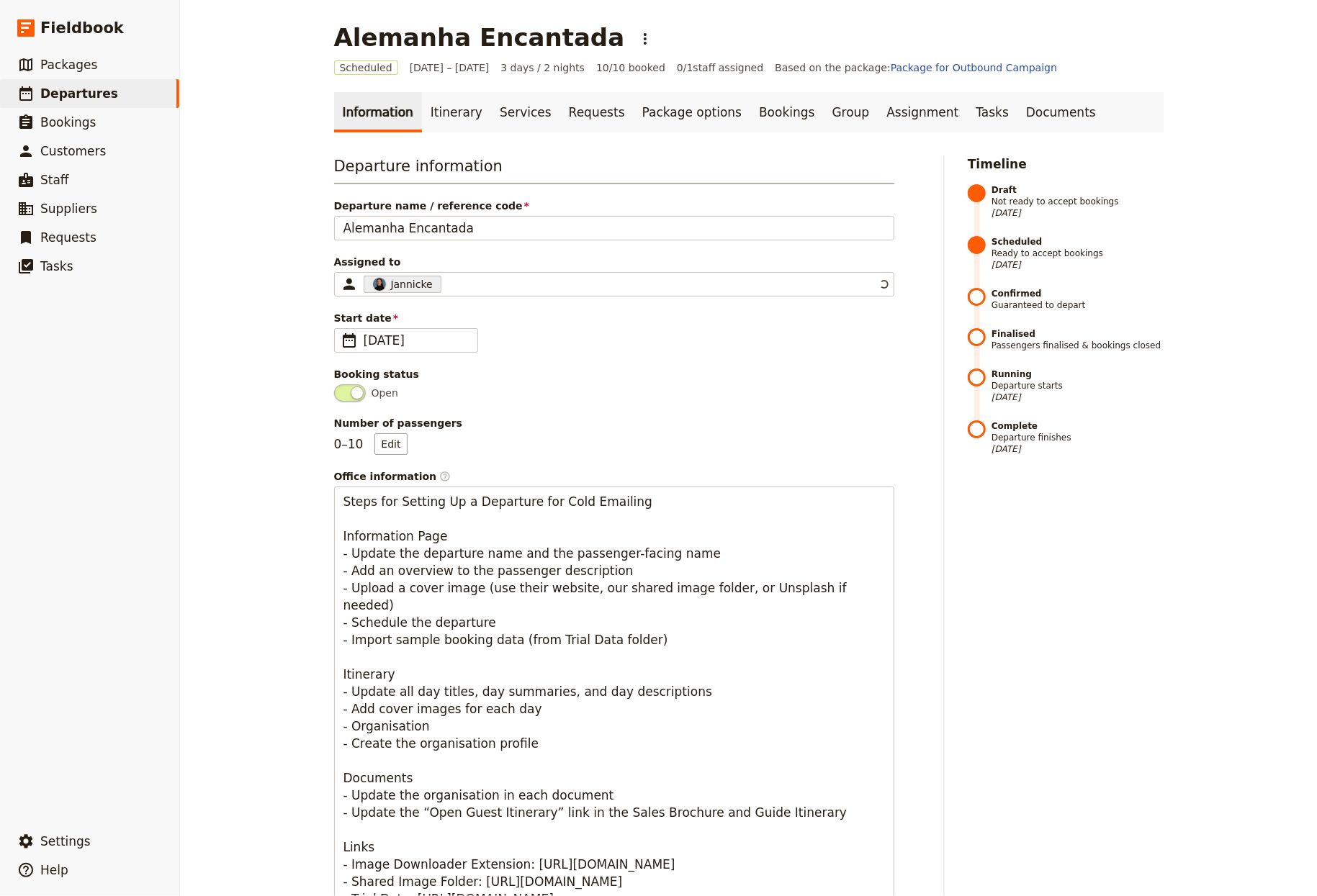
click at [399, 96] on link "Information" at bounding box center [378, 112] width 88 height 40
drag, startPoint x: 405, startPoint y: 98, endPoint x: 419, endPoint y: 98, distance: 14.0
click at [405, 98] on ul "Information Itinerary Services Requests Package options Bookings Group Assignme…" at bounding box center [749, 112] width 829 height 40
click at [437, 99] on link "Itinerary" at bounding box center [456, 112] width 69 height 40
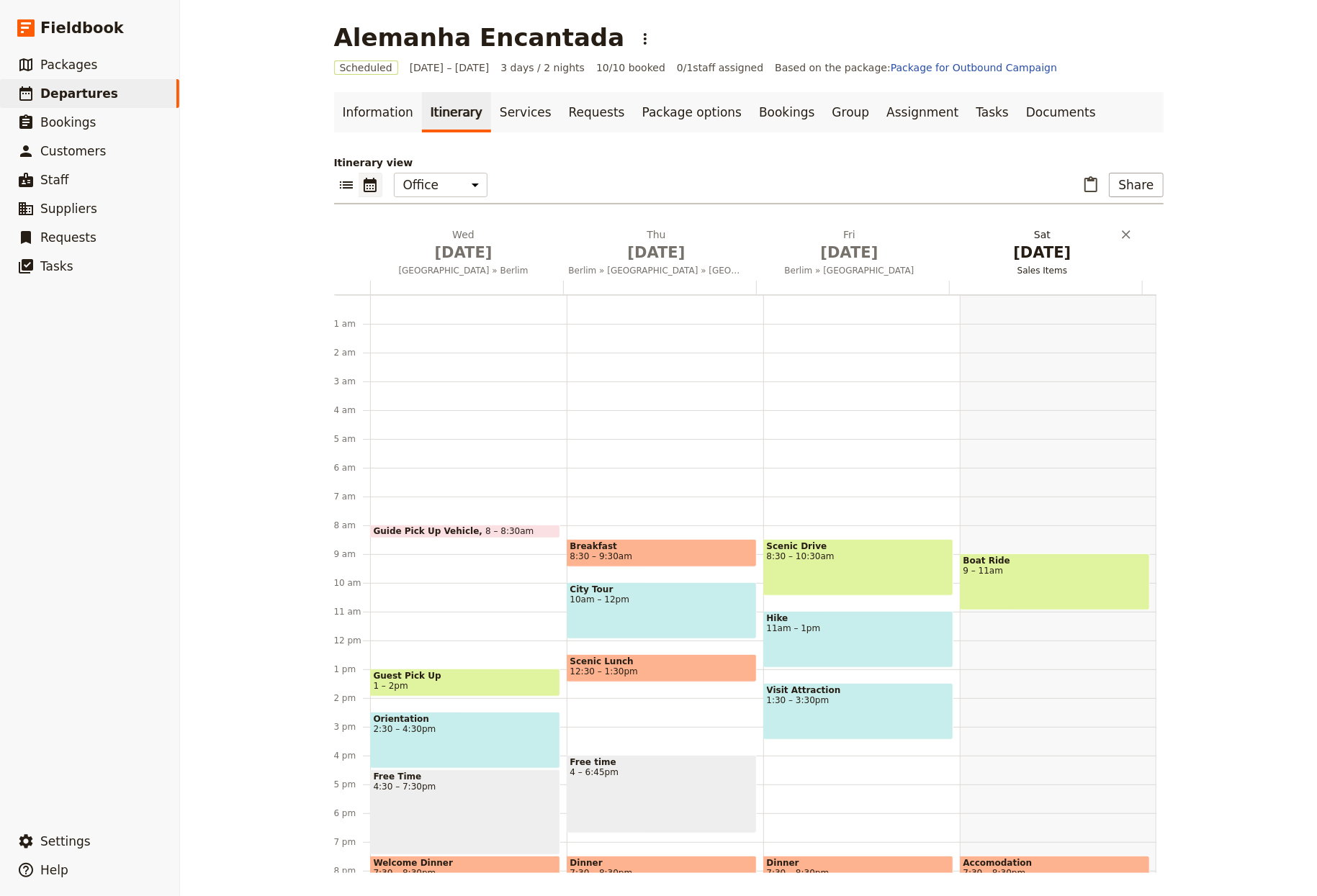
scroll to position [113, 0]
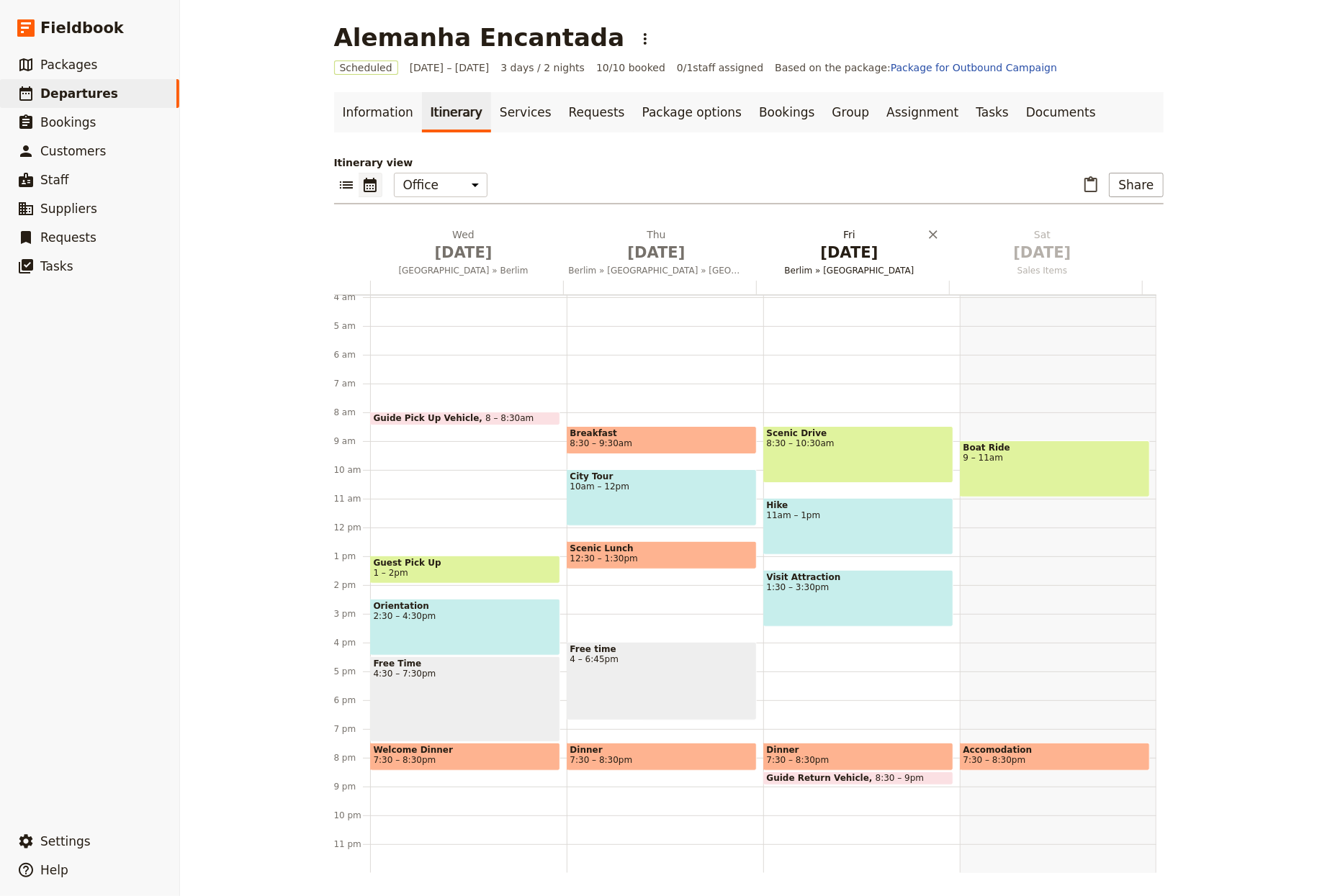
click at [854, 258] on span "Oct 3" at bounding box center [849, 252] width 176 height 21
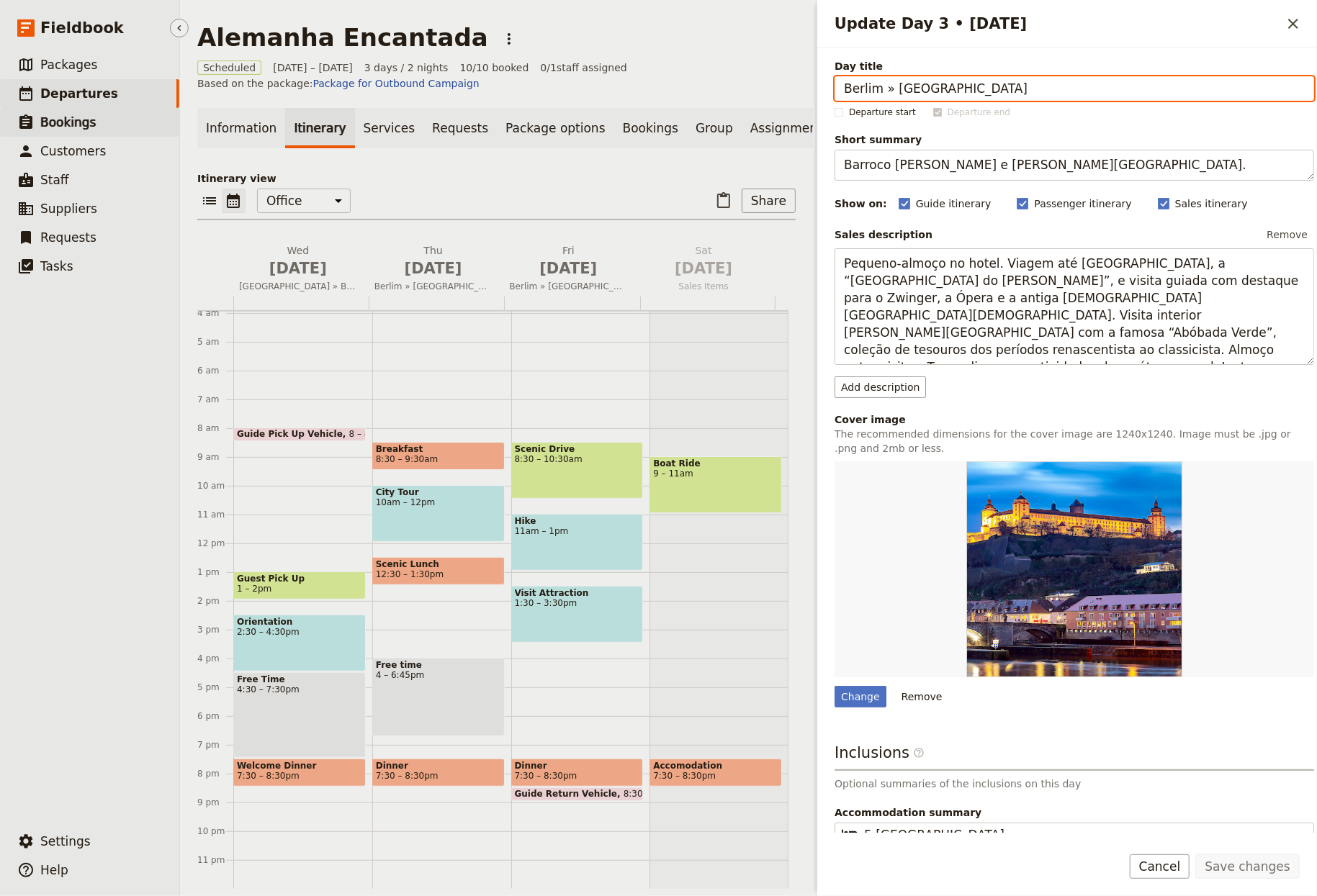
click at [117, 108] on link "​ Bookings" at bounding box center [90, 122] width 179 height 29
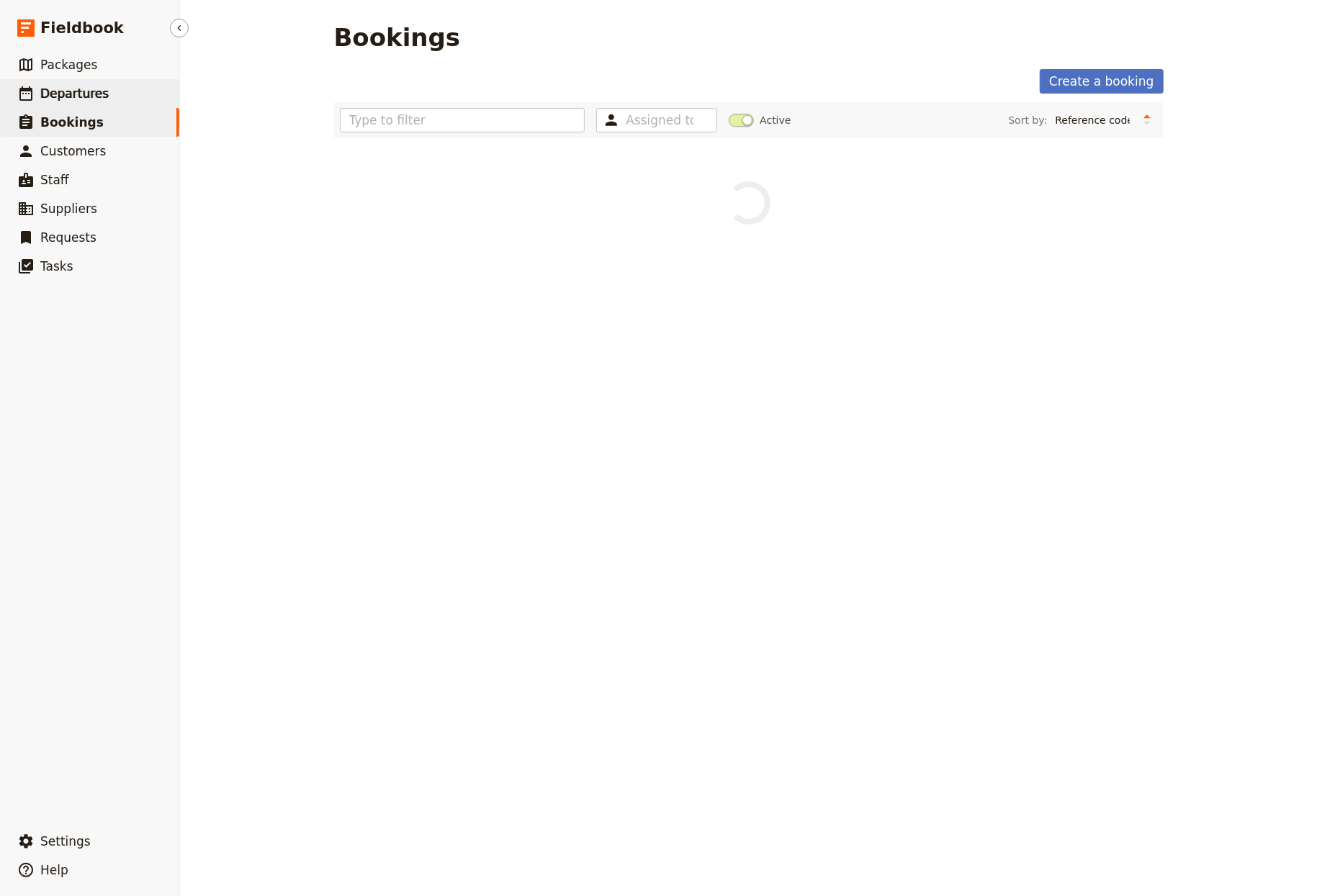
click at [116, 88] on link "​ Departures" at bounding box center [90, 93] width 179 height 29
select select "CREATED_AT"
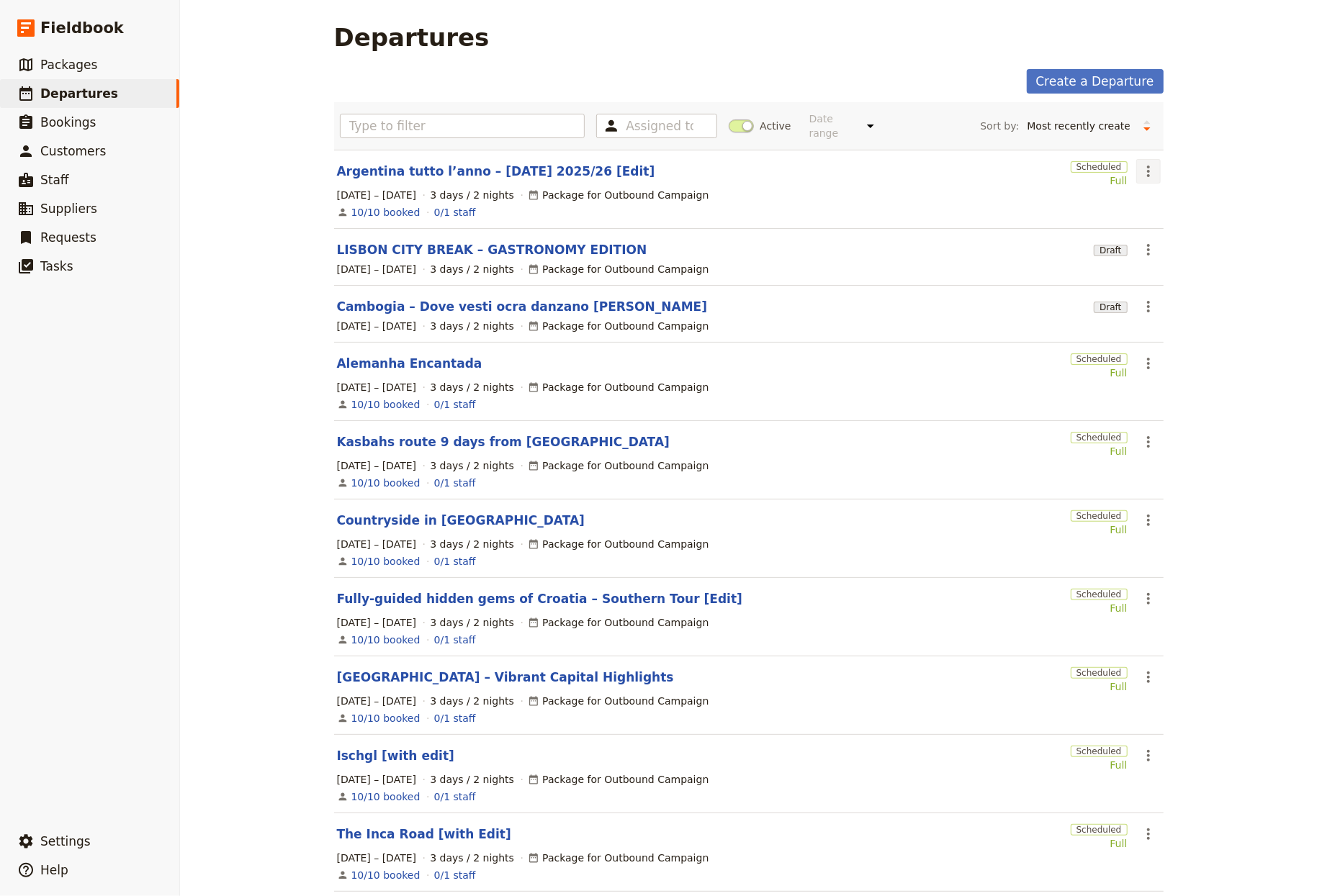
click at [1145, 163] on icon "Actions" at bounding box center [1148, 171] width 17 height 17
click at [1153, 206] on span "Clone this departure" at bounding box center [1189, 213] width 103 height 14
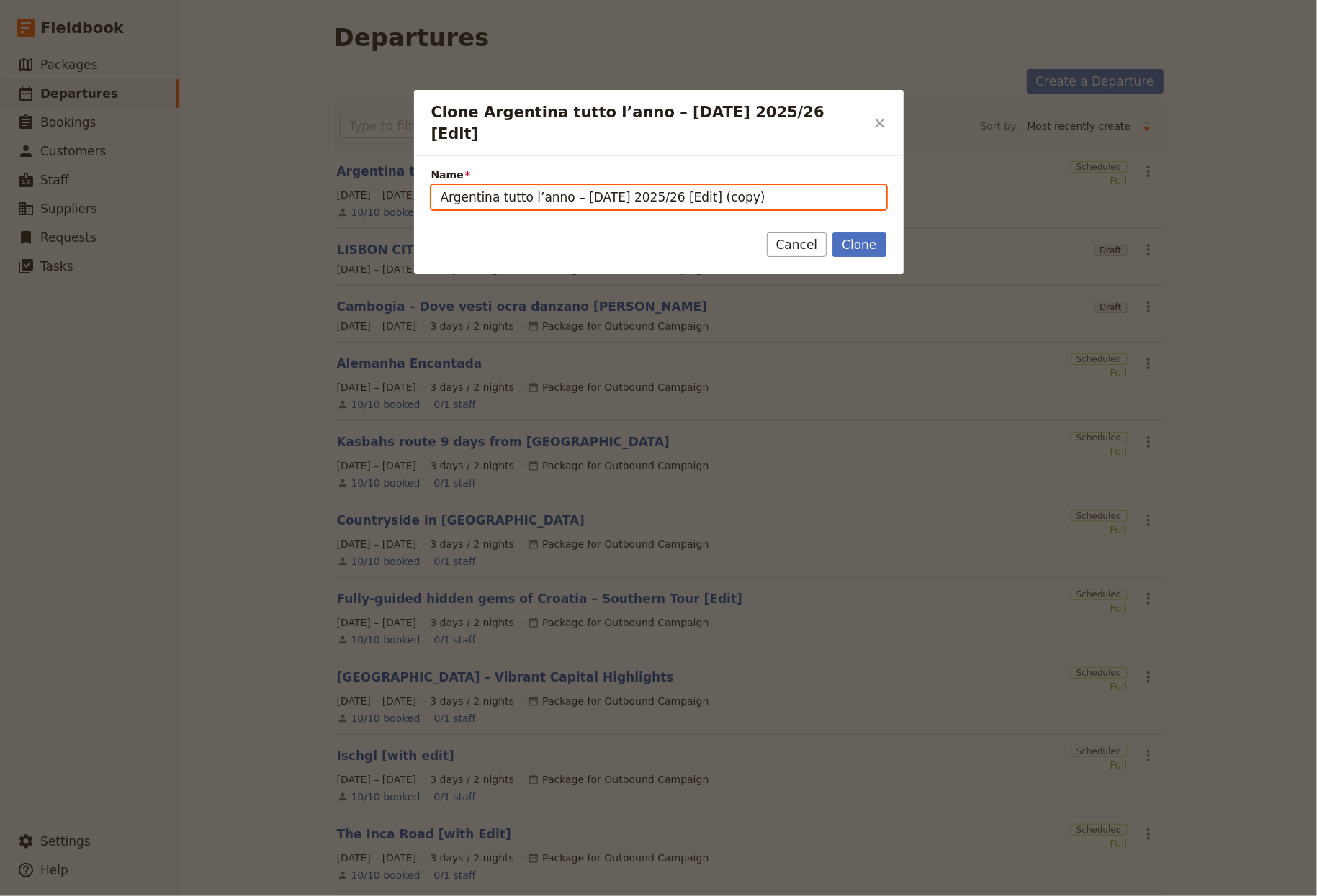
drag, startPoint x: 683, startPoint y: 178, endPoint x: 0, endPoint y: 164, distance: 683.1
click at [0, 895] on div "Clone Argentina tutto l’anno – Capodanno 2025/26 [Edit] ​ Name Argentina tutto …" at bounding box center [658, 896] width 1317 height 0
paste input "[GEOGRAPHIC_DATA] to [GEOGRAPHIC_DATA] Tour"
drag, startPoint x: 619, startPoint y: 180, endPoint x: 629, endPoint y: 179, distance: 10.0
click at [629, 185] on input "Slovenia to Montenegro Tour [Edit] (copy)" at bounding box center [659, 197] width 455 height 24
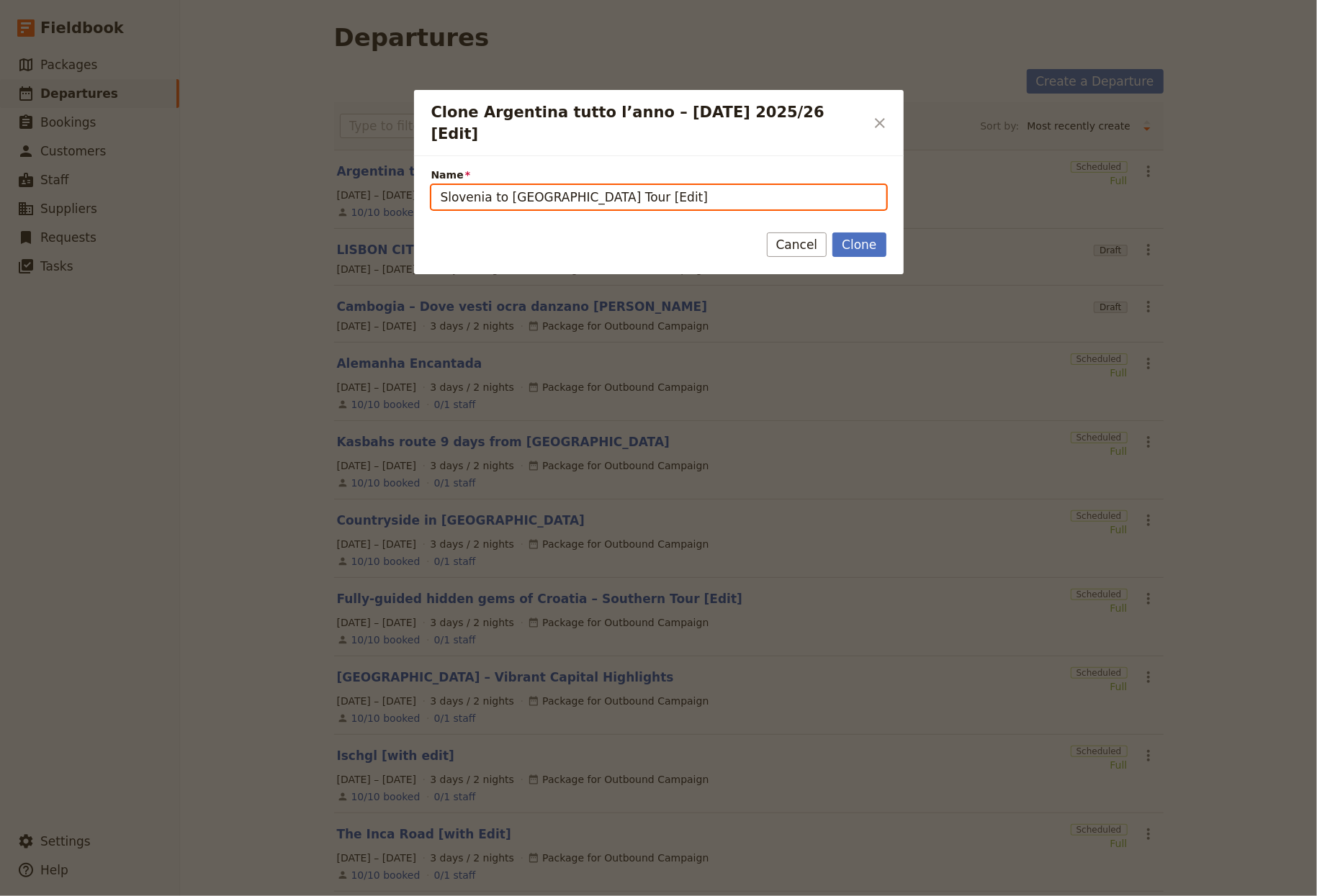
type input "Slovenia to [GEOGRAPHIC_DATA] Tour [Edit]"
click at [832, 233] on button "Clone" at bounding box center [859, 245] width 53 height 24
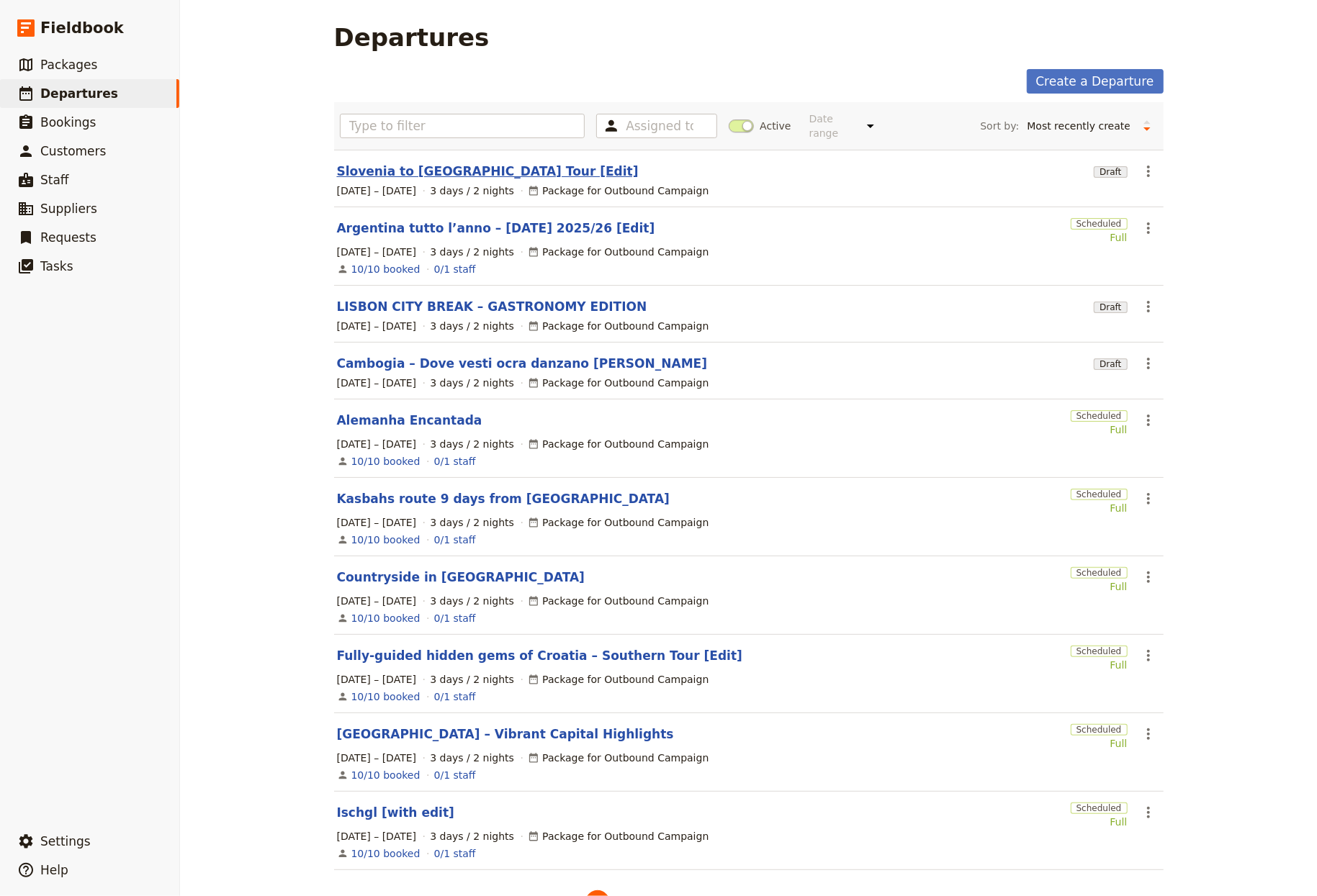
click at [482, 166] on link "Slovenia to [GEOGRAPHIC_DATA] Tour [Edit]" at bounding box center [488, 171] width 302 height 17
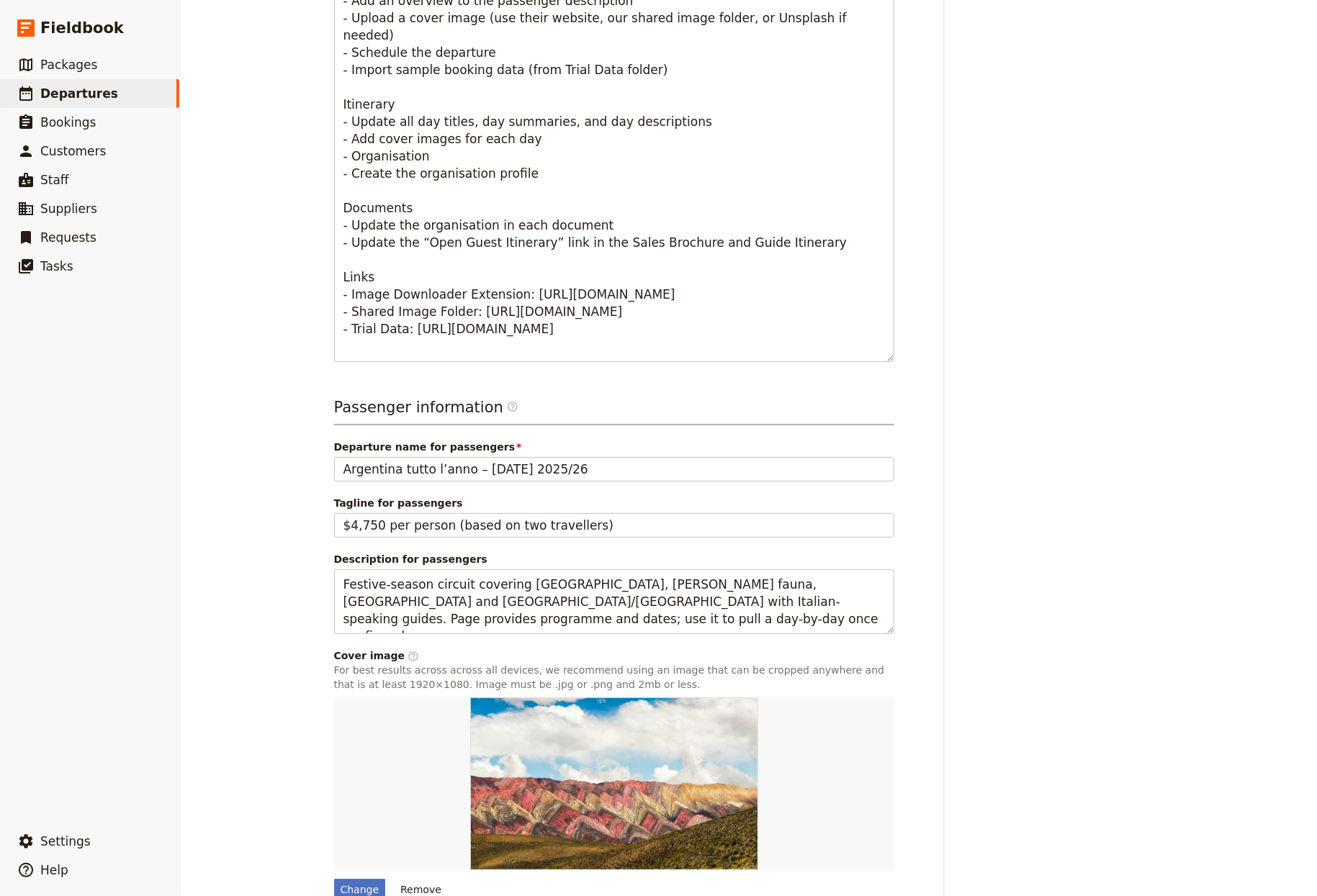
scroll to position [666, 0]
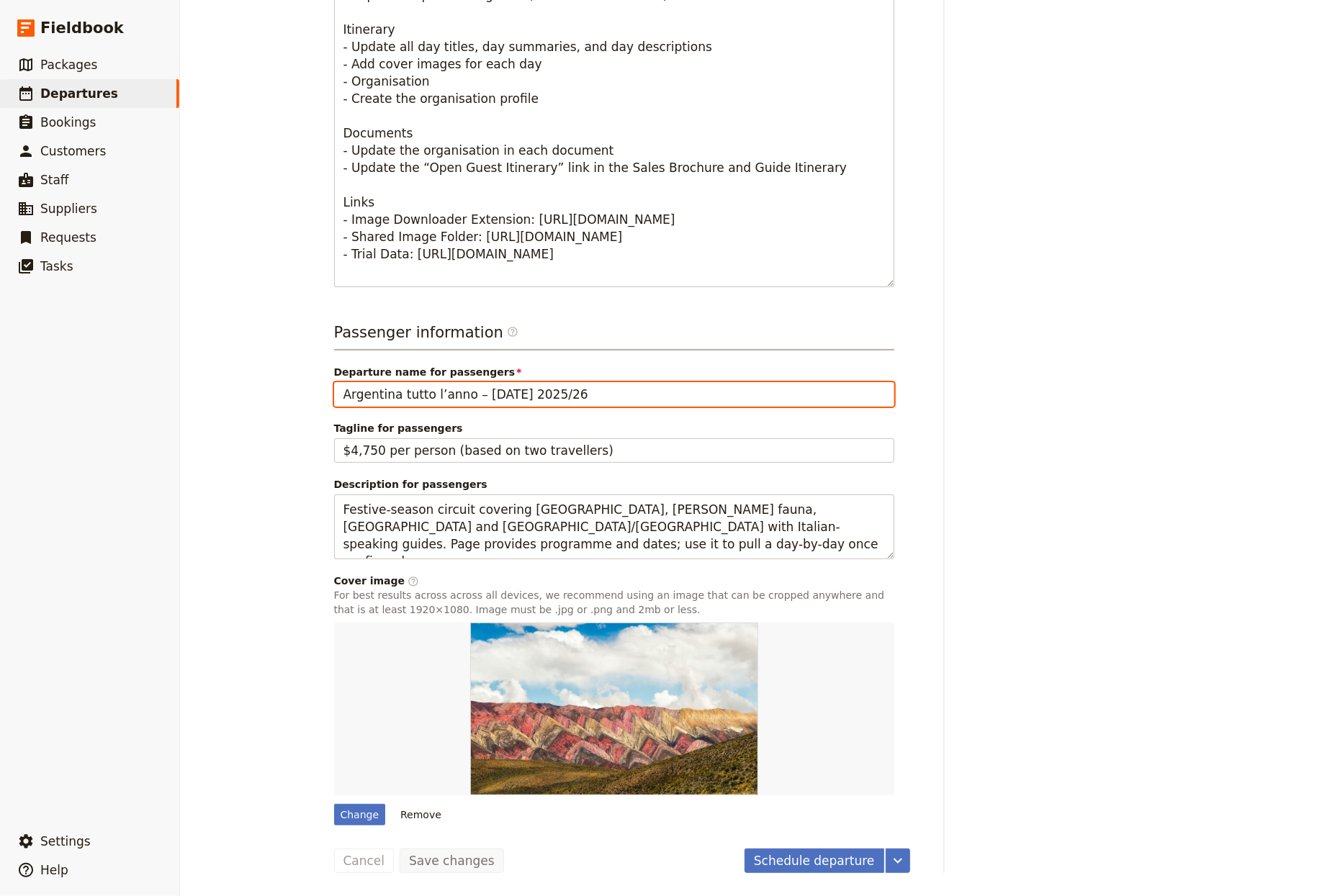
click at [488, 382] on input "Argentina tutto l’anno – Capodanno 2025/26" at bounding box center [614, 394] width 560 height 24
paste input "[GEOGRAPHIC_DATA] to [GEOGRAPHIC_DATA] Tour"
type input "[GEOGRAPHIC_DATA] to [GEOGRAPHIC_DATA] Tour"
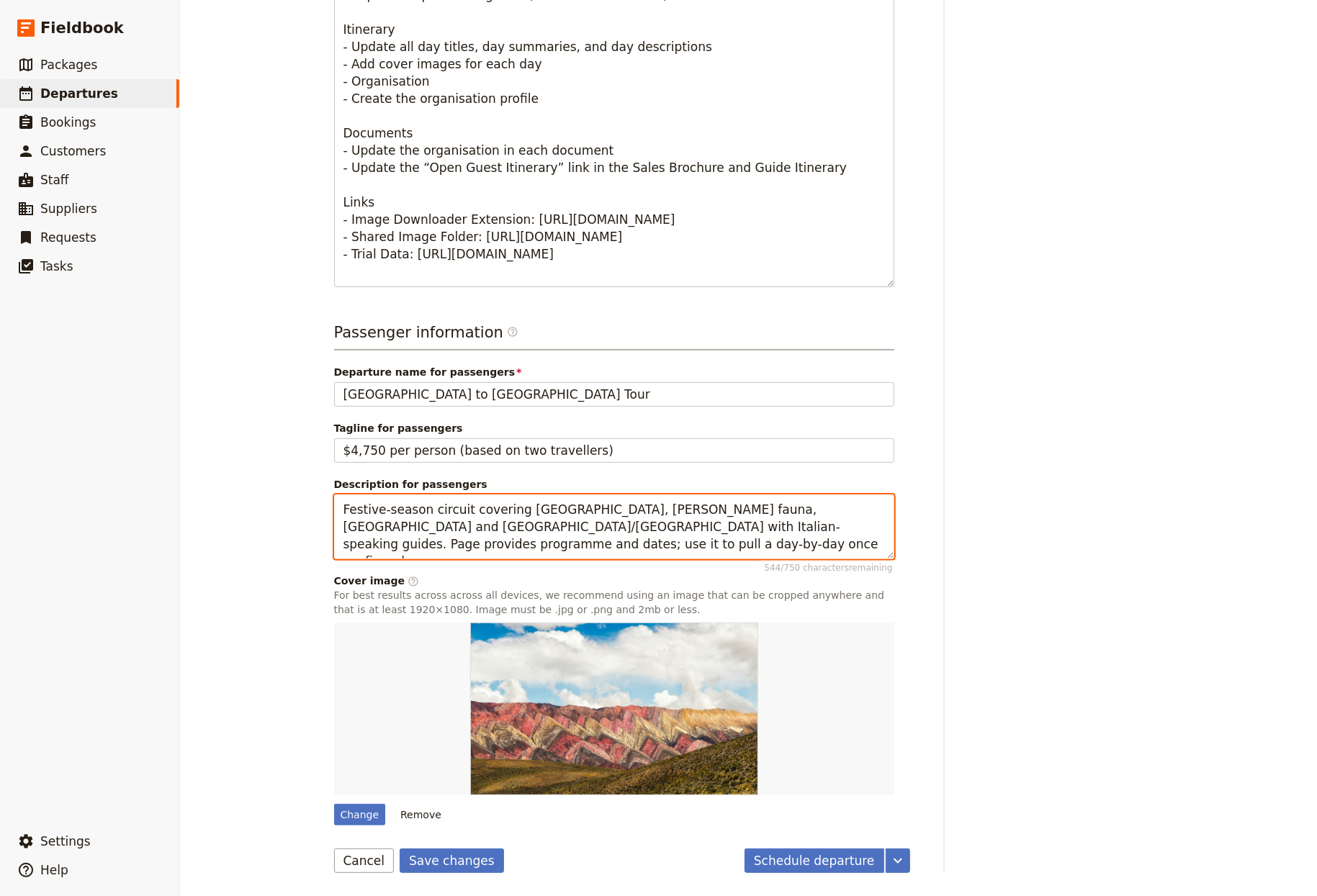
click at [476, 538] on textarea "Festive-season circuit covering Buenos Aires, Valdés fauna, Ushuaia and El Cala…" at bounding box center [614, 527] width 560 height 65
paste textarea "Private journey from Ljubljana through Slovenia and down the Adriatic to Monten…"
type textarea "Private journey from Ljubljana through Slovenia and down the Adriatic to Monten…"
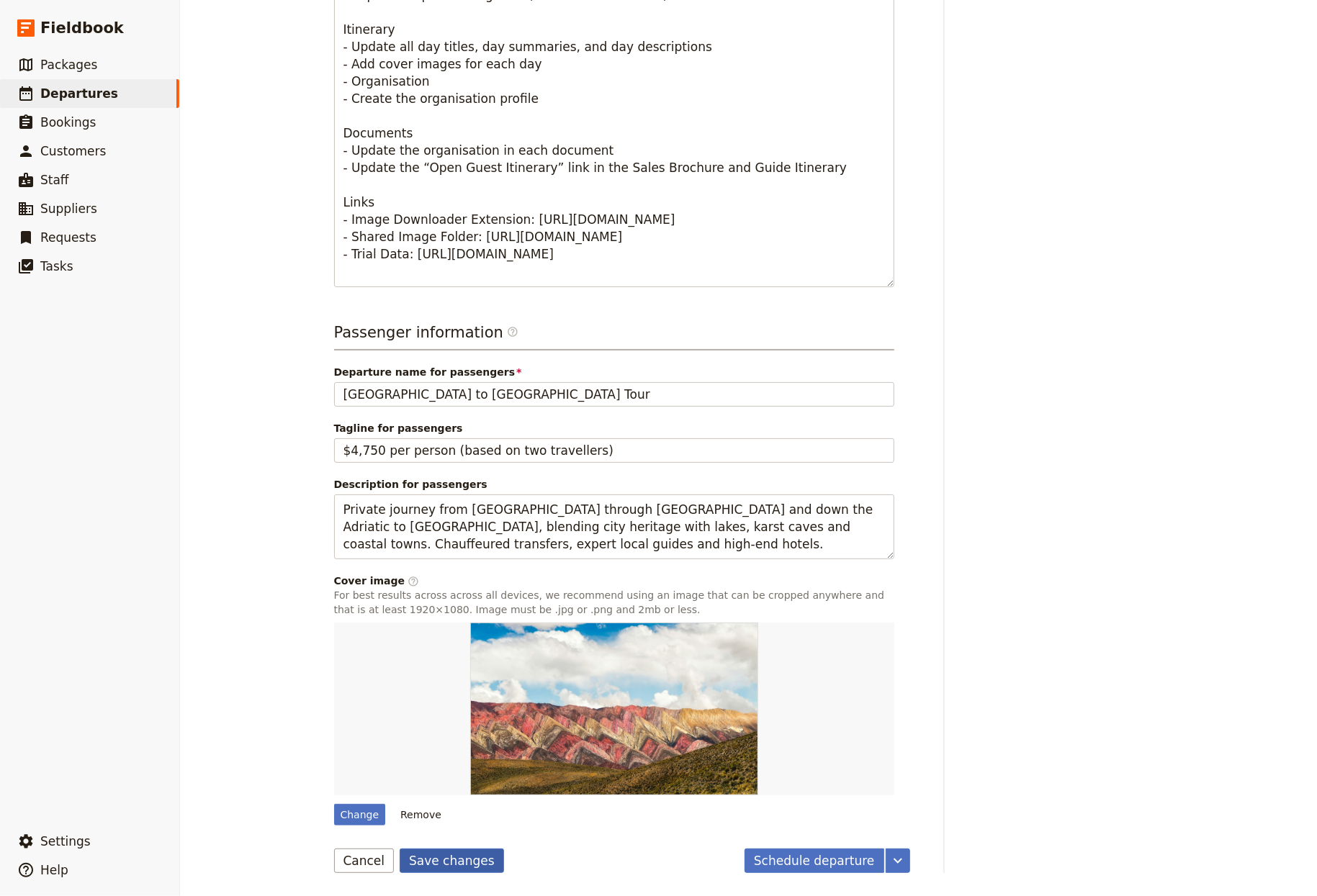
click at [453, 865] on button "Save changes" at bounding box center [451, 860] width 105 height 24
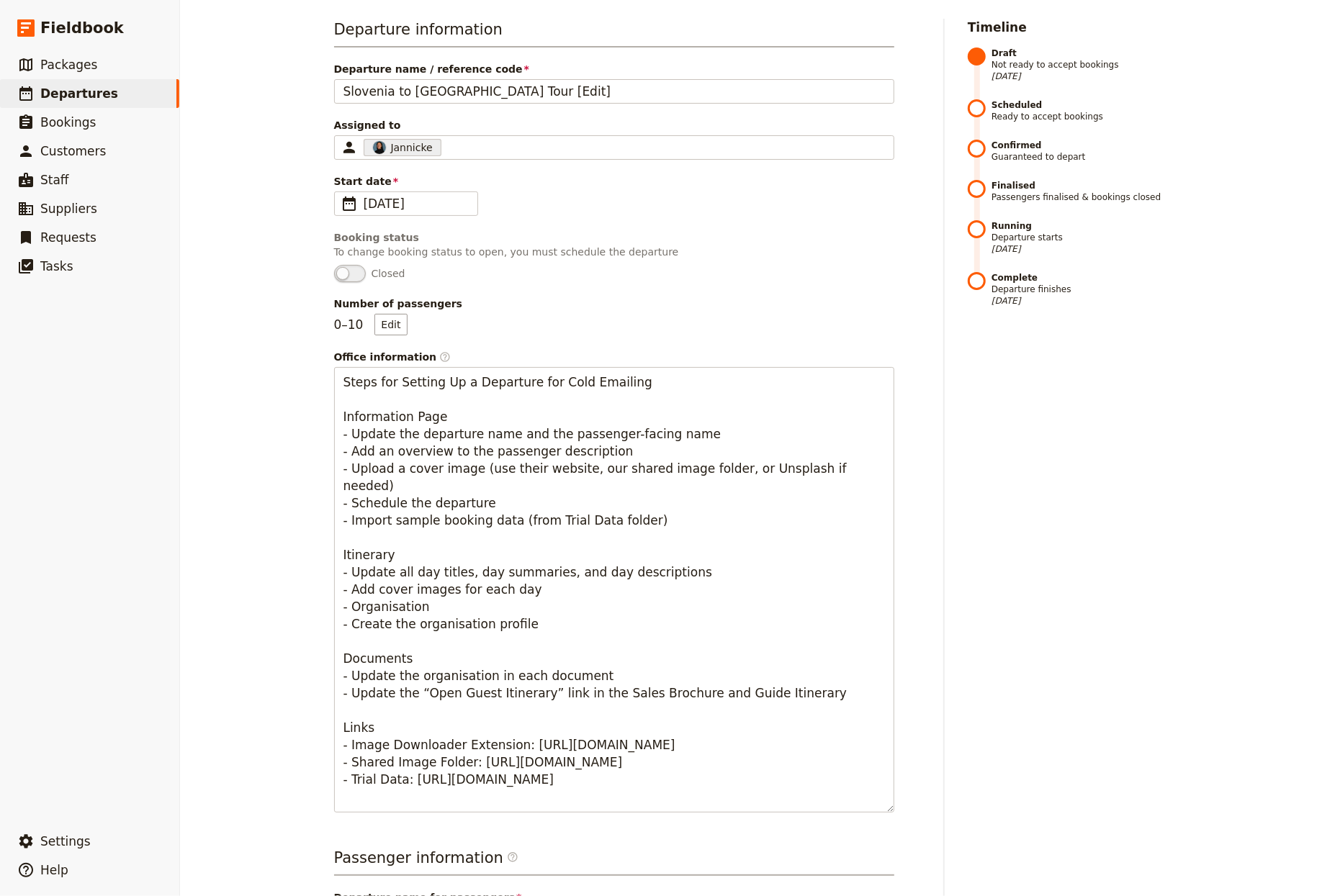
scroll to position [0, 0]
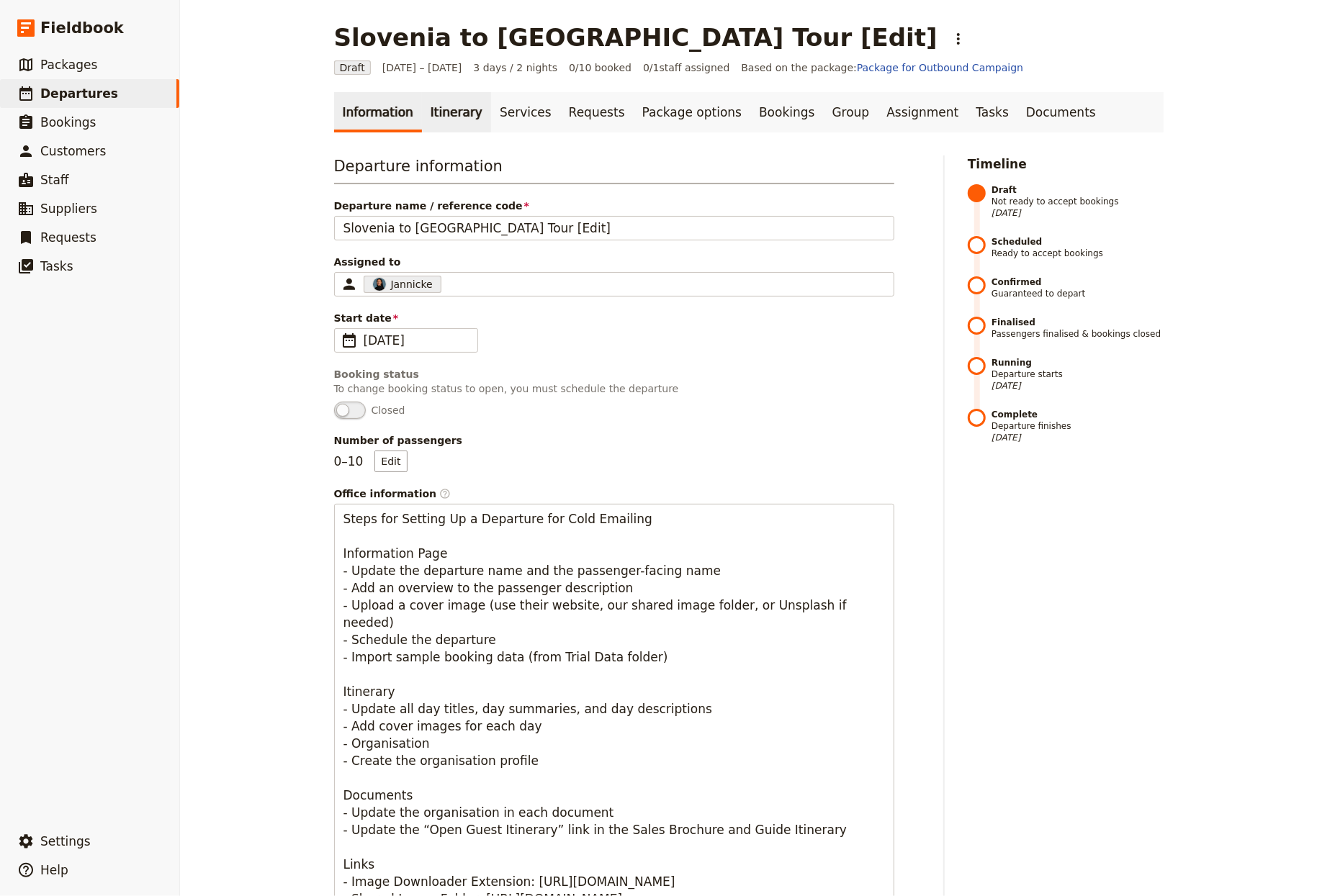
click at [436, 109] on link "Itinerary" at bounding box center [456, 112] width 69 height 40
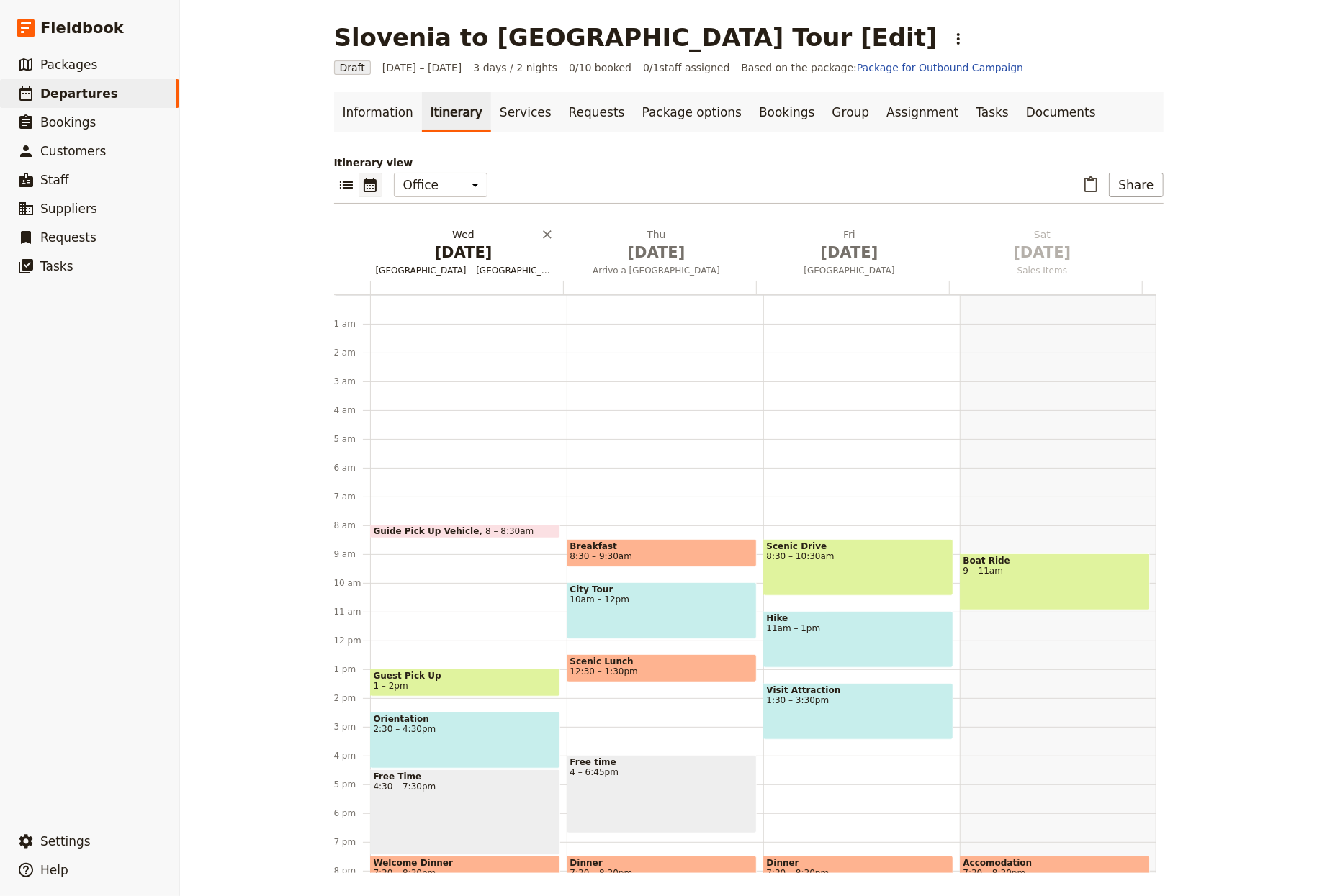
scroll to position [113, 0]
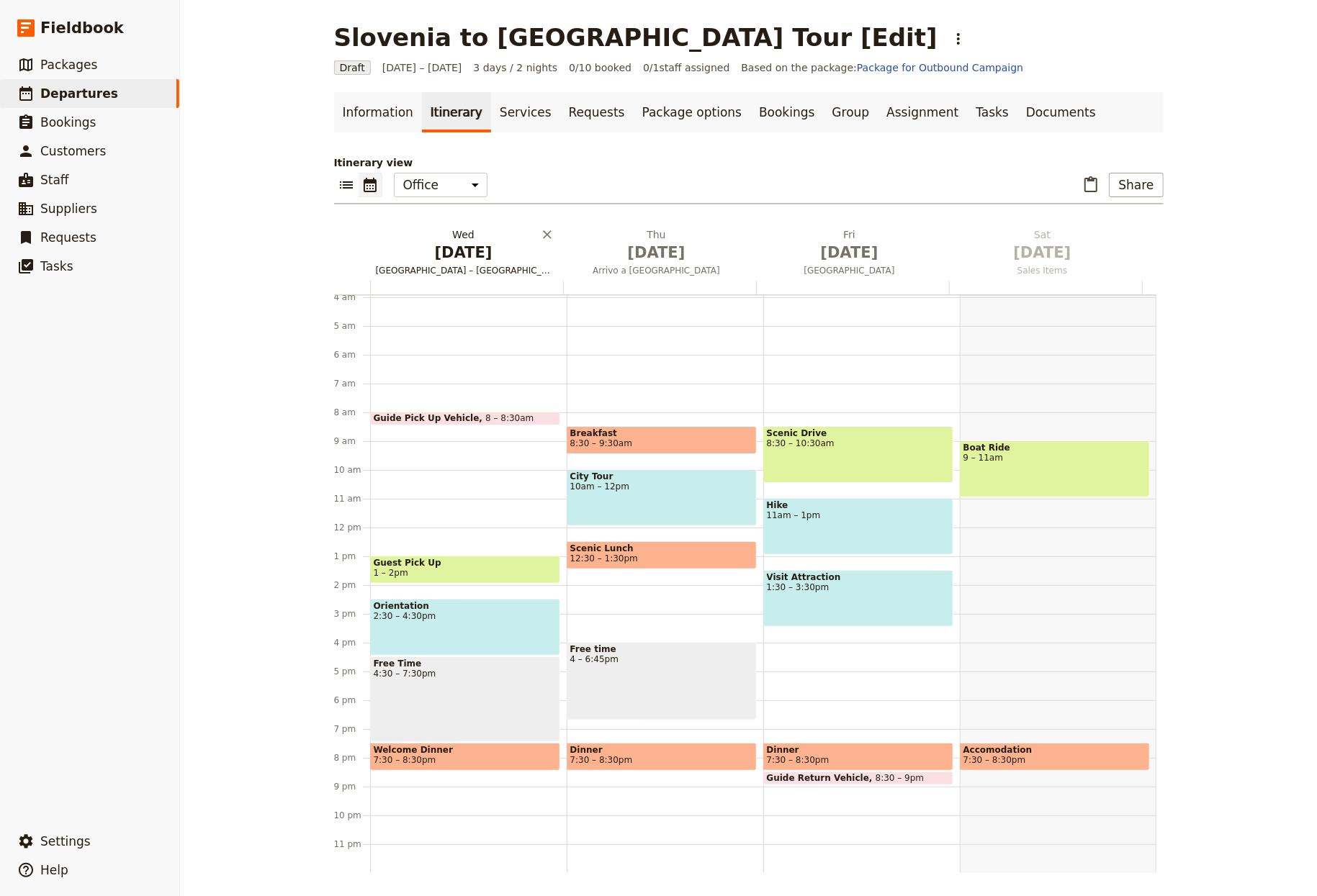
click at [454, 244] on span "Oct 1" at bounding box center [463, 252] width 176 height 21
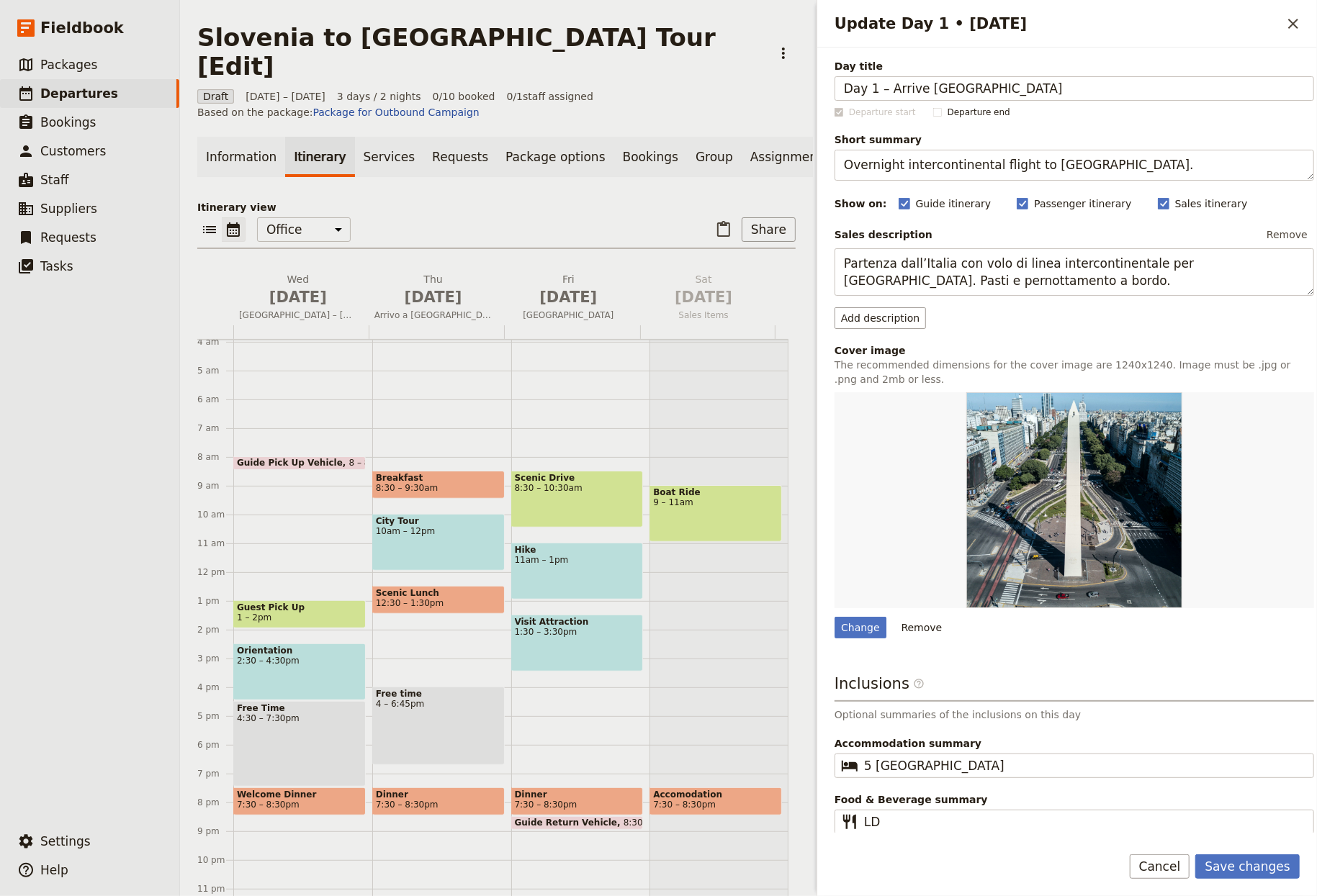
drag, startPoint x: 889, startPoint y: 88, endPoint x: 732, endPoint y: 77, distance: 157.4
click at [739, 77] on div "Slovenia to Montenegro Tour [Edit] ​ Draft 1 – 3 Oct 2025 3 days / 2 nights 0/1…" at bounding box center [749, 448] width 1137 height 896
type input "Arrive [GEOGRAPHIC_DATA]"
click at [1029, 165] on textarea "Overnight intercontinental flight to Argentina." at bounding box center [1074, 165] width 480 height 31
paste textarea "Settle into Slovenia’s capital"
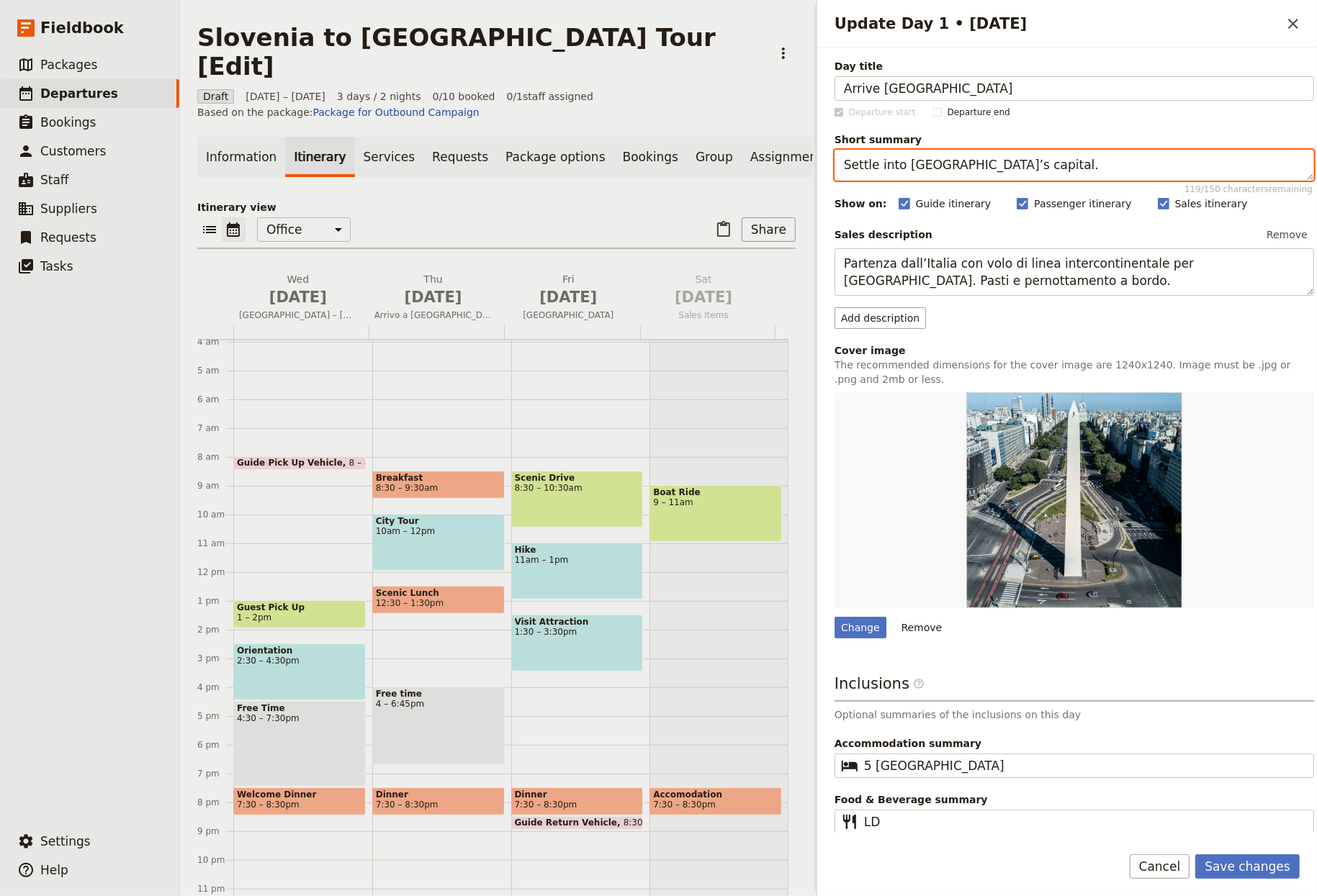
type textarea "Settle into Slovenia’s capital."
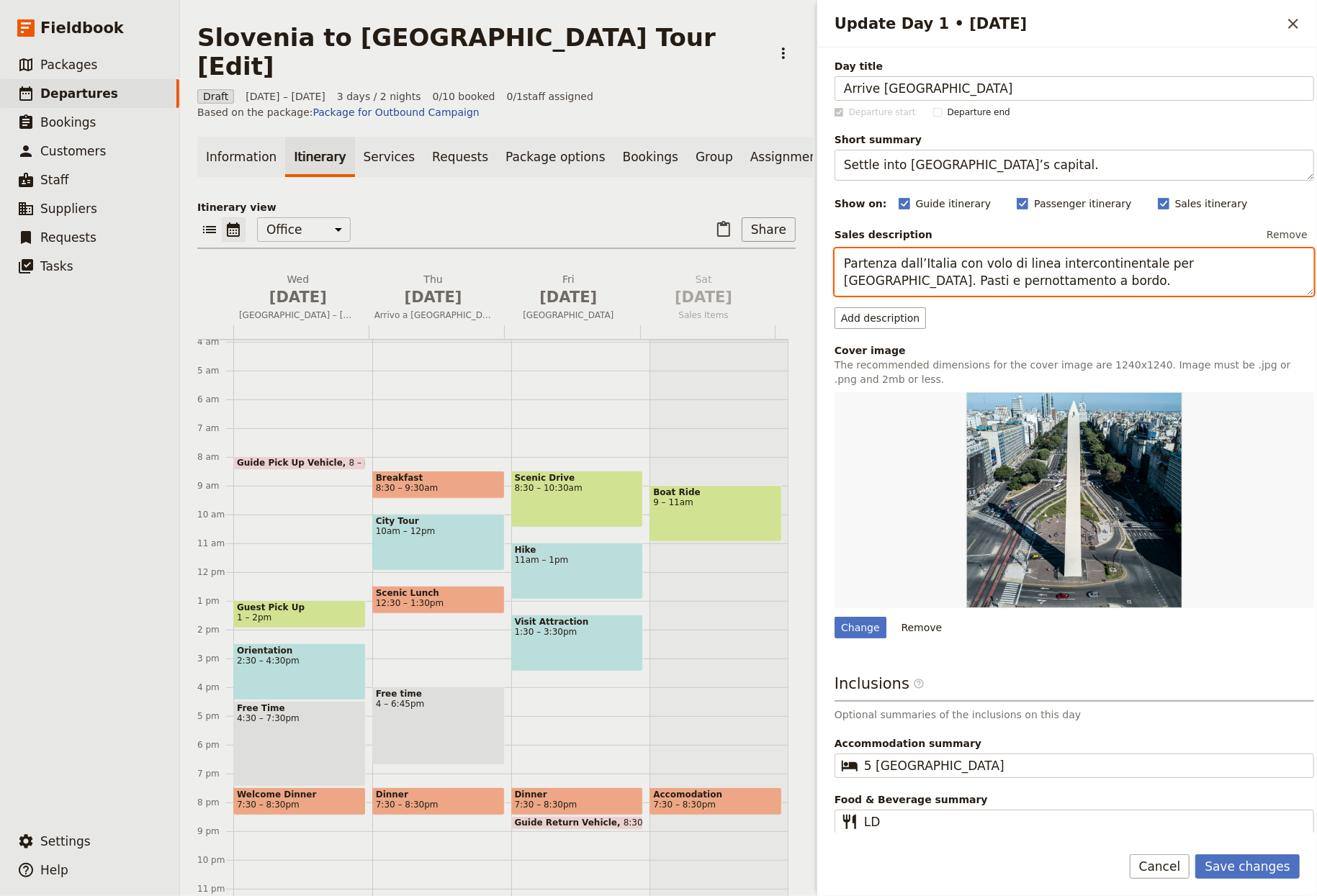
click at [1084, 278] on textarea "Partenza dall’Italia con volo di linea intercontinentale per Buenos Aires. Past…" at bounding box center [1074, 272] width 480 height 48
paste textarea "Meet your chauffeur at the airport and transfer to a central hotel. Take an eas…"
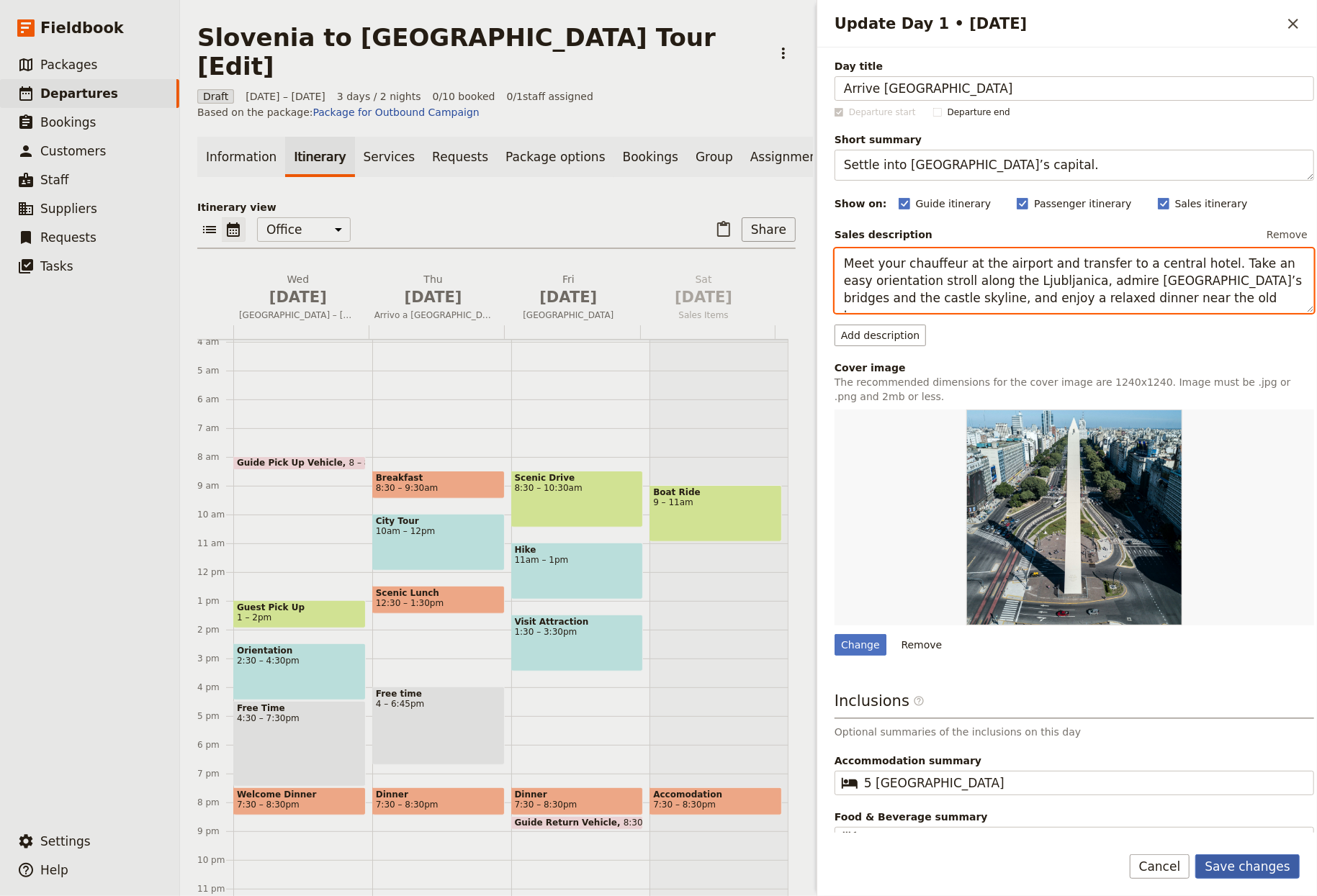
type textarea "Meet your chauffeur at the airport and transfer to a central hotel. Take an eas…"
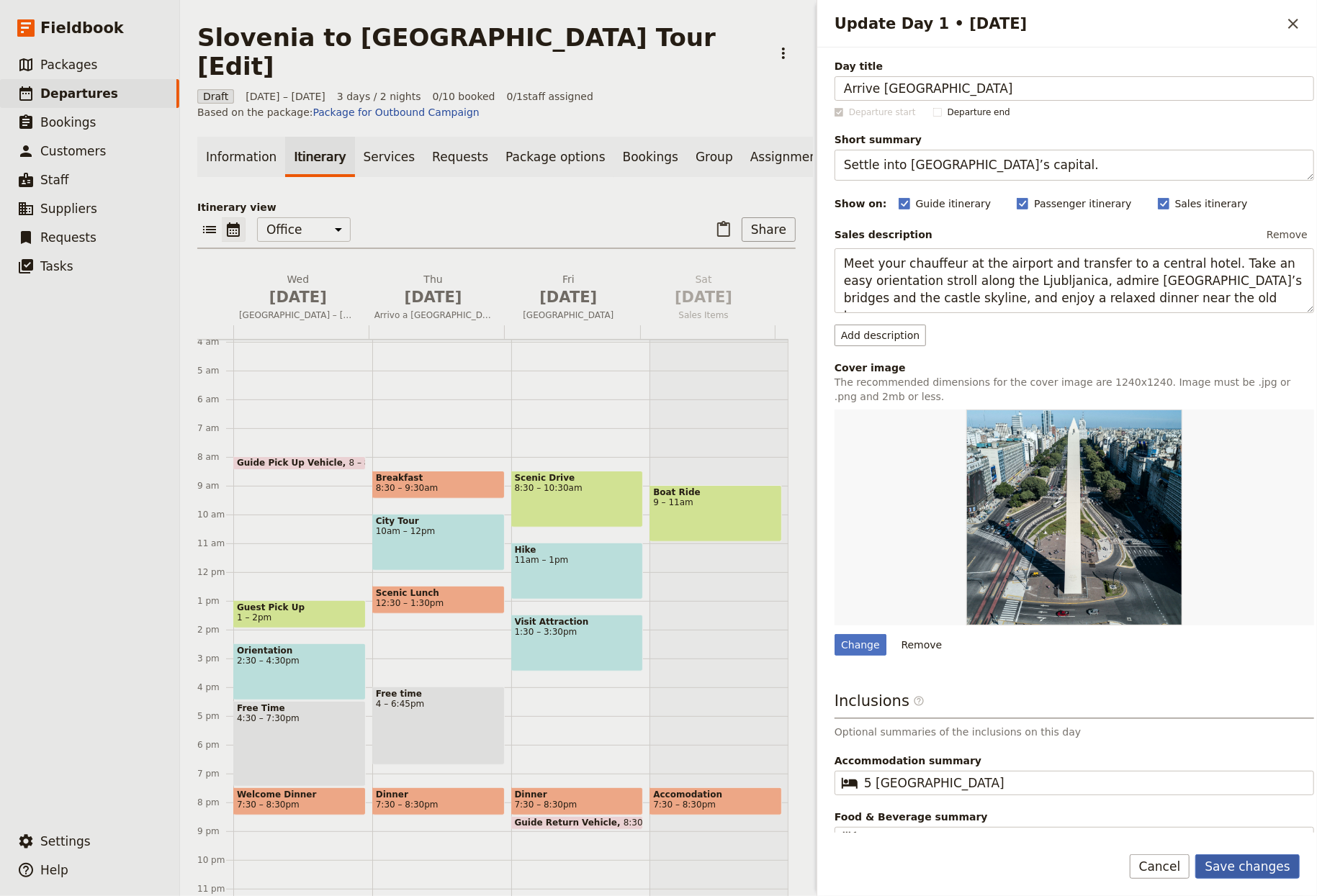
click at [1271, 862] on button "Save changes" at bounding box center [1247, 866] width 105 height 24
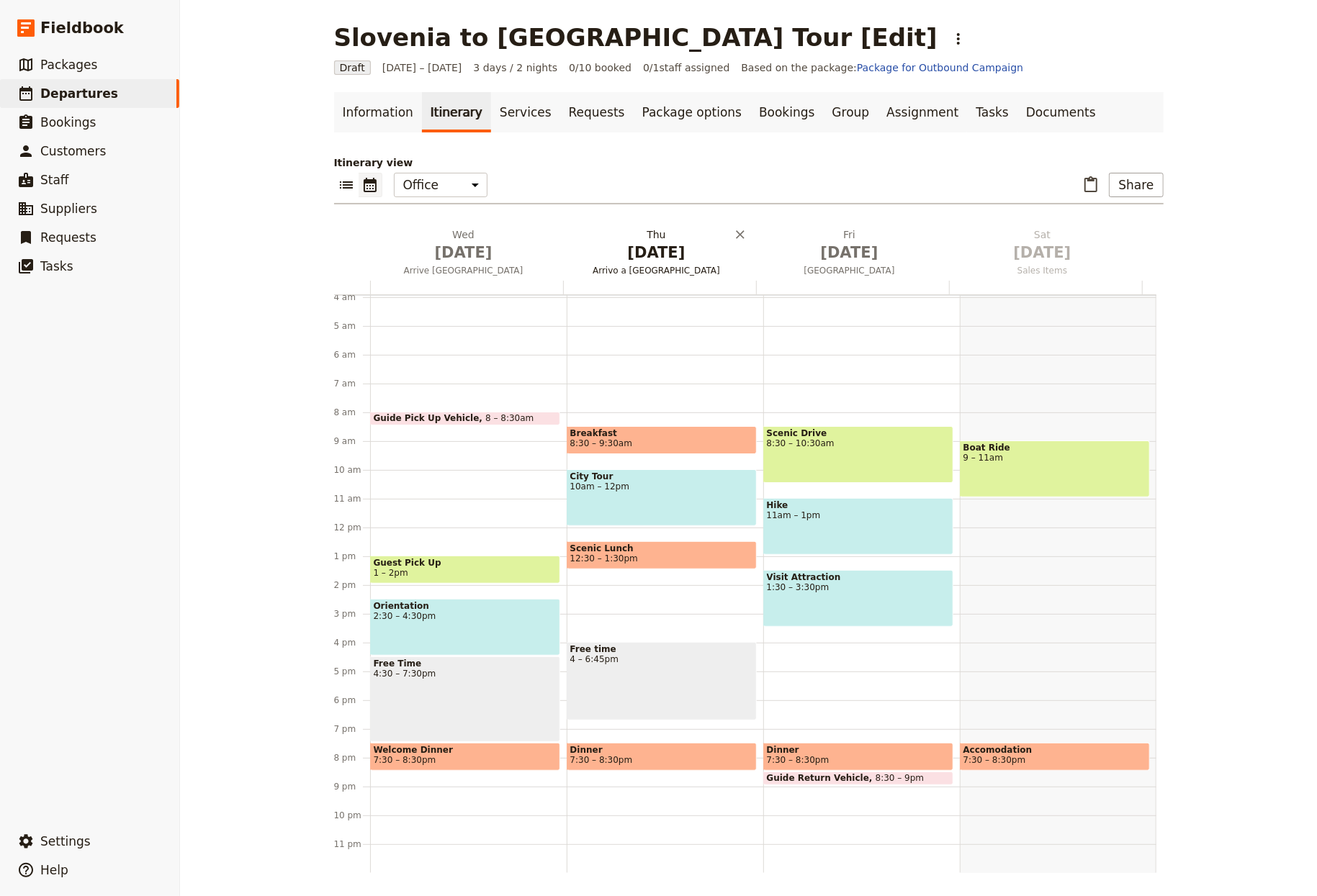
click at [647, 267] on span "Arrivo a Buenos Aires" at bounding box center [657, 271] width 188 height 12
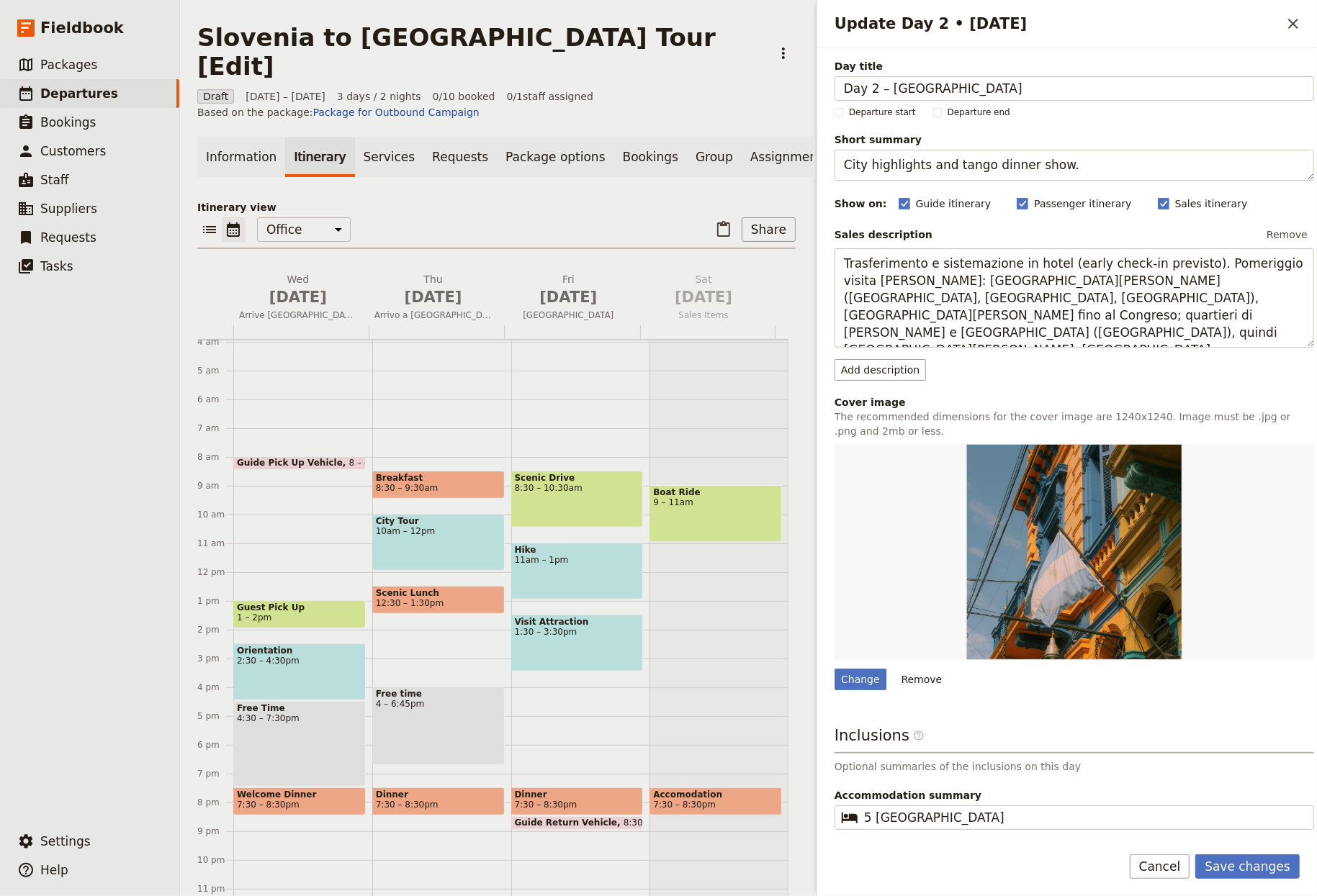
drag, startPoint x: 883, startPoint y: 88, endPoint x: 691, endPoint y: 76, distance: 192.4
click at [710, 84] on div "Slovenia to Montenegro Tour [Edit] ​ Draft 1 – 3 Oct 2025 3 days / 2 nights 0/1…" at bounding box center [749, 448] width 1137 height 896
type input "Ljubljana [GEOGRAPHIC_DATA]"
click at [965, 165] on textarea "City highlights and tango dinner show." at bounding box center [1074, 165] width 480 height 31
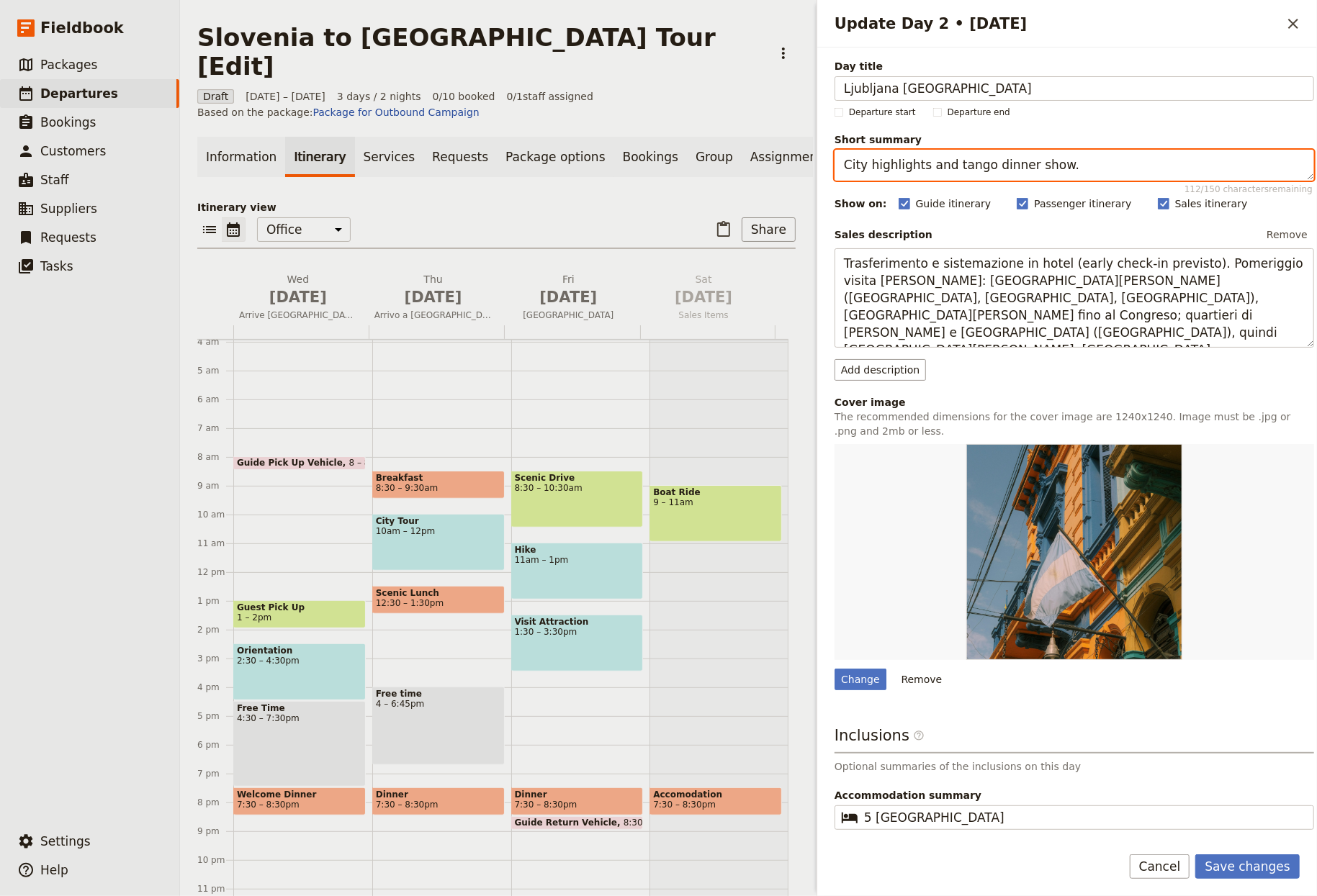
paste textarea "Architecture, markets and riverside life"
type textarea "Architecture, markets and riverside life."
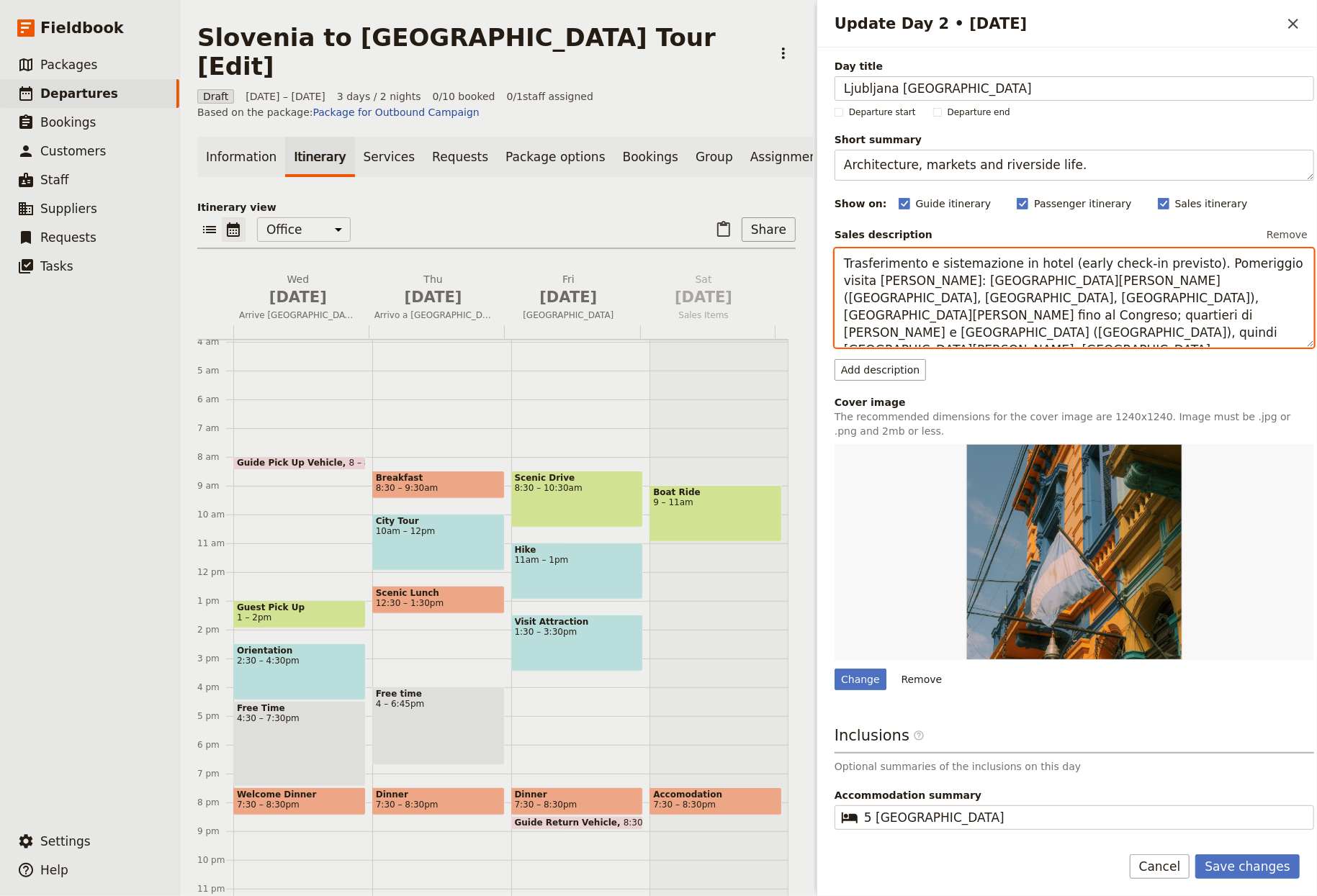
click at [1028, 303] on textarea "Trasferimento e sistemazione in hotel (early check-in previsto). Pomeriggio vis…" at bounding box center [1074, 298] width 480 height 100
paste textarea "Guided walking tour of the Baroque and Art Nouveau centre, time at the market a…"
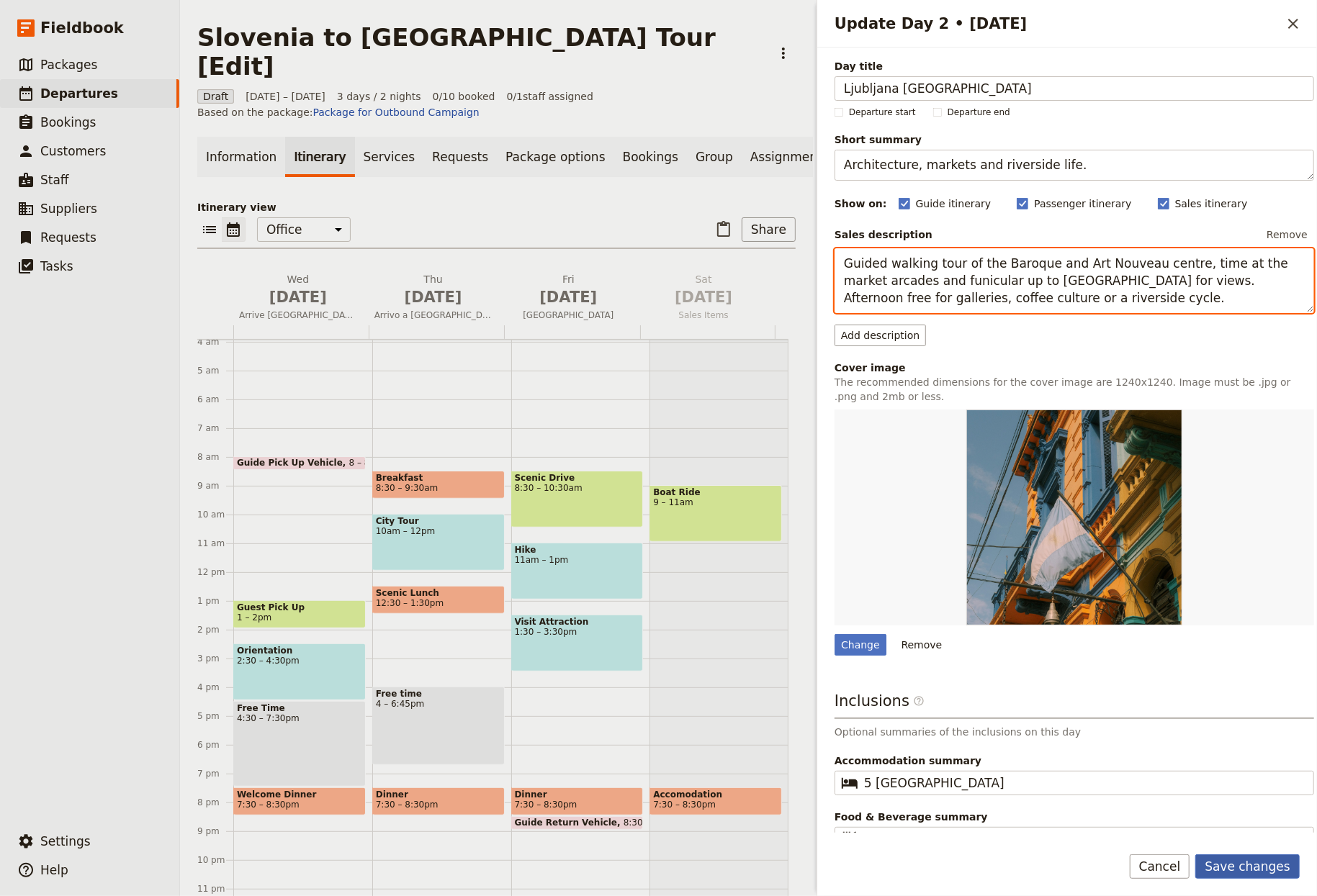
type textarea "Guided walking tour of the Baroque and Art Nouveau centre, time at the market a…"
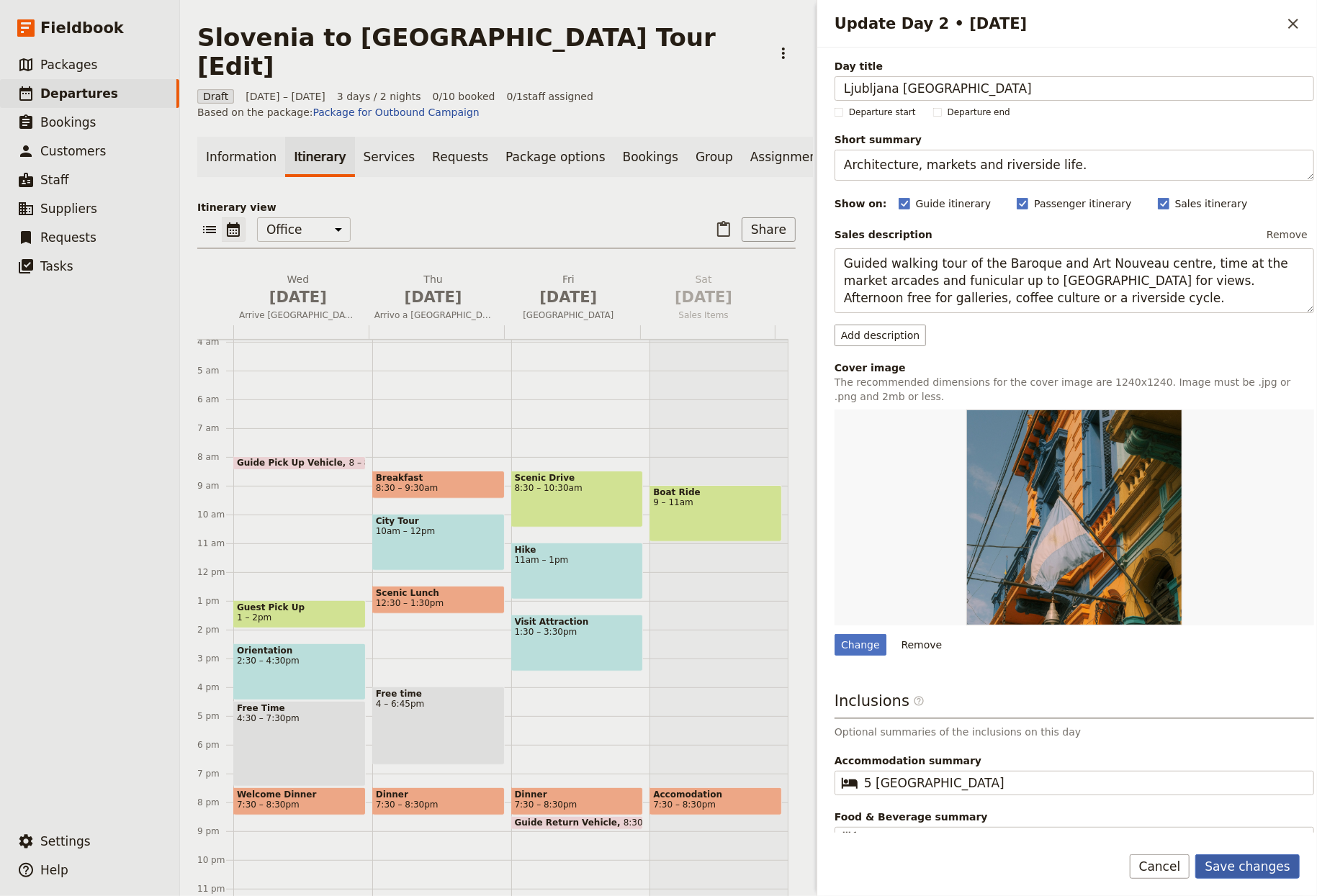
click at [1261, 866] on button "Save changes" at bounding box center [1247, 866] width 105 height 24
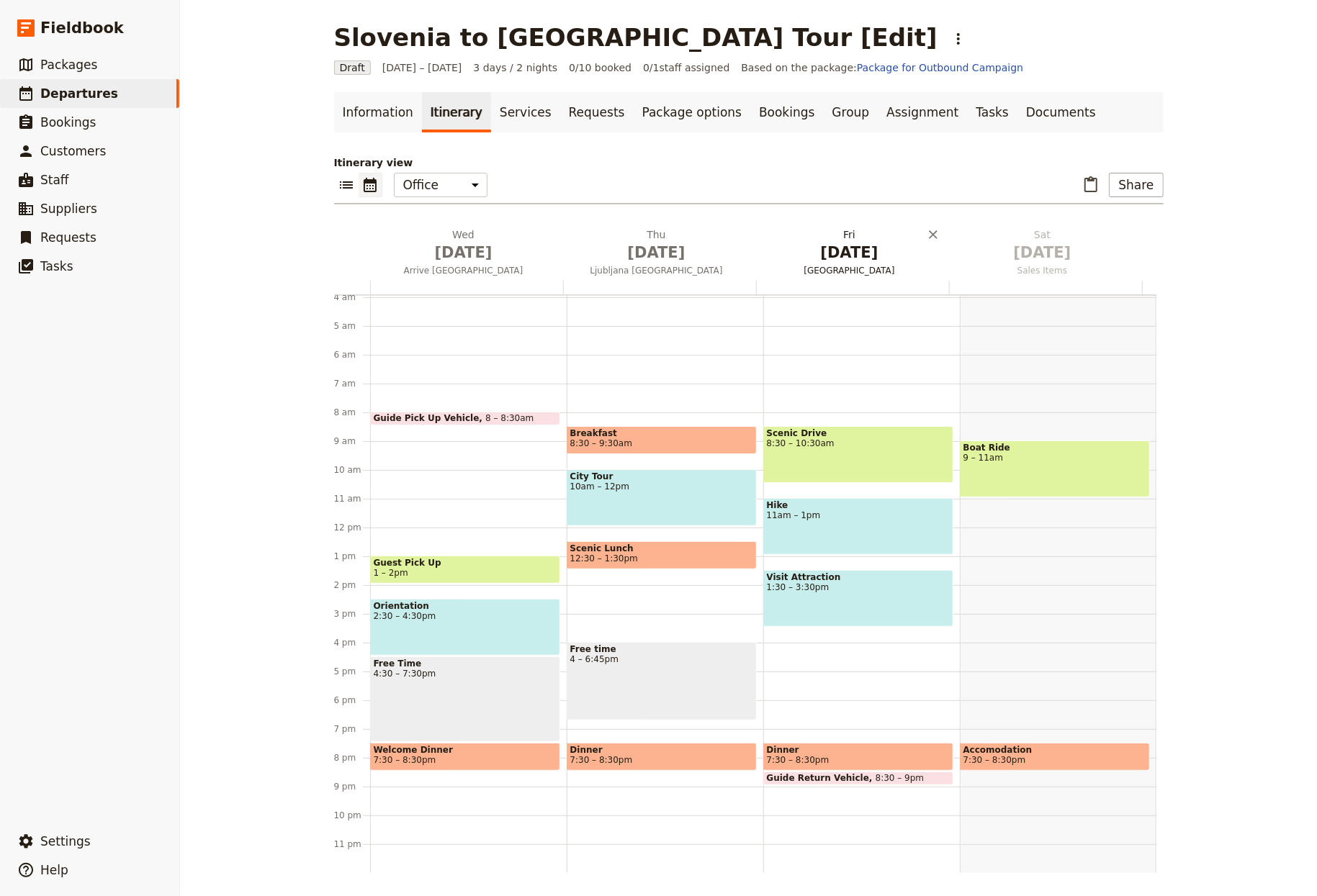
click at [846, 256] on span "Oct 3" at bounding box center [849, 252] width 176 height 21
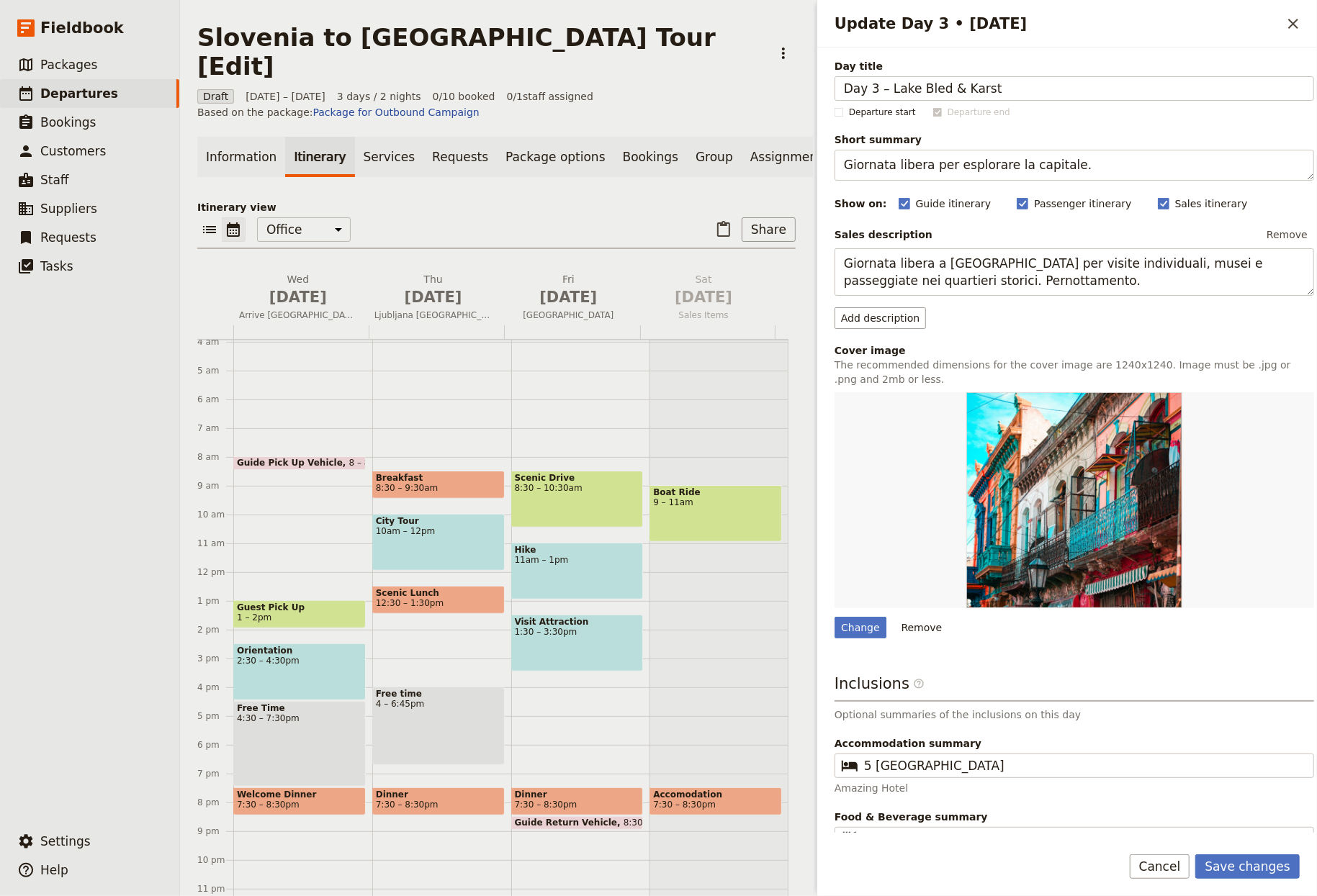
drag, startPoint x: 888, startPoint y: 87, endPoint x: 663, endPoint y: 71, distance: 225.6
click at [663, 71] on div "Slovenia to Montenegro Tour [Edit] ​ Draft 1 – 3 Oct 2025 3 days / 2 nights 0/1…" at bounding box center [749, 448] width 1137 height 896
type input "Lake Bled & Karst"
click at [1001, 159] on textarea "Giornata libera per esplorare la capitale." at bounding box center [1074, 165] width 480 height 31
paste textarea "Alpine lake vistas and cave wonders"
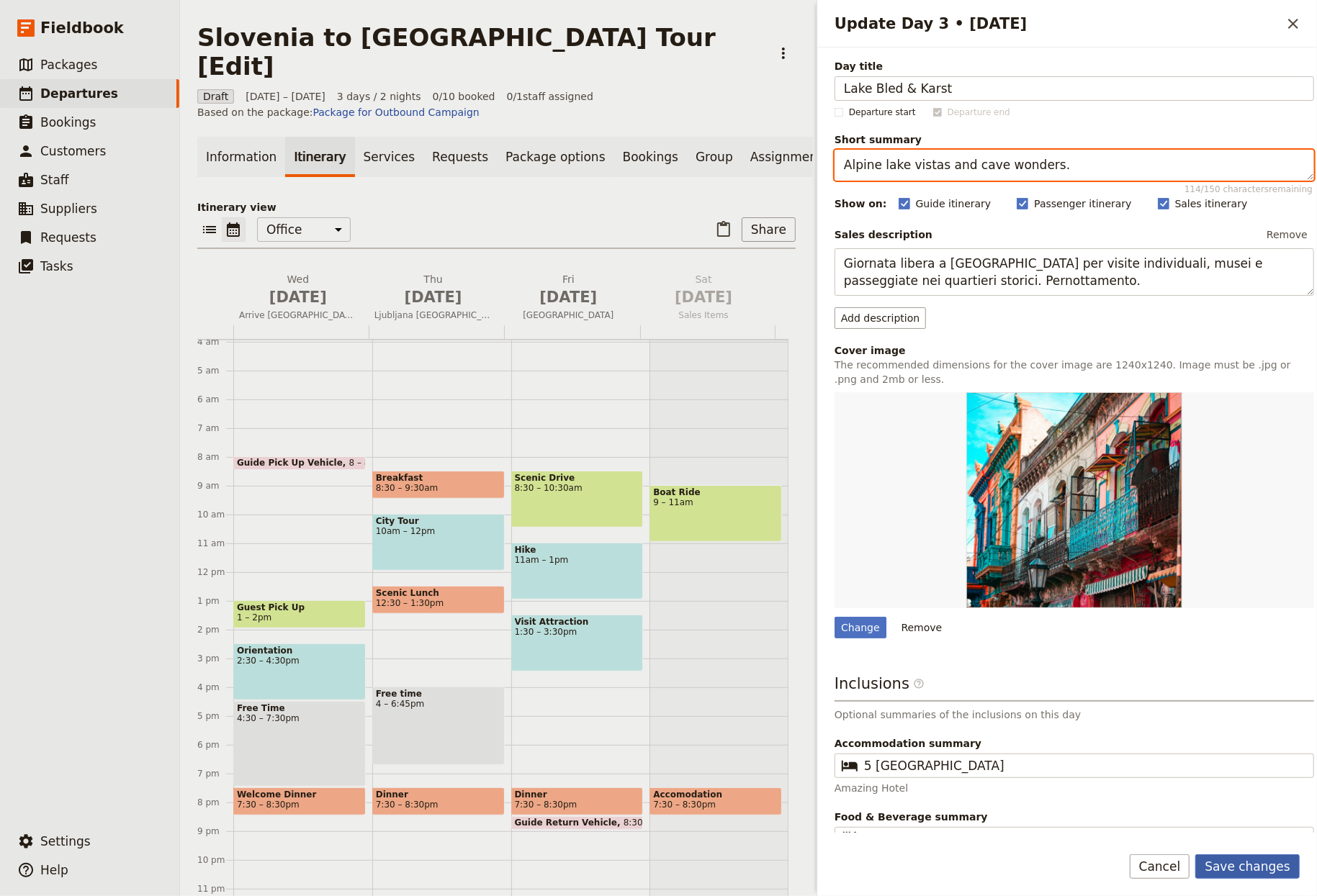
type textarea "Alpine lake vistas and cave wonders."
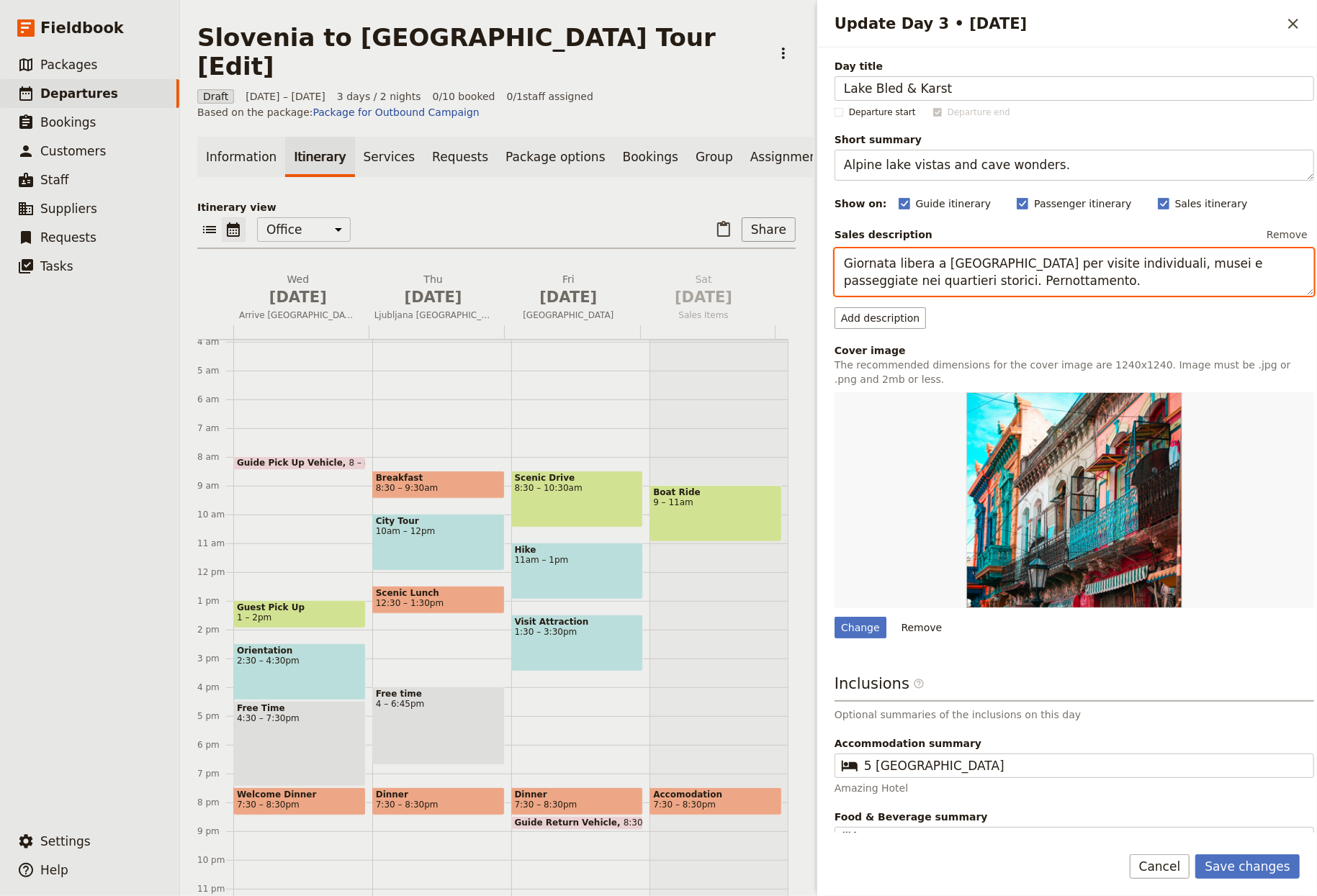
click at [1097, 276] on textarea "Giornata libera a Buenos Aires per visite individuali, musei e passeggiate nei …" at bounding box center [1074, 272] width 480 height 48
paste textarea "Day trip to Lake Bled for island and castle viewpoints. Continue to the Karst r…"
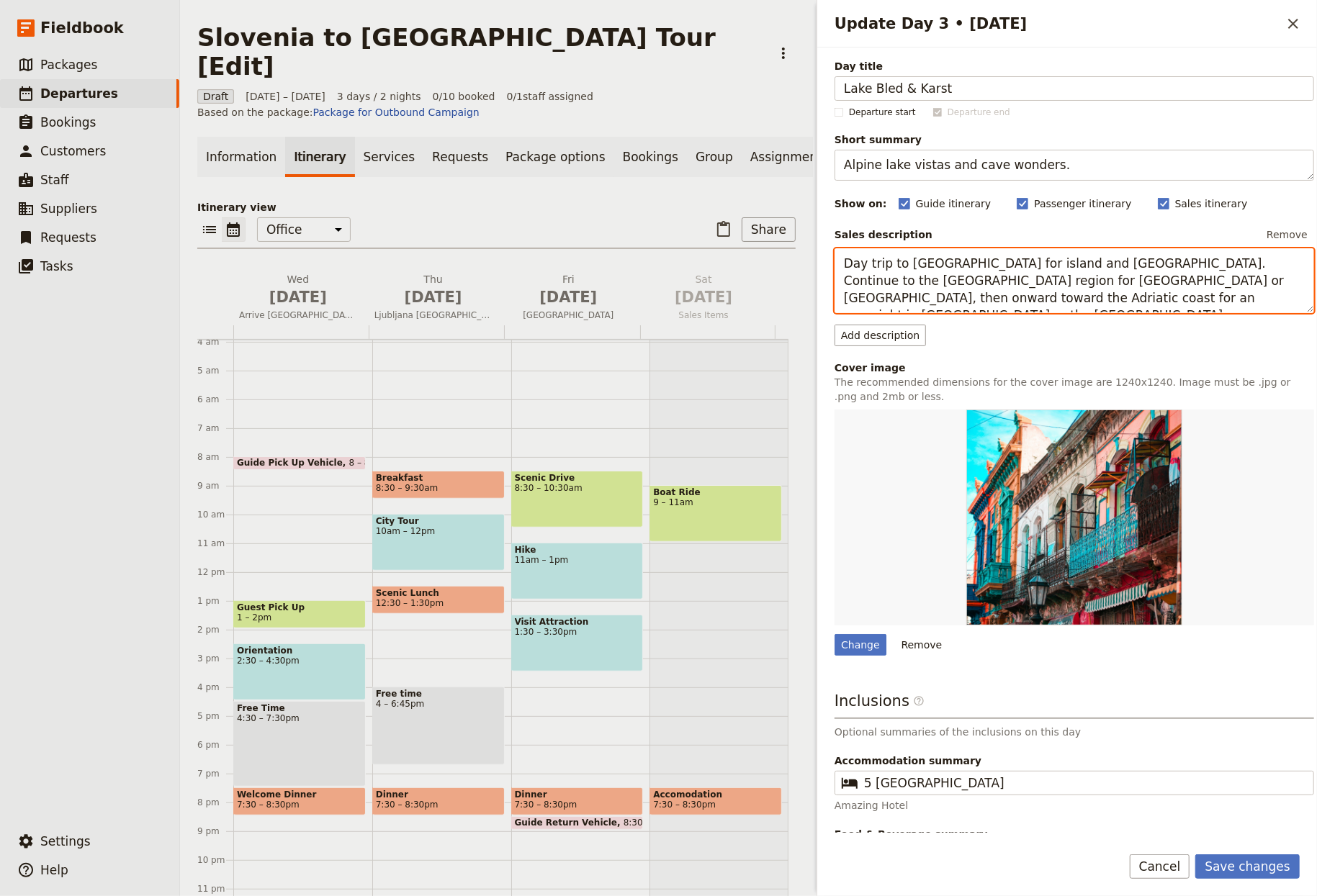
type textarea "Day trip to Lake Bled for island and castle viewpoints. Continue to the Karst r…"
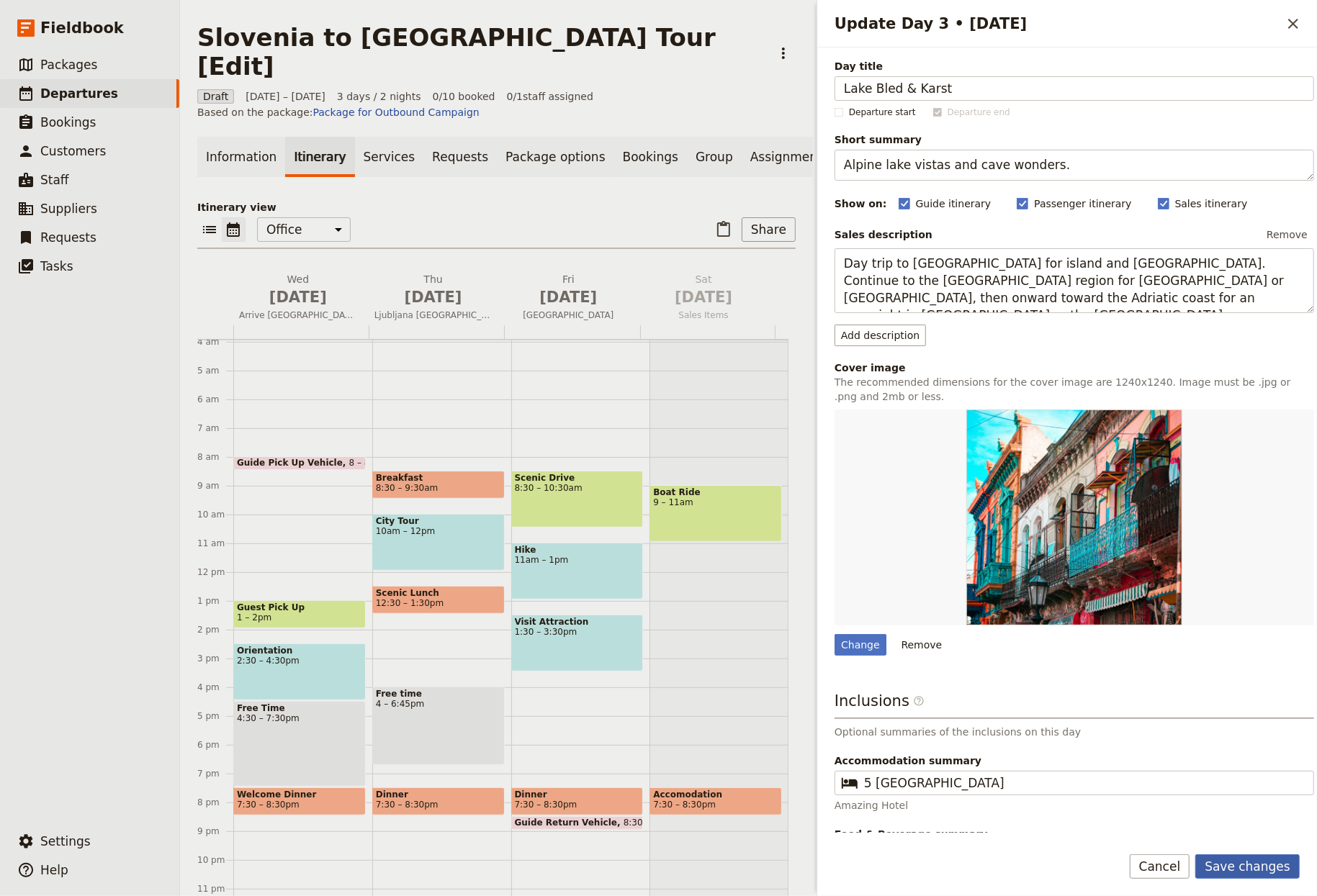
click at [1251, 867] on button "Save changes" at bounding box center [1247, 866] width 105 height 24
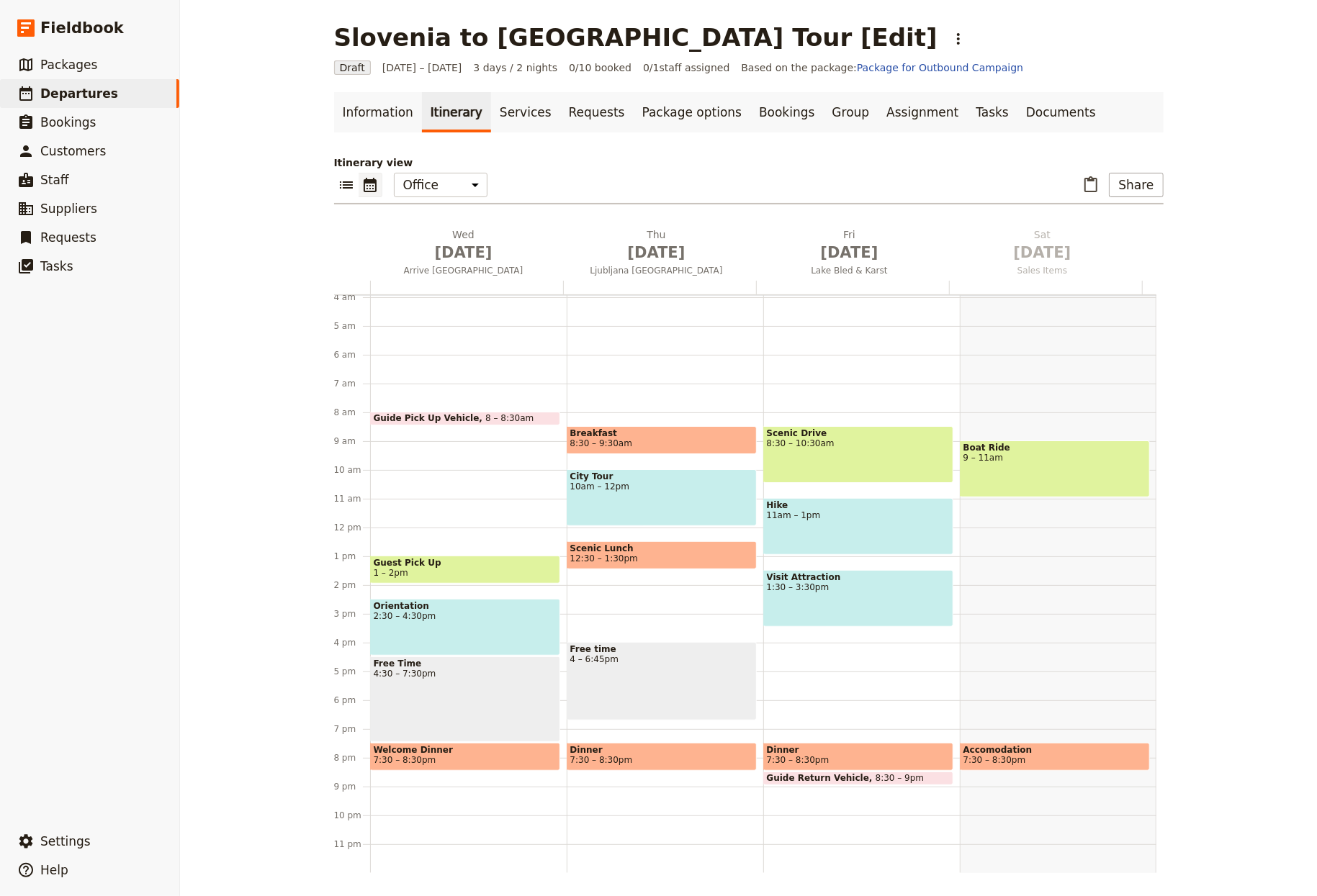
click at [1300, 214] on div "Slovenia to Montenegro Tour [Edit] ​ Draft 1 – 3 Oct 2025 3 days / 2 nights 0/1…" at bounding box center [749, 448] width 1137 height 896
click at [1285, 140] on div "Slovenia to Montenegro Tour [Edit] ​ Draft 1 – 3 Oct 2025 3 days / 2 nights 0/1…" at bounding box center [749, 448] width 1137 height 896
click at [381, 108] on link "Information" at bounding box center [378, 112] width 88 height 40
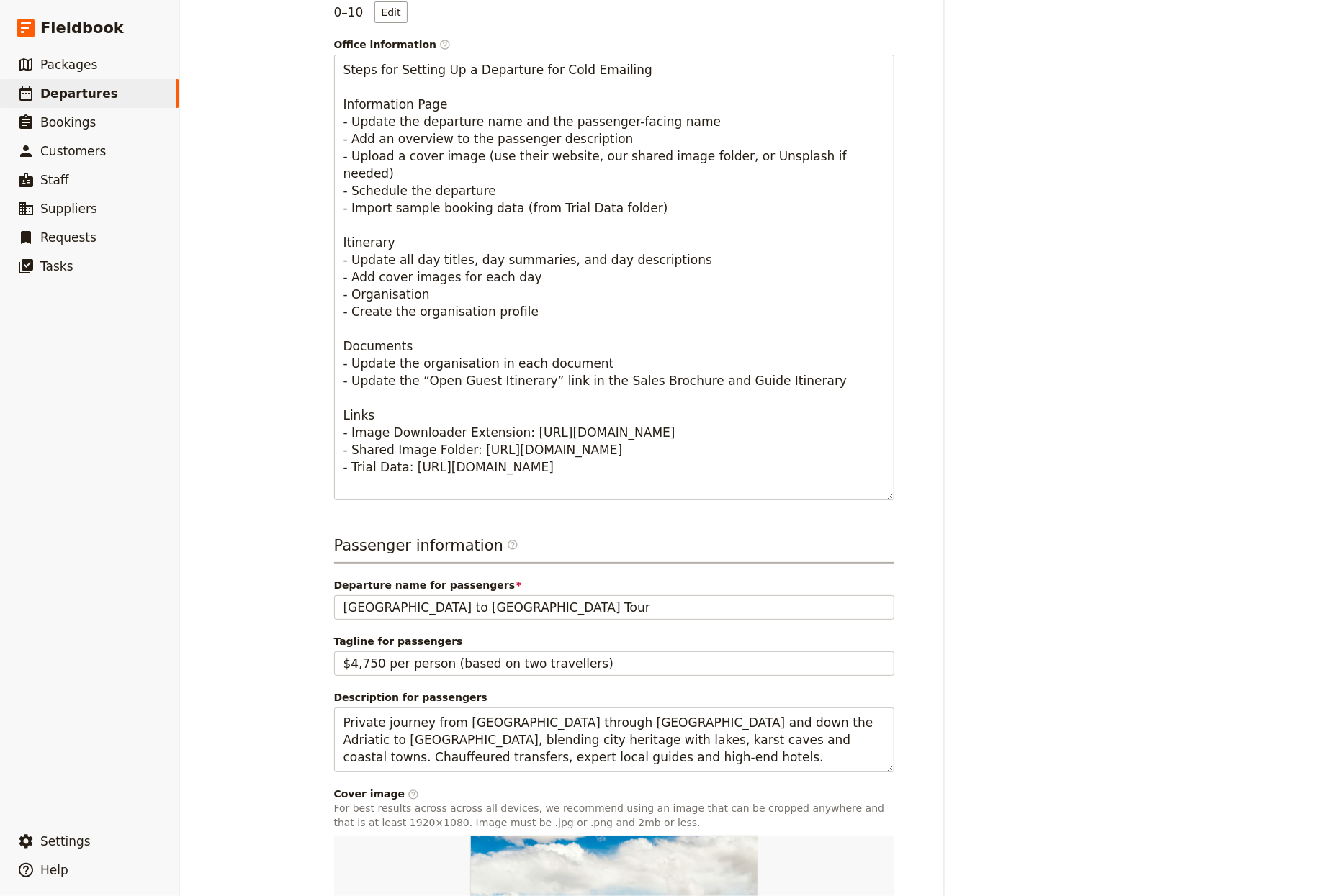
scroll to position [666, 0]
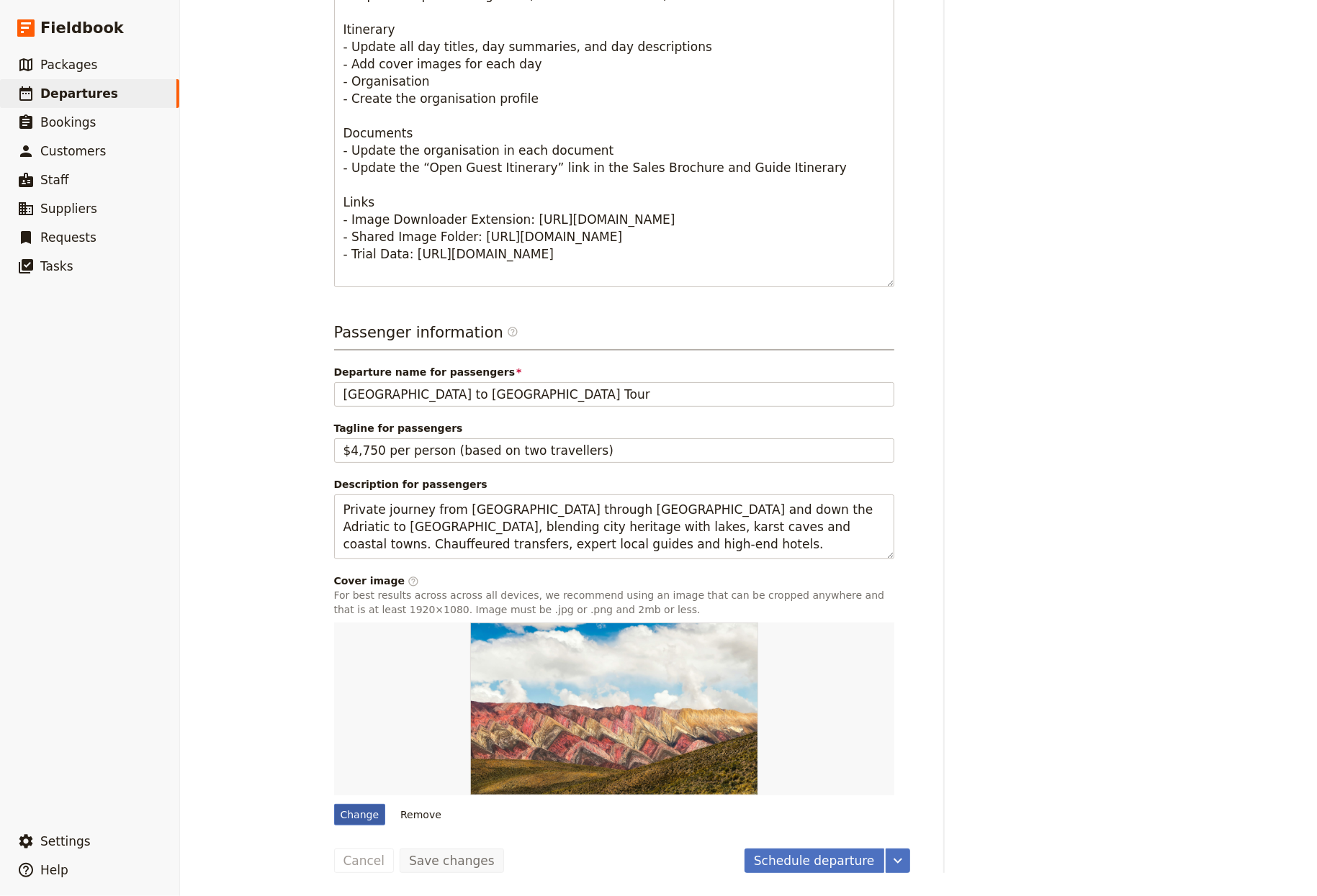
click at [345, 814] on div "Change" at bounding box center [360, 814] width 52 height 21
click at [334, 804] on input "Change" at bounding box center [334, 803] width 1 height 1
type input "C:\fakepath\streets-of-ljubljana-in-slovenia.jpg"
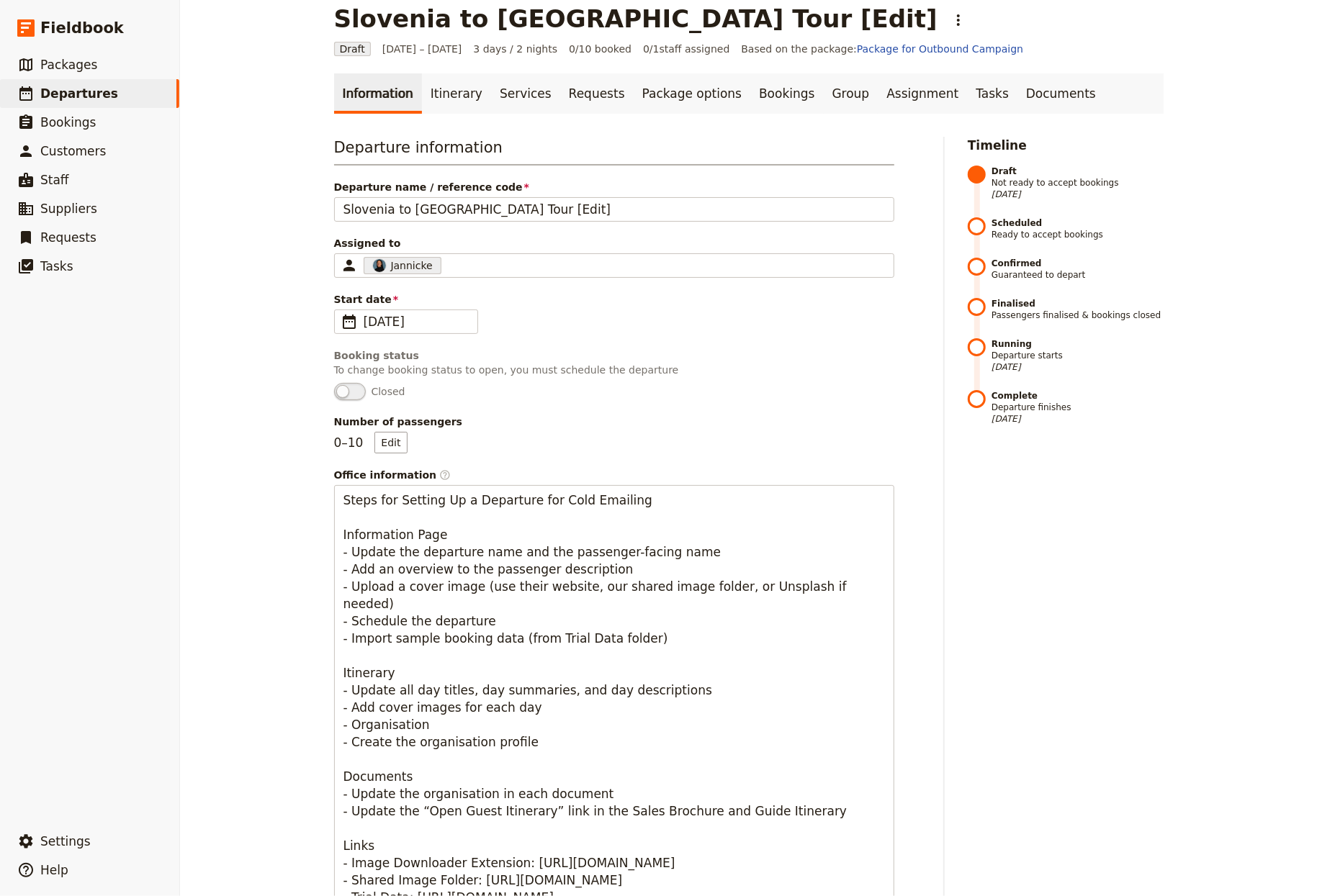
scroll to position [0, 0]
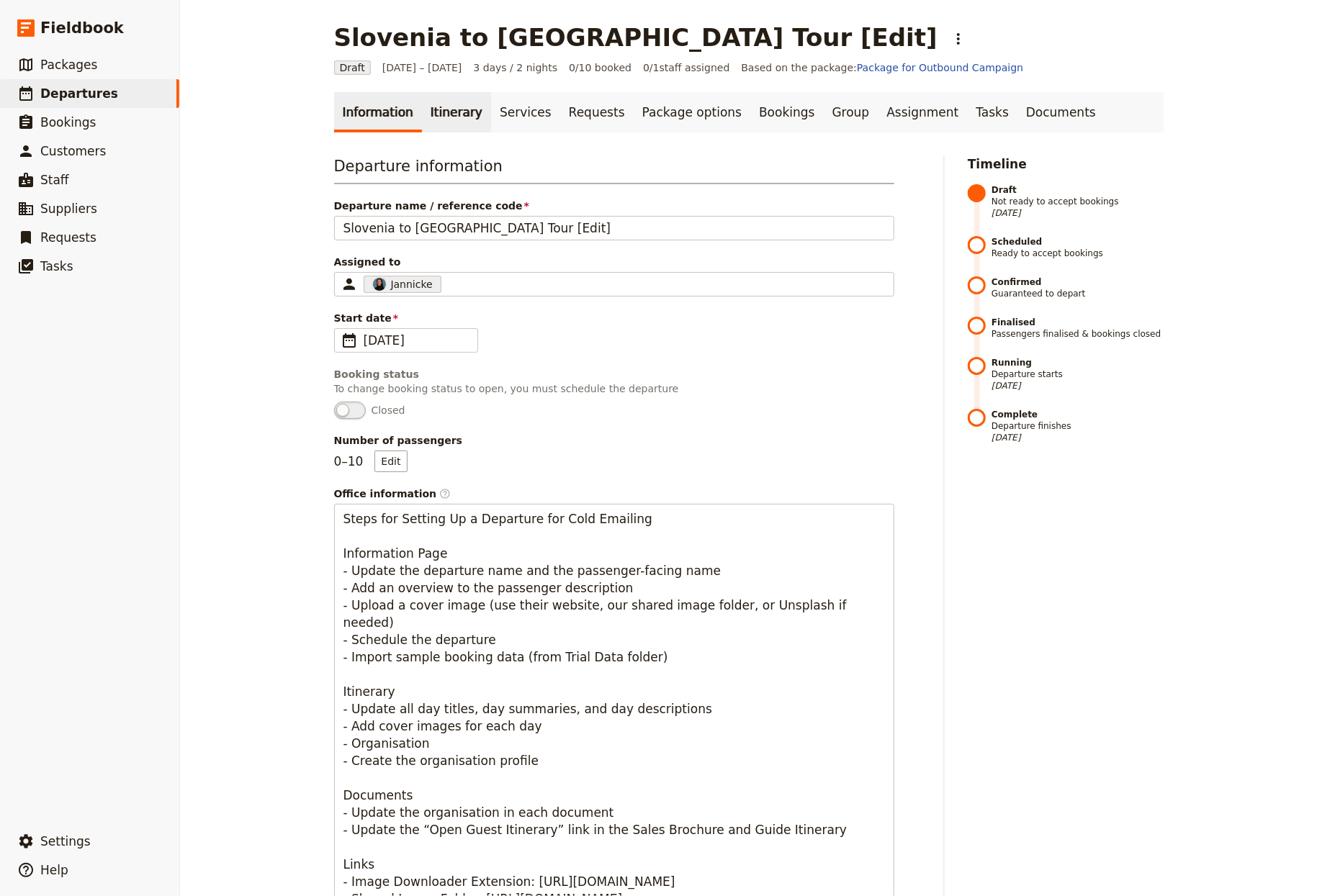
click at [431, 101] on link "Itinerary" at bounding box center [456, 112] width 69 height 40
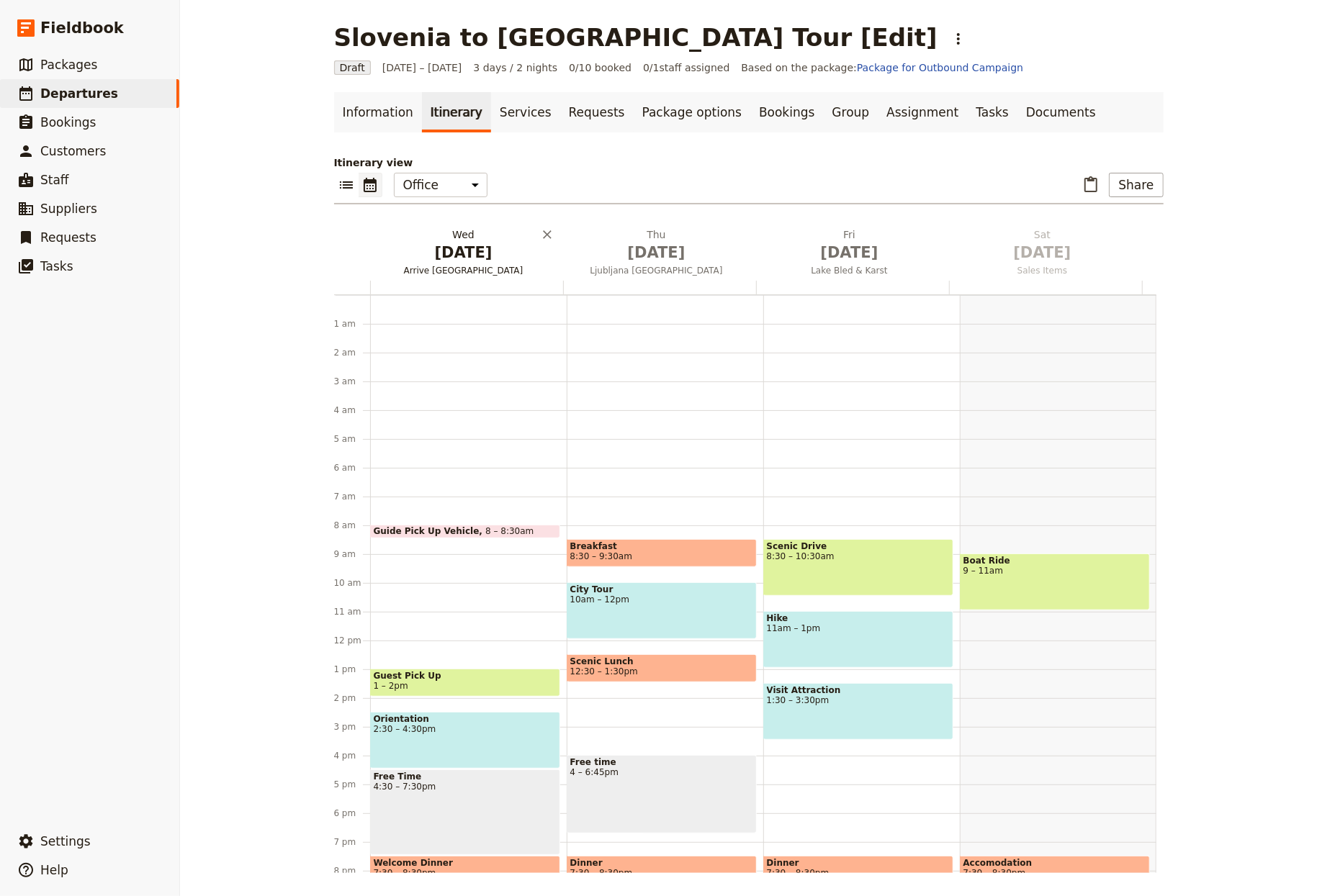
scroll to position [113, 0]
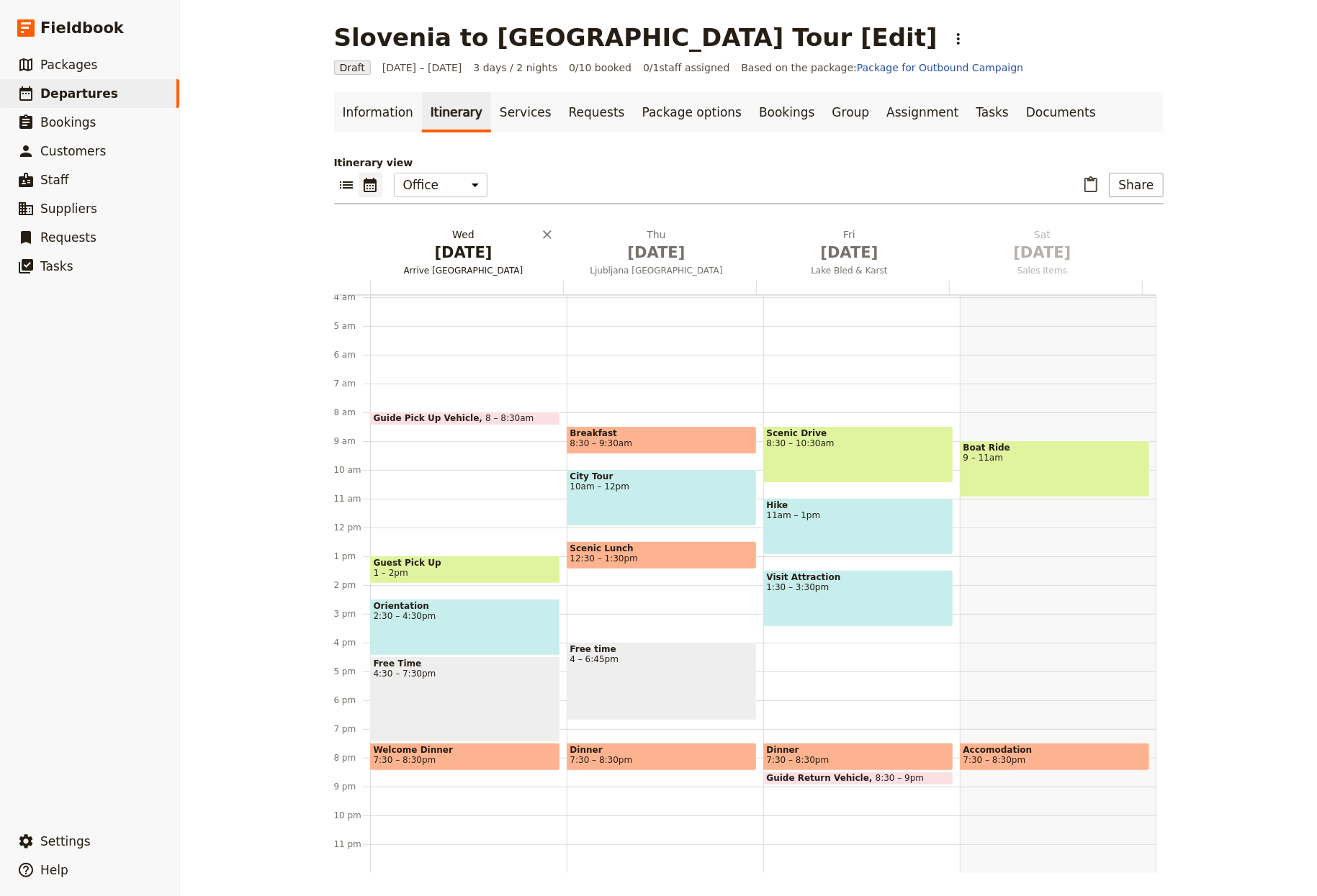
click at [459, 261] on span "Oct 1" at bounding box center [463, 252] width 176 height 21
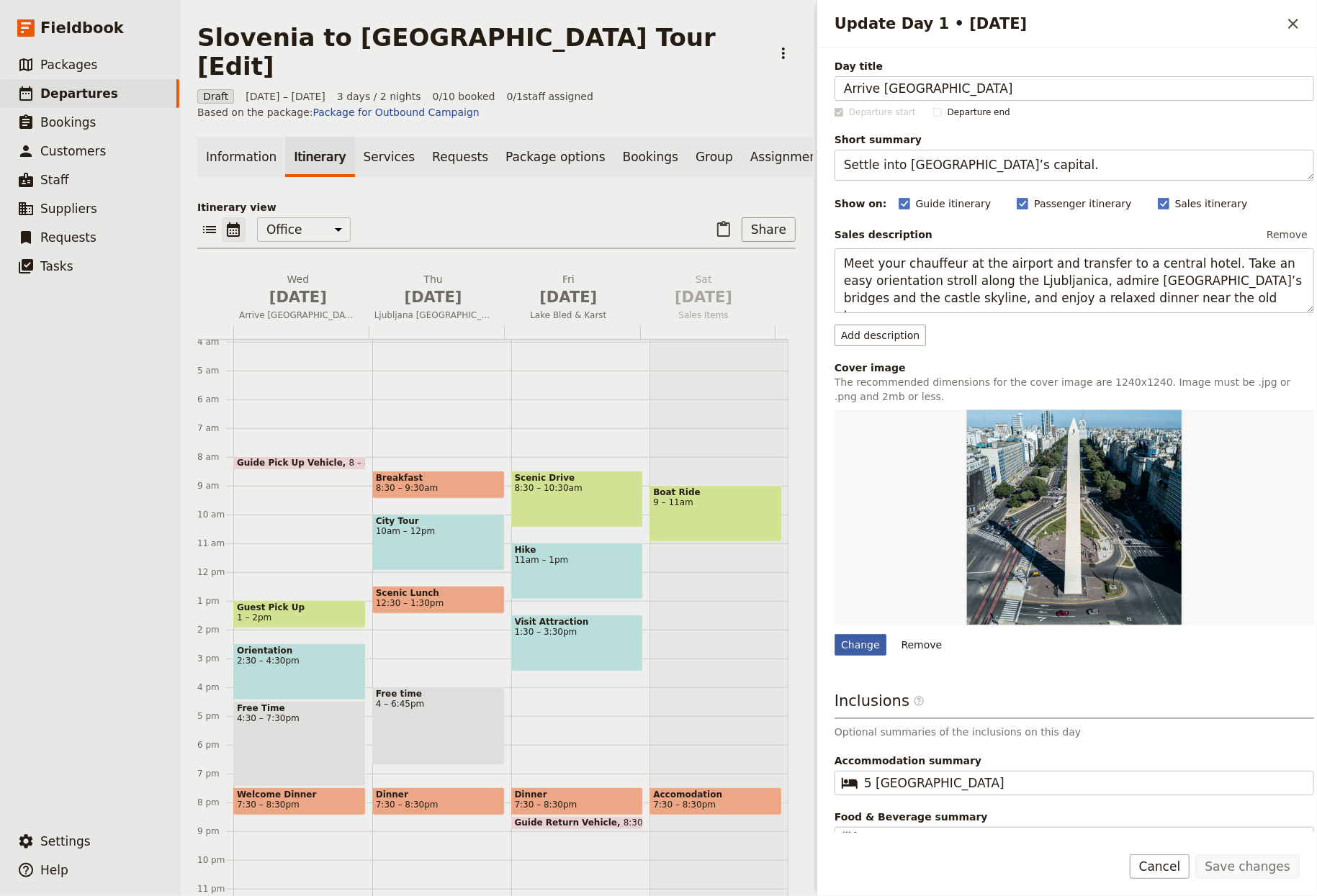
click at [843, 654] on div "Change" at bounding box center [860, 645] width 52 height 21
click at [835, 634] on input "Change" at bounding box center [834, 634] width 1 height 1
type input "C:\fakepath\streets_of_Ljubljana_old_town.jpg"
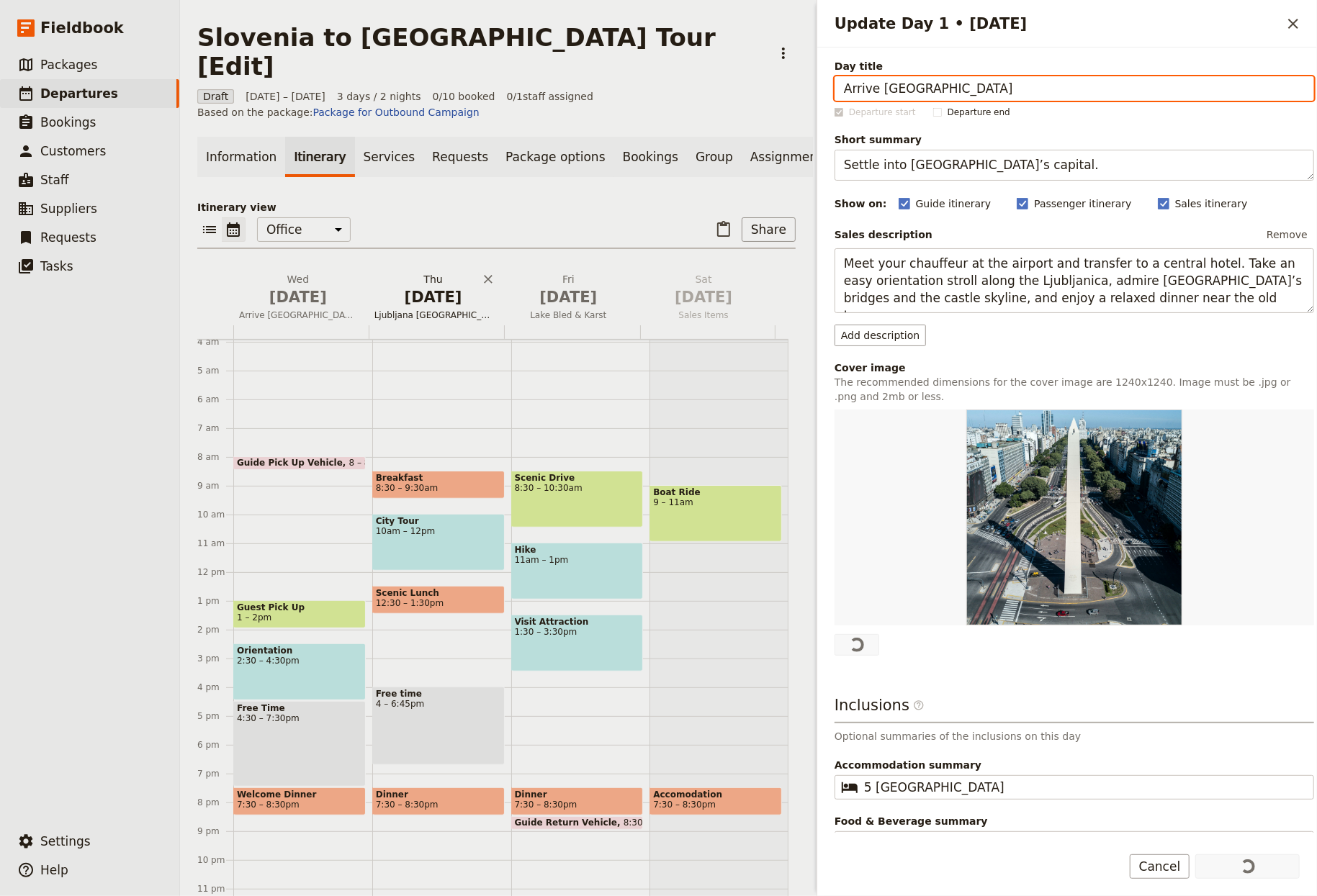
click at [439, 287] on span "Oct 2" at bounding box center [433, 297] width 118 height 21
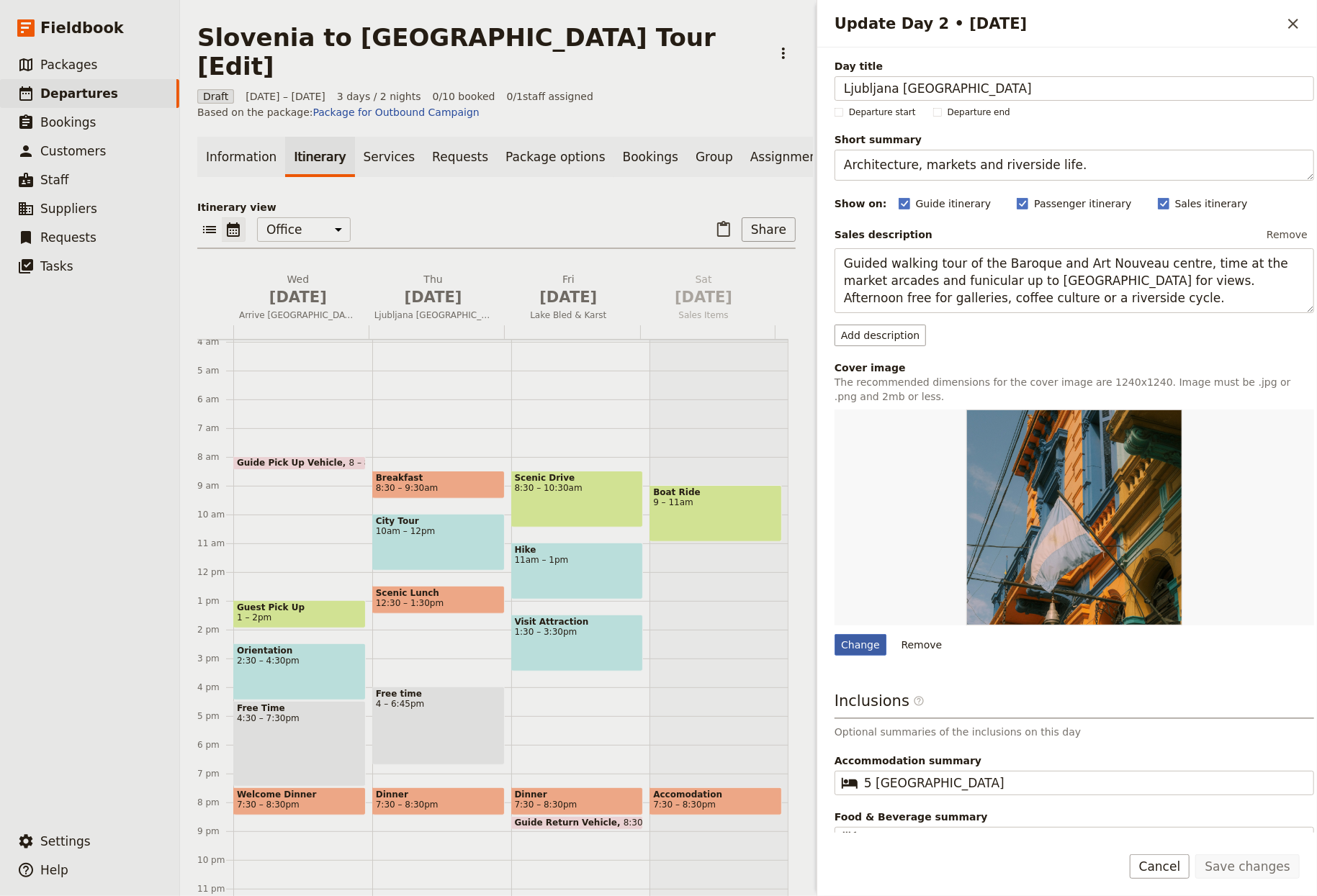
click at [844, 637] on div "Change" at bounding box center [860, 645] width 52 height 21
click at [835, 634] on input "Change" at bounding box center [834, 634] width 1 height 1
type input "C:\fakepath\streets_of_Ljubljana_old_town.jpg"
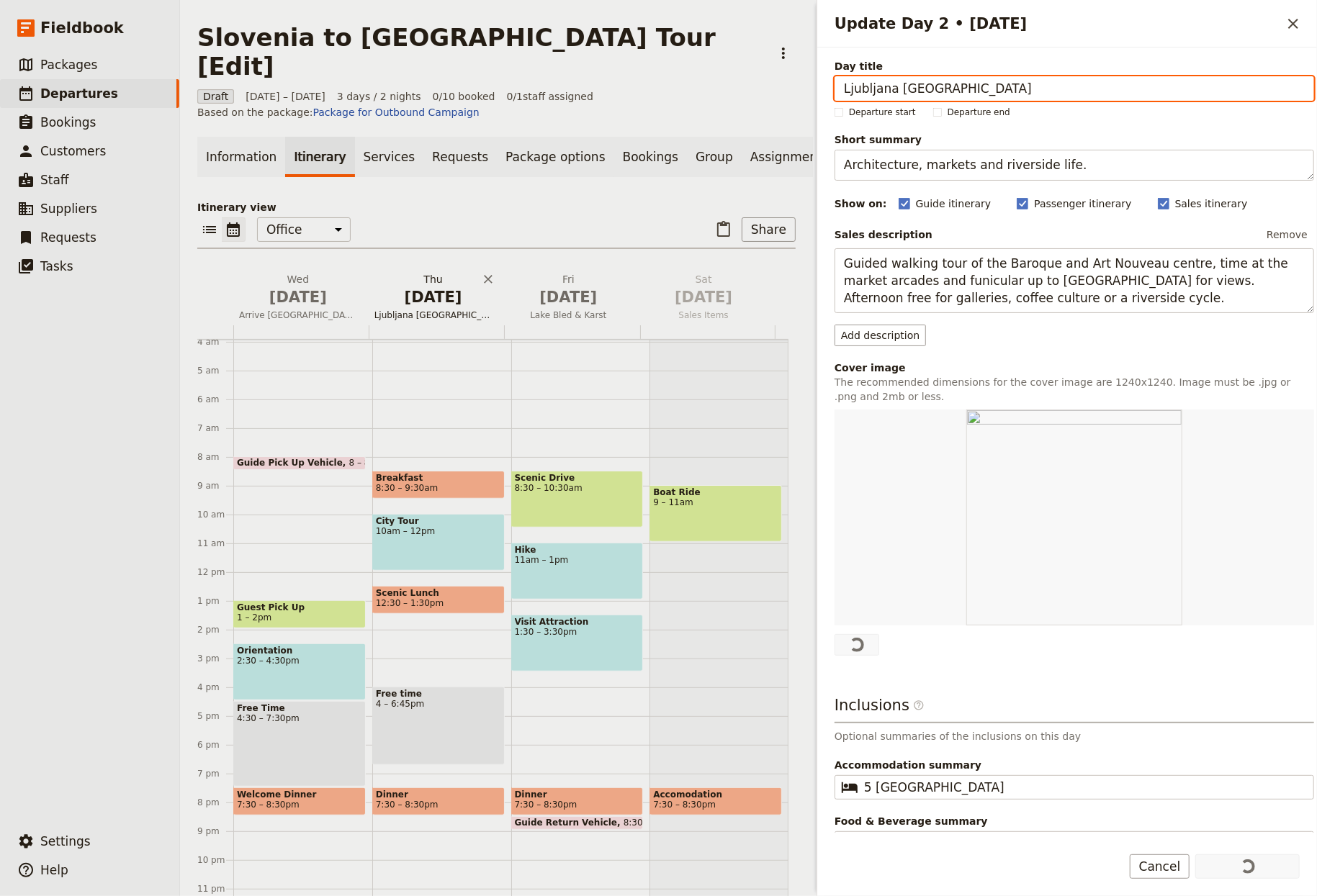
click at [423, 272] on h2 "Thu Oct 2 Ljubljana Old Town & Castle" at bounding box center [433, 290] width 118 height 36
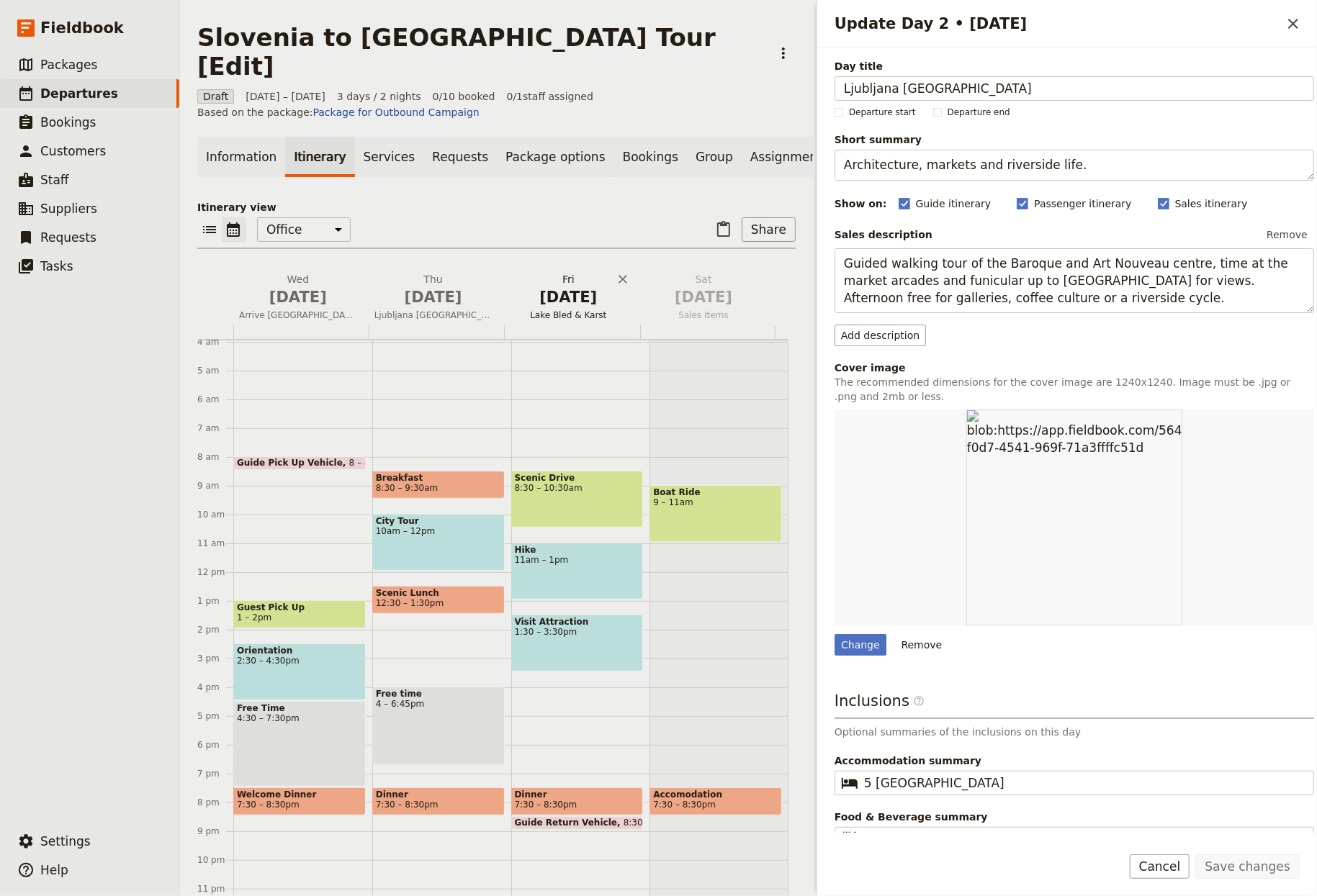
click at [549, 287] on span "Oct 3" at bounding box center [568, 297] width 118 height 21
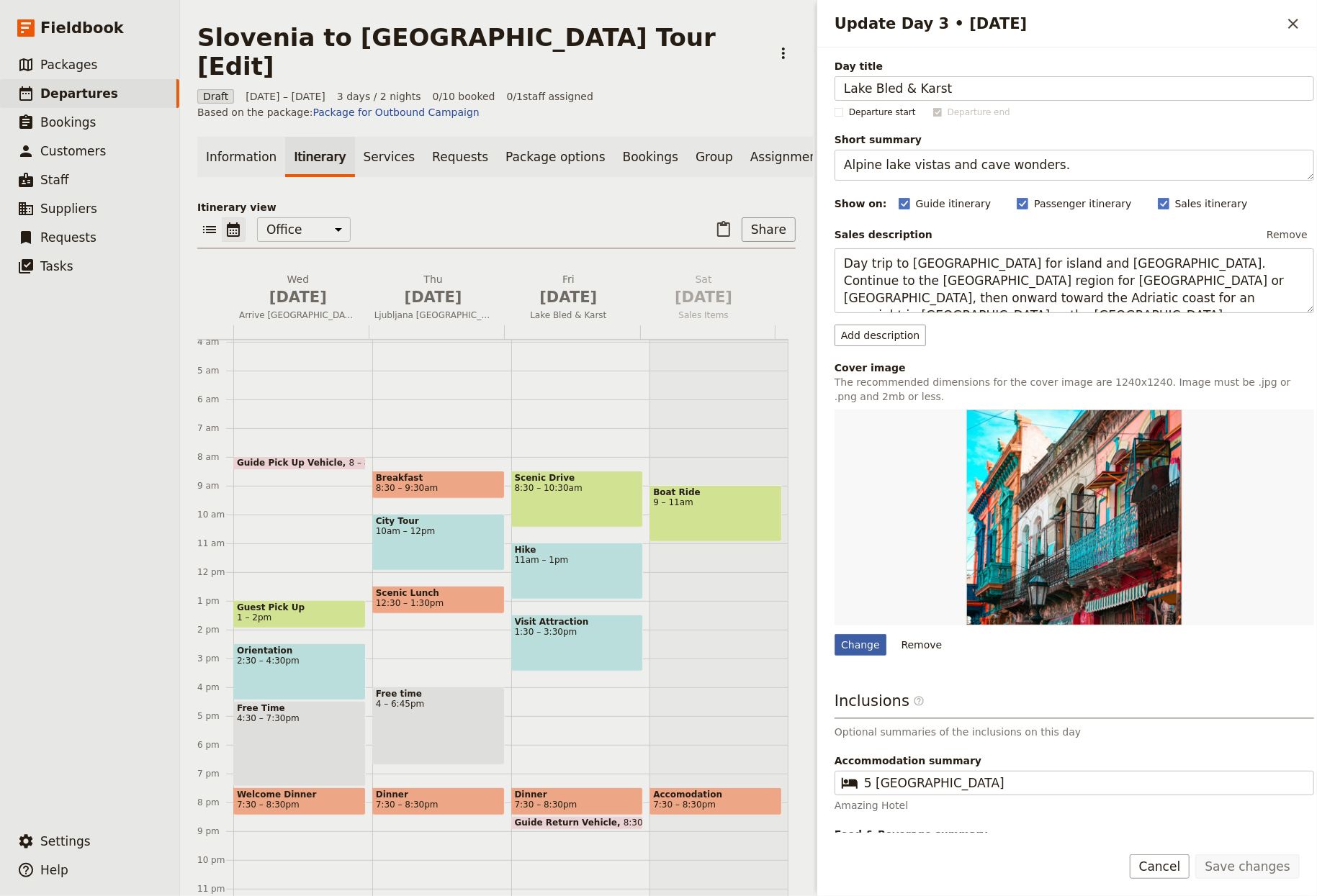
click at [846, 649] on div "Change" at bounding box center [860, 645] width 52 height 21
click at [835, 634] on input "Change" at bounding box center [834, 634] width 1 height 1
type input "C:\fakepath\bled-lake-in-slovenia.jpg"
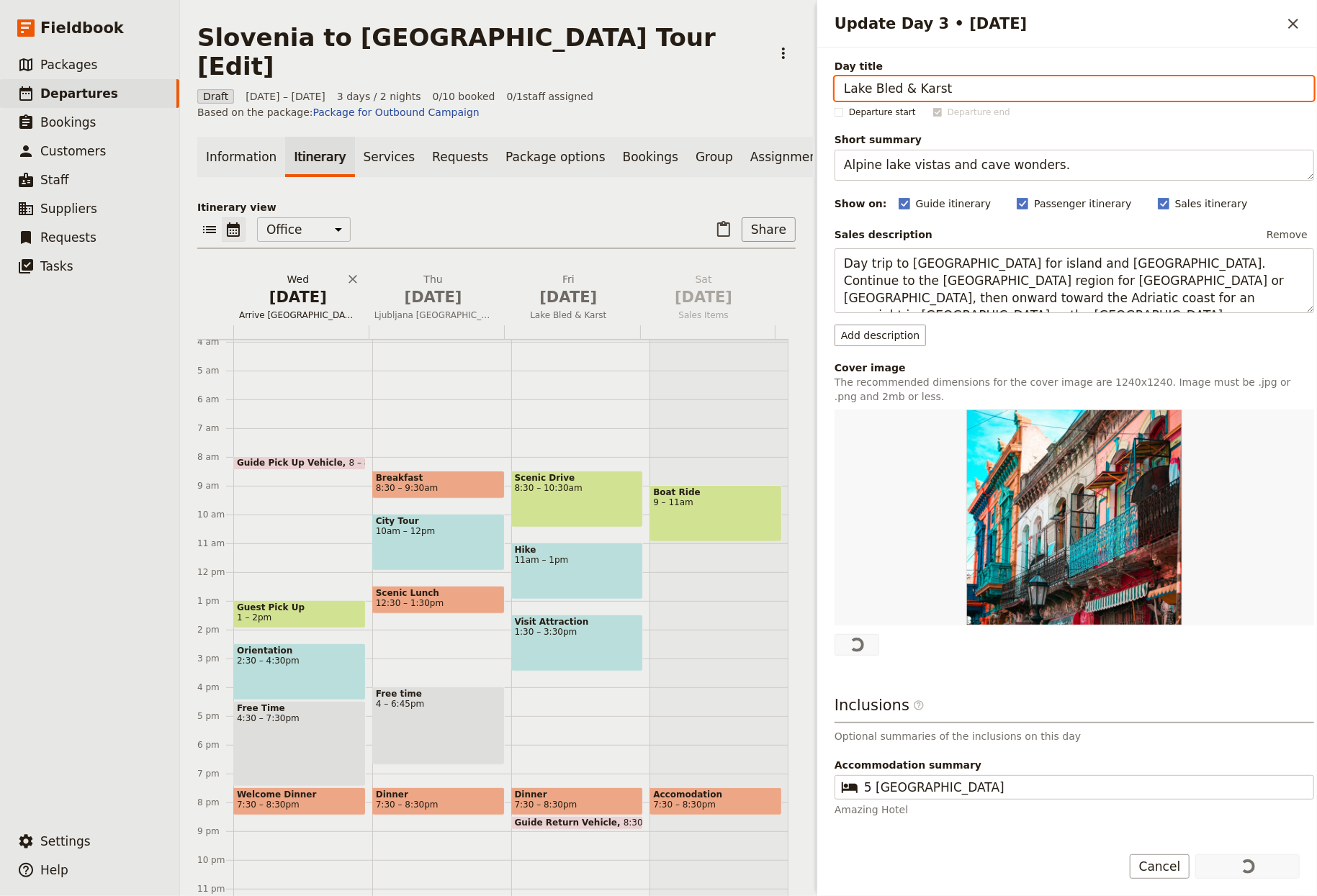
click at [322, 287] on span "Oct 1" at bounding box center [298, 297] width 118 height 21
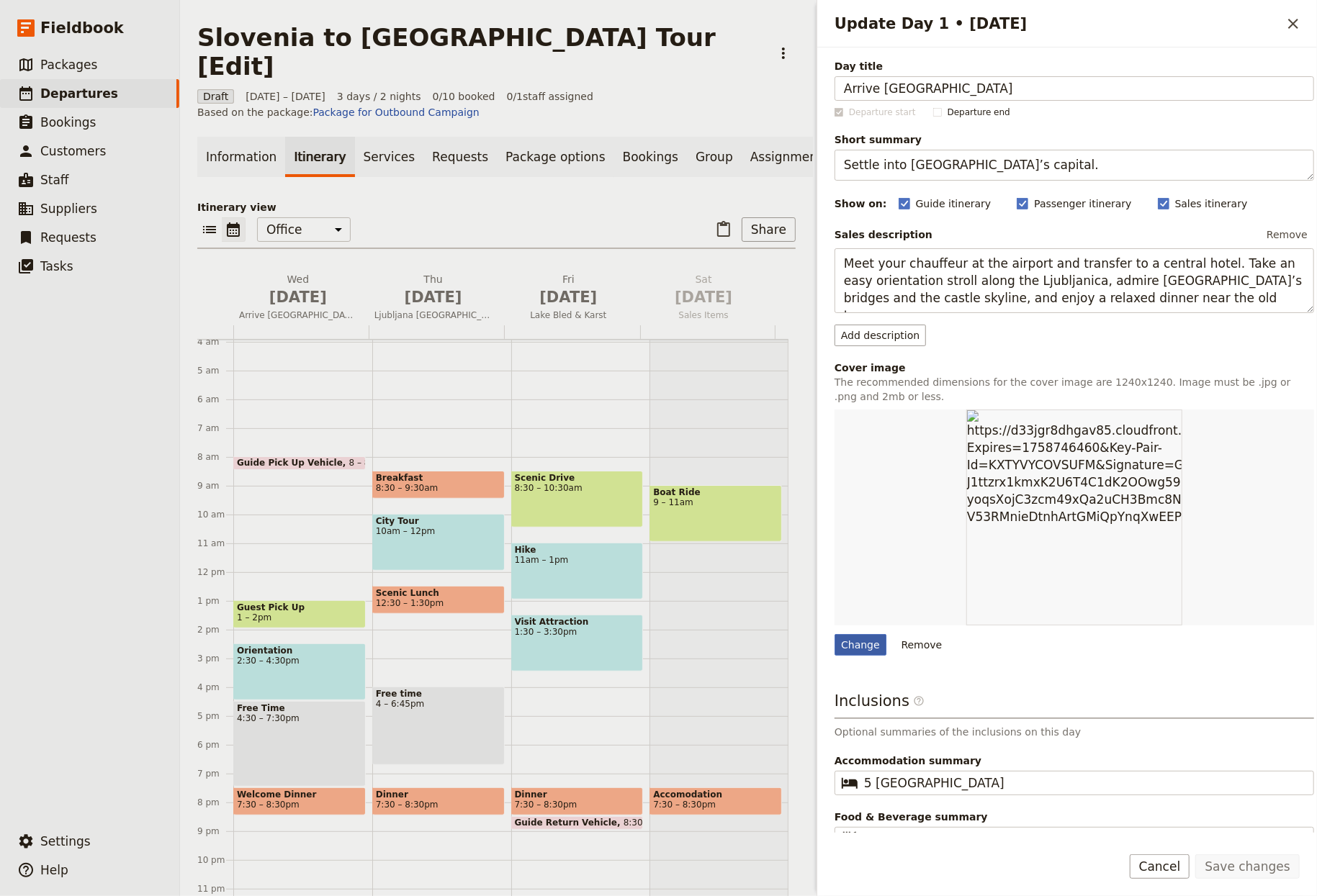
click at [866, 639] on div "Change" at bounding box center [860, 645] width 52 height 21
click at [835, 634] on input "Change" at bounding box center [834, 634] width 1 height 1
type input "C:\fakepath\Rovinj-travel-evening_old_town.jpg"
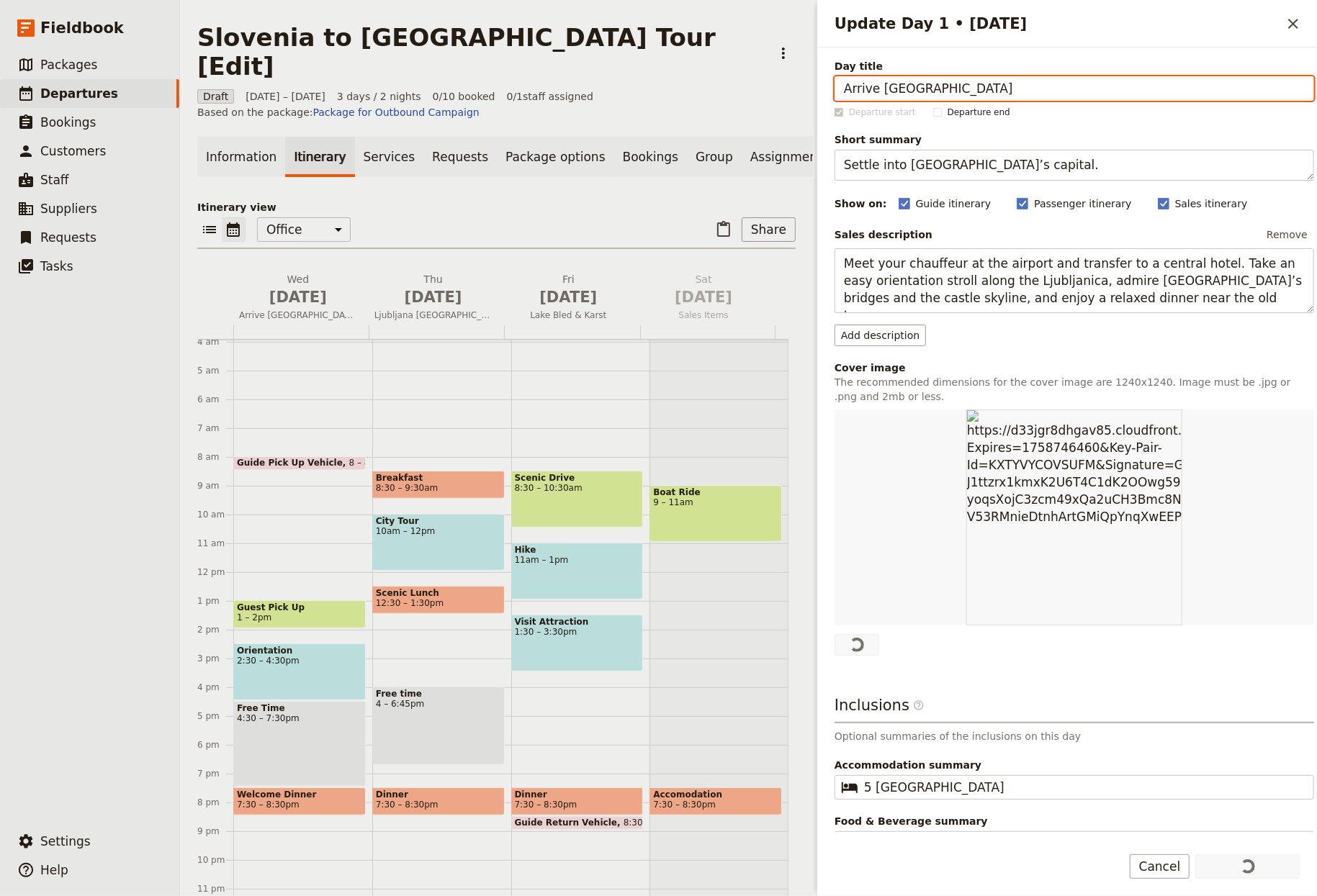
click at [609, 200] on div "Itinerary view ​ ​ Office Guide Passenger Sales ​ Share Wed Oct 1 Arrive Ljublj…" at bounding box center [496, 559] width 598 height 718
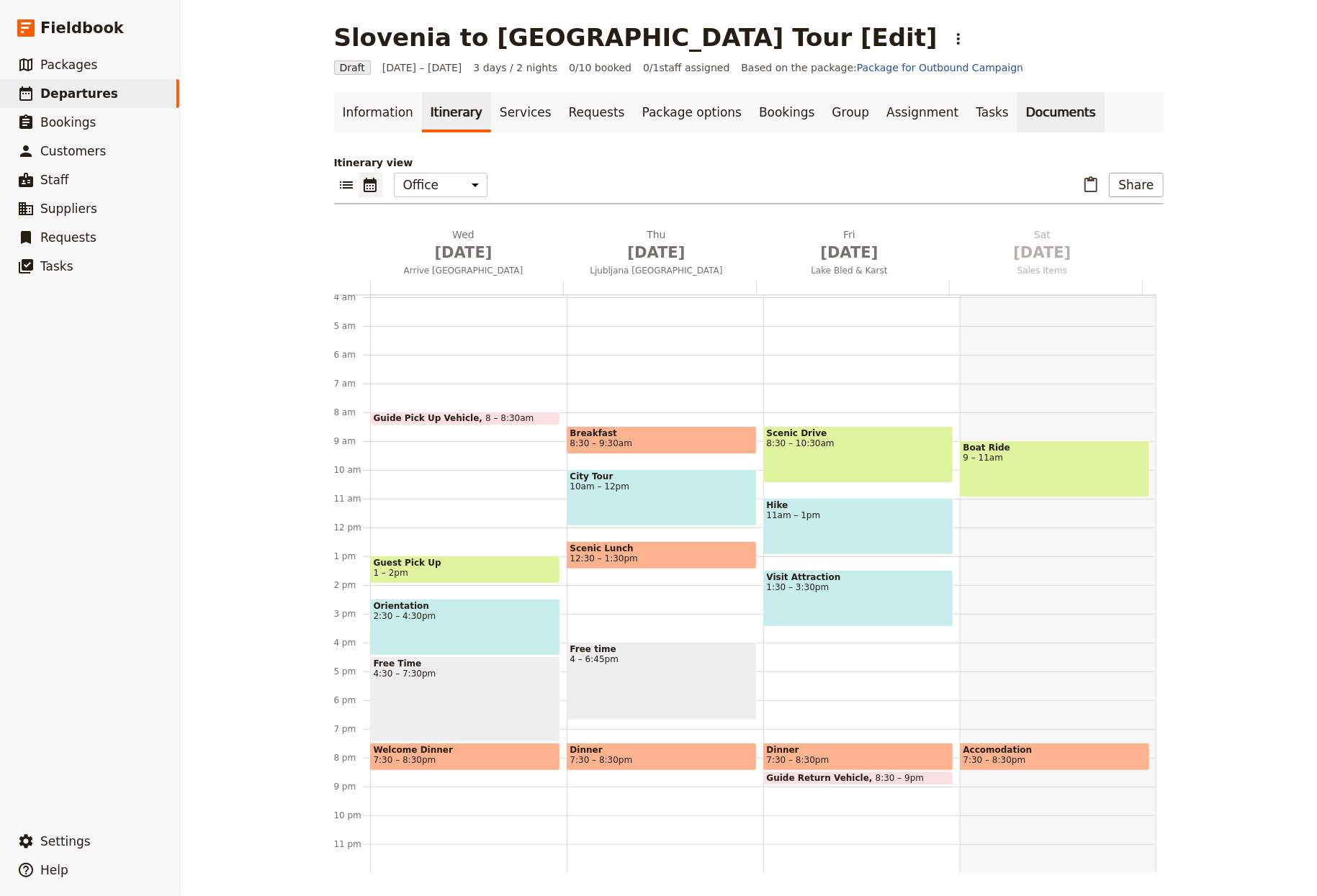
click at [1018, 116] on link "Documents" at bounding box center [1061, 112] width 87 height 40
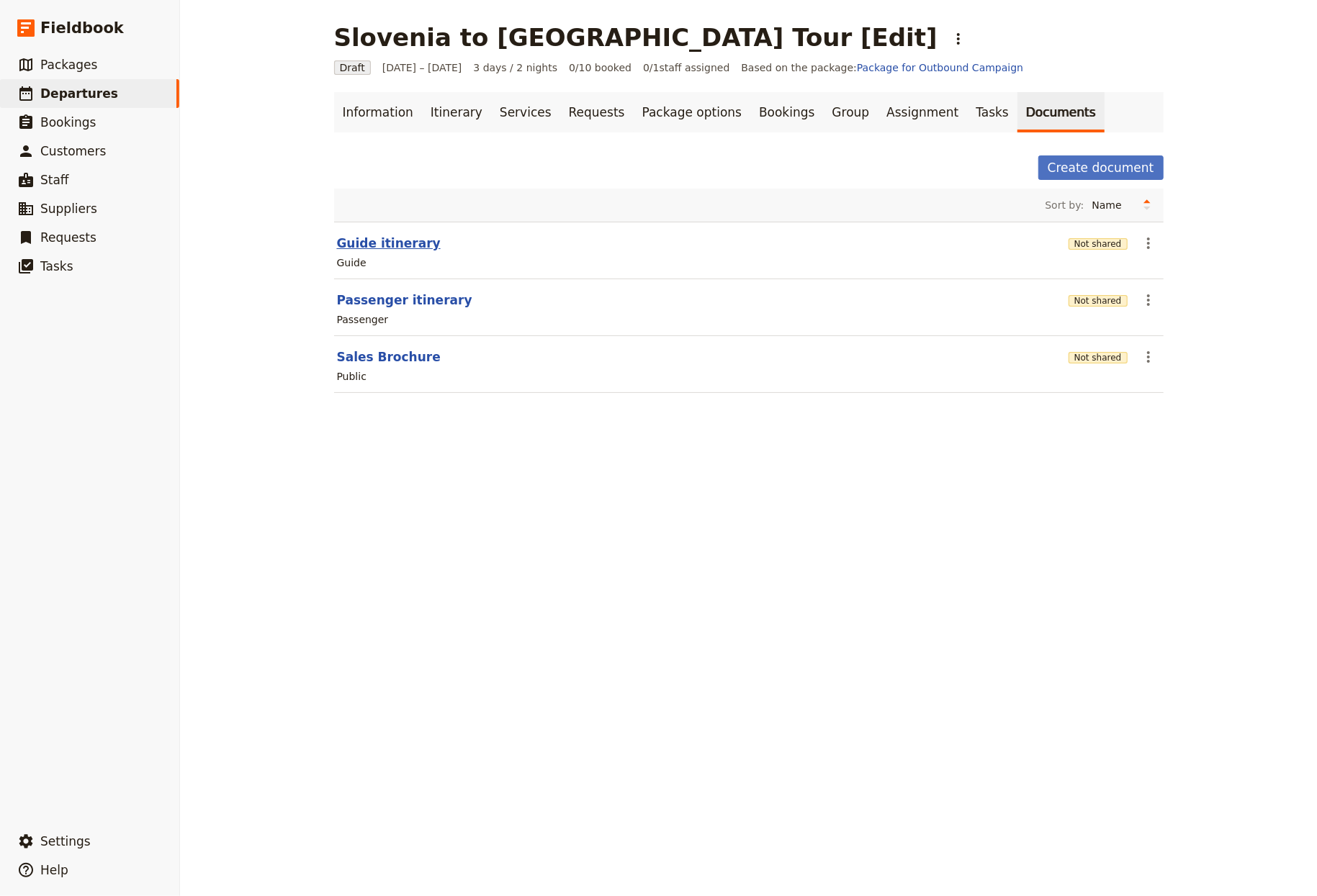
click at [371, 248] on button "Guide itinerary" at bounding box center [389, 243] width 104 height 17
select select "STAFF"
select select "RUN_SHEET"
select select "LARGE"
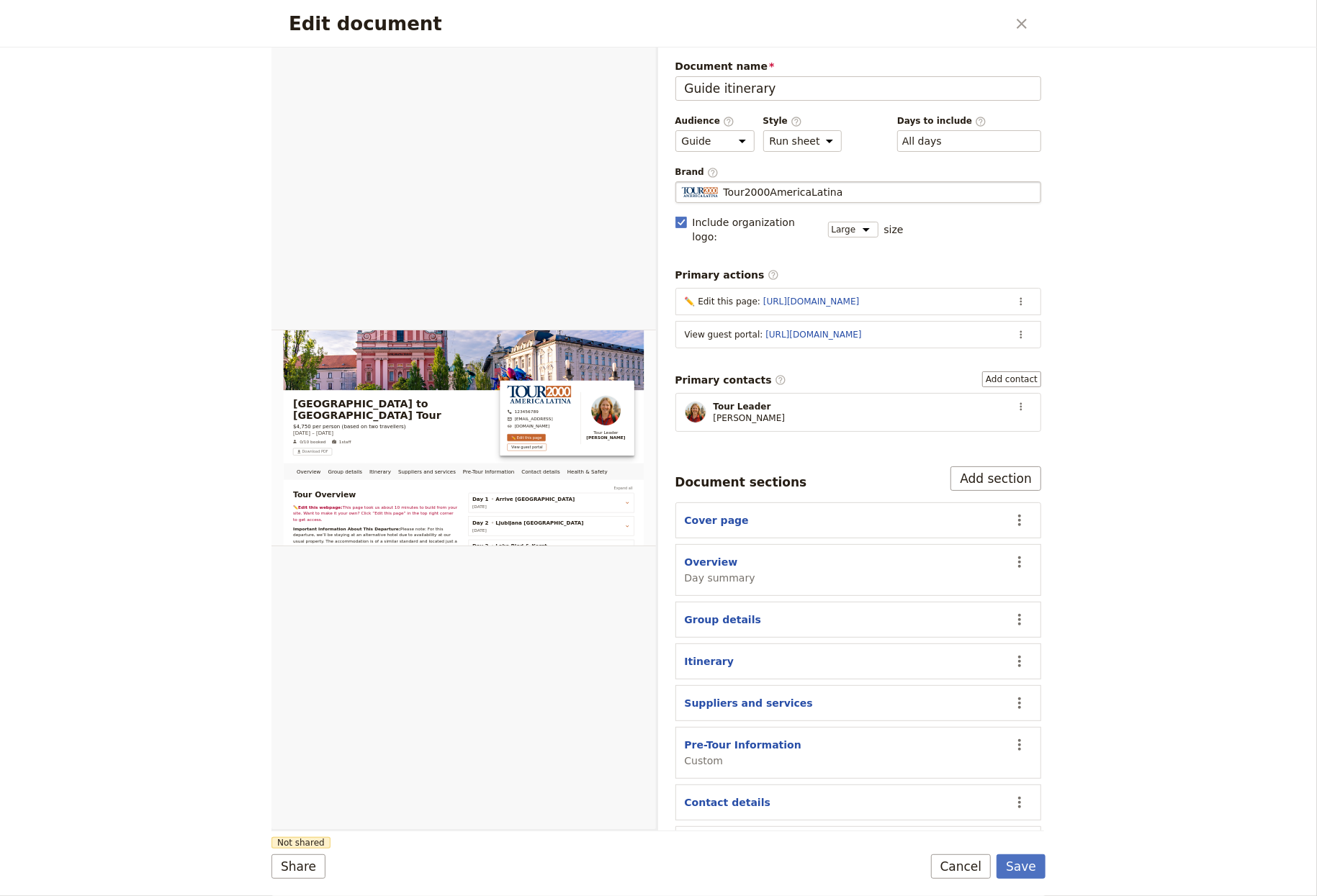
click at [736, 188] on span "Tour2000AmericaLatina" at bounding box center [783, 192] width 119 height 14
click at [682, 182] on input "Tour2000AmericaLatina" at bounding box center [681, 182] width 1 height 1
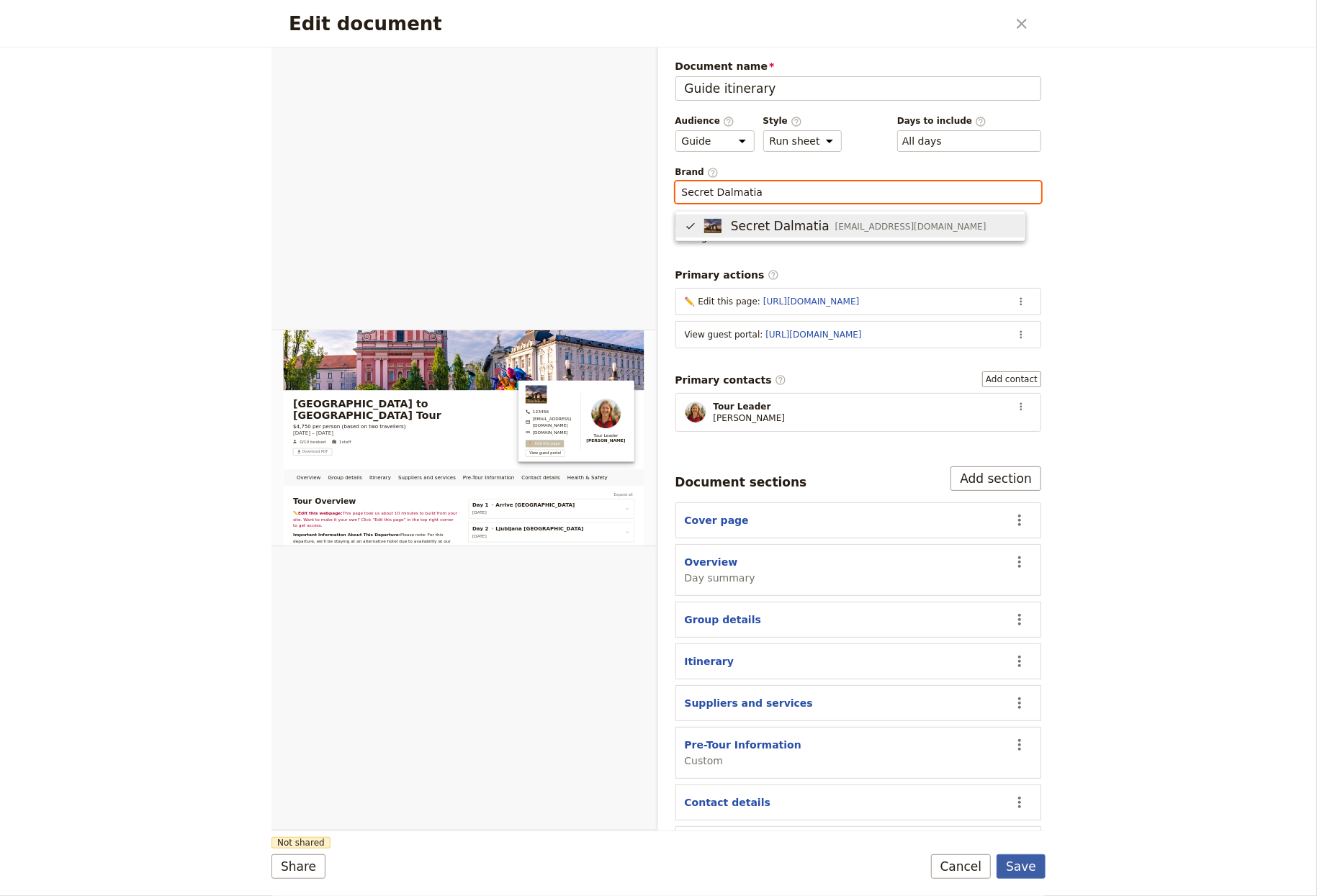
type input "Secret Dalmatia"
click at [1019, 859] on button "Save" at bounding box center [1021, 866] width 49 height 24
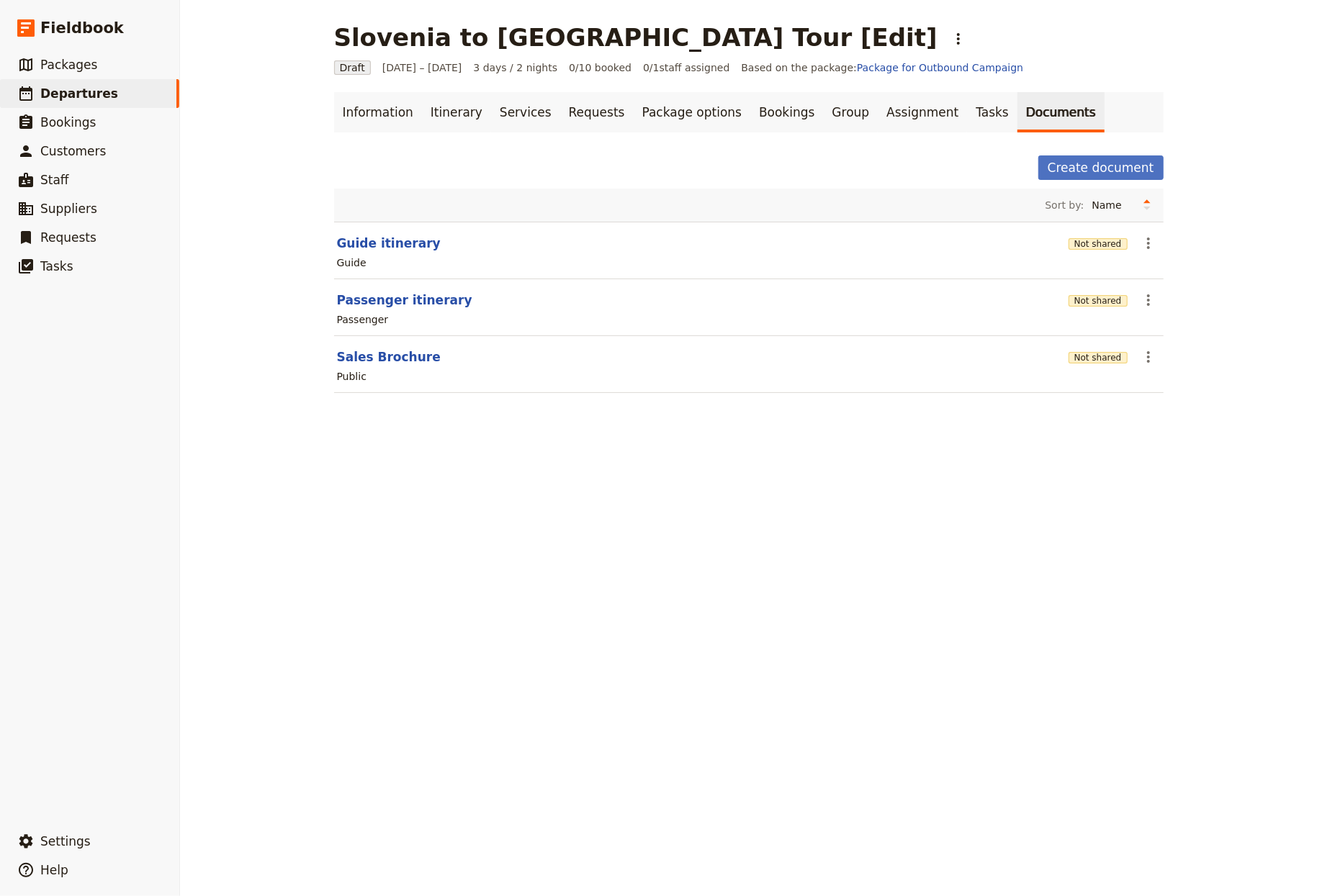
click at [428, 316] on div "Passenger" at bounding box center [749, 319] width 826 height 17
click at [426, 311] on section "Passenger itinerary Not shared ​ Passenger" at bounding box center [749, 308] width 829 height 57
click at [398, 303] on button "Passenger itinerary" at bounding box center [405, 299] width 136 height 17
select select "PASSENGER"
select select "RUN_SHEET"
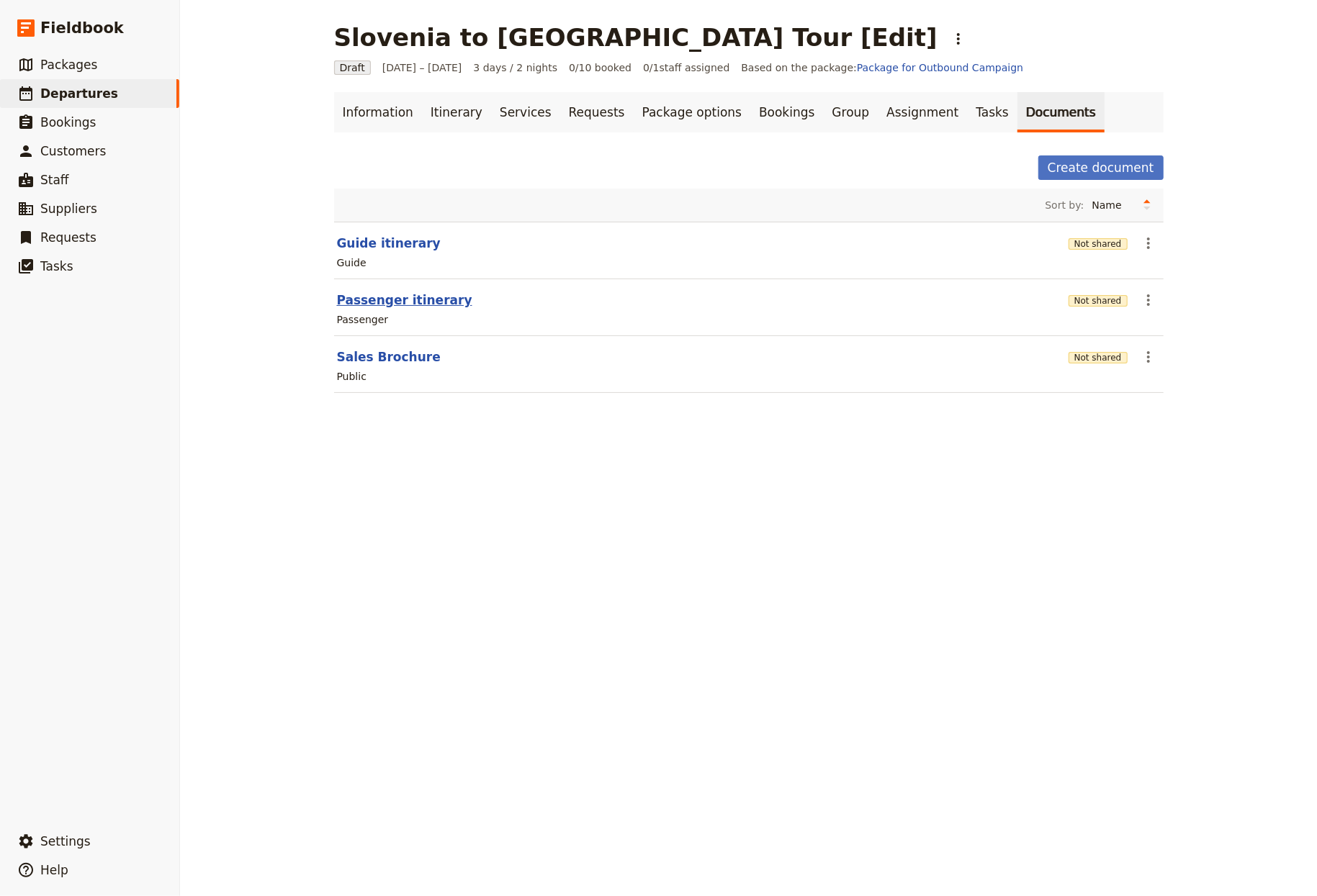
select select "LARGE"
click at [1054, 245] on button "Shared until [DATE]" at bounding box center [1079, 245] width 94 height 12
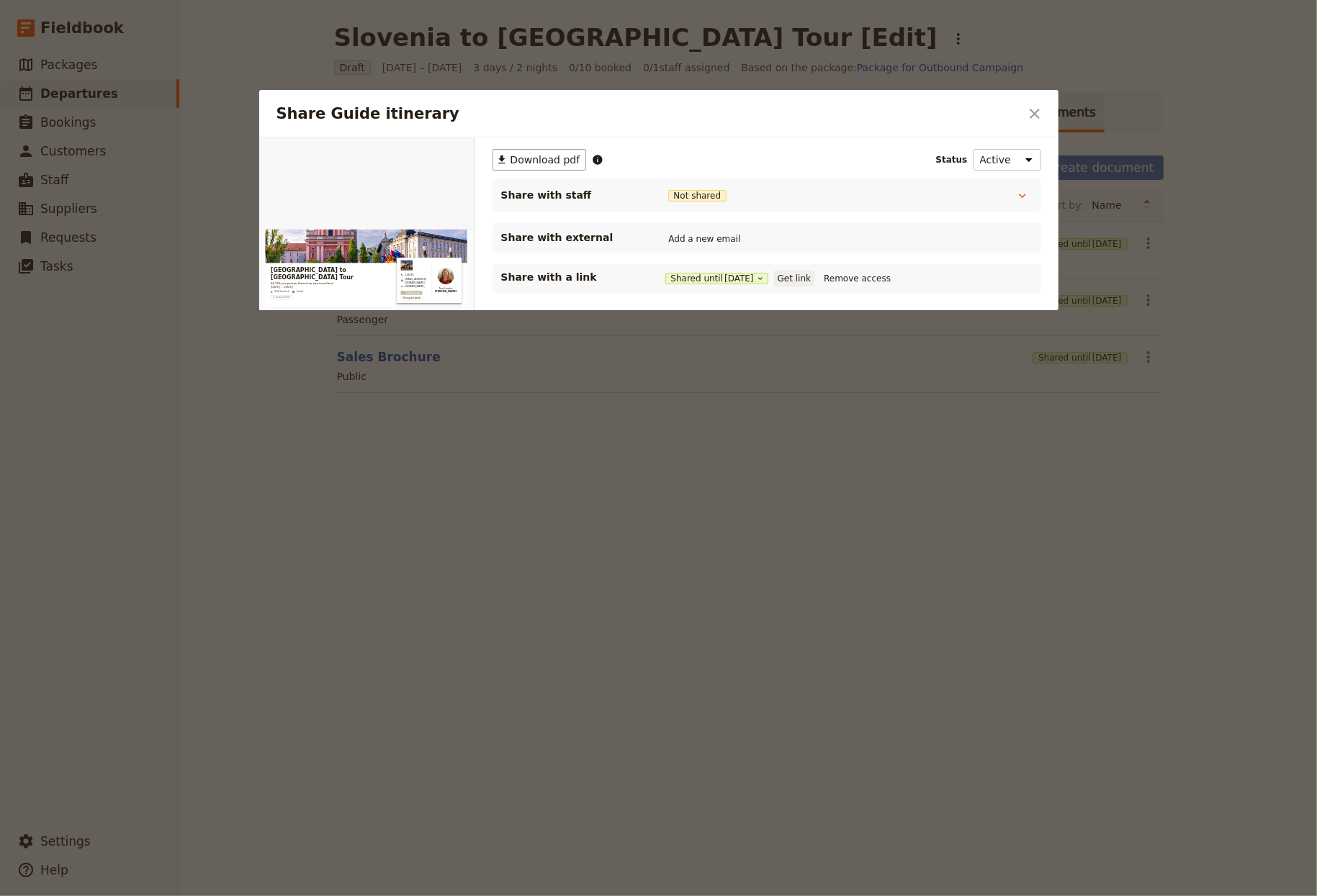
click at [796, 278] on button "Get link" at bounding box center [794, 278] width 40 height 16
